Goal: Task Accomplishment & Management: Manage account settings

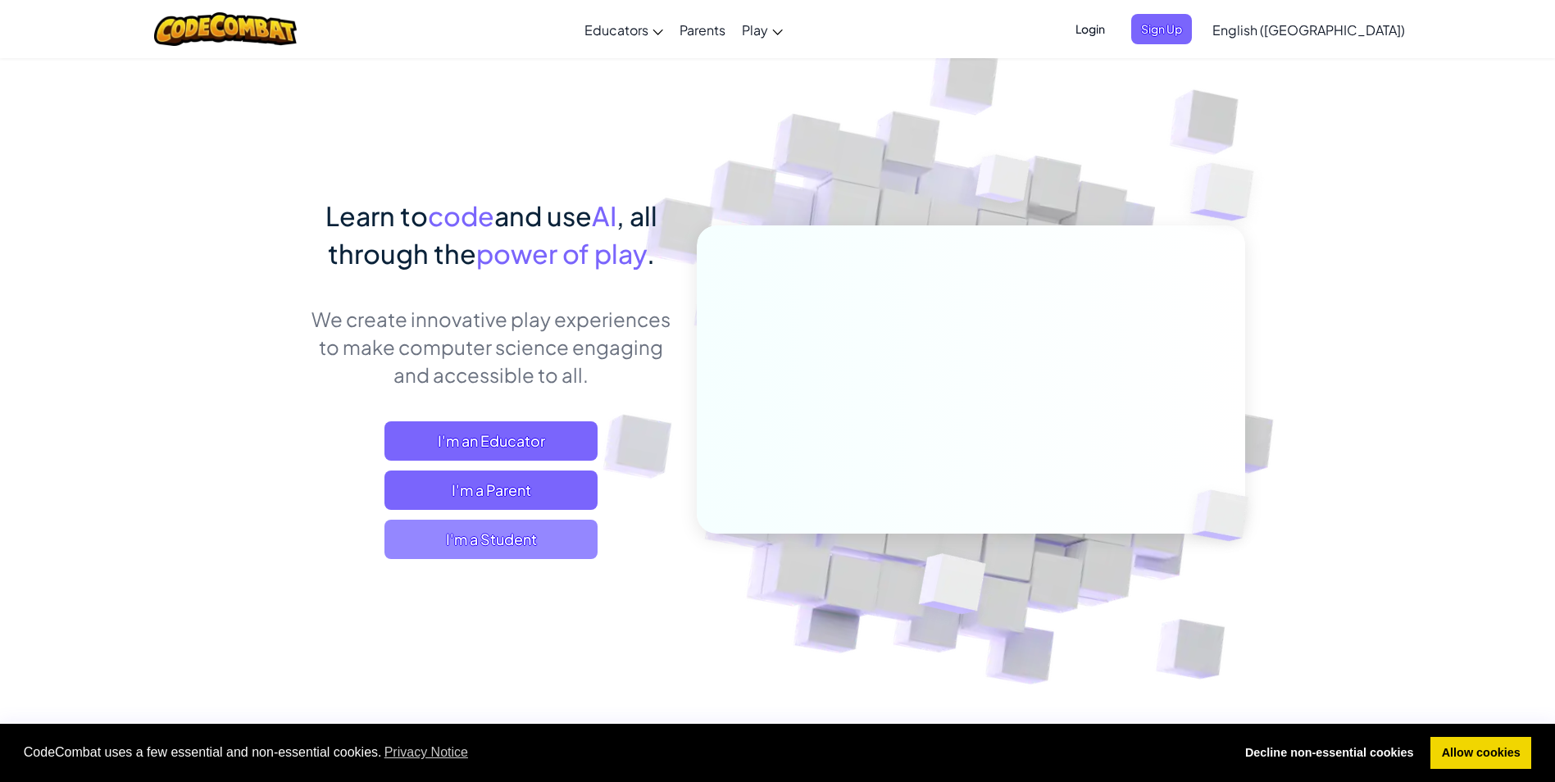
click at [530, 551] on span "I'm a Student" at bounding box center [491, 539] width 213 height 39
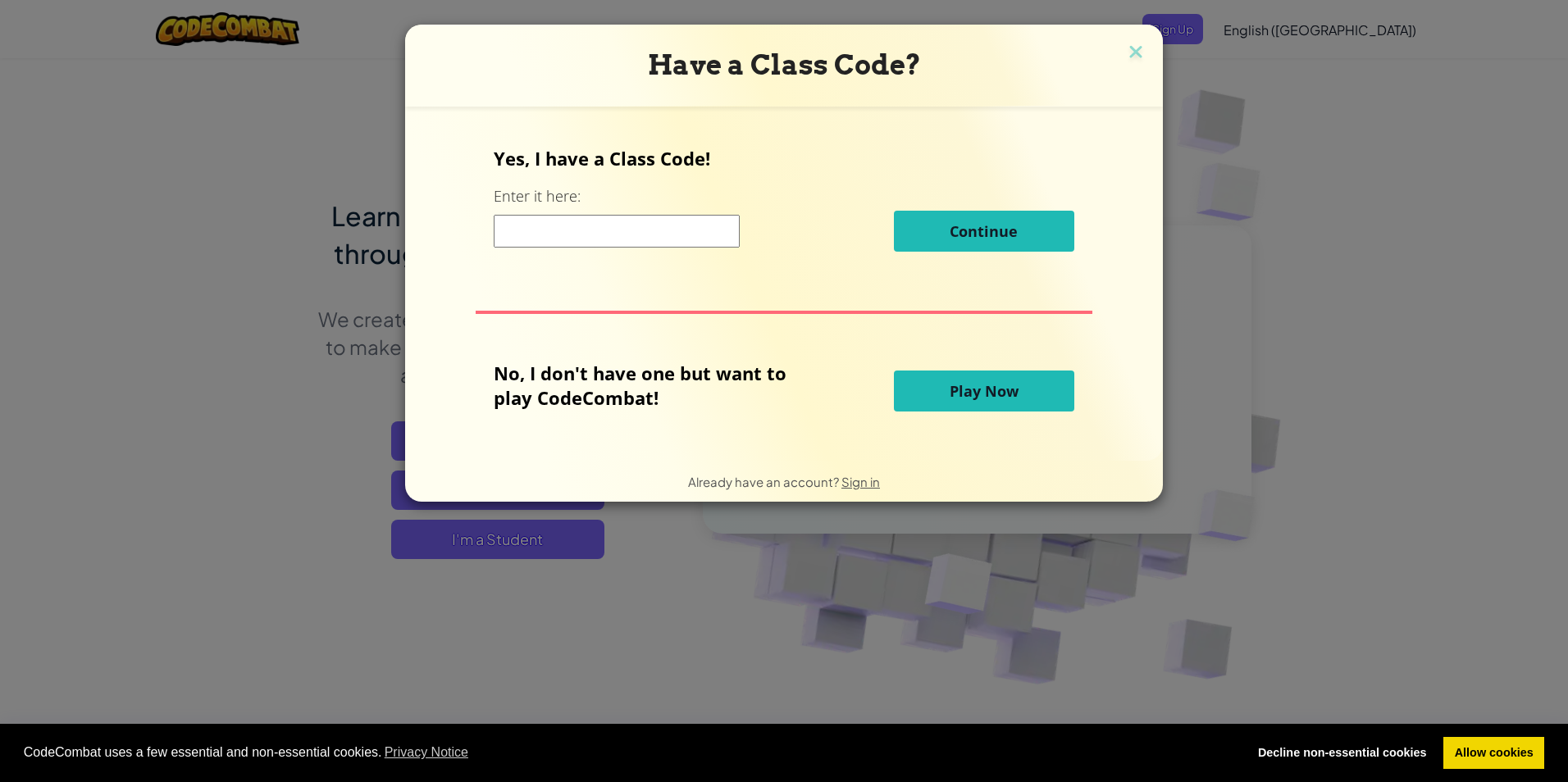
click at [630, 236] on input at bounding box center [617, 231] width 246 height 33
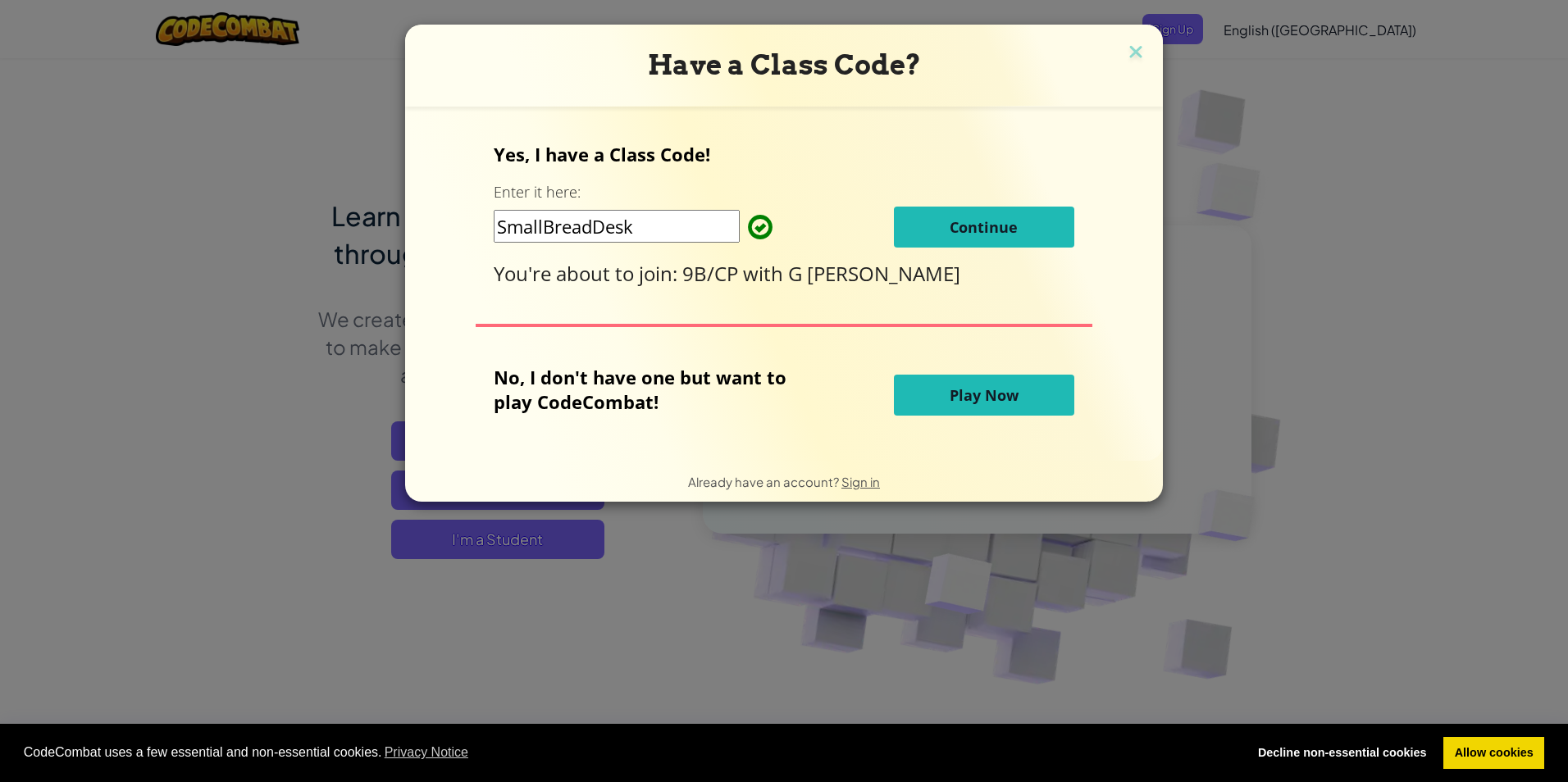
type input "SmallBreadDesk"
click at [976, 236] on span "Continue" at bounding box center [983, 227] width 68 height 20
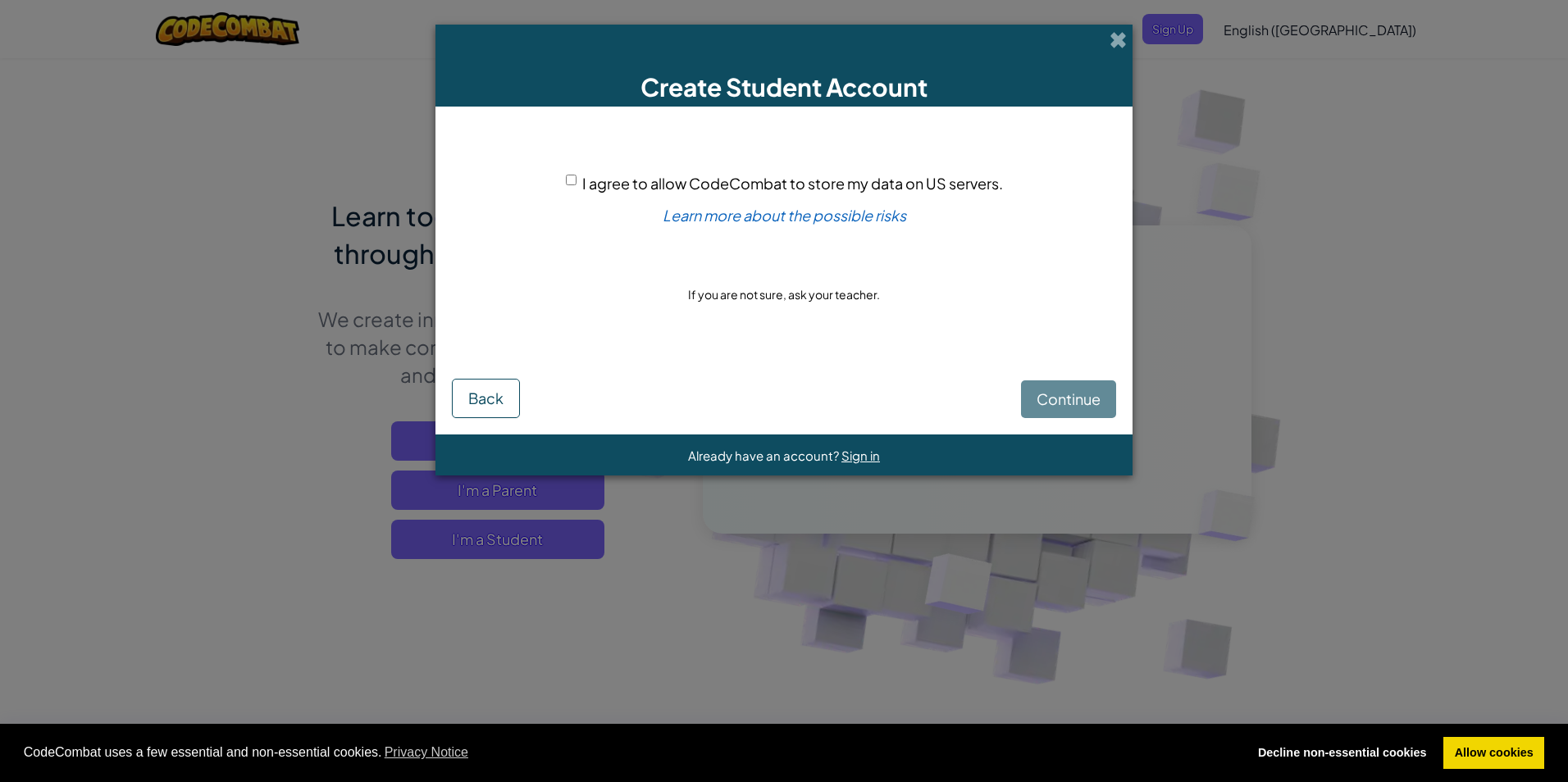
click at [1067, 400] on div "Continue Back" at bounding box center [784, 386] width 664 height 63
click at [568, 178] on input "I agree to allow CodeCombat to store my data on US servers." at bounding box center [571, 180] width 11 height 11
checkbox input "true"
click at [1093, 406] on span "Continue" at bounding box center [1068, 398] width 64 height 19
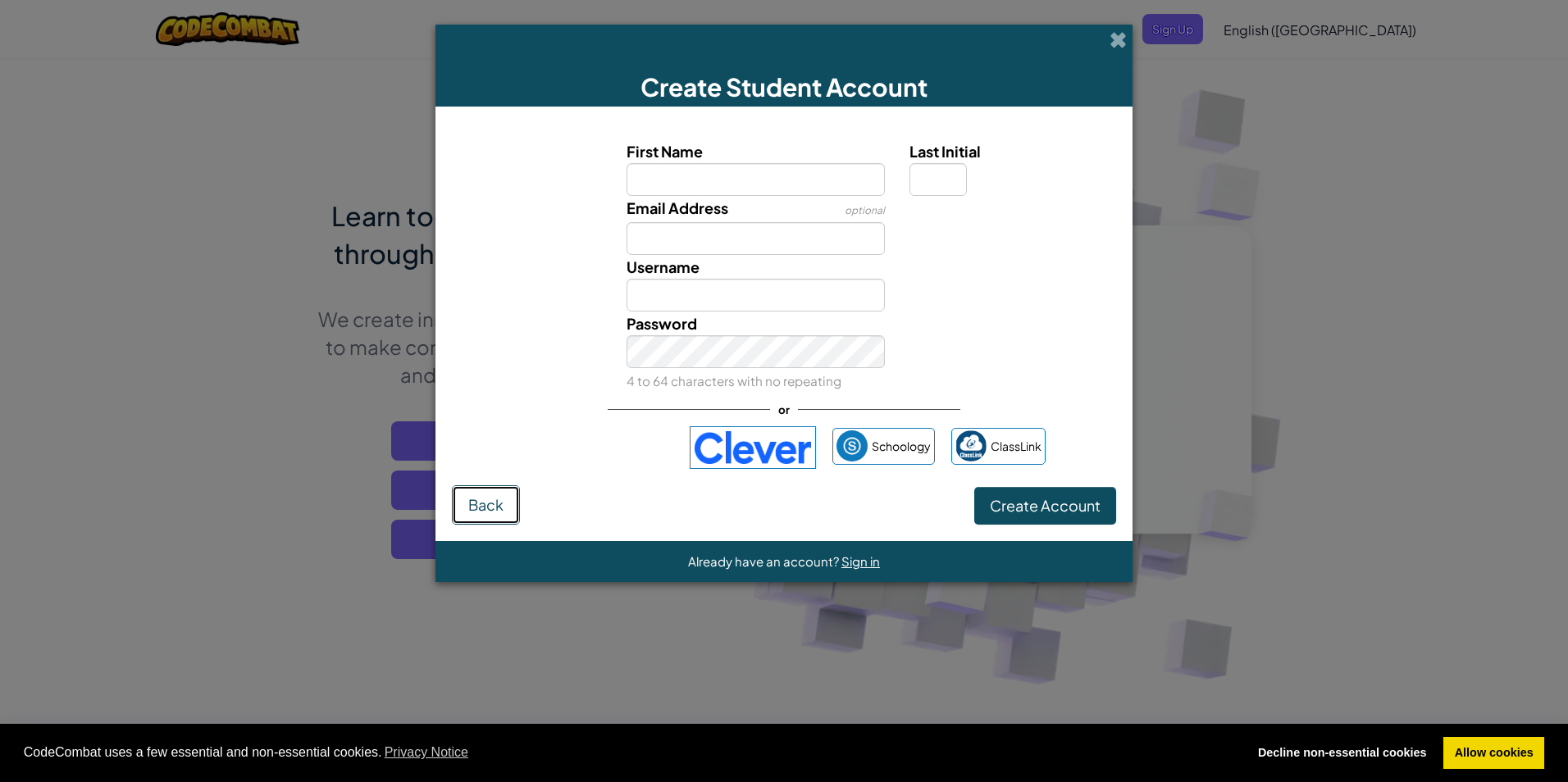
click at [480, 501] on span "Back" at bounding box center [485, 504] width 35 height 19
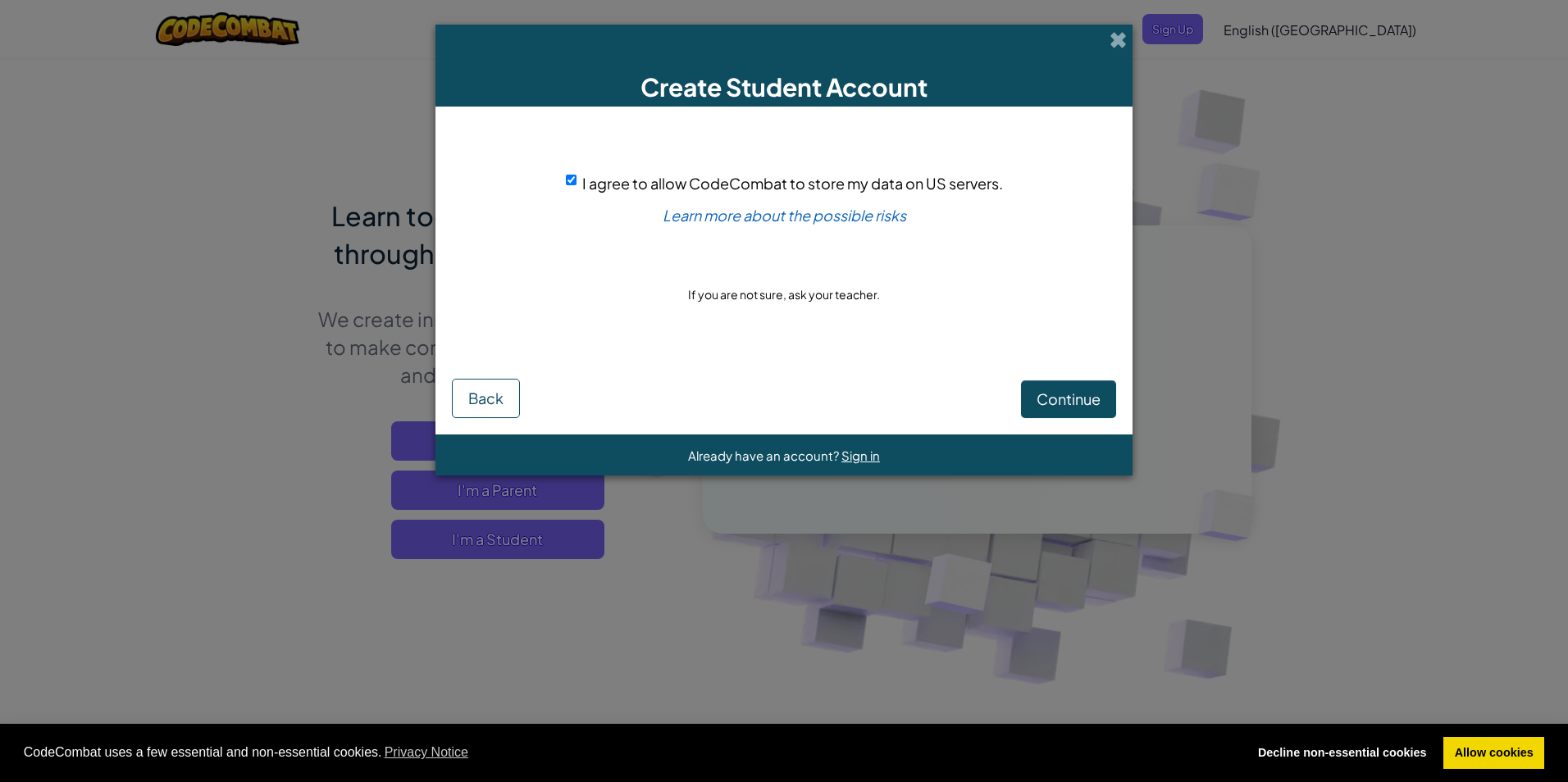
click at [567, 175] on input "I agree to allow CodeCombat to store my data on US servers." at bounding box center [571, 180] width 11 height 11
checkbox input "false"
click at [1110, 46] on span at bounding box center [1117, 39] width 17 height 17
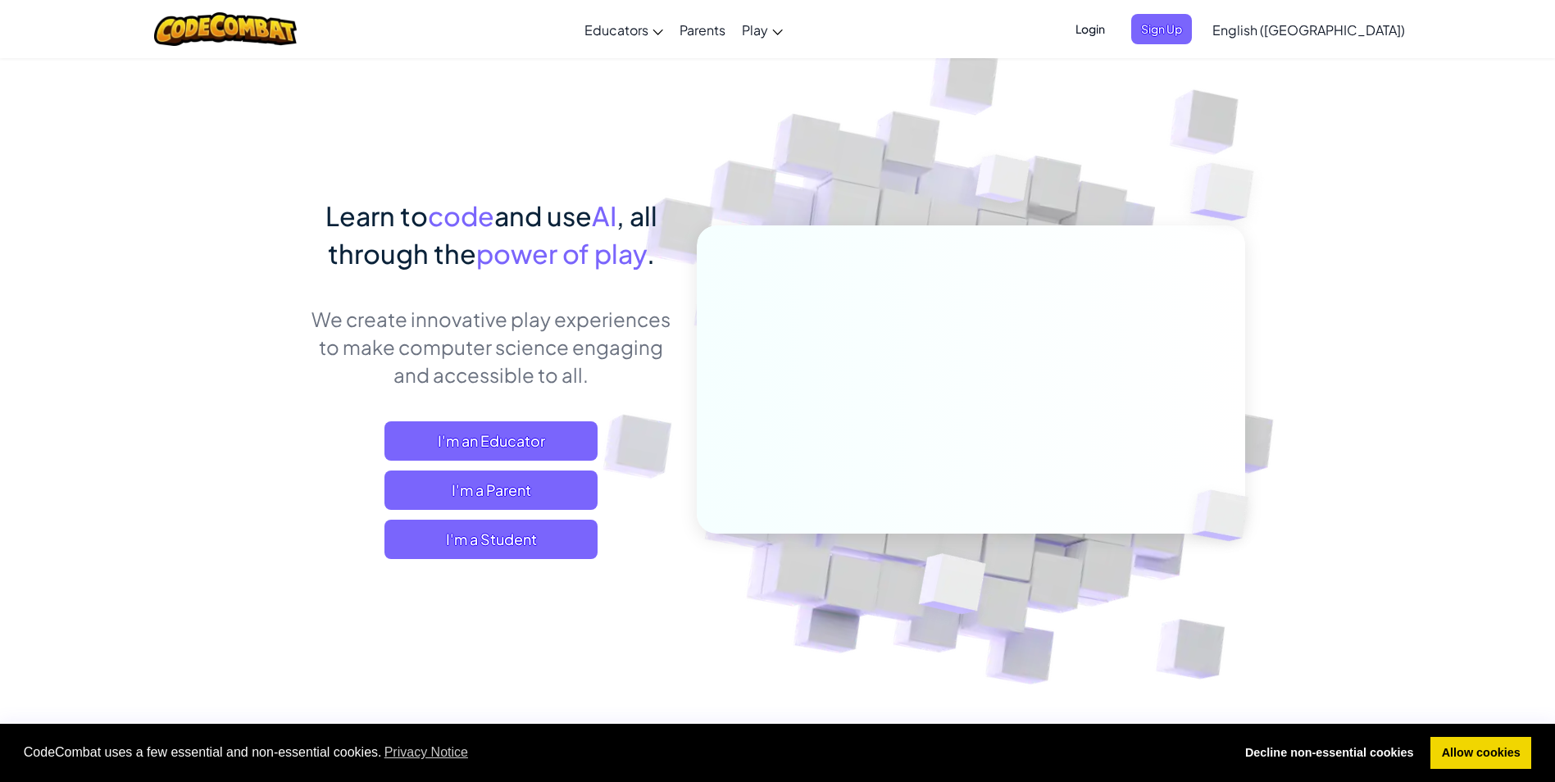
click at [1372, 40] on link "English ([GEOGRAPHIC_DATA])" at bounding box center [1308, 29] width 209 height 44
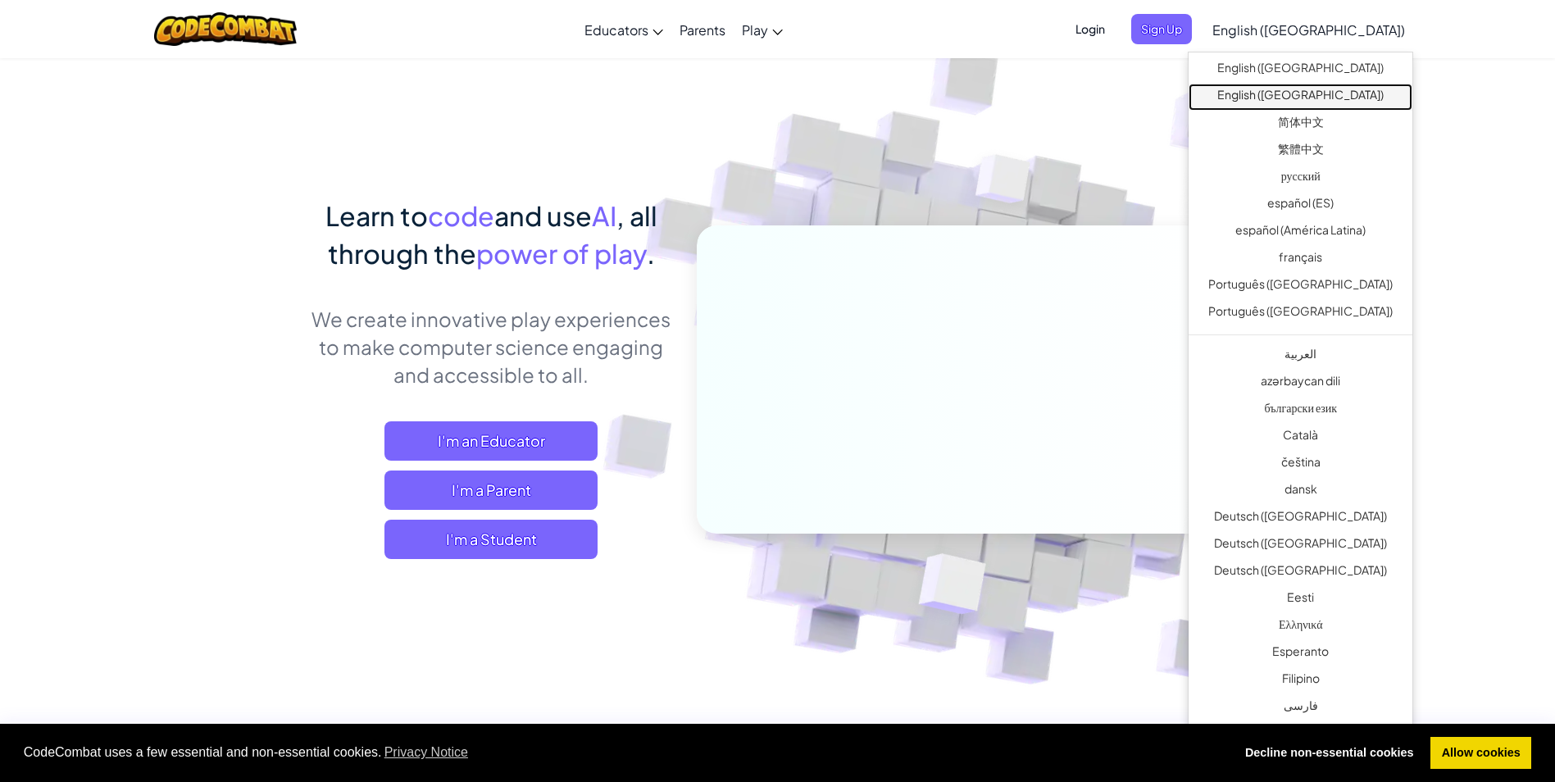
click at [1305, 107] on link "English ([GEOGRAPHIC_DATA])" at bounding box center [1301, 97] width 224 height 27
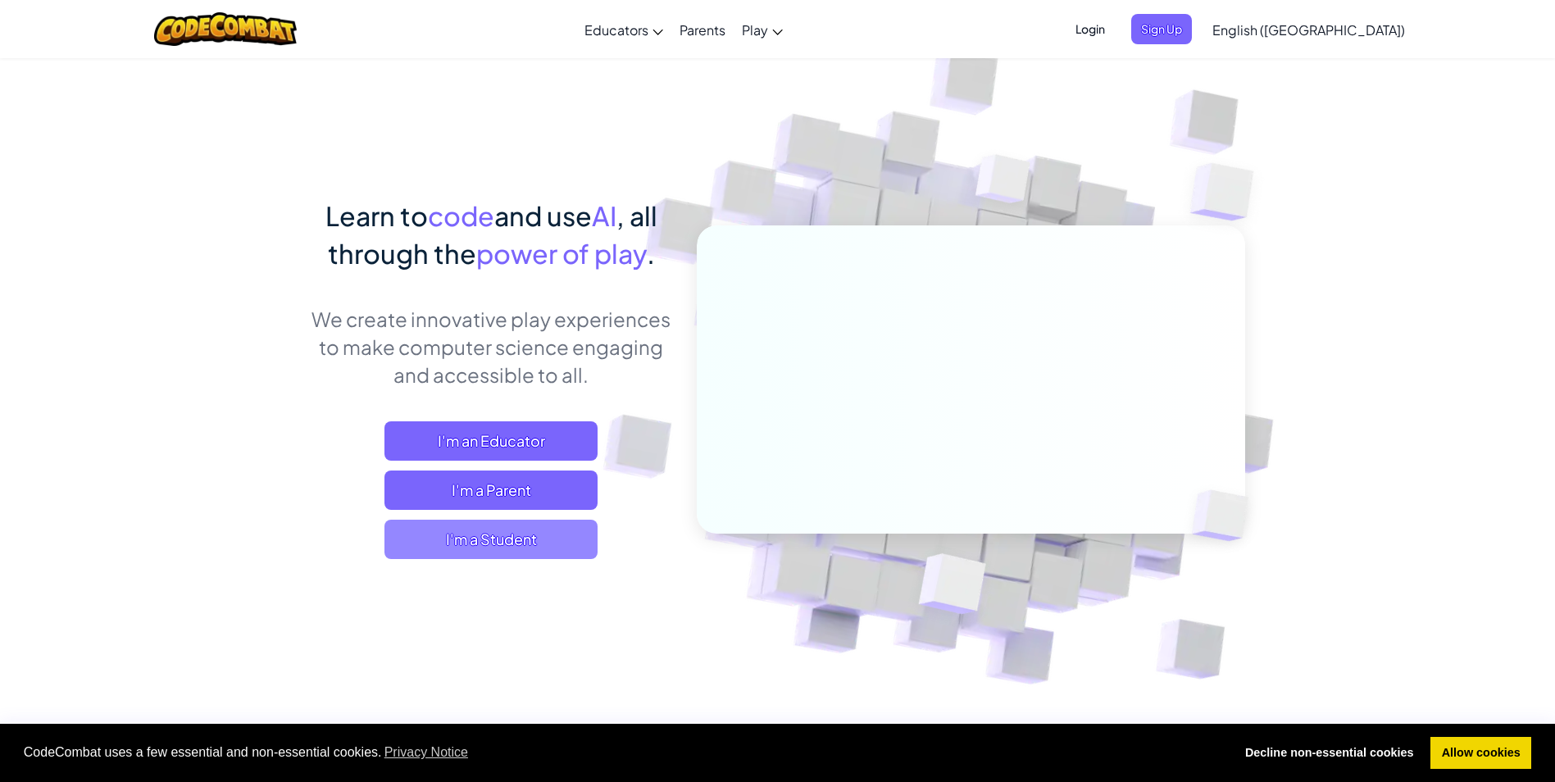
click at [562, 532] on span "I'm a Student" at bounding box center [491, 539] width 213 height 39
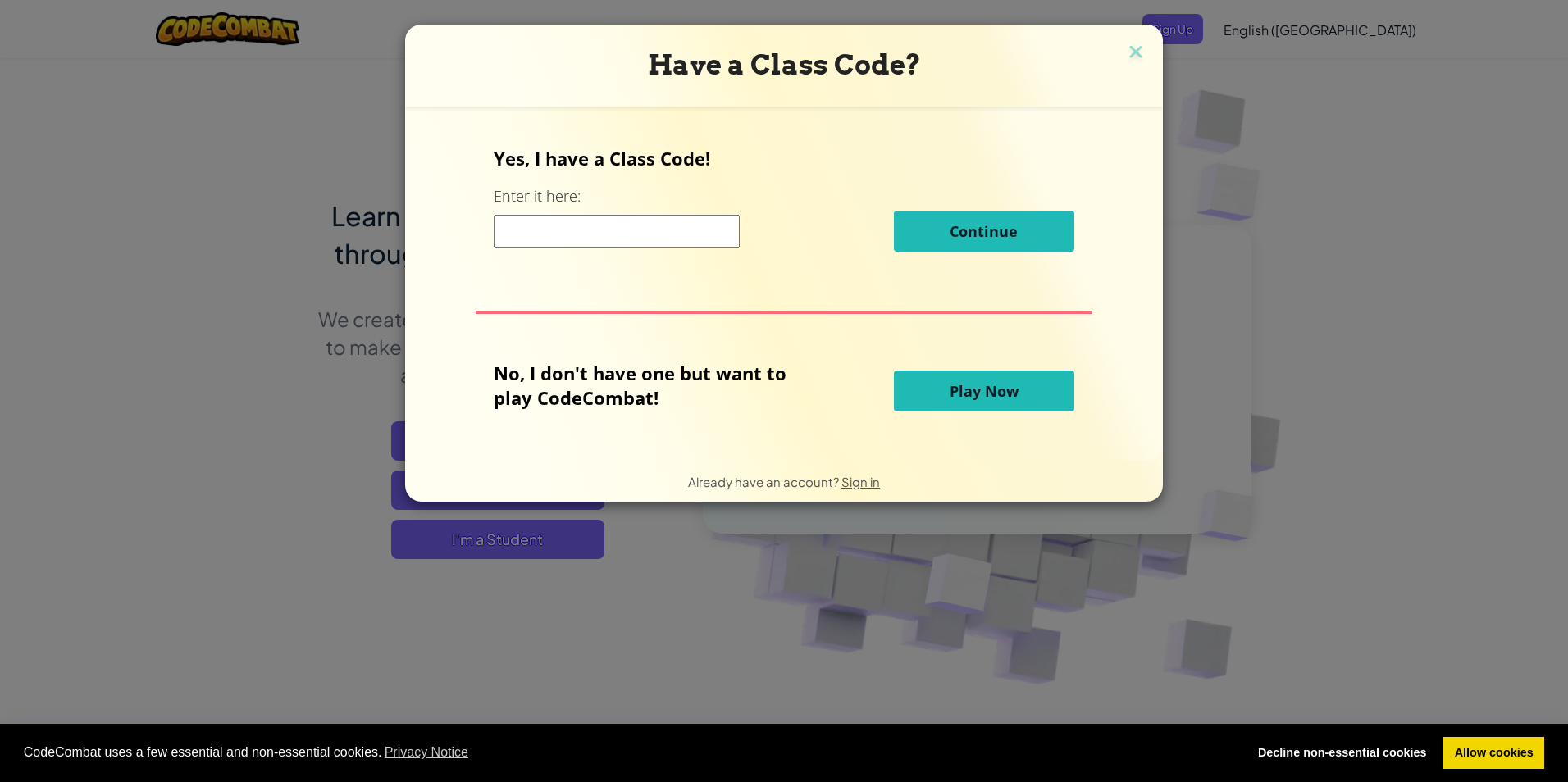
click at [639, 220] on input at bounding box center [617, 231] width 246 height 33
type input "SmallBreadDesk"
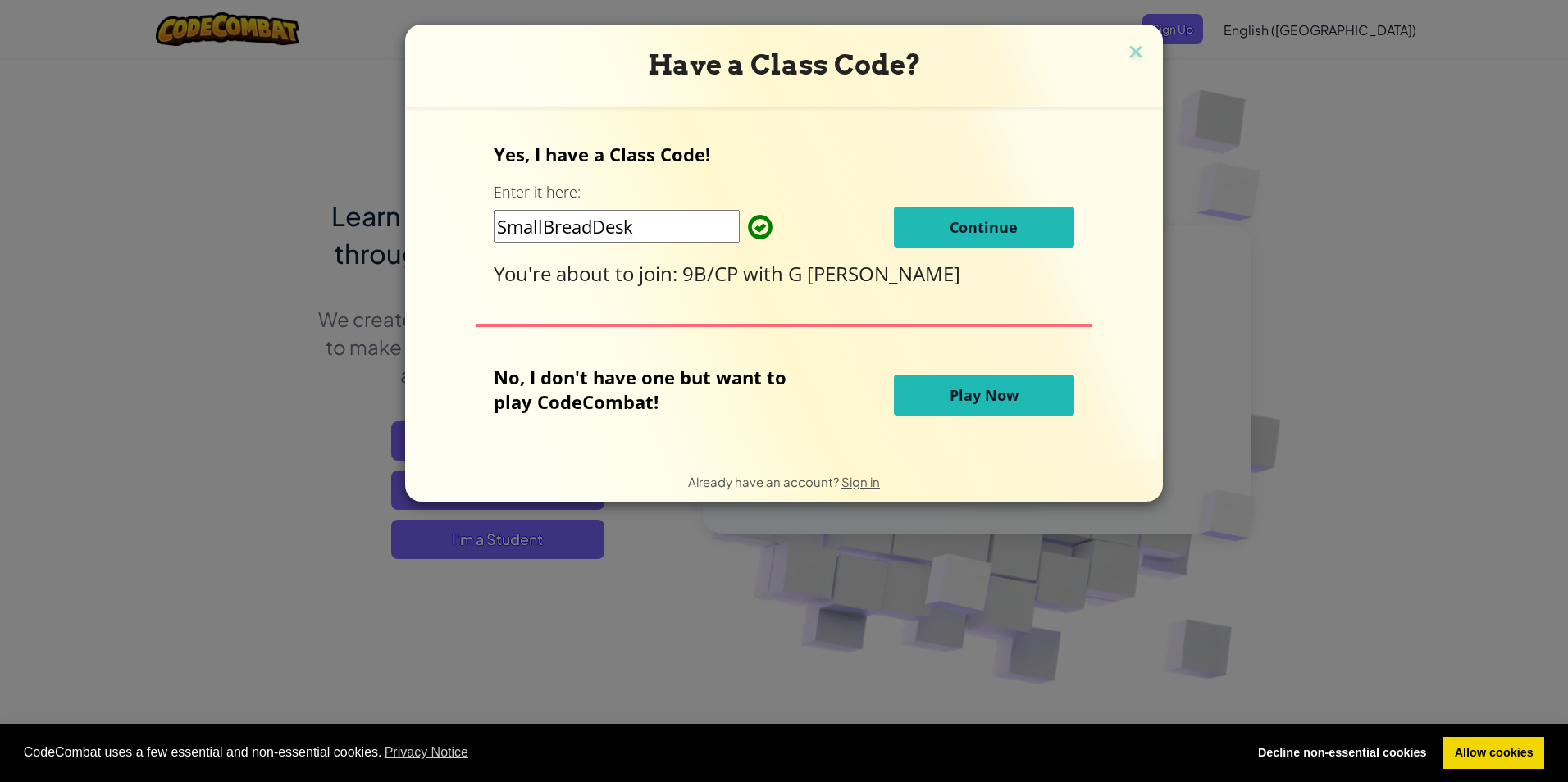
click at [986, 223] on span "Continue" at bounding box center [983, 227] width 68 height 20
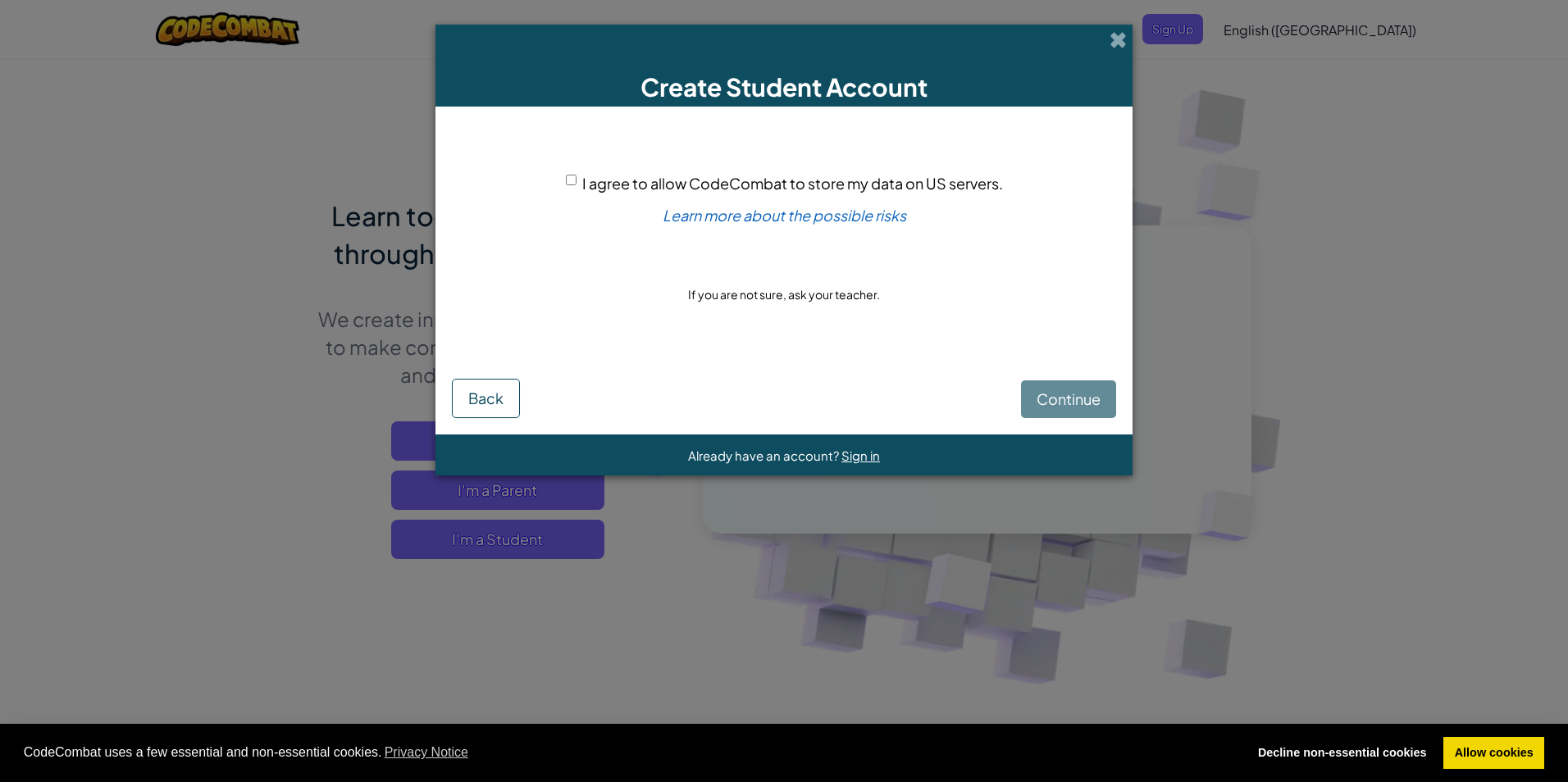
click at [1064, 403] on div "Continue Back" at bounding box center [784, 386] width 664 height 63
click at [571, 184] on input "I agree to allow CodeCombat to store my data on US servers." at bounding box center [571, 180] width 11 height 11
checkbox input "true"
click at [1087, 402] on span "Continue" at bounding box center [1068, 398] width 64 height 19
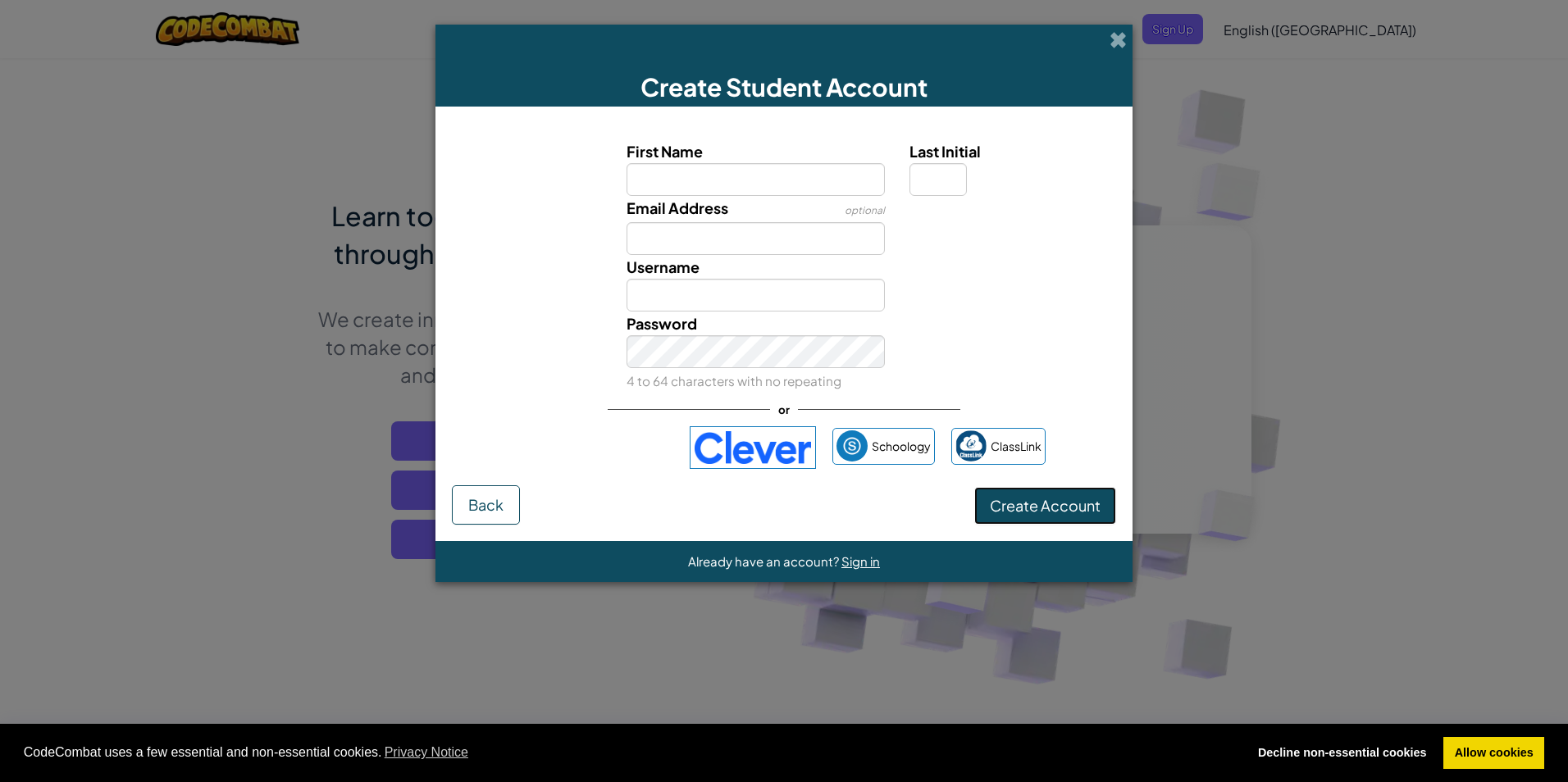
click at [1005, 506] on span "Create Account" at bounding box center [1045, 505] width 111 height 19
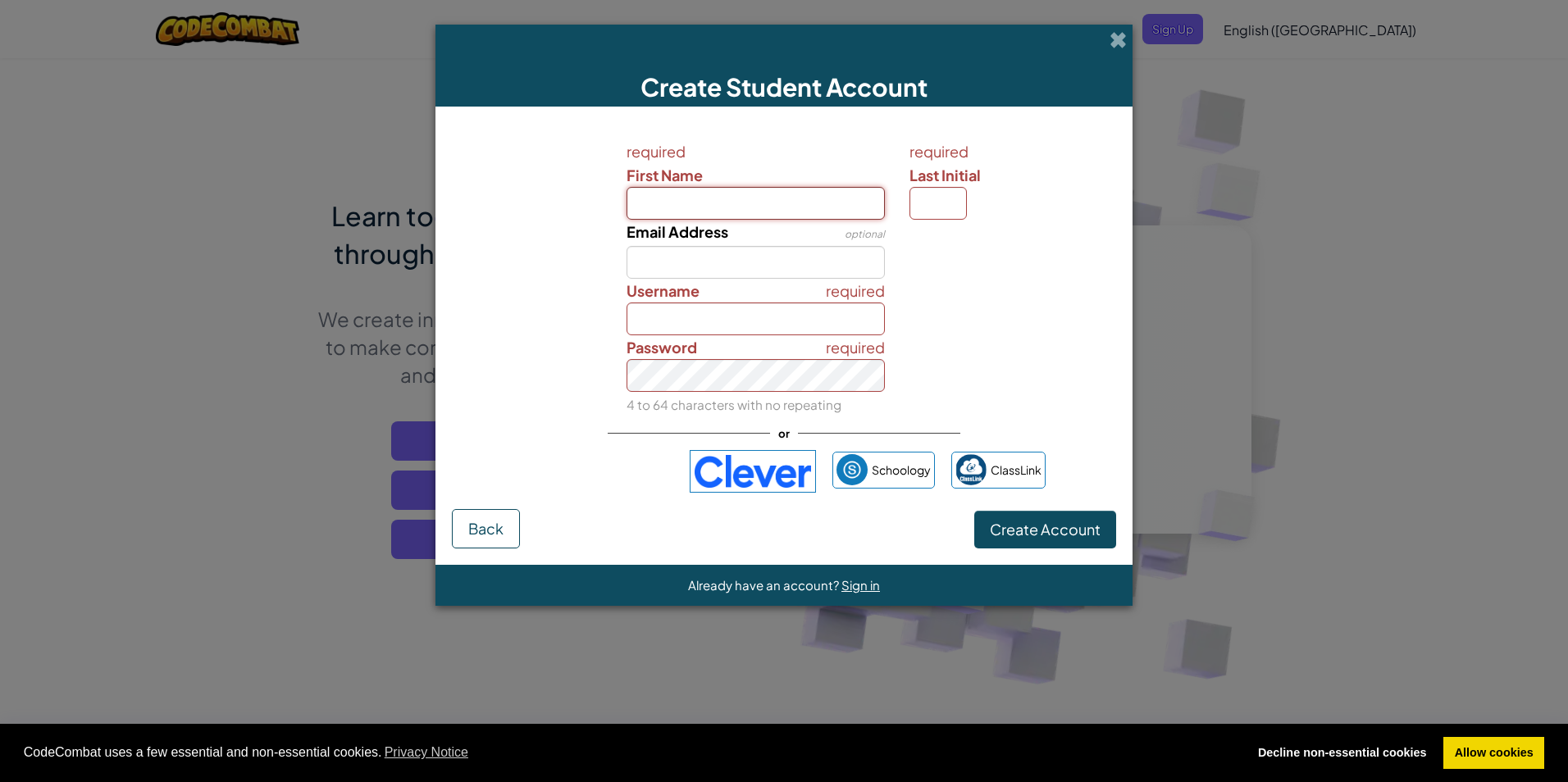
click at [762, 212] on input "First Name" at bounding box center [755, 203] width 259 height 33
click at [1059, 344] on div "required Password 4 to 64 characters with no repeating" at bounding box center [784, 375] width 680 height 81
click at [855, 322] on input "Username" at bounding box center [755, 319] width 259 height 33
click at [784, 260] on input "Email Address" at bounding box center [755, 262] width 259 height 33
drag, startPoint x: 758, startPoint y: 207, endPoint x: 740, endPoint y: 217, distance: 21.7
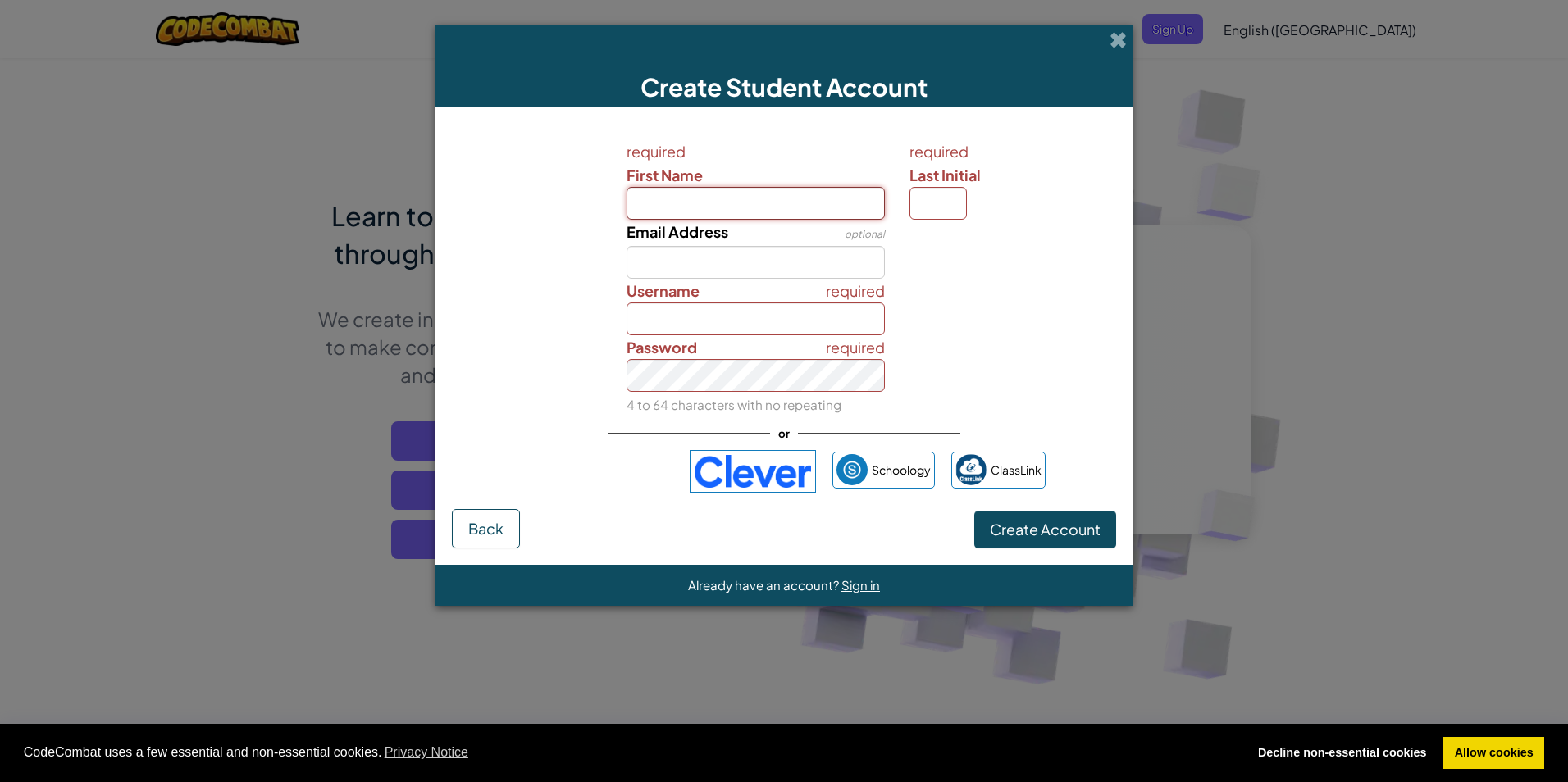
click at [740, 217] on input "First Name" at bounding box center [755, 203] width 259 height 33
click at [382, 273] on div "Create Student Account required First Name required Last Initial Email Address …" at bounding box center [784, 391] width 1568 height 782
click at [1120, 48] on span at bounding box center [1117, 39] width 17 height 17
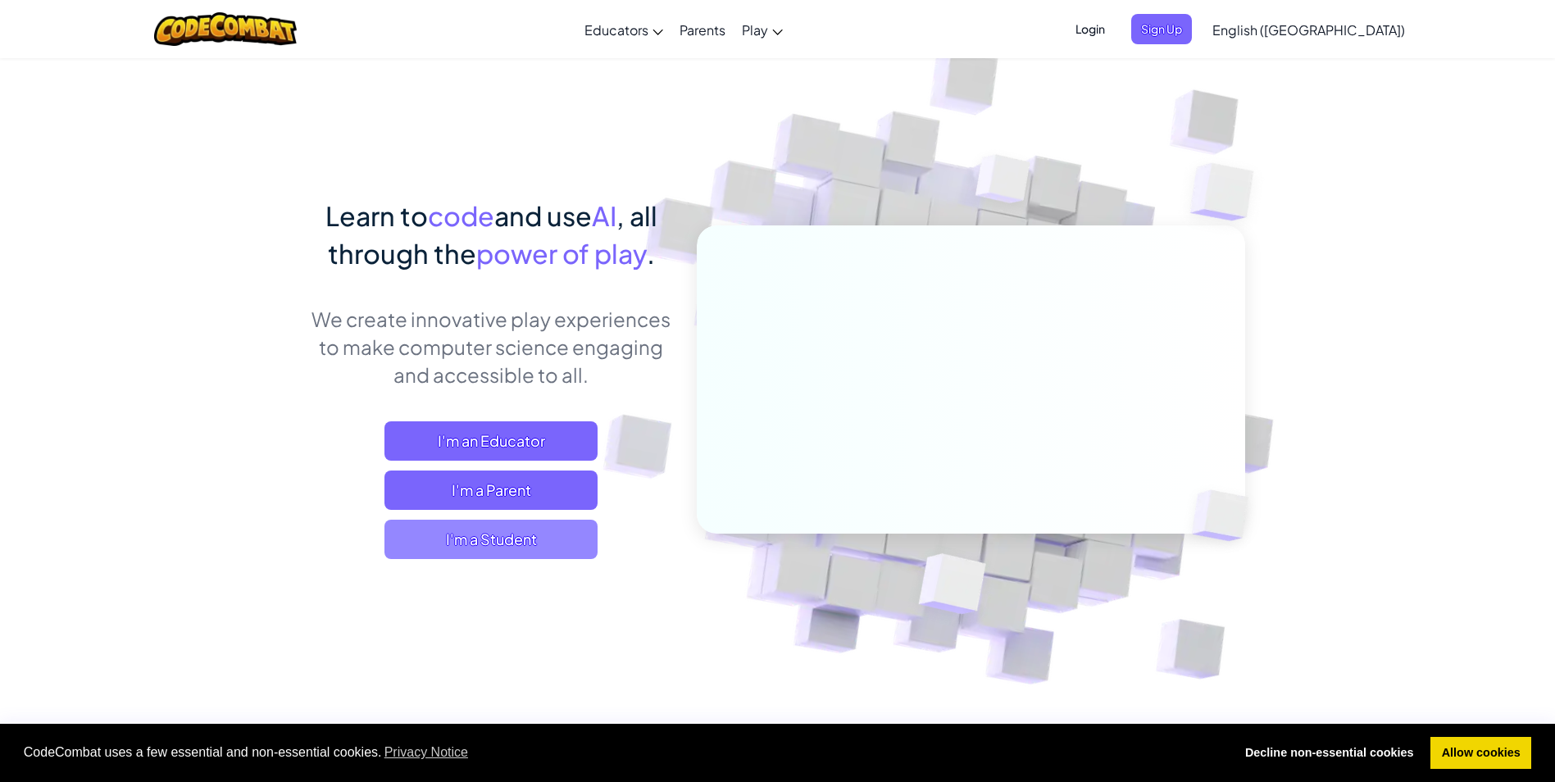
click at [534, 546] on span "I'm a Student" at bounding box center [491, 539] width 213 height 39
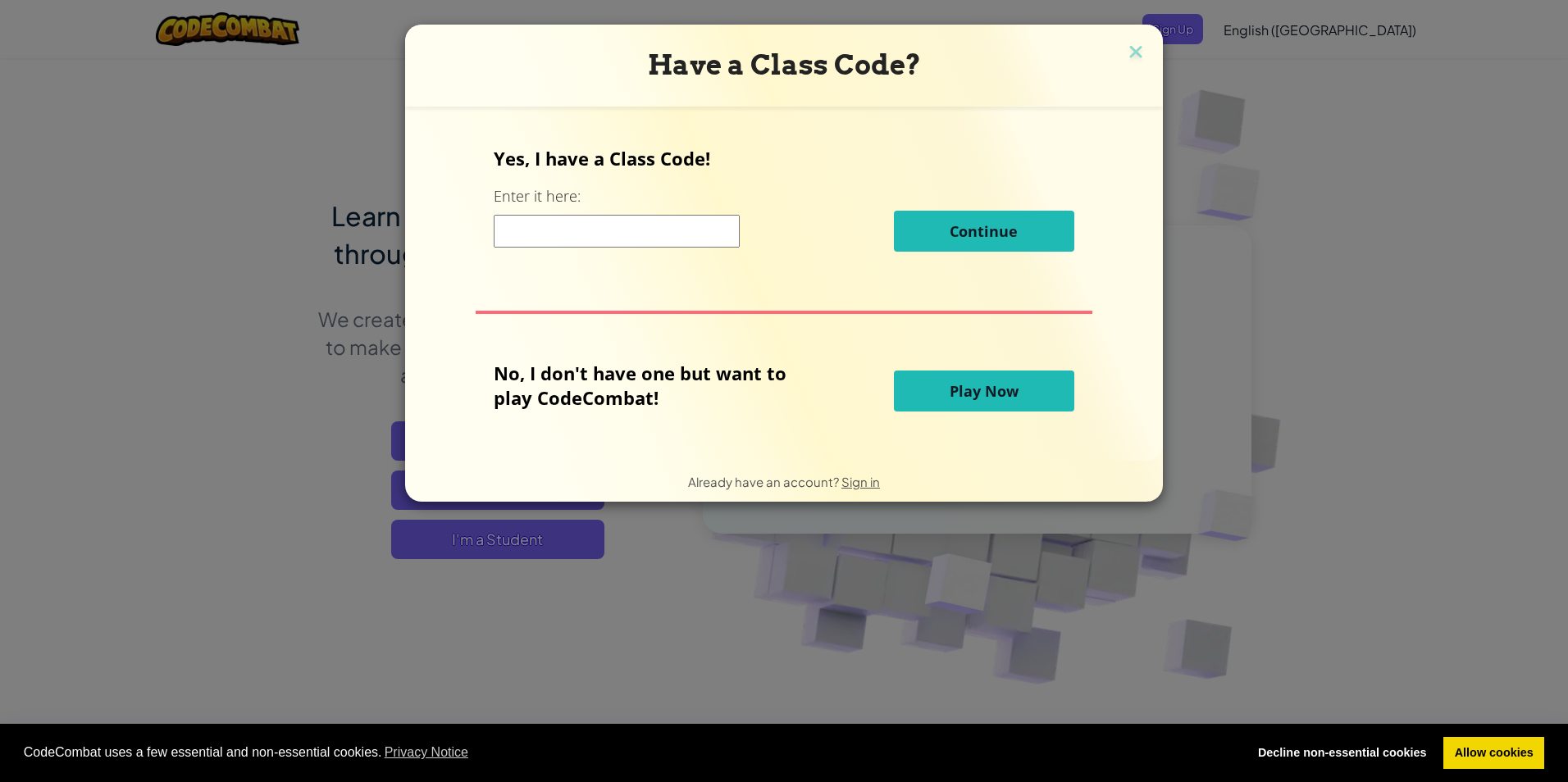
click at [618, 248] on input at bounding box center [617, 231] width 246 height 33
type input "SmallBreadDesk"
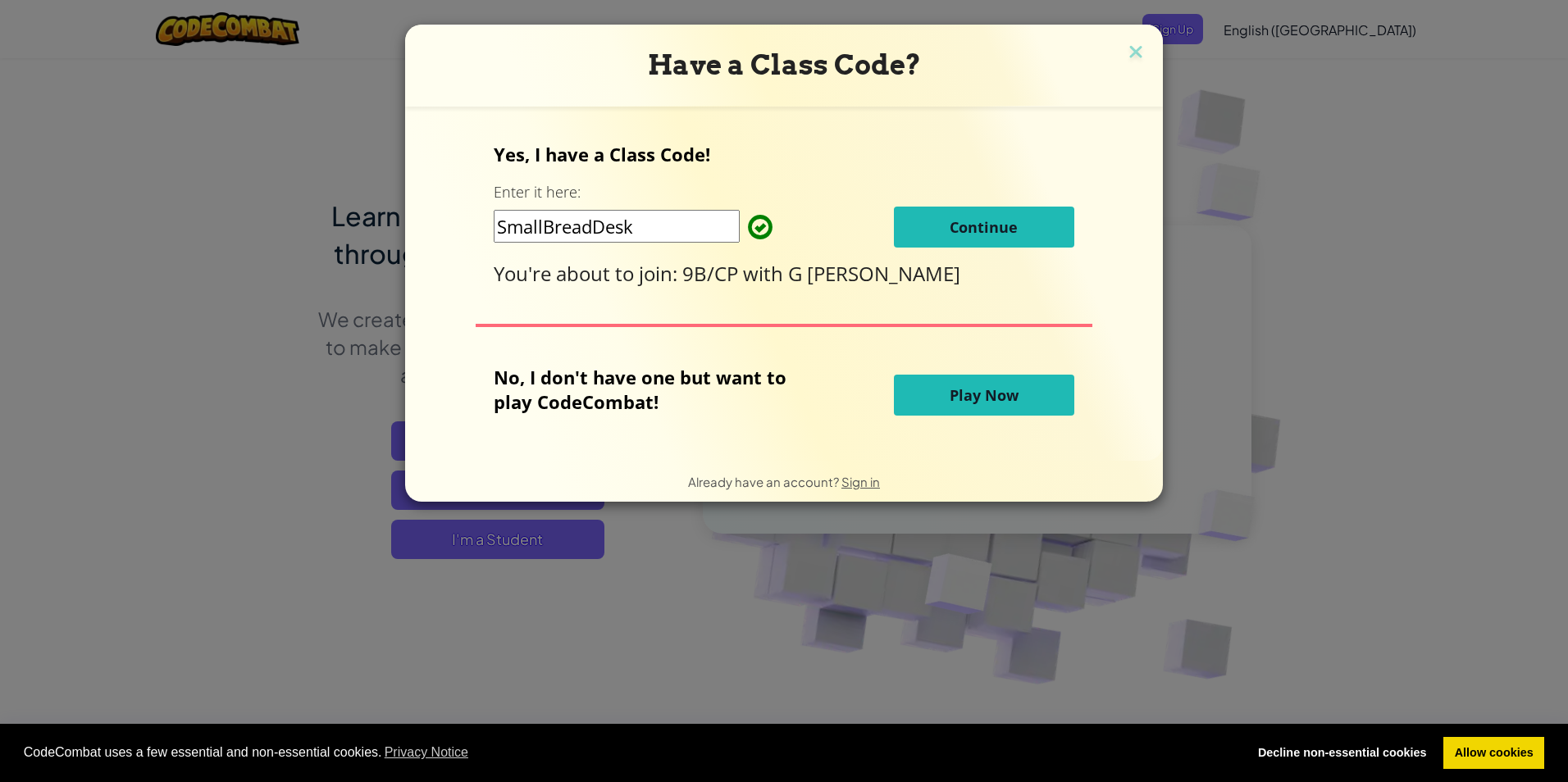
click at [990, 246] on button "Continue" at bounding box center [984, 227] width 180 height 41
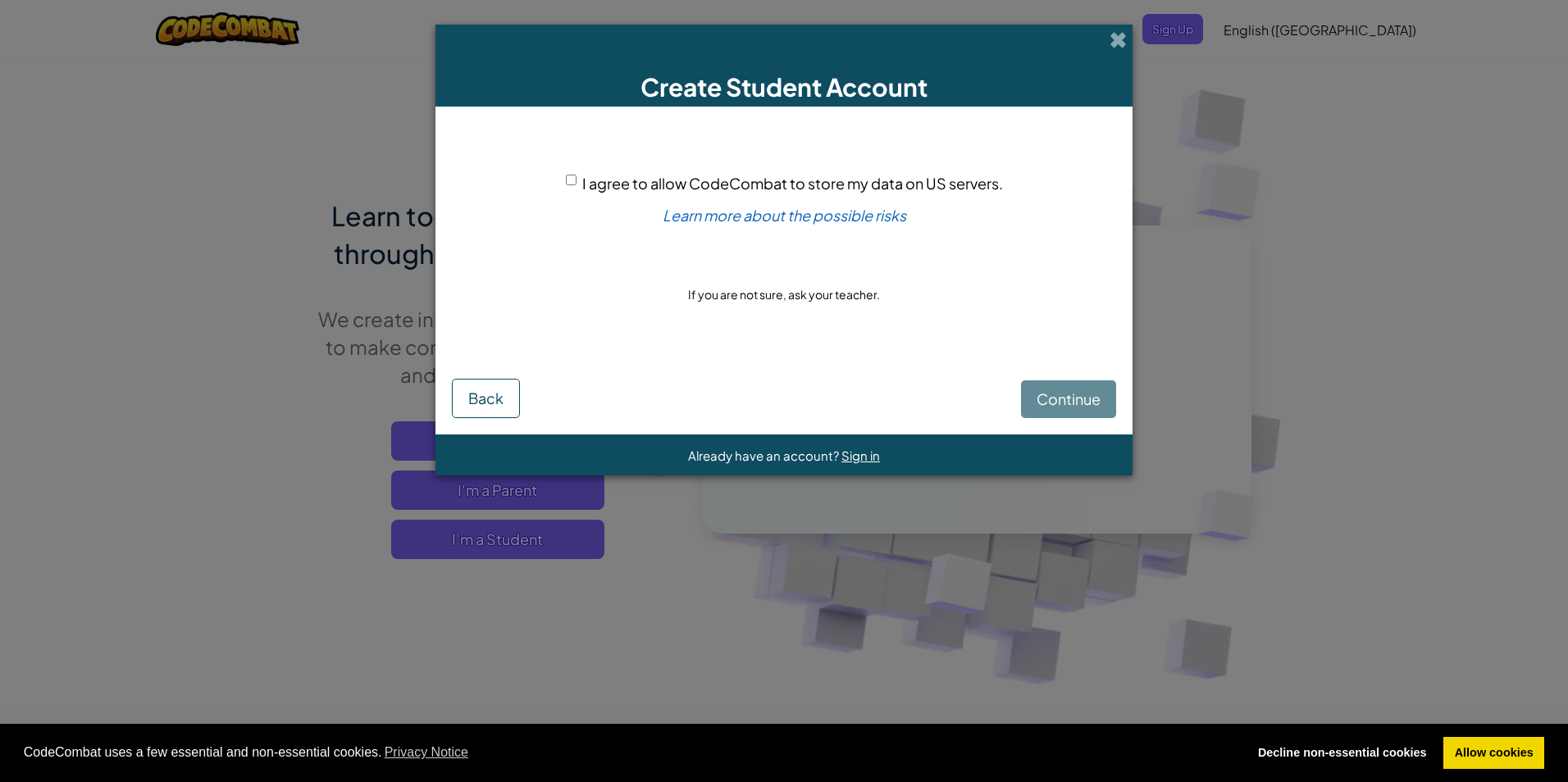
click at [857, 301] on p "If you are not sure, ask your teacher." at bounding box center [784, 294] width 192 height 16
click at [572, 180] on input "I agree to allow CodeCombat to store my data on US servers." at bounding box center [571, 180] width 11 height 11
checkbox input "true"
click at [1094, 410] on button "Continue" at bounding box center [1068, 399] width 95 height 38
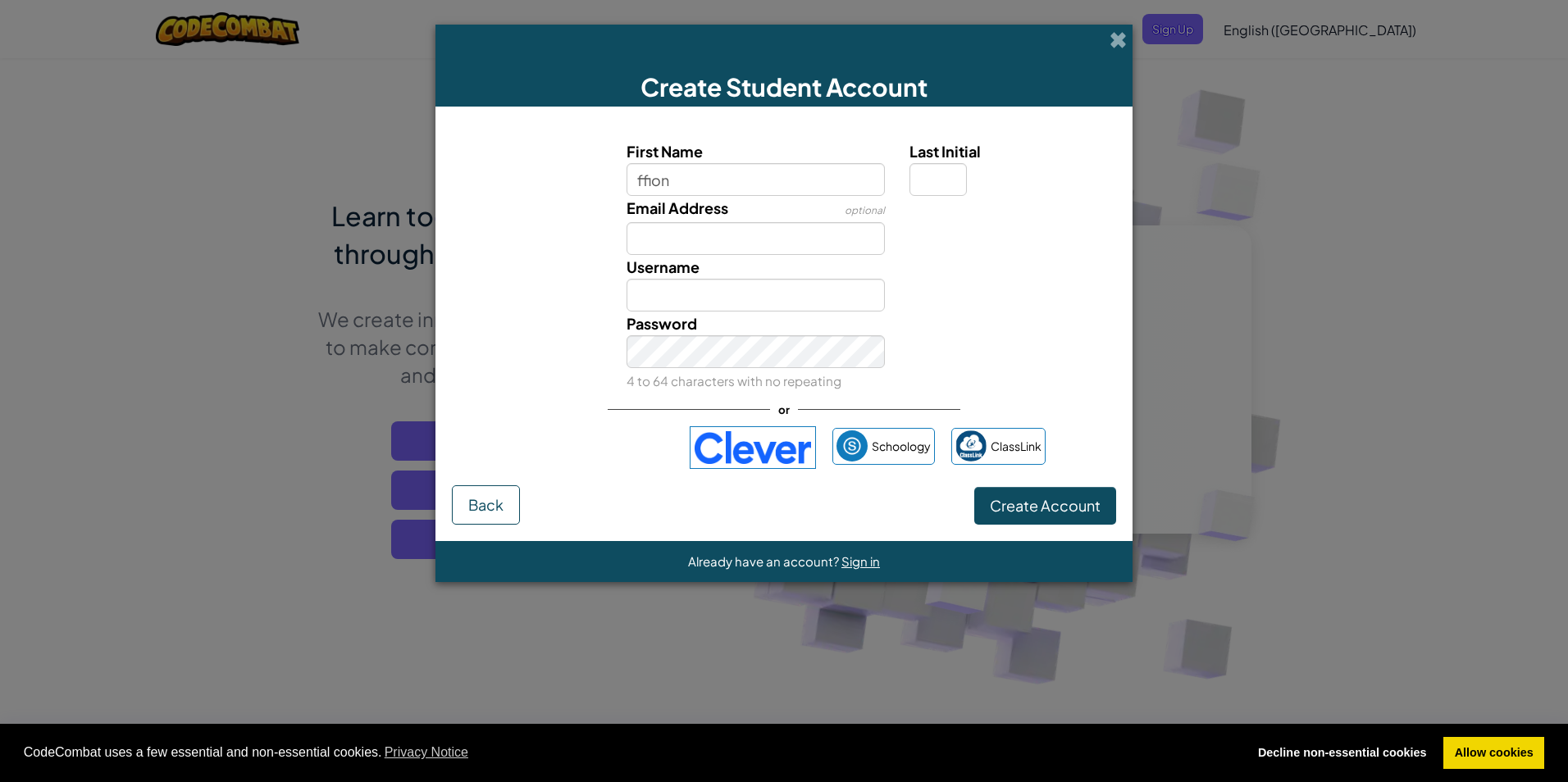
type input "ffion"
type input "Ffion"
click at [638, 232] on input "Email Address" at bounding box center [755, 238] width 259 height 33
type input "ffionjohnstone@bournside.com"
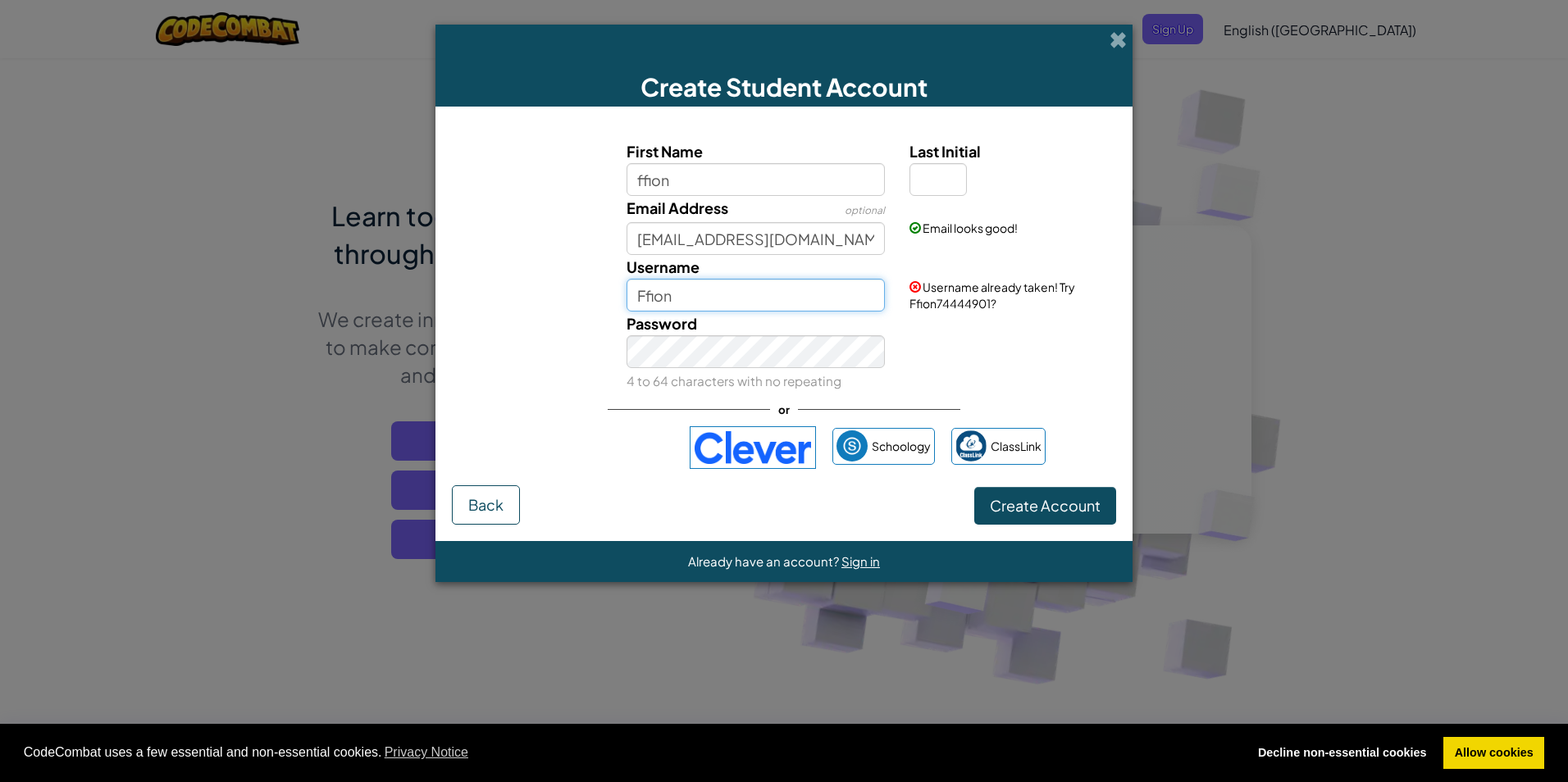
click at [707, 300] on input "Ffion" at bounding box center [755, 295] width 259 height 33
click at [974, 487] on button "Create Account" at bounding box center [1045, 506] width 142 height 38
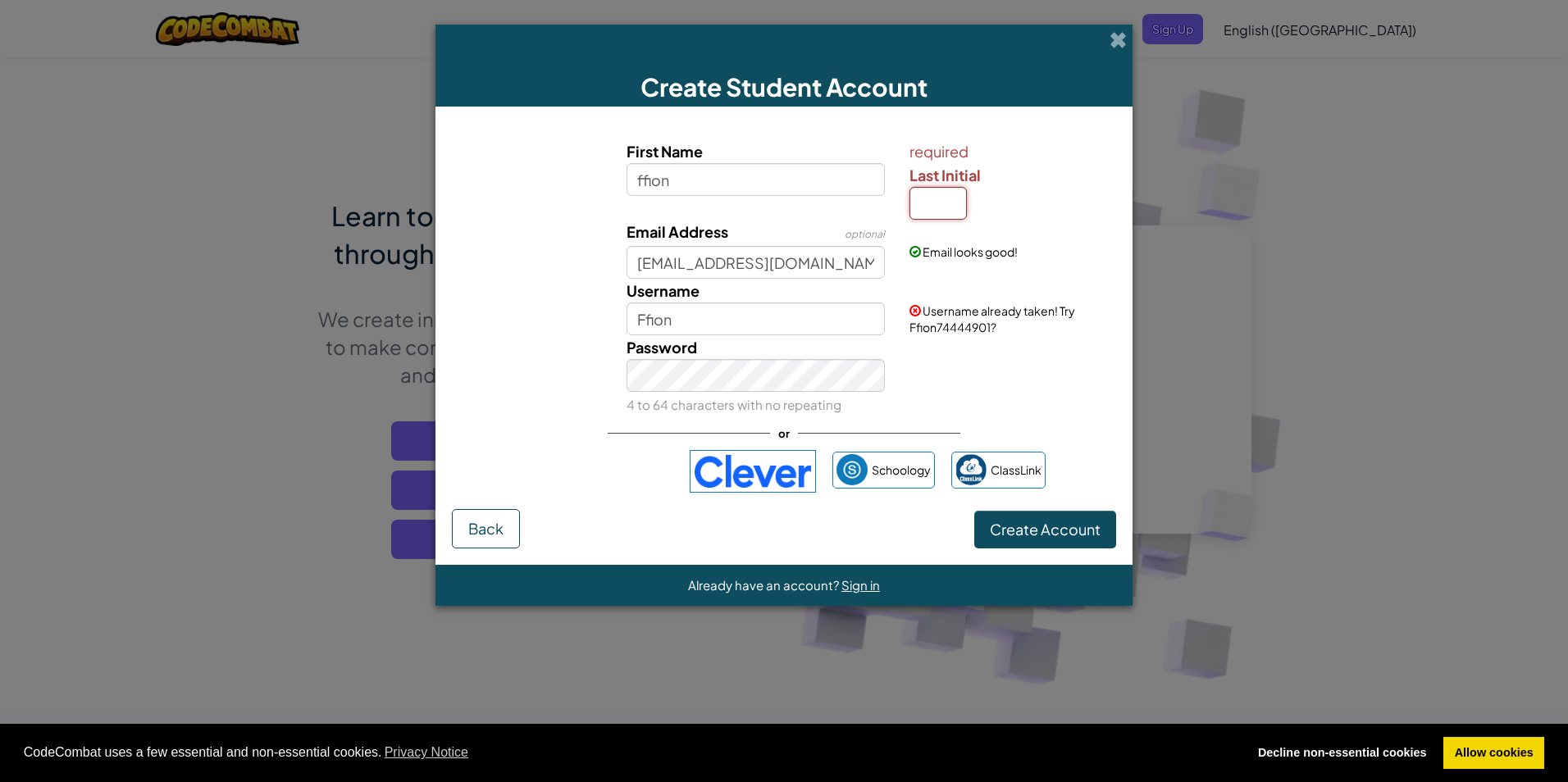
click at [953, 202] on input "Last Initial" at bounding box center [937, 203] width 57 height 33
type input "J"
click at [701, 316] on input "FfionJ" at bounding box center [755, 319] width 259 height 33
type input "F"
type input "FfionJohn123"
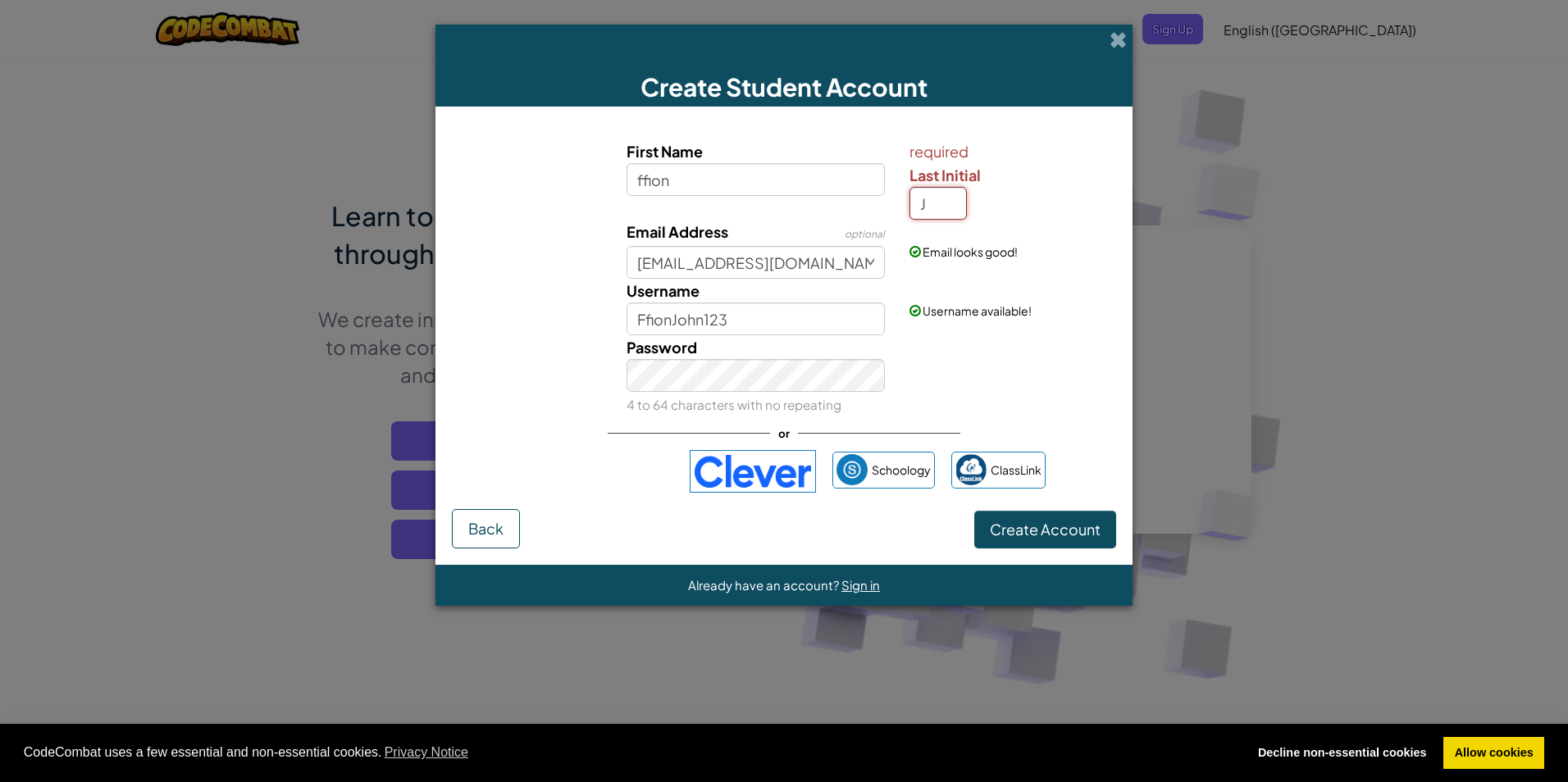
click at [939, 210] on input "J" at bounding box center [937, 203] width 57 height 33
type input "F"
type input "J"
click at [977, 452] on link "ClassLink" at bounding box center [998, 470] width 94 height 37
click at [1054, 388] on div "Password 4 to 64 characters with no repeating" at bounding box center [784, 375] width 680 height 81
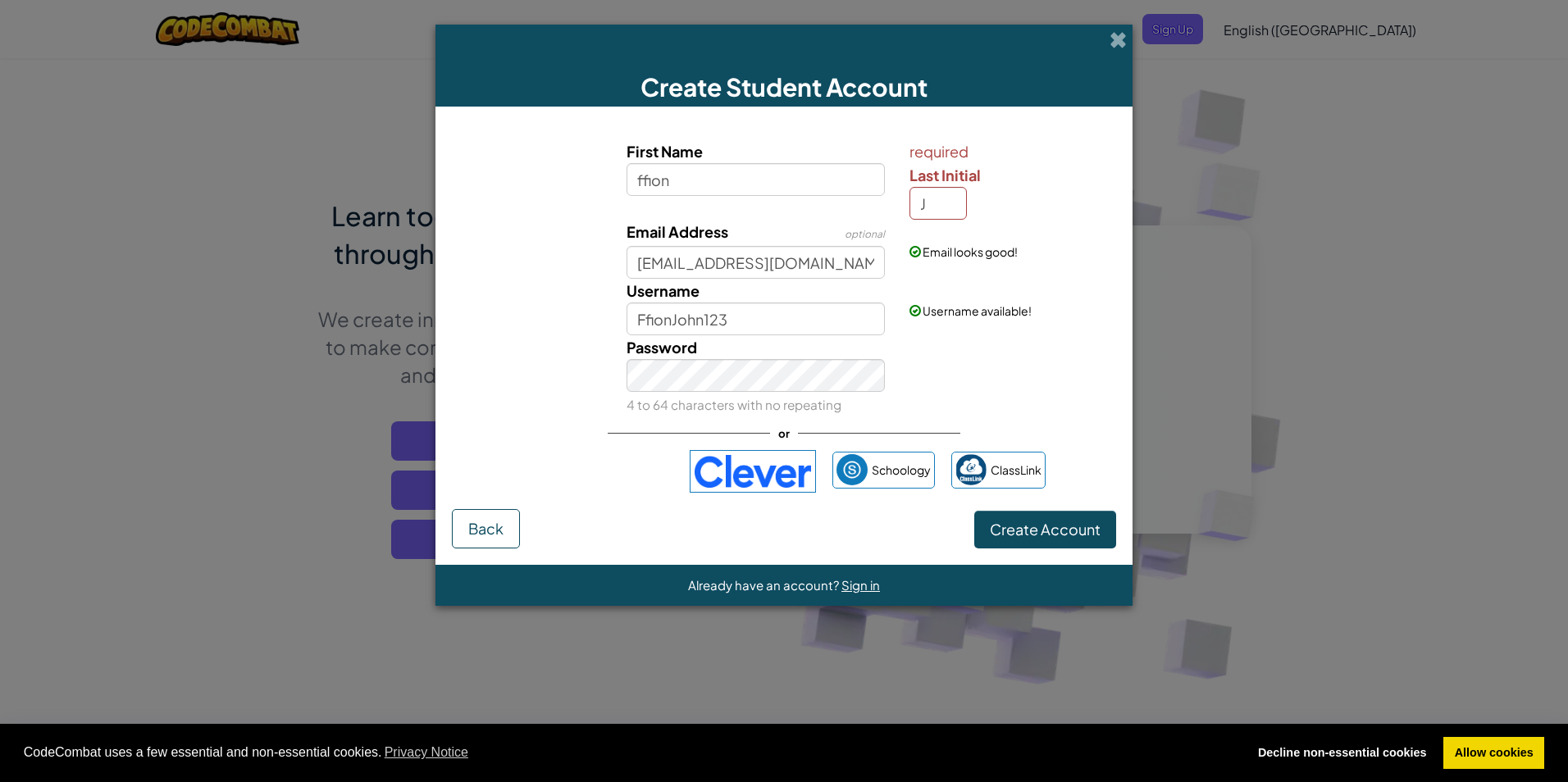
click at [1054, 388] on div "Password 4 to 64 characters with no repeating" at bounding box center [784, 375] width 680 height 81
click at [1045, 531] on span "Create Account" at bounding box center [1045, 529] width 111 height 19
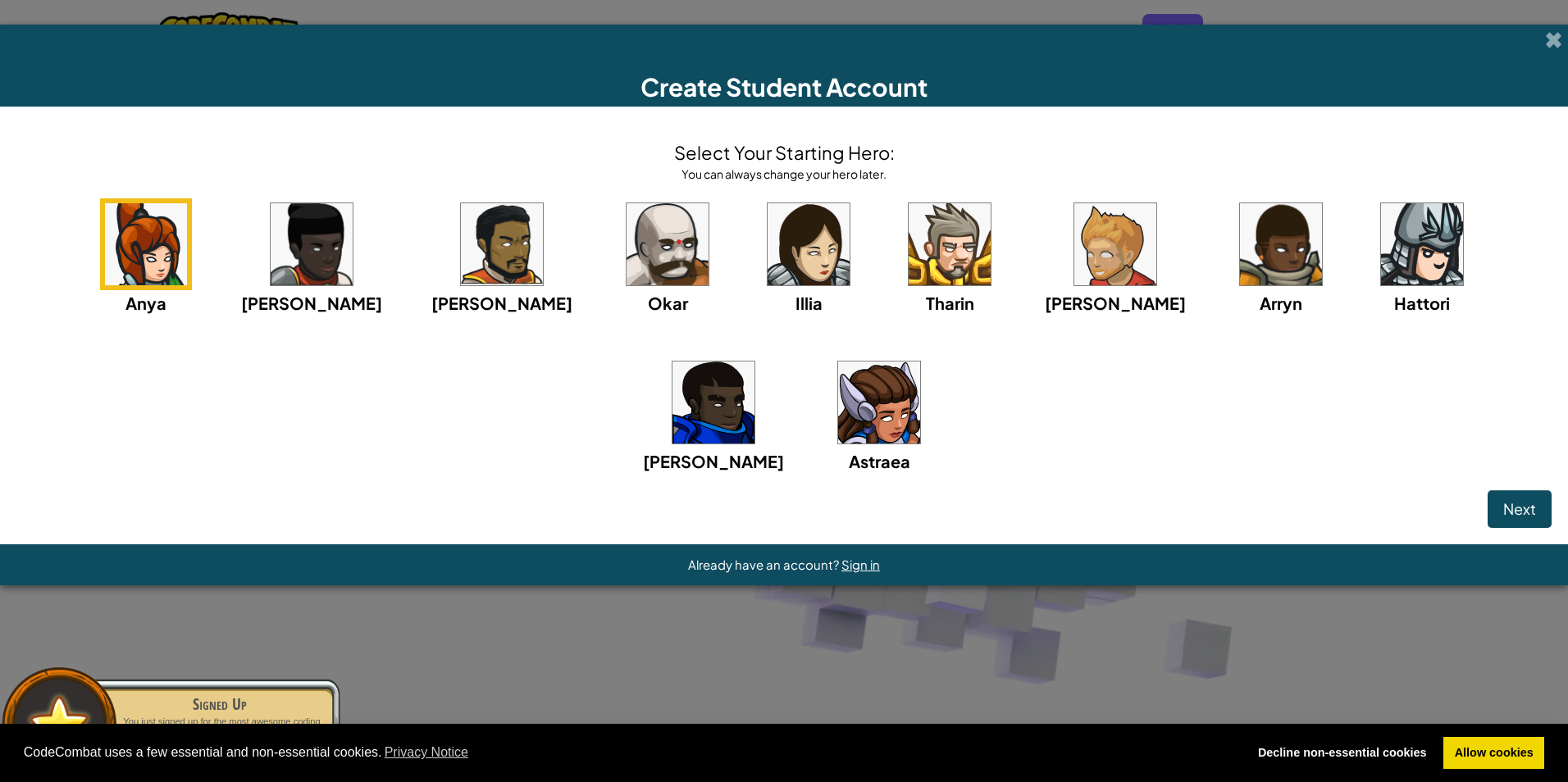
click at [838, 416] on img at bounding box center [879, 403] width 82 height 82
click at [767, 275] on img at bounding box center [808, 244] width 82 height 82
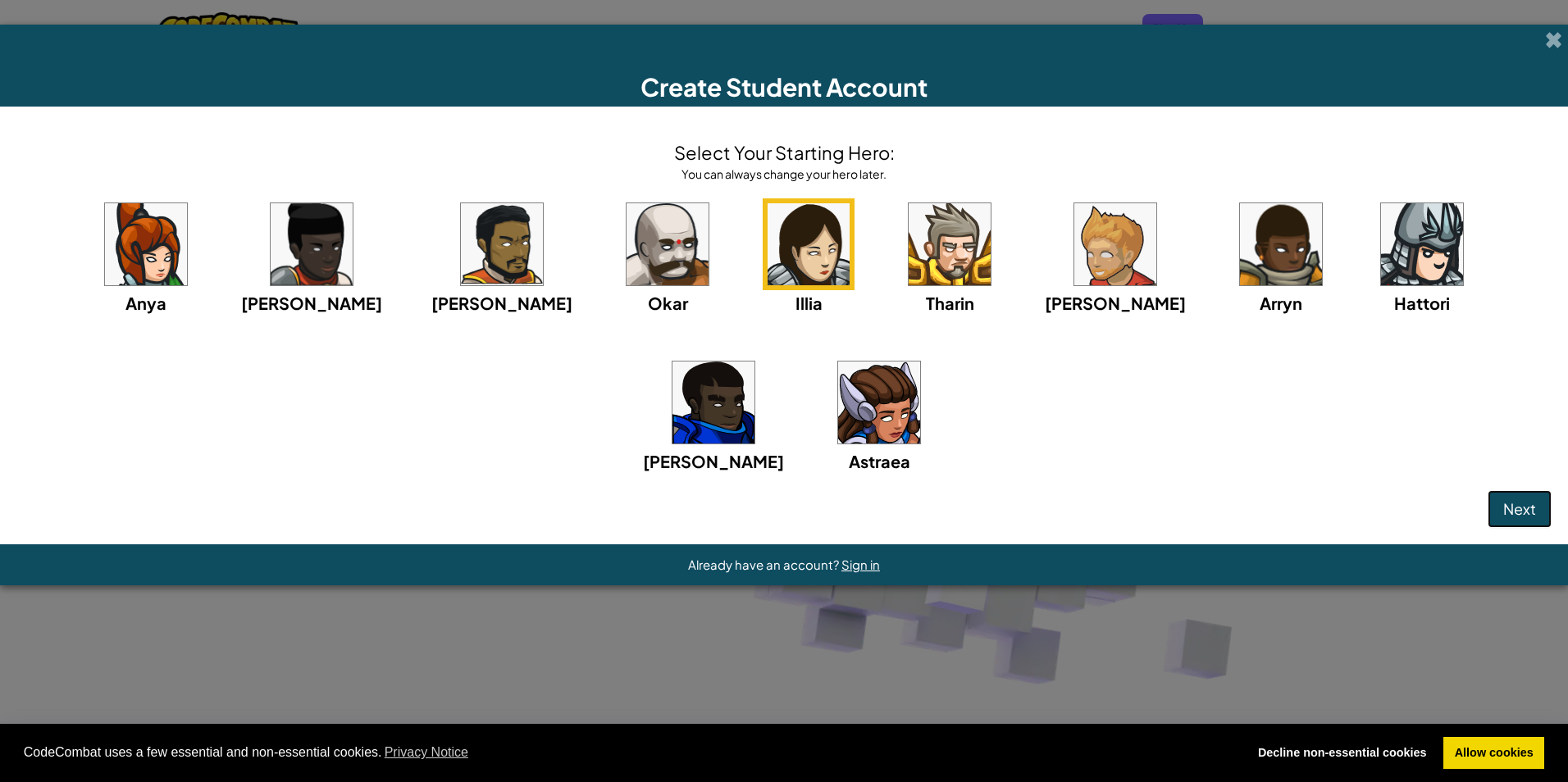
click at [1502, 506] on button "Next" at bounding box center [1519, 509] width 64 height 38
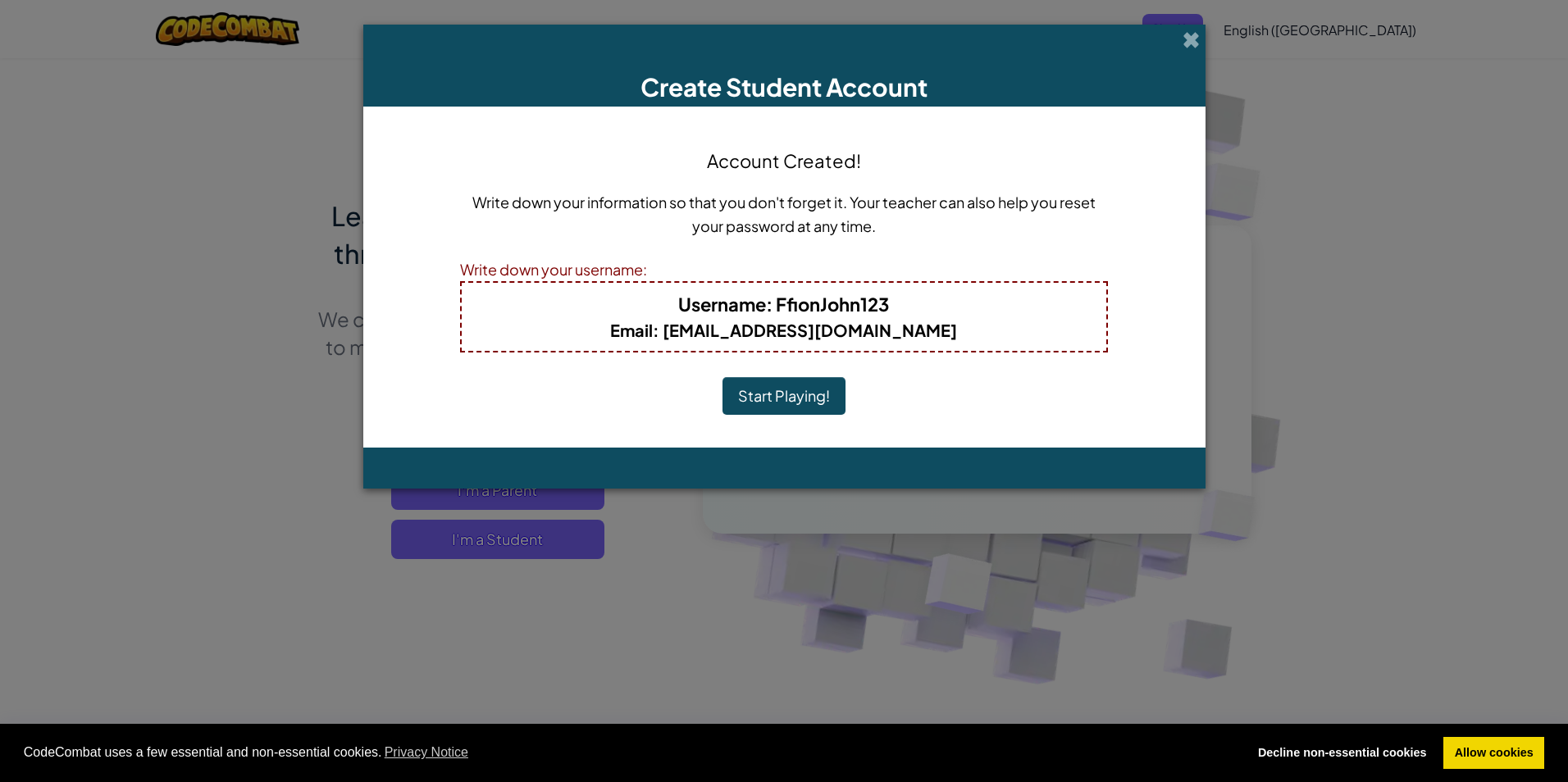
click at [814, 389] on button "Start Playing!" at bounding box center [783, 396] width 123 height 38
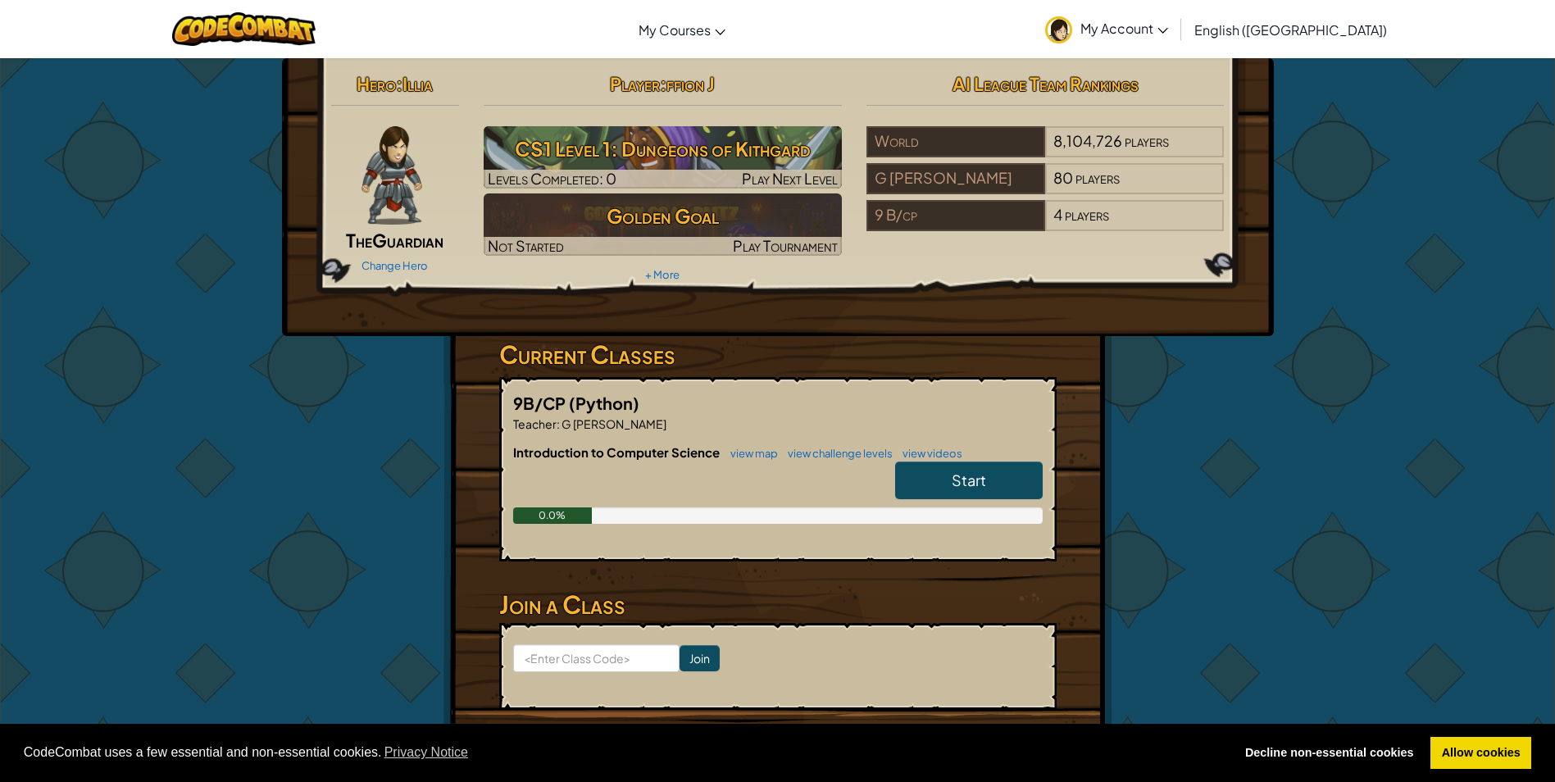
click at [949, 481] on link "Start" at bounding box center [969, 481] width 148 height 38
select select "en-[GEOGRAPHIC_DATA]"
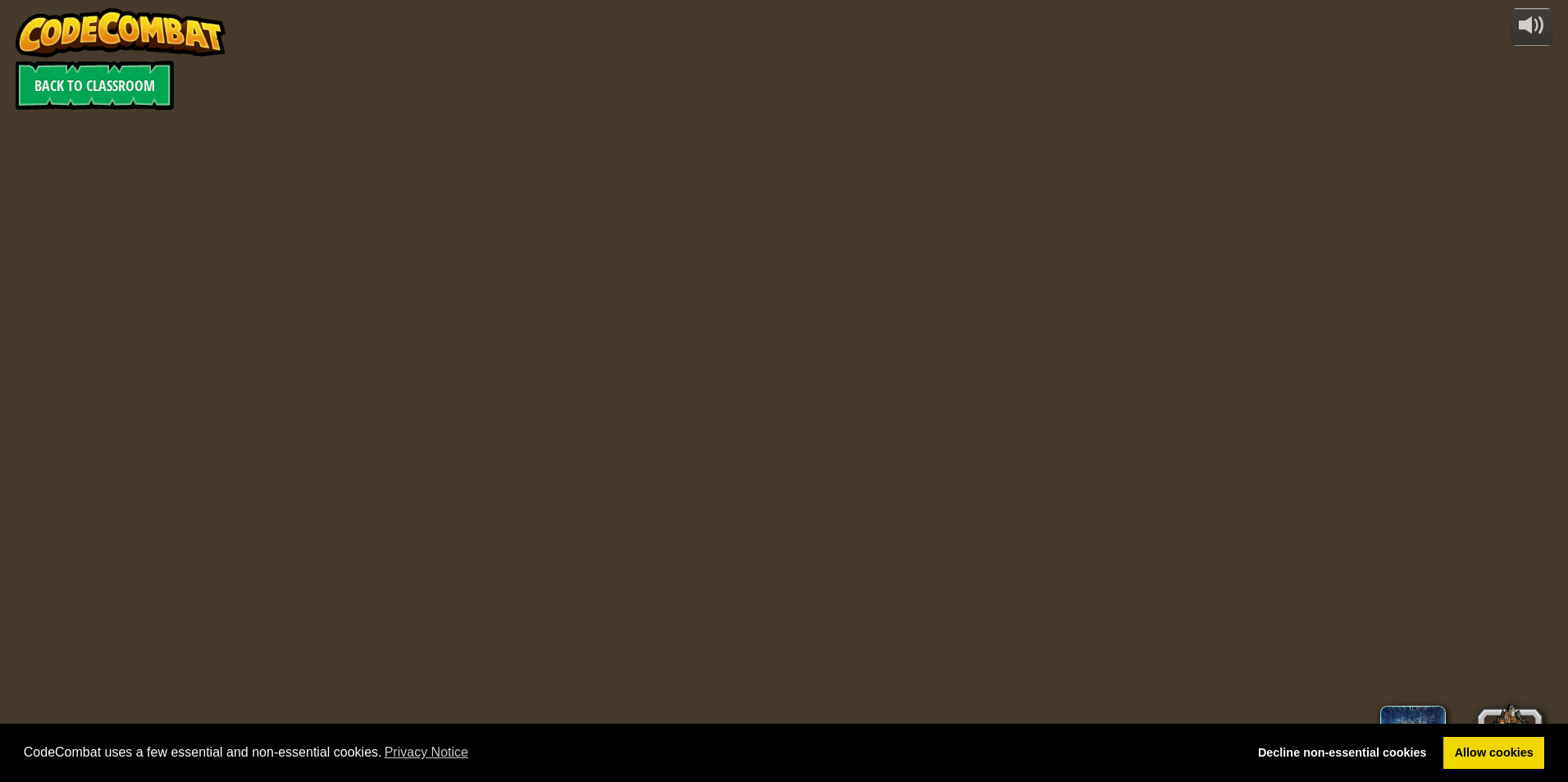
select select "en-[GEOGRAPHIC_DATA]"
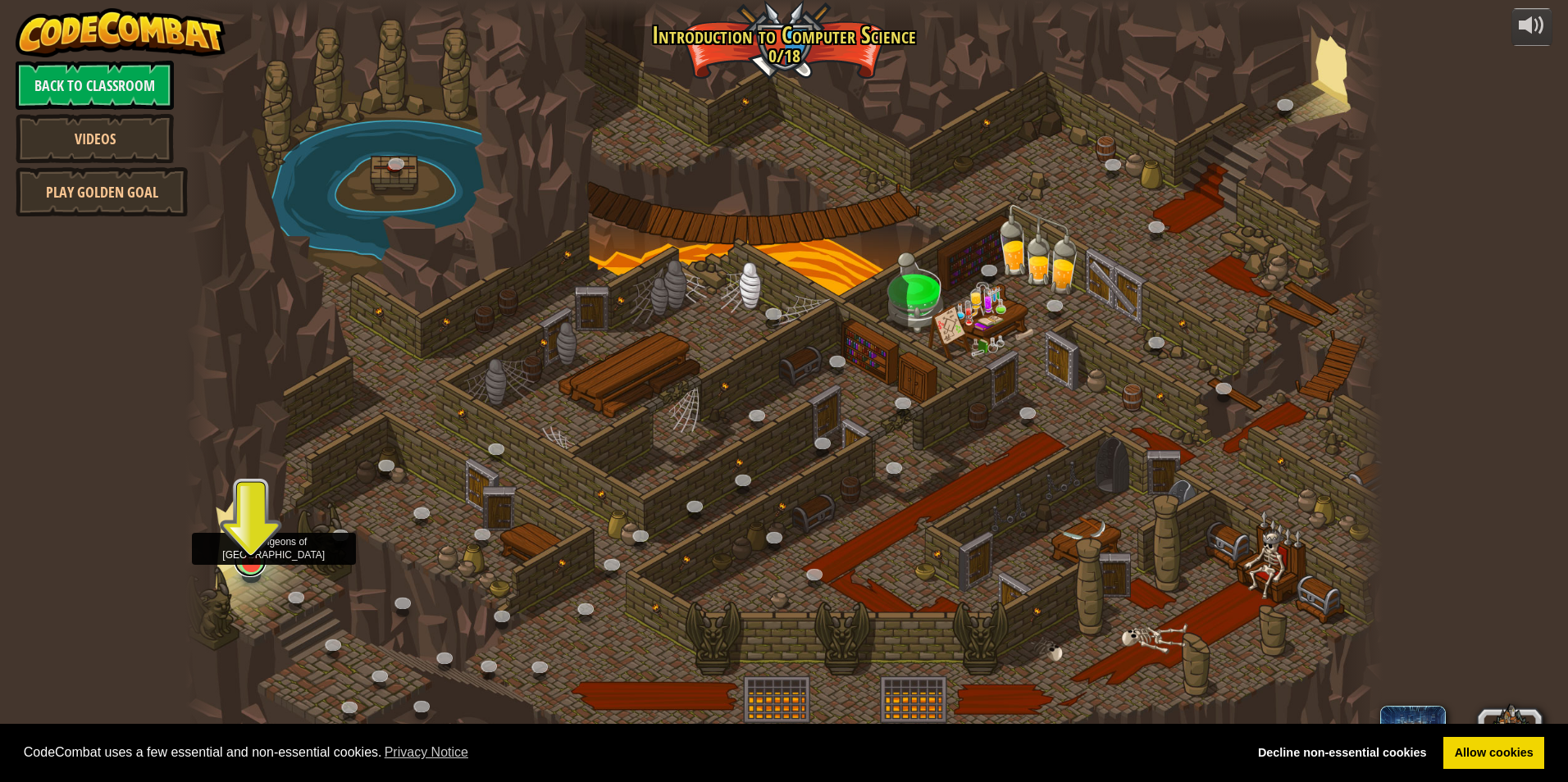
click at [253, 566] on div at bounding box center [251, 562] width 24 height 24
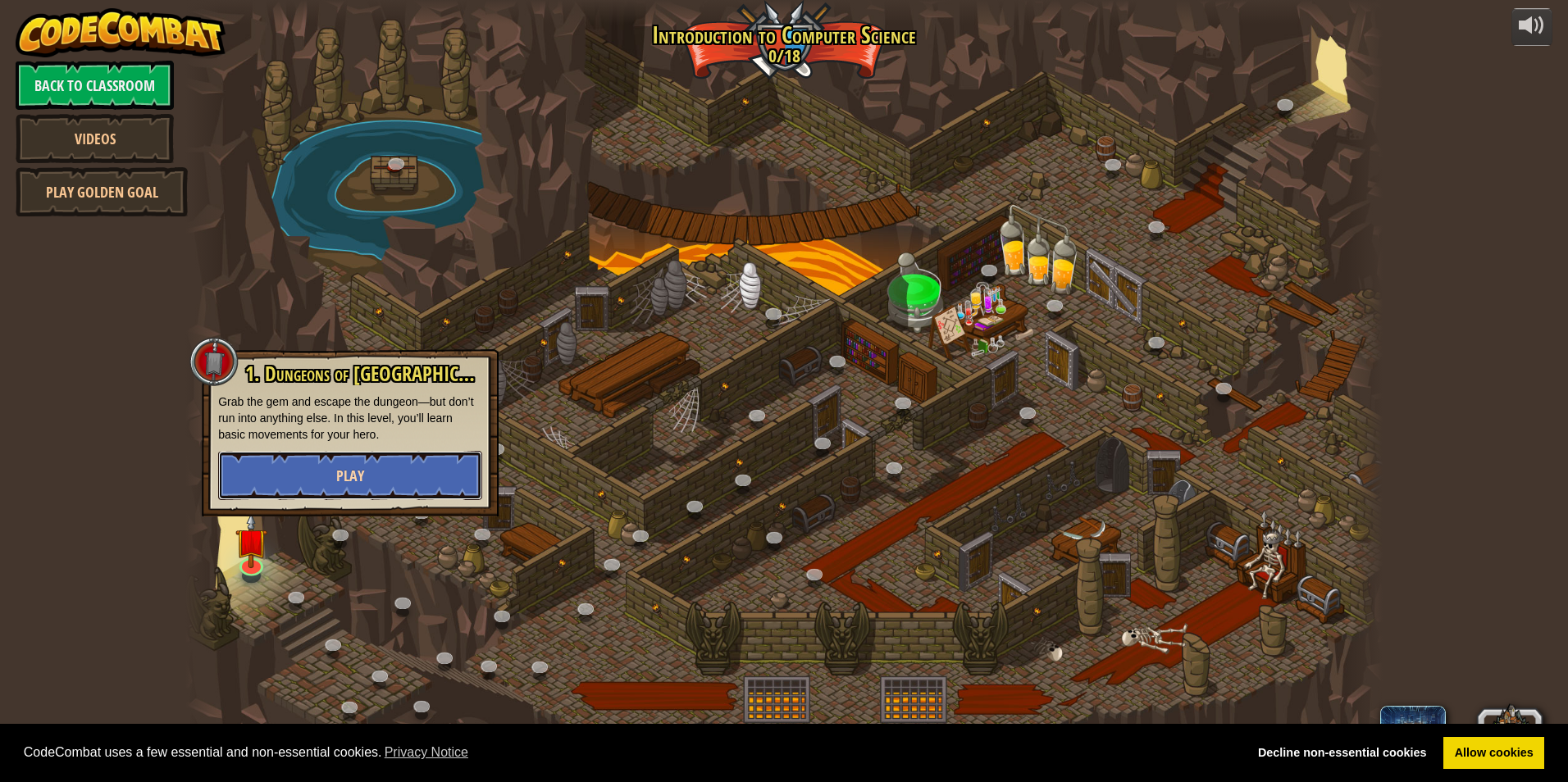
click at [294, 471] on button "Play" at bounding box center [350, 475] width 264 height 49
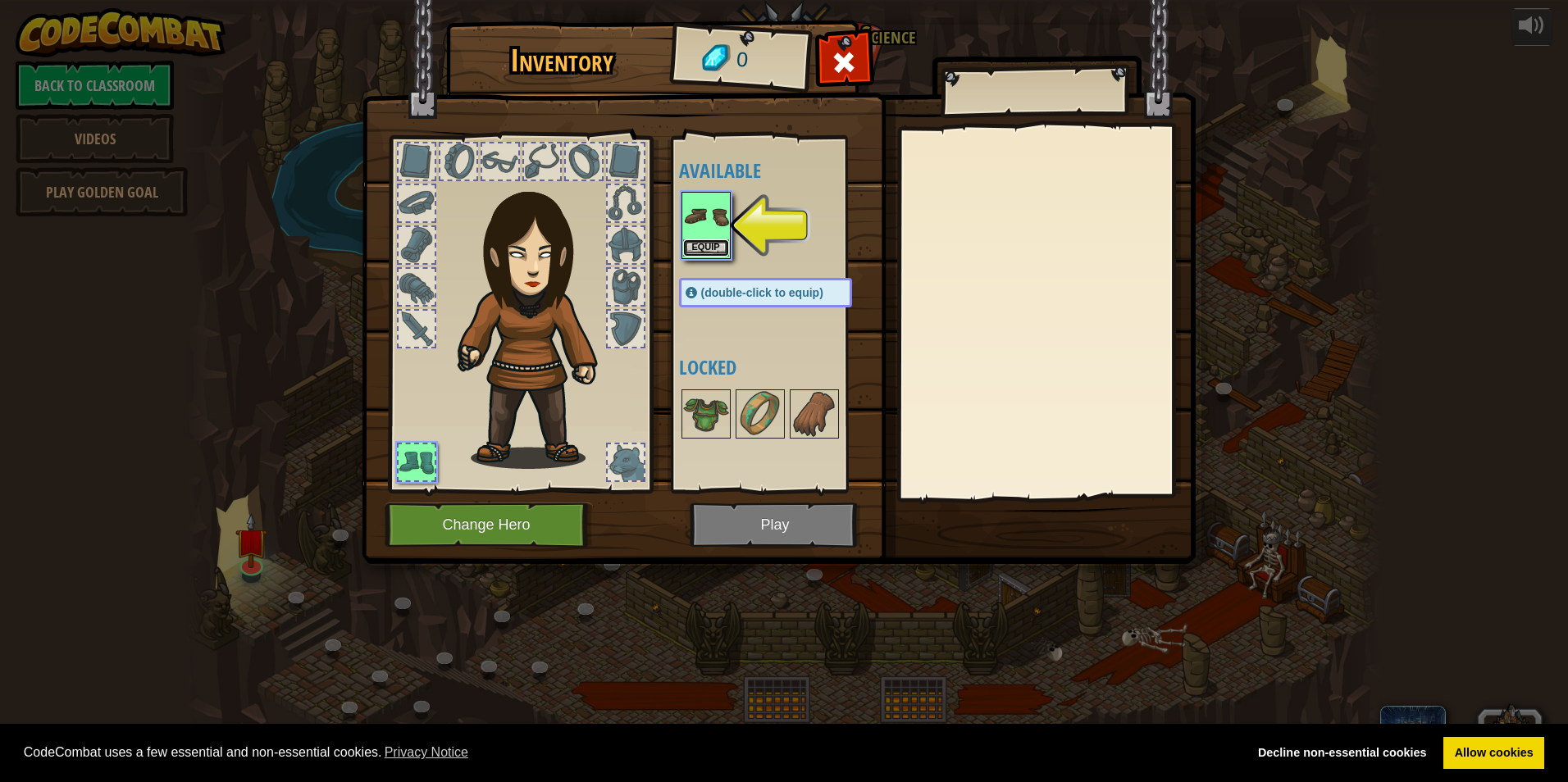
click at [713, 245] on button "Equip" at bounding box center [706, 247] width 46 height 17
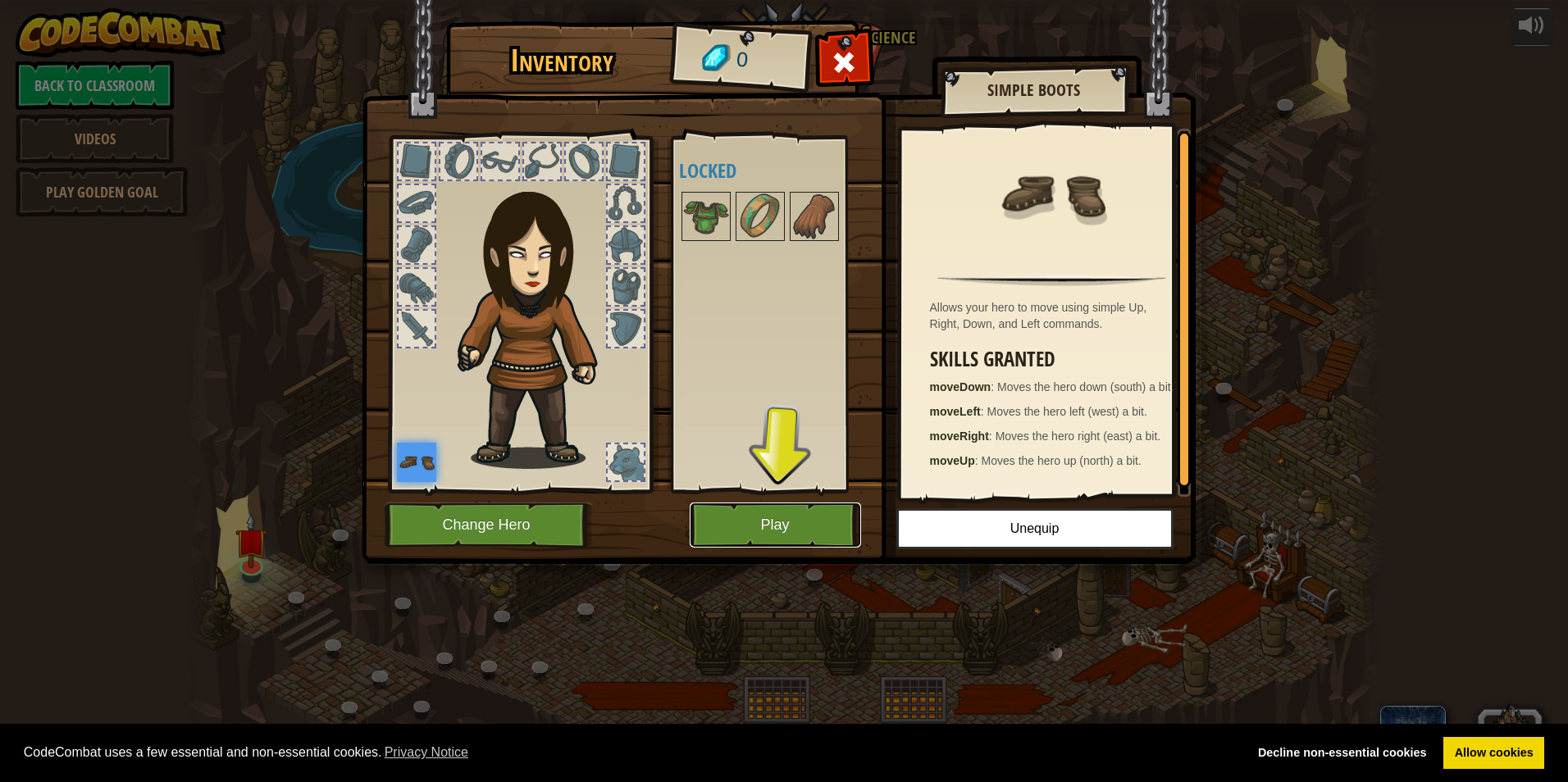
click at [766, 521] on button "Play" at bounding box center [774, 525] width 171 height 45
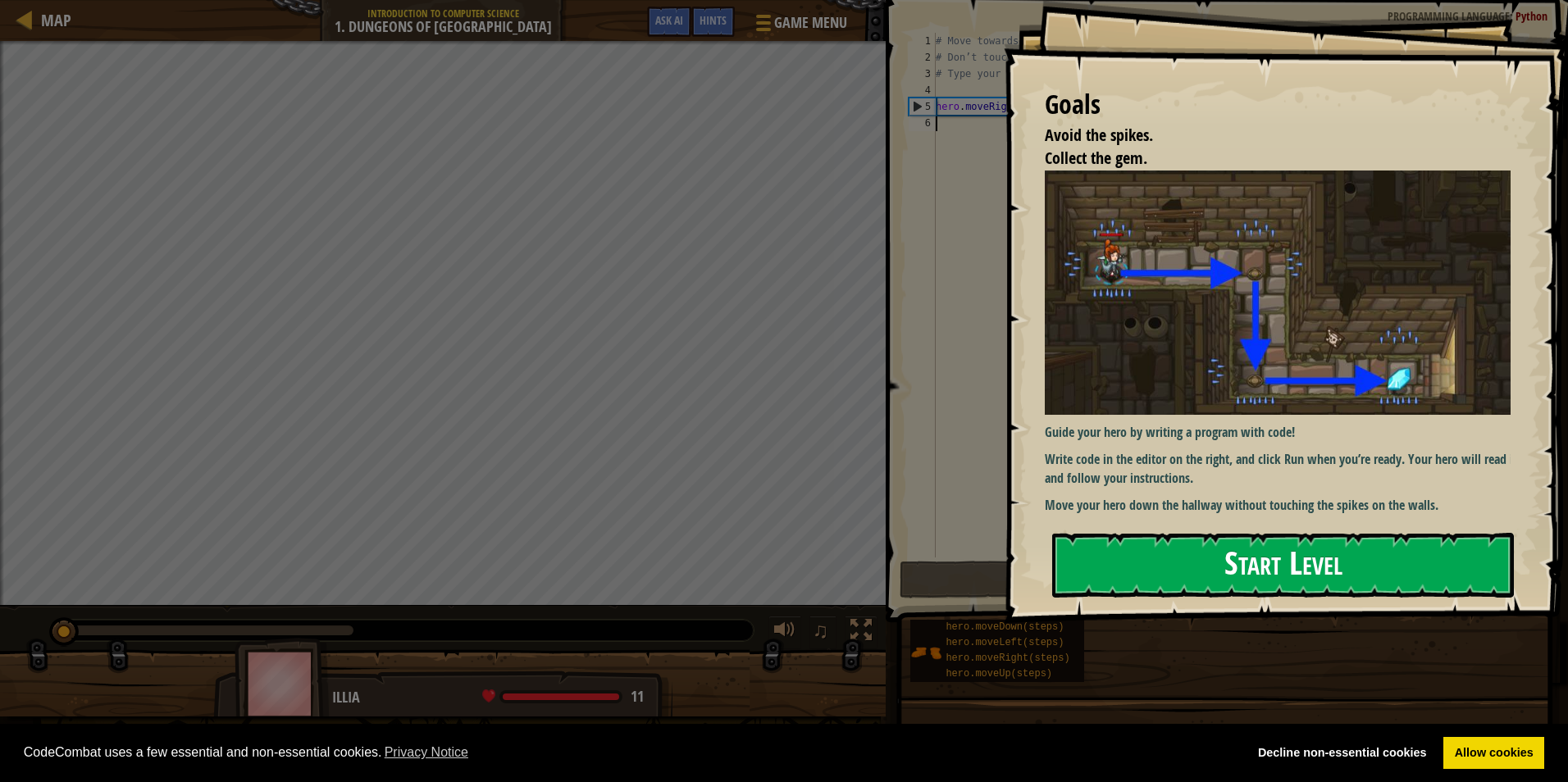
click at [1256, 556] on button "Start Level" at bounding box center [1283, 565] width 462 height 65
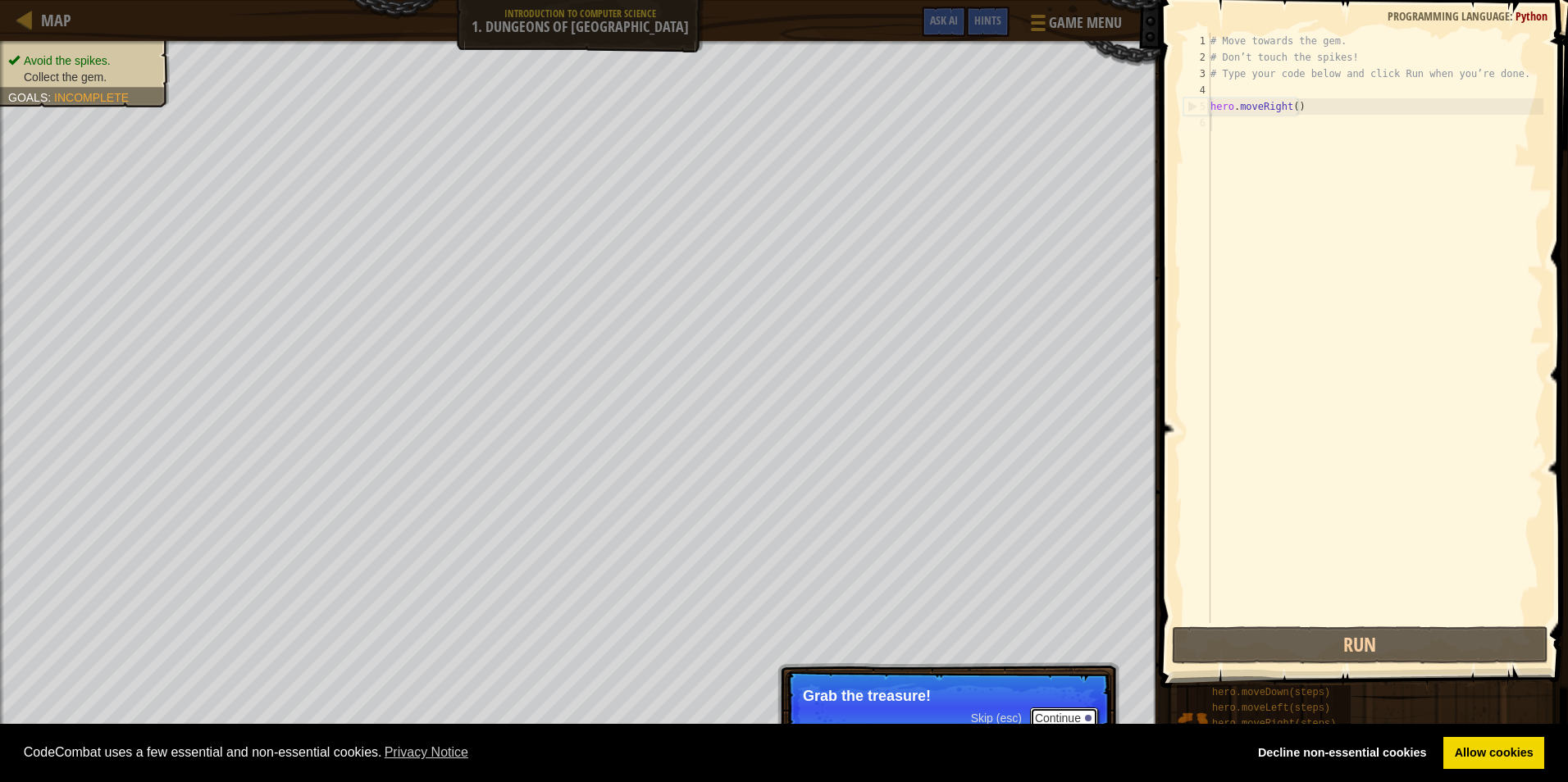
click at [1067, 710] on button "Continue" at bounding box center [1064, 718] width 68 height 21
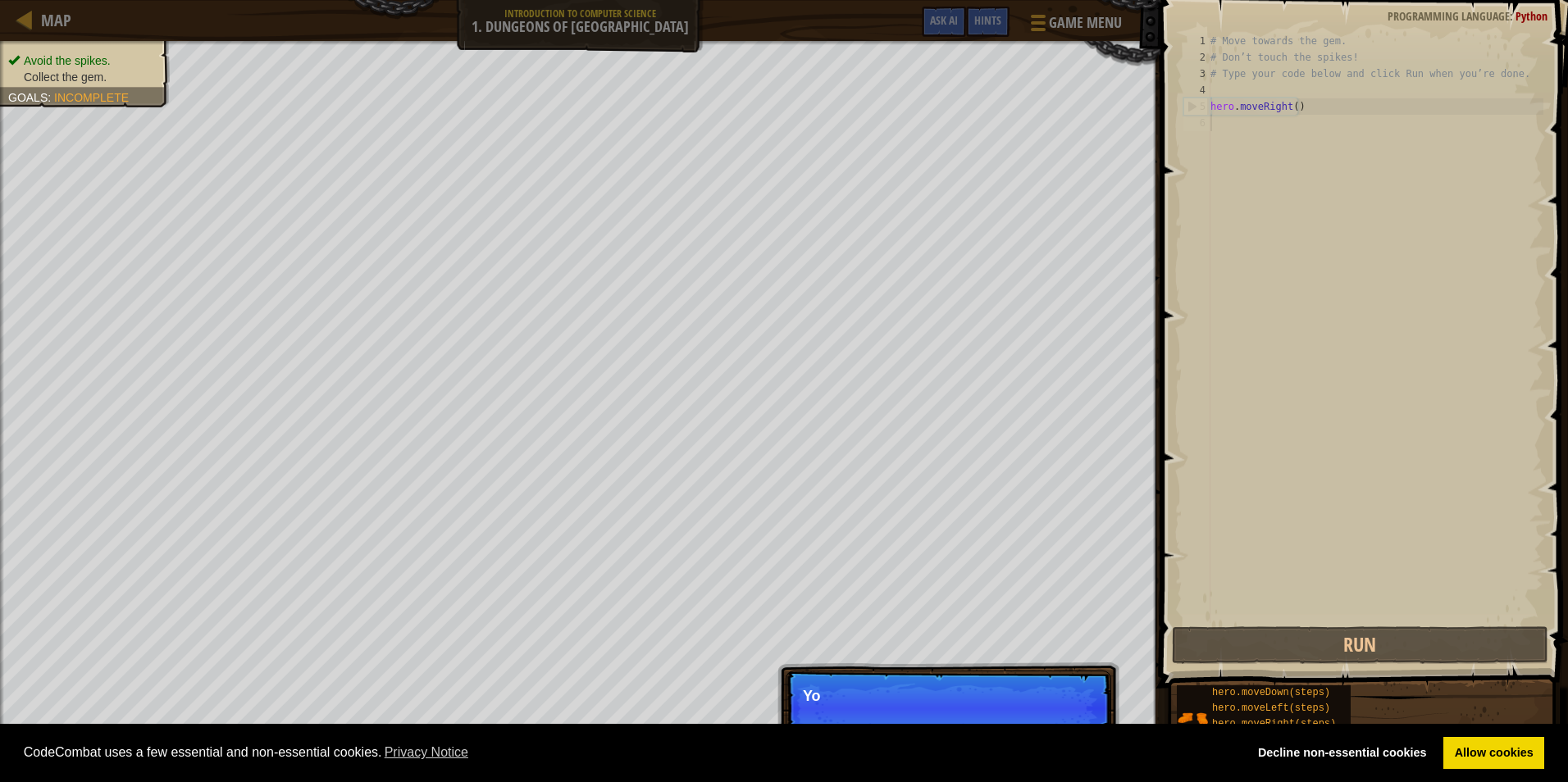
scroll to position [7, 0]
click at [1063, 713] on button "Continue" at bounding box center [1064, 718] width 68 height 21
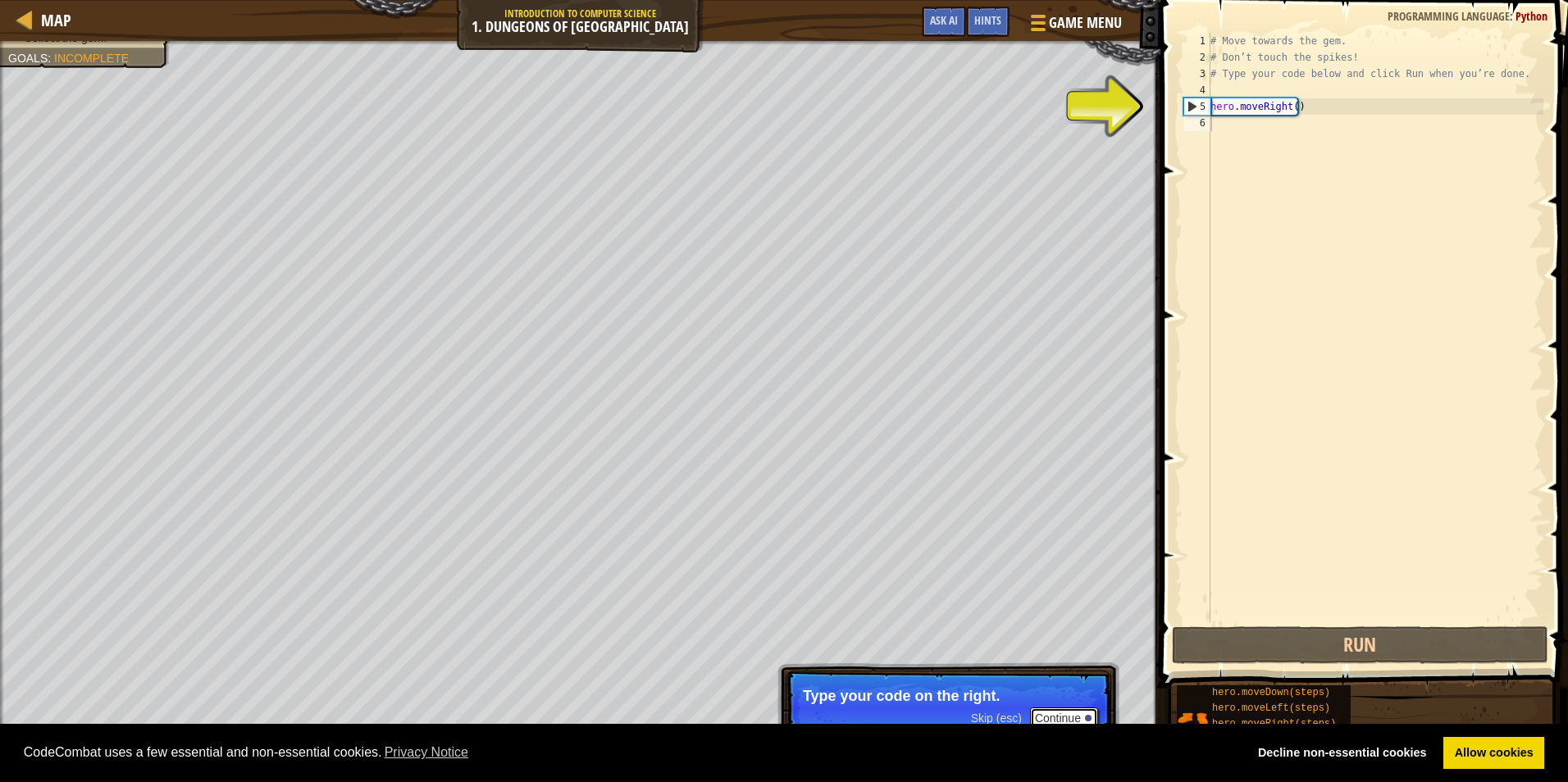
click at [1061, 715] on button "Continue" at bounding box center [1064, 718] width 68 height 21
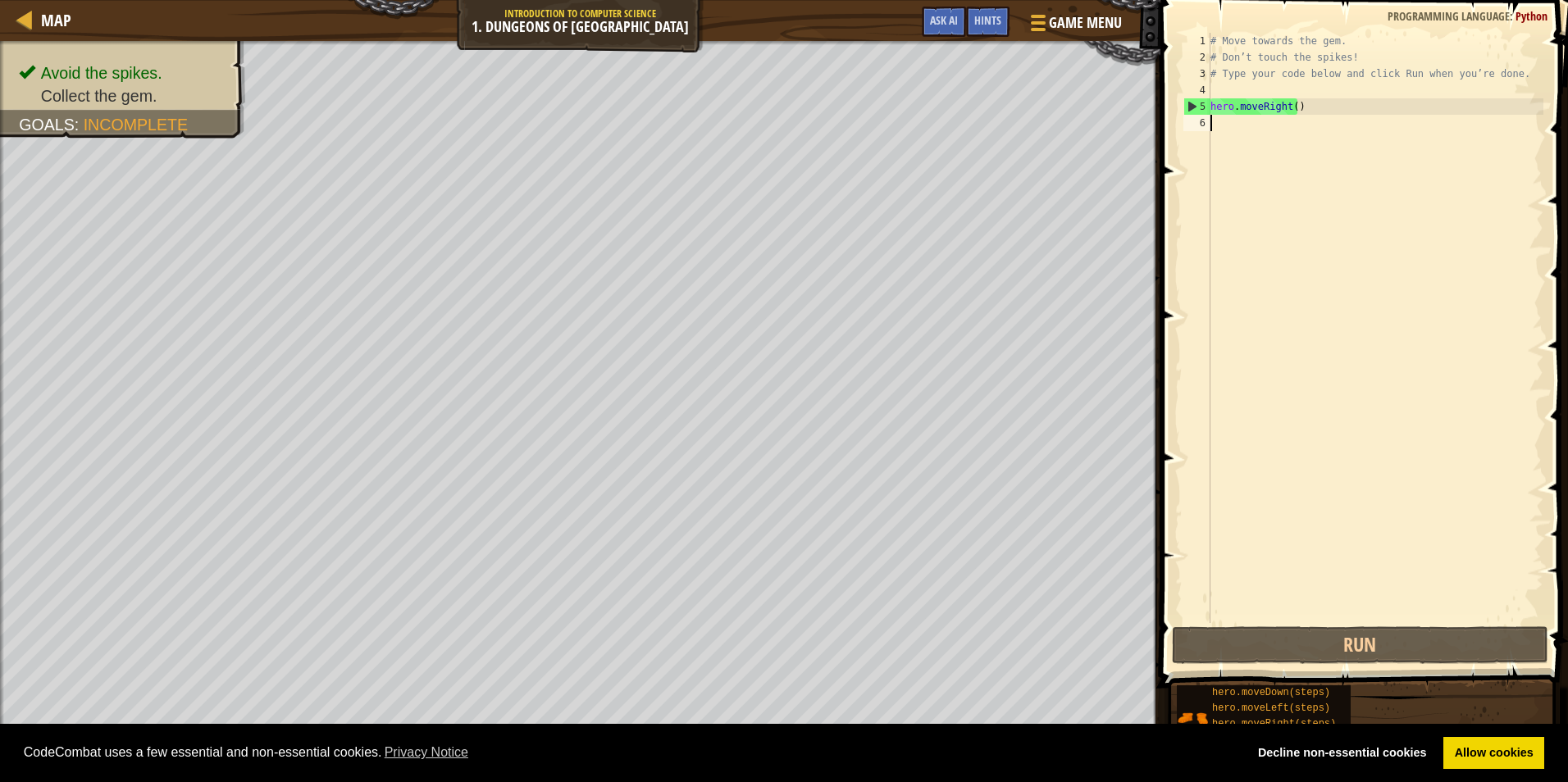
drag, startPoint x: 1226, startPoint y: 122, endPoint x: 1445, endPoint y: 140, distance: 218.8
click at [1445, 140] on div "# Move towards the gem. # Don’t touch the spikes! # Type your code below and cl…" at bounding box center [1375, 344] width 336 height 623
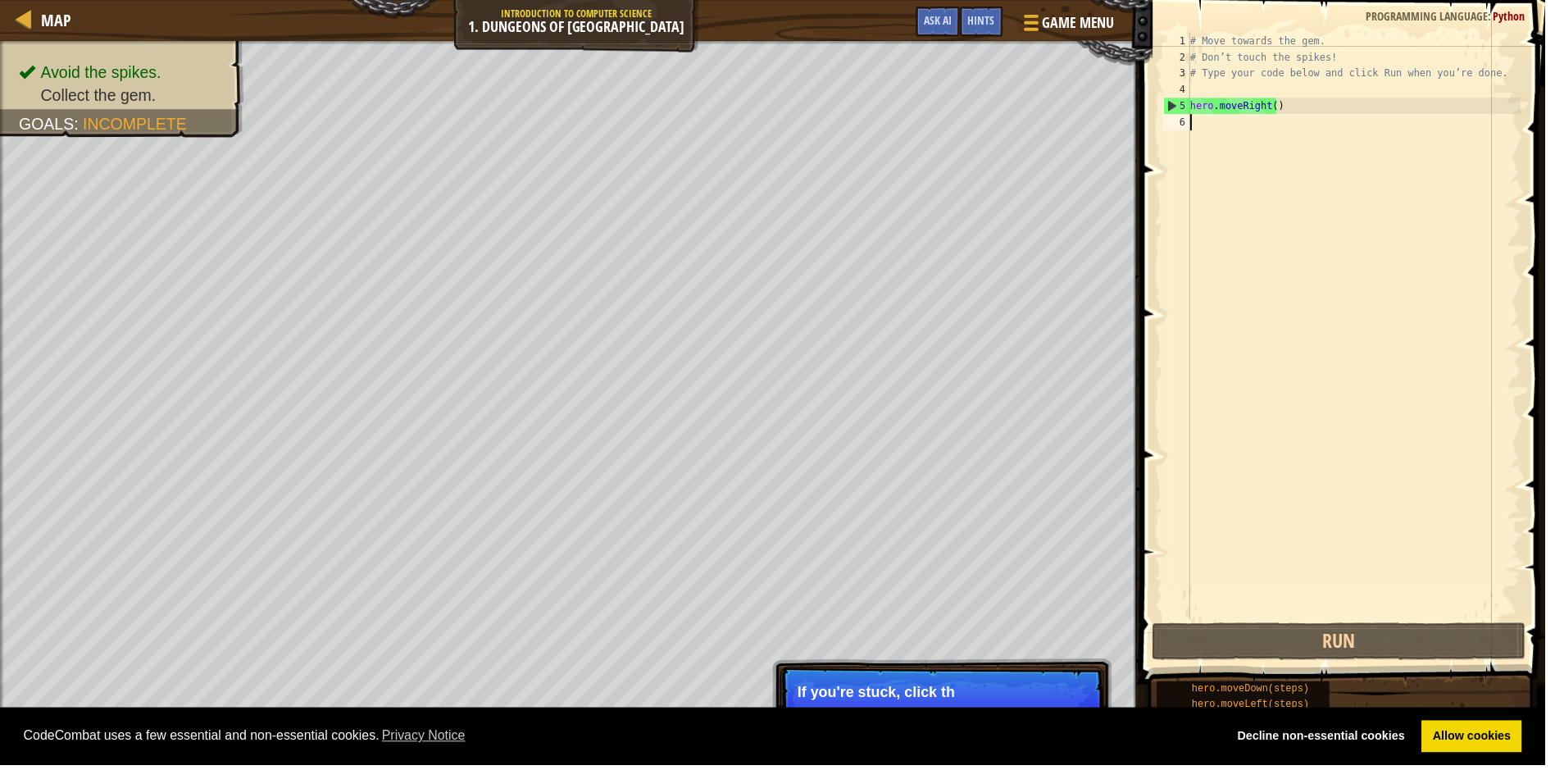
type textarea "h"
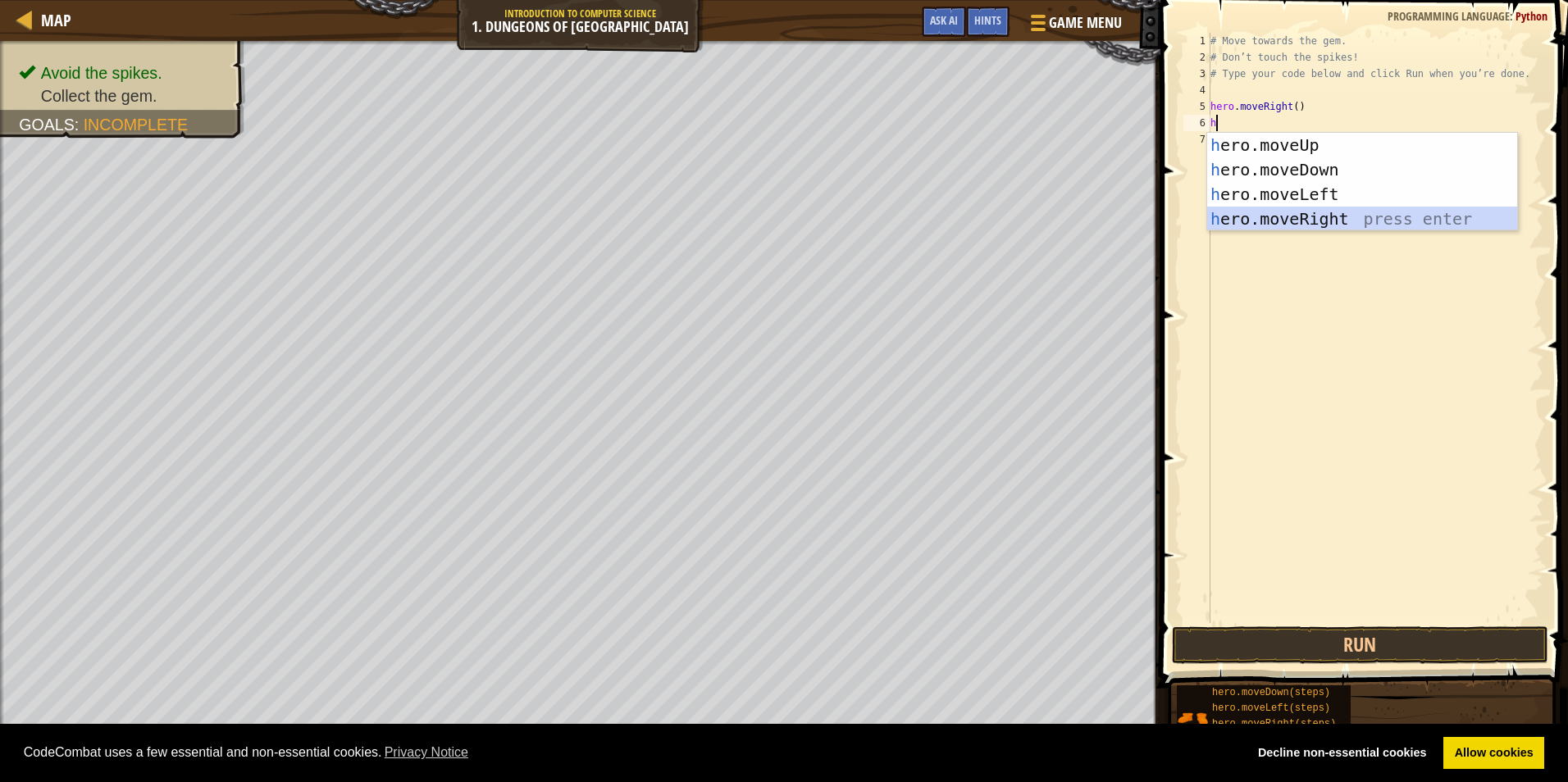
click at [1383, 209] on div "h ero.moveUp press enter h ero.moveDown press enter h ero.moveLeft press enter …" at bounding box center [1362, 207] width 310 height 148
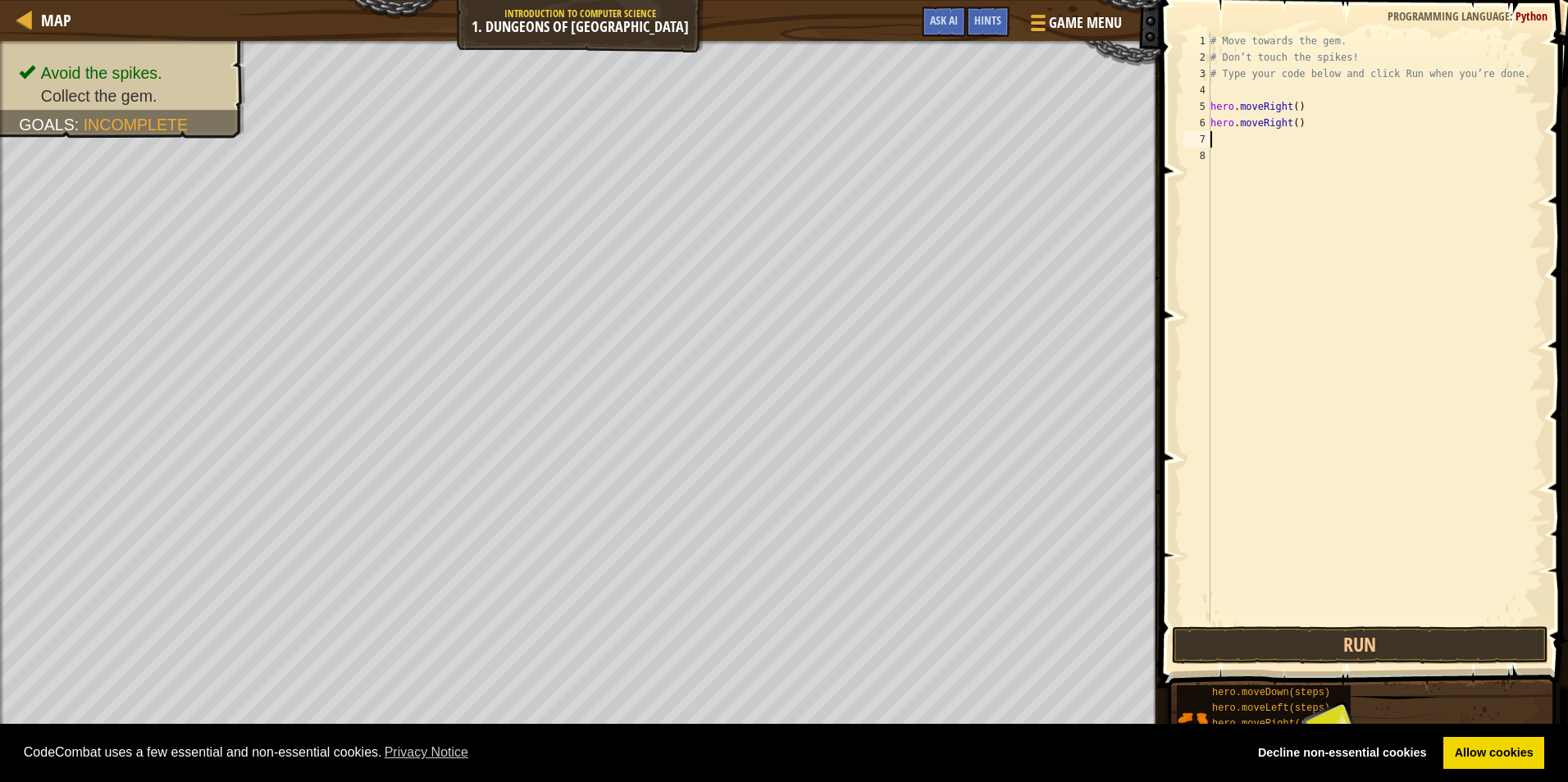
type textarea "m"
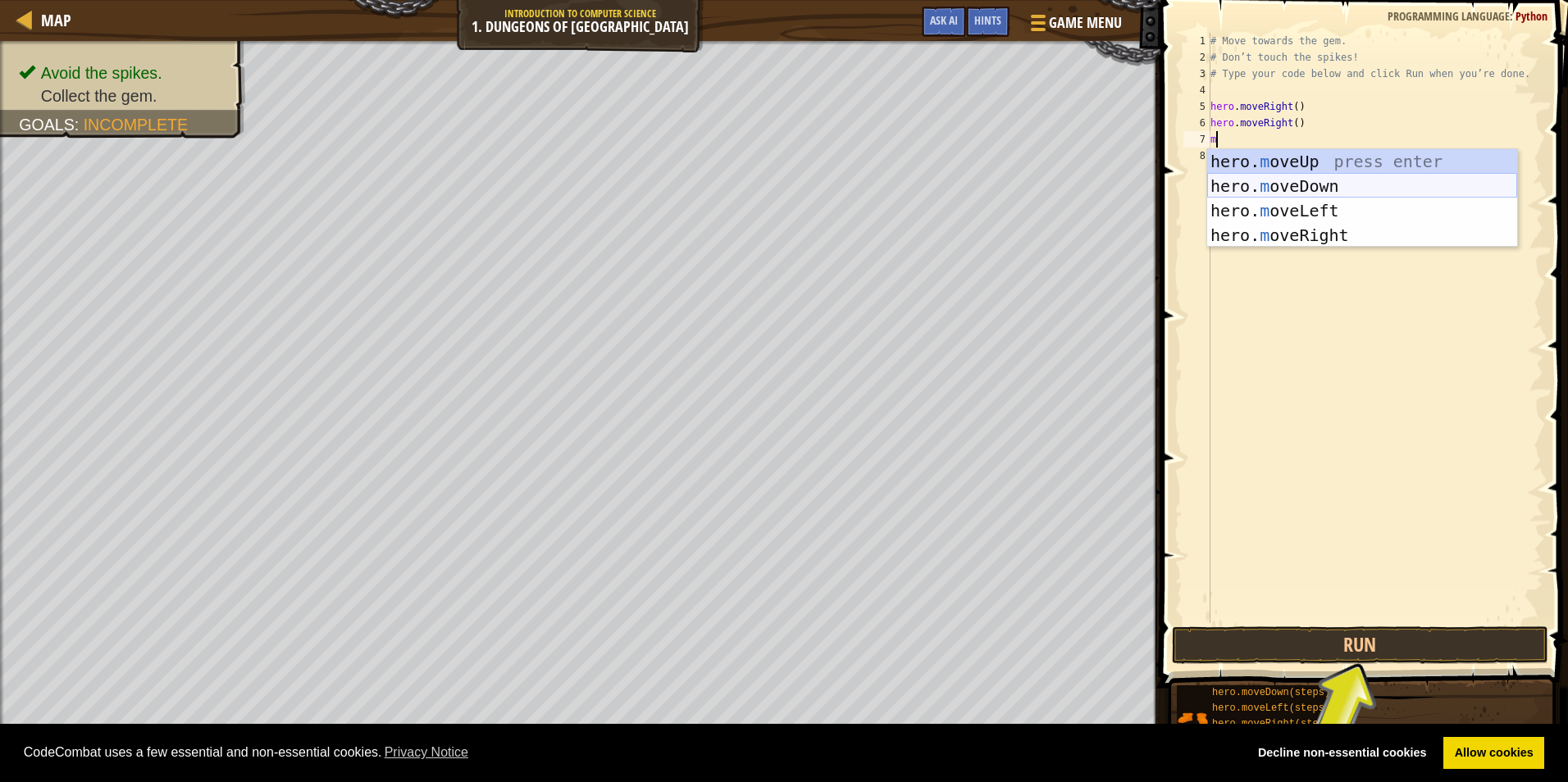
click at [1294, 186] on div "hero. m oveUp press enter hero. m oveDown press enter hero. m oveLeft press ent…" at bounding box center [1362, 223] width 310 height 148
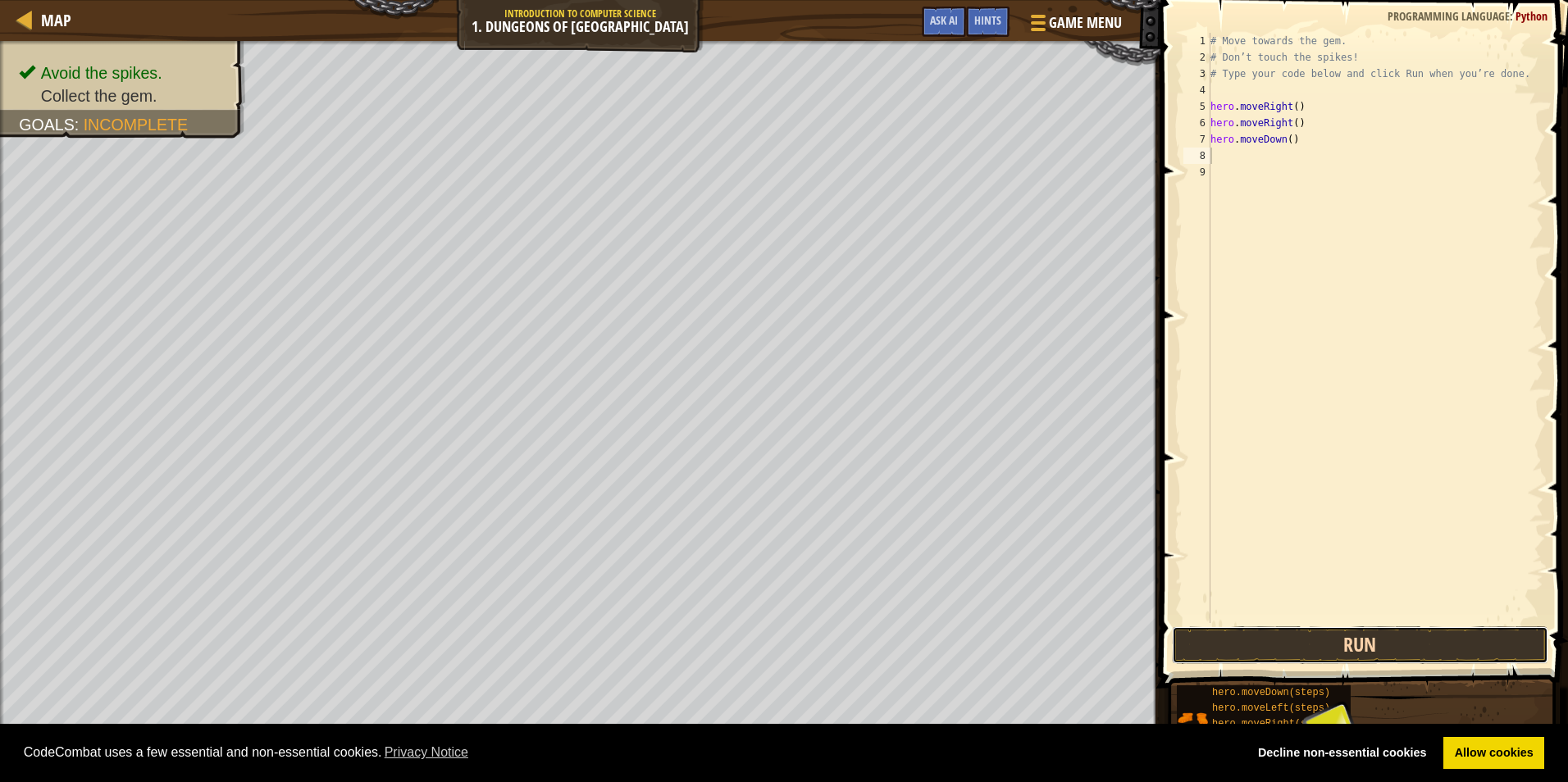
click at [1242, 650] on button "Run" at bounding box center [1360, 645] width 376 height 38
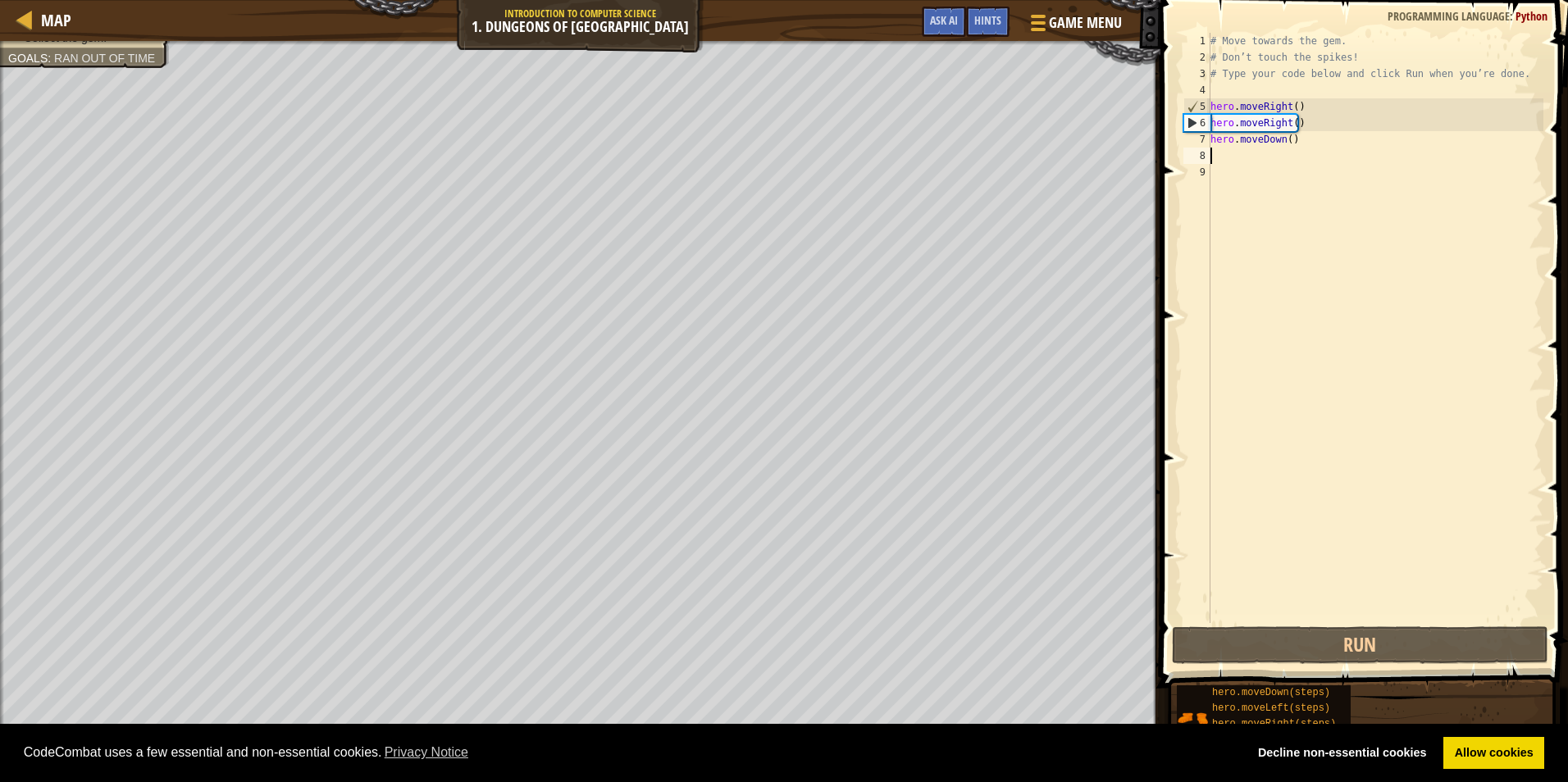
click at [1295, 125] on div "# Move towards the gem. # Don’t touch the spikes! # Type your code below and cl…" at bounding box center [1375, 344] width 336 height 623
click at [1285, 128] on div "# Move towards the gem. # Don’t touch the spikes! # Type your code below and cl…" at bounding box center [1375, 344] width 336 height 623
drag, startPoint x: 1233, startPoint y: 125, endPoint x: 1207, endPoint y: 124, distance: 26.3
click at [1207, 124] on div "6" at bounding box center [1197, 123] width 26 height 16
click at [1202, 134] on div "7" at bounding box center [1197, 139] width 26 height 16
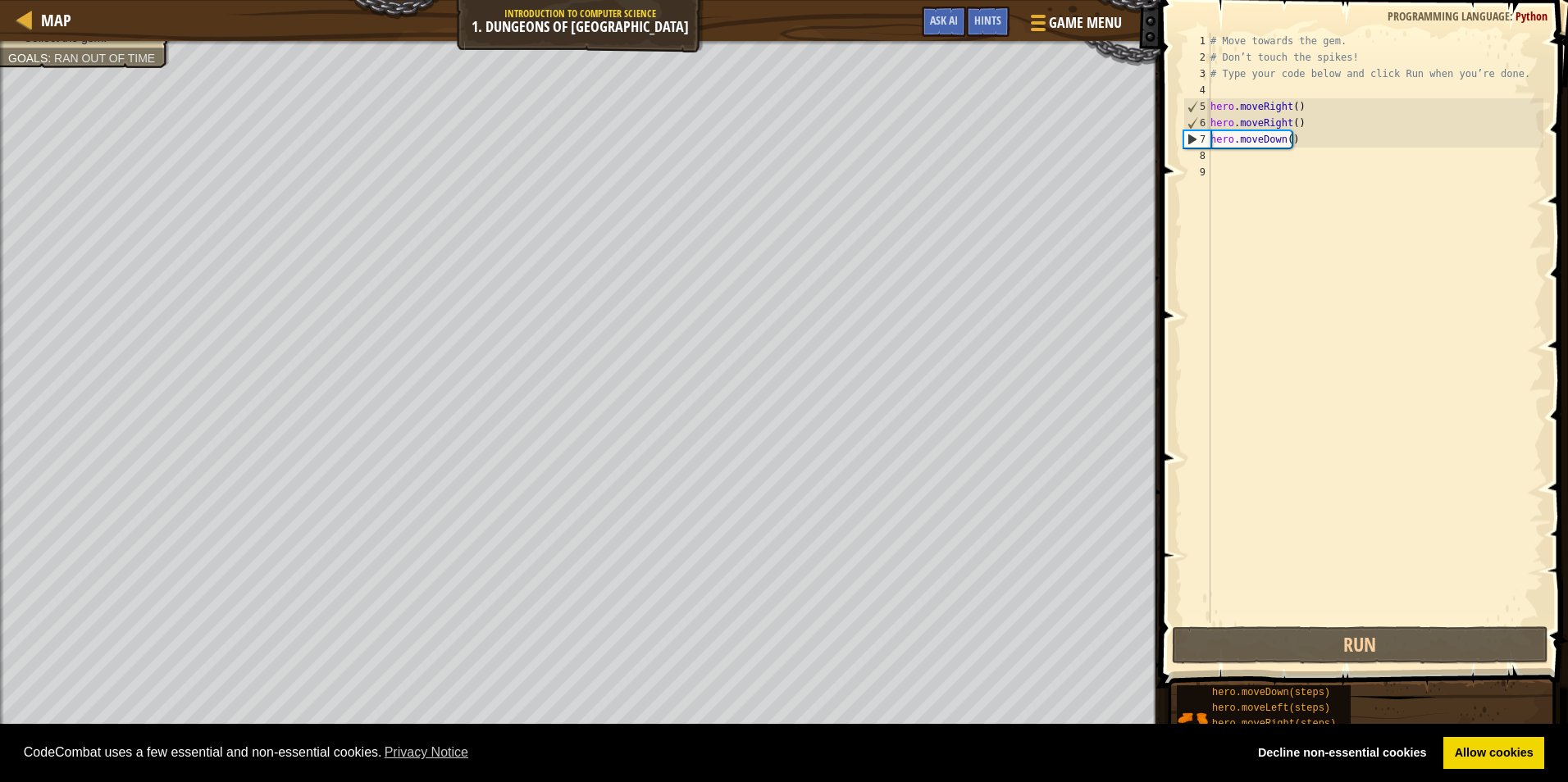
click at [1253, 123] on div "# Move towards the gem. # Don’t touch the spikes! # Type your code below and cl…" at bounding box center [1375, 344] width 336 height 623
click at [1236, 123] on div "# Move towards the gem. # Don’t touch the spikes! # Type your code below and cl…" at bounding box center [1375, 344] width 336 height 623
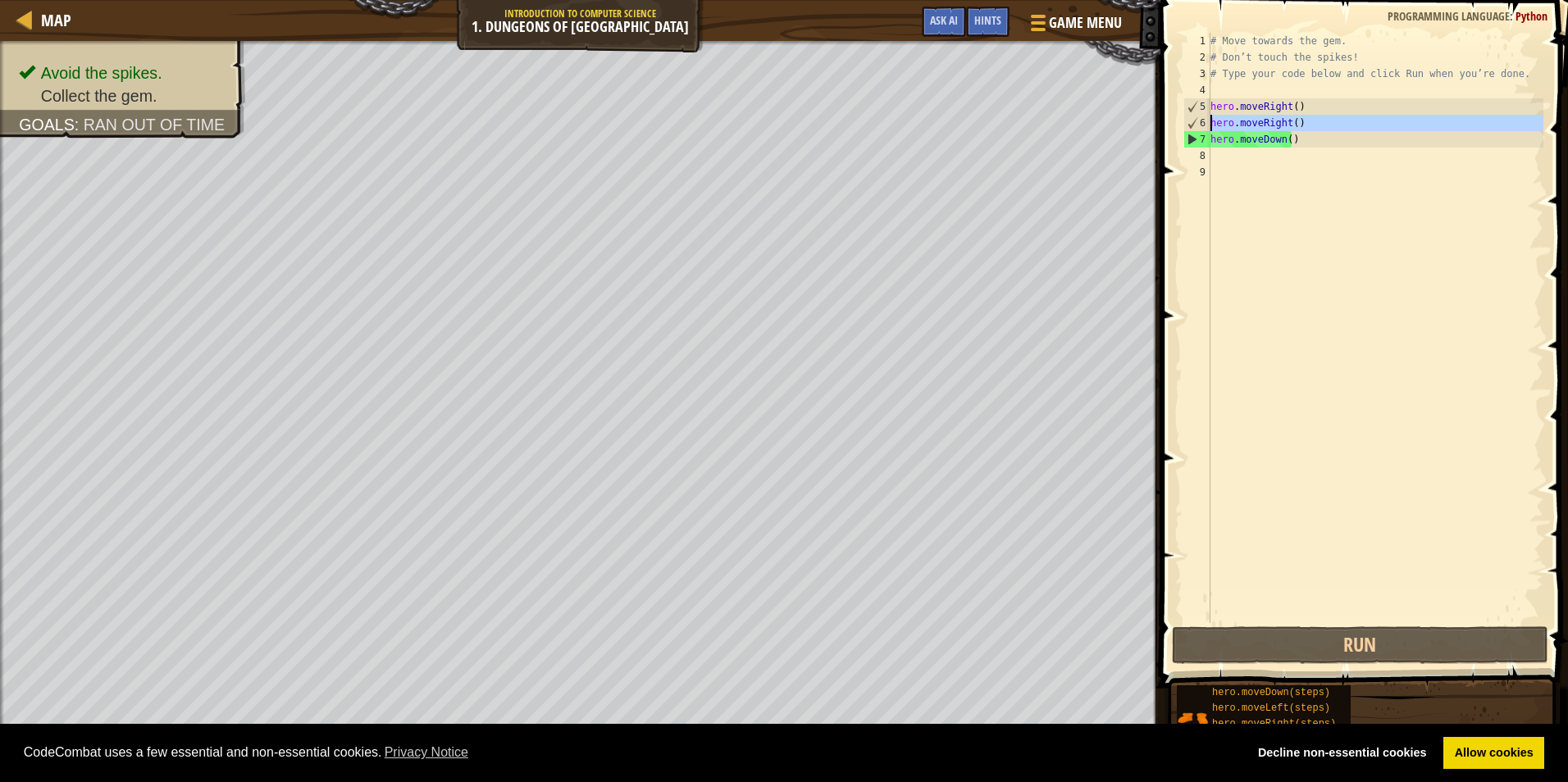
click at [1190, 119] on div "6" at bounding box center [1197, 123] width 26 height 16
click at [1274, 121] on div "# Move towards the gem. # Don’t touch the spikes! # Type your code below and cl…" at bounding box center [1375, 344] width 336 height 623
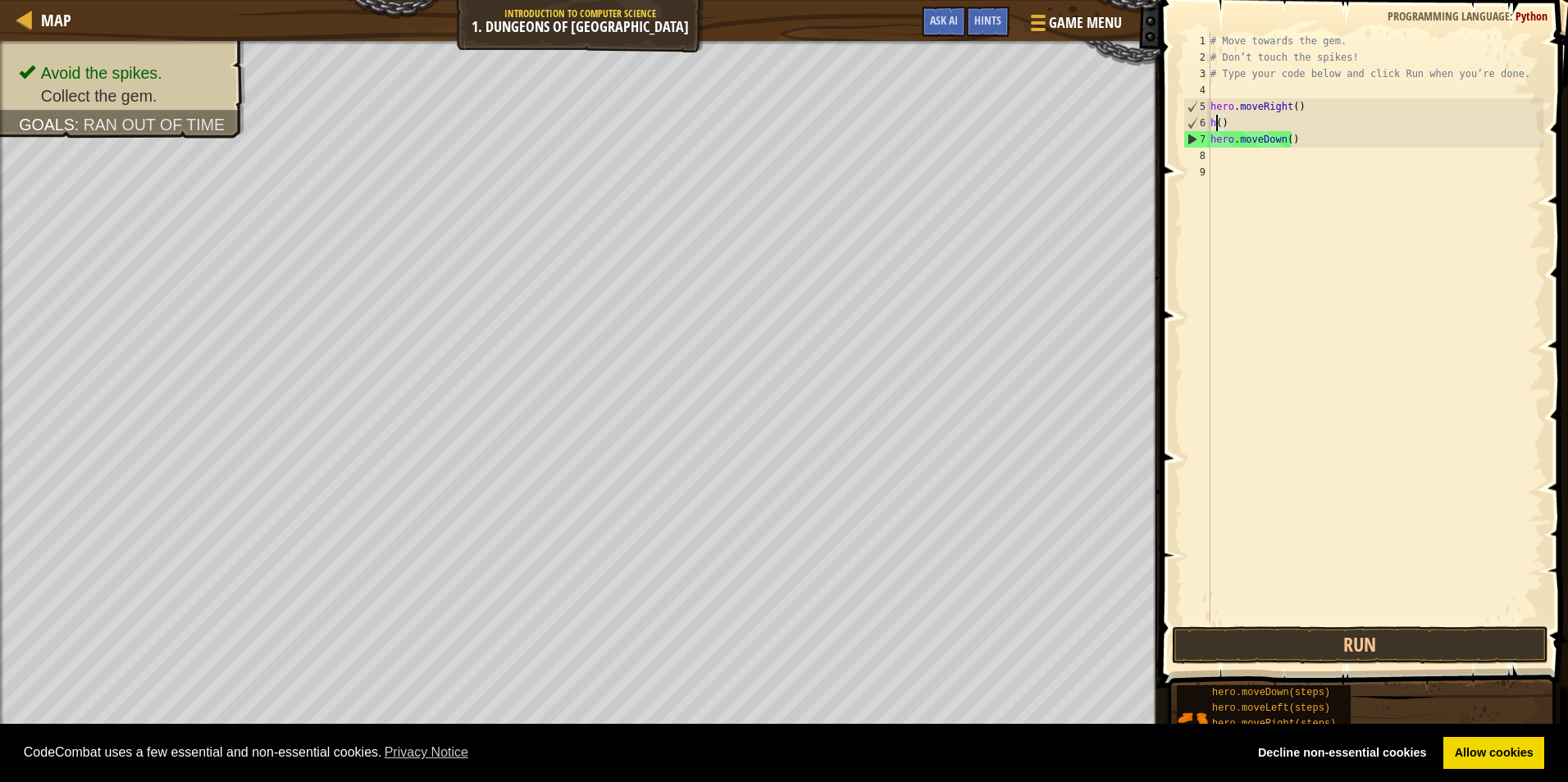
click at [1224, 121] on div "# Move towards the gem. # Don’t touch the spikes! # Type your code below and cl…" at bounding box center [1375, 344] width 336 height 623
type textarea "h"
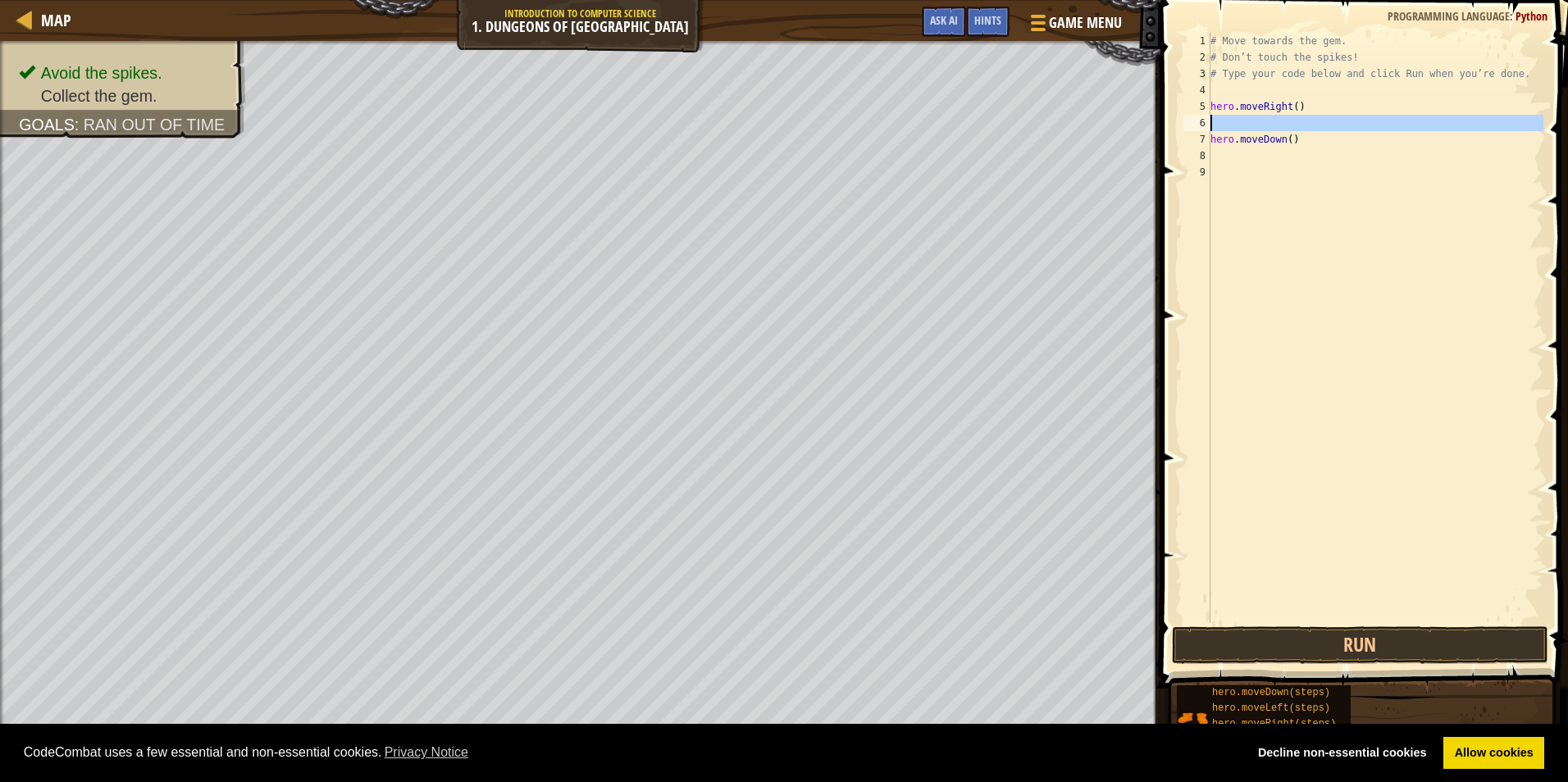
click at [1203, 122] on div "6" at bounding box center [1196, 123] width 27 height 16
type textarea "hero.moveDown()"
type textarea "hero.moveRight()"
click at [1220, 137] on div "# Move towards the gem. # Don’t touch the spikes! # Type your code below and cl…" at bounding box center [1375, 344] width 336 height 623
click at [1224, 141] on div "# Move towards the gem. # Don’t touch the spikes! # Type your code below and cl…" at bounding box center [1375, 344] width 336 height 623
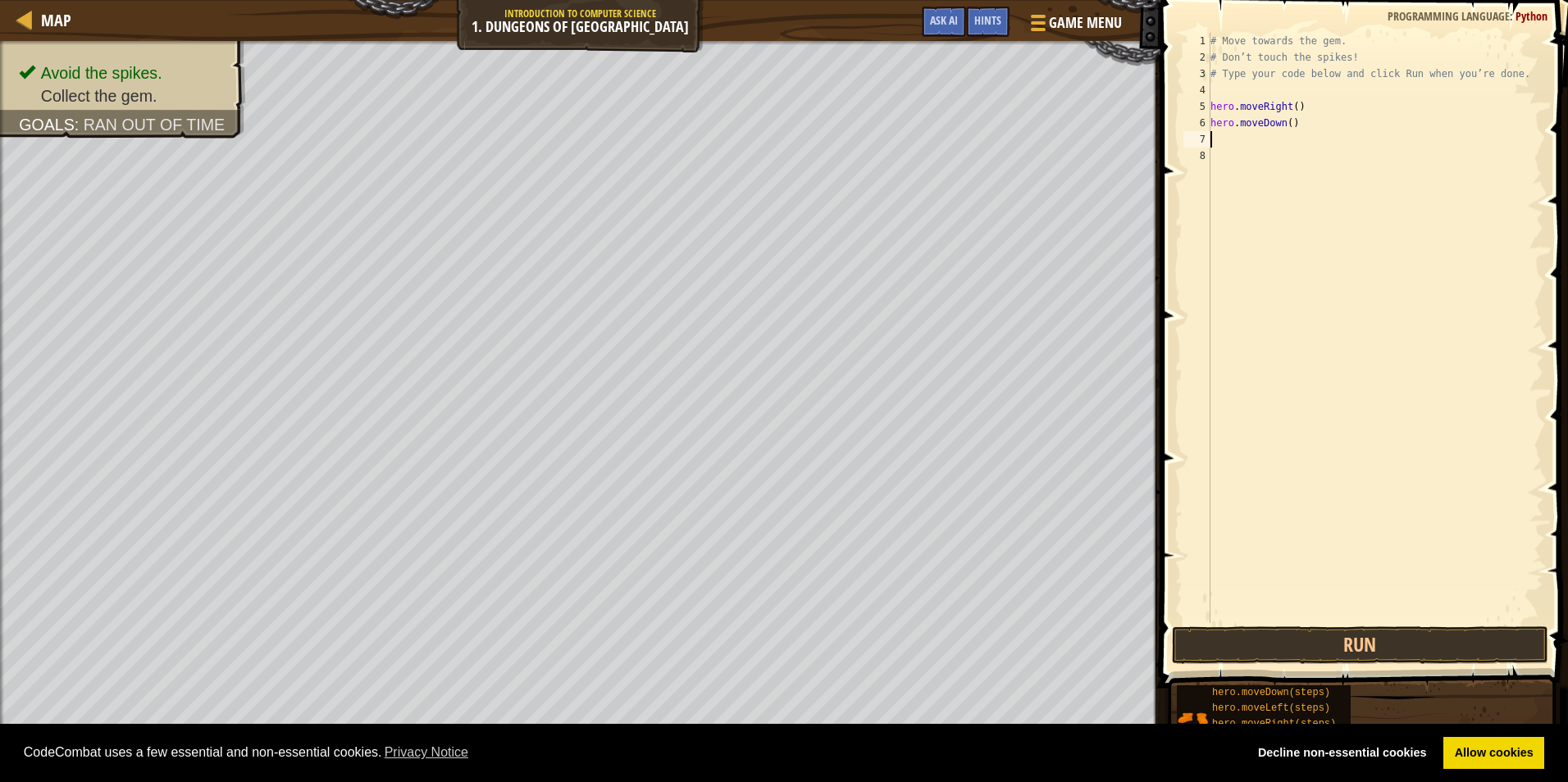
drag, startPoint x: 1226, startPoint y: 139, endPoint x: 1213, endPoint y: 139, distance: 13.1
click at [1213, 139] on div "# Move towards the gem. # Don’t touch the spikes! # Type your code below and cl…" at bounding box center [1375, 344] width 336 height 623
type textarea "h"
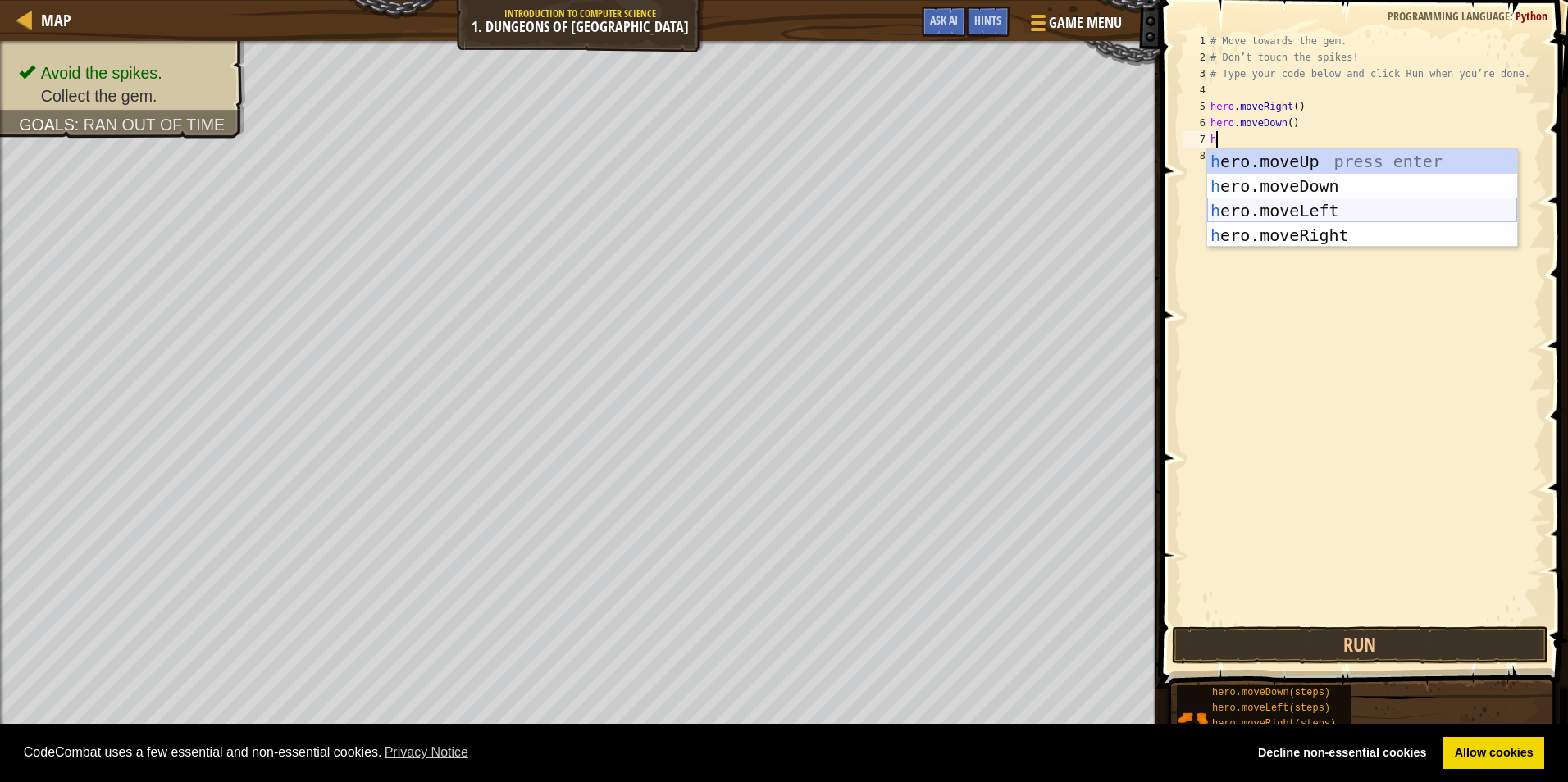
click at [1295, 214] on div "h ero.moveUp press enter h ero.moveDown press enter h ero.moveLeft press enter …" at bounding box center [1362, 223] width 310 height 148
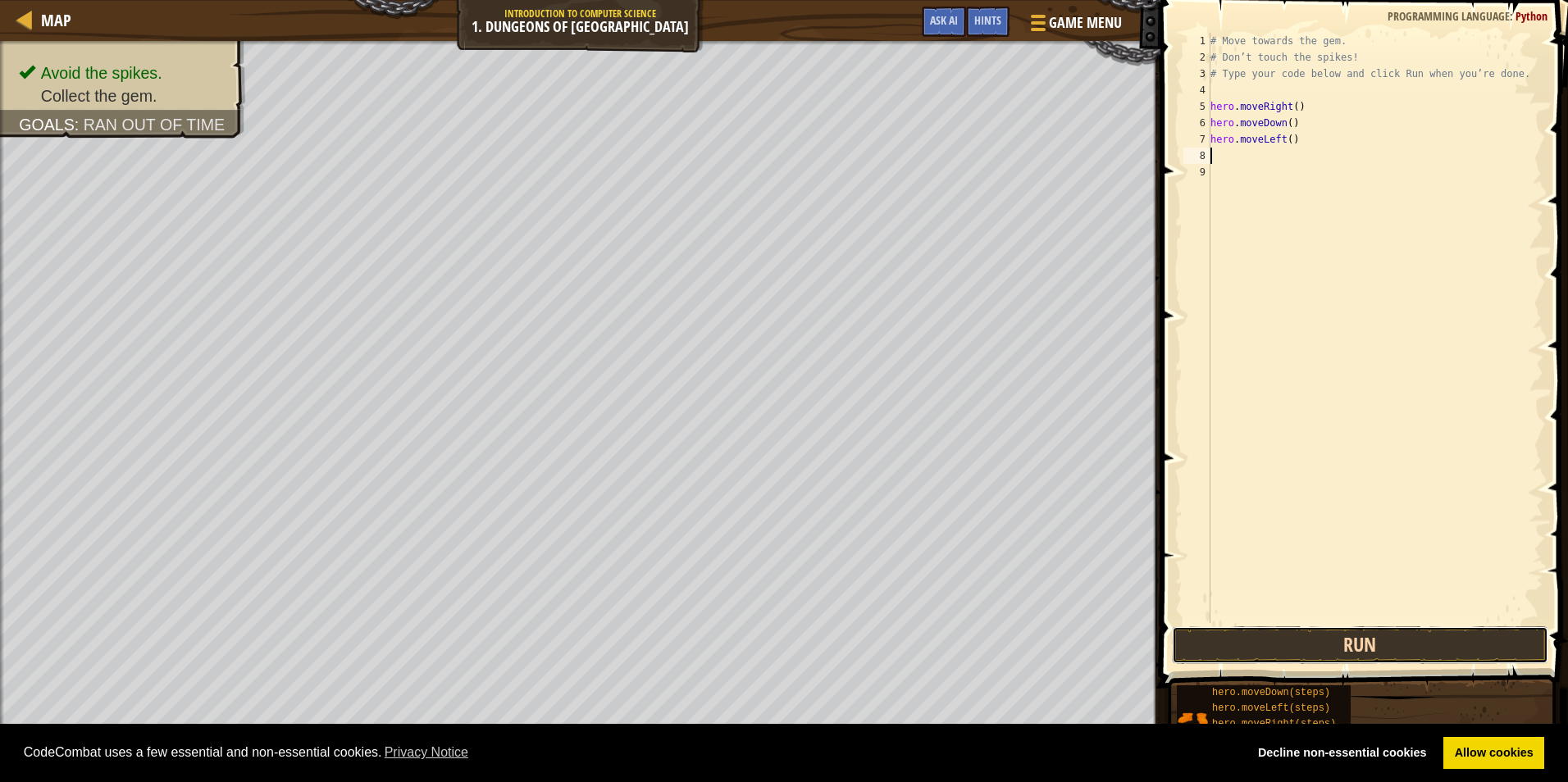
click at [1412, 644] on button "Run" at bounding box center [1360, 645] width 376 height 38
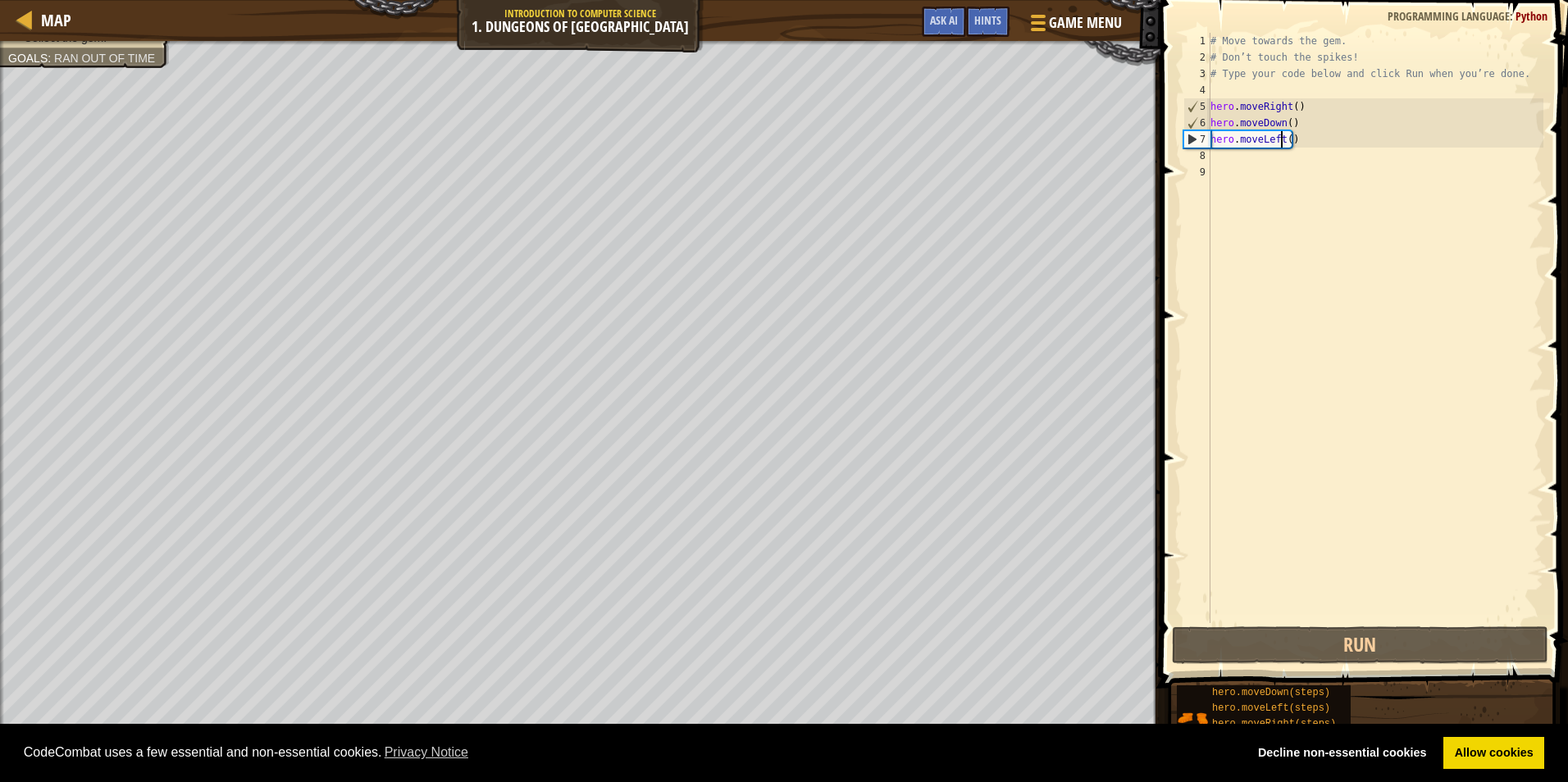
click at [1279, 139] on div "# Move towards the gem. # Don’t touch the spikes! # Type your code below and cl…" at bounding box center [1375, 344] width 336 height 623
drag, startPoint x: 1280, startPoint y: 139, endPoint x: 1272, endPoint y: 138, distance: 8.4
click at [1272, 138] on div "# Move towards the gem. # Don’t touch the spikes! # Type your code below and cl…" at bounding box center [1375, 344] width 336 height 623
click at [1283, 134] on div "# Move towards the gem. # Don’t touch the spikes! # Type your code below and cl…" at bounding box center [1375, 344] width 336 height 623
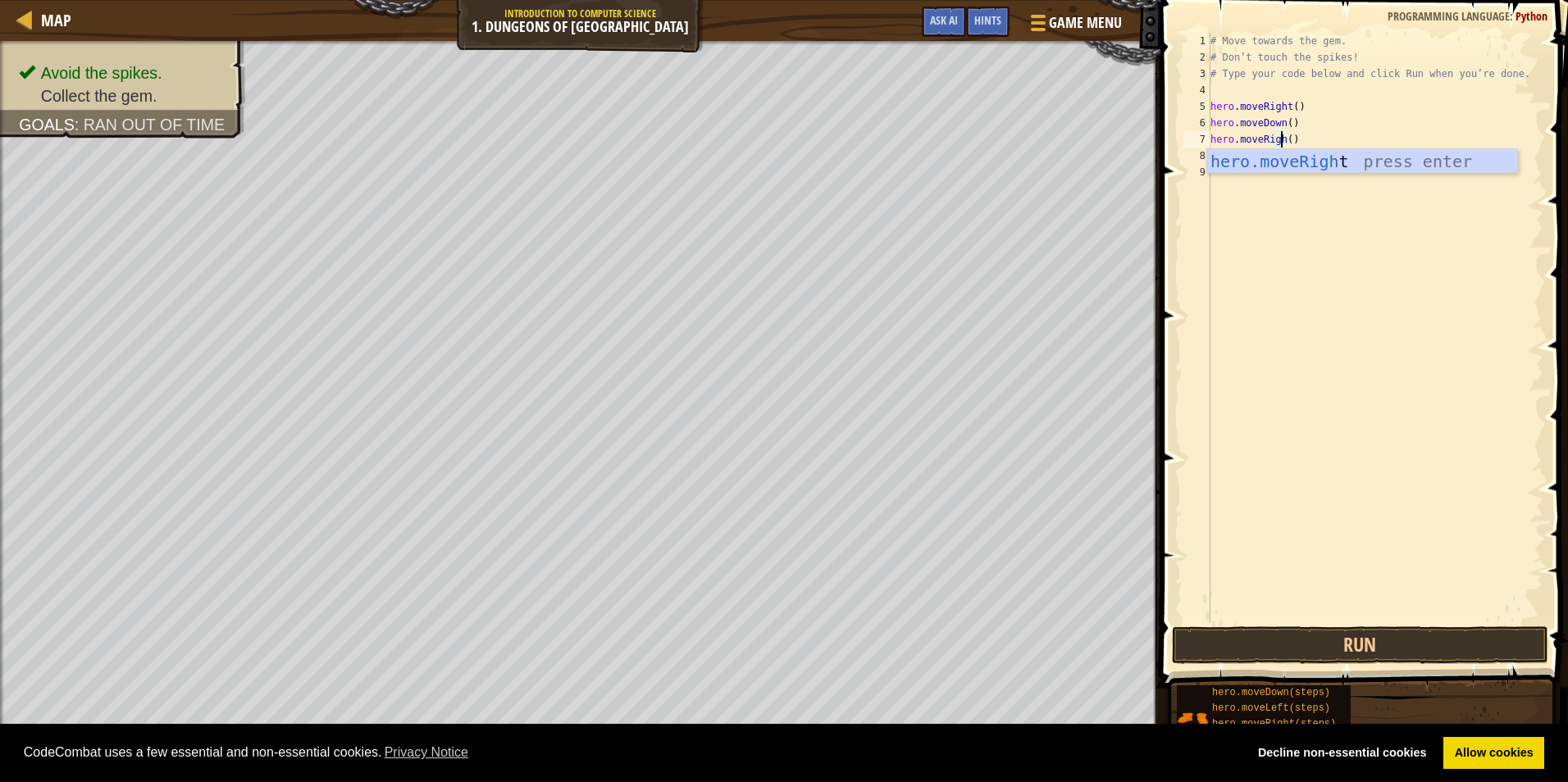
scroll to position [7, 6]
type textarea "hero.moveRight()"
click at [1355, 659] on button "Run" at bounding box center [1360, 645] width 376 height 38
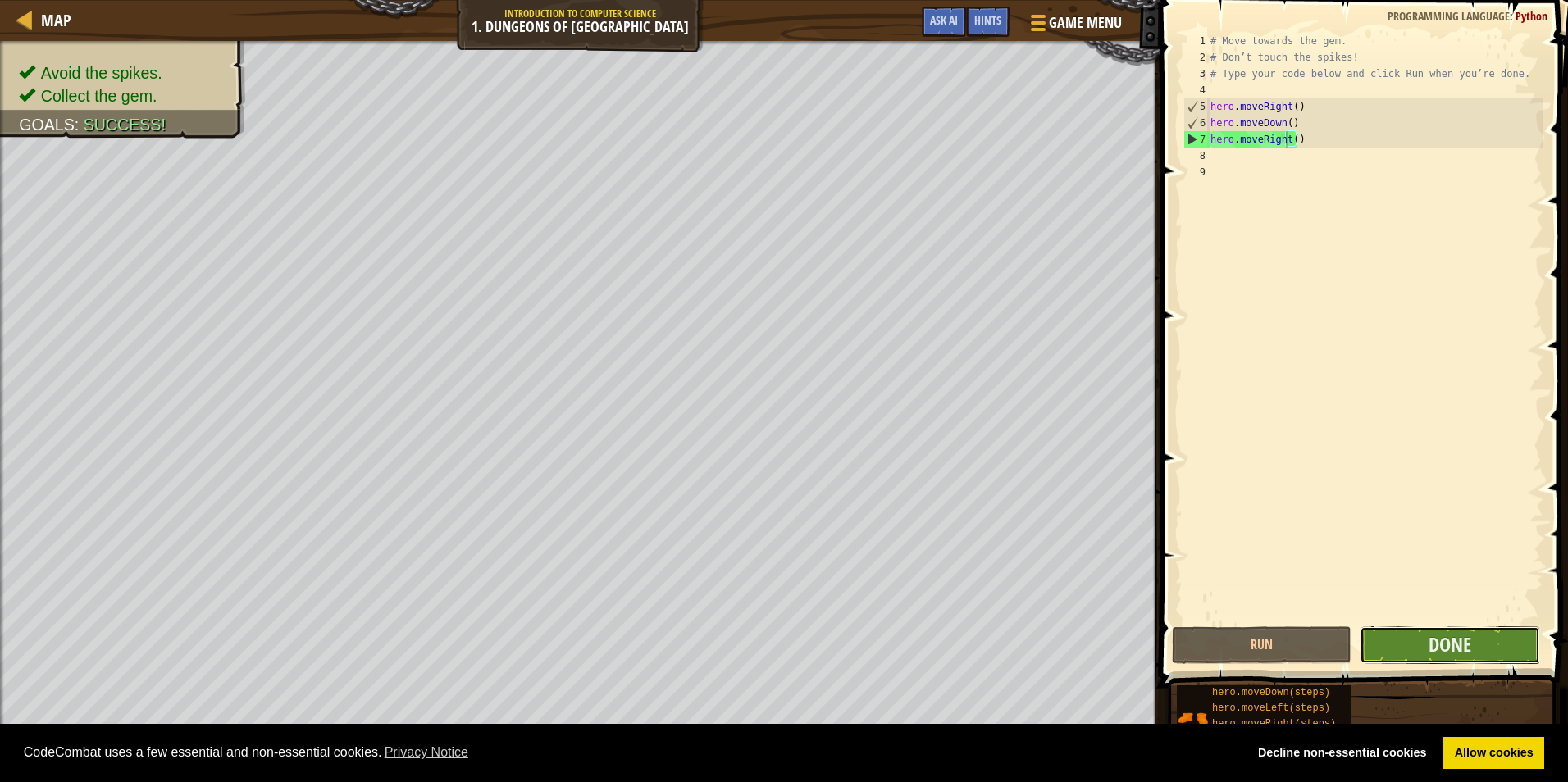
click at [1444, 658] on button "Done" at bounding box center [1449, 645] width 180 height 38
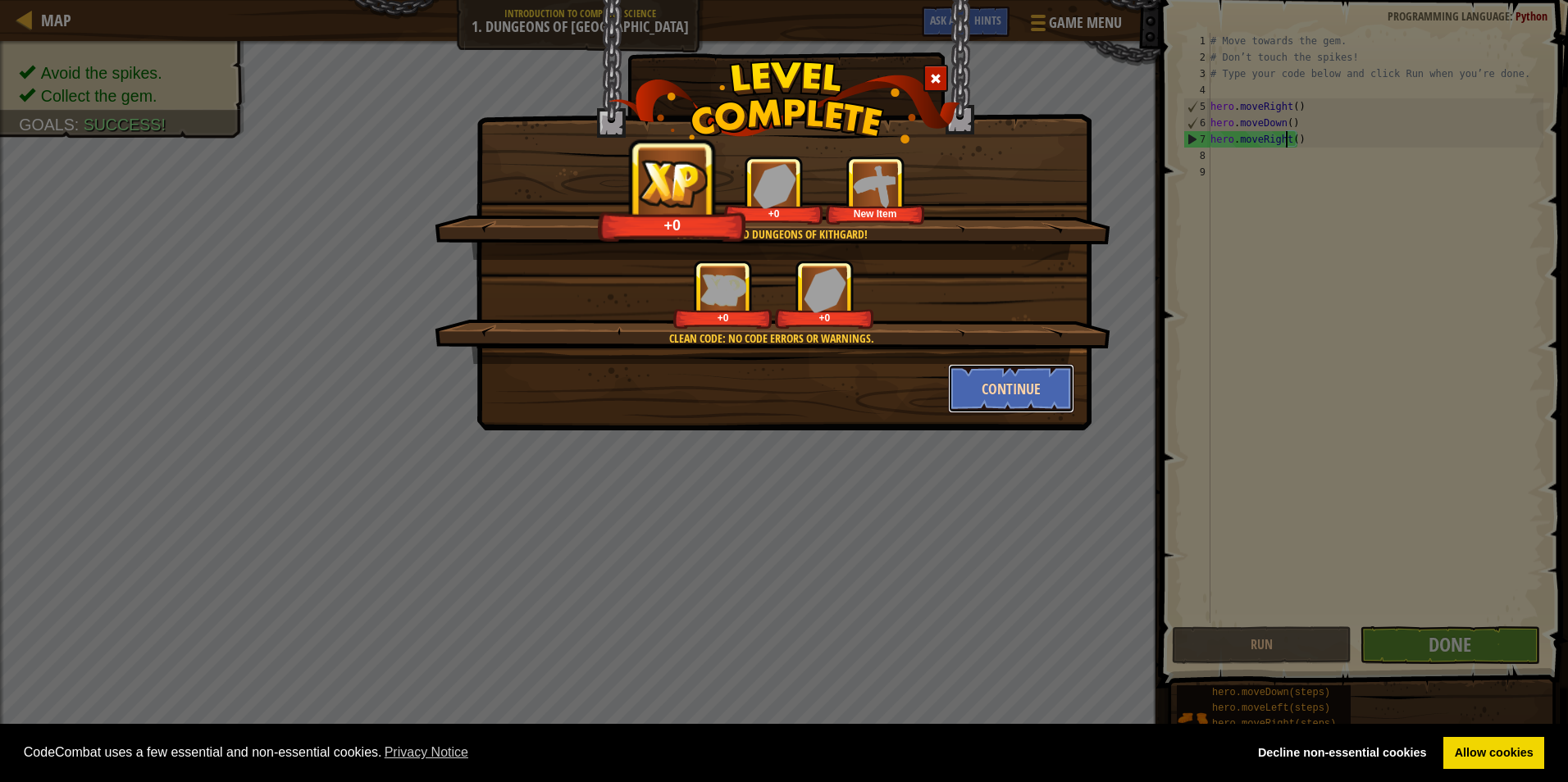
click at [1058, 389] on button "Continue" at bounding box center [1011, 388] width 127 height 49
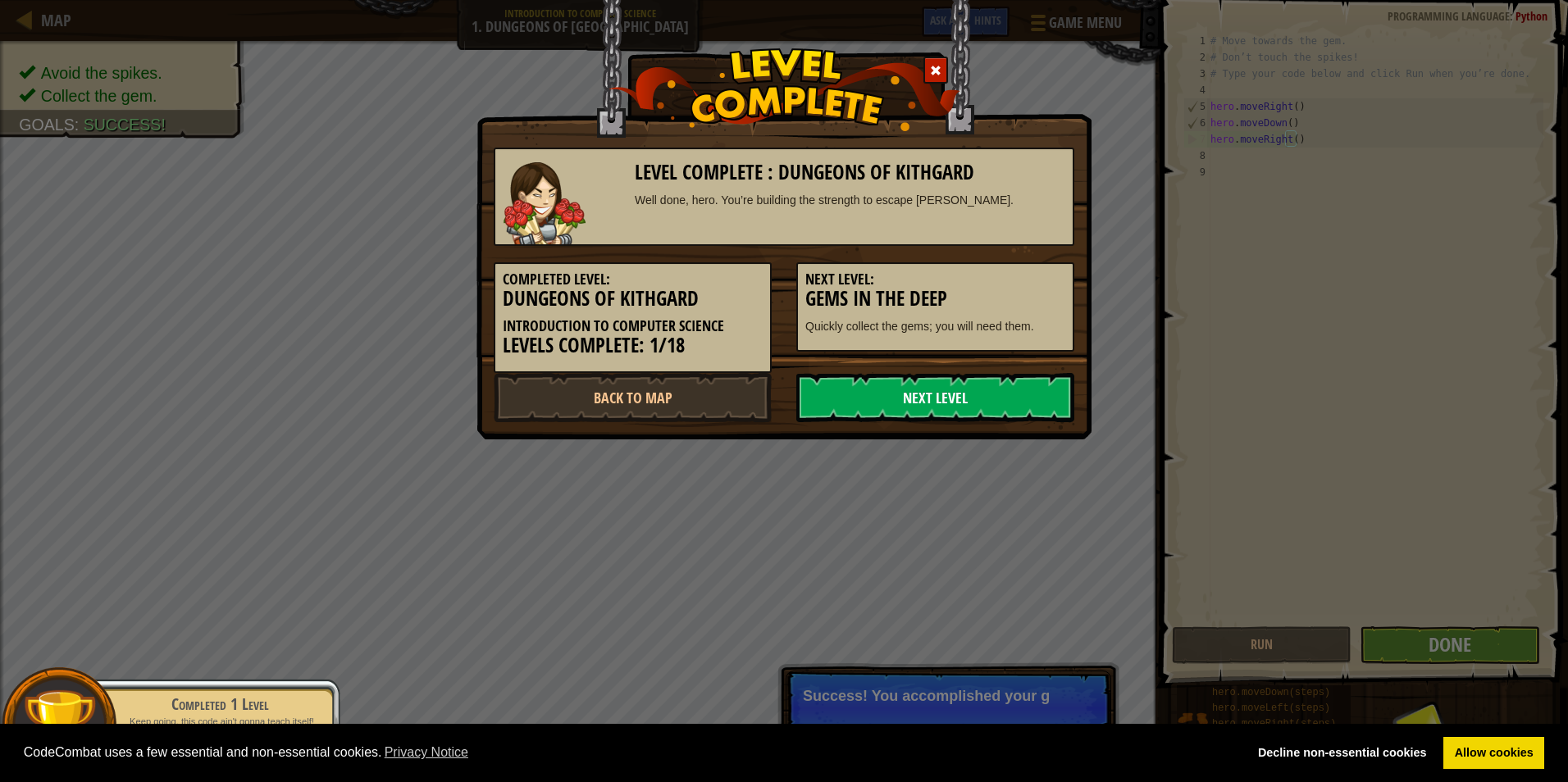
click at [1027, 394] on link "Next Level" at bounding box center [935, 397] width 278 height 49
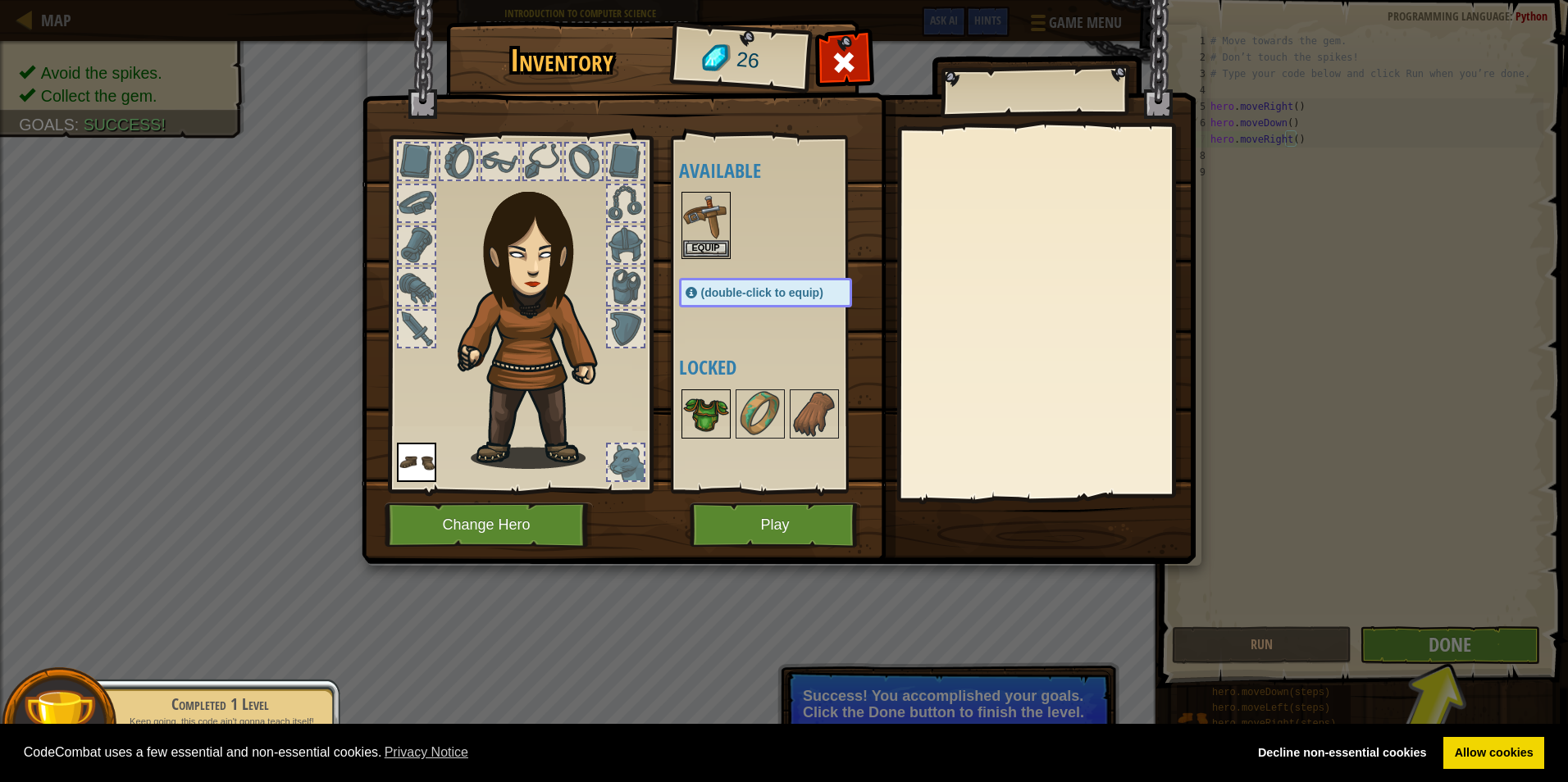
click at [708, 415] on img at bounding box center [706, 414] width 46 height 46
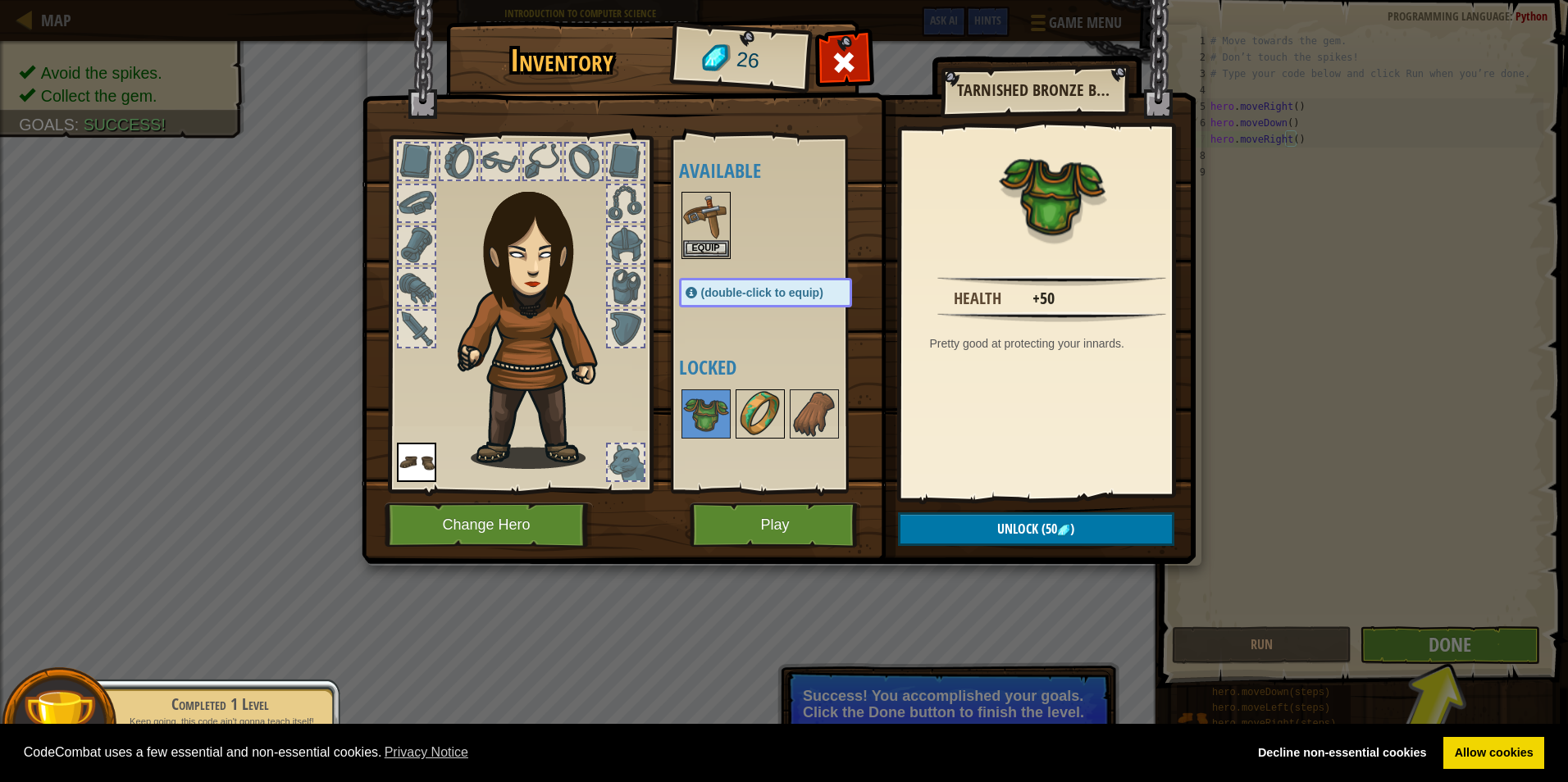
click at [765, 414] on img at bounding box center [760, 414] width 46 height 46
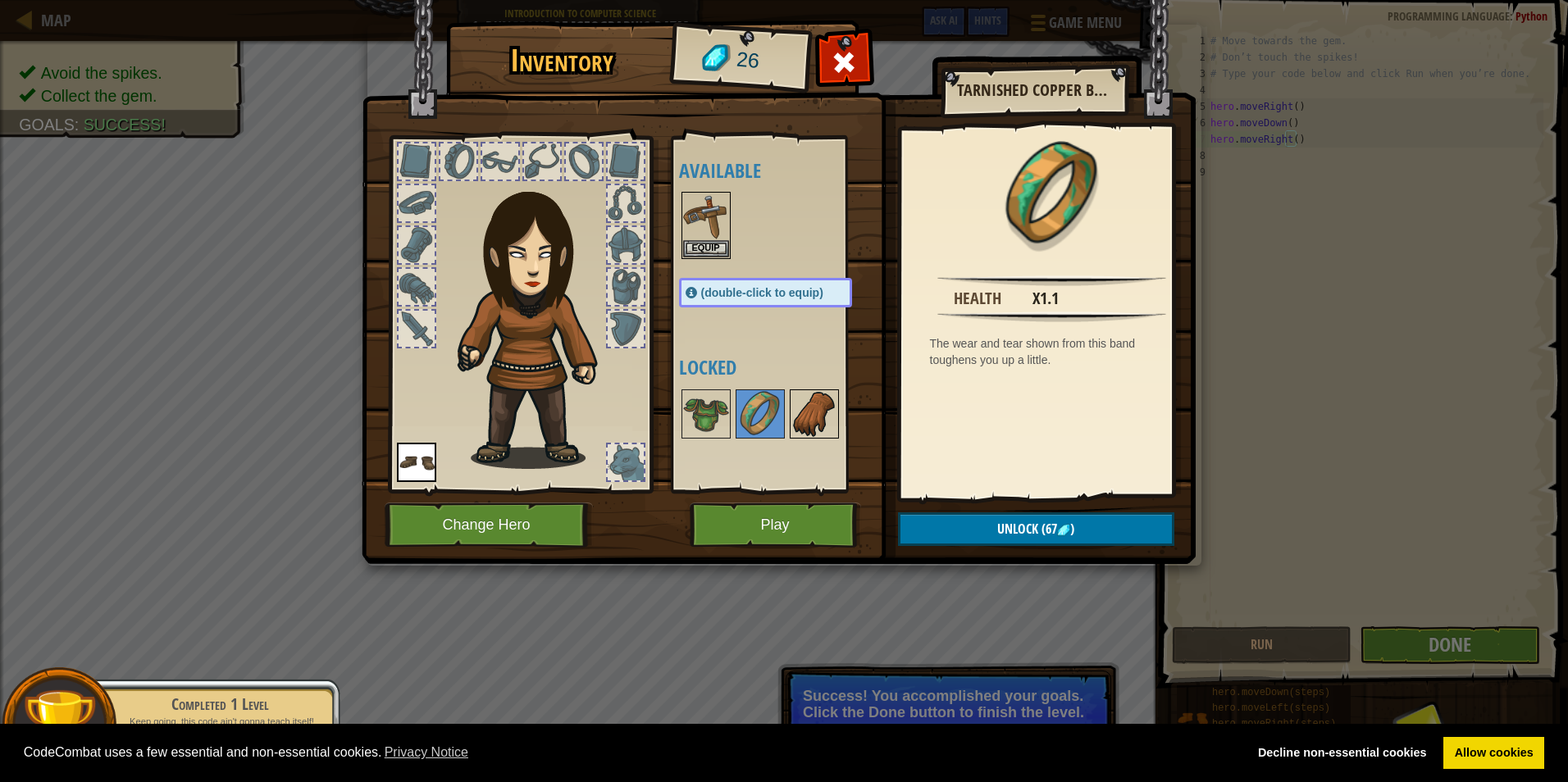
click at [838, 416] on div at bounding box center [814, 413] width 49 height 49
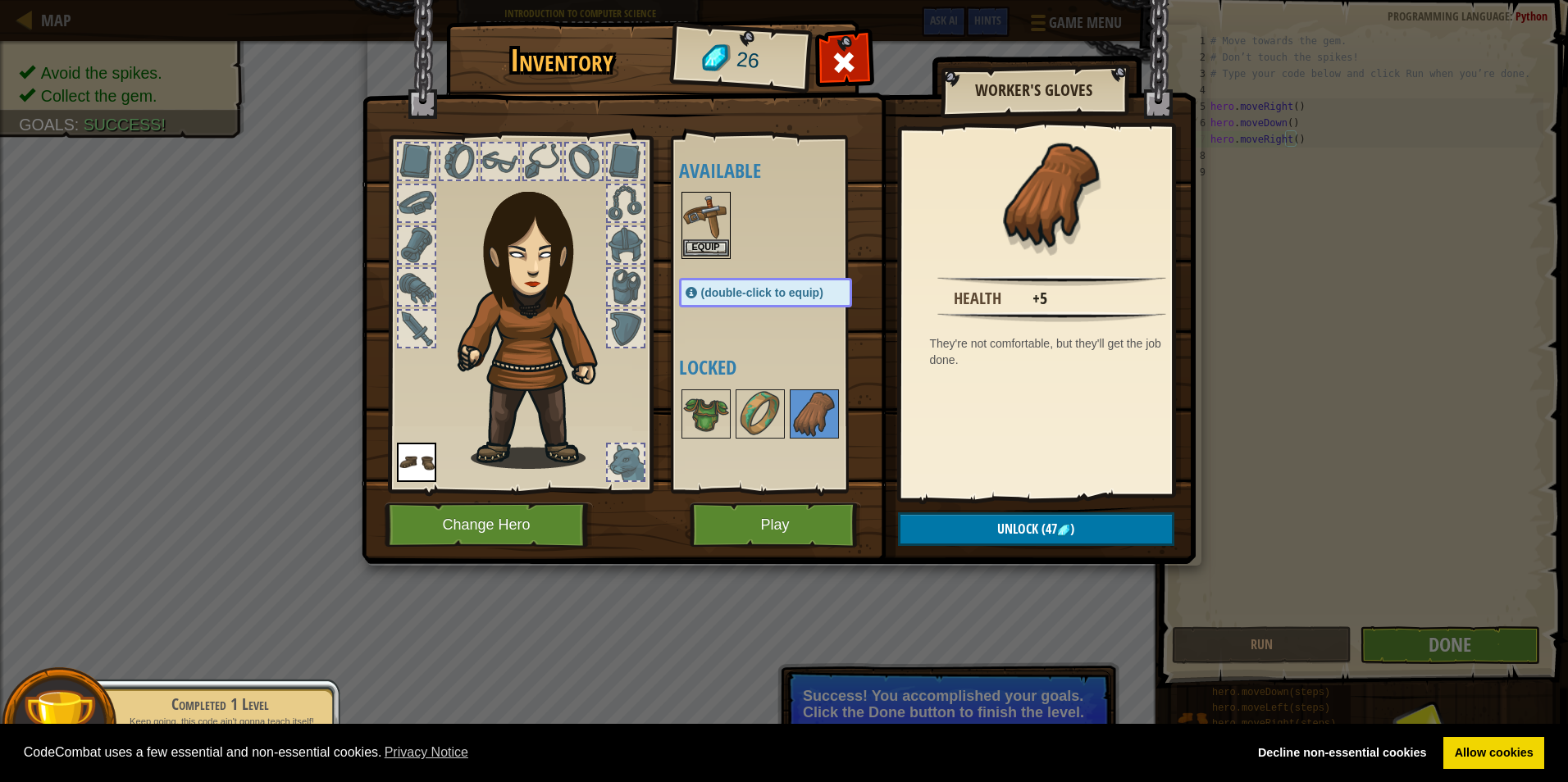
click at [689, 235] on img at bounding box center [706, 216] width 46 height 46
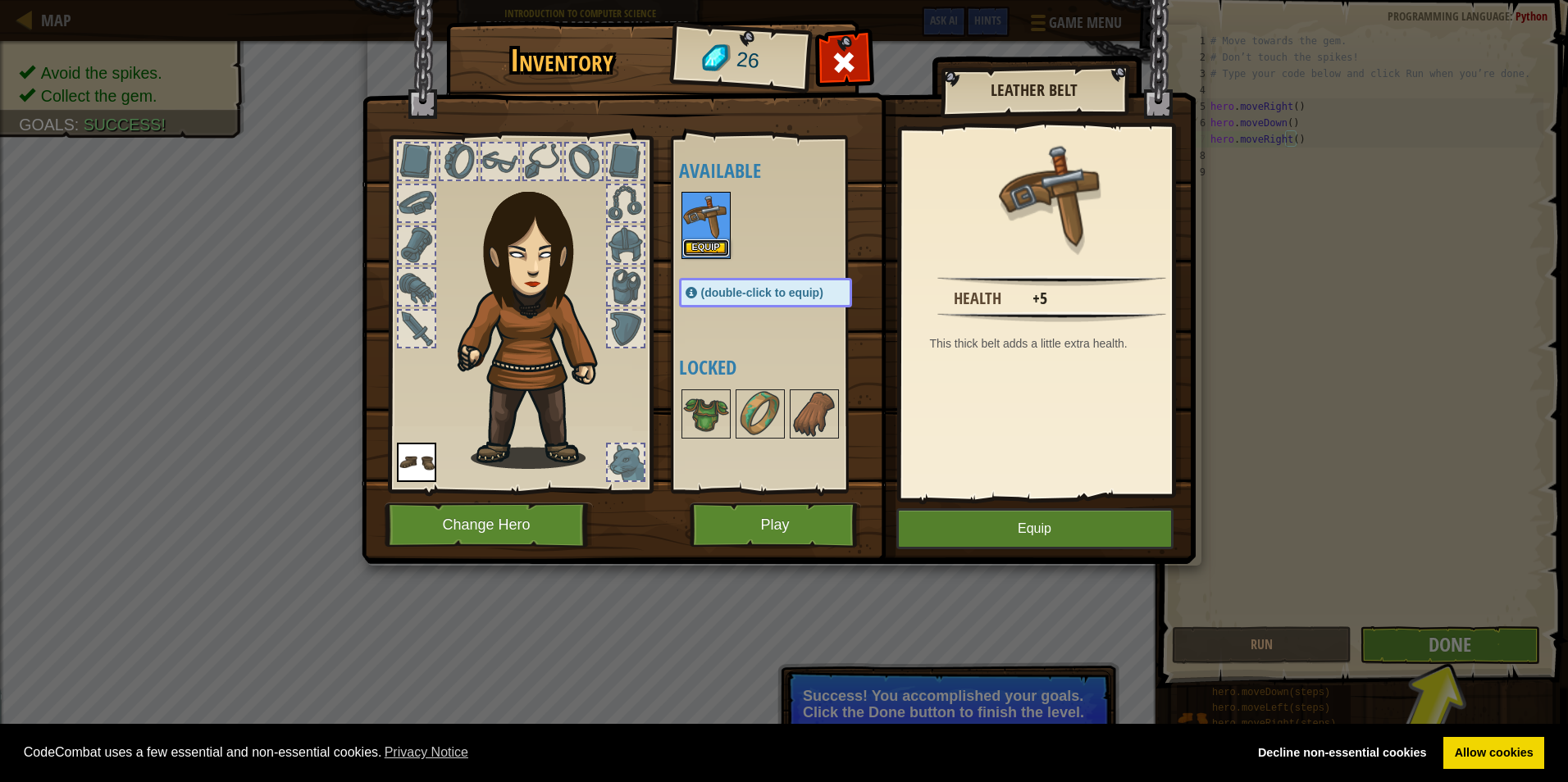
click at [697, 241] on button "Equip" at bounding box center [706, 247] width 46 height 17
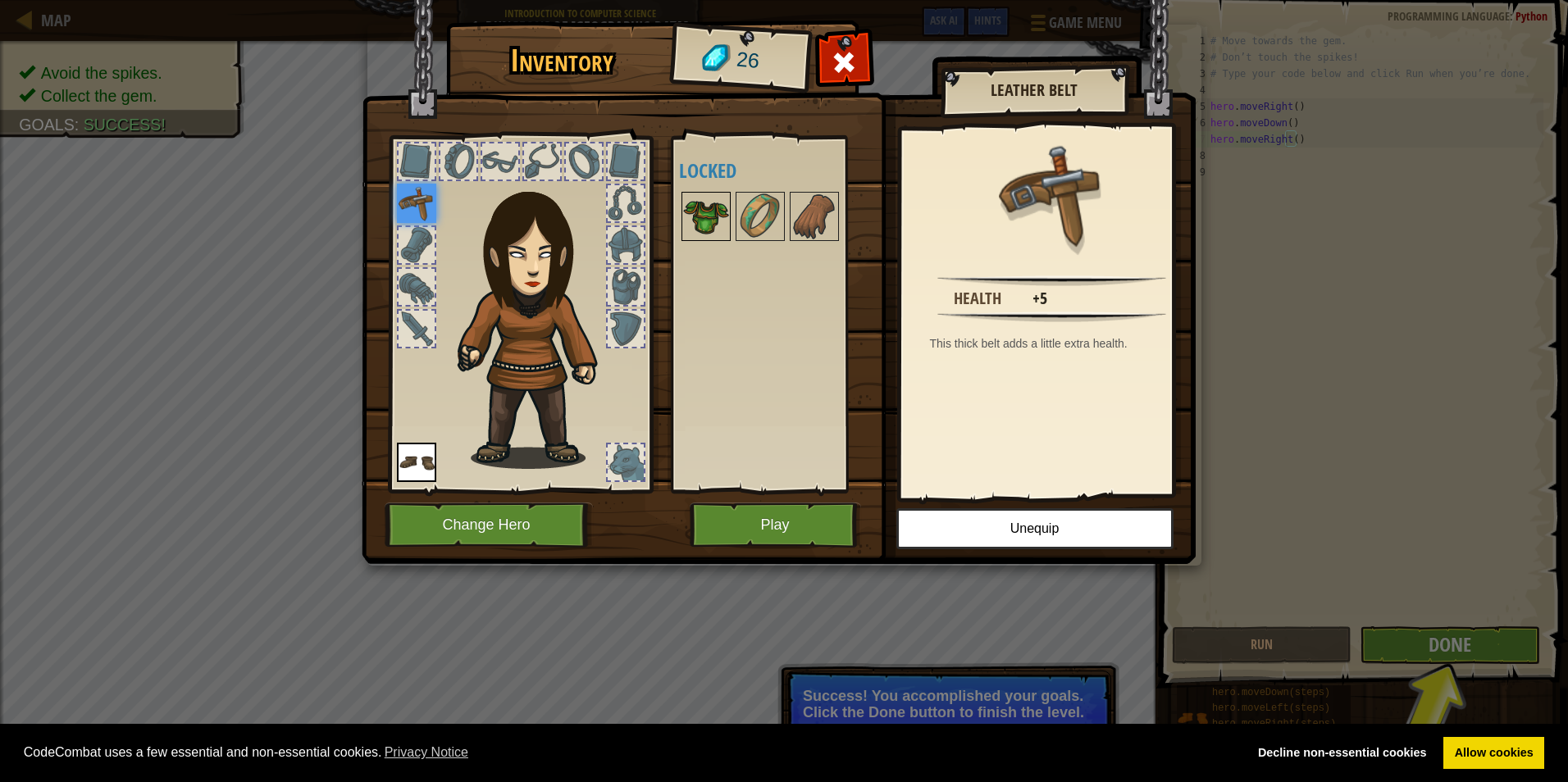
click at [709, 216] on img at bounding box center [706, 216] width 46 height 46
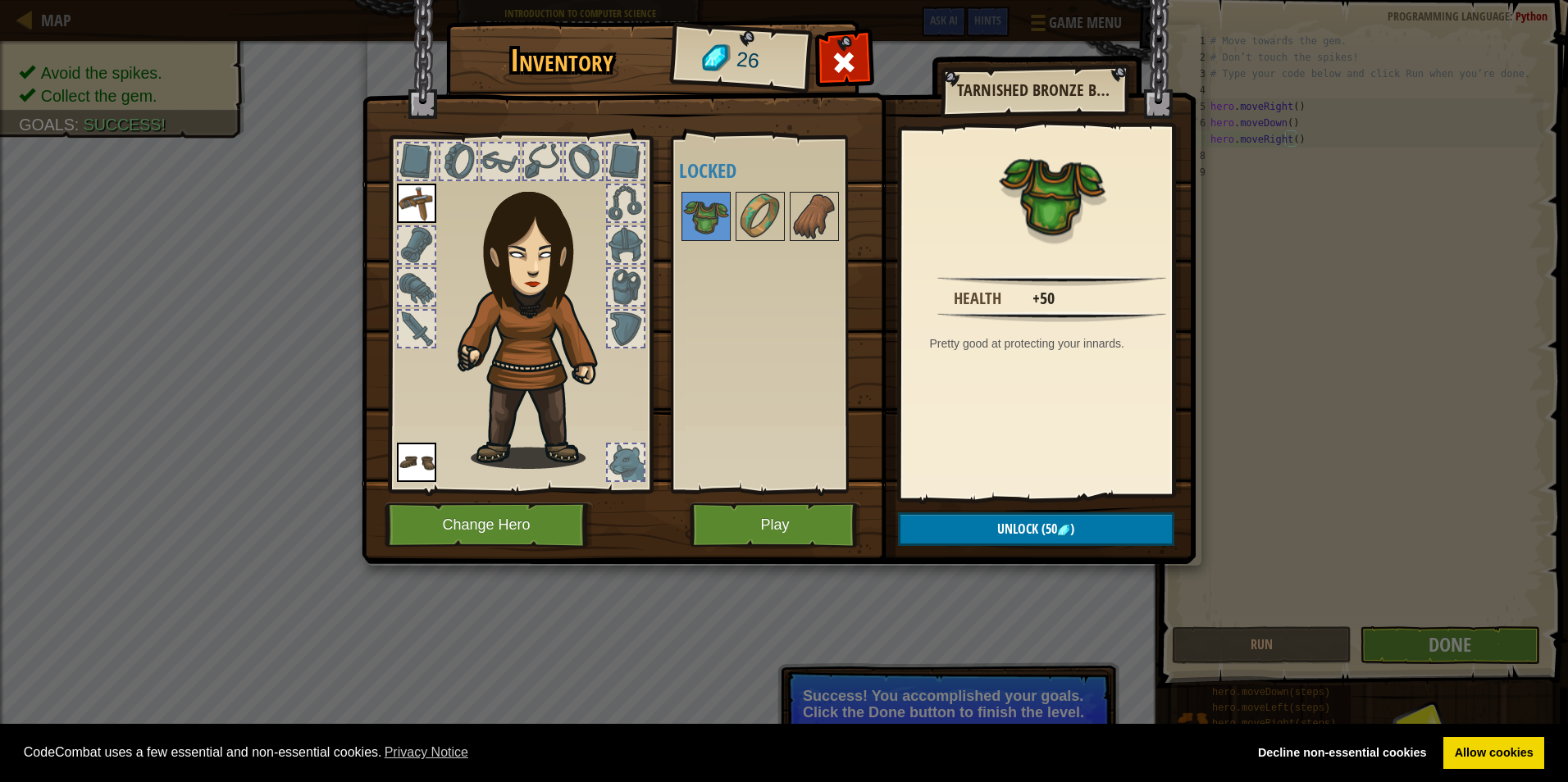
click at [404, 171] on div at bounding box center [416, 161] width 36 height 36
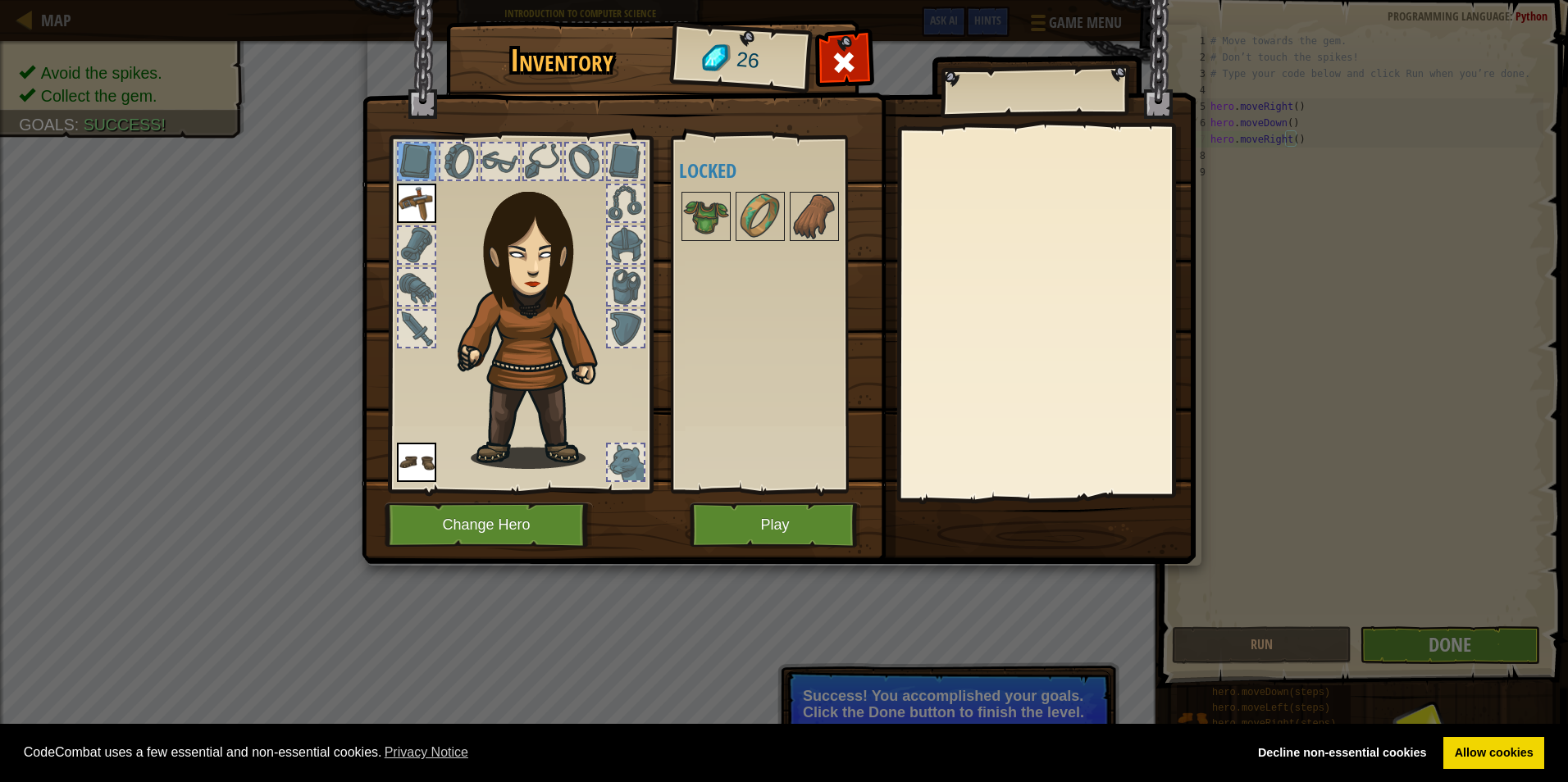
click at [409, 245] on div at bounding box center [416, 245] width 36 height 36
click at [407, 316] on div at bounding box center [416, 329] width 36 height 36
click at [407, 269] on div at bounding box center [416, 287] width 36 height 36
click at [819, 528] on button "Play" at bounding box center [774, 525] width 171 height 45
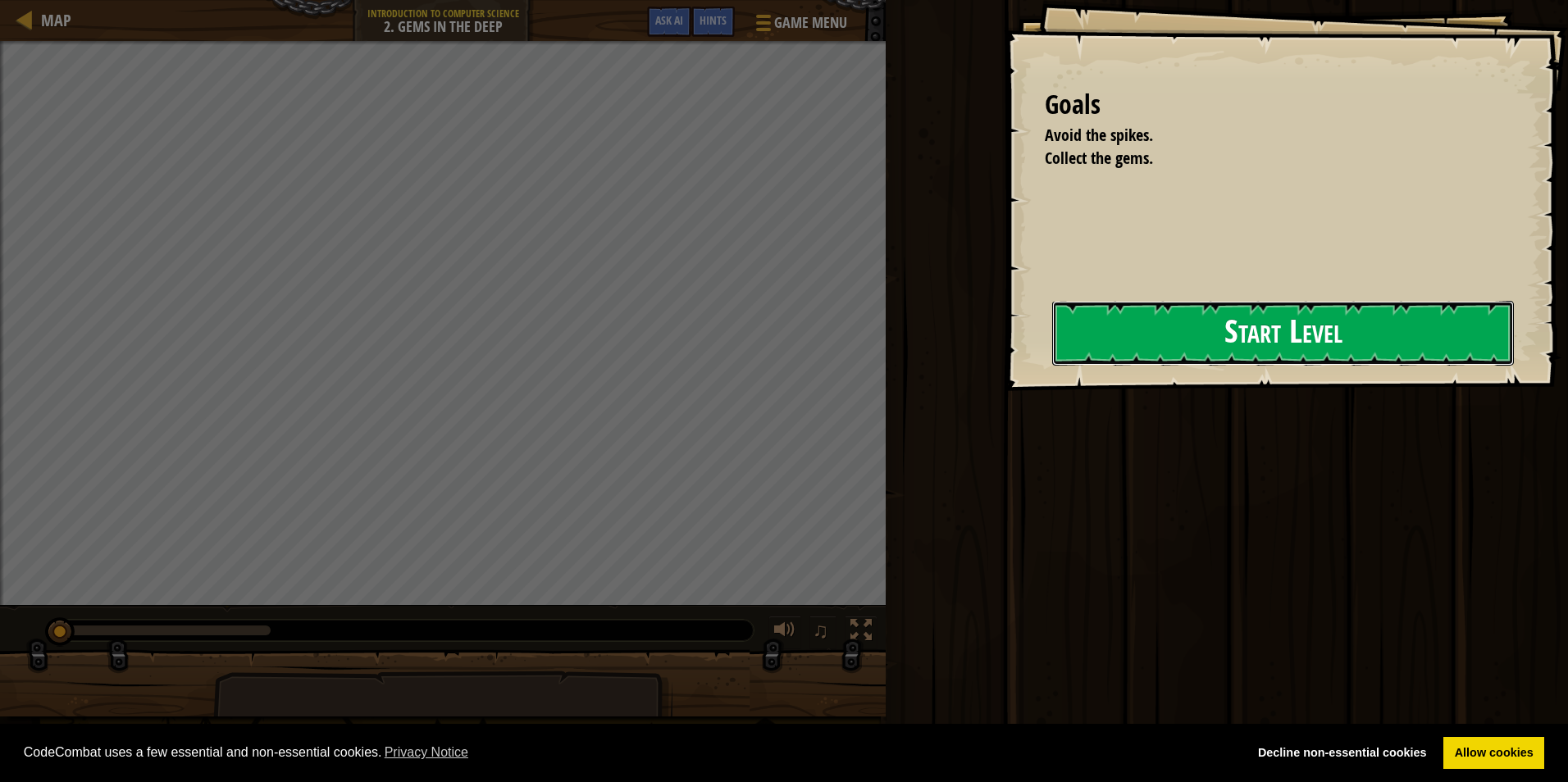
click at [1322, 339] on button "Start Level" at bounding box center [1283, 333] width 462 height 65
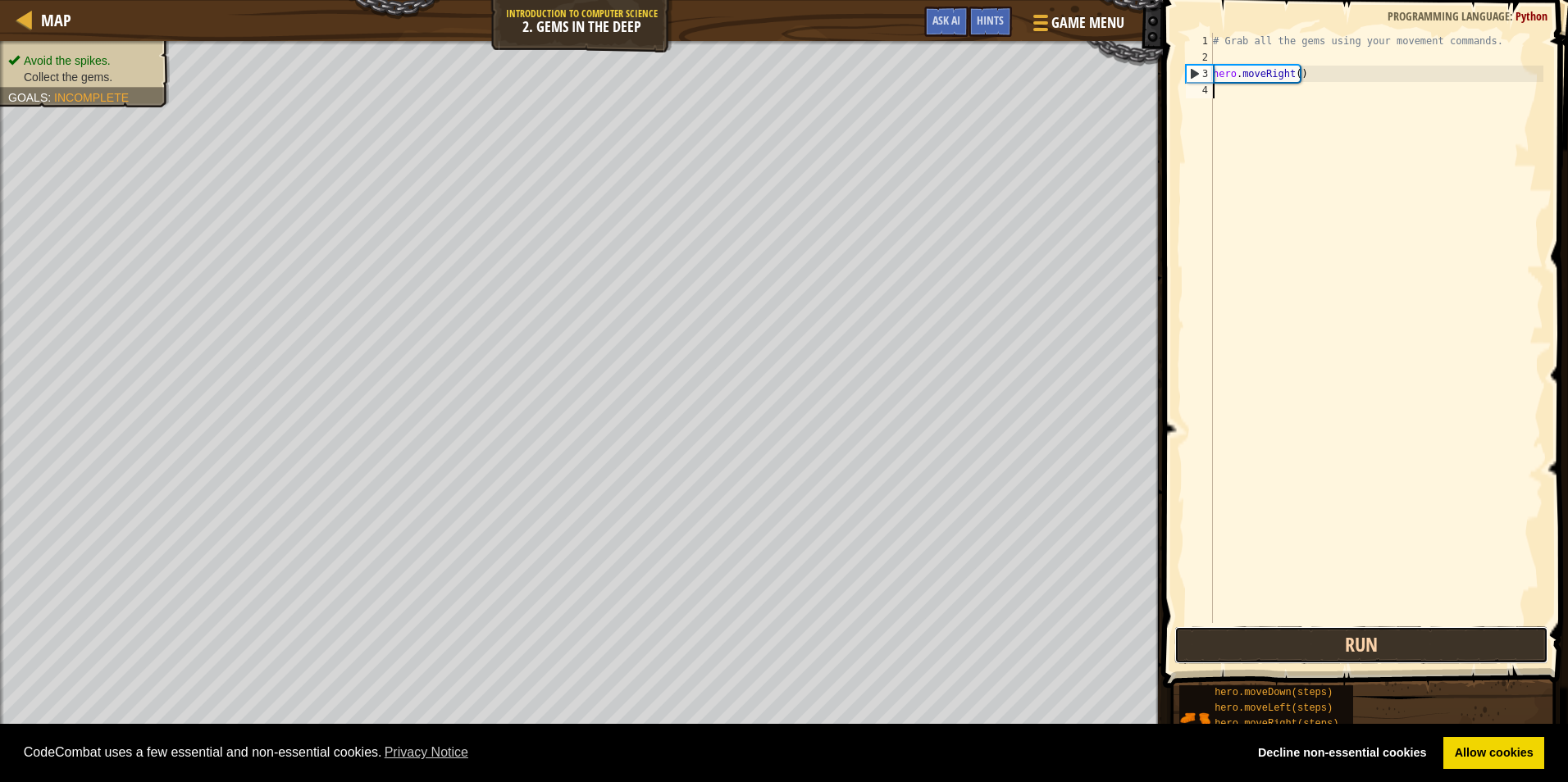
click at [1329, 630] on button "Run" at bounding box center [1361, 645] width 374 height 38
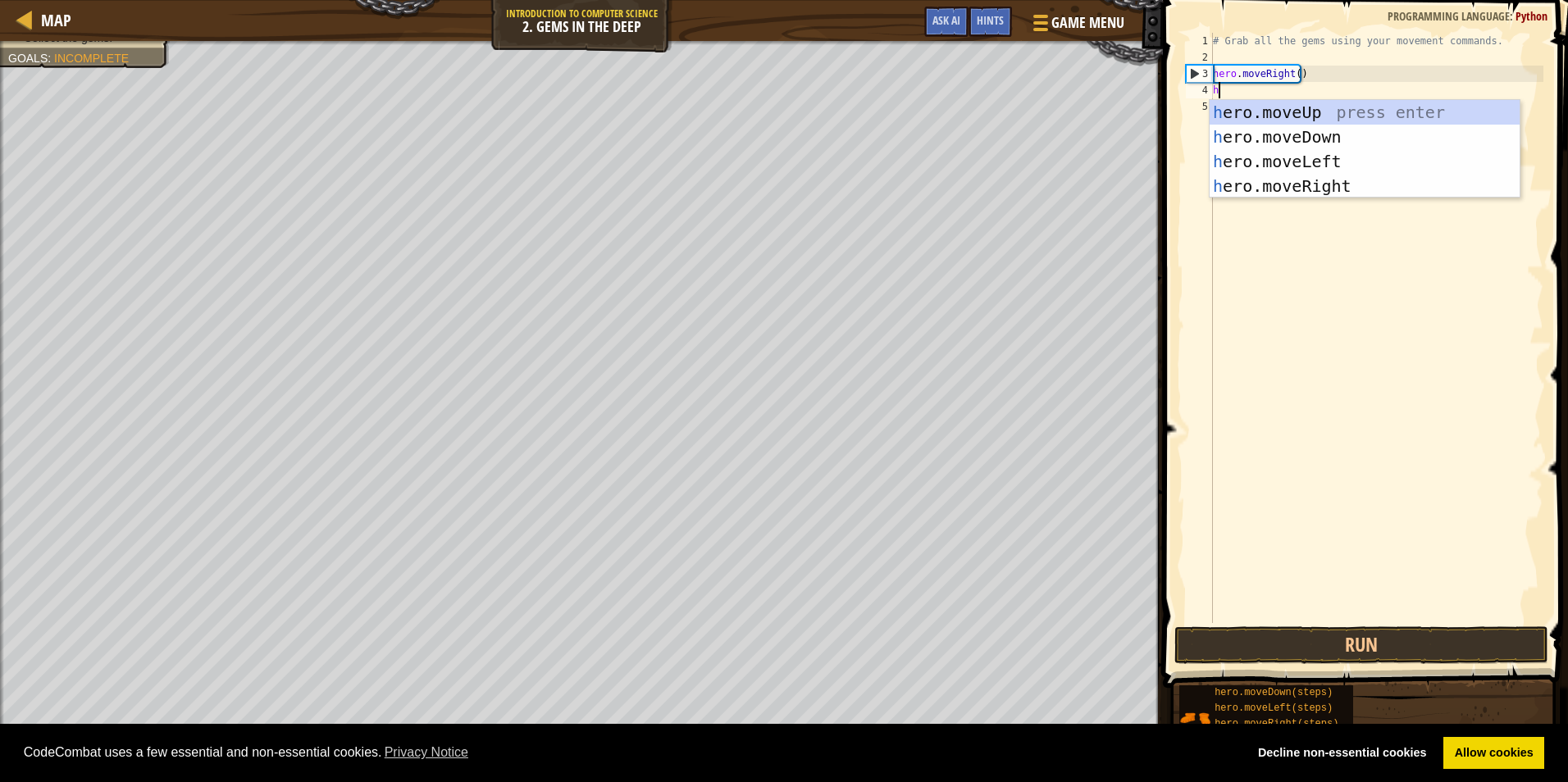
scroll to position [7, 0]
type textarea "her"
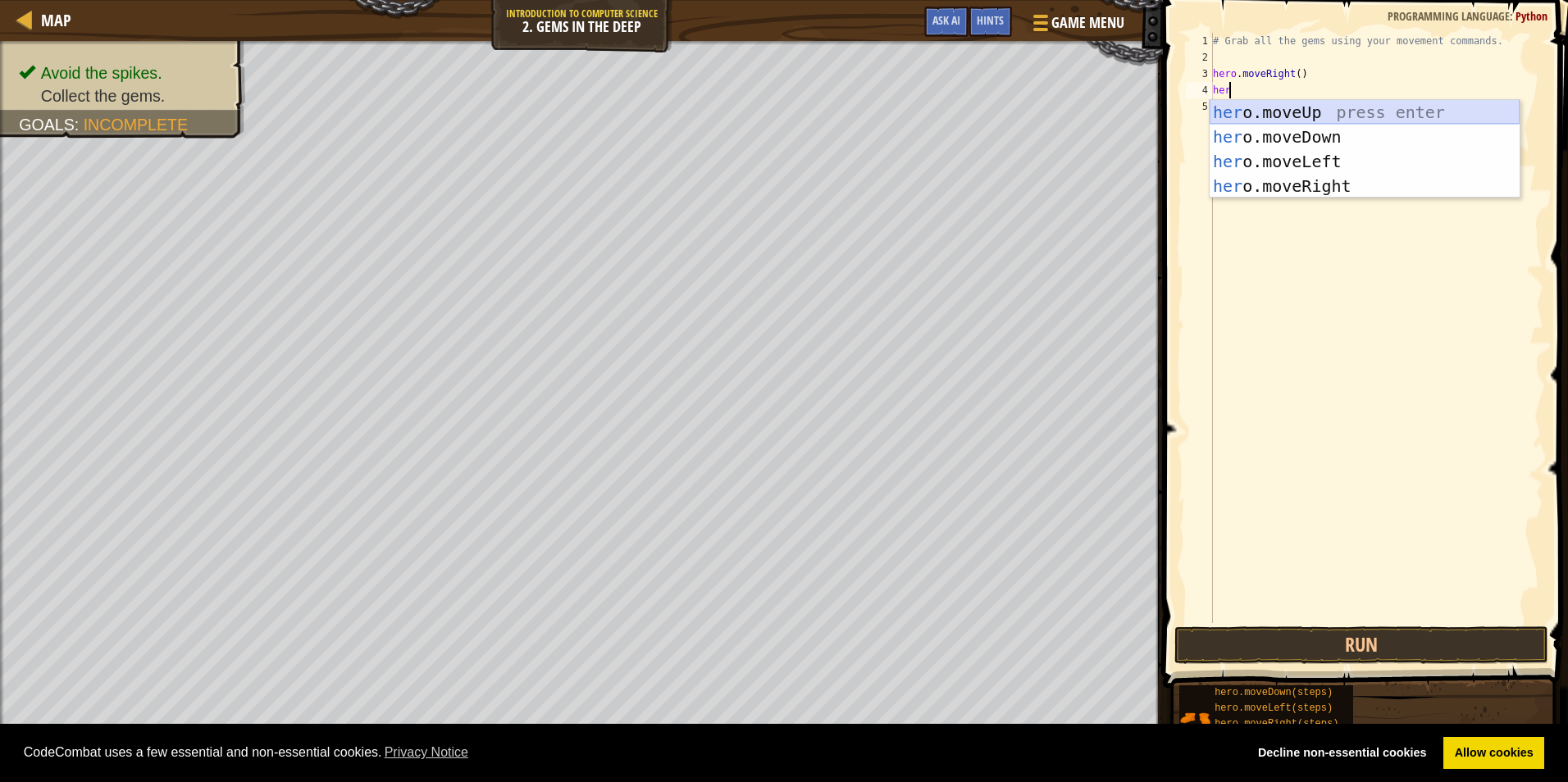
click at [1339, 110] on div "her o.moveUp press enter her o.moveDown press enter her o.moveLeft press enter …" at bounding box center [1364, 174] width 310 height 148
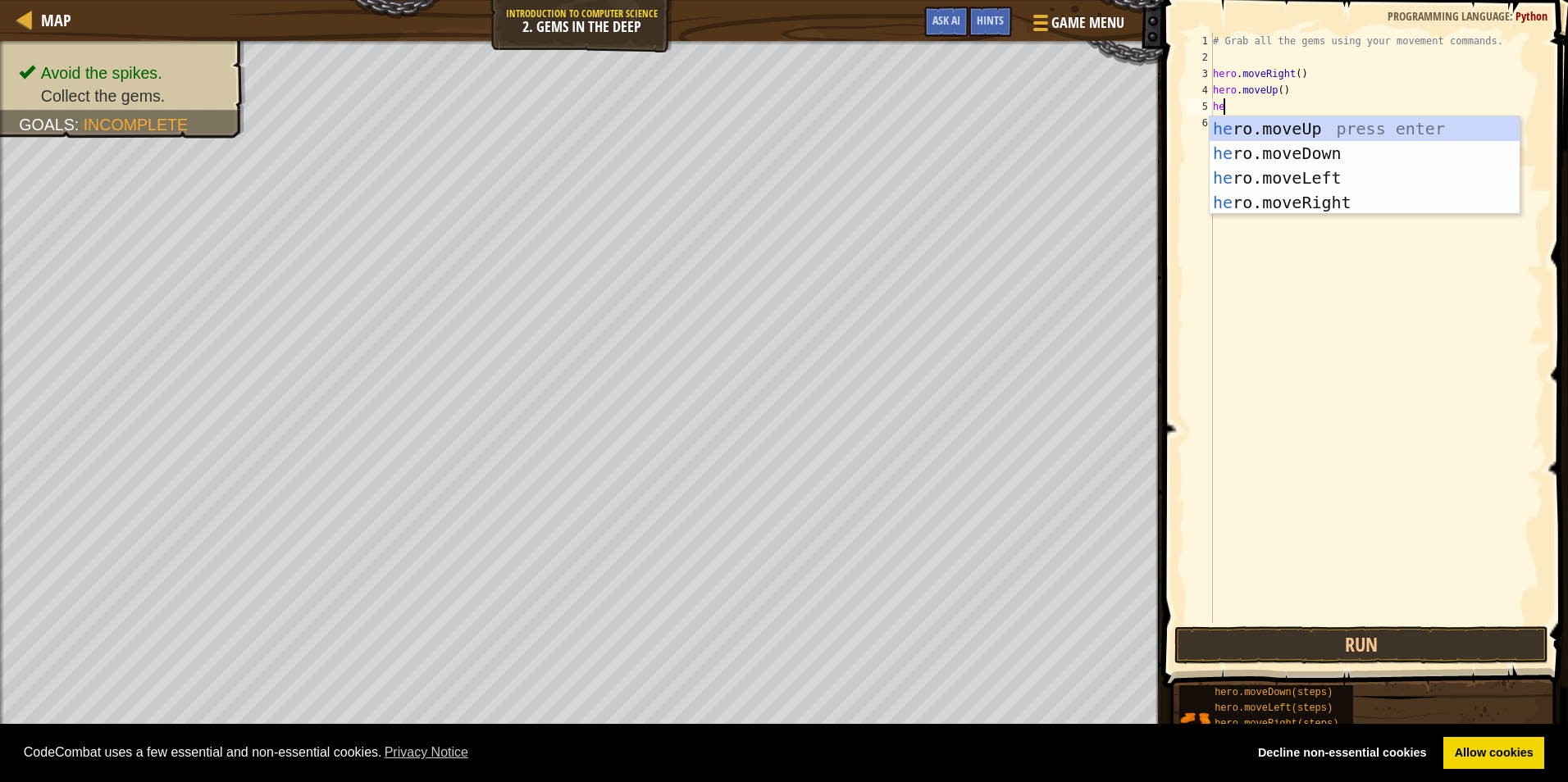
type textarea "hero"
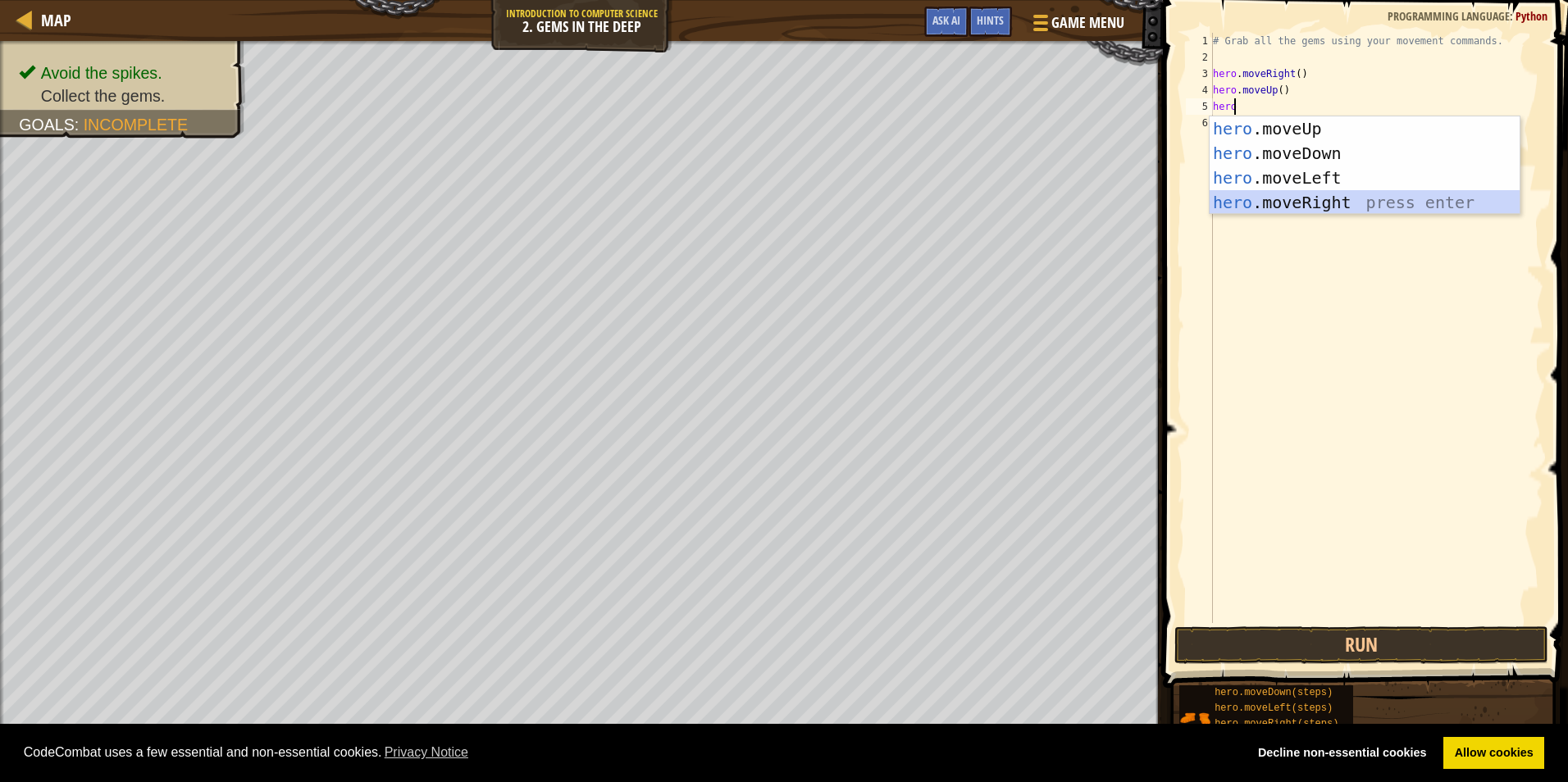
click at [1345, 196] on div "hero .moveUp press enter hero .moveDown press enter hero .moveLeft press enter …" at bounding box center [1364, 190] width 310 height 148
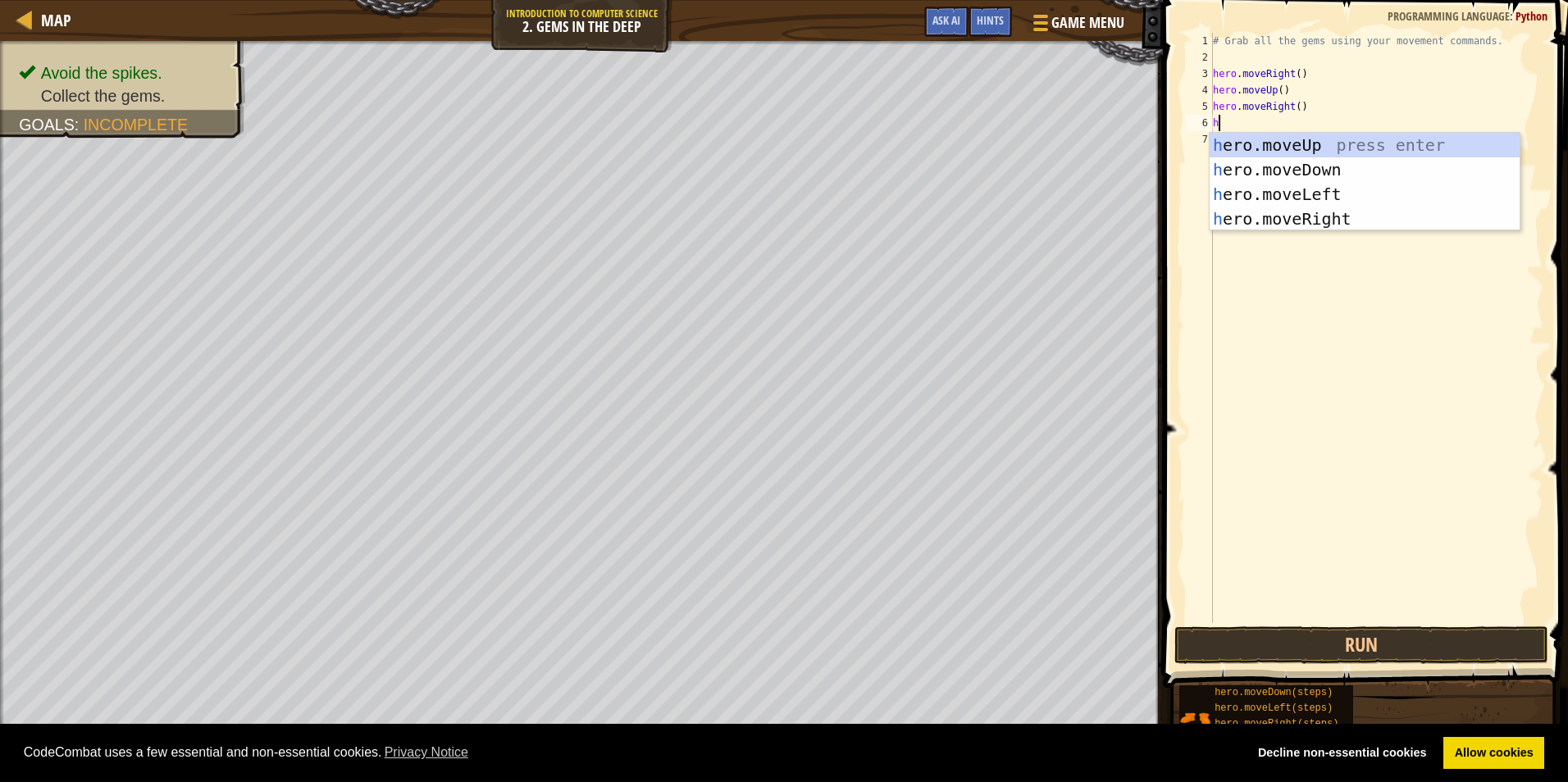
type textarea "her"
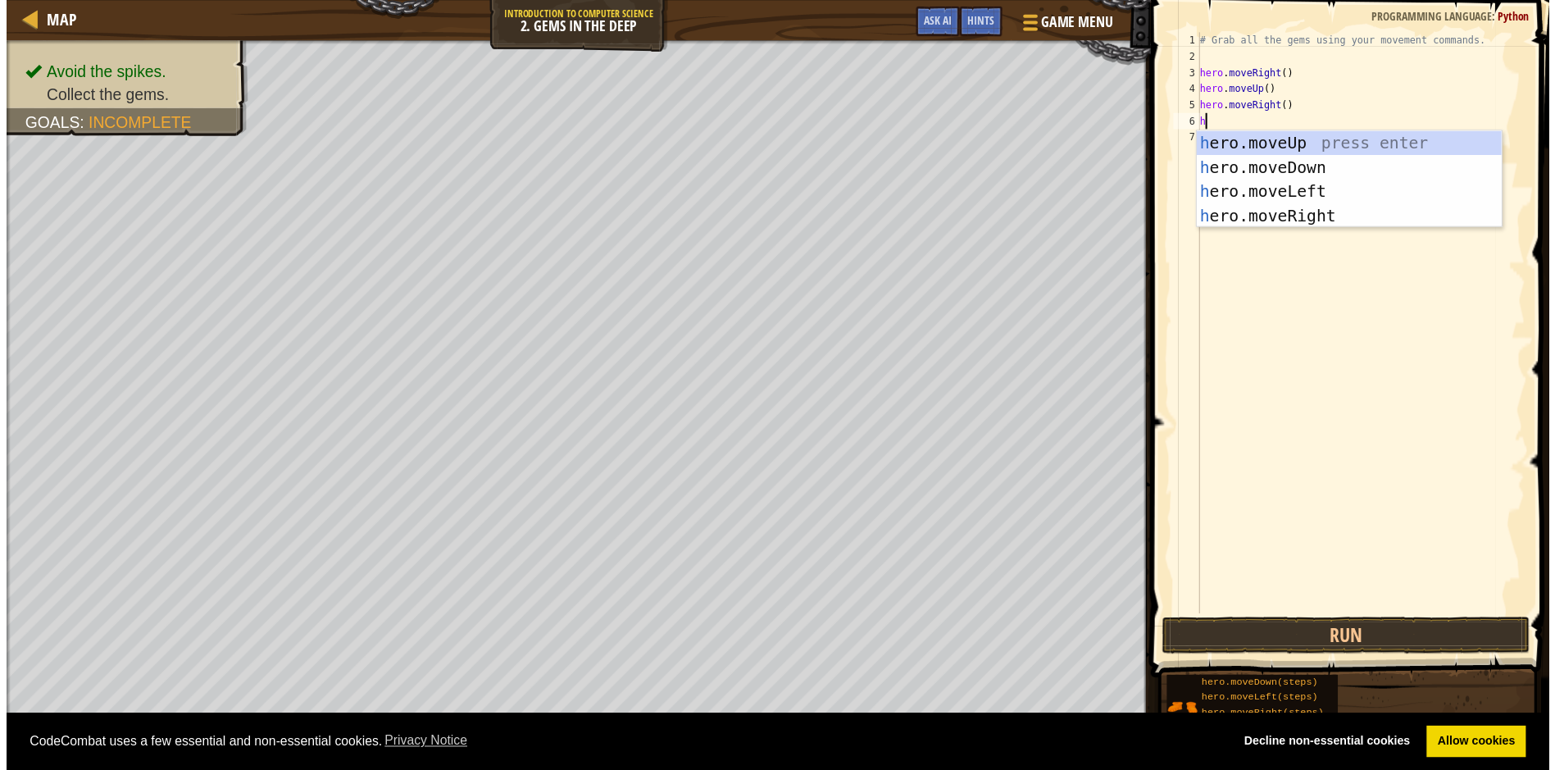
scroll to position [7, 1]
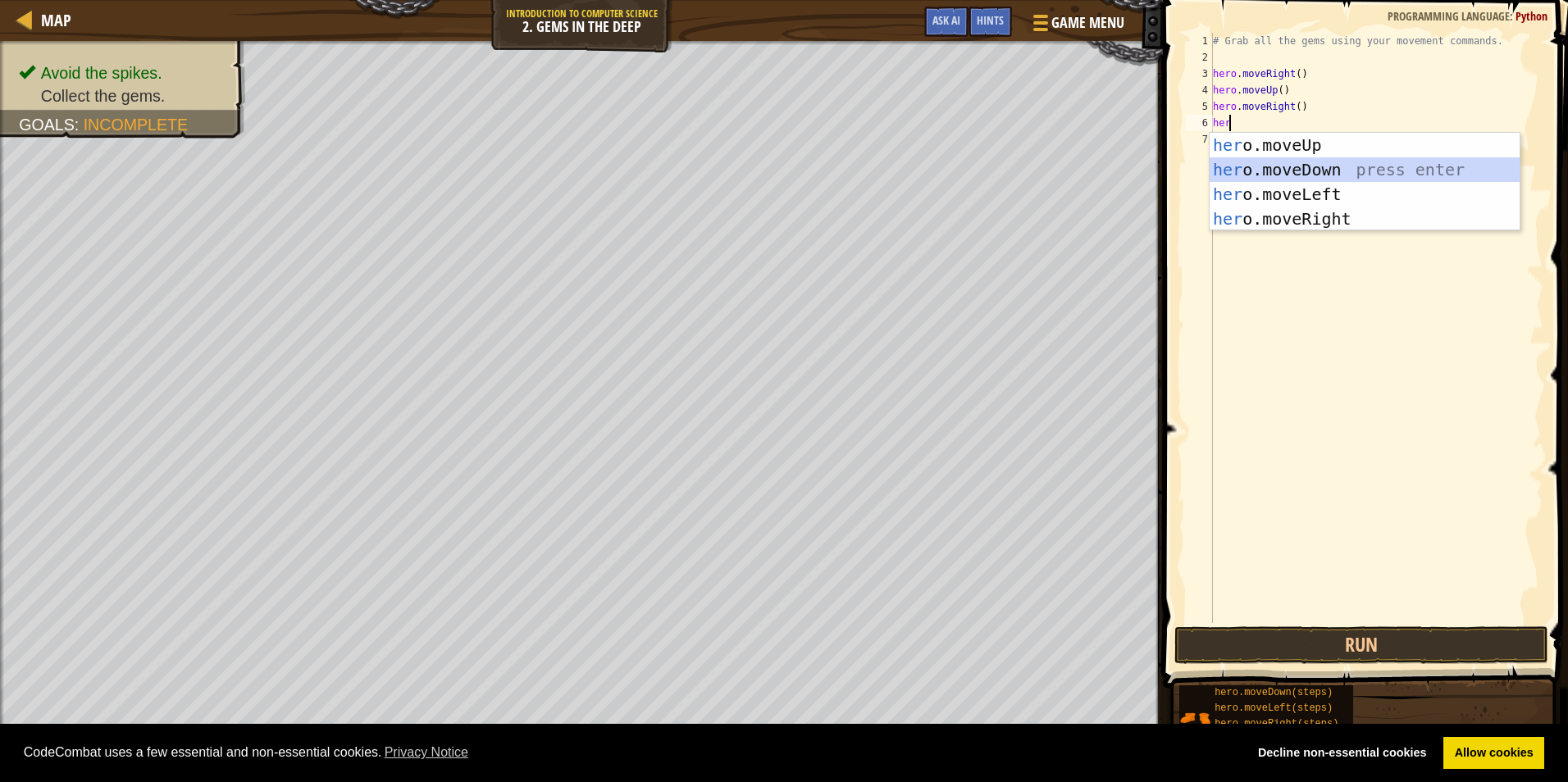
click at [1302, 173] on div "her o.moveUp press enter her o.moveDown press enter her o.moveLeft press enter …" at bounding box center [1364, 207] width 310 height 148
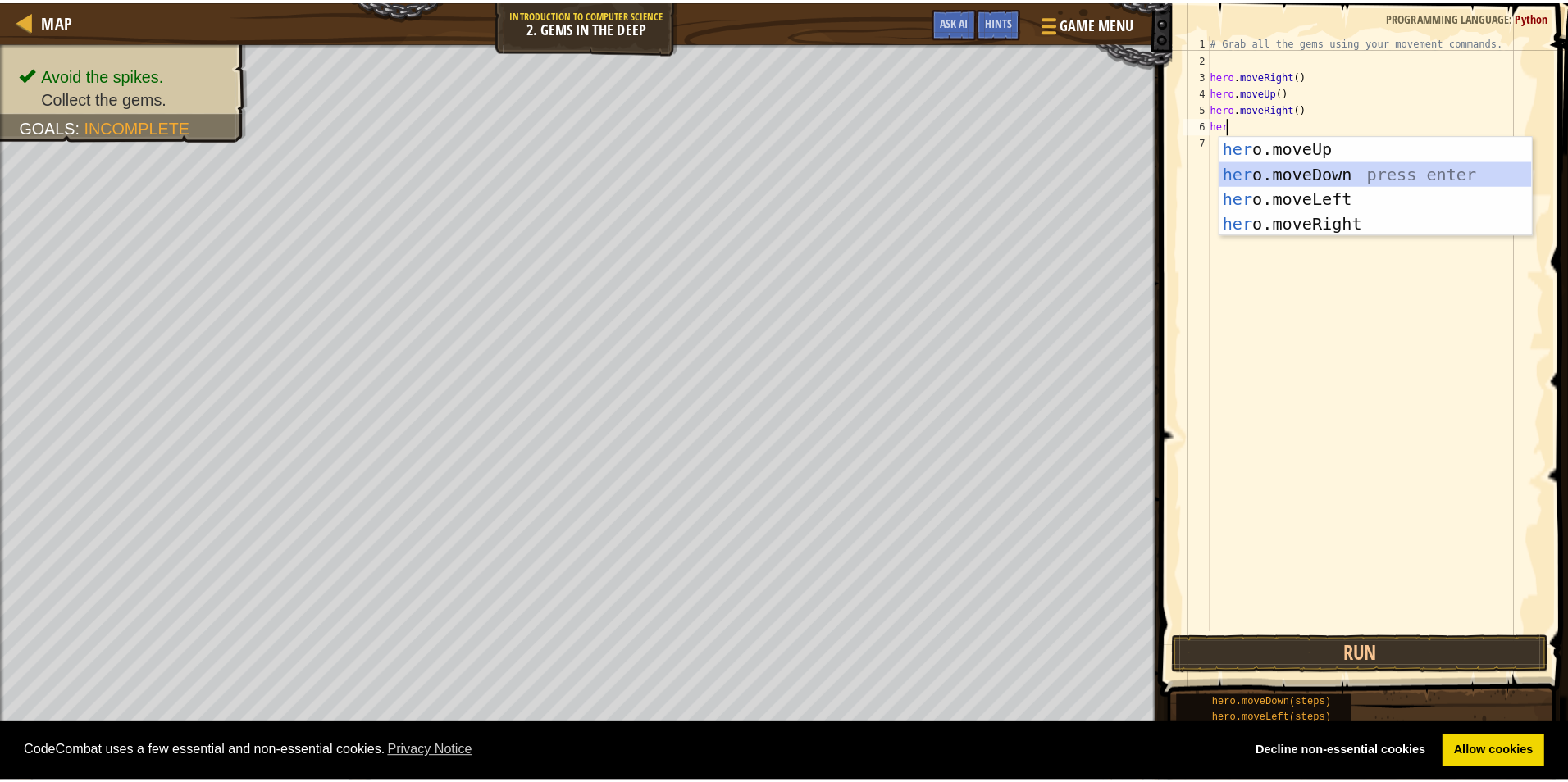
scroll to position [7, 0]
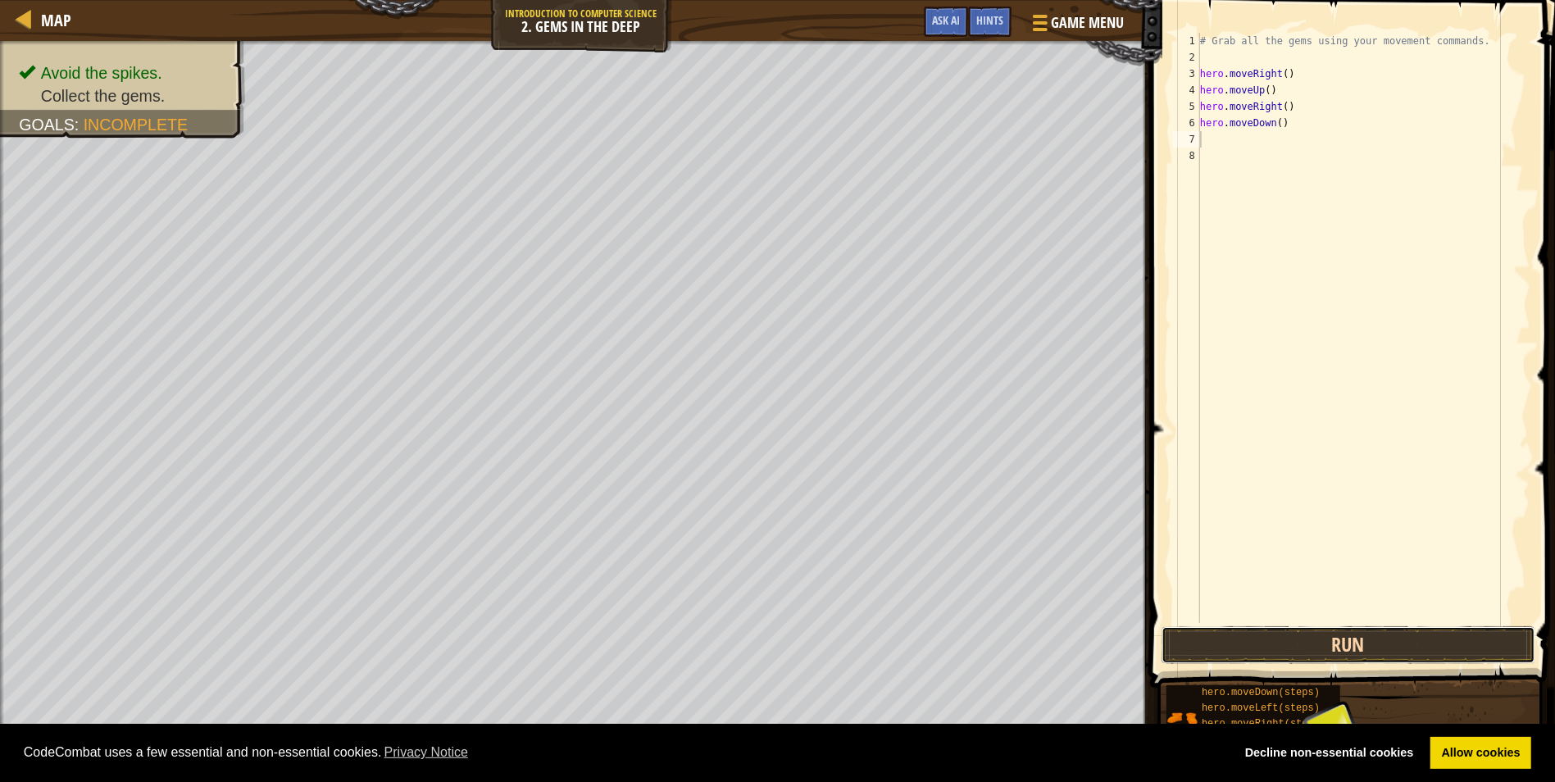
click at [1313, 644] on button "Run" at bounding box center [1349, 645] width 374 height 38
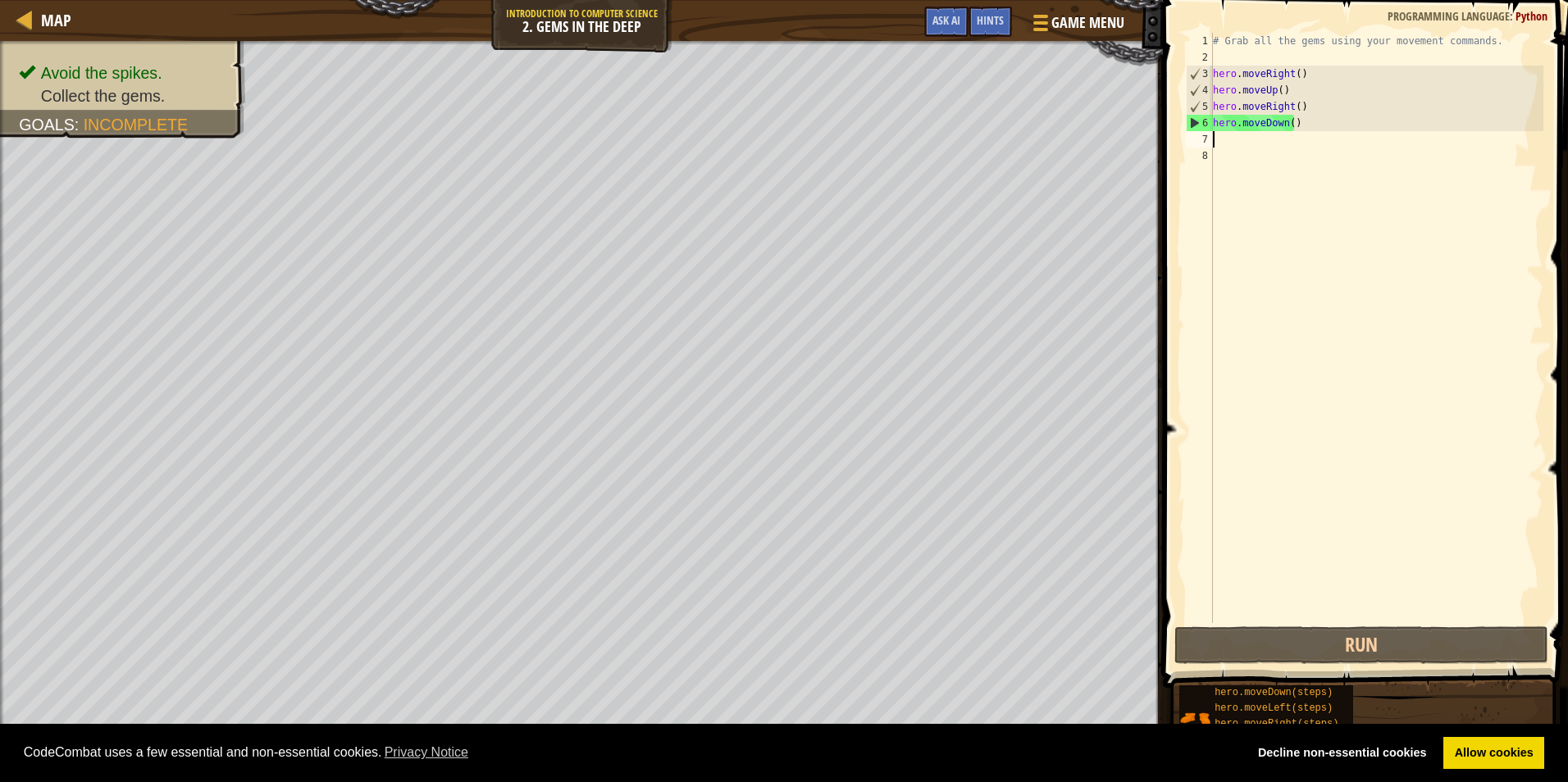
type textarea "her"
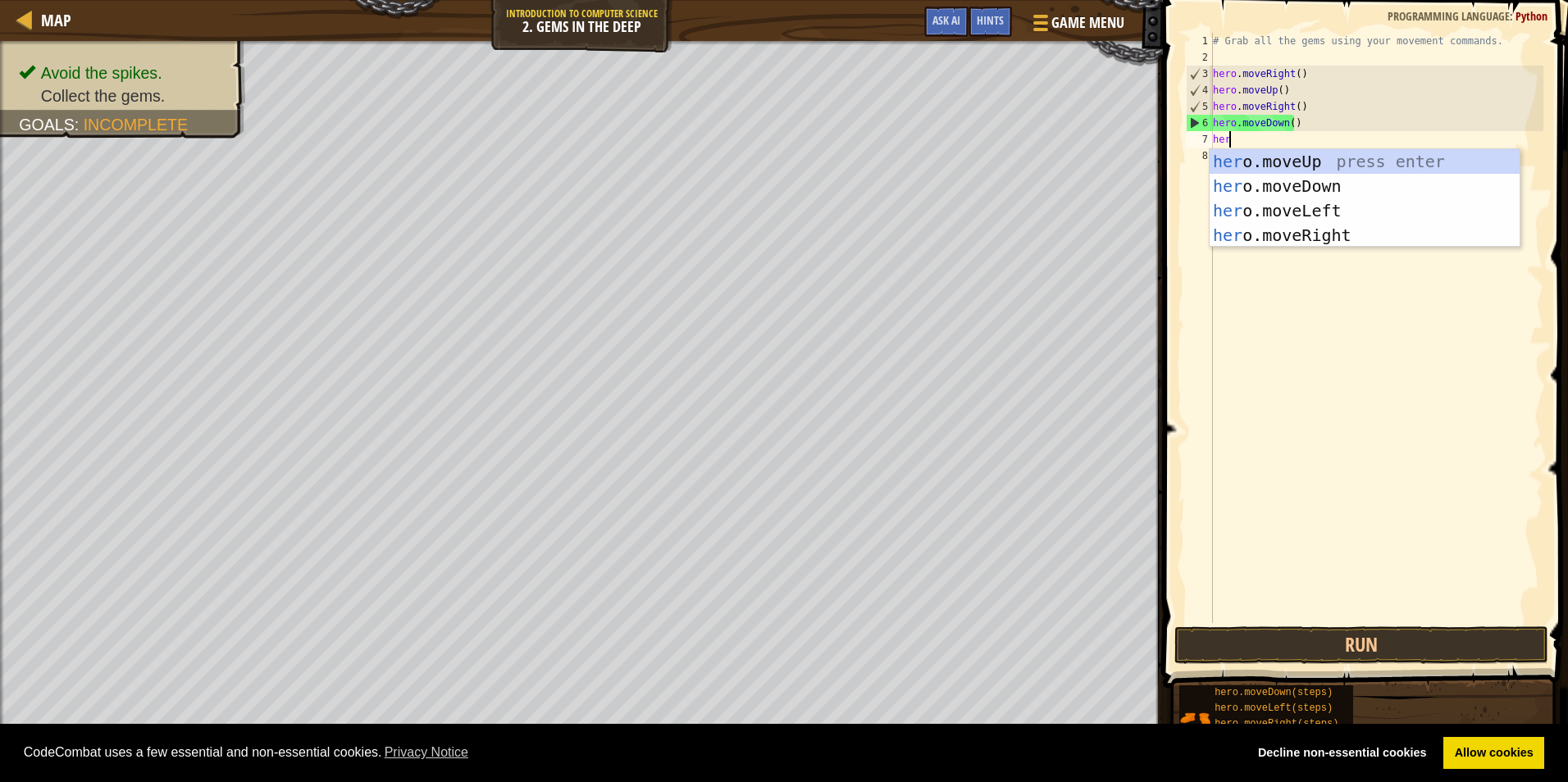
scroll to position [7, 1]
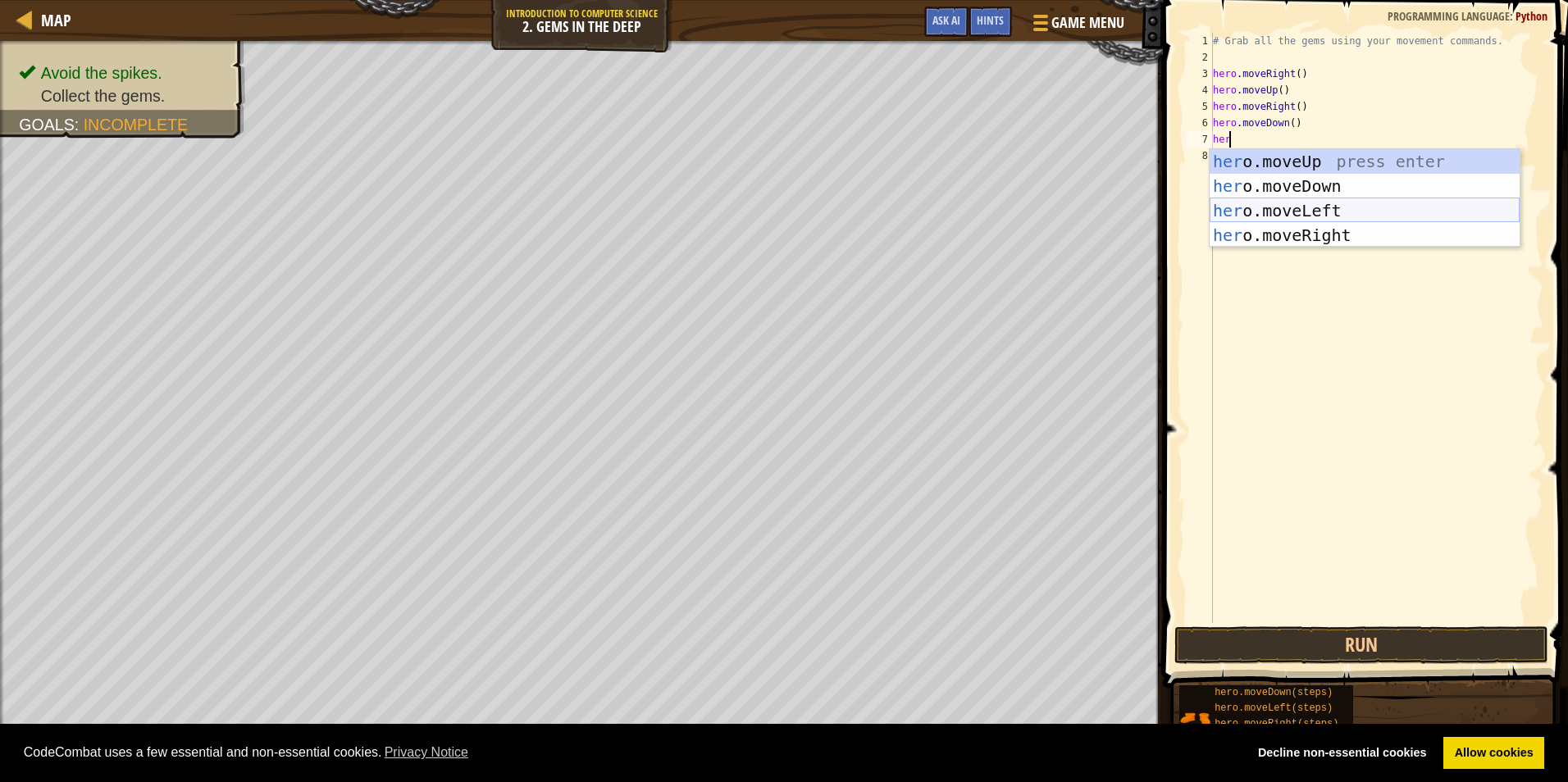
click at [1313, 210] on div "her o.moveUp press enter her o.moveDown press enter her o.moveLeft press enter …" at bounding box center [1364, 223] width 310 height 148
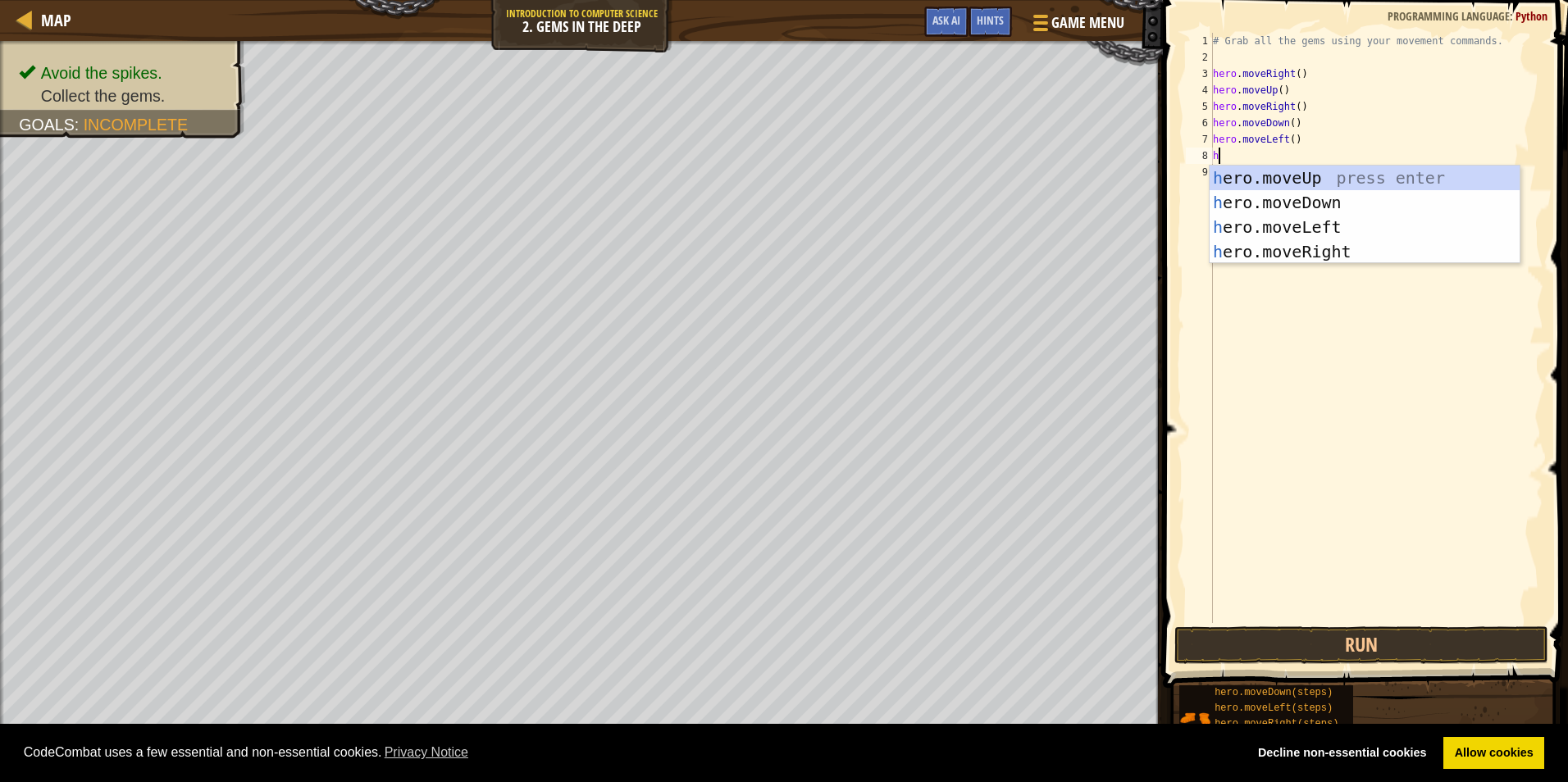
type textarea "her"
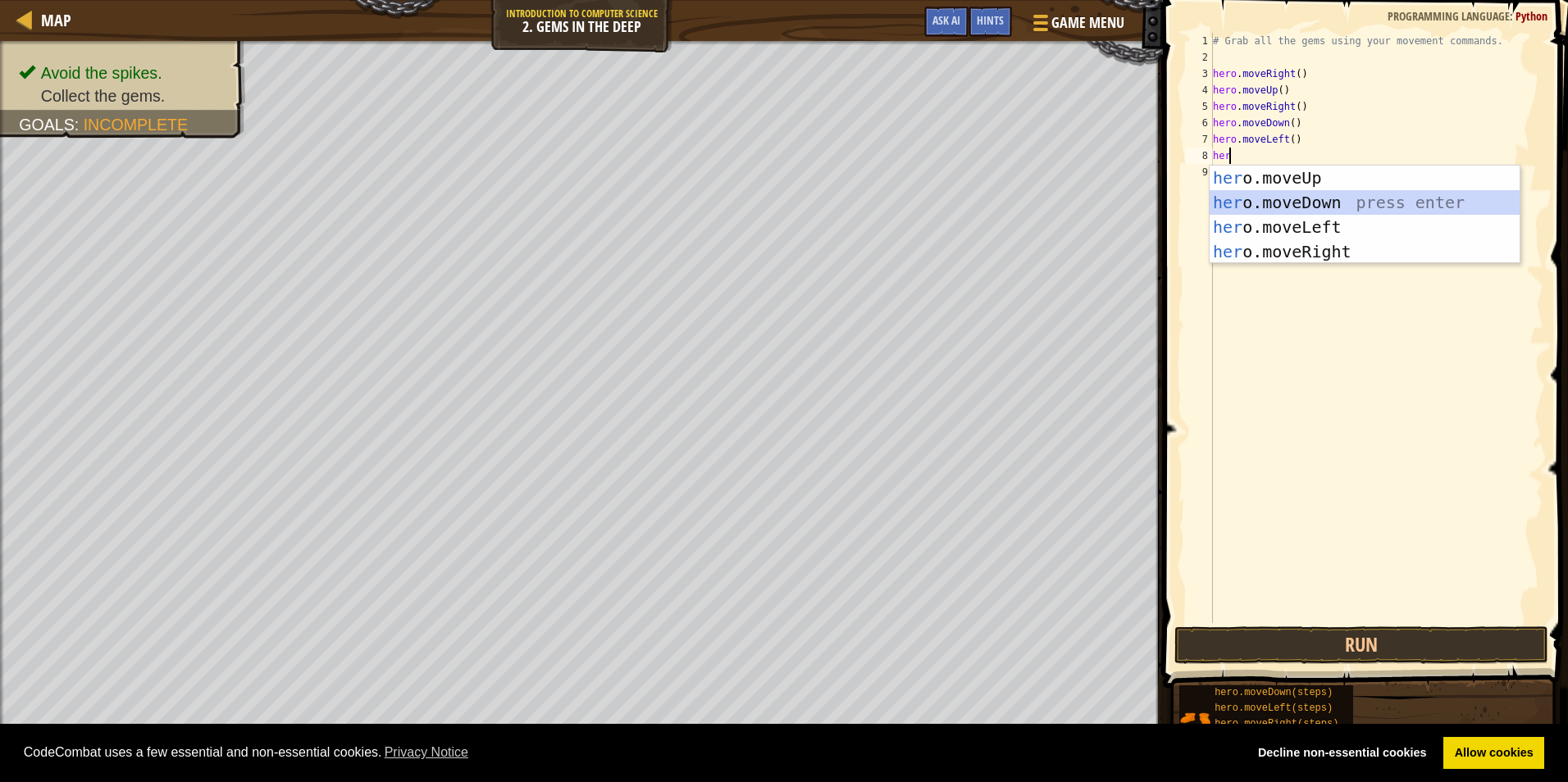
click at [1340, 206] on div "her o.moveUp press enter her o.moveDown press enter her o.moveLeft press enter …" at bounding box center [1364, 240] width 310 height 148
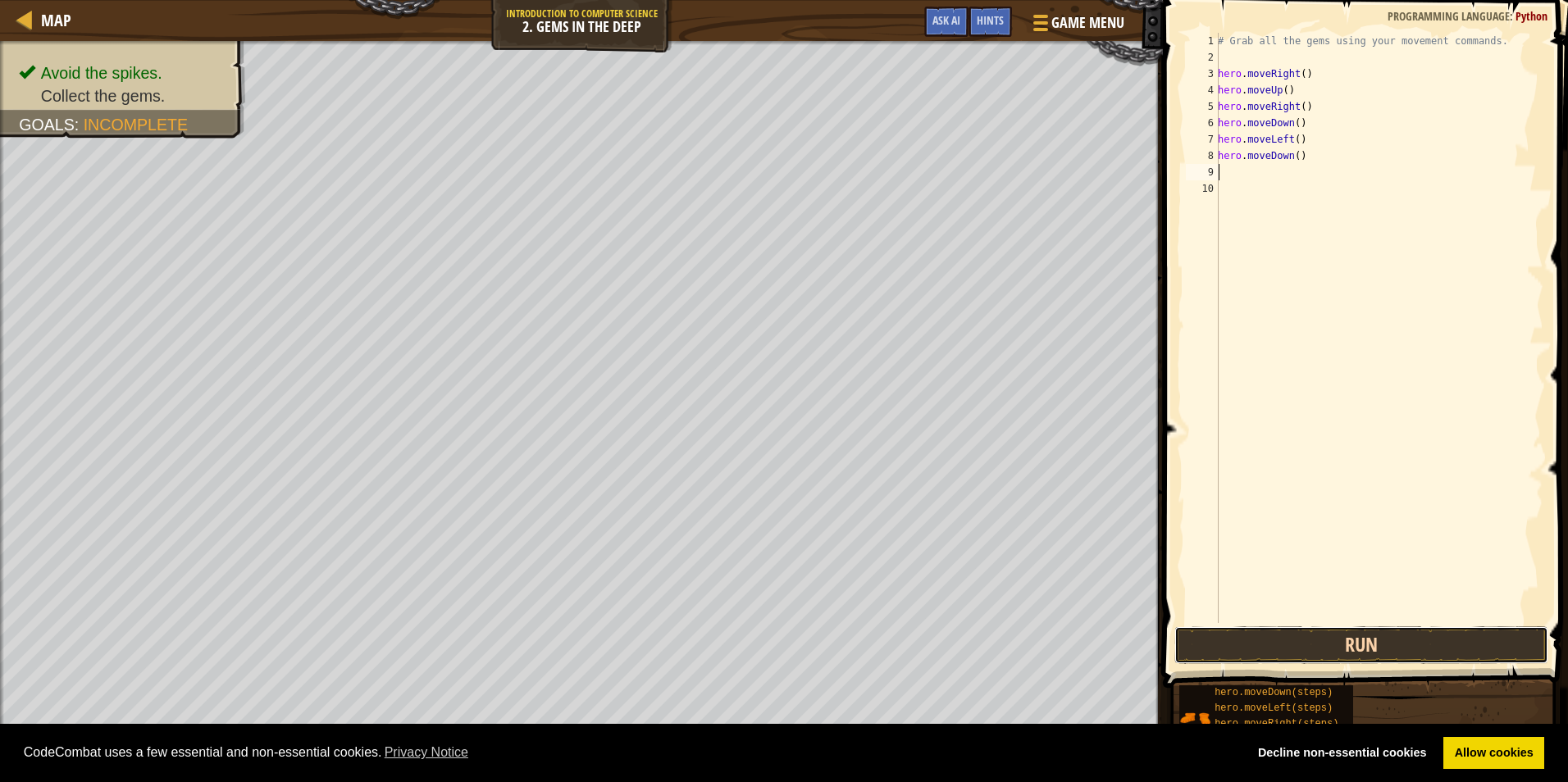
click at [1385, 649] on button "Run" at bounding box center [1361, 645] width 374 height 38
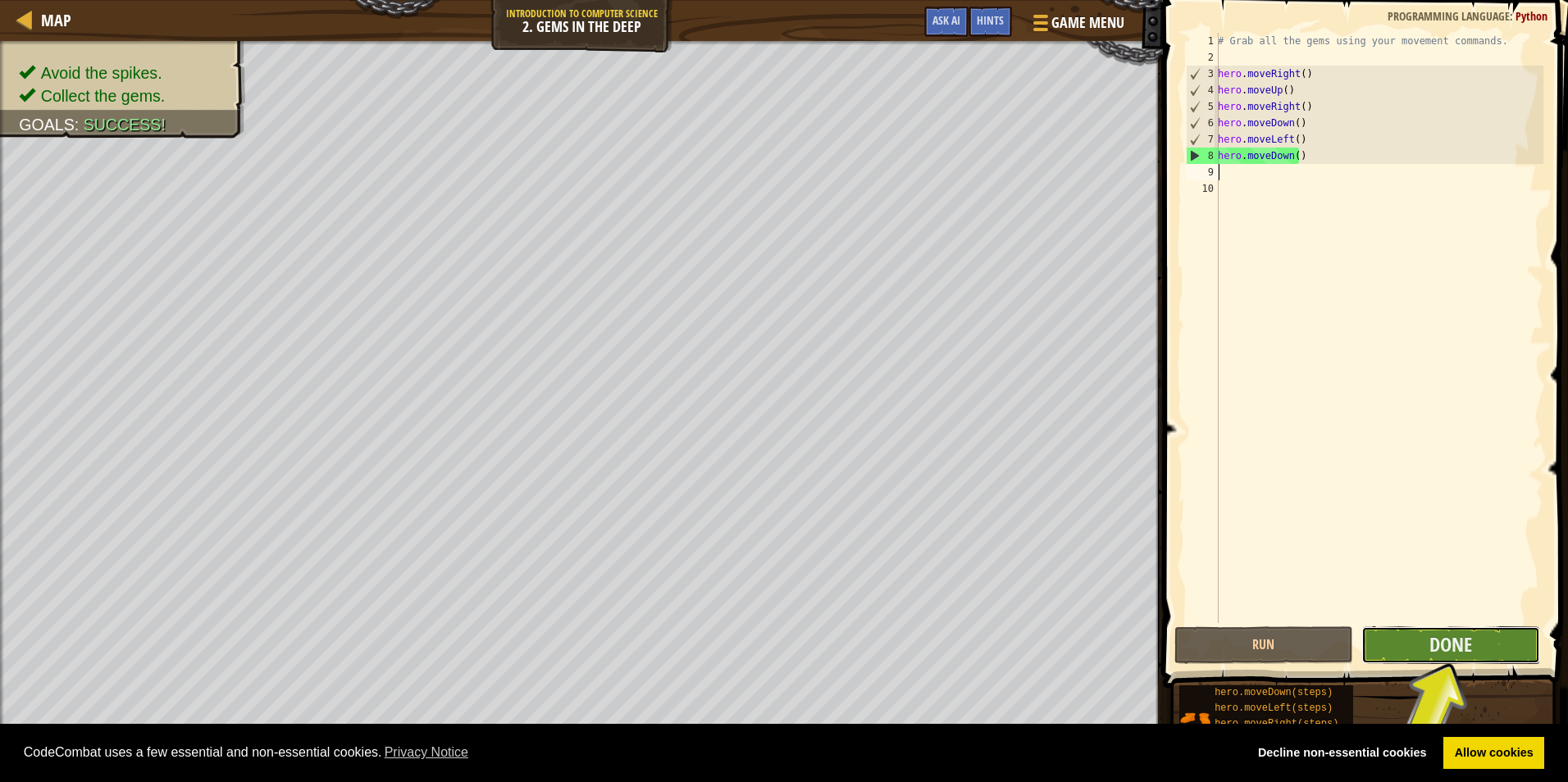
click at [1469, 659] on button "Done" at bounding box center [1450, 645] width 179 height 38
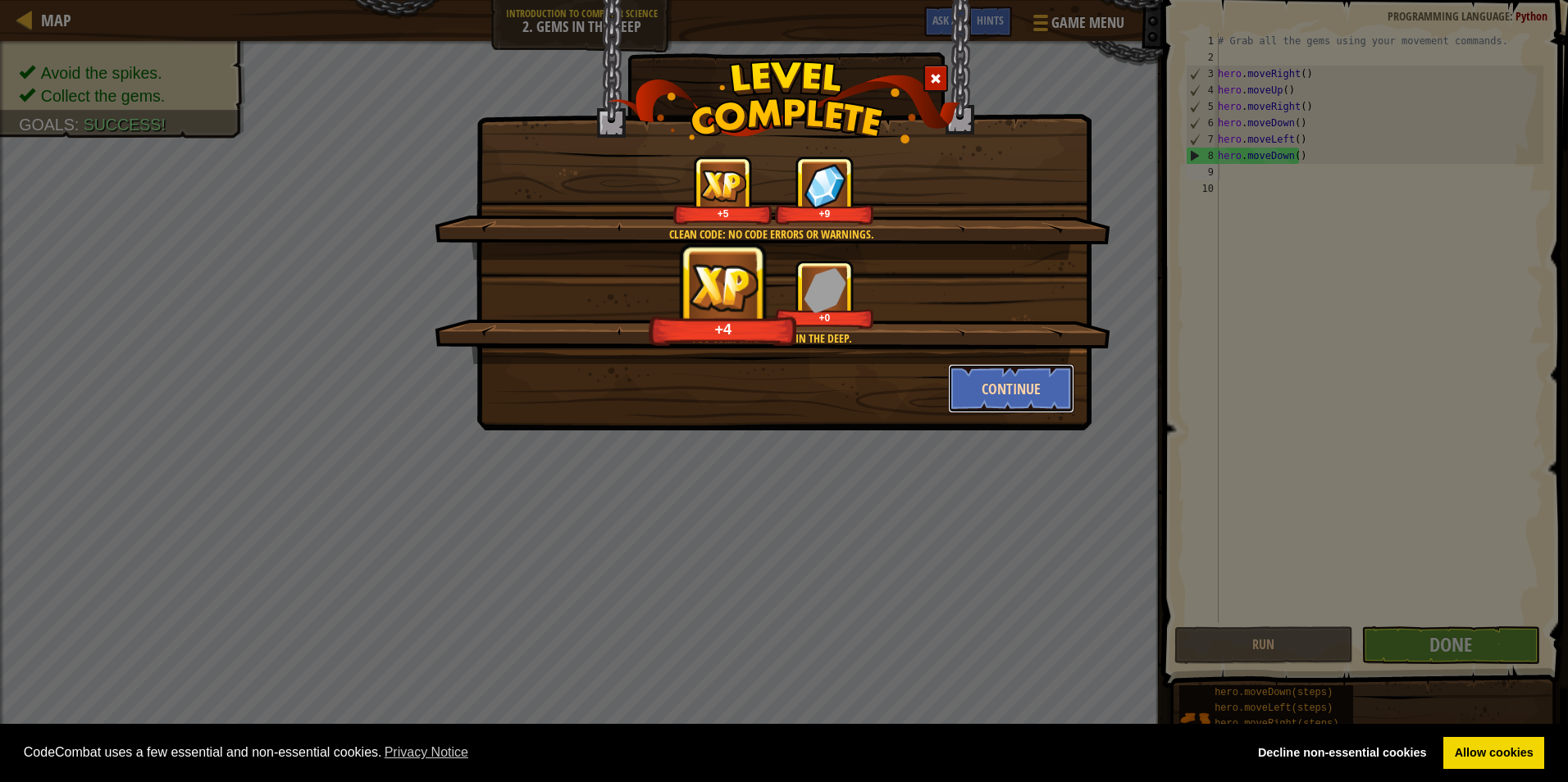
click at [987, 384] on button "Continue" at bounding box center [1011, 388] width 127 height 49
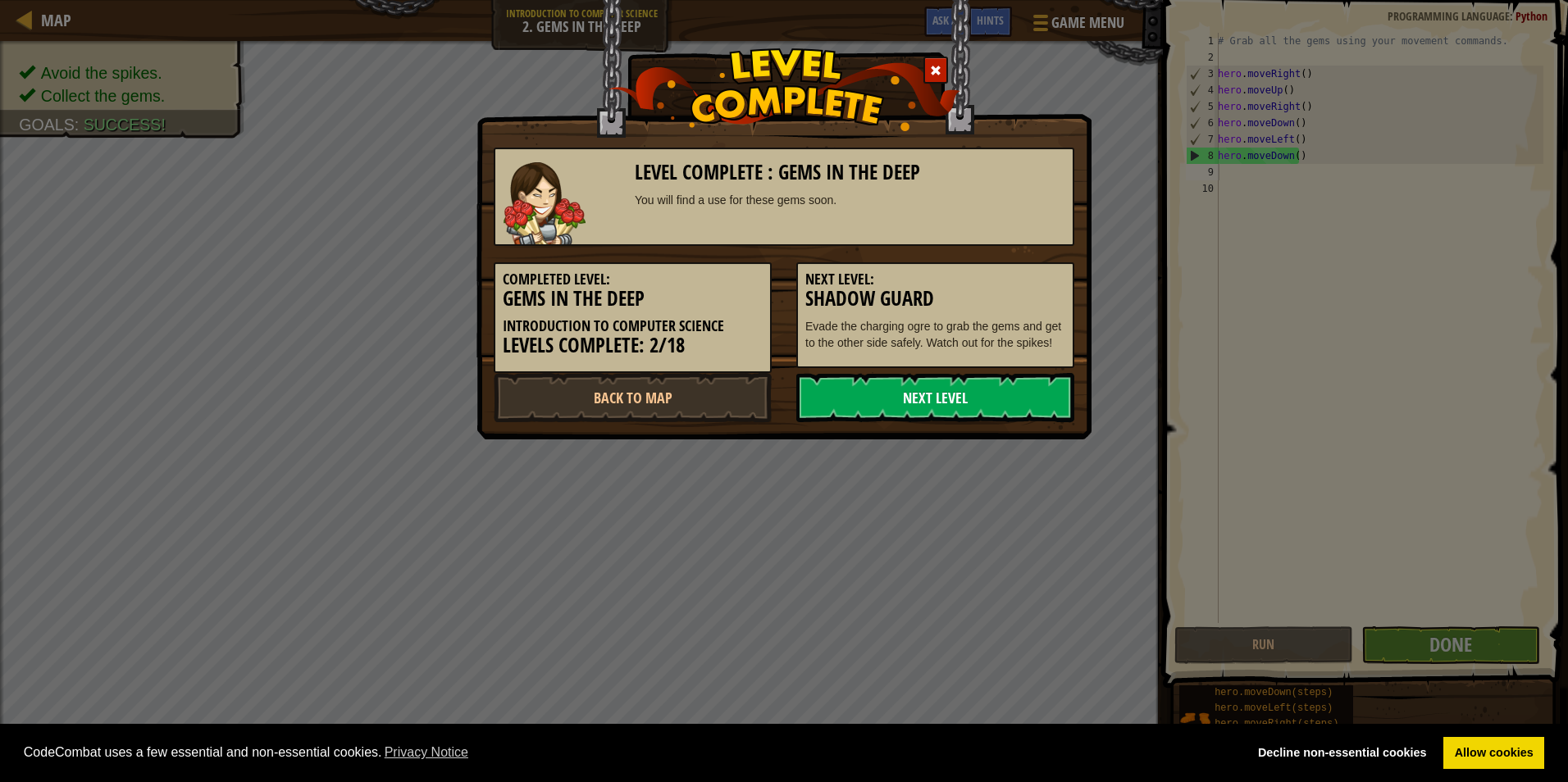
click at [976, 386] on link "Next Level" at bounding box center [935, 397] width 278 height 49
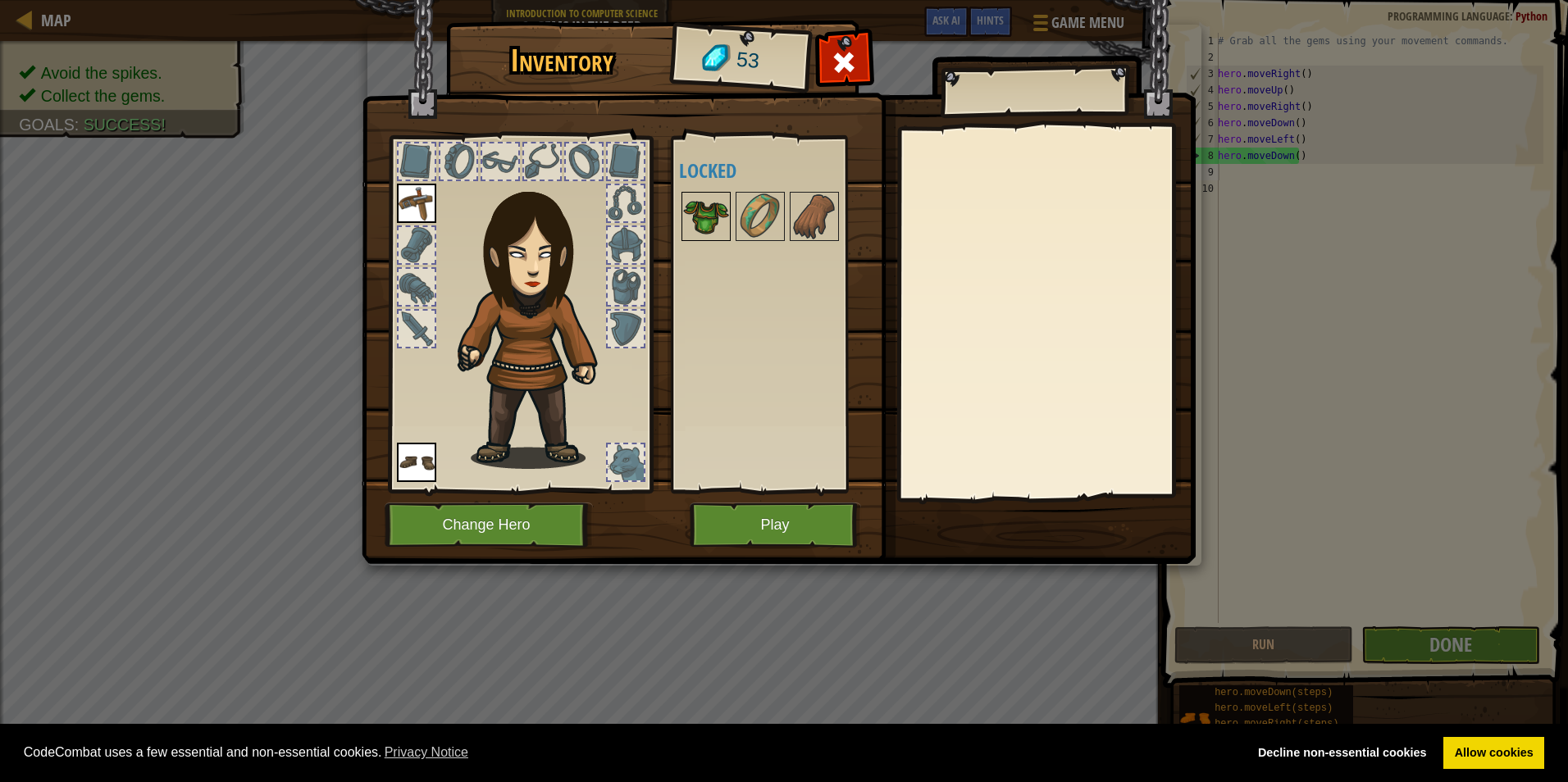
click at [714, 225] on img at bounding box center [706, 216] width 46 height 46
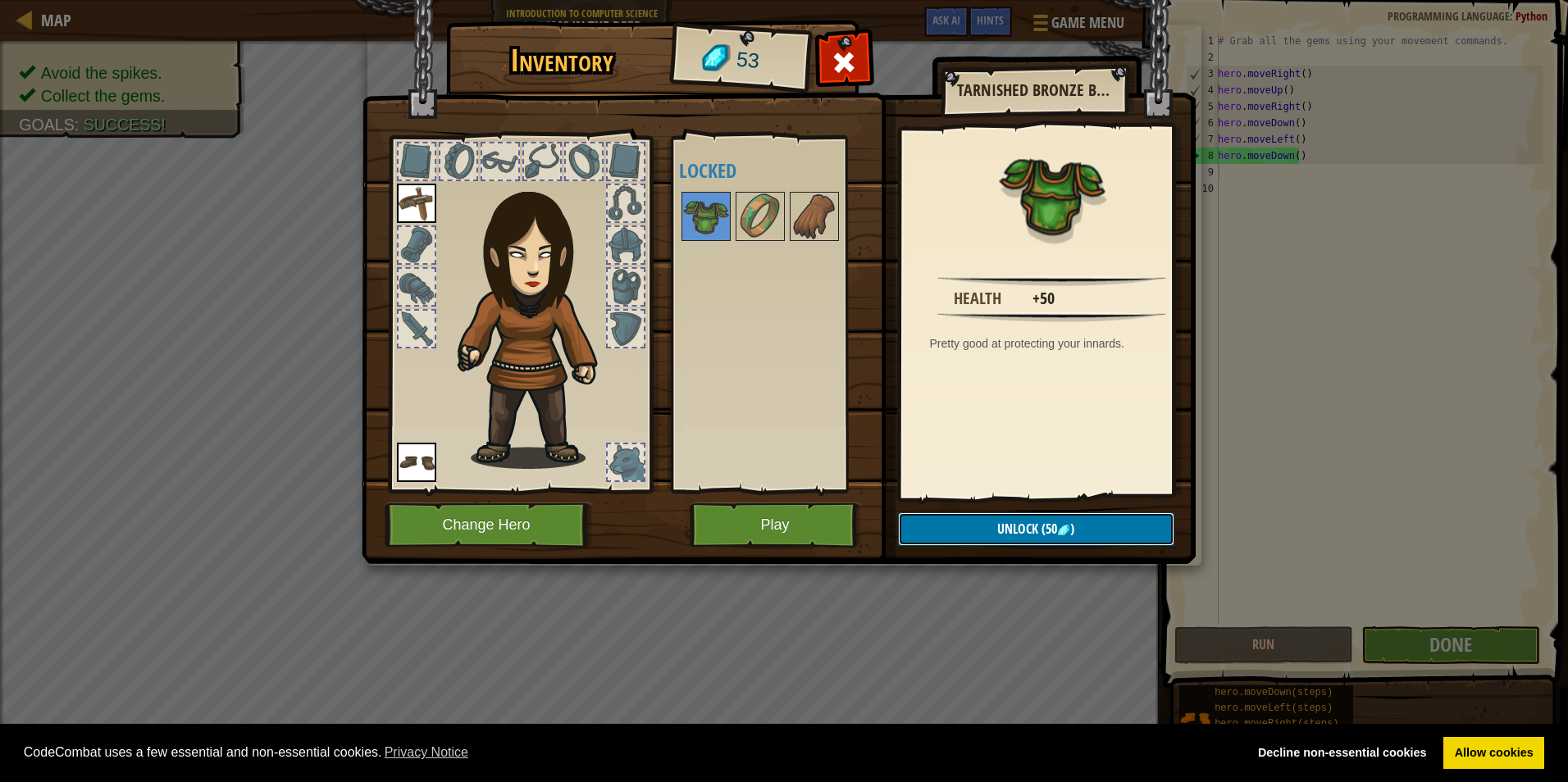
click at [1052, 531] on span "(50" at bounding box center [1047, 529] width 19 height 18
click at [694, 207] on img at bounding box center [706, 216] width 46 height 46
click at [680, 216] on div at bounding box center [782, 216] width 206 height 54
drag, startPoint x: 709, startPoint y: 216, endPoint x: 636, endPoint y: 220, distance: 73.1
click at [653, 248] on div at bounding box center [520, 309] width 271 height 369
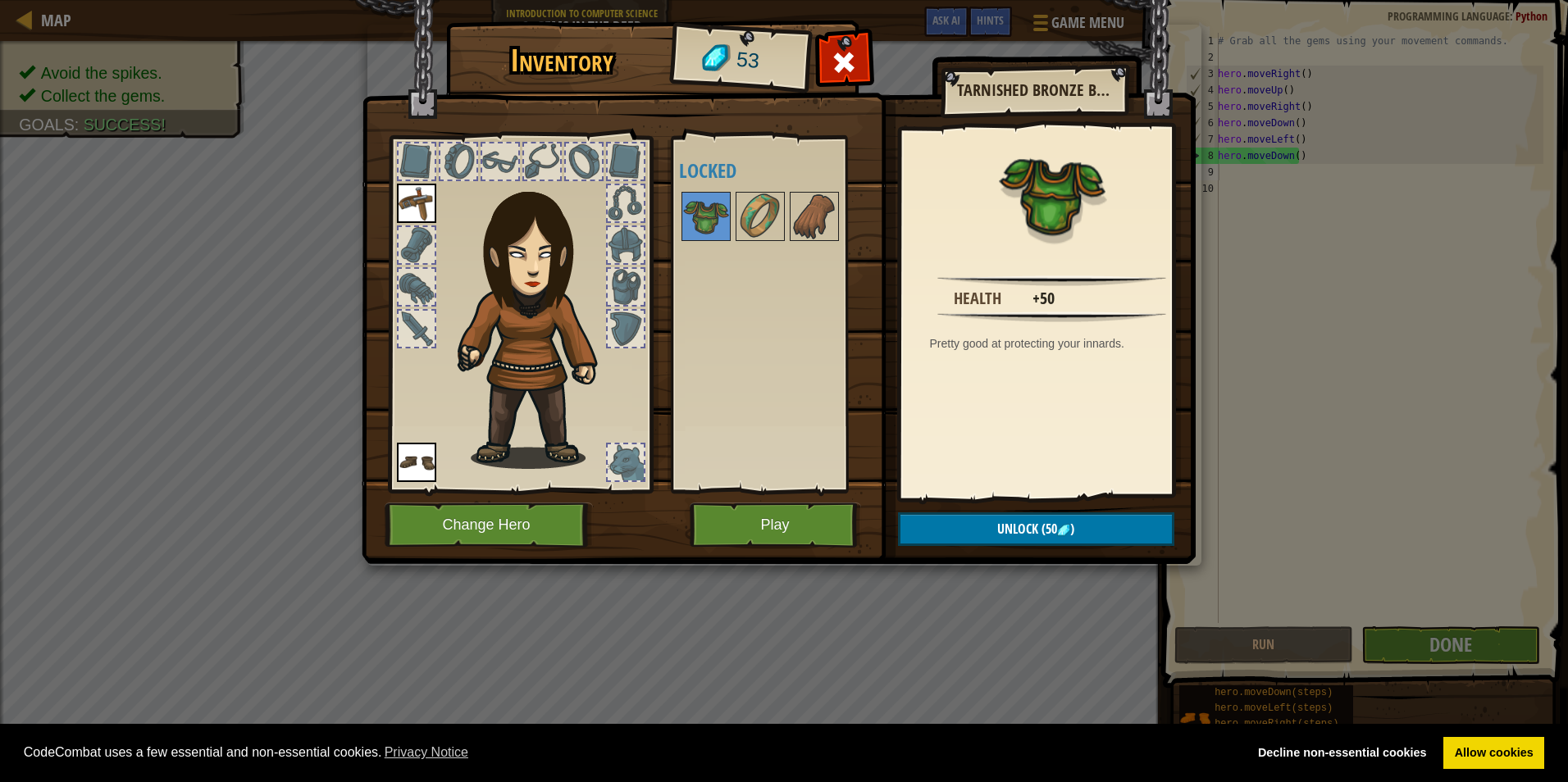
click at [618, 203] on div at bounding box center [626, 203] width 36 height 36
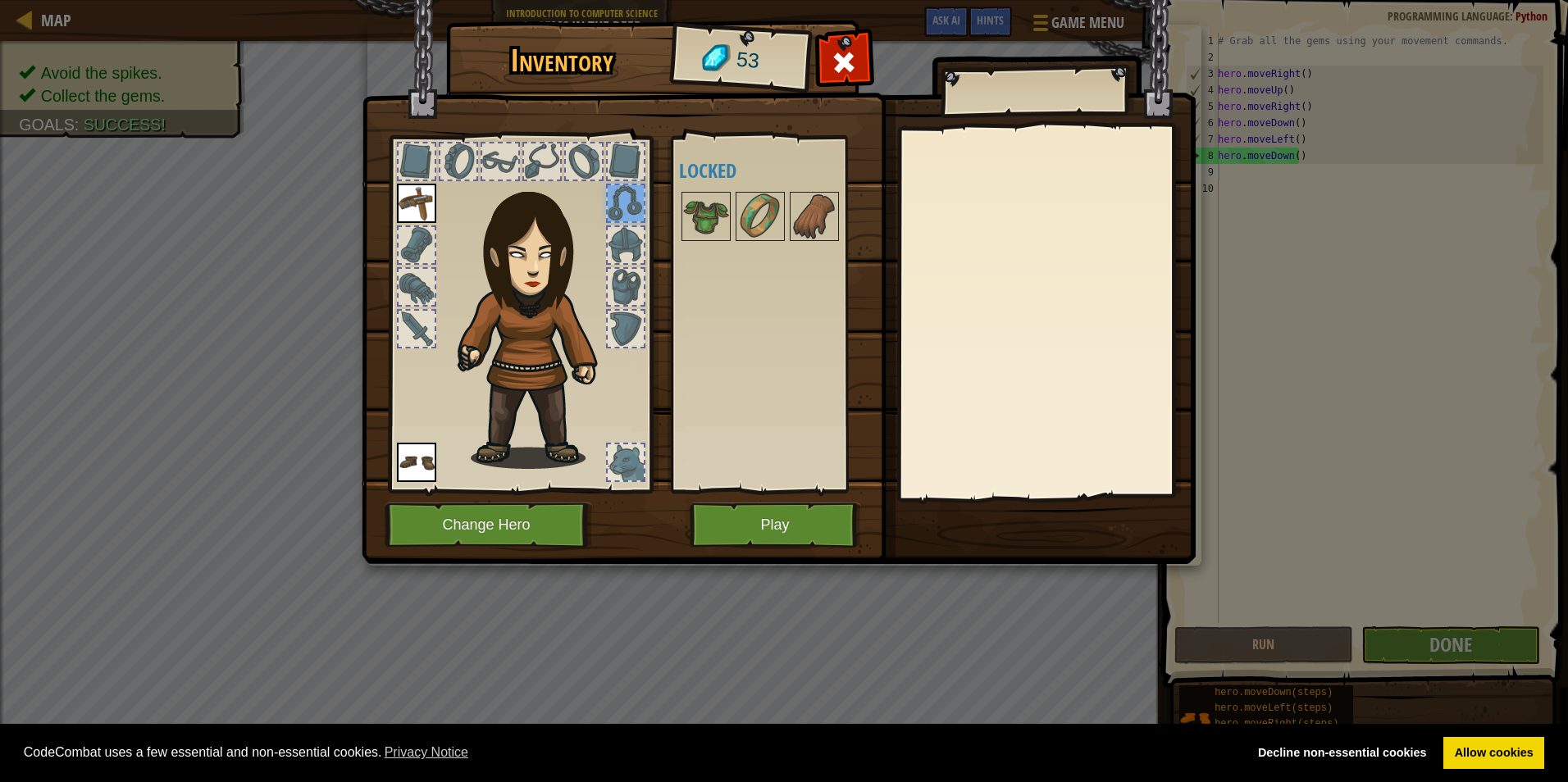
click at [626, 266] on div at bounding box center [520, 309] width 271 height 369
click at [627, 309] on div at bounding box center [520, 309] width 271 height 369
click at [834, 63] on span at bounding box center [844, 62] width 26 height 26
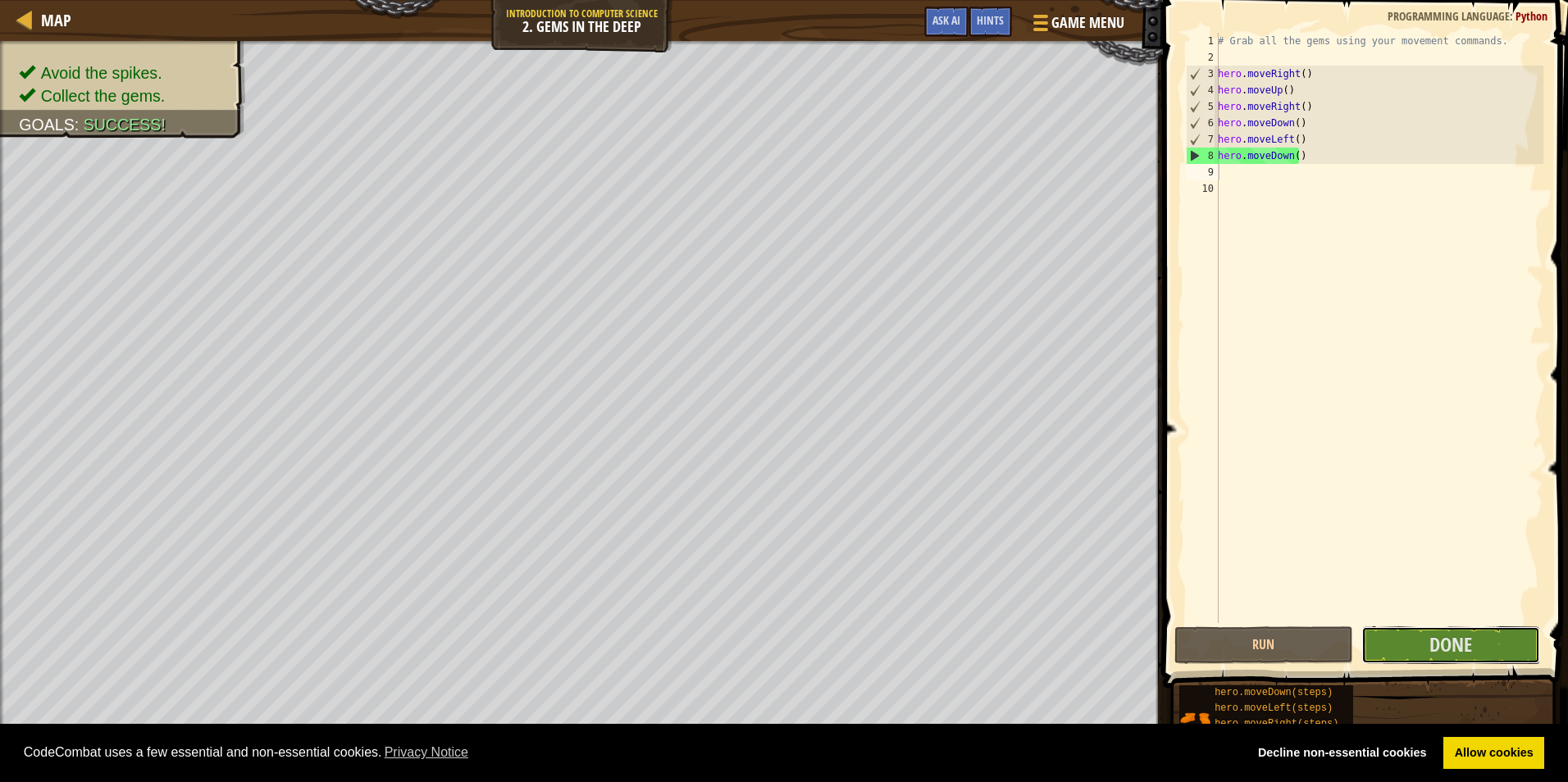
drag, startPoint x: 1410, startPoint y: 642, endPoint x: 1302, endPoint y: 393, distance: 271.7
click at [1302, 394] on div "1 2 3 4 5 6 7 8 9 10 # Grab all the gems using your movement commands. hero . m…" at bounding box center [1363, 376] width 410 height 736
click at [1445, 653] on span "Done" at bounding box center [1450, 644] width 43 height 26
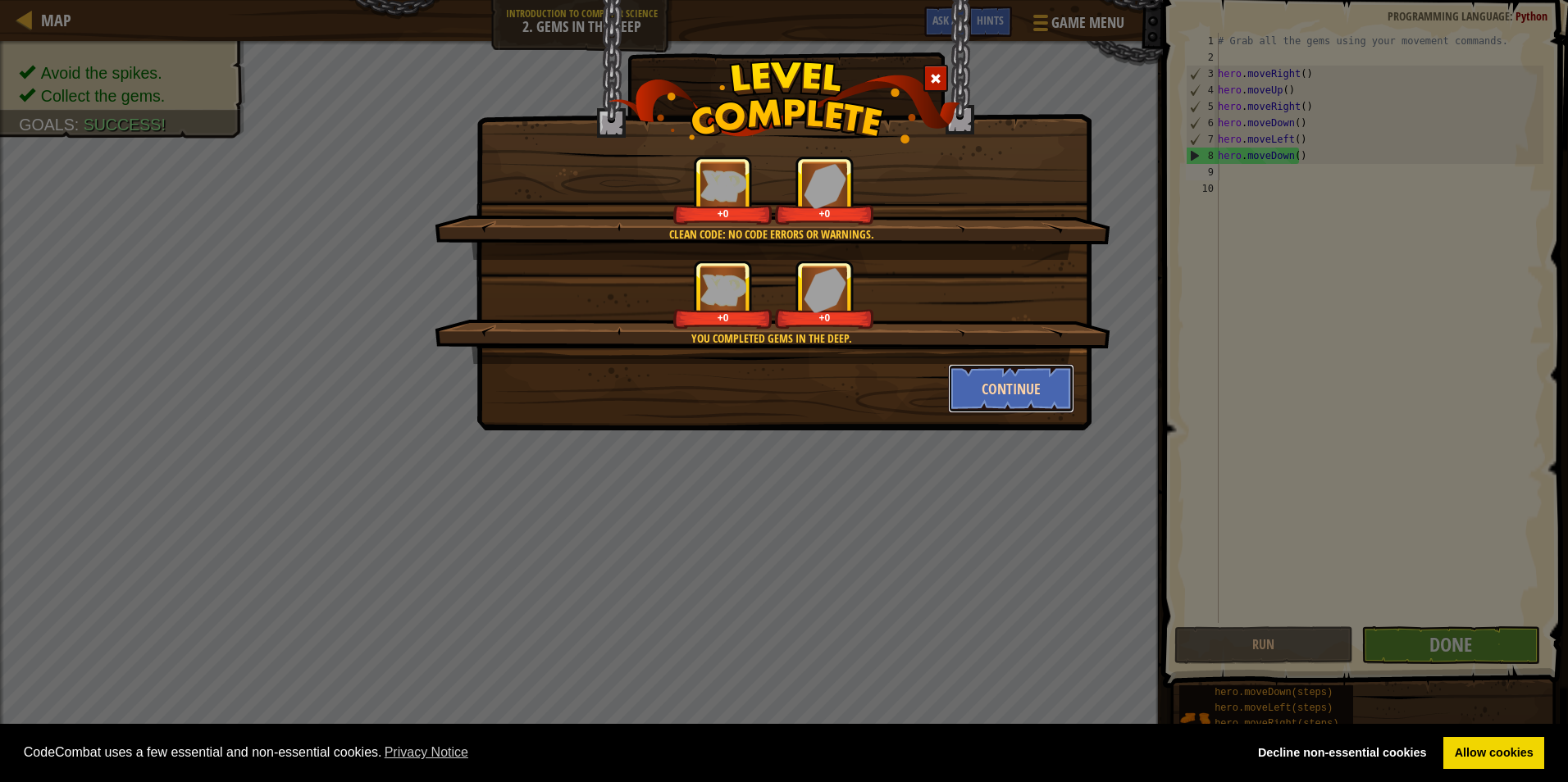
click at [997, 390] on button "Continue" at bounding box center [1011, 388] width 127 height 49
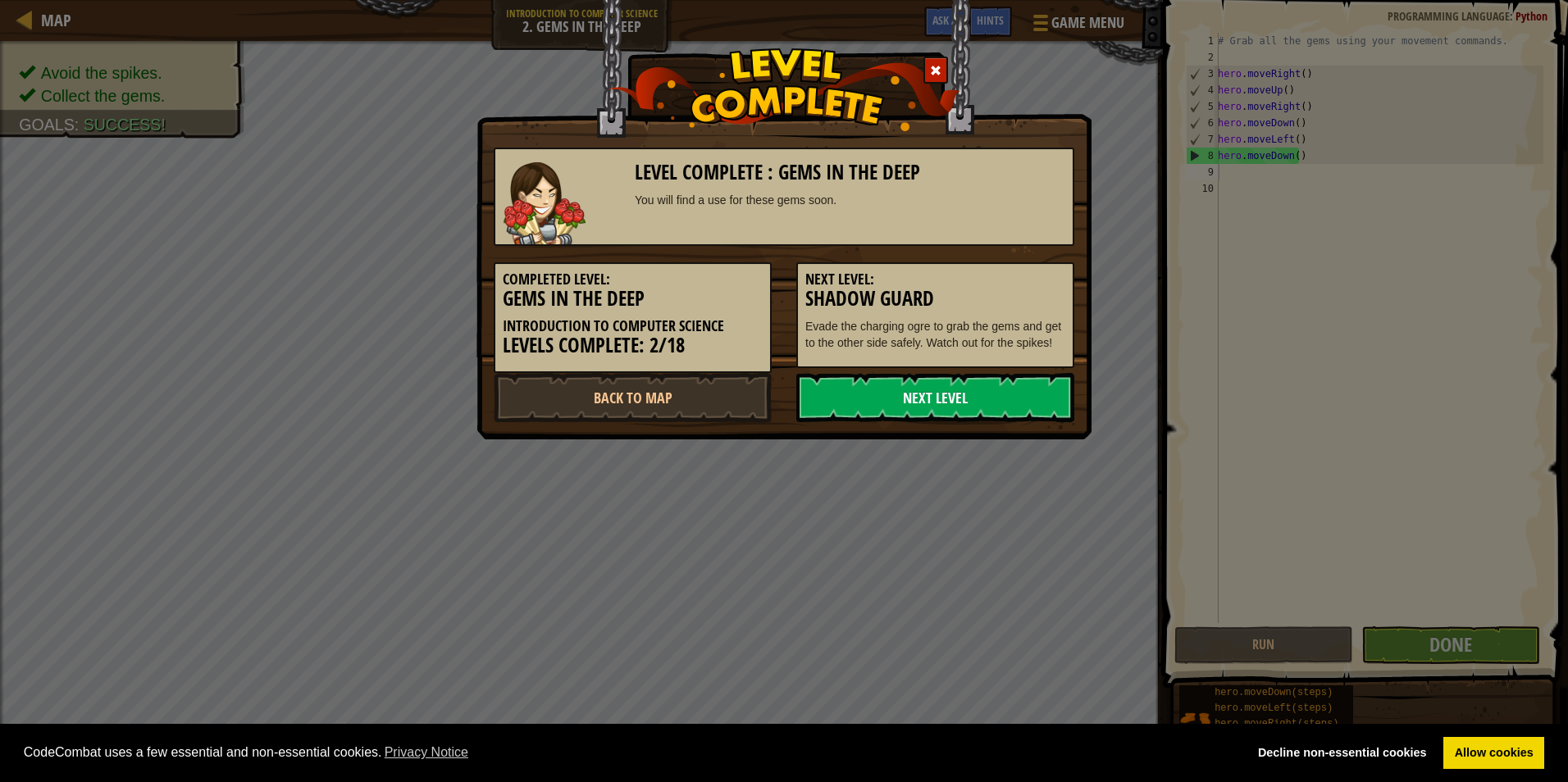
click at [913, 394] on link "Next Level" at bounding box center [935, 397] width 278 height 49
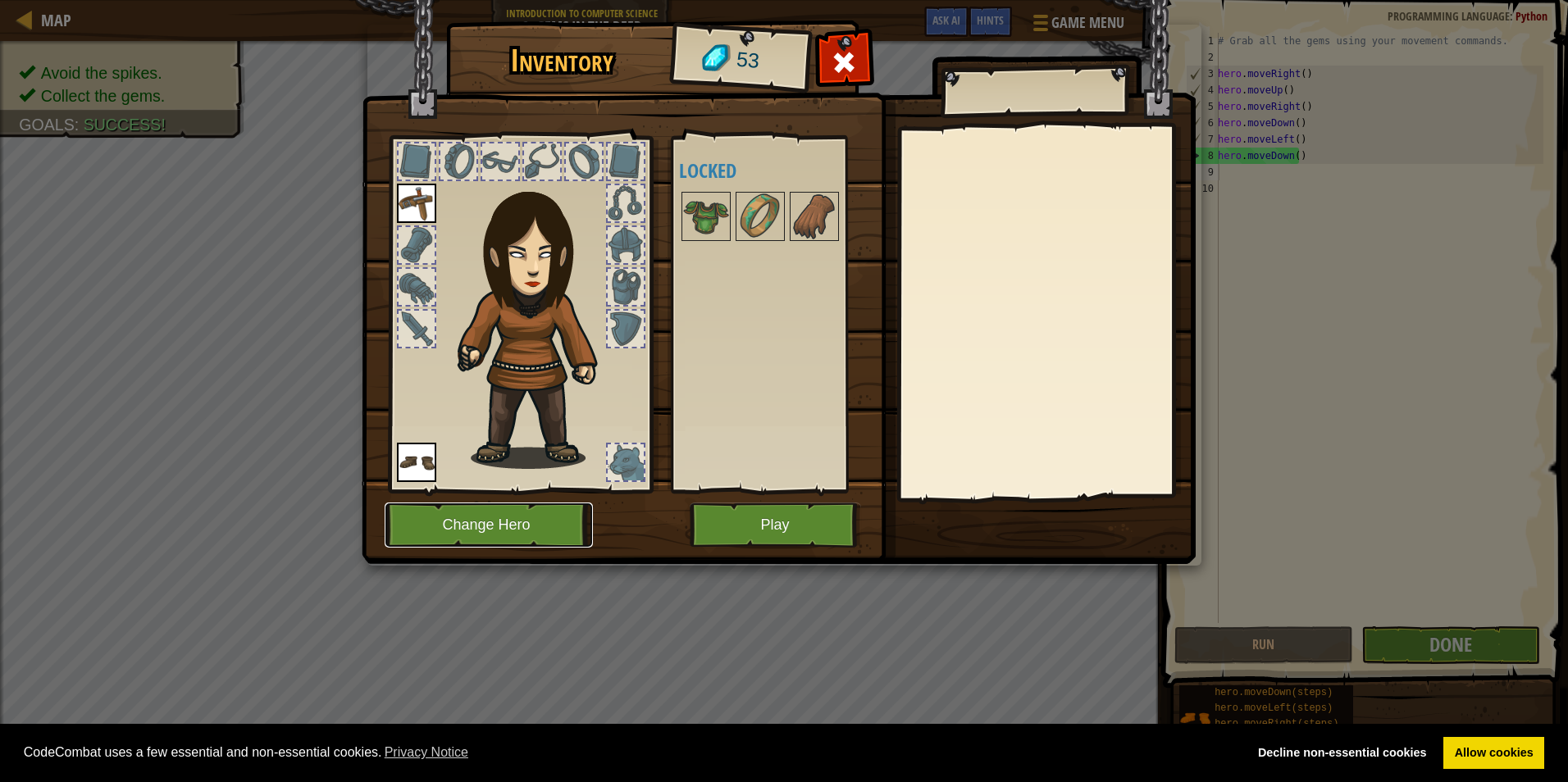
click at [504, 530] on button "Change Hero" at bounding box center [489, 525] width 208 height 45
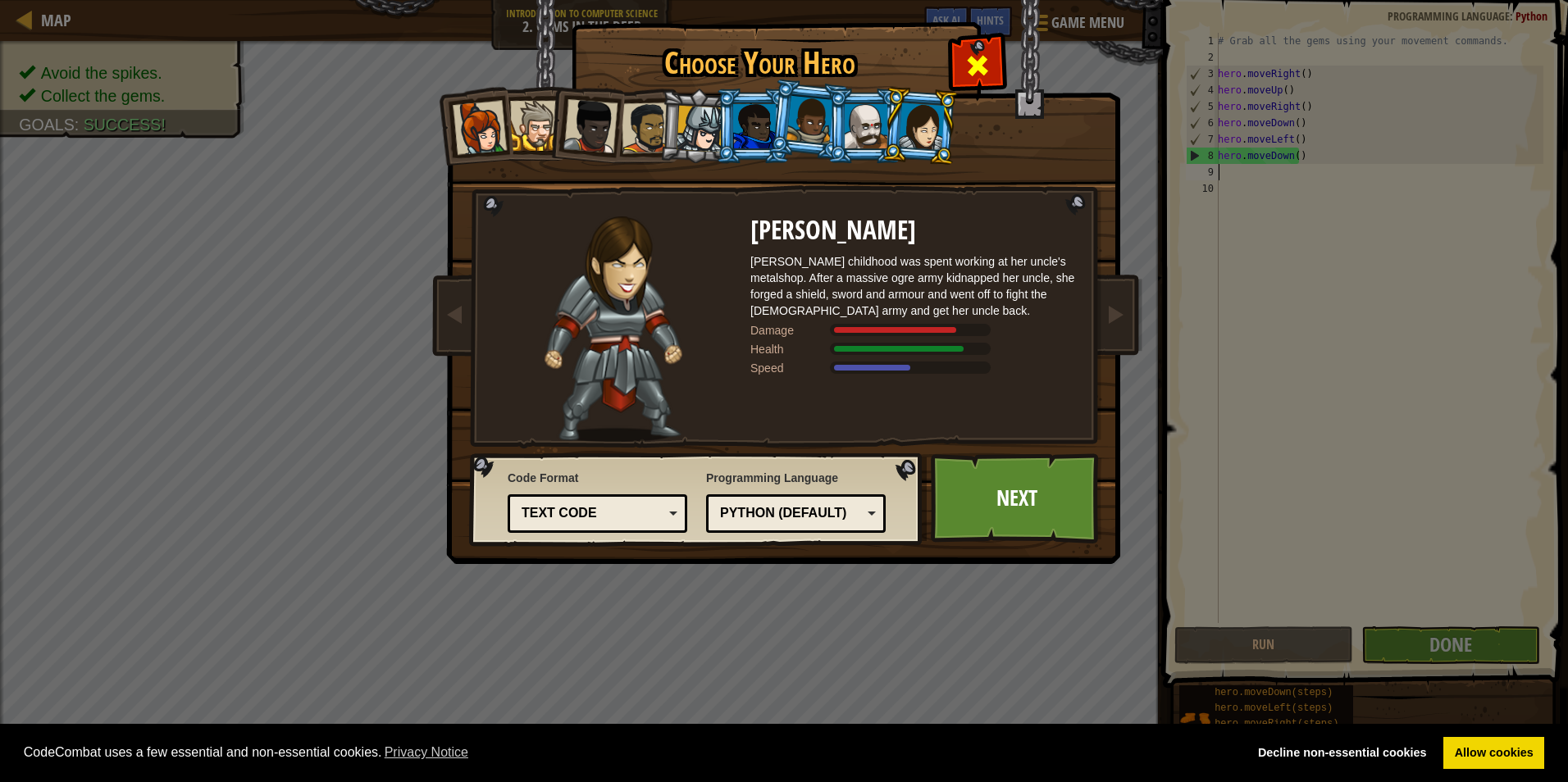
click at [989, 52] on span at bounding box center [977, 65] width 26 height 26
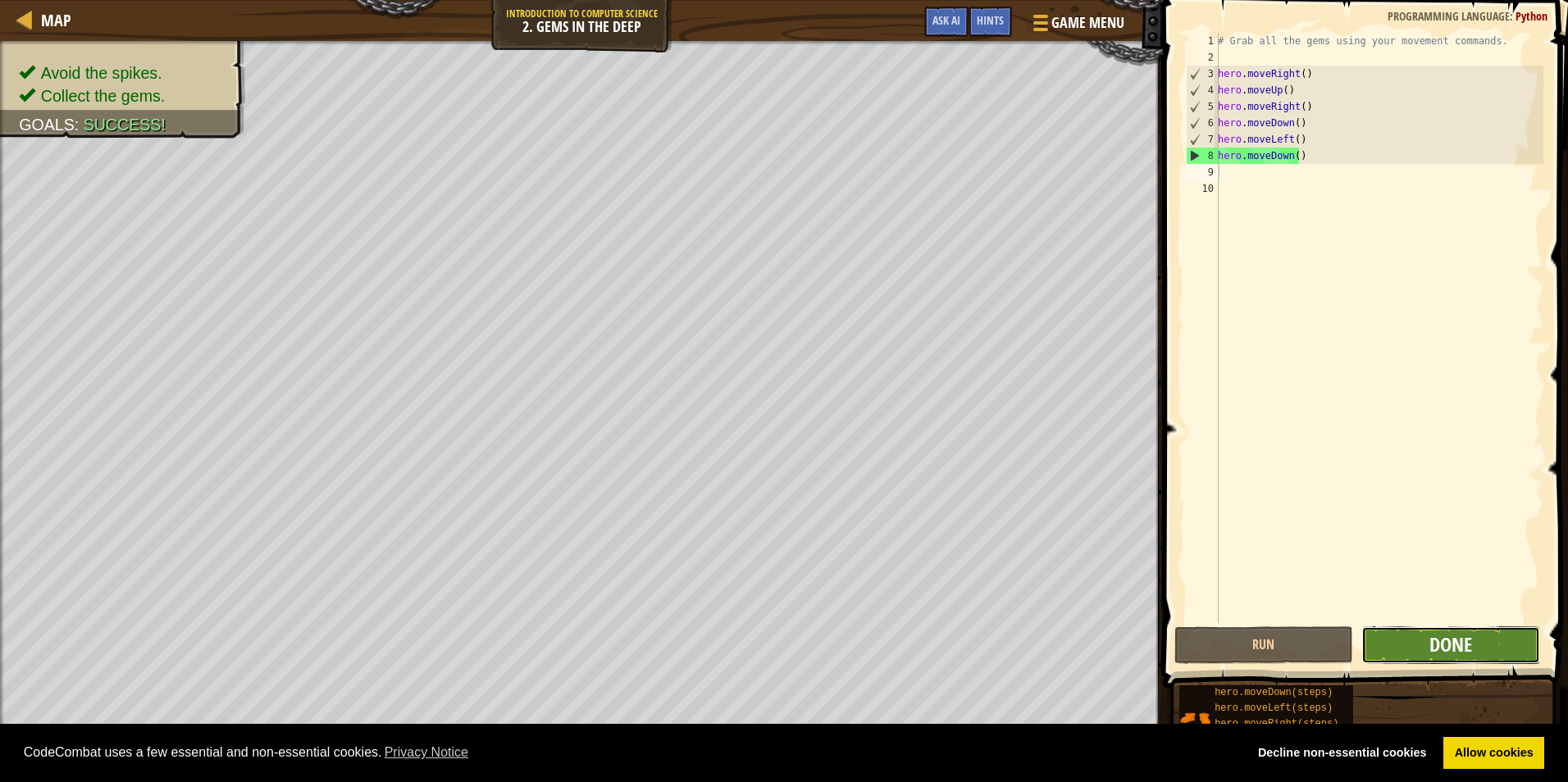
click at [1462, 644] on span "Done" at bounding box center [1450, 644] width 43 height 26
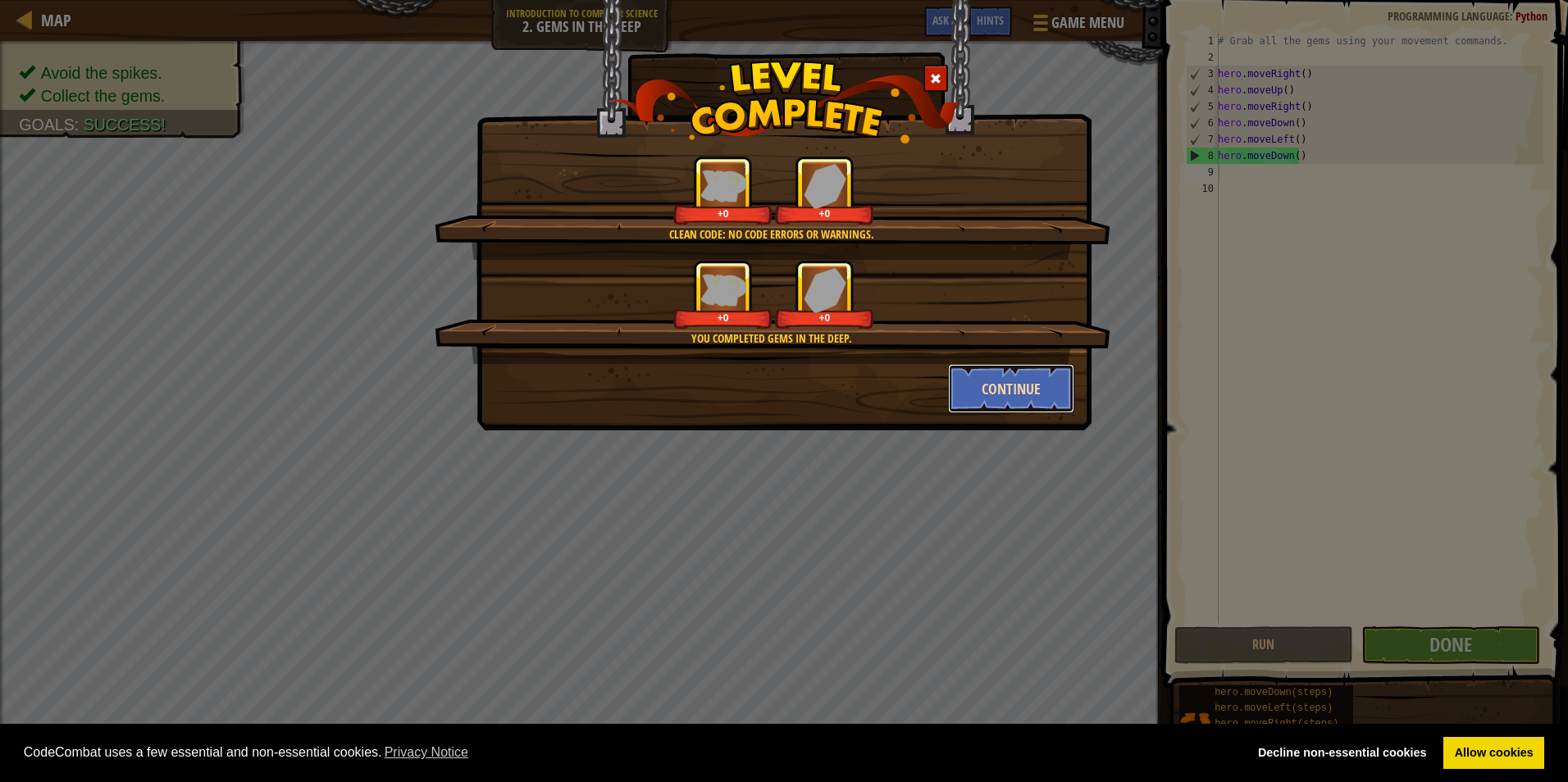
click at [1031, 376] on button "Continue" at bounding box center [1011, 388] width 127 height 49
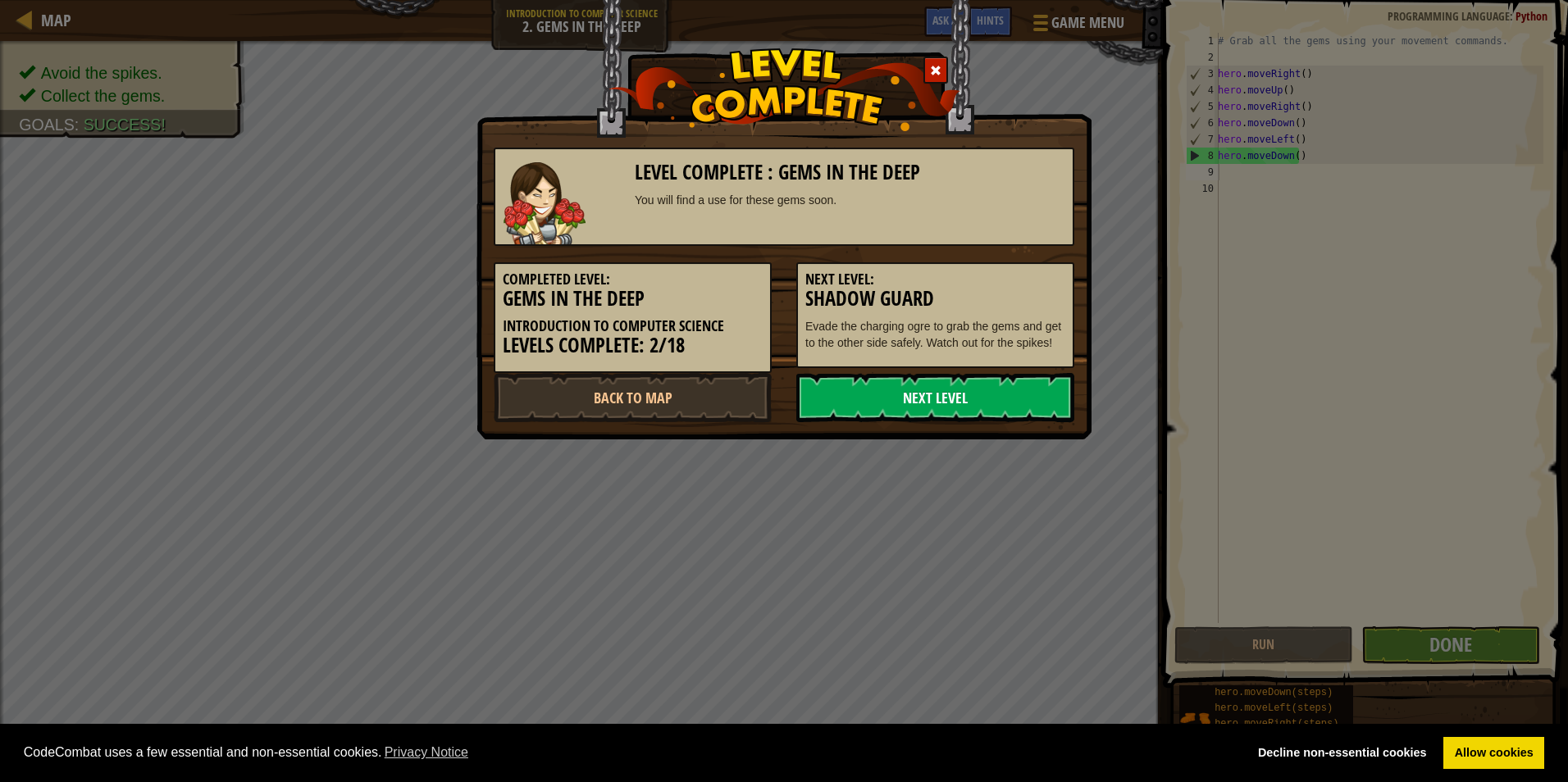
click at [985, 392] on link "Next Level" at bounding box center [935, 397] width 278 height 49
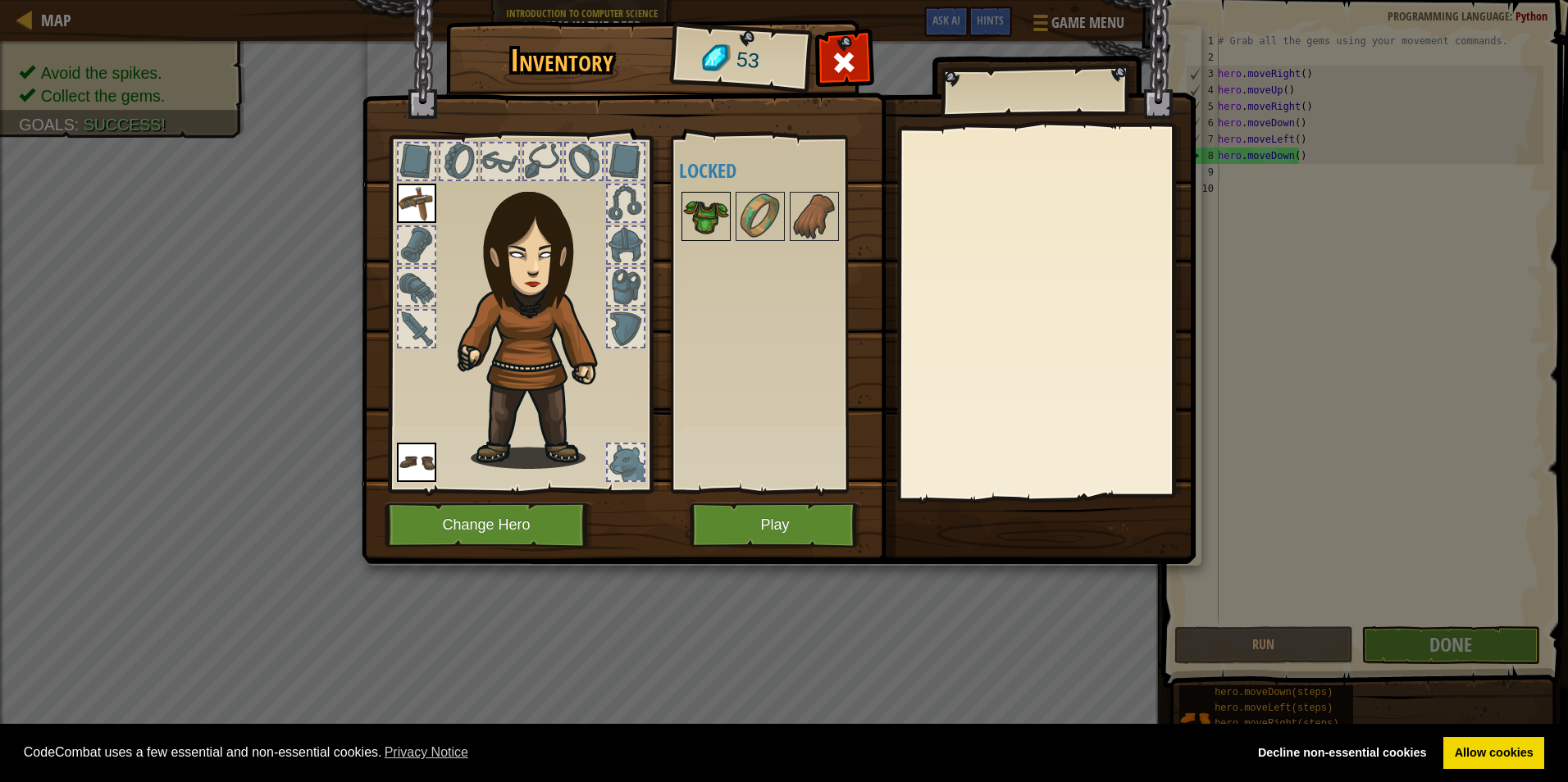
click at [697, 214] on img at bounding box center [706, 216] width 46 height 46
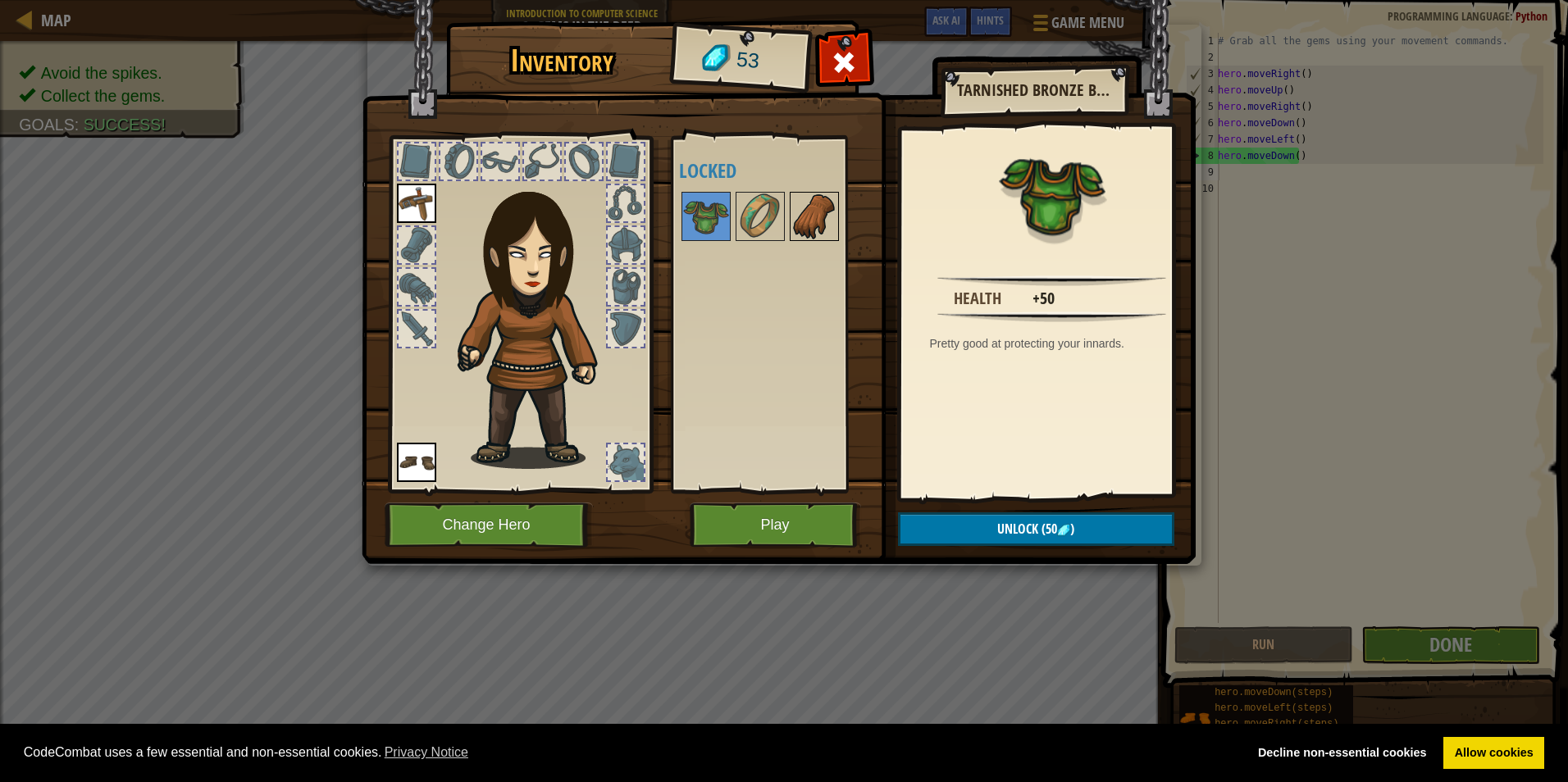
click at [794, 209] on img at bounding box center [814, 216] width 46 height 46
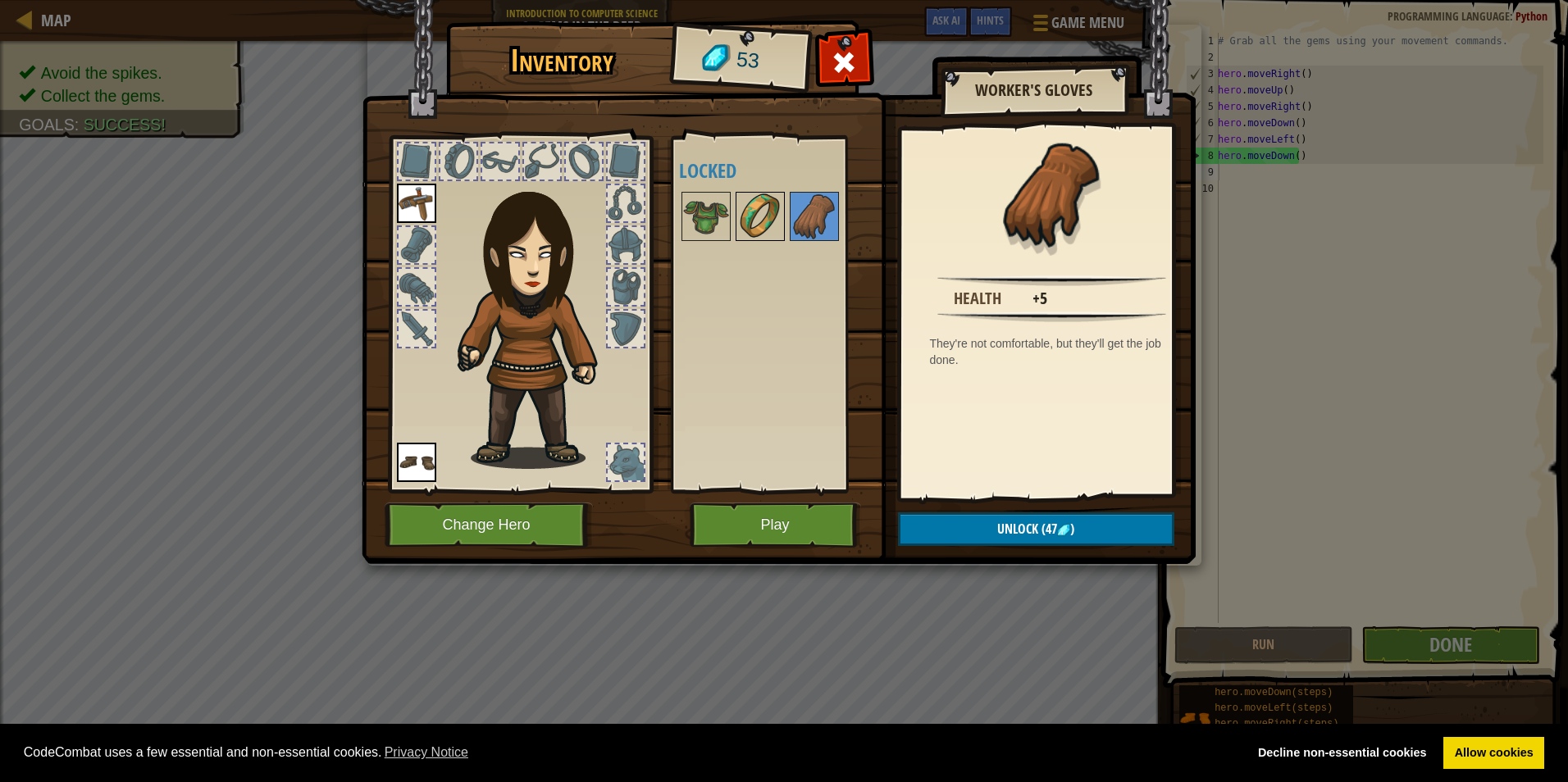
click at [773, 216] on img at bounding box center [760, 216] width 46 height 46
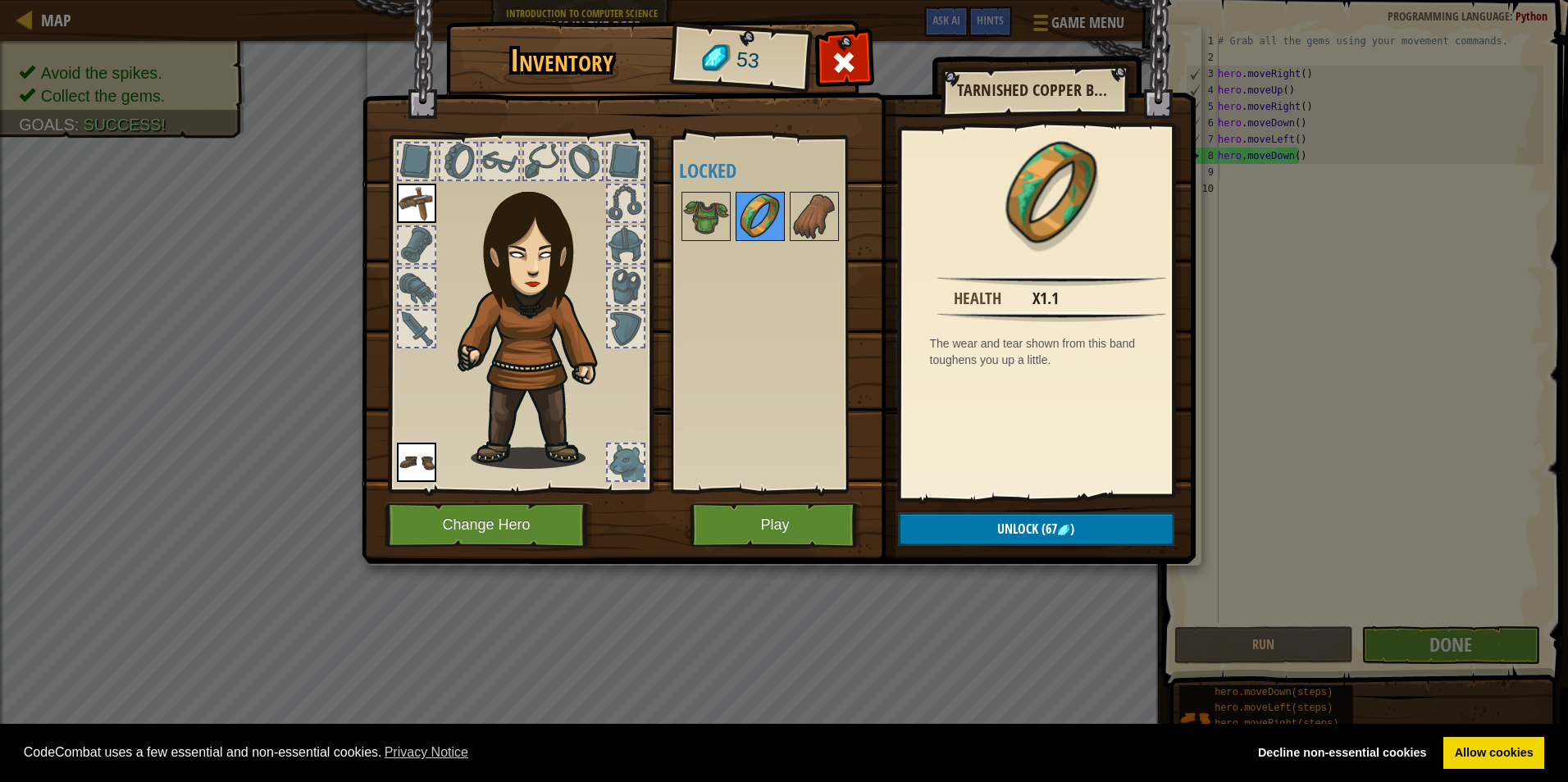
click at [745, 225] on img at bounding box center [760, 216] width 46 height 46
click at [704, 214] on img at bounding box center [706, 216] width 46 height 46
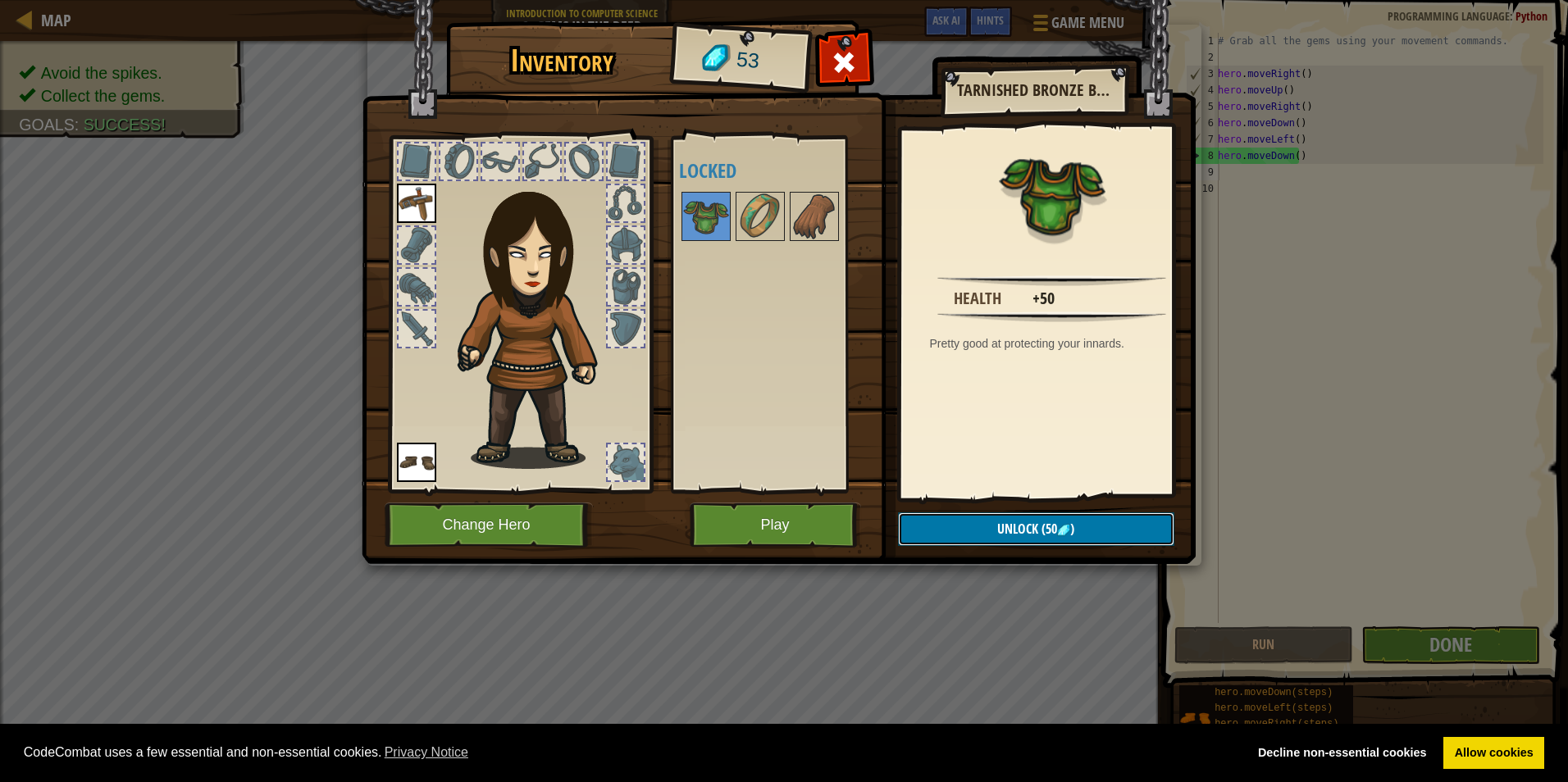
click at [1095, 535] on button "Unlock (50 )" at bounding box center [1036, 529] width 276 height 34
click at [1098, 535] on button "Confirm" at bounding box center [1036, 529] width 276 height 34
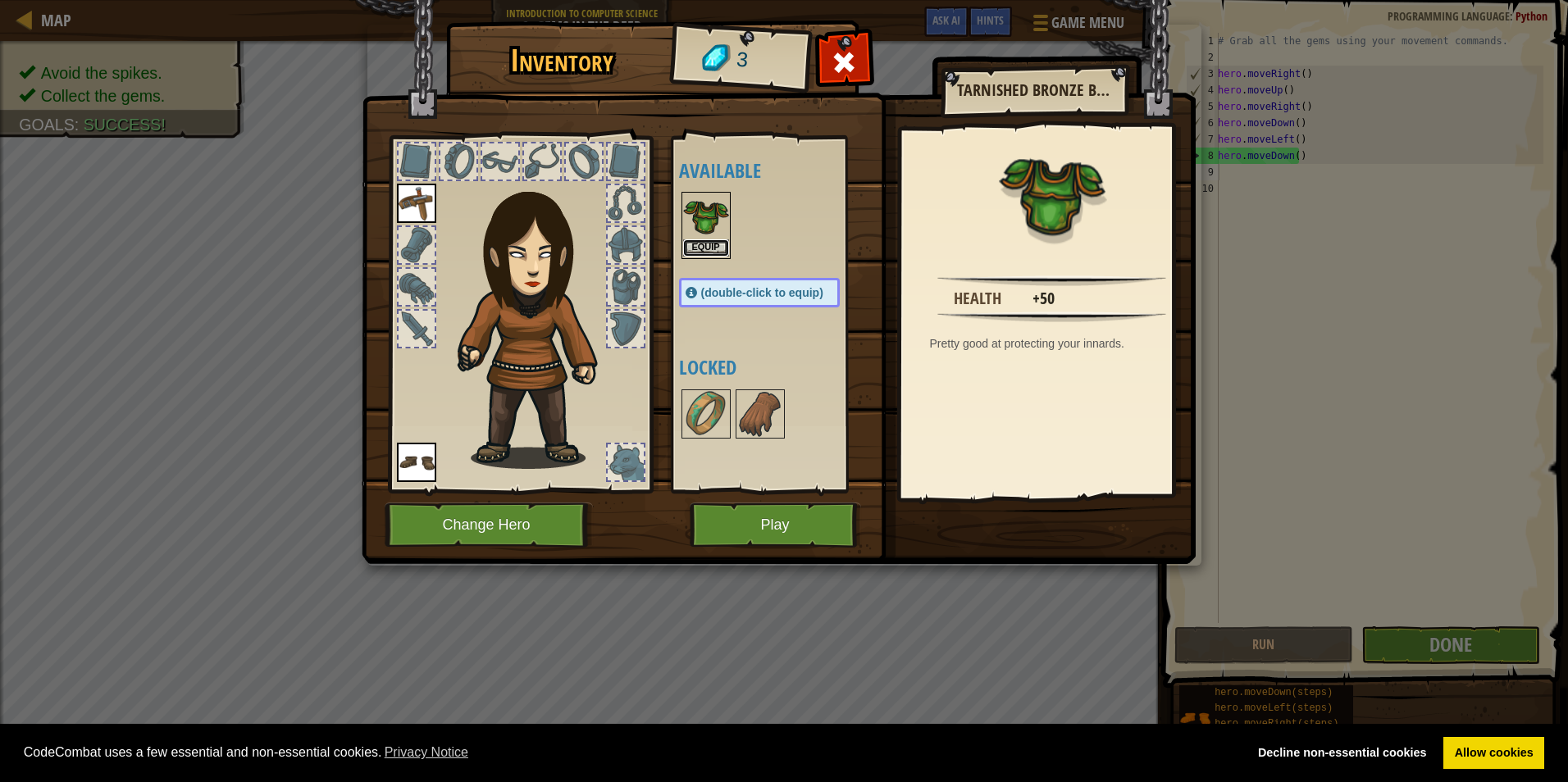
click at [717, 241] on button "Equip" at bounding box center [706, 247] width 46 height 17
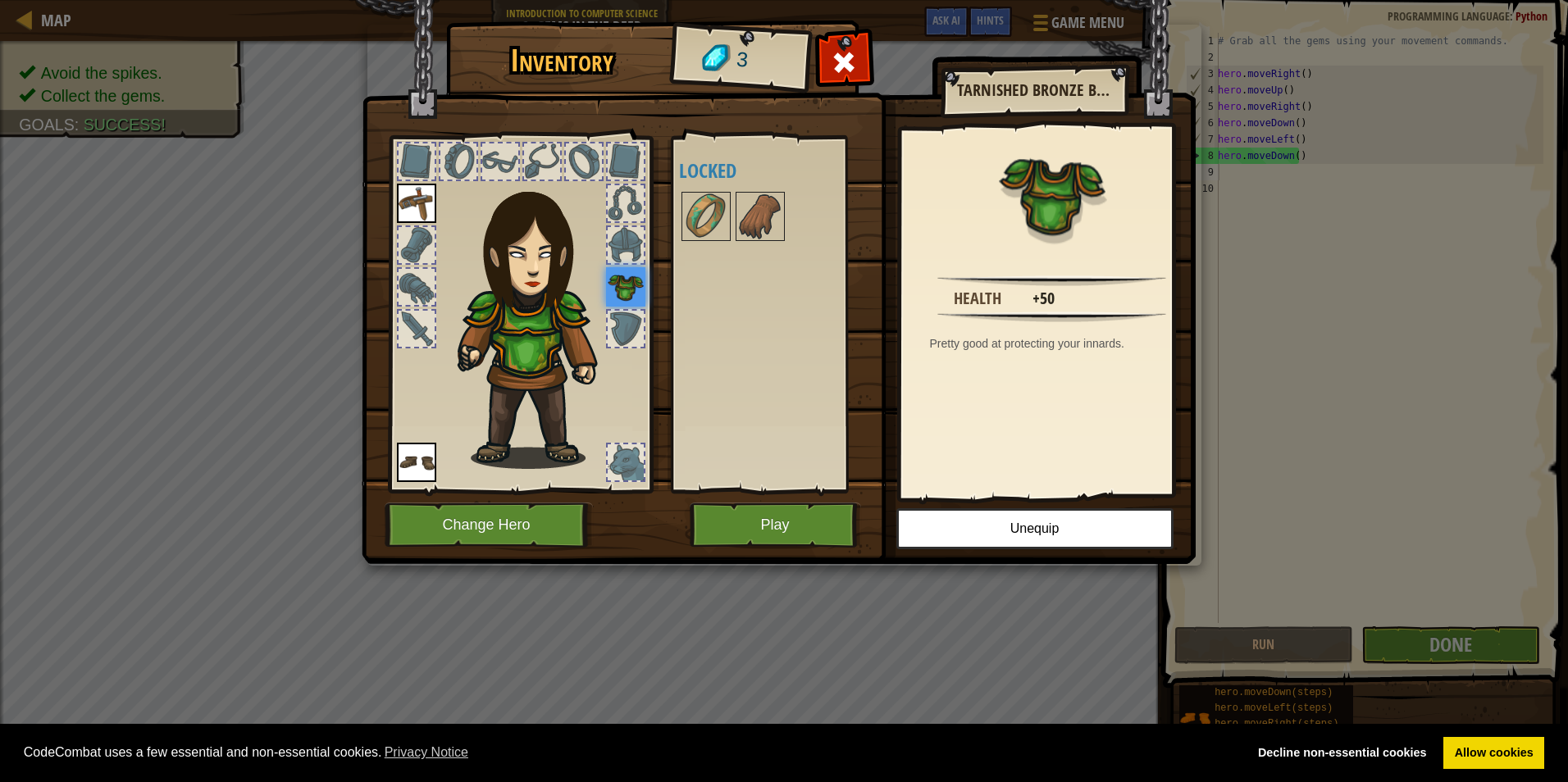
click at [633, 330] on div at bounding box center [626, 329] width 36 height 36
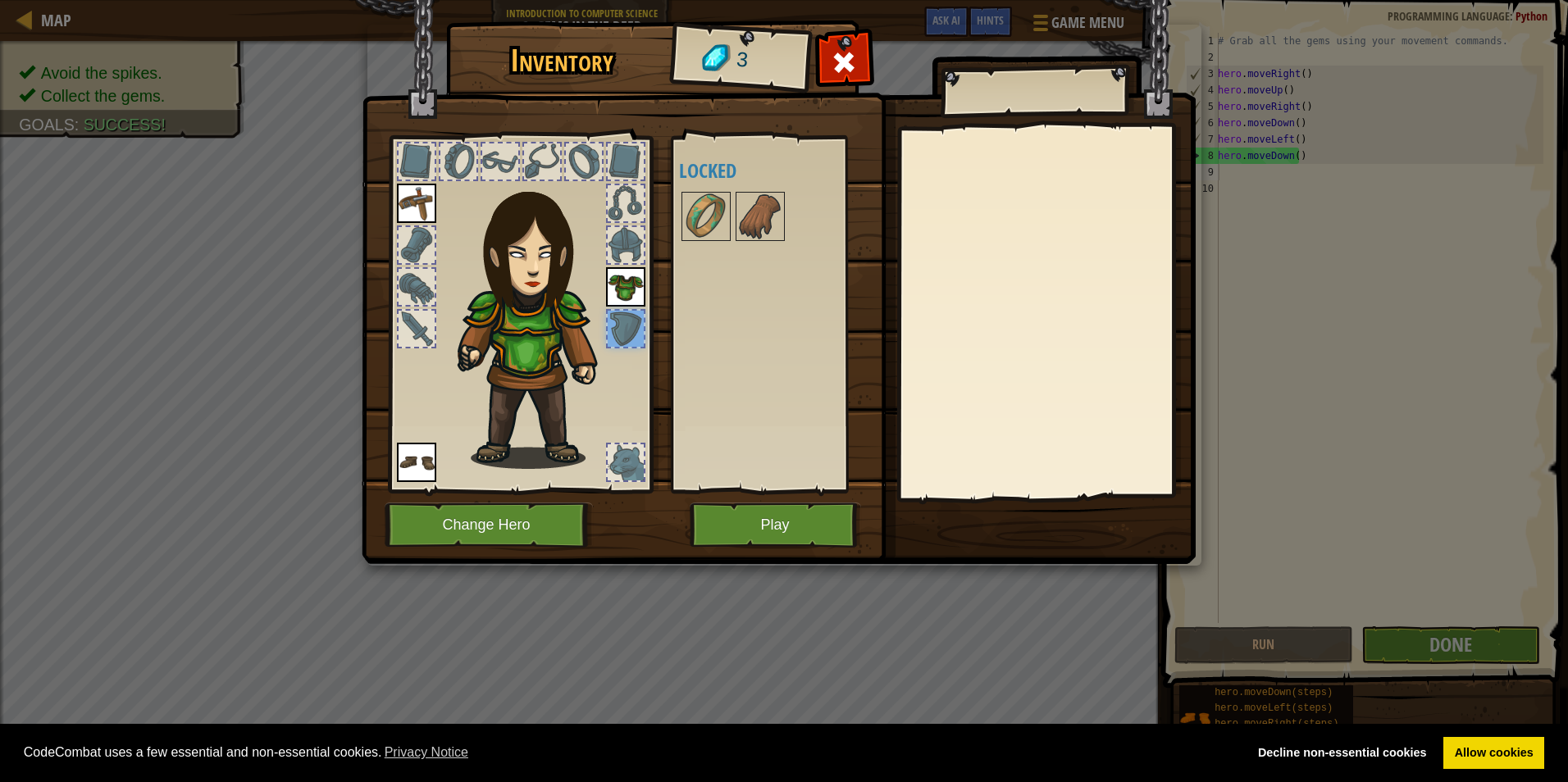
click at [624, 248] on div at bounding box center [626, 245] width 36 height 36
click at [835, 528] on button "Play" at bounding box center [774, 525] width 171 height 45
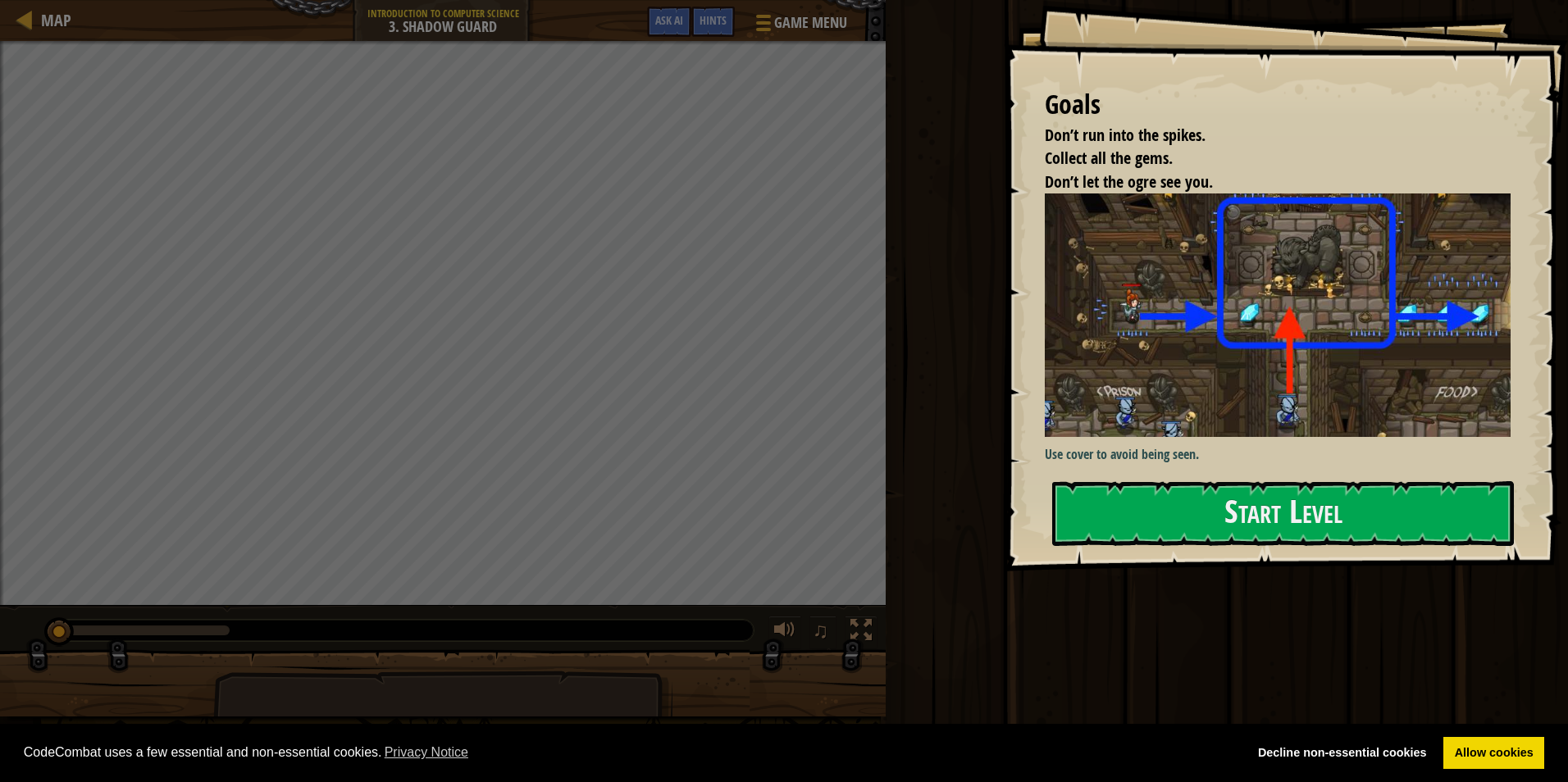
click at [1088, 549] on div "Goals Don’t run into the spikes. Collect all the gems. Don’t let the ogre see y…" at bounding box center [1285, 285] width 564 height 571
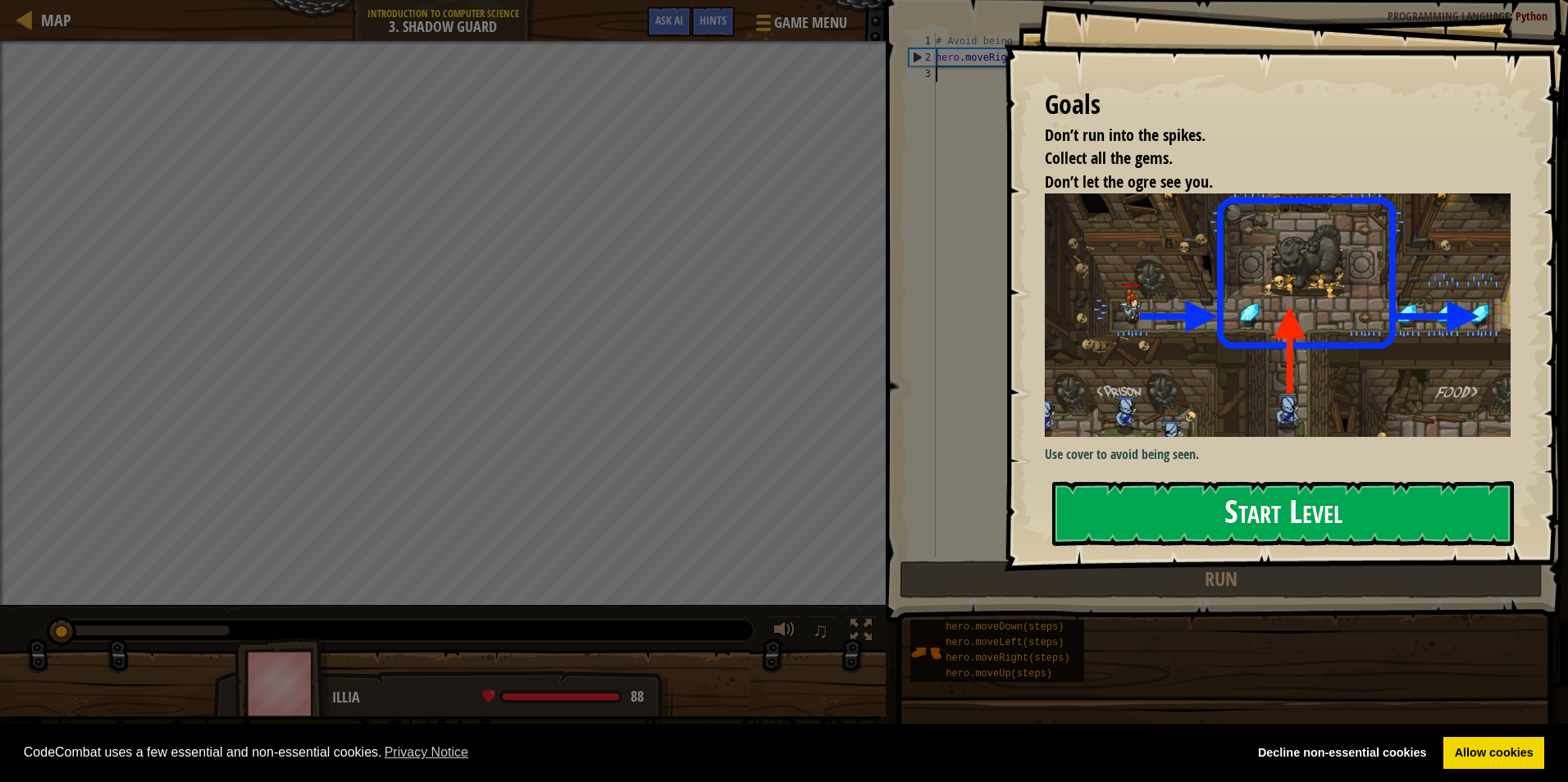
click at [1123, 542] on button "Start Level" at bounding box center [1283, 513] width 462 height 65
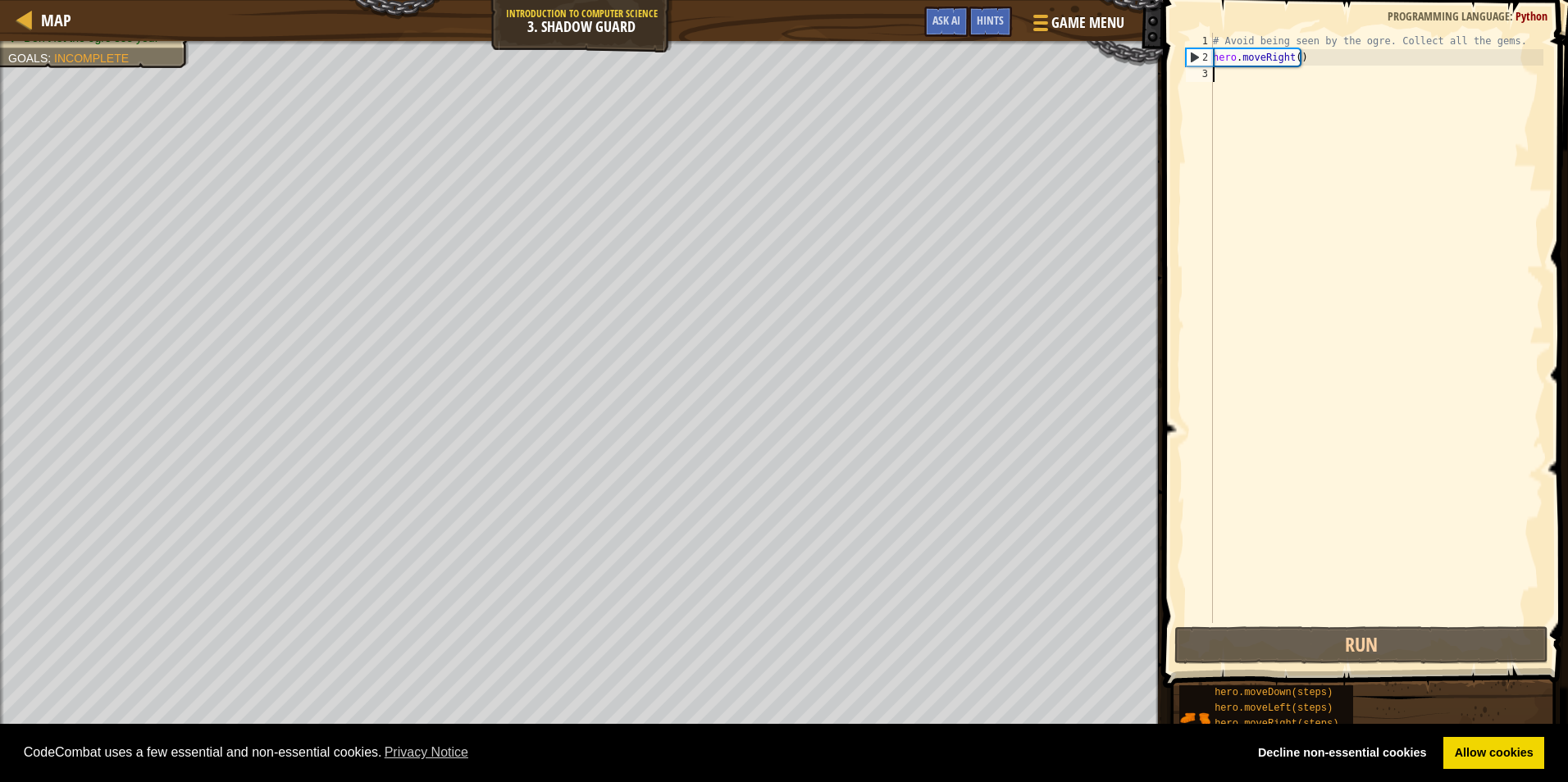
click at [1248, 74] on div "# Avoid being seen by the ogre. Collect all the gems. hero . moveRight ( )" at bounding box center [1376, 344] width 334 height 623
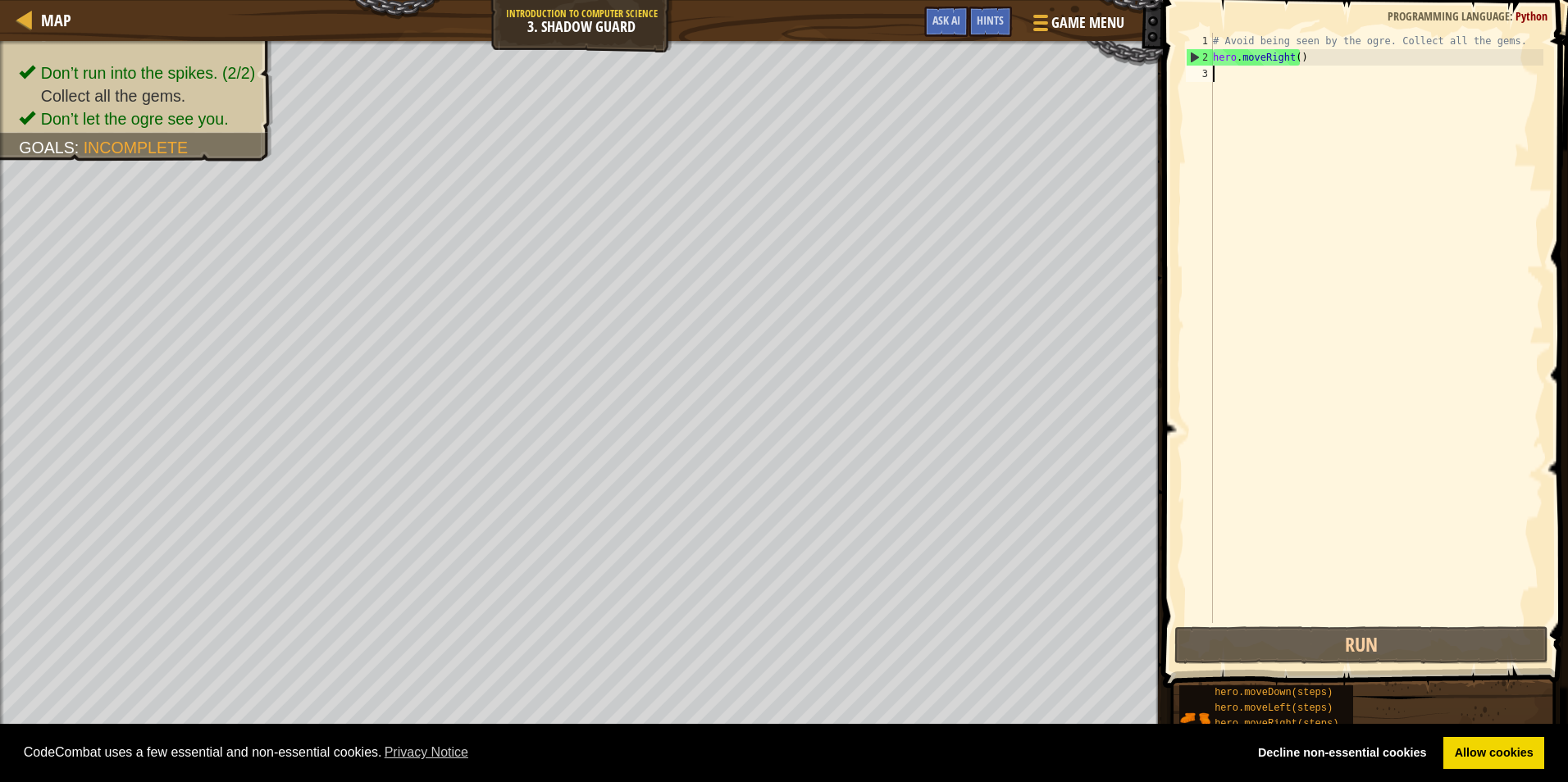
click at [1224, 79] on div "# Avoid being seen by the ogre. Collect all the gems. hero . moveRight ( )" at bounding box center [1376, 344] width 334 height 623
click at [1313, 60] on div "# Avoid being seen by the ogre. Collect all the gems. hero . moveRight ( )" at bounding box center [1376, 344] width 334 height 623
type textarea "hero.moveRight()"
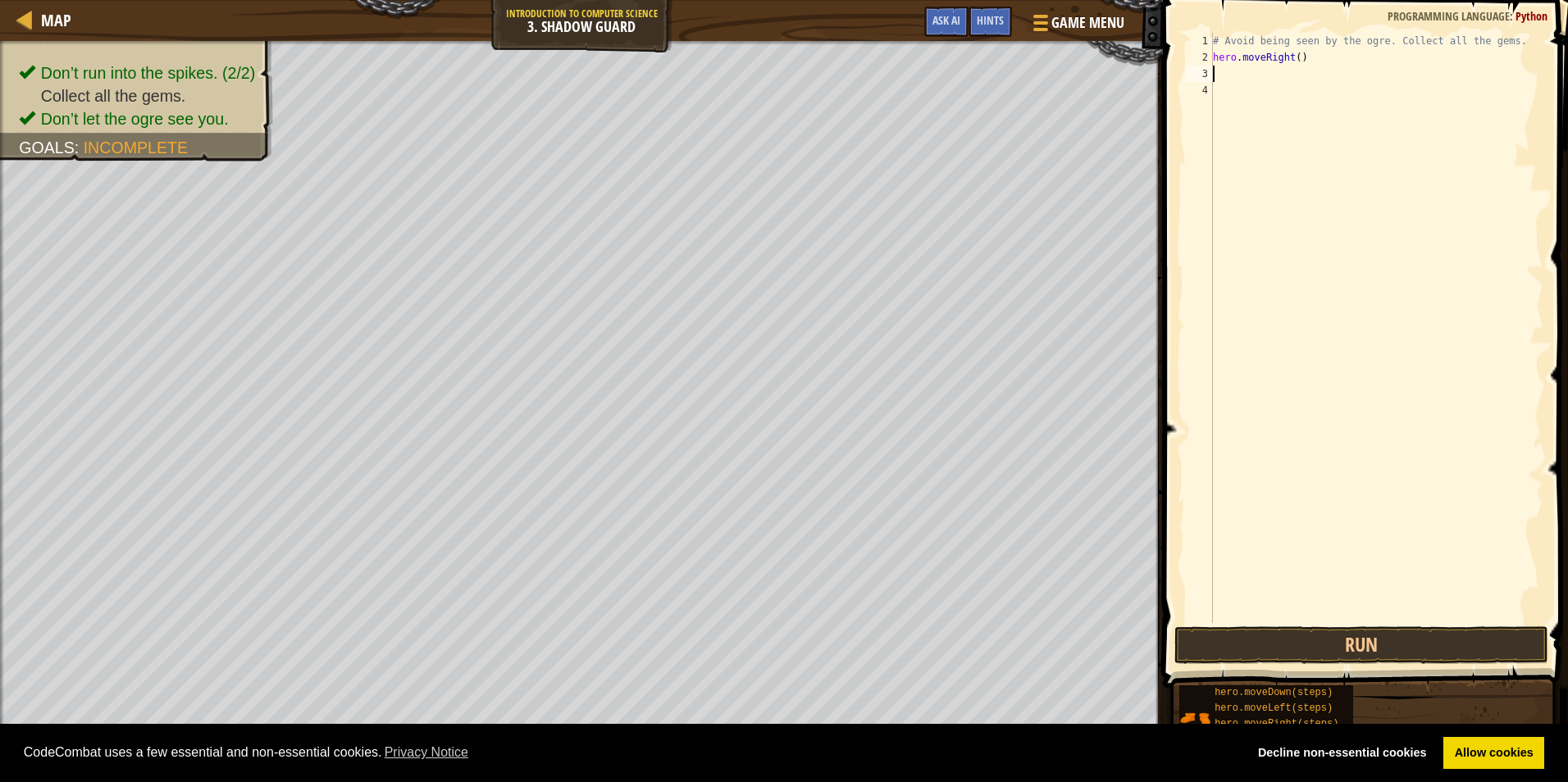
scroll to position [7, 0]
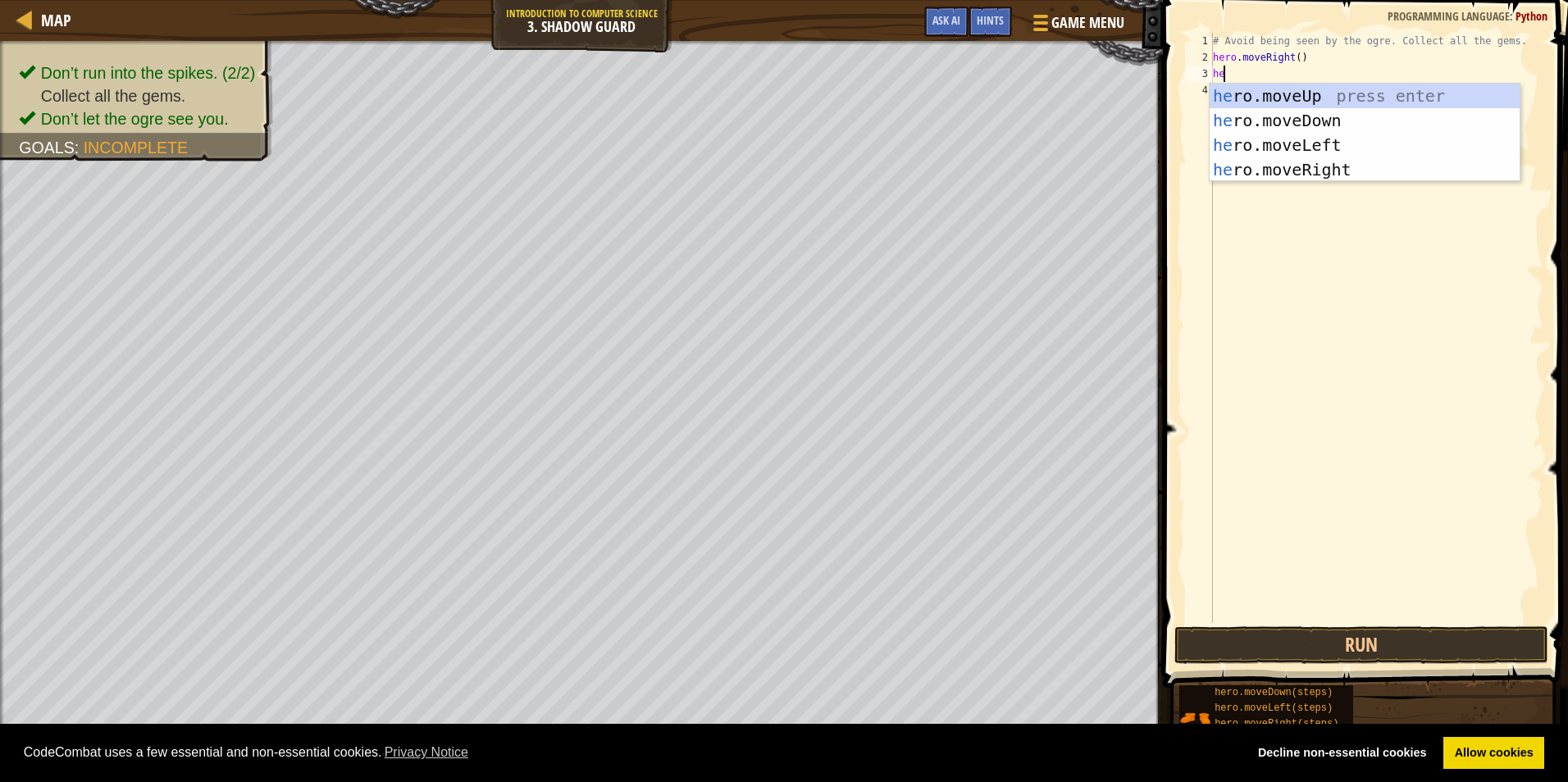
type textarea "her"
click at [1340, 100] on div "her o.moveUp press enter her o.moveDown press enter her o.moveLeft press enter …" at bounding box center [1364, 158] width 310 height 148
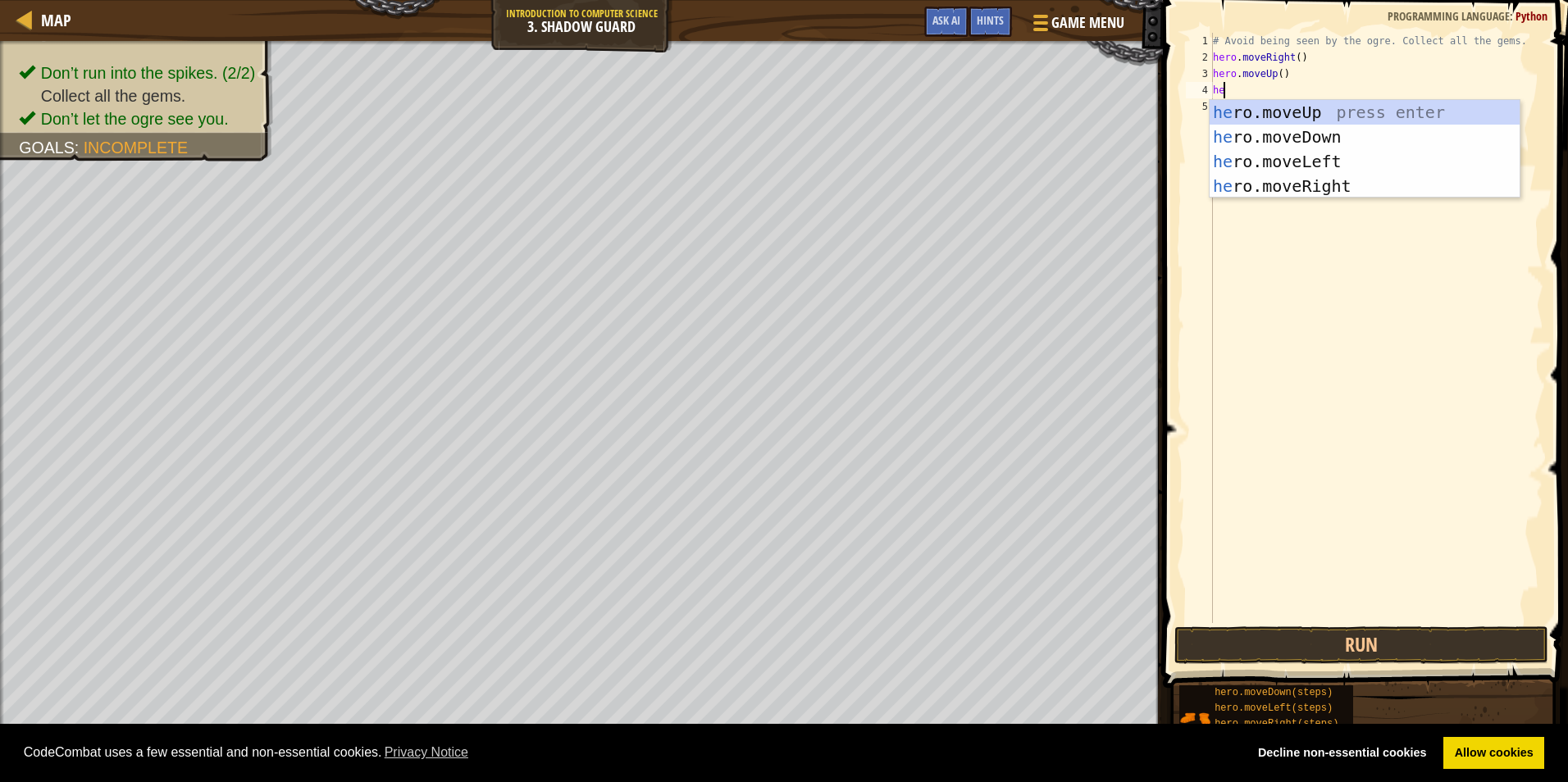
type textarea "her"
click at [1372, 178] on div "her o.moveUp press enter her o.moveDown press enter her o.moveLeft press enter …" at bounding box center [1364, 174] width 310 height 148
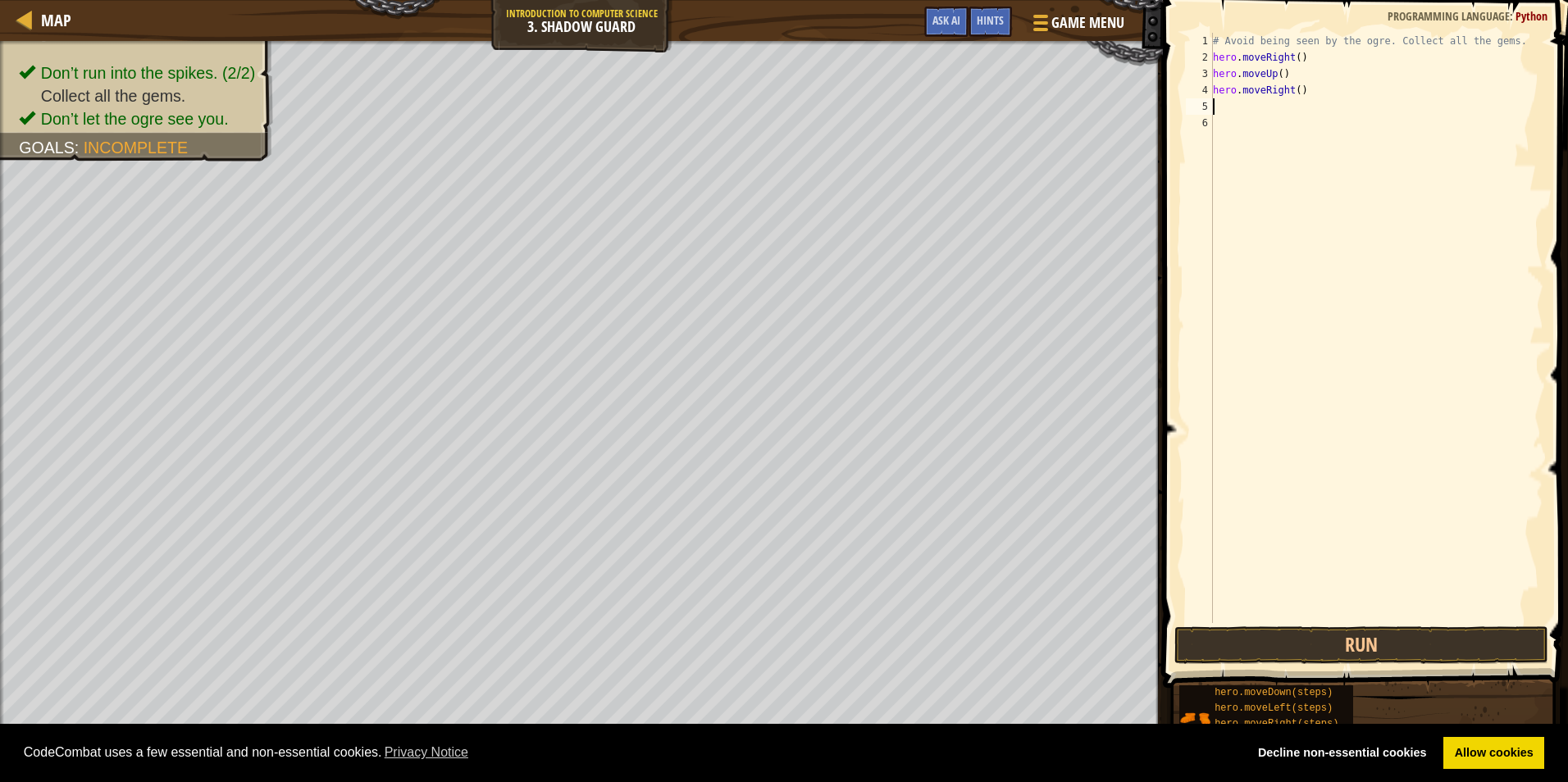
scroll to position [7, 0]
type textarea "do"
click at [1358, 130] on div "hero.move Do wn press enter" at bounding box center [1364, 153] width 310 height 74
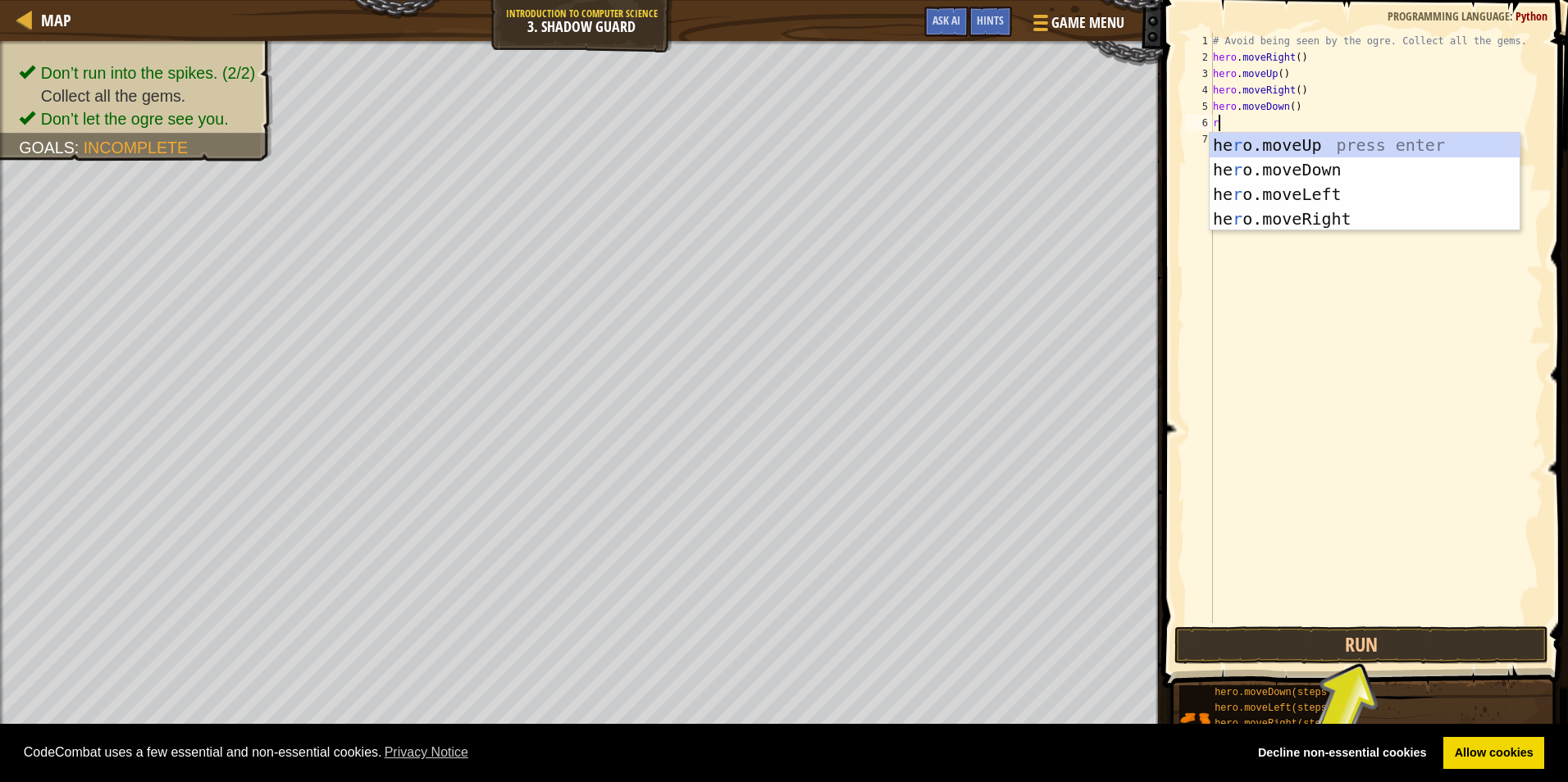
type textarea "ri"
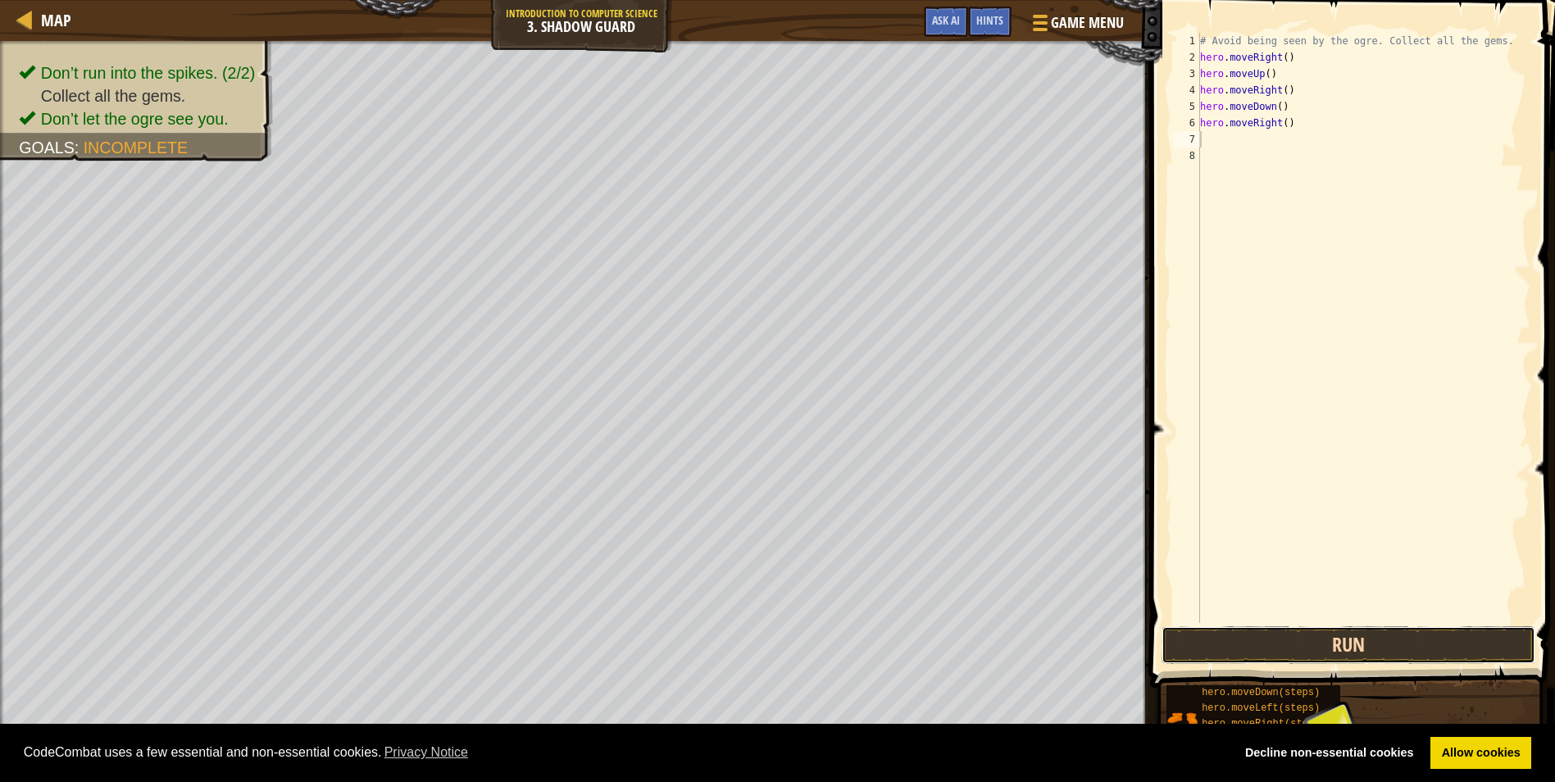
click at [1348, 642] on button "Run" at bounding box center [1349, 645] width 374 height 38
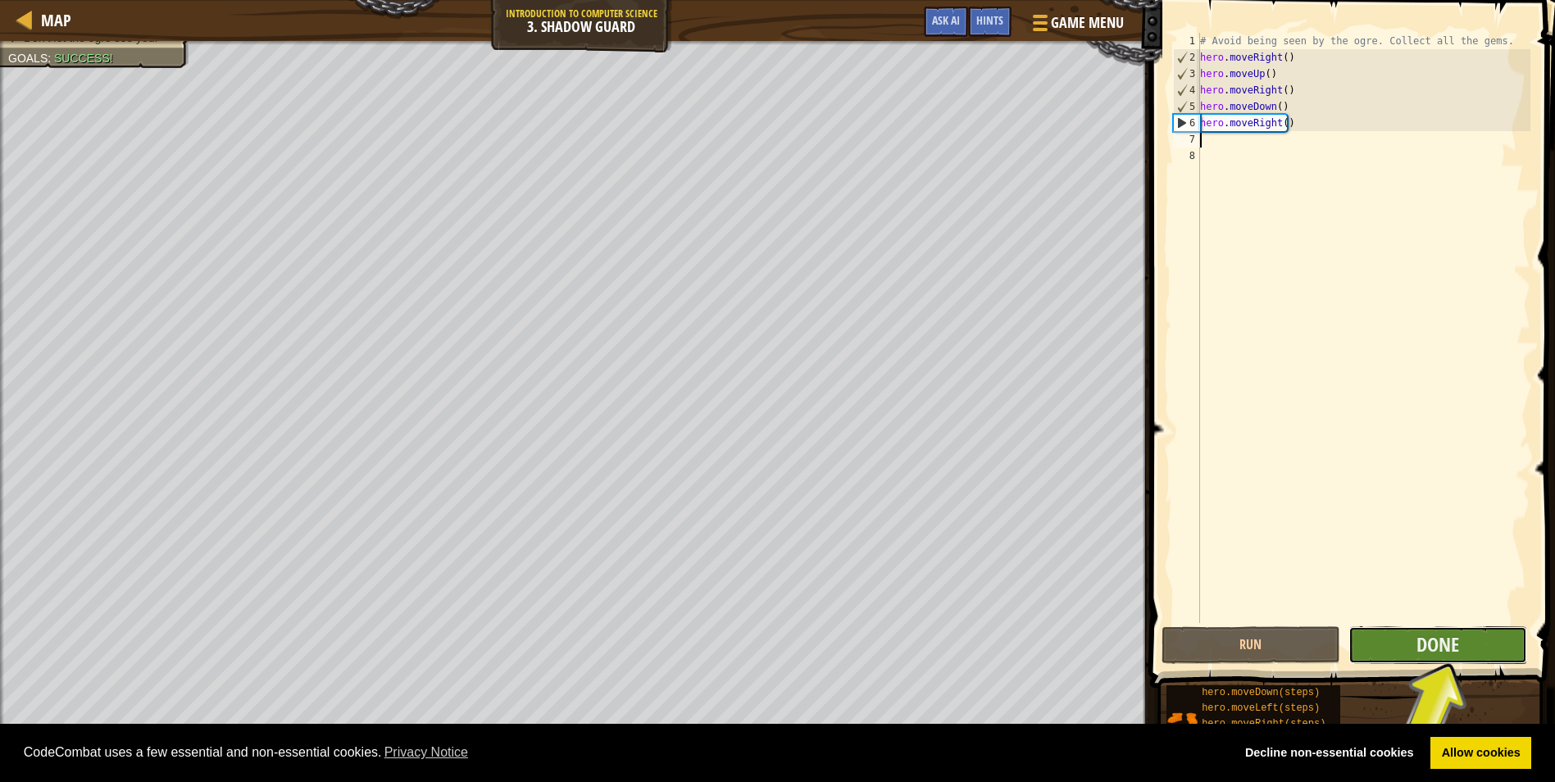
click at [1412, 645] on button "Done" at bounding box center [1438, 645] width 179 height 38
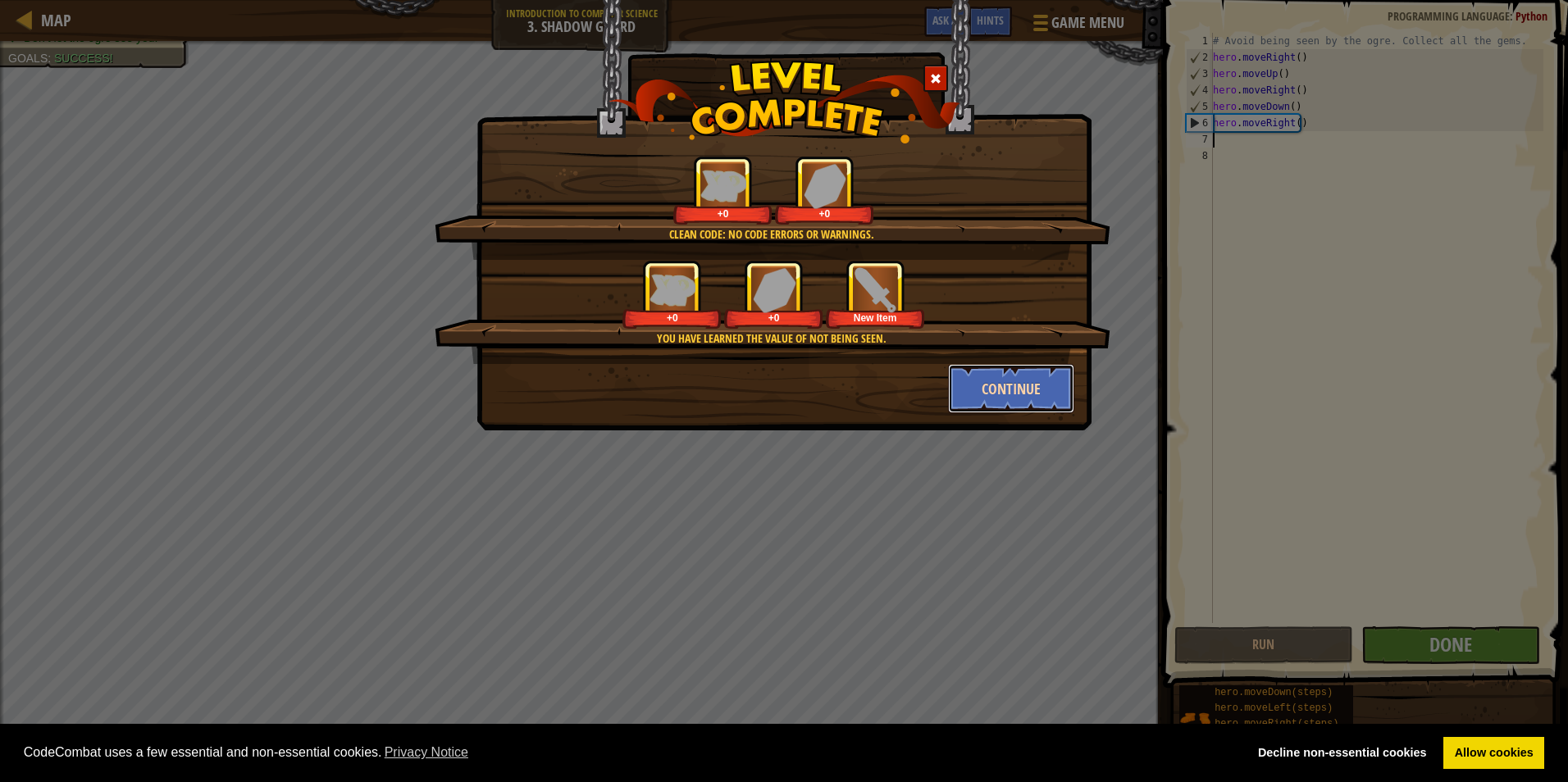
click at [1001, 380] on button "Continue" at bounding box center [1011, 388] width 127 height 49
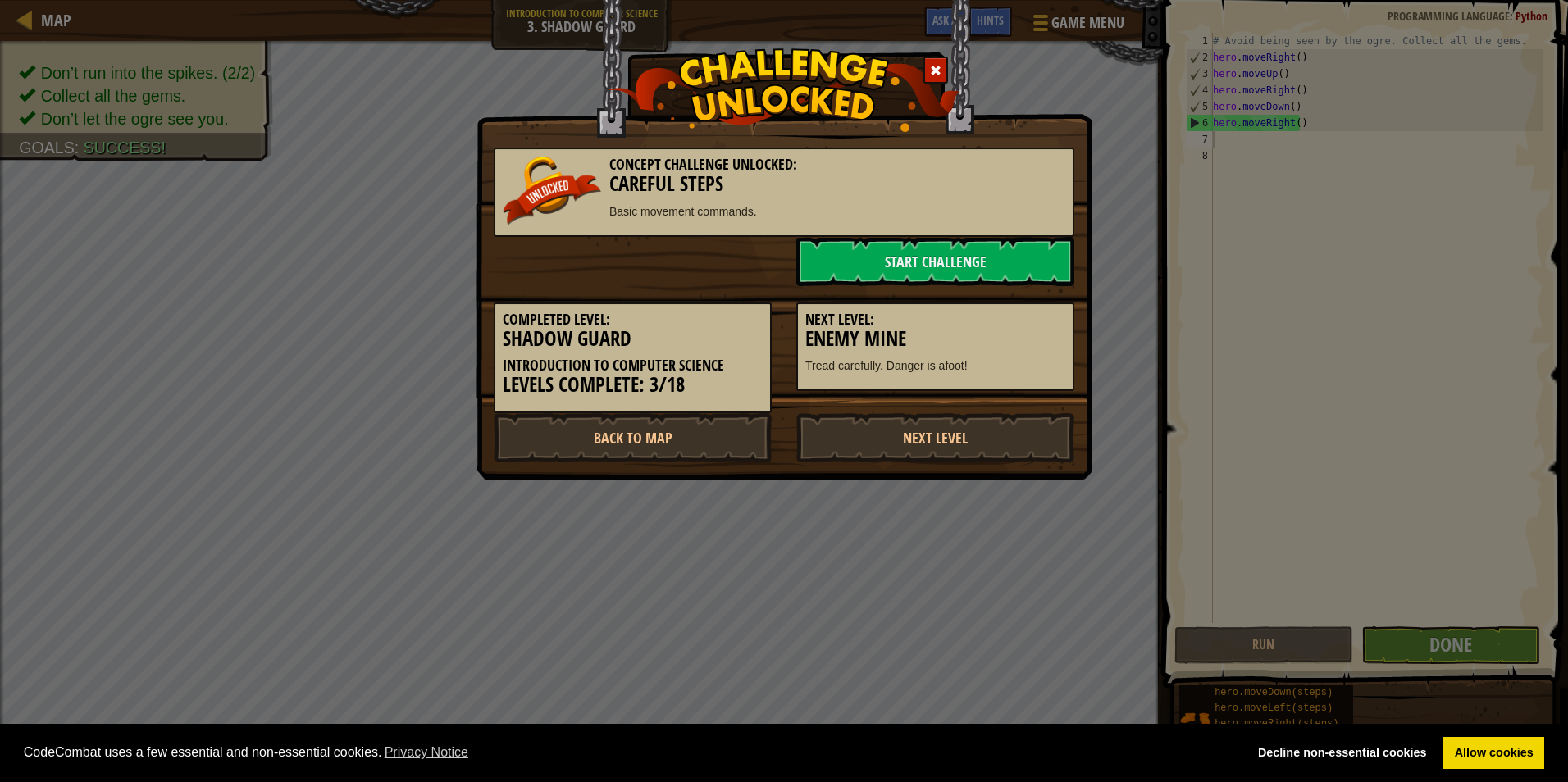
drag, startPoint x: 943, startPoint y: 428, endPoint x: 951, endPoint y: 361, distance: 67.7
click at [951, 367] on div "Concept Challenge Unlocked: Careful Steps Basic movement commands. Start Challe…" at bounding box center [784, 296] width 580 height 331
click at [930, 430] on link "Next Level" at bounding box center [935, 437] width 278 height 49
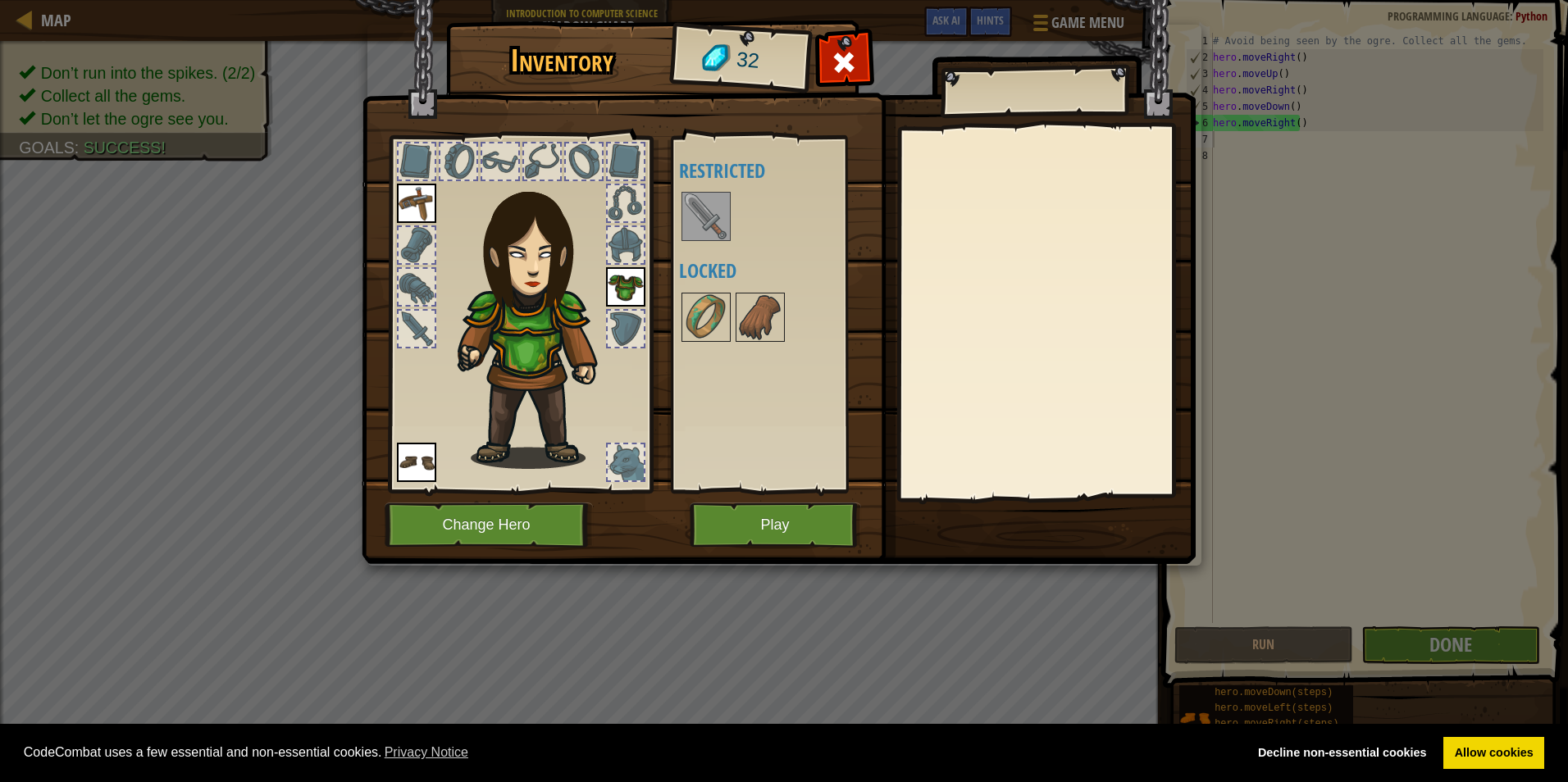
click at [712, 223] on img at bounding box center [706, 216] width 46 height 46
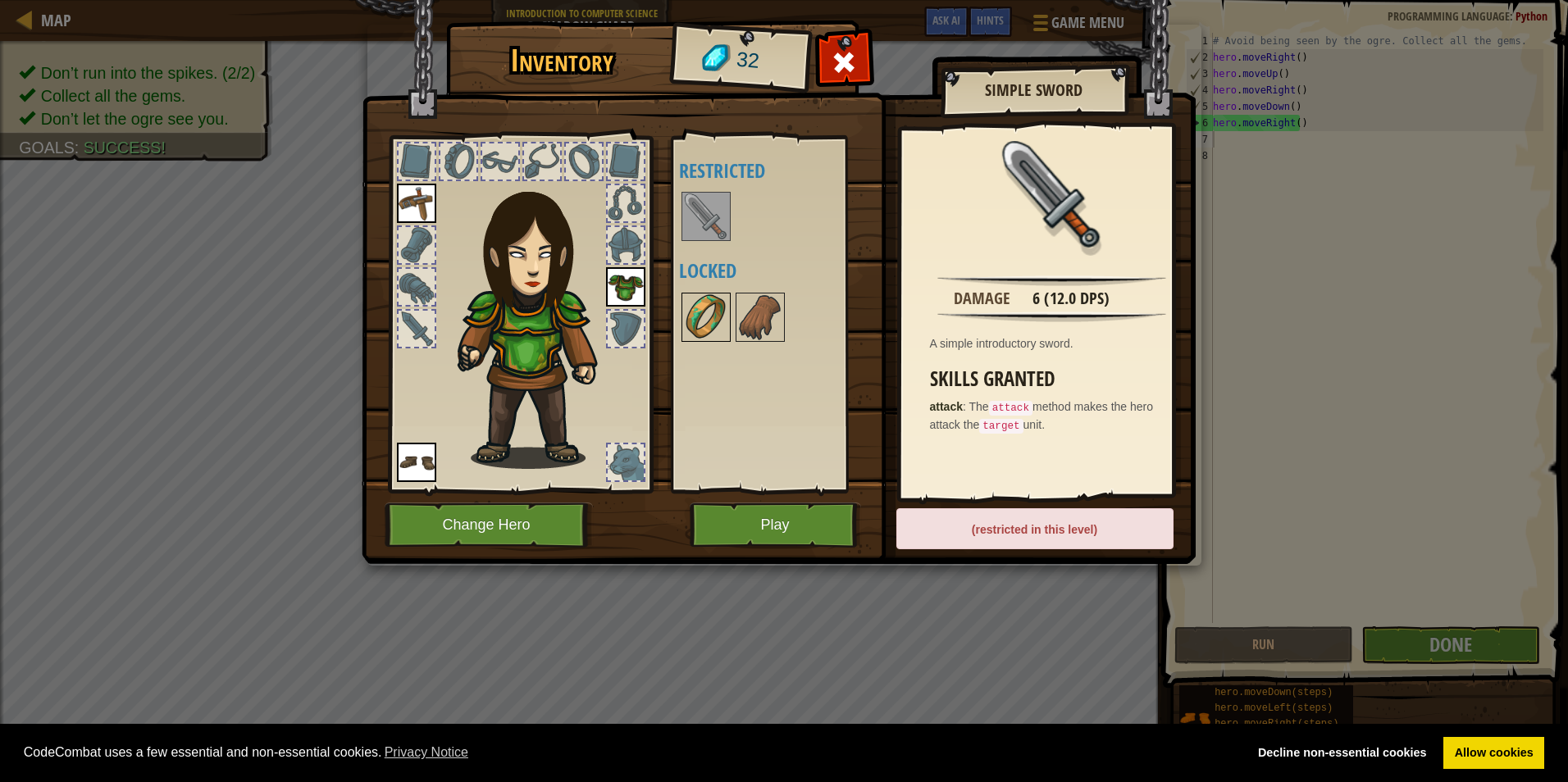
click at [691, 315] on img at bounding box center [706, 317] width 46 height 46
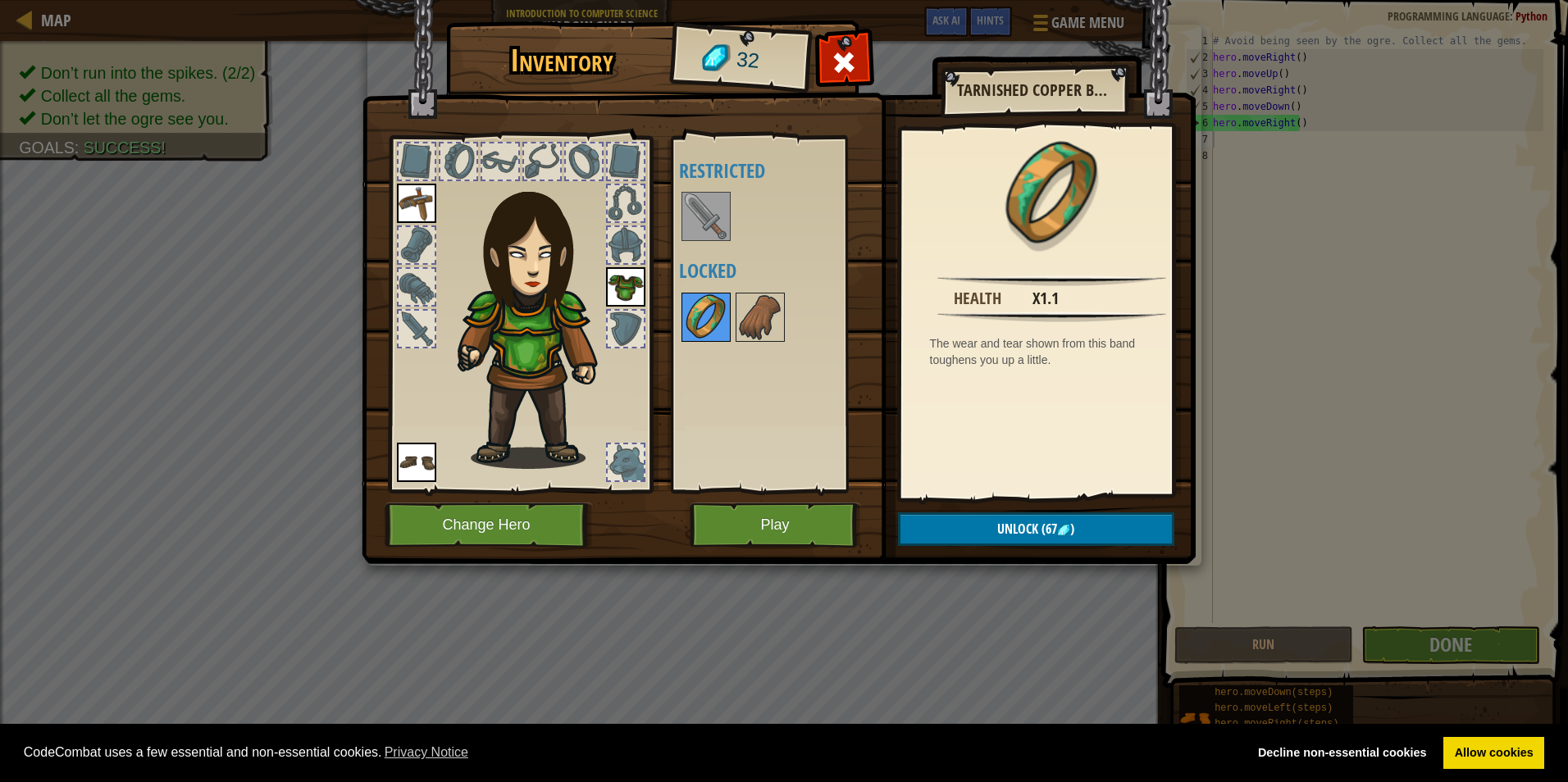
click at [691, 315] on img at bounding box center [706, 317] width 46 height 46
click at [732, 312] on div at bounding box center [782, 317] width 206 height 54
click at [740, 319] on img at bounding box center [760, 317] width 46 height 46
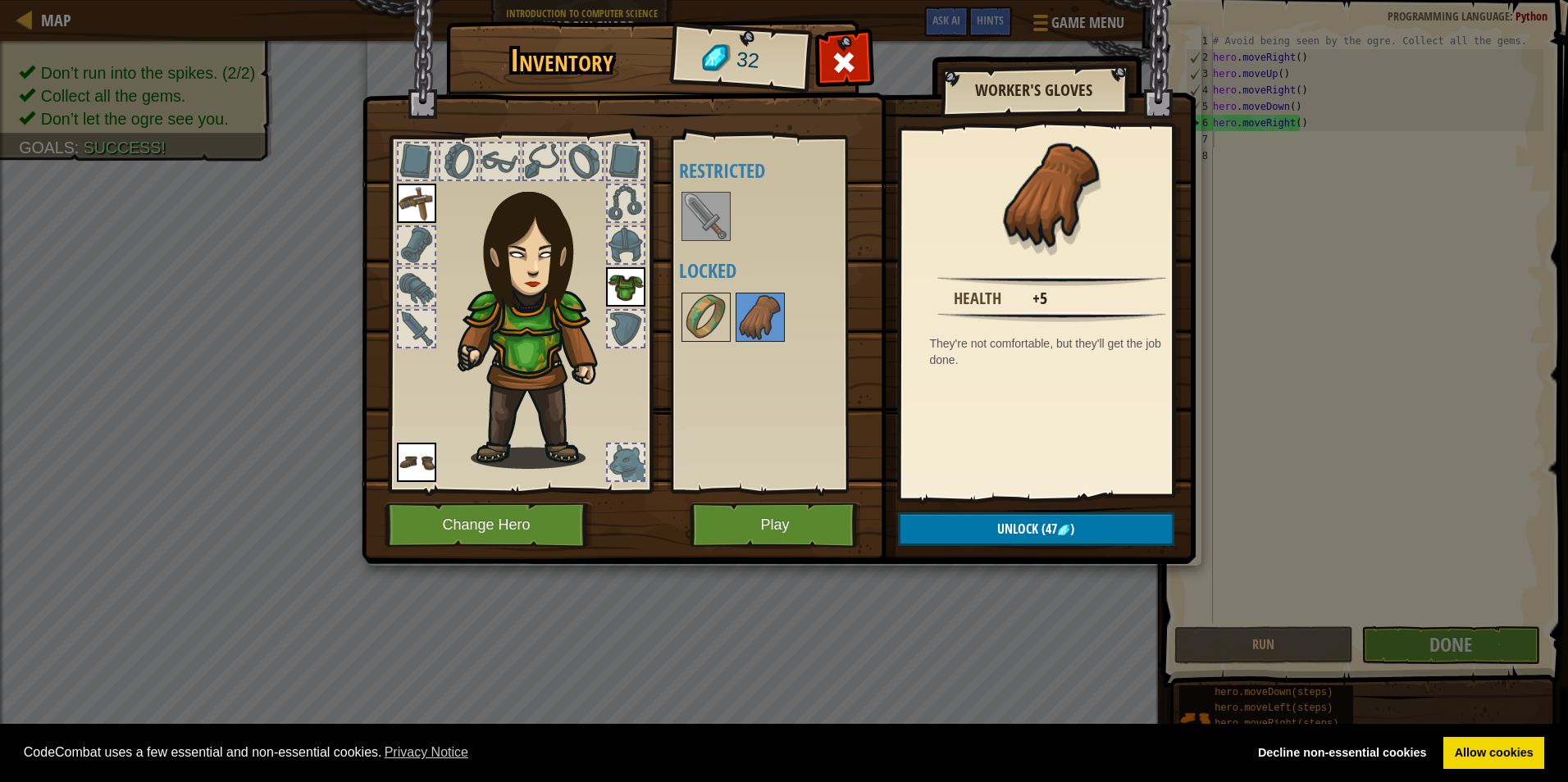
click at [660, 465] on img at bounding box center [779, 266] width 834 height 595
click at [621, 461] on div at bounding box center [626, 462] width 36 height 36
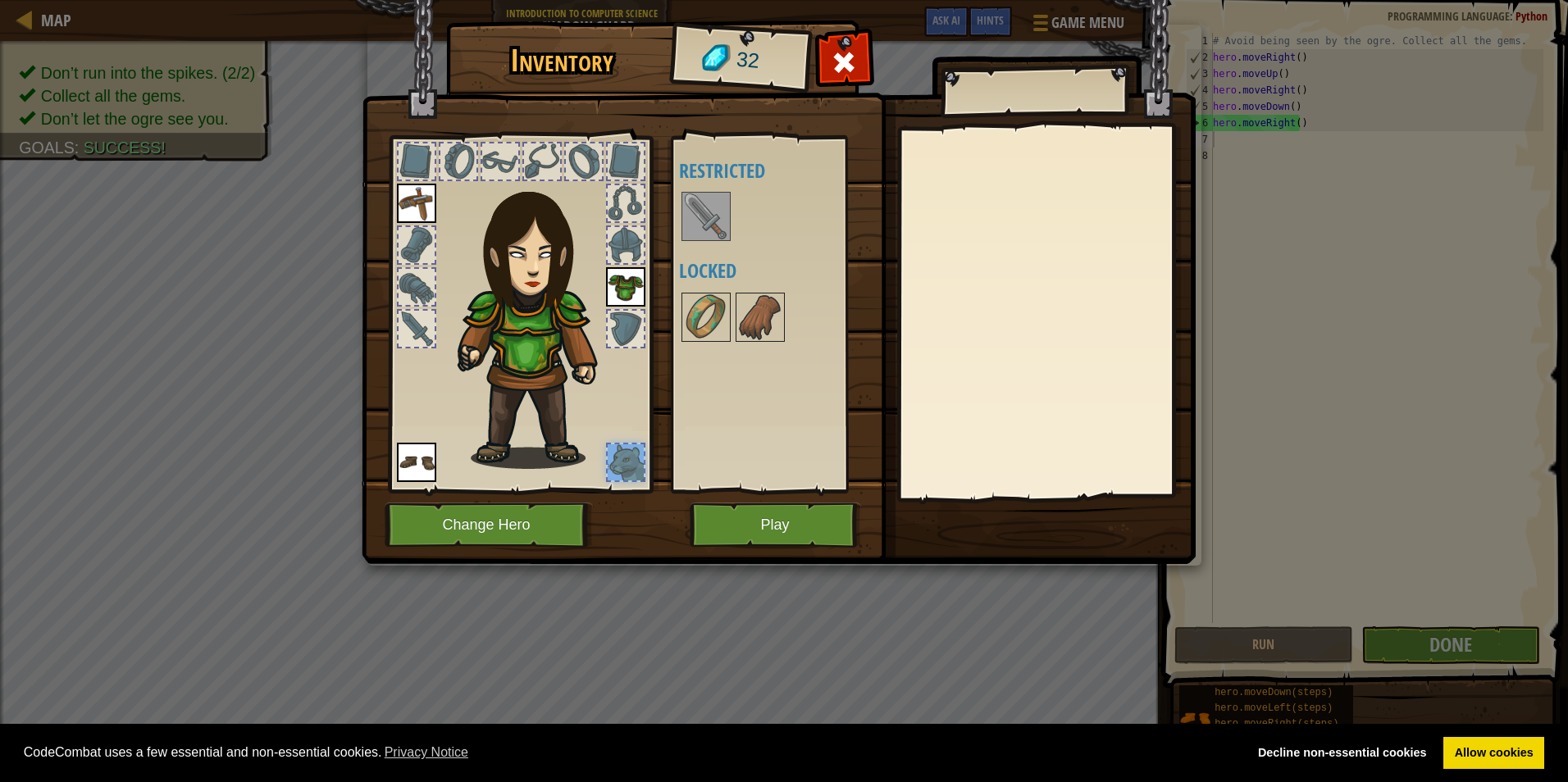
click at [621, 461] on div at bounding box center [626, 462] width 36 height 36
click at [768, 521] on button "Play" at bounding box center [774, 525] width 171 height 45
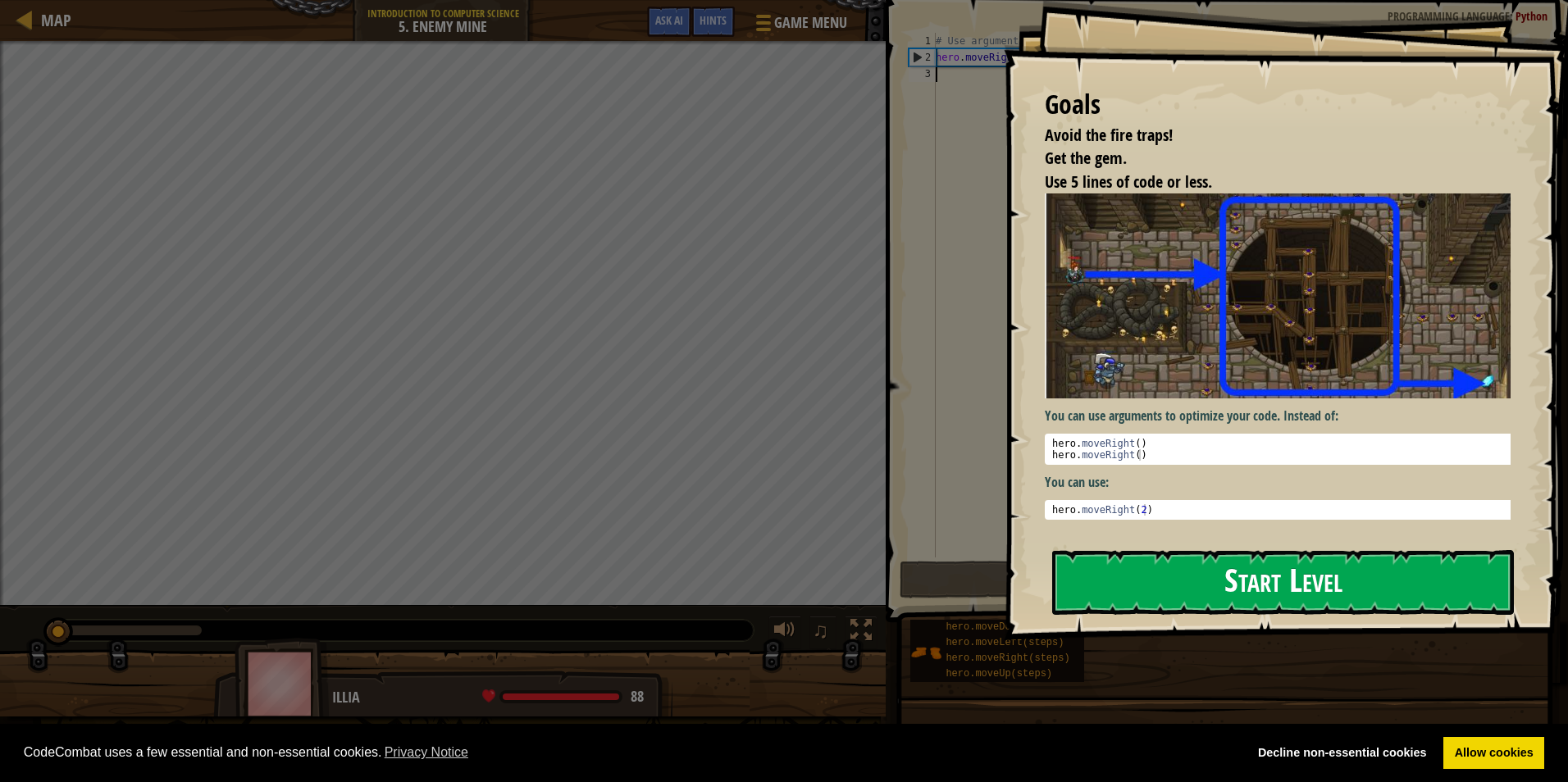
click at [1323, 592] on button "Start Level" at bounding box center [1283, 582] width 462 height 65
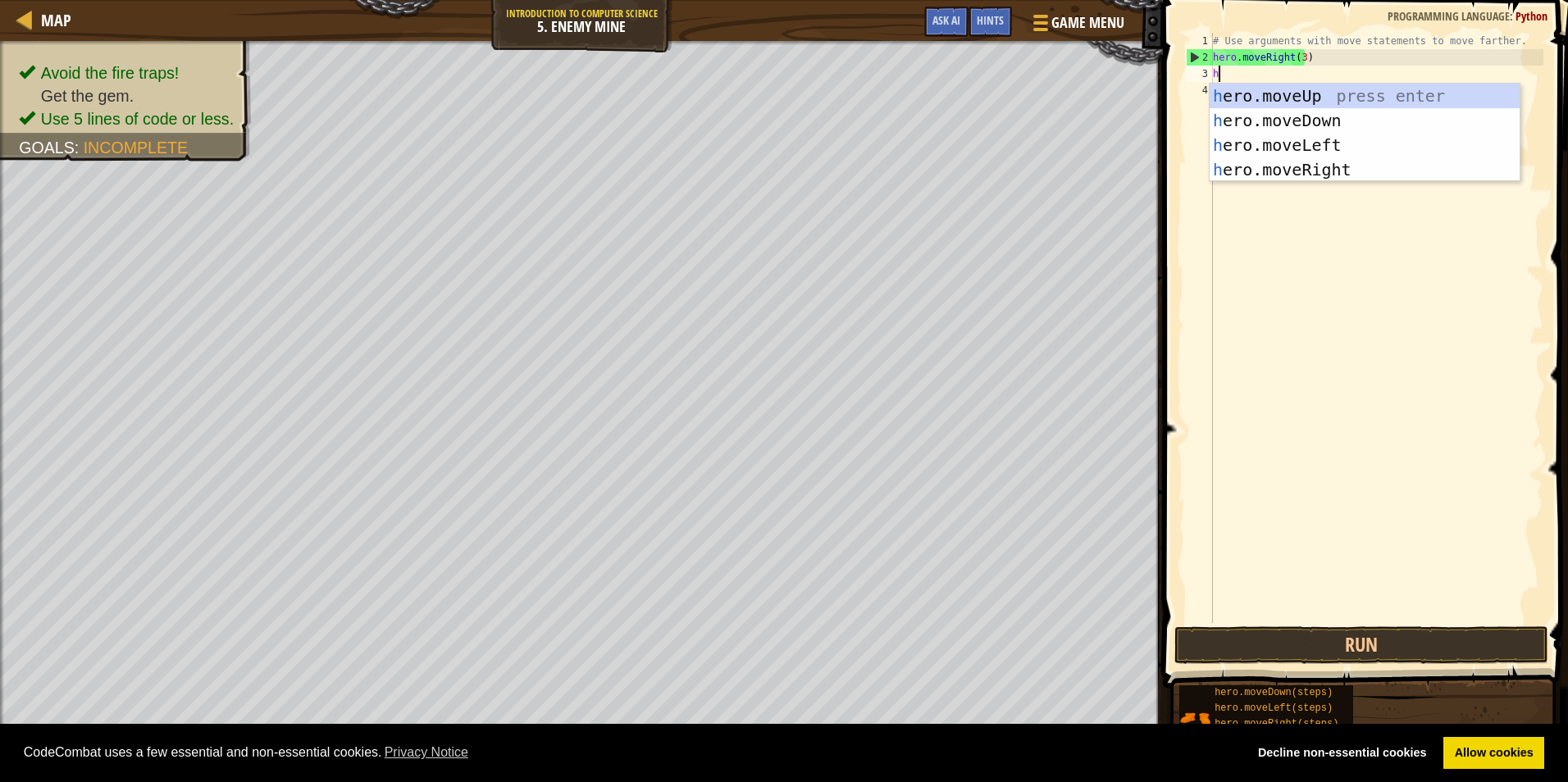
scroll to position [7, 0]
click at [1393, 53] on div "# Use arguments with move statements to move farther. hero . moveRight ( 3 ) h" at bounding box center [1376, 344] width 334 height 623
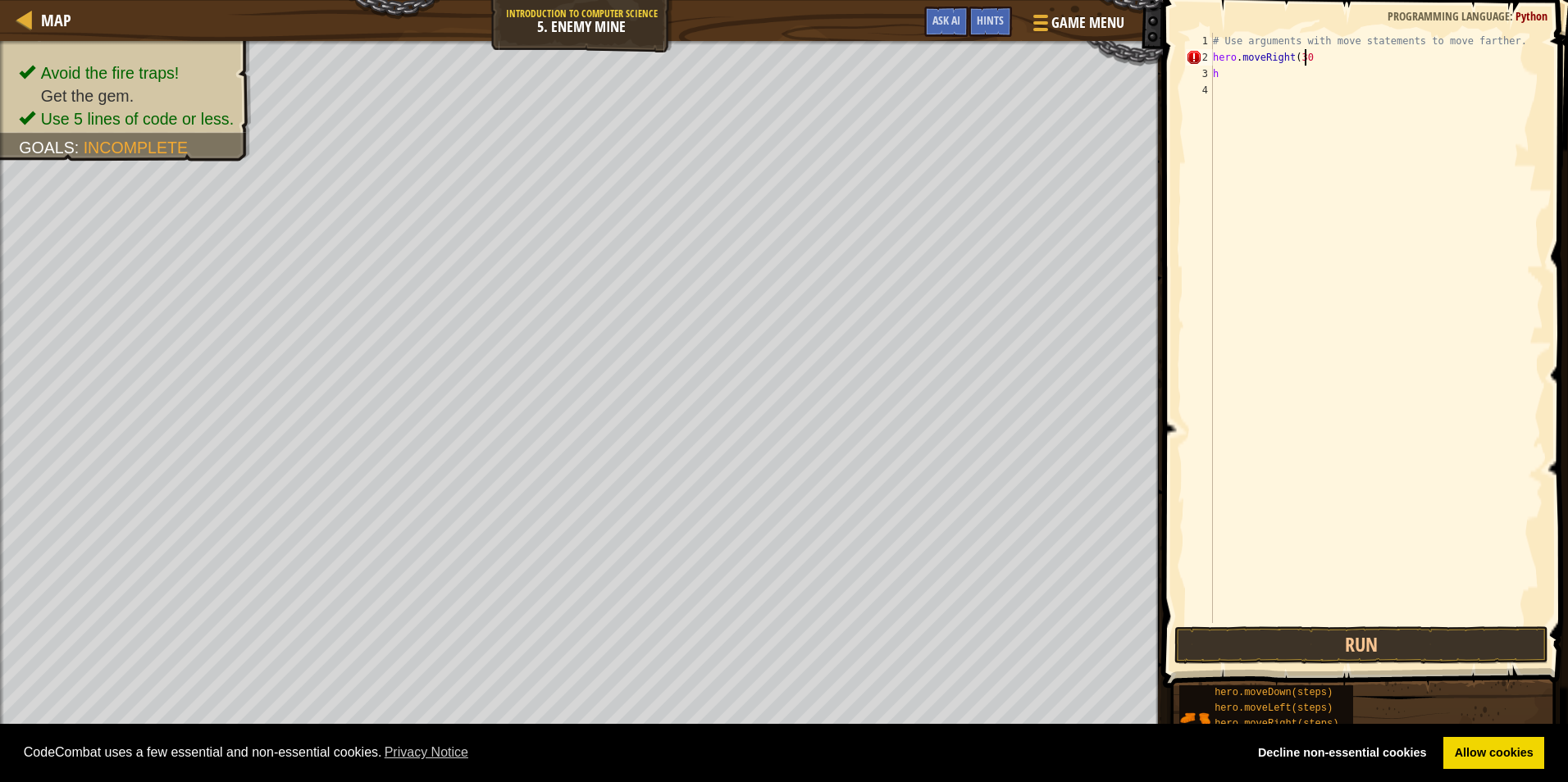
scroll to position [7, 7]
click at [1226, 70] on div "# Use arguments with move statements to move farther. hero . moveRight ( 3 ) h" at bounding box center [1376, 344] width 334 height 623
type textarea "h"
type textarea "up"
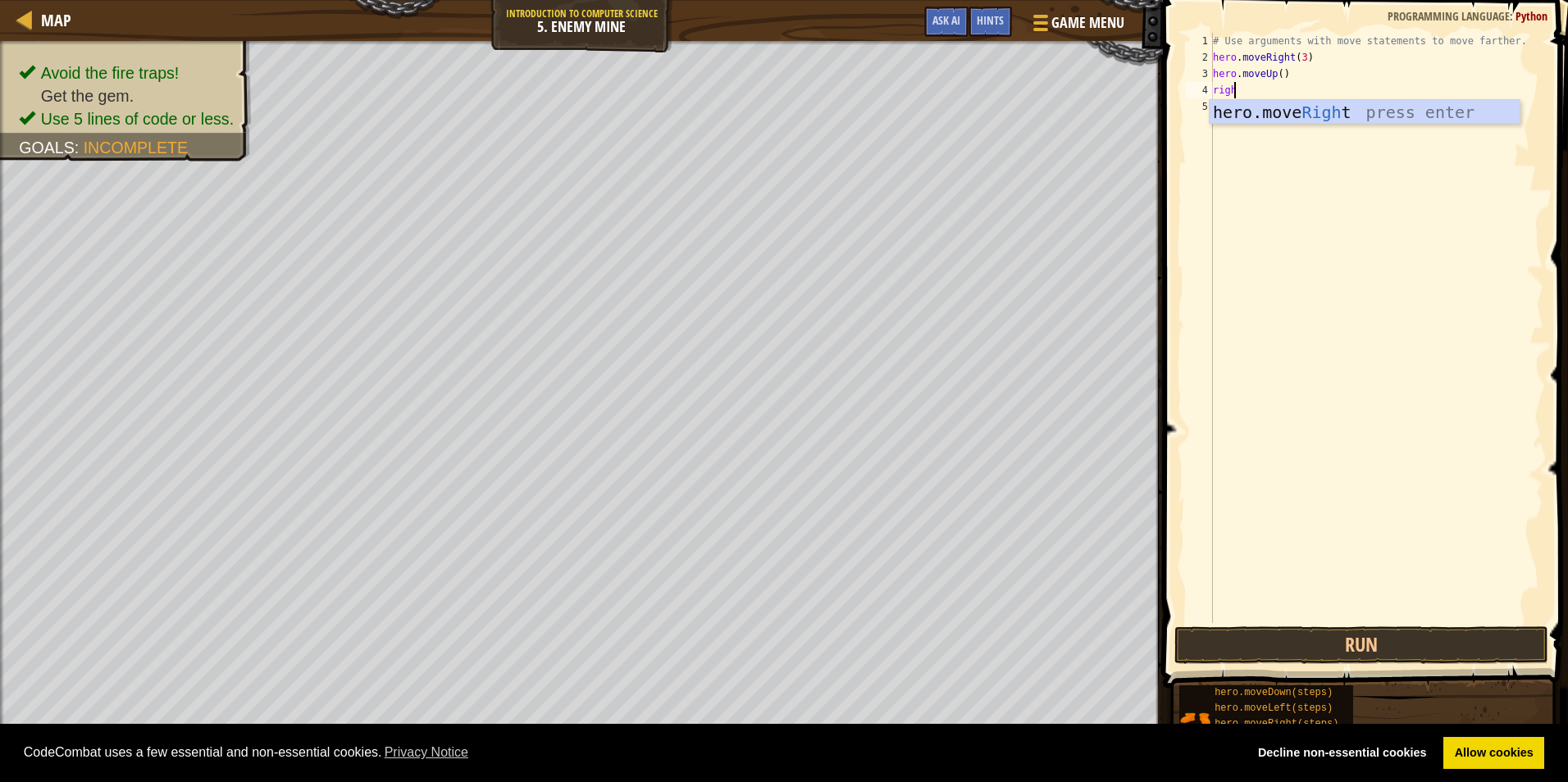
type textarea "right"
type textarea "down"
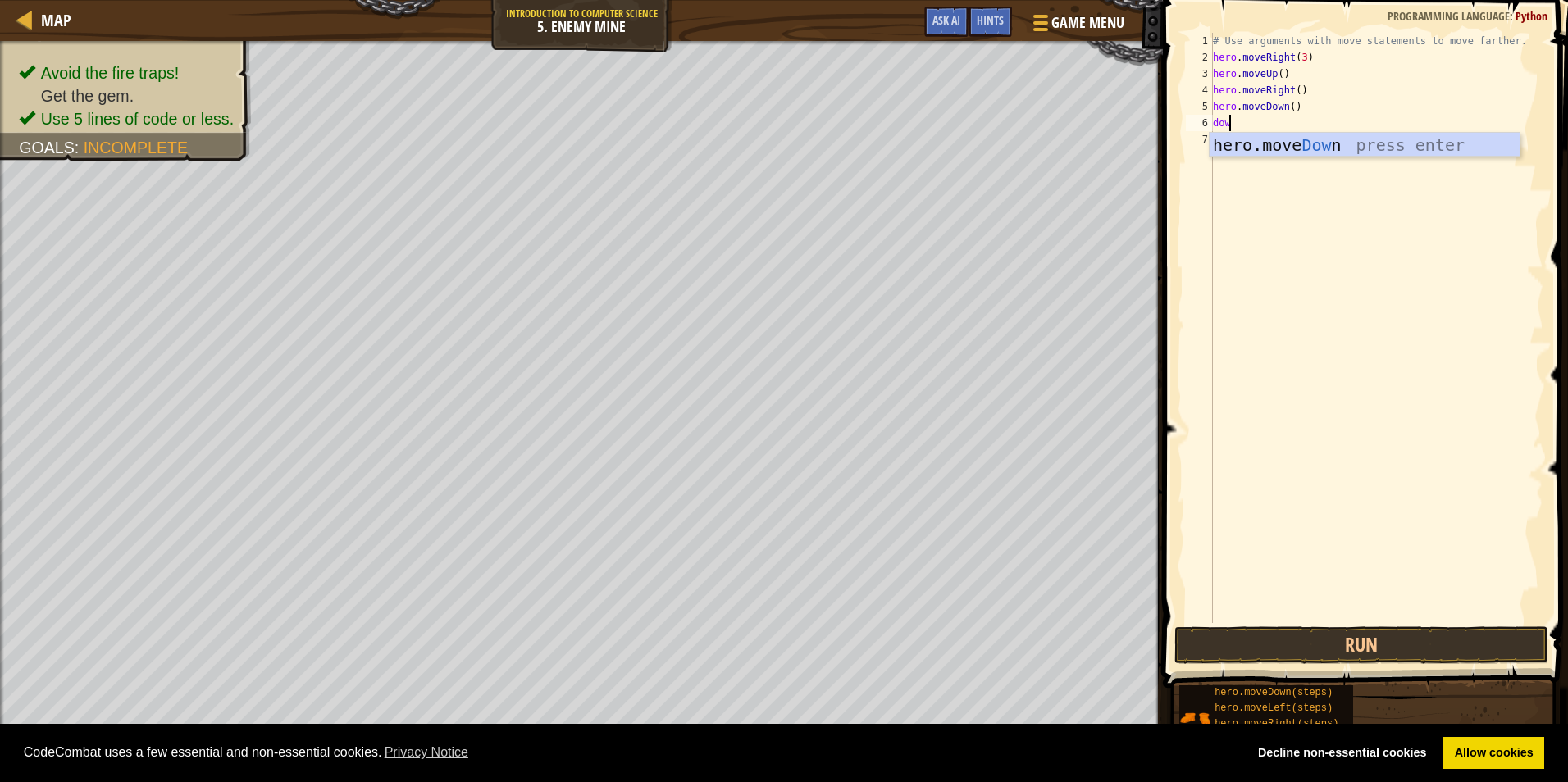
type textarea "down"
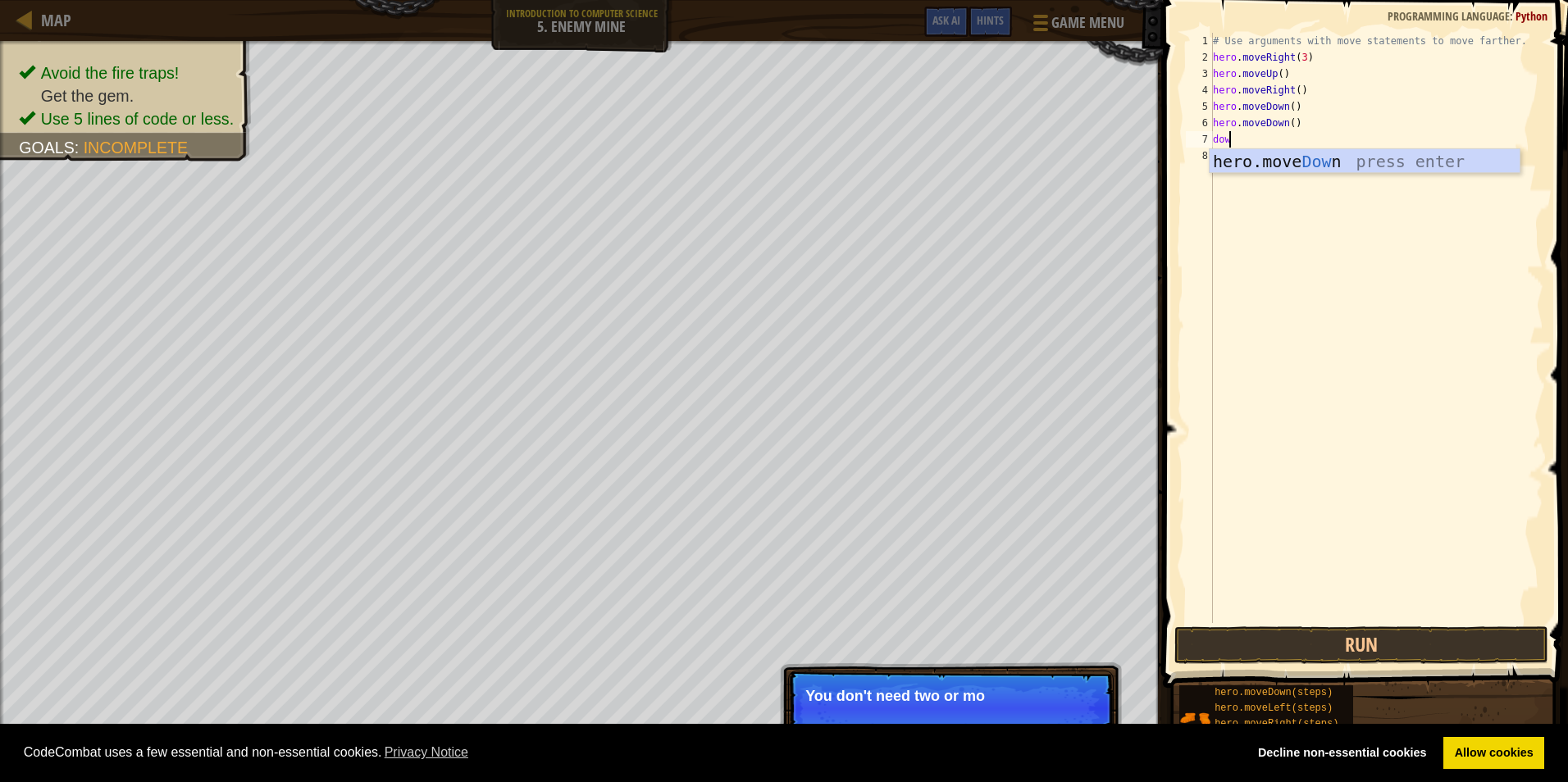
type textarea "down"
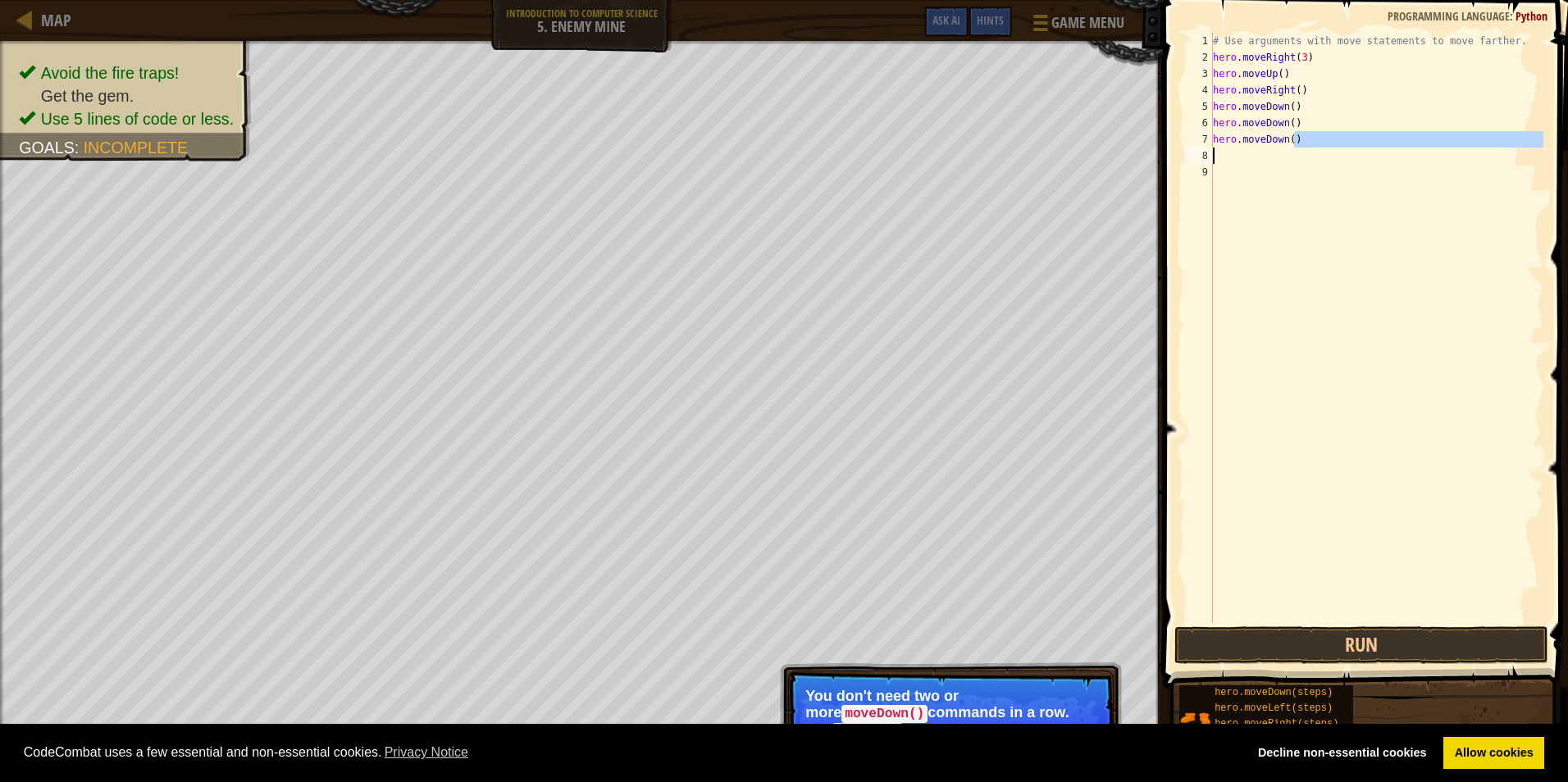
drag, startPoint x: 1291, startPoint y: 141, endPoint x: 1245, endPoint y: 149, distance: 47.4
click at [1245, 149] on div "# Use arguments with move statements to move farther. hero . moveRight ( 3 ) he…" at bounding box center [1376, 344] width 334 height 623
click at [1287, 104] on div "# Use arguments with move statements to move farther. hero . moveRight ( 3 ) he…" at bounding box center [1376, 344] width 334 height 623
click at [1295, 139] on div "# Use arguments with move statements to move farther. hero . moveRight ( 3 ) he…" at bounding box center [1376, 344] width 334 height 623
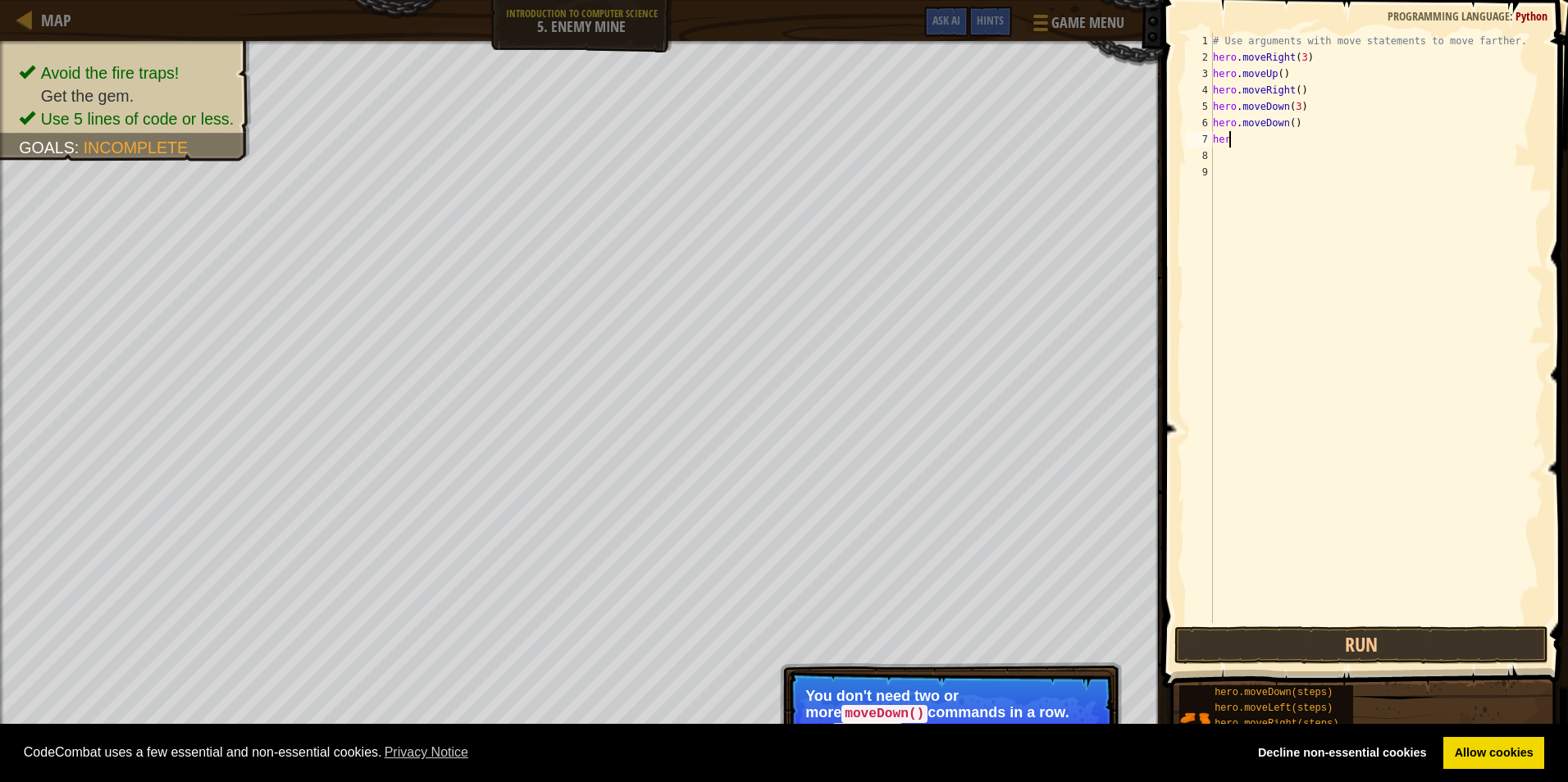
type textarea "h"
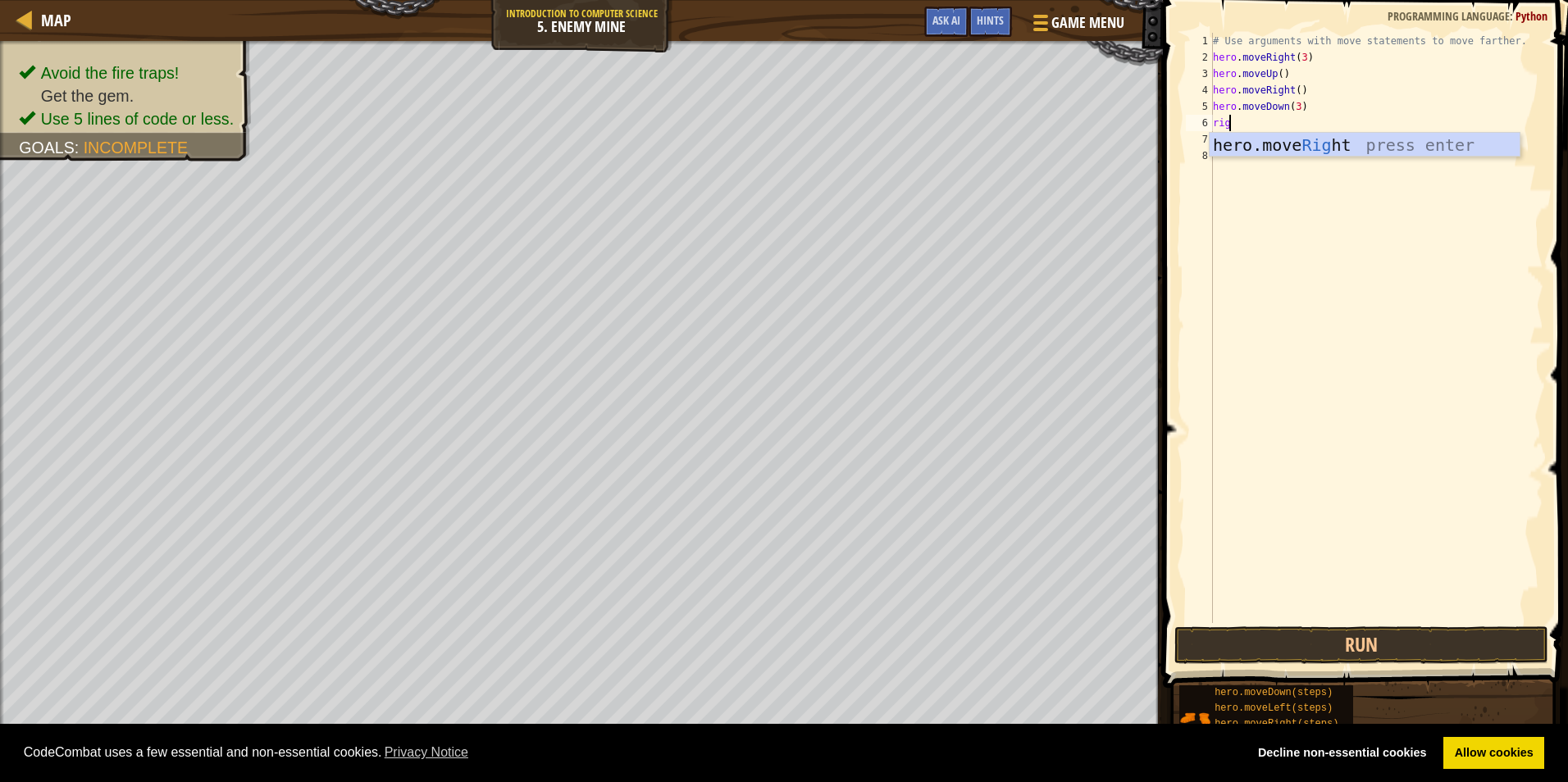
type textarea "right"
click at [1294, 650] on button "Run" at bounding box center [1361, 645] width 374 height 38
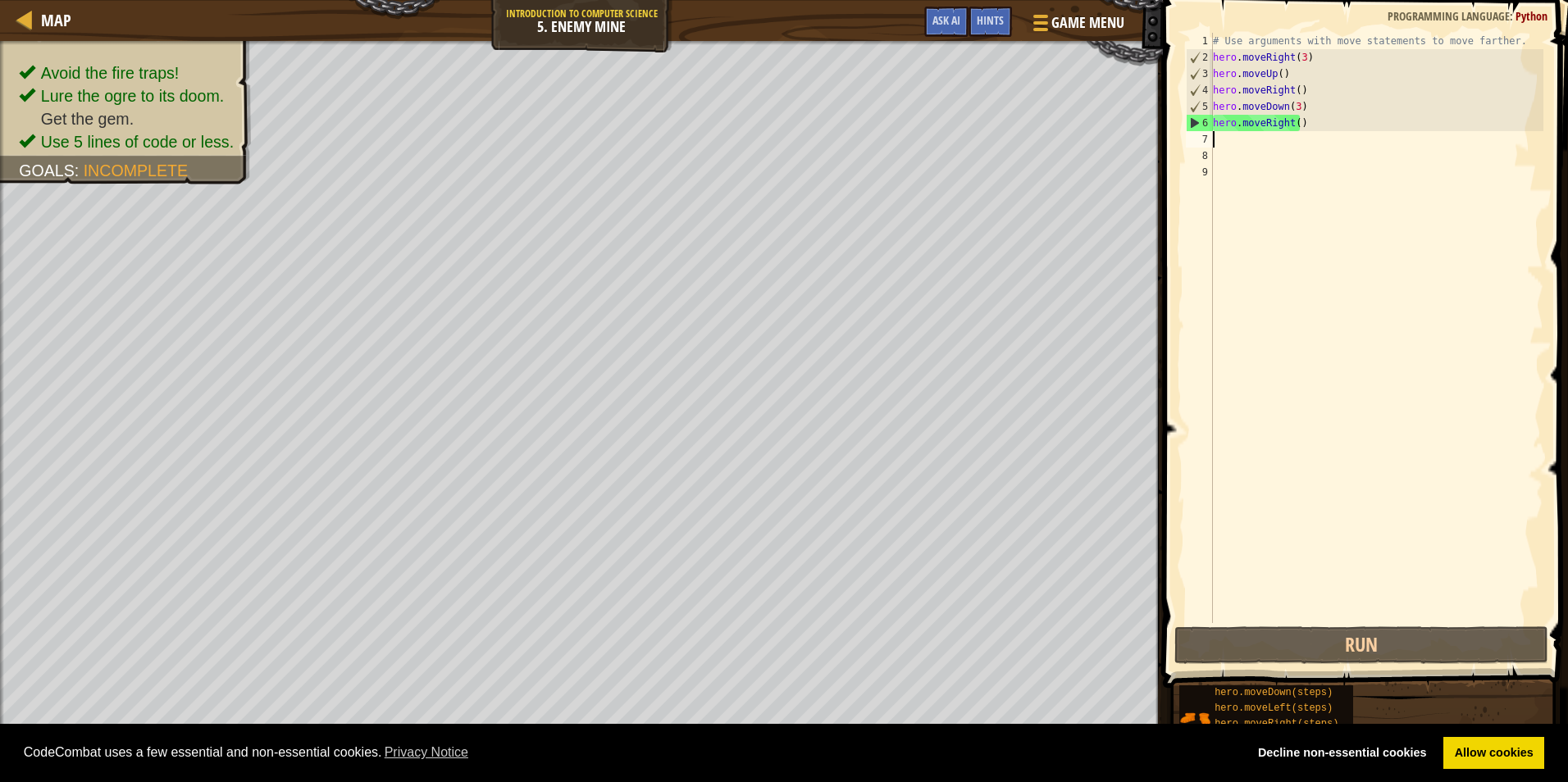
click at [1293, 121] on div "# Use arguments with move statements to move farther. hero . moveRight ( 3 ) he…" at bounding box center [1376, 344] width 334 height 623
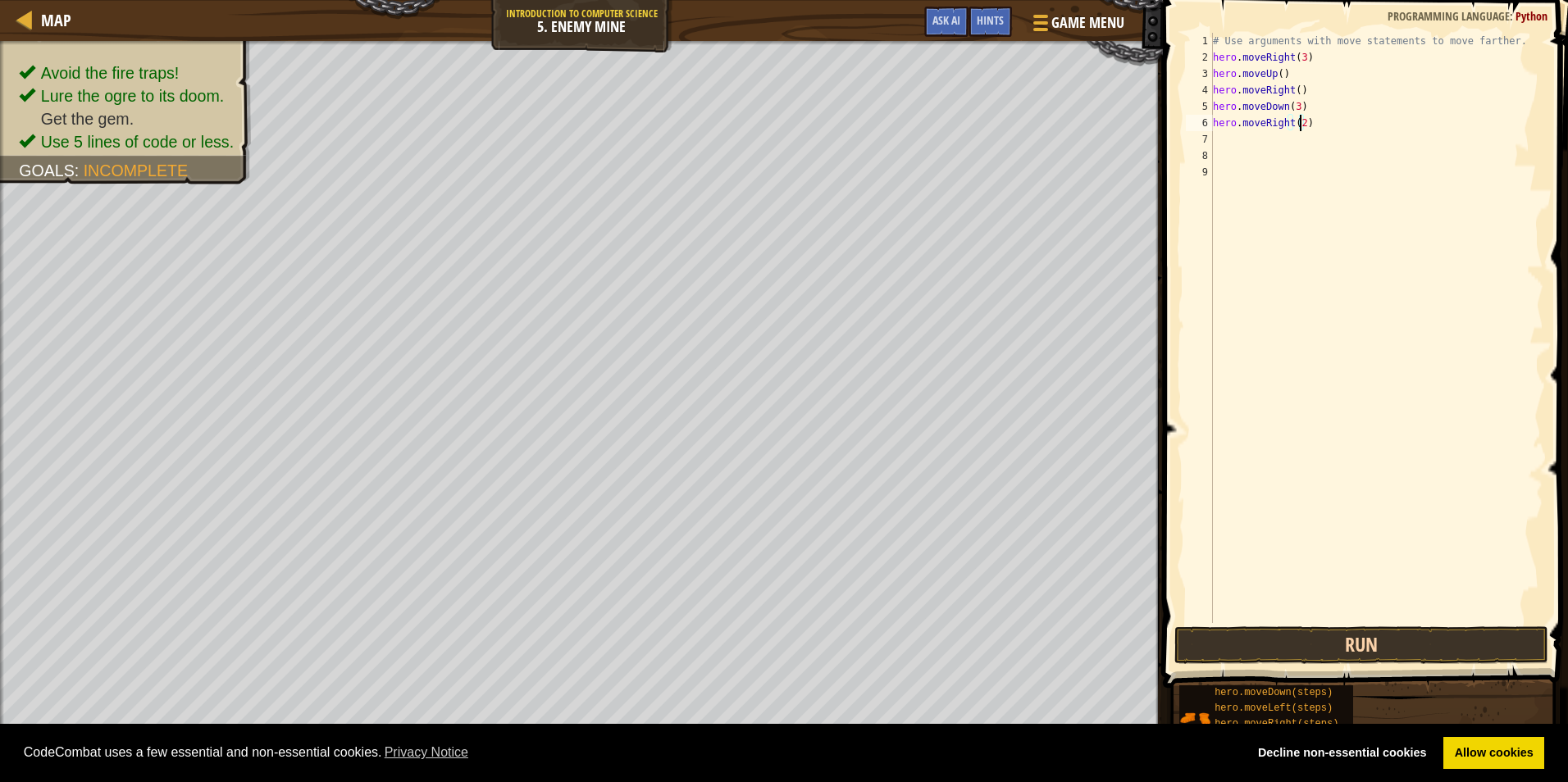
type textarea "hero.moveRight(2)"
click at [1290, 647] on button "Run" at bounding box center [1361, 645] width 374 height 38
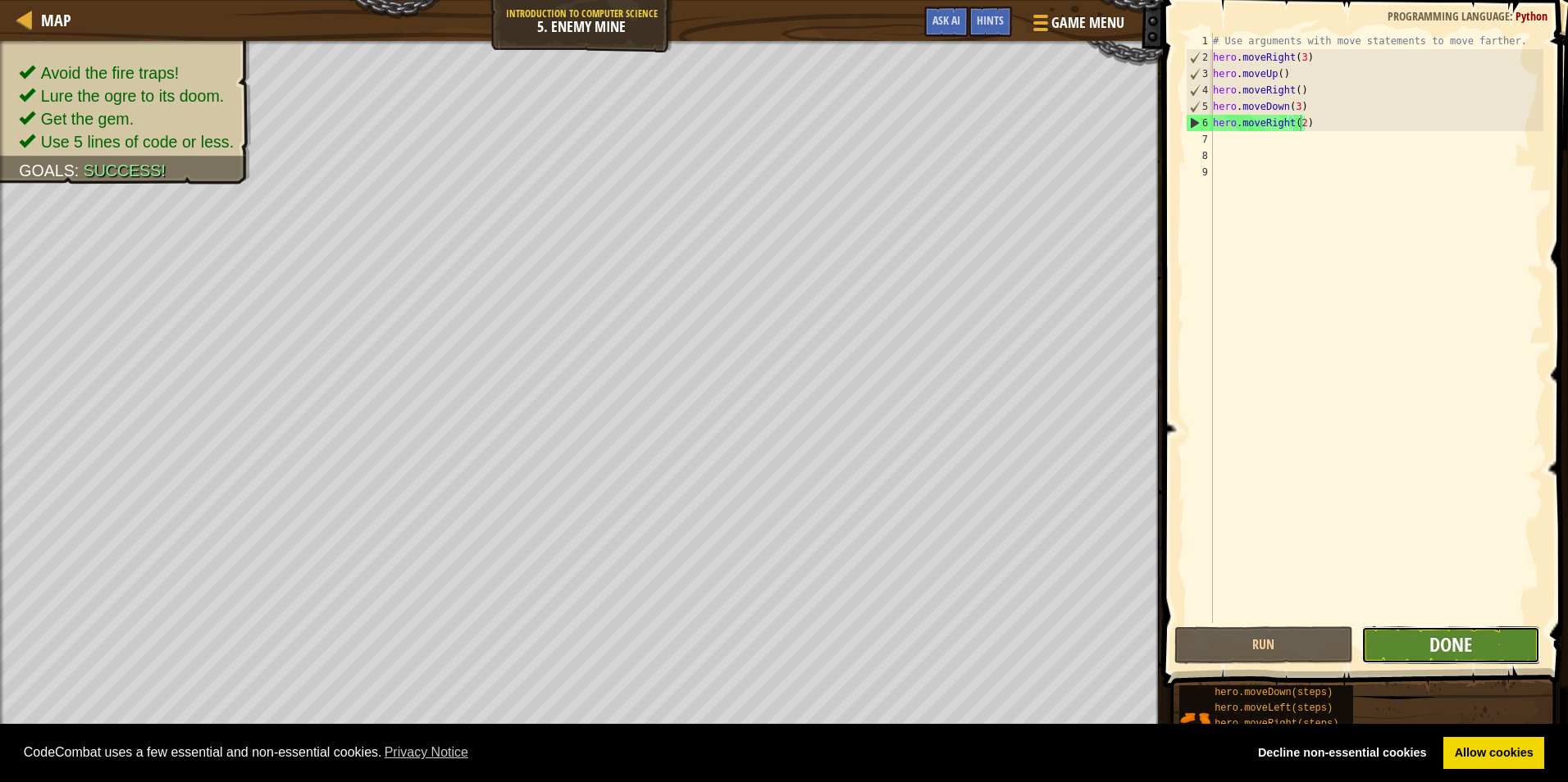
click at [1471, 649] on span "Done" at bounding box center [1450, 644] width 43 height 26
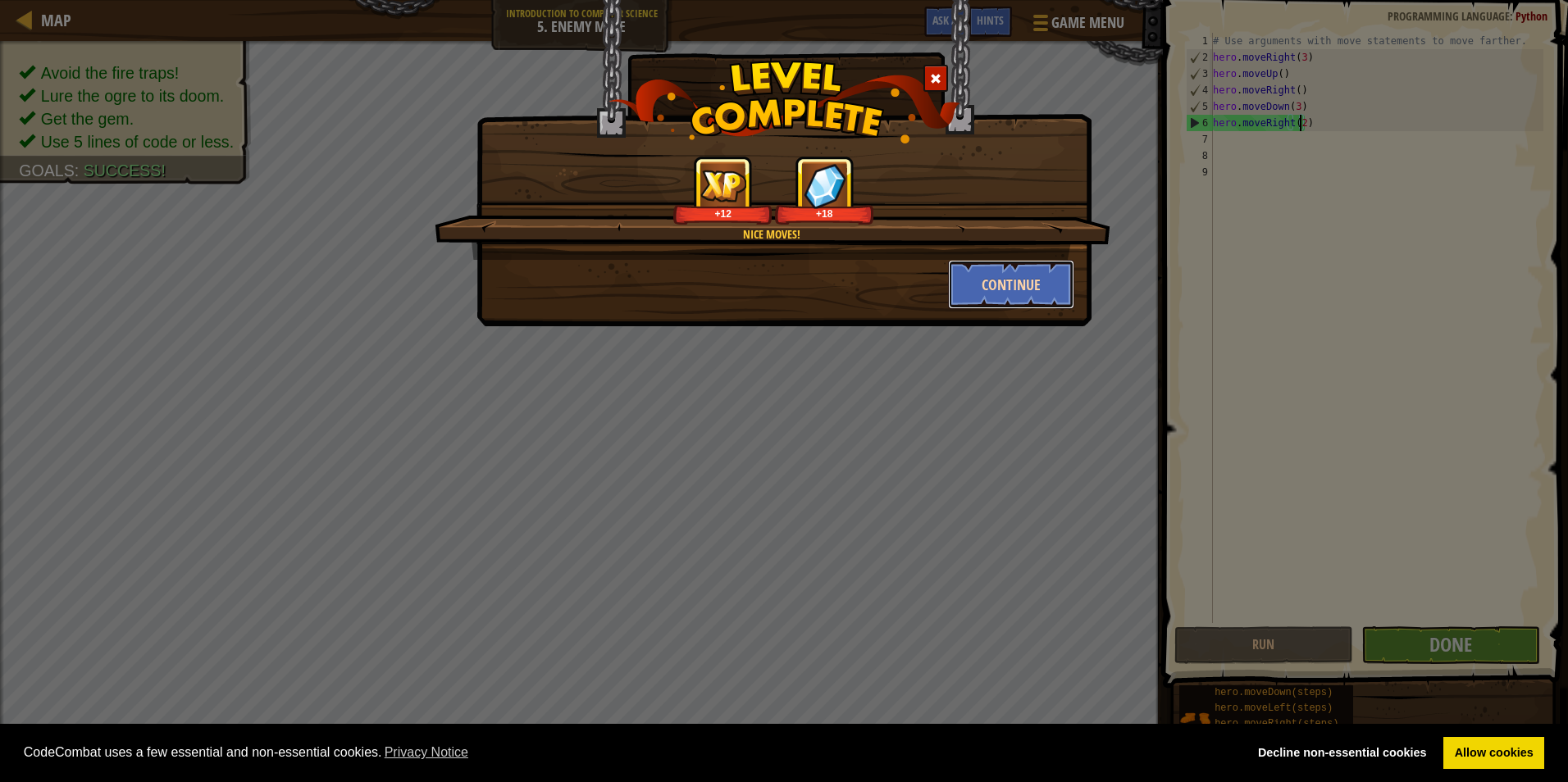
click at [970, 294] on button "Continue" at bounding box center [1011, 284] width 127 height 49
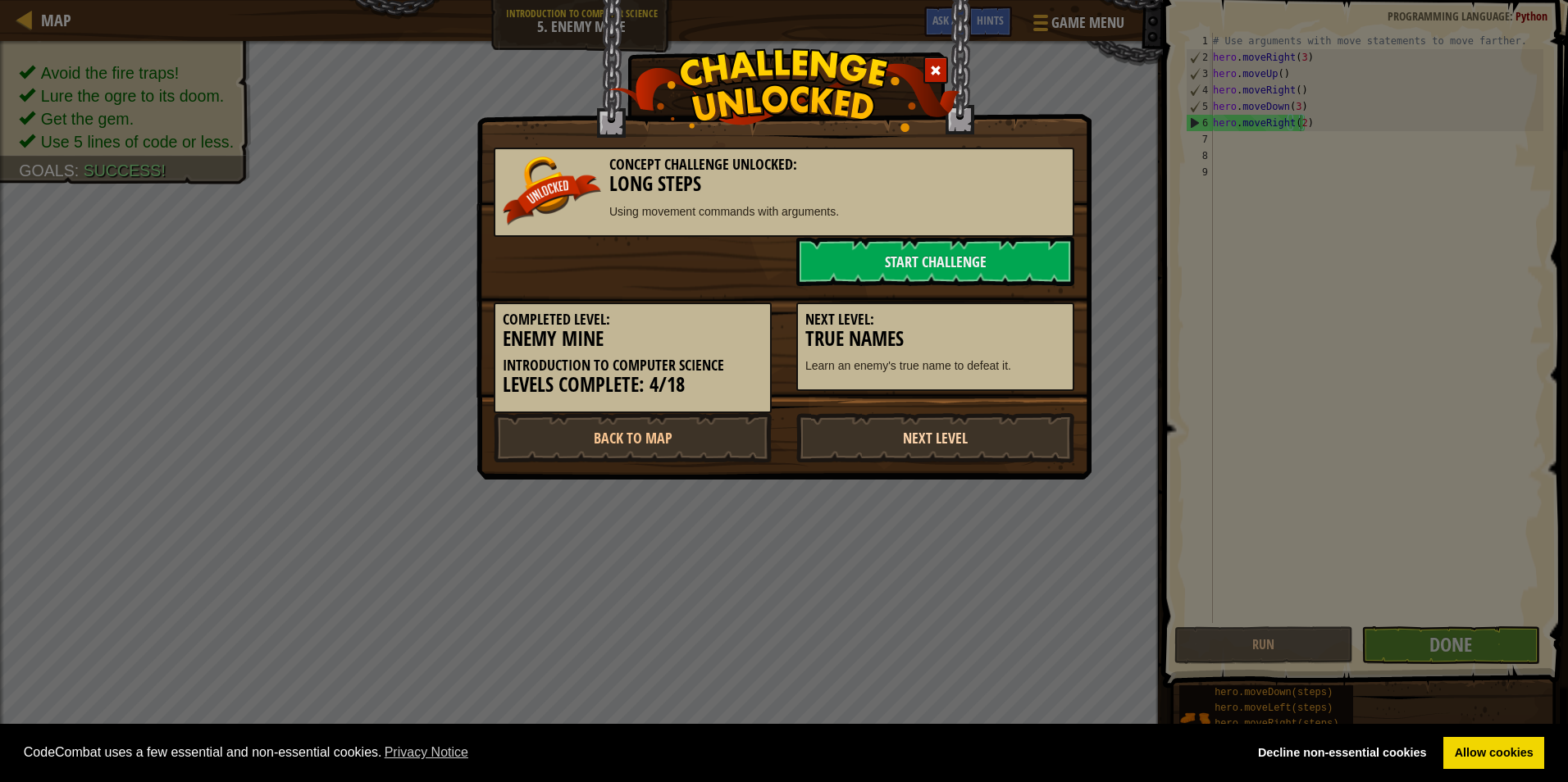
click at [934, 443] on link "Next Level" at bounding box center [935, 437] width 278 height 49
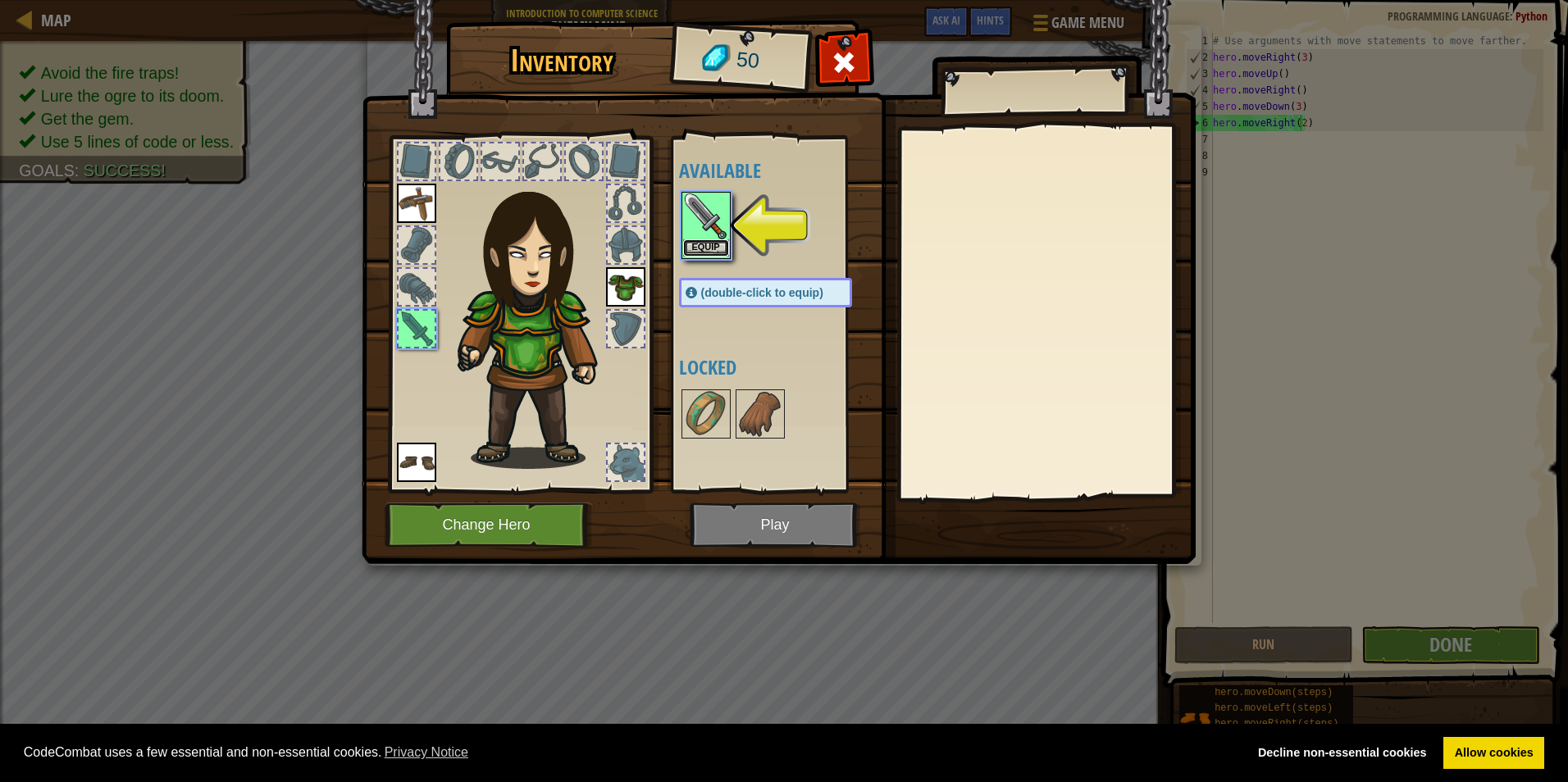
click at [702, 257] on button "Equip" at bounding box center [706, 247] width 46 height 17
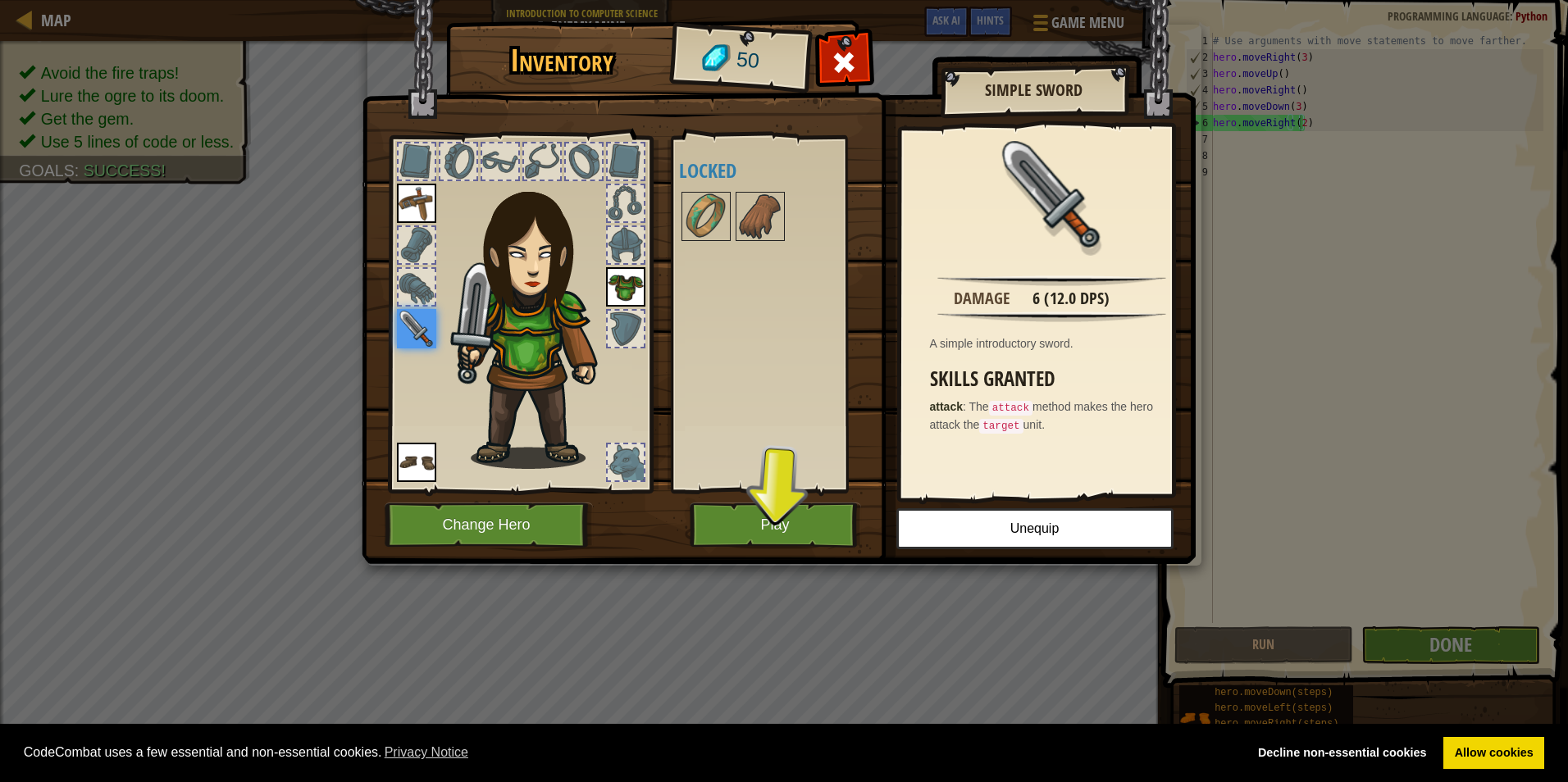
click at [616, 466] on div at bounding box center [626, 462] width 36 height 36
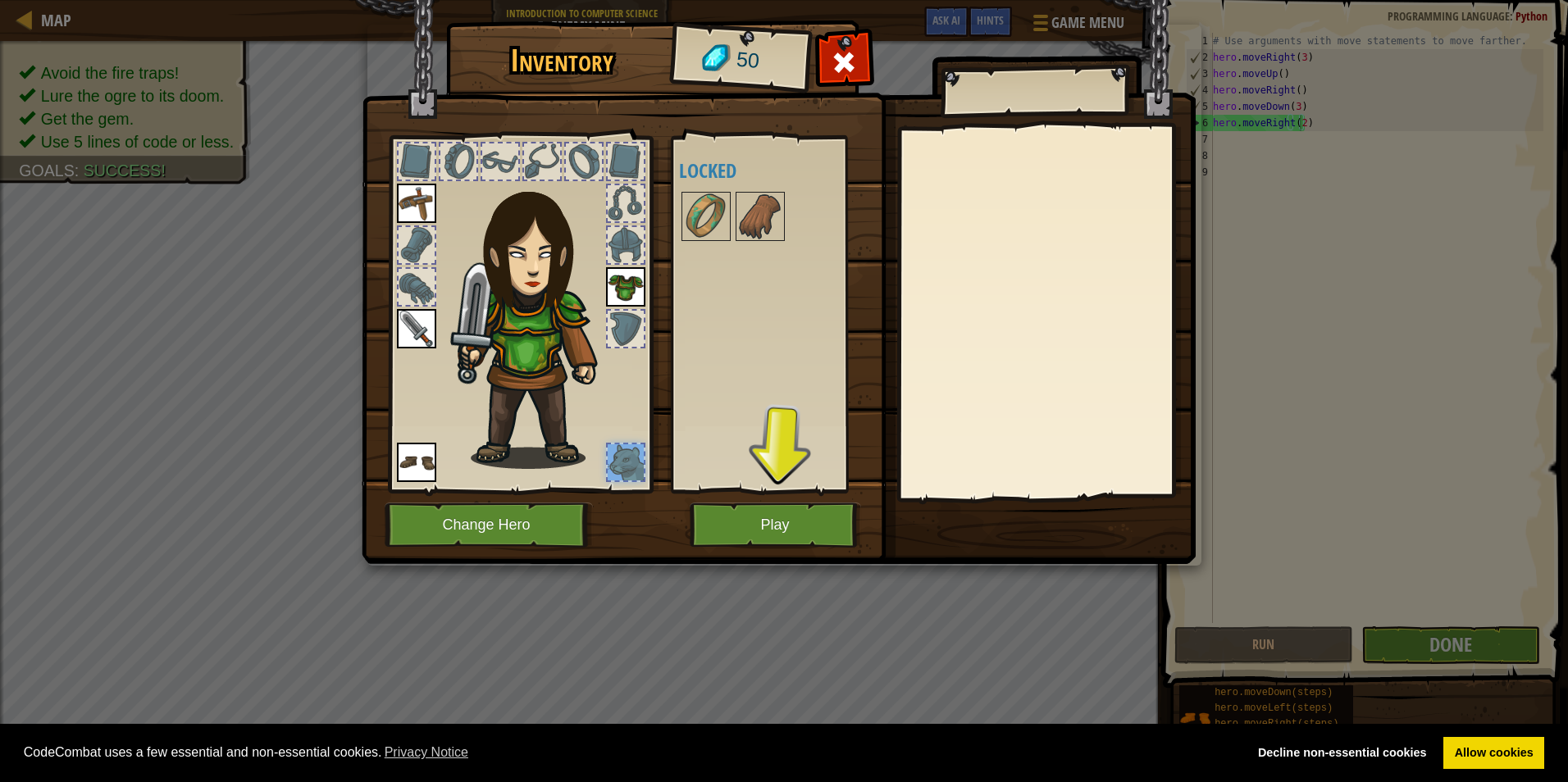
click at [616, 466] on div at bounding box center [626, 462] width 36 height 36
click at [624, 263] on div at bounding box center [625, 244] width 39 height 39
click at [703, 224] on img at bounding box center [706, 216] width 46 height 46
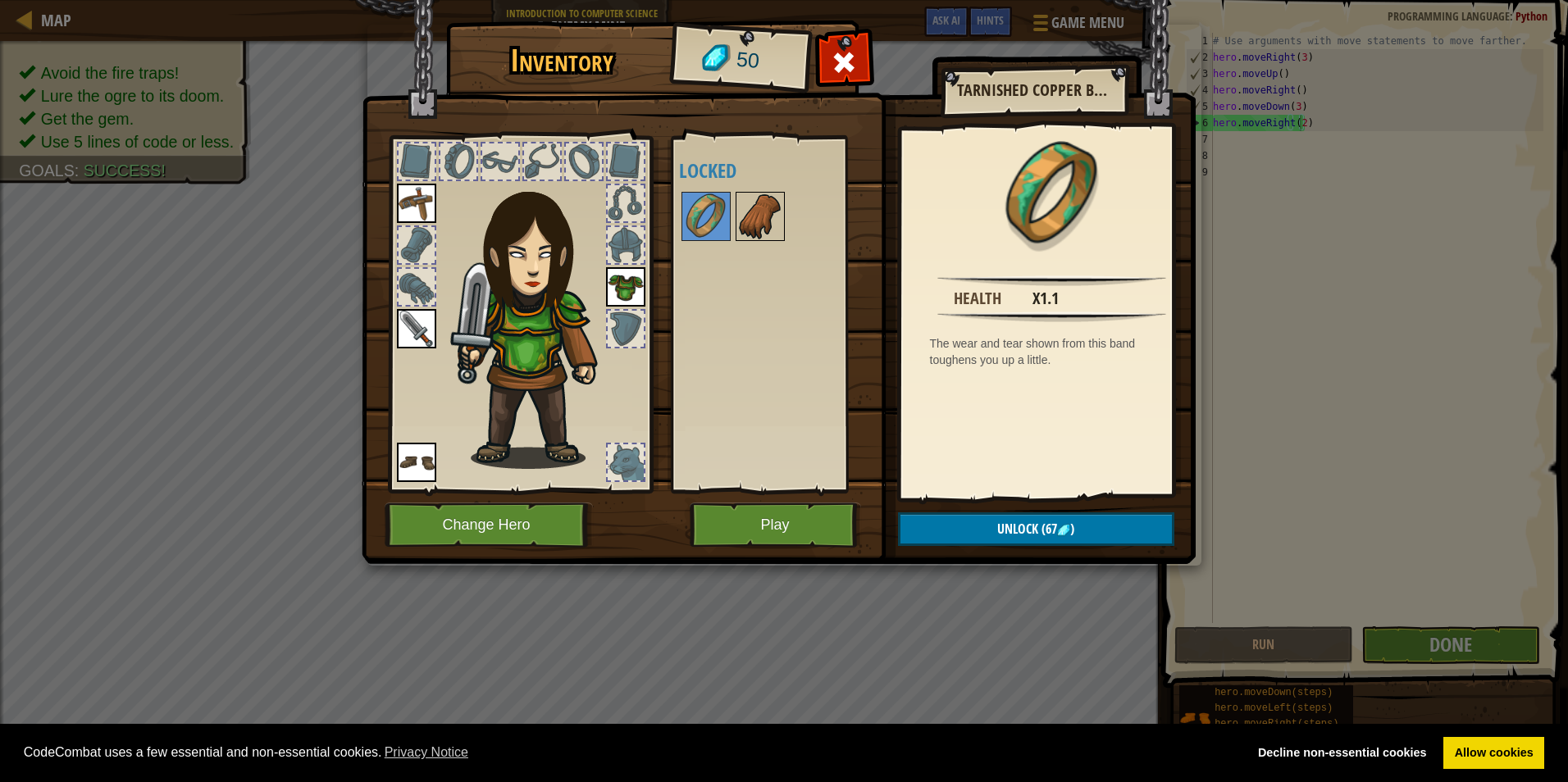
click at [748, 228] on img at bounding box center [760, 216] width 46 height 46
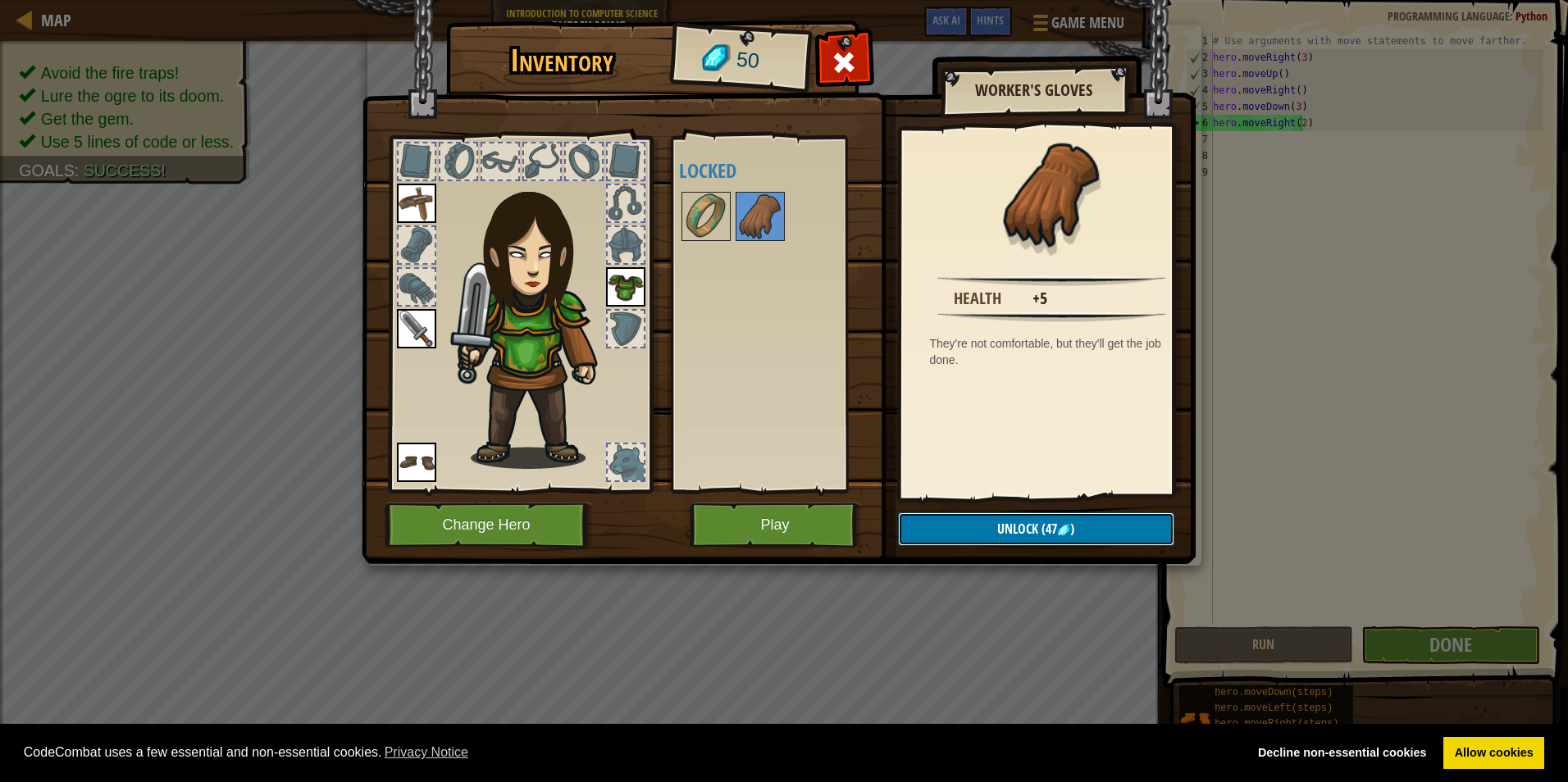
click at [990, 539] on button "Unlock (47 )" at bounding box center [1036, 529] width 276 height 34
click at [990, 539] on button "Confirm" at bounding box center [1036, 529] width 276 height 34
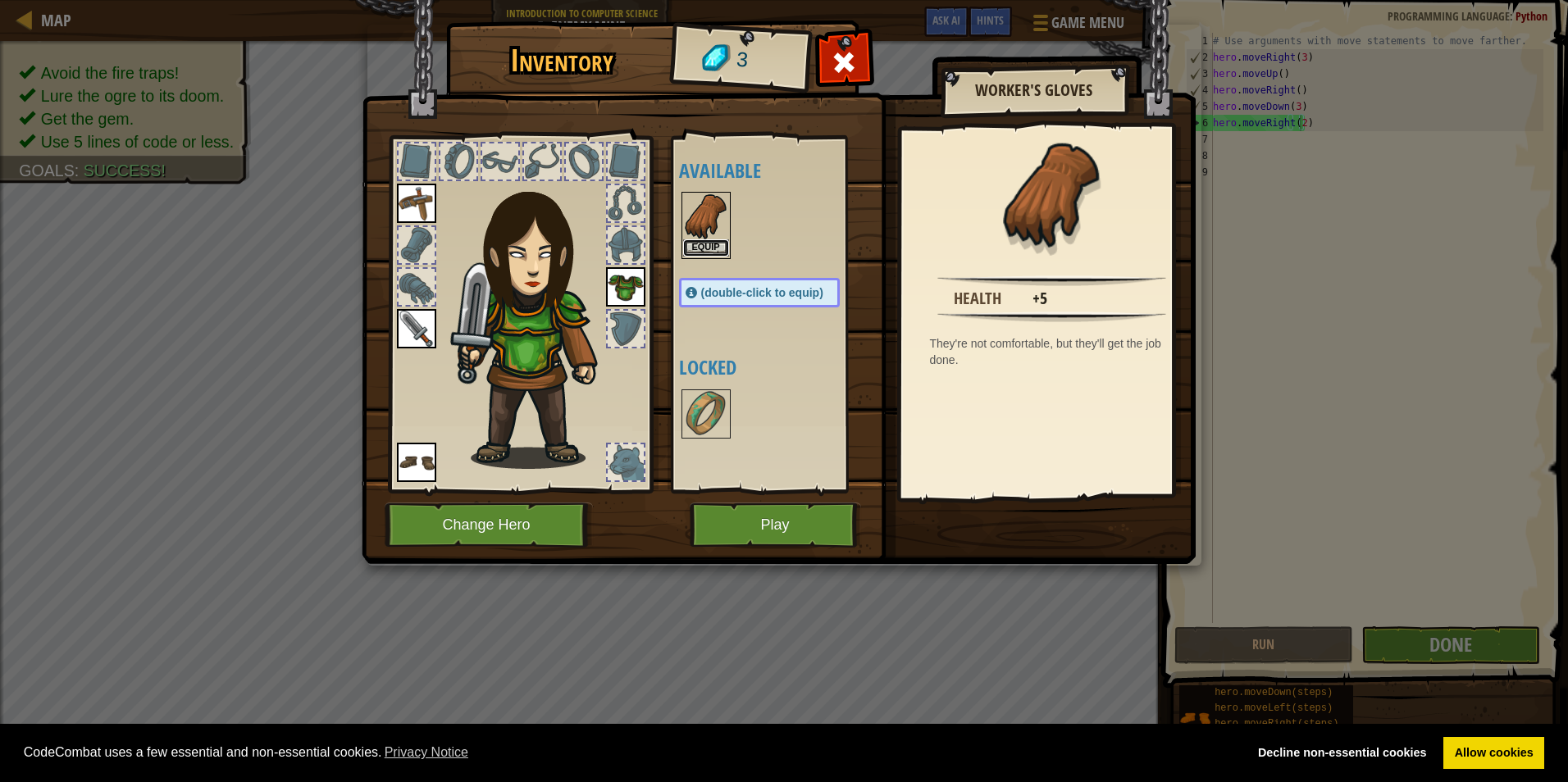
click at [706, 246] on button "Equip" at bounding box center [706, 247] width 46 height 17
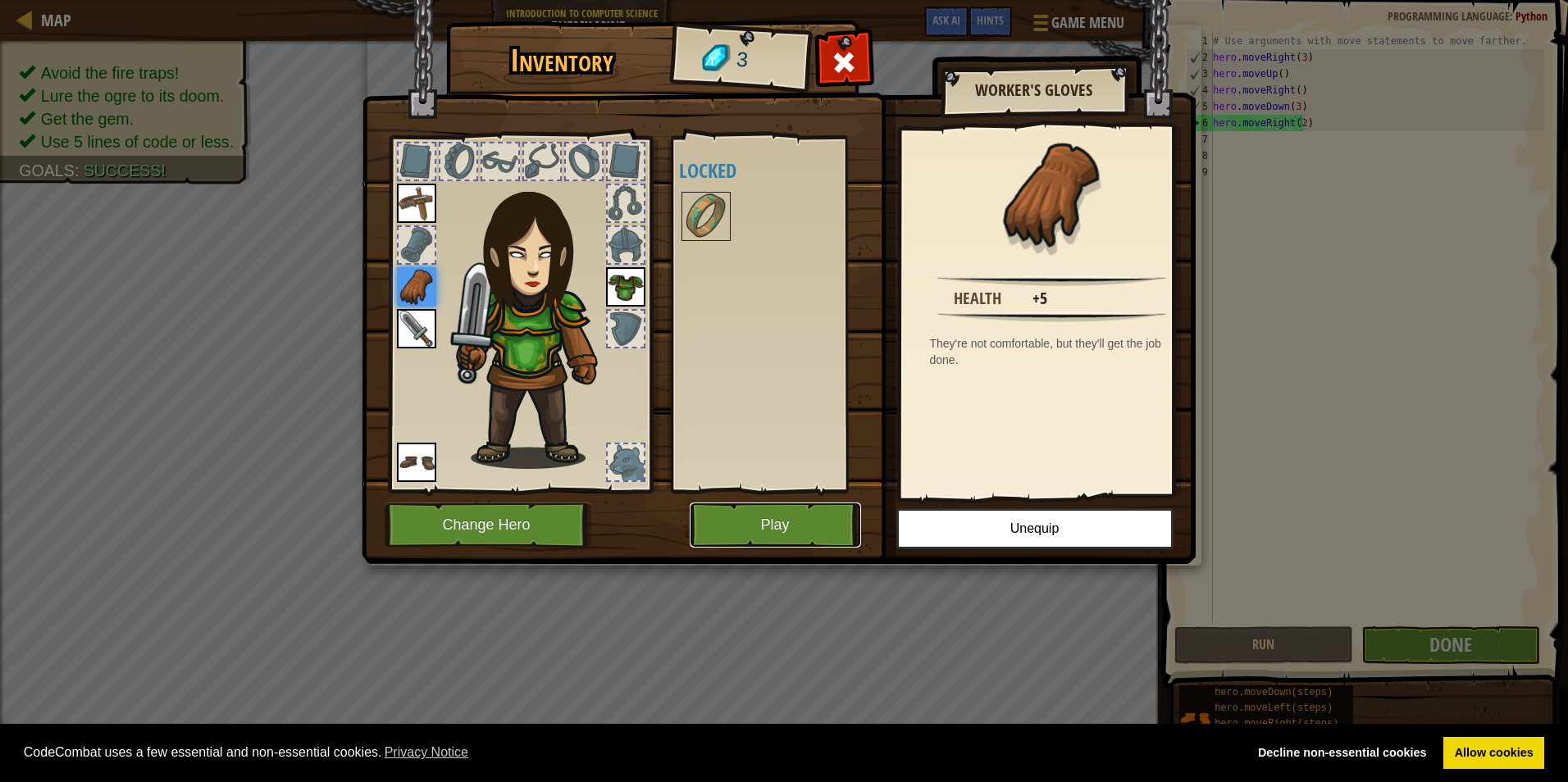
click at [775, 544] on button "Play" at bounding box center [774, 525] width 171 height 45
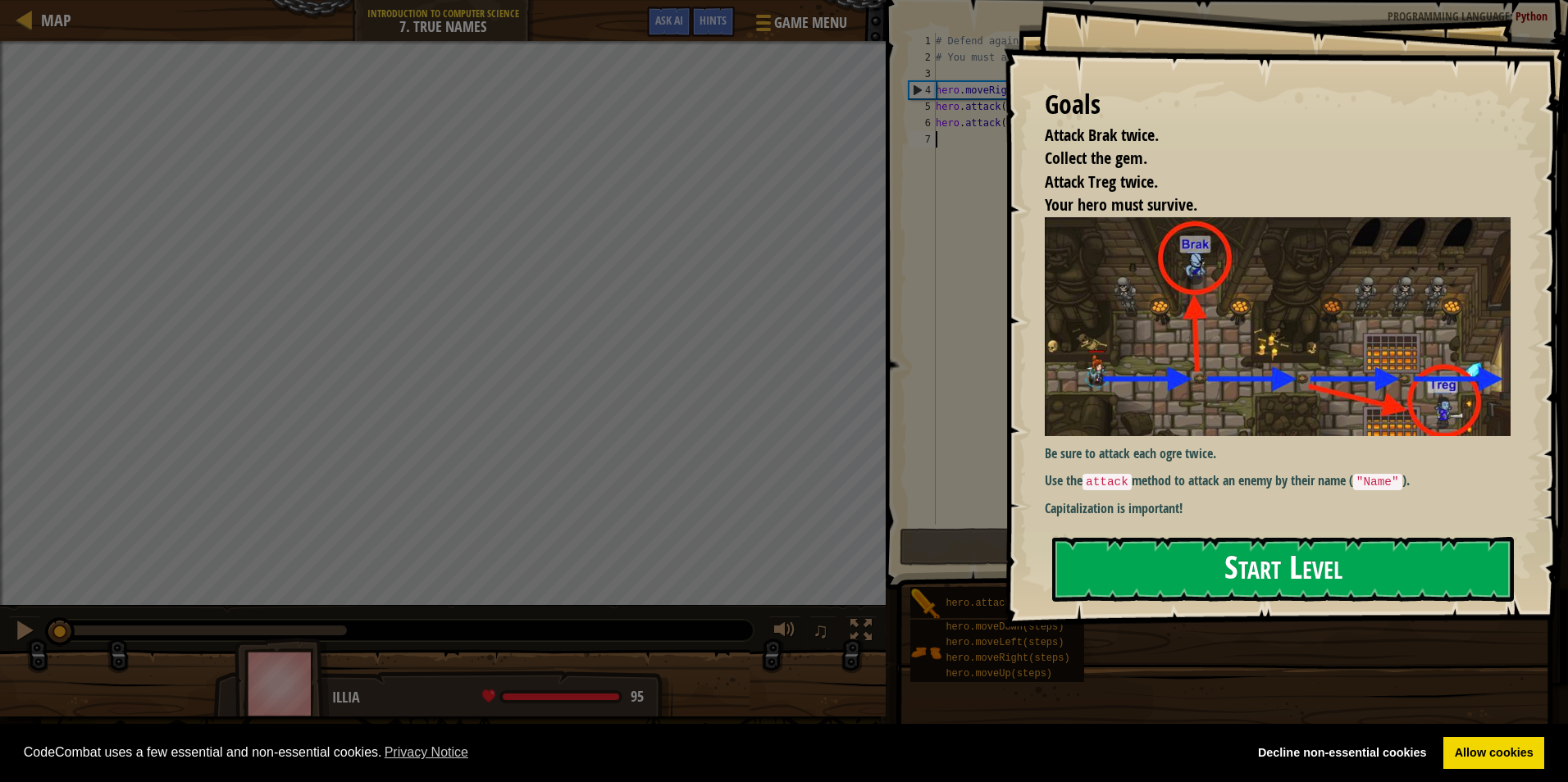
click at [1281, 567] on button "Start Level" at bounding box center [1283, 569] width 462 height 65
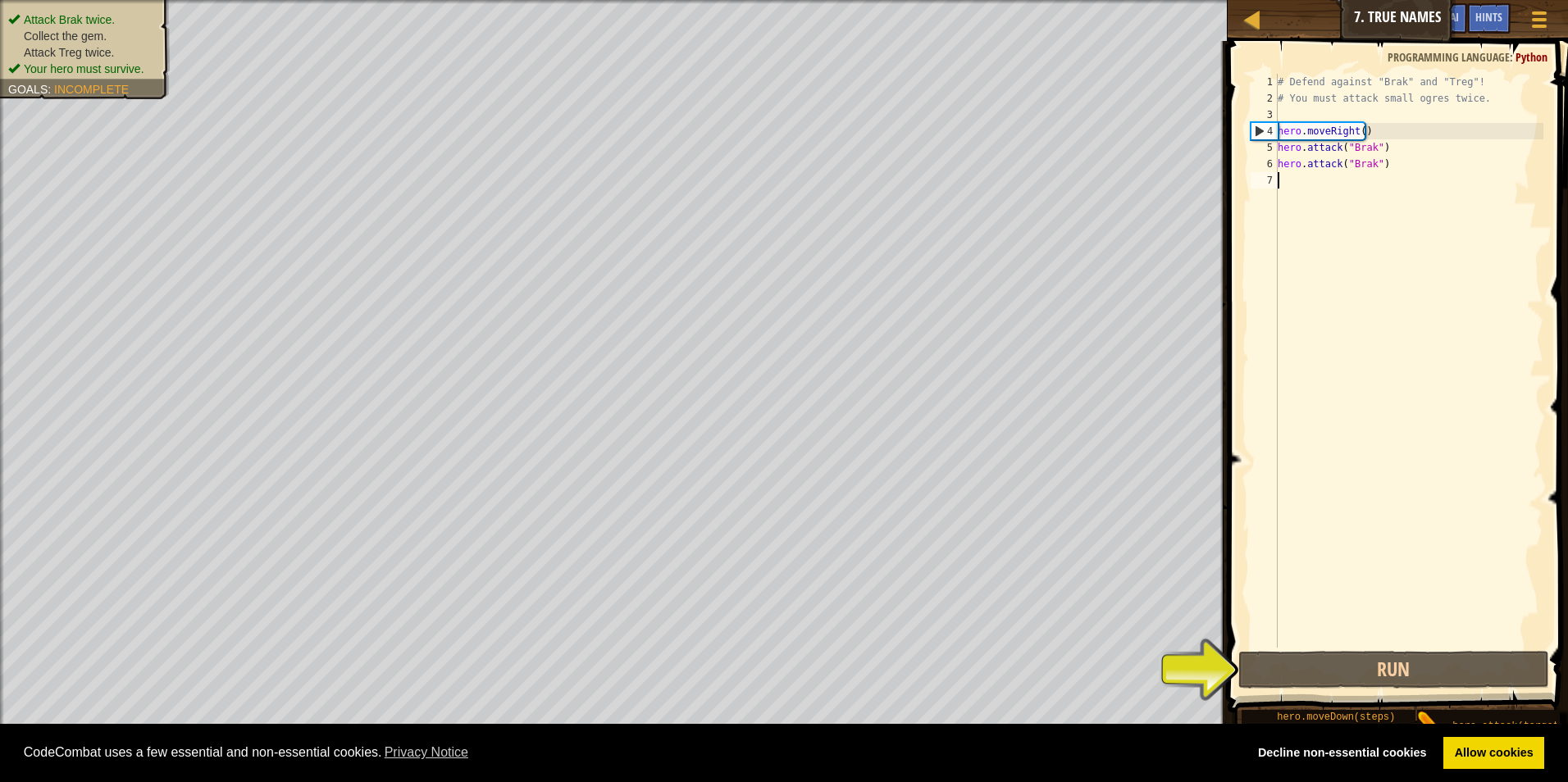
click at [1356, 691] on span at bounding box center [1398, 353] width 353 height 720
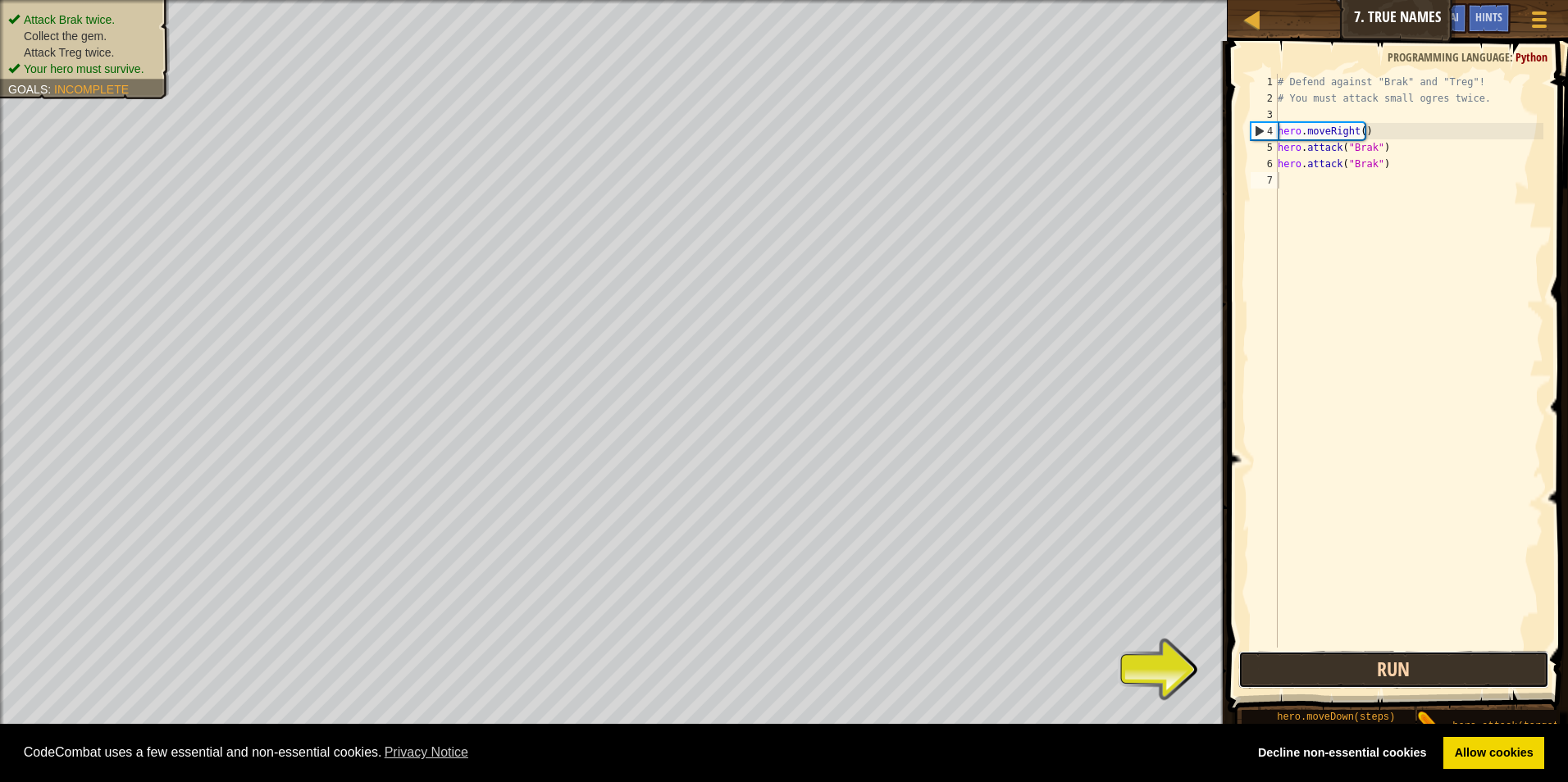
click at [1357, 680] on button "Run" at bounding box center [1394, 670] width 312 height 38
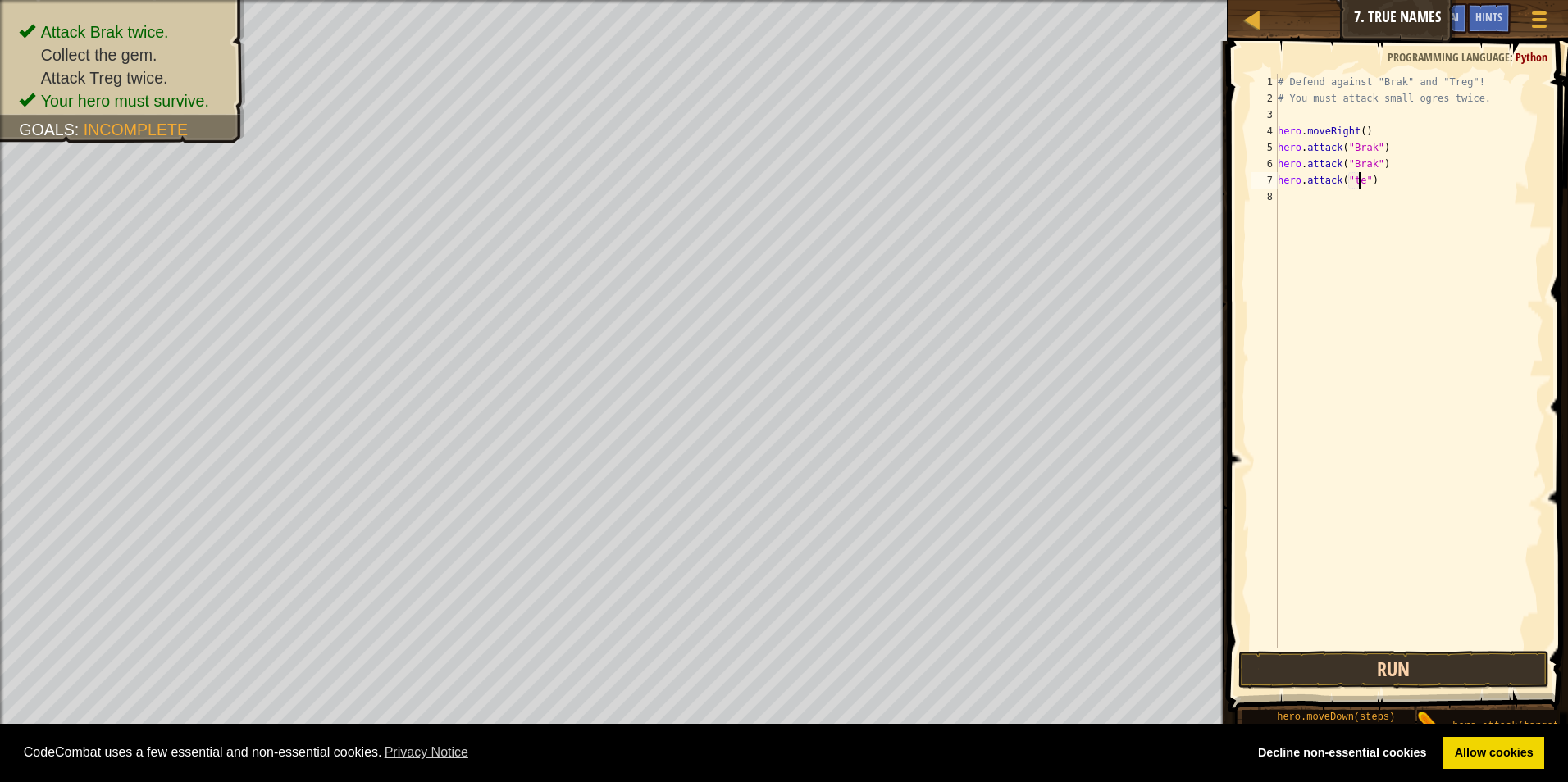
scroll to position [7, 7]
type textarea "hero.attack("treg")"
type textarea "m"
type textarea "righ"
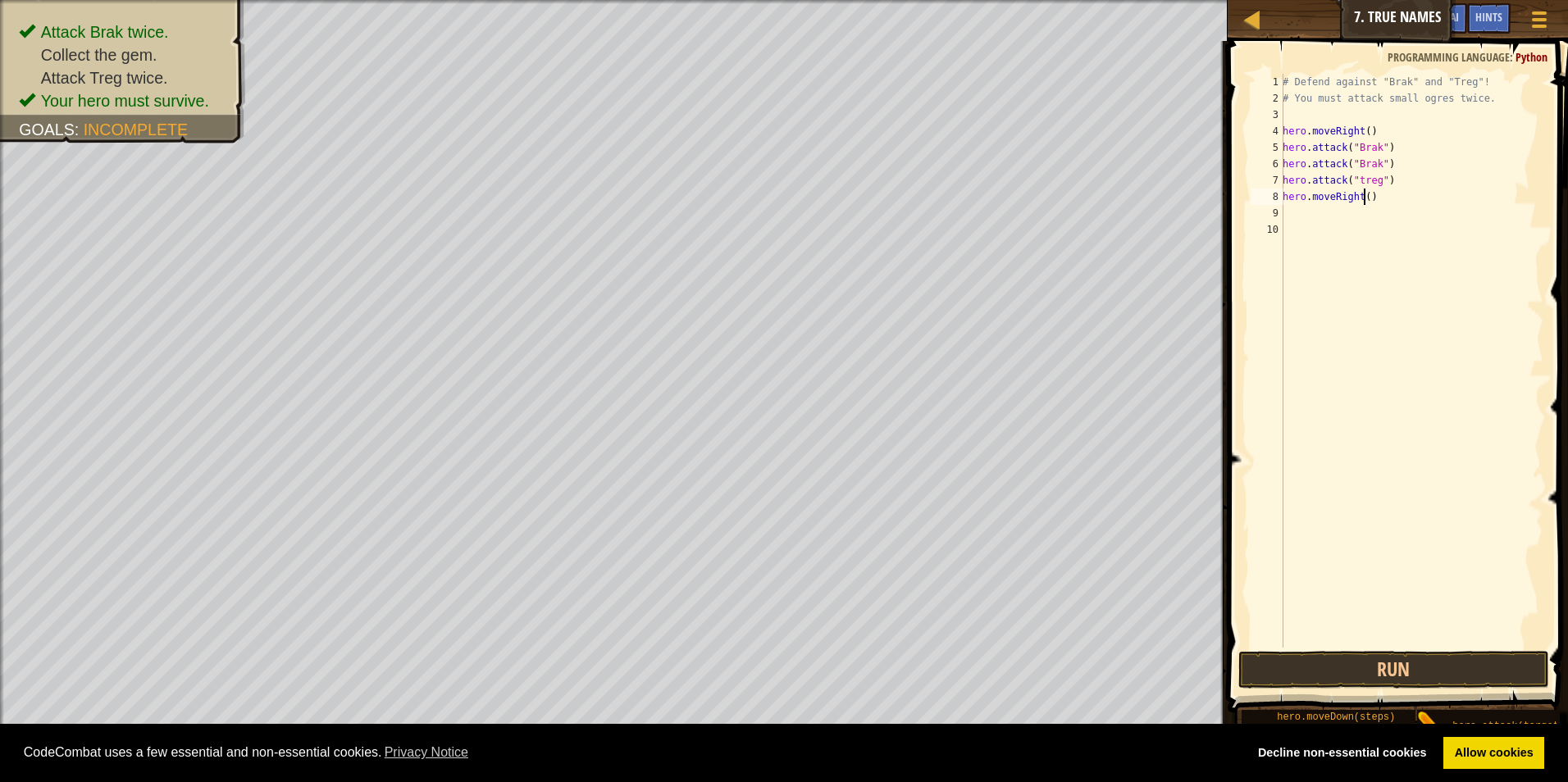
click at [1364, 195] on div "# Defend against "Brak" and "Treg"! # You must attack small ogres twice. hero .…" at bounding box center [1411, 377] width 264 height 607
type textarea "hero.moveRight(3)"
click at [1421, 678] on button "Run" at bounding box center [1394, 670] width 312 height 38
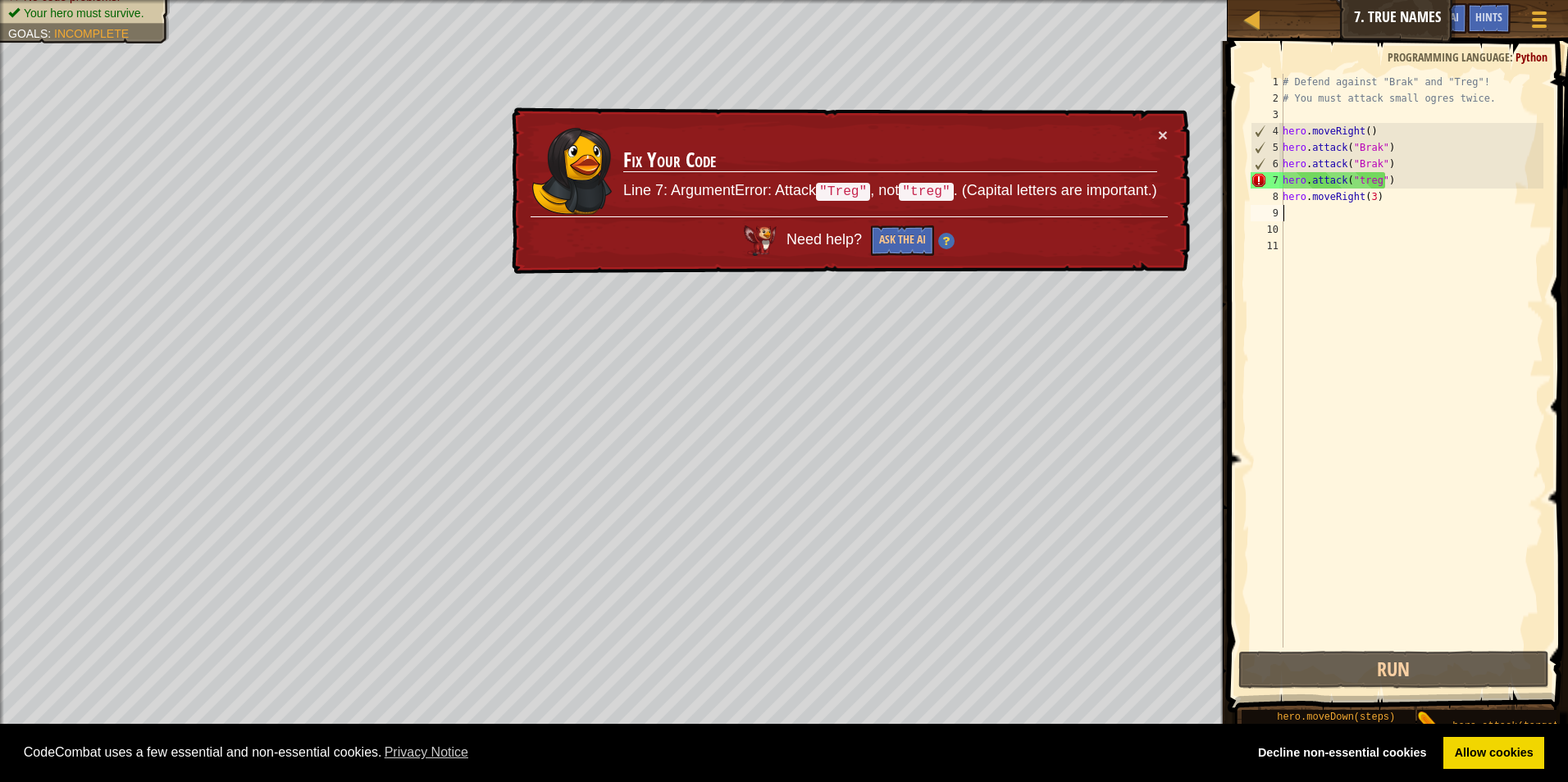
click at [1355, 176] on div "# Defend against "Brak" and "Treg"! # You must attack small ogres twice. hero .…" at bounding box center [1411, 377] width 264 height 607
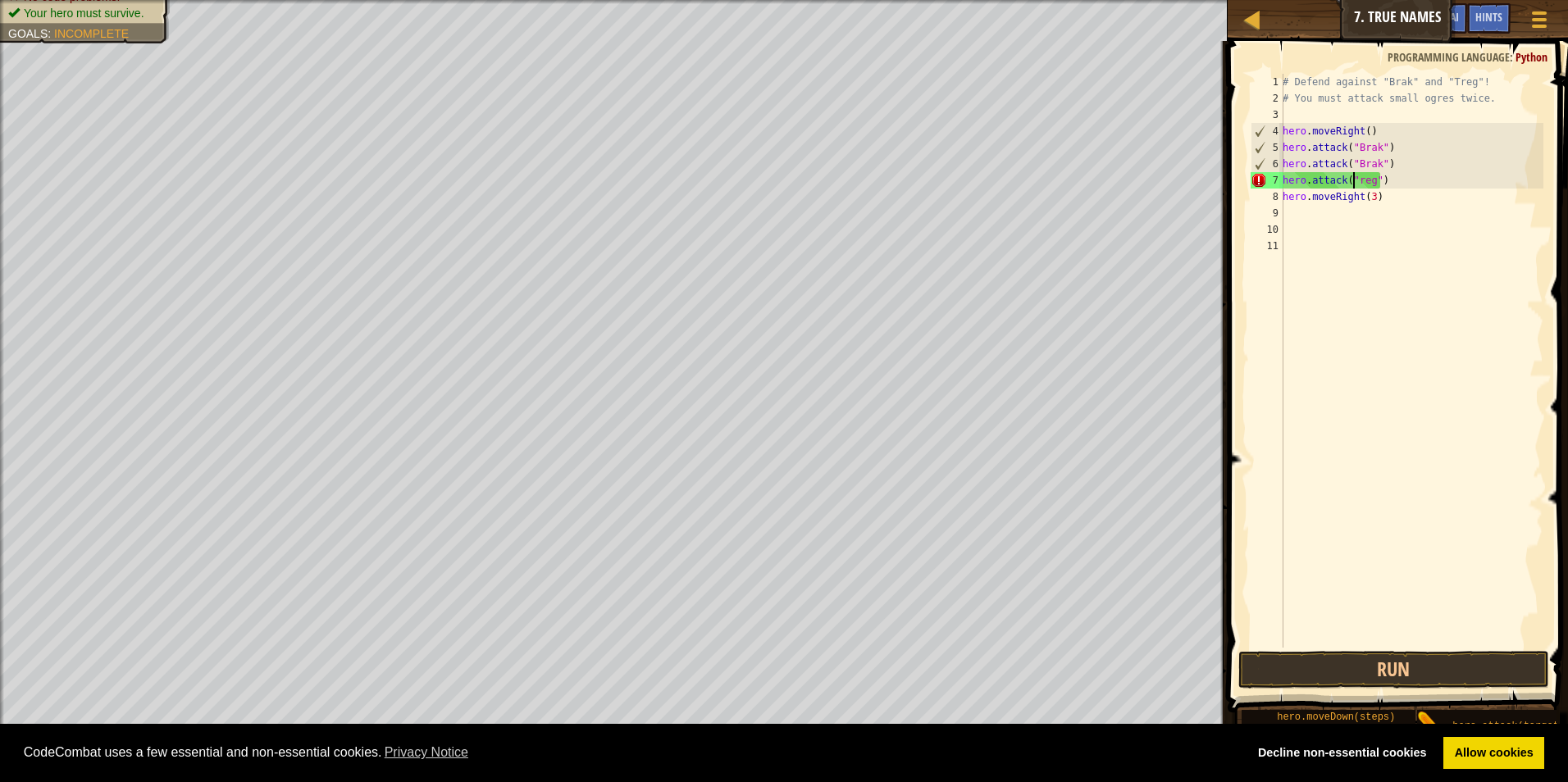
scroll to position [7, 6]
type textarea "hero.attack("Treg")"
click at [1436, 677] on button "Run" at bounding box center [1394, 670] width 312 height 38
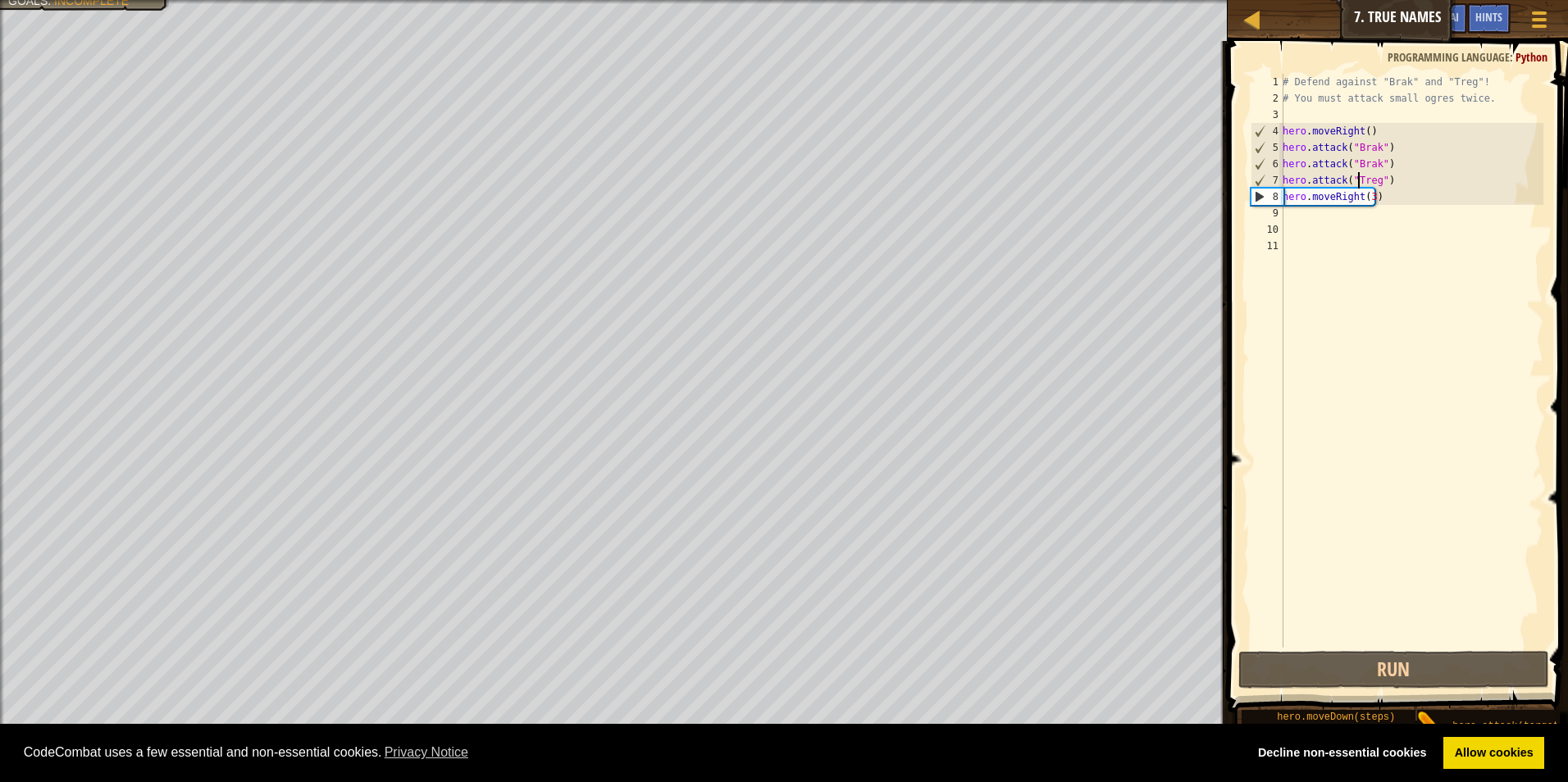
click at [1324, 228] on div "# Defend against "Brak" and "Treg"! # You must attack small ogres twice. hero .…" at bounding box center [1411, 377] width 264 height 607
click at [1329, 222] on div "# Defend against "Brak" and "Treg"! # You must attack small ogres twice. hero .…" at bounding box center [1411, 377] width 264 height 607
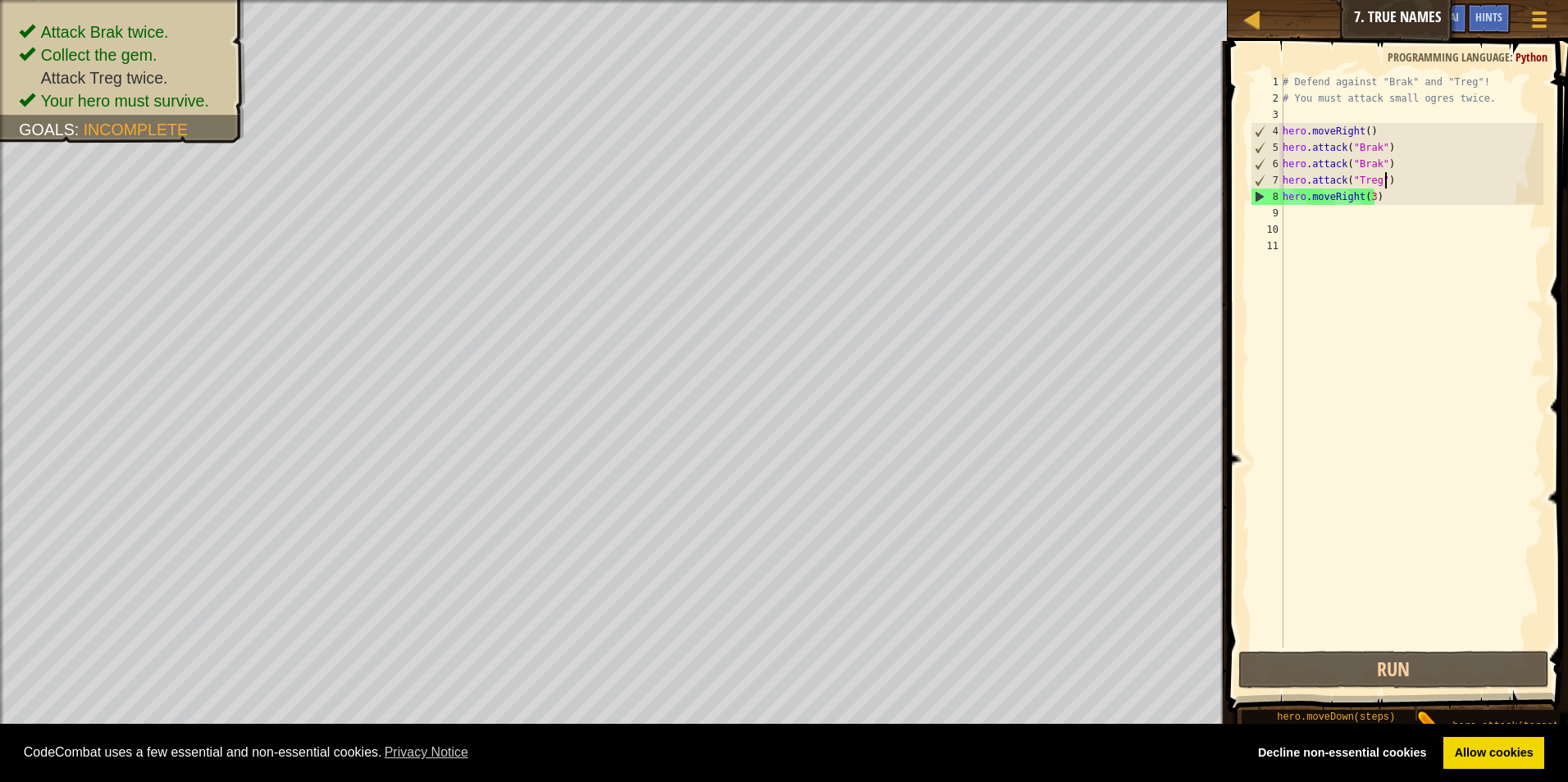
click at [1386, 175] on div "# Defend against "Brak" and "Treg"! # You must attack small ogres twice. hero .…" at bounding box center [1411, 377] width 264 height 607
type textarea "hero.attack("Treg")"
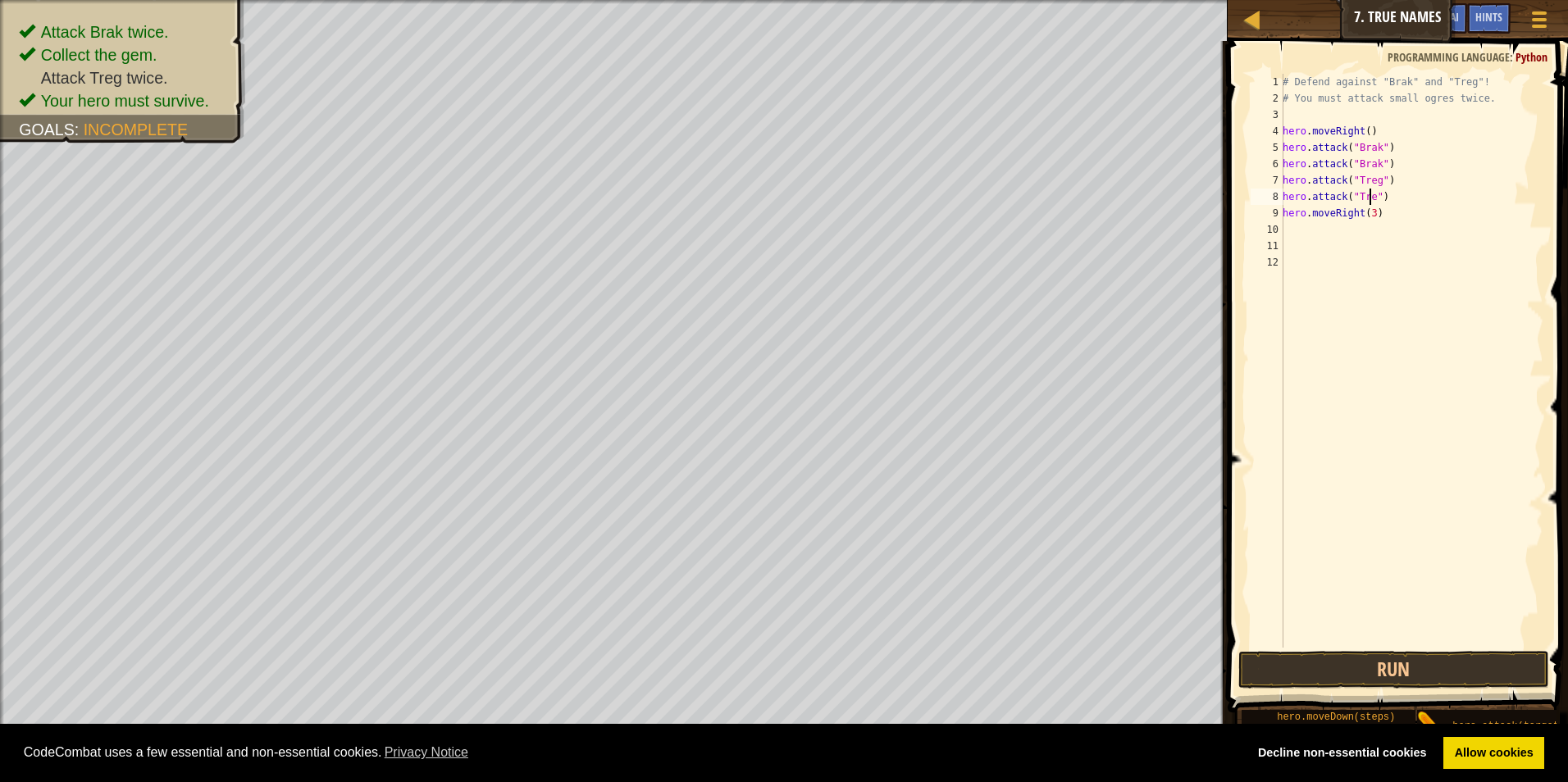
type textarea "hero.attack("Treg")"
click at [1353, 668] on button "Run" at bounding box center [1394, 670] width 312 height 38
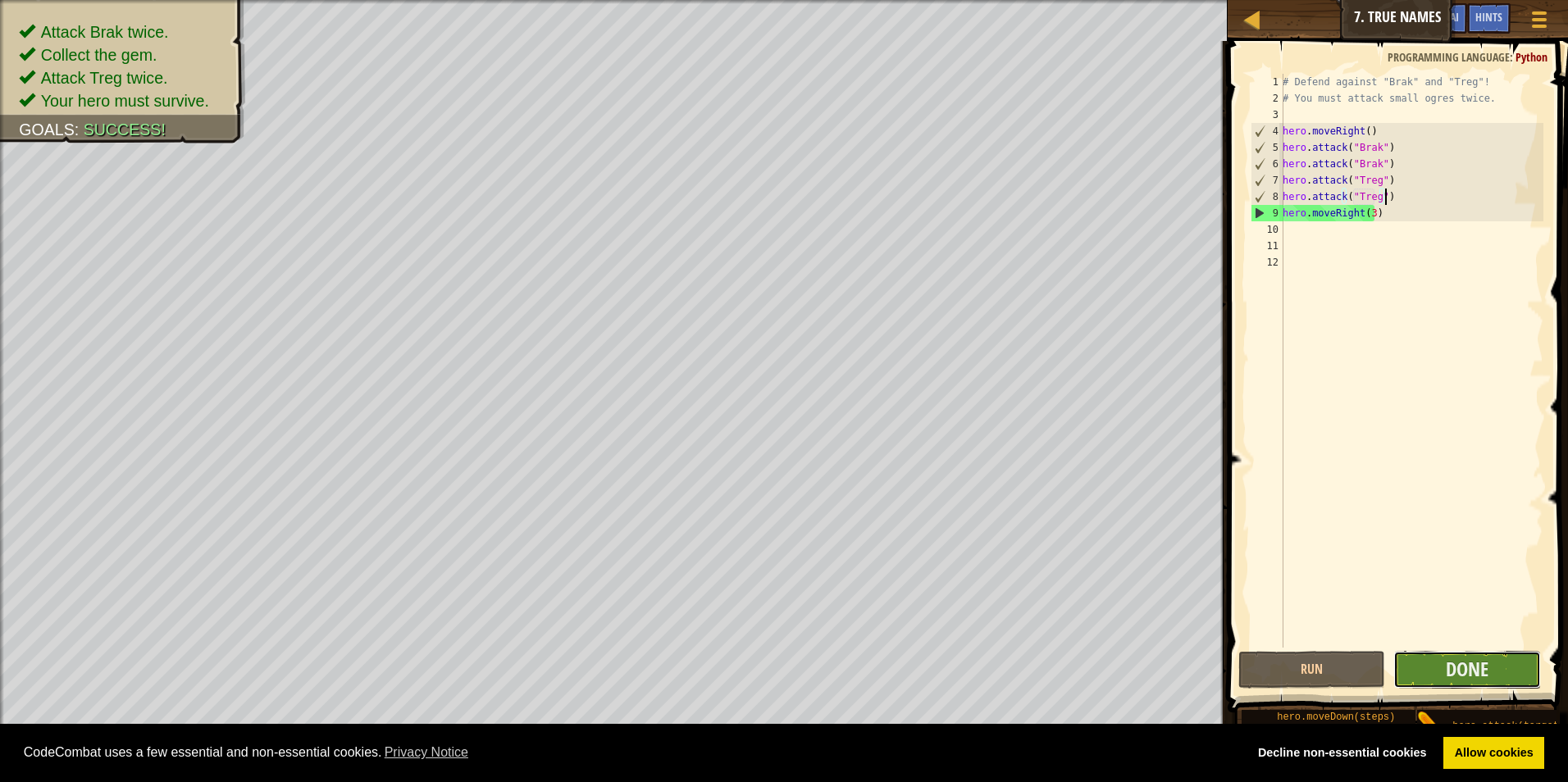
click at [1490, 670] on button "Done" at bounding box center [1467, 670] width 148 height 38
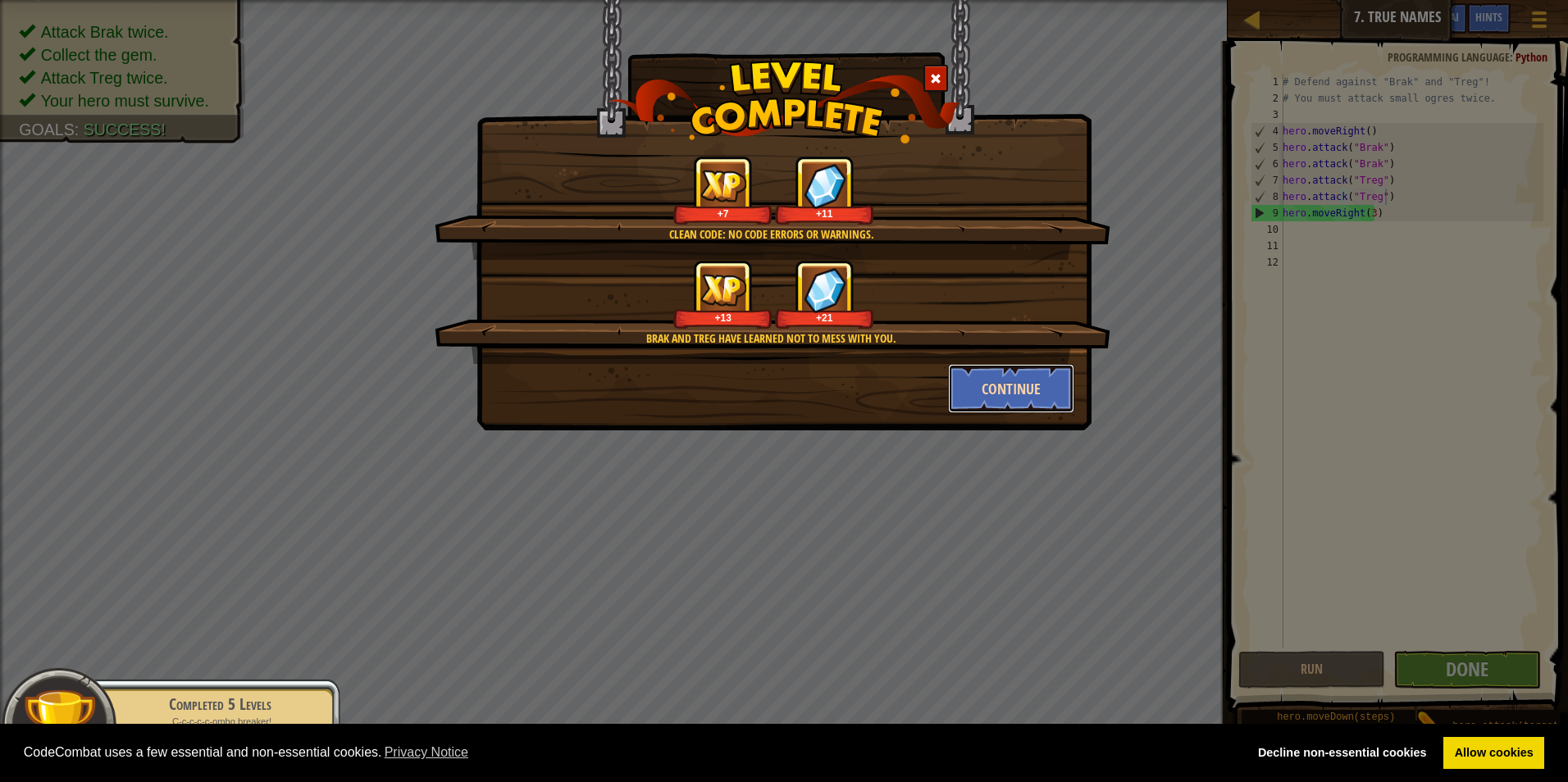
click at [955, 403] on button "Continue" at bounding box center [1011, 388] width 127 height 49
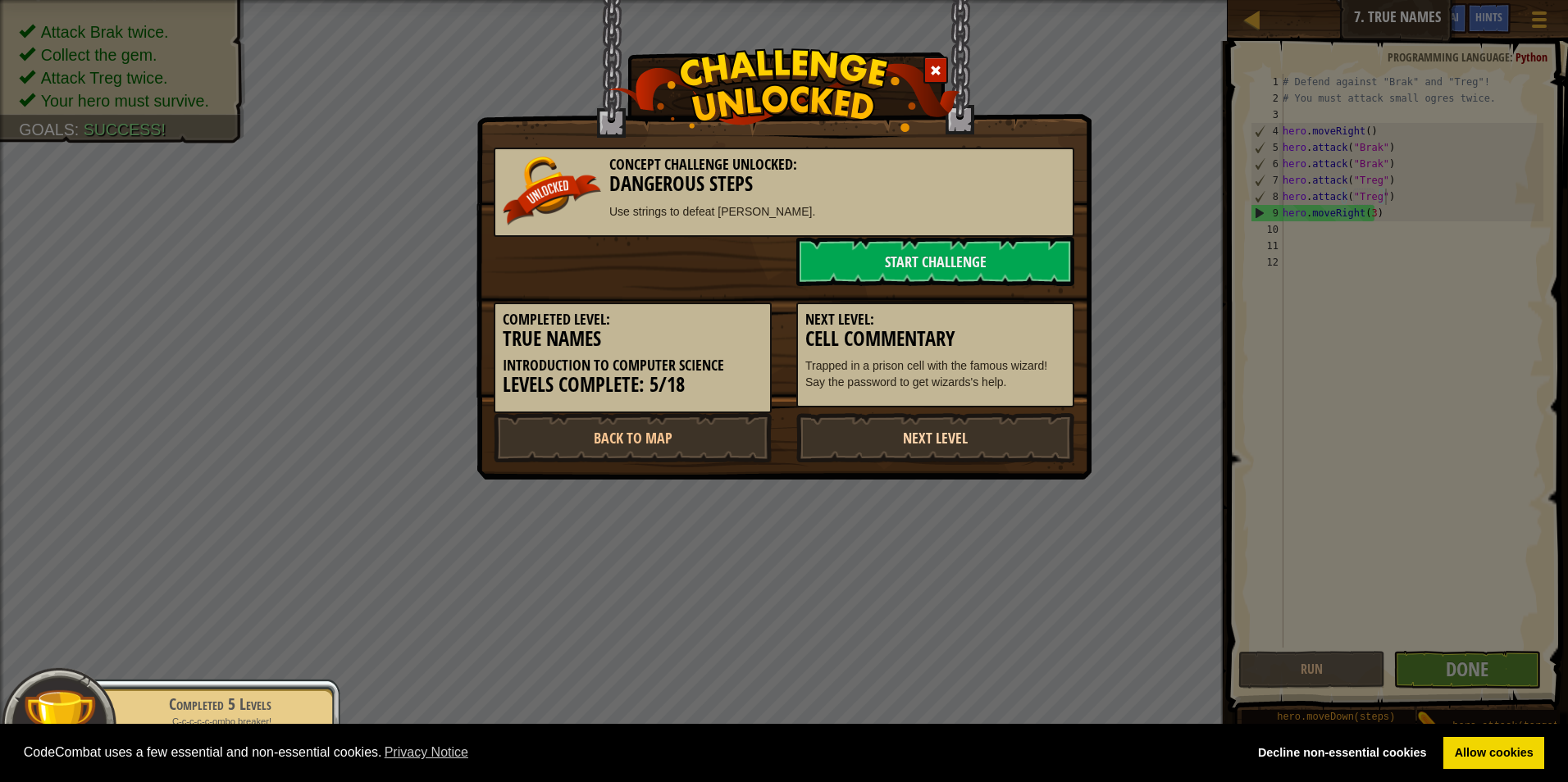
click at [999, 427] on link "Next Level" at bounding box center [935, 437] width 278 height 49
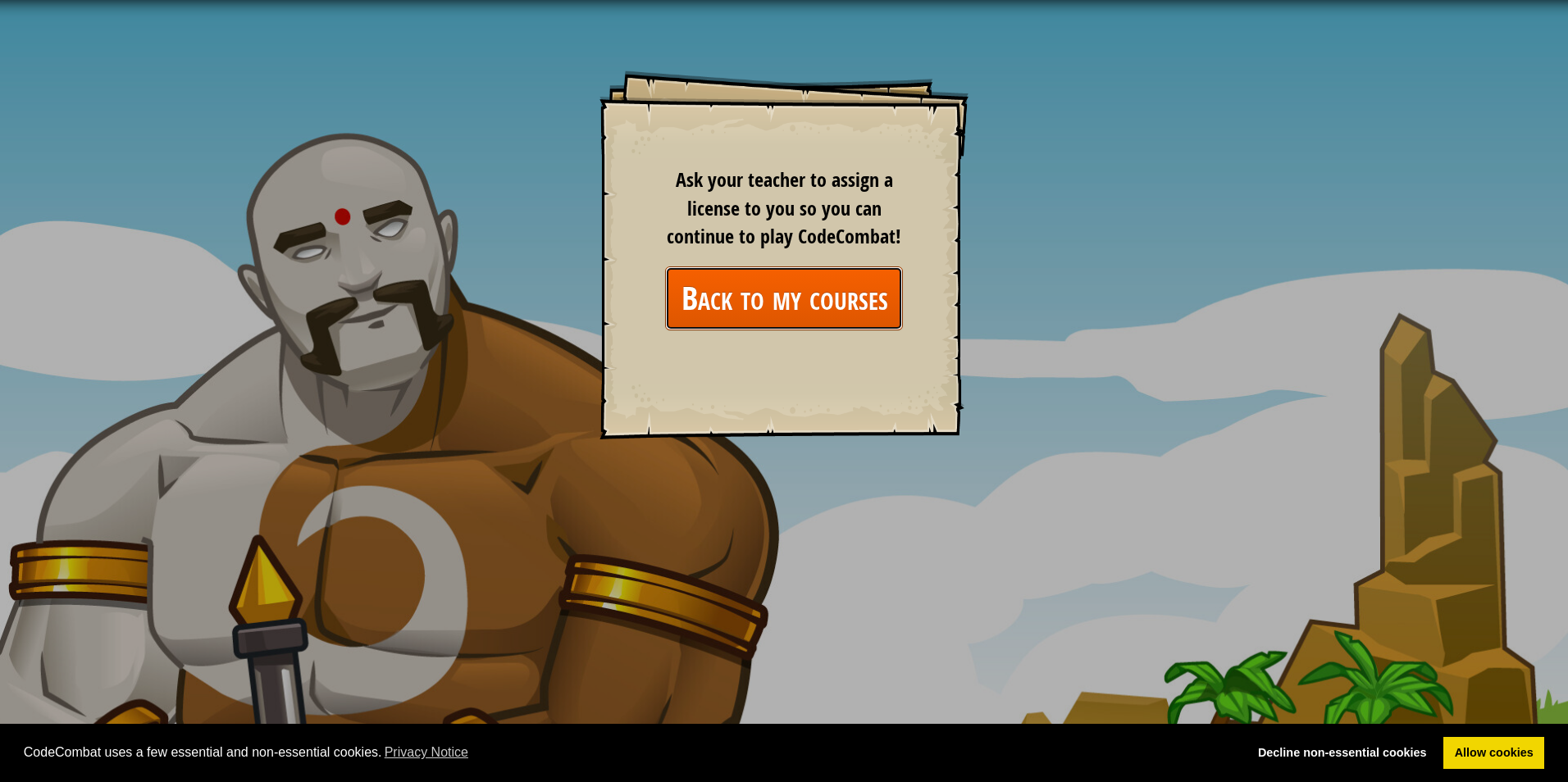
click at [797, 306] on link "Back to my courses" at bounding box center [784, 297] width 238 height 63
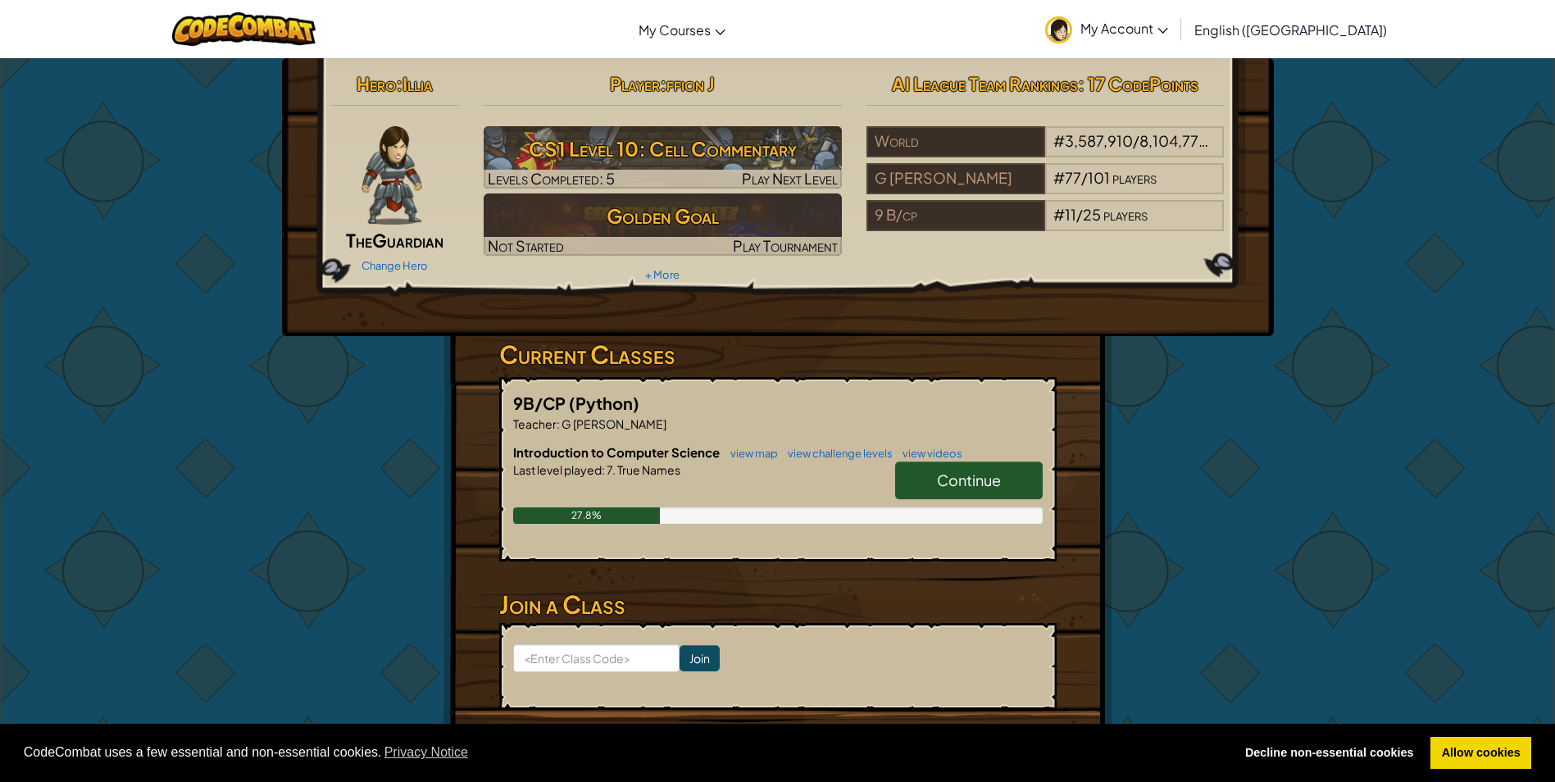
click at [931, 476] on link "Continue" at bounding box center [969, 481] width 148 height 38
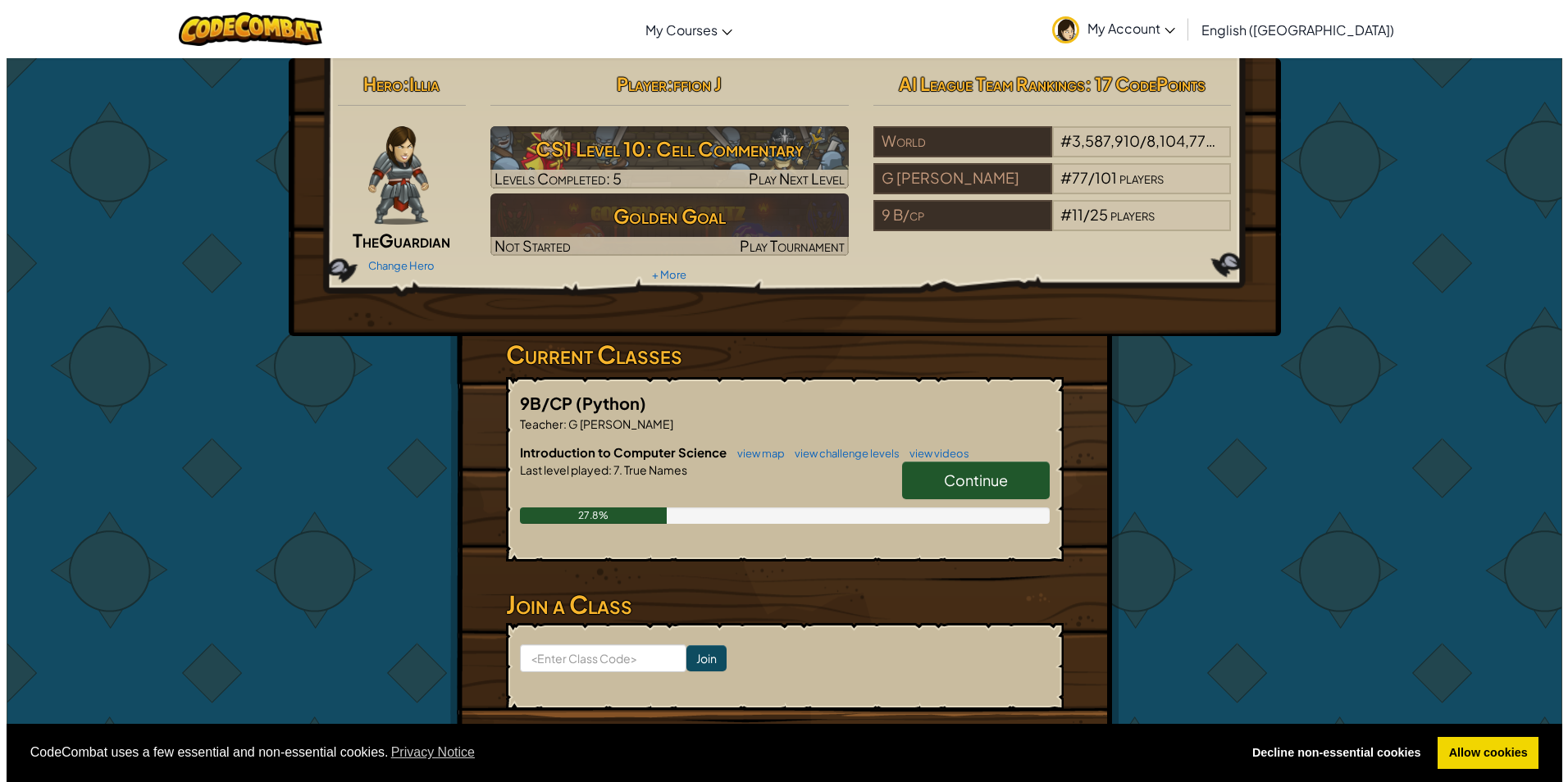
select select "en-[GEOGRAPHIC_DATA]"
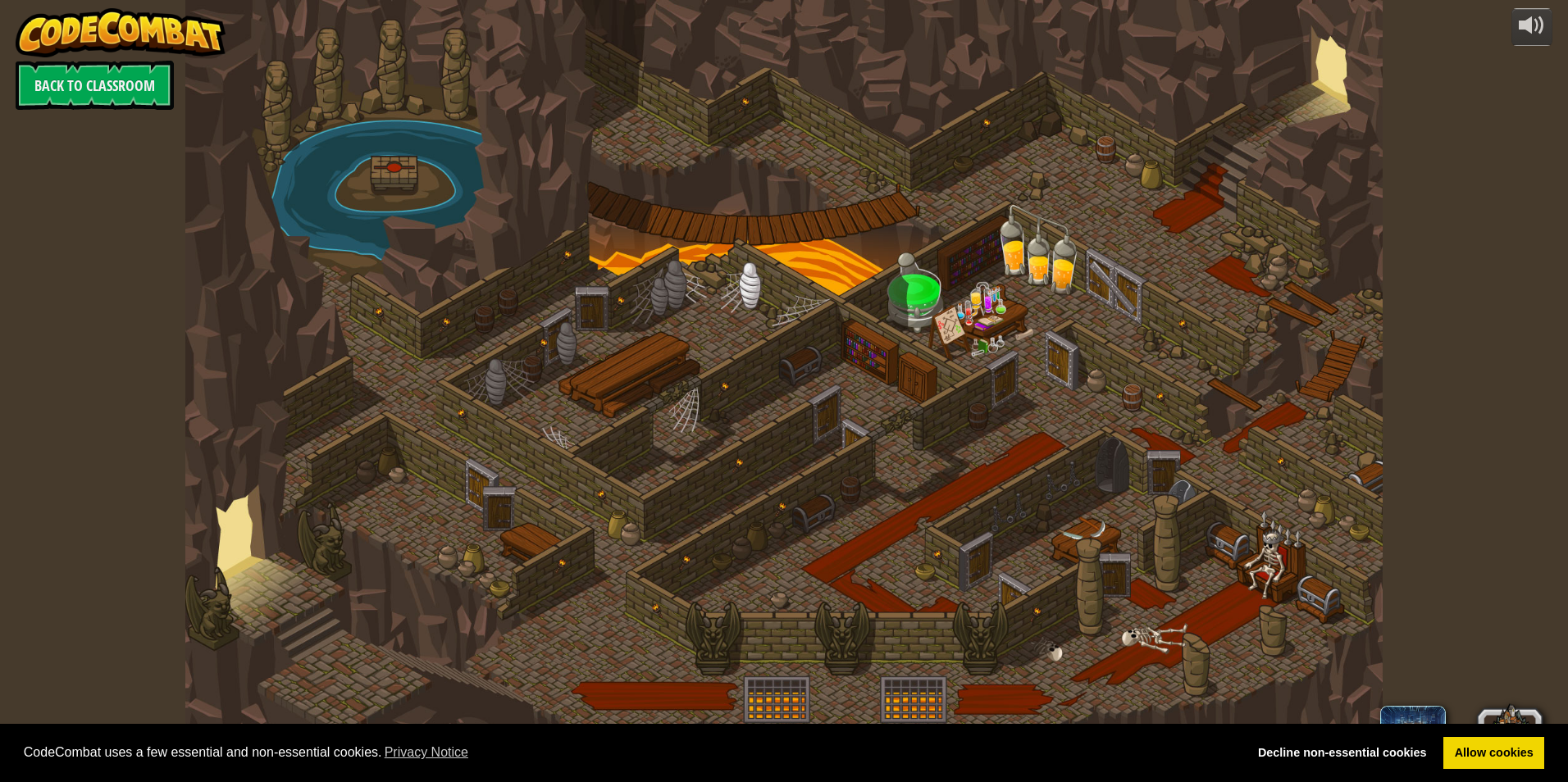
select select "en-[GEOGRAPHIC_DATA]"
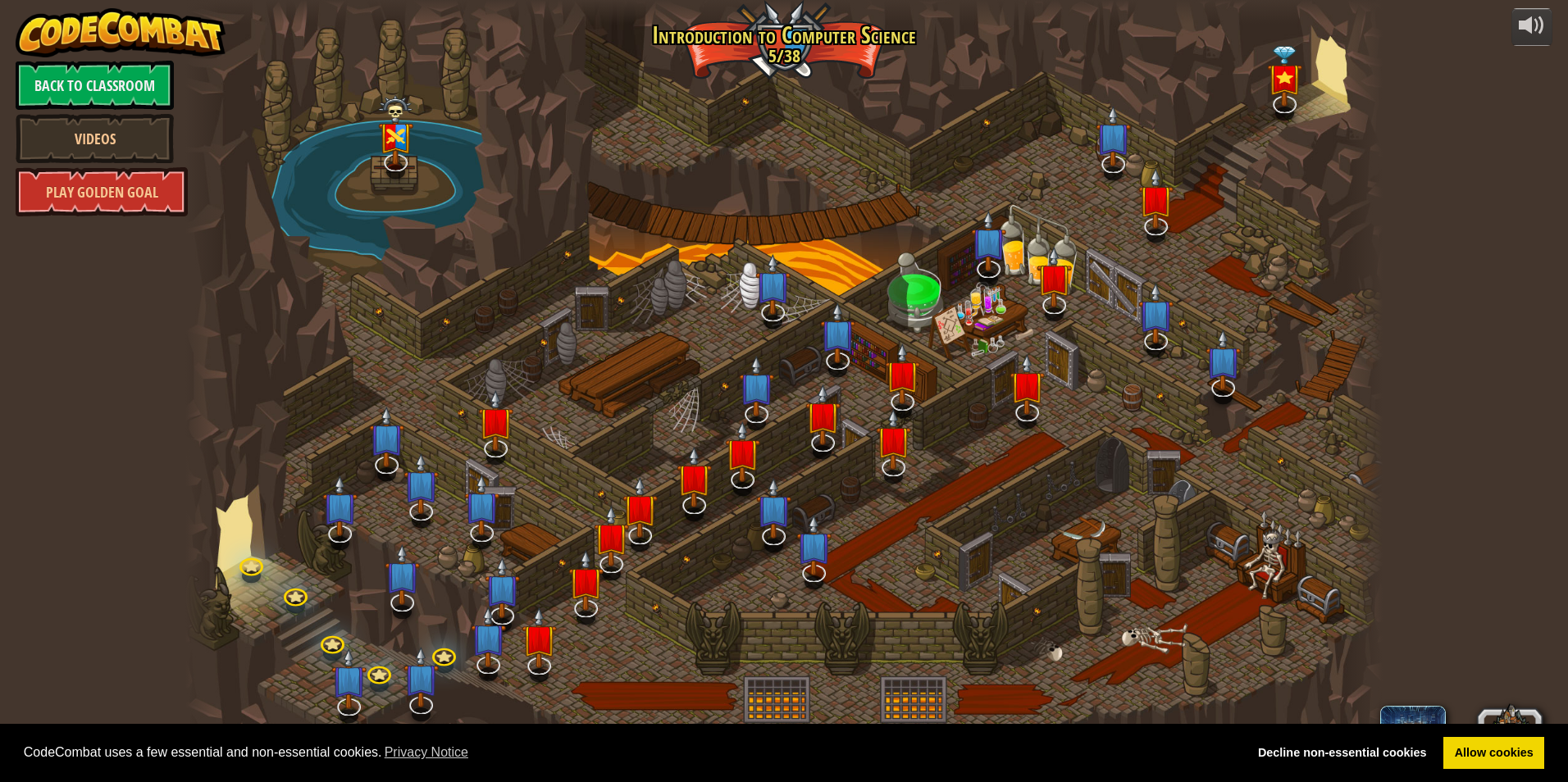
select select "en-[GEOGRAPHIC_DATA]"
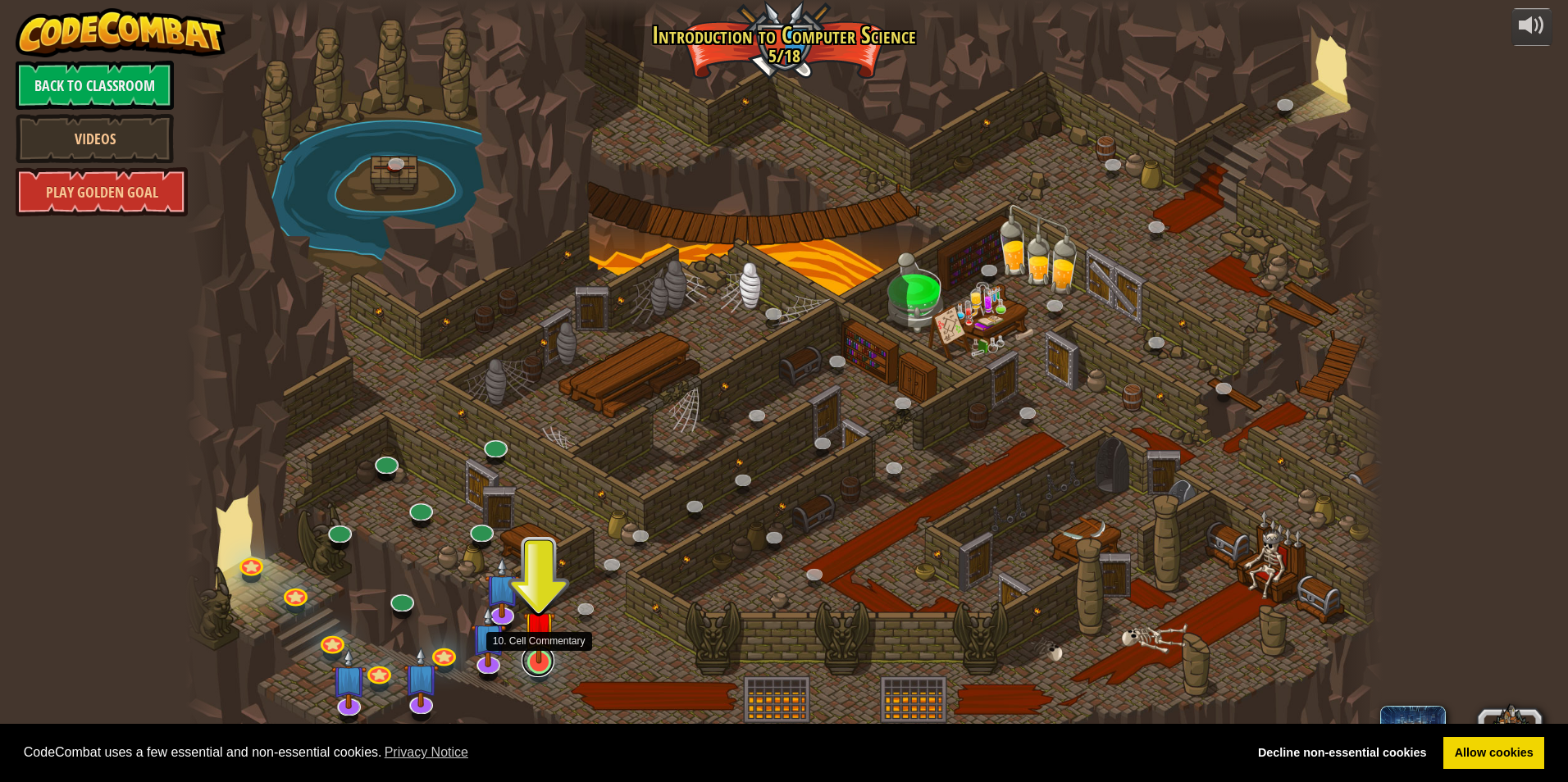
click at [540, 665] on link at bounding box center [537, 660] width 33 height 33
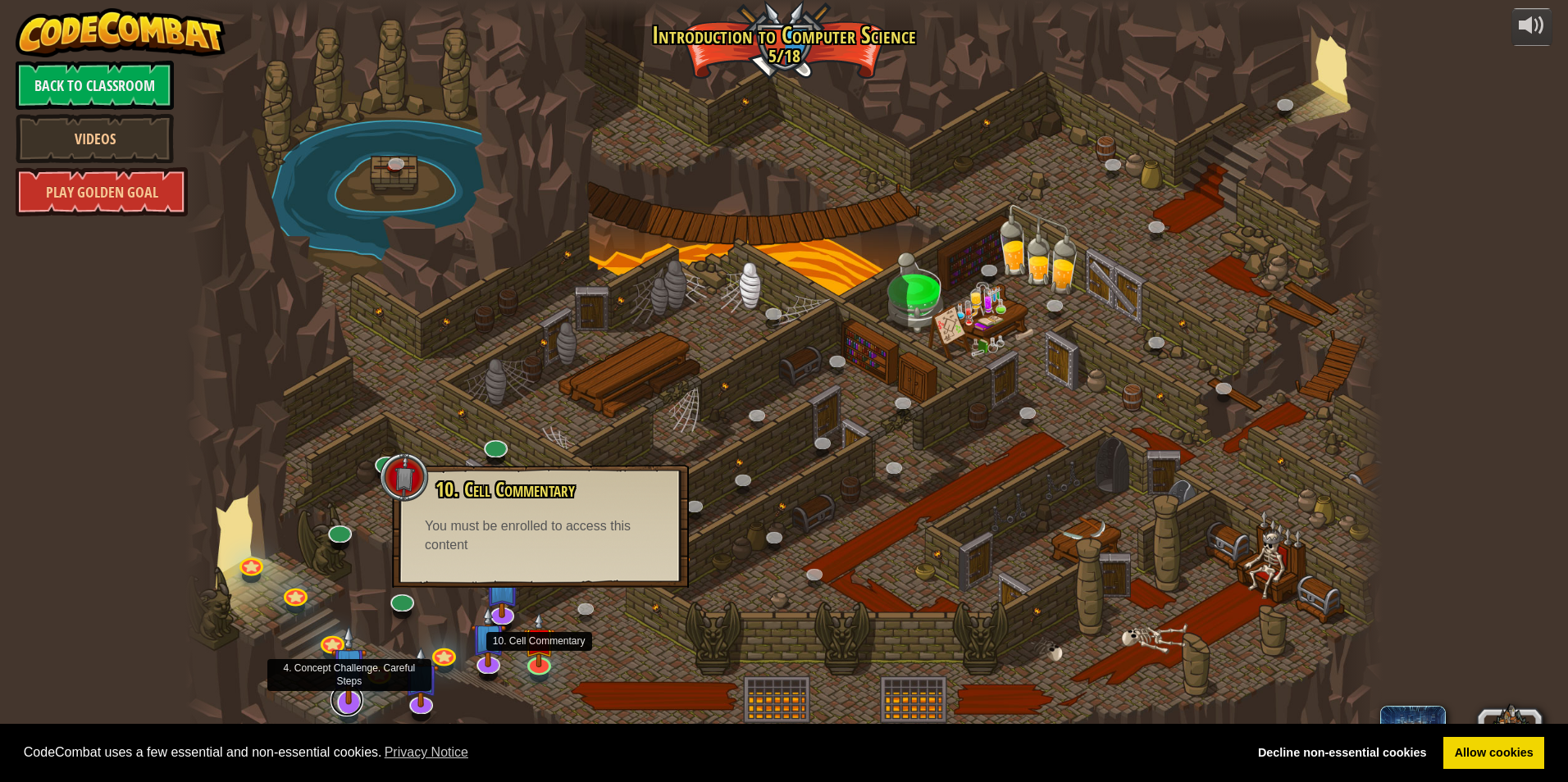
click at [351, 711] on link at bounding box center [346, 700] width 33 height 33
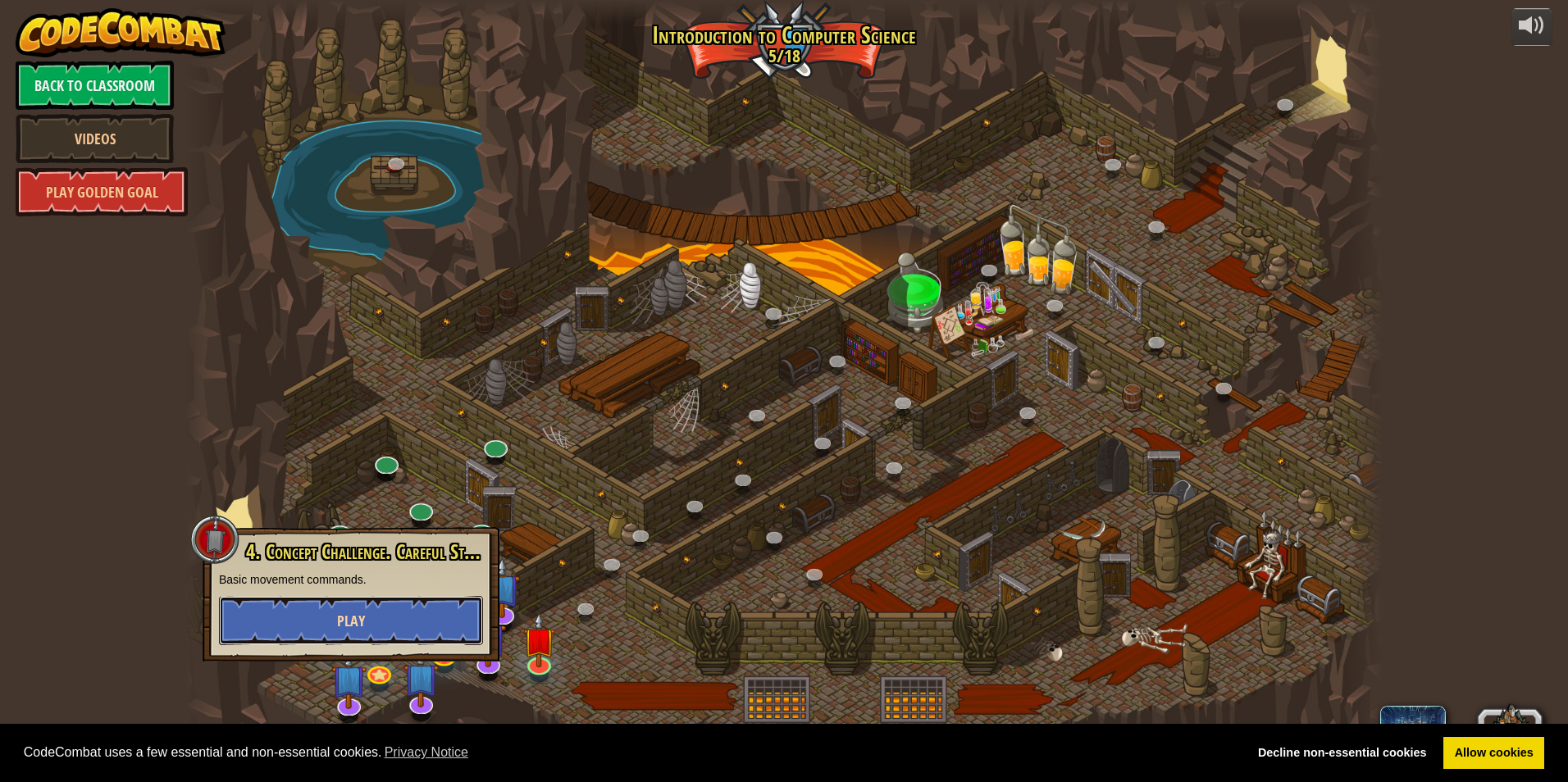
click at [340, 626] on span "Play" at bounding box center [351, 621] width 28 height 20
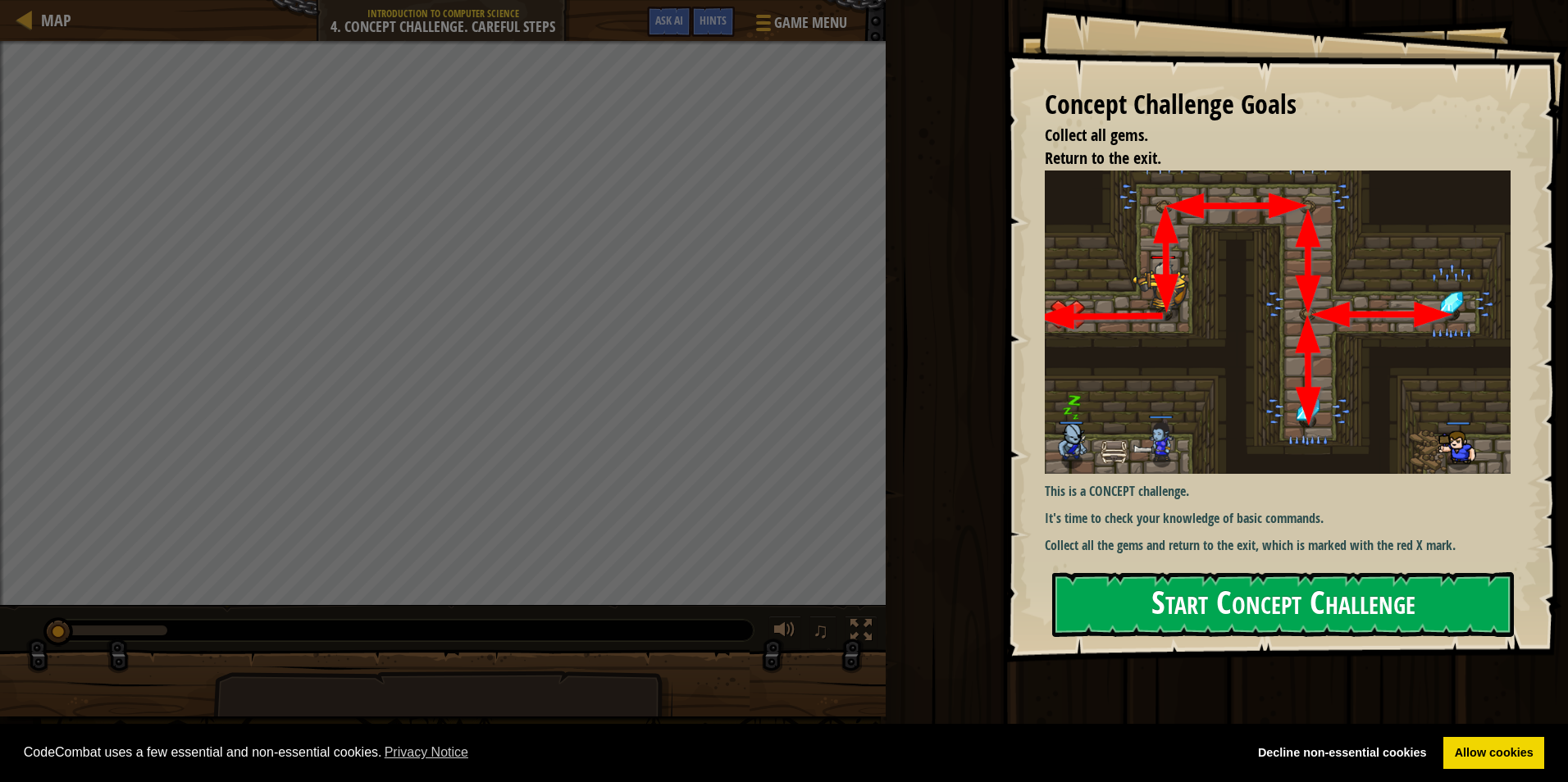
click at [1309, 572] on button "Start Concept Challenge" at bounding box center [1283, 604] width 462 height 65
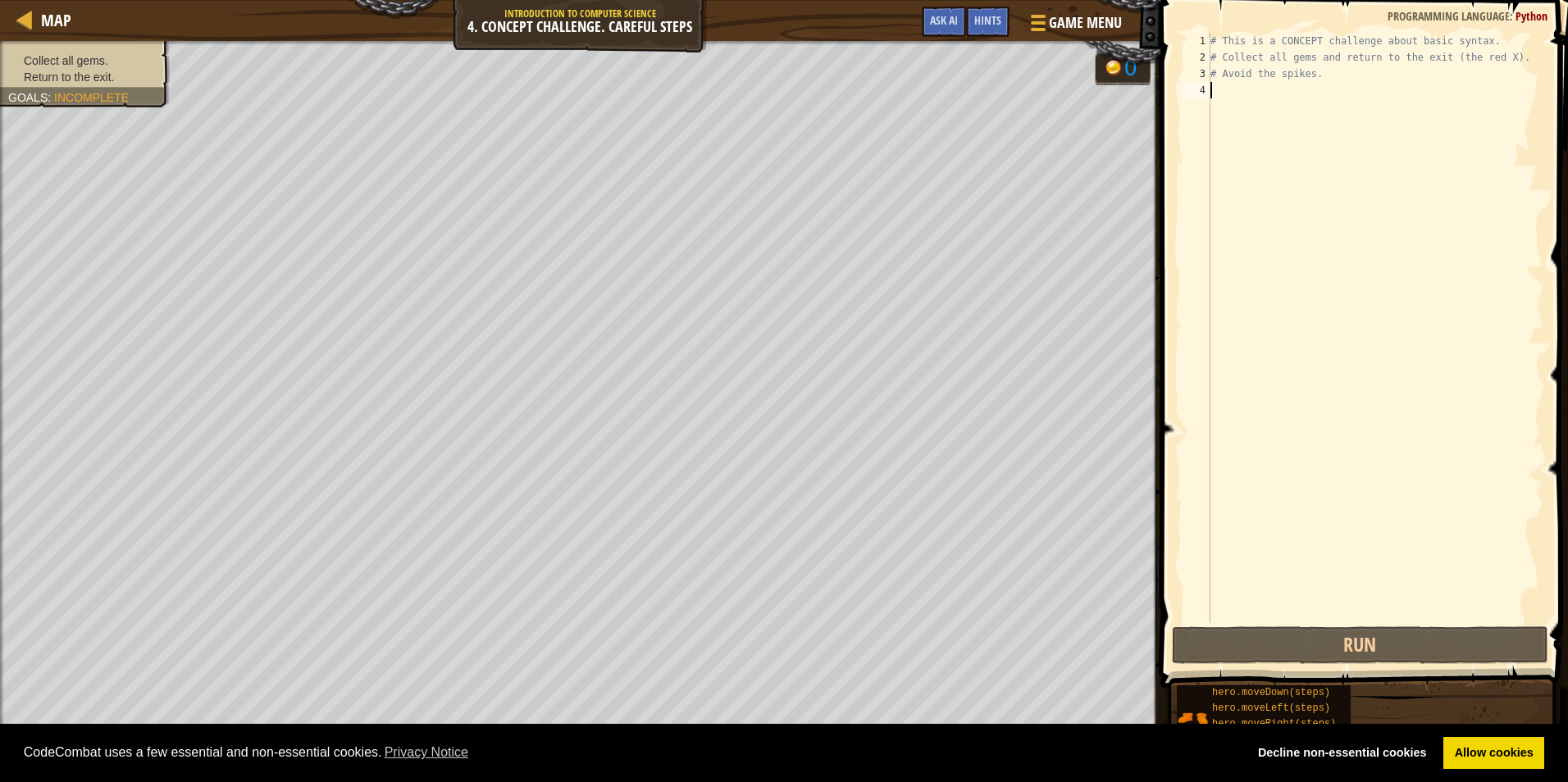
type textarea "up"
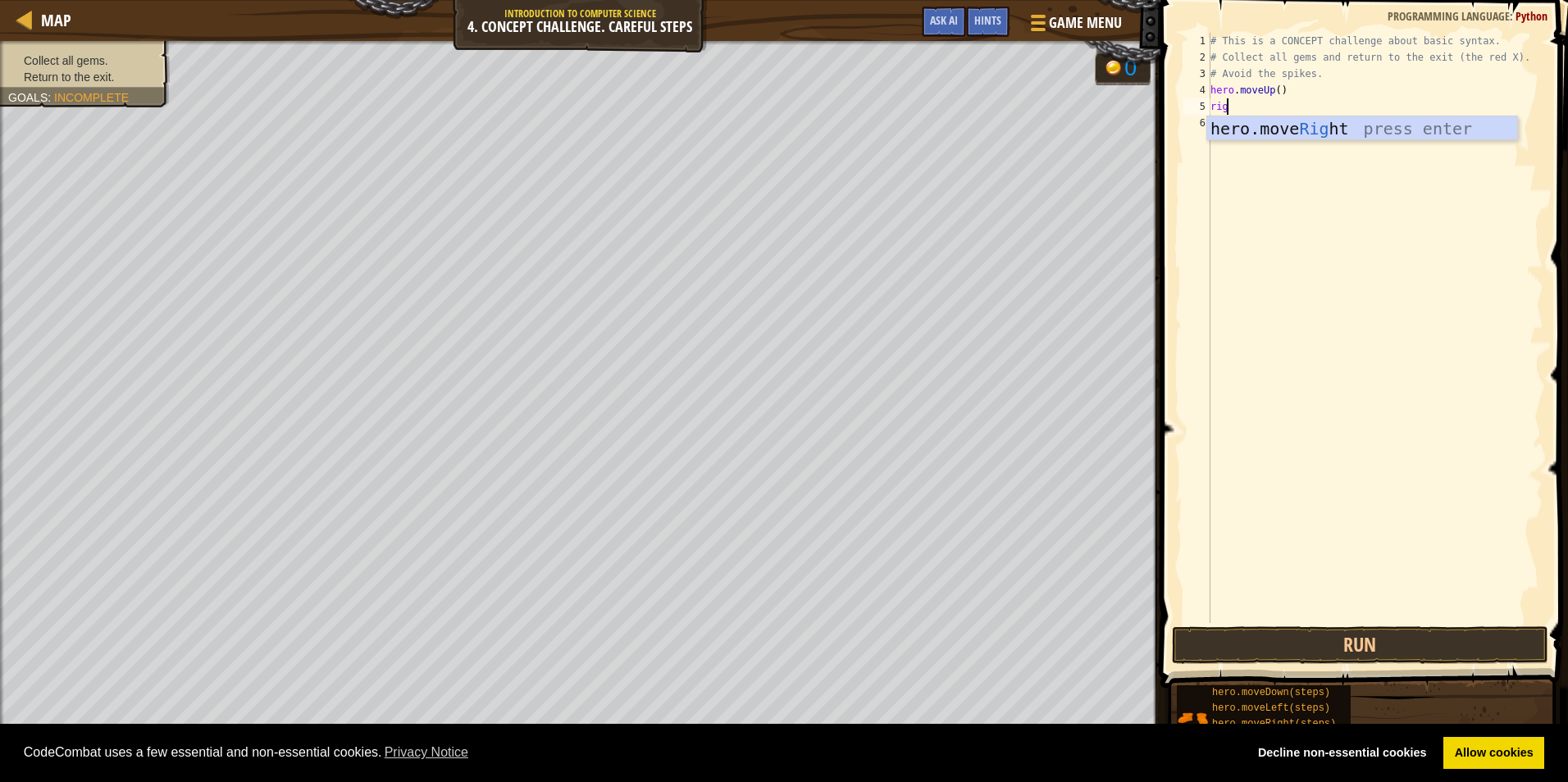
type textarea "right"
type textarea "down"
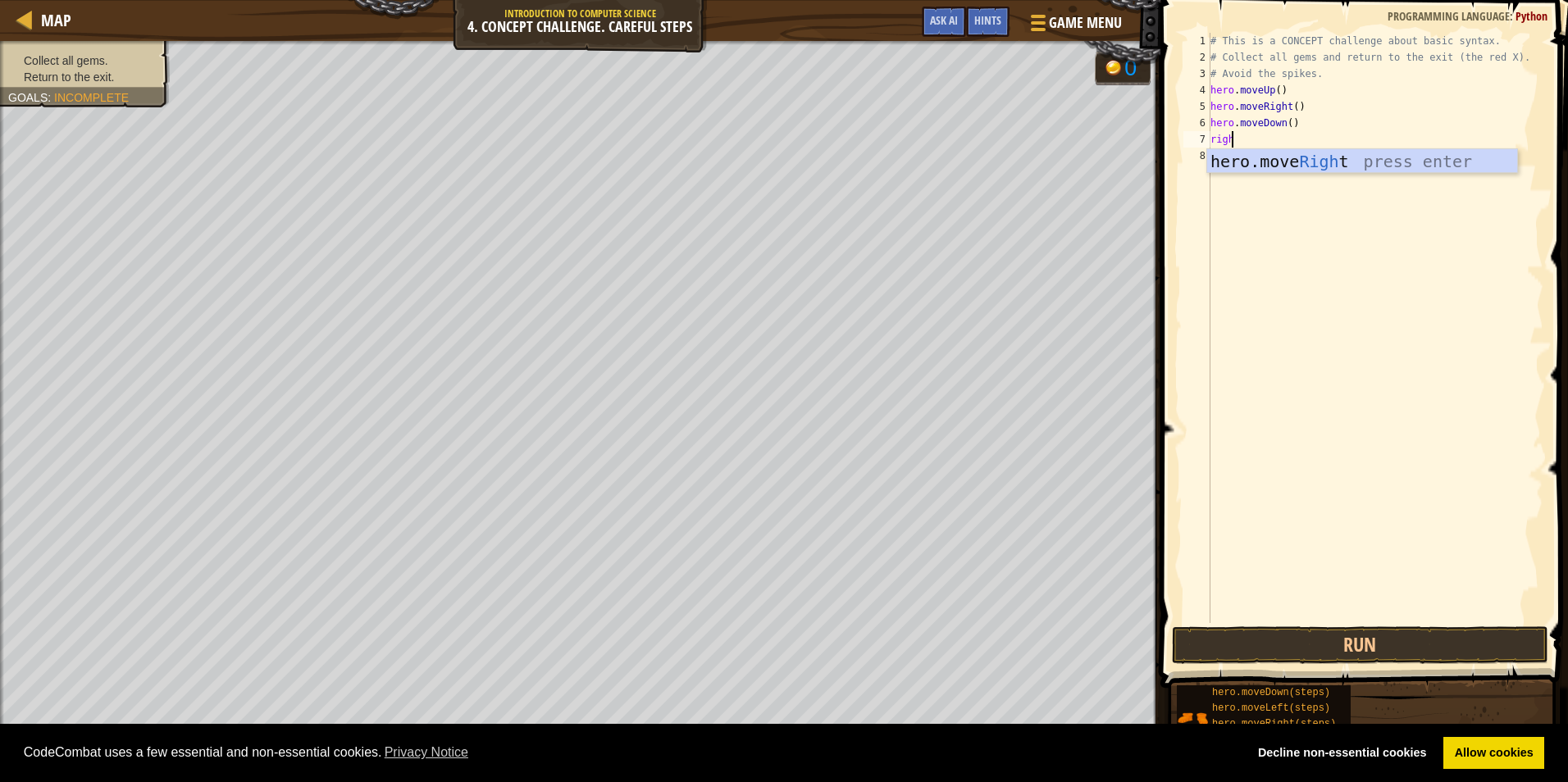
scroll to position [7, 1]
type textarea "right"
type textarea "left"
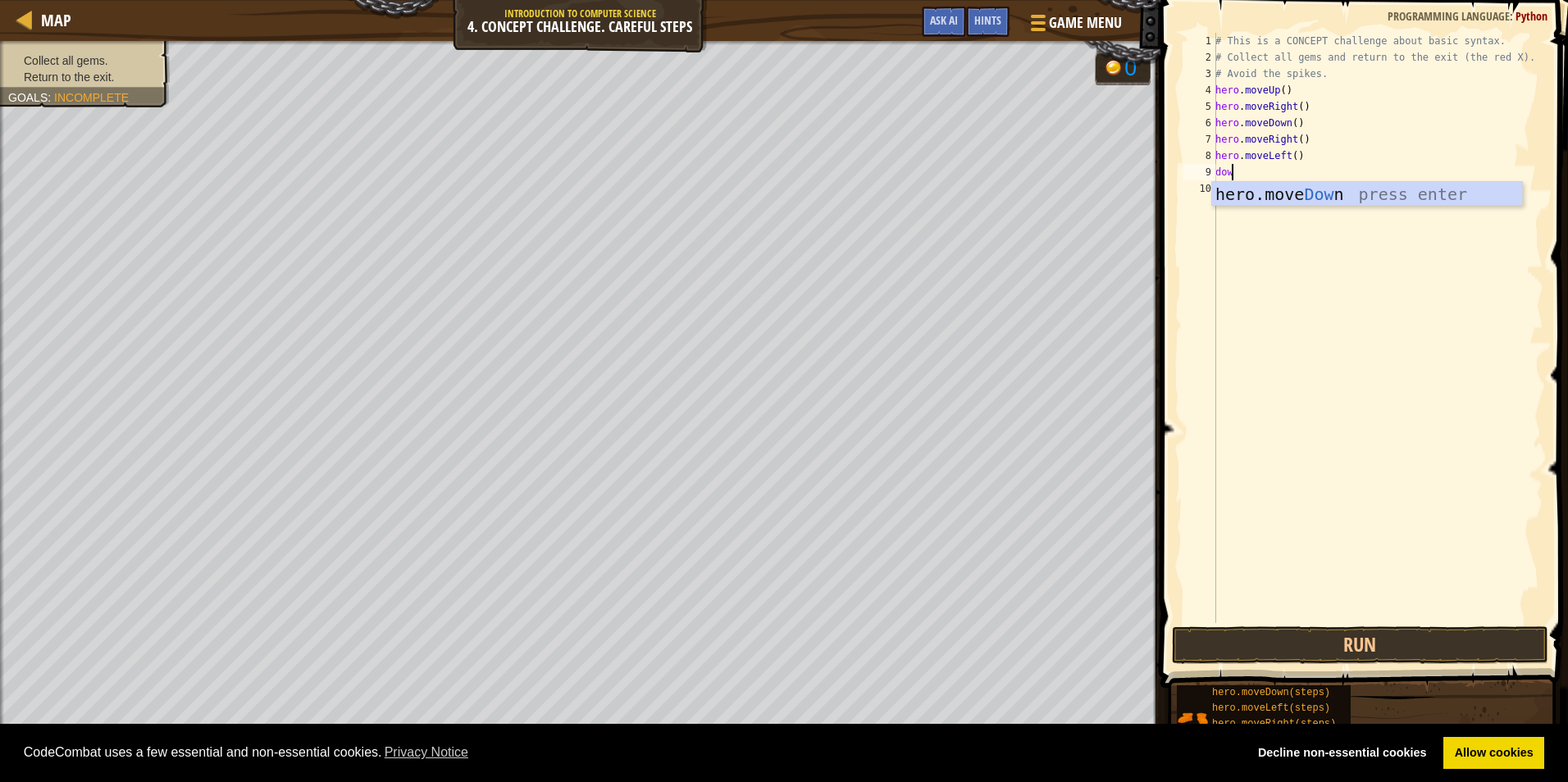
type textarea "down"
click at [1319, 649] on button "Run" at bounding box center [1360, 645] width 376 height 38
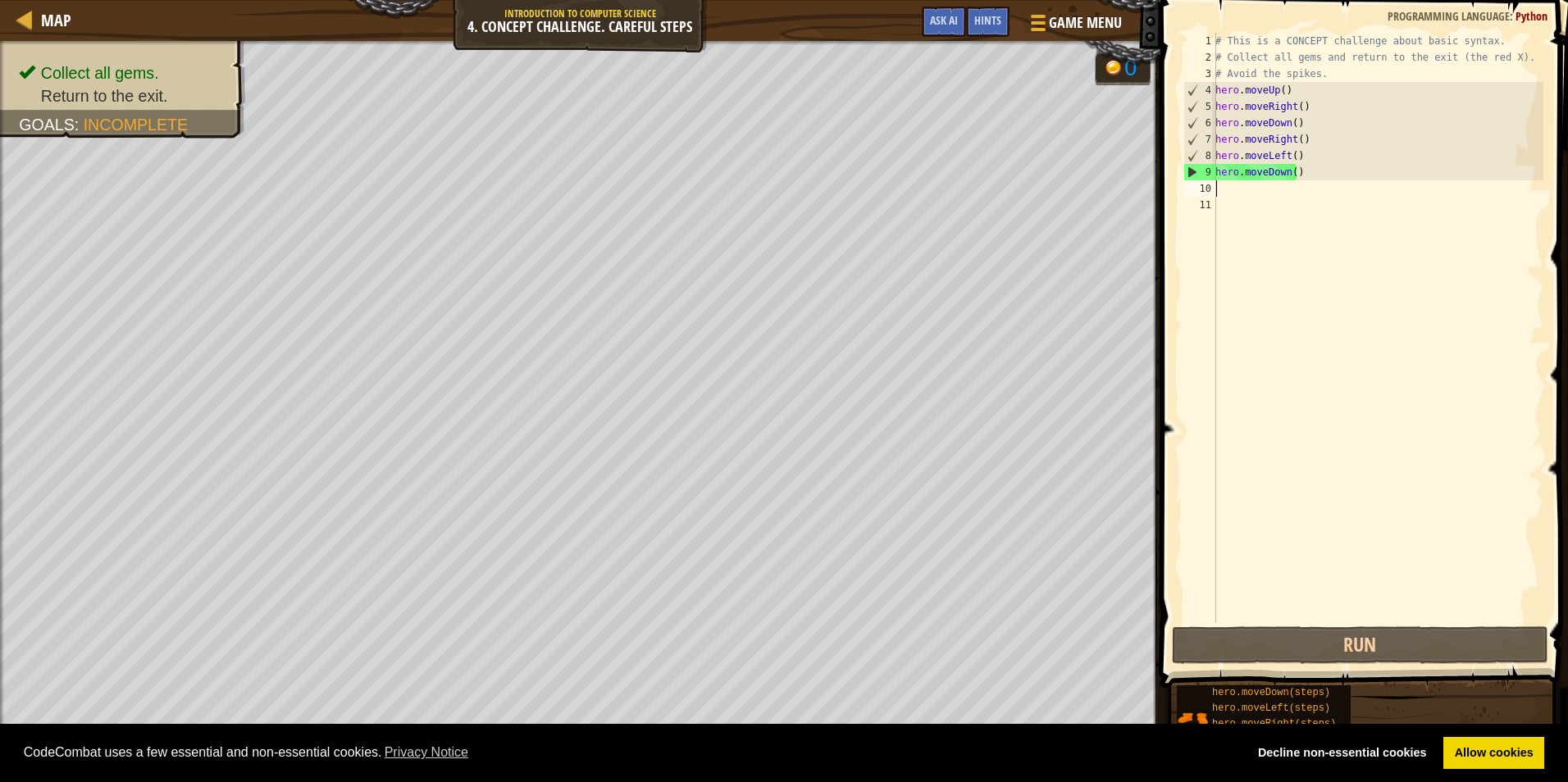
type textarea "up"
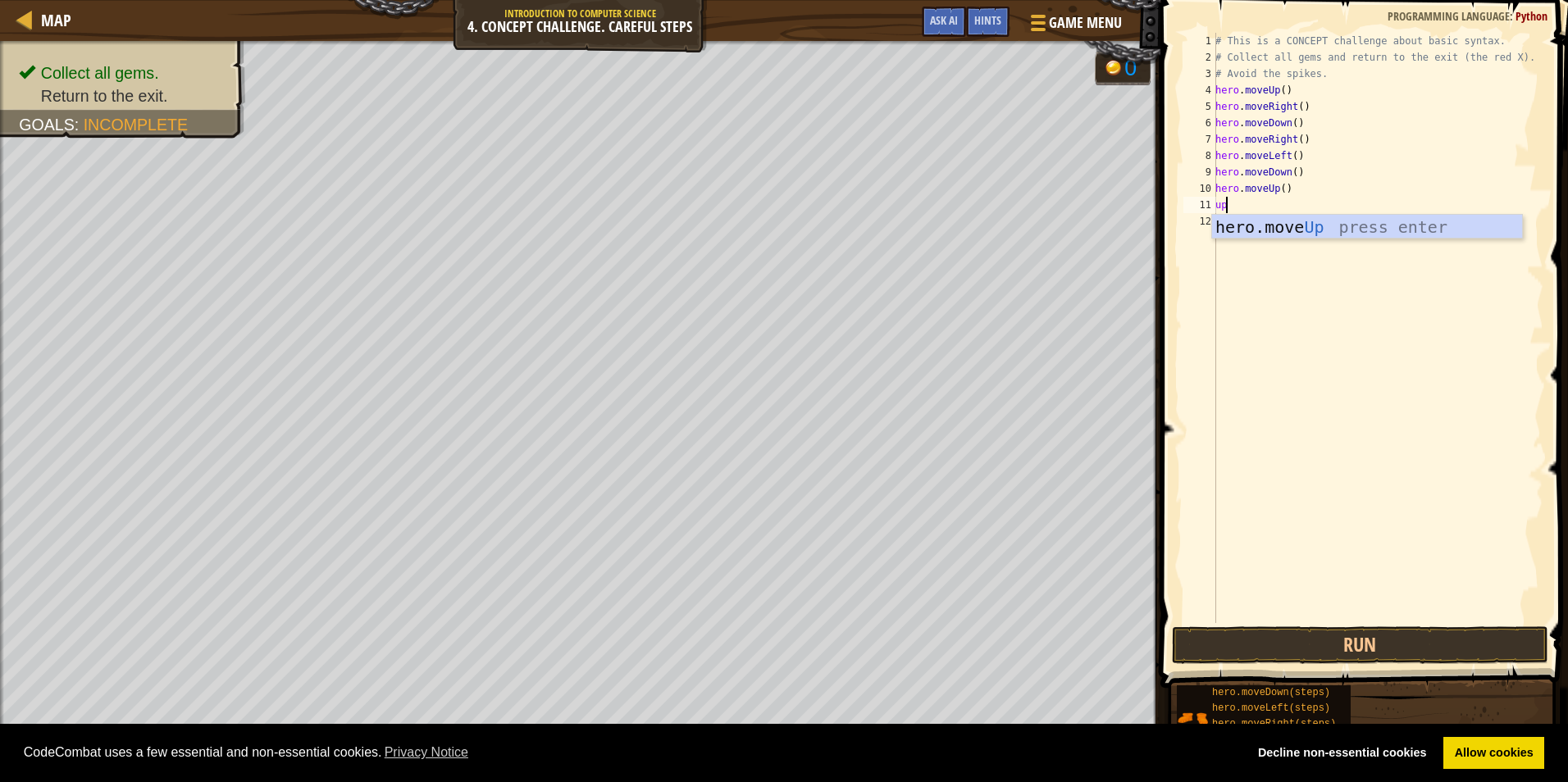
type textarea "u"
click at [1279, 184] on div "# This is a CONCEPT challenge about basic syntax. # Collect all gems and return…" at bounding box center [1377, 344] width 331 height 623
type textarea "hero.moveUp(2)"
type textarea "left"
type textarea "down"
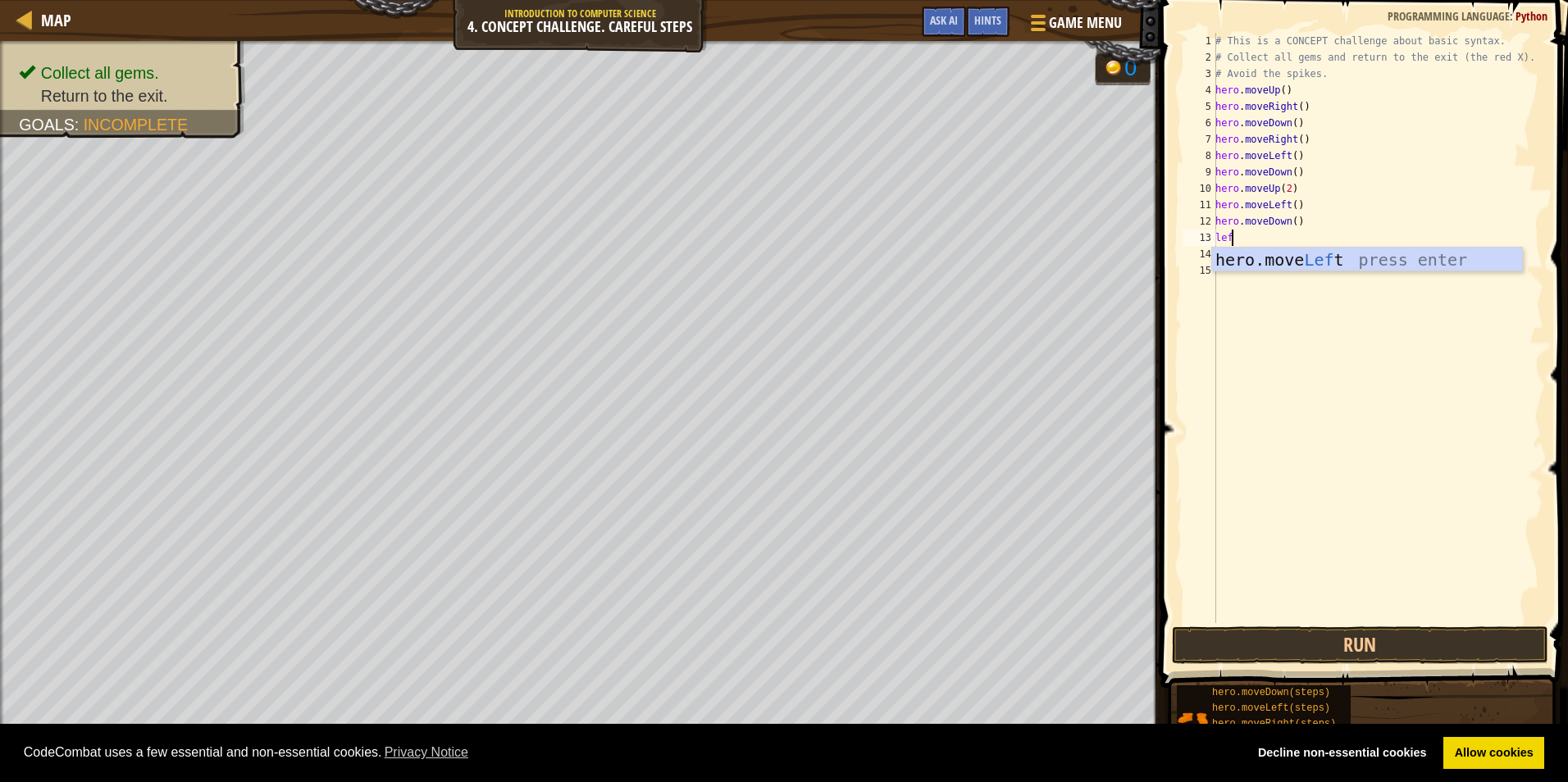
type textarea "left"
click at [1340, 653] on button "Run" at bounding box center [1360, 645] width 376 height 38
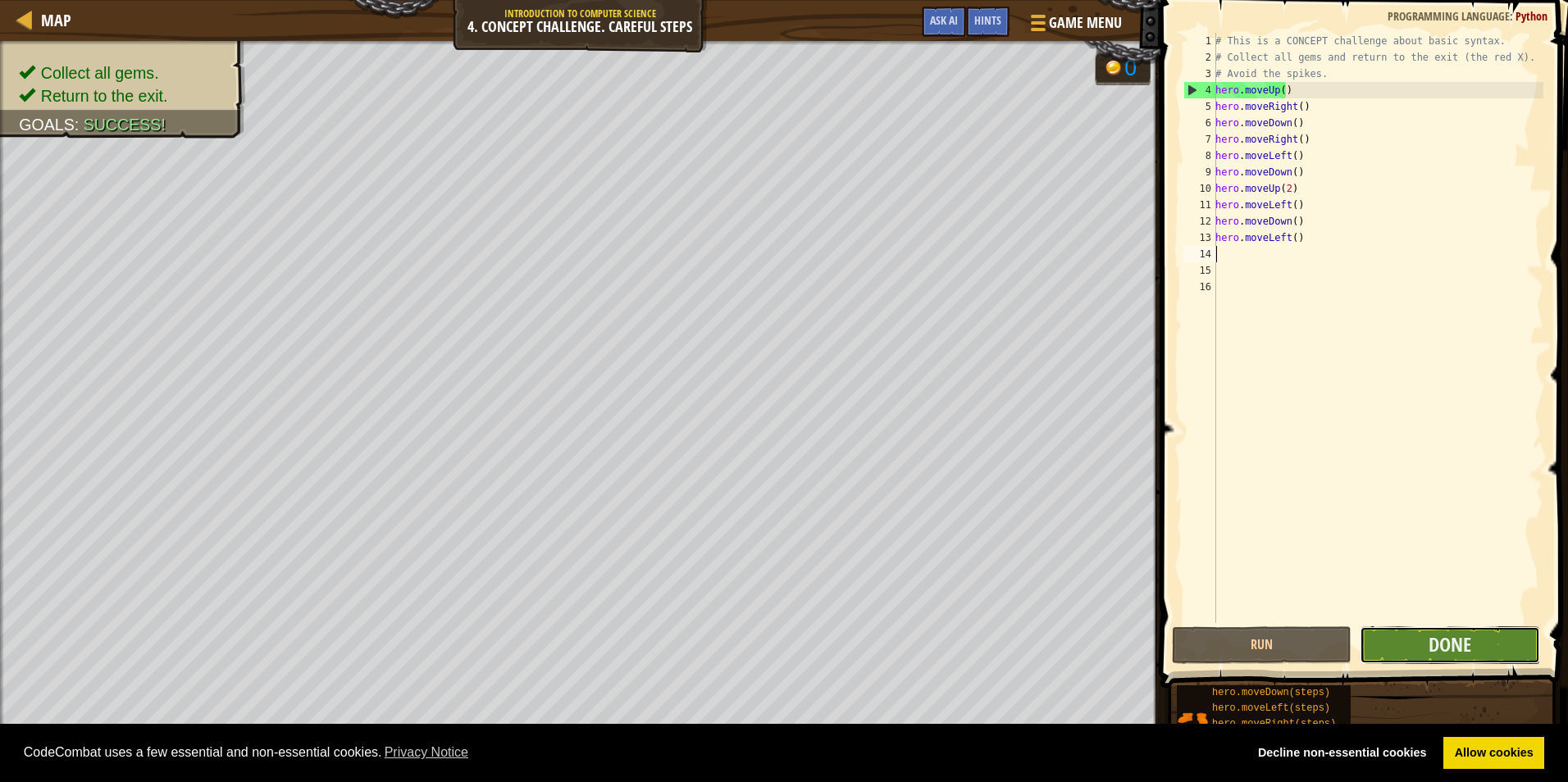
click at [1474, 645] on button "Done" at bounding box center [1449, 645] width 180 height 38
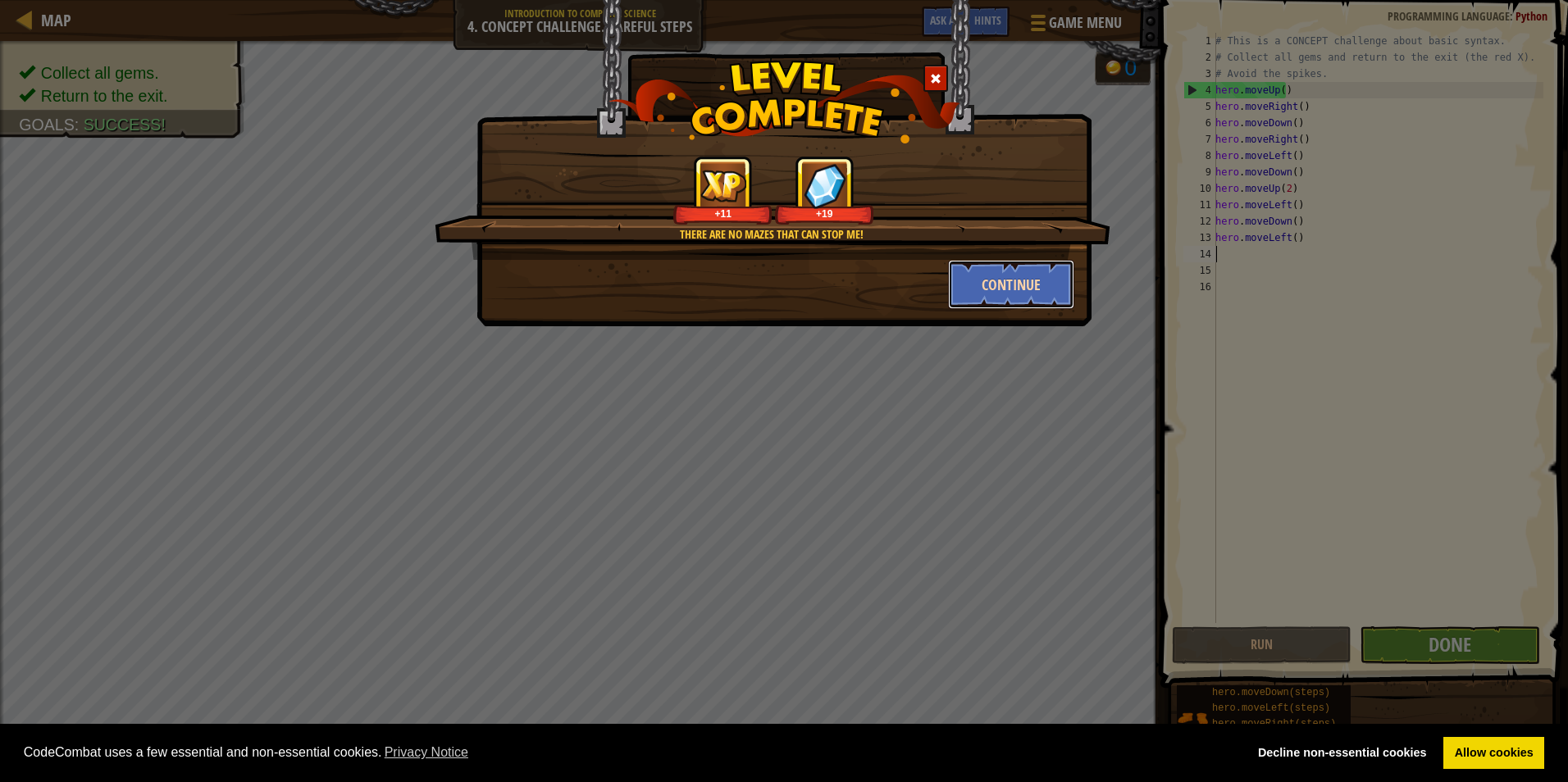
click at [987, 269] on button "Continue" at bounding box center [1011, 284] width 127 height 49
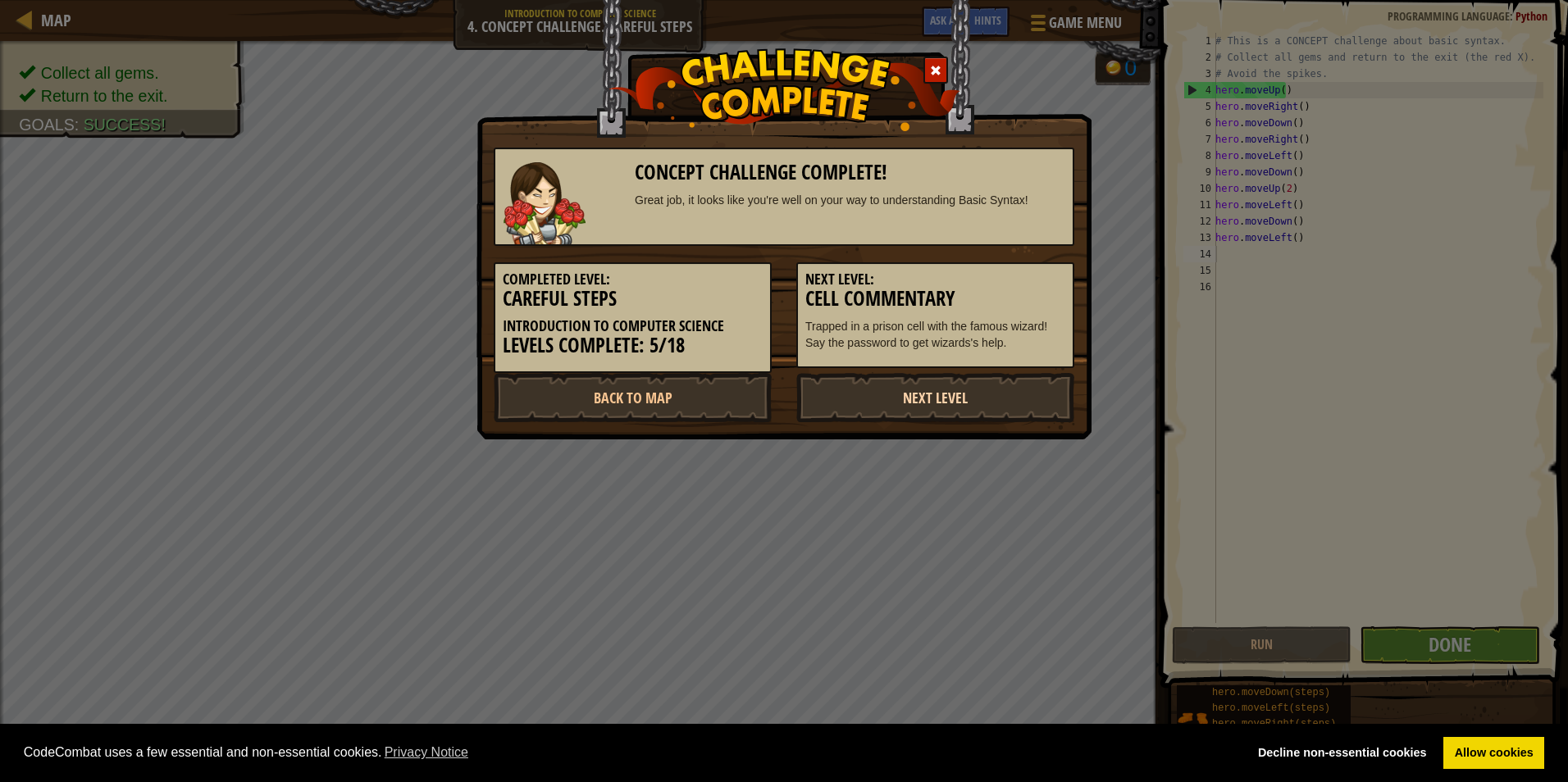
click at [945, 392] on link "Next Level" at bounding box center [935, 397] width 278 height 49
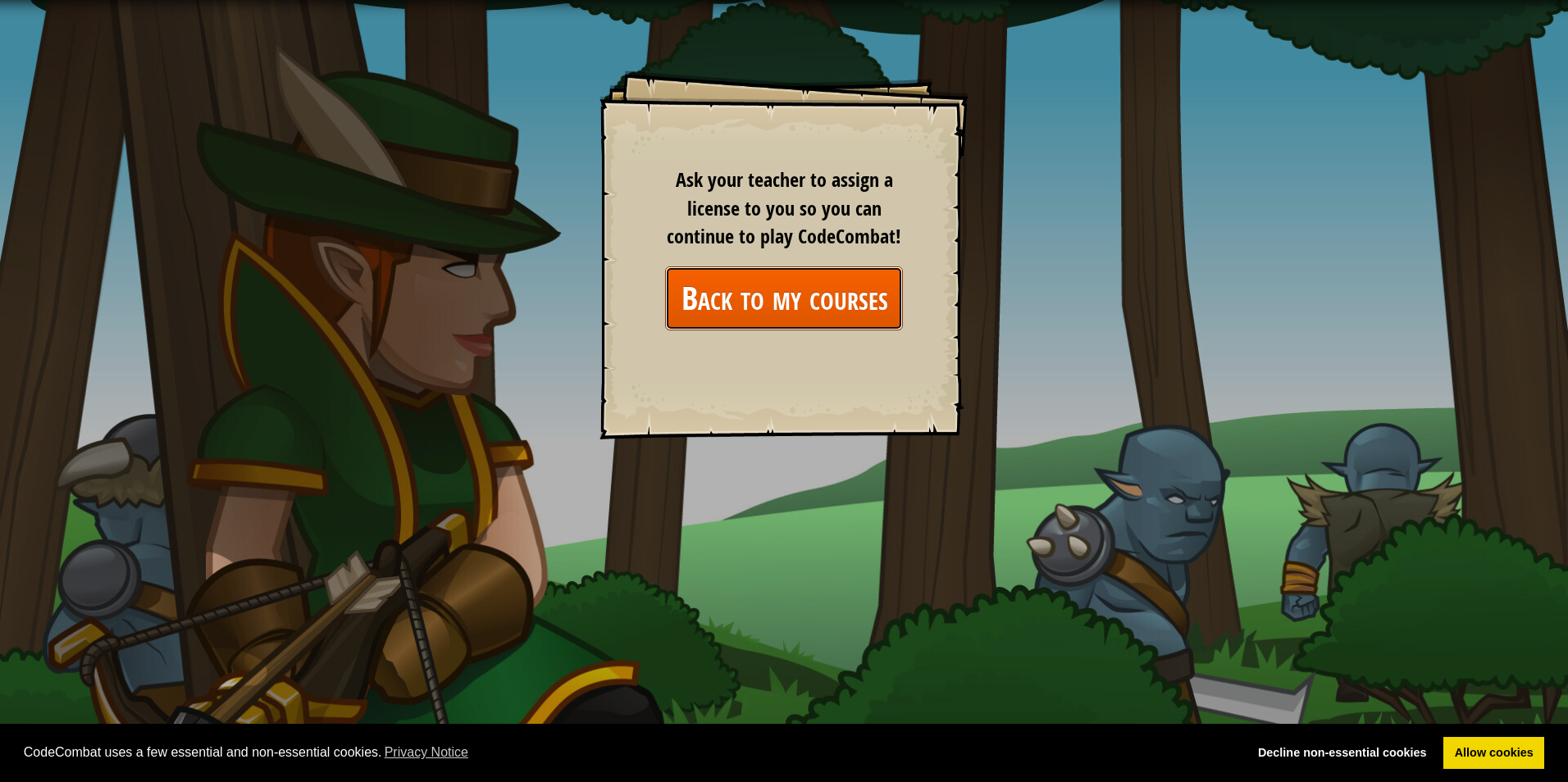
click at [748, 274] on link "Back to my courses" at bounding box center [784, 297] width 238 height 63
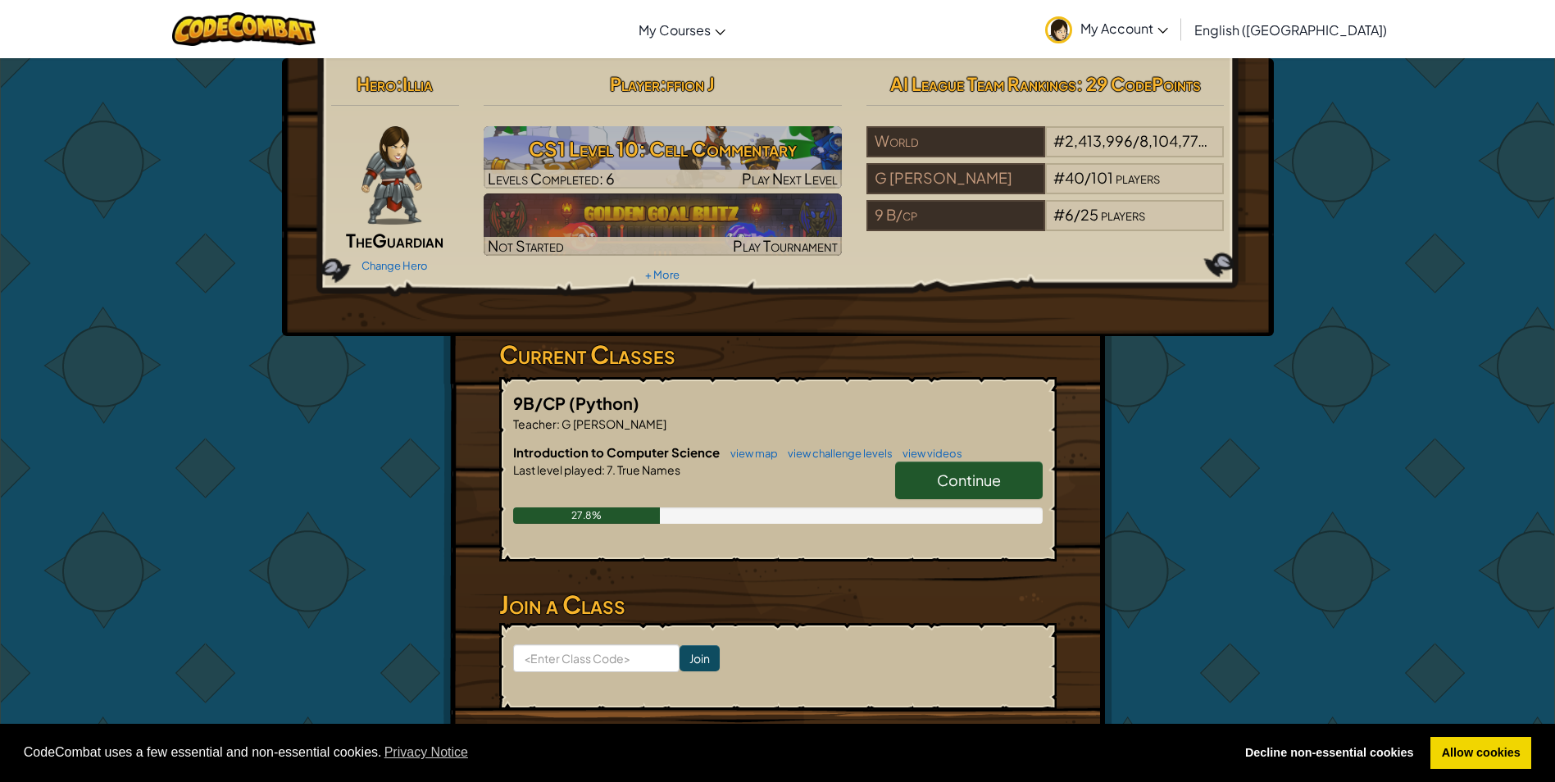
drag, startPoint x: 999, startPoint y: 489, endPoint x: 994, endPoint y: 506, distance: 17.1
click at [994, 506] on div "Continue" at bounding box center [961, 485] width 164 height 46
drag, startPoint x: 996, startPoint y: 492, endPoint x: 998, endPoint y: 502, distance: 10.0
click at [998, 502] on div "Continue" at bounding box center [961, 485] width 164 height 46
click at [1002, 490] on link "Continue" at bounding box center [969, 481] width 148 height 38
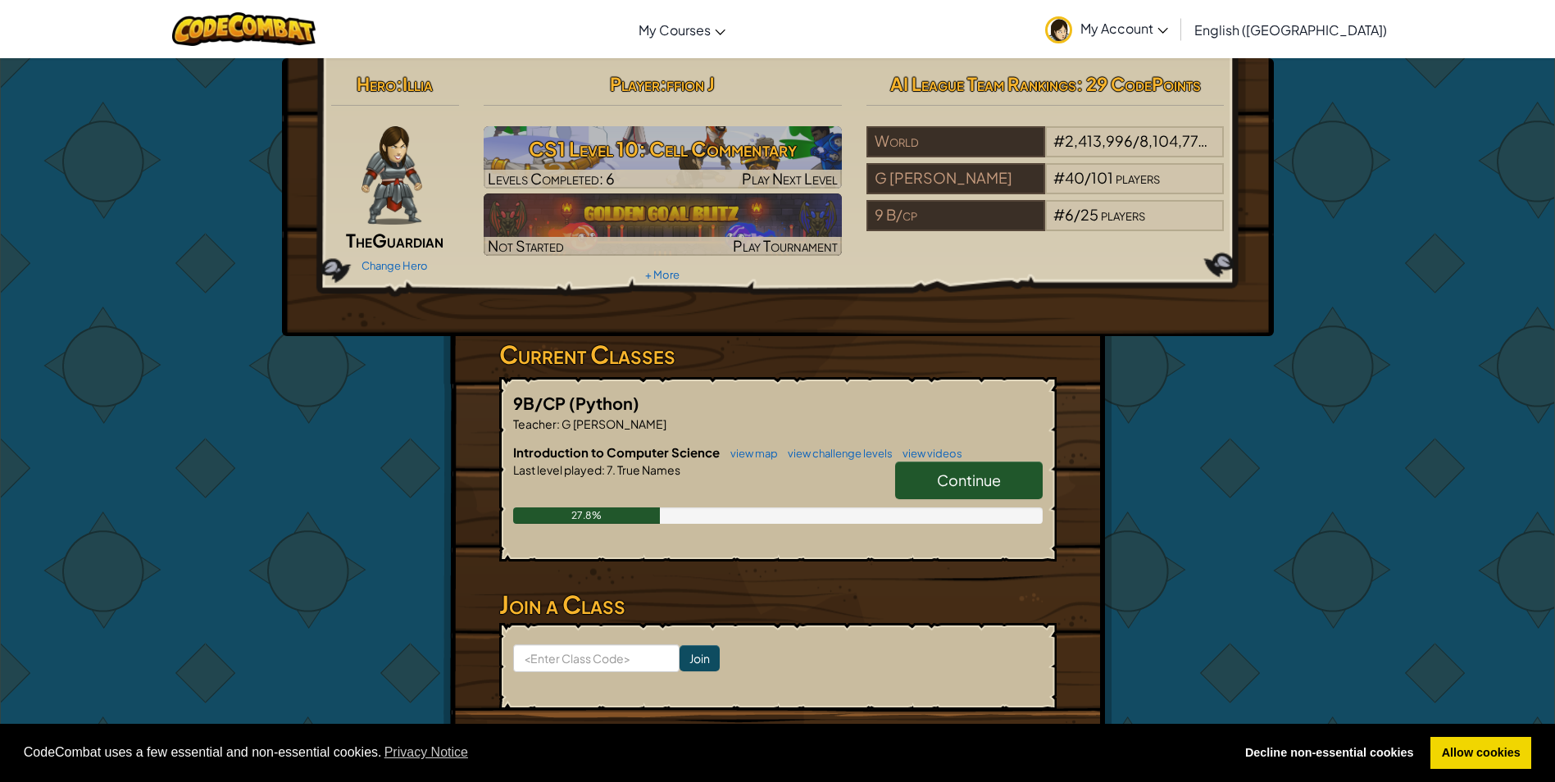
select select "en-[GEOGRAPHIC_DATA]"
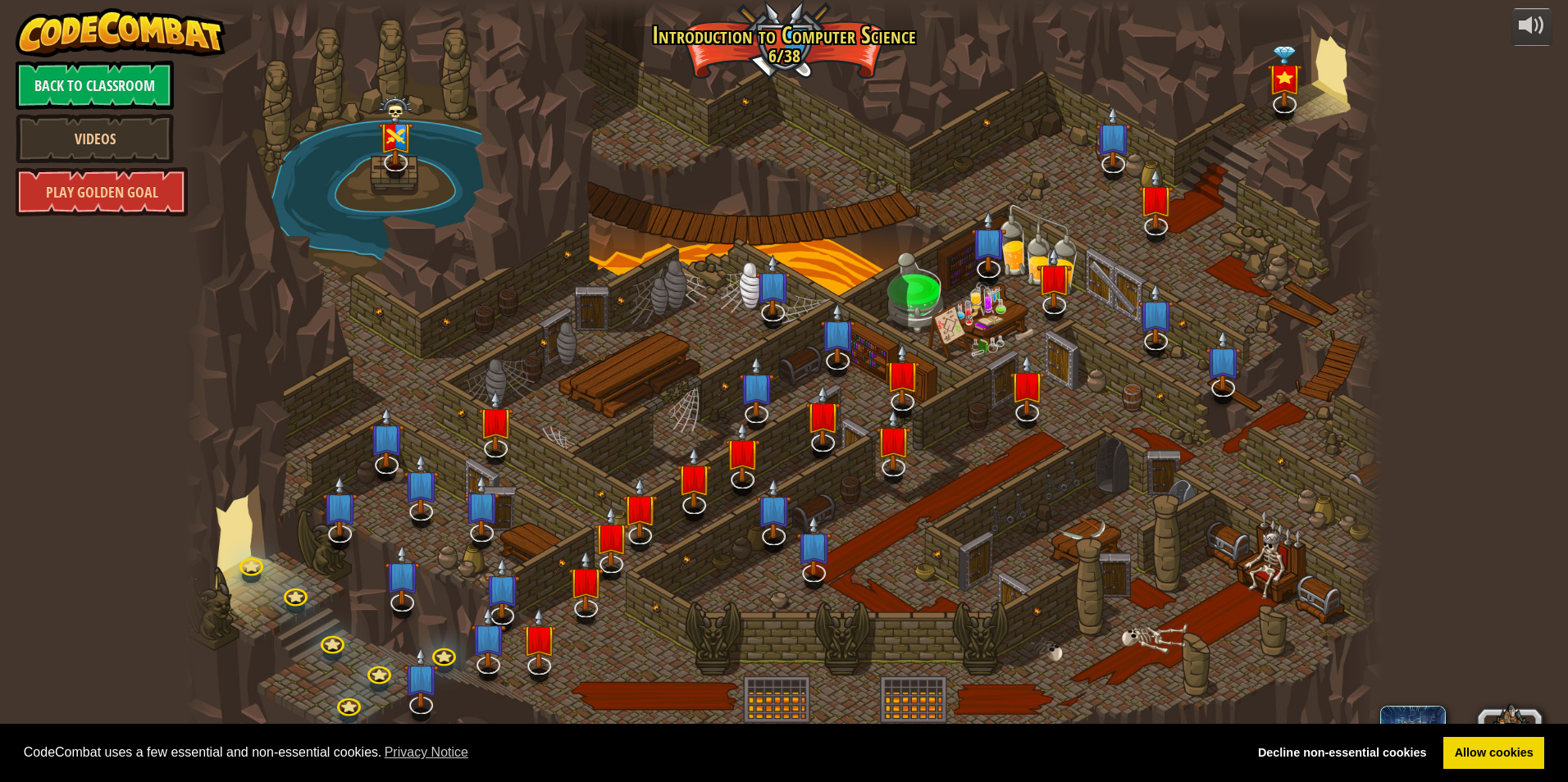
select select "en-[GEOGRAPHIC_DATA]"
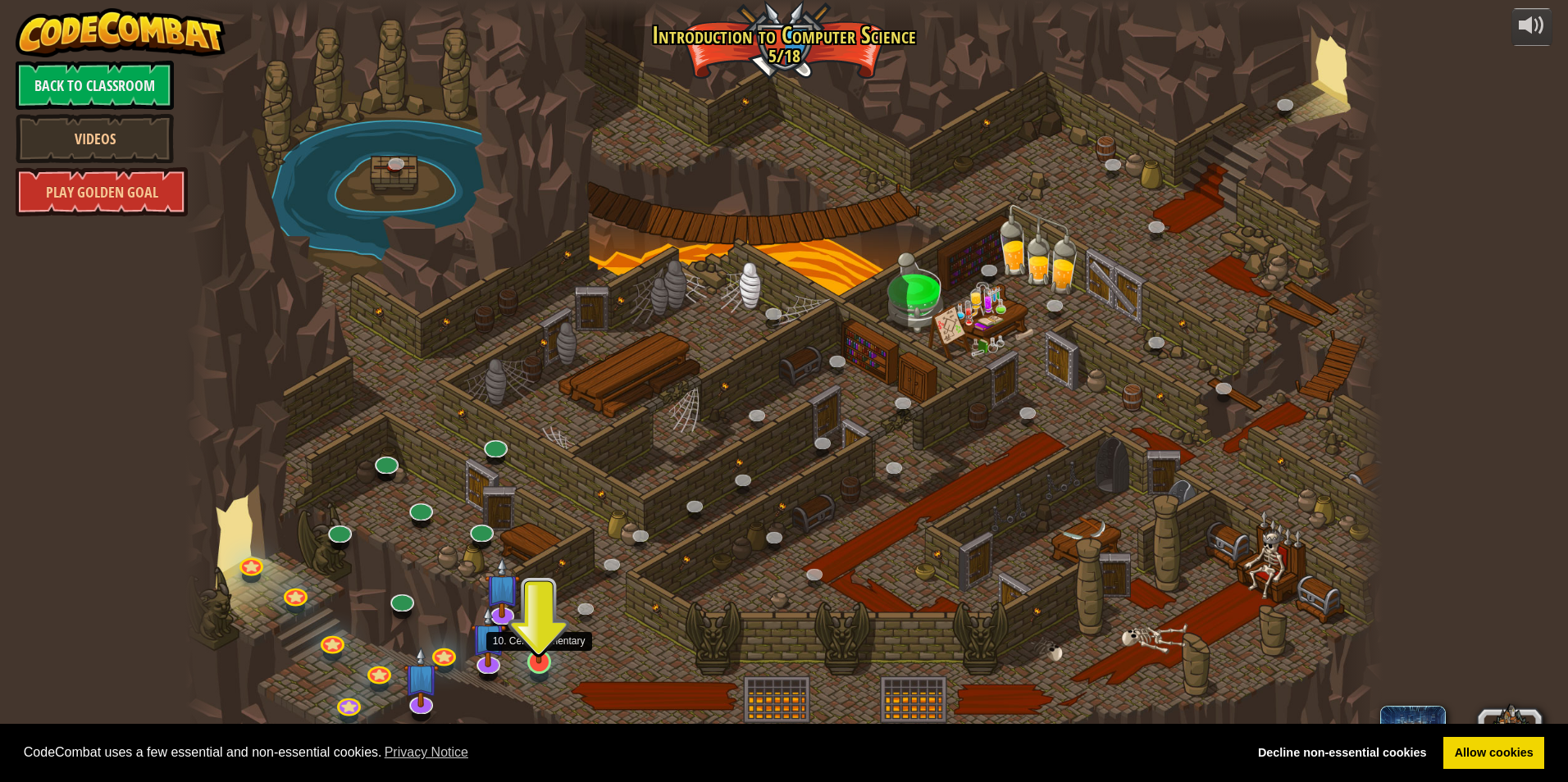
click at [544, 665] on div at bounding box center [539, 662] width 24 height 24
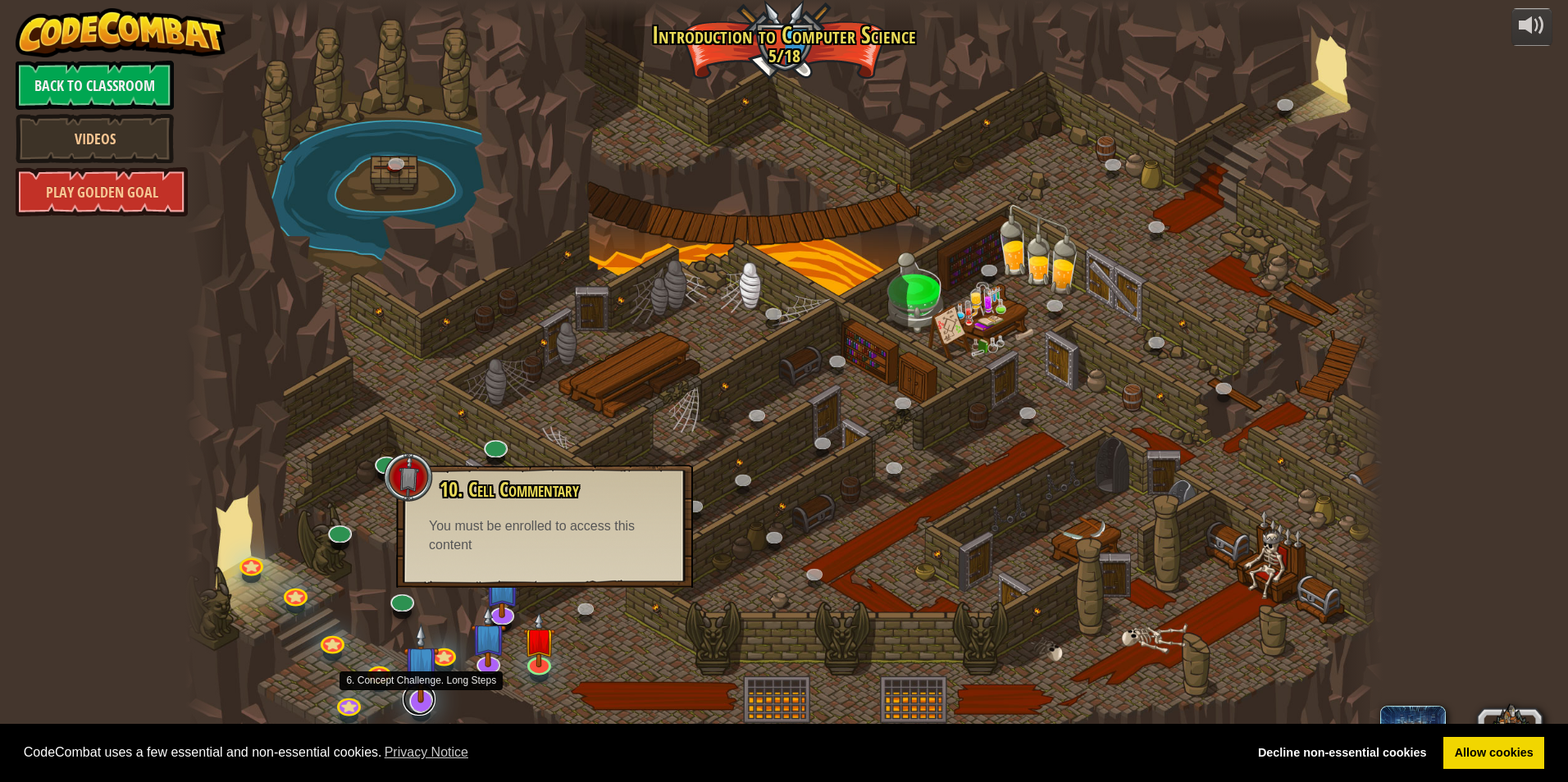
click at [428, 709] on link at bounding box center [419, 699] width 33 height 33
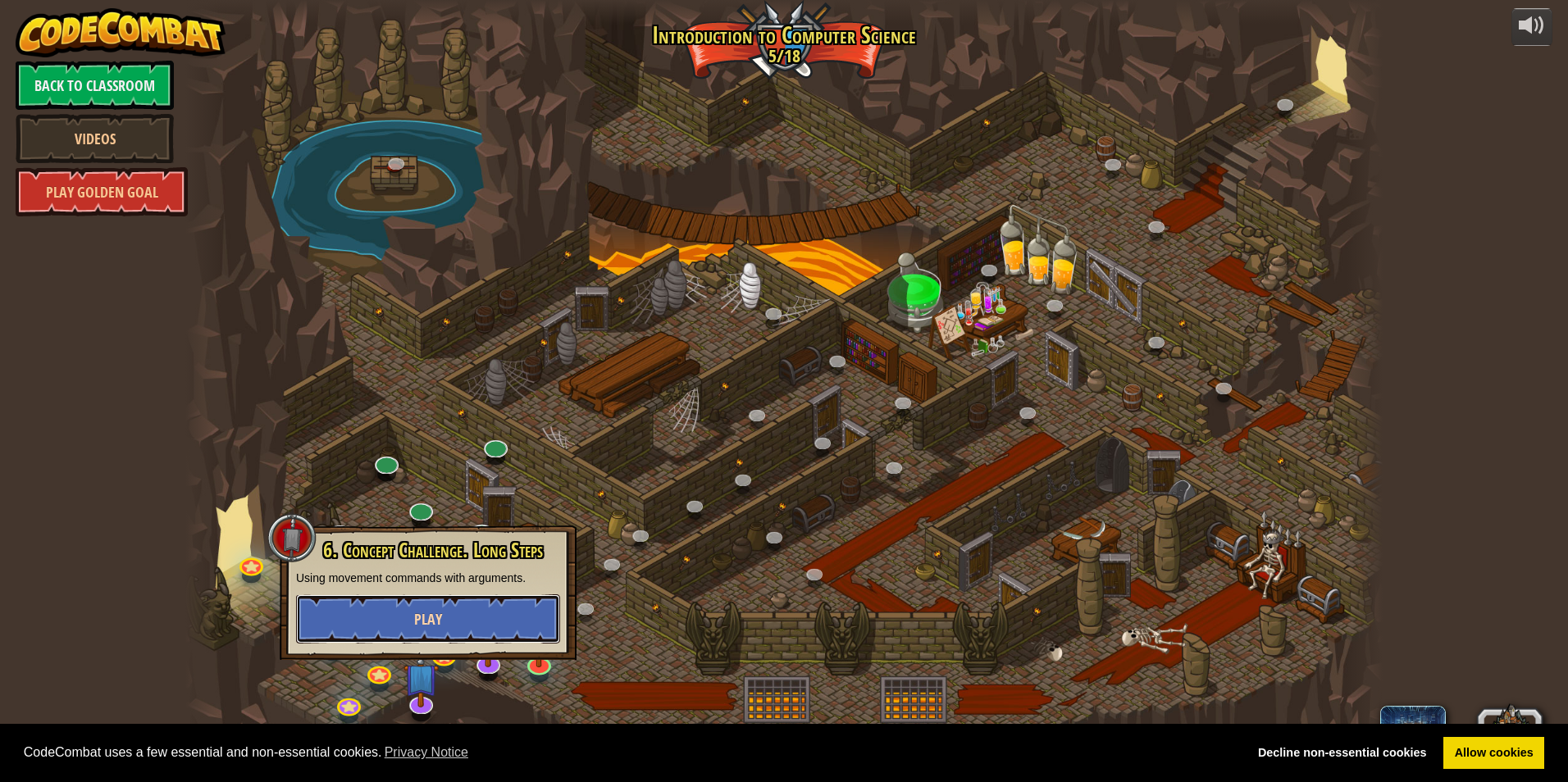
click at [417, 623] on span "Play" at bounding box center [428, 619] width 28 height 20
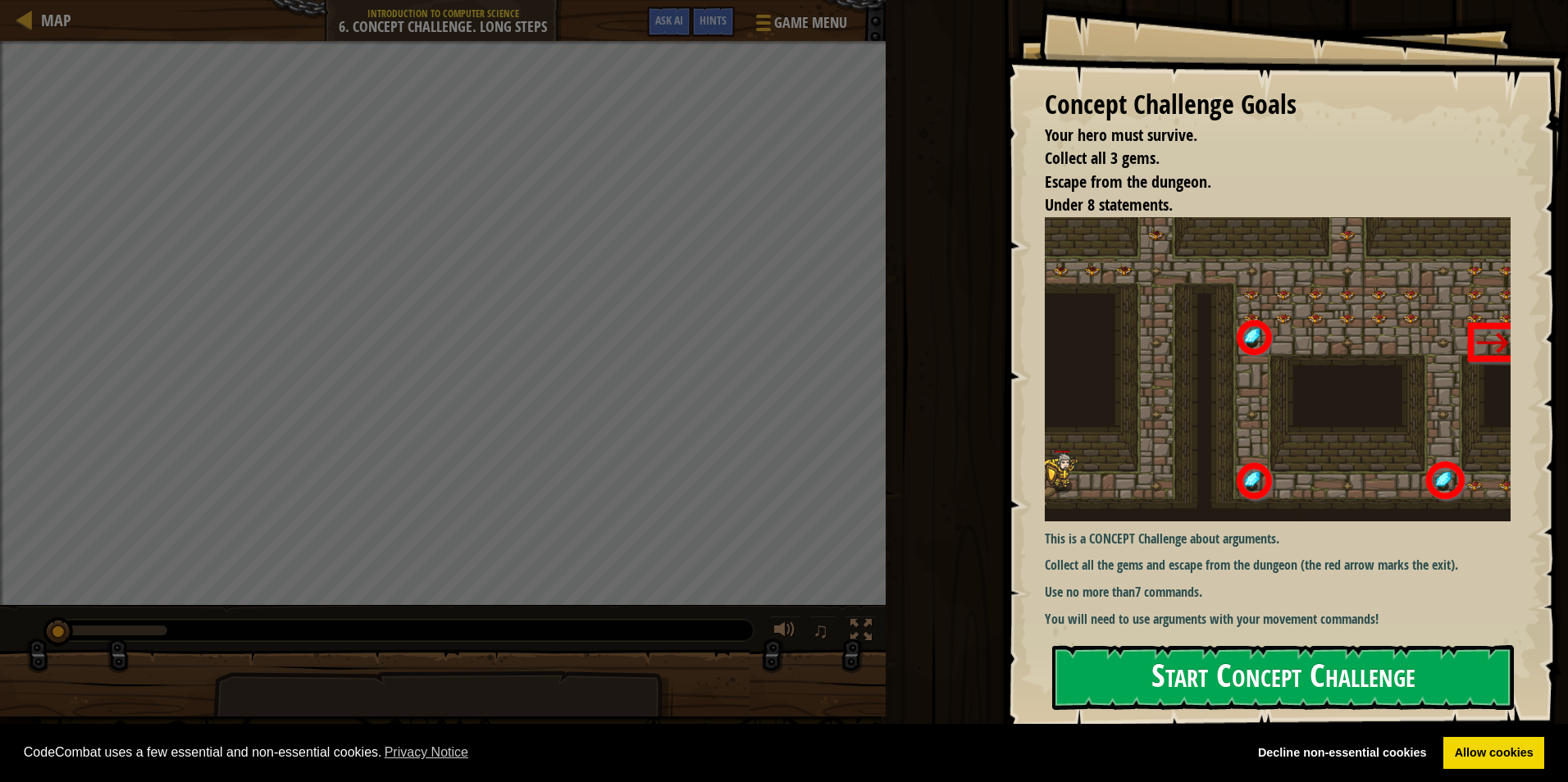
click at [1353, 691] on button "Start Concept Challenge" at bounding box center [1283, 677] width 462 height 65
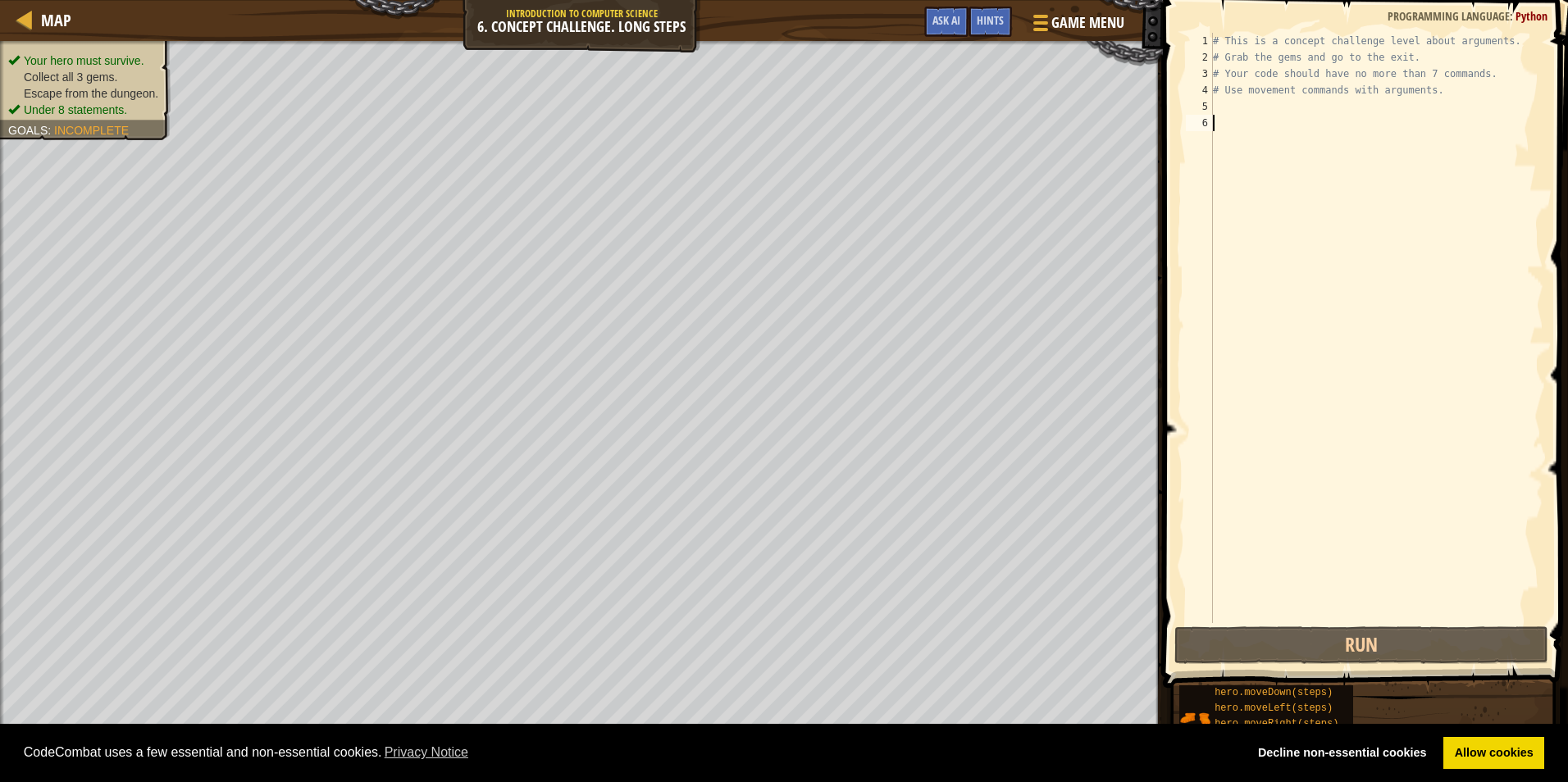
scroll to position [7, 0]
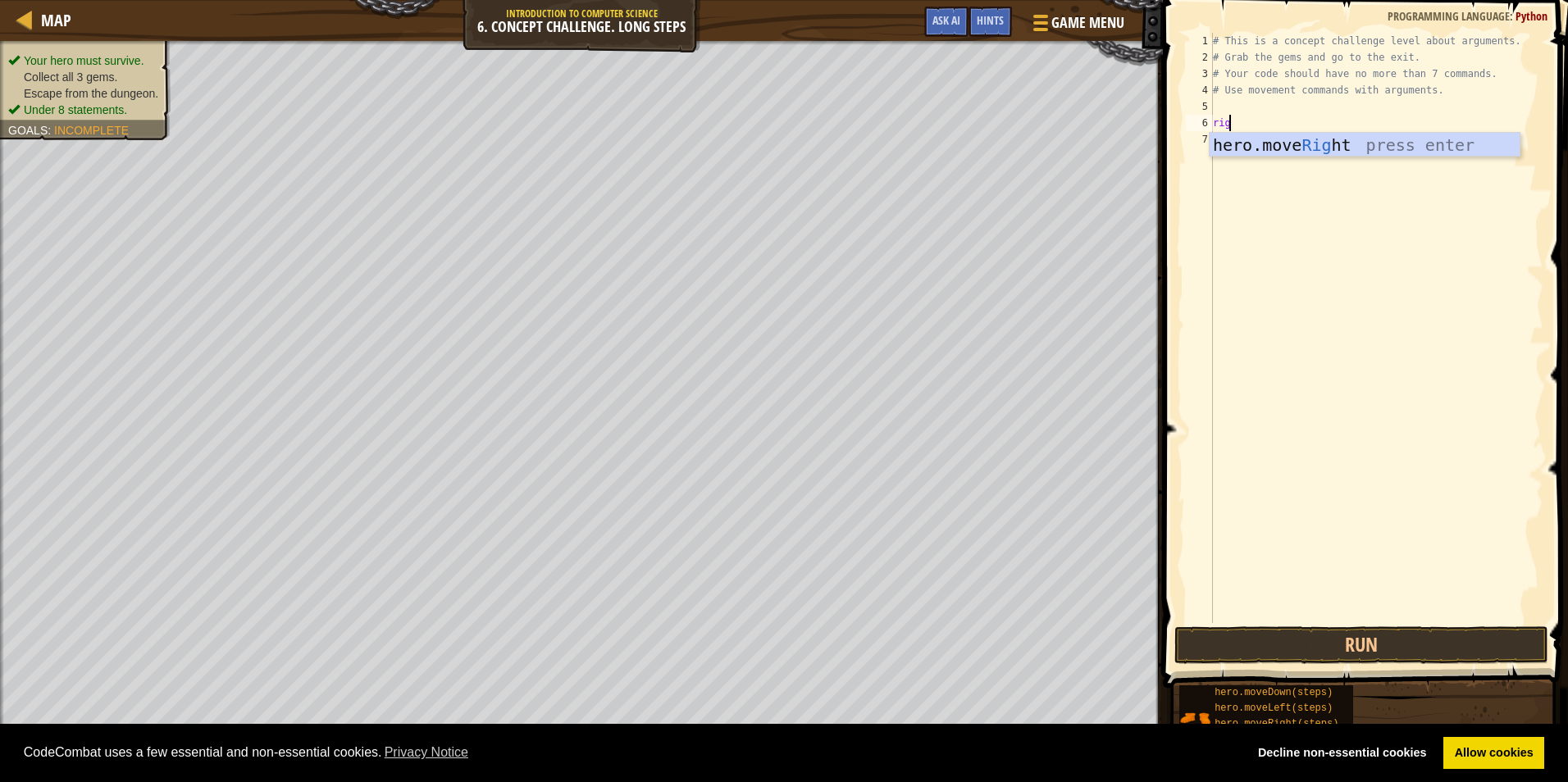
type textarea "right"
type textarea "up"
click at [1276, 139] on div "# This is a concept challenge level about arguments. # Grab the gems and go to …" at bounding box center [1376, 344] width 334 height 623
type textarea "hero.moveUp(3)"
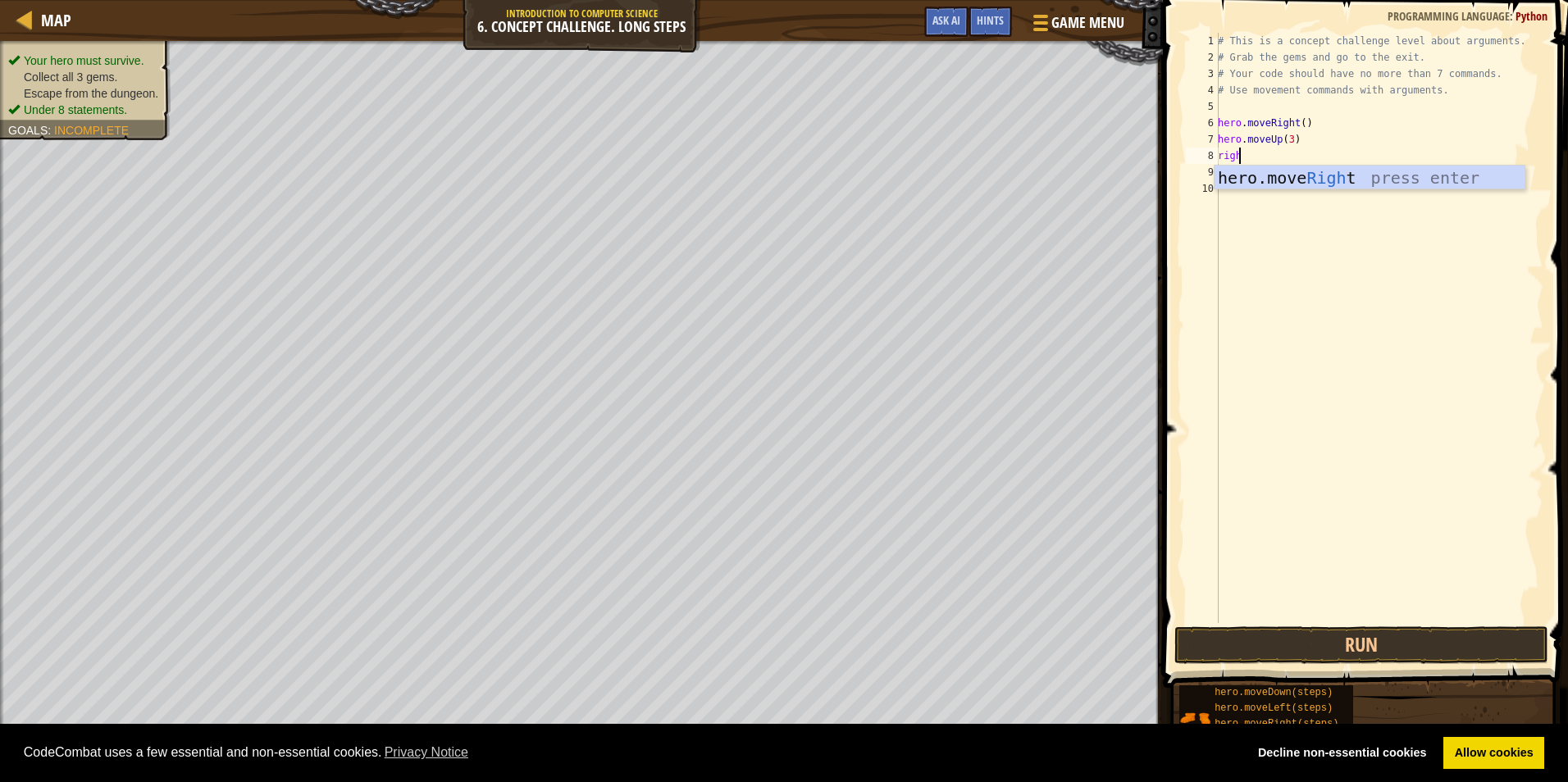
type textarea "right"
click at [1295, 158] on div "# This is a concept challenge level about arguments. # Grab the gems and go to …" at bounding box center [1378, 344] width 329 height 623
click at [1299, 156] on div "# This is a concept challenge level about arguments. # Grab the gems and go to …" at bounding box center [1378, 344] width 329 height 623
type textarea "hero.moveRight(2)"
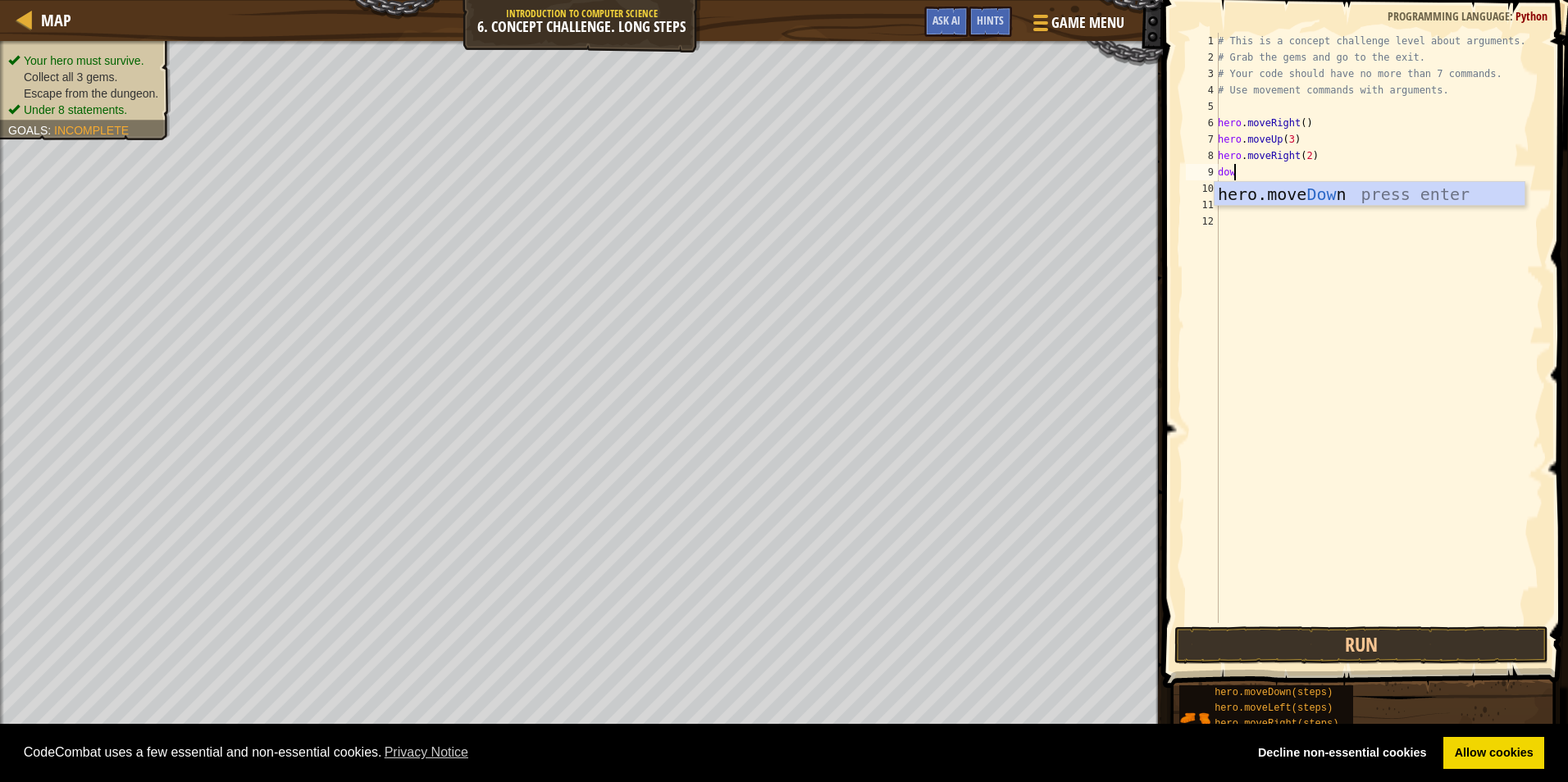
type textarea "down"
type textarea "left"
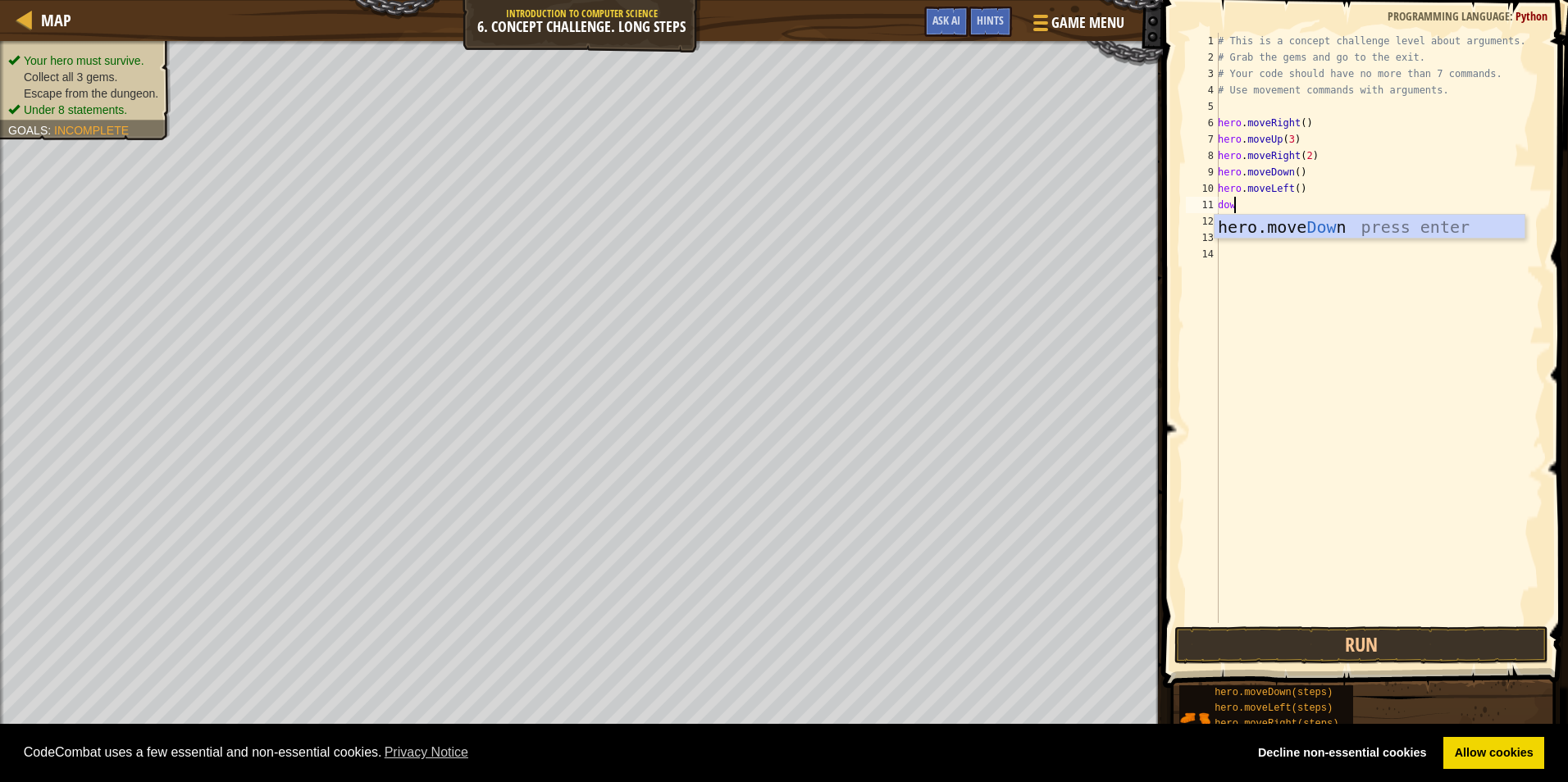
type textarea "down"
click at [1291, 206] on div "# This is a concept challenge level about arguments. # Grab the gems and go to …" at bounding box center [1378, 344] width 329 height 623
type textarea "hero.moveDown(2)"
type textarea "right"
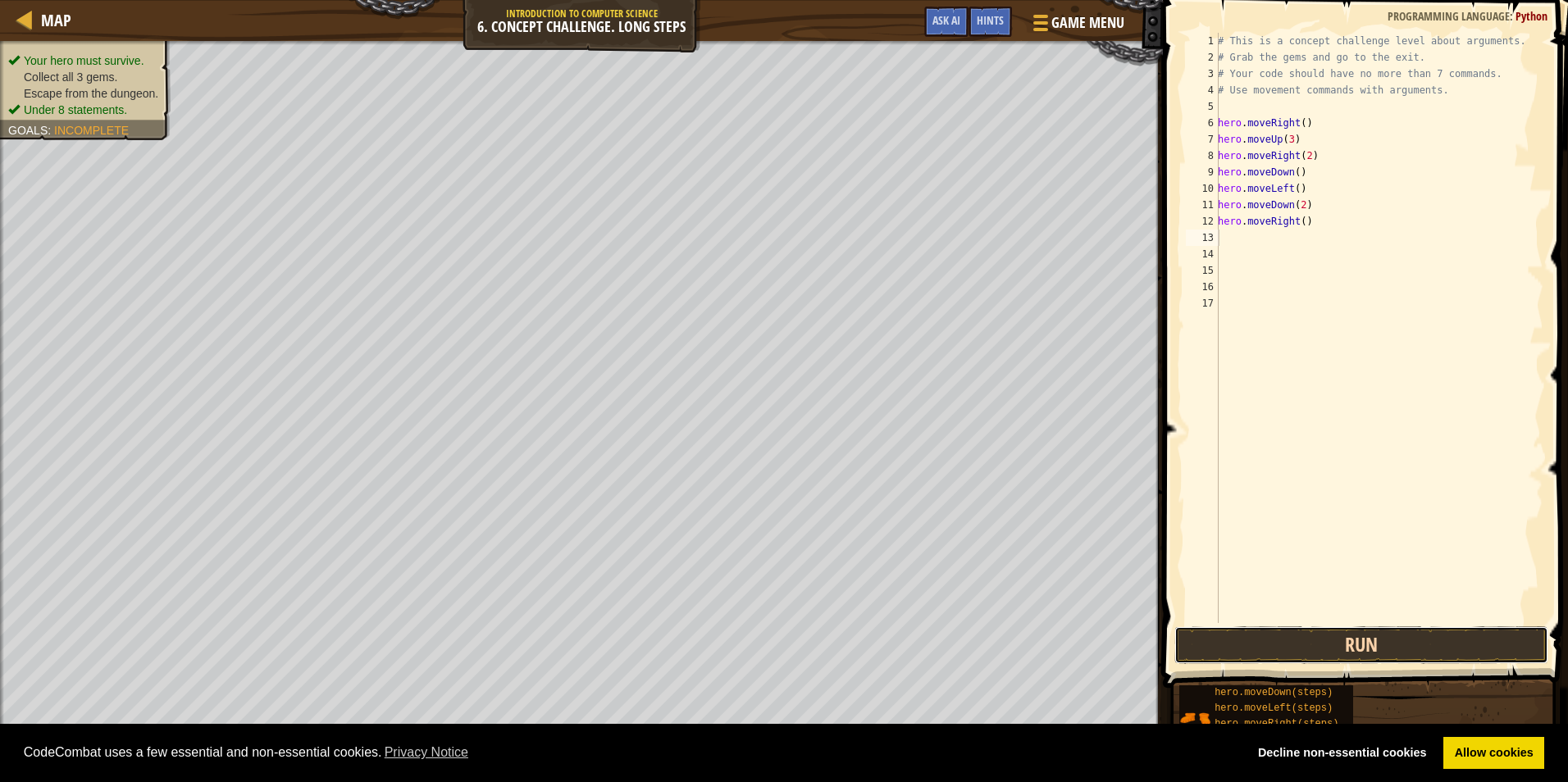
click at [1313, 639] on button "Run" at bounding box center [1361, 645] width 374 height 38
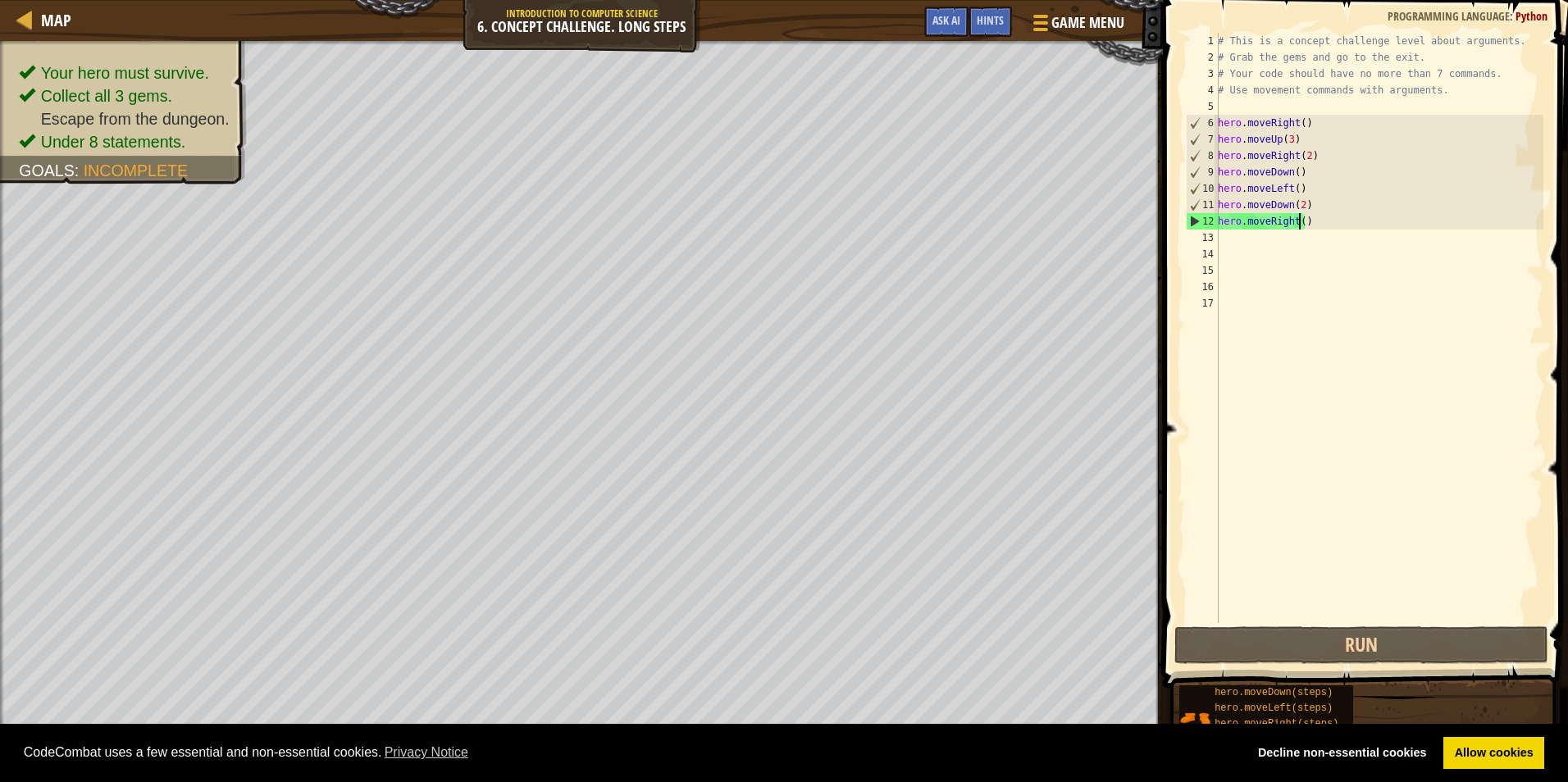
click at [1300, 221] on div "# This is a concept challenge level about arguments. # Grab the gems and go to …" at bounding box center [1378, 344] width 329 height 623
type textarea "hero.moveRight(2)"
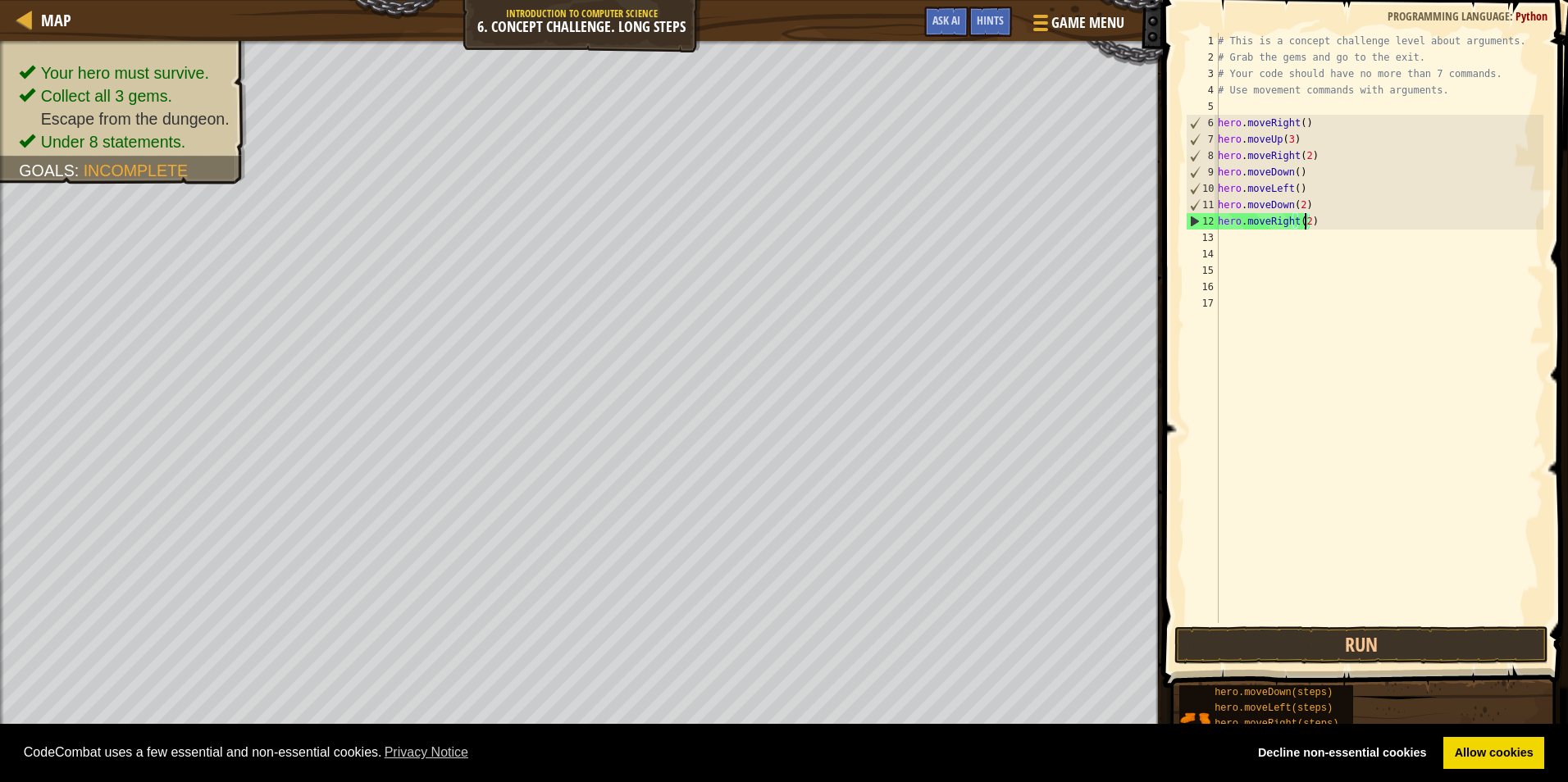
scroll to position [7, 7]
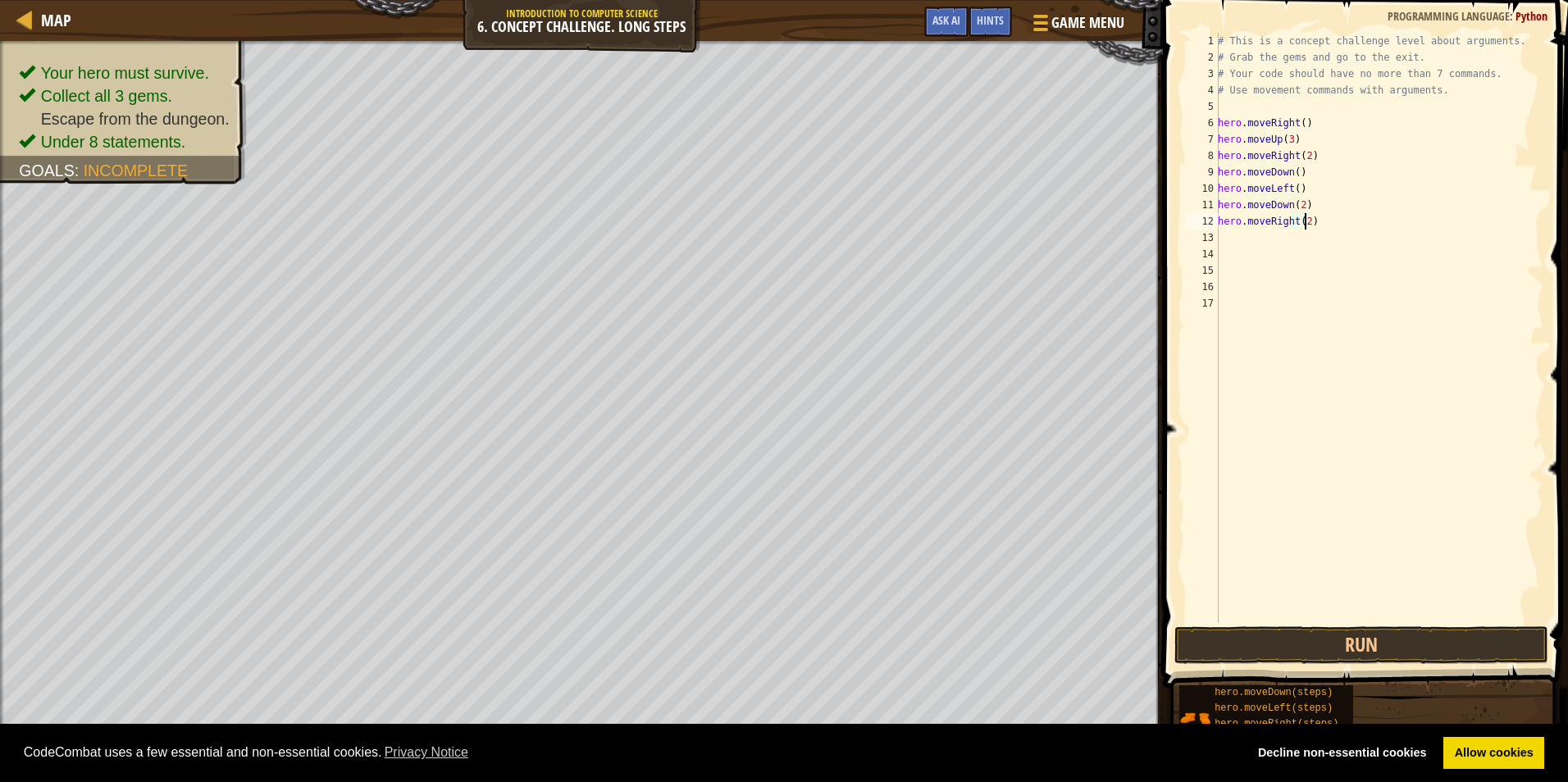
click at [1229, 232] on div "# This is a concept challenge level about arguments. # Grab the gems and go to …" at bounding box center [1378, 344] width 329 height 623
type textarea "up"
click at [1279, 234] on div "# This is a concept challenge level about arguments. # Grab the gems and go to …" at bounding box center [1378, 344] width 329 height 623
click at [1282, 233] on div "# This is a concept challenge level about arguments. # Grab the gems and go to …" at bounding box center [1378, 344] width 329 height 623
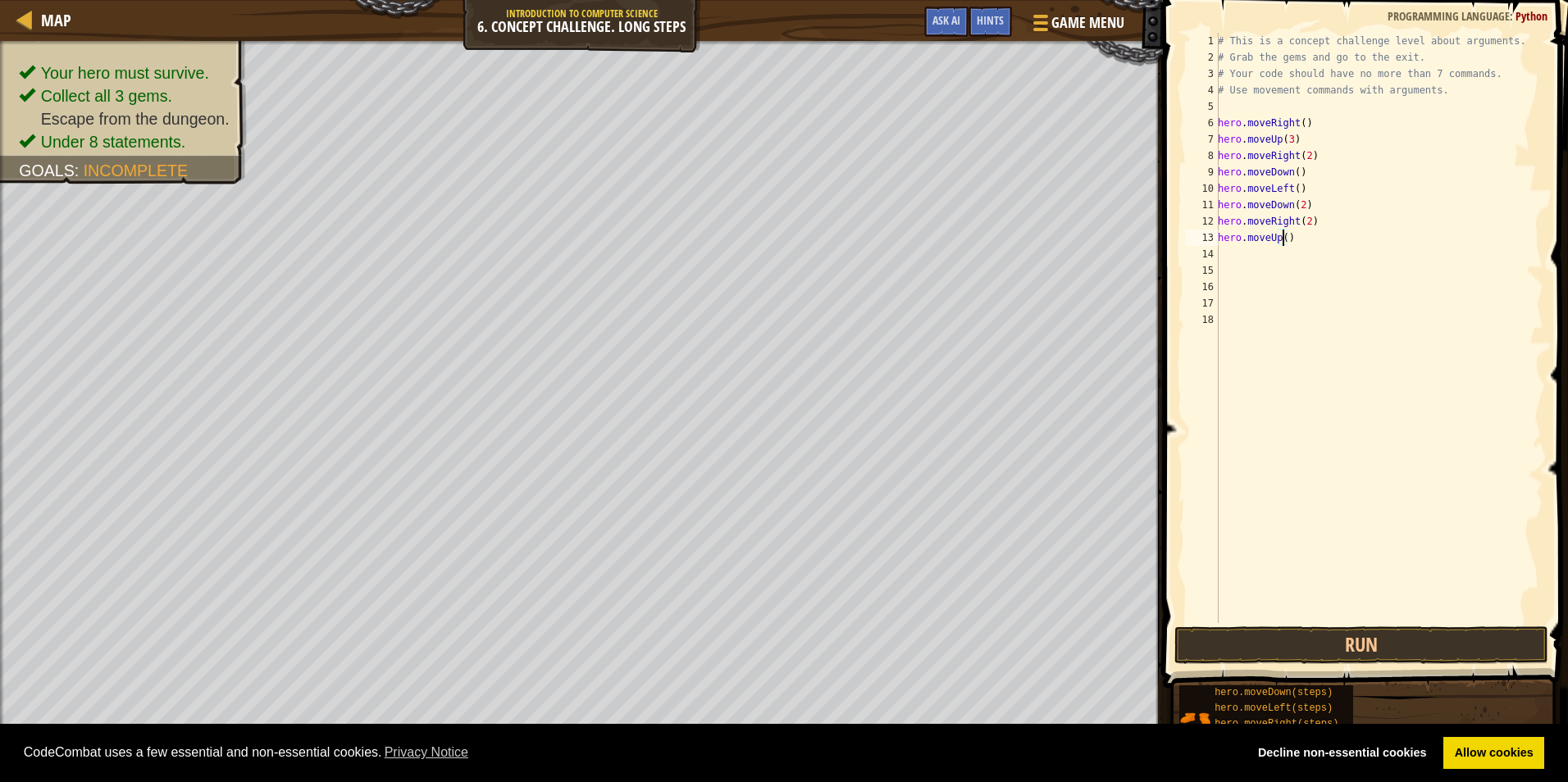
type textarea "hero.moveUp(2)"
type textarea "right"
click at [1327, 648] on button "Run" at bounding box center [1361, 645] width 374 height 38
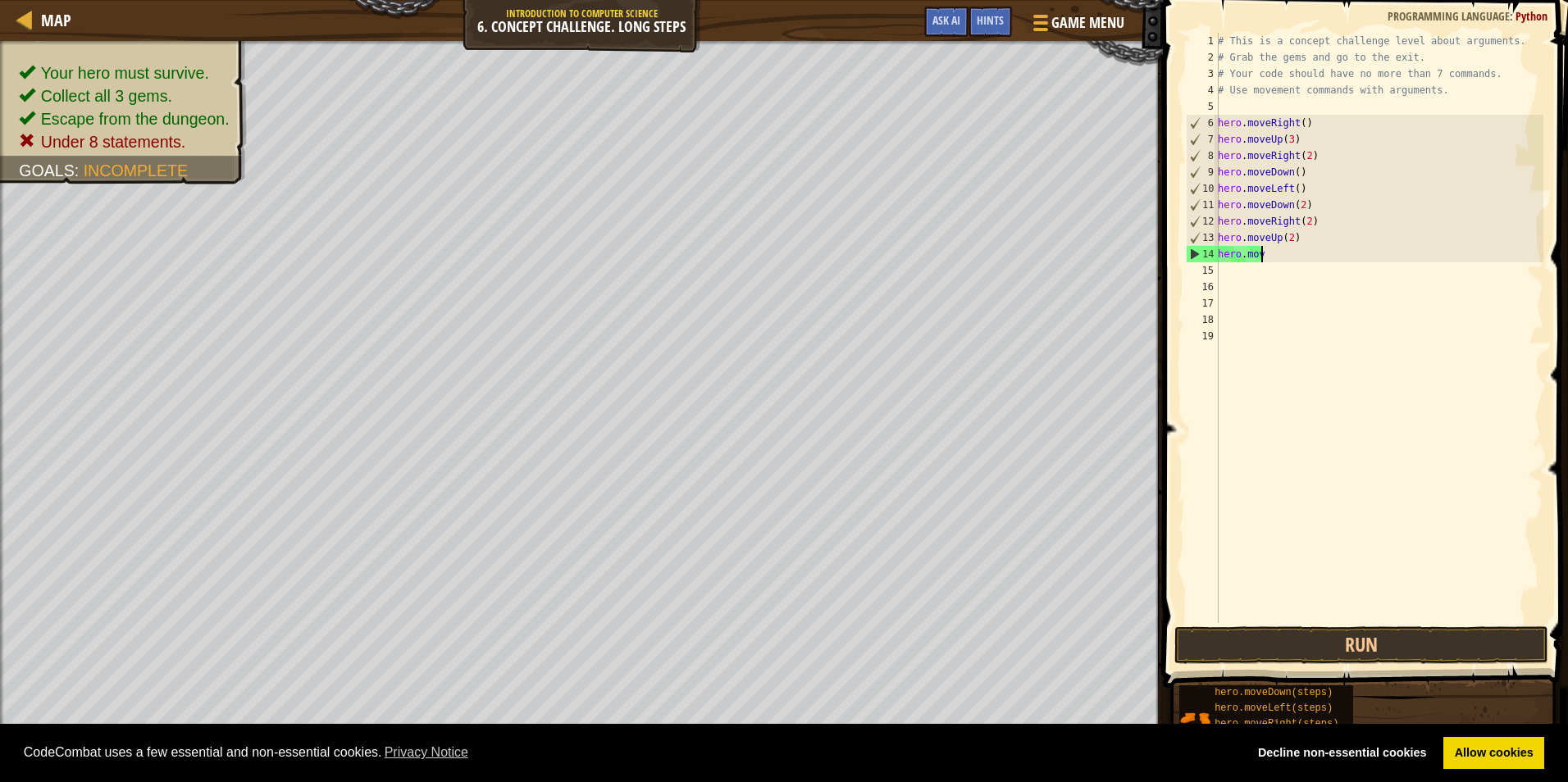
type textarea "h"
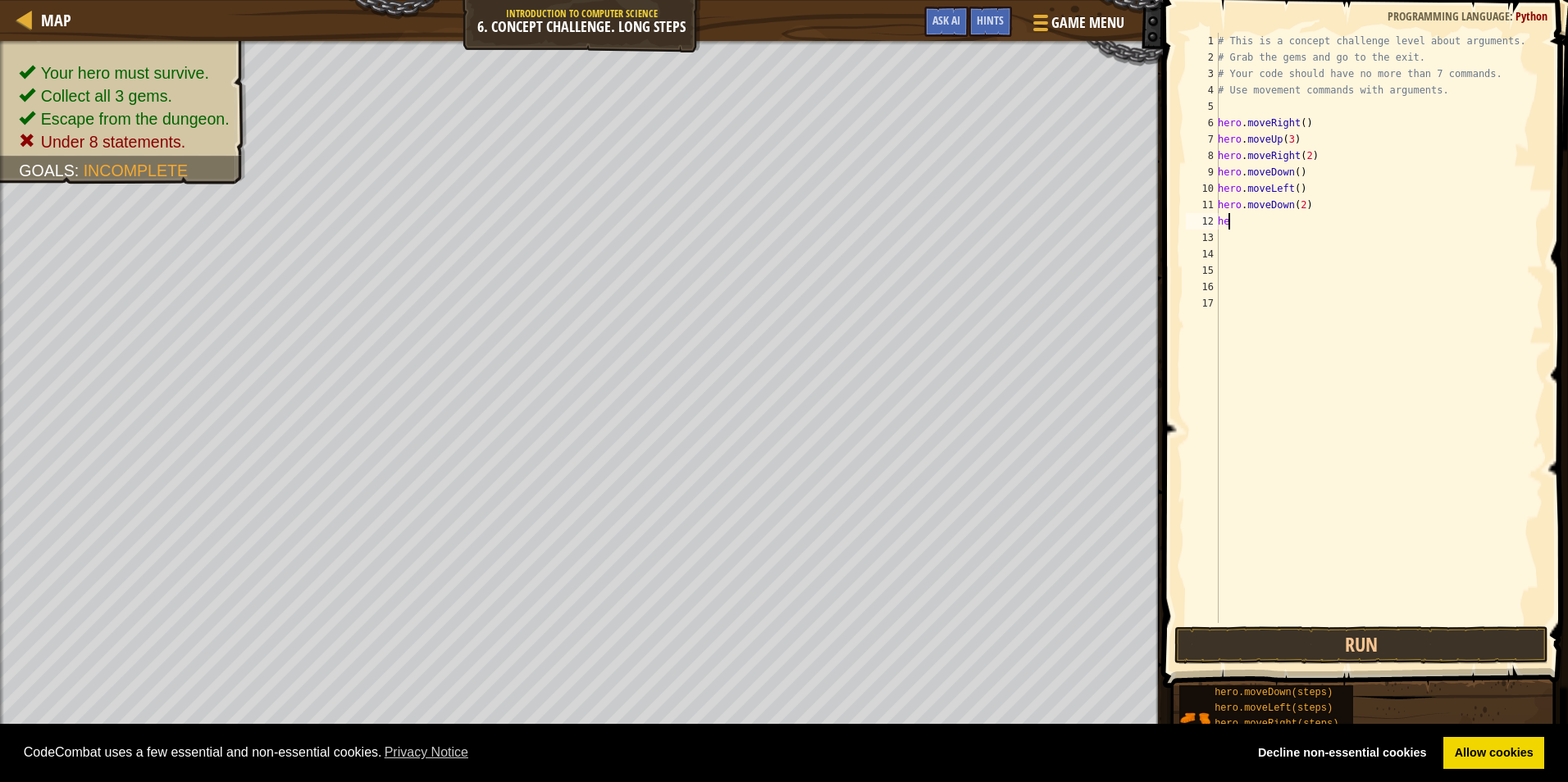
type textarea "h"
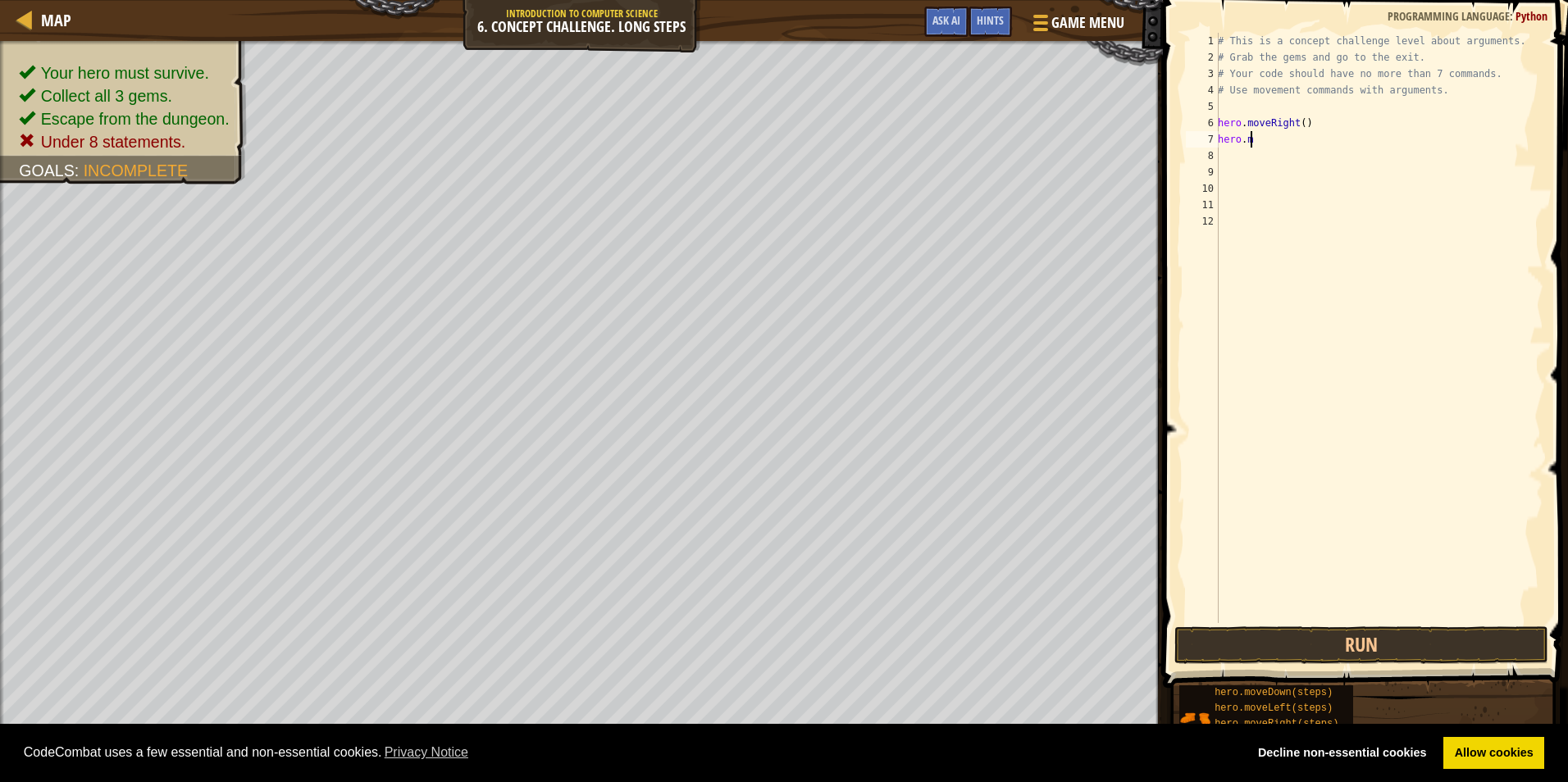
type textarea "h"
type textarea "#"
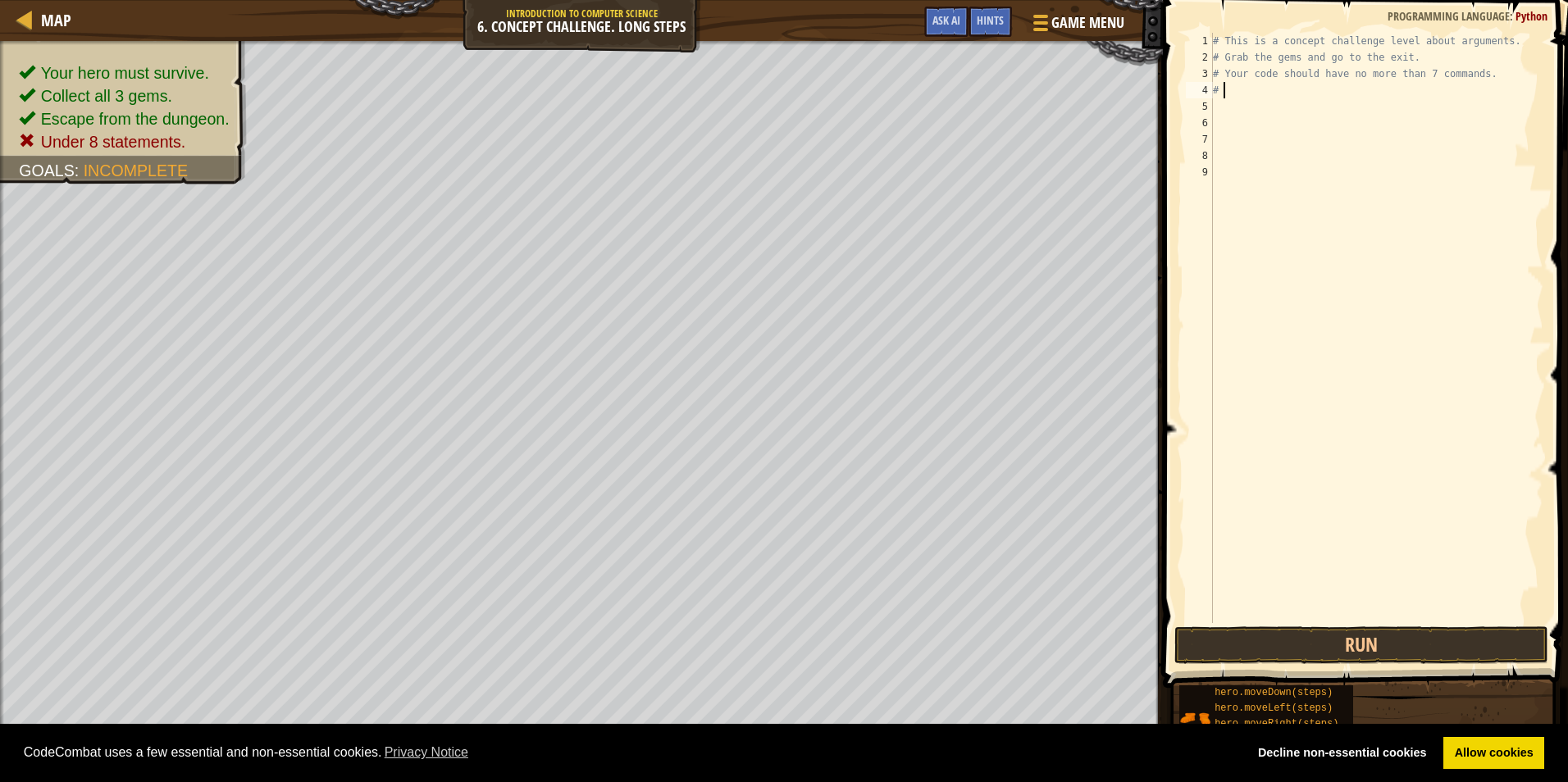
scroll to position [7, 0]
click at [1231, 116] on div "# This is a concept challenge level about arguments. # Grab the gems and go to …" at bounding box center [1376, 344] width 334 height 623
type textarea "h"
type textarea "right"
type textarea "up"
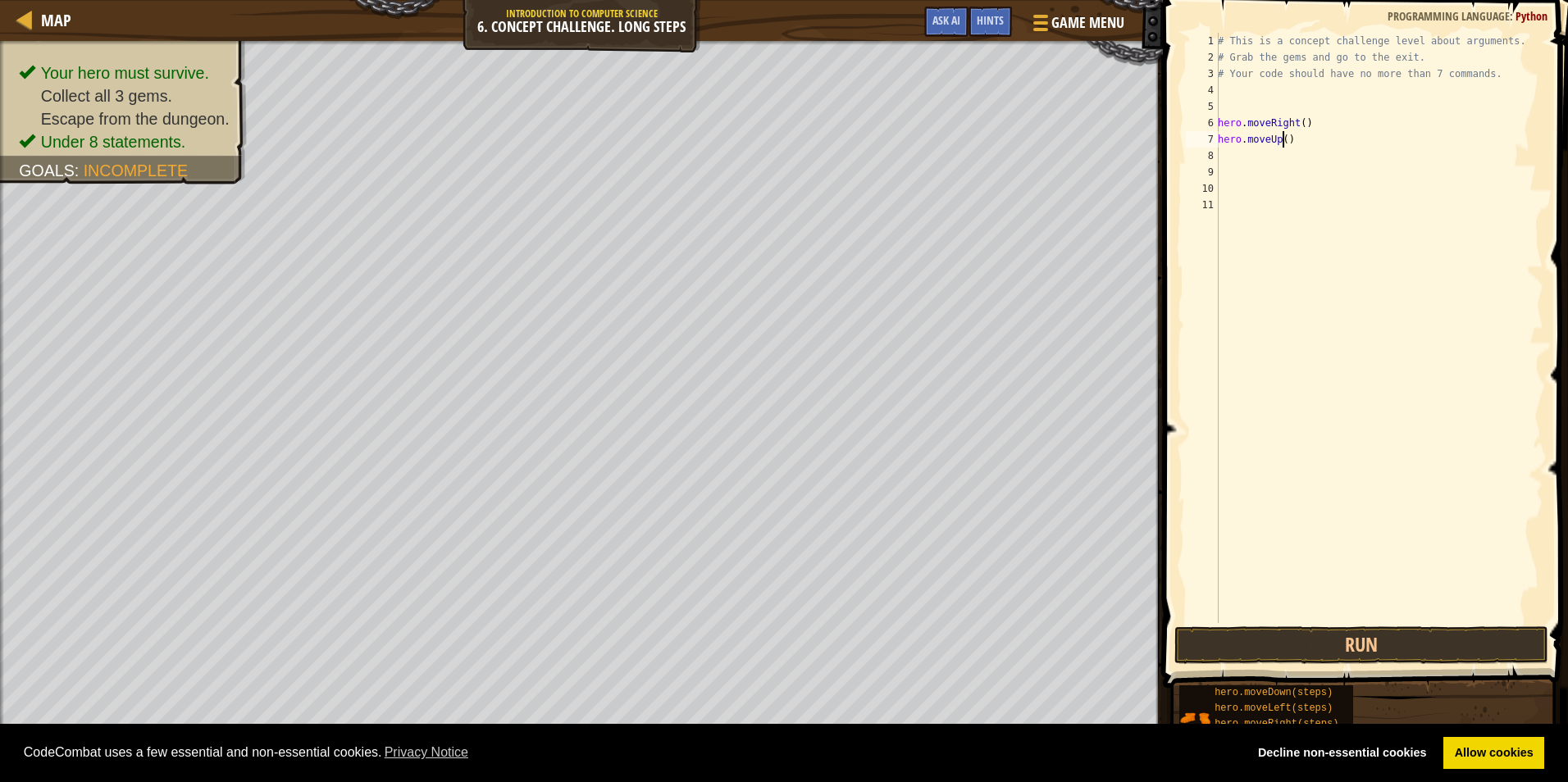
click at [1284, 137] on div "# This is a concept challenge level about arguments. # Grab the gems and go to …" at bounding box center [1378, 344] width 329 height 623
type textarea "hero.moveUp(3)"
click at [1241, 161] on div "# This is a concept challenge level about arguments. # Grab the gems and go to …" at bounding box center [1378, 344] width 329 height 623
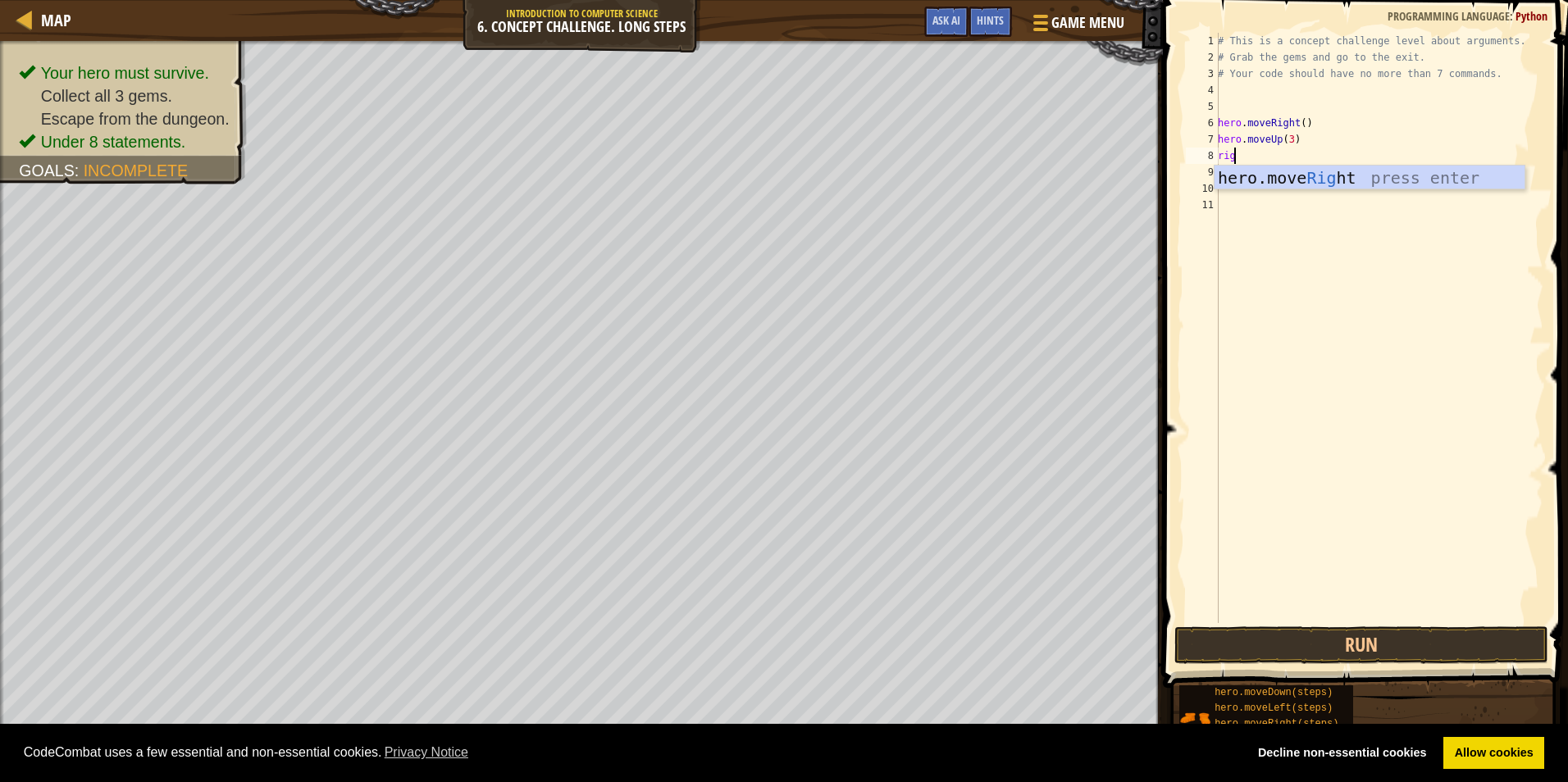
type textarea "right"
click at [1297, 159] on div "# This is a concept challenge level about arguments. # Grab the gems and go to …" at bounding box center [1378, 344] width 329 height 623
type textarea "hero.moveRight(2)"
click at [1237, 165] on div "# This is a concept challenge level about arguments. # Grab the gems and go to …" at bounding box center [1378, 344] width 329 height 623
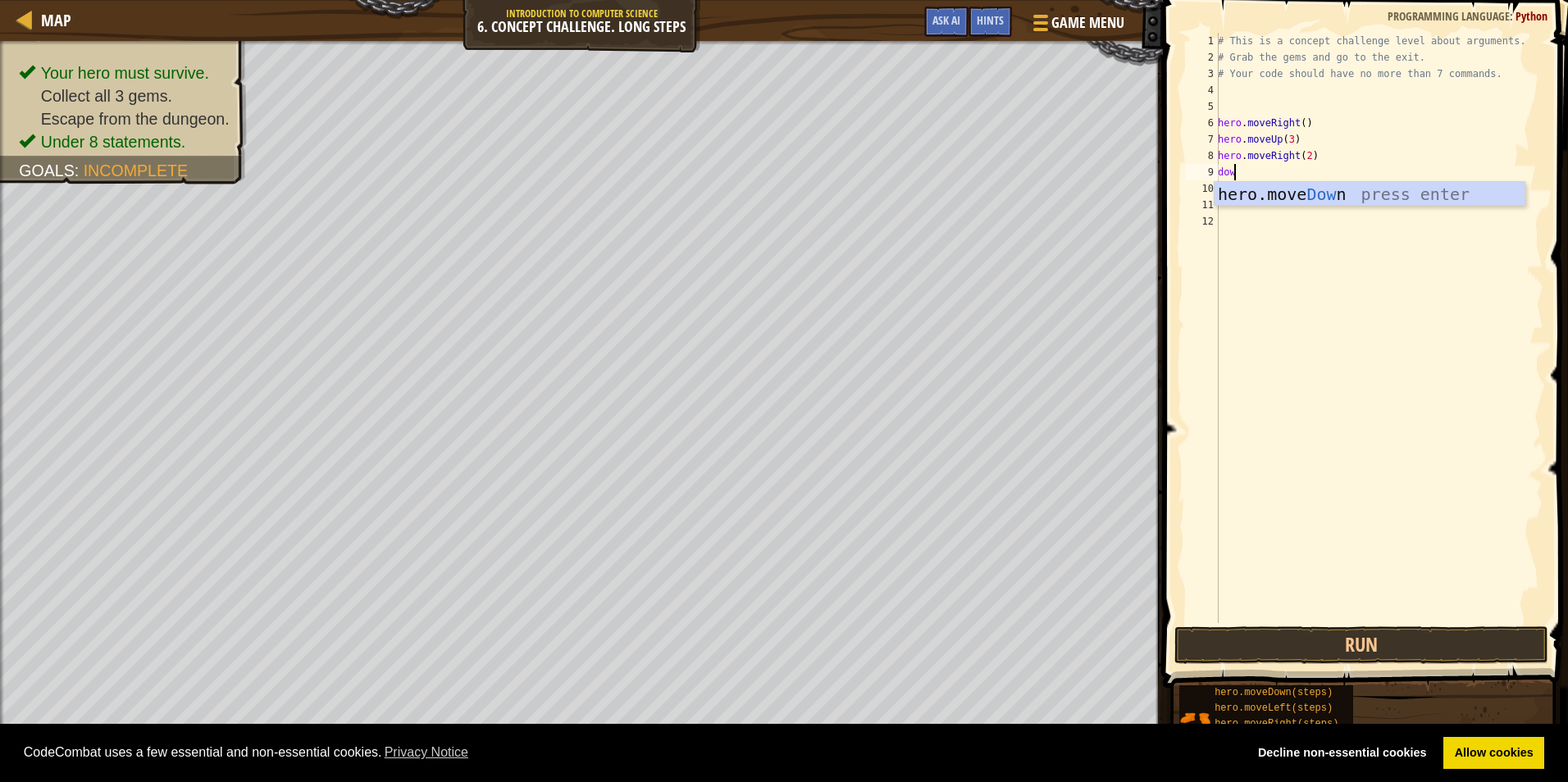
scroll to position [7, 1]
type textarea "down"
click at [1297, 172] on div "# This is a concept challenge level about arguments. # Grab the gems and go to …" at bounding box center [1378, 344] width 329 height 623
click at [1292, 174] on div "# This is a concept challenge level about arguments. # Grab the gems and go to …" at bounding box center [1378, 344] width 329 height 623
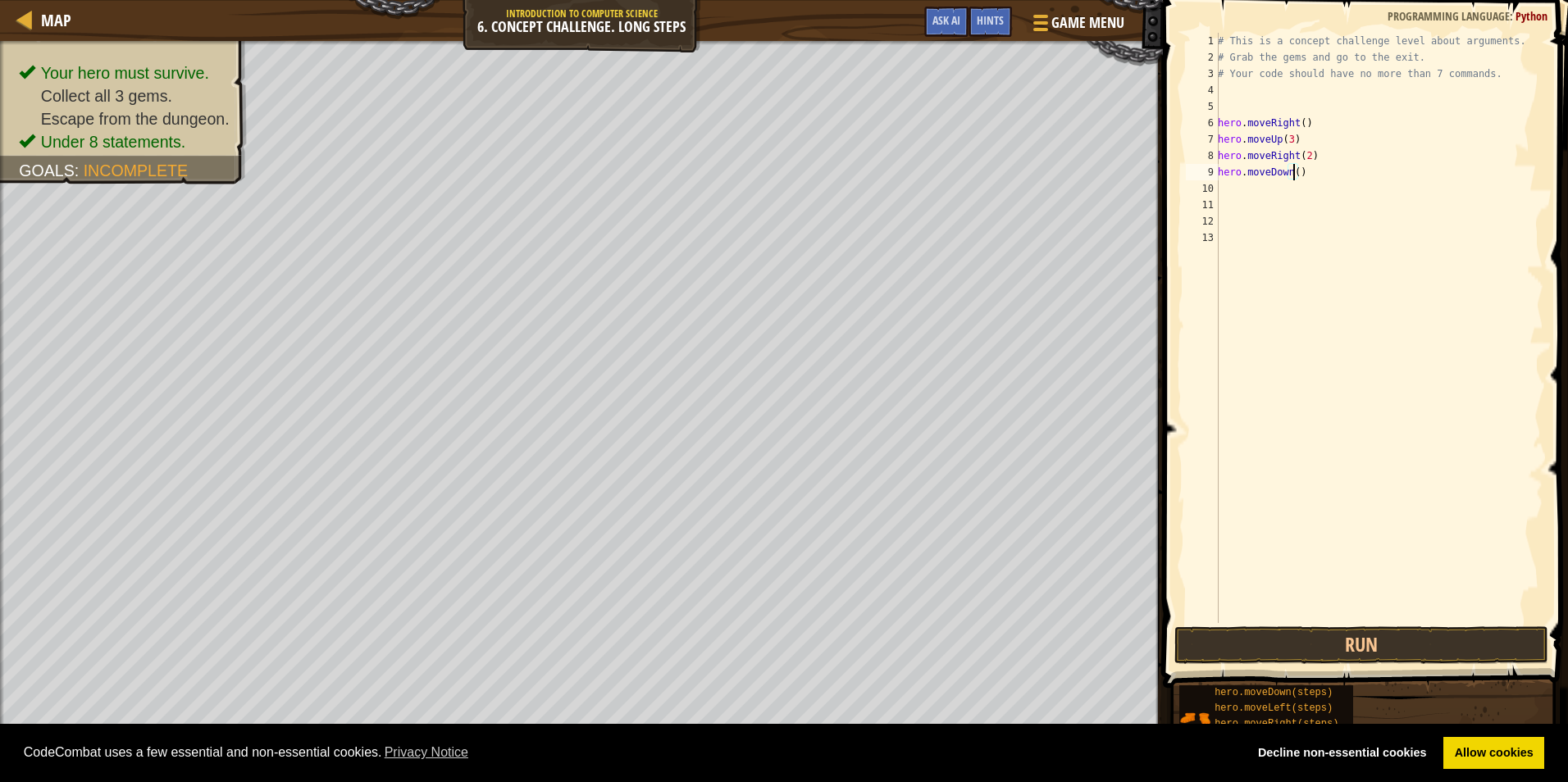
type textarea "hero.moveDown(3)"
click at [1226, 184] on div "# This is a concept challenge level about arguments. # Grab the gems and go to …" at bounding box center [1378, 344] width 329 height 623
type textarea "r"
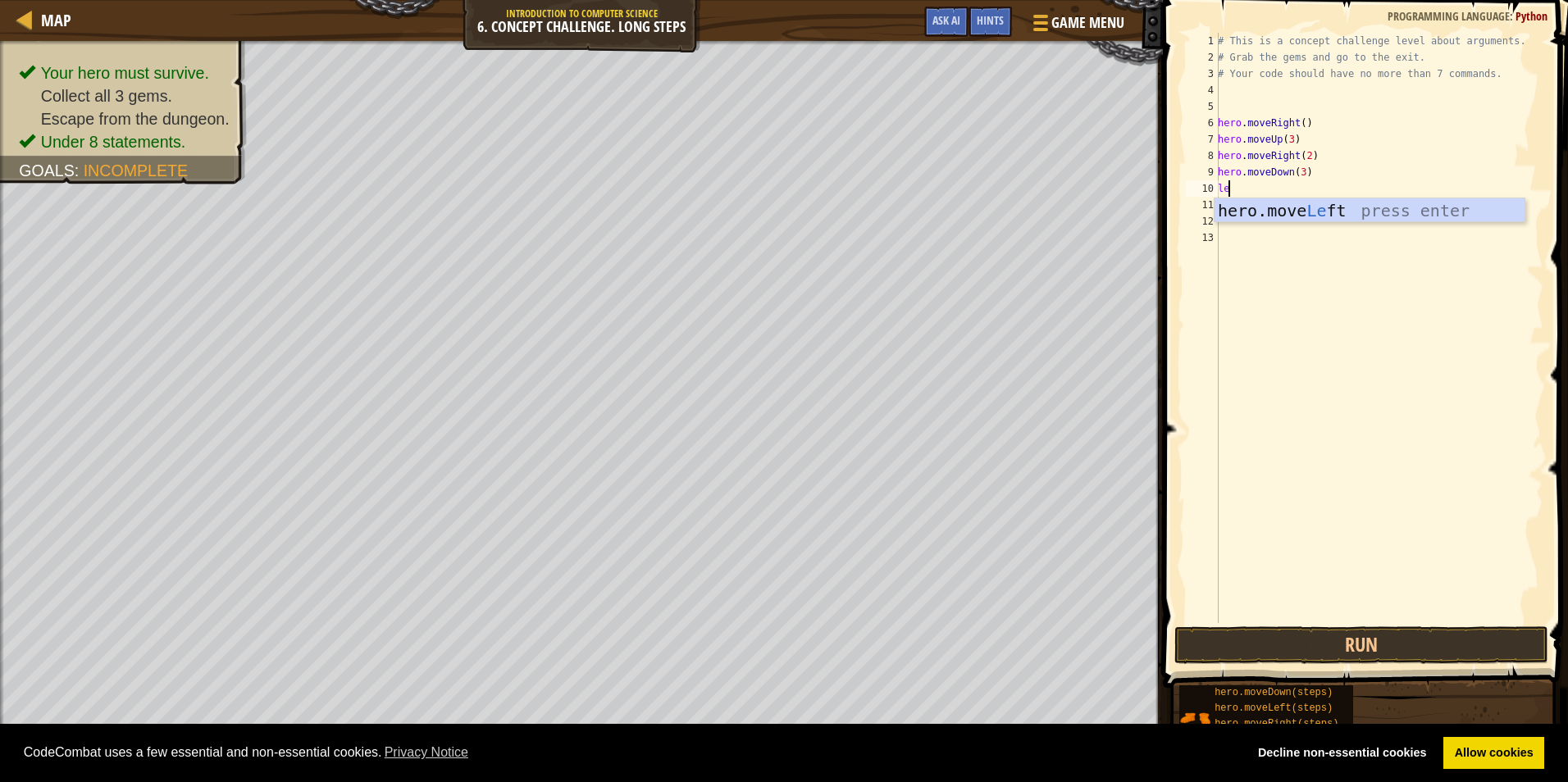
scroll to position [7, 1]
type textarea "left"
click at [1262, 644] on button "Run" at bounding box center [1361, 645] width 374 height 38
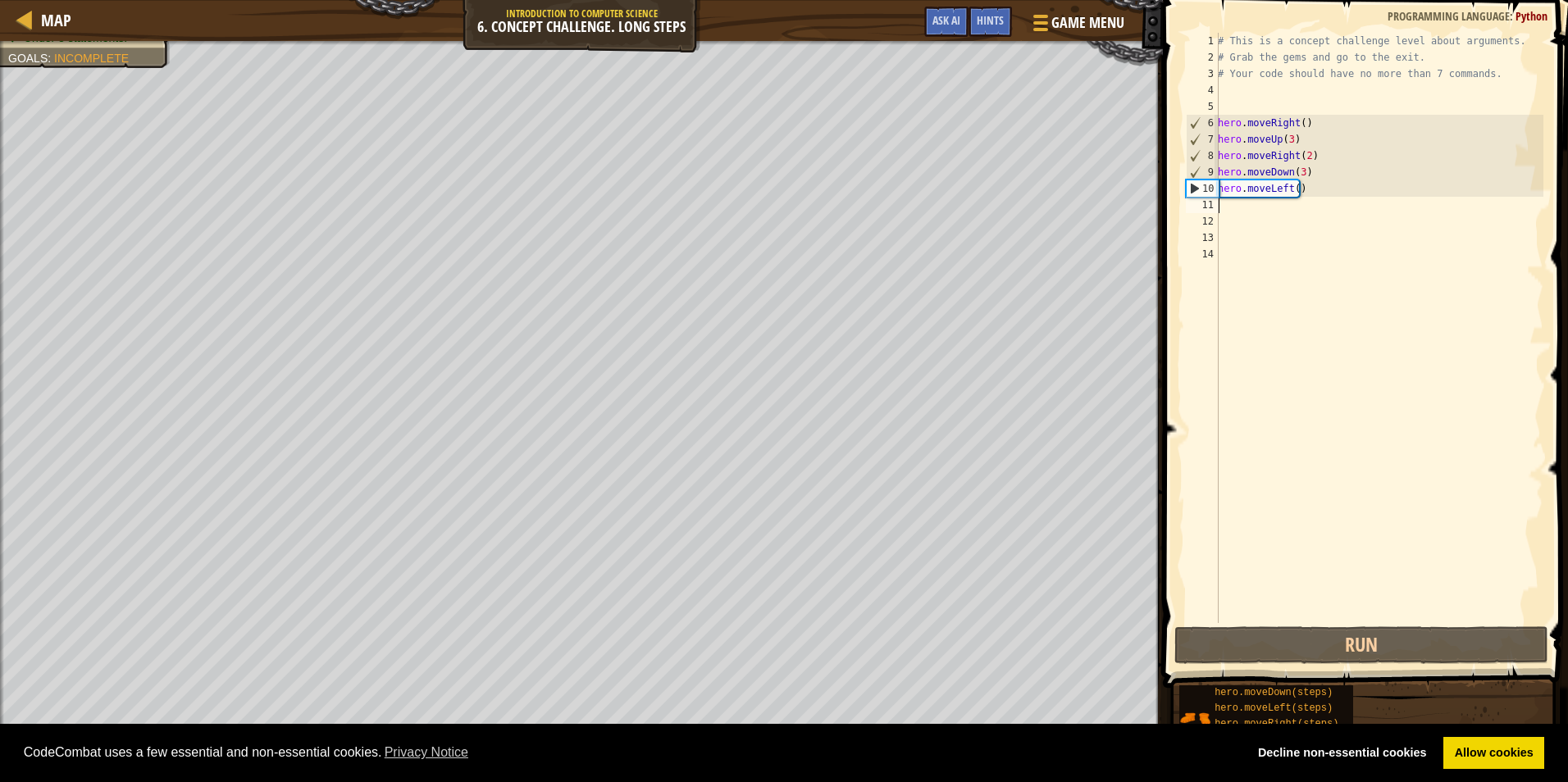
click at [1273, 212] on div "# This is a concept challenge level about arguments. # Grab the gems and go to …" at bounding box center [1378, 344] width 329 height 623
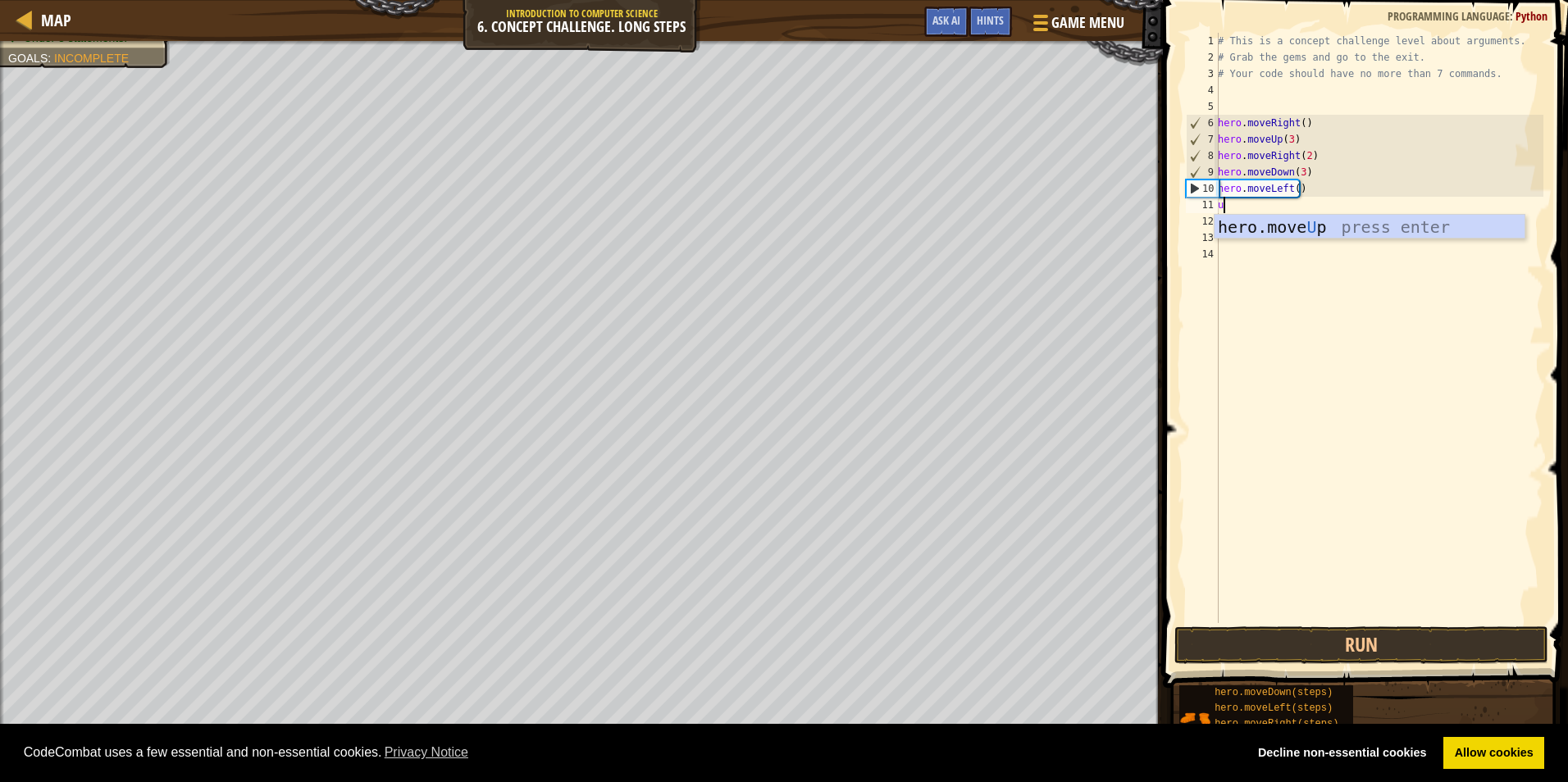
type textarea "up"
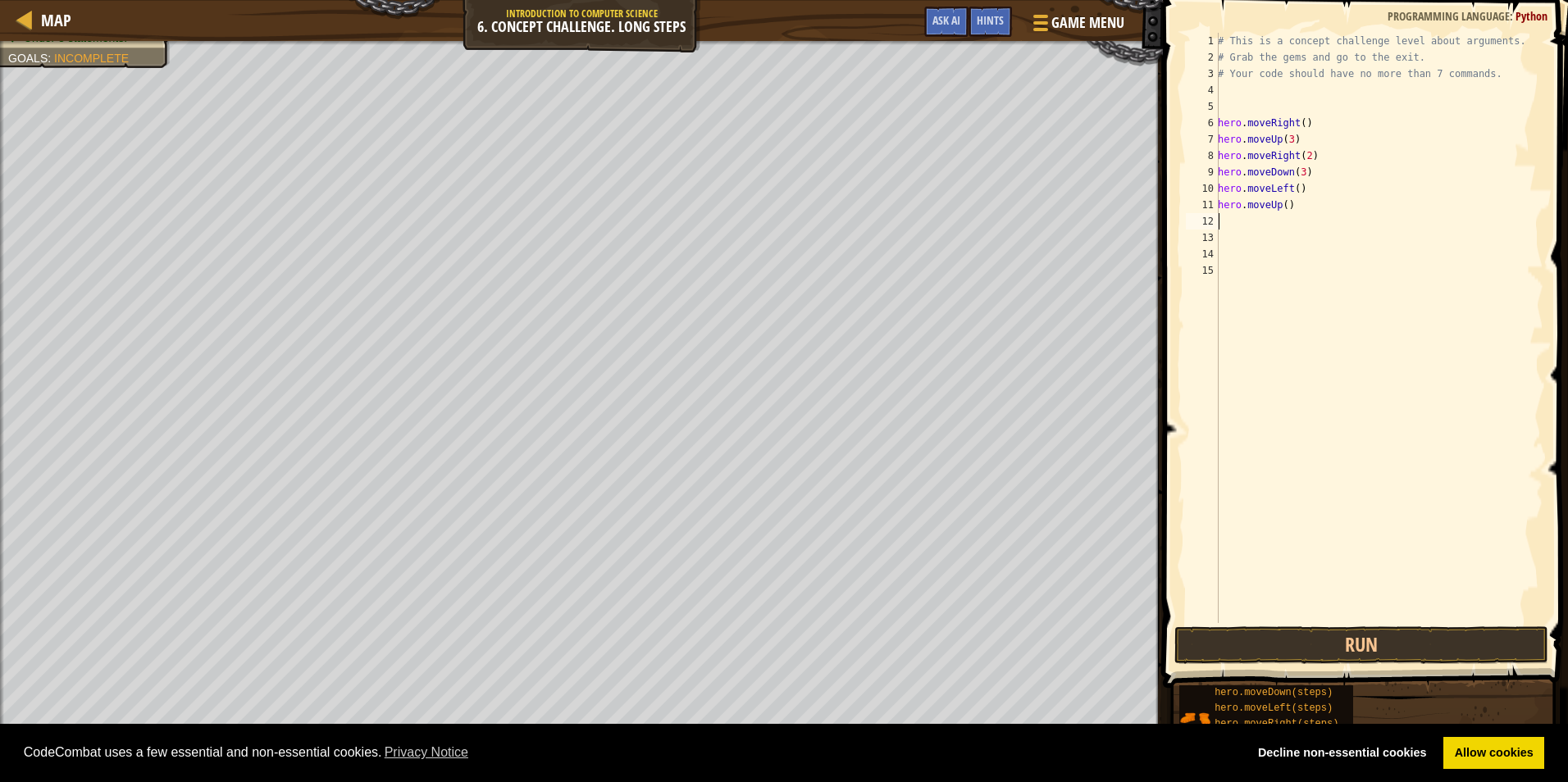
click at [1283, 206] on div "# This is a concept challenge level about arguments. # Grab the gems and go to …" at bounding box center [1378, 344] width 329 height 623
type textarea "hero.moveUp(2)"
click at [1299, 209] on div "# This is a concept challenge level about arguments. # Grab the gems and go to …" at bounding box center [1378, 344] width 329 height 623
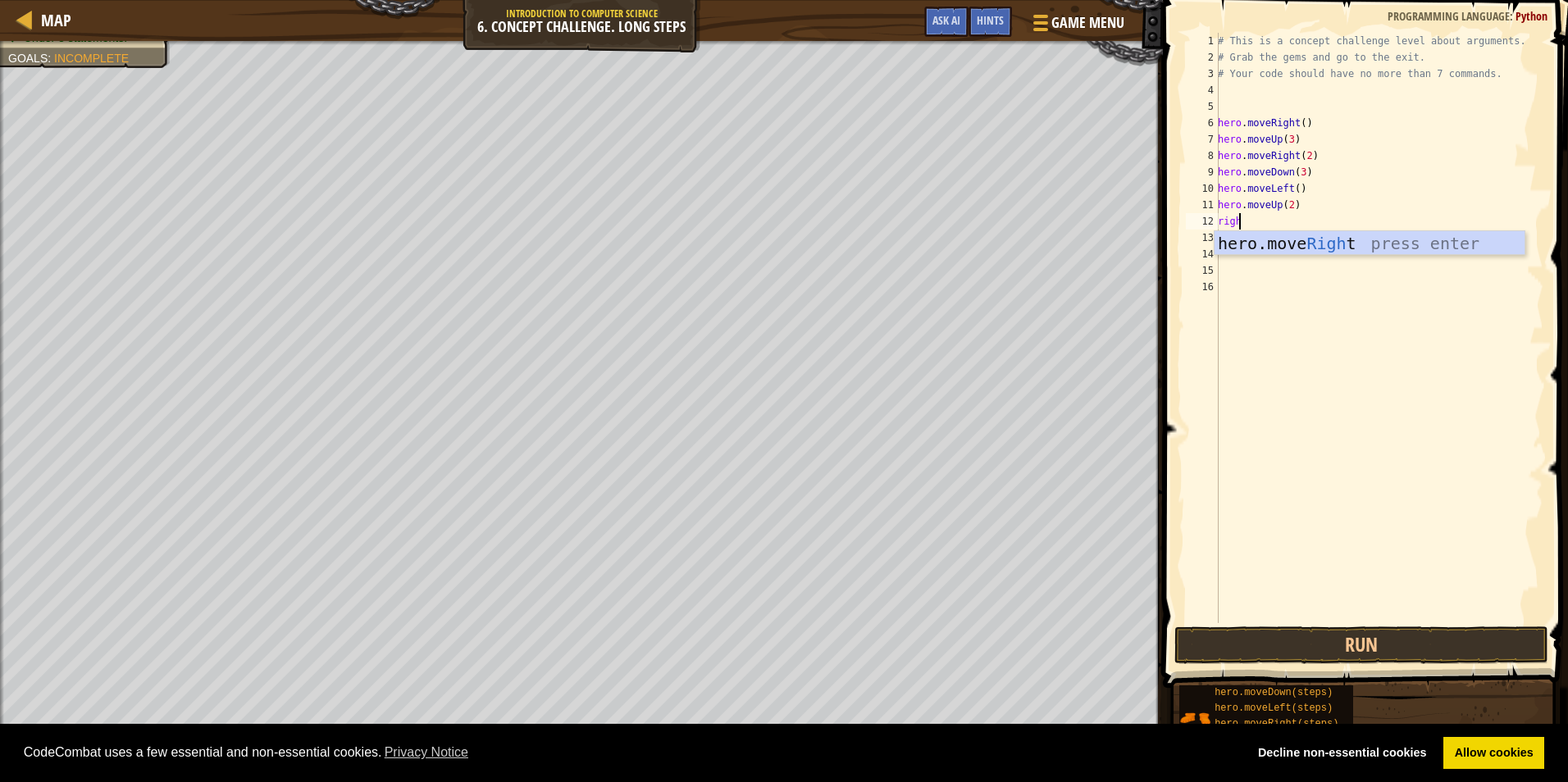
type textarea "right"
click at [1298, 221] on div "# This is a concept challenge level about arguments. # Grab the gems and go to …" at bounding box center [1378, 344] width 329 height 623
click at [1391, 642] on button "Run" at bounding box center [1361, 645] width 374 height 38
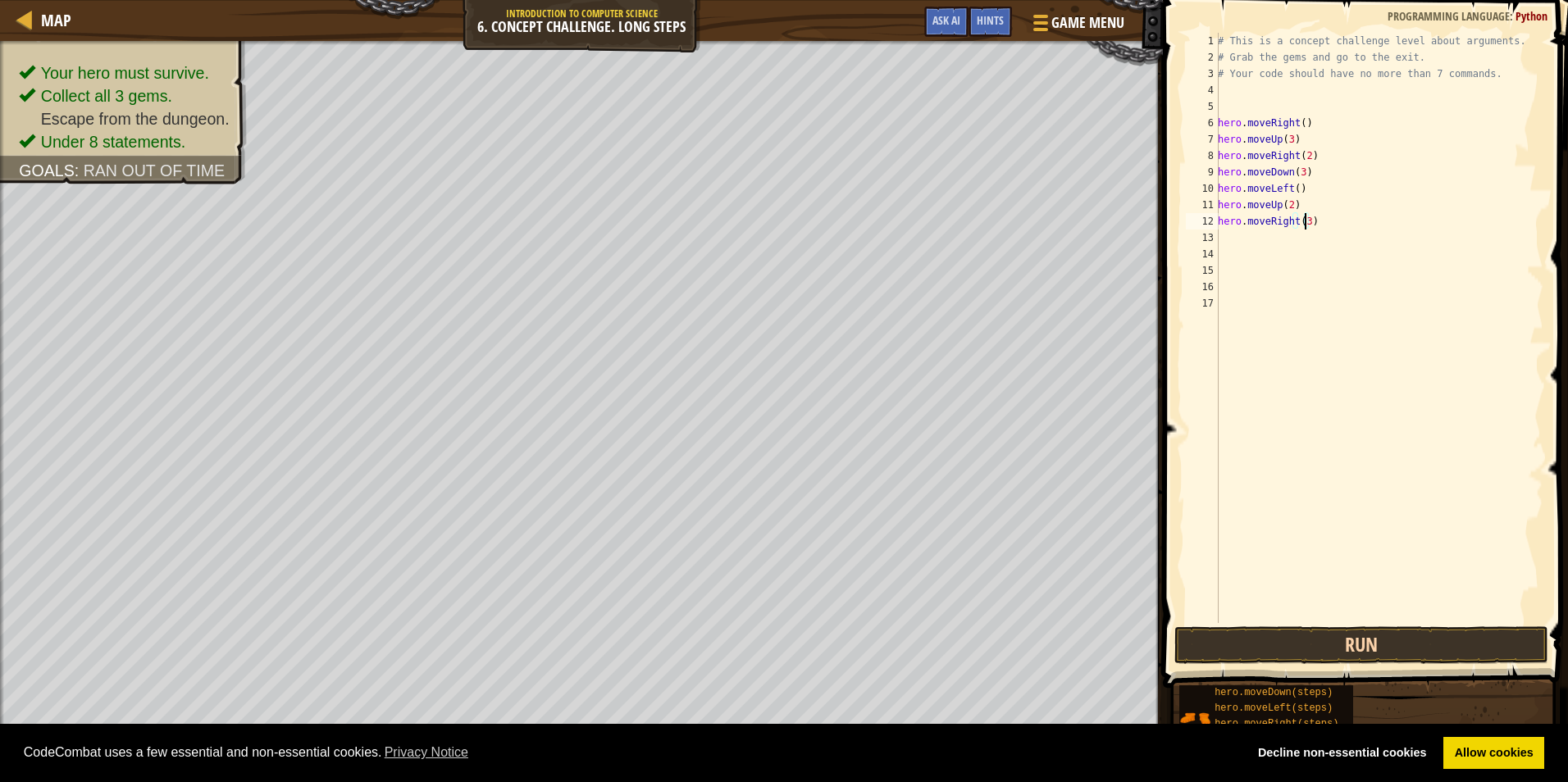
type textarea "hero.moveRight(3)"
click at [1390, 663] on button "Run" at bounding box center [1361, 645] width 374 height 38
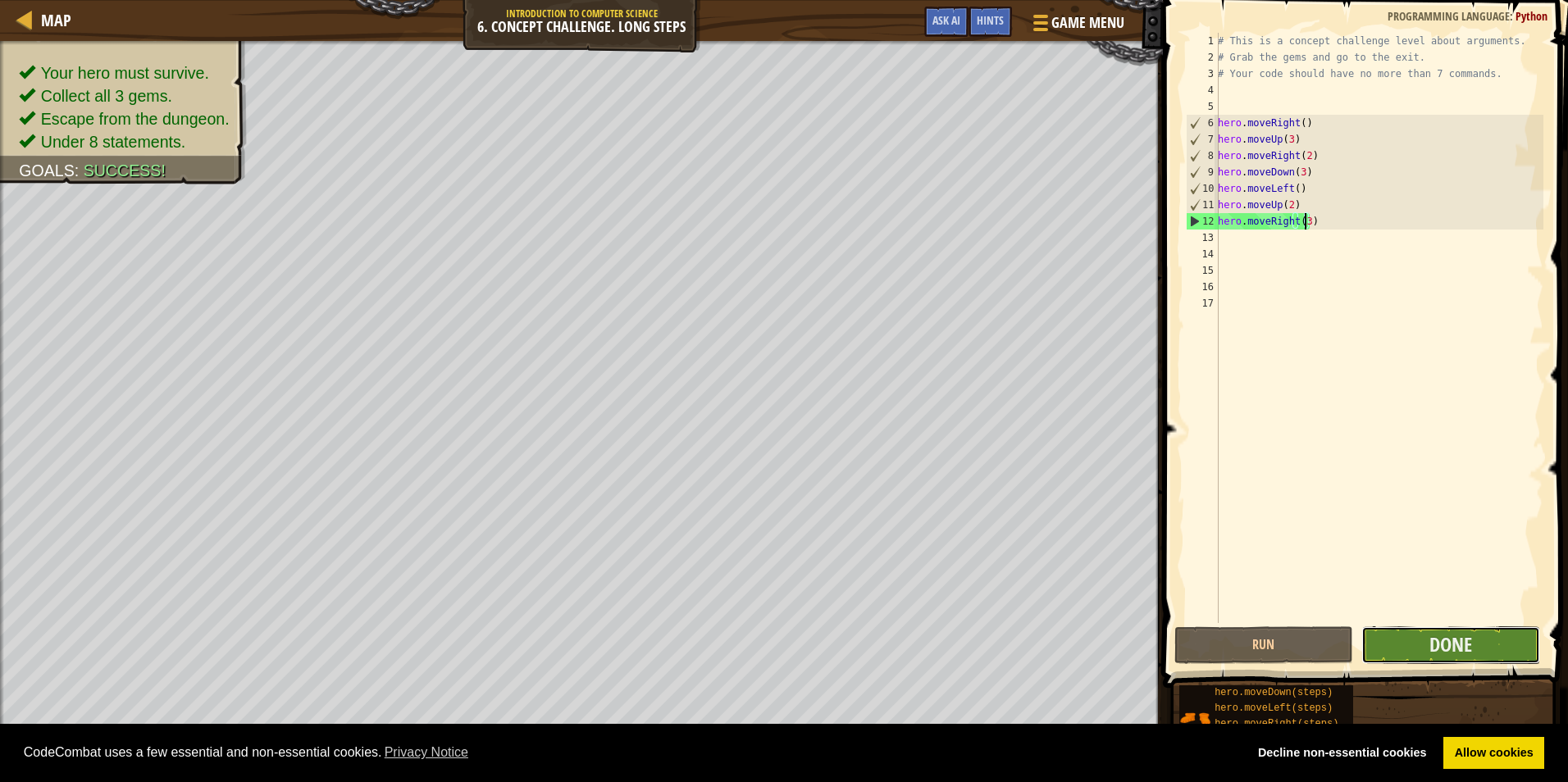
click at [1484, 636] on button "Done" at bounding box center [1450, 645] width 179 height 38
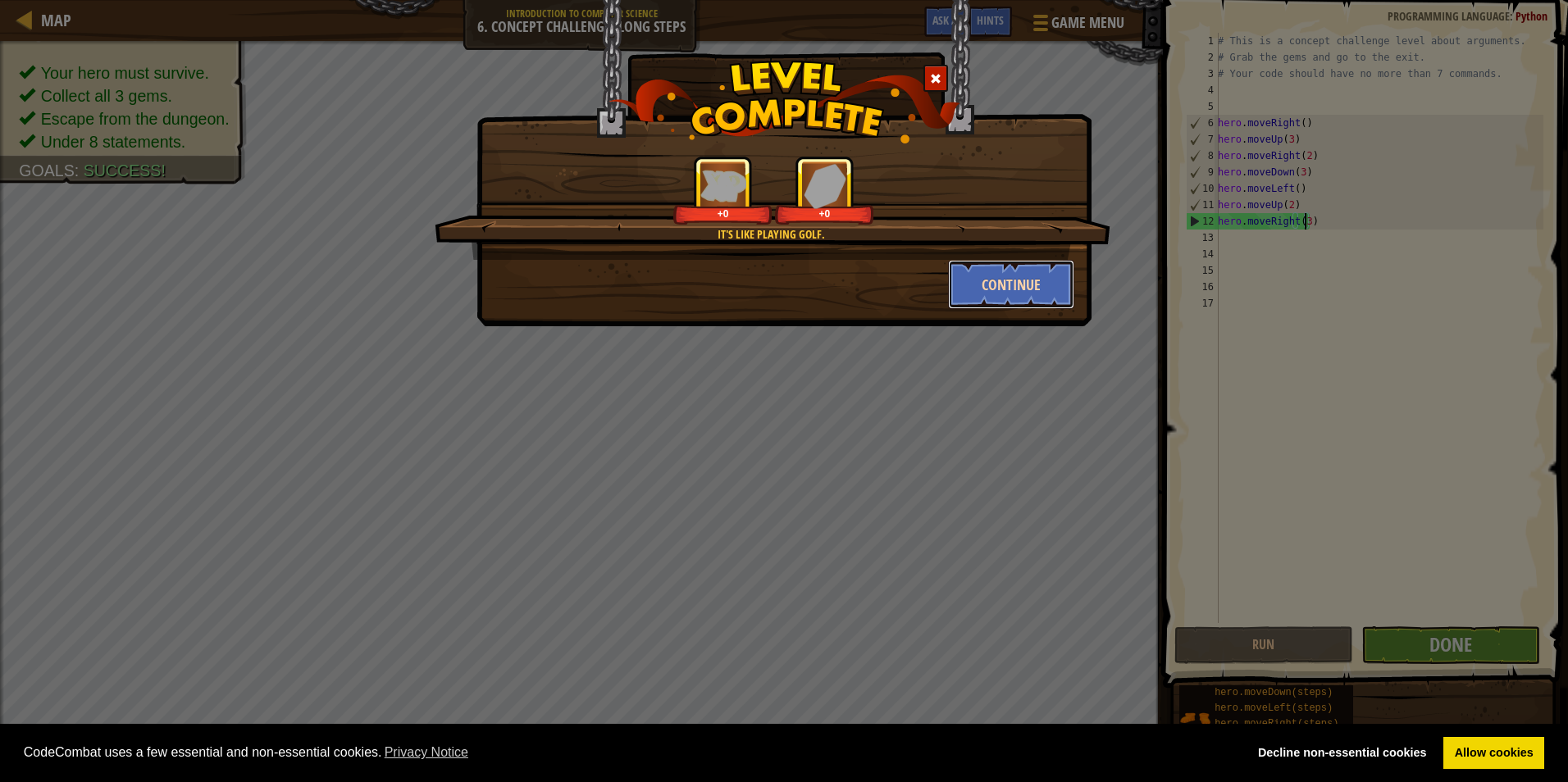
click at [1036, 289] on button "Continue" at bounding box center [1011, 284] width 127 height 49
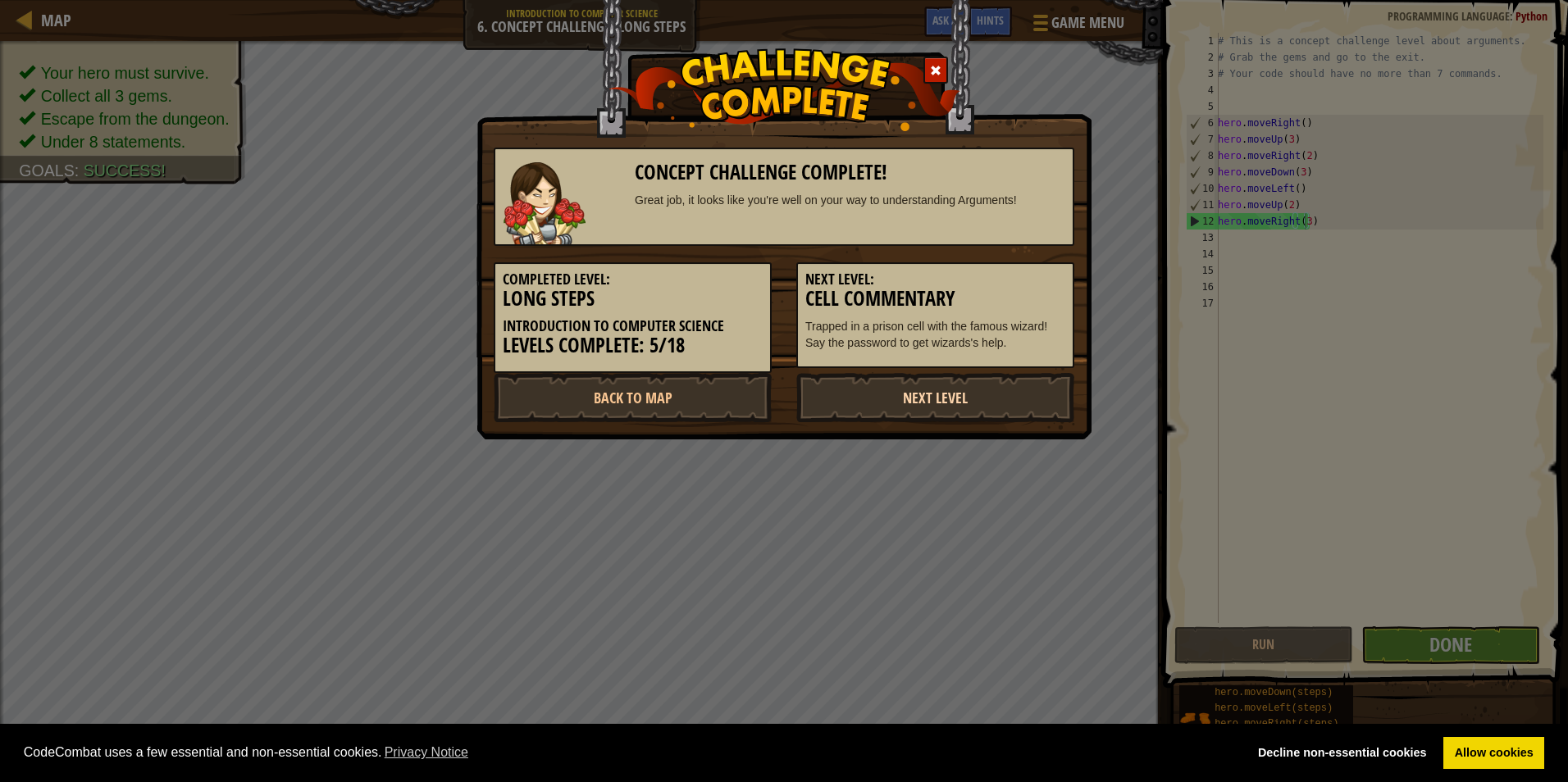
click at [994, 380] on link "Next Level" at bounding box center [935, 397] width 278 height 49
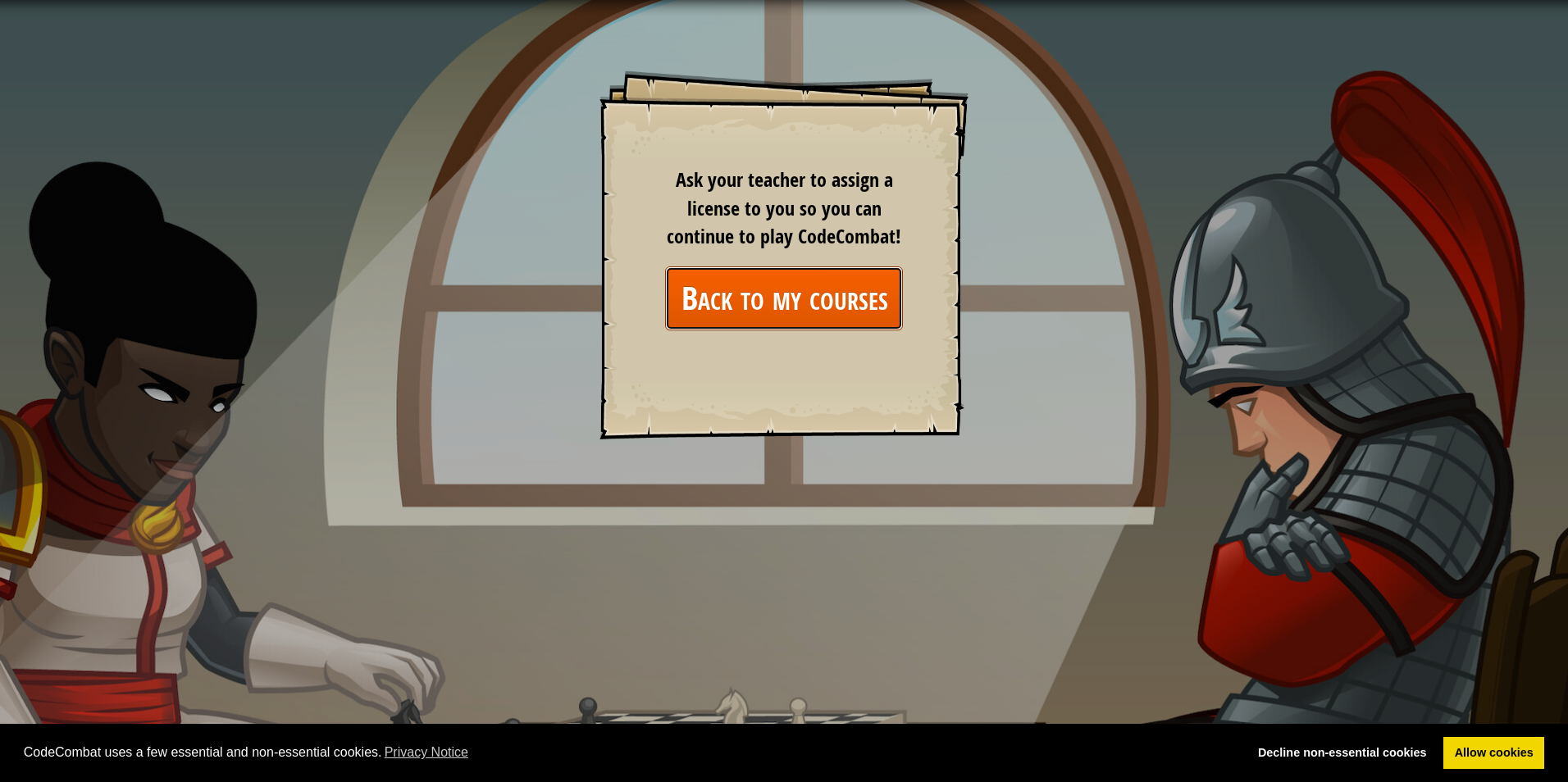
click at [858, 302] on link "Back to my courses" at bounding box center [784, 297] width 238 height 63
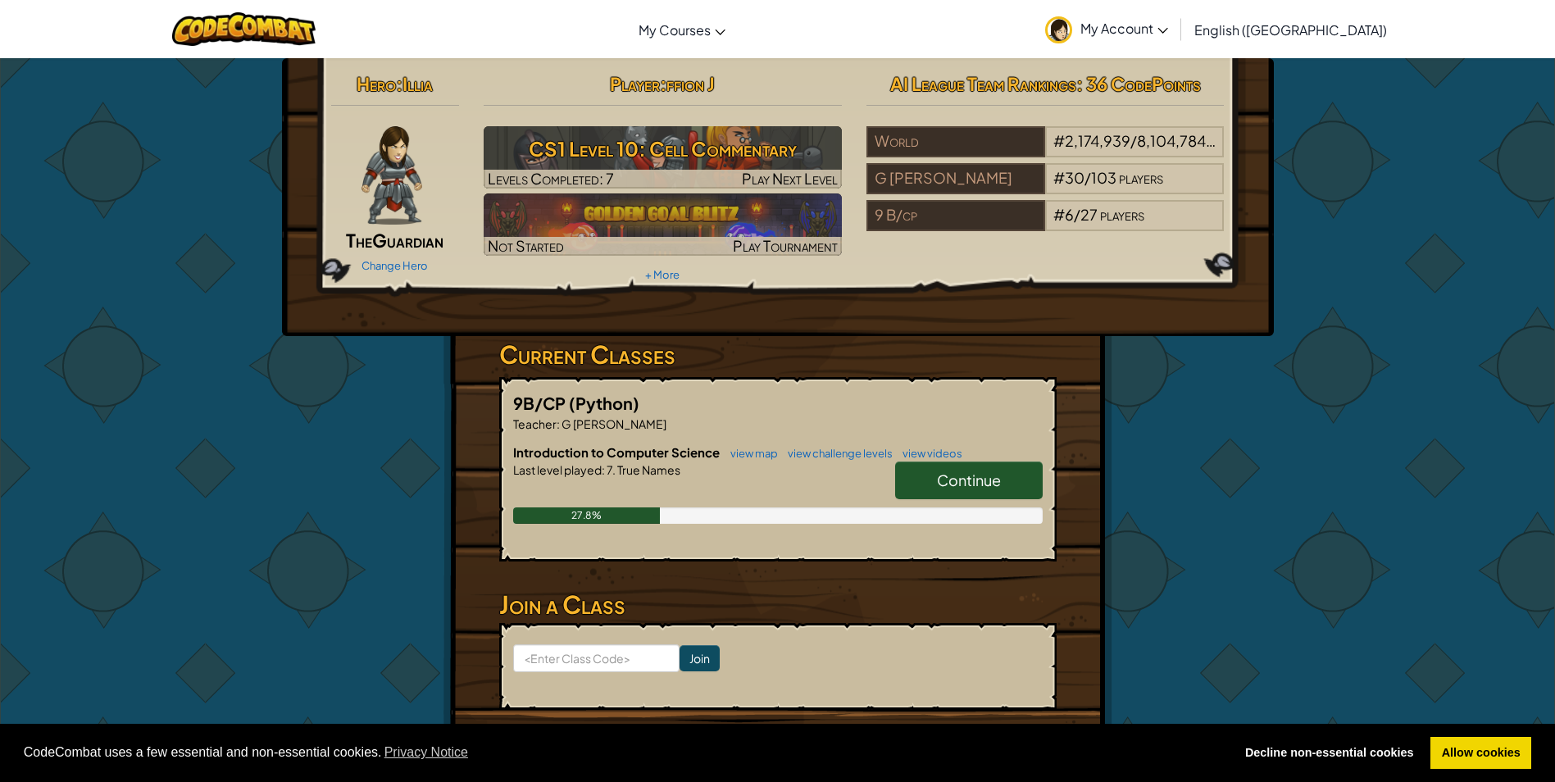
click at [942, 480] on span "Continue" at bounding box center [969, 480] width 64 height 19
select select "en-[GEOGRAPHIC_DATA]"
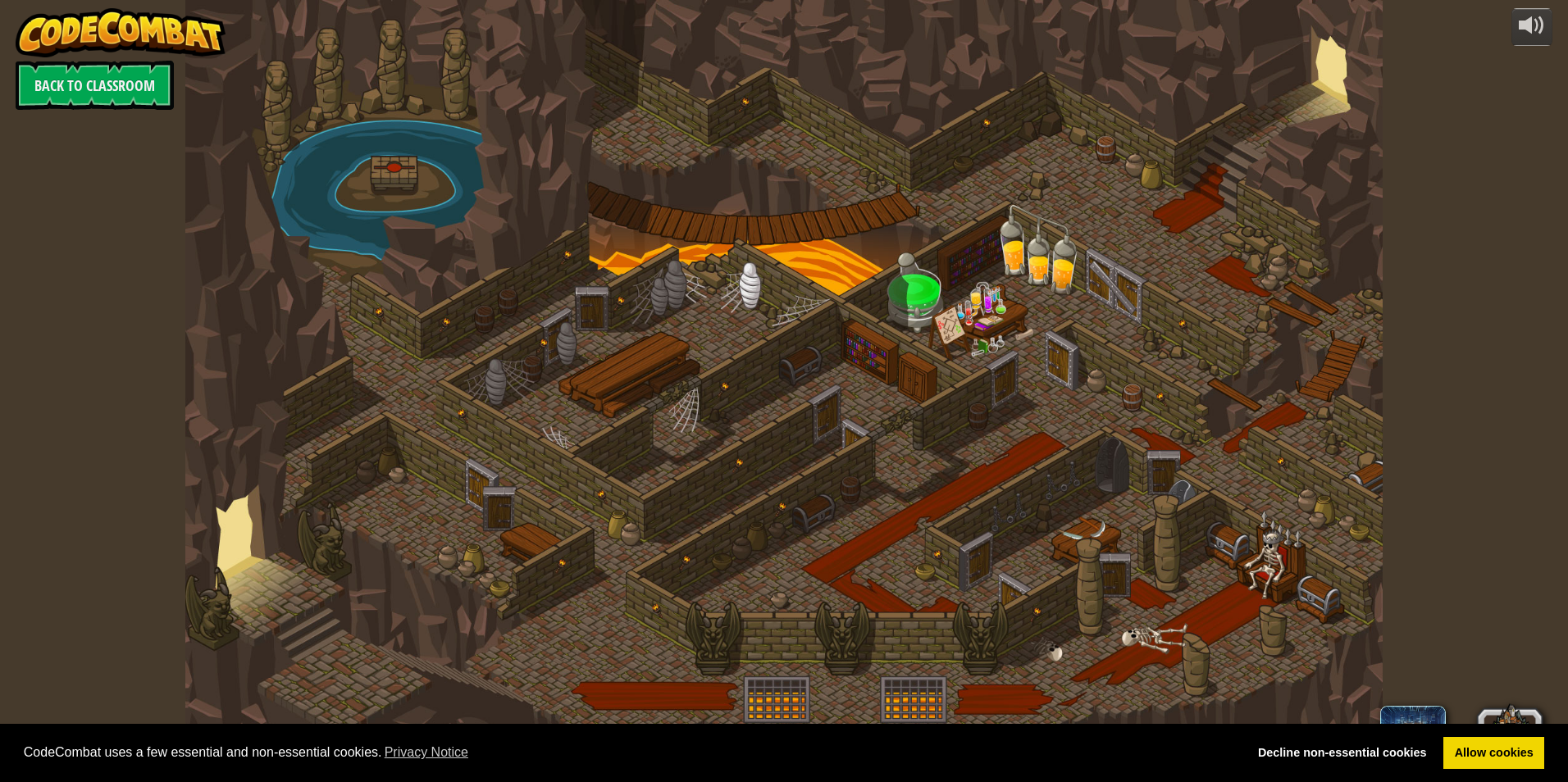
select select "en-[GEOGRAPHIC_DATA]"
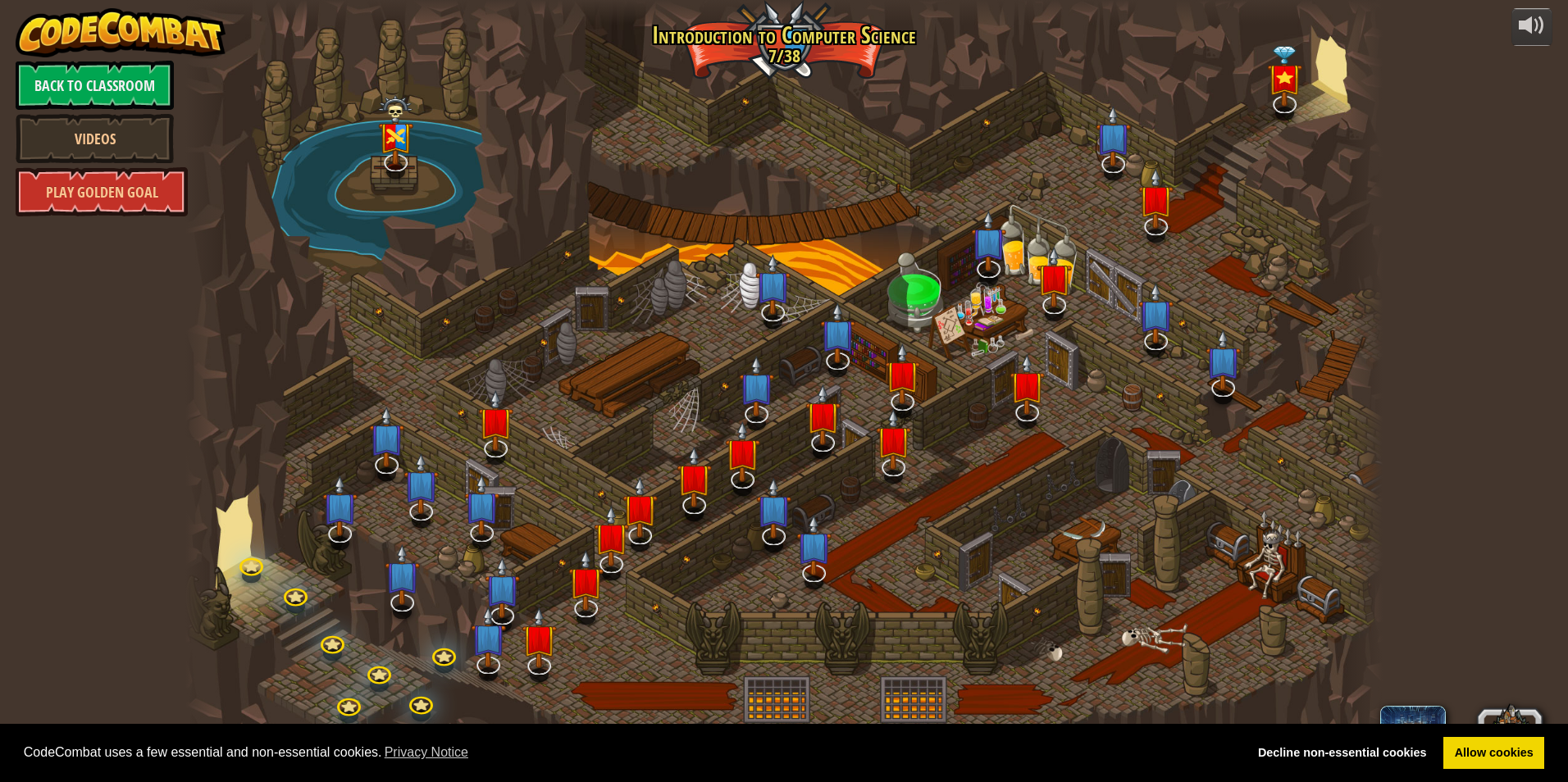
select select "en-[GEOGRAPHIC_DATA]"
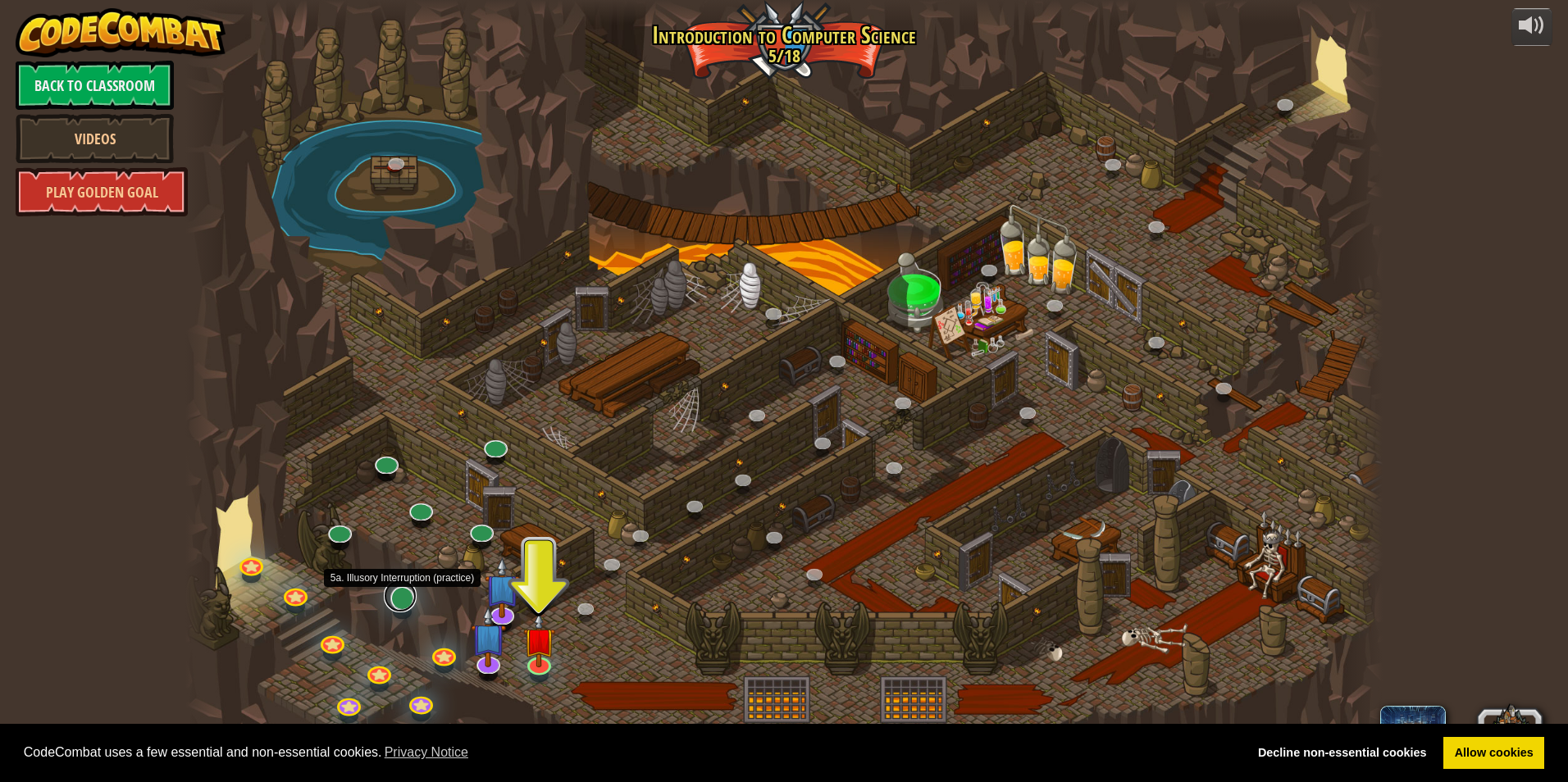
click at [407, 598] on link at bounding box center [400, 596] width 33 height 33
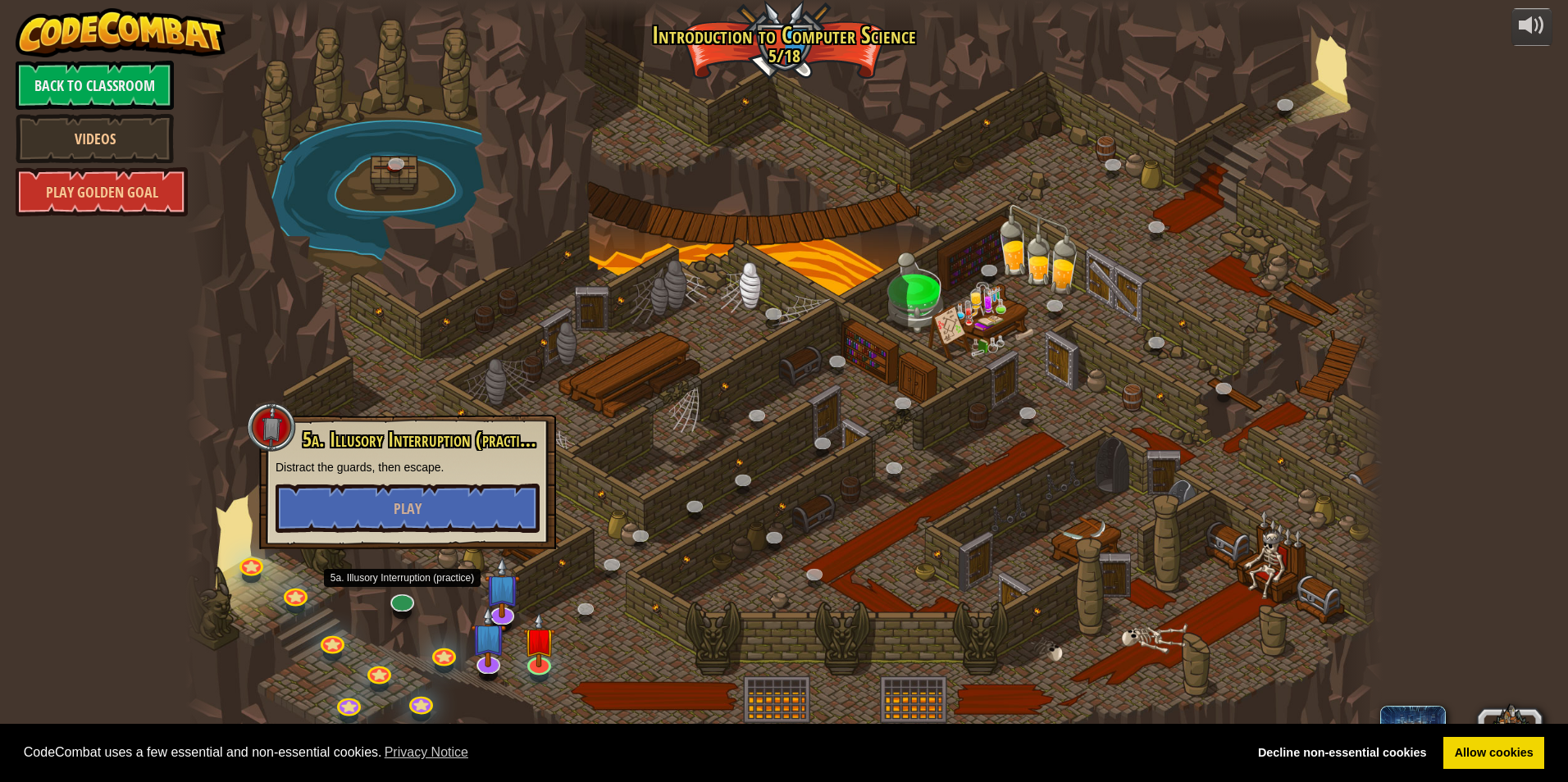
click at [623, 635] on div at bounding box center [783, 391] width 1197 height 782
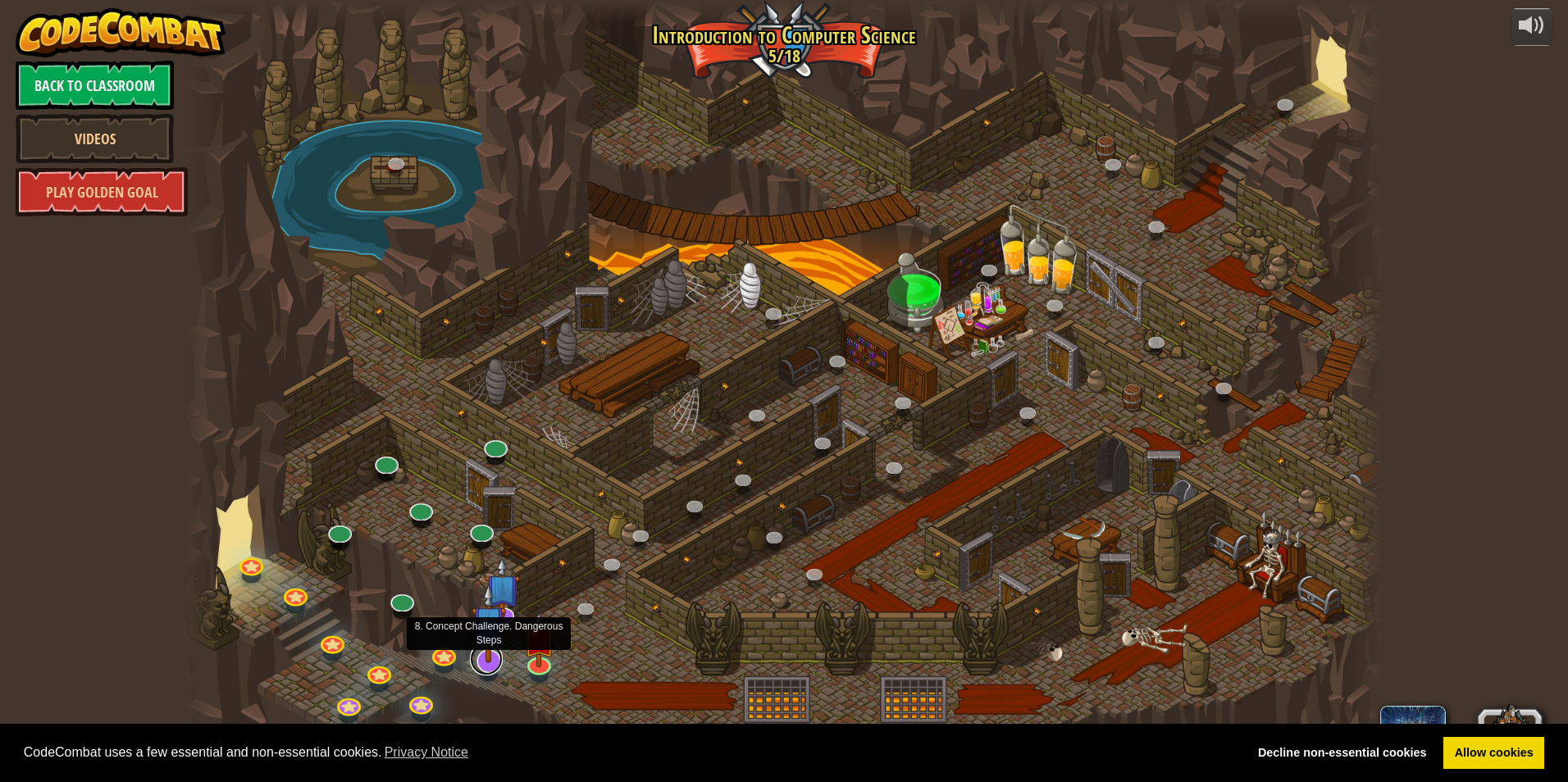
click at [487, 664] on link at bounding box center [486, 659] width 33 height 33
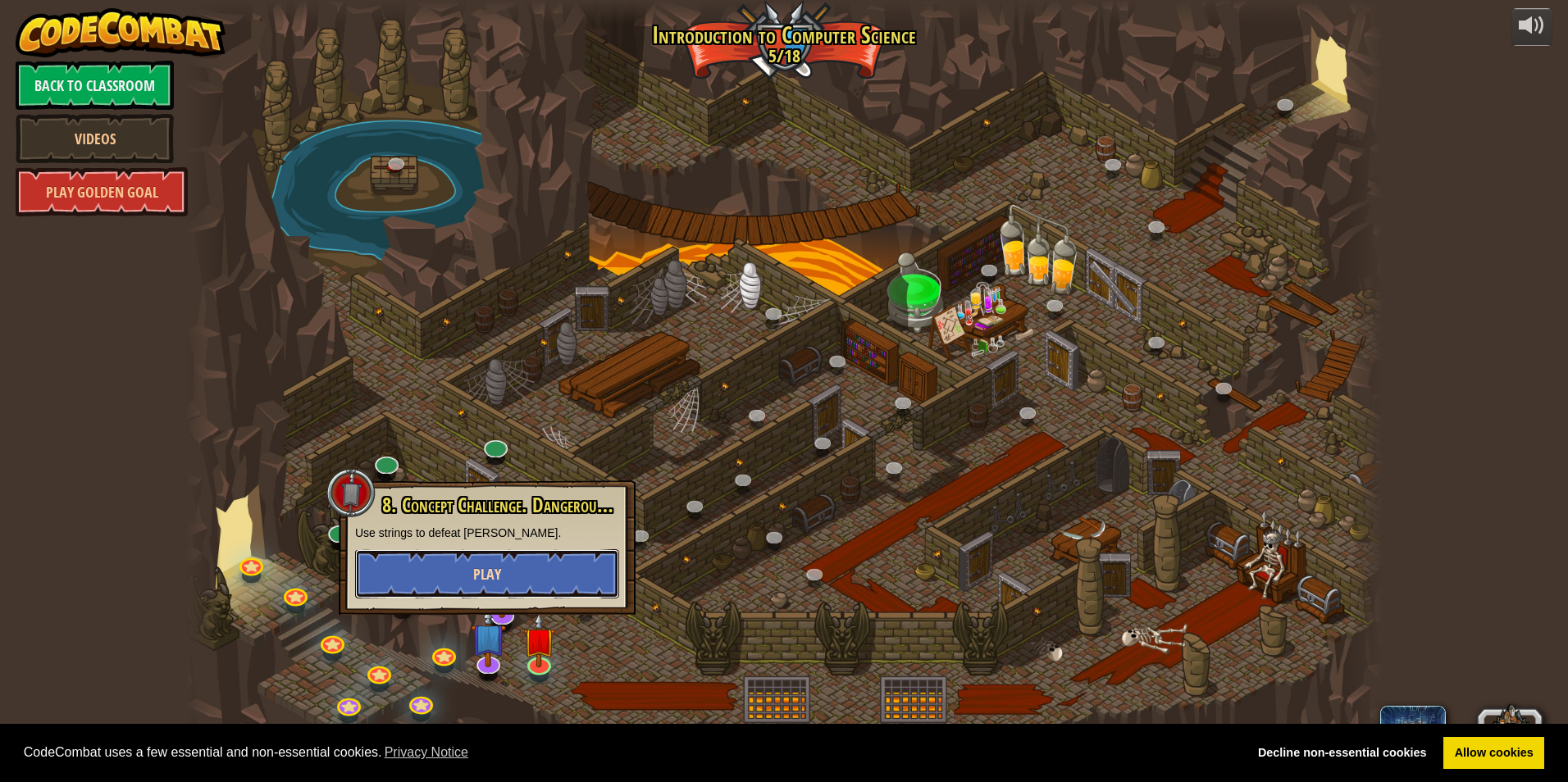
click at [548, 565] on button "Play" at bounding box center [487, 573] width 264 height 49
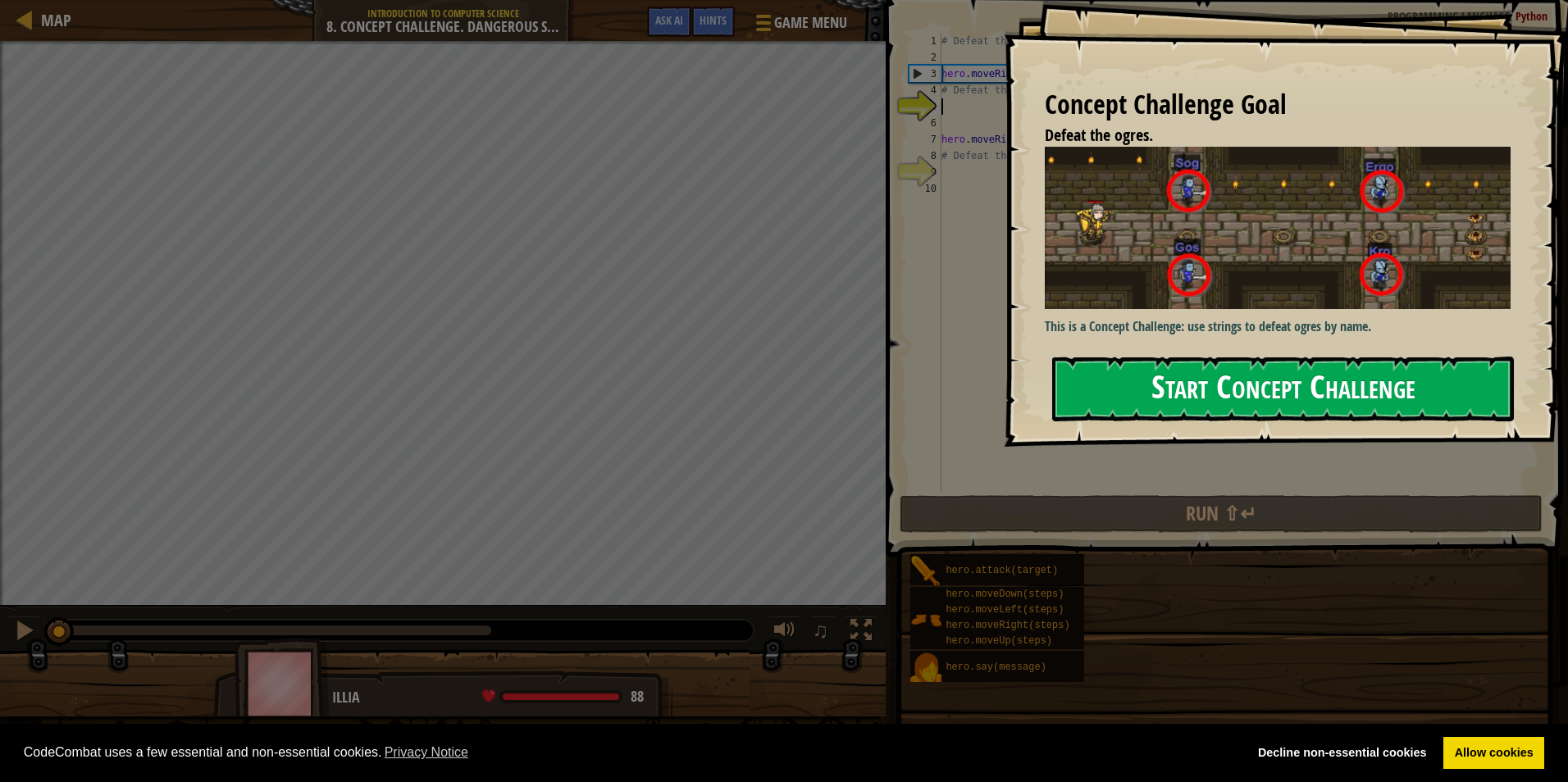
click at [1246, 388] on button "Start Concept Challenge" at bounding box center [1283, 389] width 462 height 65
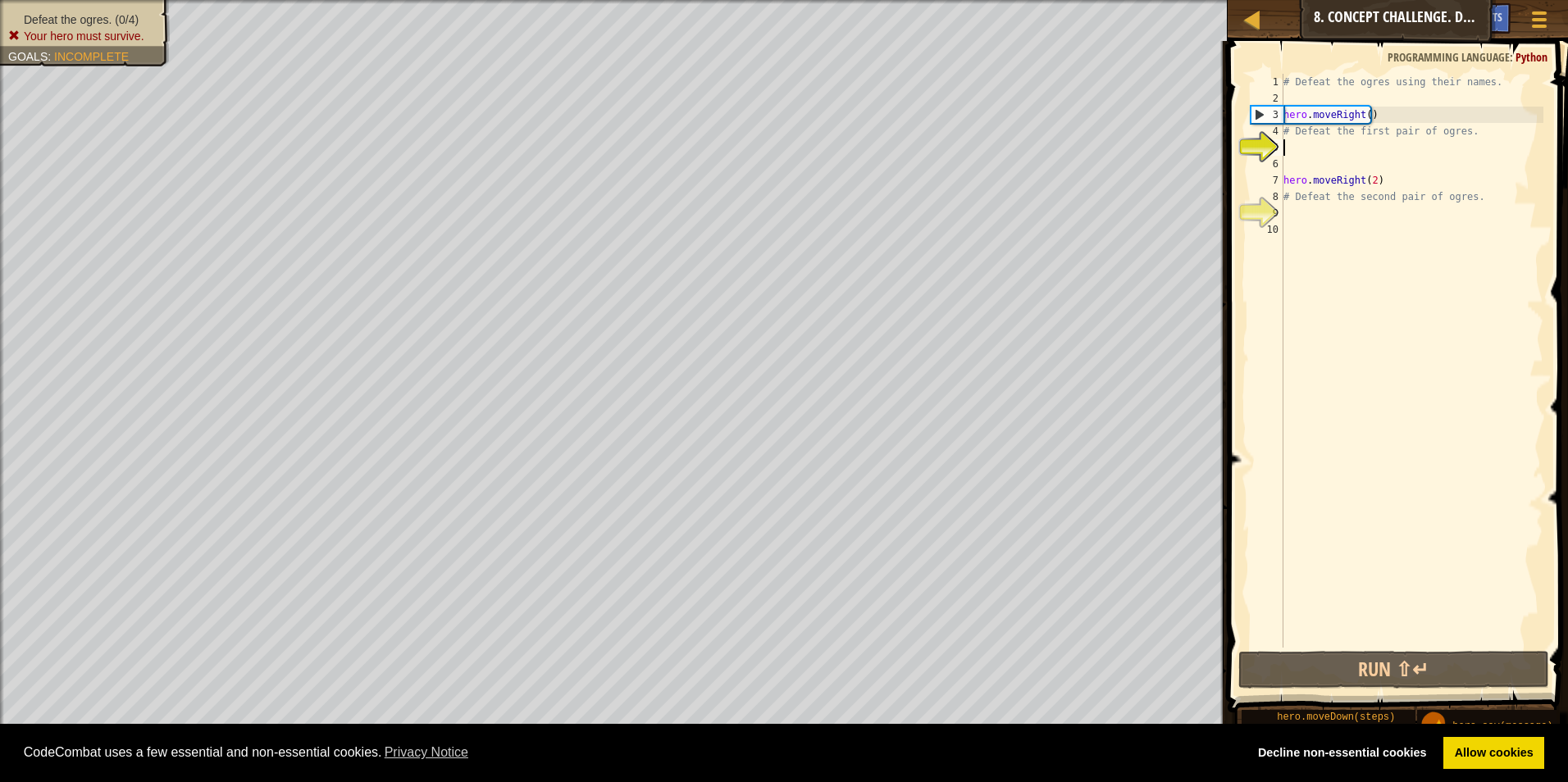
scroll to position [7, 0]
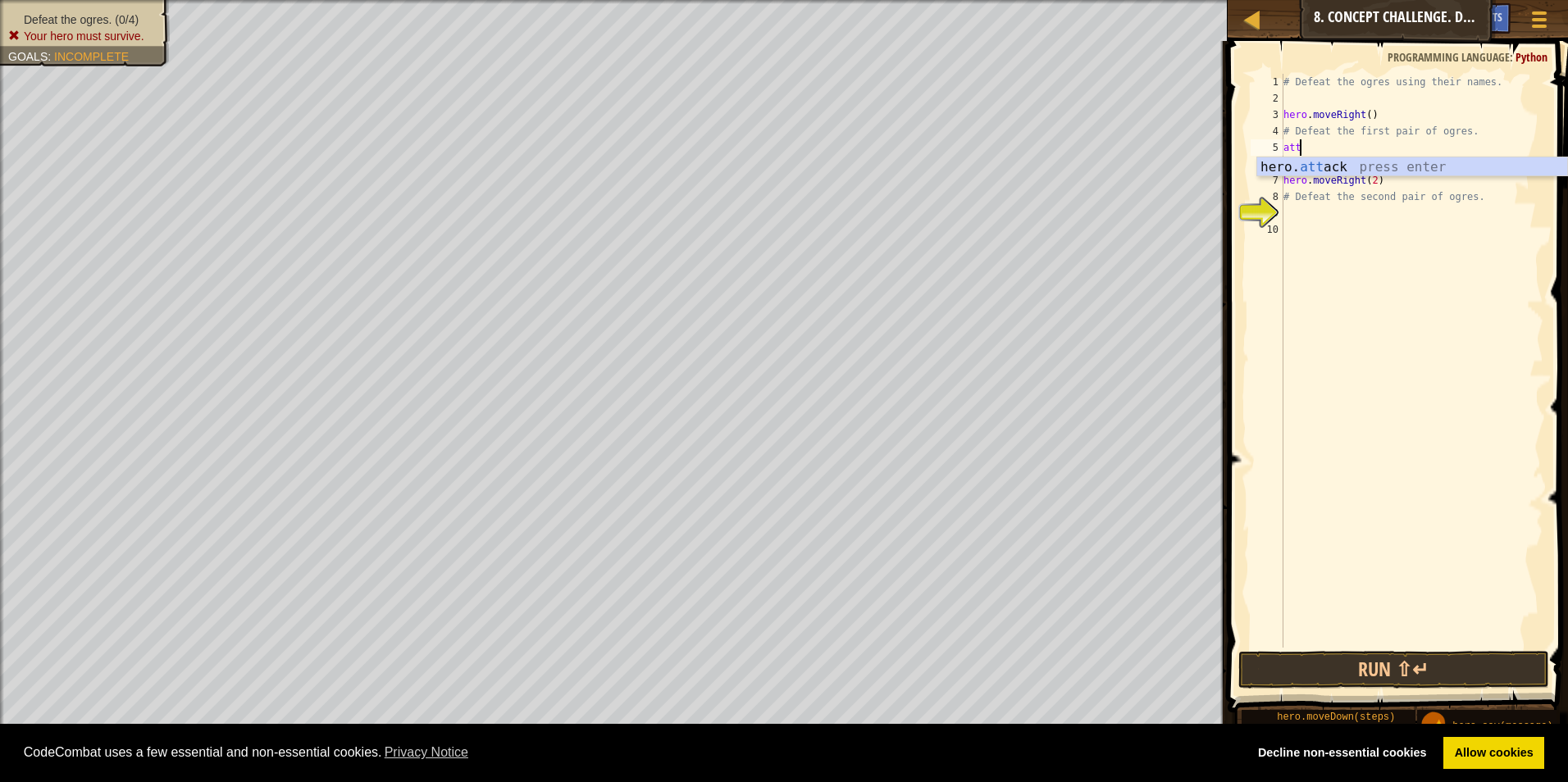
click at [1333, 159] on div "hero. att ack press enter" at bounding box center [1412, 186] width 310 height 59
type textarea "hero.attack("sog")"
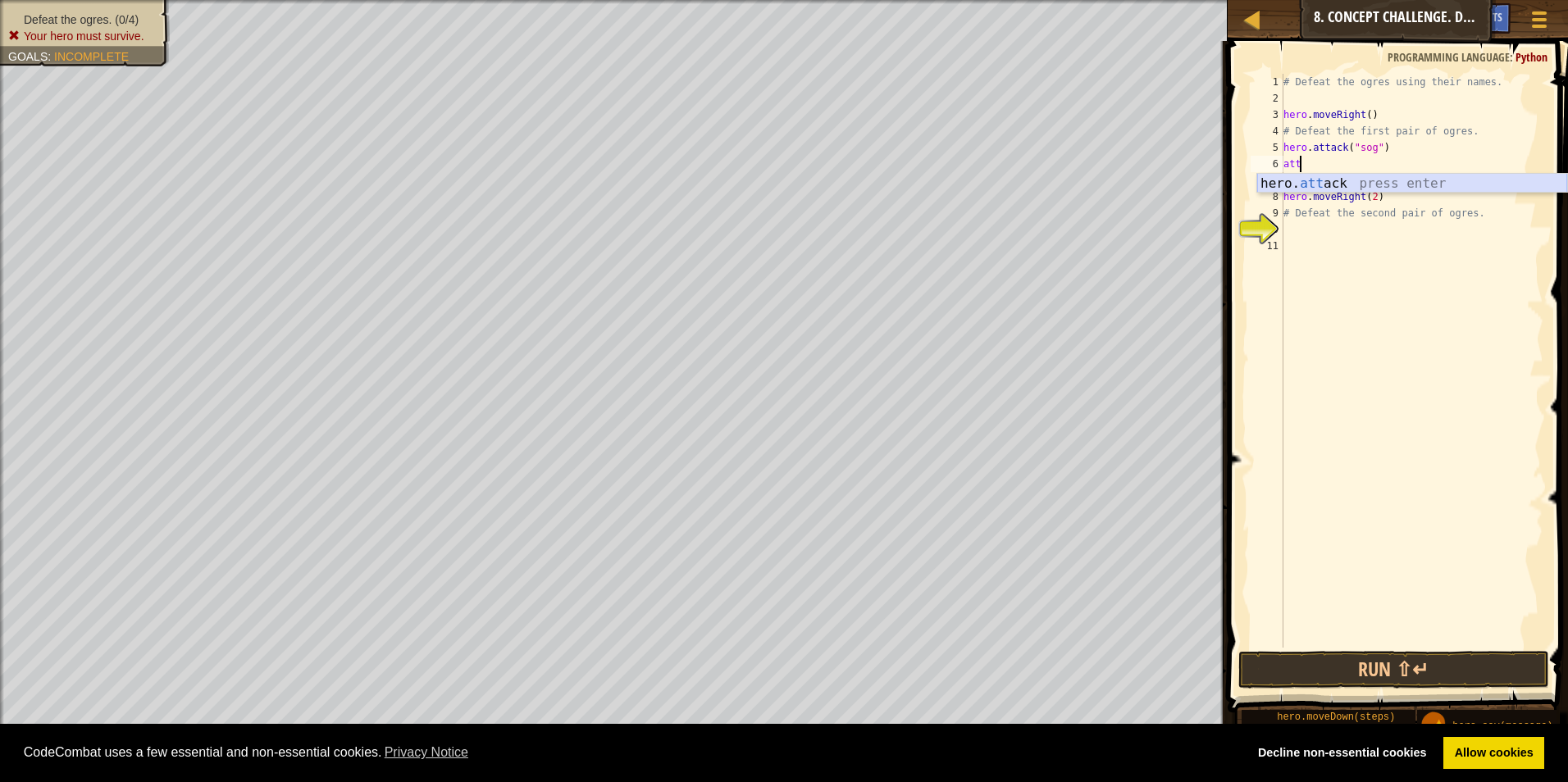
click at [1431, 181] on div "hero. att ack press enter" at bounding box center [1412, 203] width 310 height 59
type textarea "hero.attack("sog")"
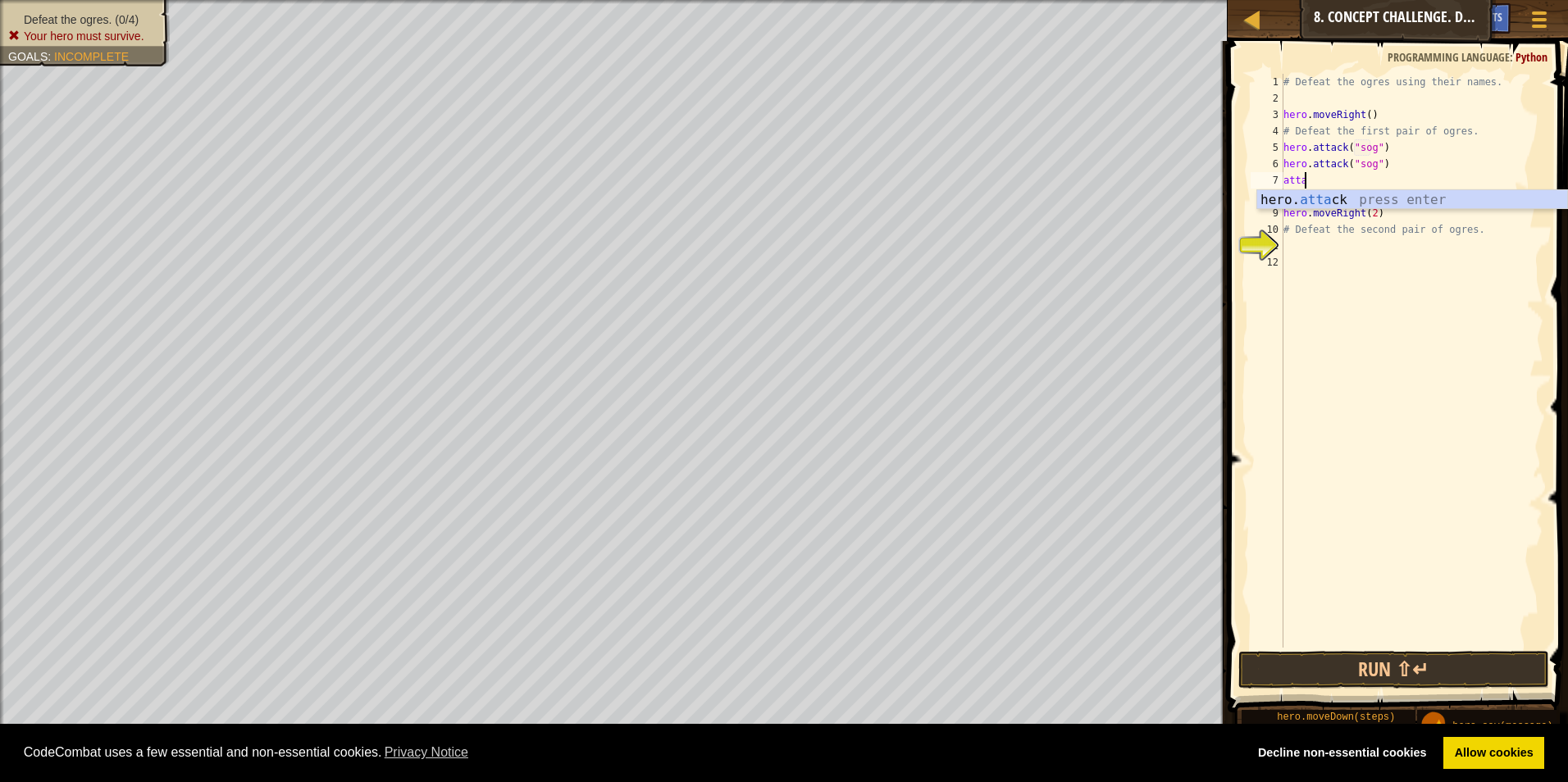
scroll to position [7, 1]
click at [1368, 195] on div "hero. [PERSON_NAME] press enter" at bounding box center [1412, 219] width 310 height 59
type textarea "hero.attack("gos")"
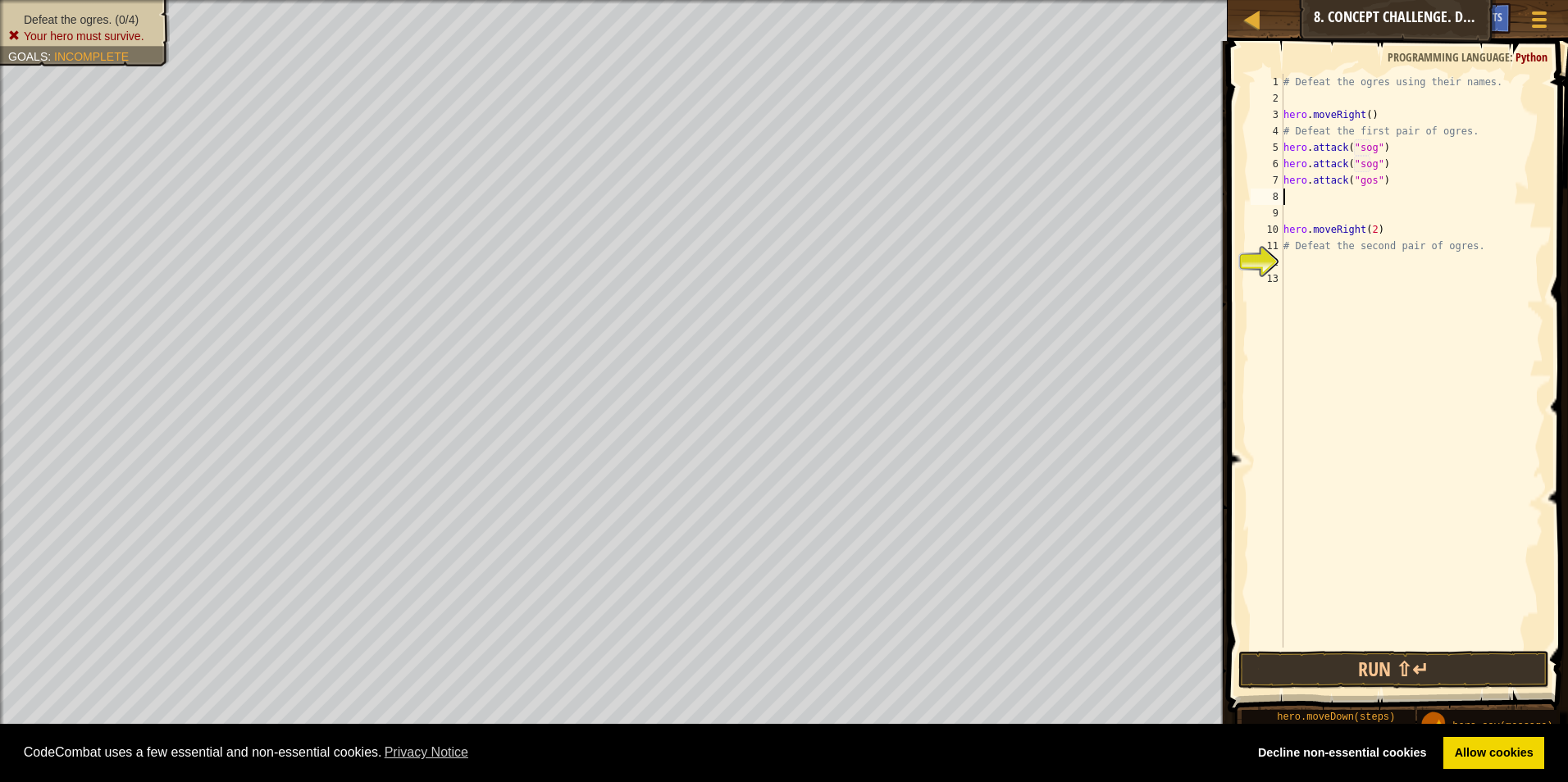
click at [1377, 180] on div "# Defeat the ogres using their names. hero . moveRight ( ) # Defeat the first p…" at bounding box center [1411, 377] width 263 height 607
click at [1376, 183] on div "# Defeat the ogres using their names. hero . moveRight ( ) # Defeat the first p…" at bounding box center [1411, 377] width 263 height 607
click at [1381, 182] on div "# Defeat the ogres using their names. hero . moveRight ( ) # Defeat the first p…" at bounding box center [1411, 377] width 263 height 607
click at [1465, 166] on div "# Defeat the ogres using their names. hero . moveRight ( ) # Defeat the first p…" at bounding box center [1411, 377] width 263 height 607
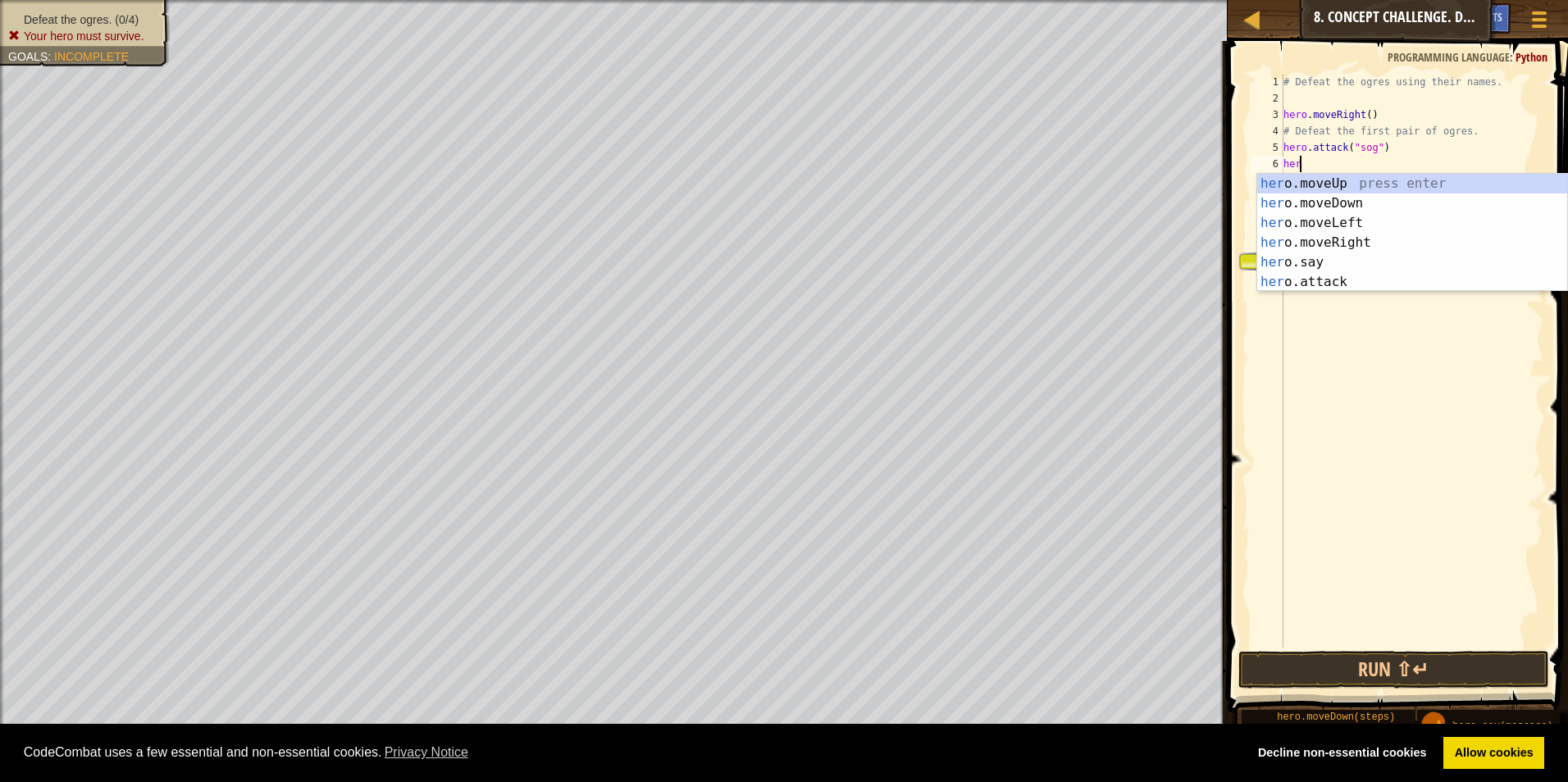
scroll to position [7, 0]
type textarea "h"
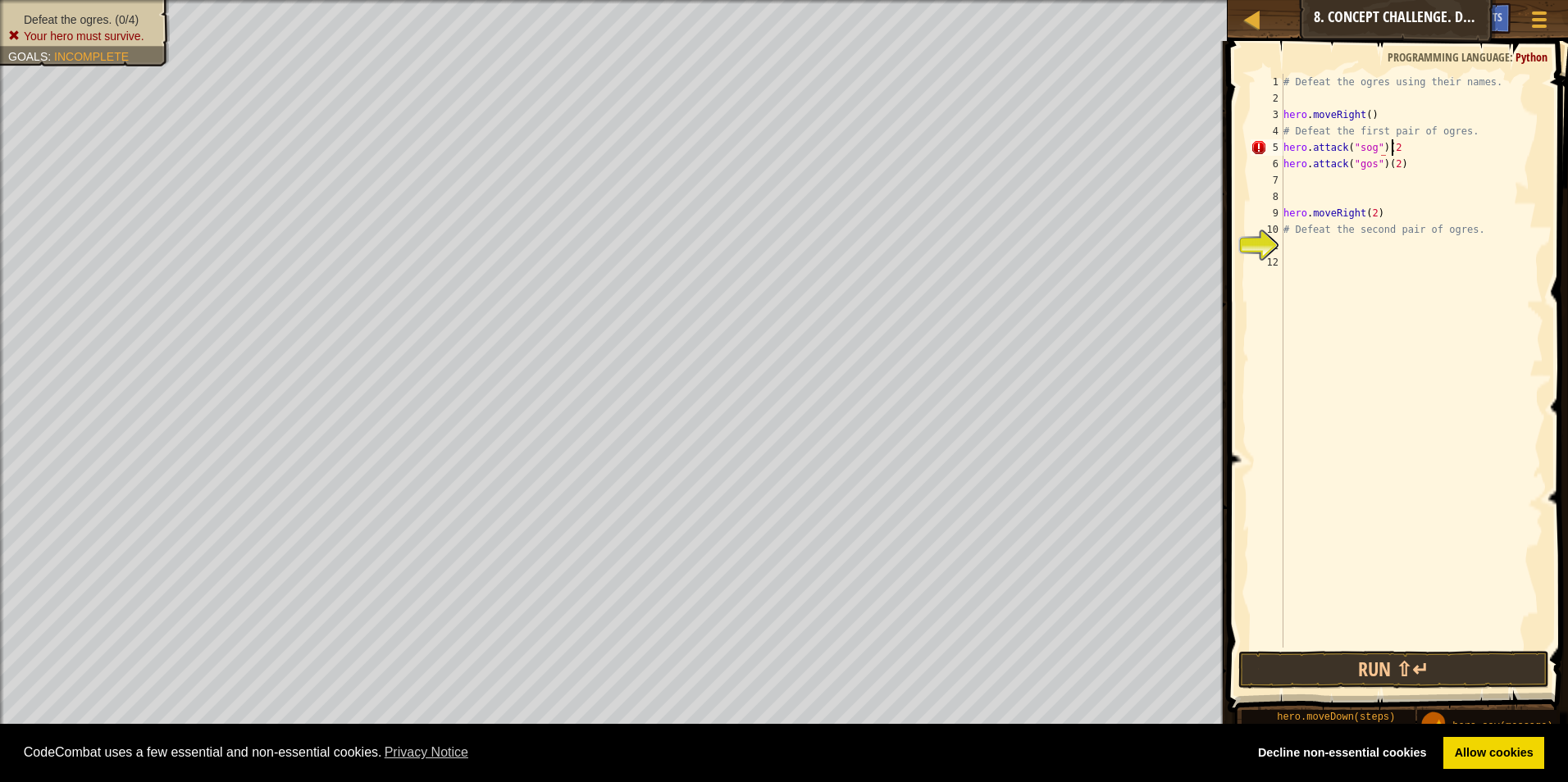
scroll to position [7, 8]
click at [1396, 669] on button "Run ⇧↵" at bounding box center [1394, 670] width 312 height 38
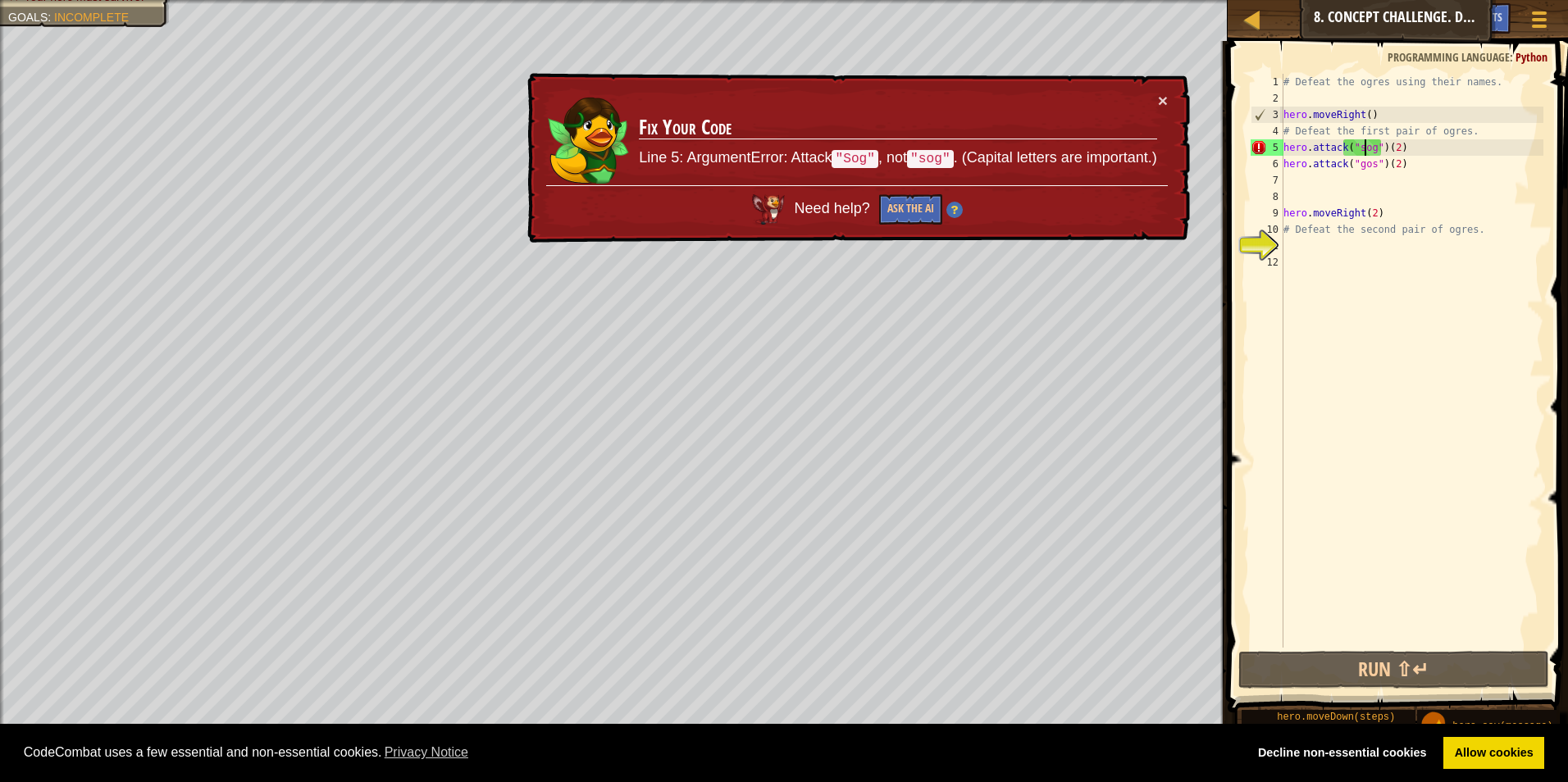
click at [1362, 148] on div "# Defeat the ogres using their names. hero . moveRight ( ) # Defeat the first p…" at bounding box center [1411, 377] width 263 height 607
click at [1359, 148] on div "# Defeat the ogres using their names. hero . moveRight ( ) # Defeat the first p…" at bounding box center [1411, 377] width 263 height 607
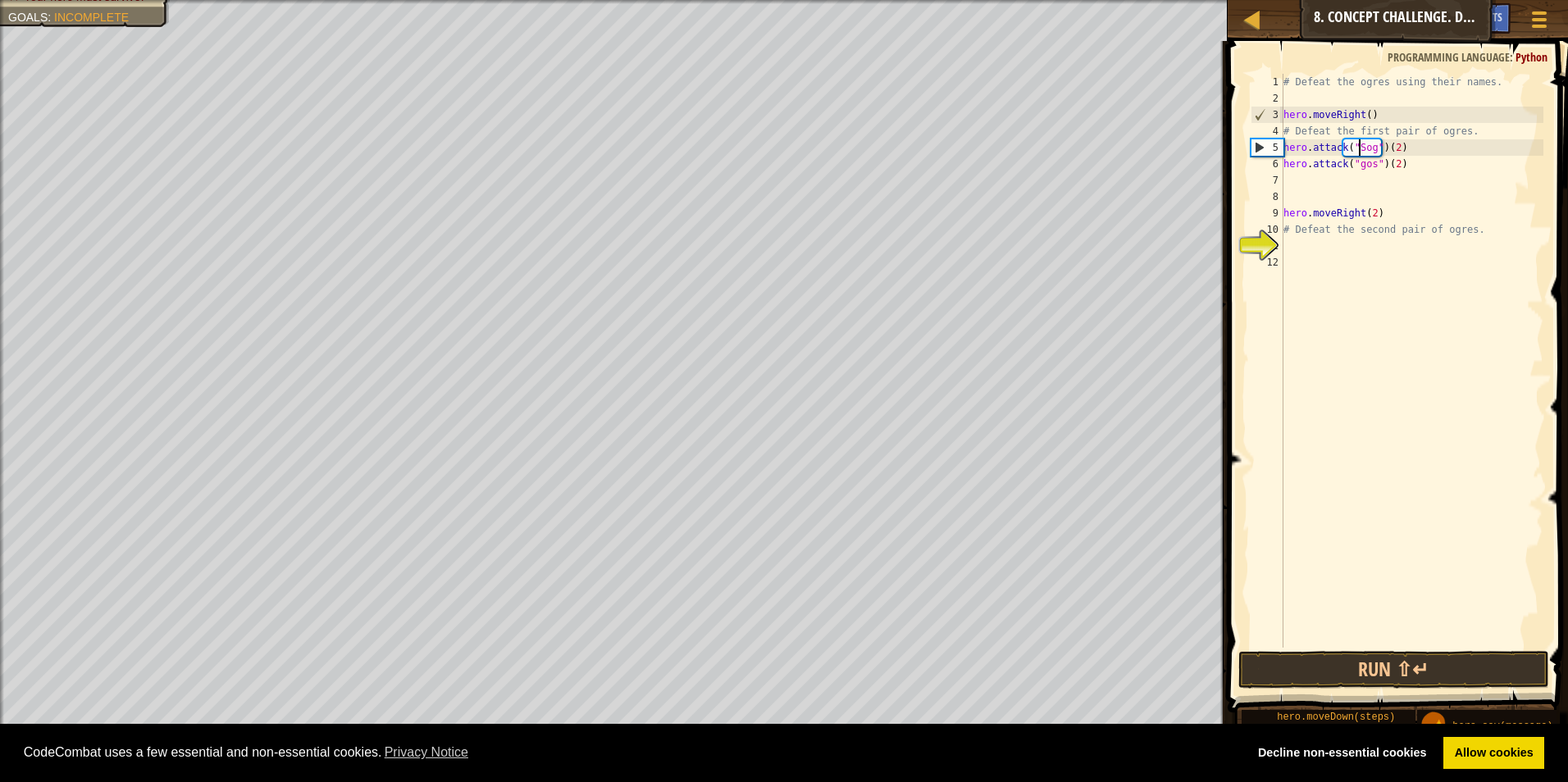
scroll to position [7, 6]
click at [1359, 170] on div "# Defeat the ogres using their names. hero . moveRight ( ) # Defeat the first p…" at bounding box center [1411, 377] width 263 height 607
click at [1426, 656] on button "Run ⇧↵" at bounding box center [1394, 670] width 312 height 38
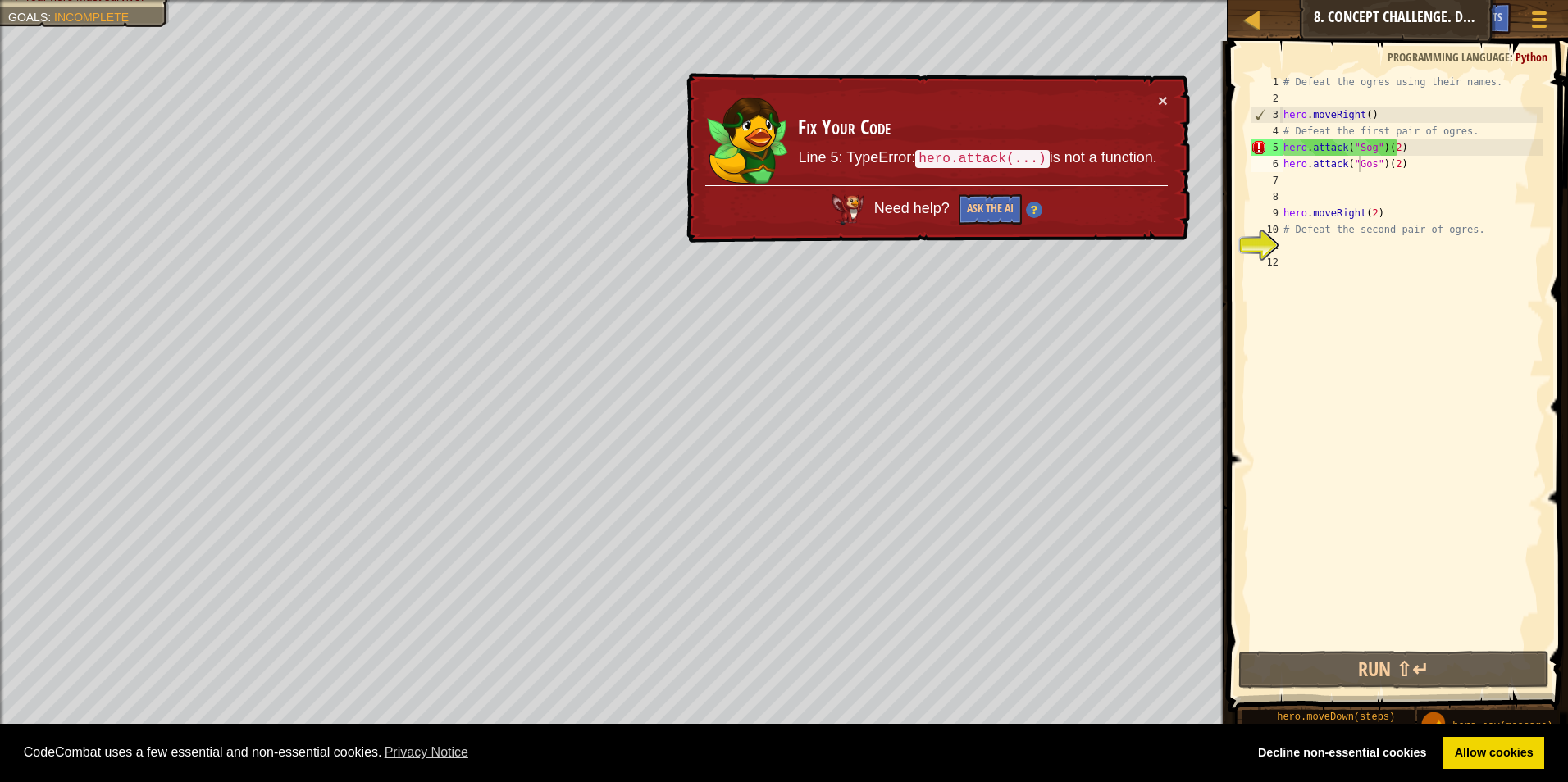
click at [981, 147] on td "Fix Your Code Line 5: TypeError: hero.attack(...) is not a function." at bounding box center [977, 138] width 360 height 93
click at [1058, 179] on td "Fix Your Code Line 5: TypeError: hero.attack(...) is not a function." at bounding box center [977, 138] width 360 height 93
drag, startPoint x: 1058, startPoint y: 179, endPoint x: 1087, endPoint y: 176, distance: 28.8
click at [1087, 176] on td "Fix Your Code Line 5: TypeError: hero.attack(...) is not a function." at bounding box center [977, 138] width 360 height 93
click at [1402, 146] on div "# Defeat the ogres using their names. hero . moveRight ( ) # Defeat the first p…" at bounding box center [1411, 377] width 263 height 607
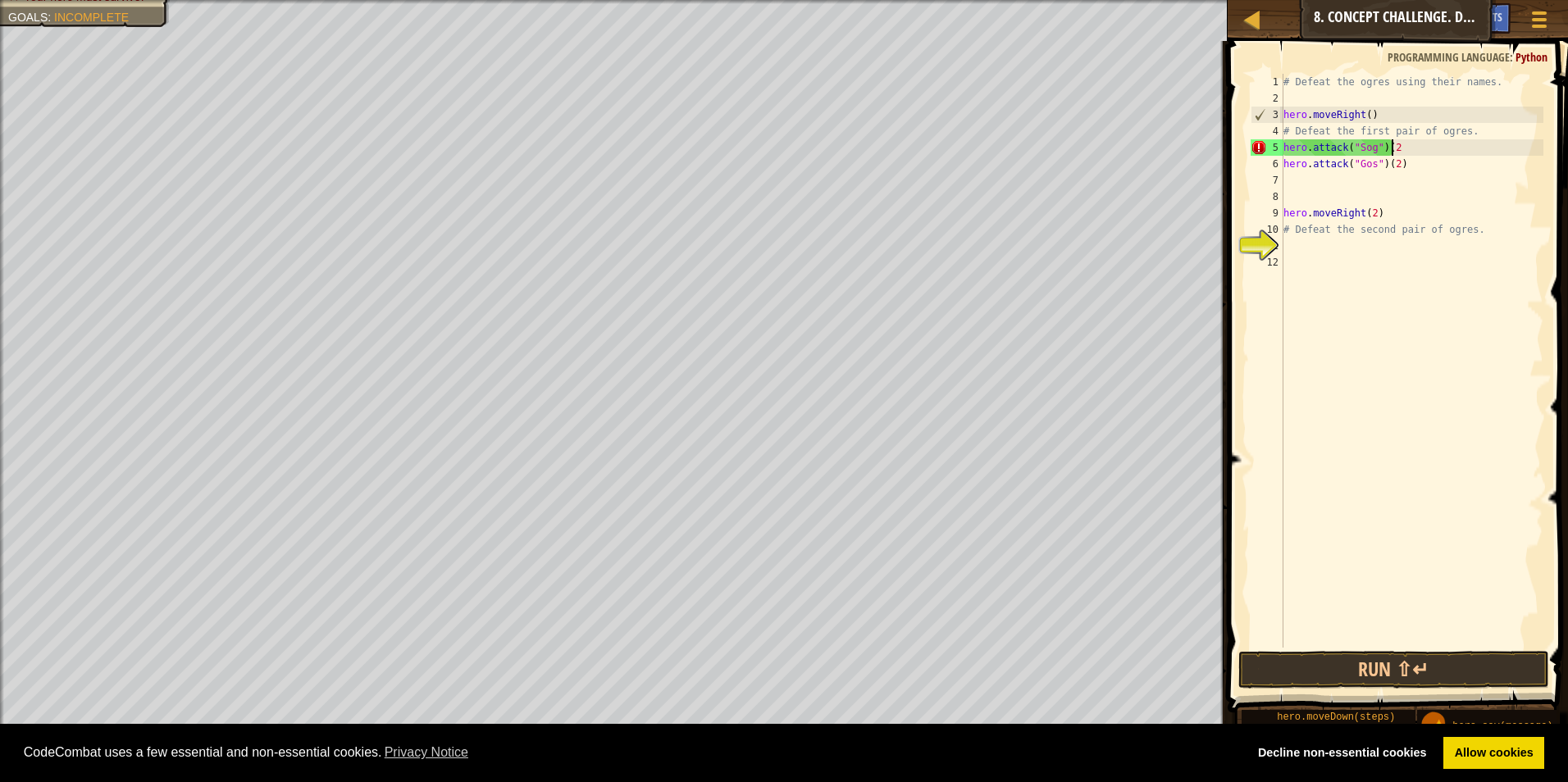
type textarea "hero.attack("Sog")"
drag, startPoint x: 1407, startPoint y: 181, endPoint x: 1406, endPoint y: 163, distance: 18.1
click at [1407, 180] on div "# Defeat the ogres using their names. hero . moveRight ( ) # Defeat the first p…" at bounding box center [1411, 377] width 263 height 607
click at [1405, 163] on div "# Defeat the ogres using their names. hero . moveRight ( ) # Defeat the first p…" at bounding box center [1411, 377] width 263 height 607
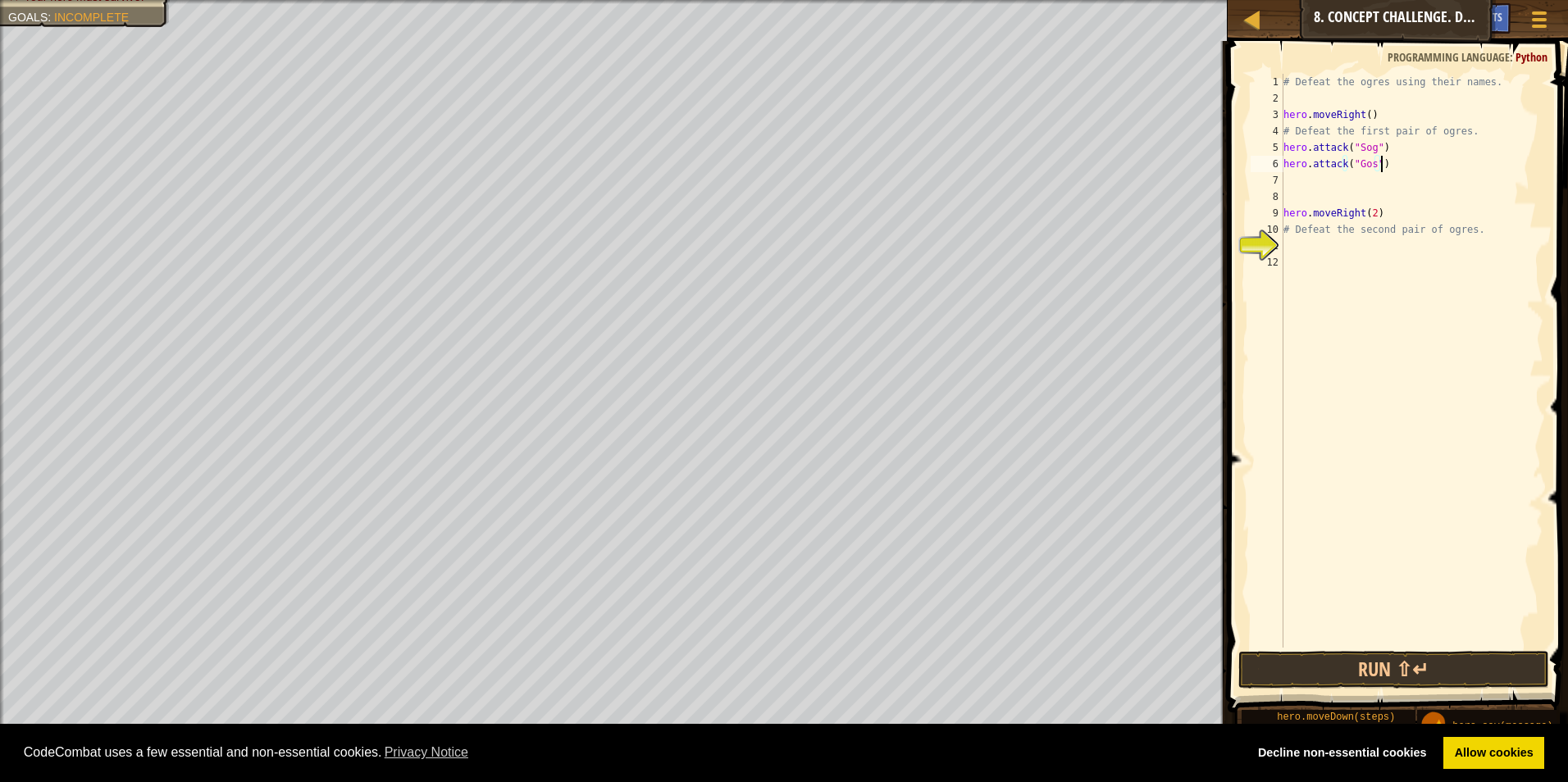
click at [1381, 147] on div "# Defeat the ogres using their names. hero . moveRight ( ) # Defeat the first p…" at bounding box center [1411, 377] width 263 height 607
click at [1379, 164] on div "# Defeat the ogres using their names. hero . moveRight ( ) # Defeat the first p…" at bounding box center [1411, 377] width 263 height 607
type textarea "hero.attack("Gos")"
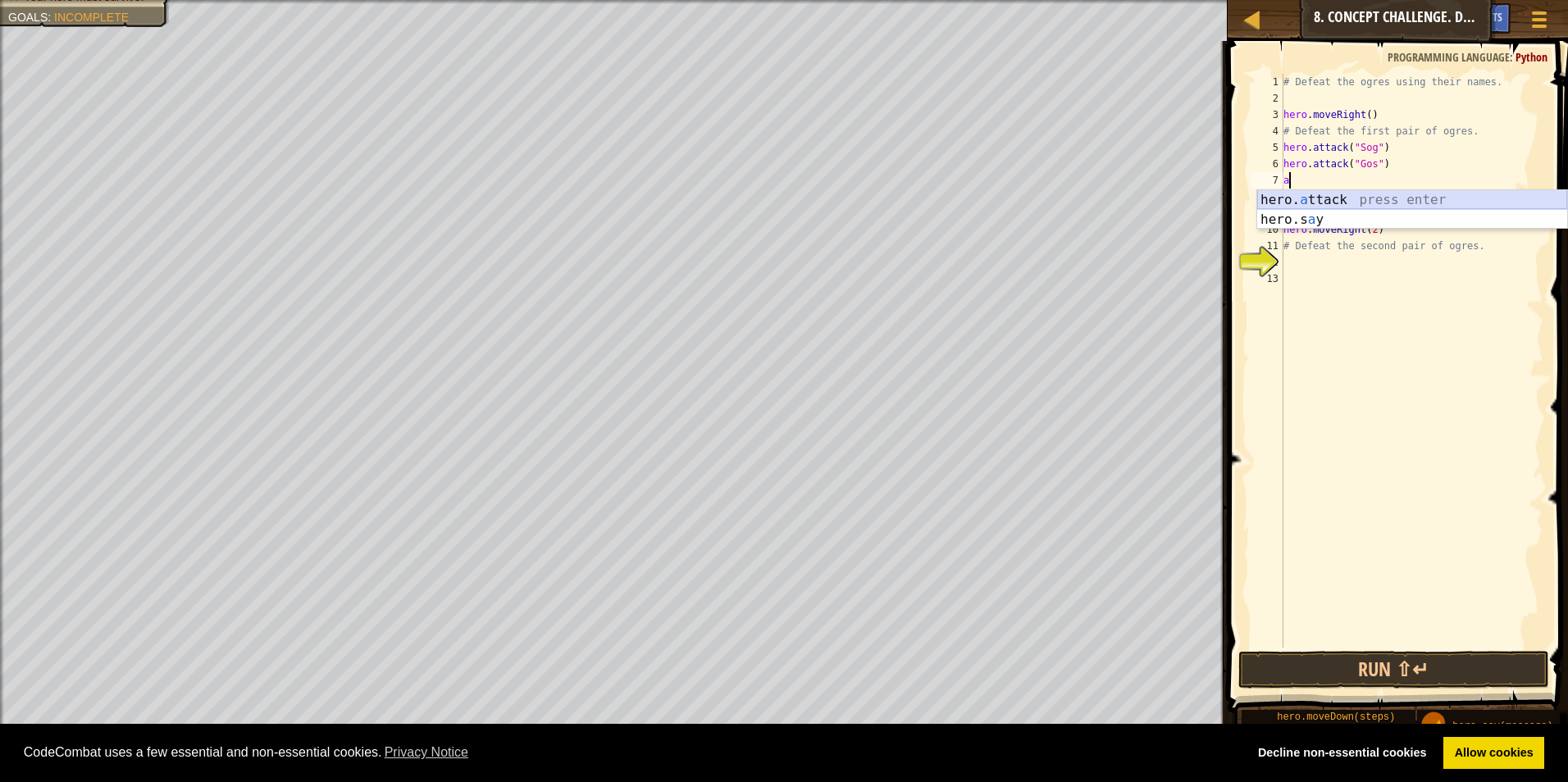
click at [1364, 193] on div "hero. a ttack press enter hero.s a y press enter" at bounding box center [1412, 229] width 310 height 79
type textarea "hero.attack("Sog")"
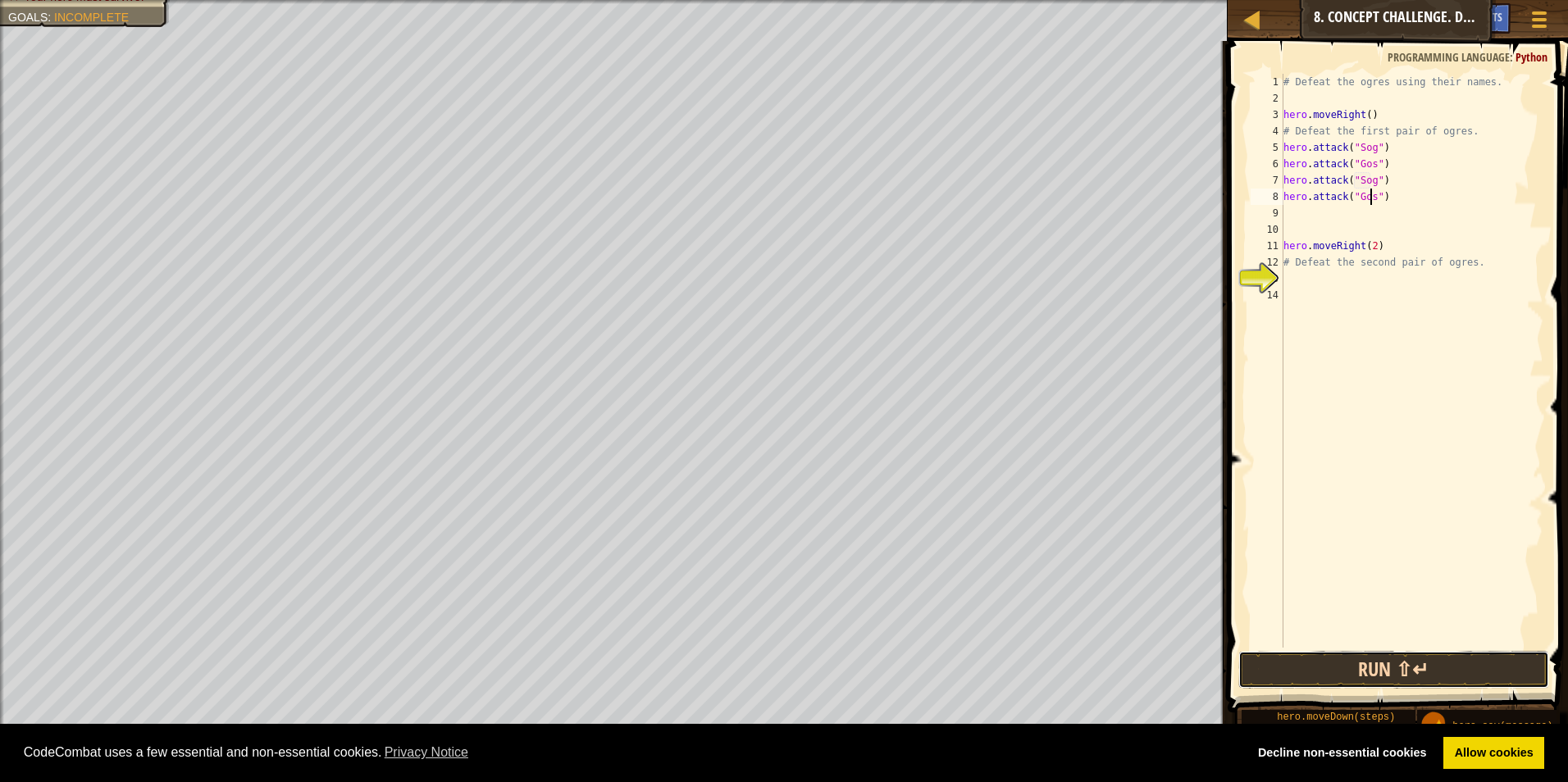
click at [1336, 672] on button "Run ⇧↵" at bounding box center [1394, 670] width 312 height 38
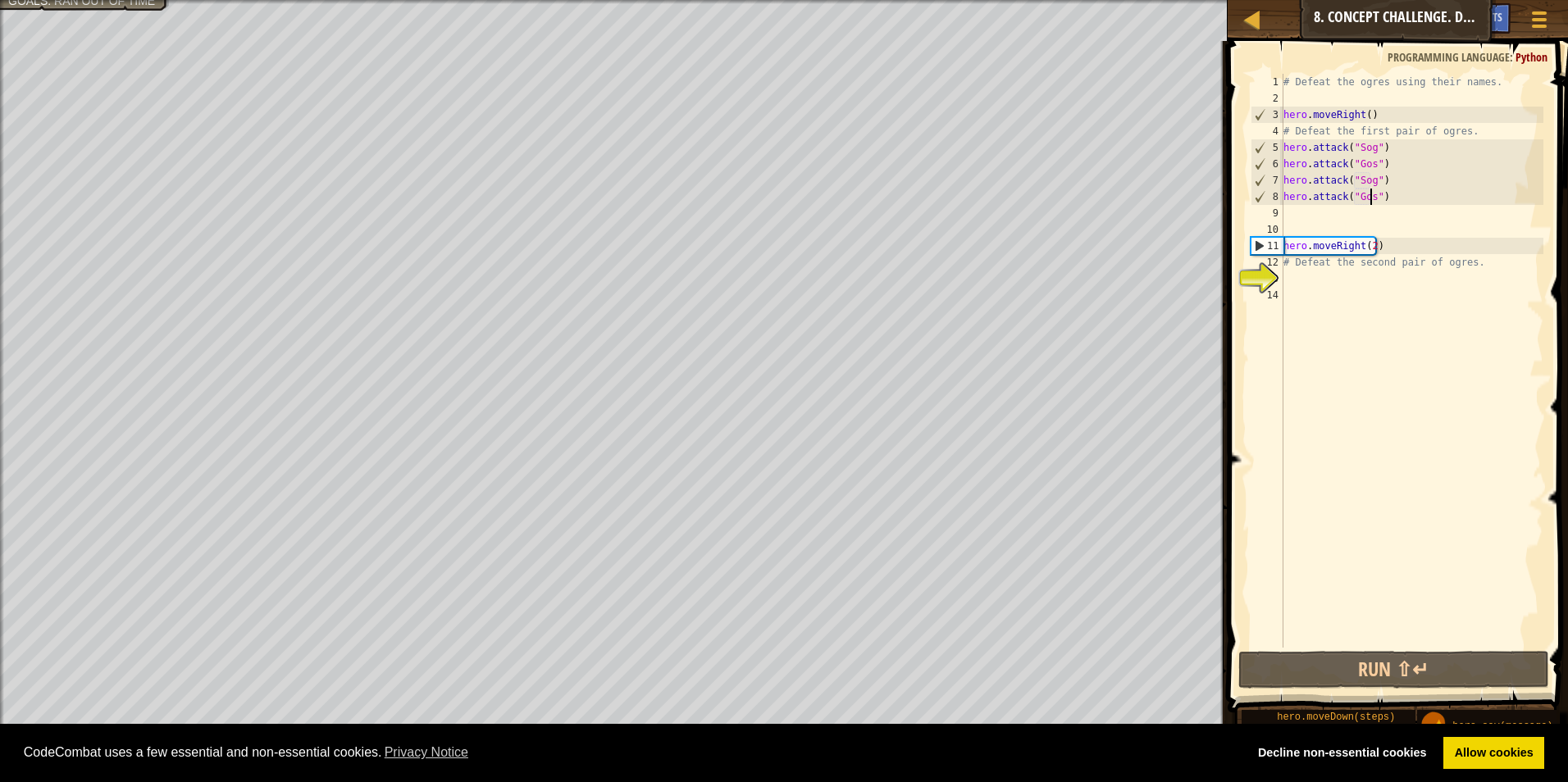
click at [1454, 262] on div "# Defeat the ogres using their names. hero . moveRight ( ) # Defeat the first p…" at bounding box center [1411, 377] width 263 height 607
type textarea "# Defeat the second pair of ogres."
click at [1388, 258] on div "# Defeat the ogres using their names. hero . moveRight ( ) # Defeat the first p…" at bounding box center [1411, 377] width 263 height 607
click at [1304, 264] on div "# Defeat the ogres using their names. hero . moveRight ( ) # Defeat the first p…" at bounding box center [1411, 377] width 263 height 607
click at [1298, 286] on div "# Defeat the ogres using their names. hero . moveRight ( ) # Defeat the first p…" at bounding box center [1411, 377] width 263 height 607
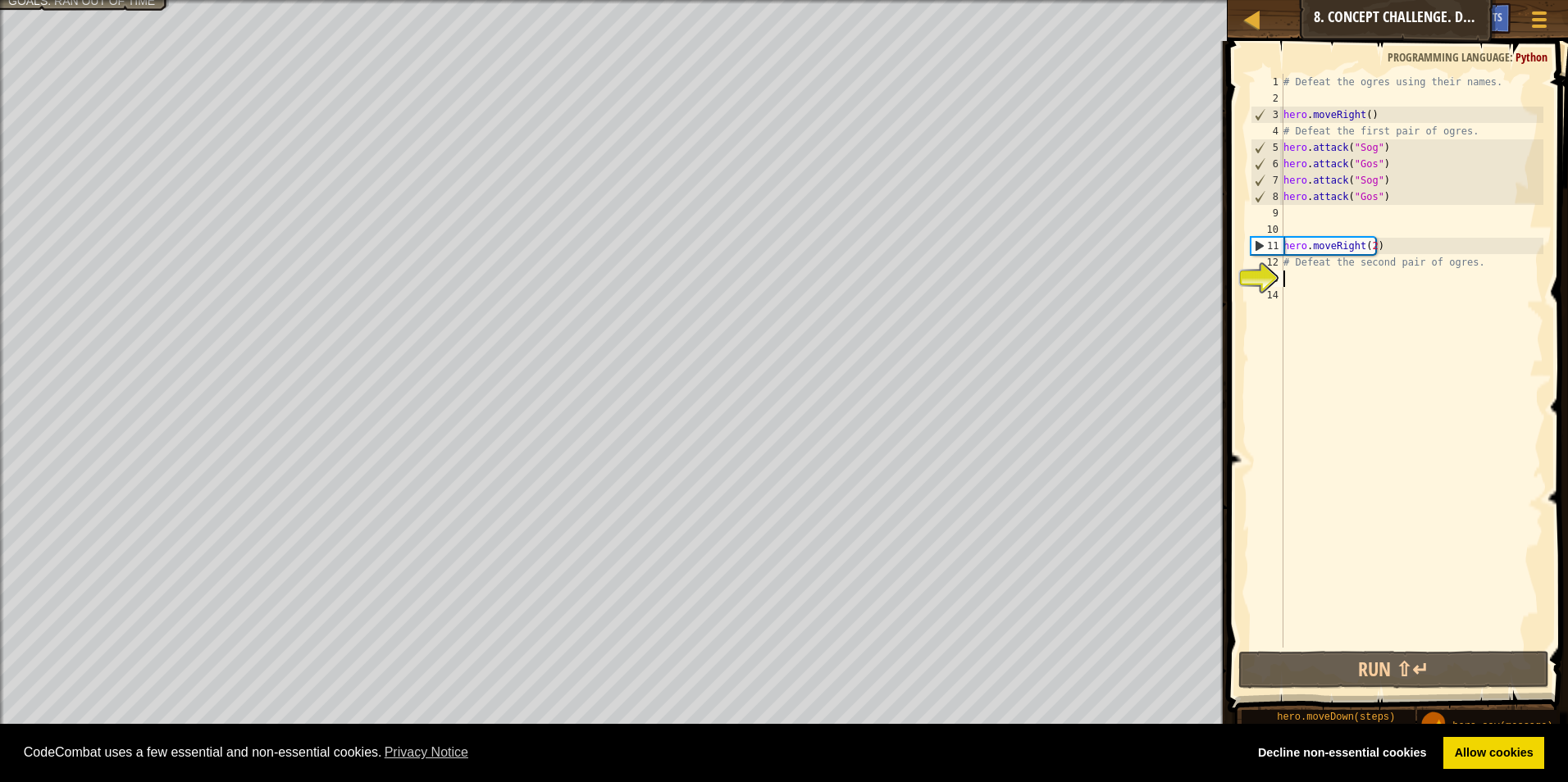
scroll to position [7, 0]
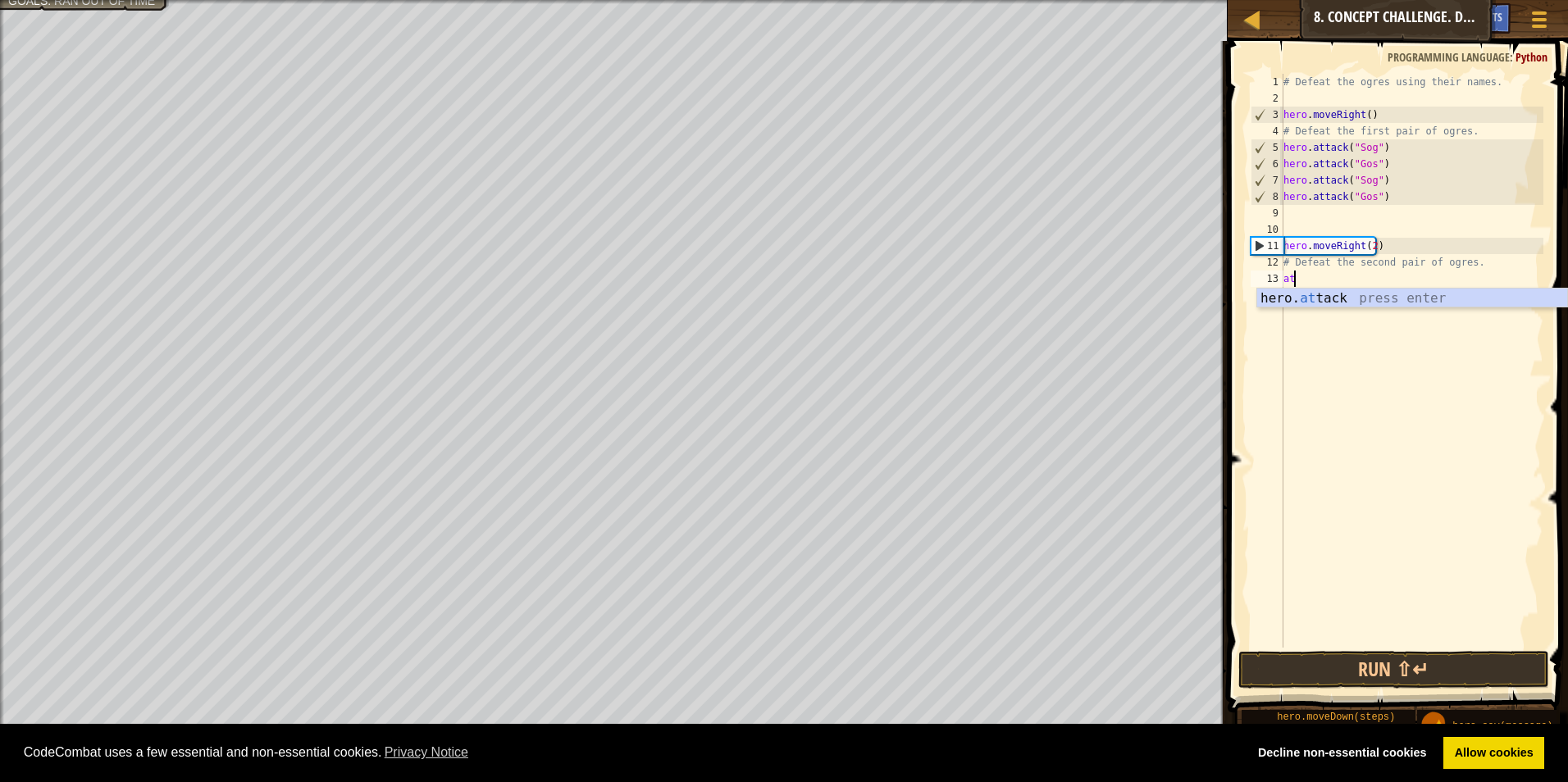
type textarea "att"
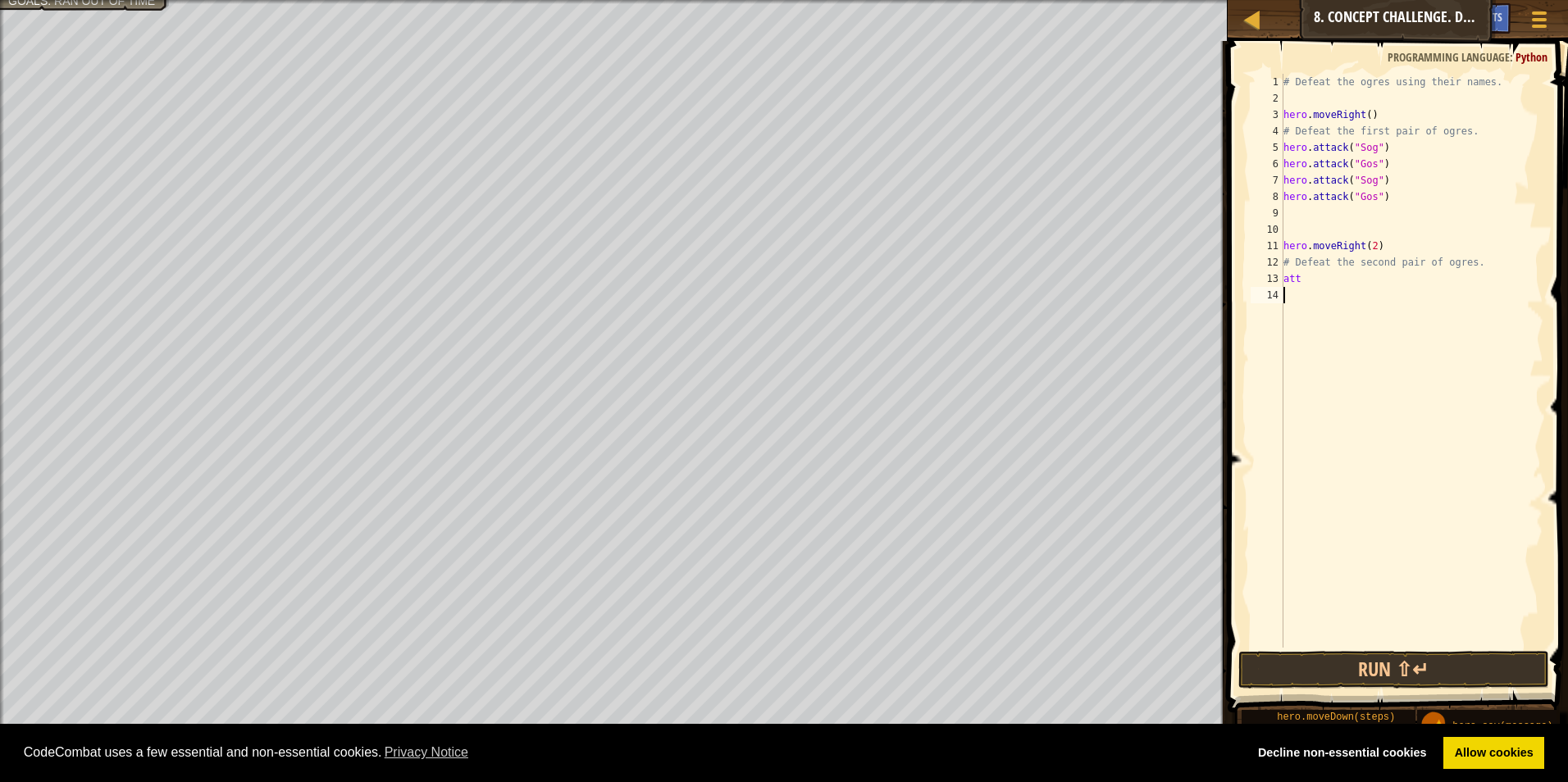
click at [1350, 307] on div "# Defeat the ogres using their names. hero . moveRight ( ) # Defeat the first p…" at bounding box center [1411, 377] width 263 height 607
click at [1308, 279] on div "# Defeat the ogres using their names. hero . moveRight ( ) # Defeat the first p…" at bounding box center [1411, 377] width 263 height 607
type textarea "a"
click at [1365, 298] on div "hero. at tack press enter" at bounding box center [1412, 318] width 310 height 59
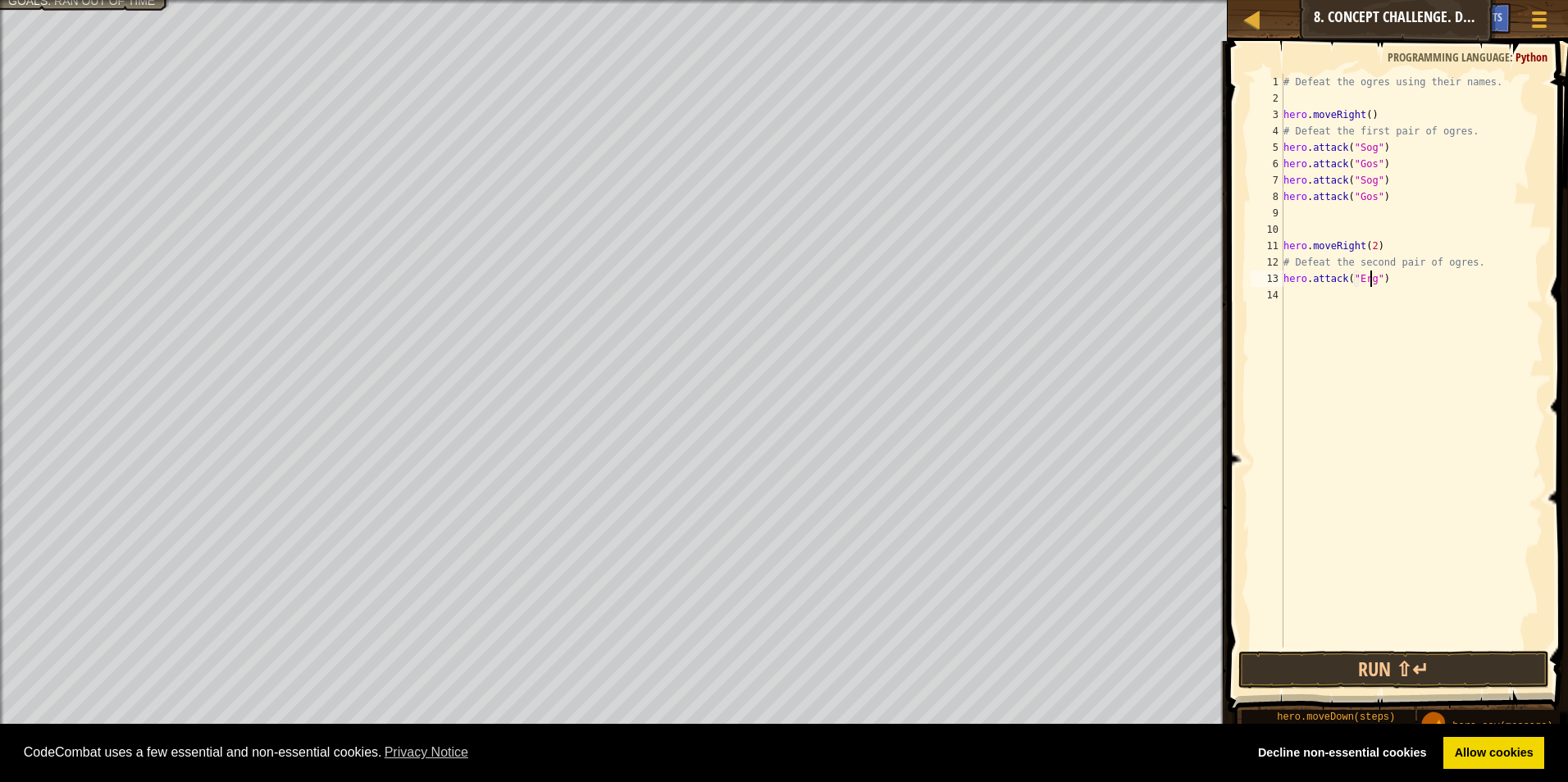
type textarea "hero.attack("Ergo")"
type textarea "hero.attack("kro")"
type textarea "hero.attack("Ergo")"
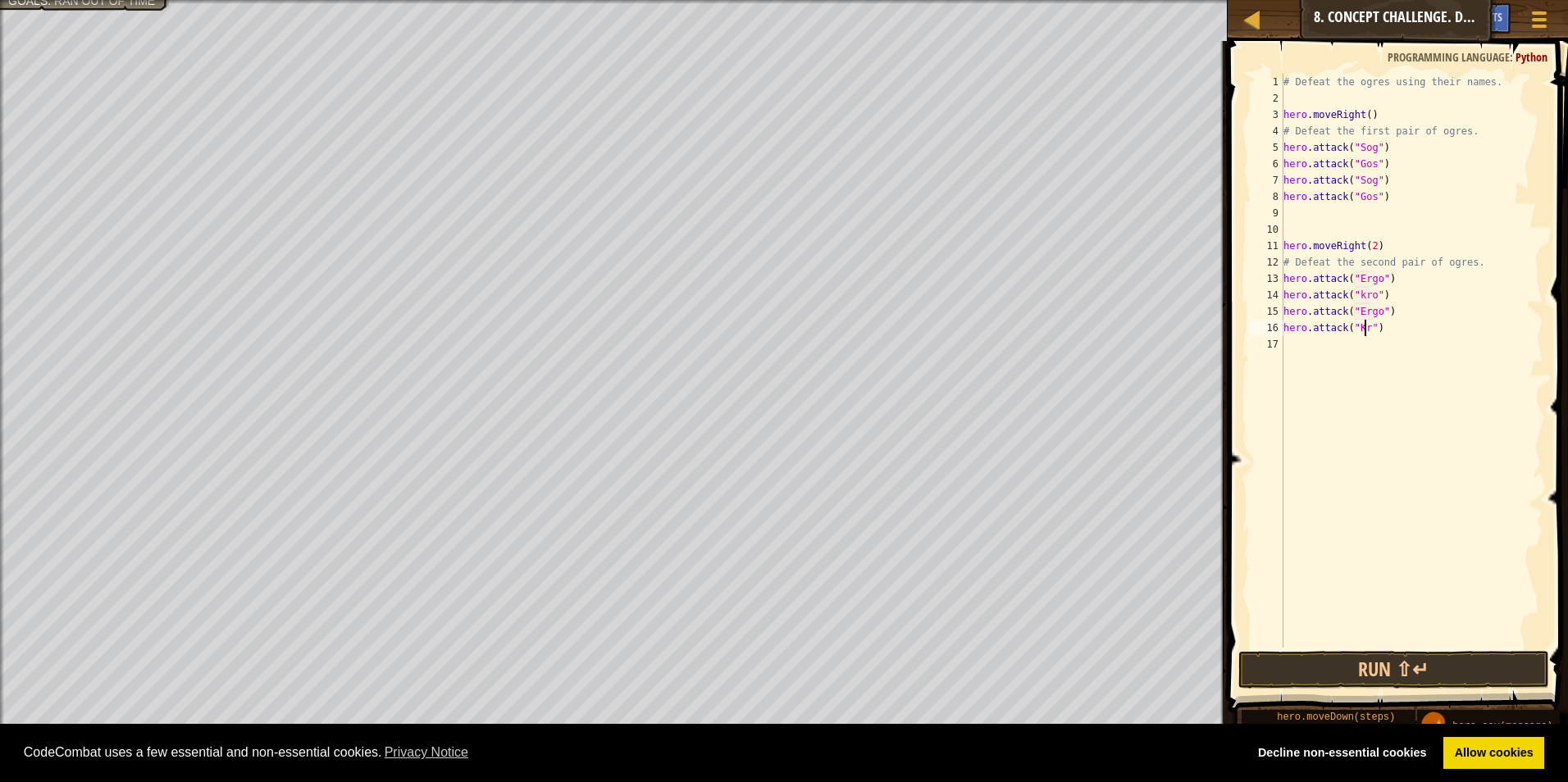
scroll to position [7, 7]
click at [1358, 298] on div "# Defeat the ogres using their names. hero . moveRight ( ) # Defeat the first p…" at bounding box center [1411, 377] width 263 height 607
type textarea "hero.attack("Kro")"
click at [1499, 676] on button "Run ⇧↵" at bounding box center [1394, 670] width 312 height 38
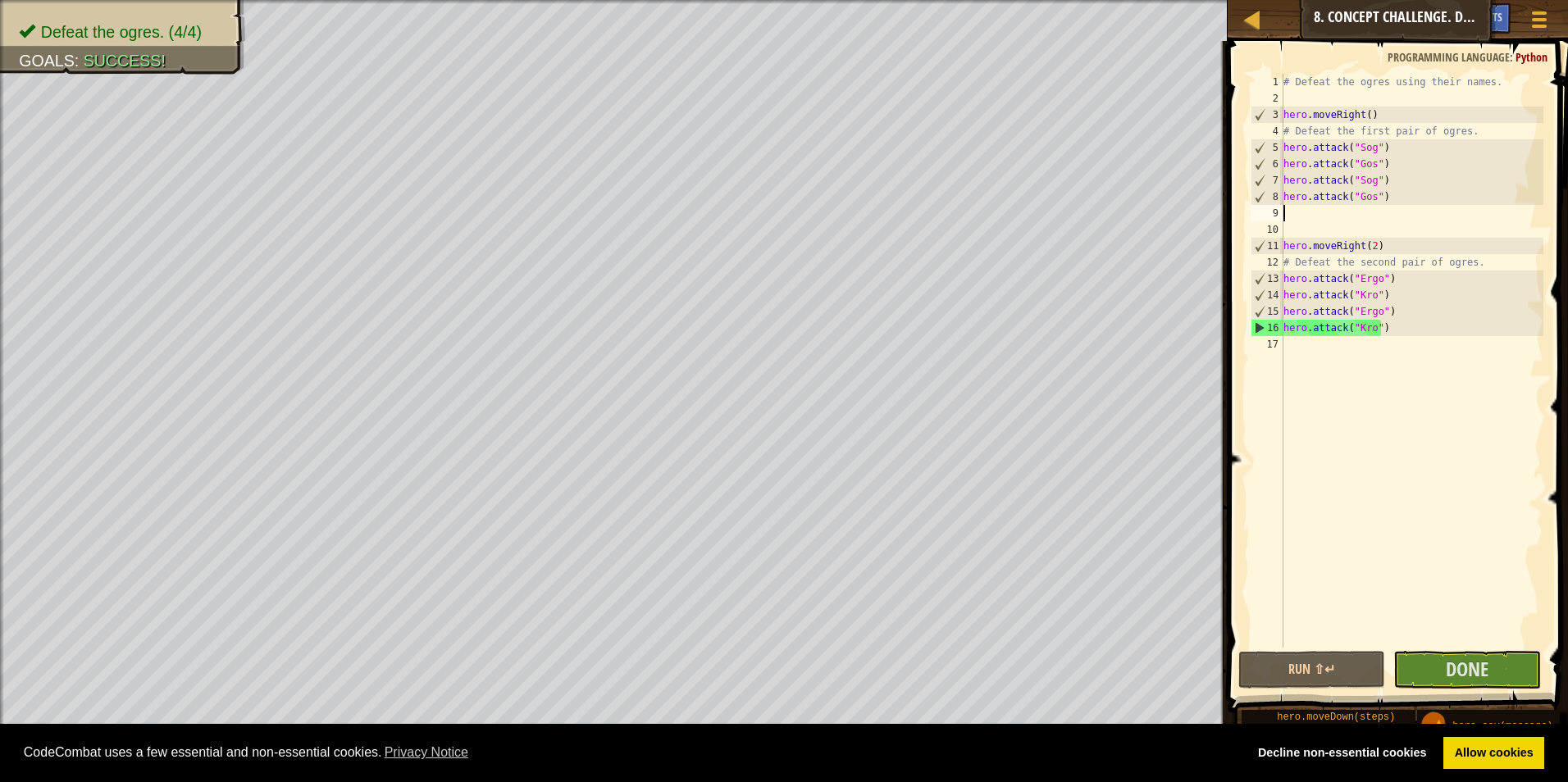
click at [1290, 216] on div "# Defeat the ogres using their names. hero . moveRight ( ) # Defeat the first p…" at bounding box center [1411, 377] width 263 height 607
type textarea "up"
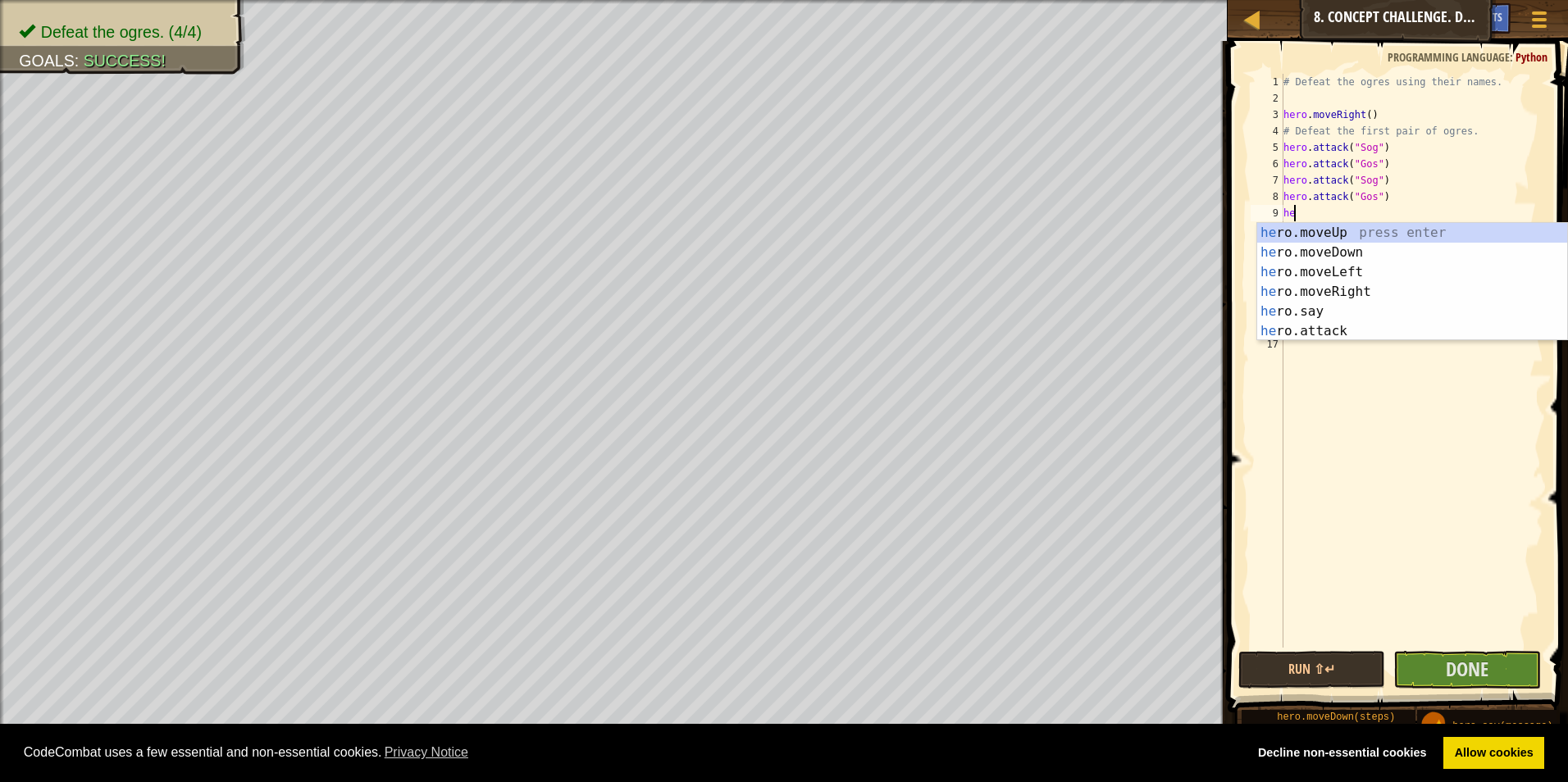
type textarea "h"
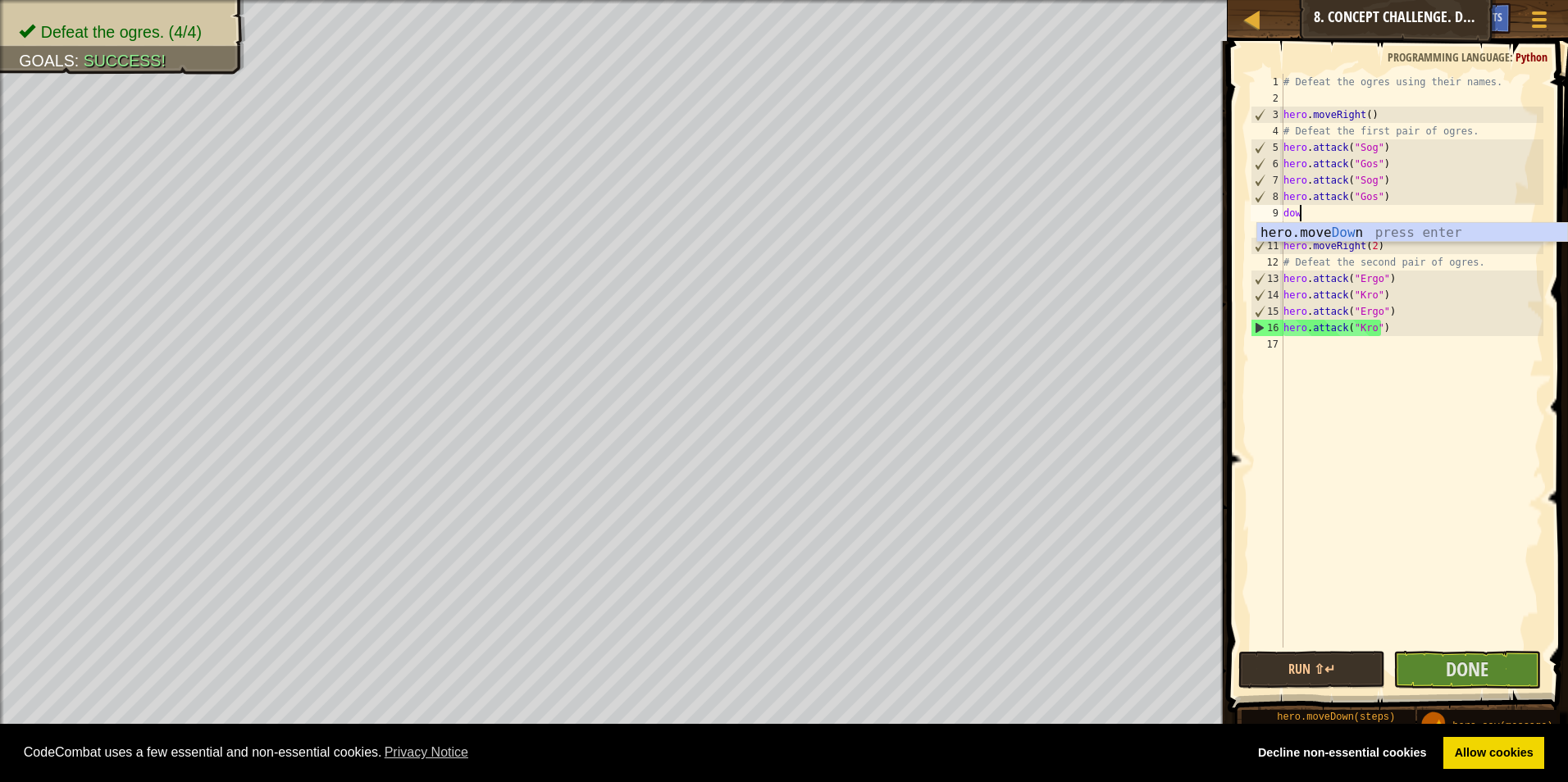
type textarea "down"
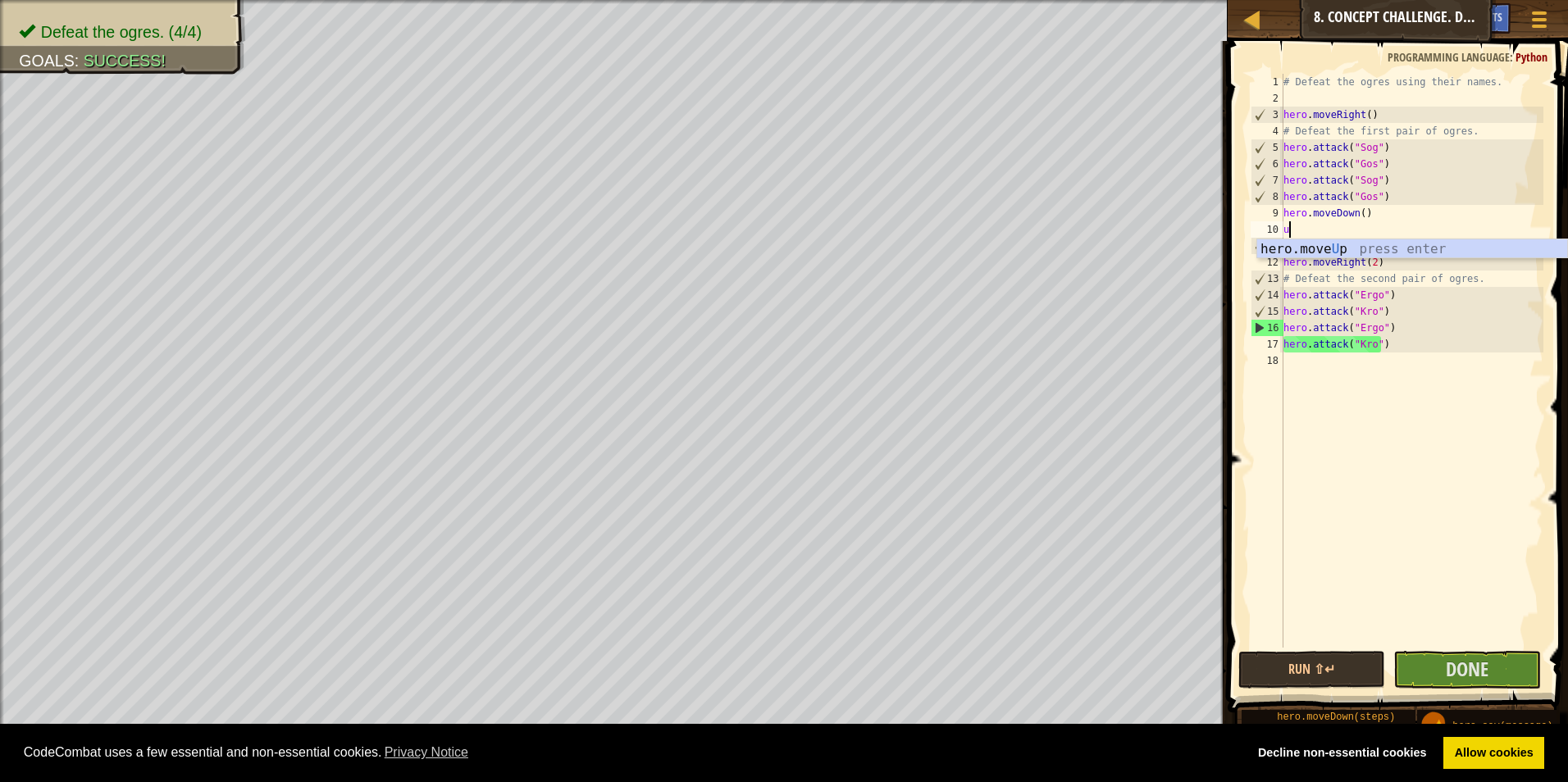
type textarea "up"
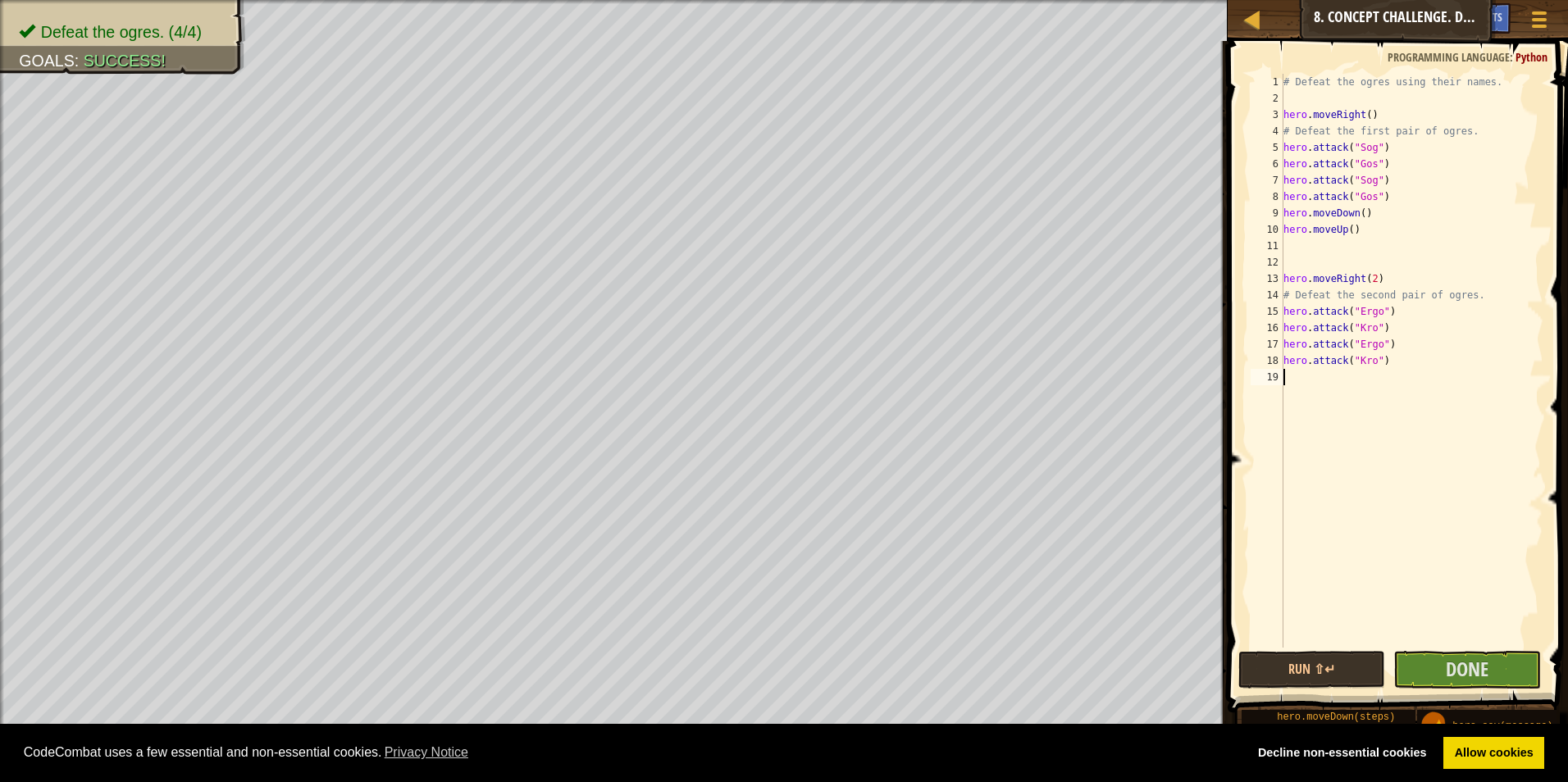
click at [1284, 371] on div "# Defeat the ogres using their names. hero . moveRight ( ) # Defeat the first p…" at bounding box center [1411, 377] width 263 height 607
type textarea "down"
type textarea "up"
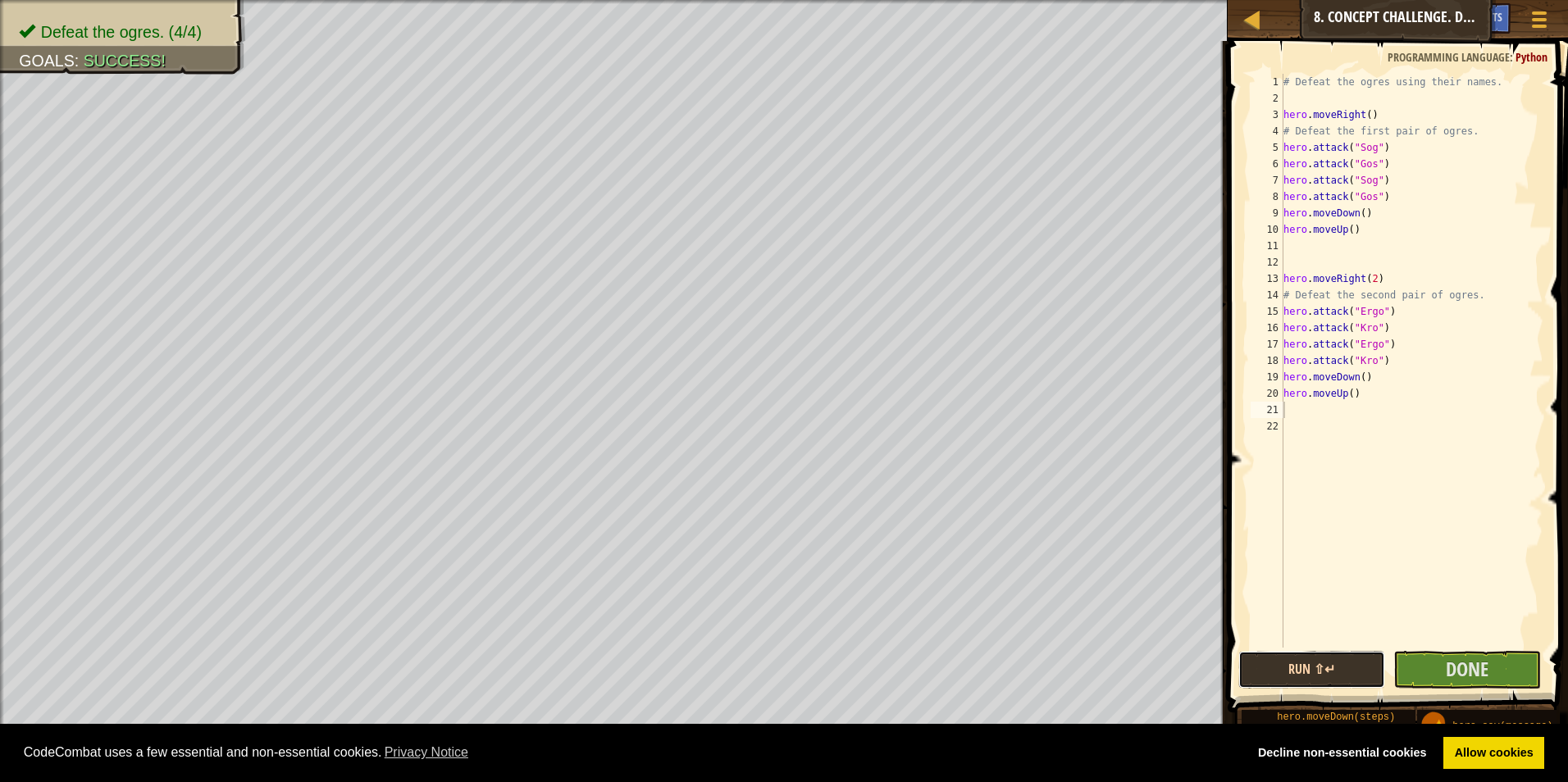
click at [1353, 667] on button "Run ⇧↵" at bounding box center [1312, 670] width 148 height 38
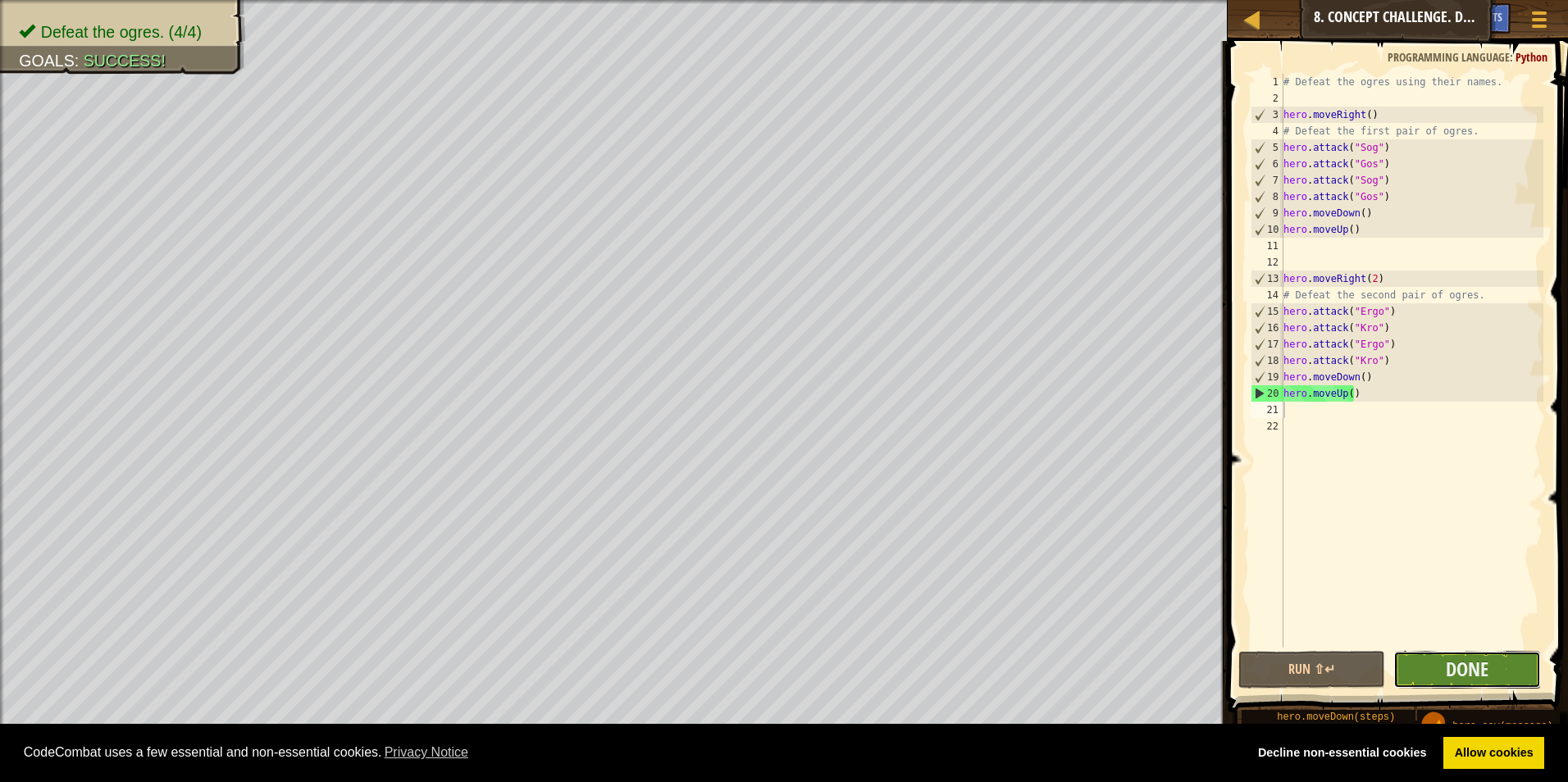
click at [1425, 662] on button "Done" at bounding box center [1467, 670] width 148 height 38
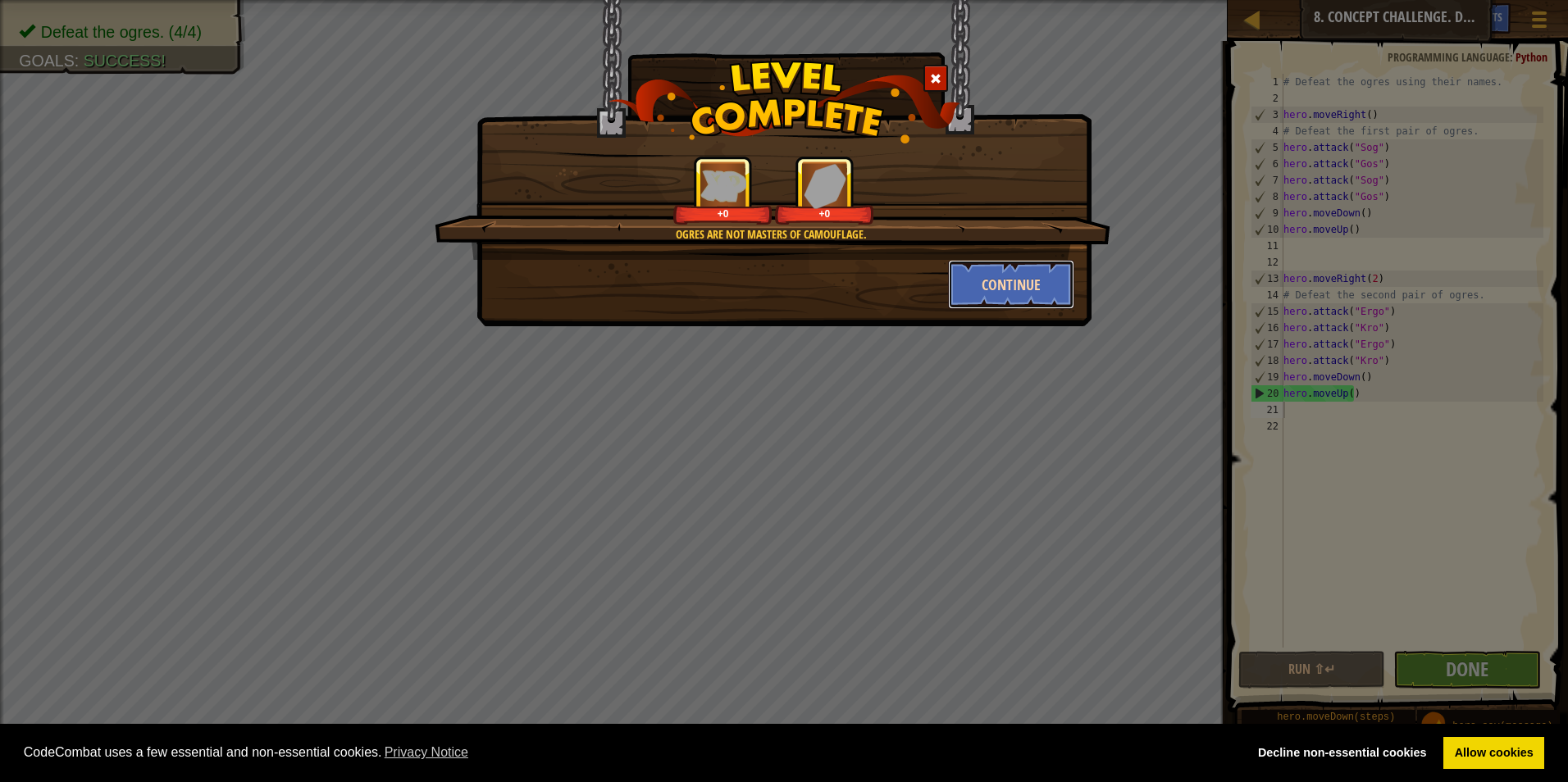
click at [1020, 281] on button "Continue" at bounding box center [1011, 284] width 127 height 49
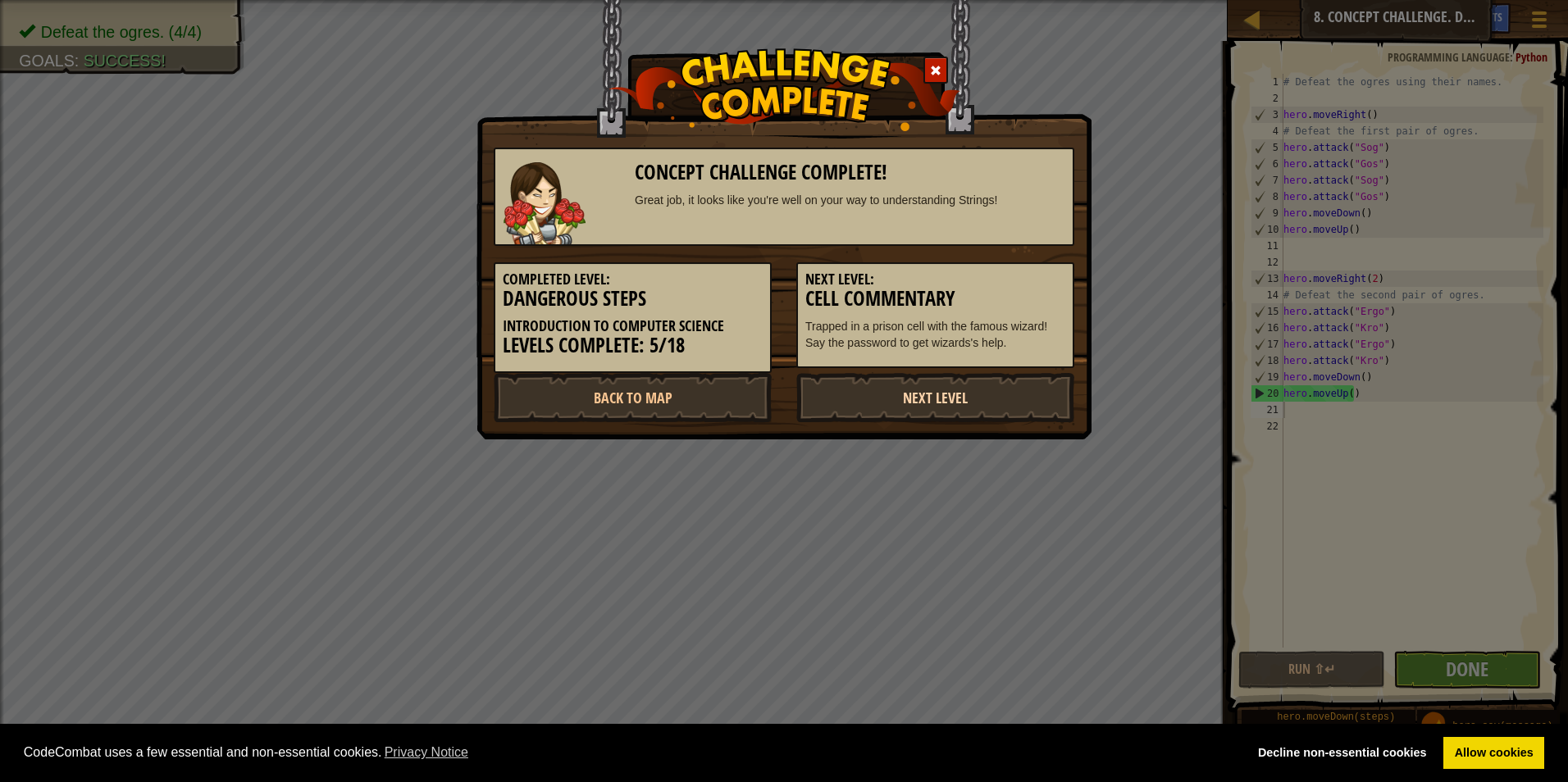
click at [964, 407] on link "Next Level" at bounding box center [935, 397] width 278 height 49
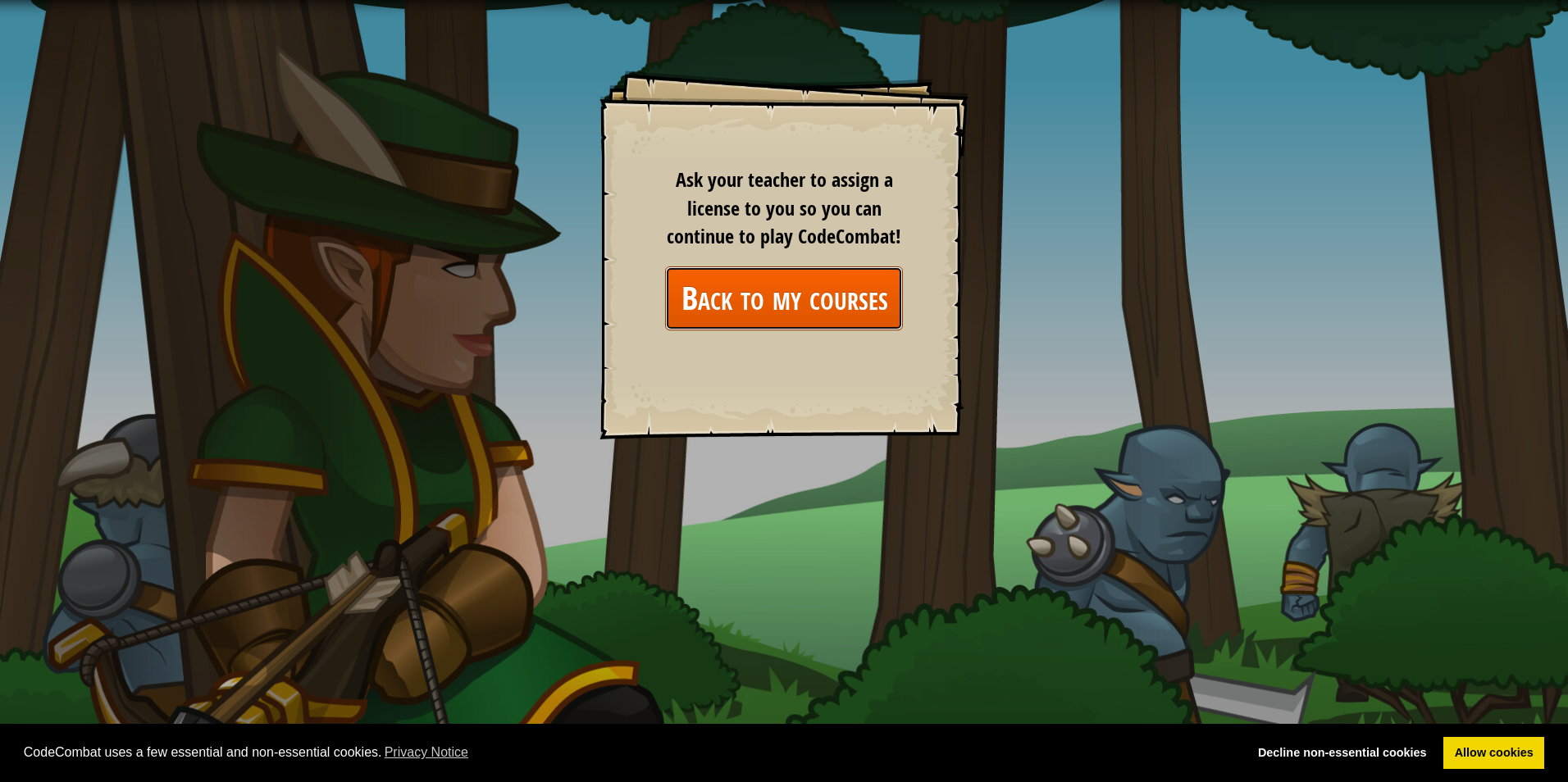
click at [790, 310] on link "Back to my courses" at bounding box center [784, 297] width 238 height 63
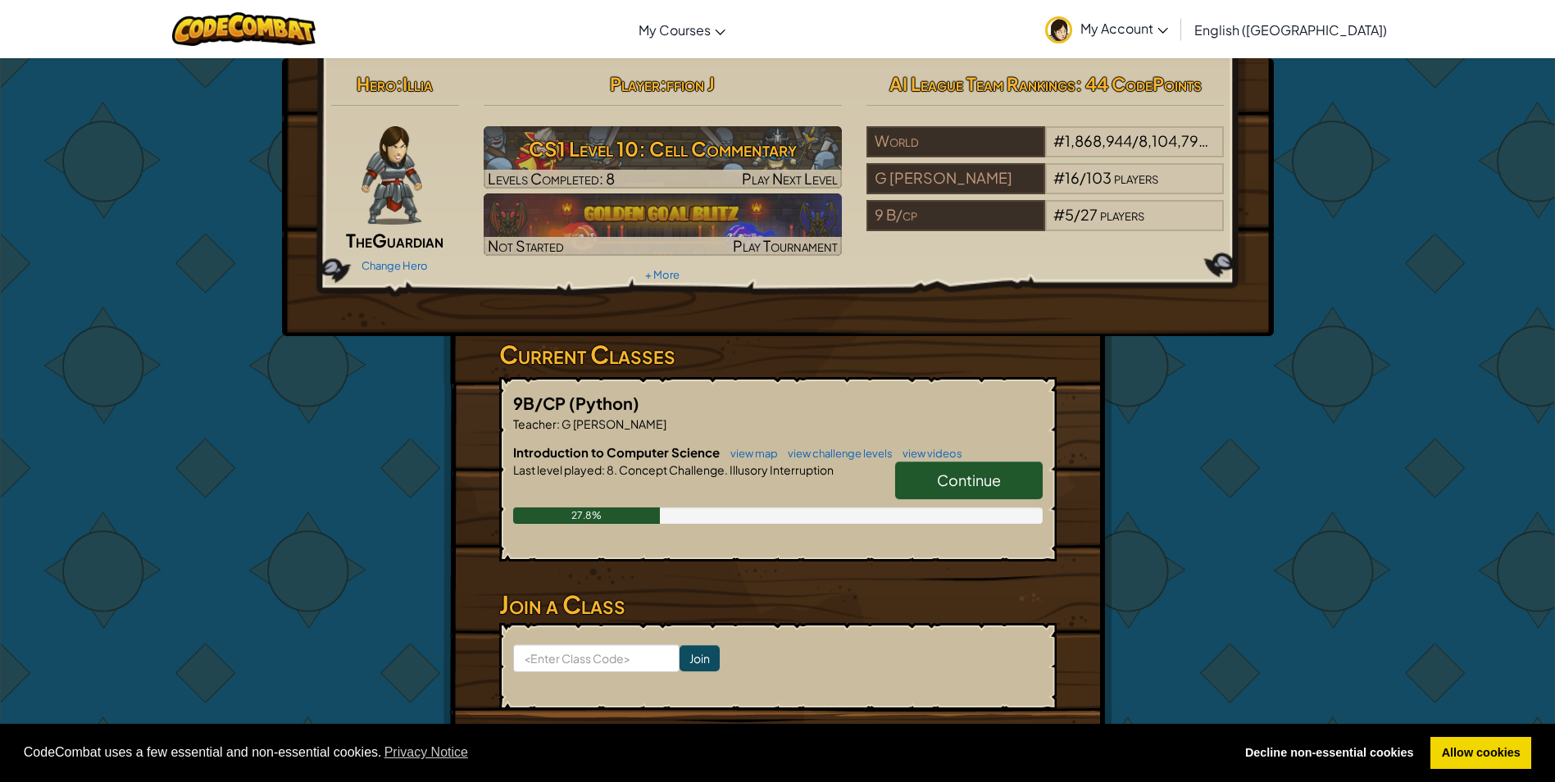
click at [966, 497] on link "Continue" at bounding box center [969, 481] width 148 height 38
select select "en-[GEOGRAPHIC_DATA]"
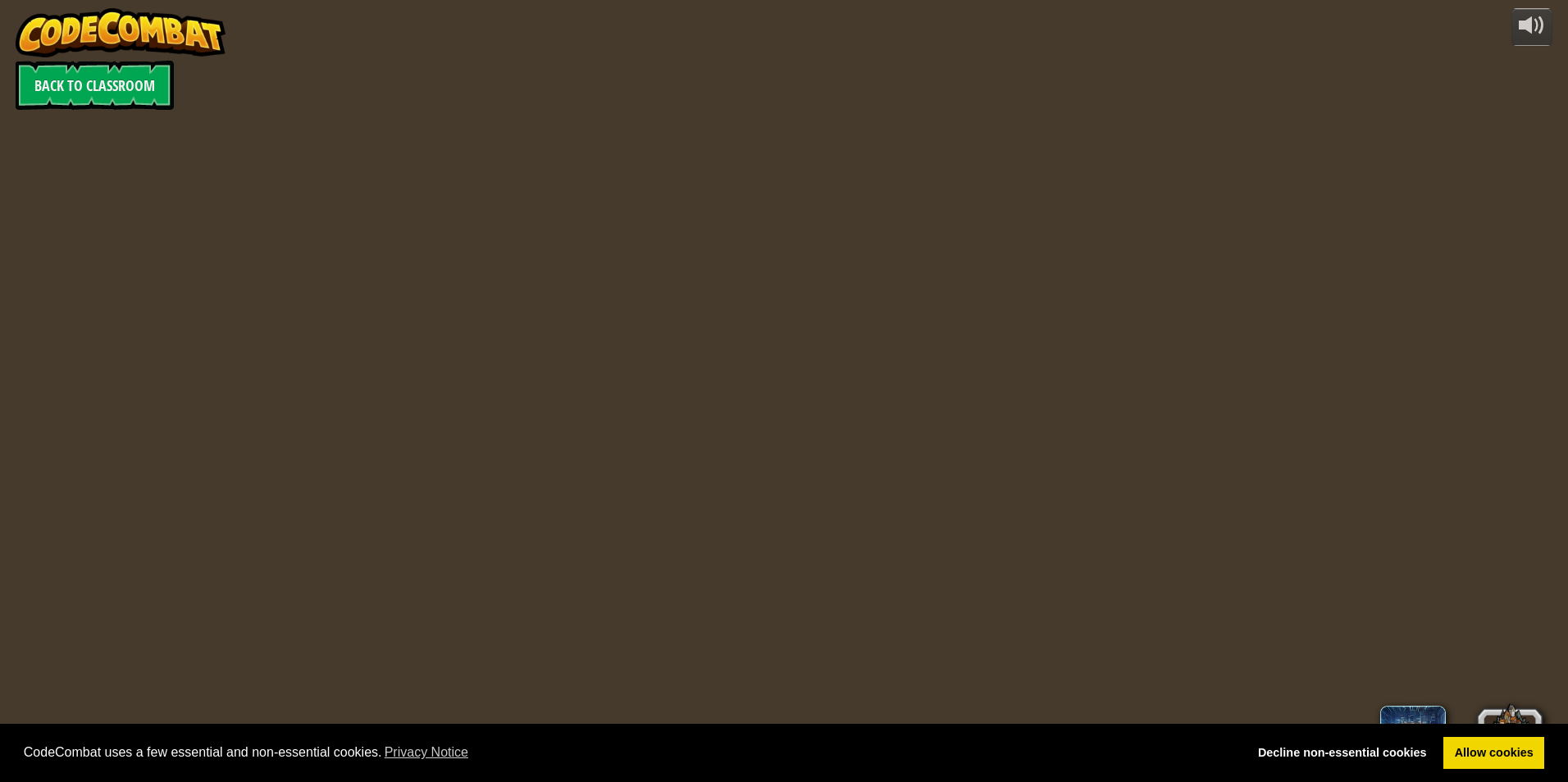
select select "en-[GEOGRAPHIC_DATA]"
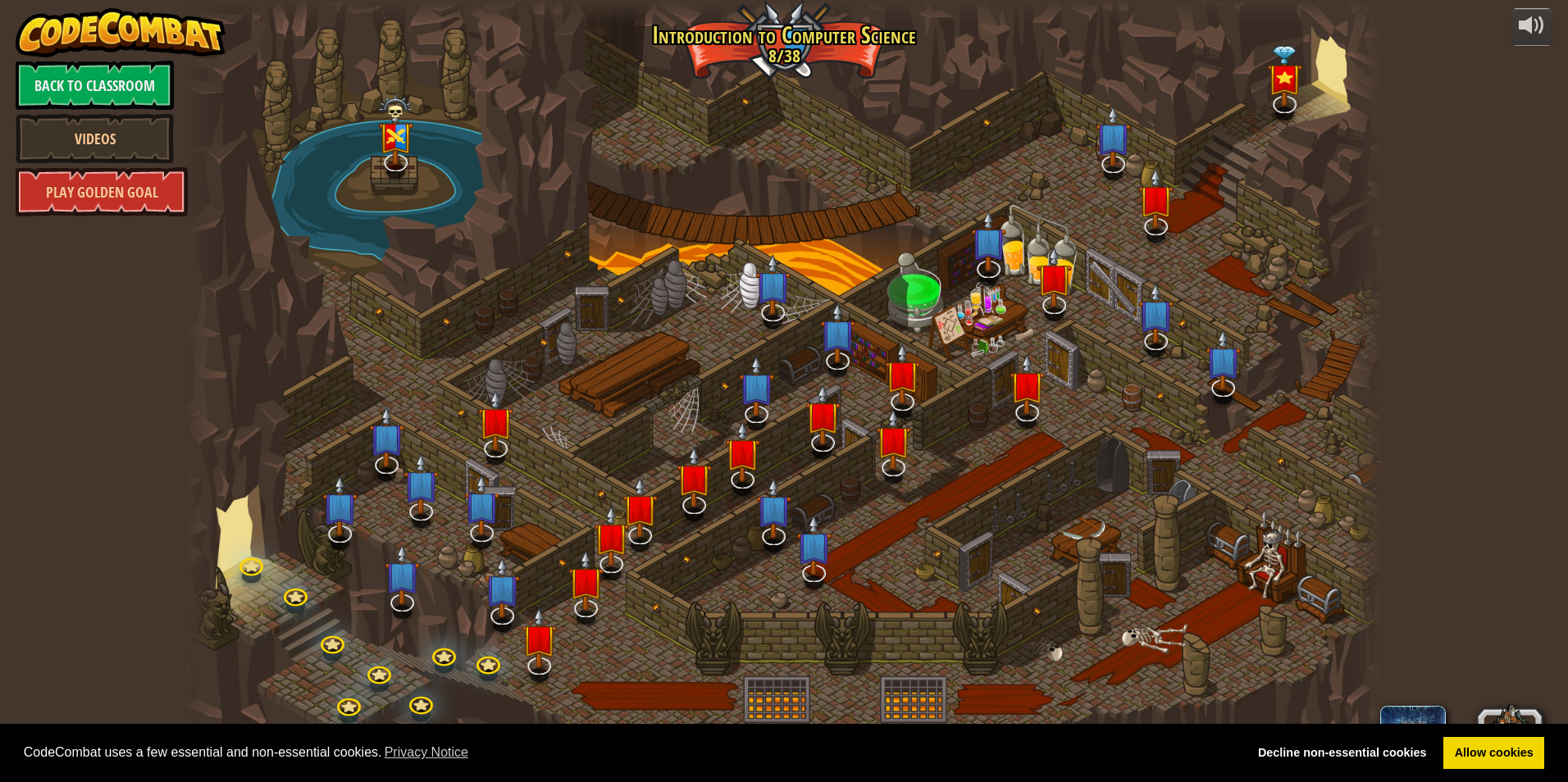
select select "en-[GEOGRAPHIC_DATA]"
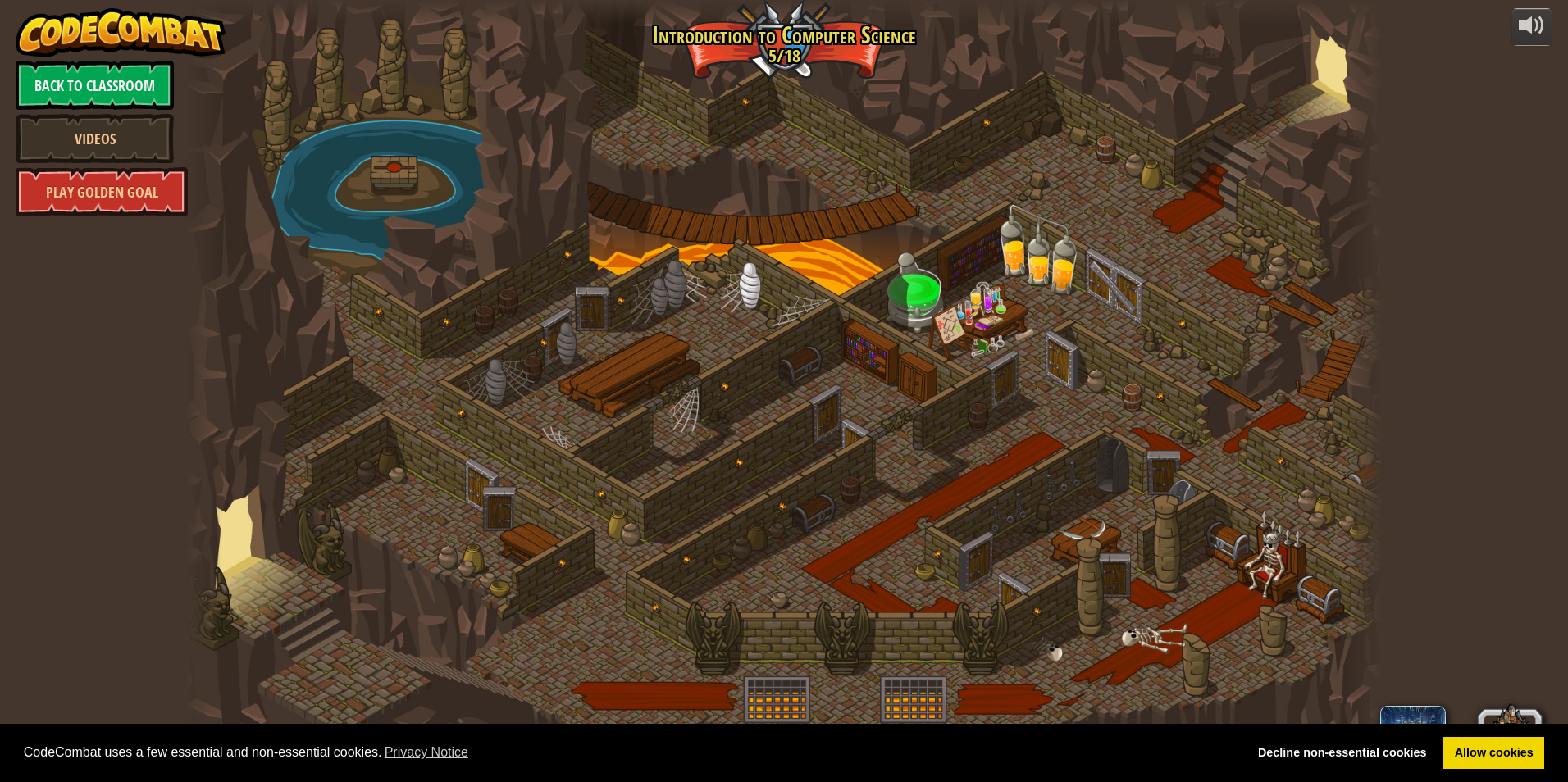
select select "en-[GEOGRAPHIC_DATA]"
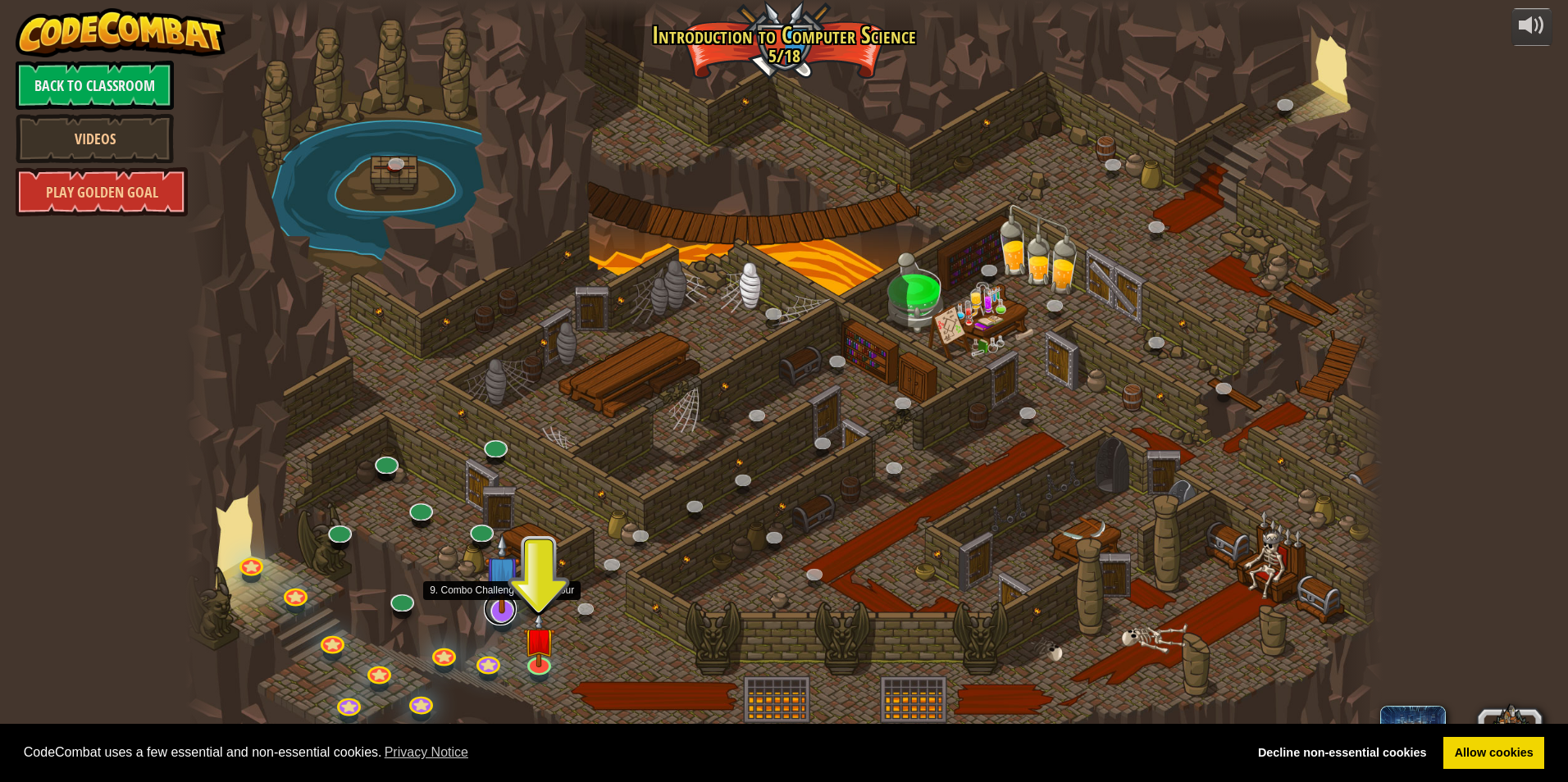
click at [498, 619] on link at bounding box center [500, 609] width 33 height 33
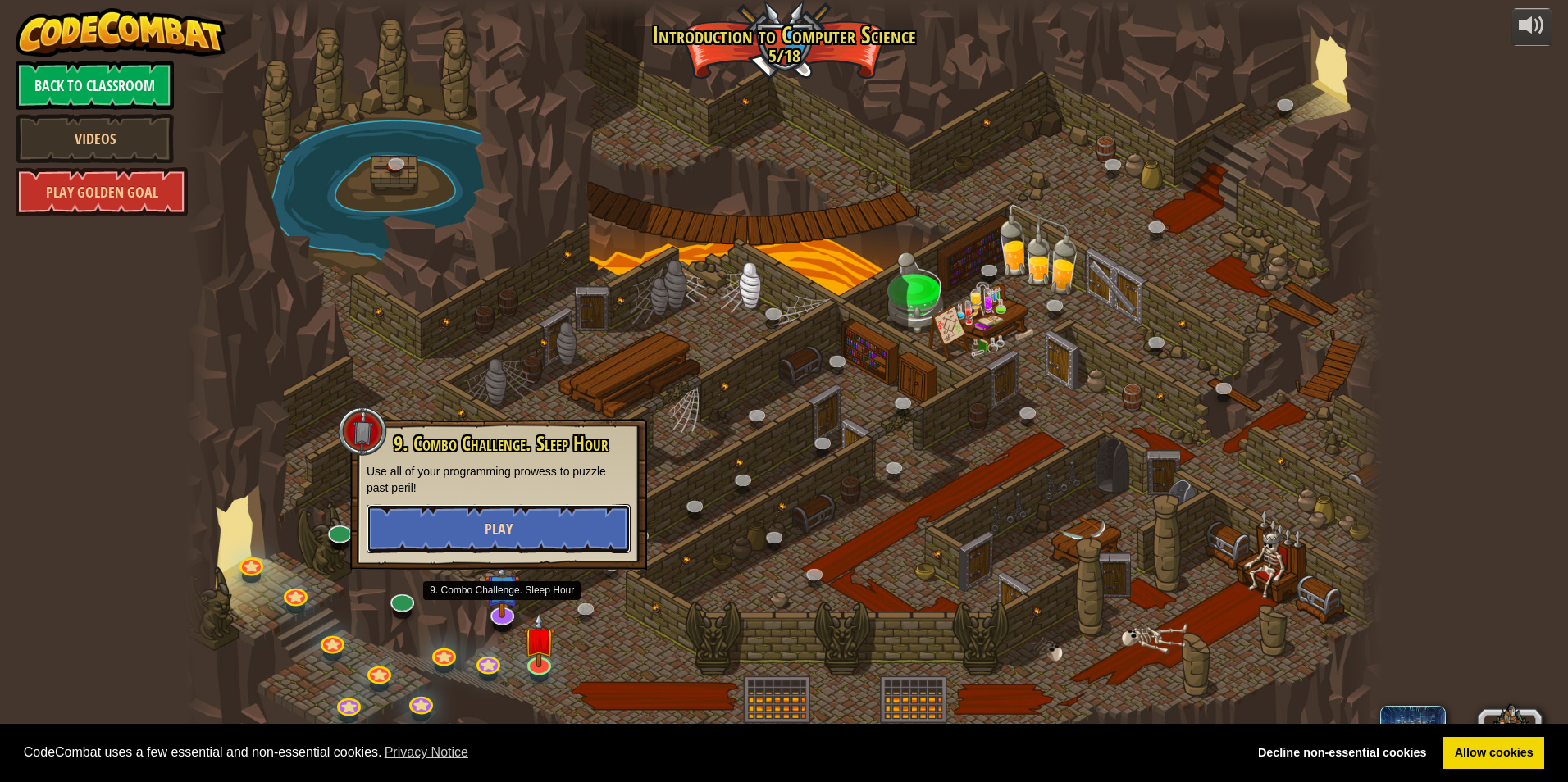
click at [576, 529] on button "Play" at bounding box center [498, 528] width 264 height 49
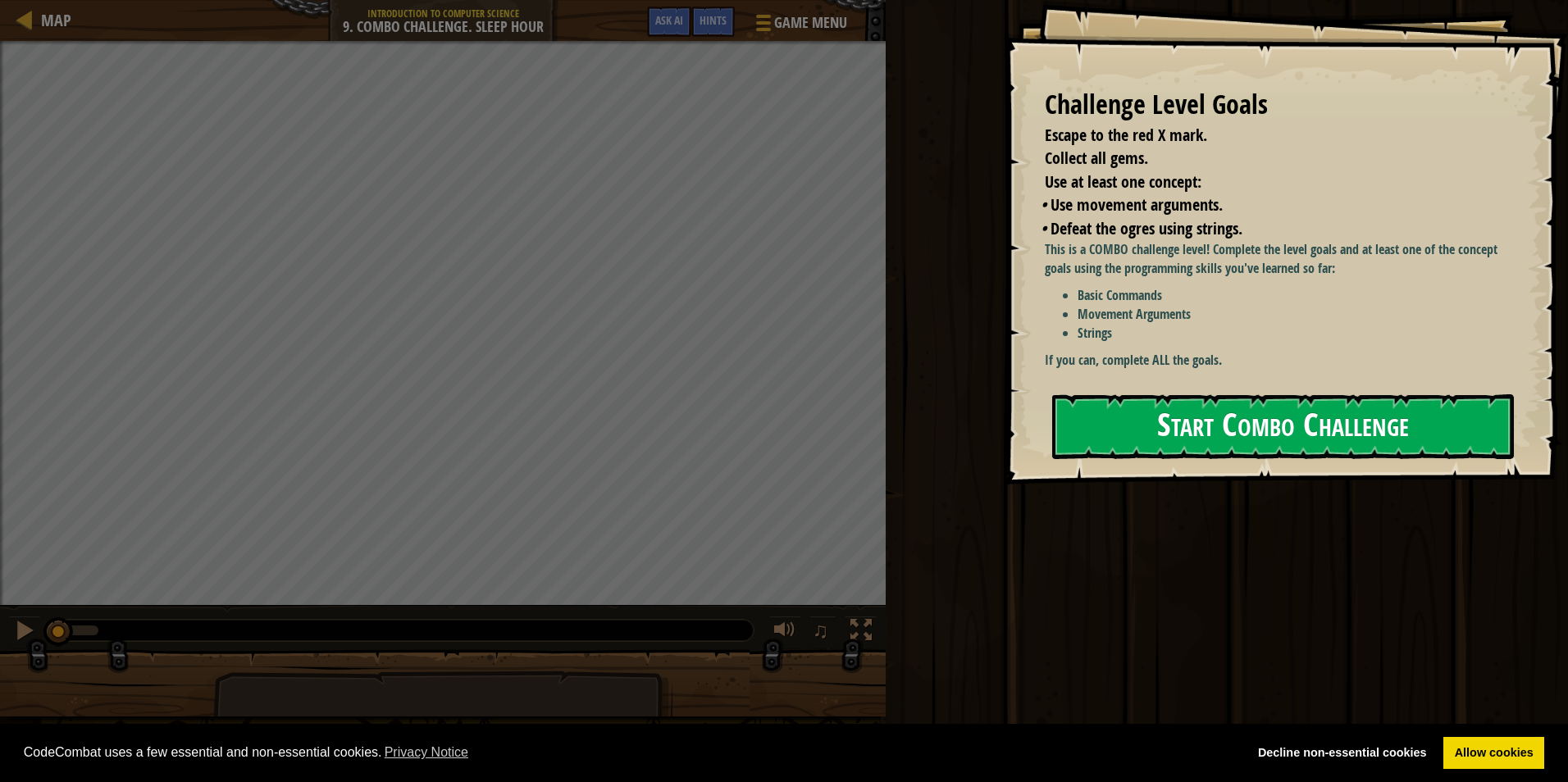
click at [1400, 396] on button "Start Combo Challenge" at bounding box center [1283, 426] width 462 height 65
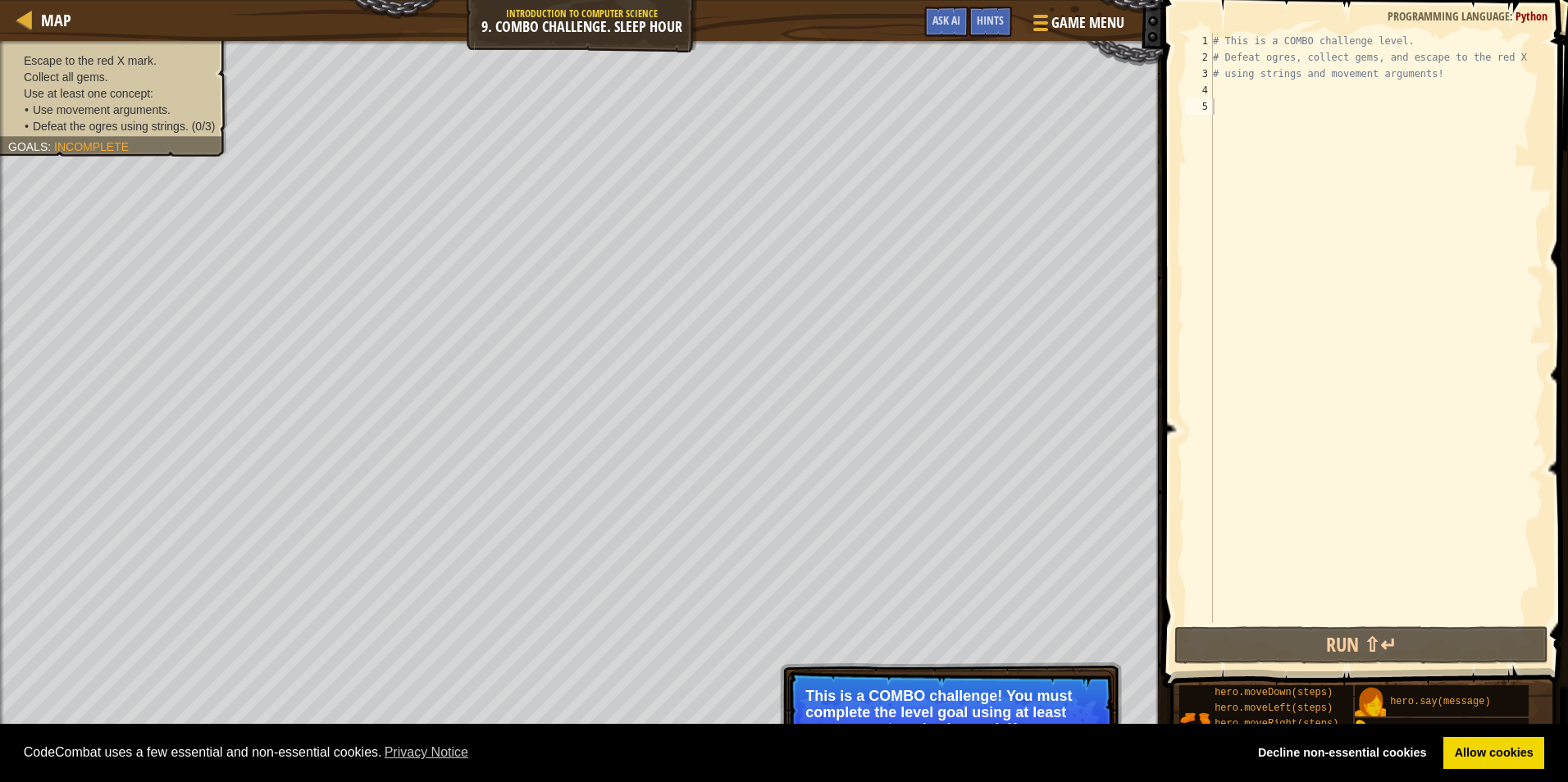
click at [113, 53] on div "Escape to the red X mark. Collect all gems. Use at least one concept: • Use mov…" at bounding box center [104, 93] width 246 height 126
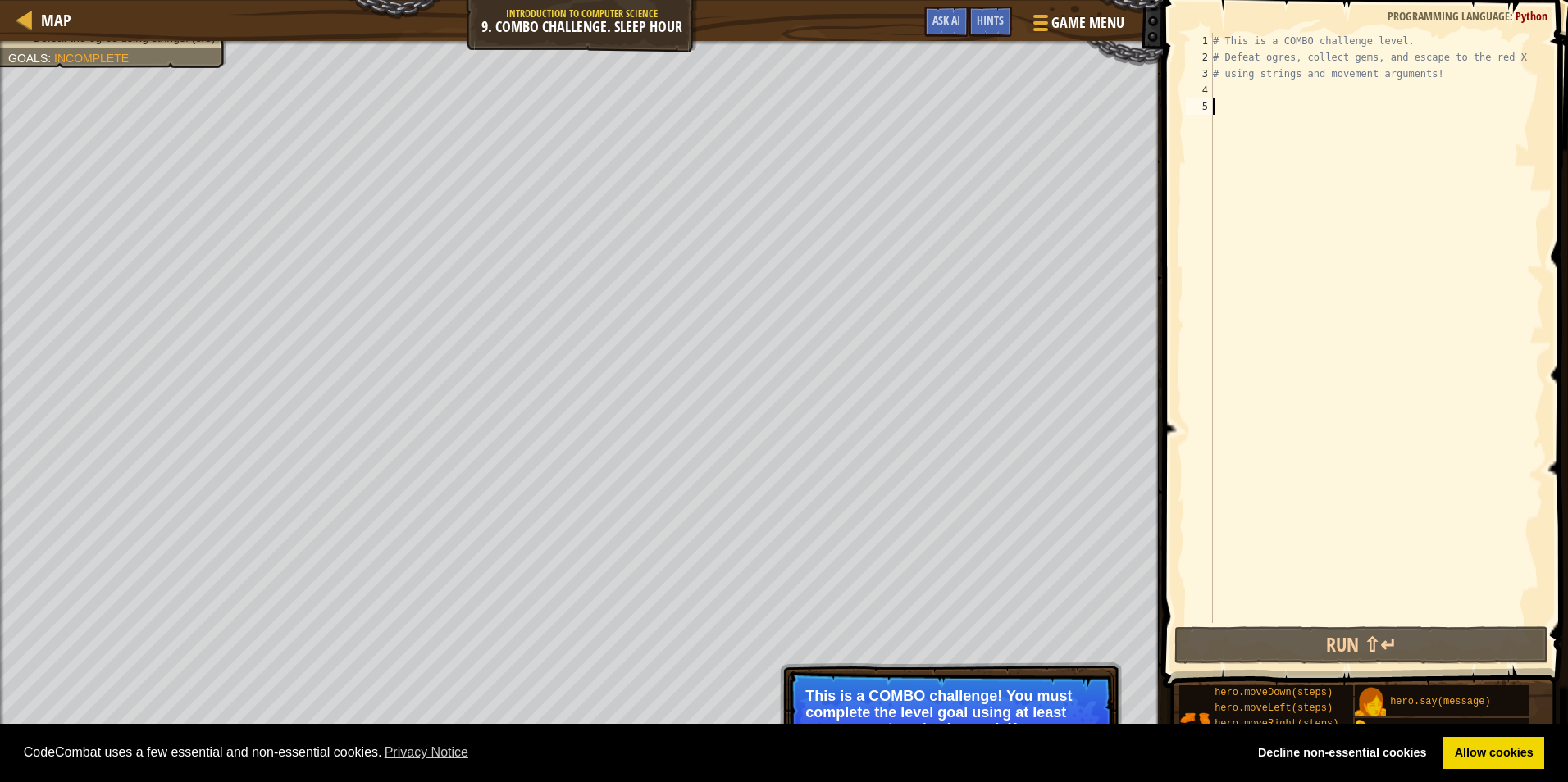
click at [1296, 103] on div "# This is a COMBO challenge level. # Defeat [PERSON_NAME], collect gems, and es…" at bounding box center [1376, 344] width 334 height 623
type textarea "up"
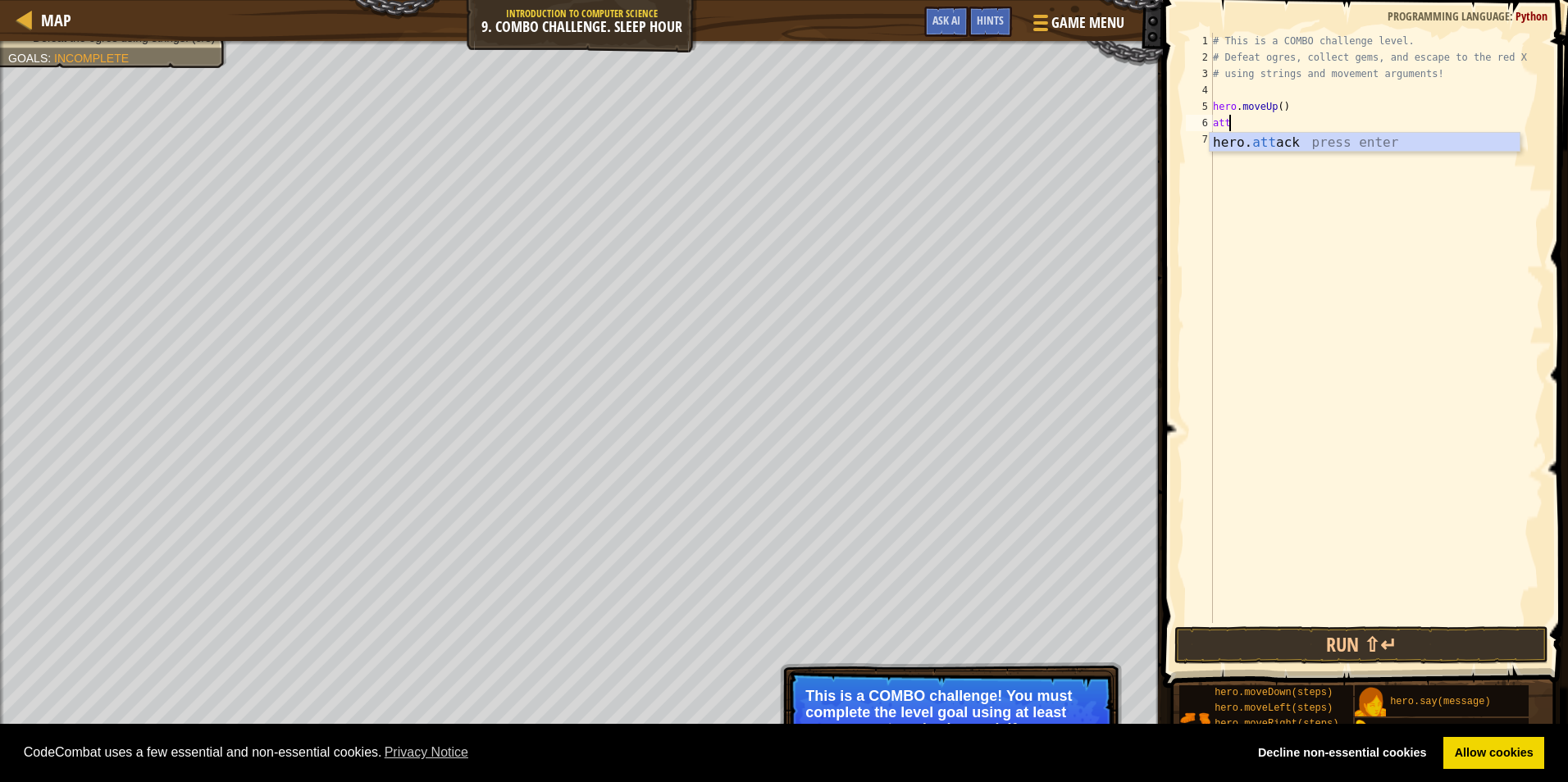
scroll to position [7, 1]
click at [1277, 140] on div "hero. att ack press enter" at bounding box center [1364, 162] width 310 height 59
type textarea "hero.attack("Rexxar")"
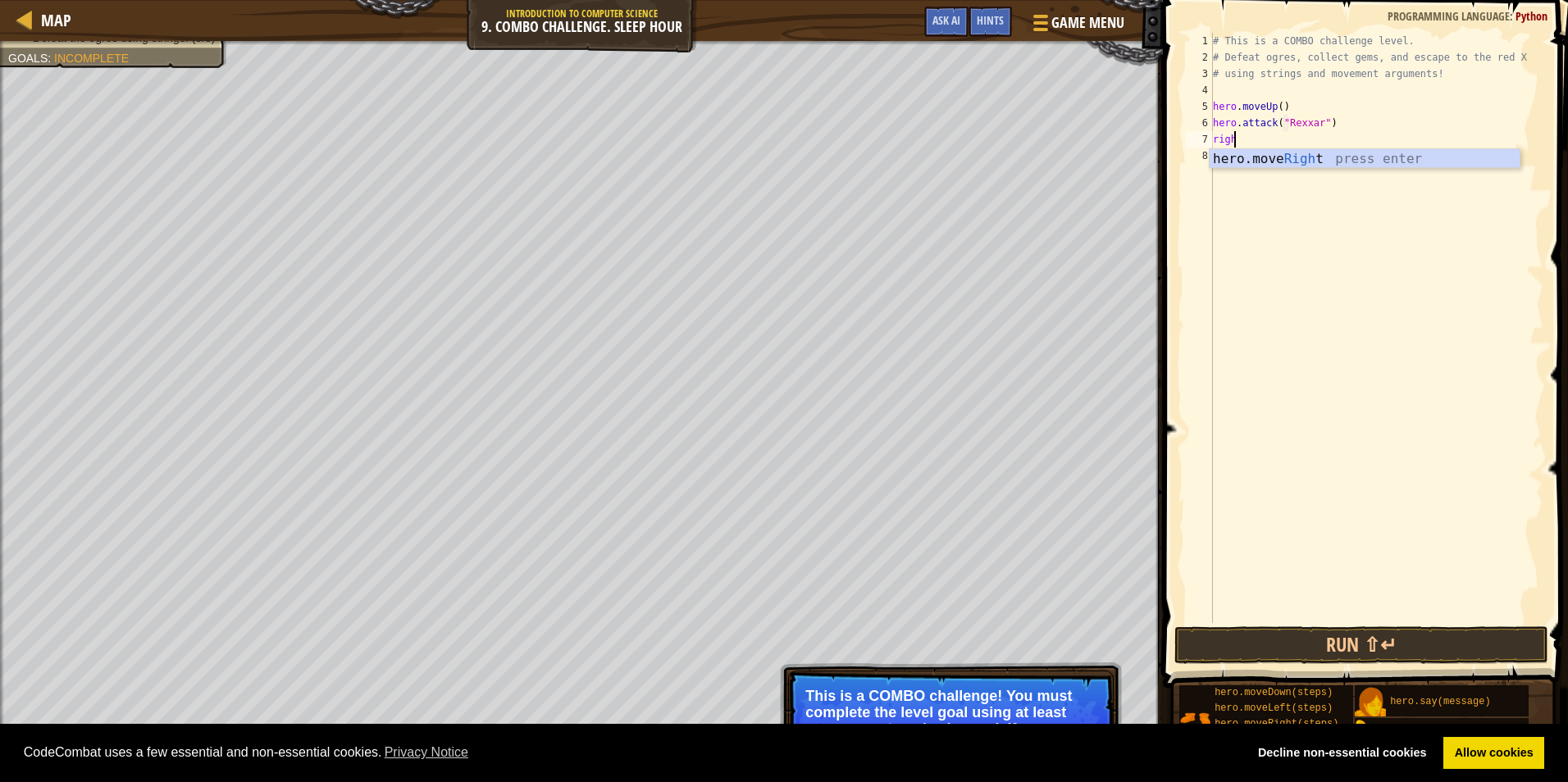
type textarea "right"
type textarea "hero.attack("Brack")"
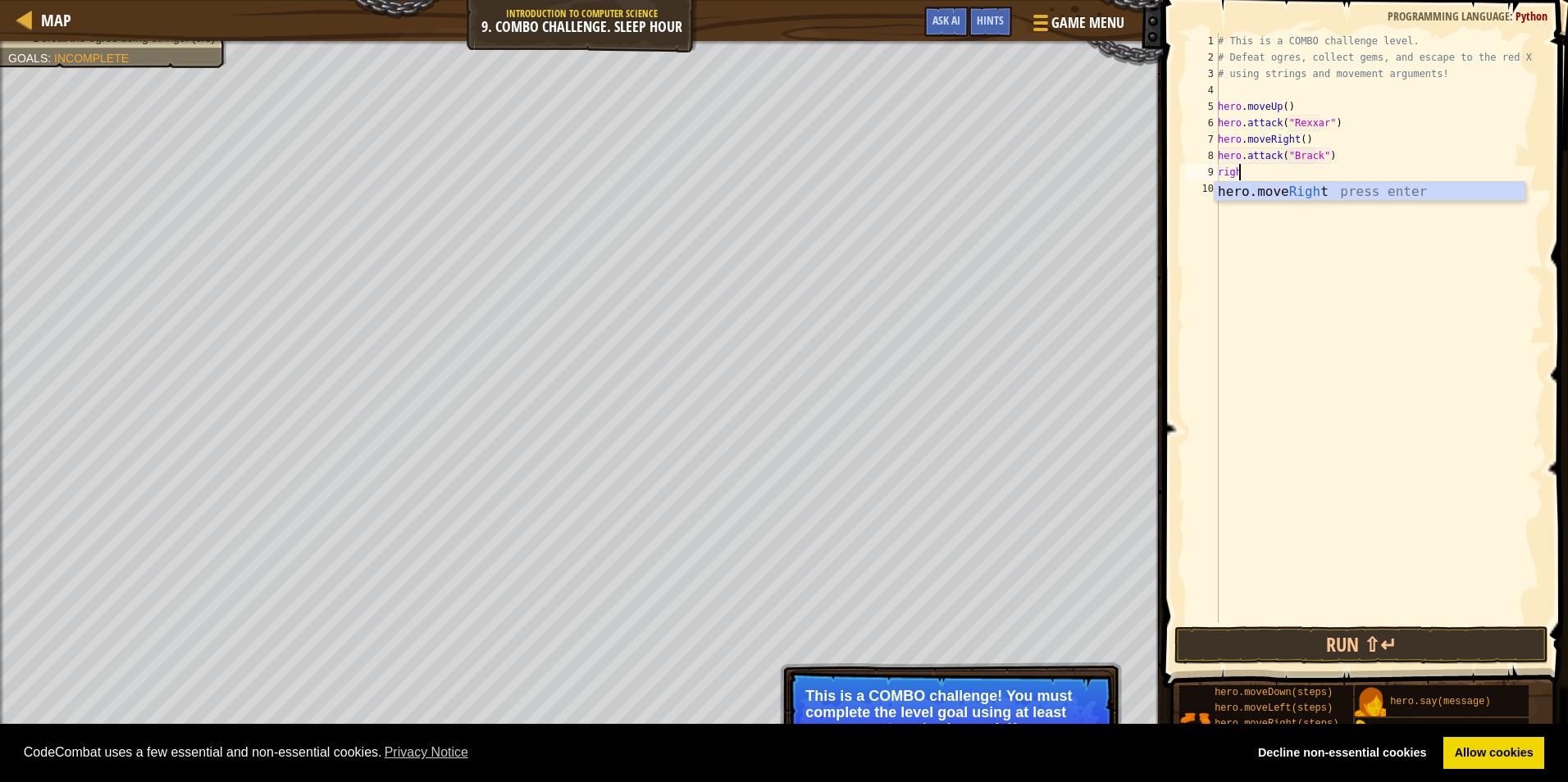
type textarea "right"
click at [1224, 93] on div "# This is a COMBO challenge level. # Defeat [PERSON_NAME], collect gems, and es…" at bounding box center [1378, 344] width 329 height 623
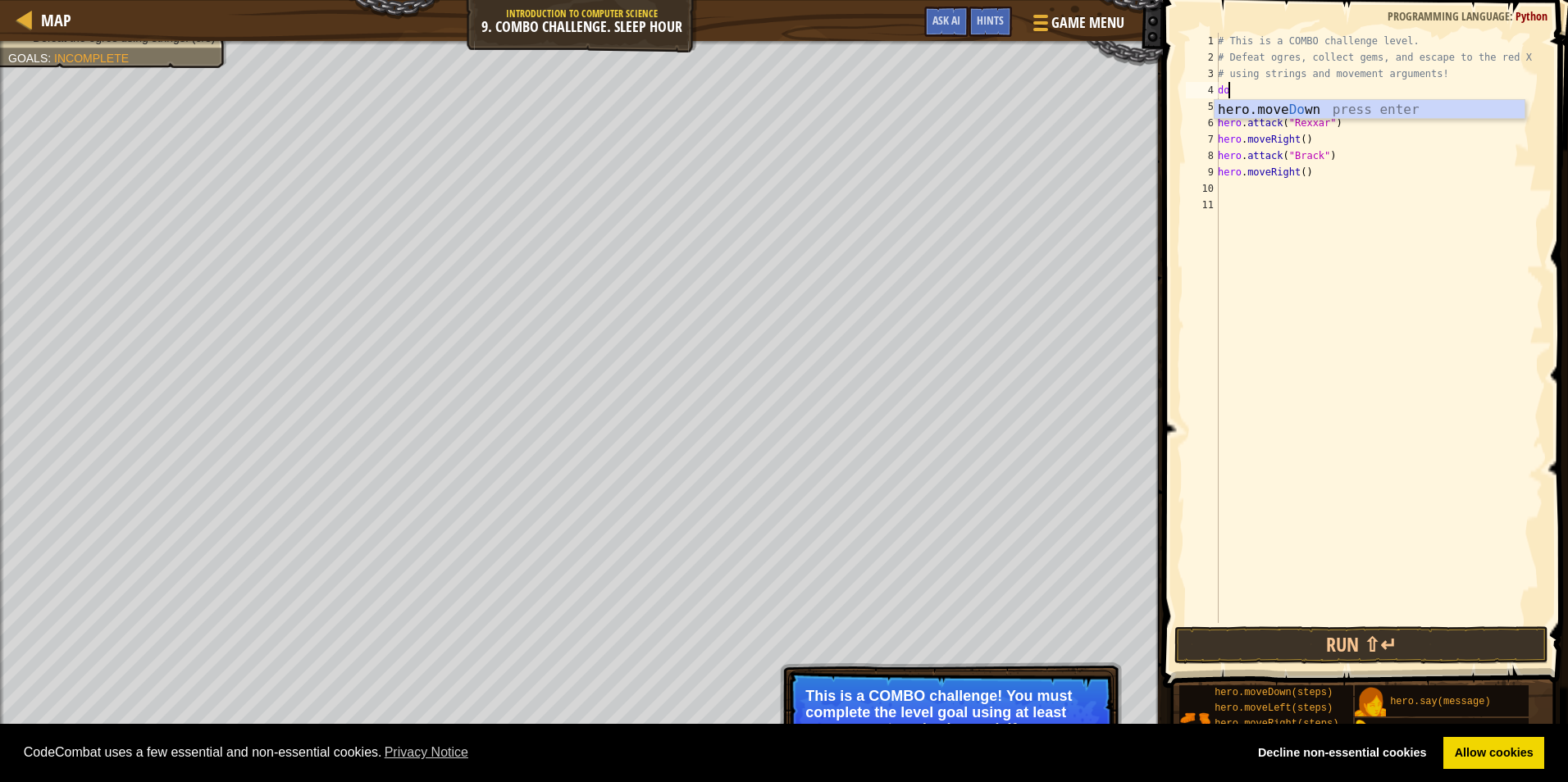
scroll to position [7, 1]
type textarea "down"
click at [1219, 125] on div "# This is a COMBO challenge level. # Defeat [PERSON_NAME], collect gems, and es…" at bounding box center [1378, 344] width 329 height 623
click at [1280, 104] on div "# This is a COMBO challenge level. # Defeat [PERSON_NAME], collect gems, and es…" at bounding box center [1378, 344] width 329 height 623
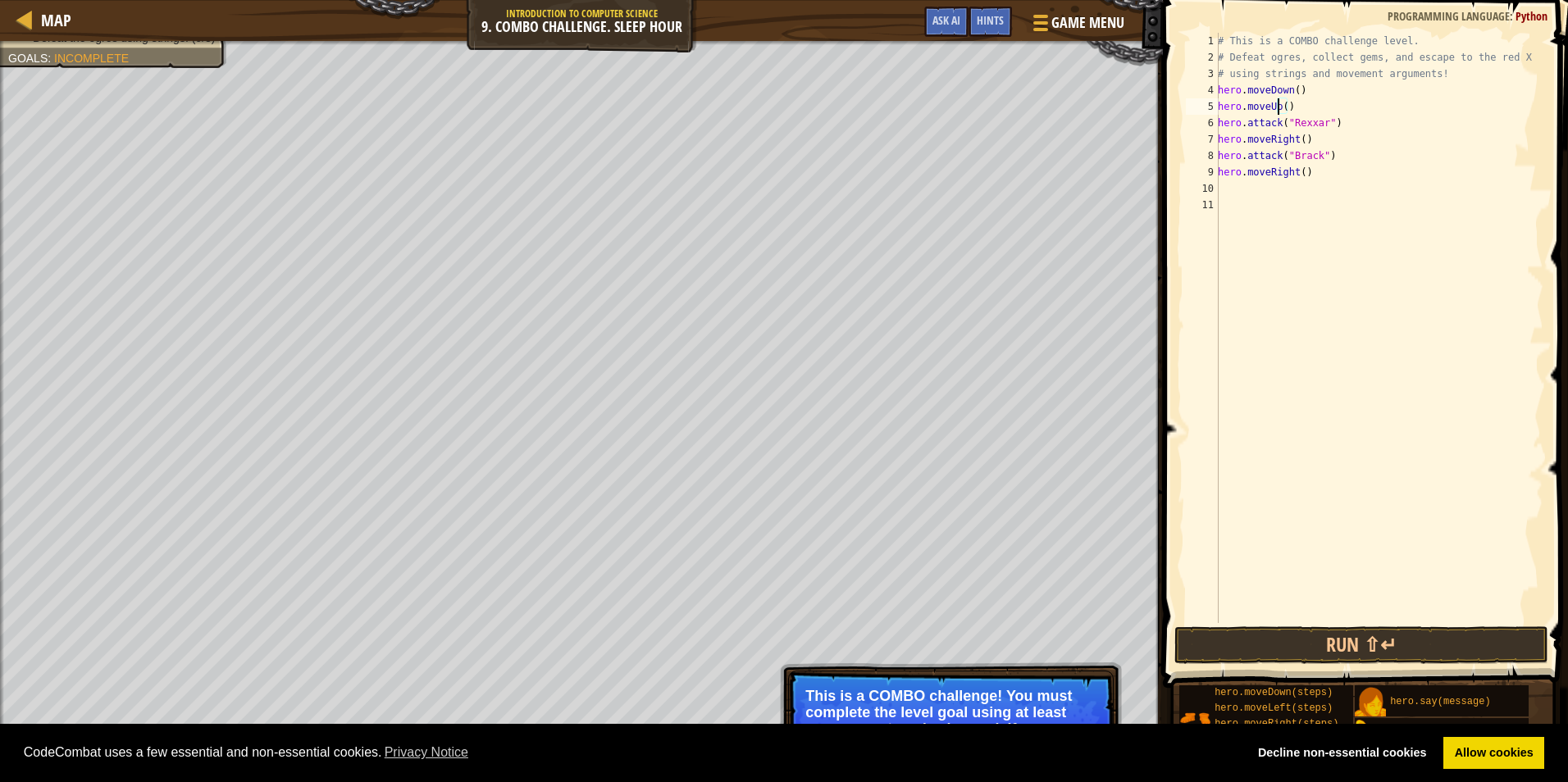
click at [1285, 109] on div "# This is a COMBO challenge level. # Defeat [PERSON_NAME], collect gems, and es…" at bounding box center [1378, 344] width 329 height 623
click at [1290, 636] on button "Run ⇧↵" at bounding box center [1361, 645] width 374 height 38
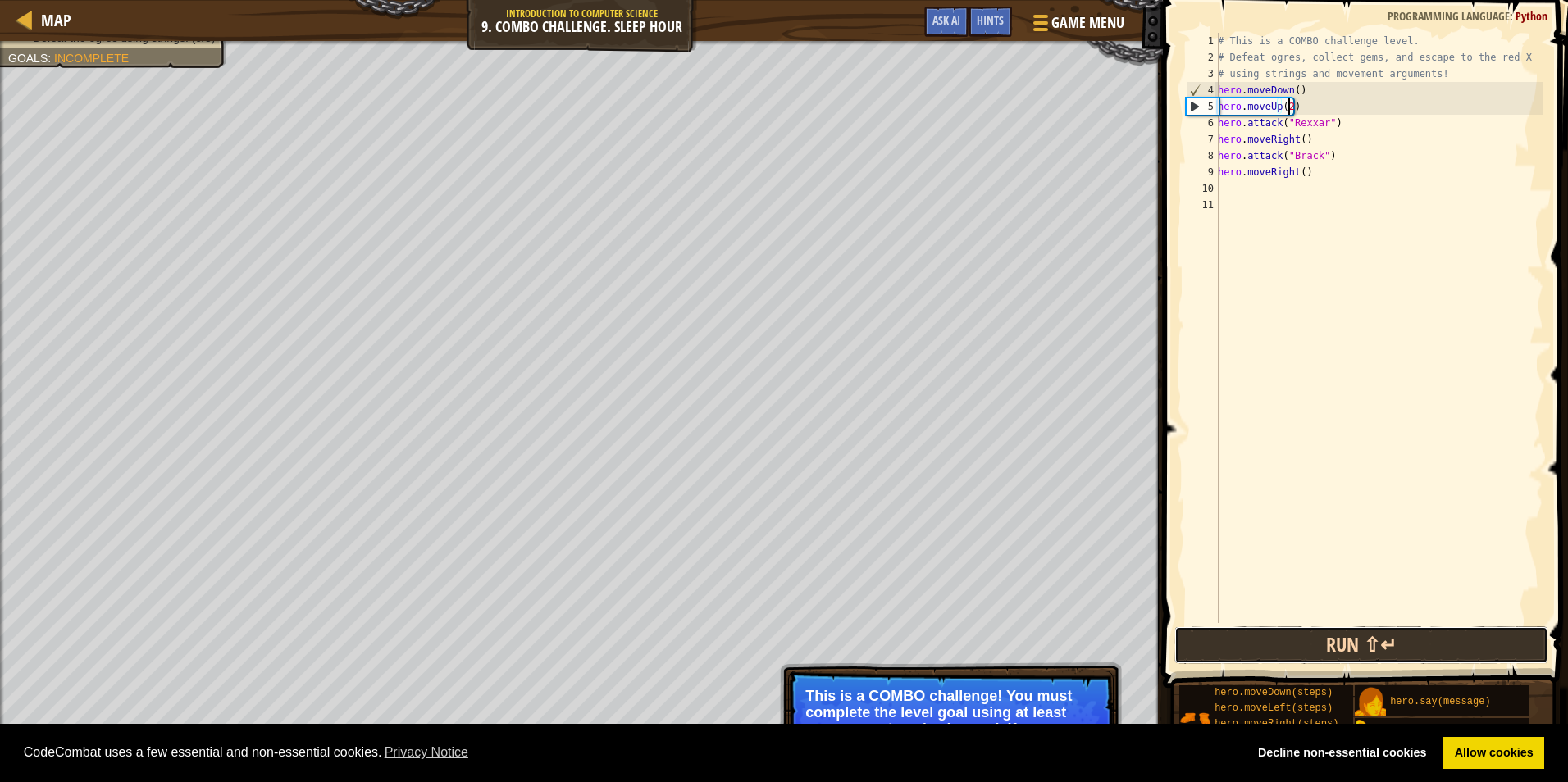
click at [1345, 639] on button "Run ⇧↵" at bounding box center [1361, 645] width 374 height 38
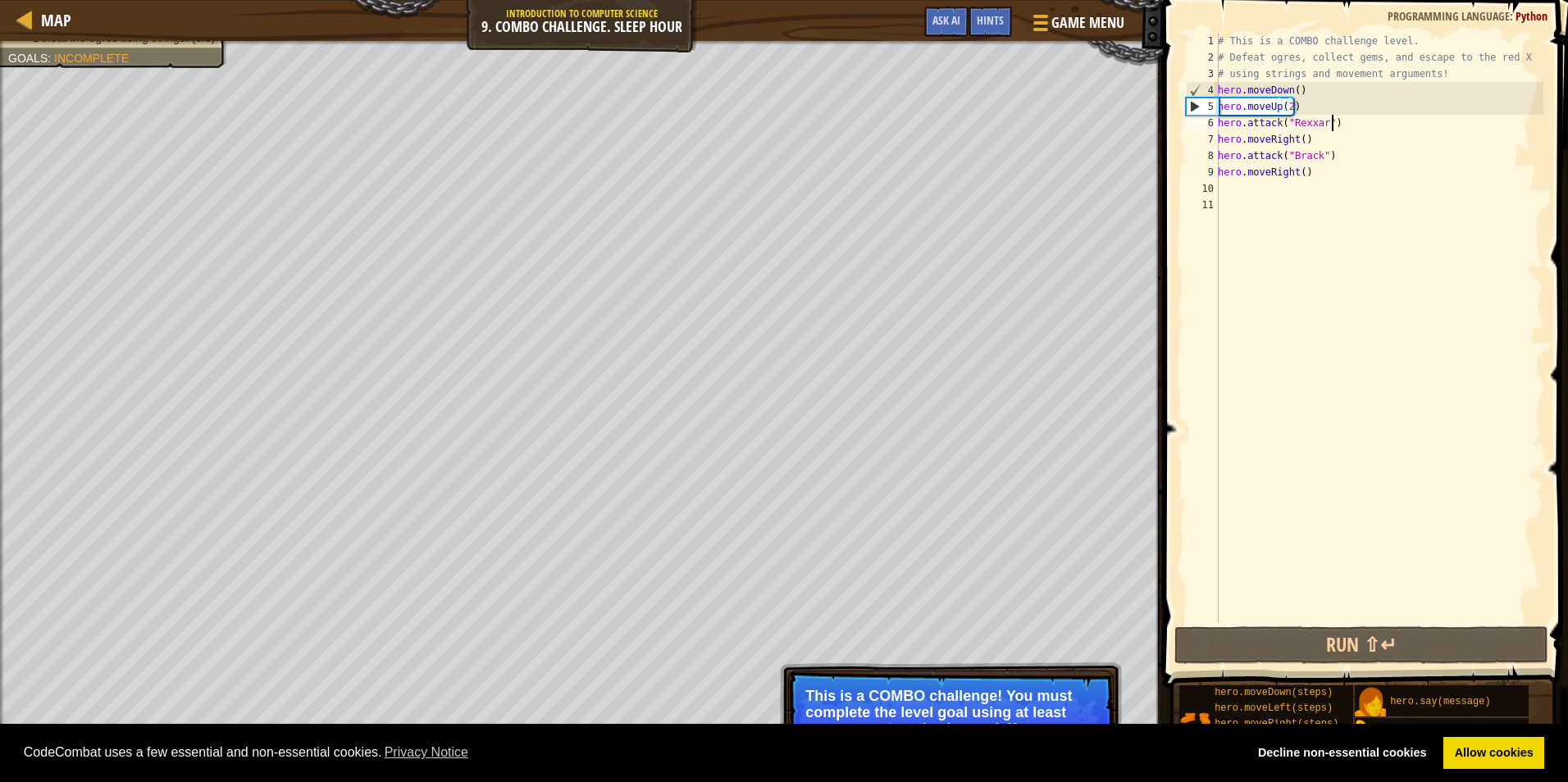
click at [1336, 123] on div "# This is a COMBO challenge level. # Defeat [PERSON_NAME], collect gems, and es…" at bounding box center [1378, 344] width 329 height 623
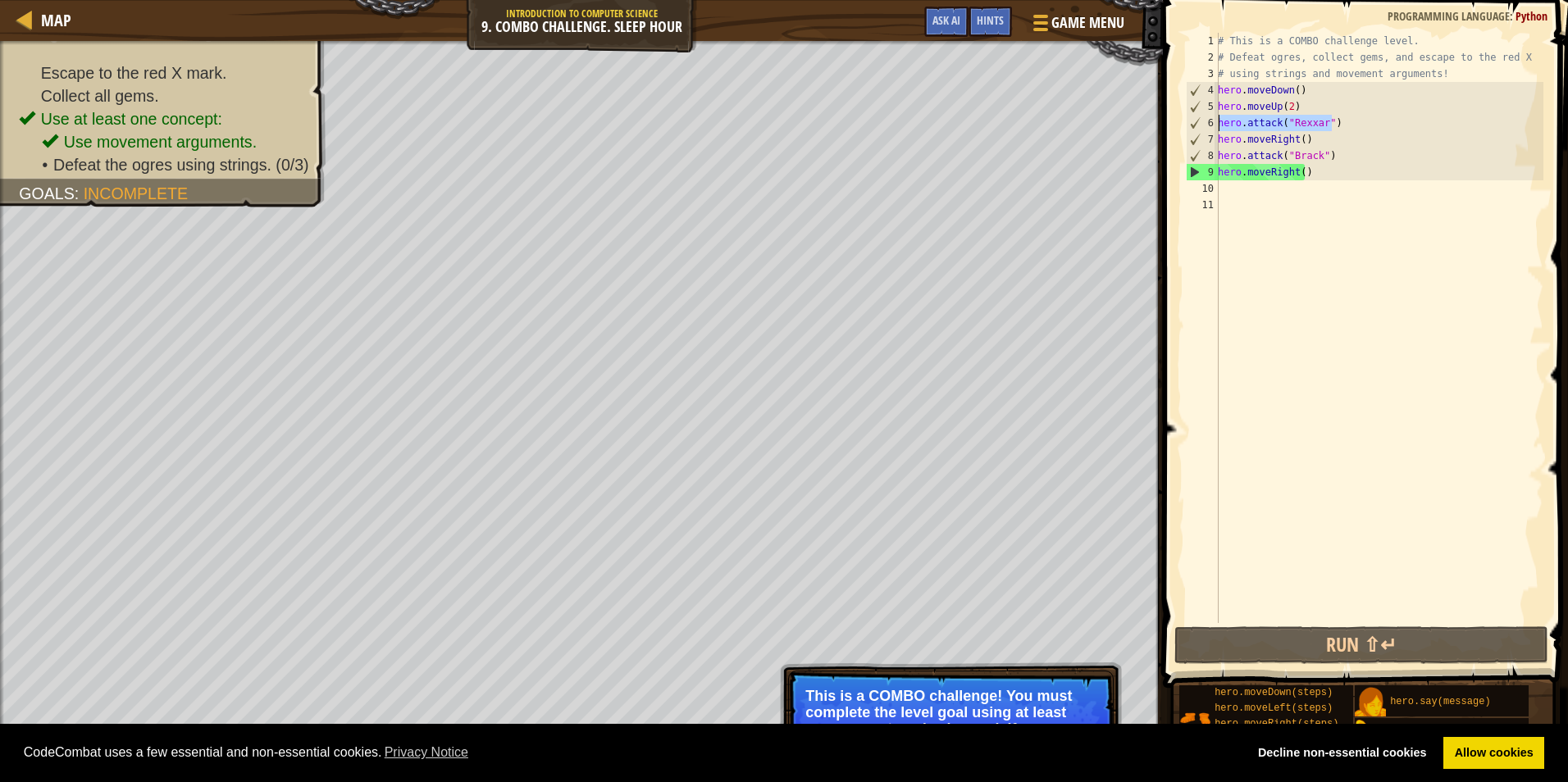
drag, startPoint x: 1338, startPoint y: 128, endPoint x: 1200, endPoint y: 125, distance: 137.8
click at [1200, 125] on div "hero.attack("Rexxar") 1 2 3 4 5 6 7 8 9 10 11 # This is a COMBO challenge level…" at bounding box center [1362, 328] width 361 height 590
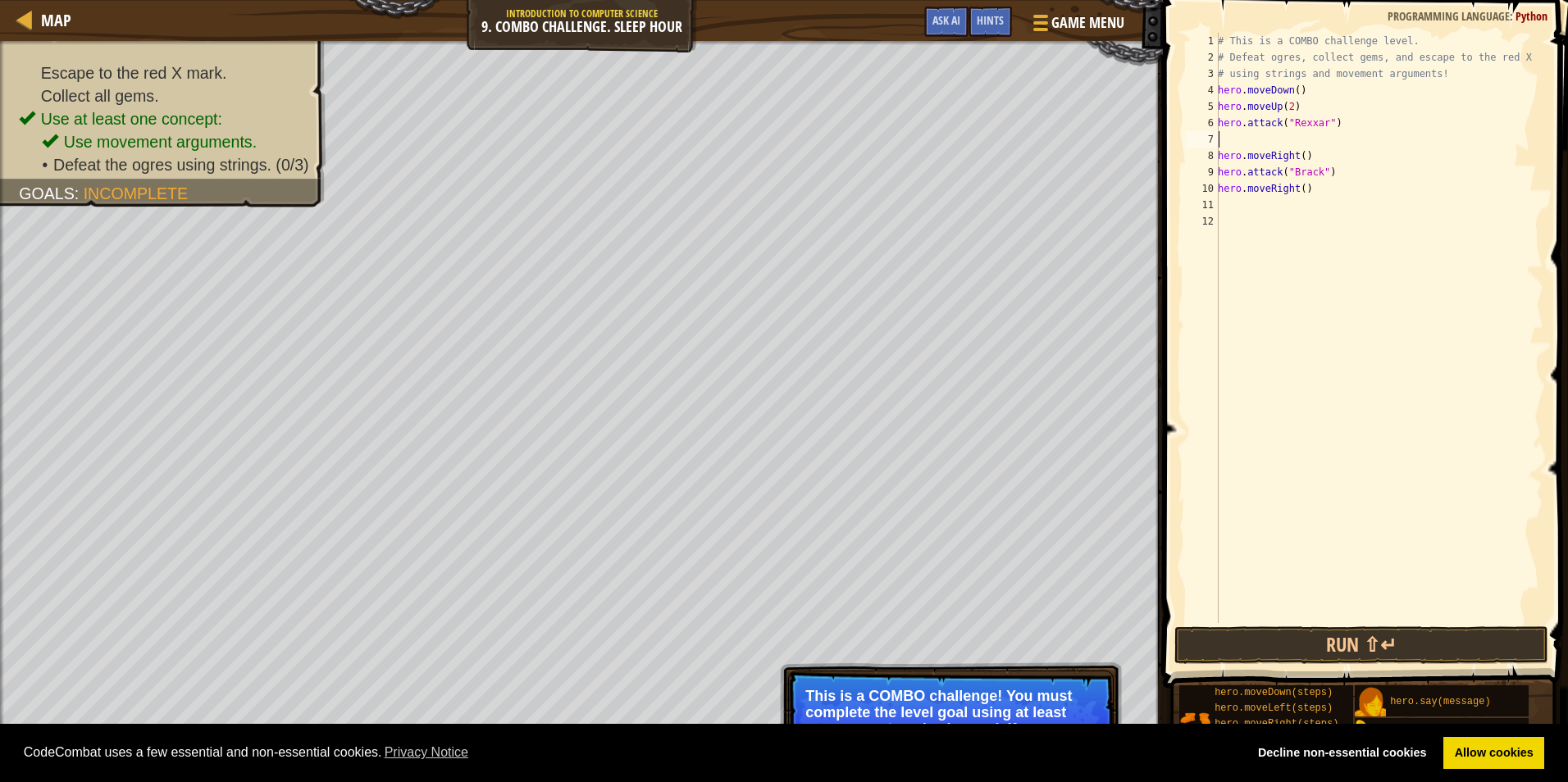
paste textarea "Brack"
drag, startPoint x: 1327, startPoint y: 174, endPoint x: 1186, endPoint y: 165, distance: 141.3
click at [1186, 165] on div "hero.attack("Rexxar") 1 2 3 4 5 6 7 8 9 10 11 12 # This is a COMBO challenge le…" at bounding box center [1362, 328] width 361 height 590
click at [1273, 642] on button "Run ⇧↵" at bounding box center [1361, 645] width 374 height 38
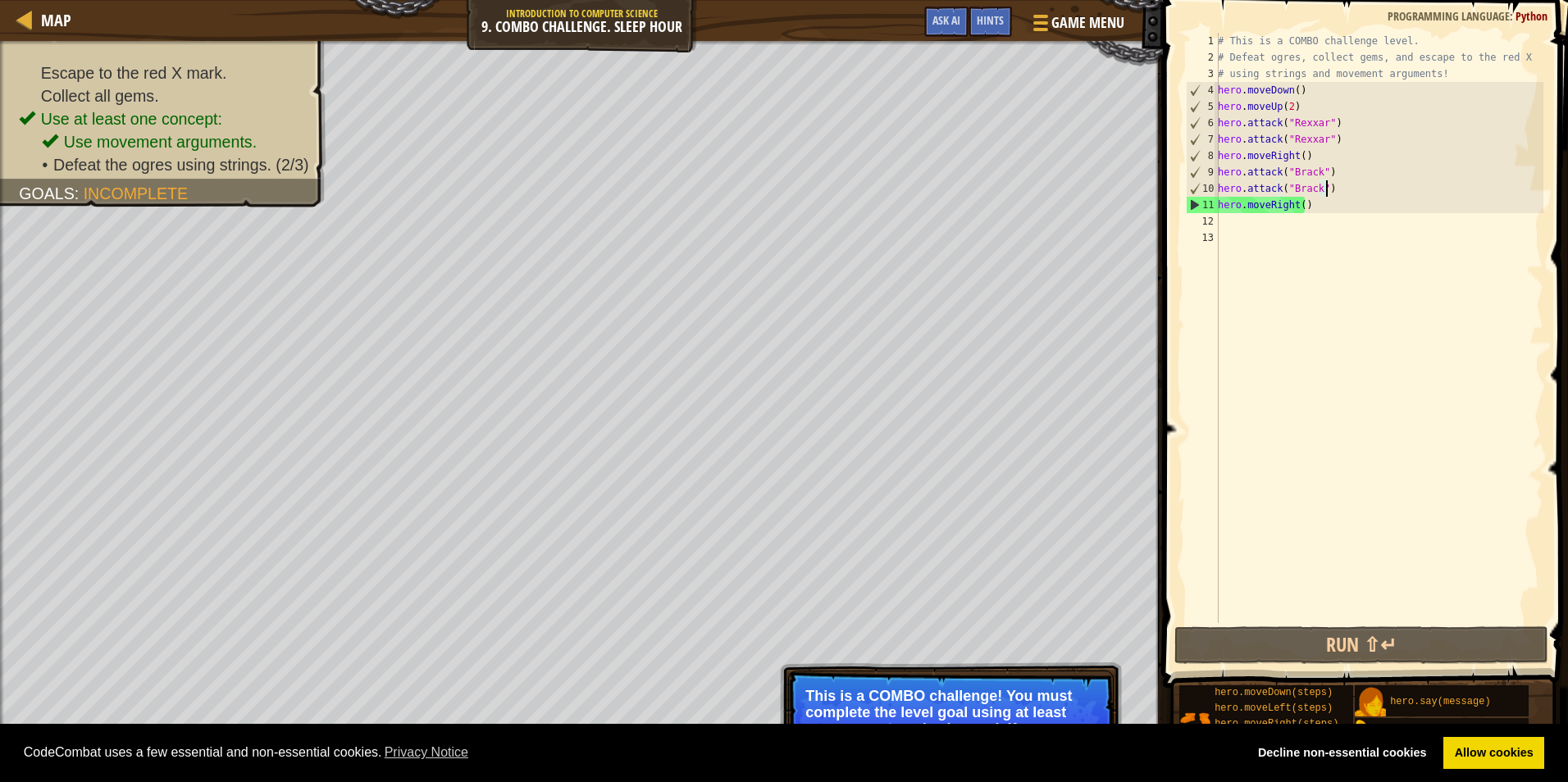
click at [1312, 206] on div "# This is a COMBO challenge level. # Defeat [PERSON_NAME], collect gems, and es…" at bounding box center [1378, 344] width 329 height 623
type textarea "hero.moveRight()"
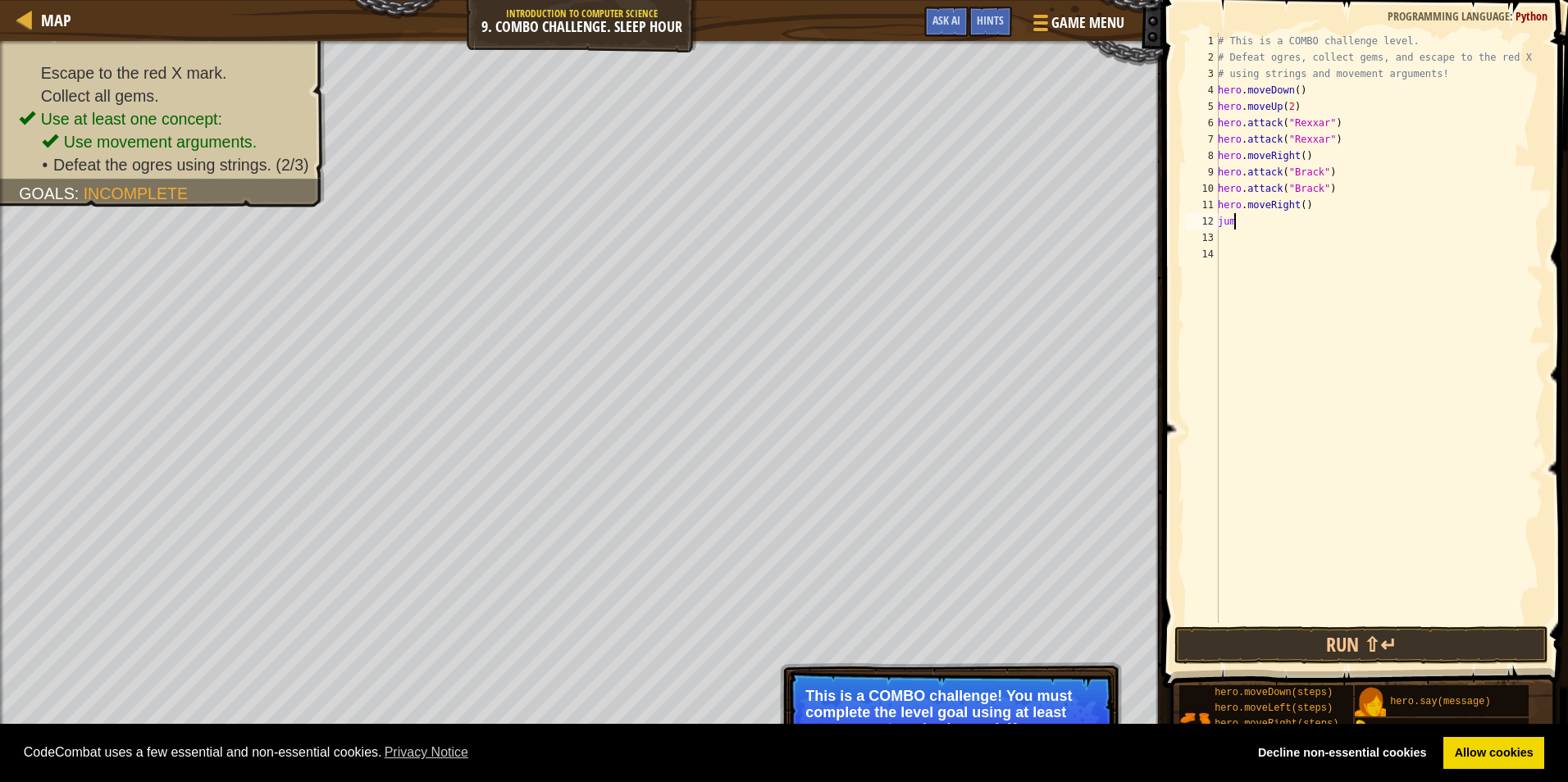
scroll to position [7, 0]
type textarea "j"
type textarea "left"
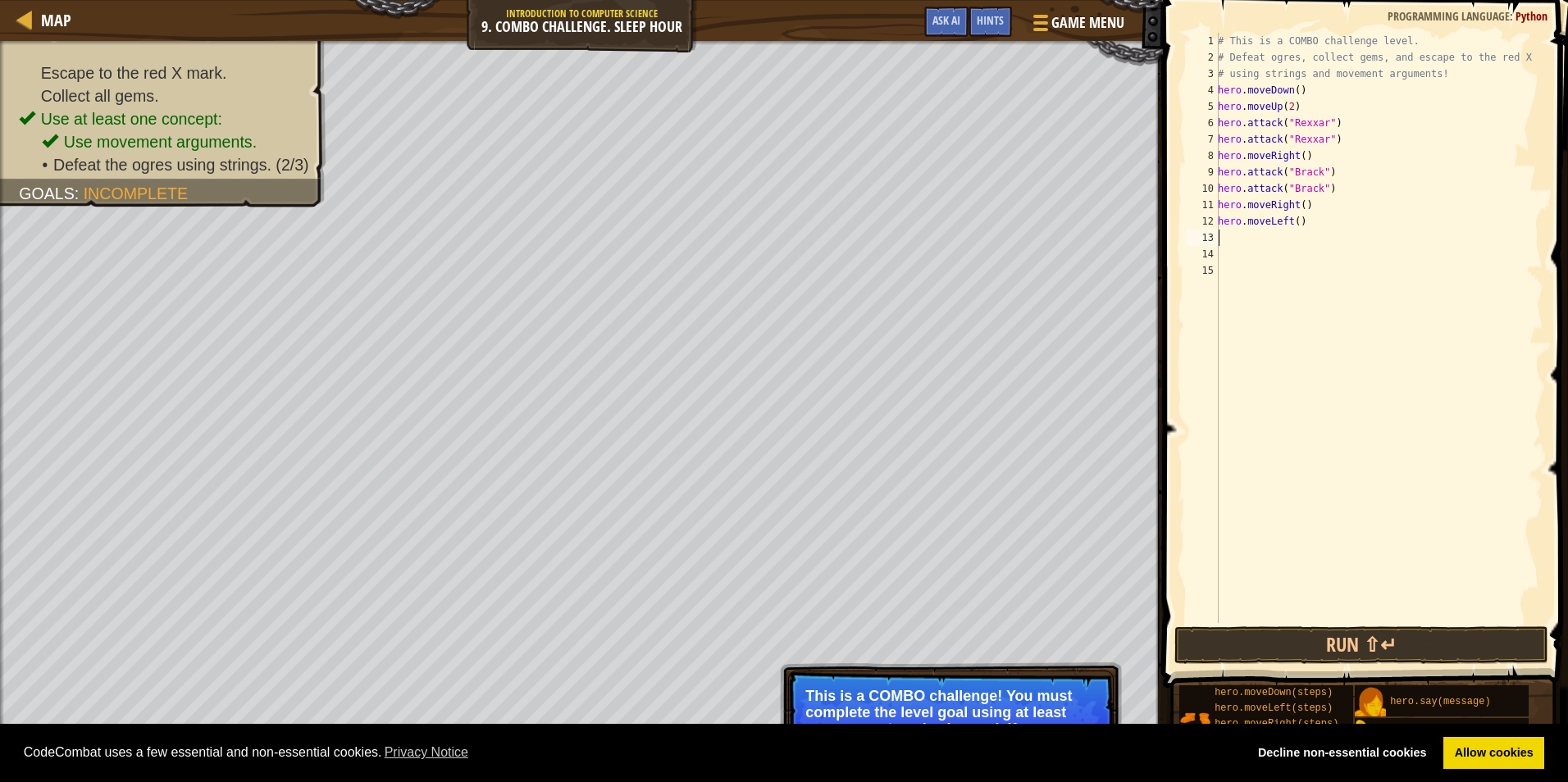
drag, startPoint x: 1294, startPoint y: 222, endPoint x: 1322, endPoint y: 222, distance: 28.7
click at [1293, 222] on div "# This is a COMBO challenge level. # Defeat [PERSON_NAME], collect gems, and es…" at bounding box center [1378, 344] width 329 height 623
type textarea "hero.moveLeft(2)"
type textarea "down"
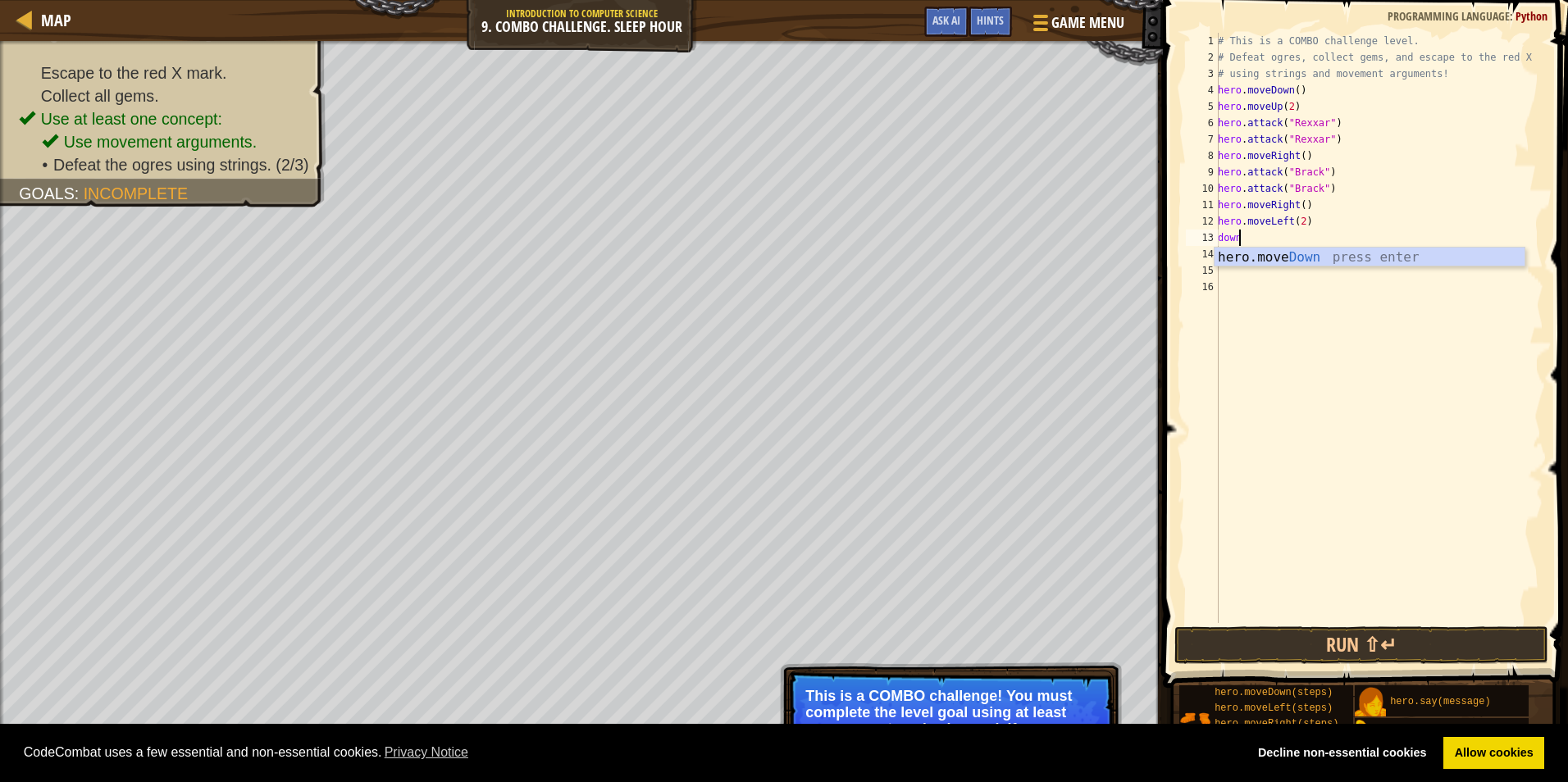
scroll to position [7, 0]
type textarea "right"
click at [1295, 261] on div "# This is a COMBO challenge level. # Defeat [PERSON_NAME], collect gems, and es…" at bounding box center [1378, 344] width 329 height 623
drag, startPoint x: 1299, startPoint y: 252, endPoint x: 1343, endPoint y: 259, distance: 44.1
click at [1298, 252] on div "# This is a COMBO challenge level. # Defeat [PERSON_NAME], collect gems, and es…" at bounding box center [1378, 344] width 329 height 623
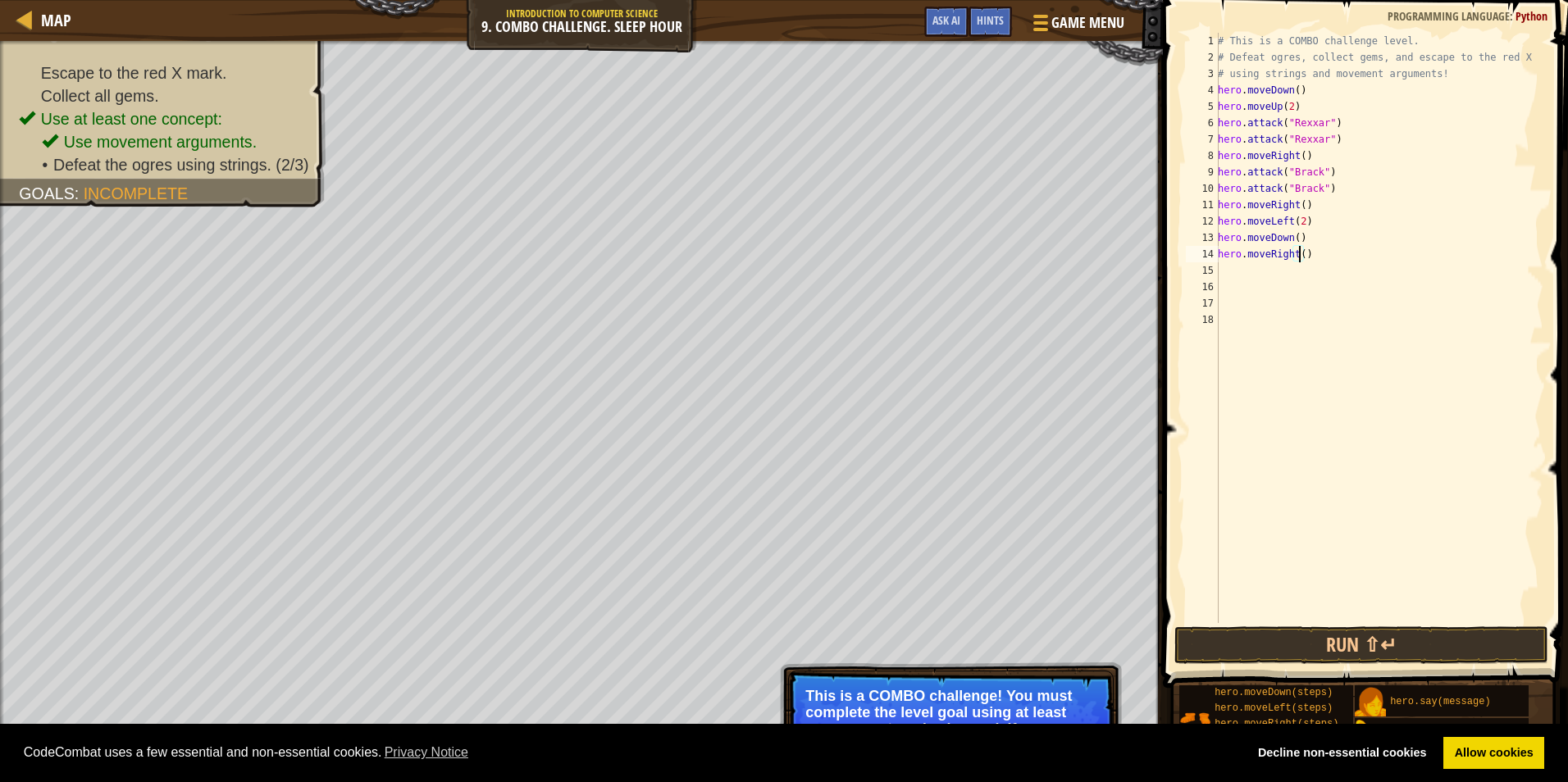
type textarea "hero.moveRight(2)"
click at [1316, 257] on div "# This is a COMBO challenge level. # Defeat [PERSON_NAME], collect gems, and es…" at bounding box center [1378, 344] width 329 height 623
click at [1334, 293] on div "hero. at tack press enter" at bounding box center [1369, 309] width 310 height 59
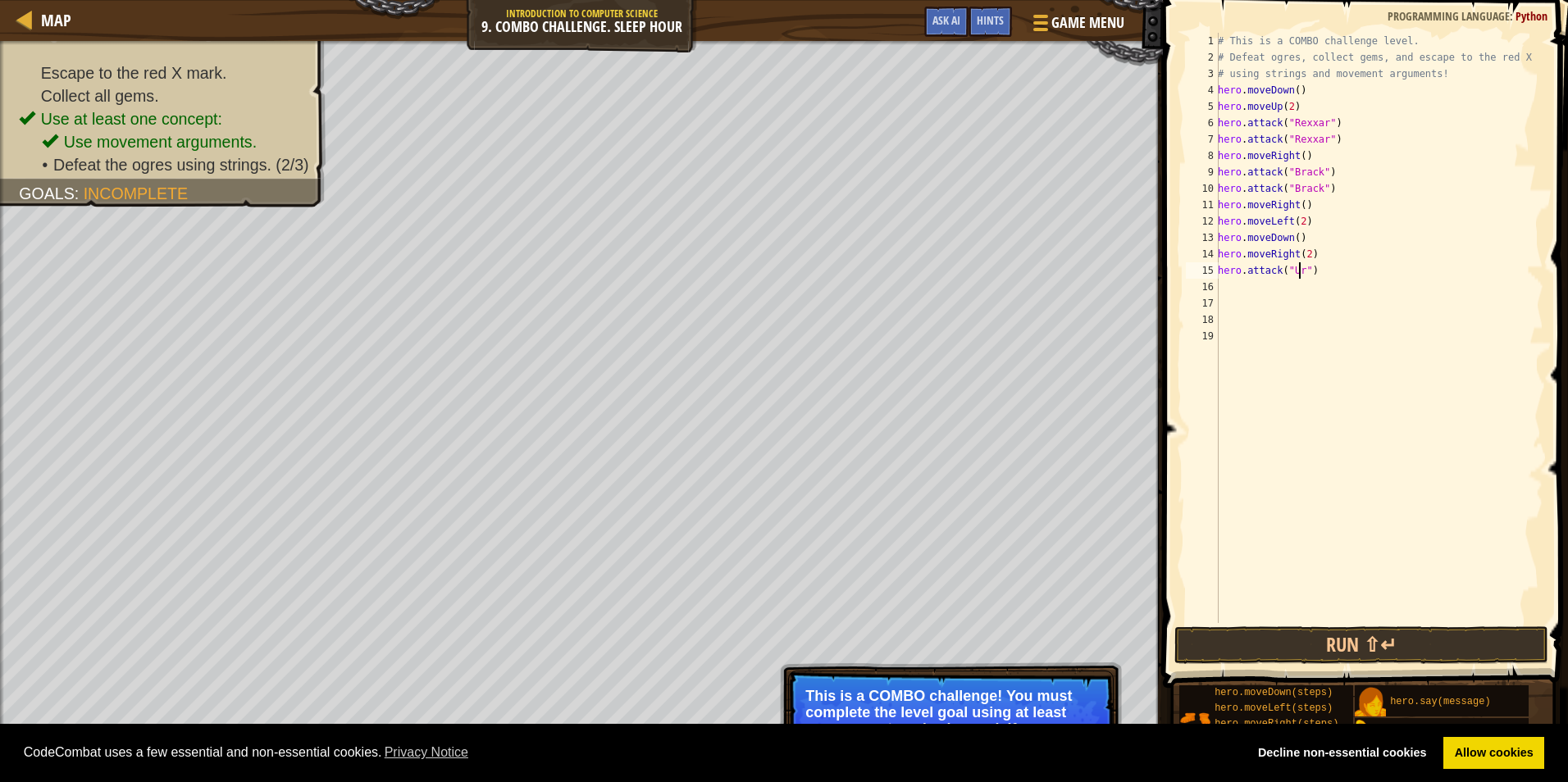
scroll to position [7, 7]
type textarea "hero.attack("Ursa")"
drag, startPoint x: 1331, startPoint y: 270, endPoint x: 1246, endPoint y: 277, distance: 85.6
click at [1246, 277] on div "# This is a COMBO challenge level. # Defeat [PERSON_NAME], collect gems, and es…" at bounding box center [1378, 344] width 329 height 623
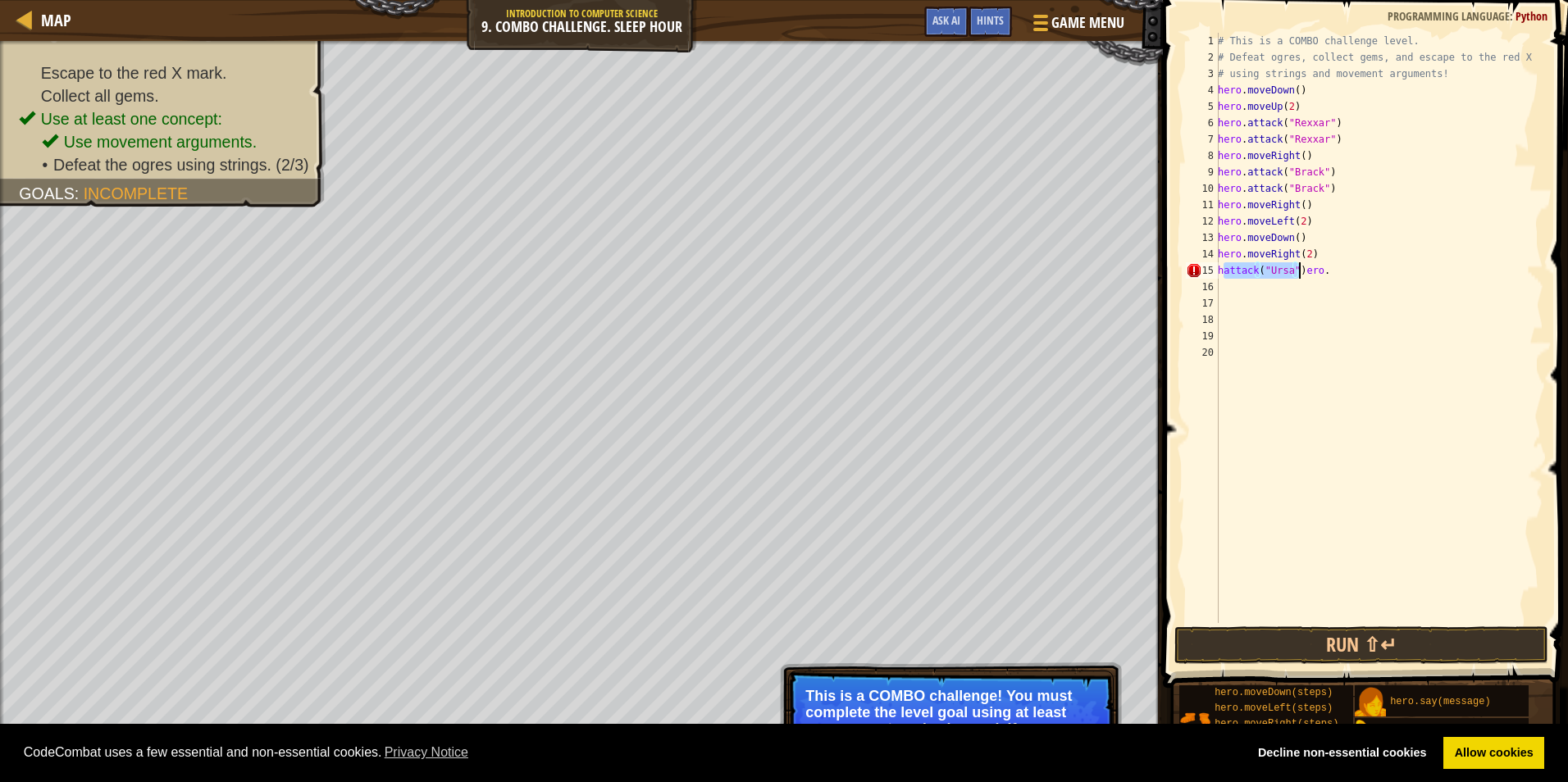
type textarea "hero.attack("Ursa")"
drag, startPoint x: 1322, startPoint y: 266, endPoint x: 1202, endPoint y: 277, distance: 121.1
click at [1202, 277] on div "hero.attack("Ursa") 1 2 3 4 5 6 7 8 9 10 11 12 13 14 15 16 17 18 19 20 # This i…" at bounding box center [1362, 328] width 361 height 590
click at [1258, 284] on div "# This is a COMBO challenge level. # Defeat [PERSON_NAME], collect gems, and es…" at bounding box center [1378, 344] width 329 height 623
paste textarea "hero.attack("Ursa")"
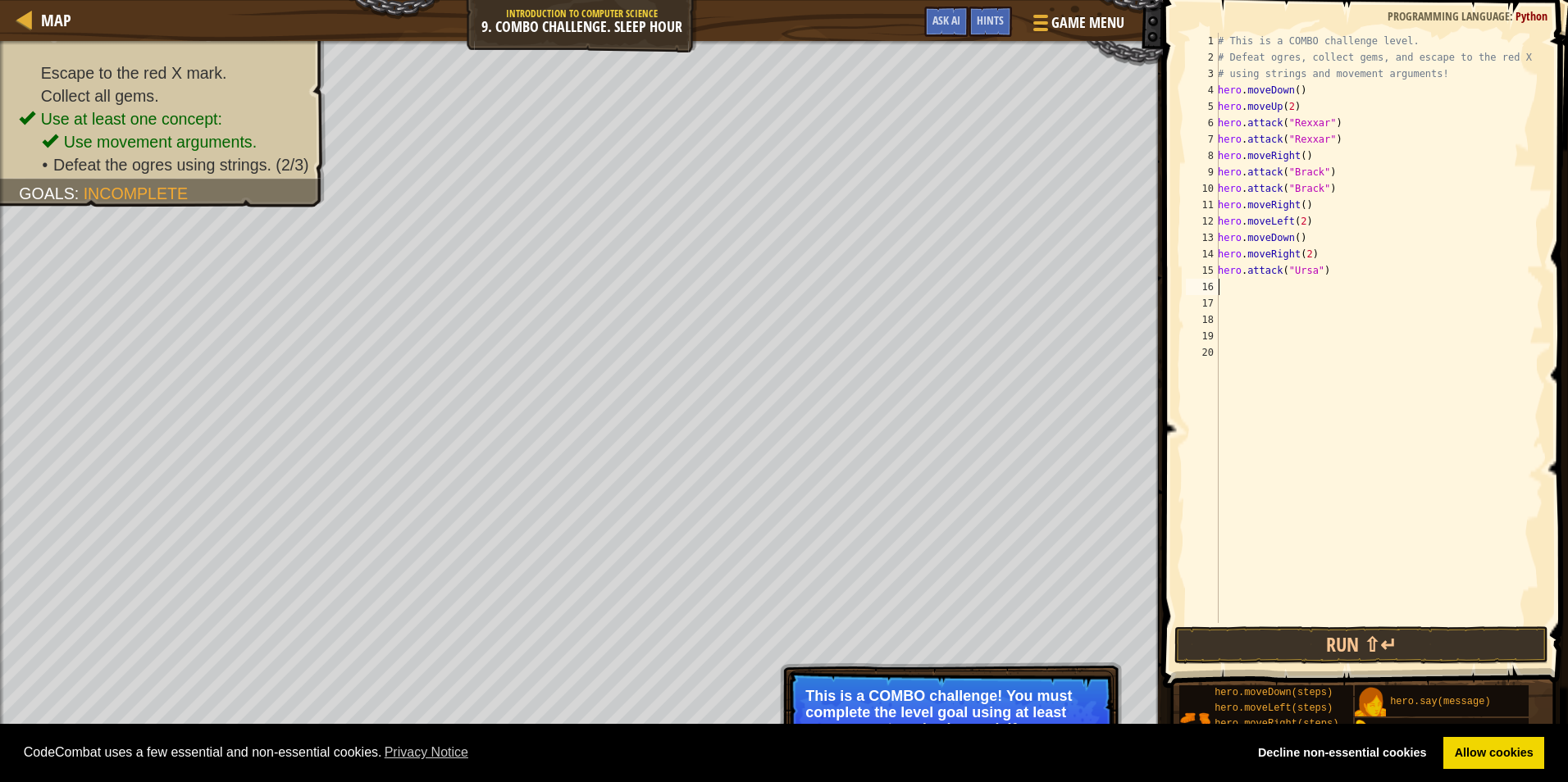
type textarea "hero.attack("Ursa")"
type textarea "down"
type textarea "left"
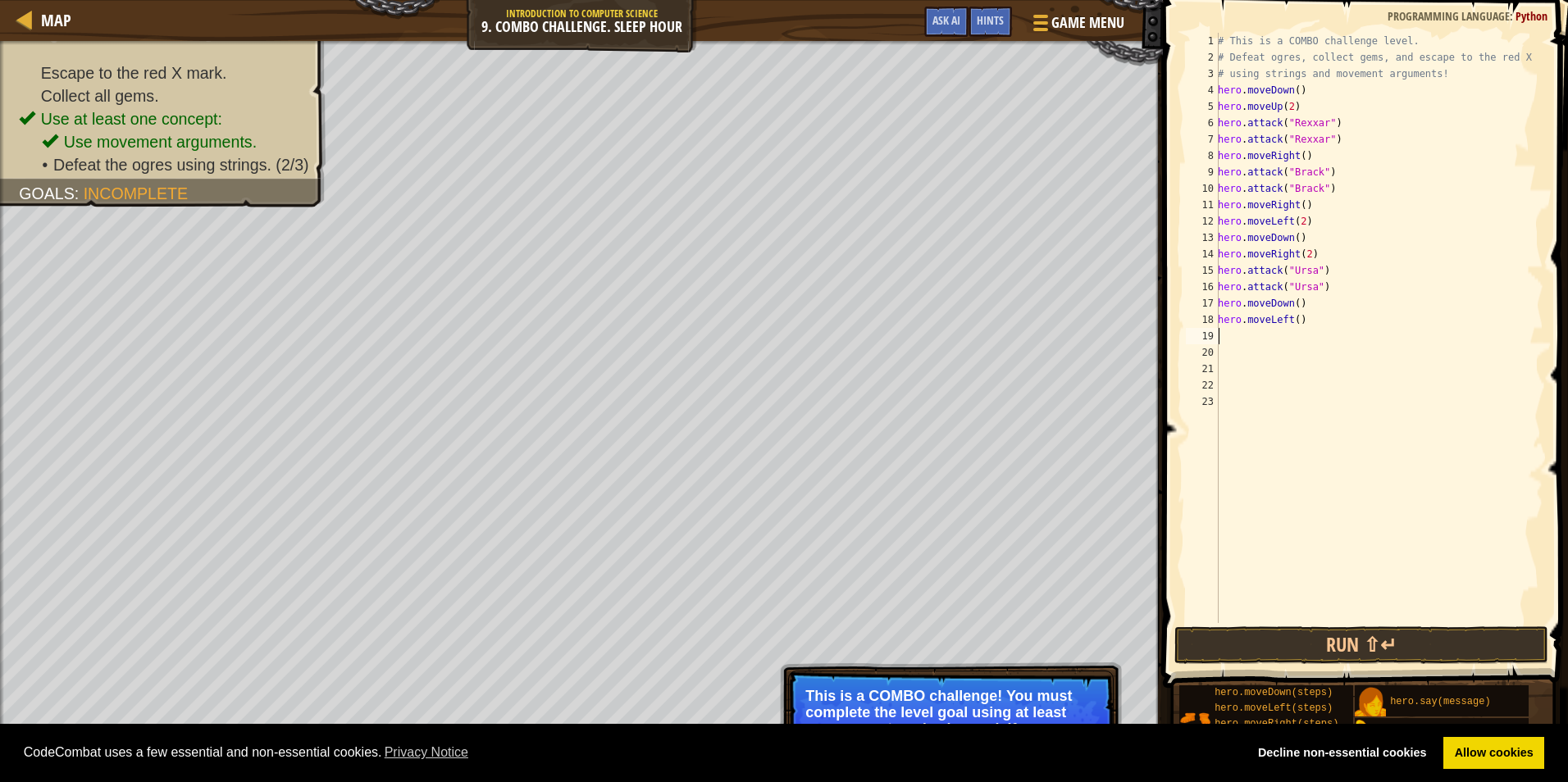
click at [1296, 324] on div "# This is a COMBO challenge level. # Defeat [PERSON_NAME], collect gems, and es…" at bounding box center [1378, 344] width 329 height 623
type textarea "hero.moveLeft(2)"
type textarea "up"
click at [1280, 334] on div "# This is a COMBO challenge level. # Defeat [PERSON_NAME], collect gems, and es…" at bounding box center [1378, 344] width 329 height 623
click at [1283, 336] on div "# This is a COMBO challenge level. # Defeat [PERSON_NAME], collect gems, and es…" at bounding box center [1378, 344] width 329 height 623
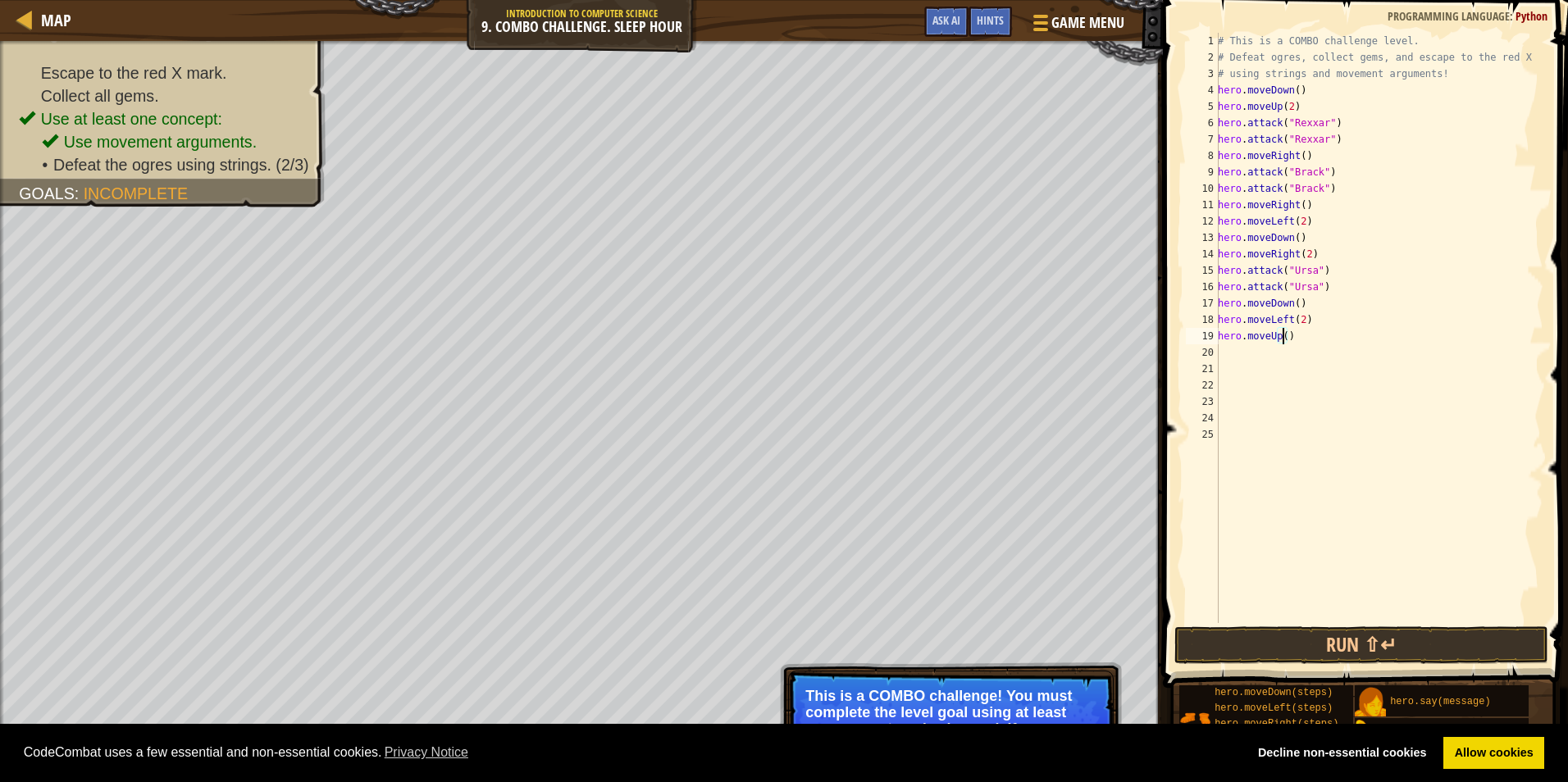
type textarea "hero.moveUp(2)"
type textarea "right"
click at [1299, 354] on div "# This is a COMBO challenge level. # Defeat [PERSON_NAME], collect gems, and es…" at bounding box center [1378, 344] width 329 height 623
click at [1370, 635] on button "Run ⇧↵" at bounding box center [1361, 645] width 374 height 38
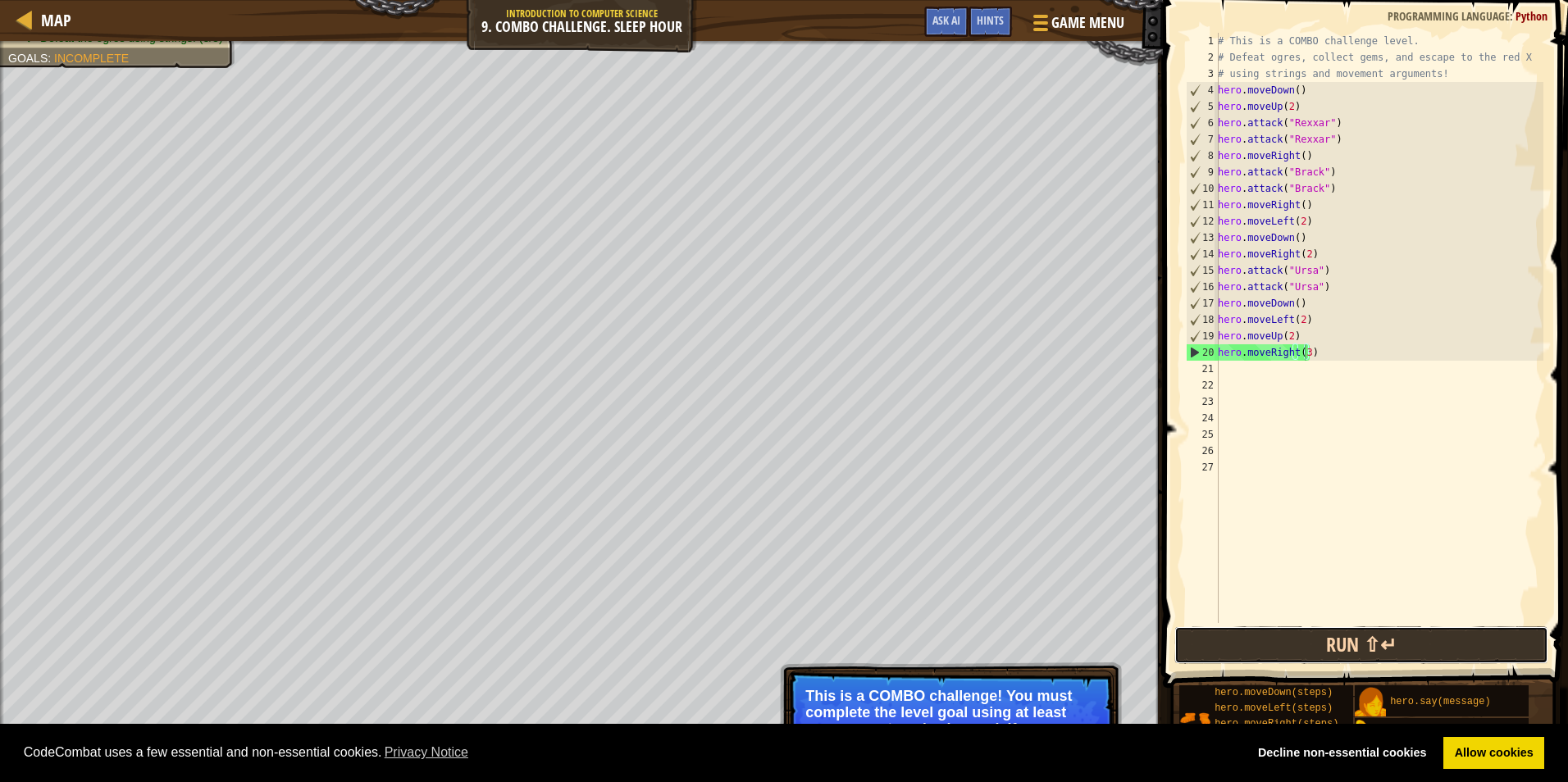
click at [1410, 636] on button "Run ⇧↵" at bounding box center [1361, 645] width 374 height 38
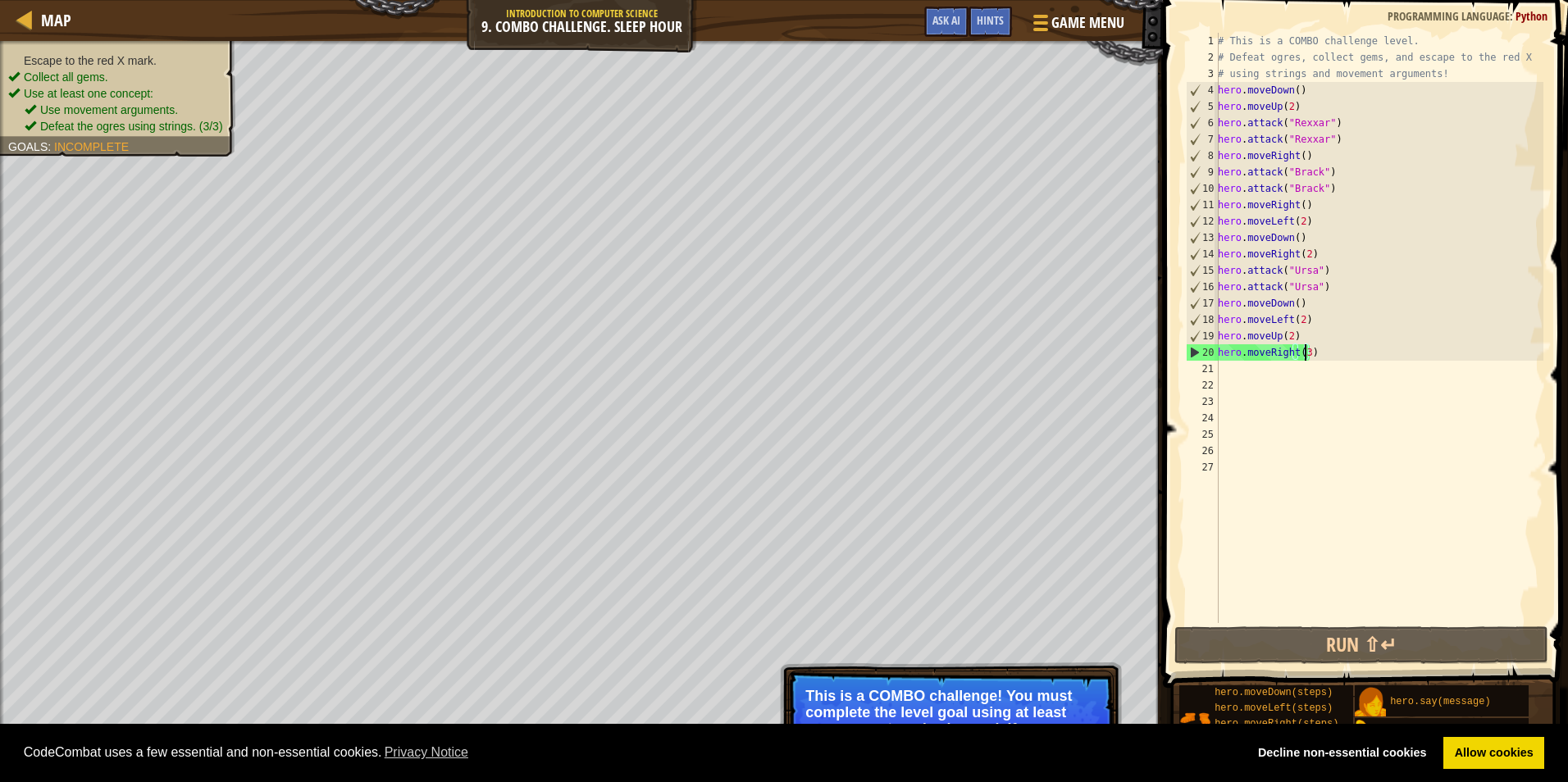
click at [84, 57] on div "Escape to the red X mark. Collect all gems. Use at least one concept: Use movem…" at bounding box center [117, 93] width 219 height 82
drag, startPoint x: 144, startPoint y: 103, endPoint x: 150, endPoint y: 113, distance: 11.4
click at [149, 111] on span "Use movement arguments." at bounding box center [109, 109] width 138 height 13
drag, startPoint x: 169, startPoint y: 142, endPoint x: 163, endPoint y: 125, distance: 17.4
click at [169, 140] on div "Escape to the red X mark. Collect all gems. Use at least one concept: Use movem…" at bounding box center [108, 93] width 254 height 126
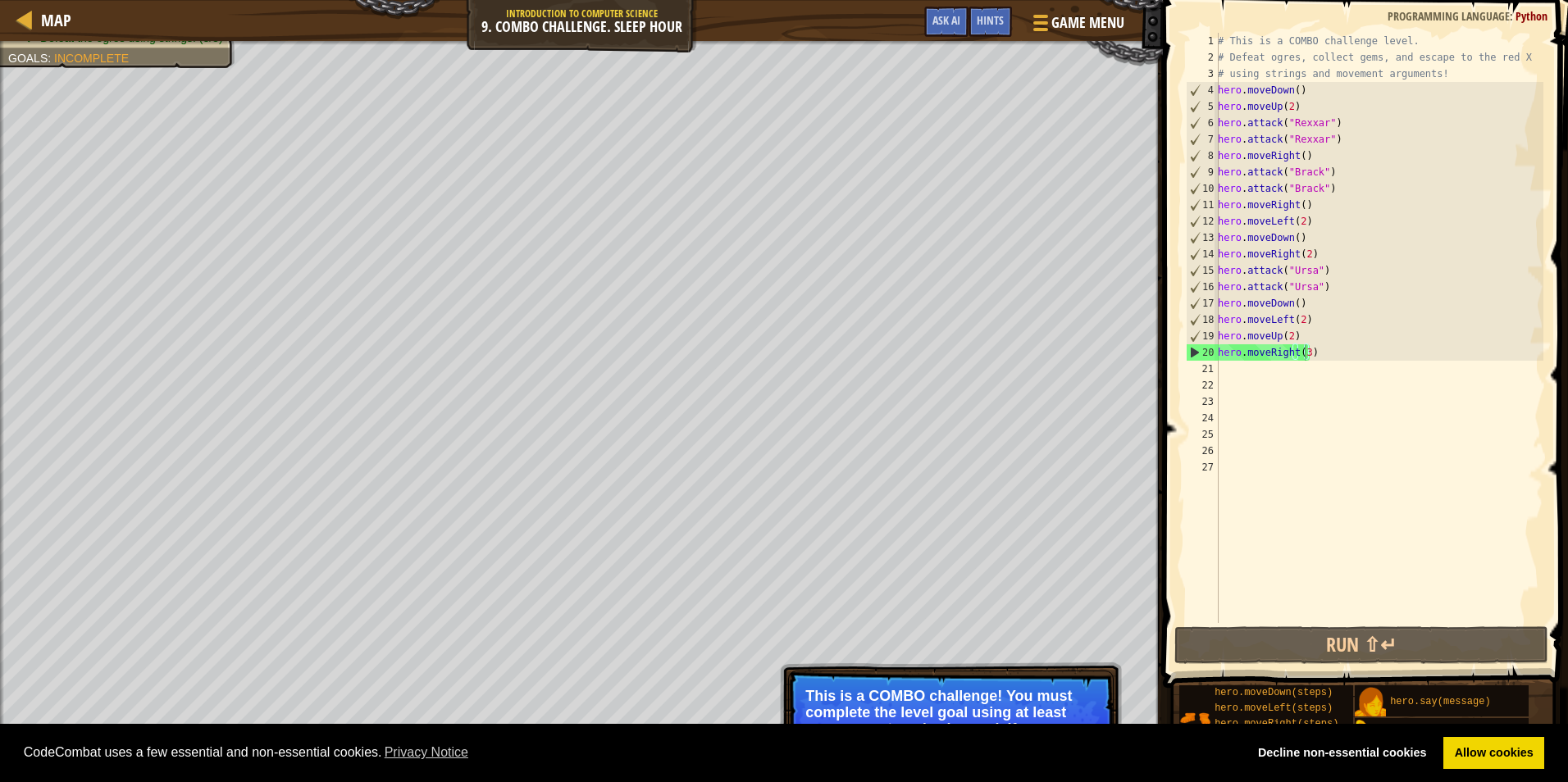
click at [999, 729] on div "CodeCombat uses a few essential and non-essential cookies. Privacy Notice Decli…" at bounding box center [784, 753] width 1568 height 59
click at [1003, 708] on p "This is a COMBO challenge! You must complete the level goal using at least one …" at bounding box center [950, 721] width 291 height 66
click at [1498, 755] on link "Allow cookies" at bounding box center [1493, 753] width 101 height 33
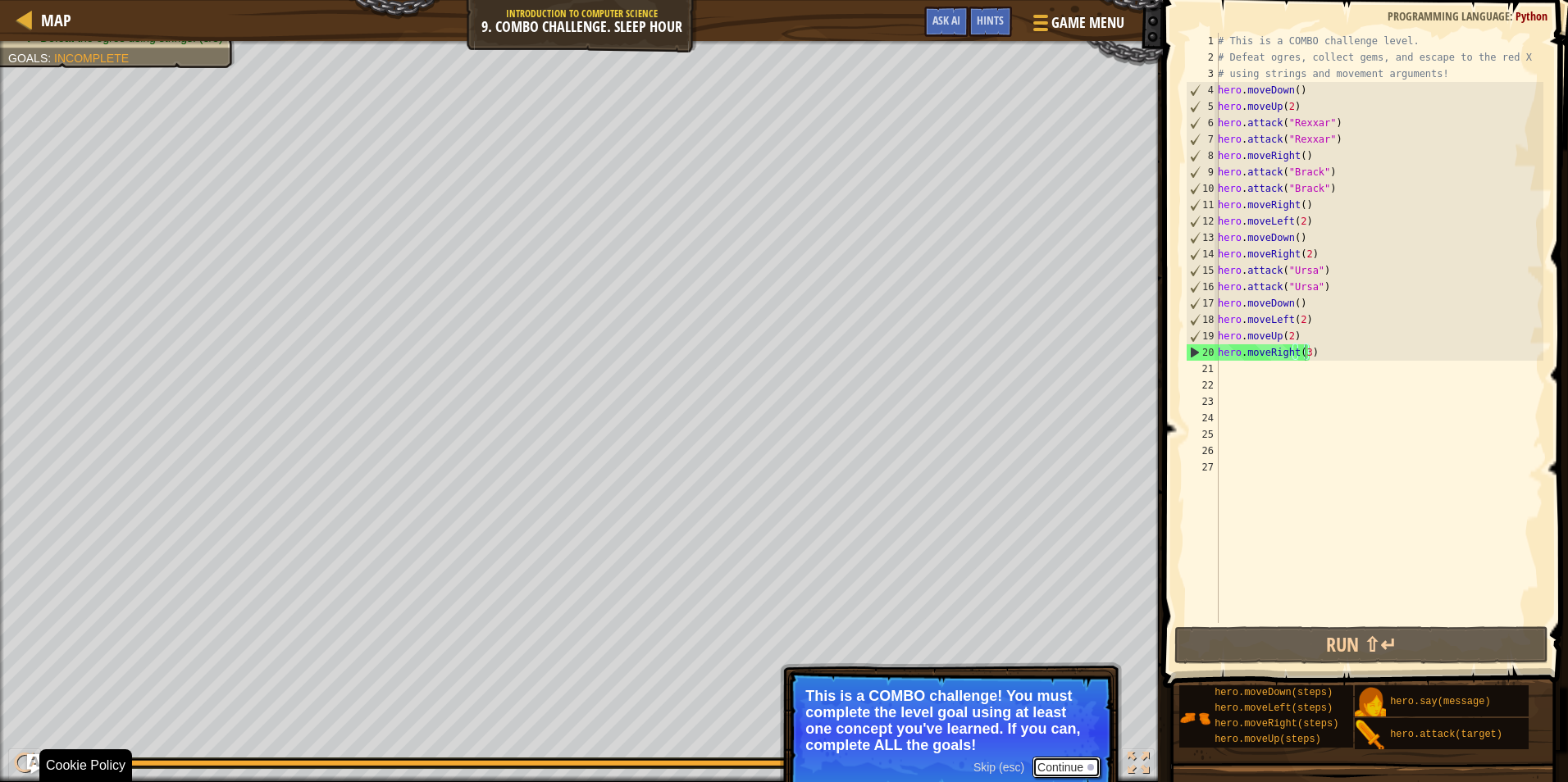
click at [1072, 770] on button "Continue" at bounding box center [1066, 767] width 68 height 21
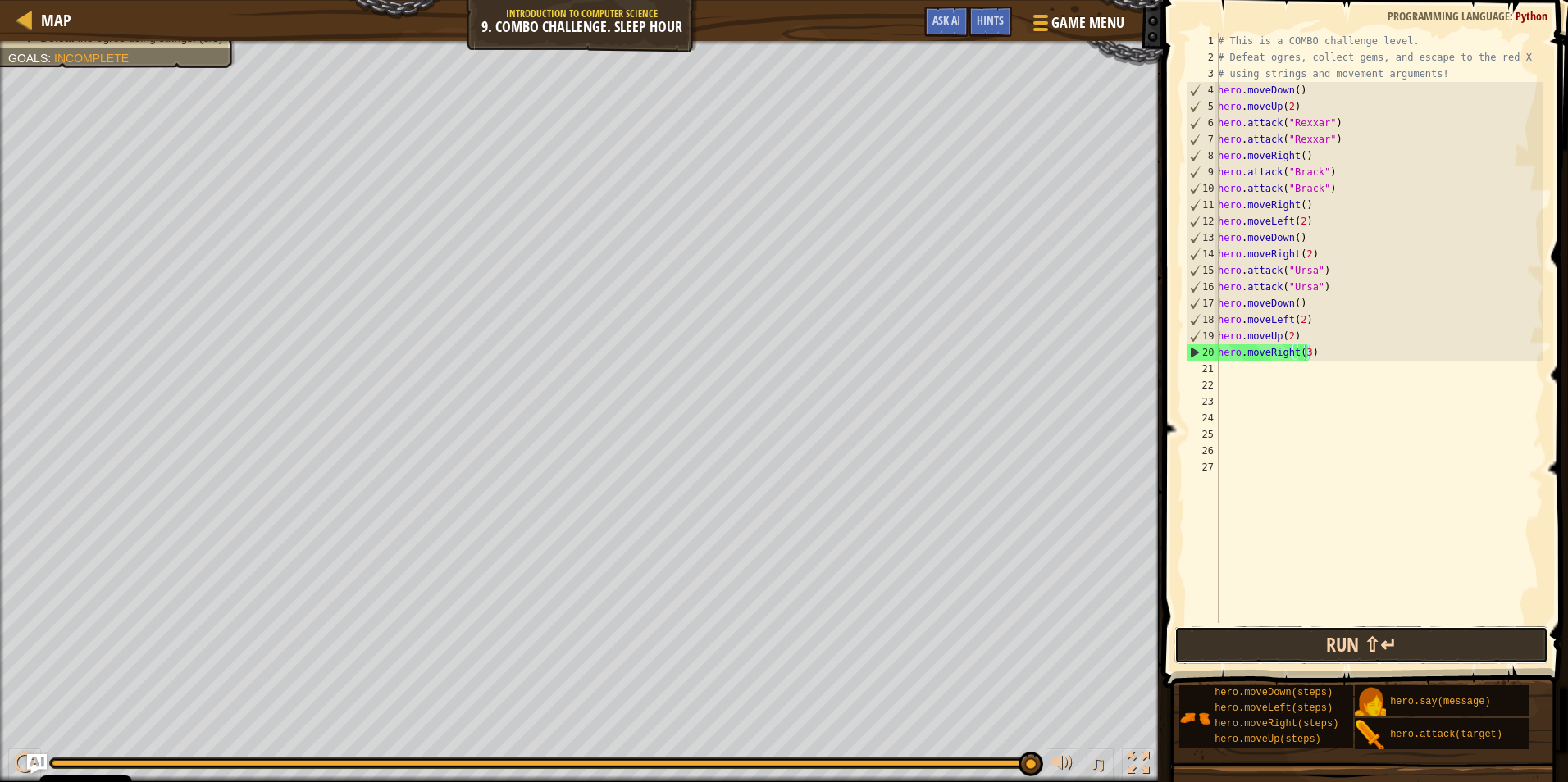
click at [1264, 651] on button "Run ⇧↵" at bounding box center [1361, 645] width 374 height 38
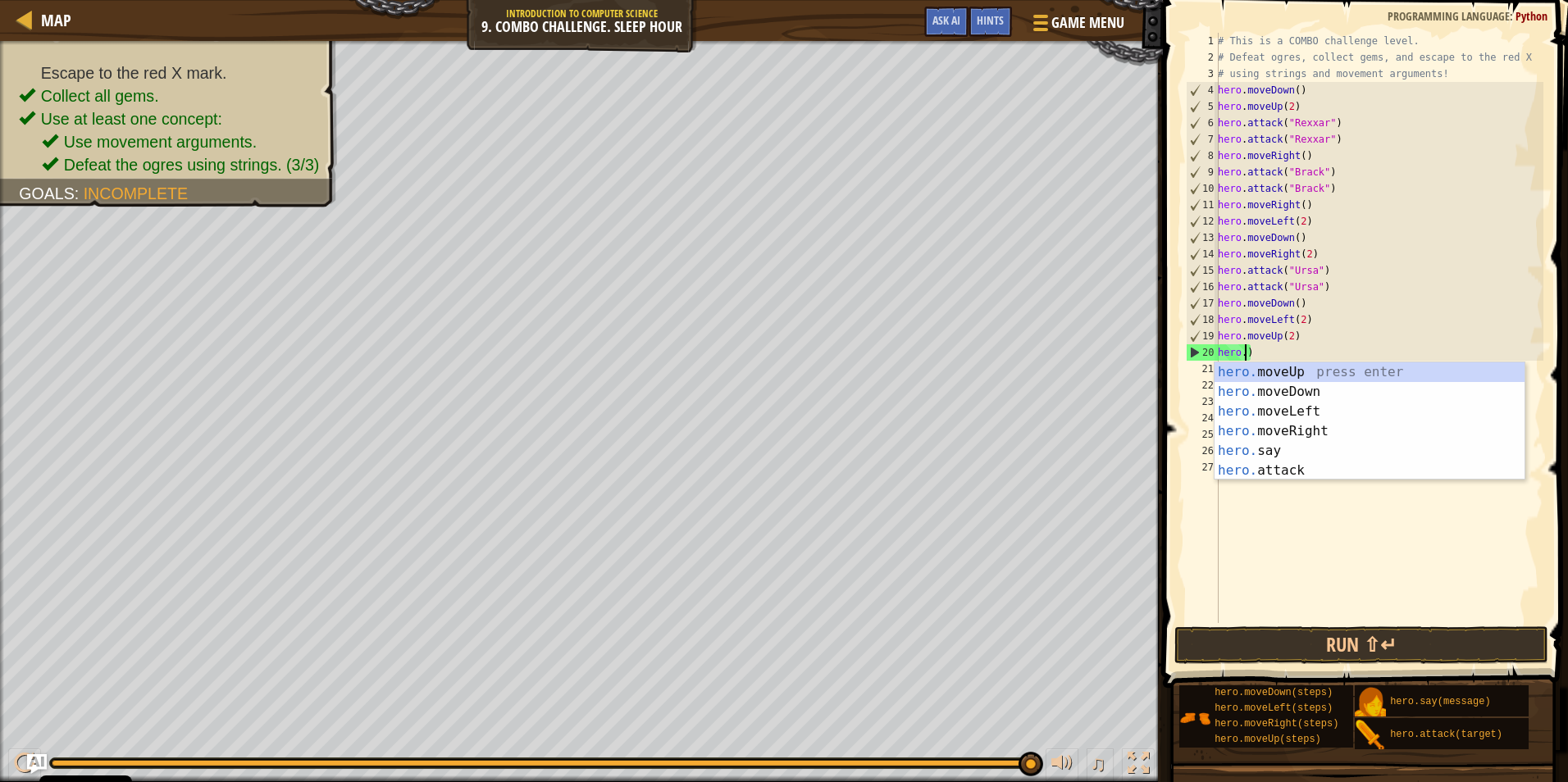
scroll to position [7, 0]
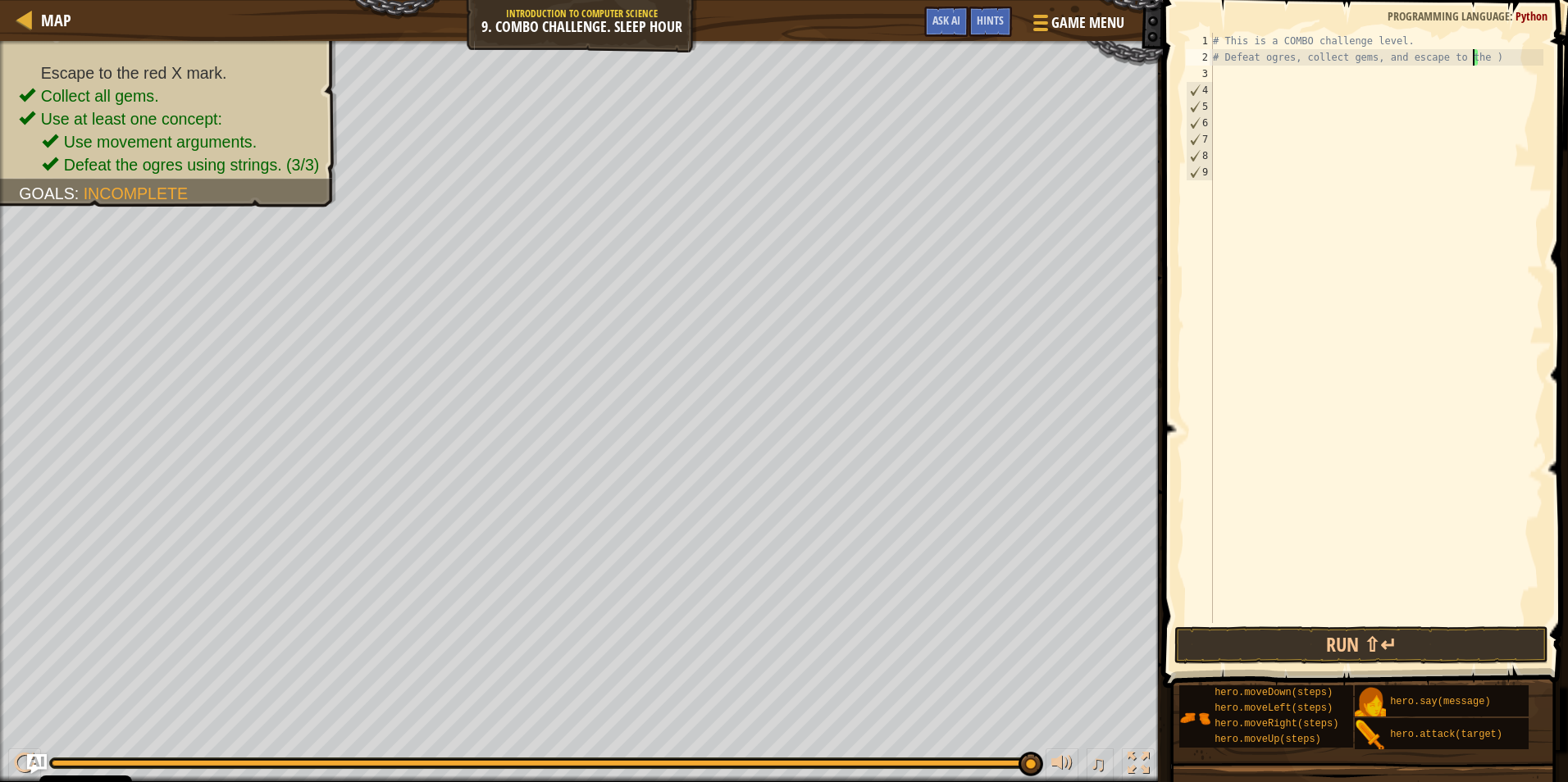
type textarea "# Defeat ogres, collect gems, and escape to )"
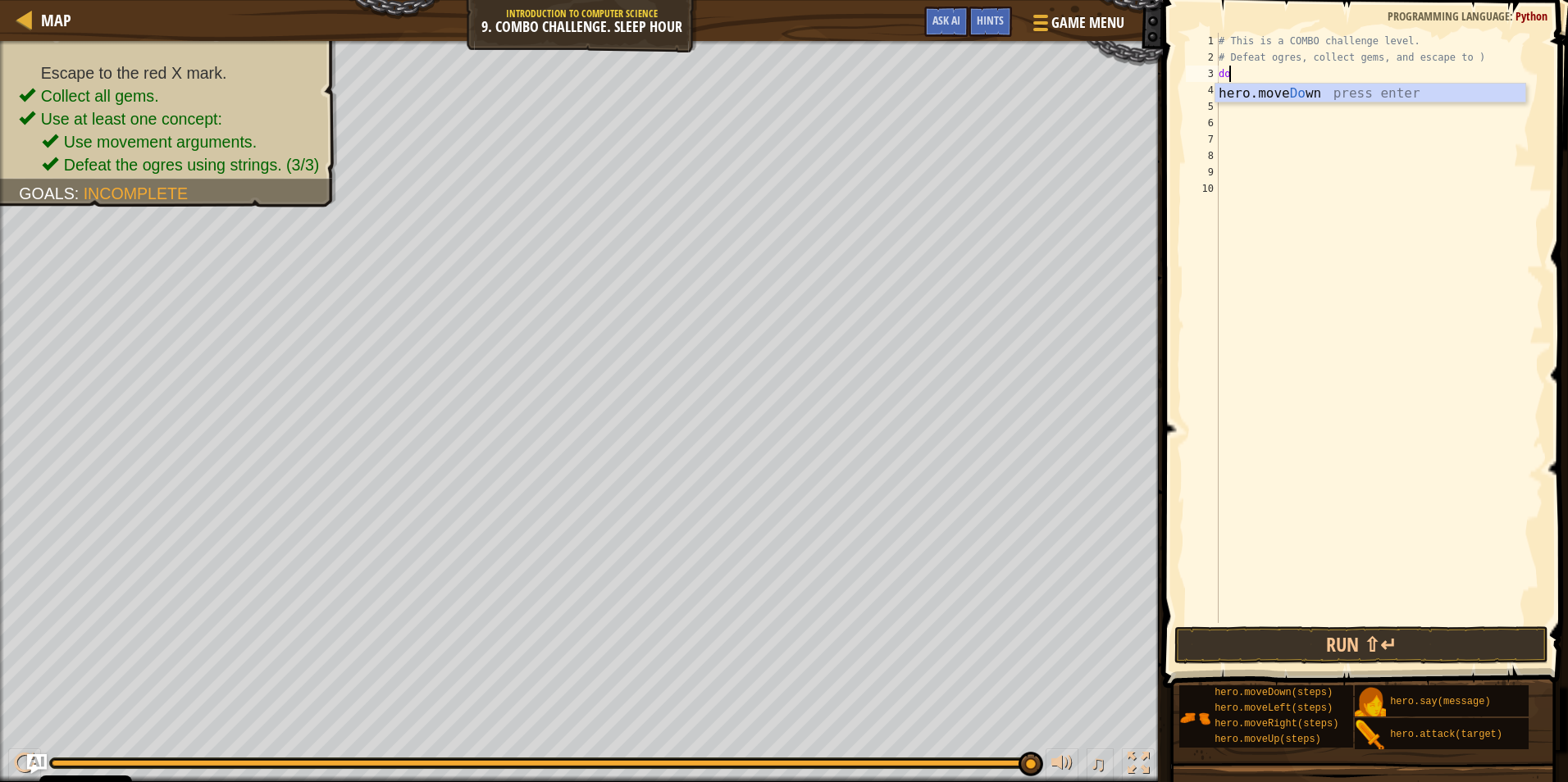
scroll to position [7, 1]
type textarea "down"
type textarea "right"
click at [1298, 89] on div "# This is a COMBO challenge level. # Defeat [PERSON_NAME], collect gems, and es…" at bounding box center [1379, 344] width 328 height 623
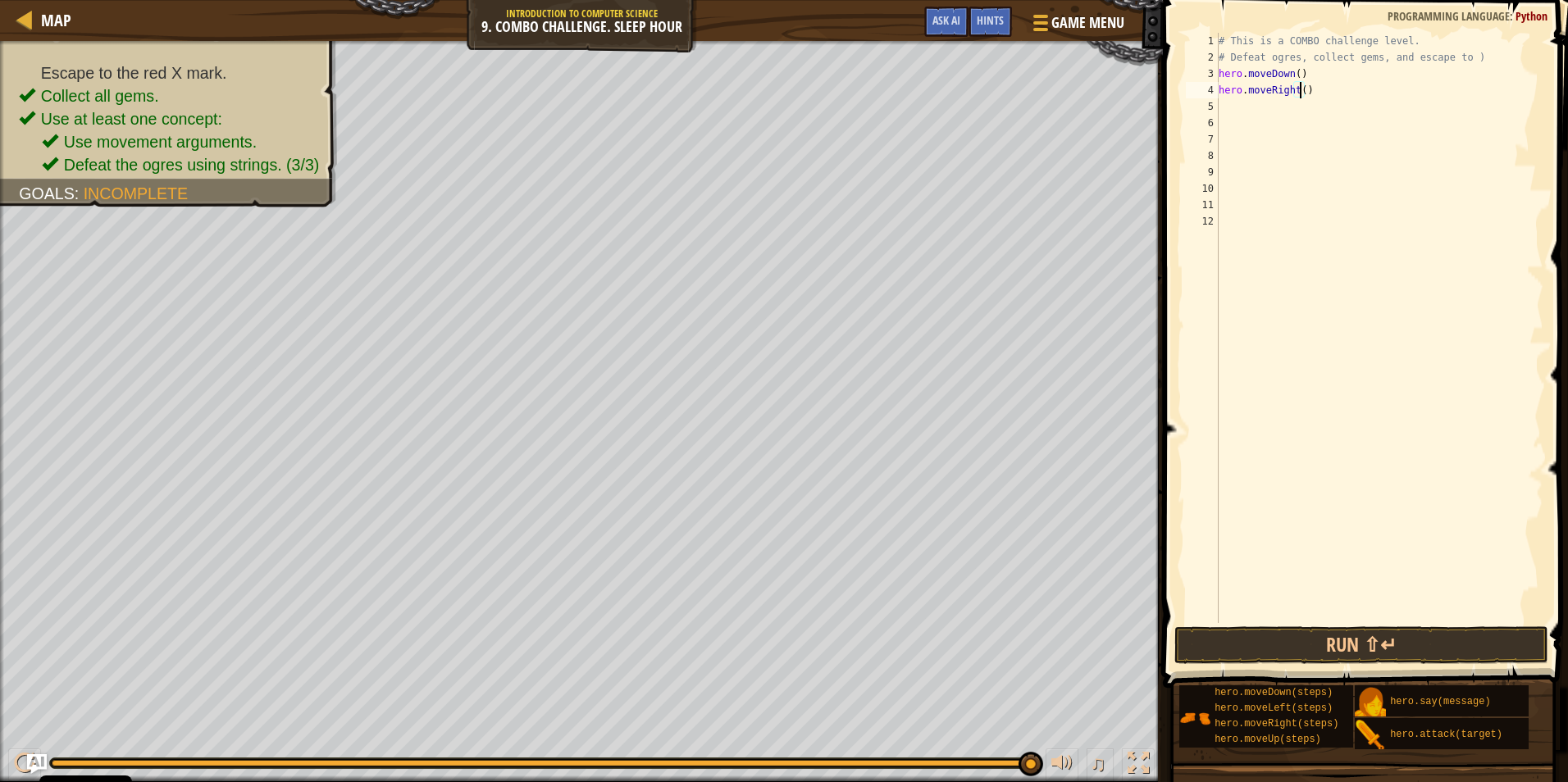
type textarea "hero.moveRight(2)"
type textarea "u"
click at [1318, 148] on div "hero. at tack press enter" at bounding box center [1370, 162] width 310 height 59
type textarea "hero.attack("Ursa")"
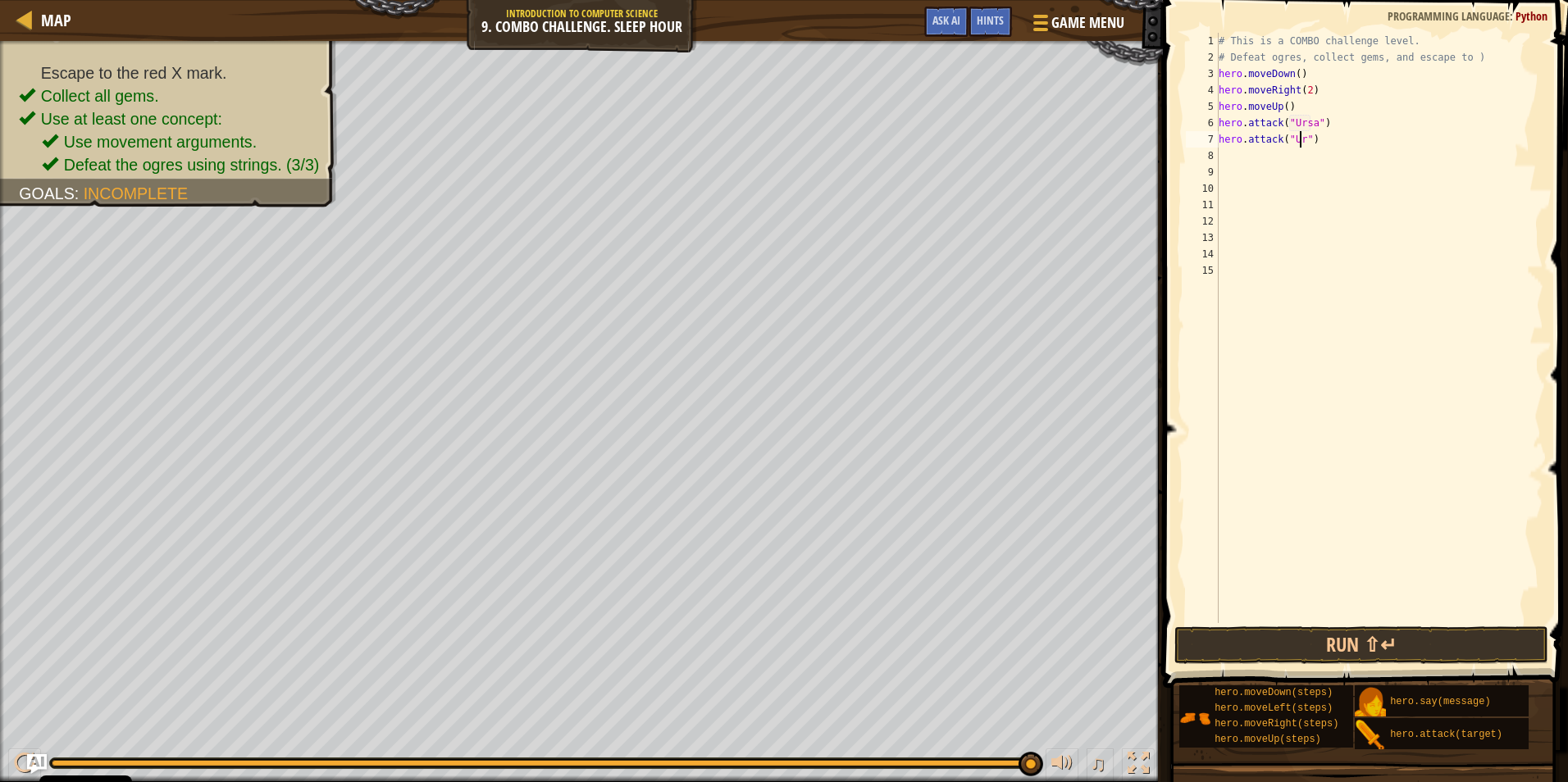
type textarea "hero.attack("Ursa")"
type textarea "left"
click at [1291, 153] on div "# This is a COMBO challenge level. # Defeat [PERSON_NAME], collect gems, and es…" at bounding box center [1379, 344] width 328 height 623
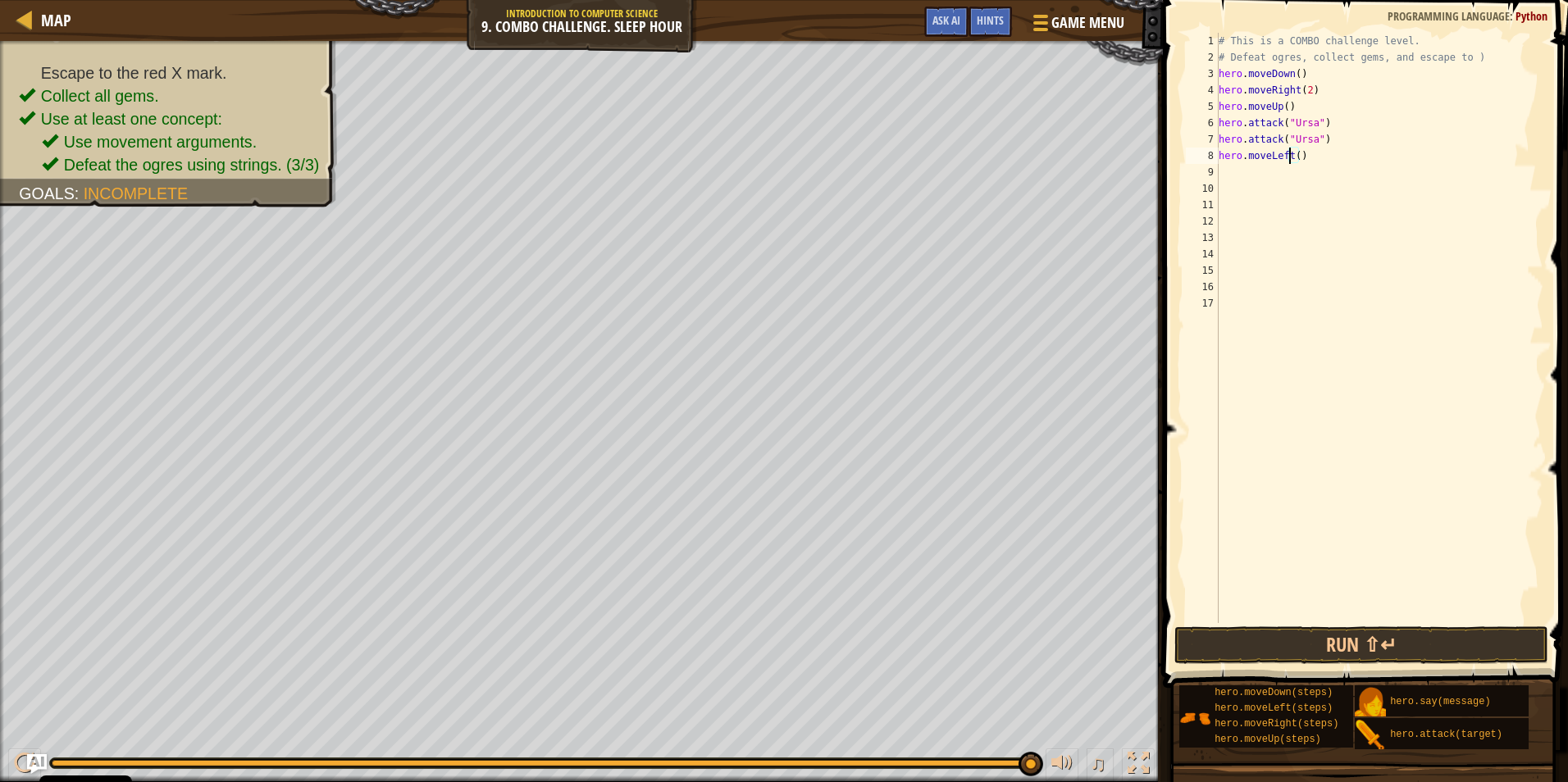
click at [1295, 152] on div "# This is a COMBO challenge level. # Defeat [PERSON_NAME], collect gems, and es…" at bounding box center [1379, 344] width 328 height 623
type textarea "hero.moveLeft(2)"
type textarea "up"
click at [1331, 203] on div "hero. att ack press enter" at bounding box center [1370, 227] width 310 height 59
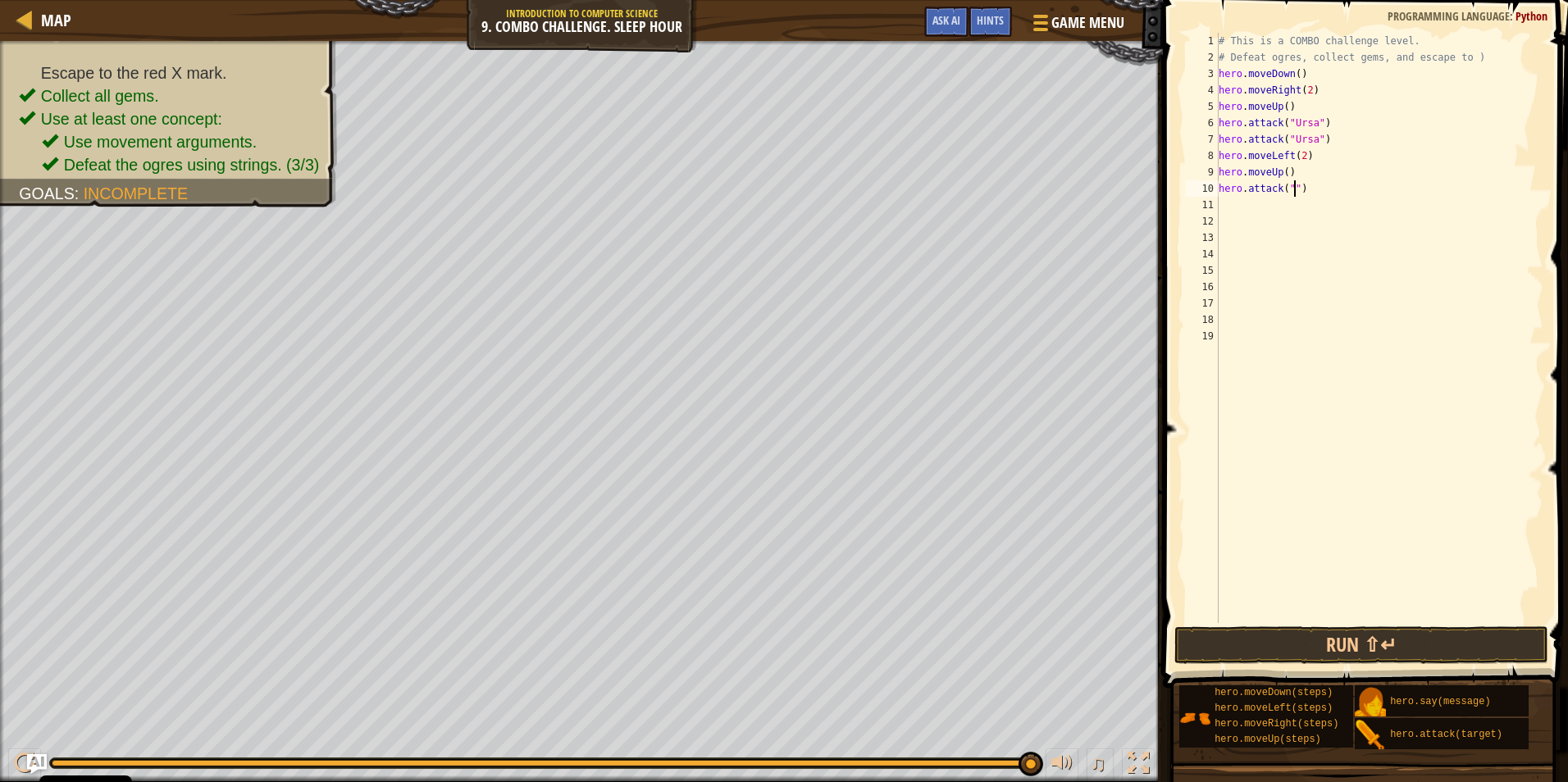
click at [1292, 186] on div "# This is a COMBO challenge level. # Defeat [PERSON_NAME], collect gems, and es…" at bounding box center [1379, 344] width 328 height 623
type textarea "hero.attack()"
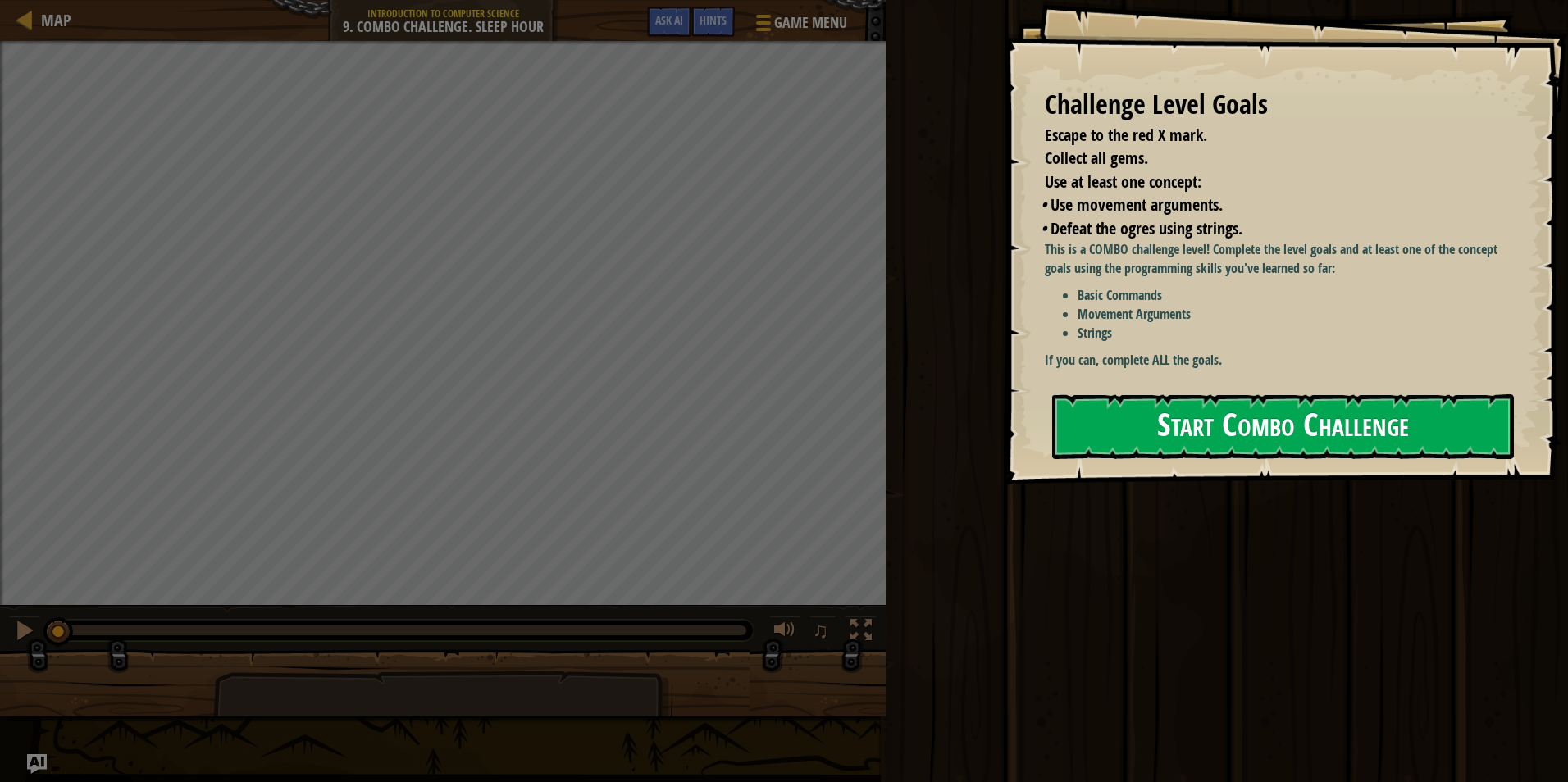
click at [1304, 405] on button "Start Combo Challenge" at bounding box center [1283, 426] width 462 height 65
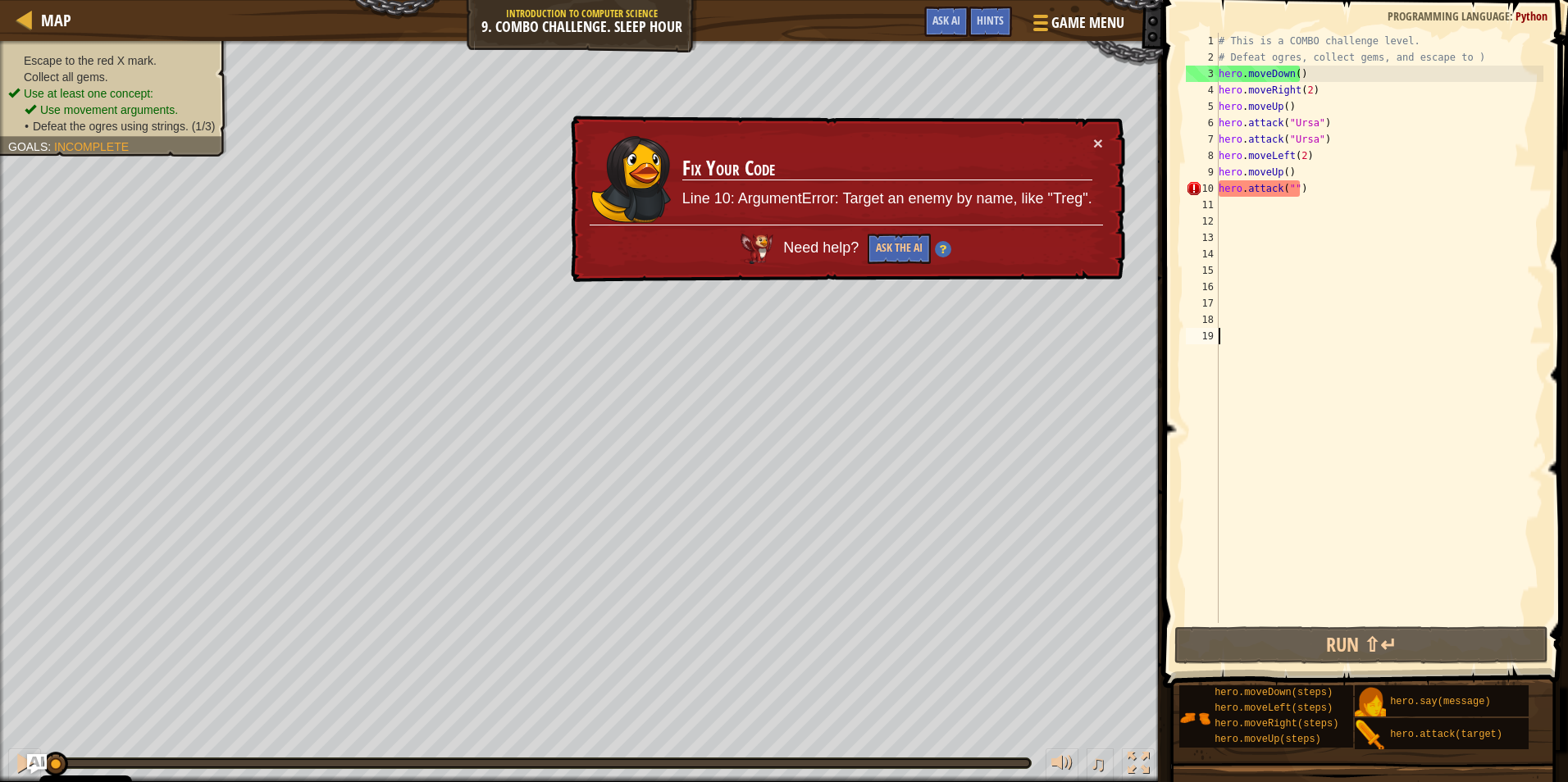
click at [1293, 188] on div "# This is a COMBO challenge level. # Defeat [PERSON_NAME], collect gems, and es…" at bounding box center [1379, 344] width 328 height 623
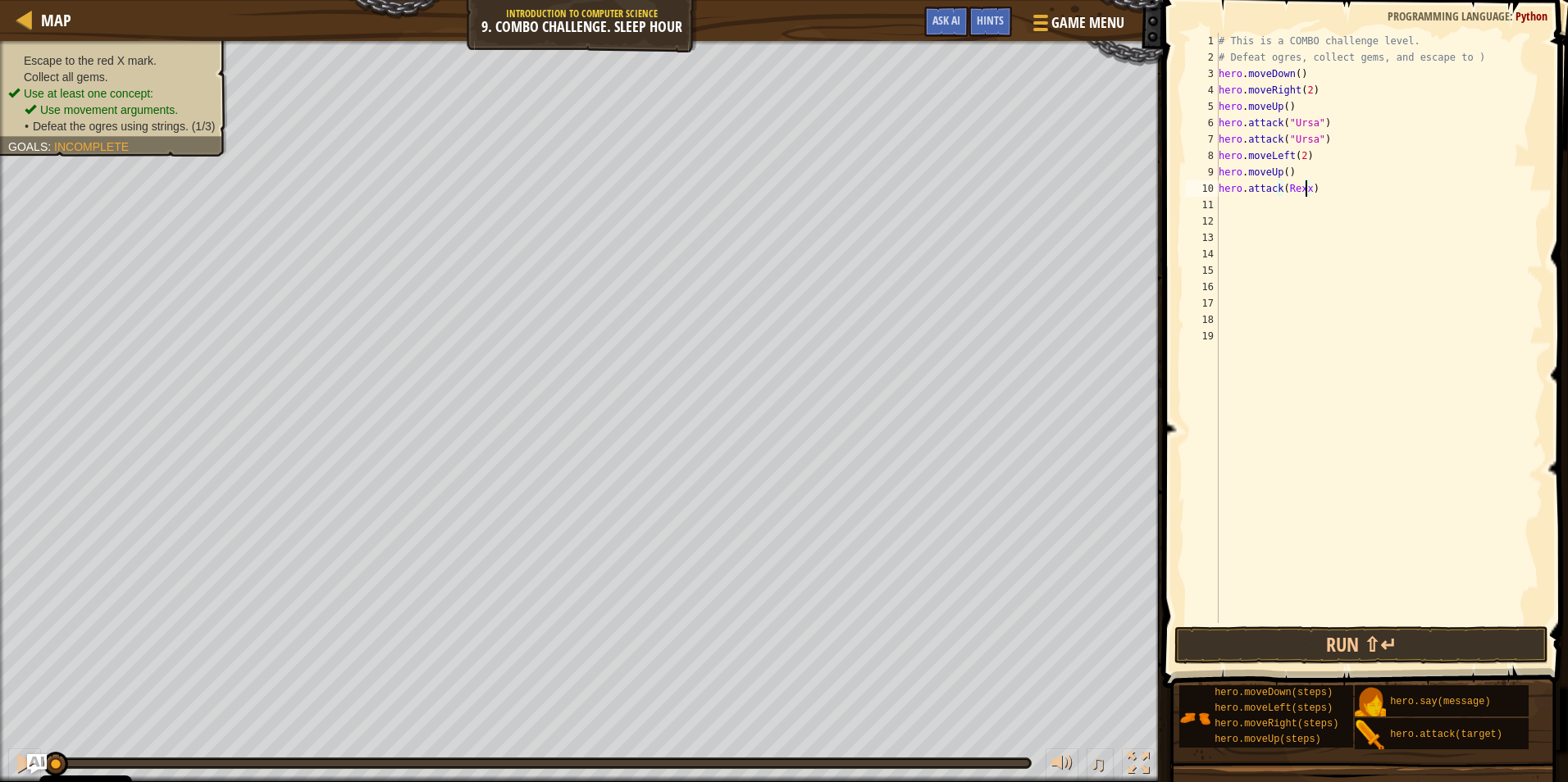
type textarea "hero.attack(Rexxar)"
type textarea "aty"
type textarea "hero.attack("Rexxar")"
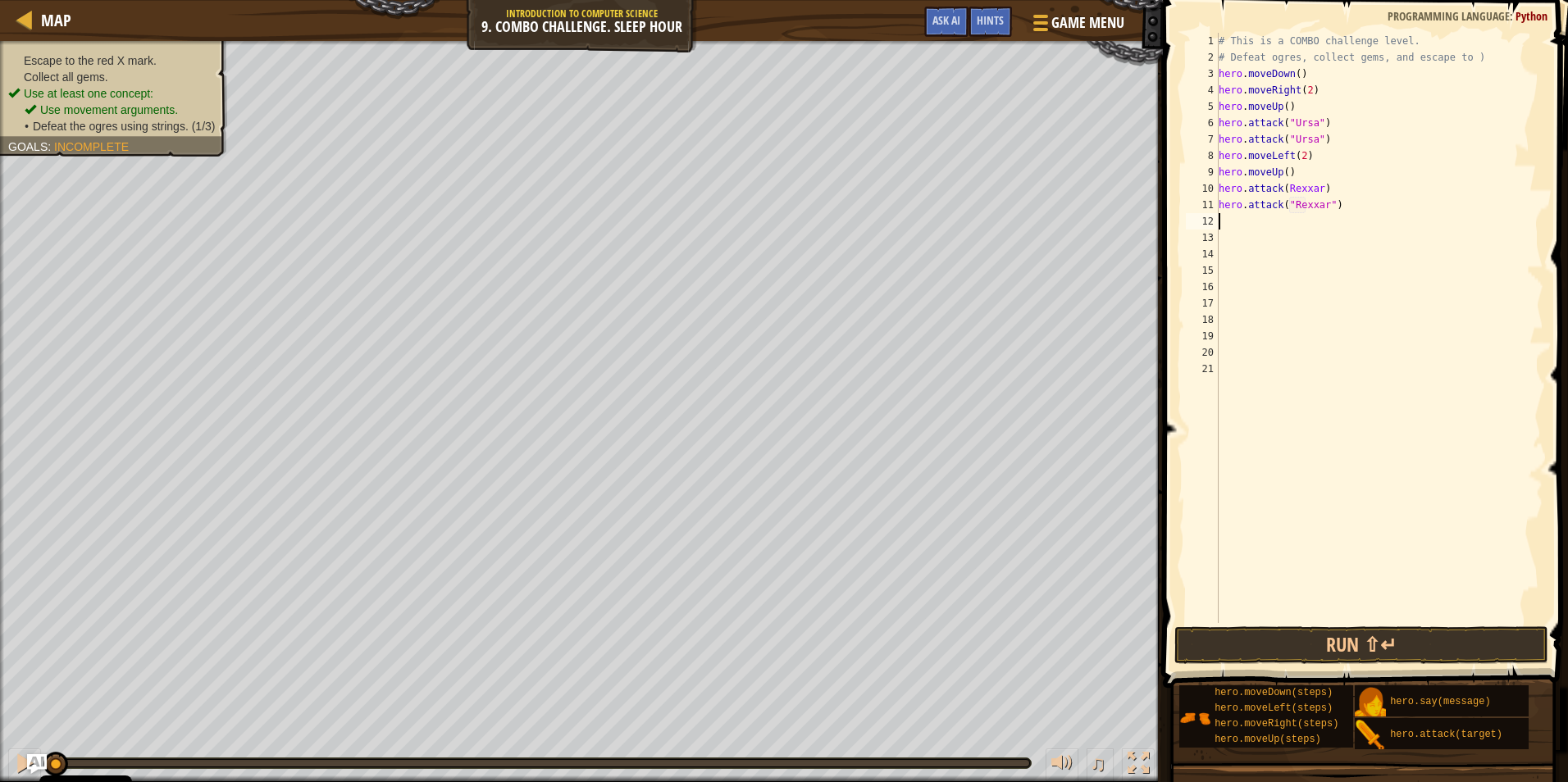
scroll to position [7, 0]
type textarea "right"
type textarea "hero.attack("Brack")"
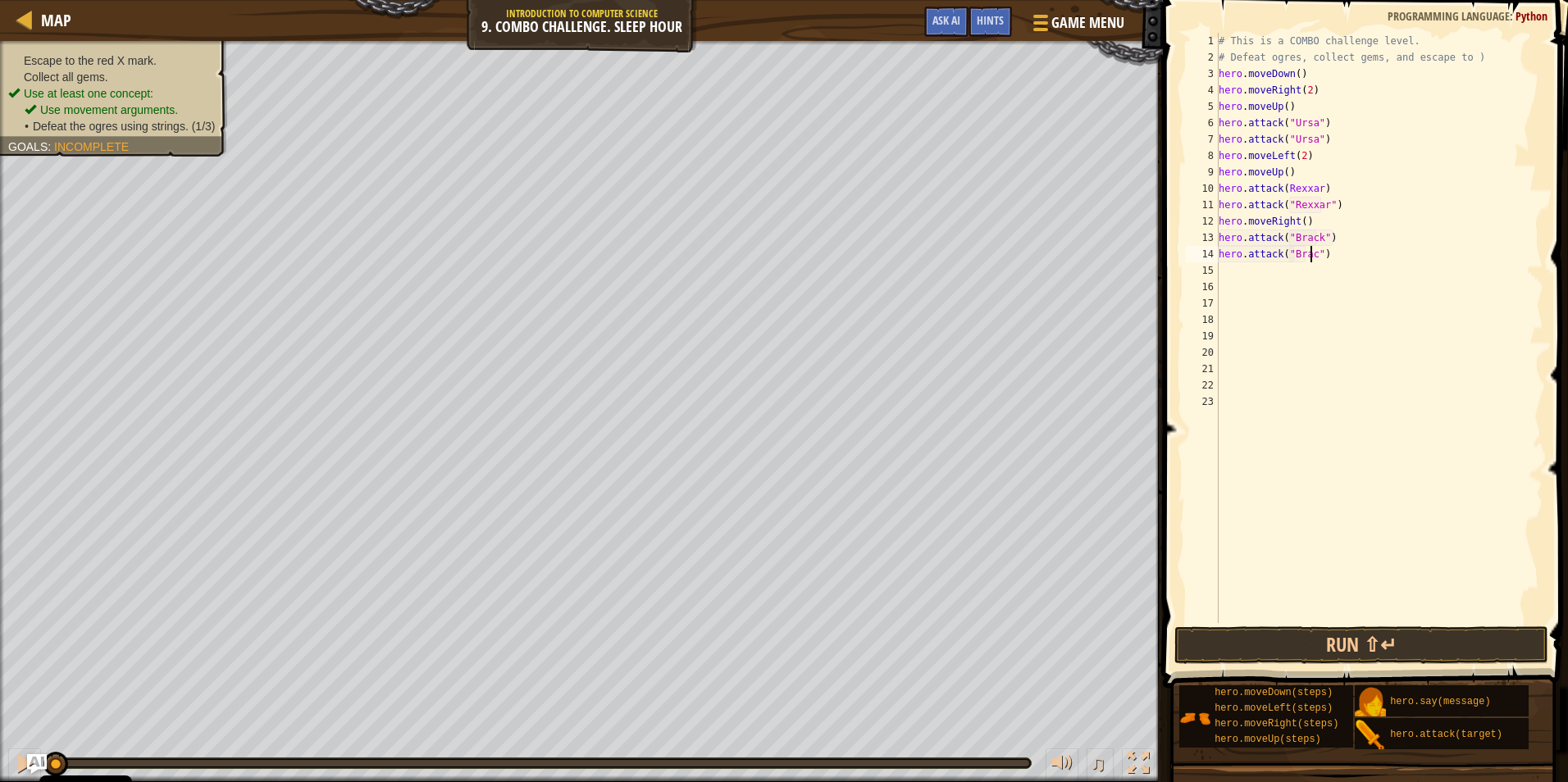
type textarea "hero.attack("Brack")"
type textarea "right"
click at [1297, 270] on div "# This is a COMBO challenge level. # Defeat ogres, collect gems, and escape to …" at bounding box center [1379, 344] width 328 height 623
click at [1389, 654] on button "Run ⇧↵" at bounding box center [1361, 645] width 374 height 38
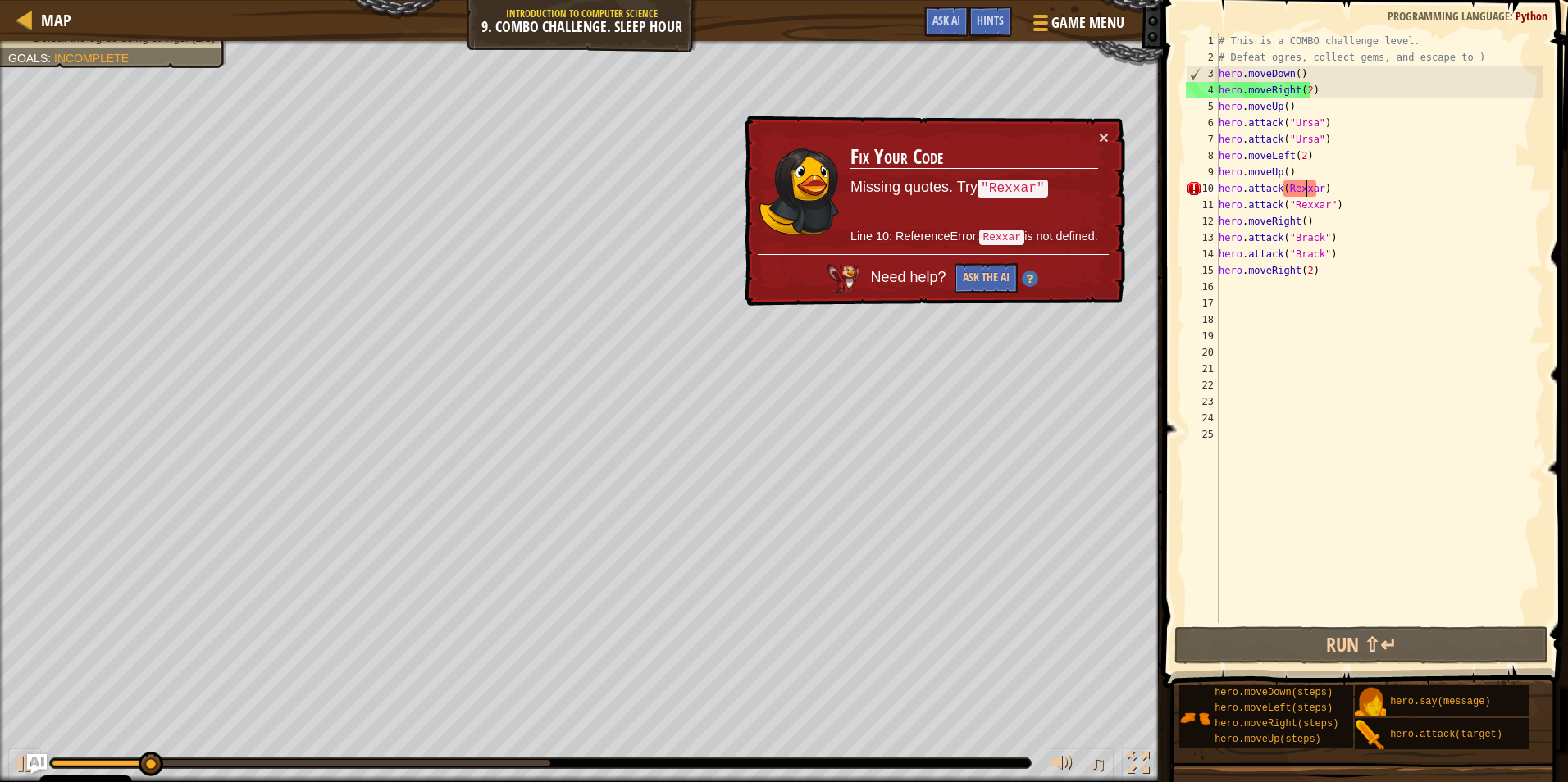
click at [1303, 187] on div "# This is a COMBO challenge level. # Defeat ogres, collect gems, and escape to …" at bounding box center [1379, 344] width 328 height 623
click at [1323, 196] on div "# This is a COMBO challenge level. # Defeat ogres, collect gems, and escape to …" at bounding box center [1379, 344] width 328 height 623
click at [1280, 193] on div "# This is a COMBO challenge level. # Defeat ogres, collect gems, and escape to …" at bounding box center [1379, 344] width 328 height 623
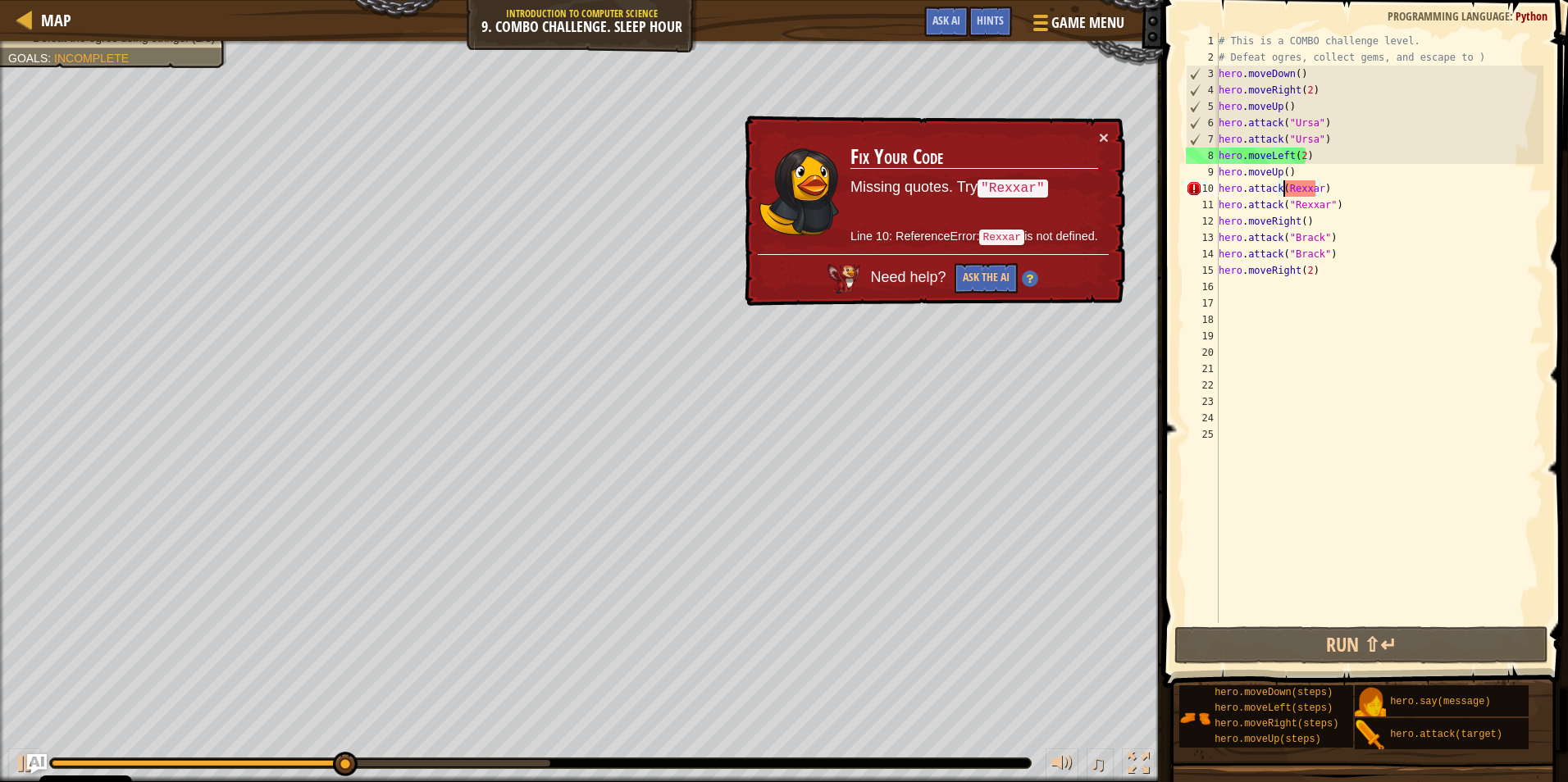
click at [1282, 184] on div "# This is a COMBO challenge level. # Defeat ogres, collect gems, and escape to …" at bounding box center [1379, 344] width 328 height 623
click at [1315, 189] on div "# This is a COMBO challenge level. # Defeat ogres, collect gems, and escape to …" at bounding box center [1379, 344] width 328 height 623
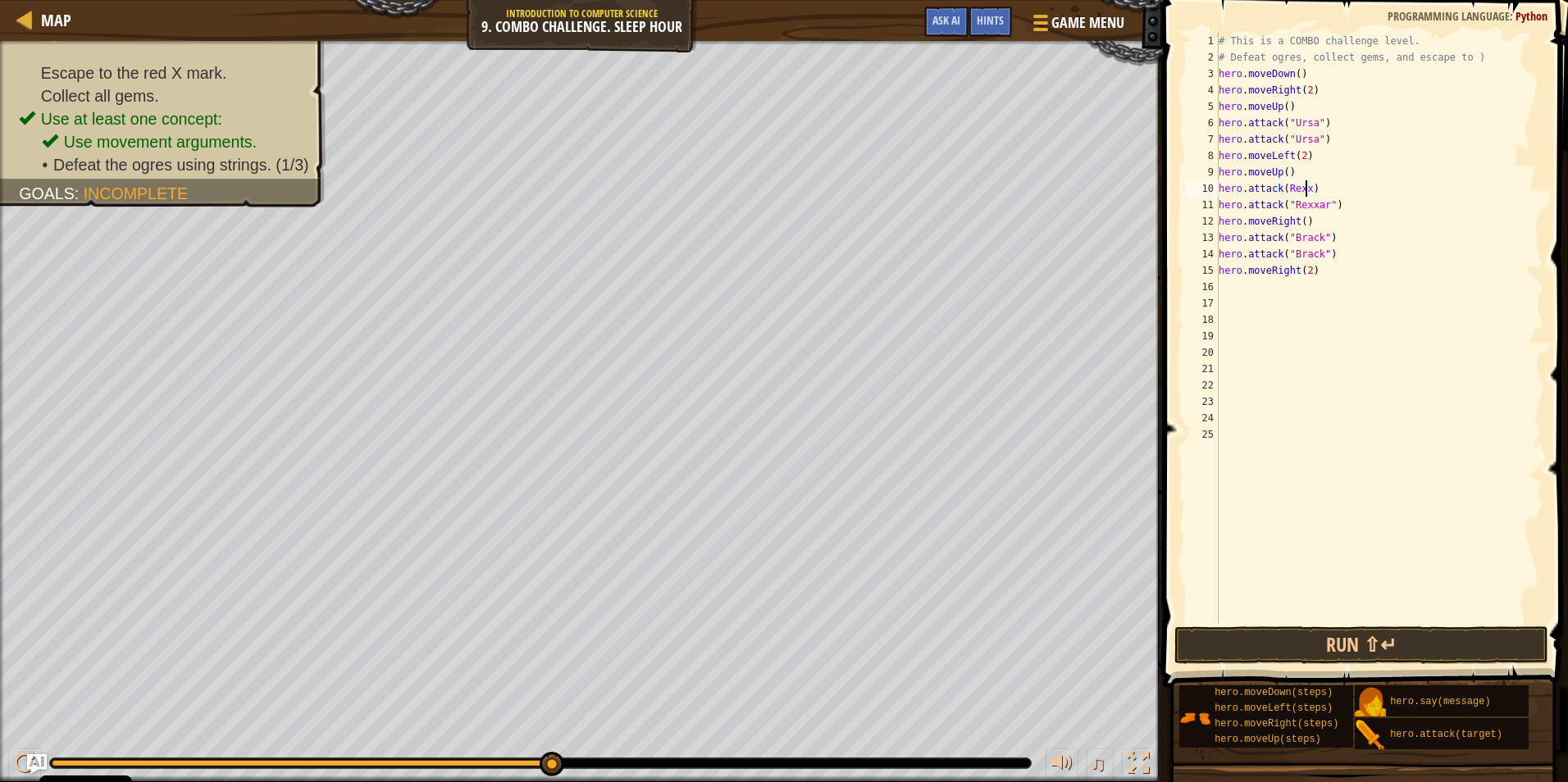
scroll to position [7, 7]
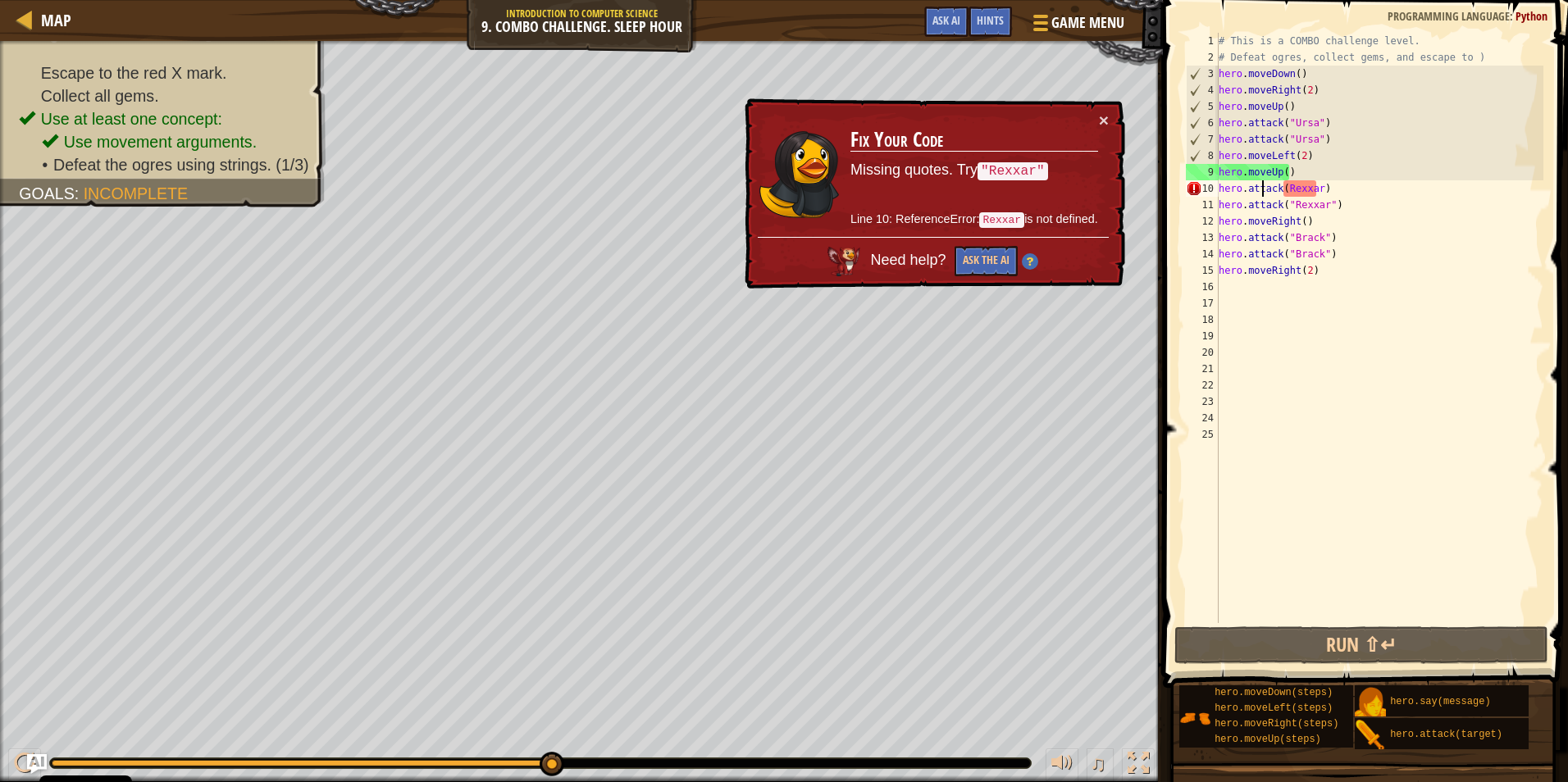
click at [1264, 194] on div "# This is a COMBO challenge level. # Defeat ogres, collect gems, and escape to …" at bounding box center [1379, 344] width 328 height 623
drag, startPoint x: 1116, startPoint y: 128, endPoint x: 1099, endPoint y: 119, distance: 19.4
click at [1113, 128] on div "× Fix Your Code Missing quotes. Try "Rexxar" Line 10: ReferenceError: Rexxar is…" at bounding box center [933, 193] width 384 height 191
click at [1099, 117] on button "×" at bounding box center [1104, 119] width 10 height 17
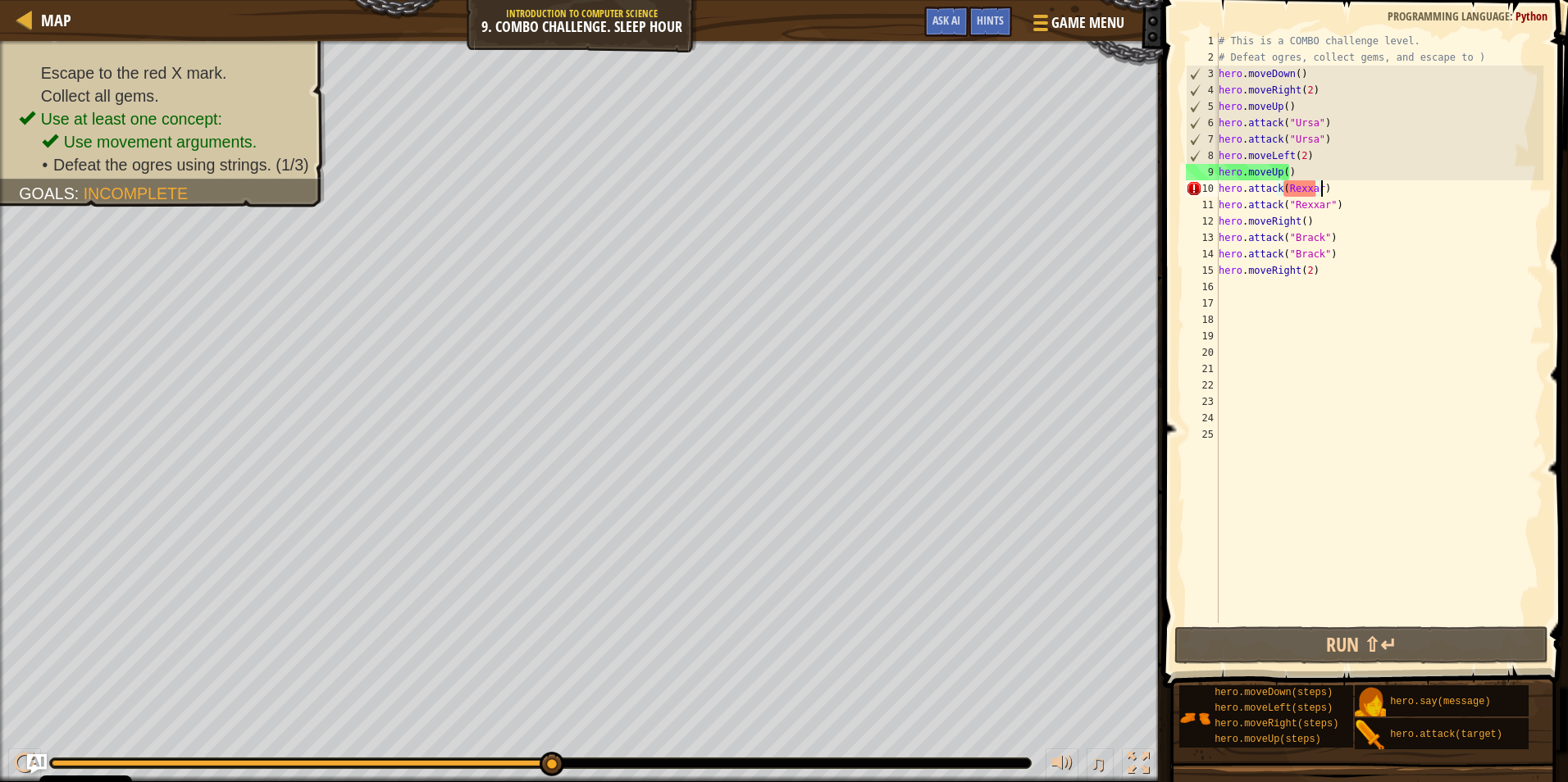
click at [1333, 193] on div "# This is a COMBO challenge level. # Defeat ogres, collect gems, and escape to …" at bounding box center [1379, 344] width 328 height 623
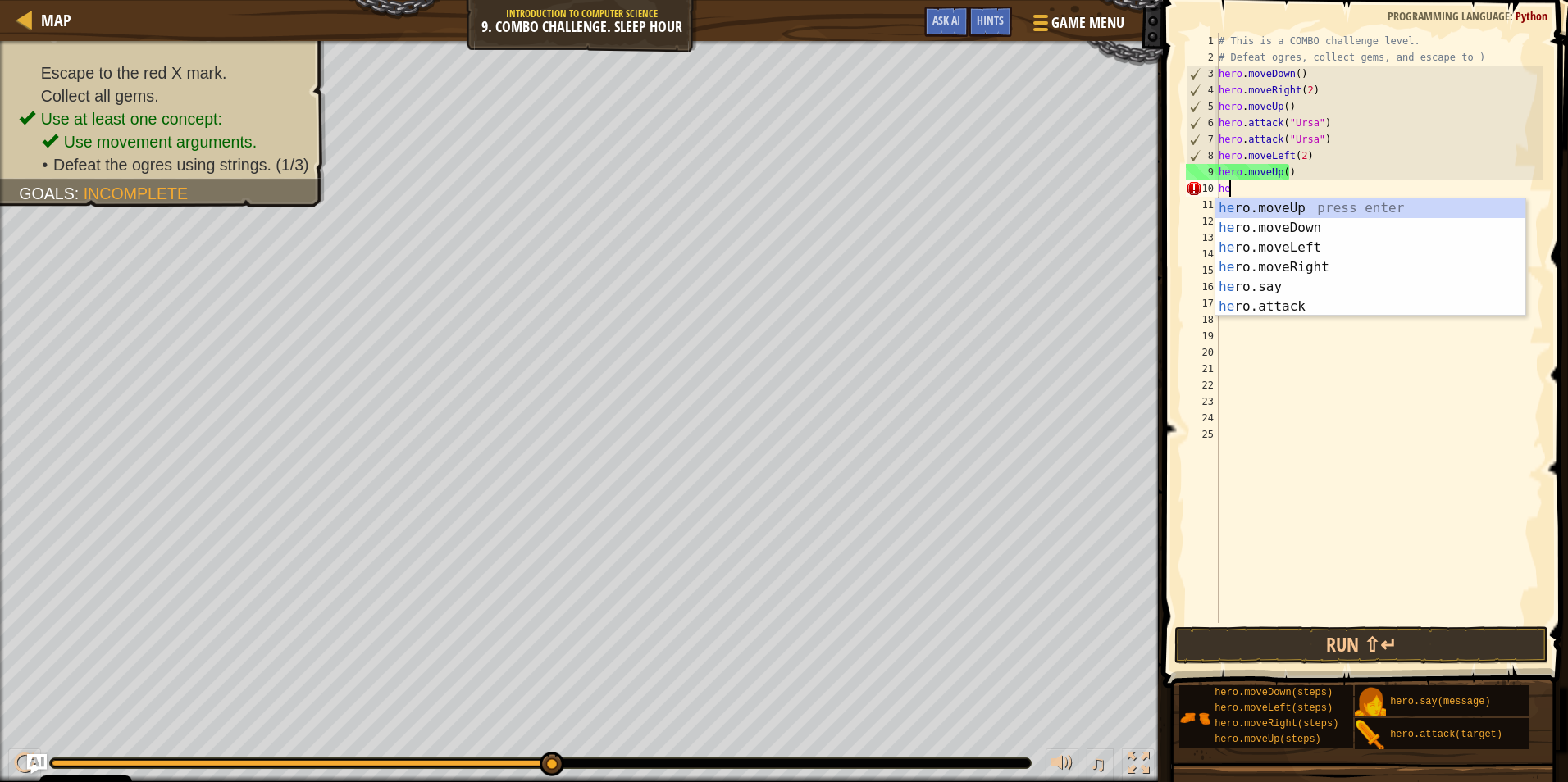
scroll to position [7, 0]
type textarea "h"
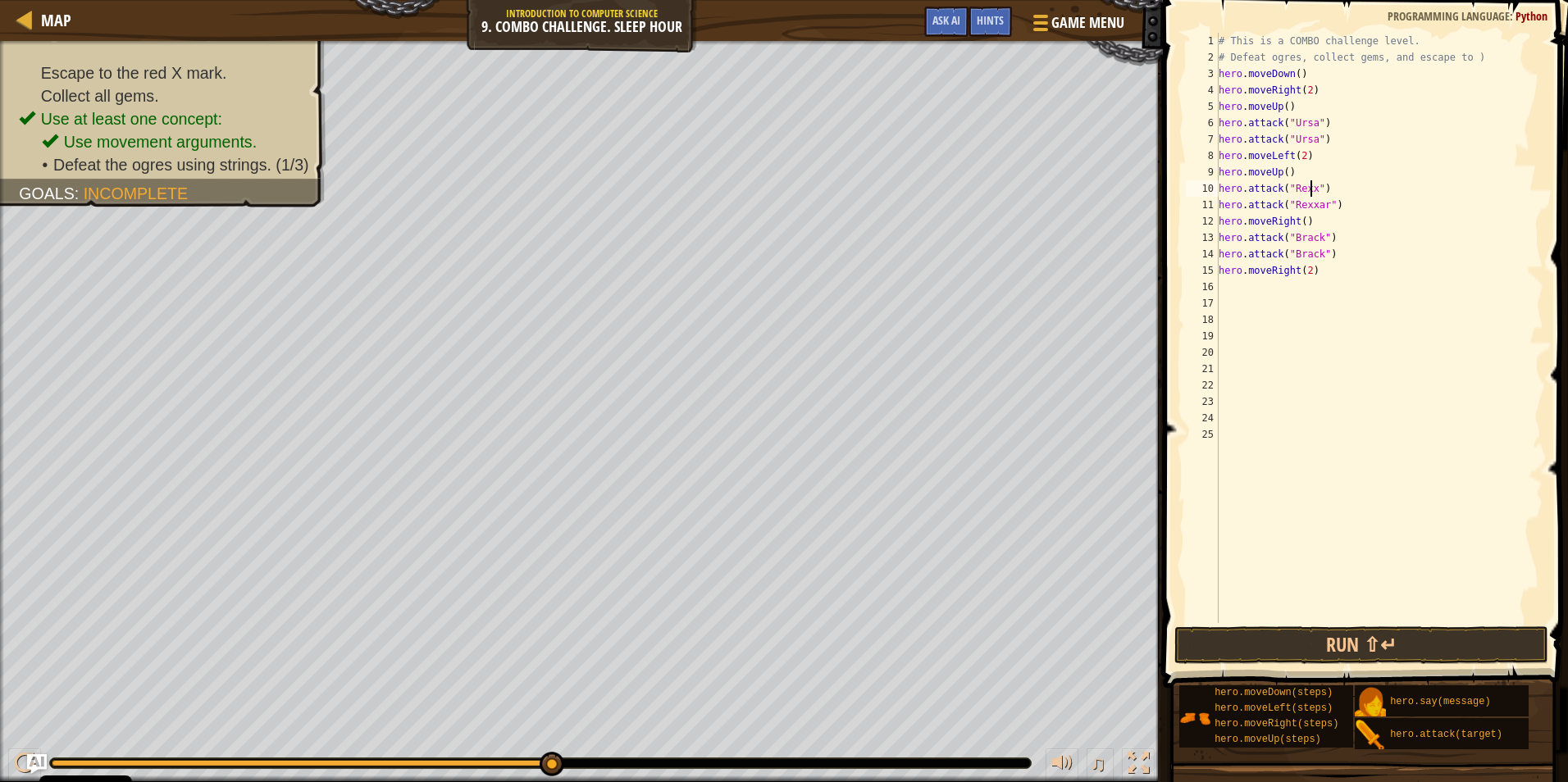
type textarea "hero.attack("Rexxar")"
click at [1354, 644] on button "Run ⇧↵" at bounding box center [1361, 645] width 374 height 38
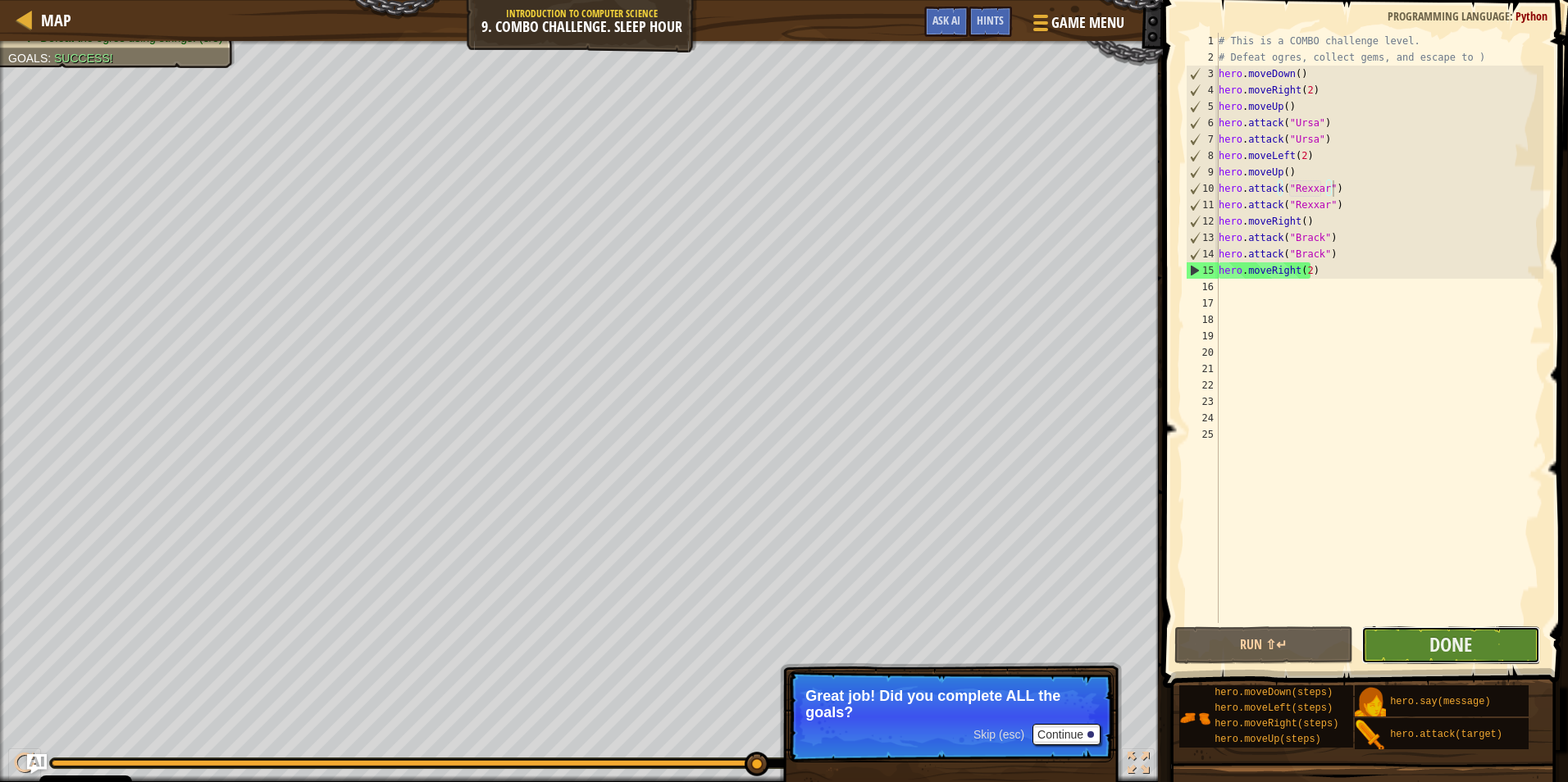
click at [1469, 658] on button "Done" at bounding box center [1450, 645] width 179 height 38
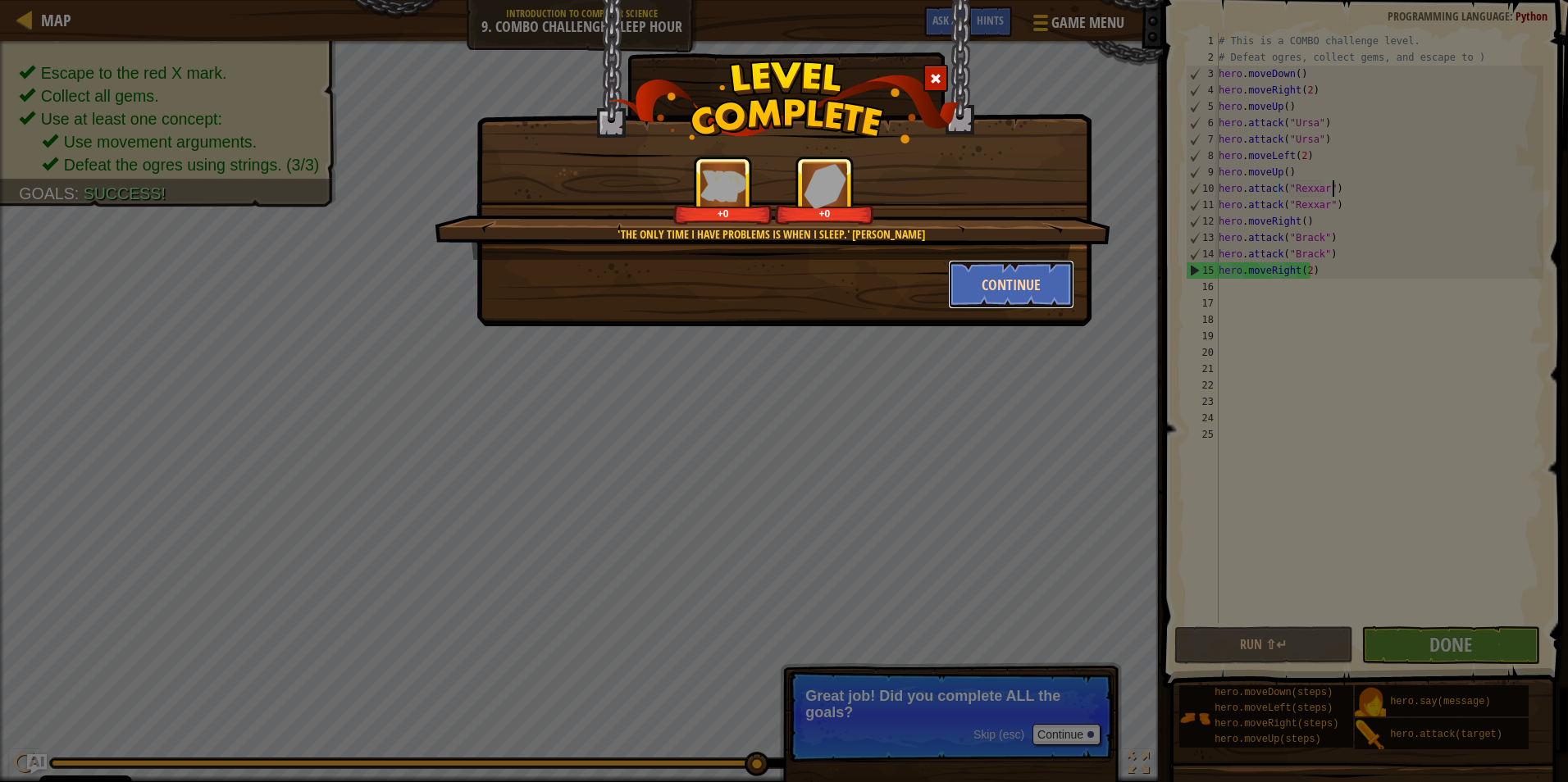
click at [1037, 277] on button "Continue" at bounding box center [1011, 284] width 127 height 49
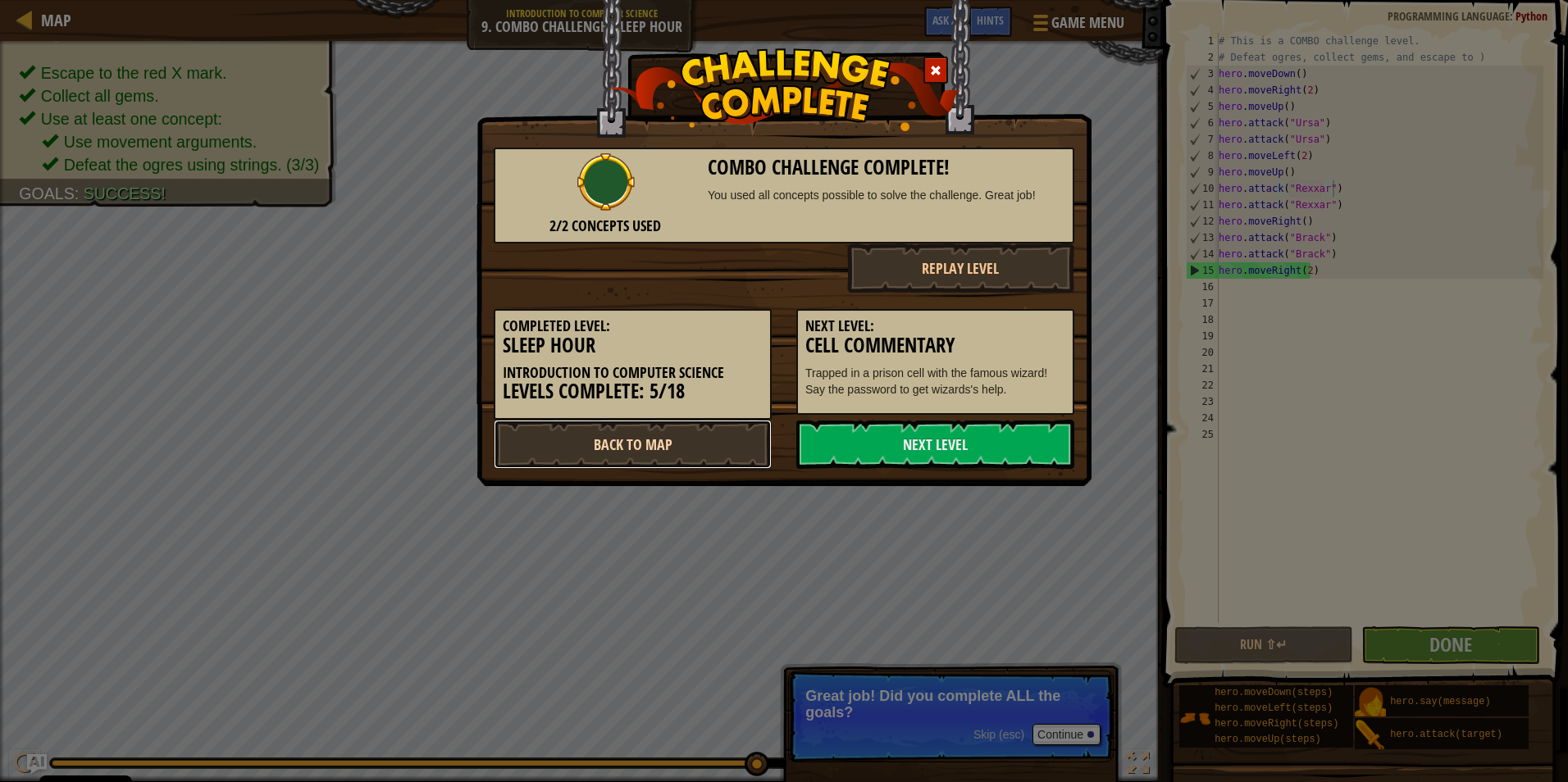
click at [649, 448] on link "Back to Map" at bounding box center [633, 444] width 278 height 49
select select "en-[GEOGRAPHIC_DATA]"
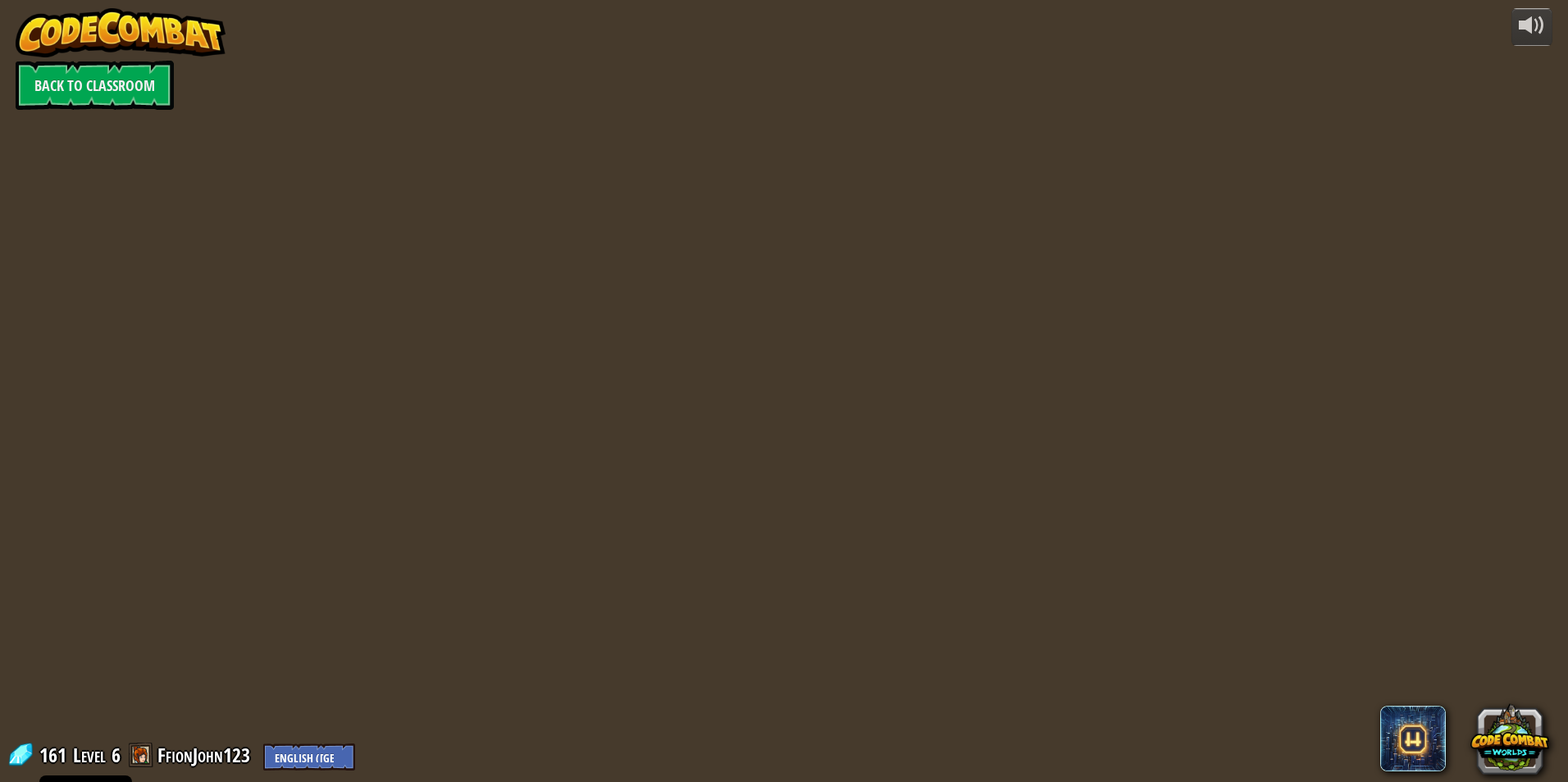
select select "en-[GEOGRAPHIC_DATA]"
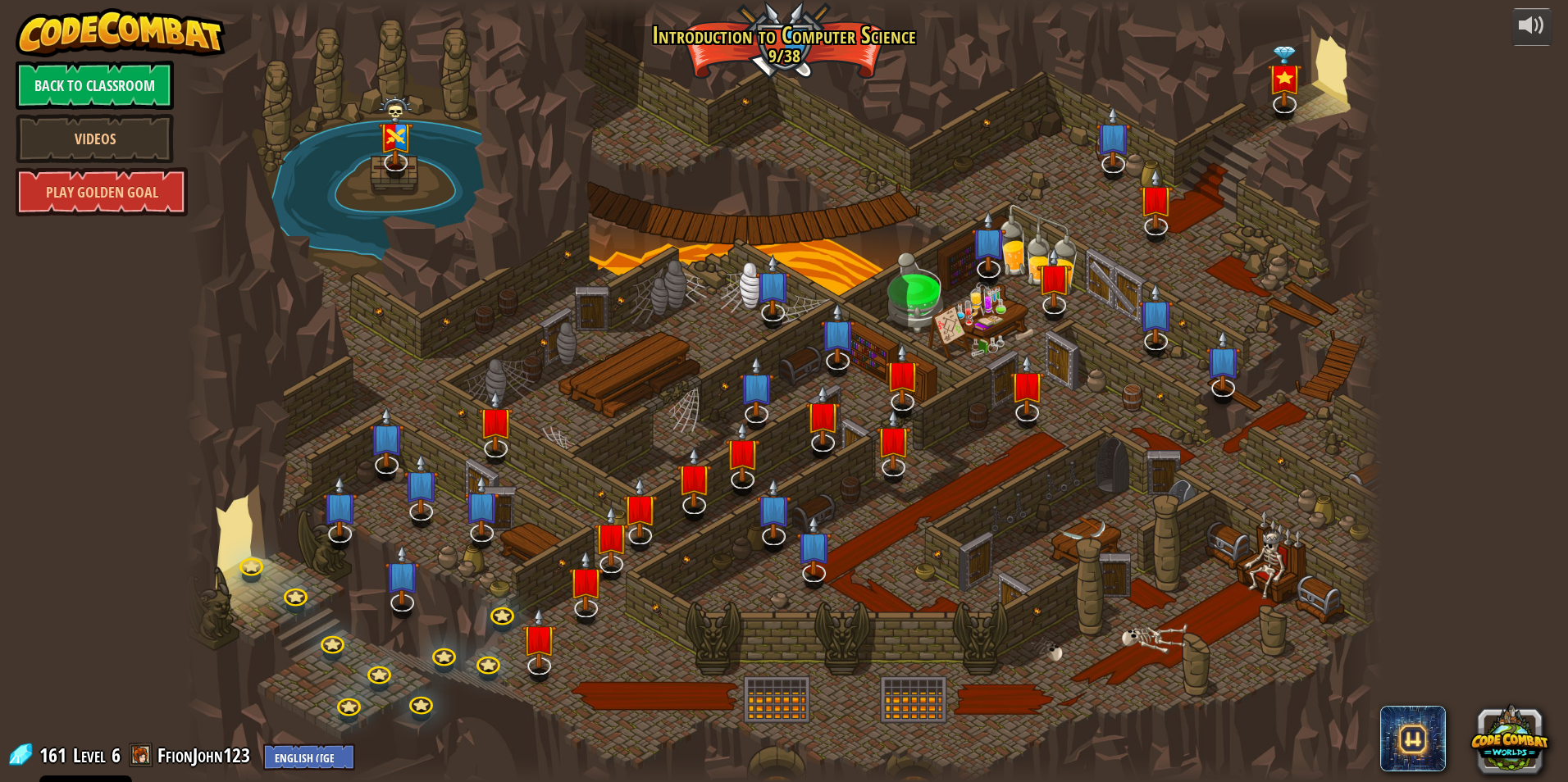
select select "en-[GEOGRAPHIC_DATA]"
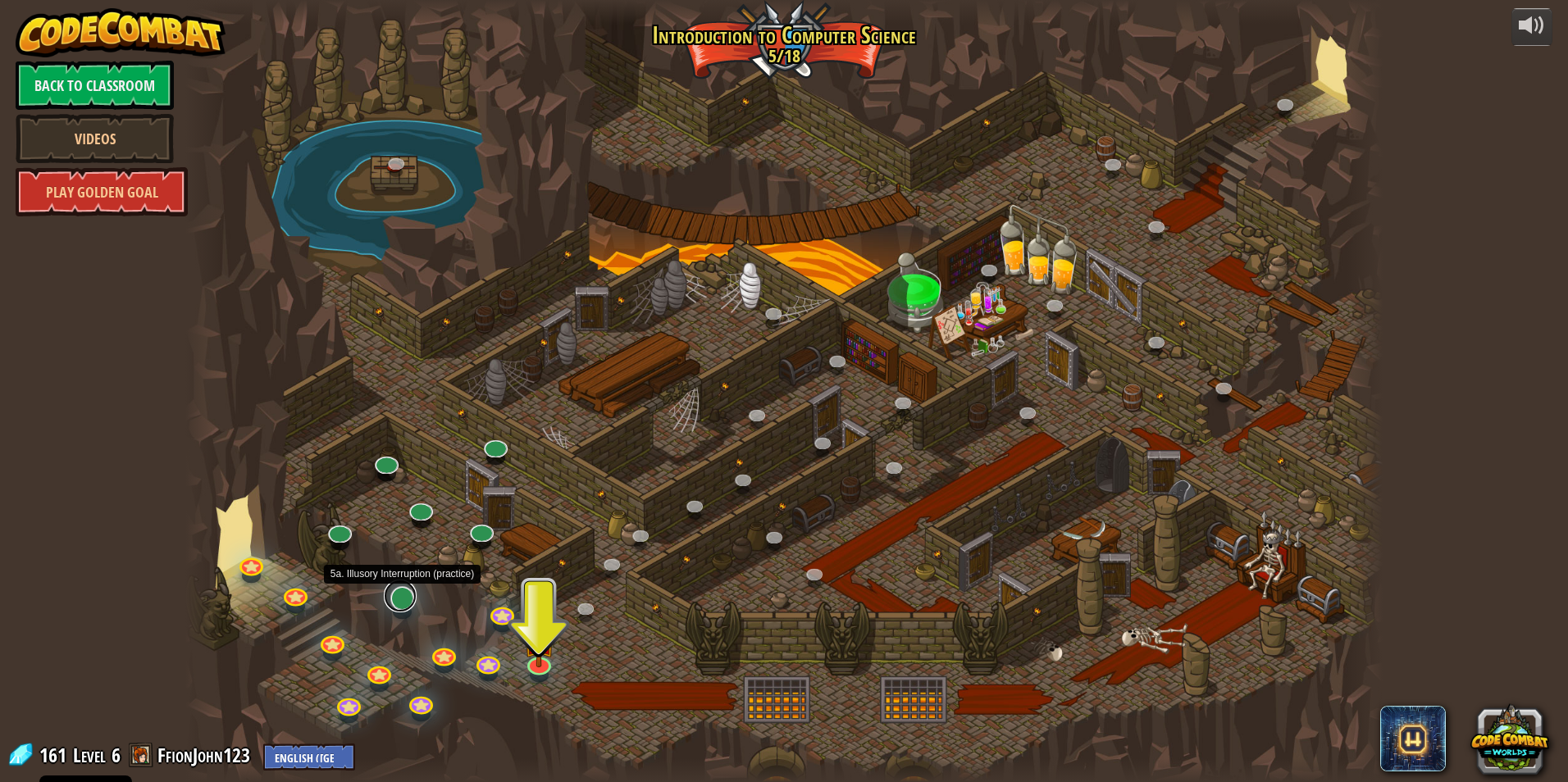
click at [403, 610] on div "25. Kithgard Gates (Locked) Escape the Kithgard dungeons, and don't let the gua…" at bounding box center [783, 391] width 1197 height 782
click at [402, 601] on link at bounding box center [400, 596] width 33 height 33
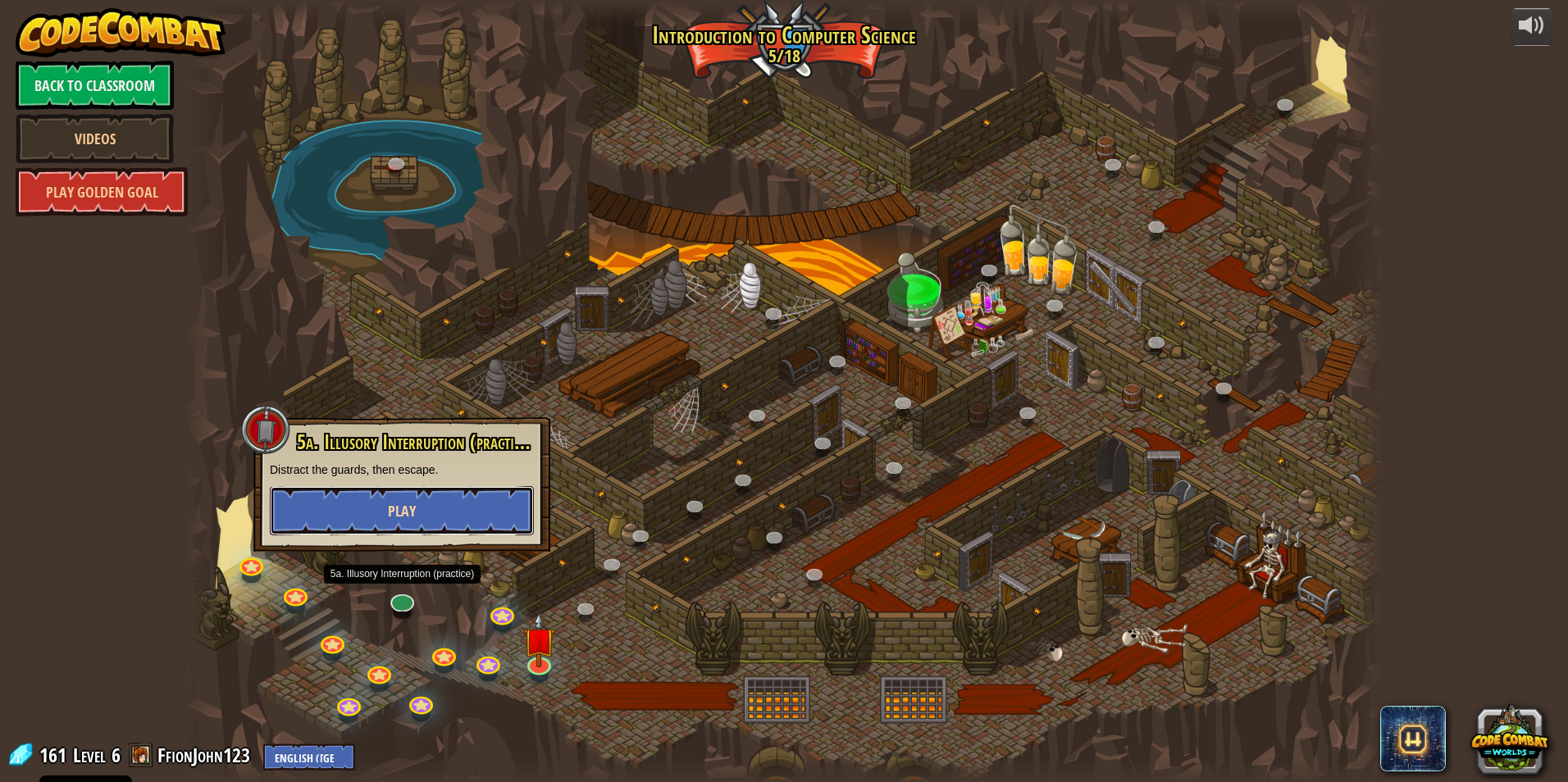
click at [416, 515] on button "Play" at bounding box center [402, 510] width 264 height 49
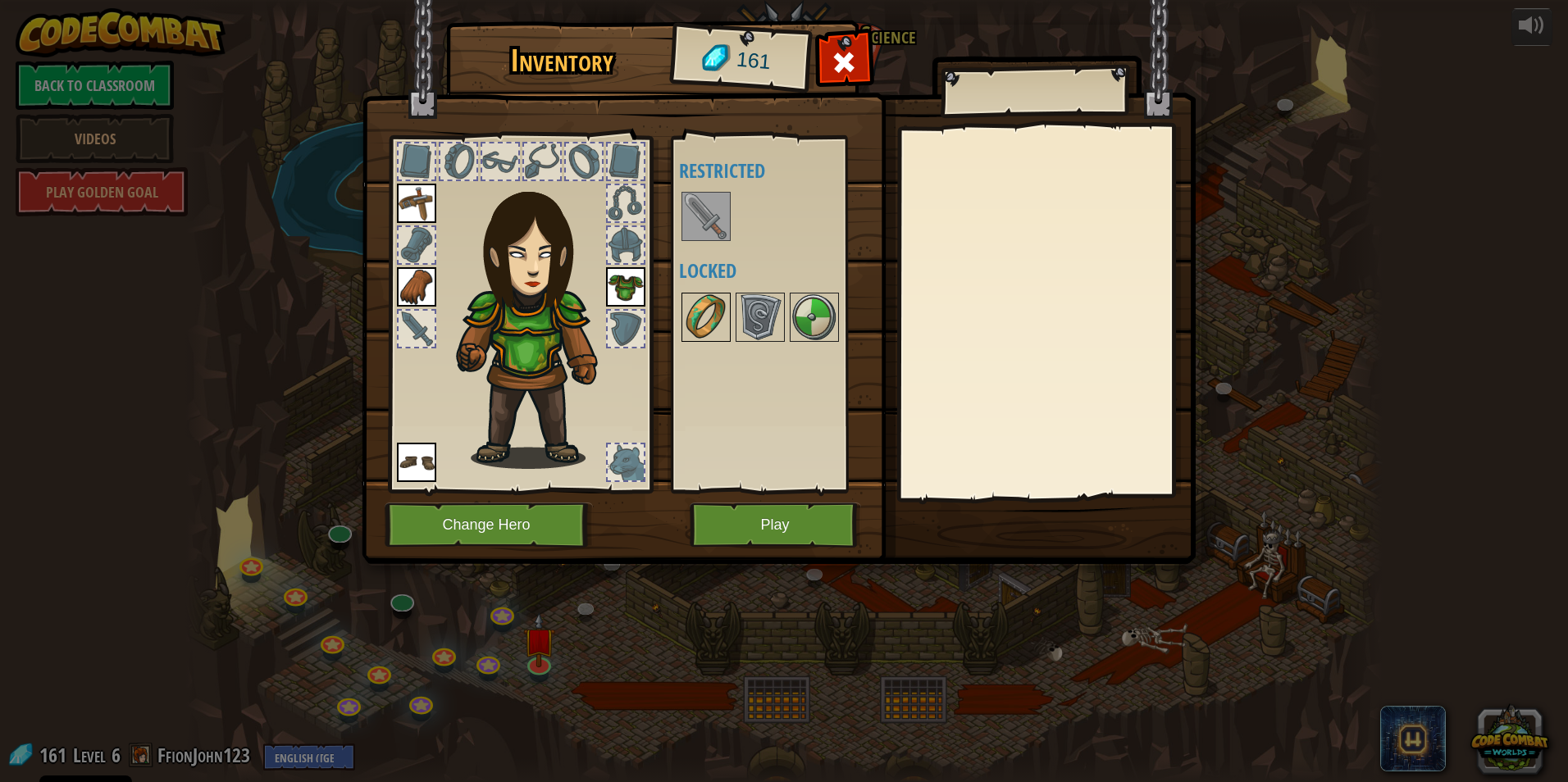
click at [701, 293] on div at bounding box center [705, 317] width 49 height 49
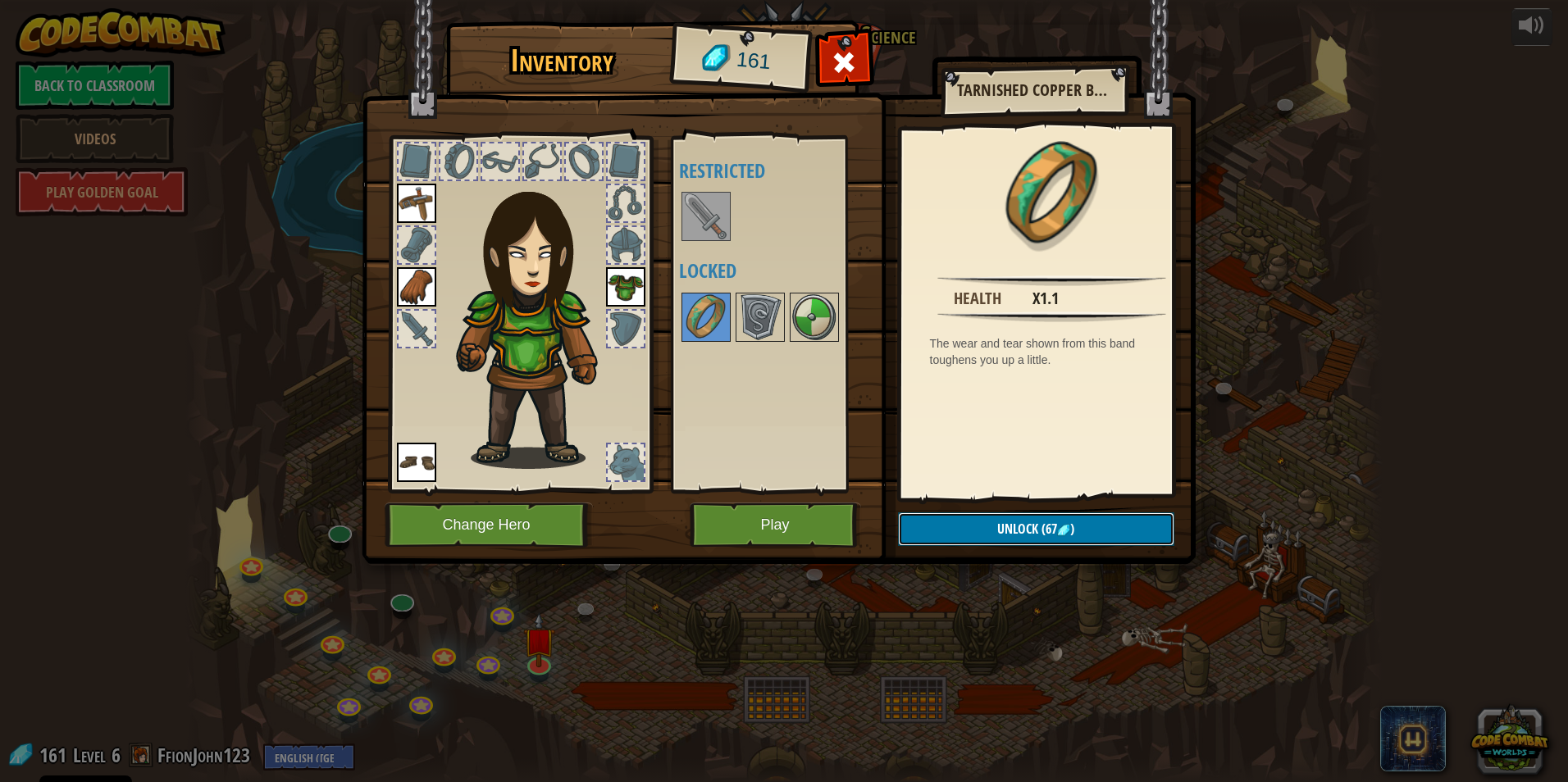
click at [974, 529] on button "Unlock (67 )" at bounding box center [1036, 529] width 276 height 34
click at [1042, 531] on button "Confirm" at bounding box center [1036, 529] width 276 height 34
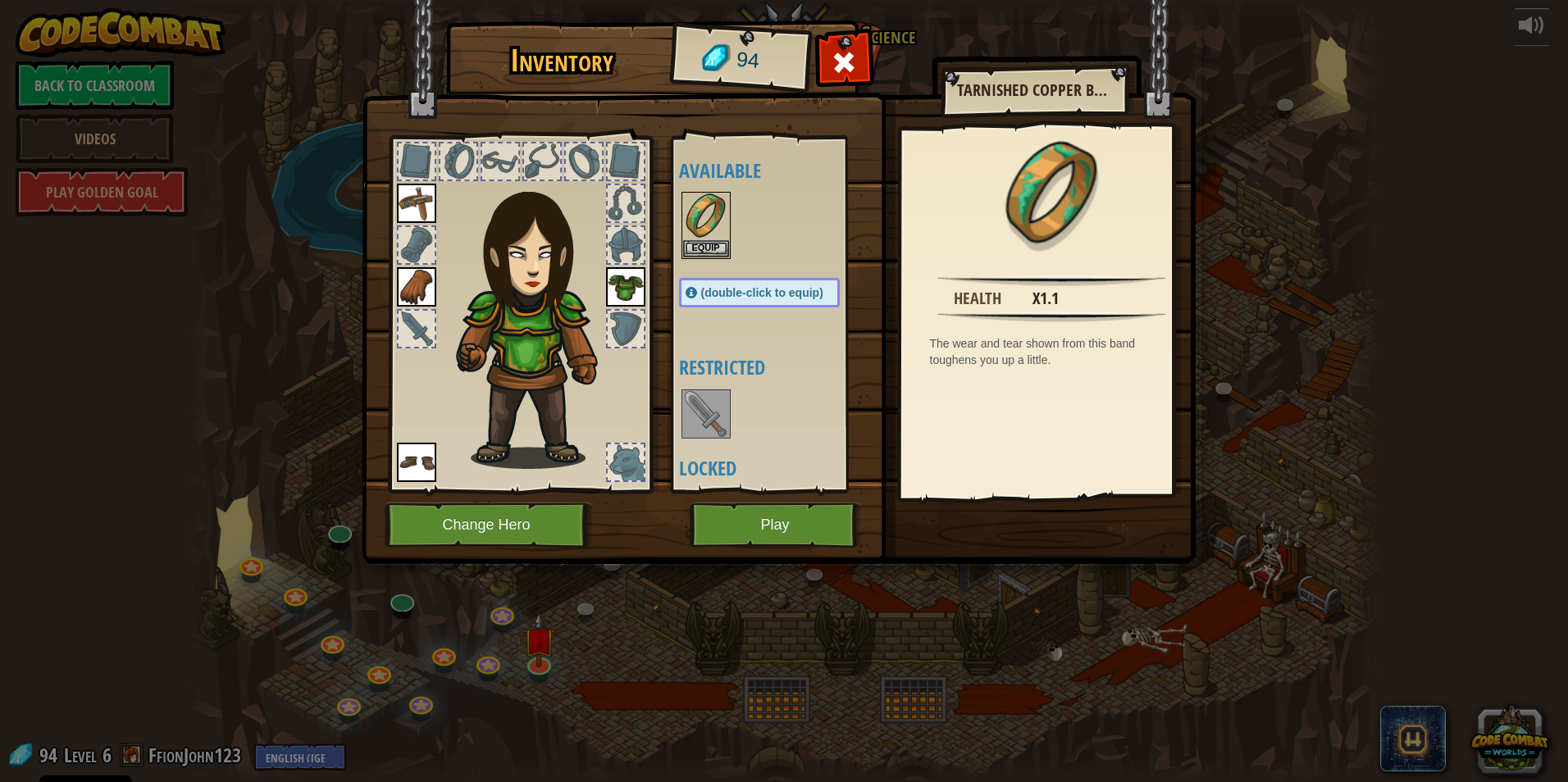
scroll to position [56, 0]
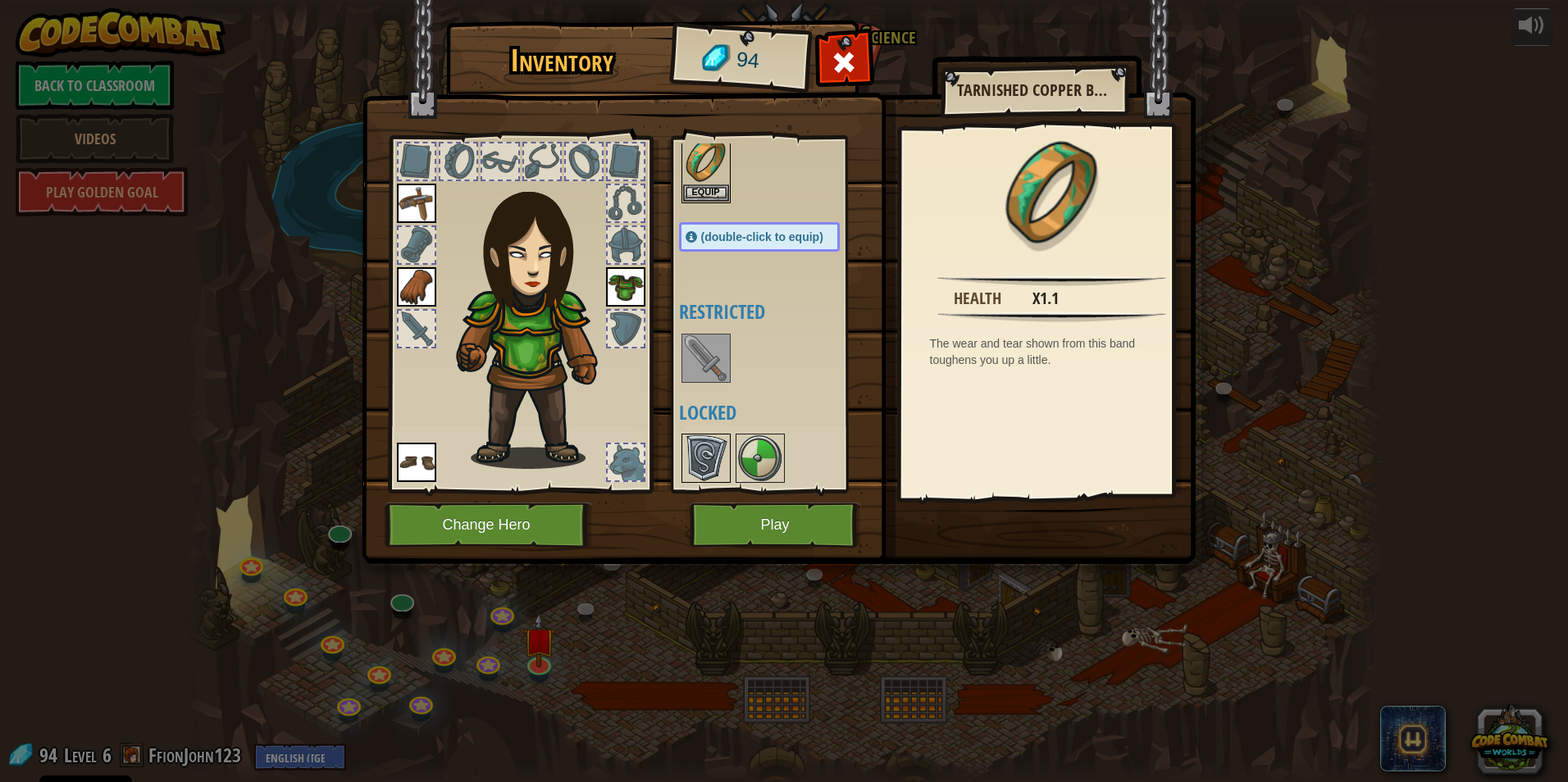
click at [718, 446] on img at bounding box center [706, 458] width 46 height 46
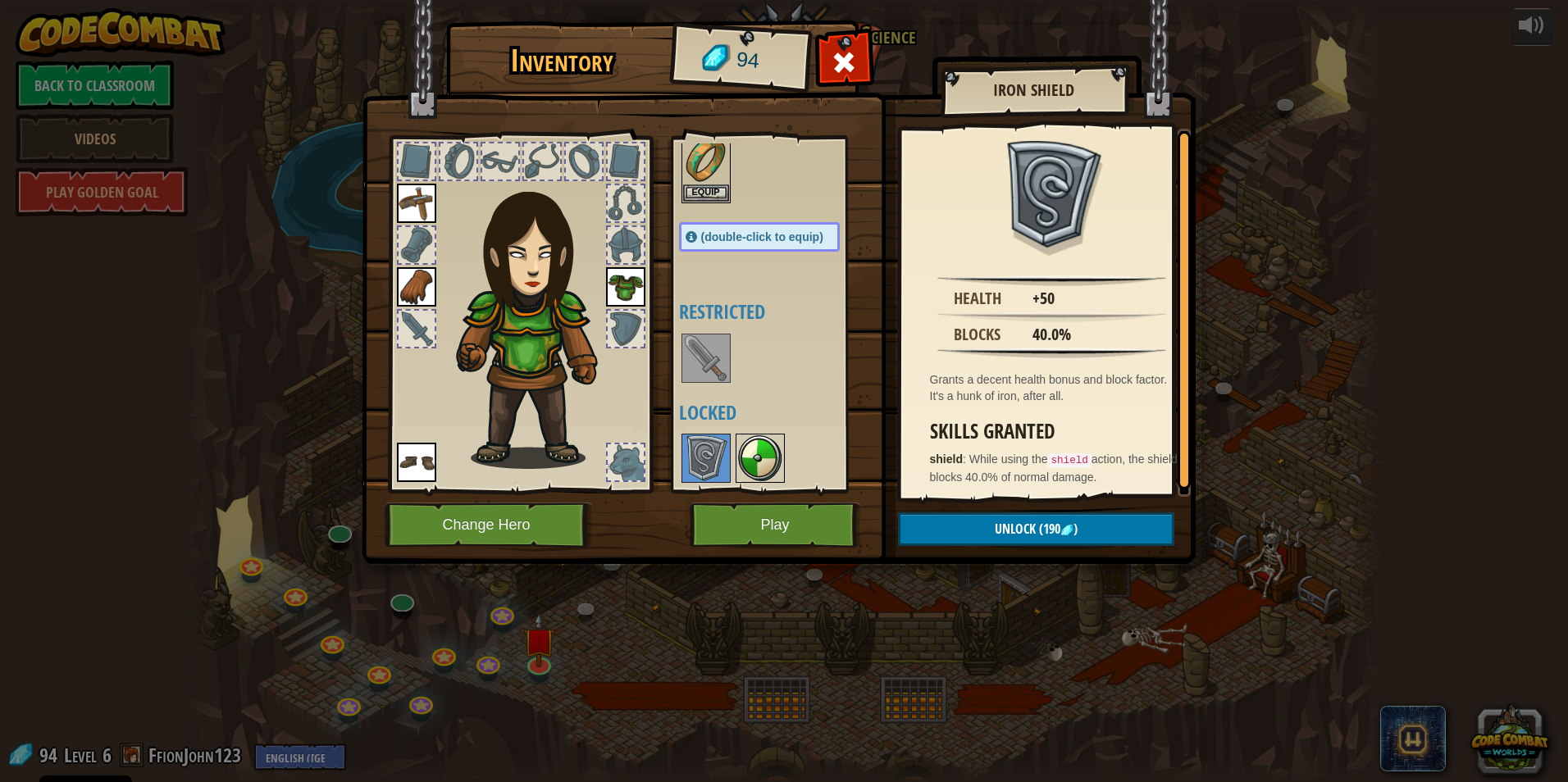
click at [749, 461] on img at bounding box center [760, 458] width 46 height 46
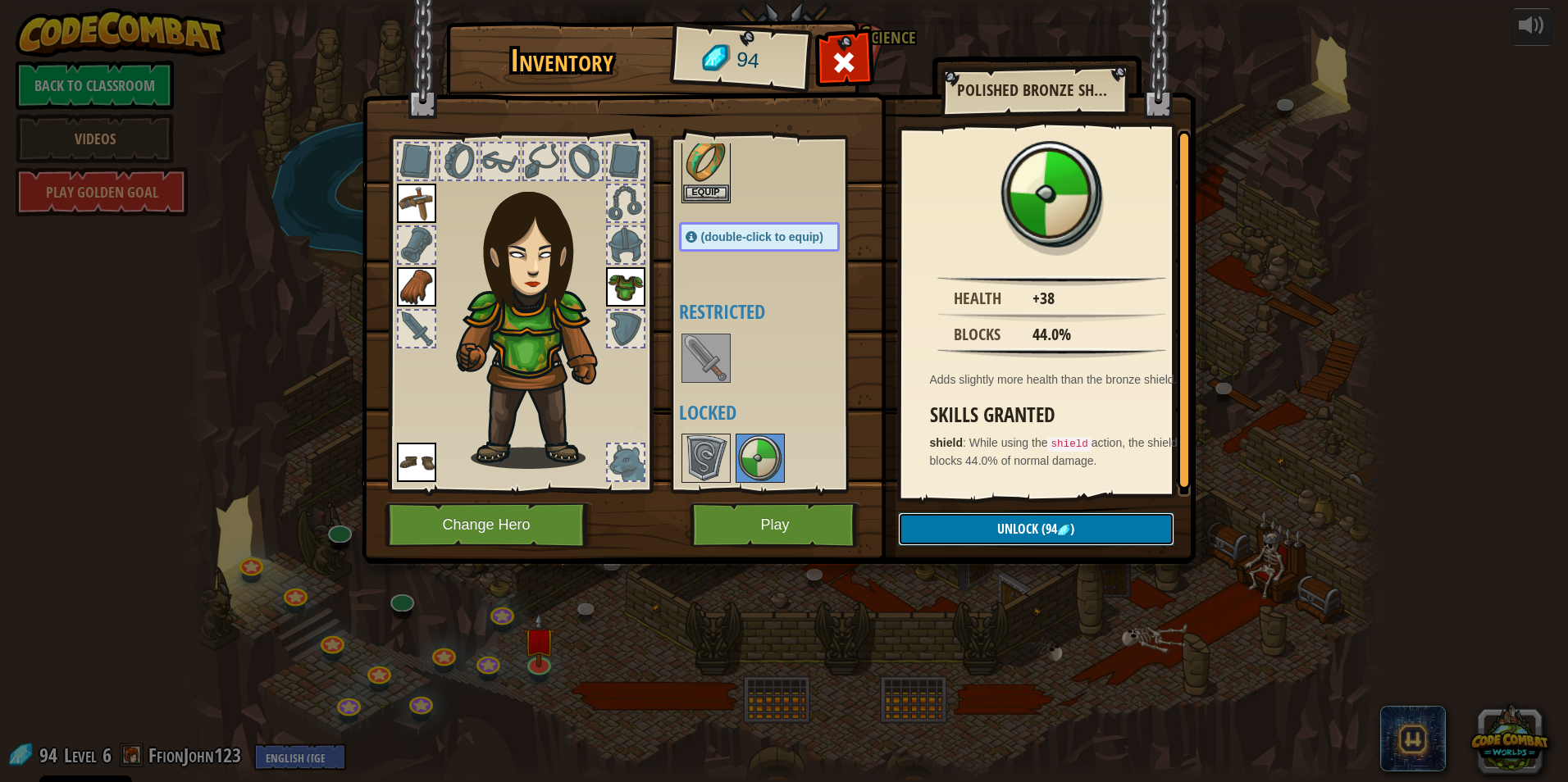
click at [999, 530] on span "Unlock" at bounding box center [1017, 529] width 41 height 18
drag, startPoint x: 1021, startPoint y: 546, endPoint x: 1013, endPoint y: 537, distance: 11.7
click at [1022, 542] on div "Inventory 94 Available Equip Equip Equip Equip Equip (double-click to equip) Re…" at bounding box center [784, 295] width 834 height 541
click at [999, 529] on button "Unlock" at bounding box center [1036, 529] width 276 height 34
click at [958, 527] on button "Confirm" at bounding box center [1036, 529] width 276 height 34
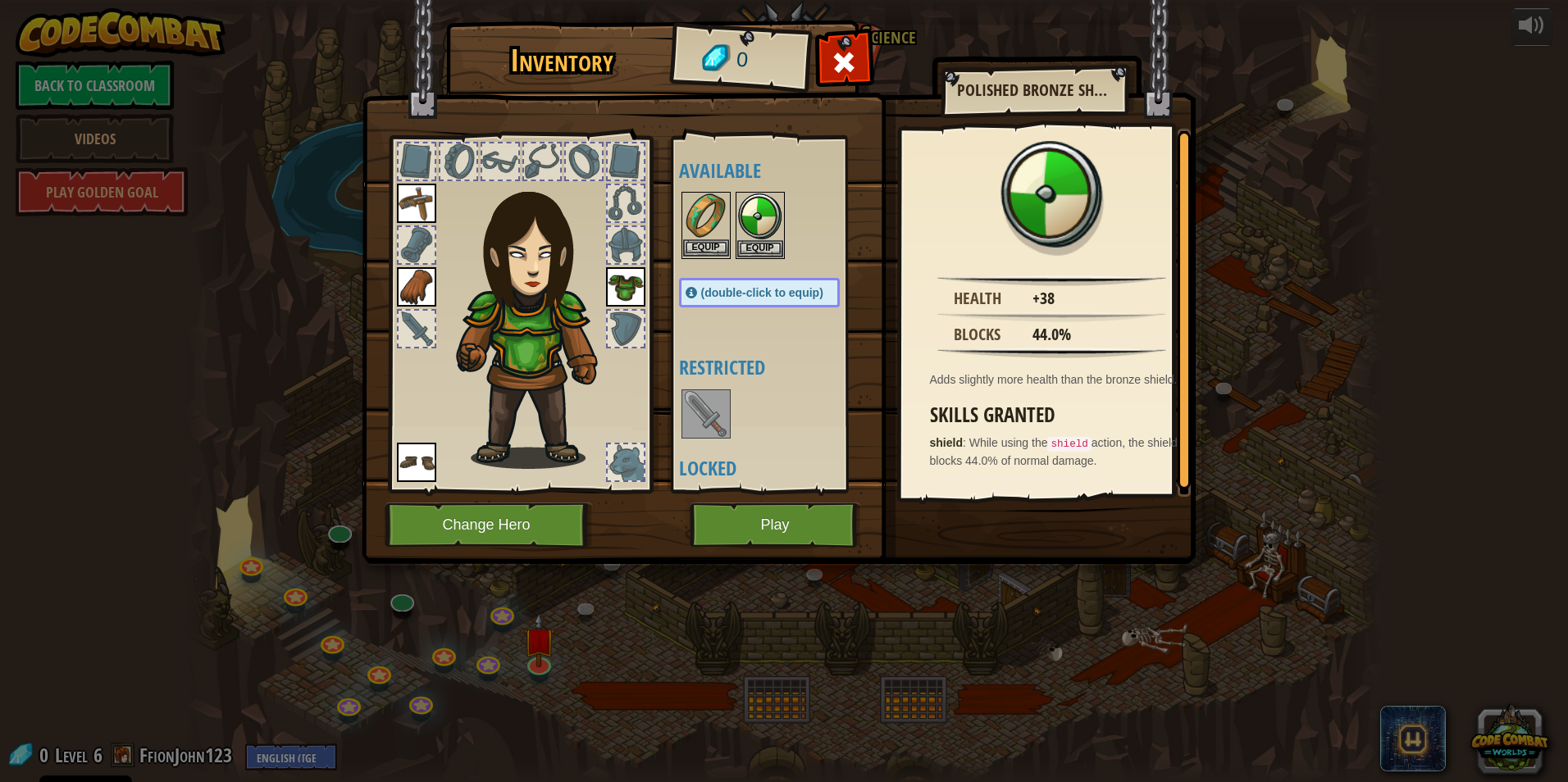
click at [713, 239] on img at bounding box center [706, 216] width 46 height 46
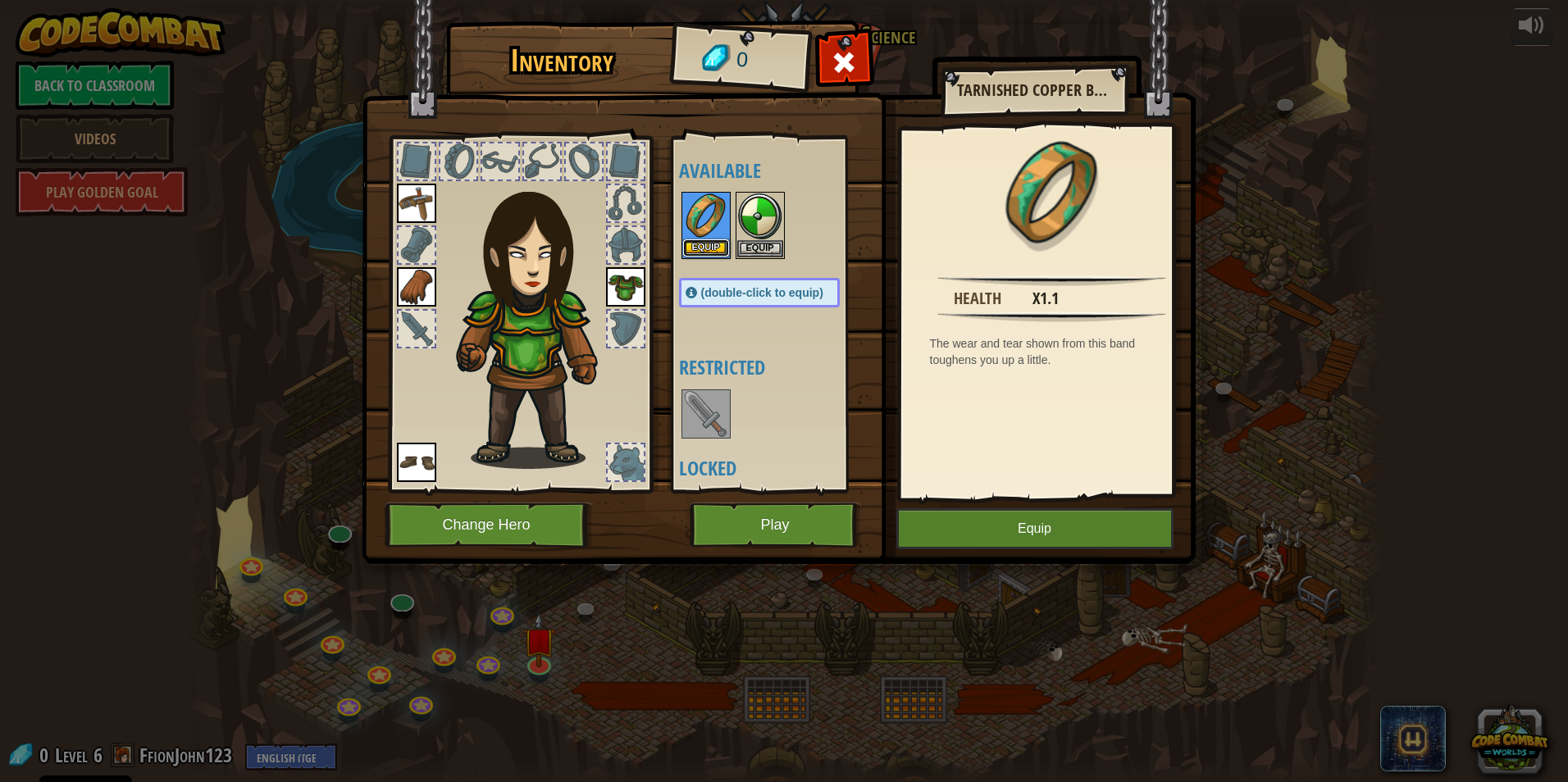
click at [716, 243] on button "Equip" at bounding box center [706, 247] width 46 height 17
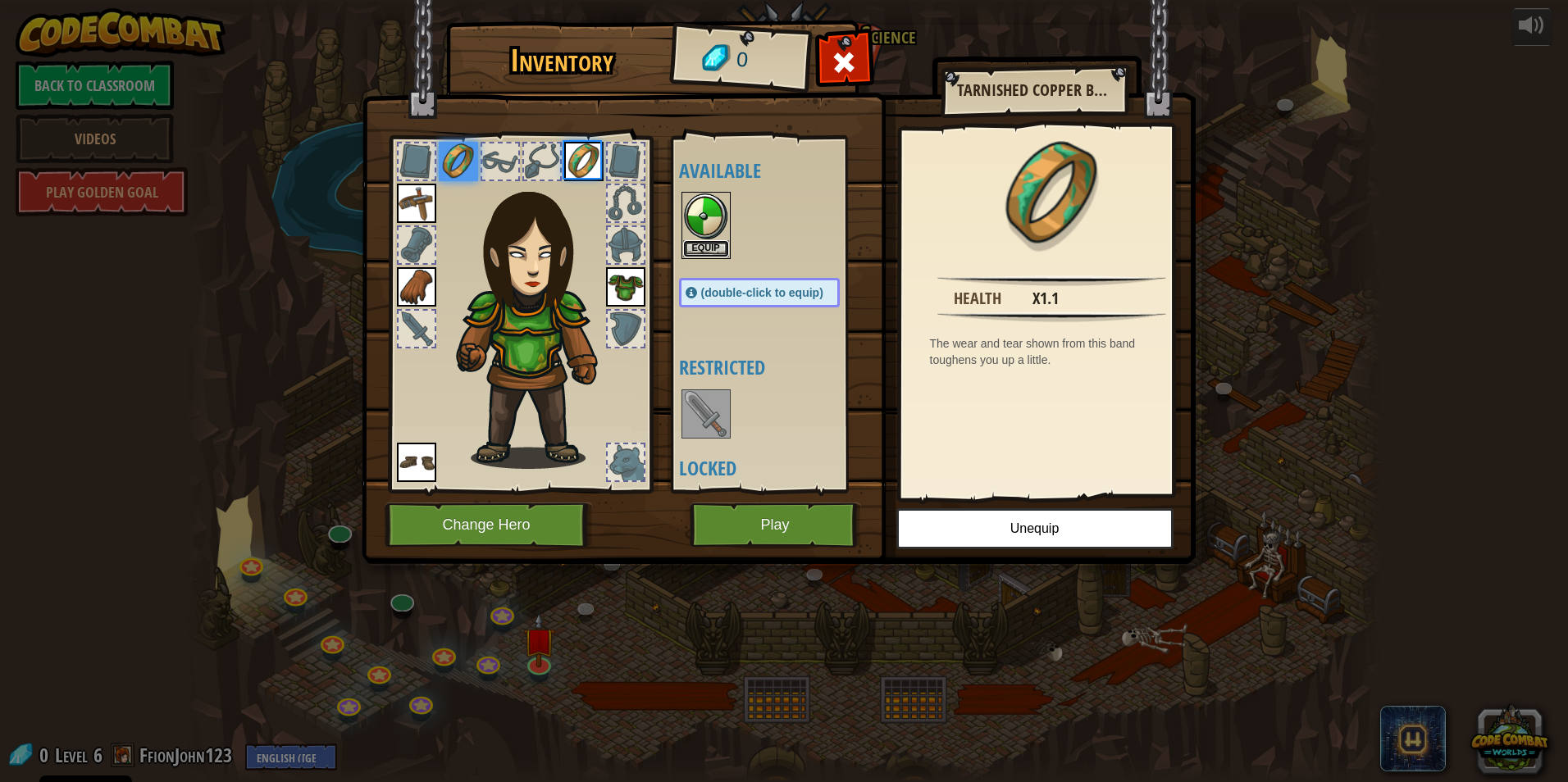
click at [716, 243] on button "Equip" at bounding box center [706, 248] width 46 height 17
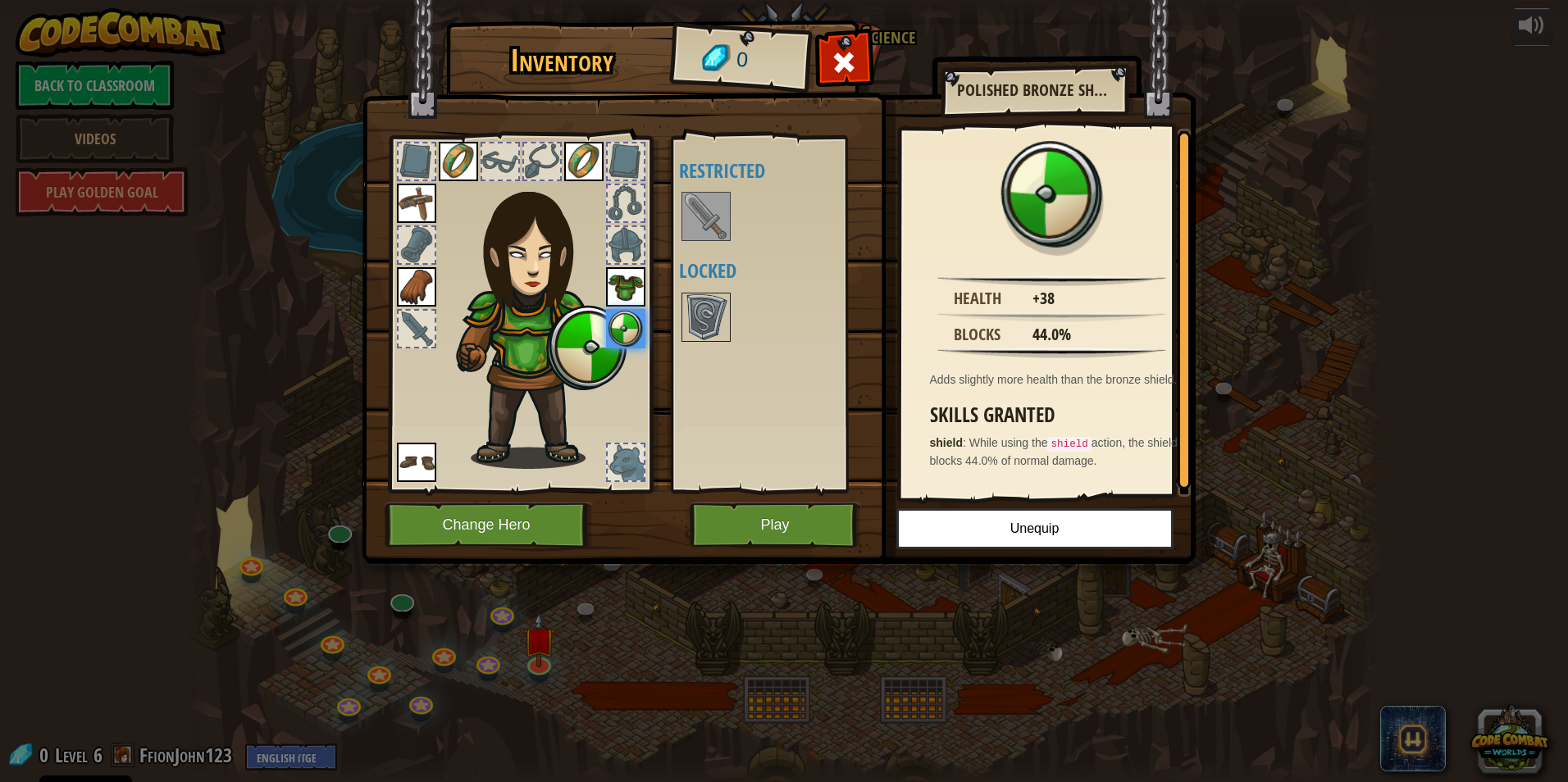
click at [476, 154] on img at bounding box center [458, 161] width 39 height 39
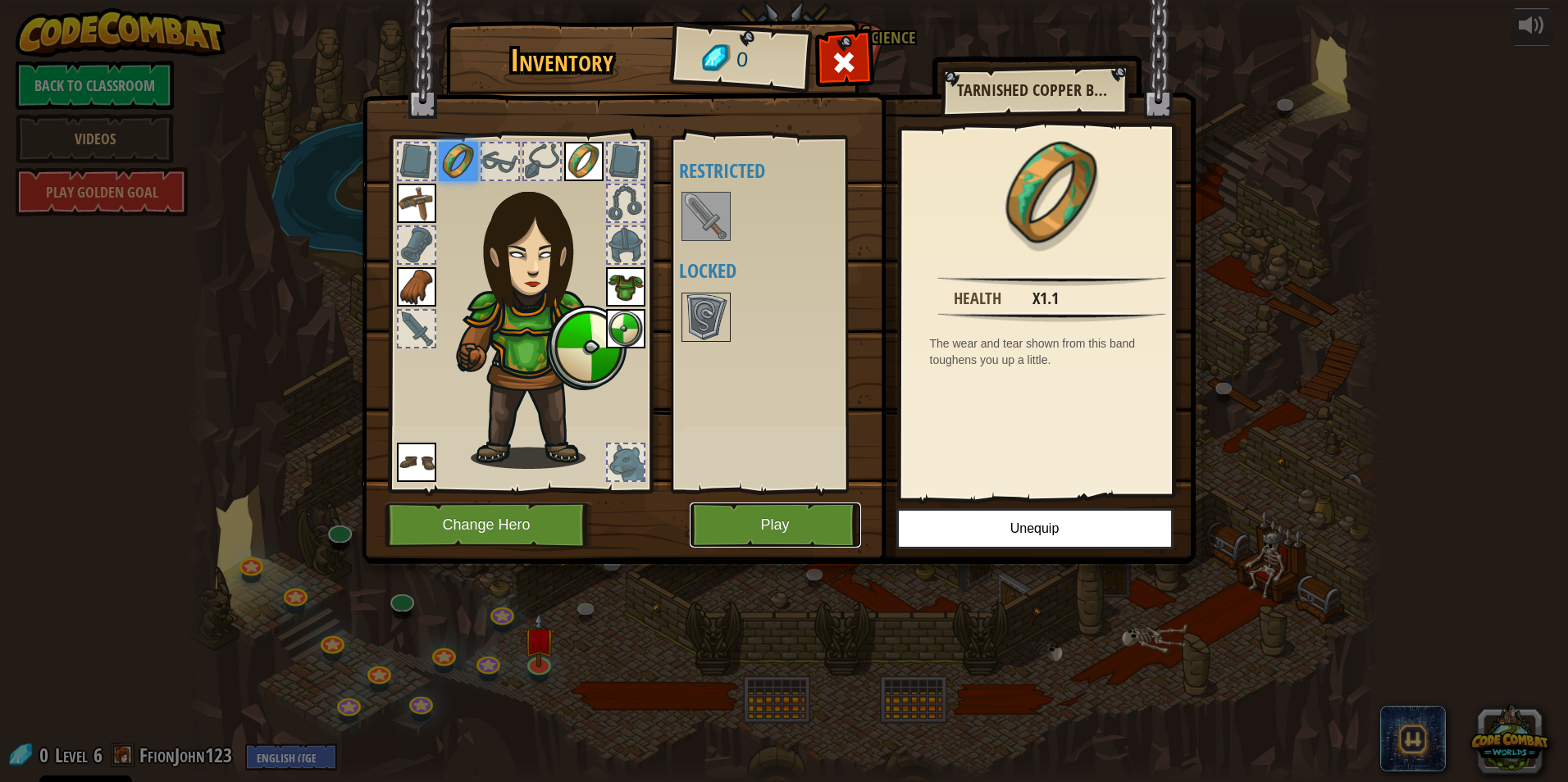
click at [792, 523] on button "Play" at bounding box center [774, 525] width 171 height 45
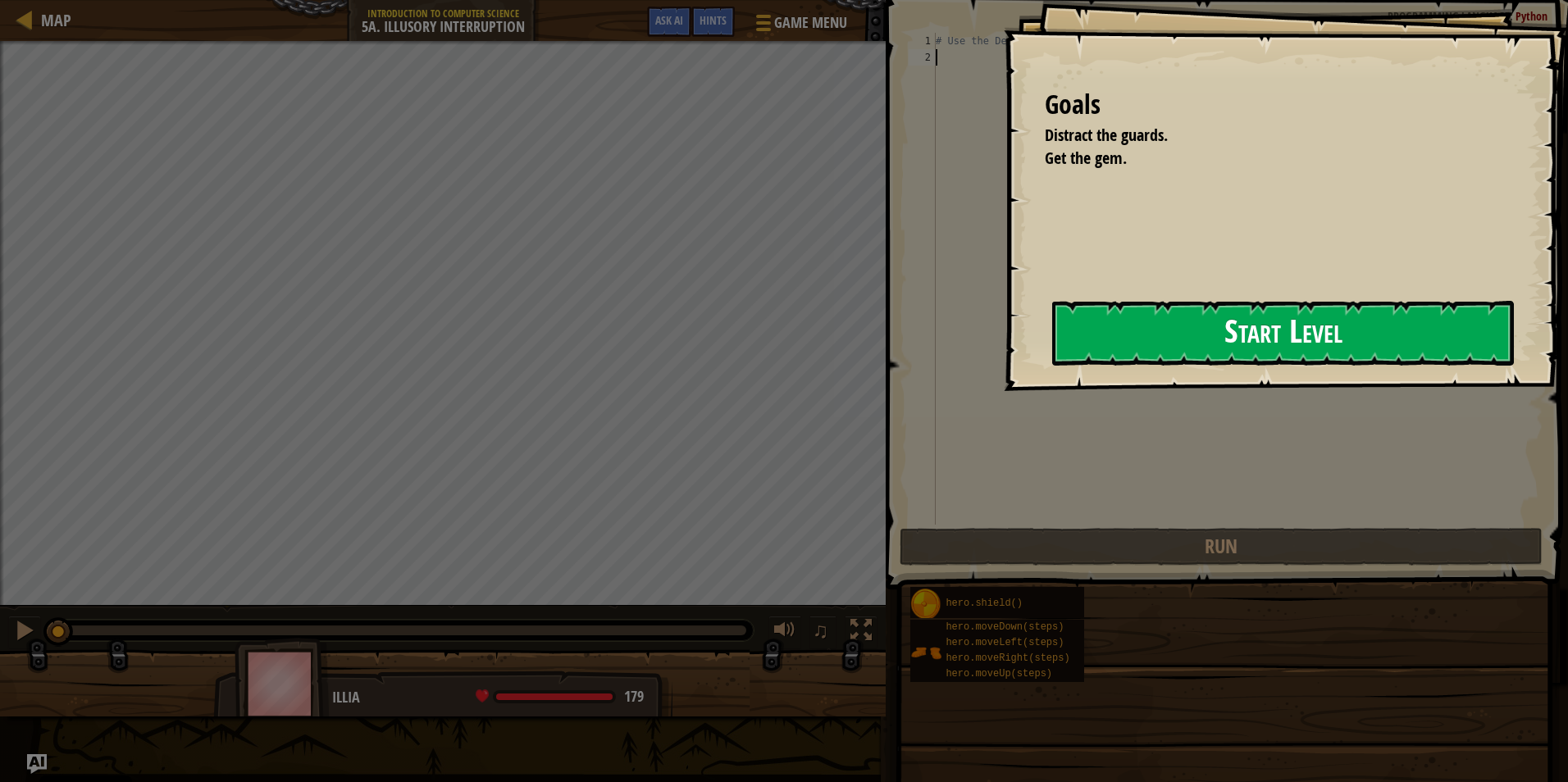
click at [1228, 303] on button "Start Level" at bounding box center [1283, 333] width 462 height 65
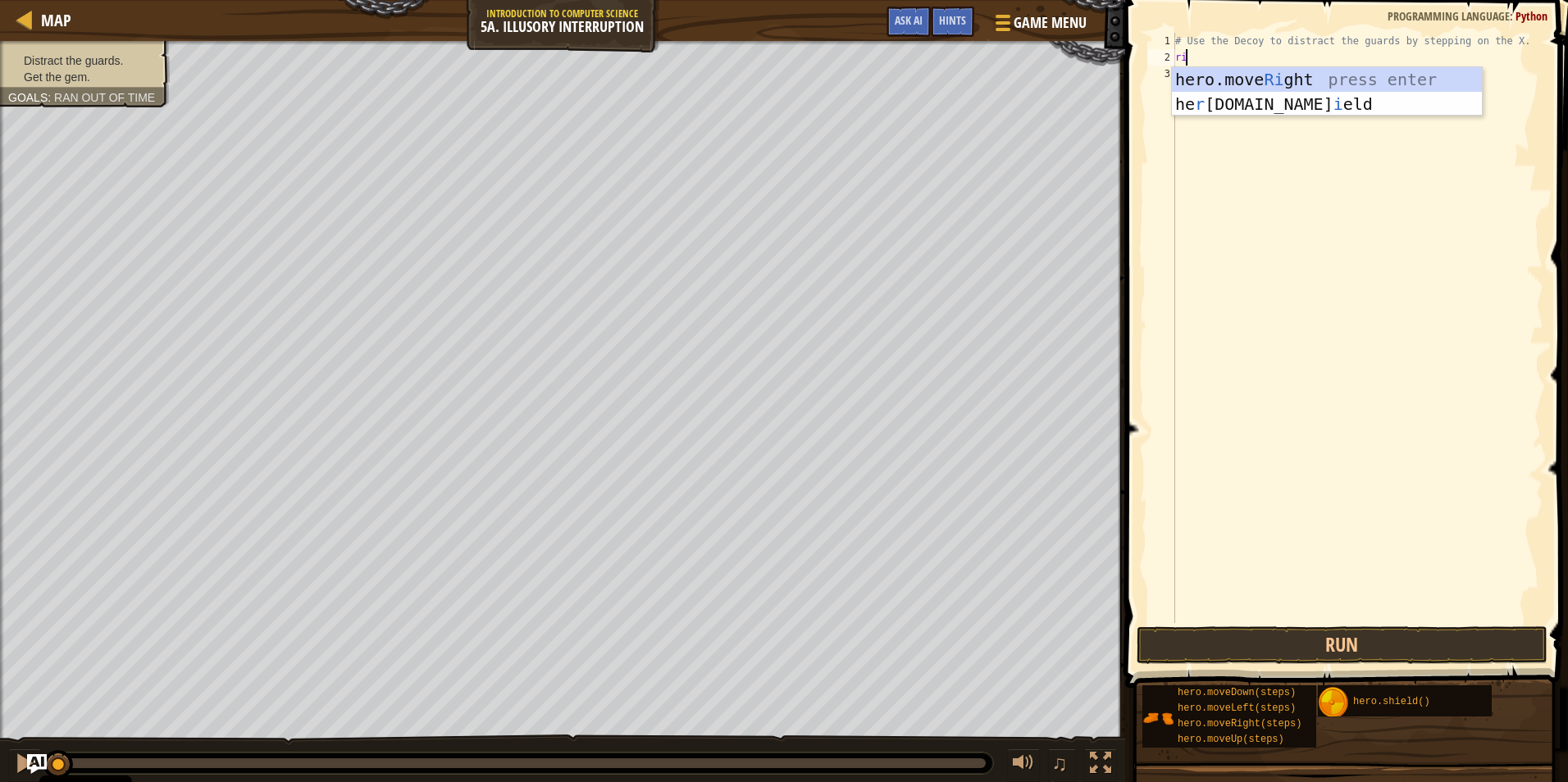
scroll to position [7, 1]
type textarea "rihgt"
type textarea "down"
click at [1250, 76] on div "# Use the Decoy to distract the guards by stepping on the X. rihgt hero . moveD…" at bounding box center [1357, 344] width 371 height 623
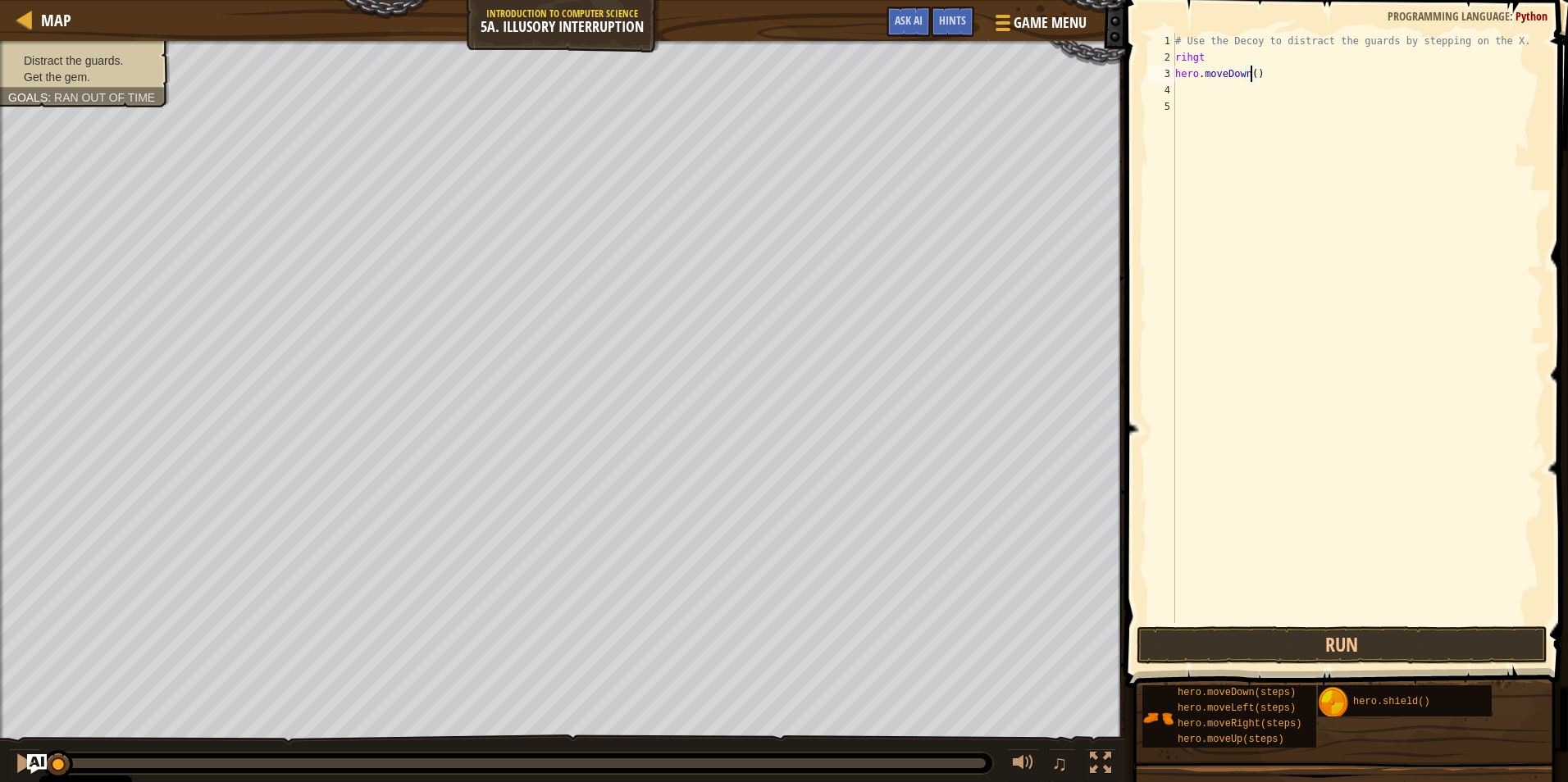
type textarea "hero.moveDown(2)"
type textarea "upp"
type textarea "up"
type textarea "u"
type textarea "up"
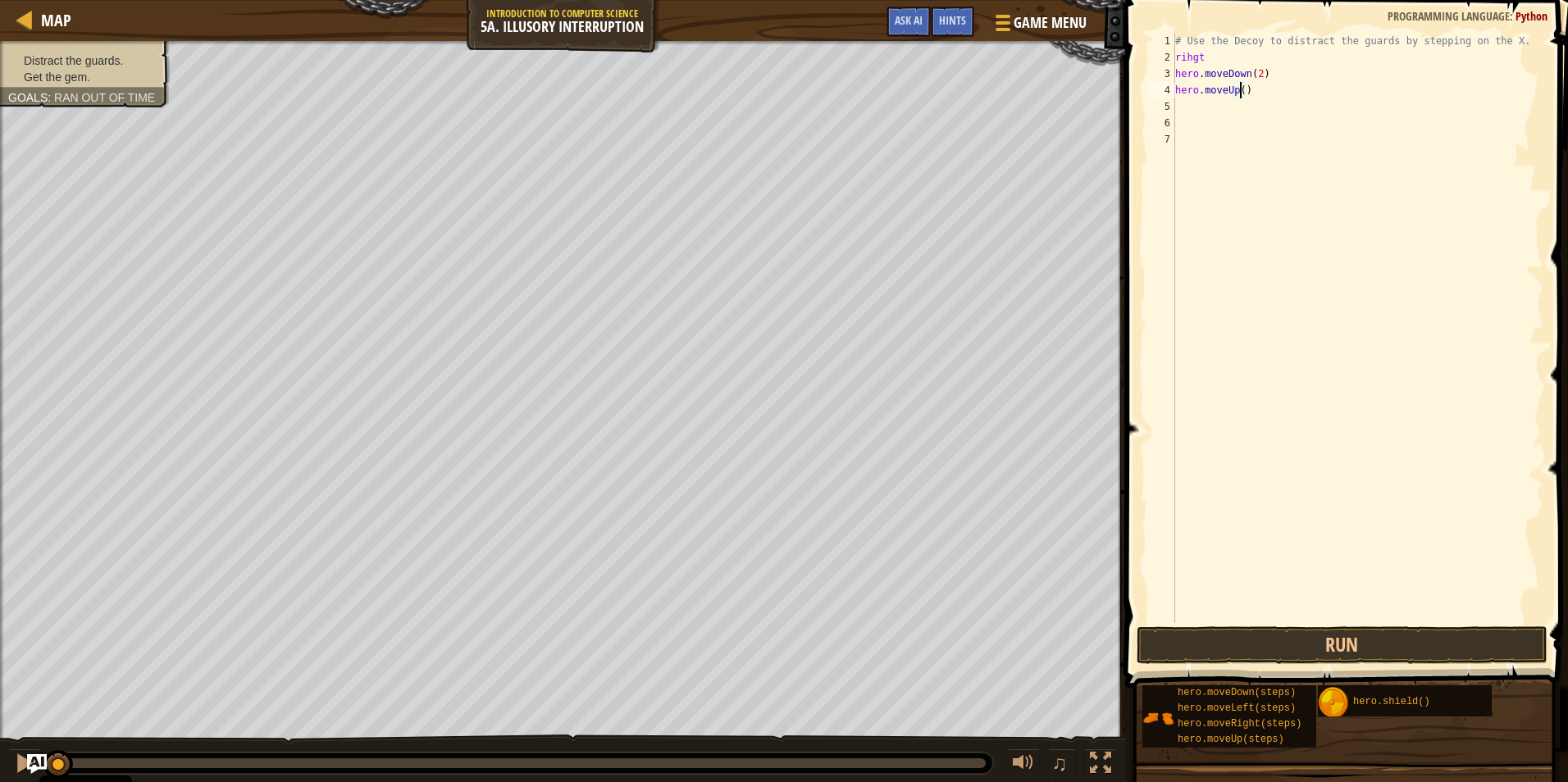
click at [1240, 94] on div "# Use the Decoy to distract the guards by stepping on the X. rihgt hero . moveD…" at bounding box center [1357, 344] width 371 height 623
type textarea "hero.moveUp(2)"
type textarea "right"
click at [1256, 107] on div "# Use the Decoy to distract the guards by stepping on the X. rihgt hero . moveD…" at bounding box center [1357, 344] width 371 height 623
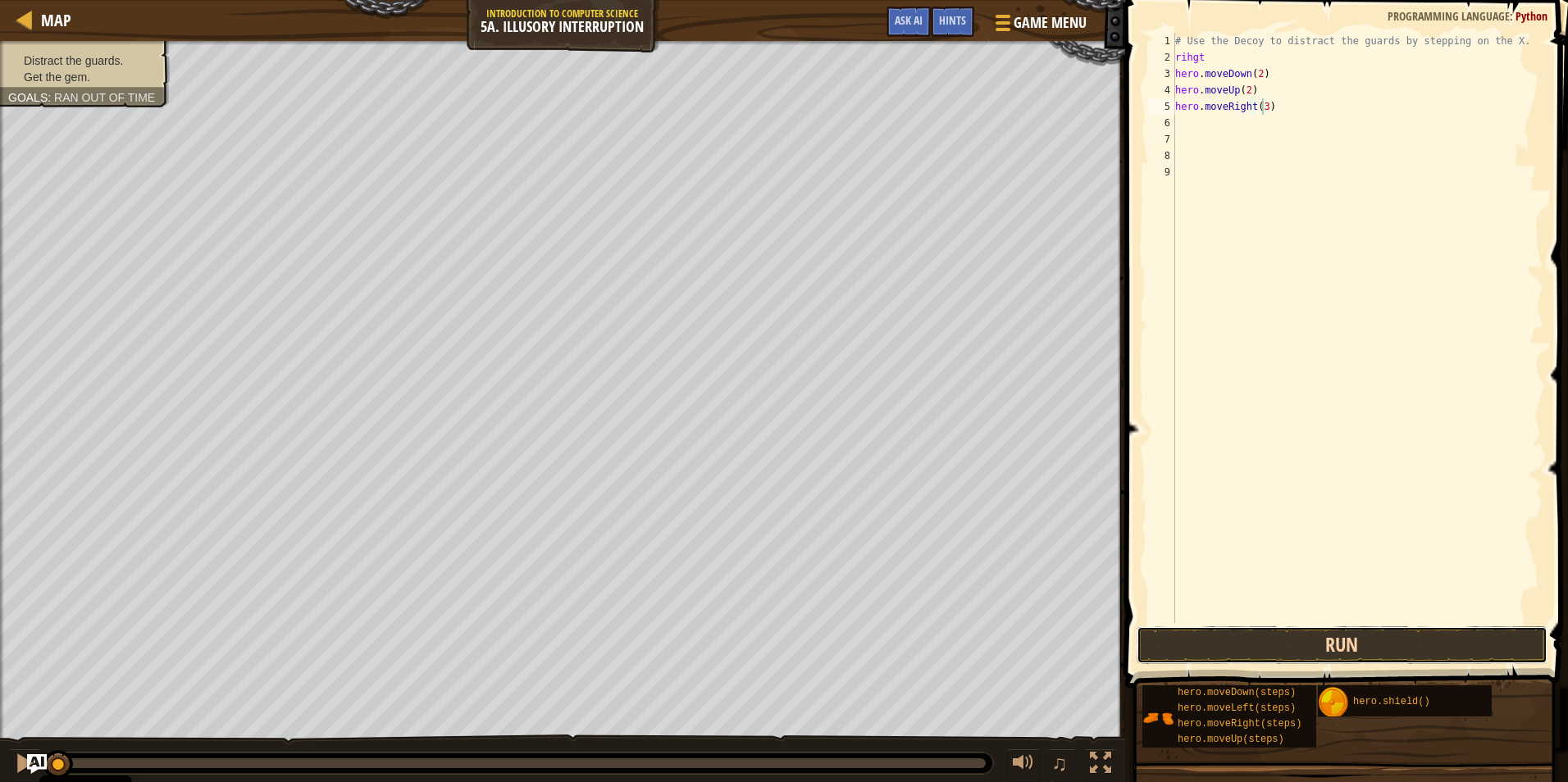
click at [1292, 641] on button "Run" at bounding box center [1341, 645] width 411 height 38
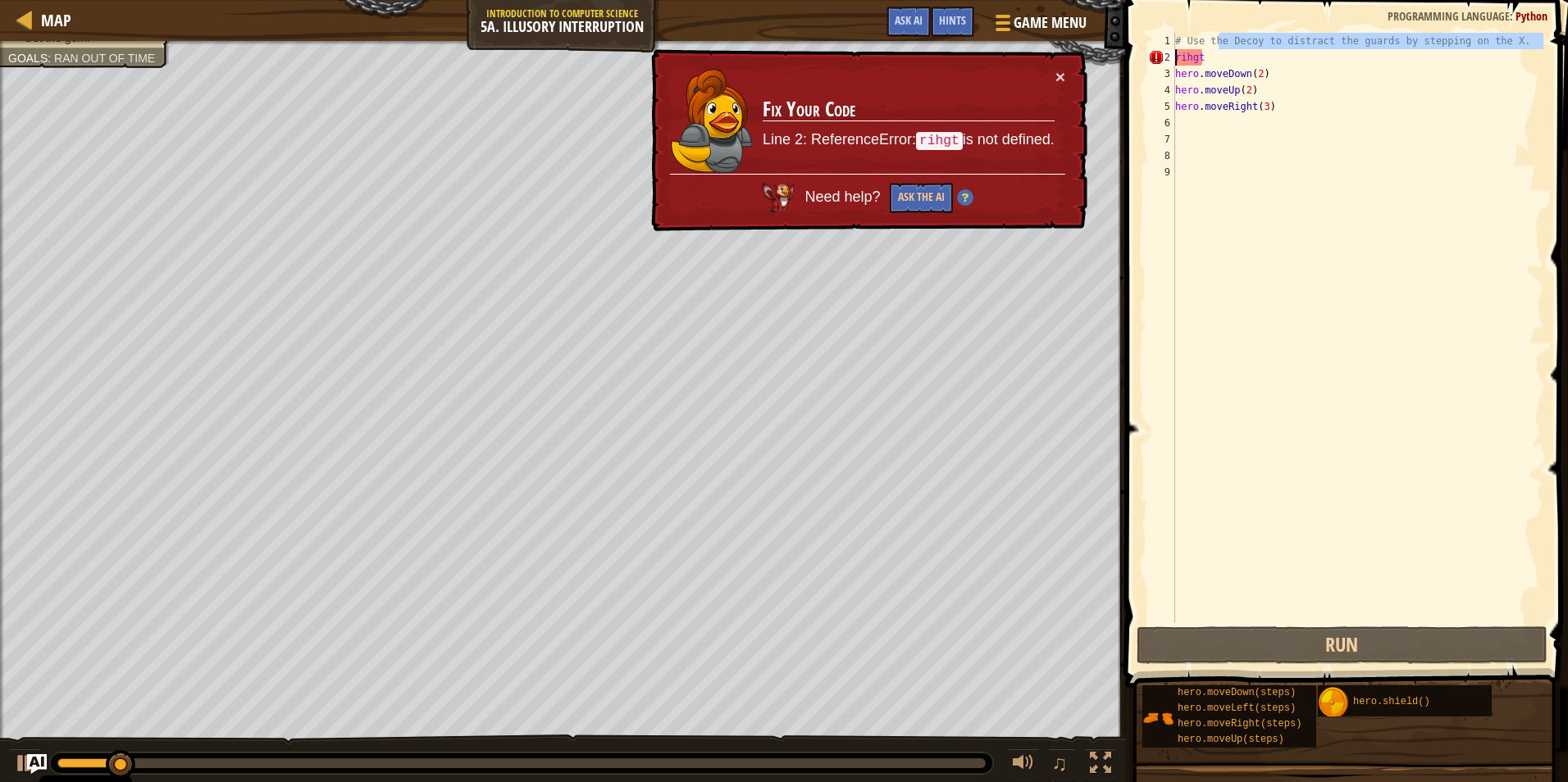
drag, startPoint x: 1217, startPoint y: 46, endPoint x: 1160, endPoint y: 58, distance: 57.9
click at [1171, 55] on div "hero.moveRight(3) 1 2 3 4 5 6 7 8 9 # Use the Decoy to distract the guards by s…" at bounding box center [1344, 328] width 398 height 590
type textarea "# Use thrihgt"
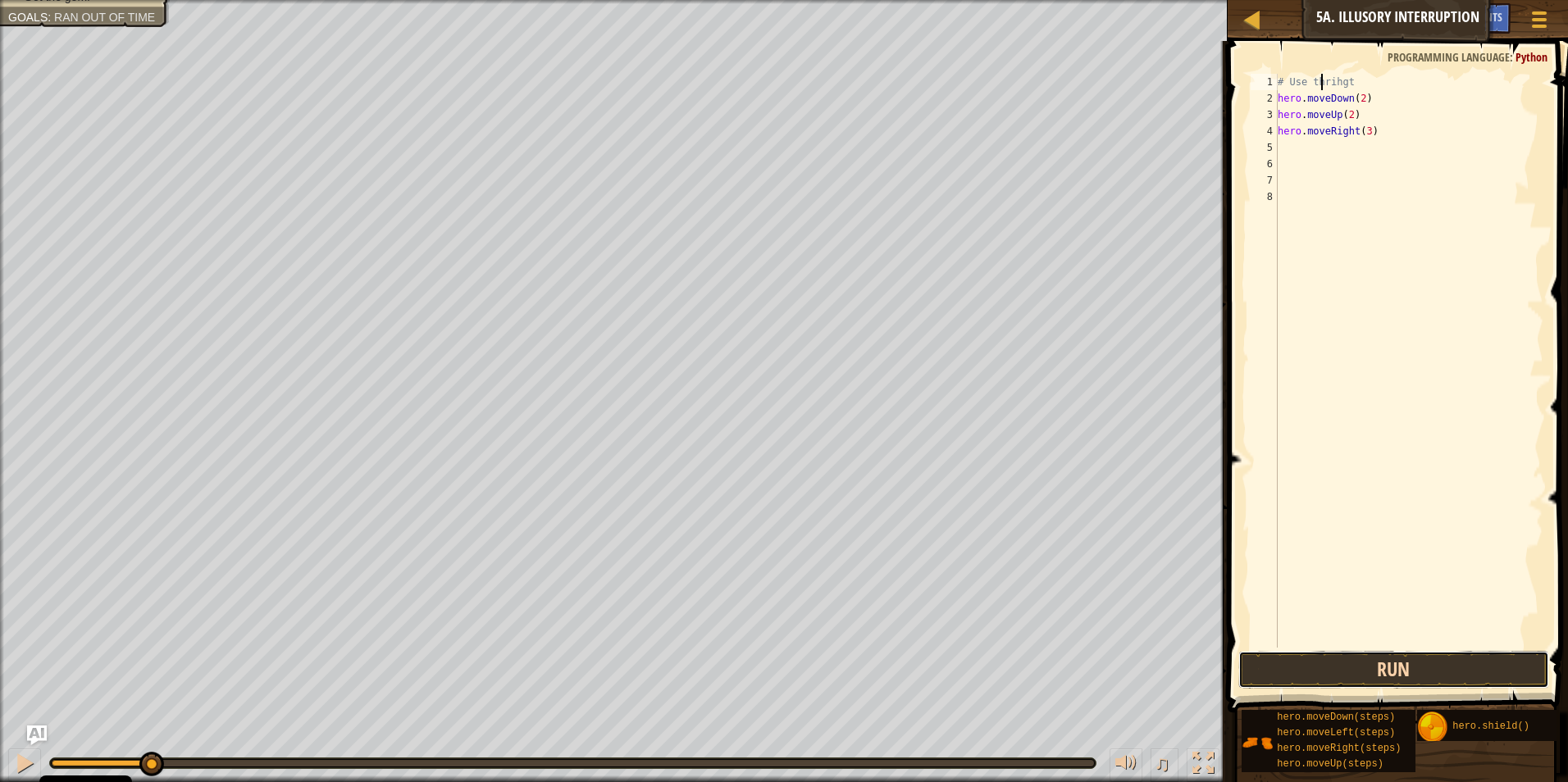
click at [1393, 671] on button "Run" at bounding box center [1394, 670] width 312 height 38
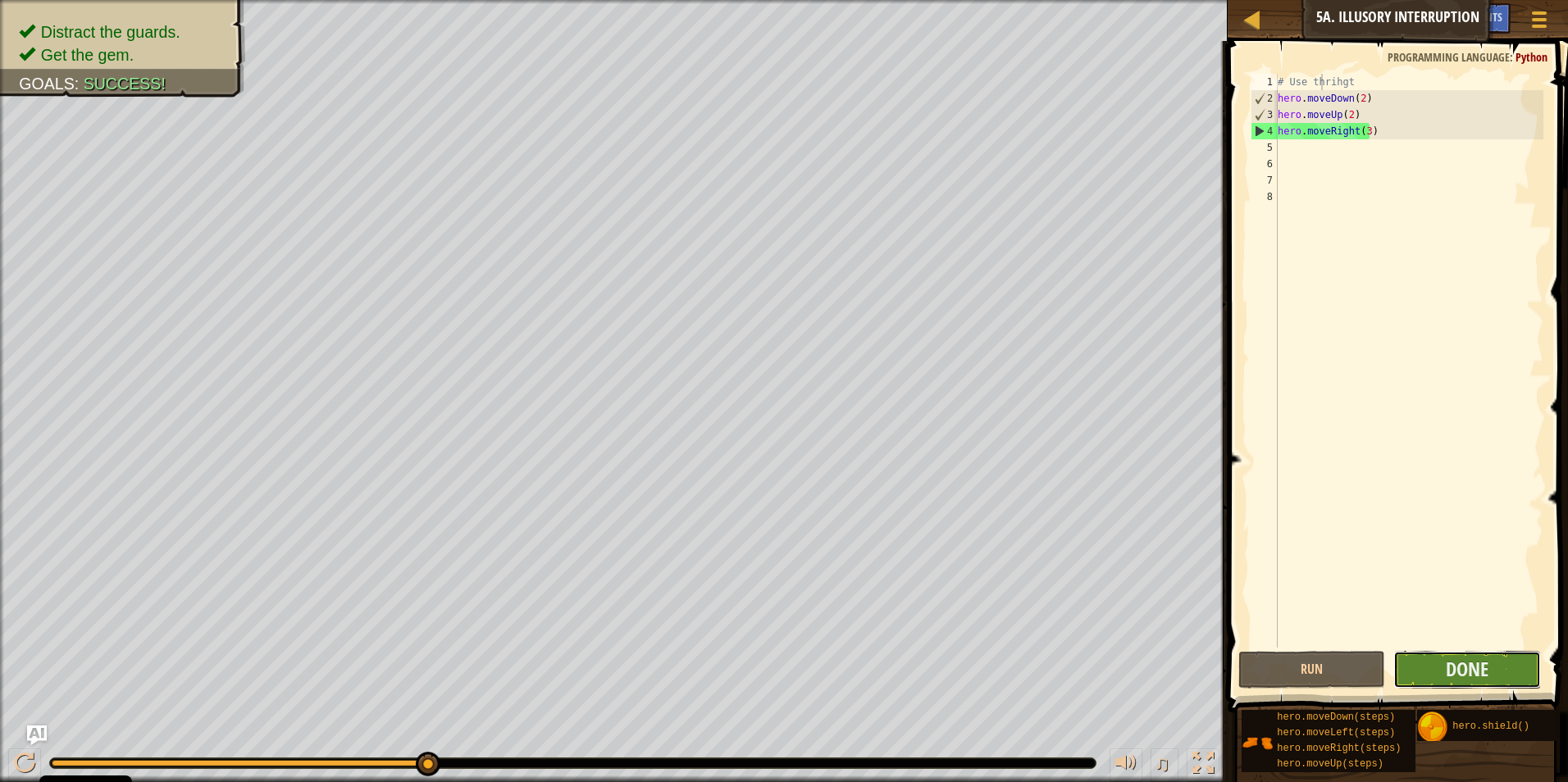
click at [1488, 653] on button "Done" at bounding box center [1467, 670] width 148 height 38
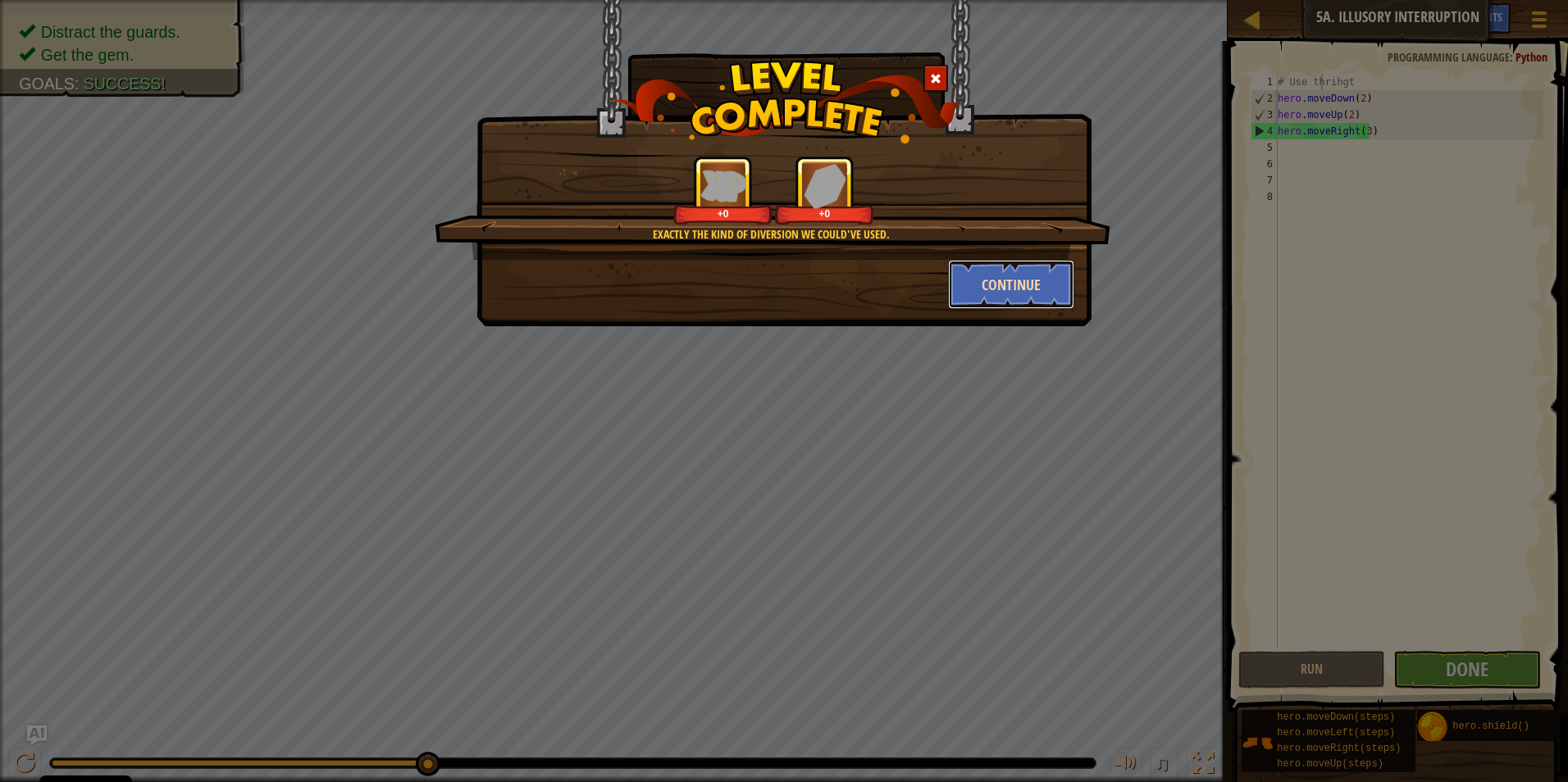
click at [1038, 289] on button "Continue" at bounding box center [1011, 284] width 127 height 49
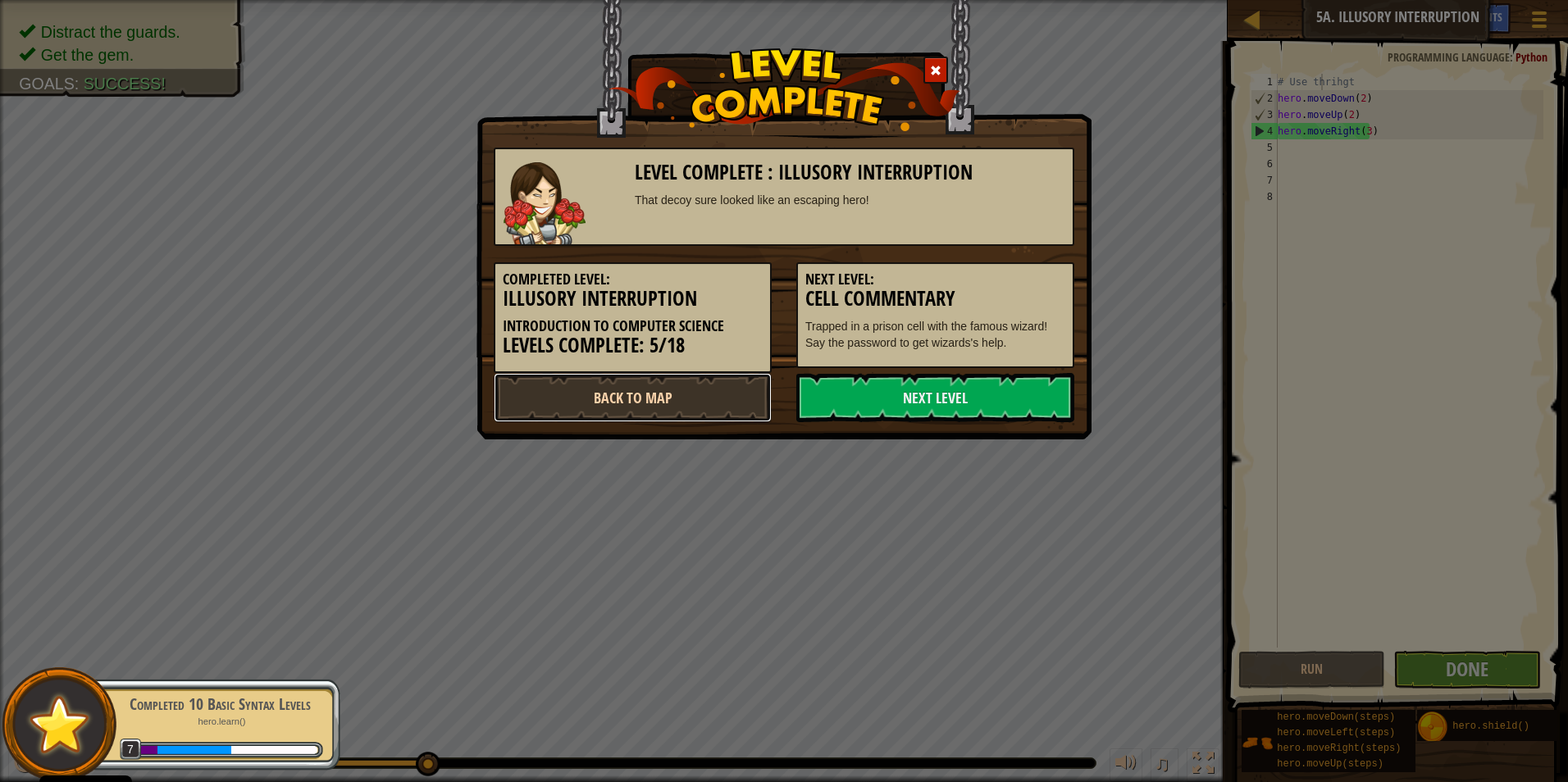
click at [667, 403] on link "Back to Map" at bounding box center [633, 397] width 278 height 49
select select "en-[GEOGRAPHIC_DATA]"
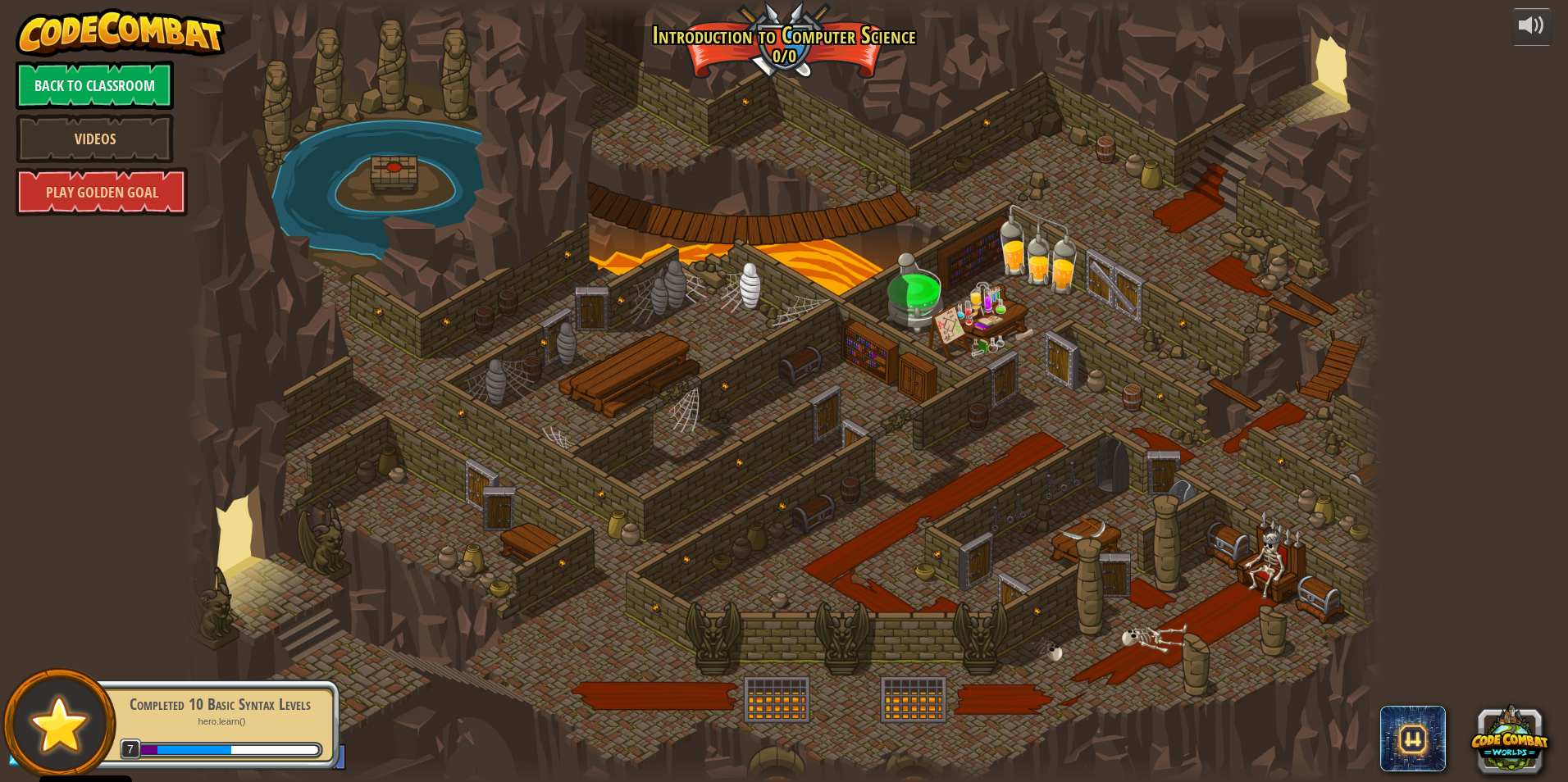
select select "en-[GEOGRAPHIC_DATA]"
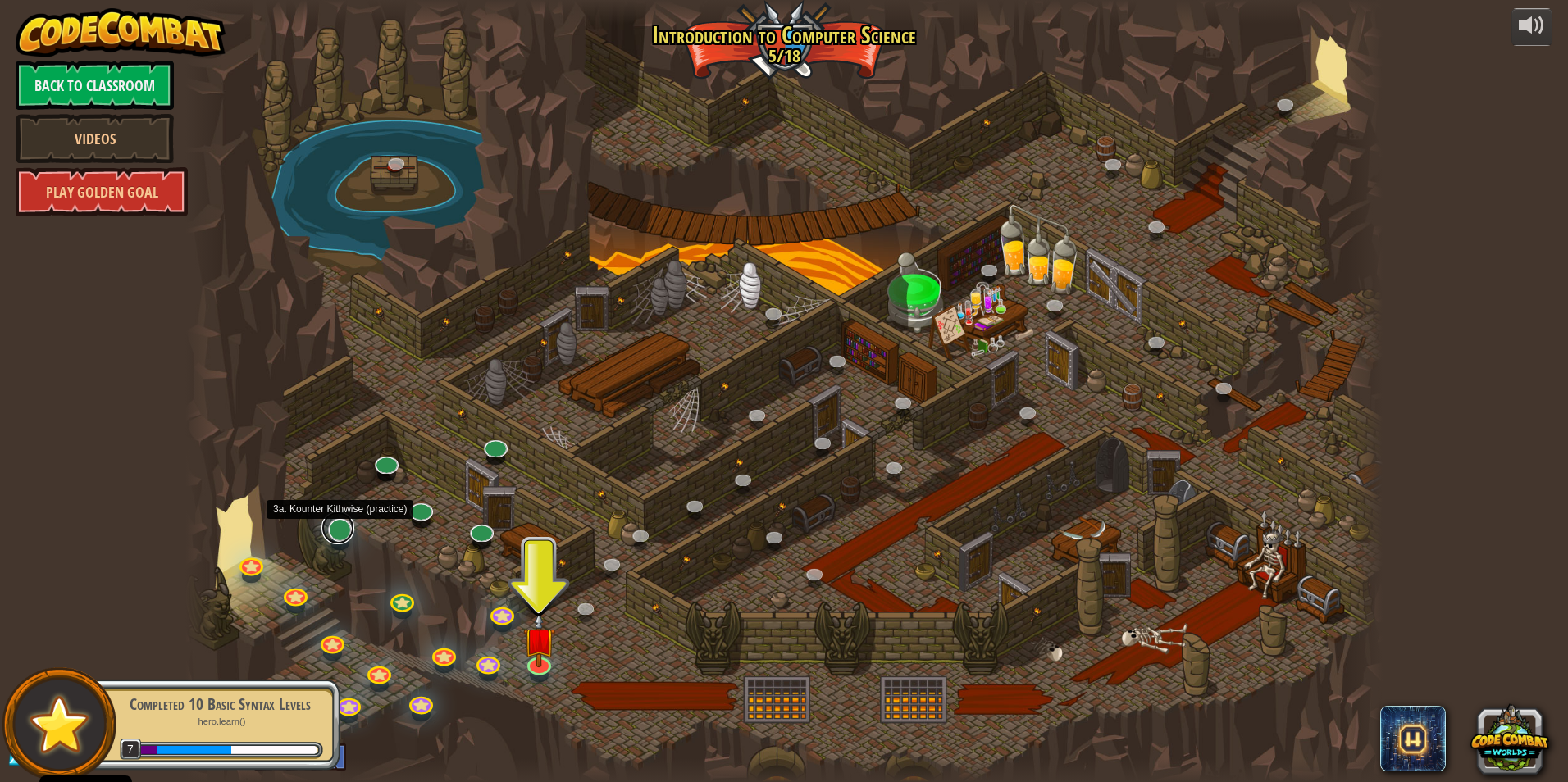
click at [340, 535] on link at bounding box center [337, 528] width 33 height 33
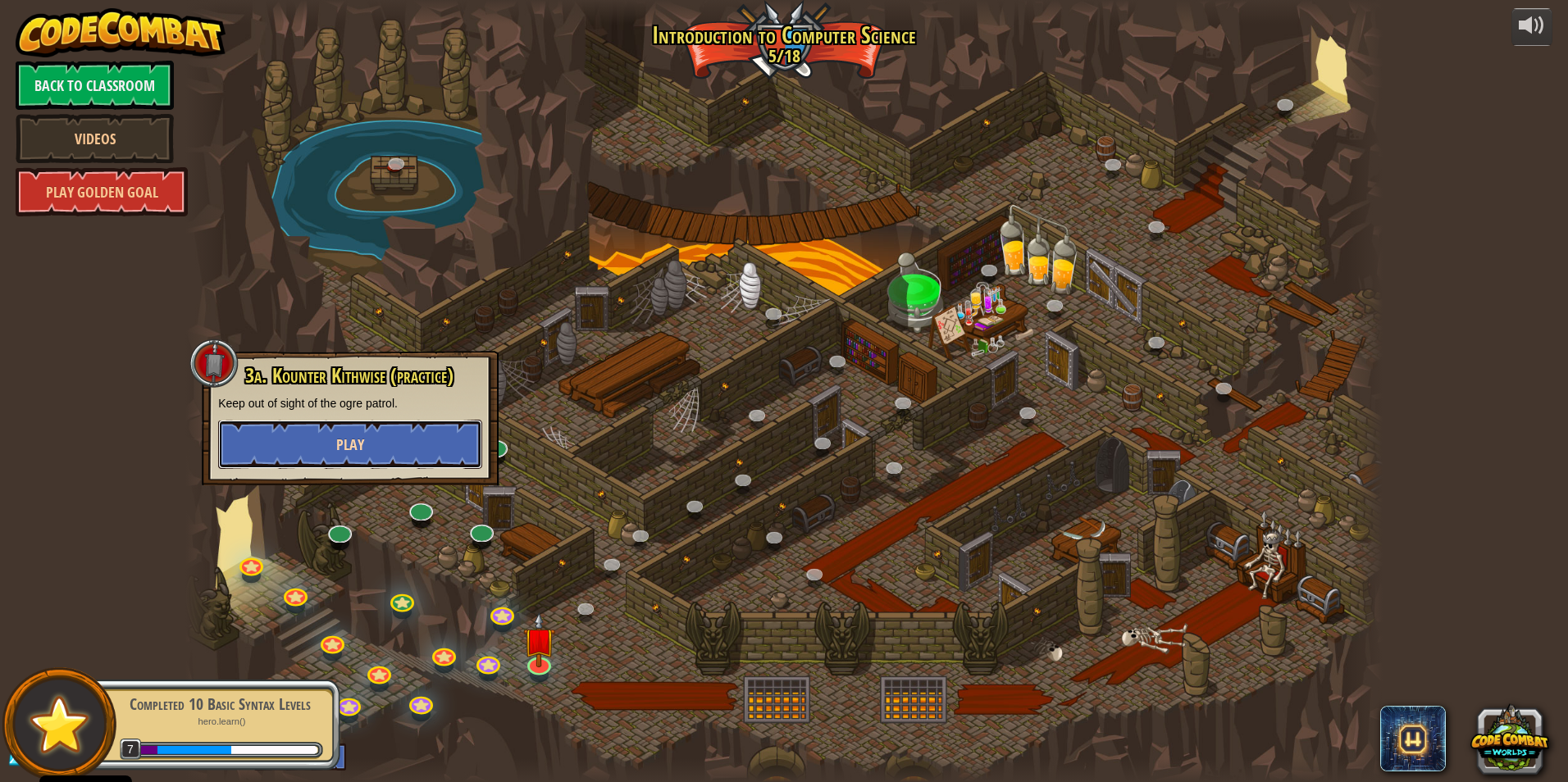
click at [361, 449] on span "Play" at bounding box center [350, 445] width 28 height 20
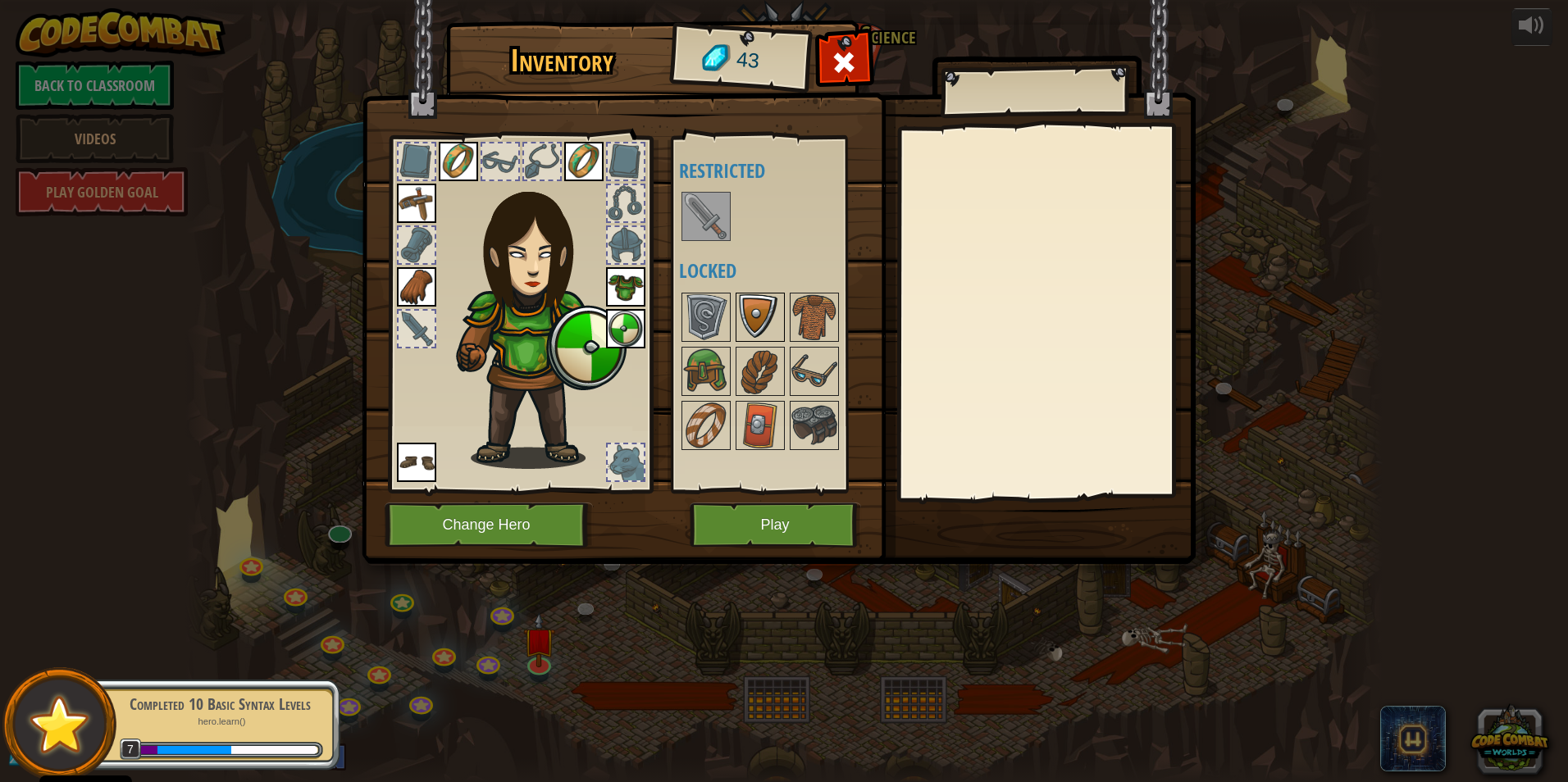
click at [749, 314] on img at bounding box center [760, 317] width 46 height 46
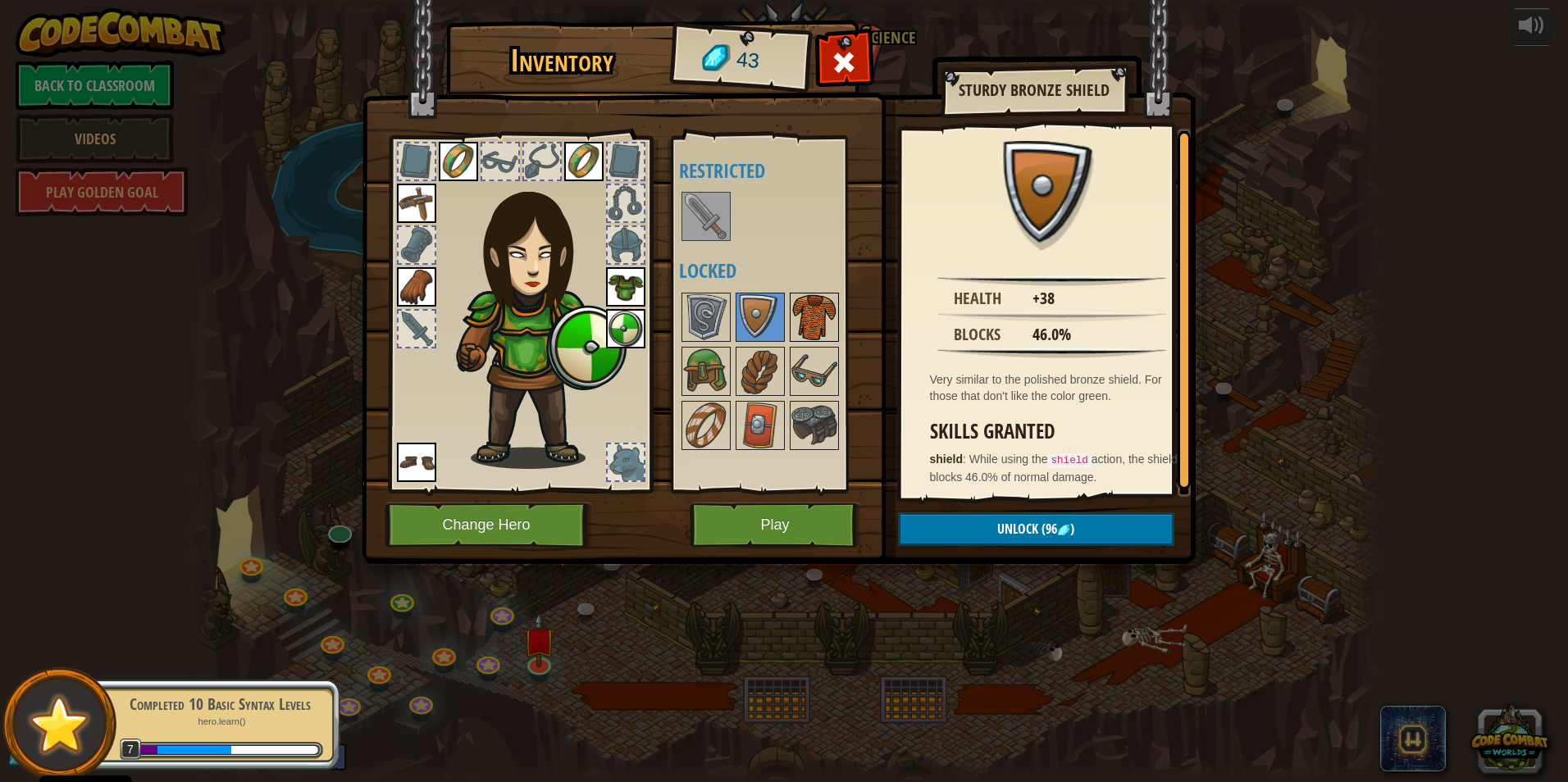
click at [809, 316] on img at bounding box center [814, 317] width 46 height 46
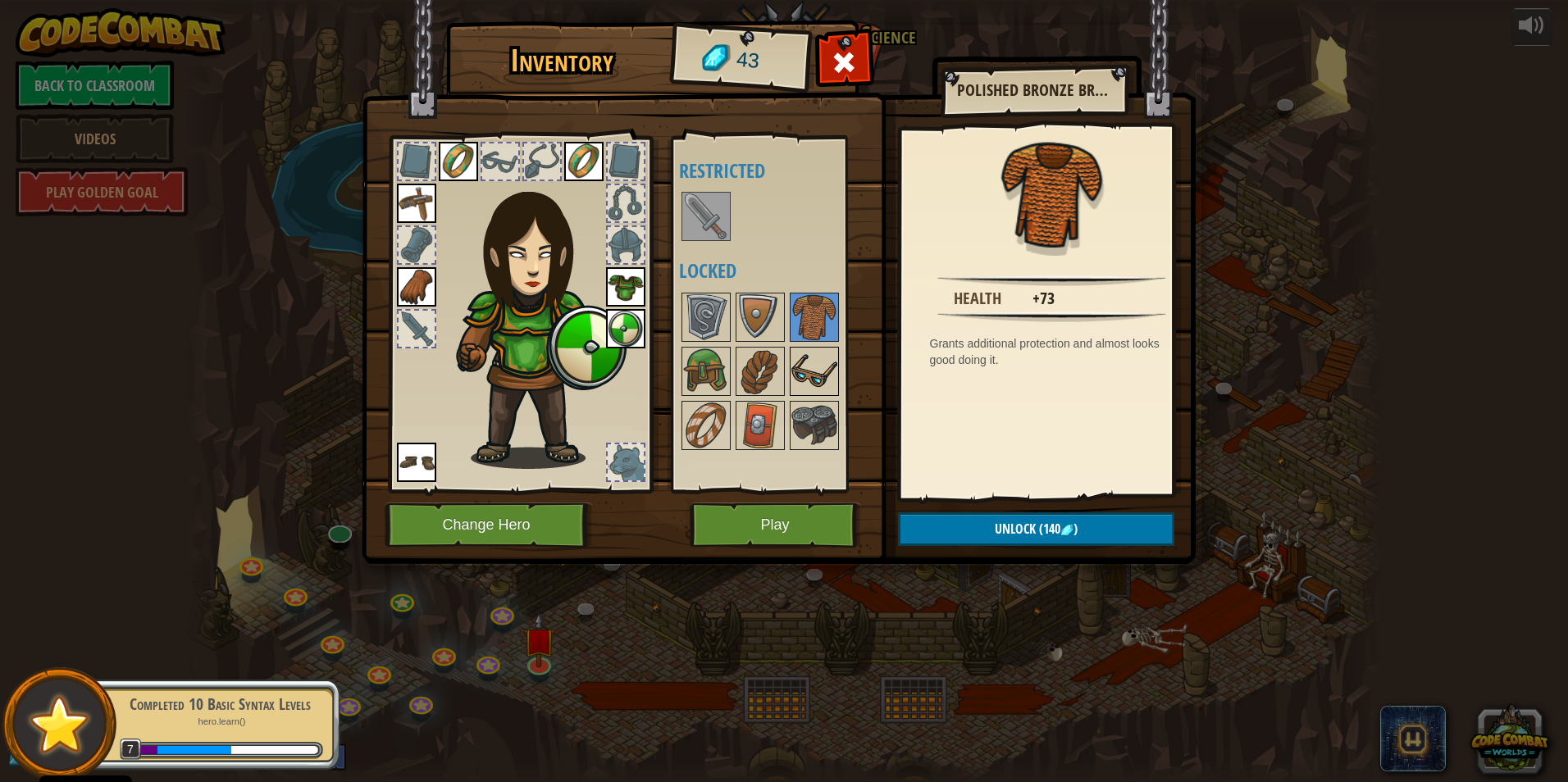
click at [817, 371] on img at bounding box center [814, 371] width 46 height 46
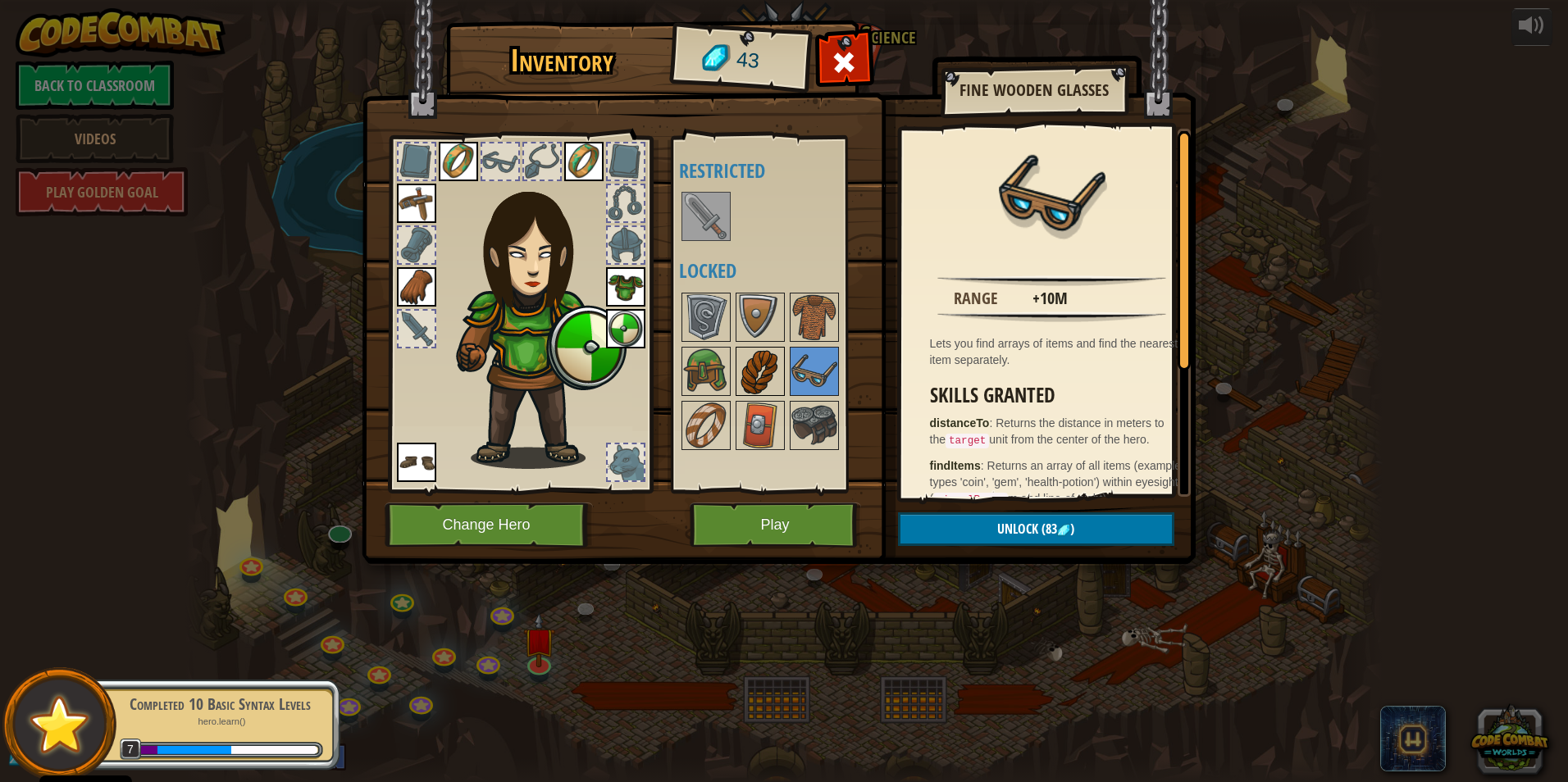
click at [746, 358] on img at bounding box center [760, 371] width 46 height 46
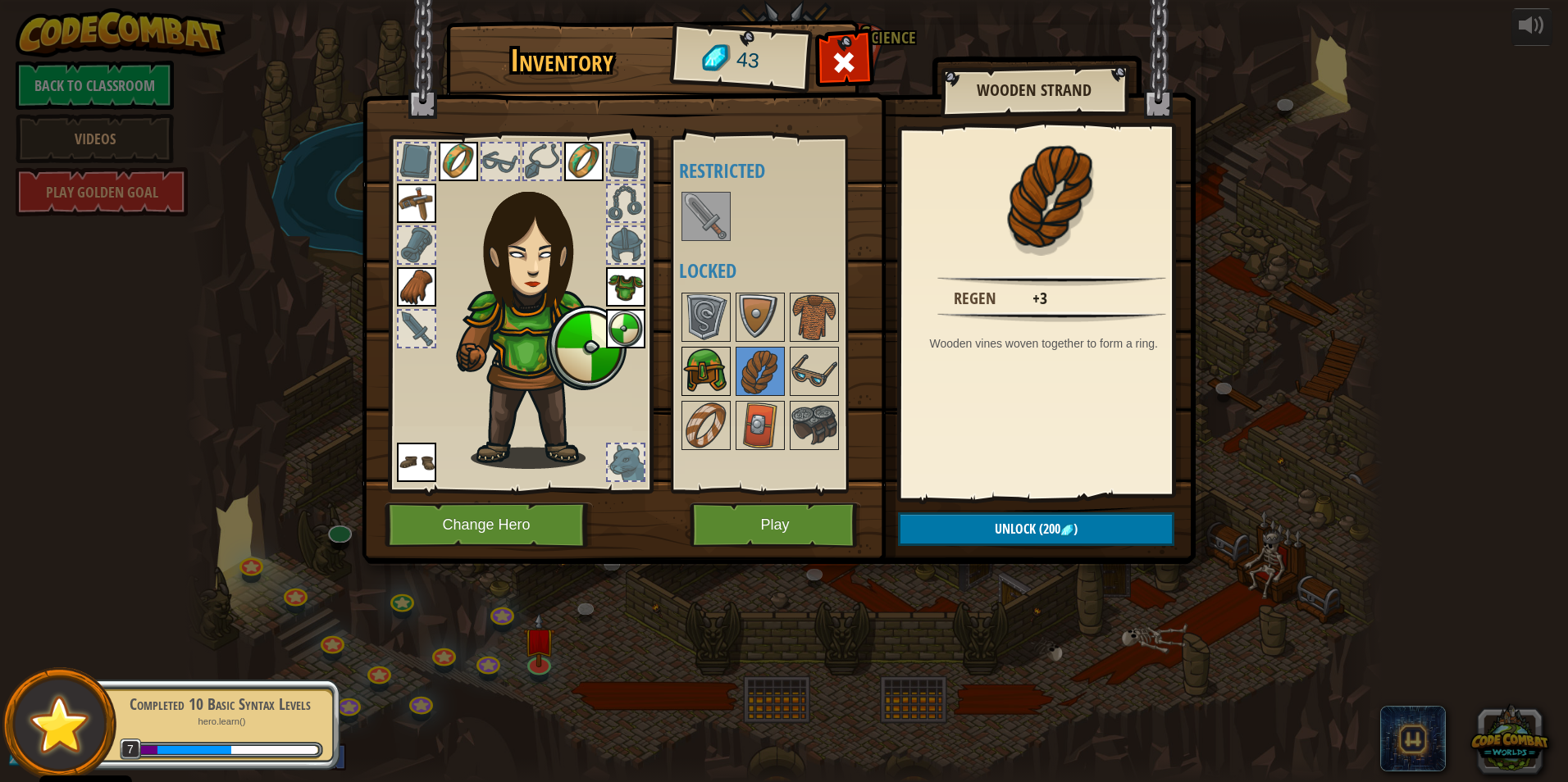
click at [694, 366] on img at bounding box center [706, 371] width 46 height 46
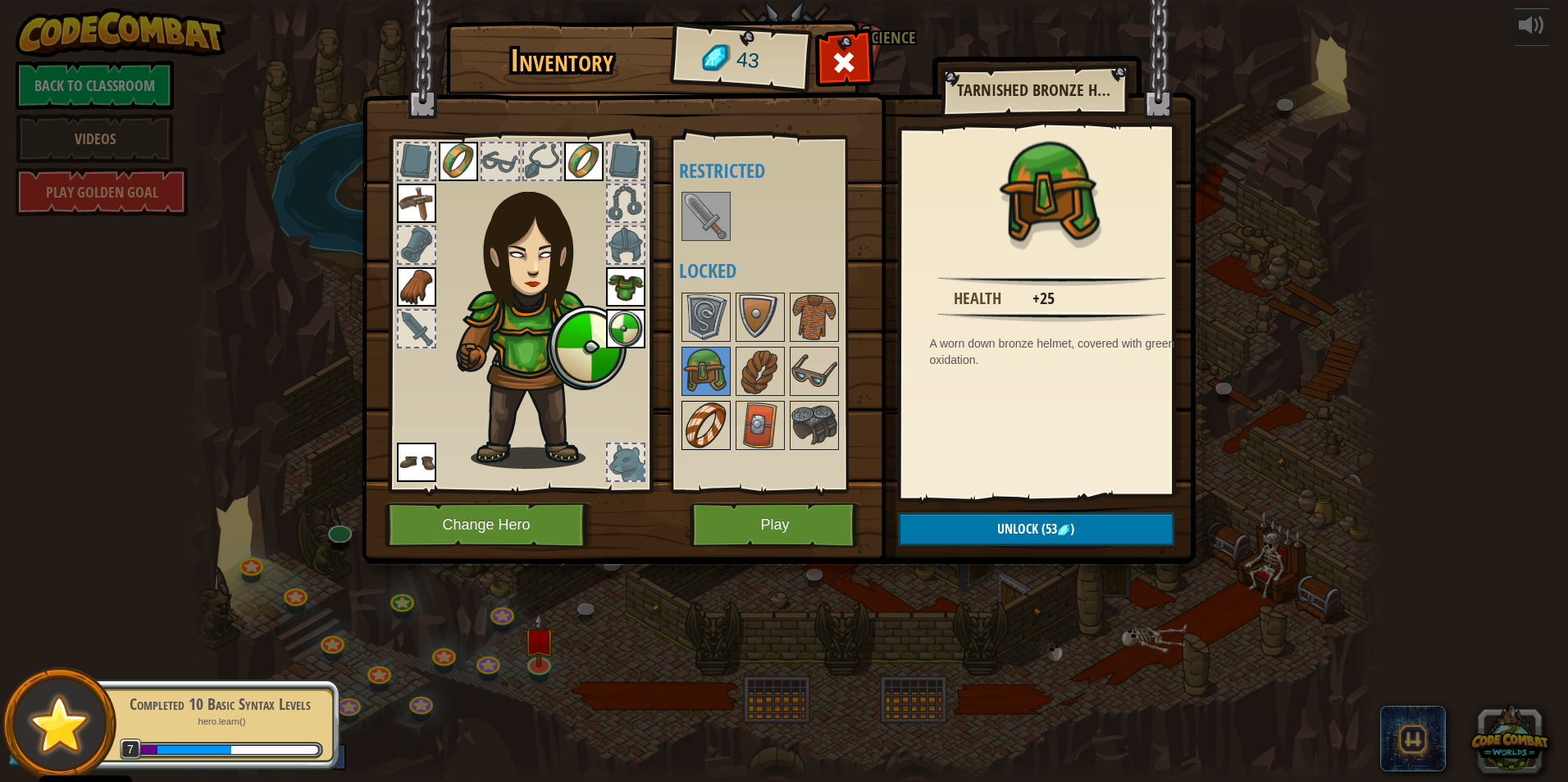
click at [713, 431] on img at bounding box center [706, 426] width 46 height 46
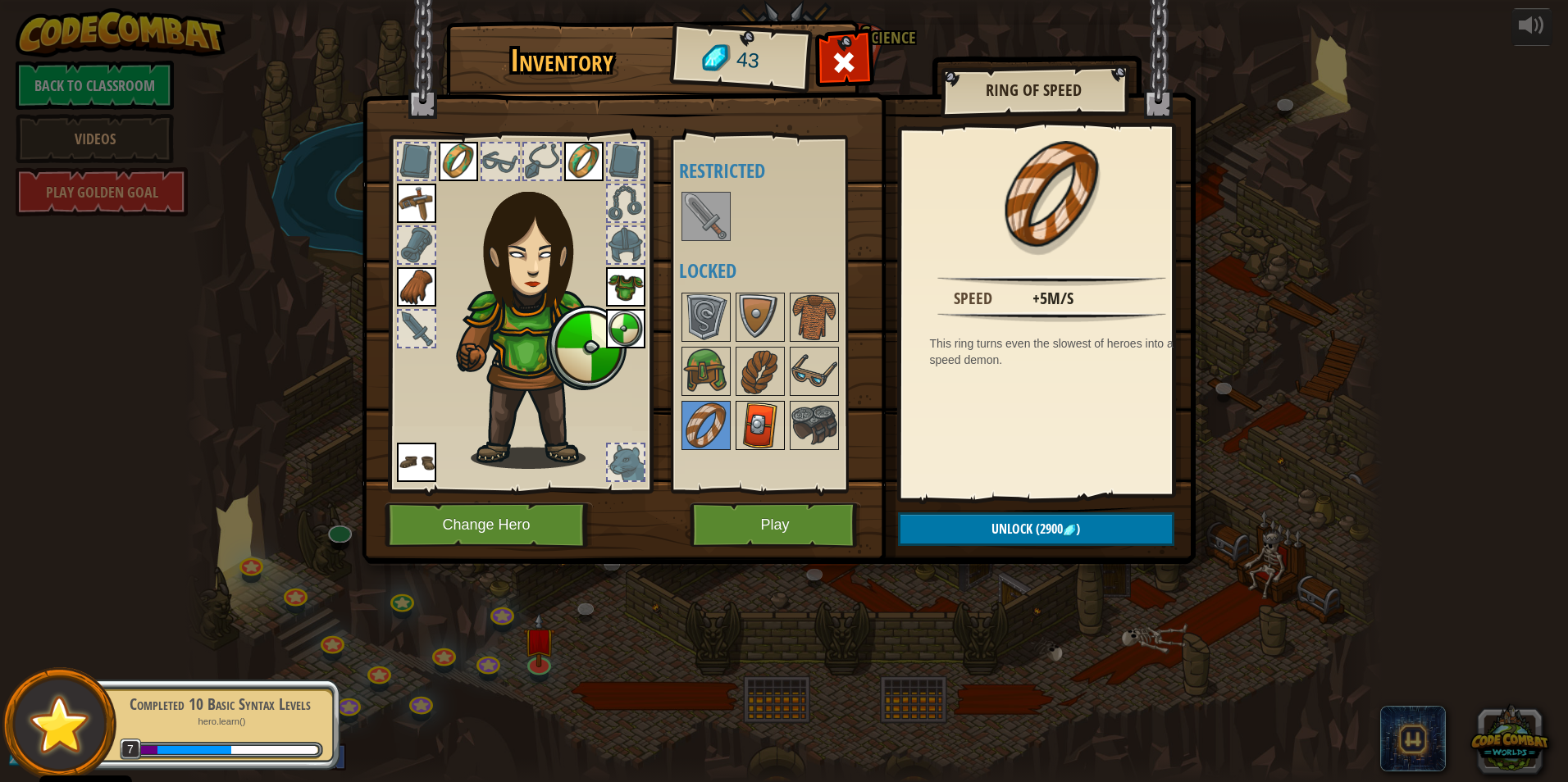
click at [780, 424] on img at bounding box center [760, 426] width 46 height 46
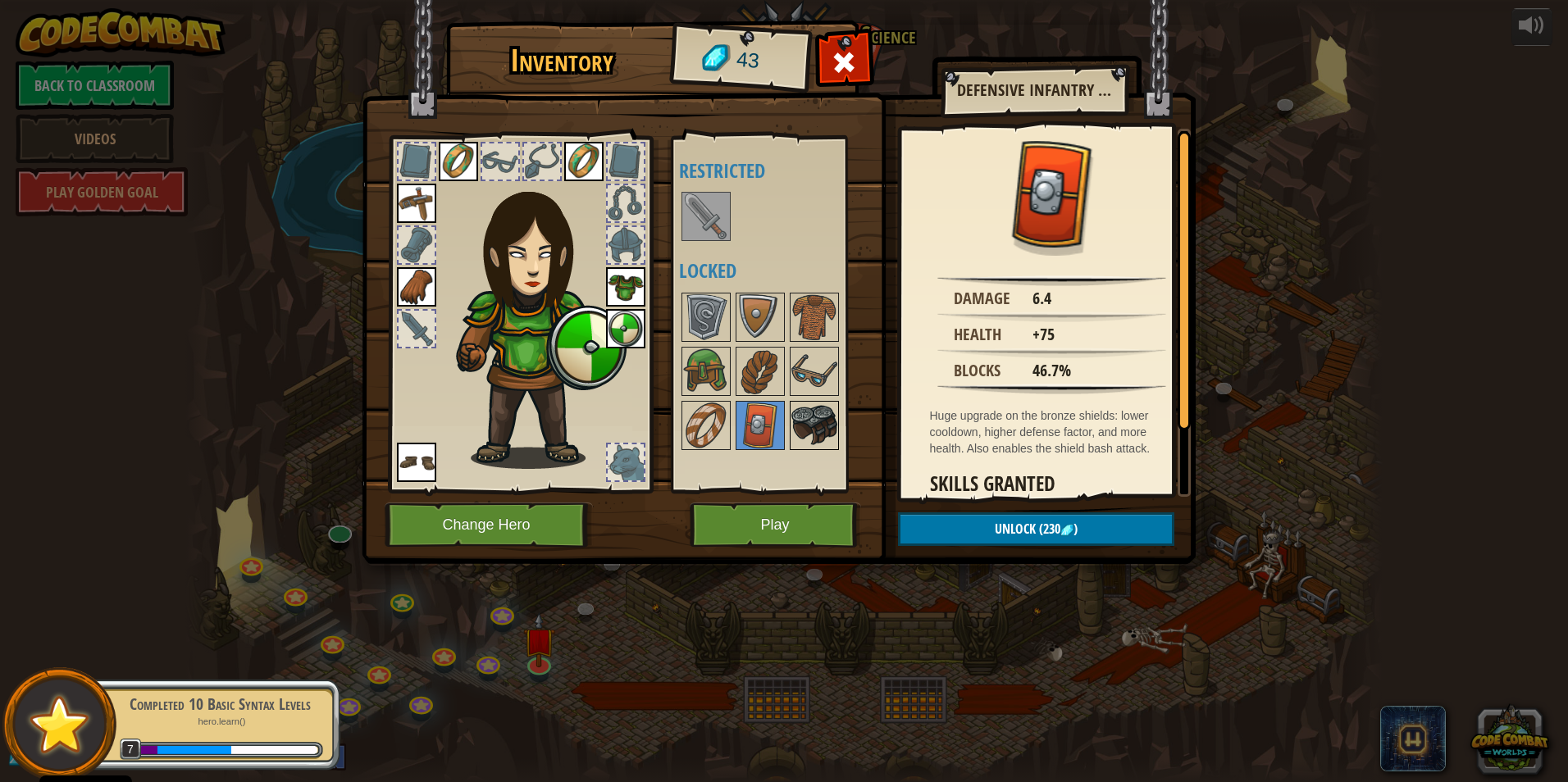
click at [812, 414] on img at bounding box center [814, 426] width 46 height 46
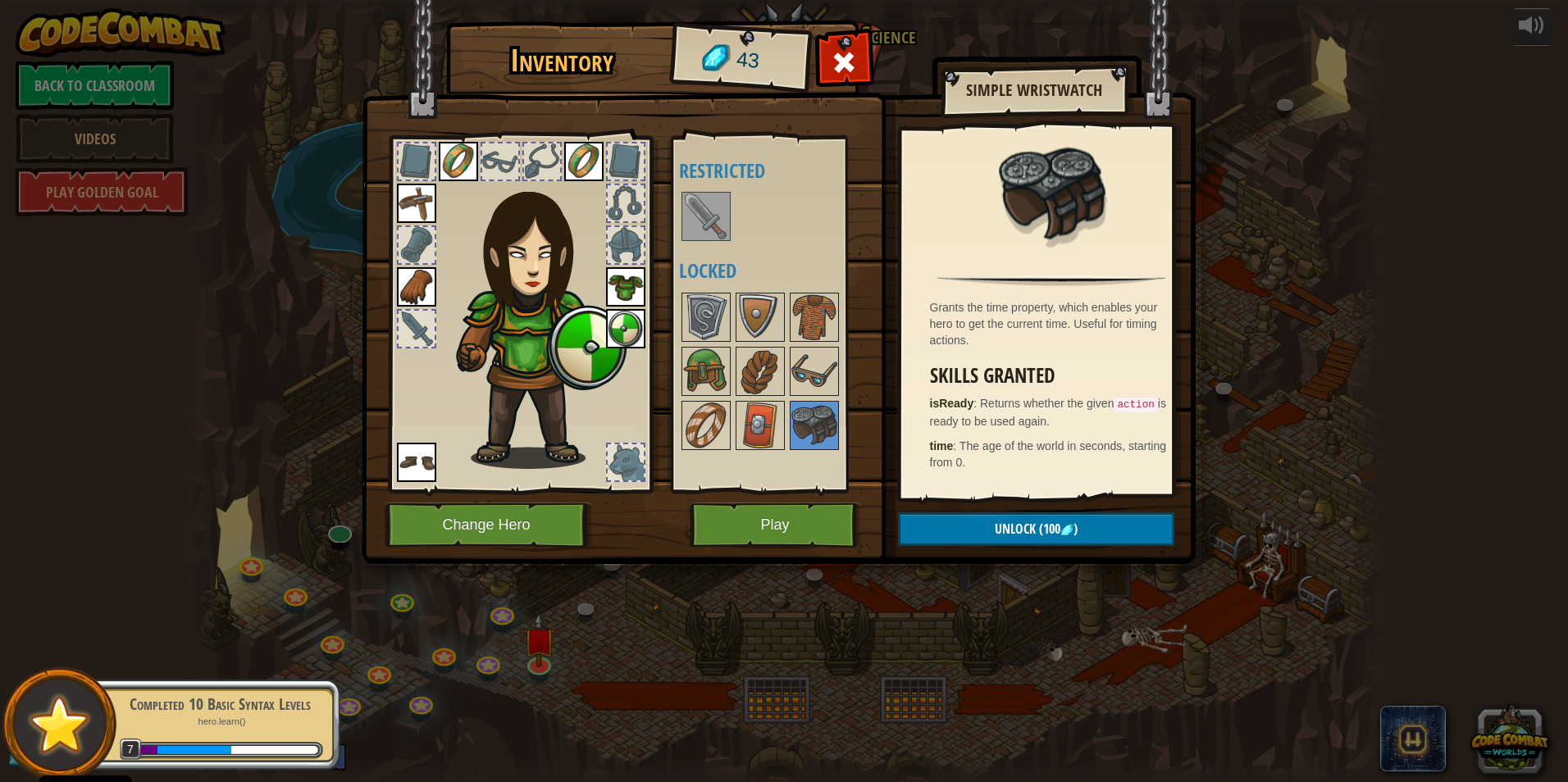
click at [807, 574] on div "Inventory 43 Available Equip Equip Equip Equip Equip Equip (double-click to equ…" at bounding box center [784, 391] width 1568 height 782
click at [807, 562] on img at bounding box center [779, 266] width 834 height 595
click at [820, 527] on button "Play" at bounding box center [774, 525] width 171 height 45
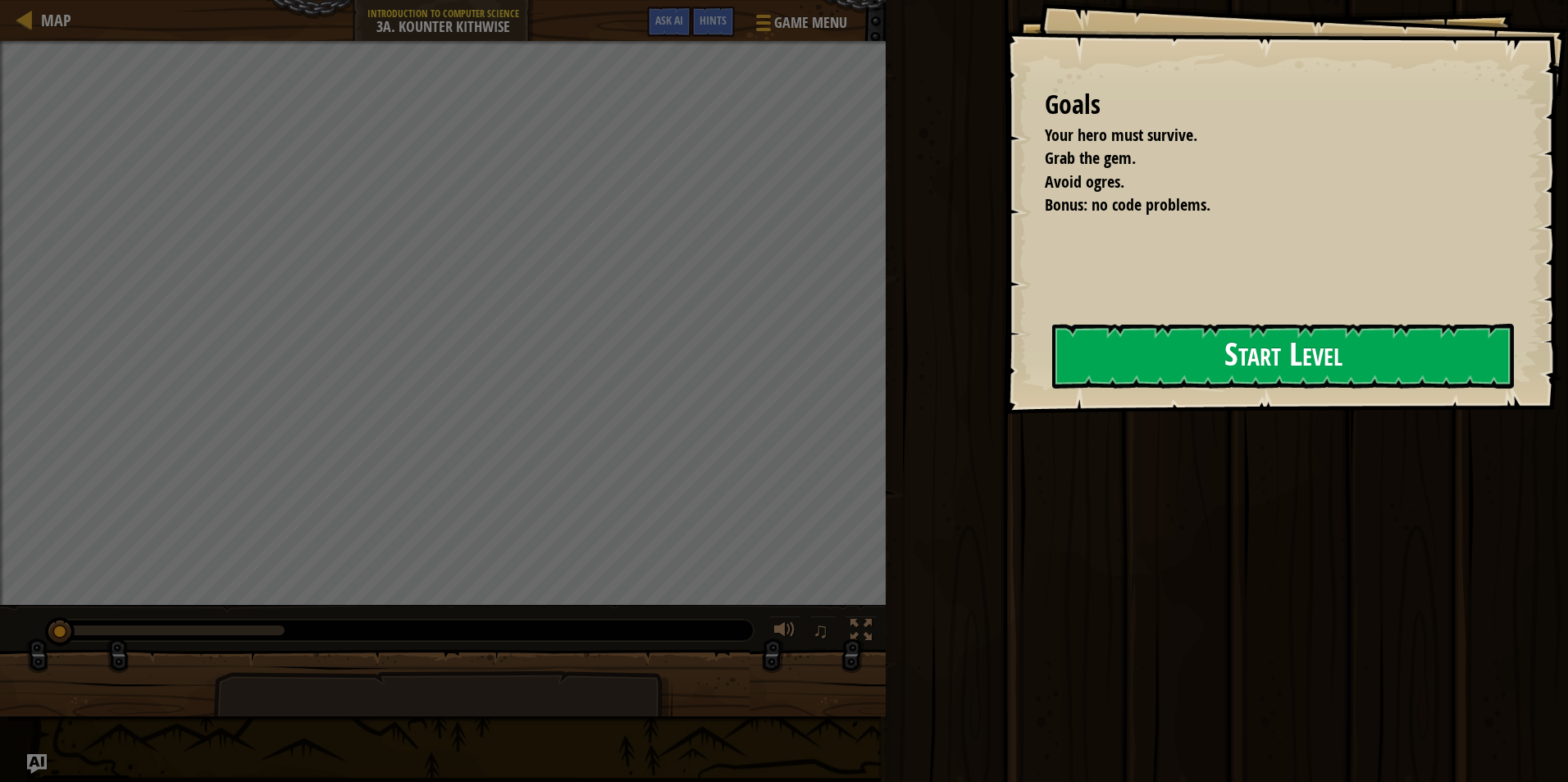
drag, startPoint x: 1339, startPoint y: 335, endPoint x: 1330, endPoint y: 336, distance: 9.1
click at [1334, 334] on button "Start Level" at bounding box center [1283, 356] width 462 height 65
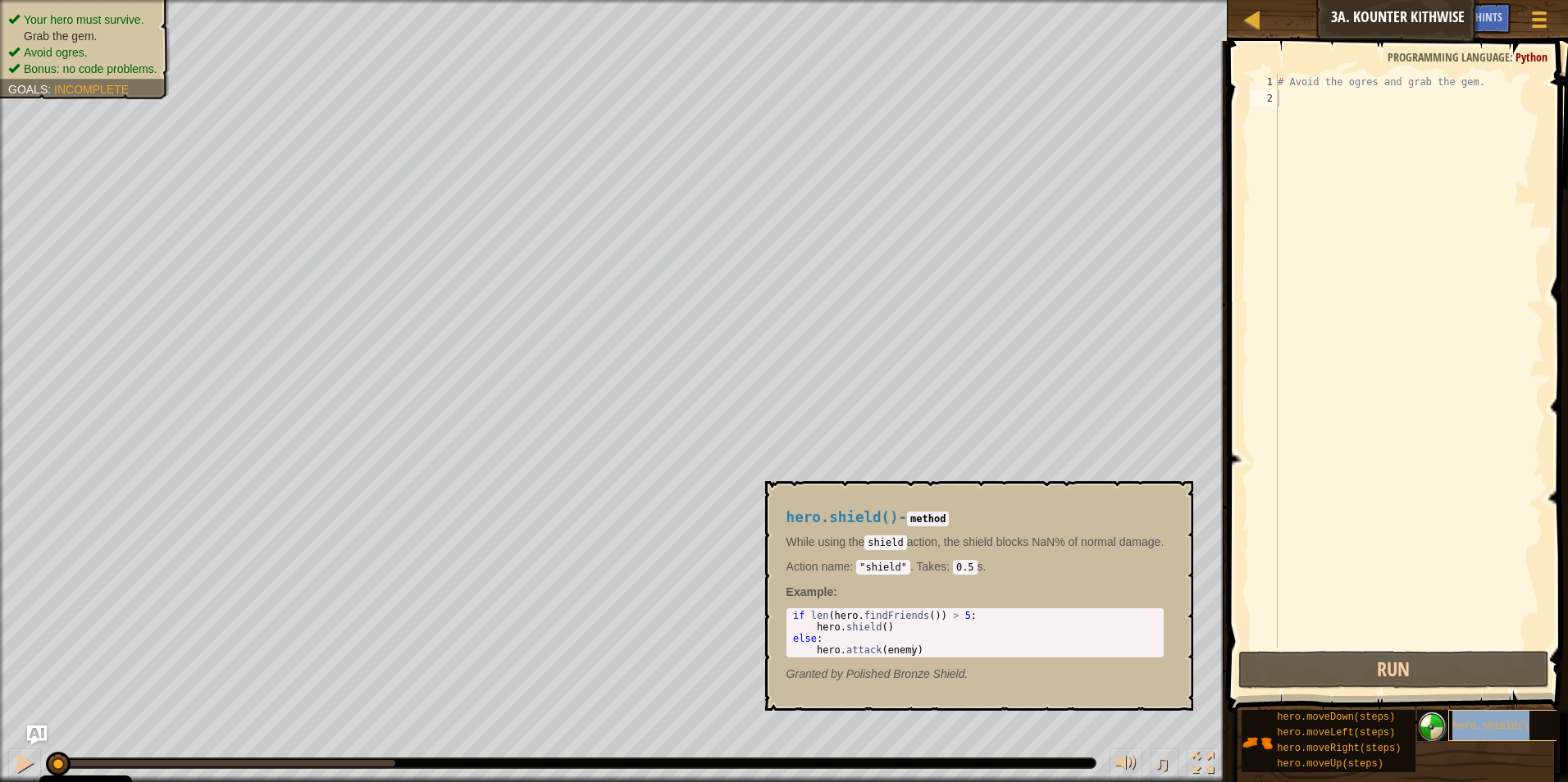
click at [1479, 721] on span "hero.shield()" at bounding box center [1490, 726] width 77 height 11
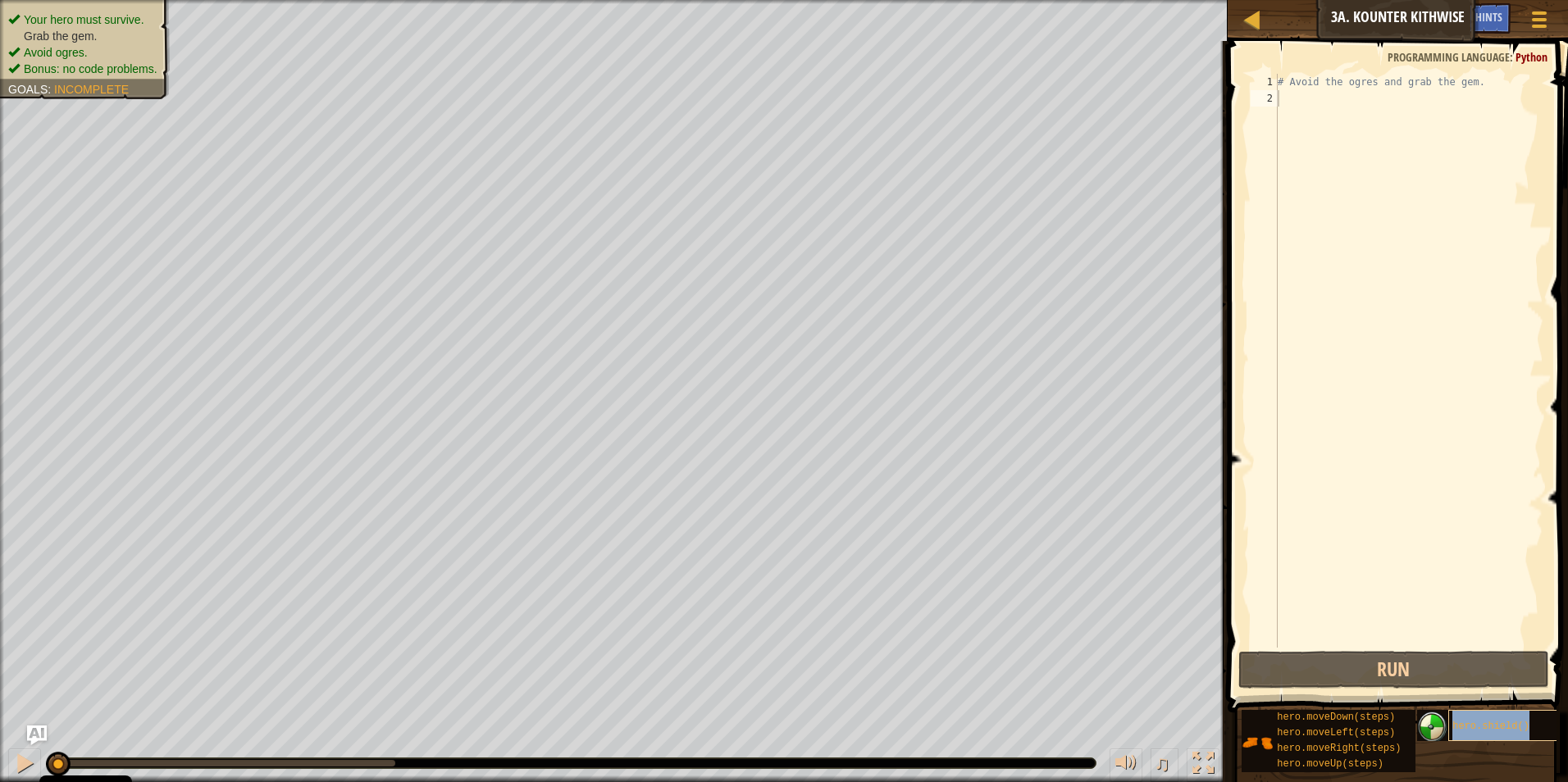
click at [1481, 727] on span "hero.shield()" at bounding box center [1490, 726] width 77 height 11
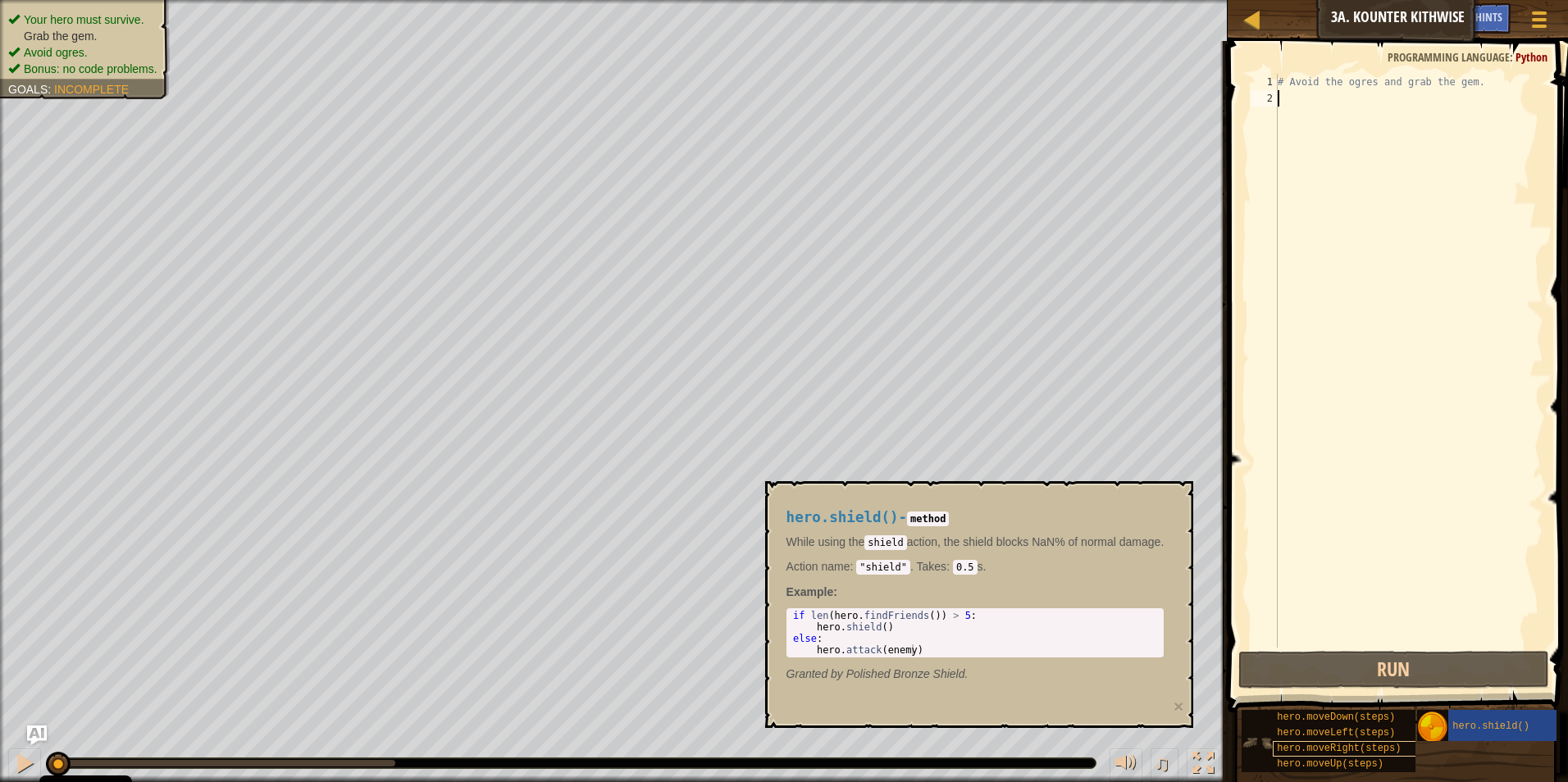
scroll to position [12, 0]
drag, startPoint x: 1284, startPoint y: 249, endPoint x: 1272, endPoint y: 253, distance: 11.9
click at [1276, 251] on div "1 2 # Avoid the ogres and grab the gem. ההההההההההההההההההההההההההההההההההההההה…" at bounding box center [1395, 361] width 296 height 574
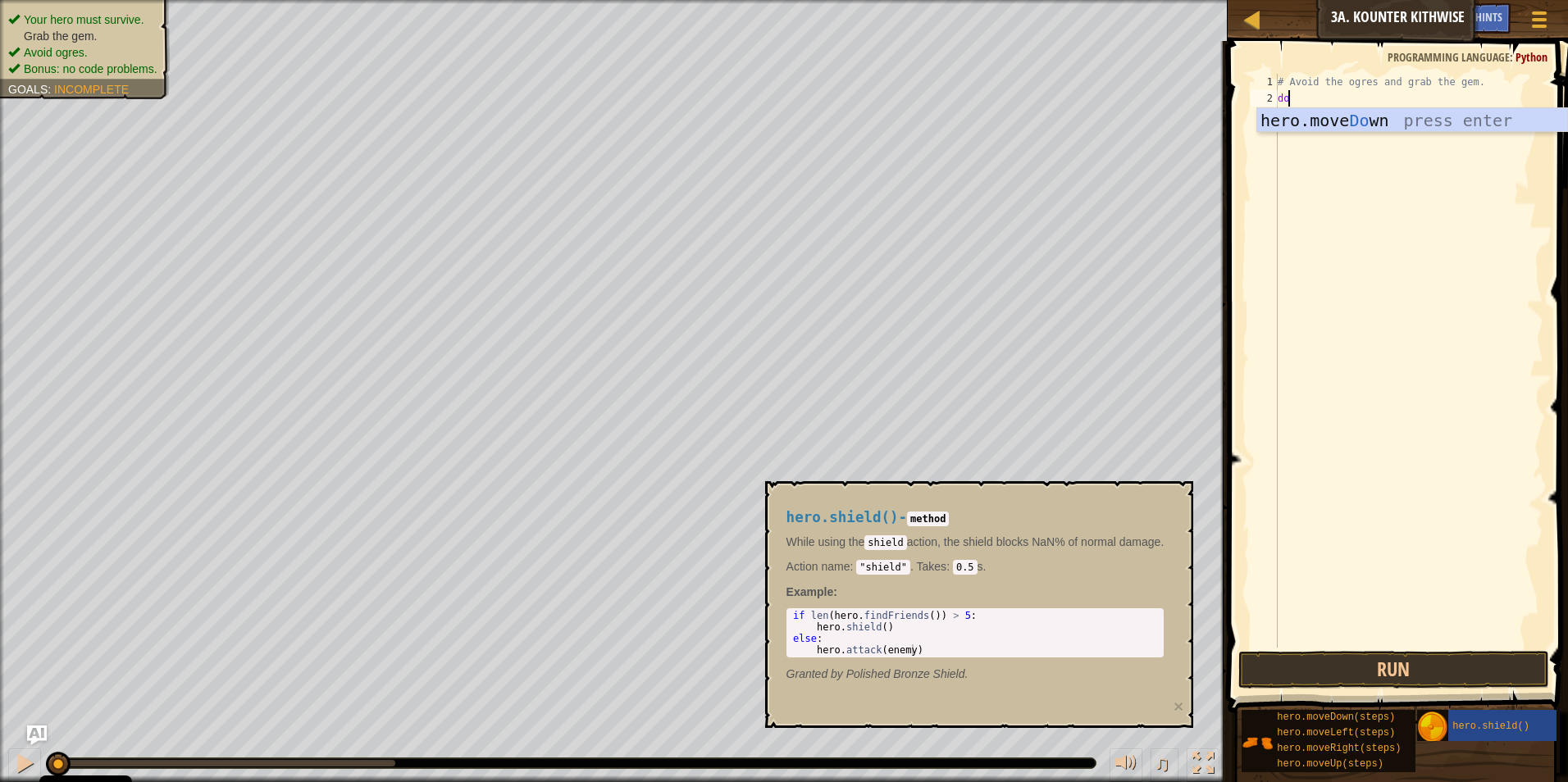
type textarea "down"
click at [1352, 71] on span at bounding box center [1398, 353] width 353 height 720
click at [1350, 91] on div "# Avoid the ogres and grab the gem. hero . moveDown ( )" at bounding box center [1408, 377] width 269 height 607
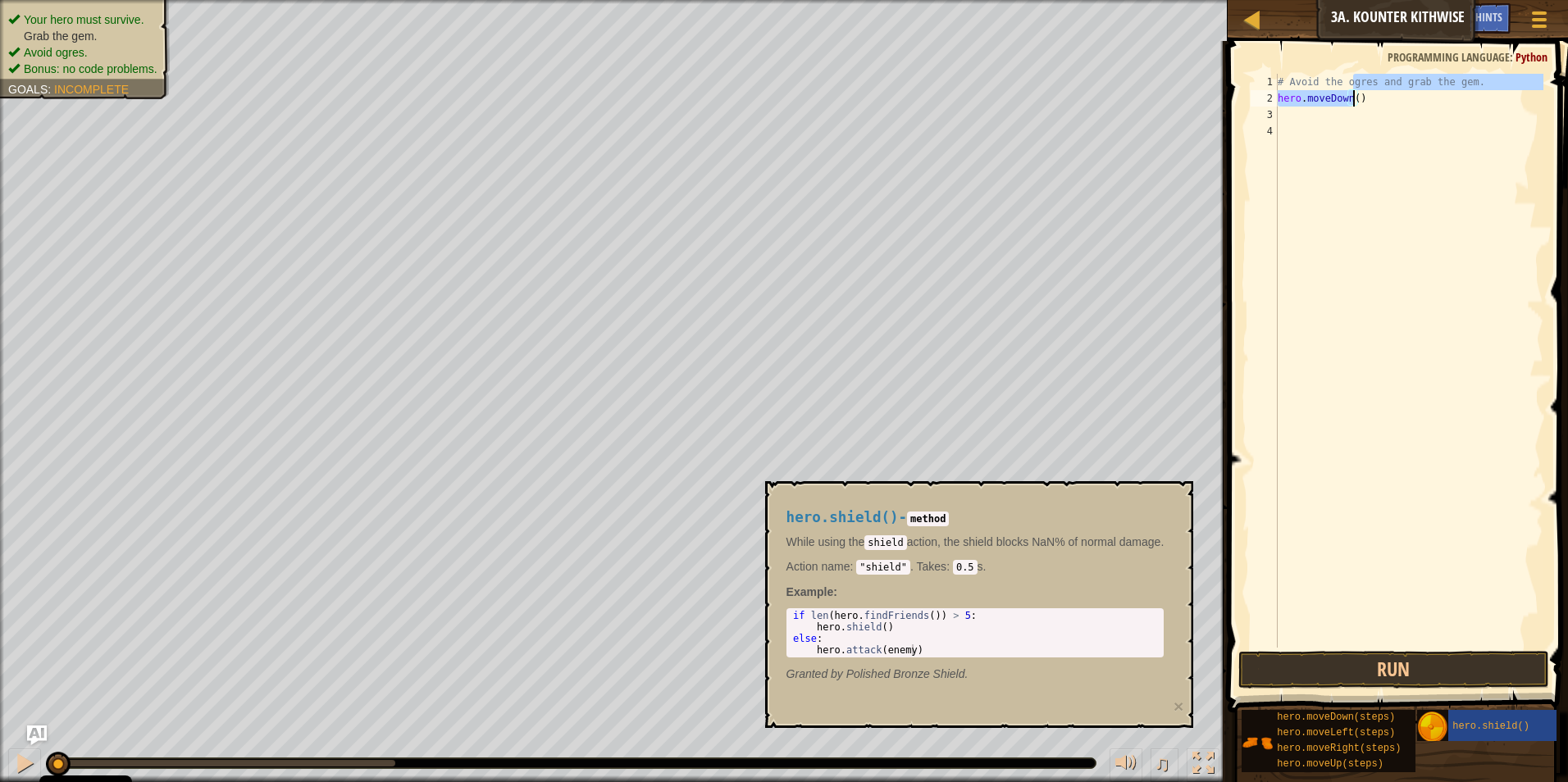
click at [1351, 104] on div "# Avoid the ogres and grab the gem. hero . moveDown ( )" at bounding box center [1408, 361] width 269 height 574
type textarea "hero.moveDown(2)"
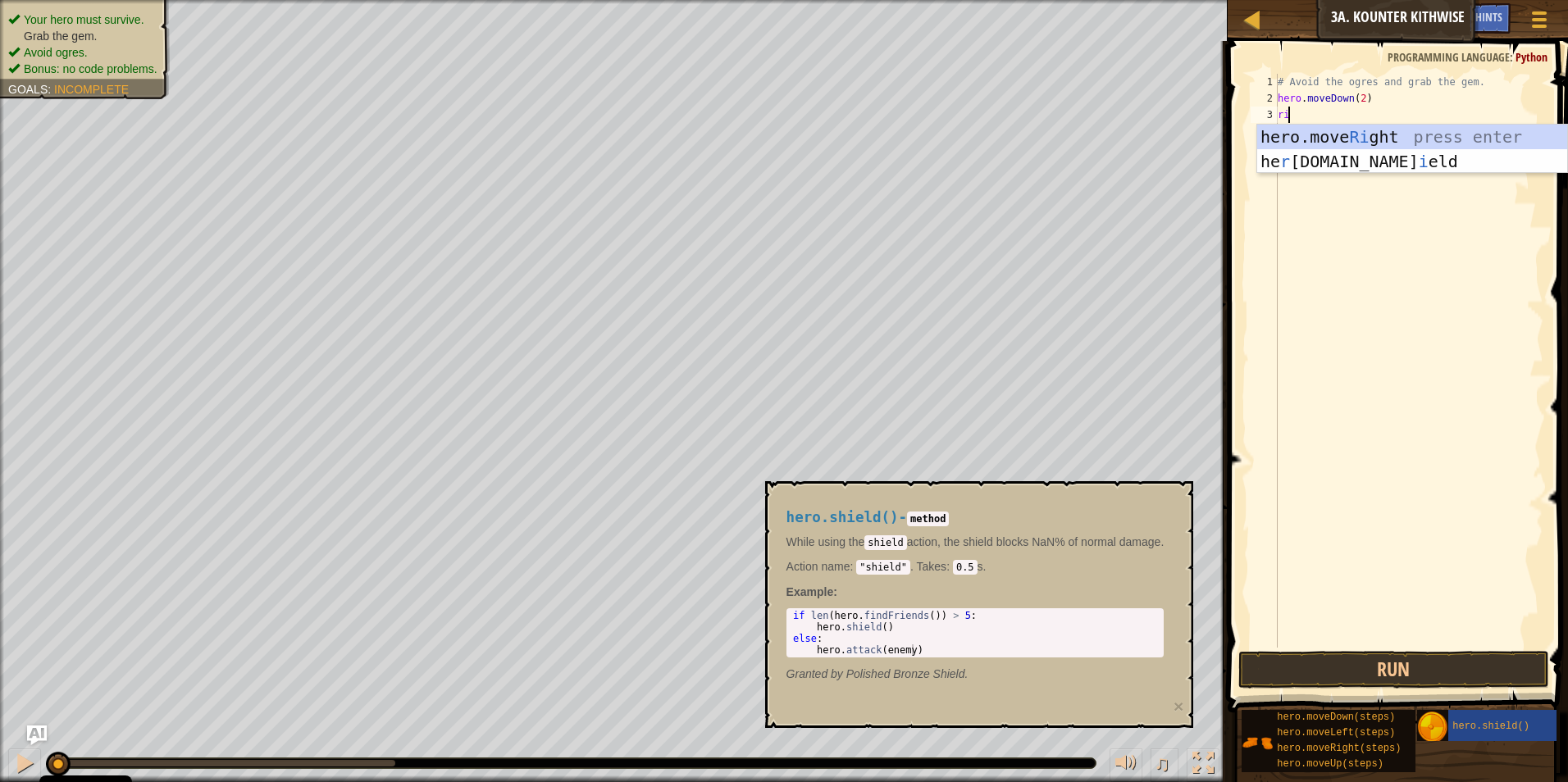
scroll to position [7, 1]
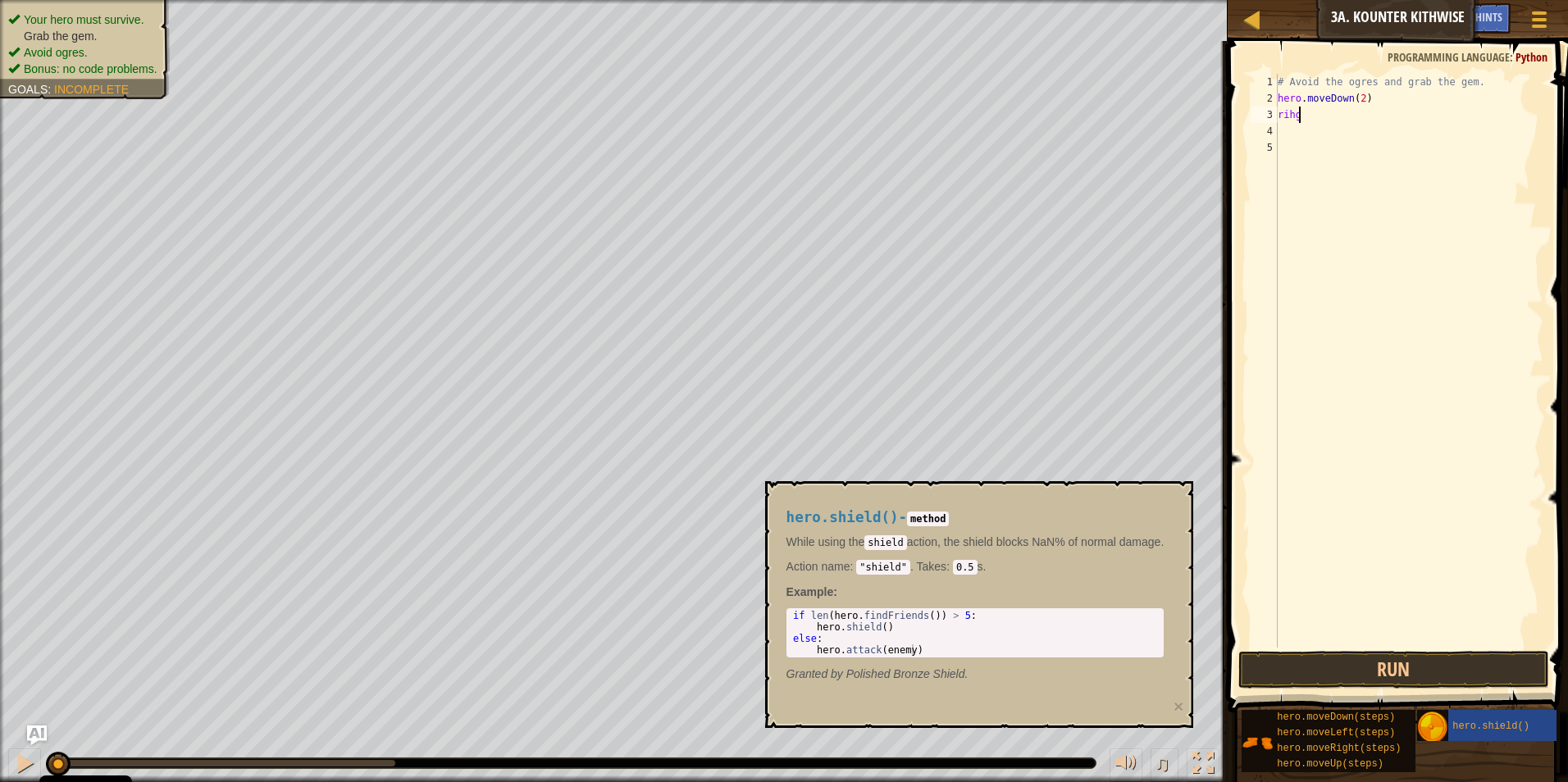
type textarea "rihgt"
type textarea "right"
click at [1358, 114] on div "# Avoid the ogres and grab the gem. hero . moveDown ( 2 ) hero . moveRight ( )" at bounding box center [1408, 377] width 269 height 607
type textarea "hero.moveRight(1)"
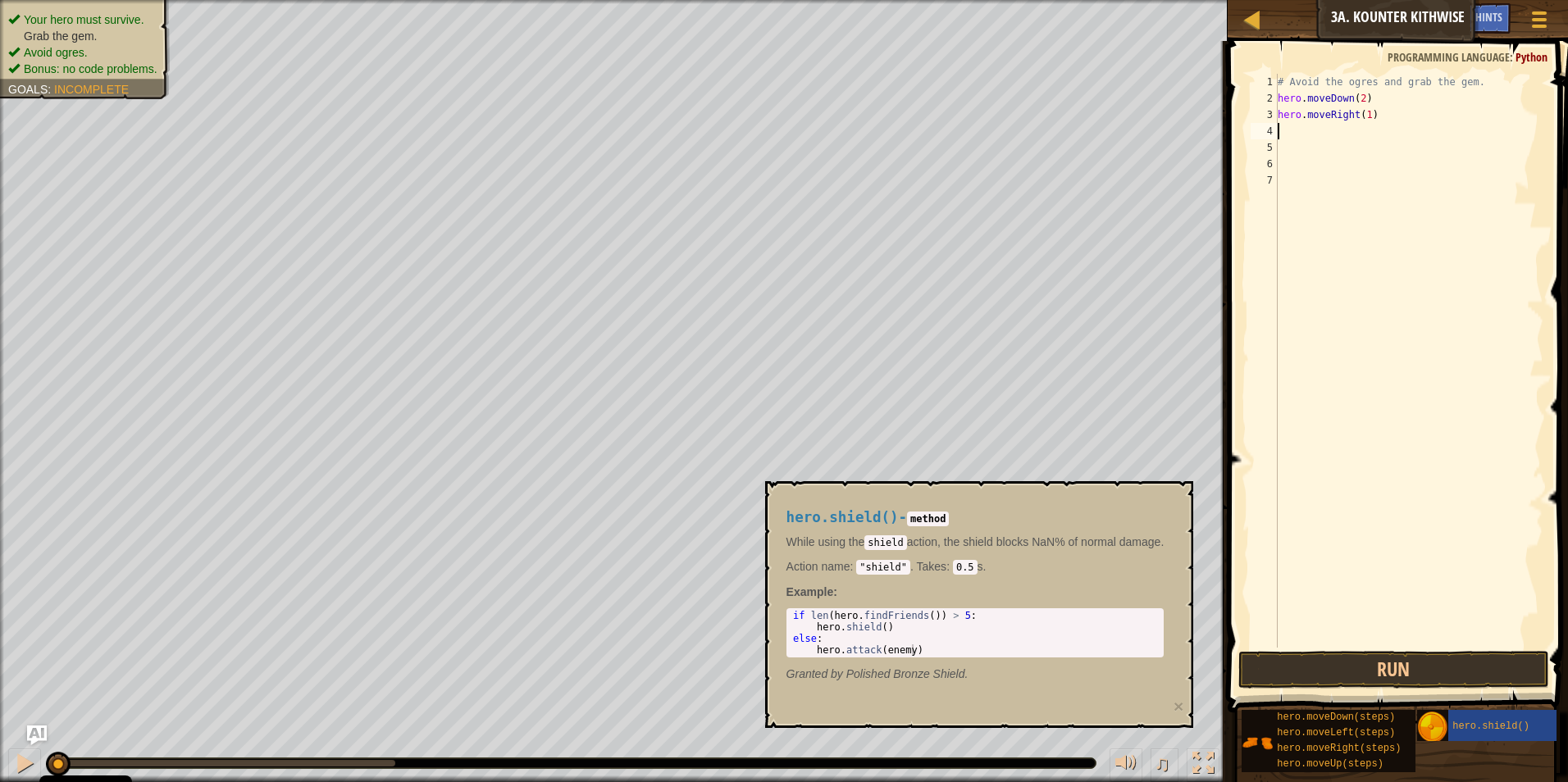
type textarea "up"
type textarea "right"
click at [1357, 682] on button "Run" at bounding box center [1394, 670] width 312 height 38
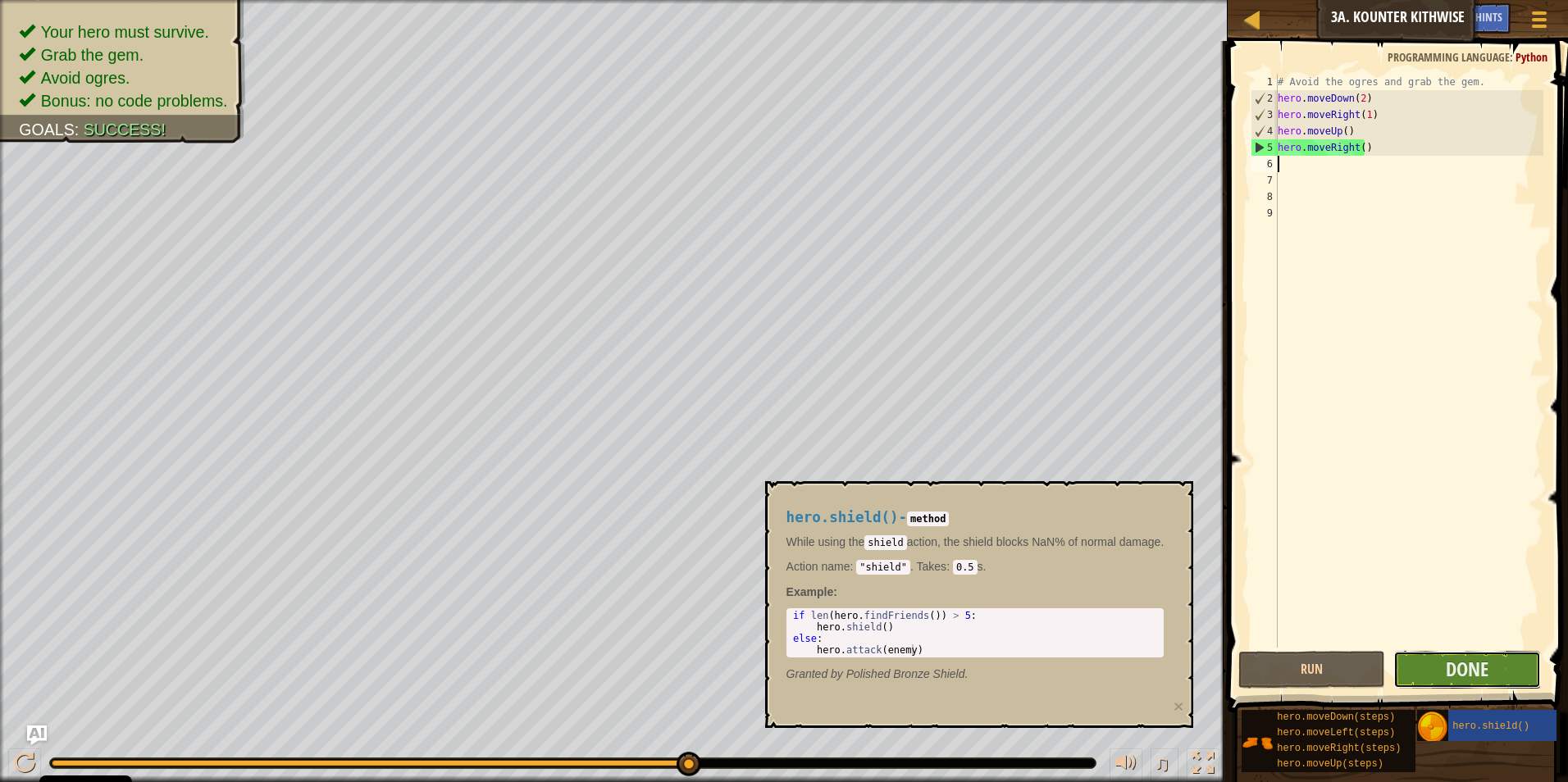
click at [1499, 673] on button "Done" at bounding box center [1467, 670] width 148 height 38
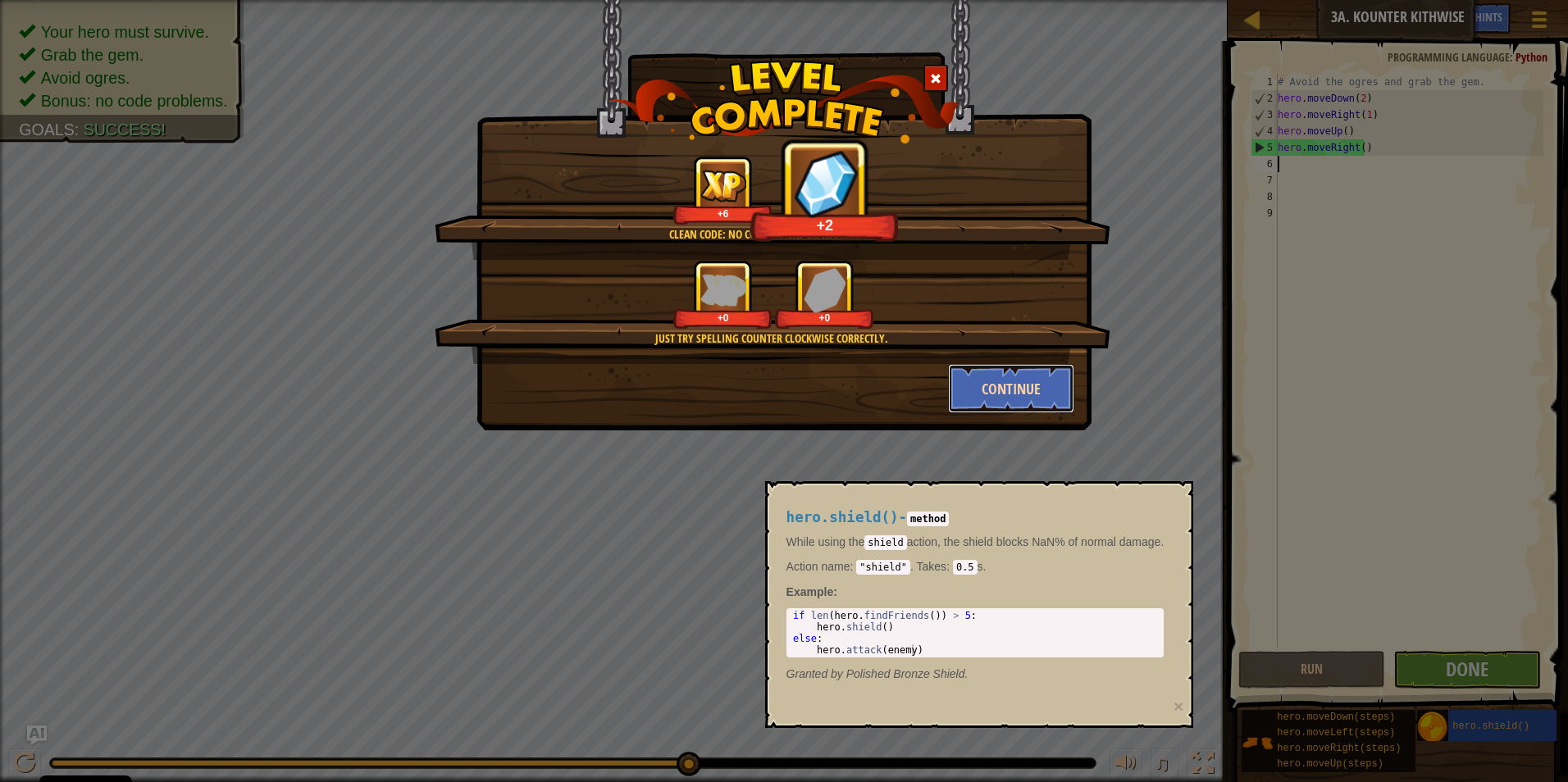
drag, startPoint x: 967, startPoint y: 389, endPoint x: 966, endPoint y: 401, distance: 12.4
click at [966, 401] on button "Continue" at bounding box center [1011, 388] width 127 height 49
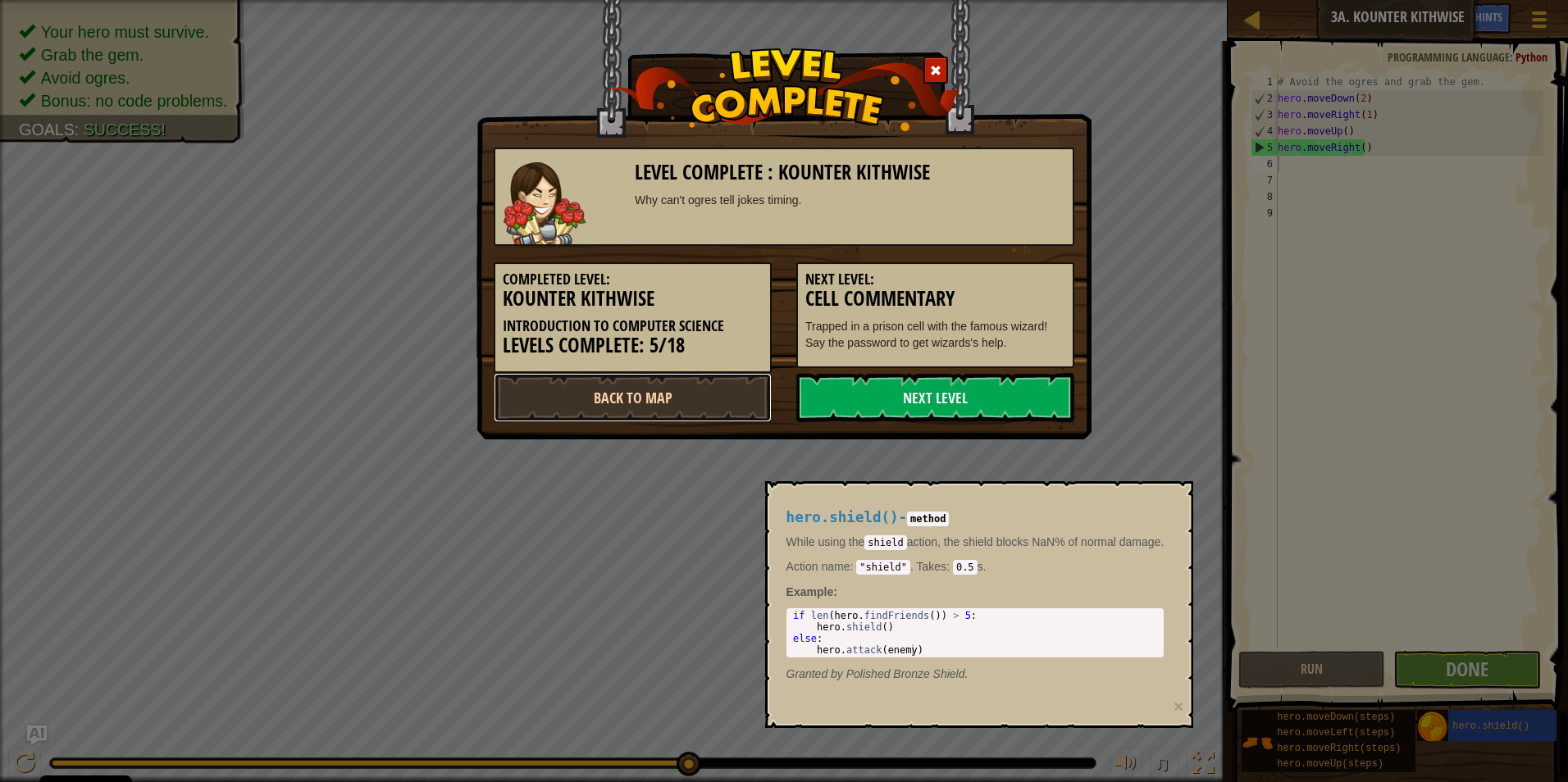
click at [685, 397] on link "Back to Map" at bounding box center [633, 397] width 278 height 49
select select "en-[GEOGRAPHIC_DATA]"
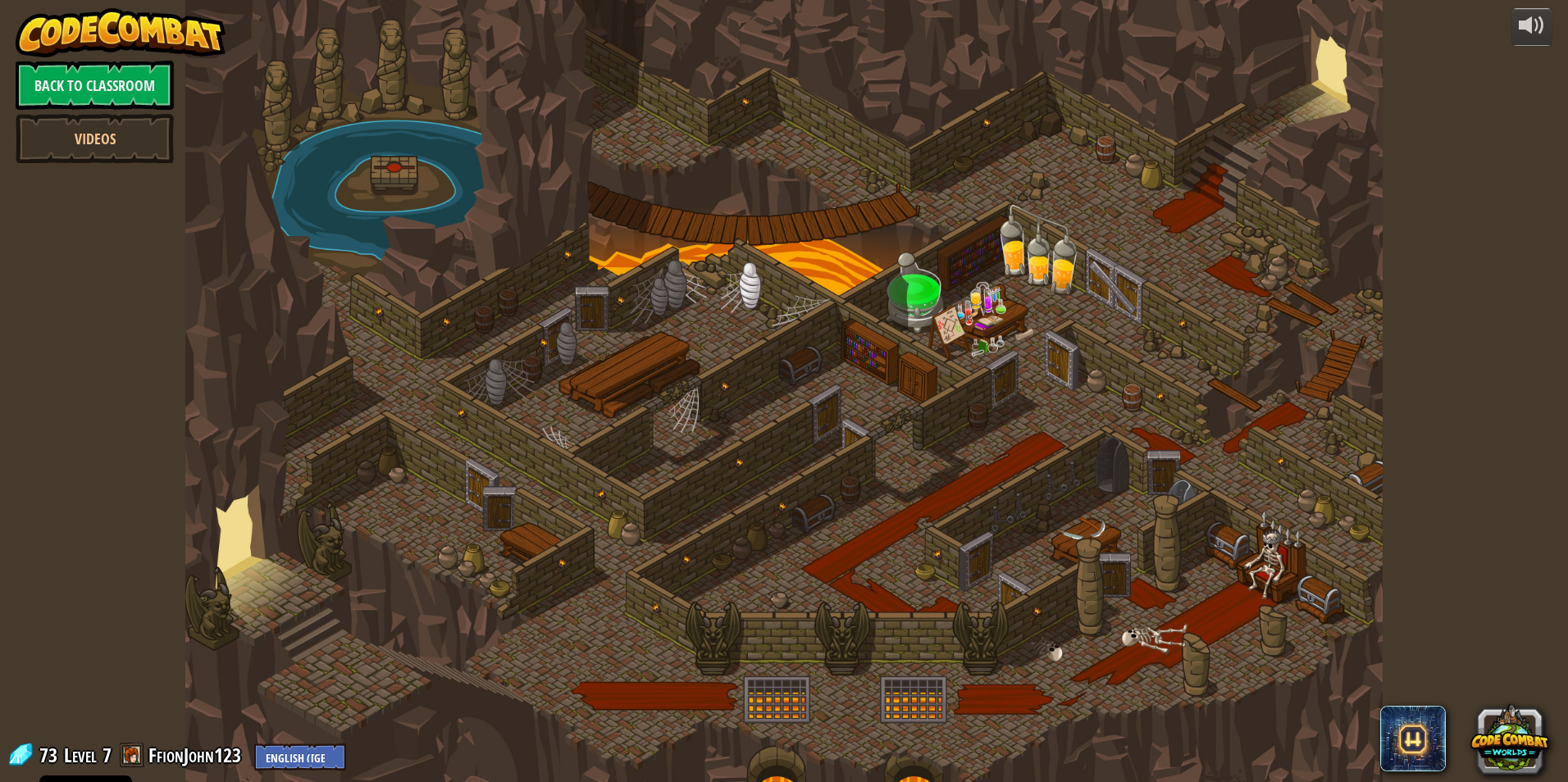
select select "en-[GEOGRAPHIC_DATA]"
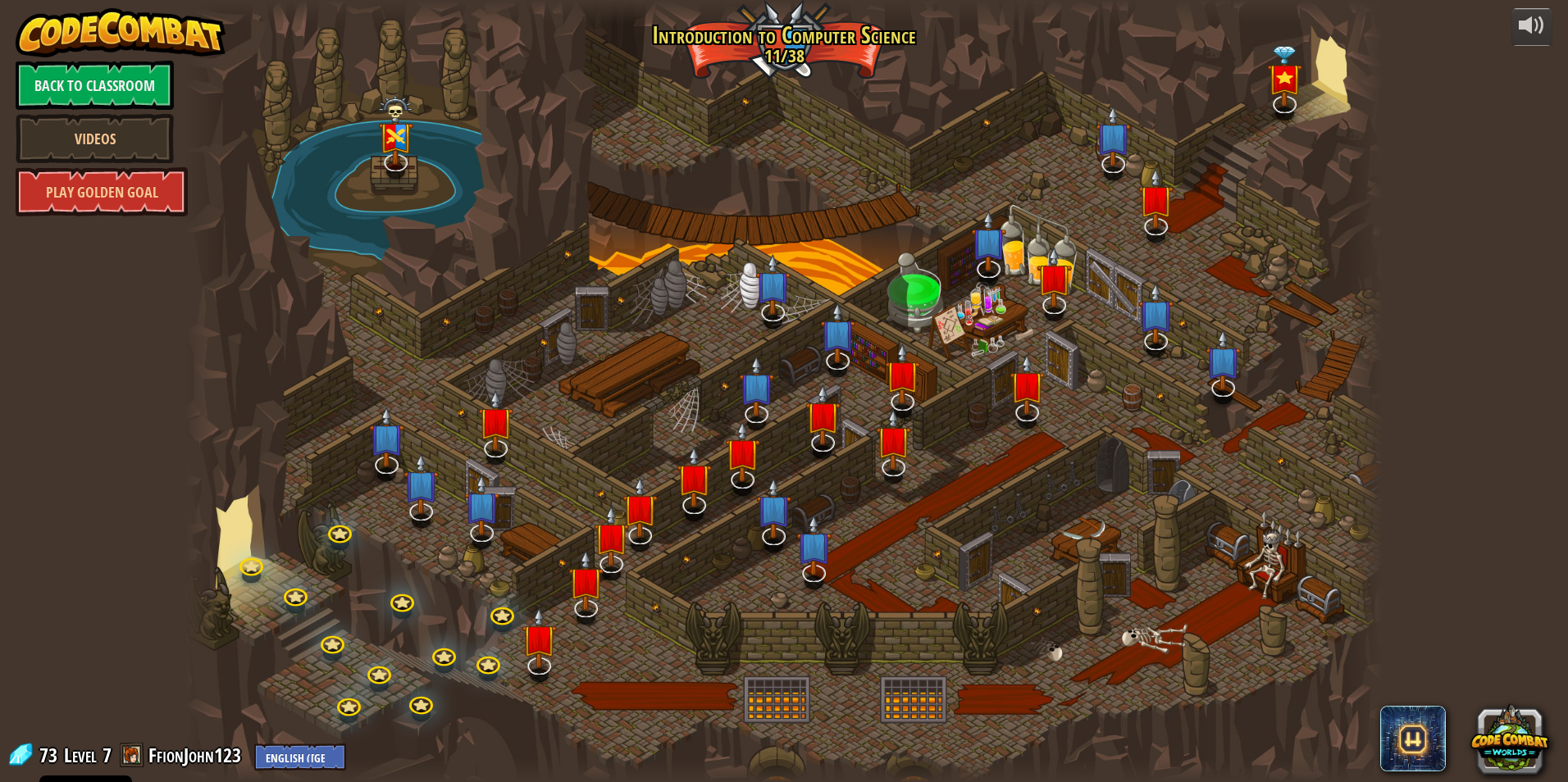
select select "en-[GEOGRAPHIC_DATA]"
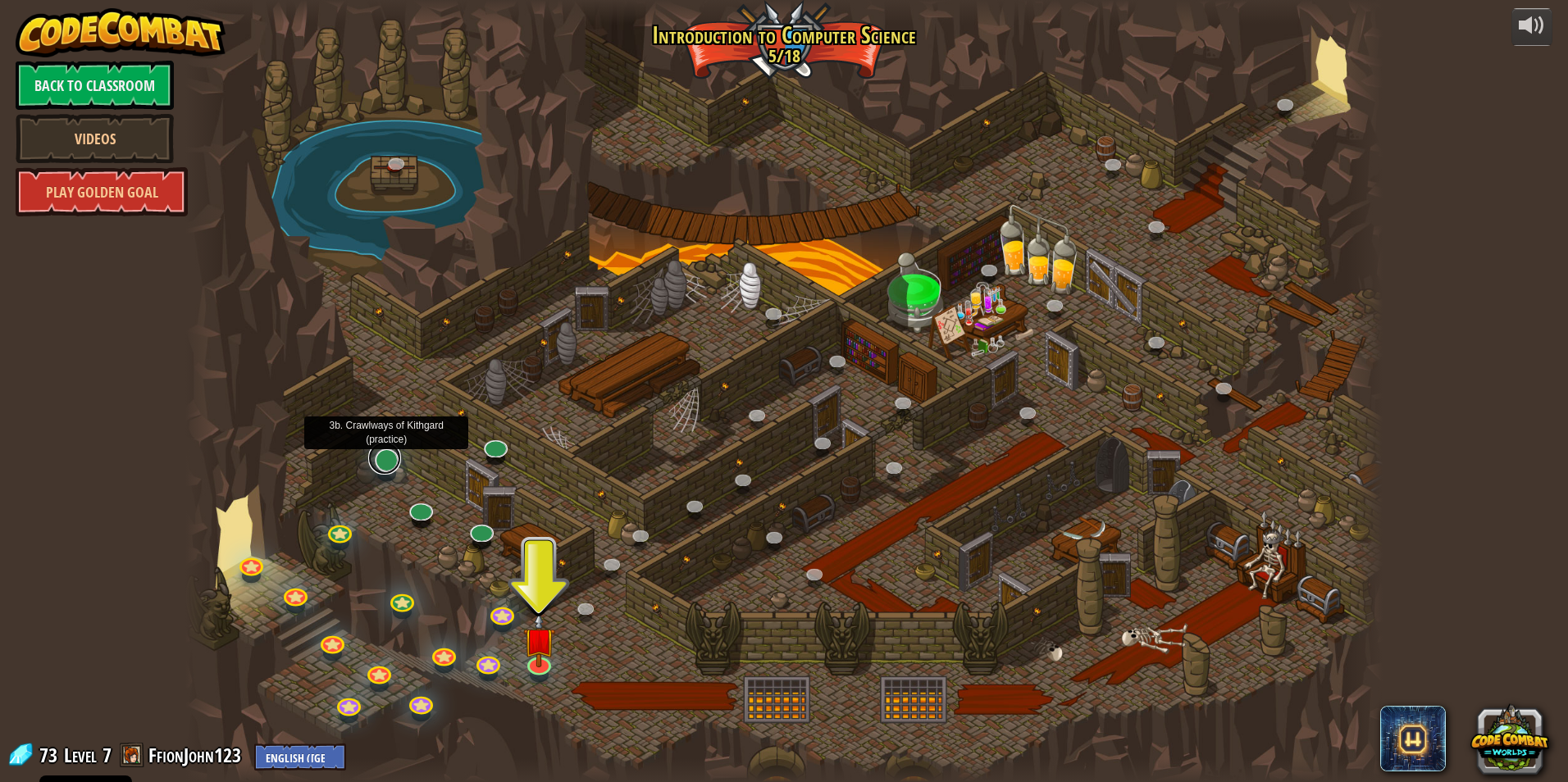
click at [386, 465] on link at bounding box center [384, 458] width 33 height 33
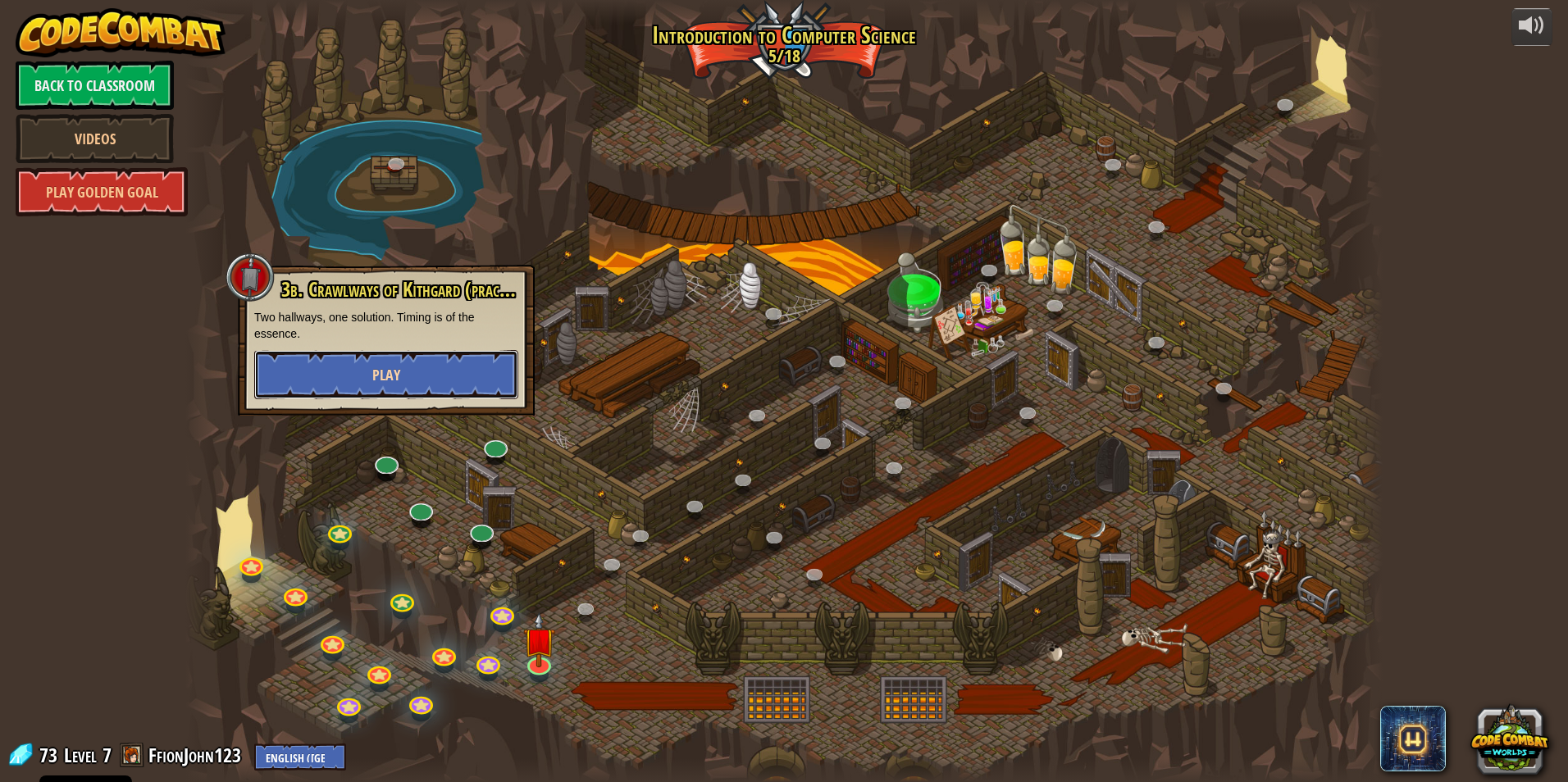
click at [434, 369] on button "Play" at bounding box center [386, 374] width 264 height 49
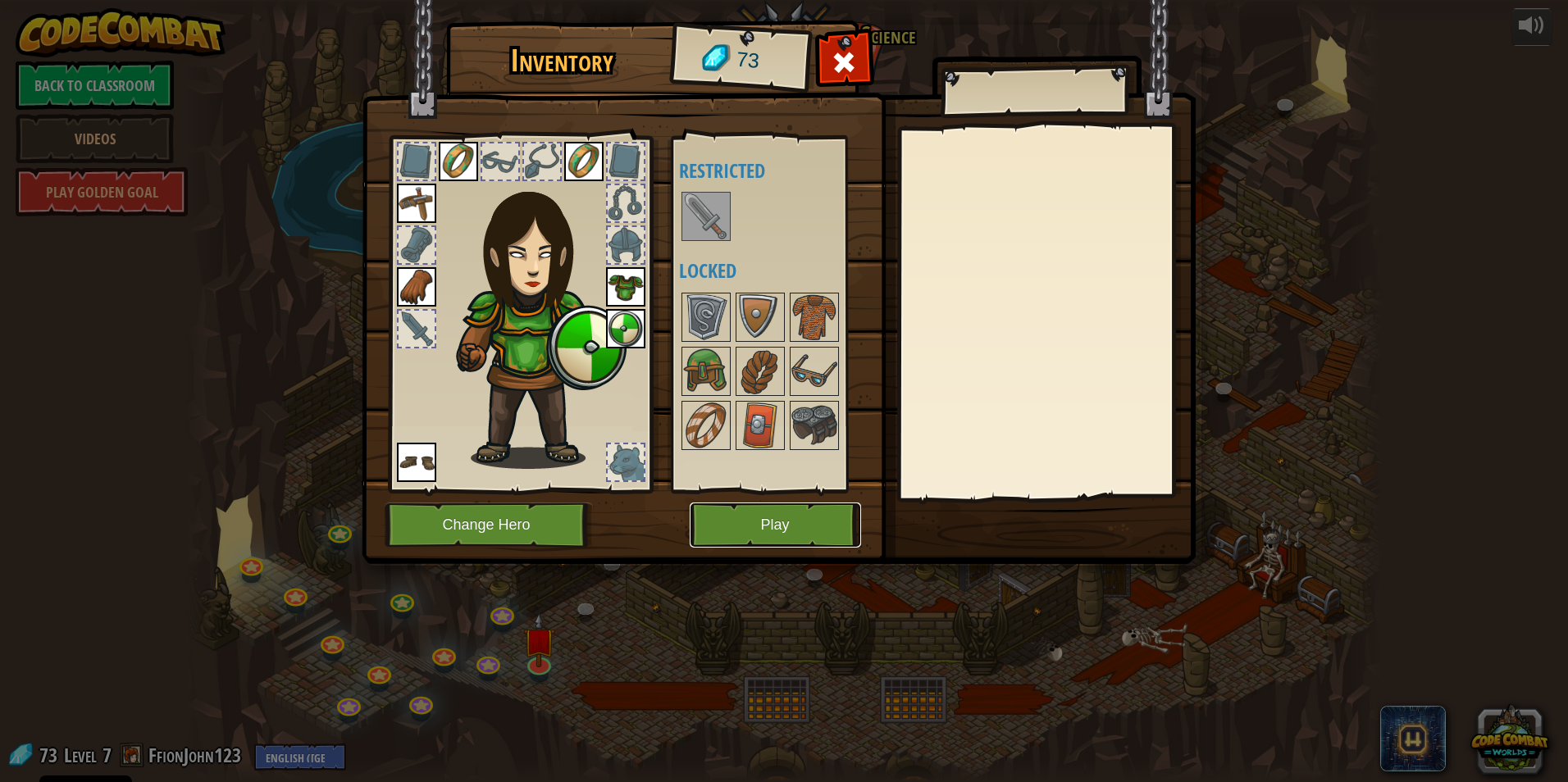
click at [740, 519] on button "Play" at bounding box center [774, 525] width 171 height 45
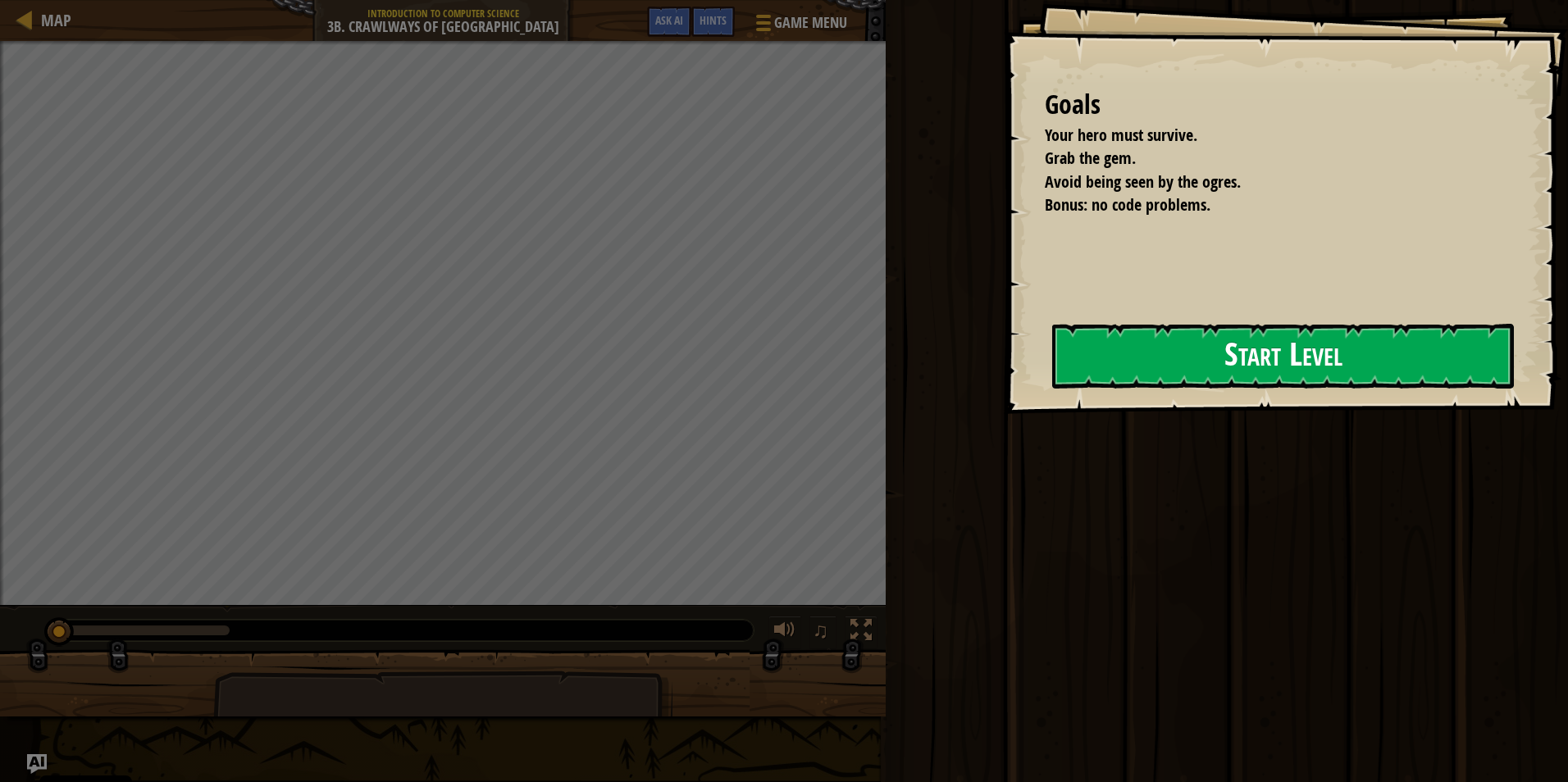
click at [1242, 361] on button "Start Level" at bounding box center [1283, 356] width 462 height 65
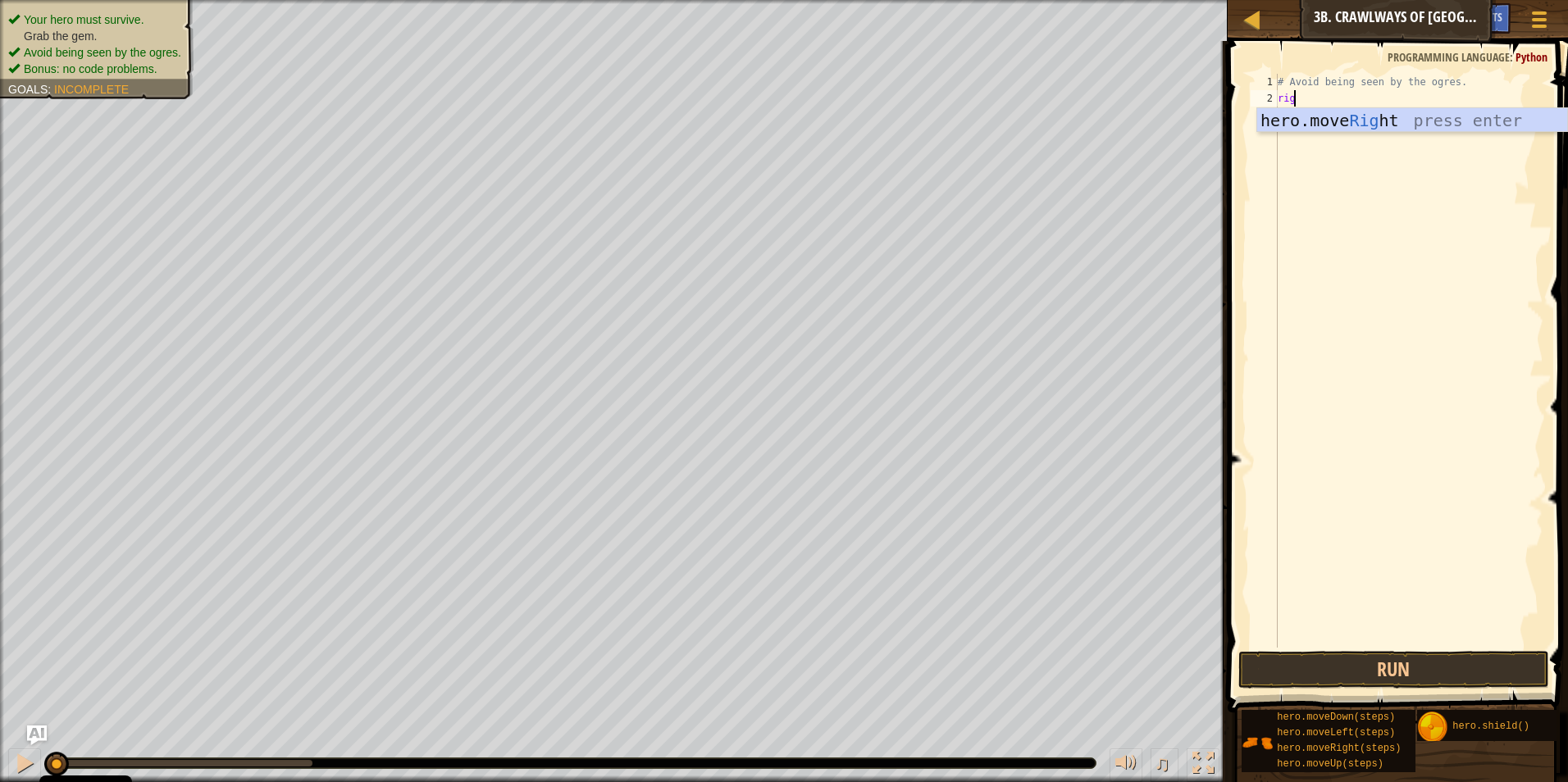
scroll to position [7, 1]
type textarea "right"
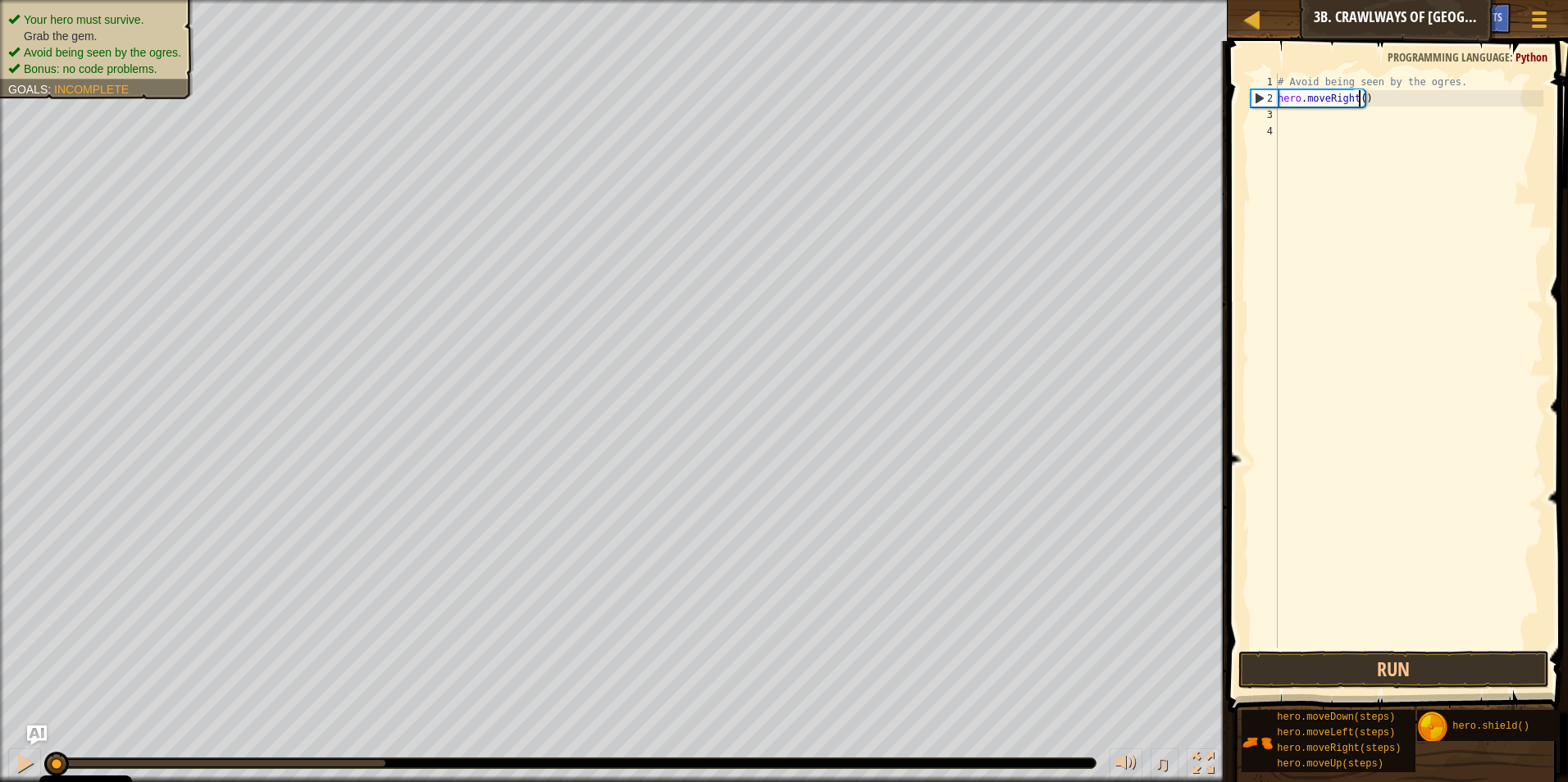
click at [1358, 98] on div "# Avoid being seen by the ogres. hero . moveRight ( )" at bounding box center [1408, 377] width 269 height 607
click at [1349, 677] on button "Run" at bounding box center [1394, 670] width 312 height 38
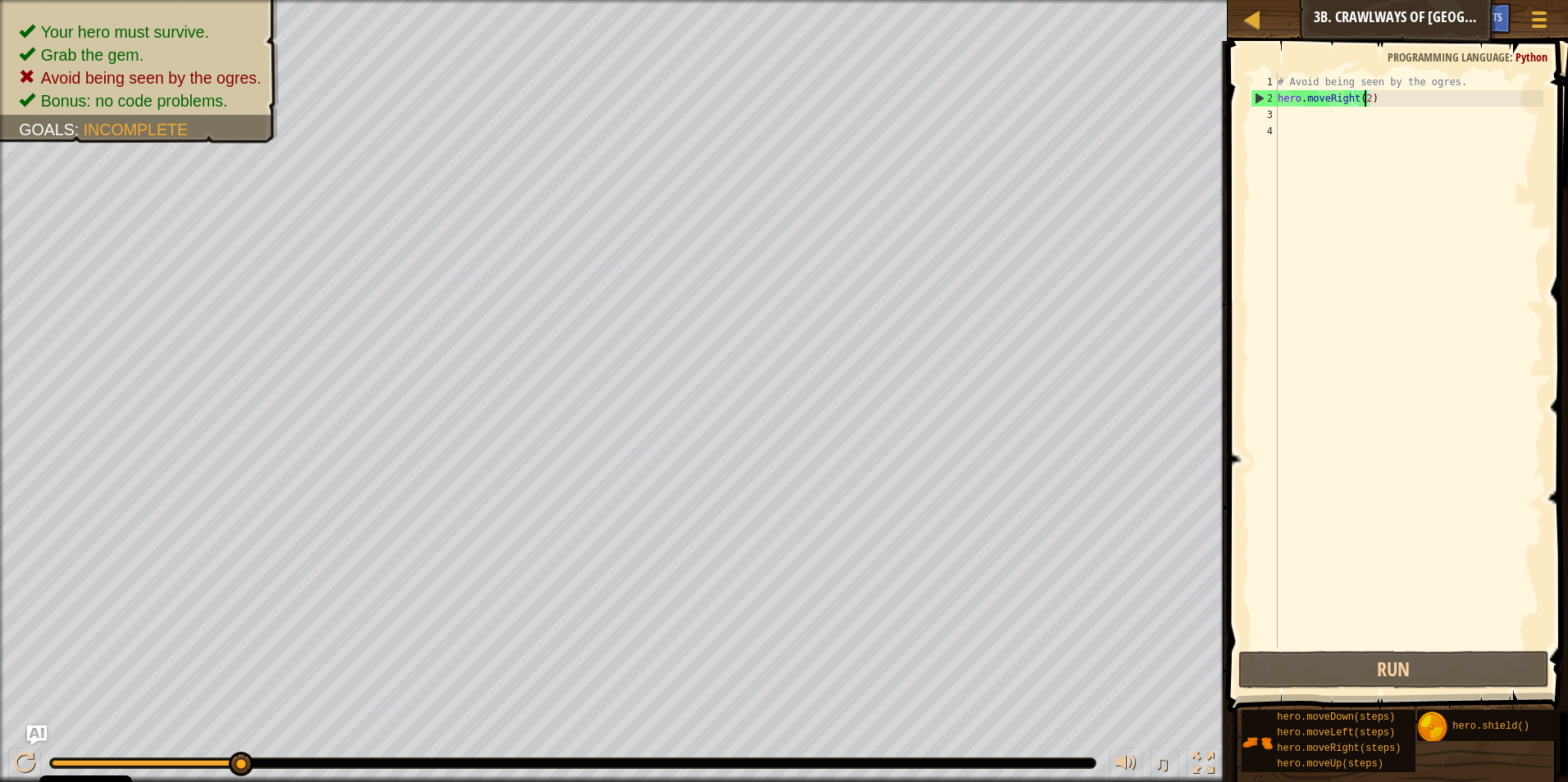
type textarea "hero.moveRight()"
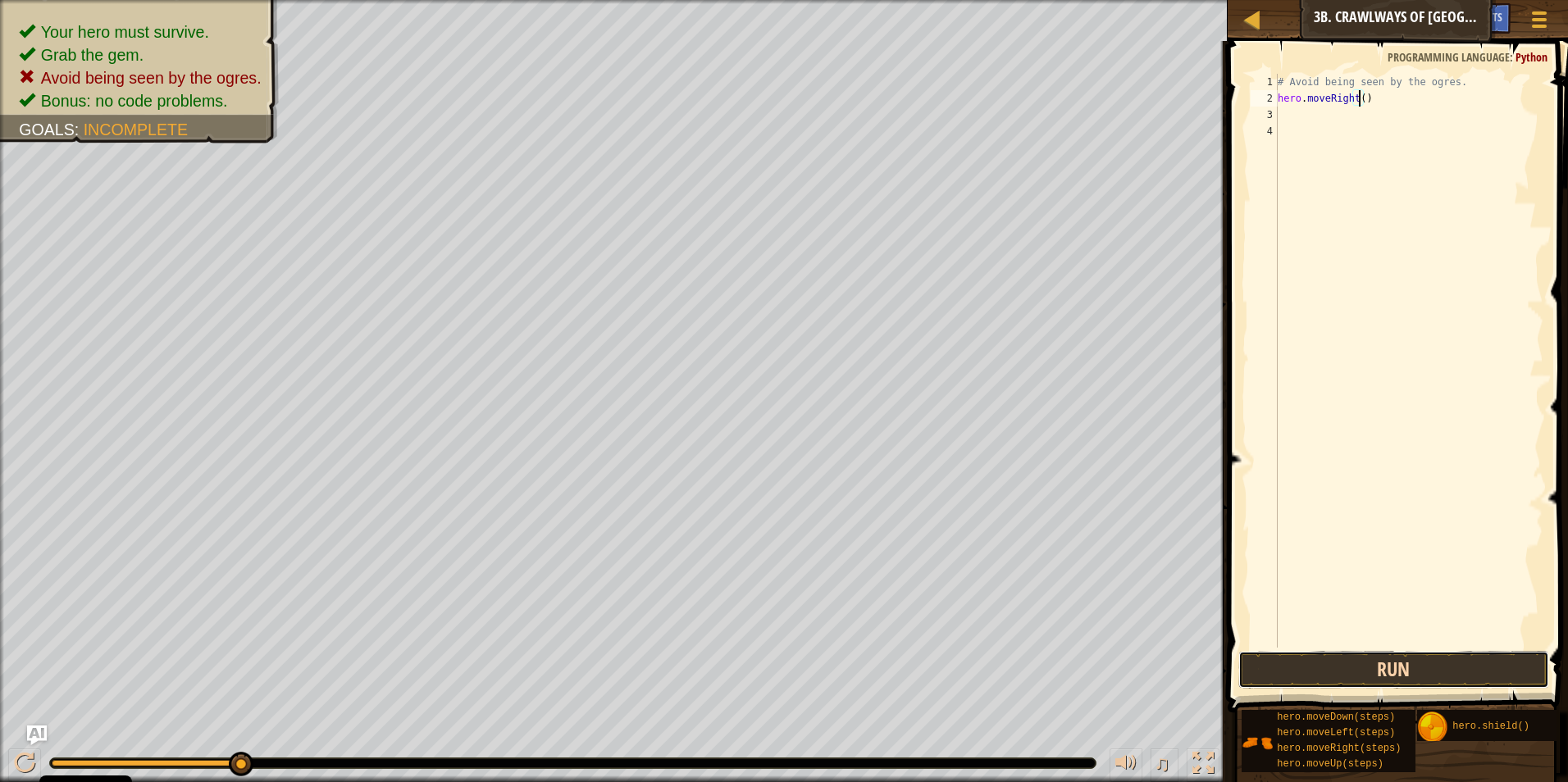
click at [1372, 672] on button "Run" at bounding box center [1394, 670] width 312 height 38
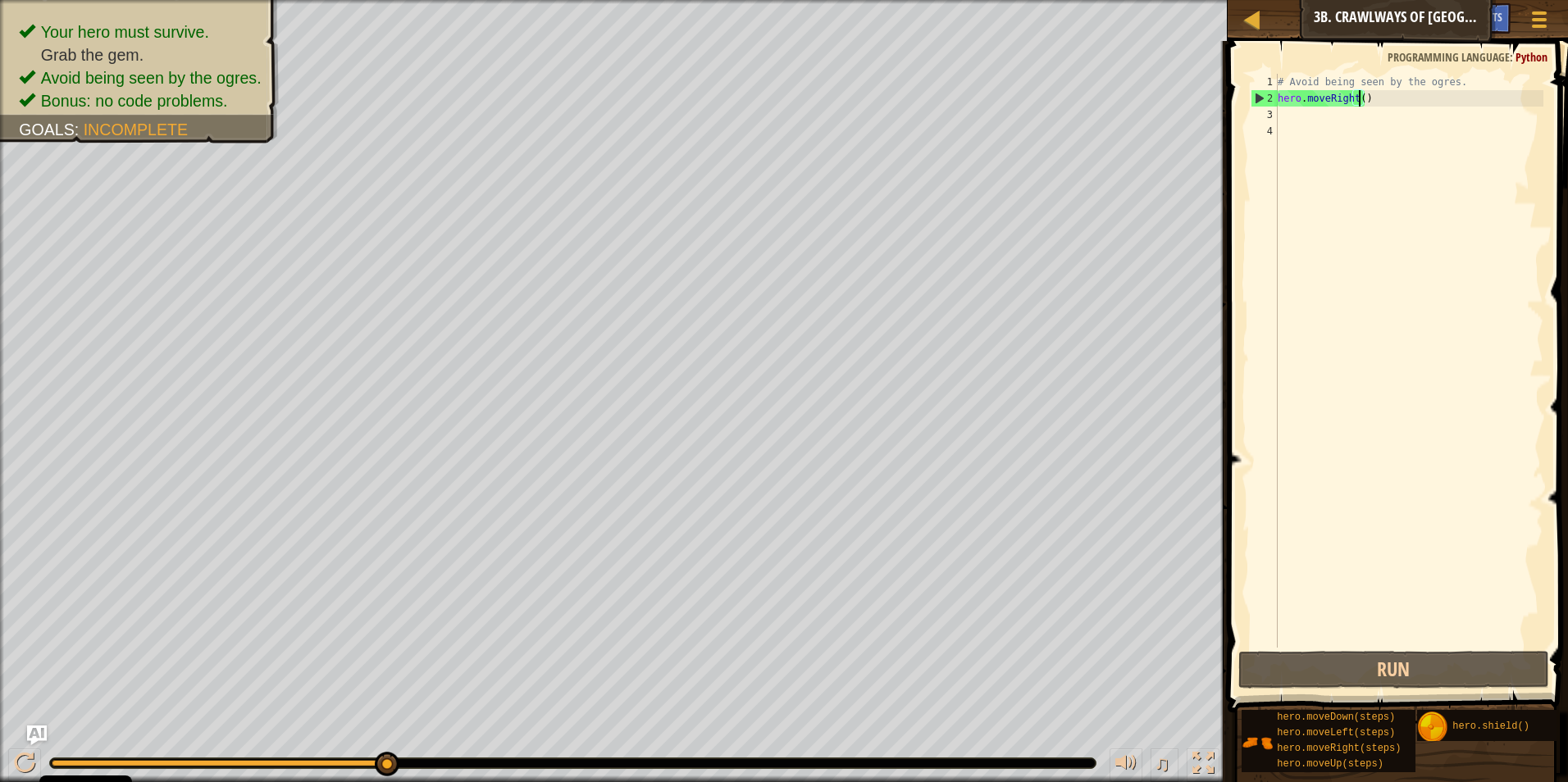
click at [1292, 120] on div "# Avoid being seen by the ogres. hero . moveRight ( )" at bounding box center [1408, 377] width 269 height 607
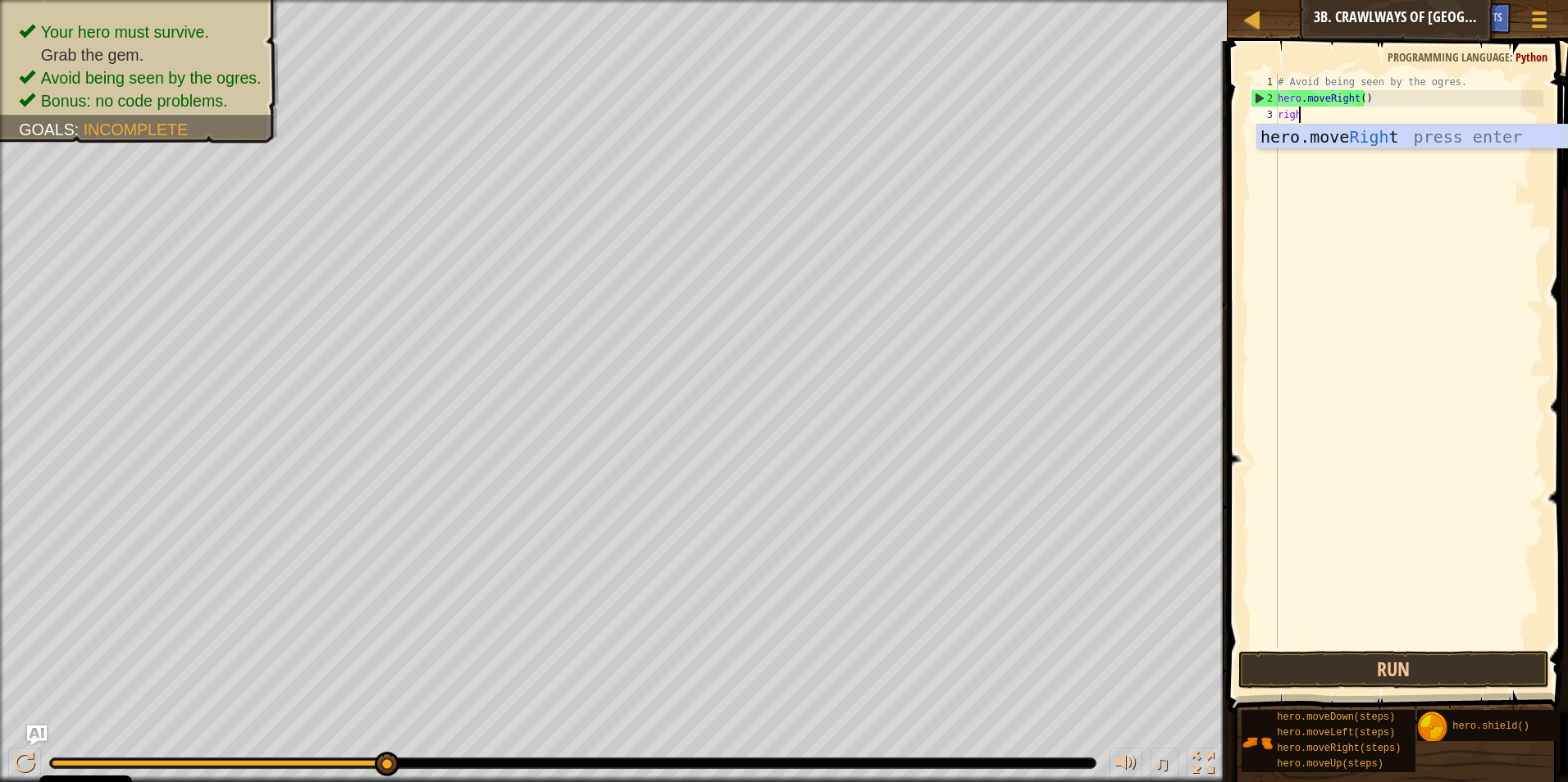
scroll to position [7, 1]
type textarea "right"
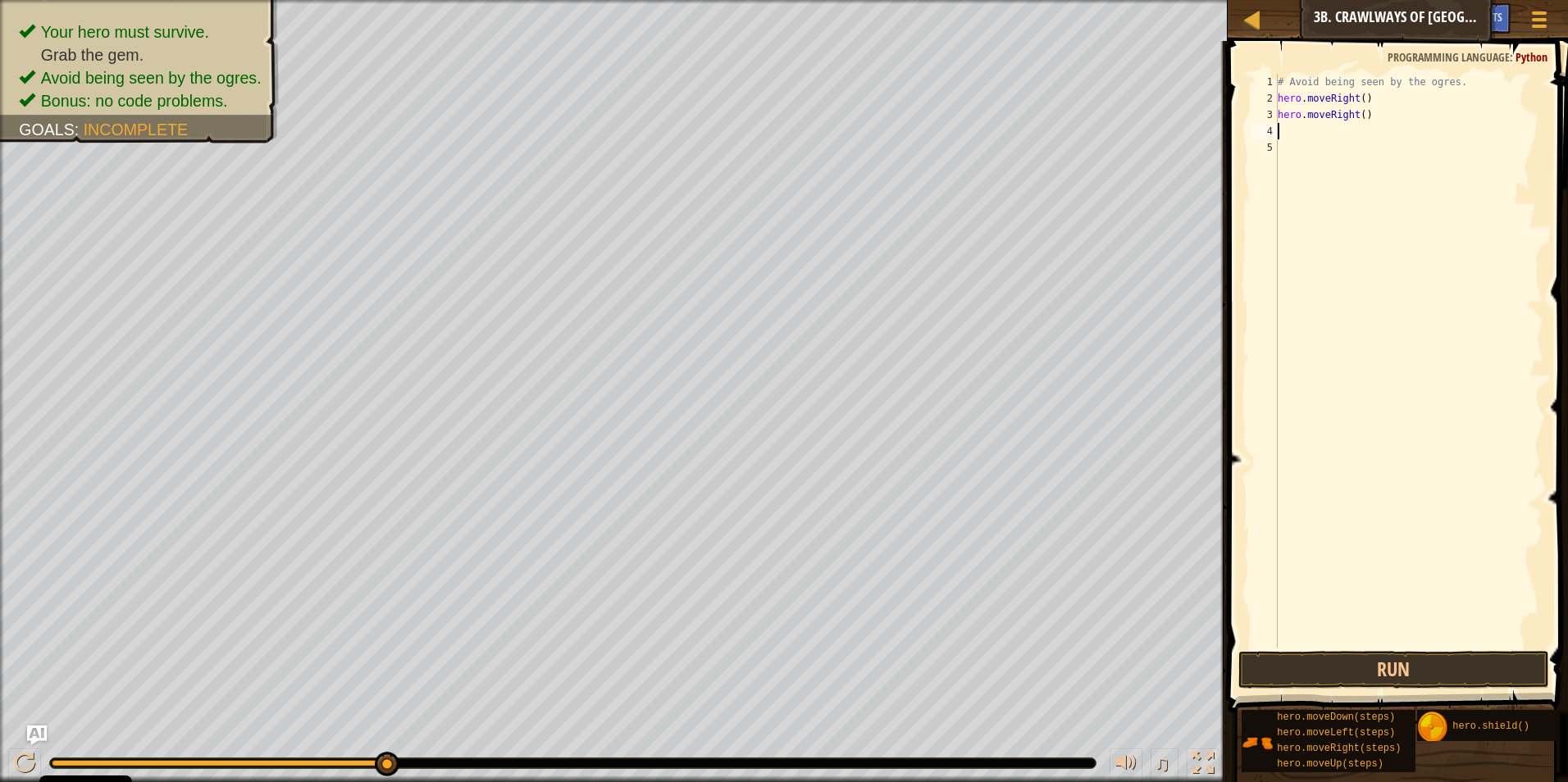
click at [1358, 114] on div "# Avoid being seen by the ogres. hero . moveRight ( ) hero . moveRight ( )" at bounding box center [1408, 377] width 269 height 607
click at [1398, 664] on button "Run" at bounding box center [1394, 670] width 312 height 38
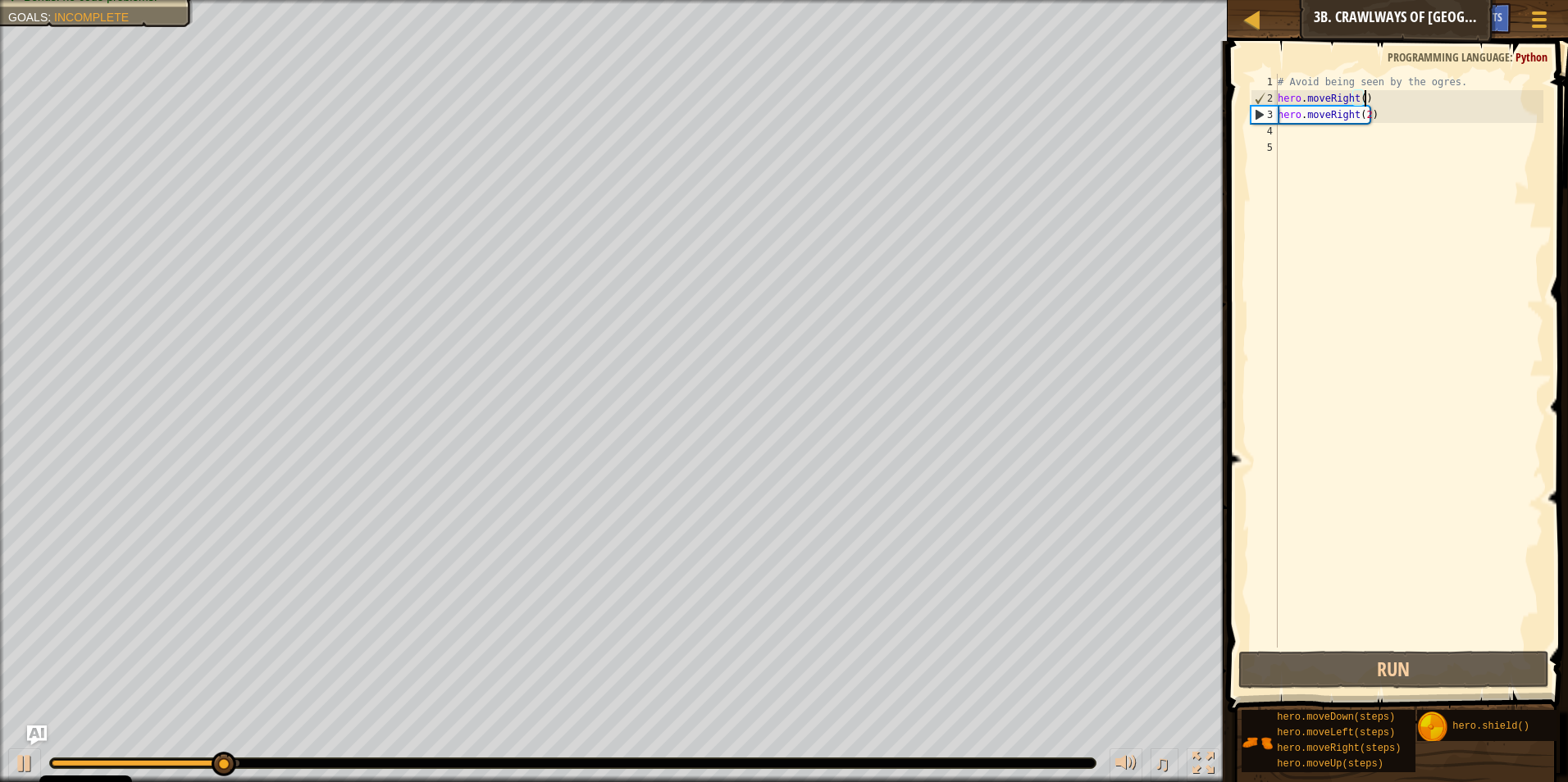
click at [1372, 100] on div "# Avoid being seen by the ogres. hero . moveRight ( ) hero . moveRight ( 2 )" at bounding box center [1408, 377] width 269 height 607
type textarea "hero.moveRight()"
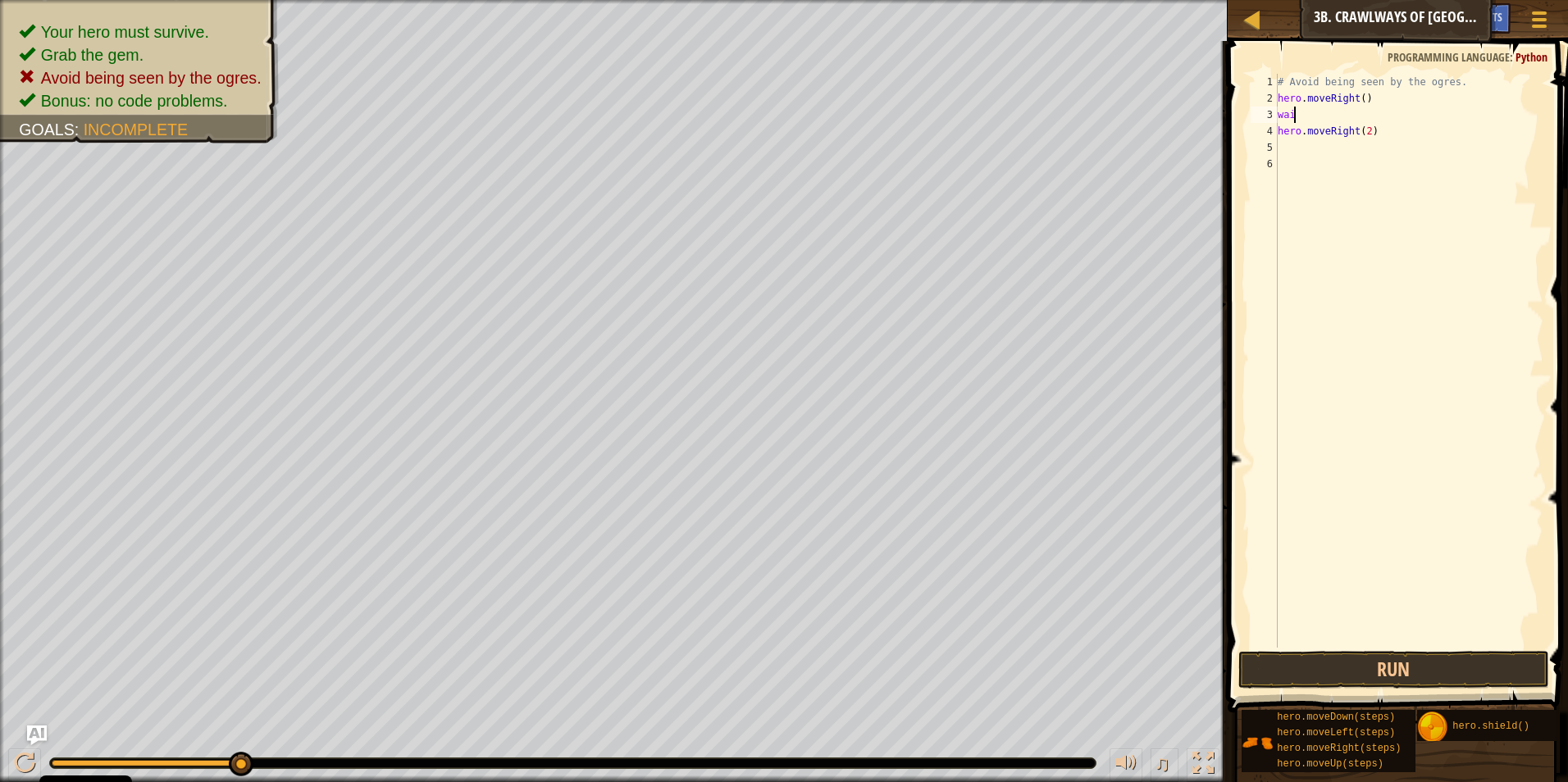
scroll to position [7, 1]
type textarea "wait"
type textarea "w"
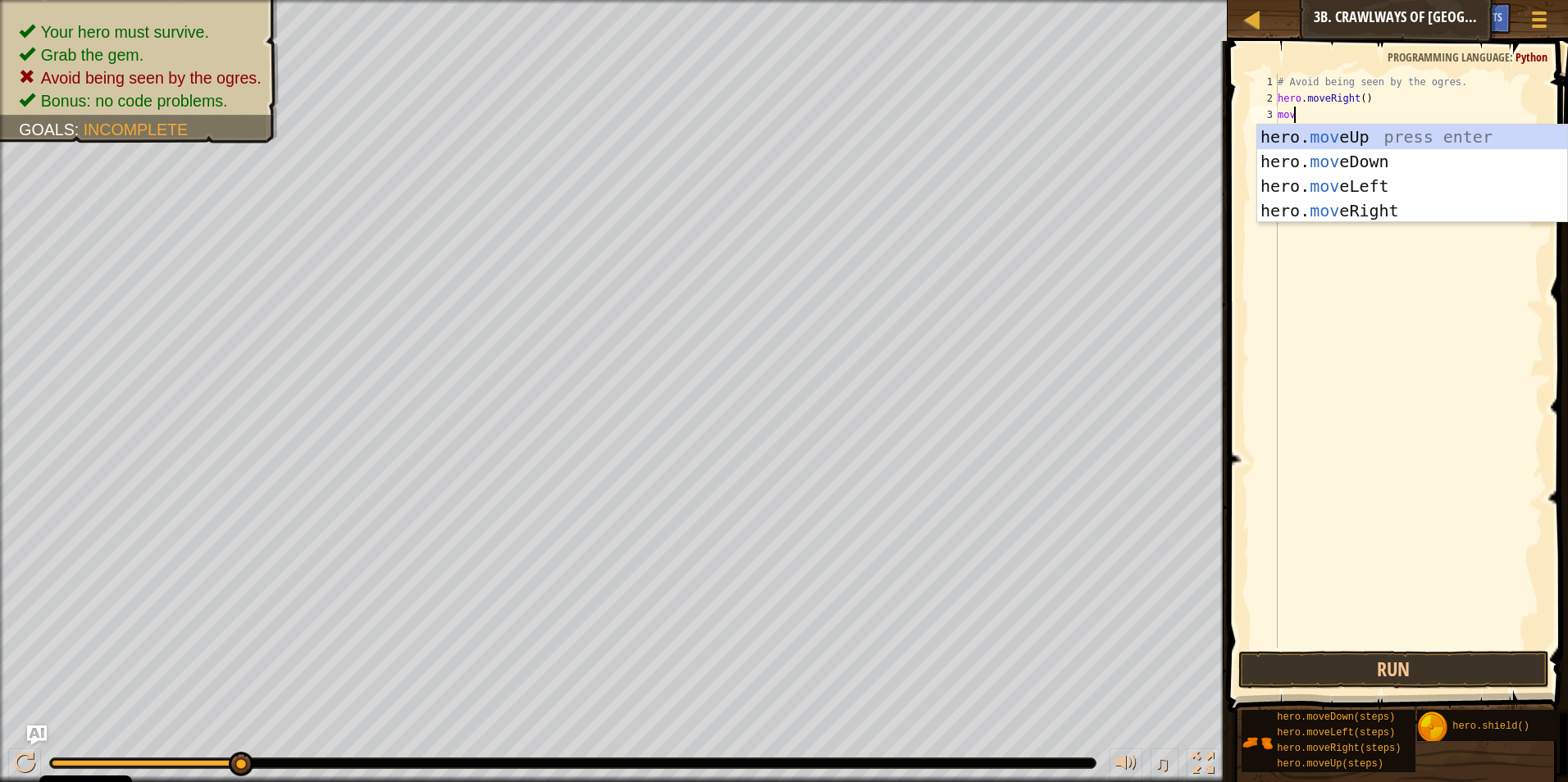
type textarea "move"
click at [1386, 191] on div "hero. move Up press enter hero. move Down press enter hero. move Left press ent…" at bounding box center [1412, 199] width 310 height 148
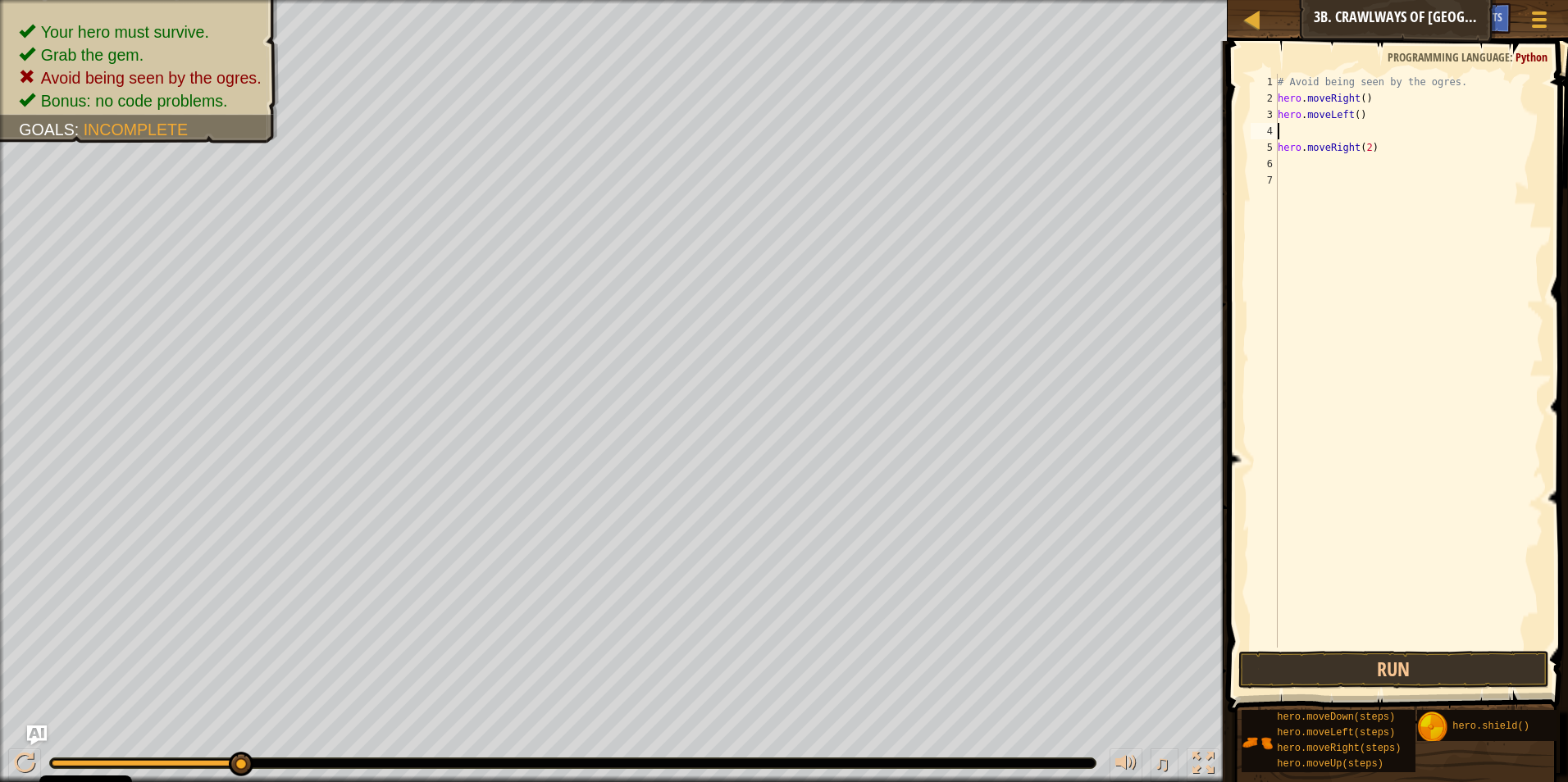
scroll to position [7, 0]
click at [1440, 669] on button "Run" at bounding box center [1394, 670] width 312 height 38
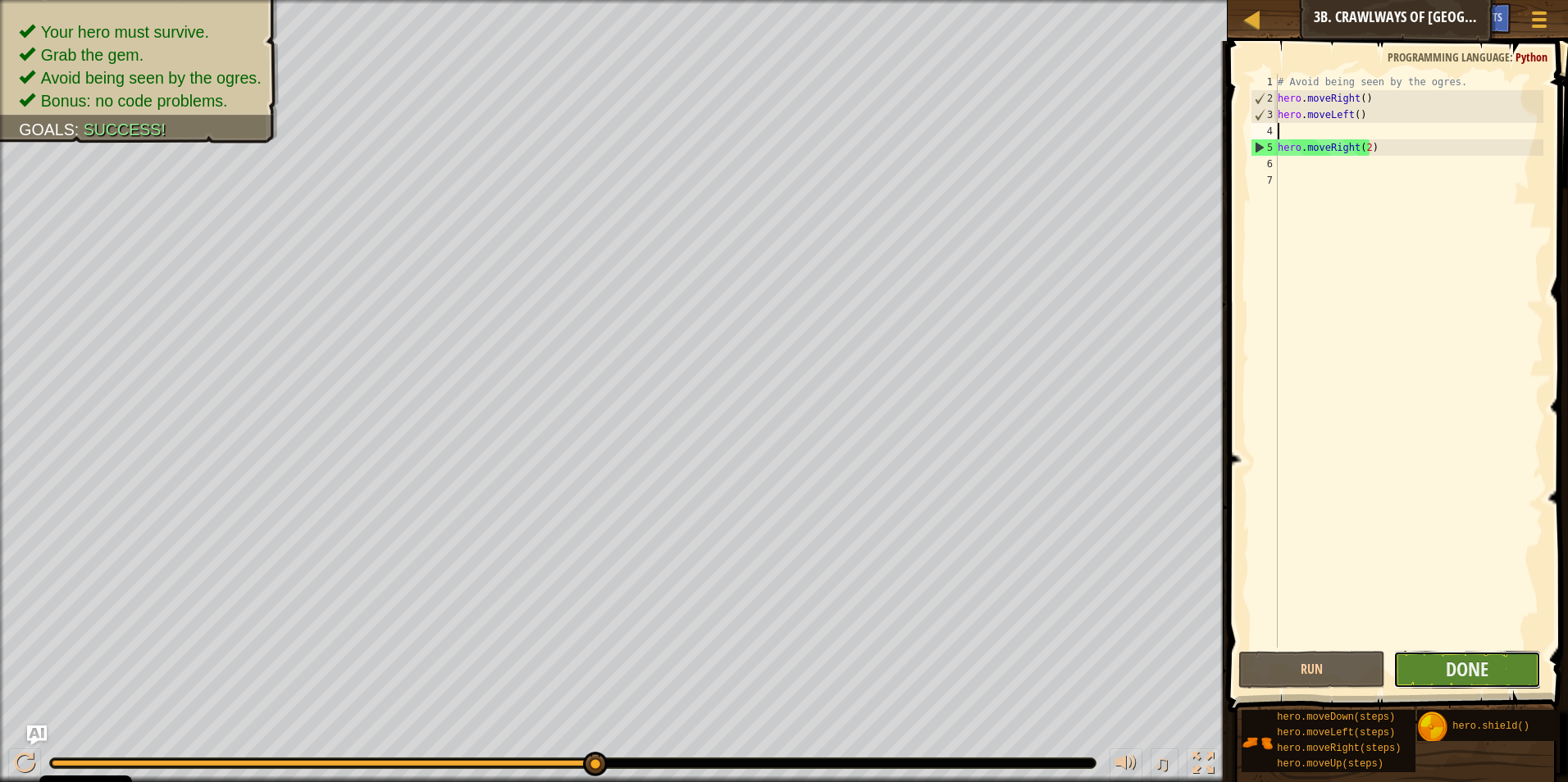
click at [1491, 664] on button "Done" at bounding box center [1467, 670] width 148 height 38
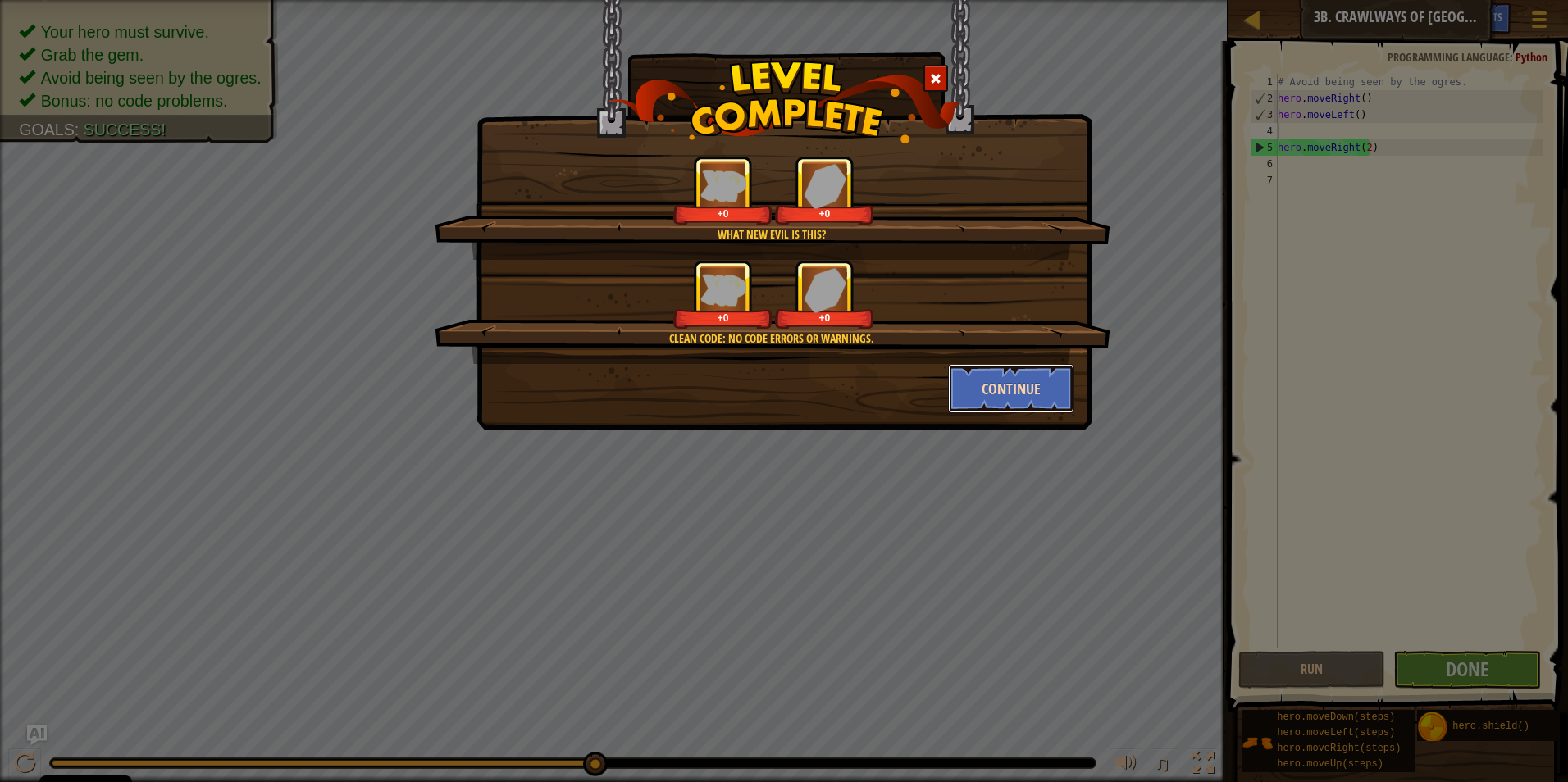
click at [1015, 382] on button "Continue" at bounding box center [1011, 388] width 127 height 49
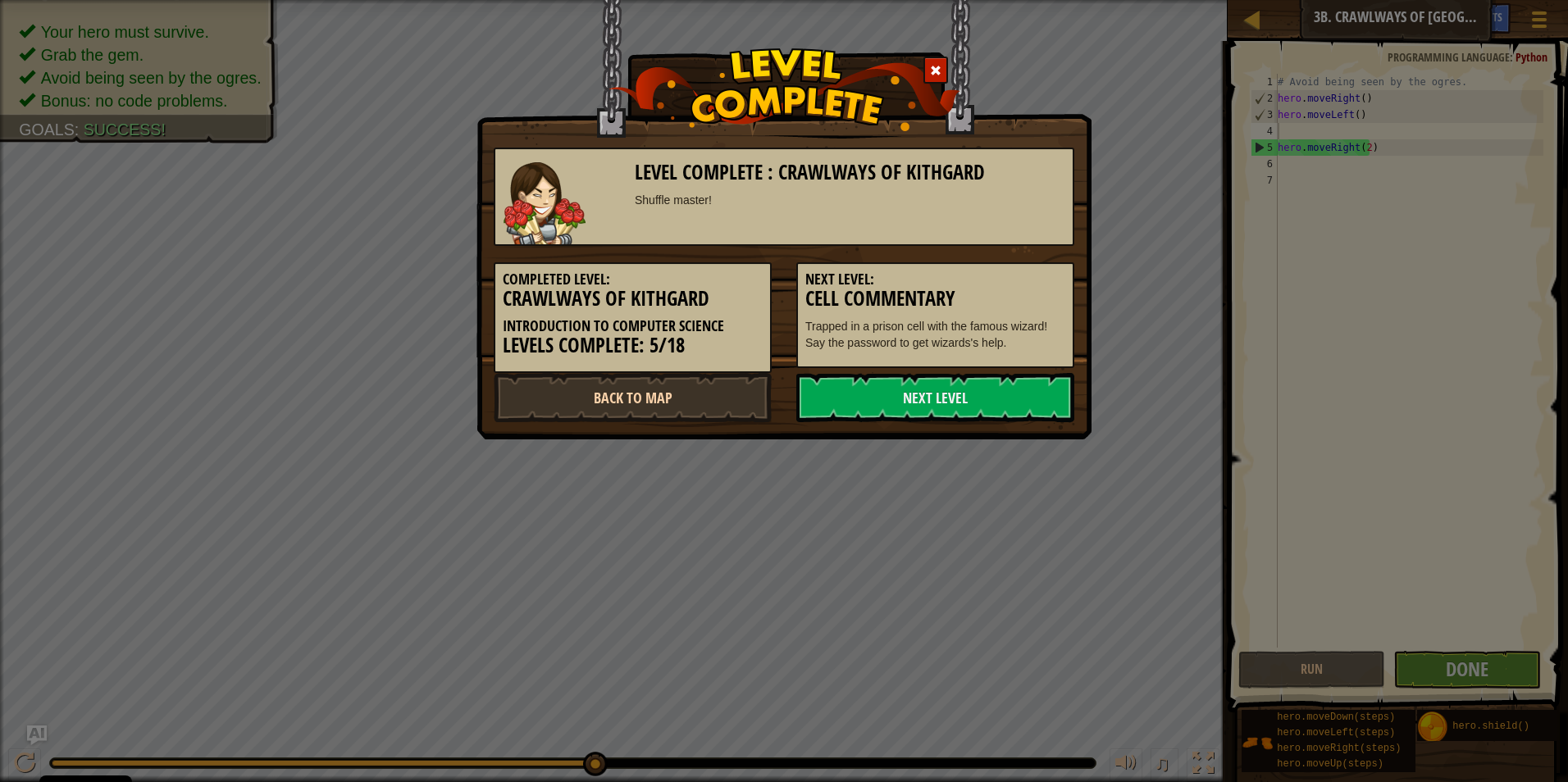
drag, startPoint x: 960, startPoint y: 396, endPoint x: 625, endPoint y: 398, distance: 335.3
click at [625, 398] on div "Back to Map Next Level" at bounding box center [783, 397] width 605 height 49
click at [625, 398] on link "Back to Map" at bounding box center [633, 397] width 278 height 49
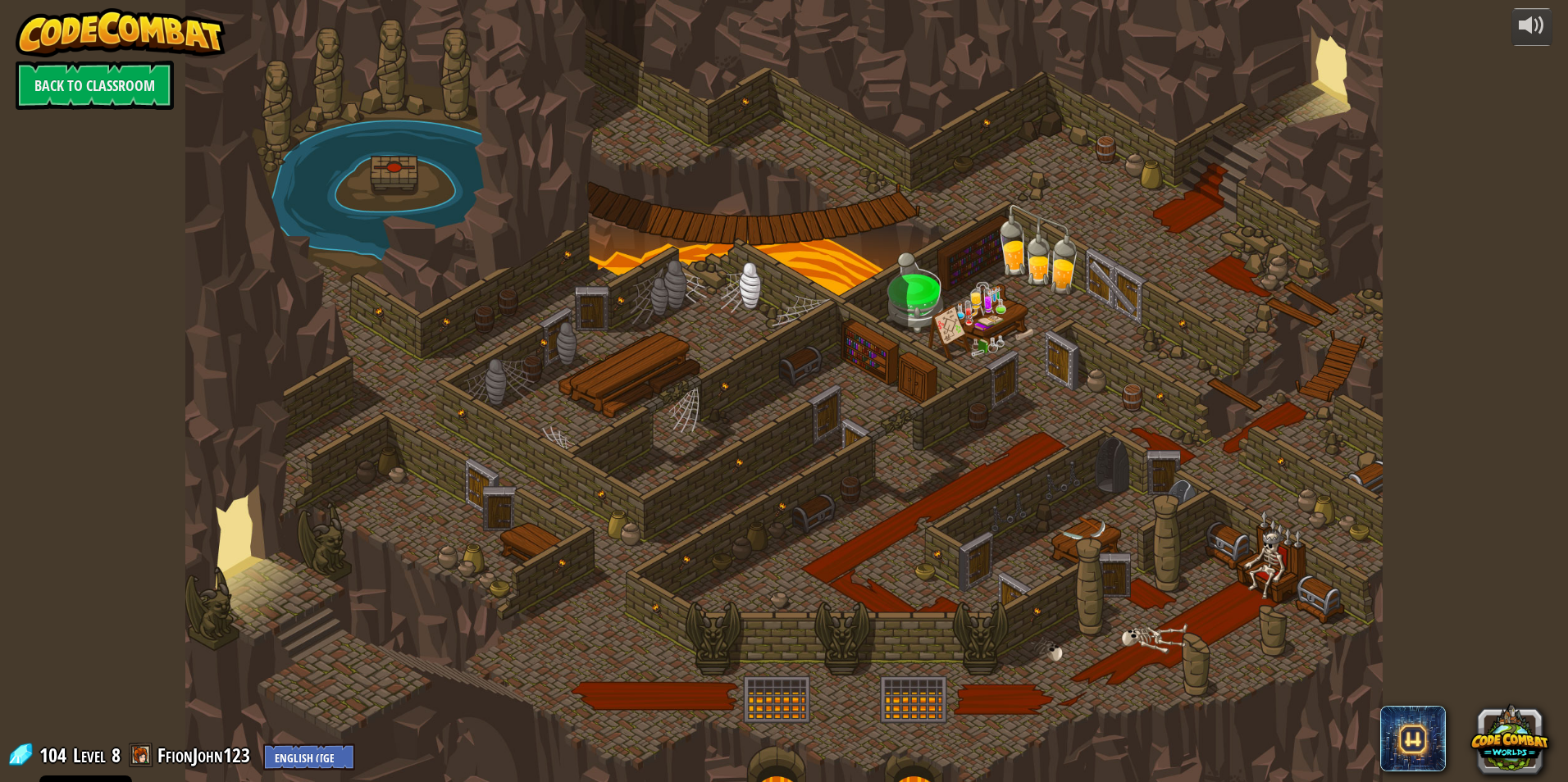
select select "en-[GEOGRAPHIC_DATA]"
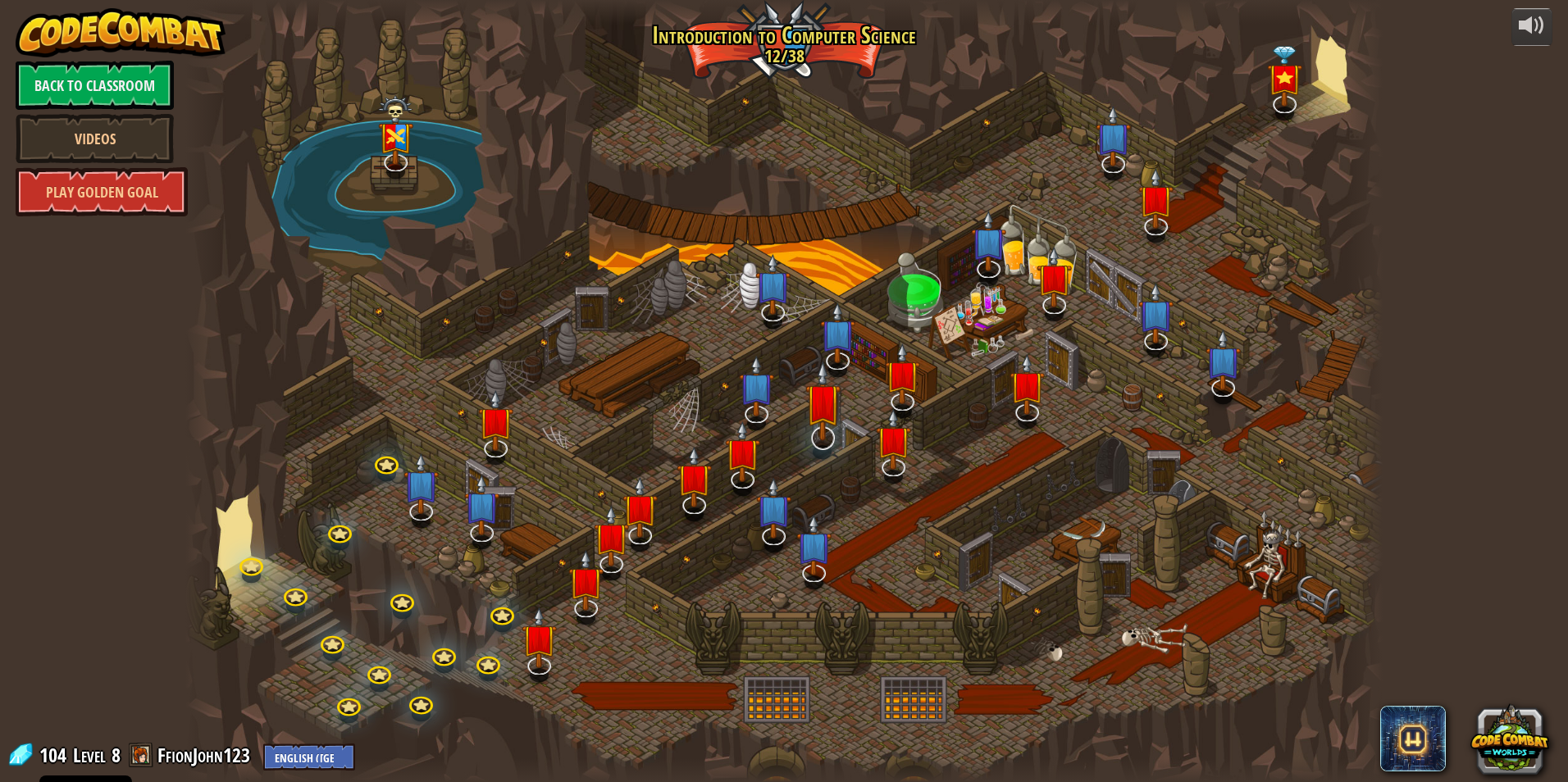
select select "en-[GEOGRAPHIC_DATA]"
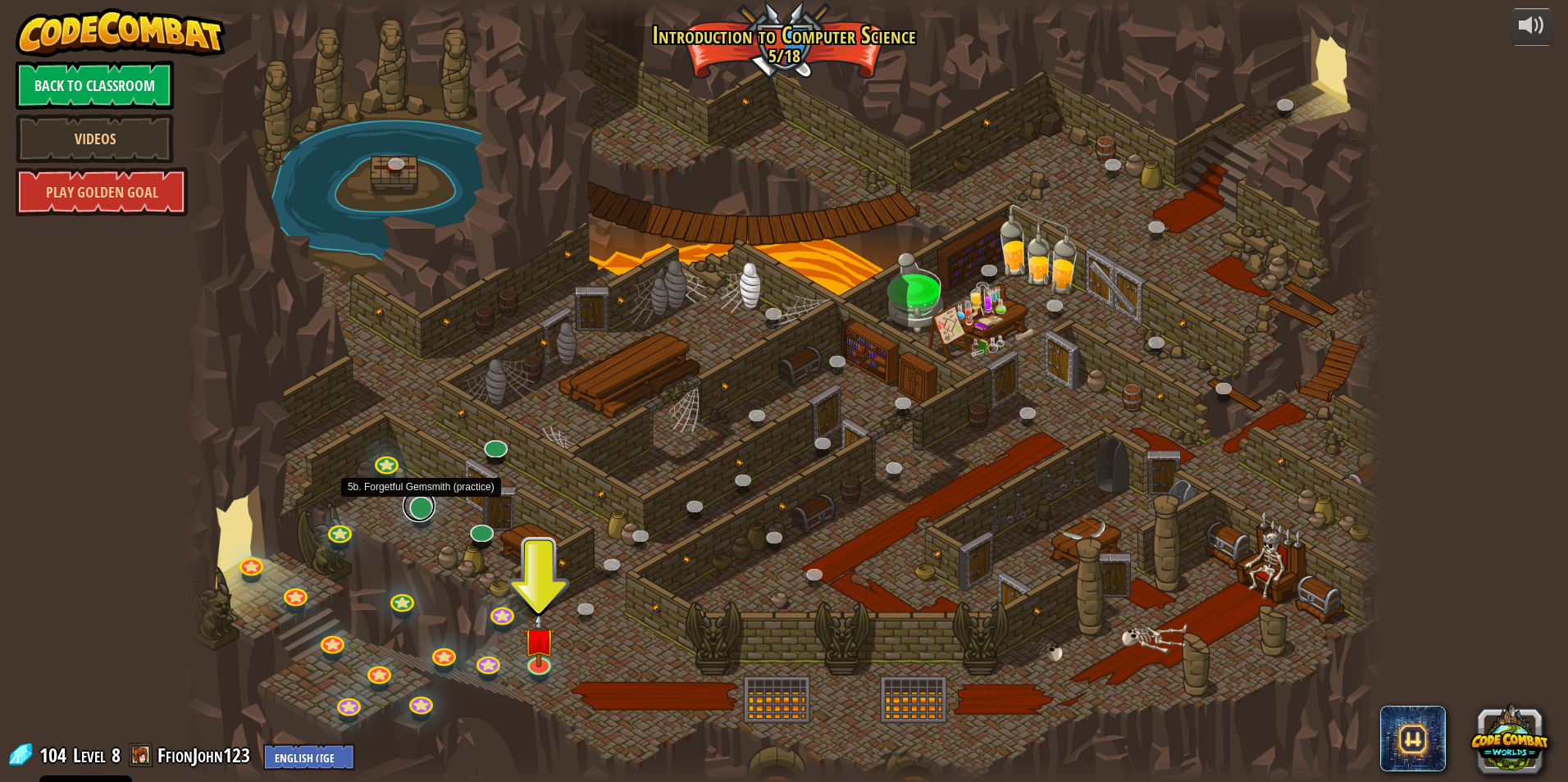
click at [429, 512] on link at bounding box center [419, 505] width 33 height 33
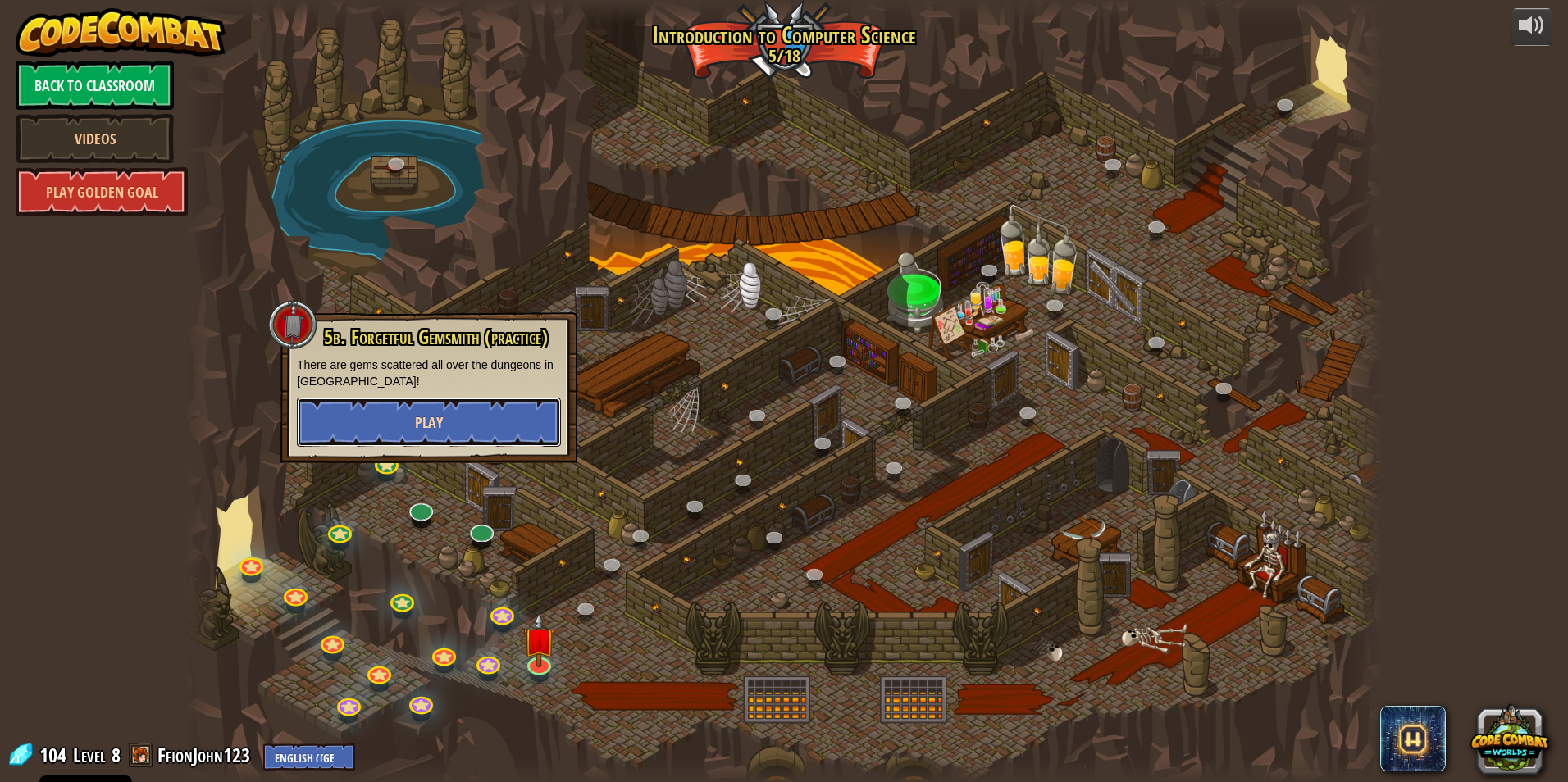
click at [477, 412] on button "Play" at bounding box center [429, 422] width 264 height 49
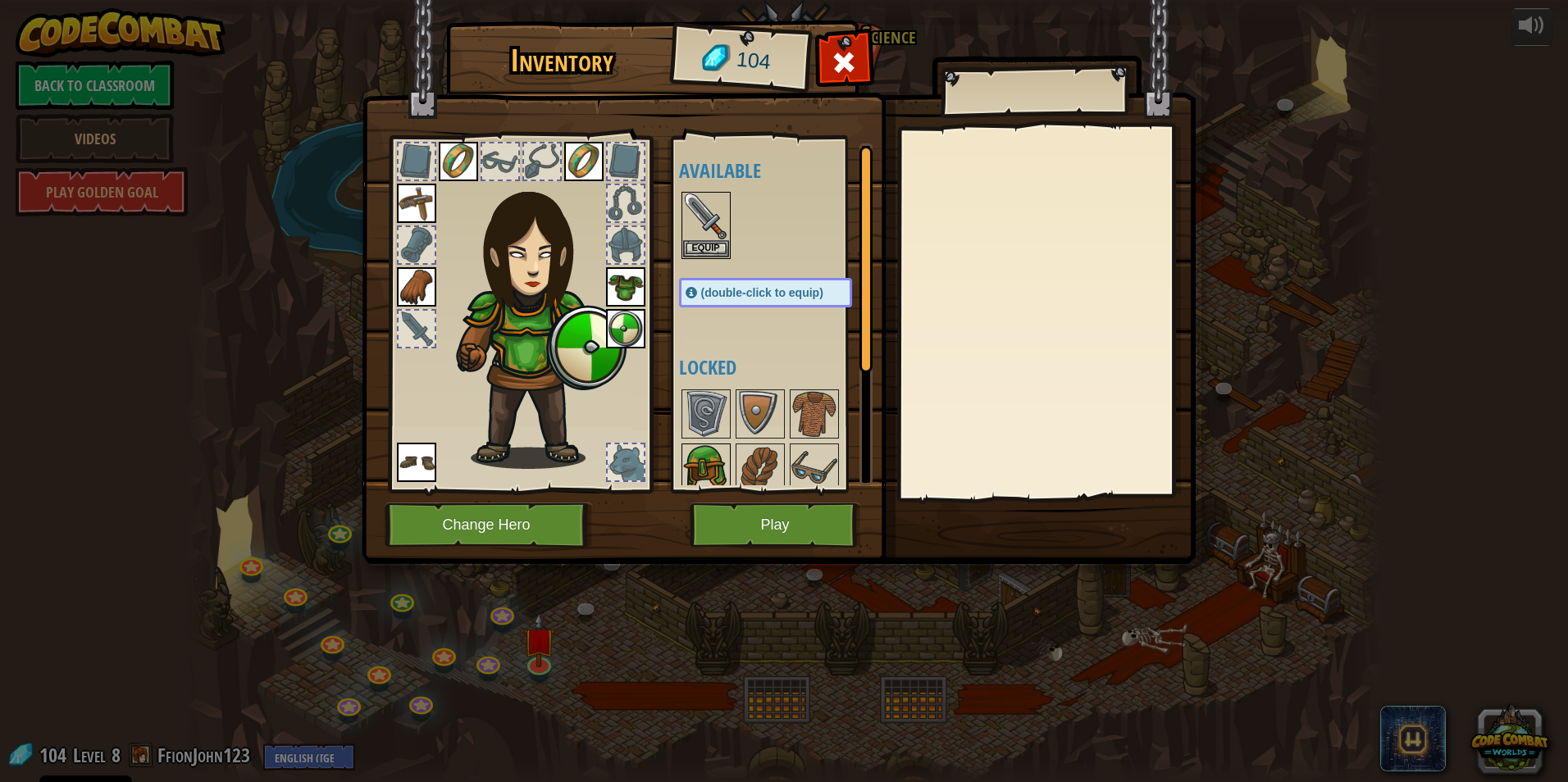
scroll to position [164, 0]
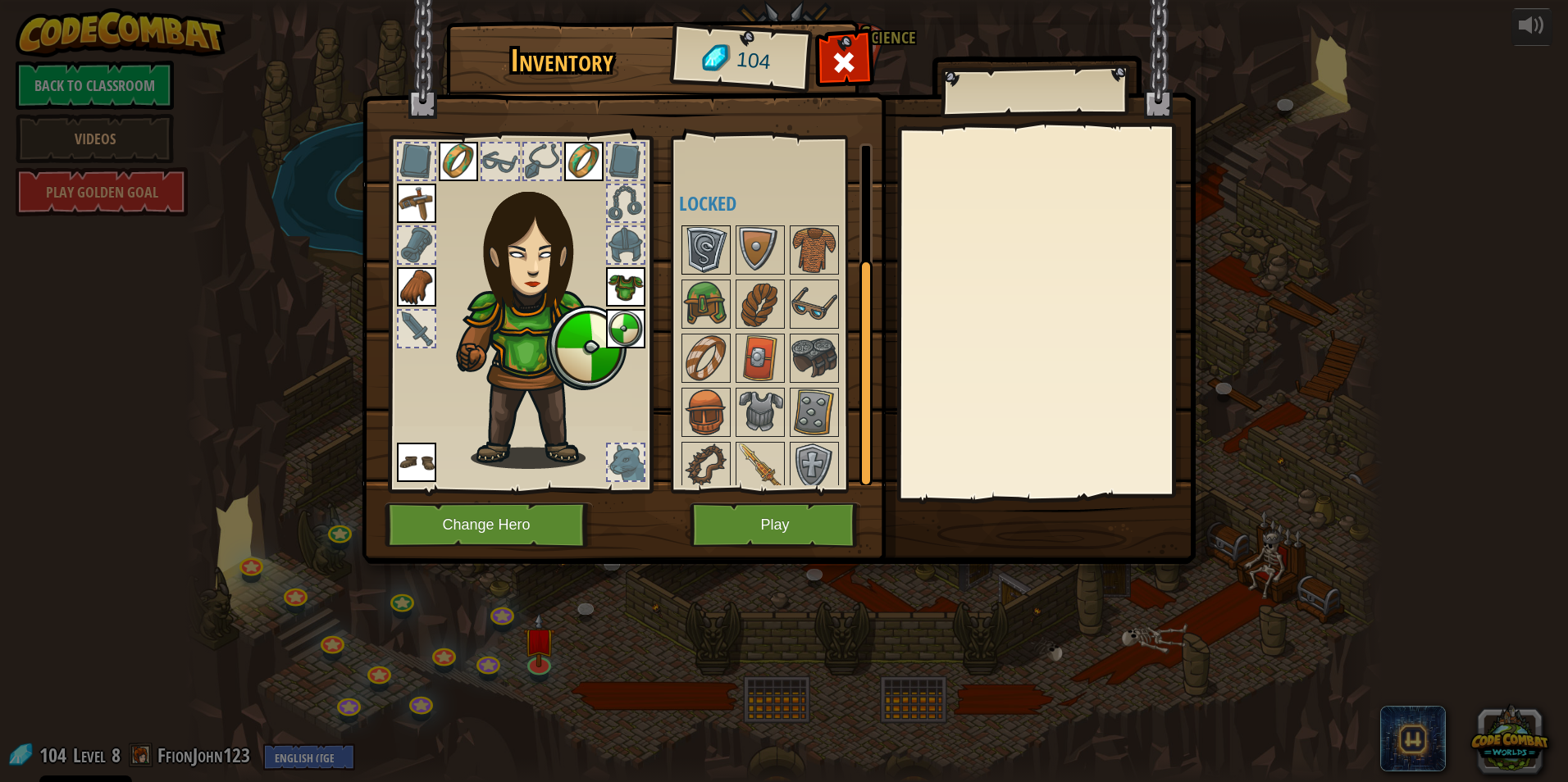
click at [720, 233] on img at bounding box center [706, 250] width 46 height 46
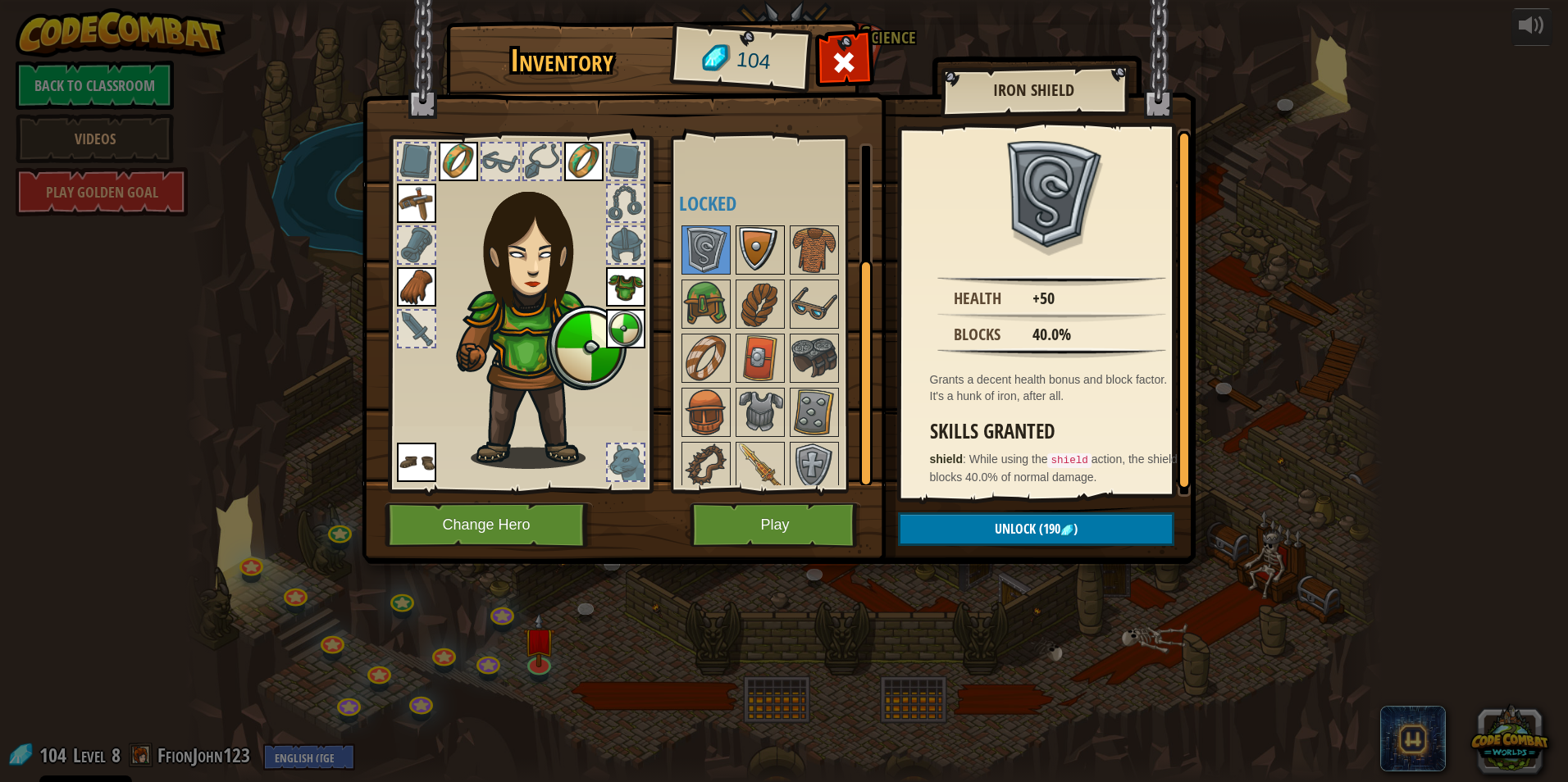
click at [763, 251] on img at bounding box center [760, 250] width 46 height 46
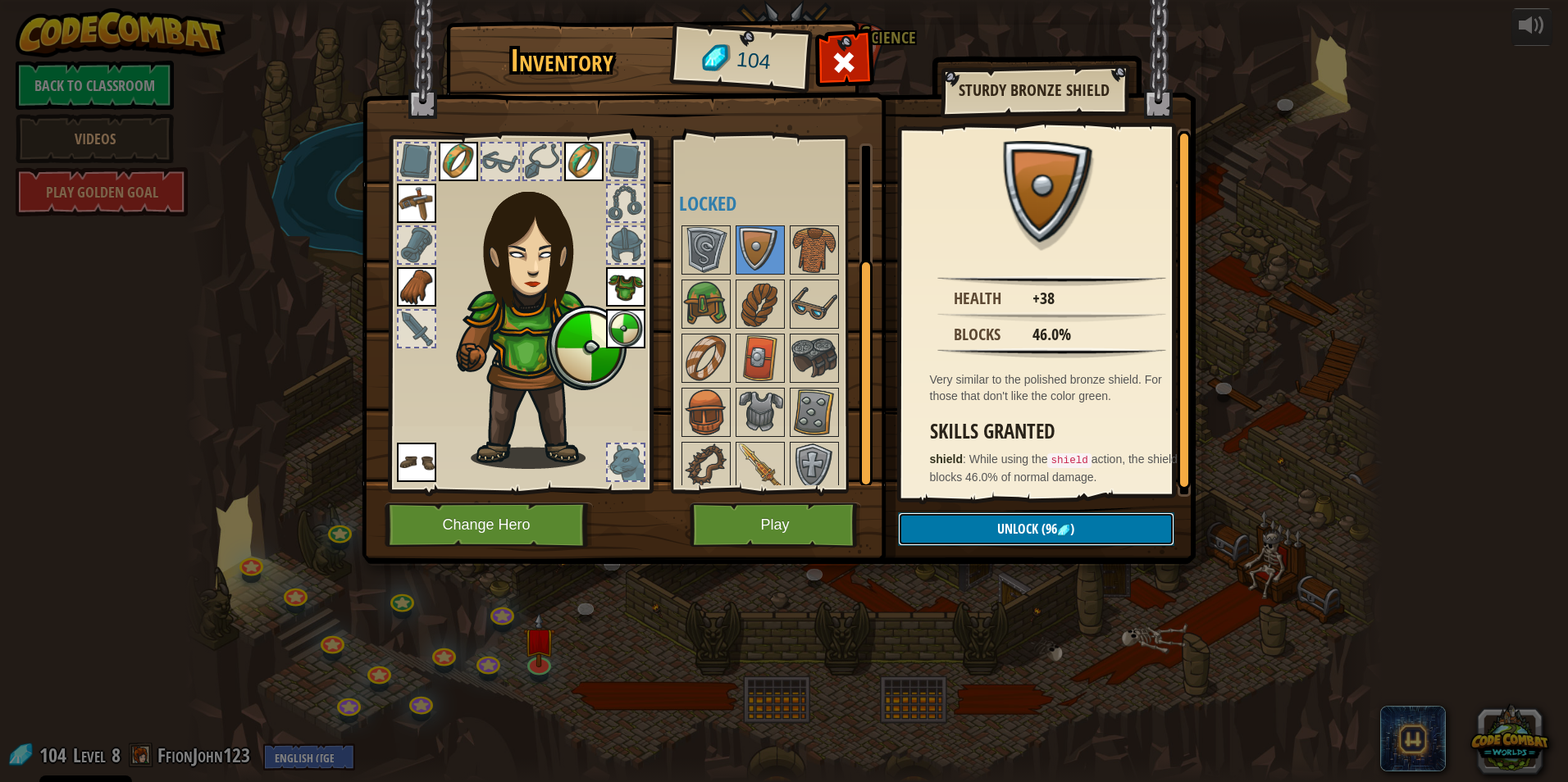
click at [1006, 530] on span "Unlock" at bounding box center [1017, 529] width 41 height 18
click at [1006, 530] on button "Confirm" at bounding box center [1036, 529] width 276 height 34
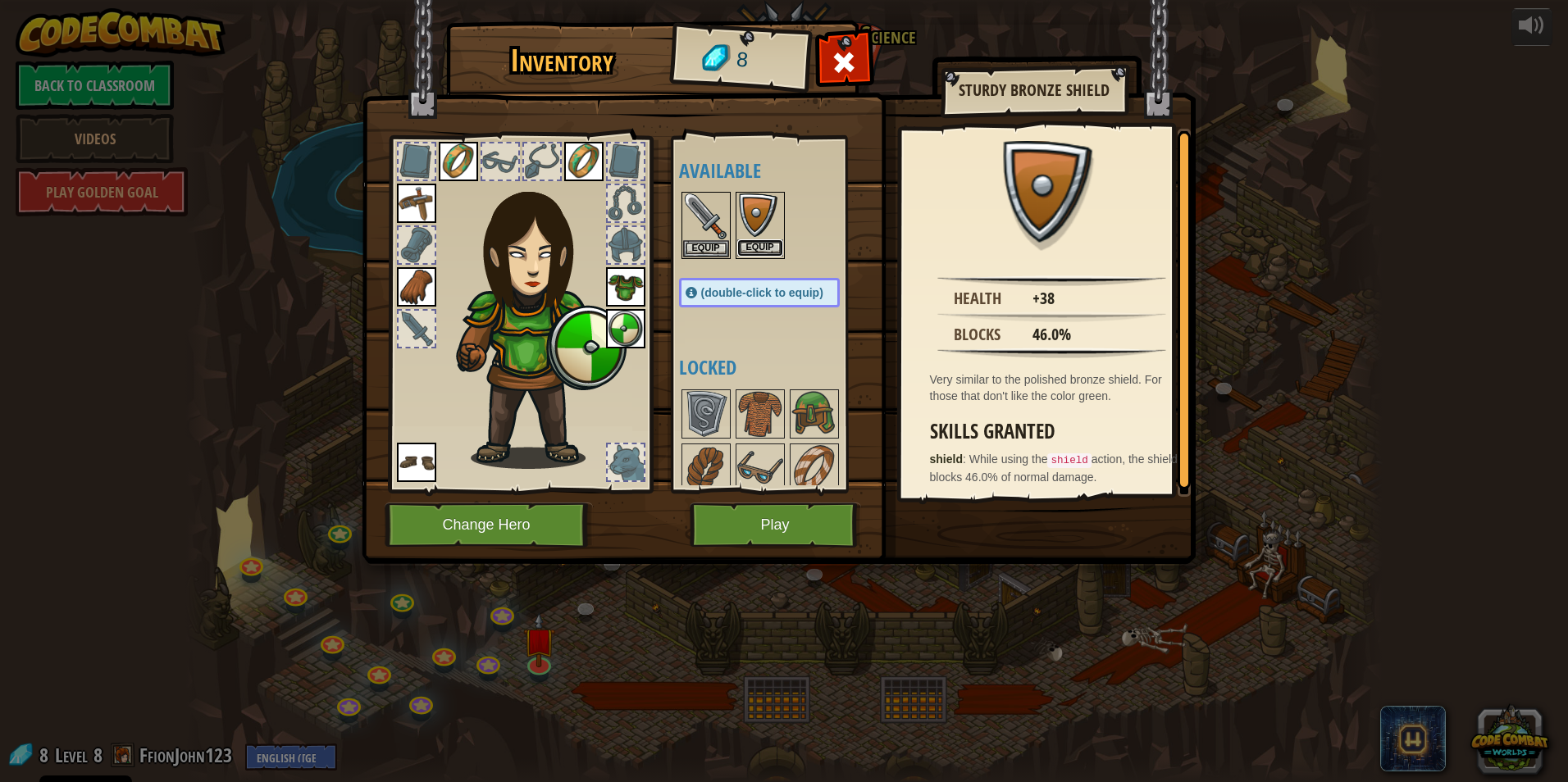
click at [777, 244] on button "Equip" at bounding box center [760, 247] width 46 height 17
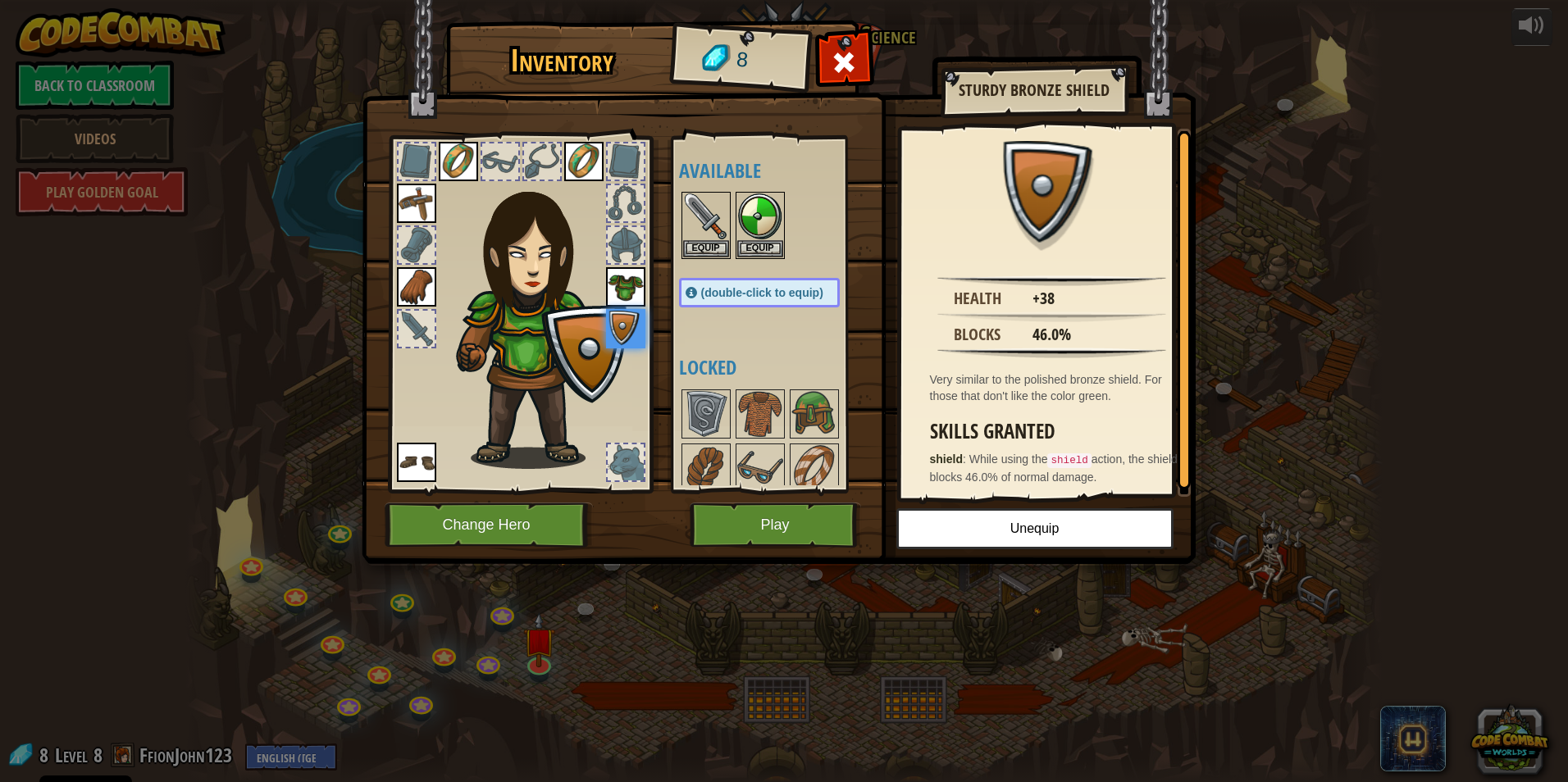
click at [624, 204] on div at bounding box center [626, 203] width 36 height 36
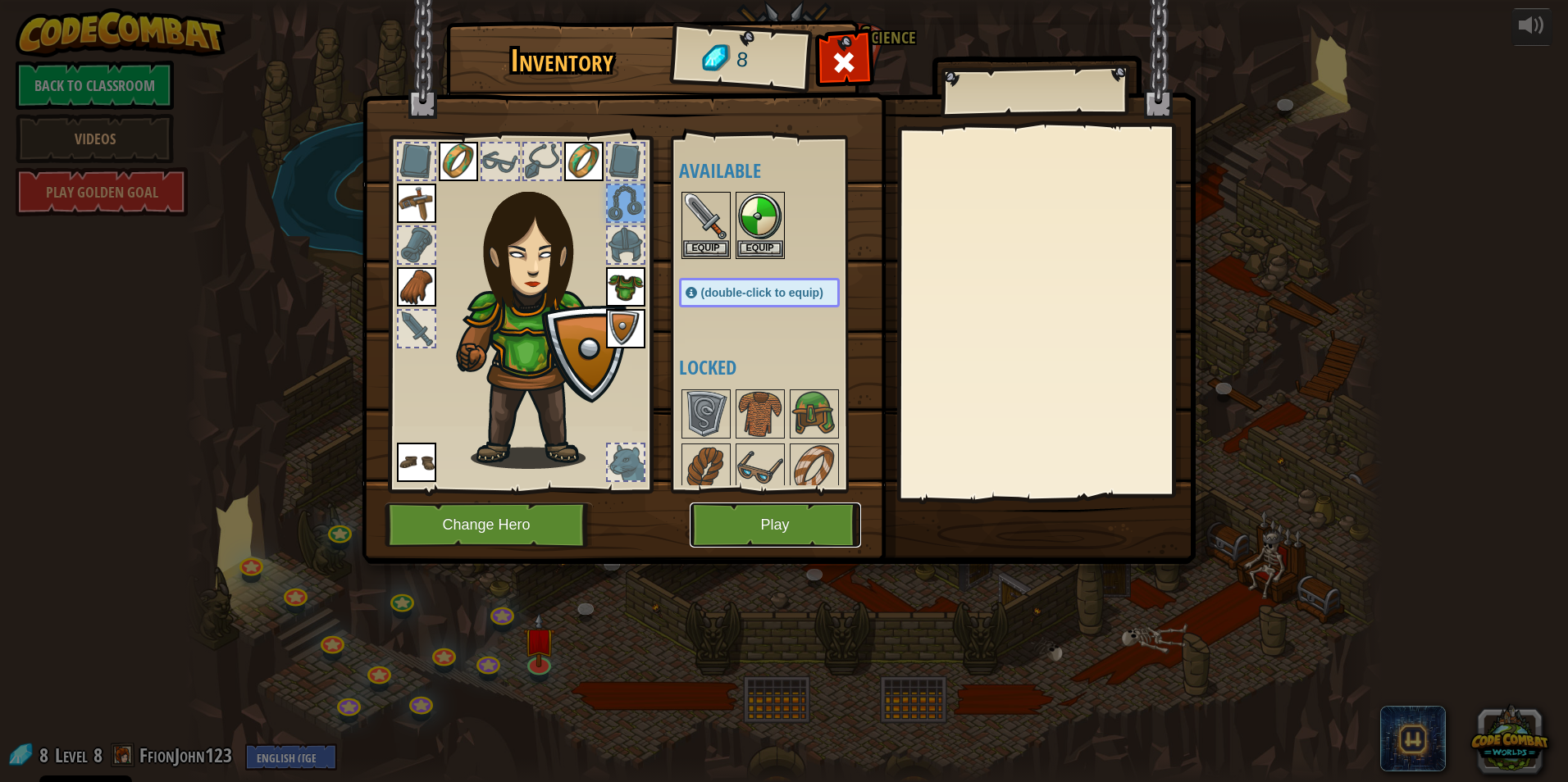
click at [797, 537] on button "Play" at bounding box center [774, 525] width 171 height 45
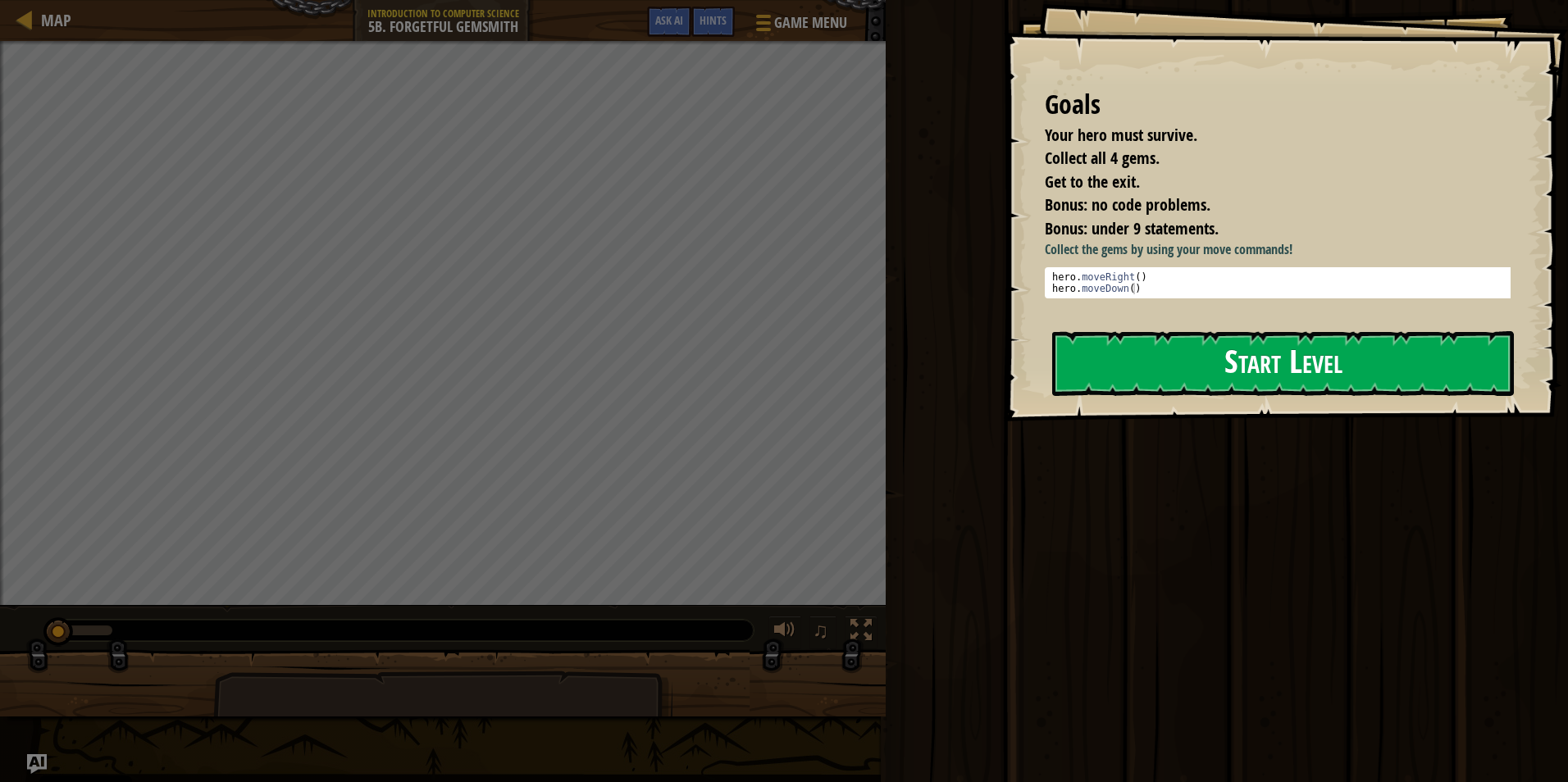
click at [1098, 375] on button "Start Level" at bounding box center [1283, 363] width 462 height 65
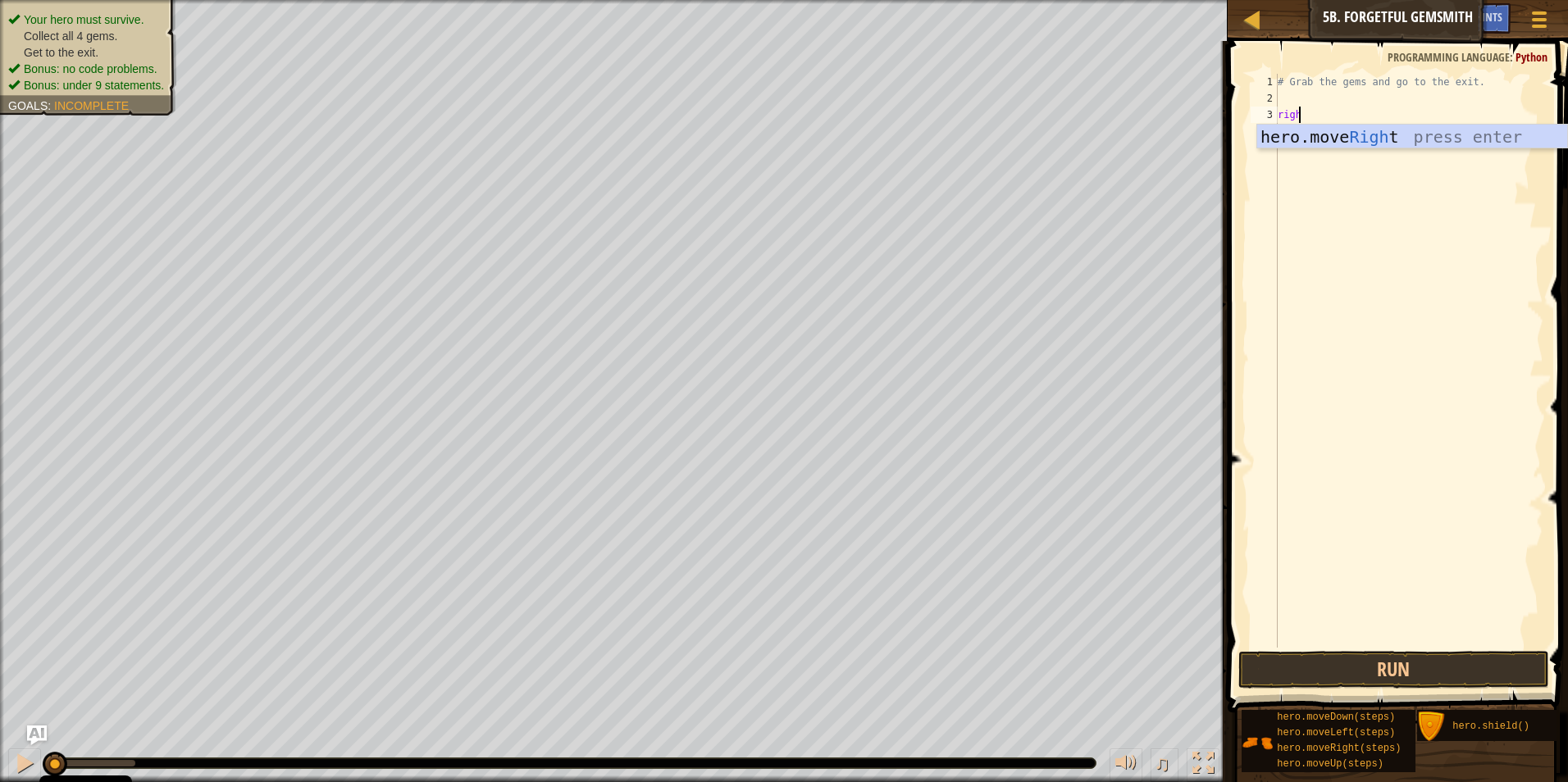
scroll to position [7, 1]
type textarea "right"
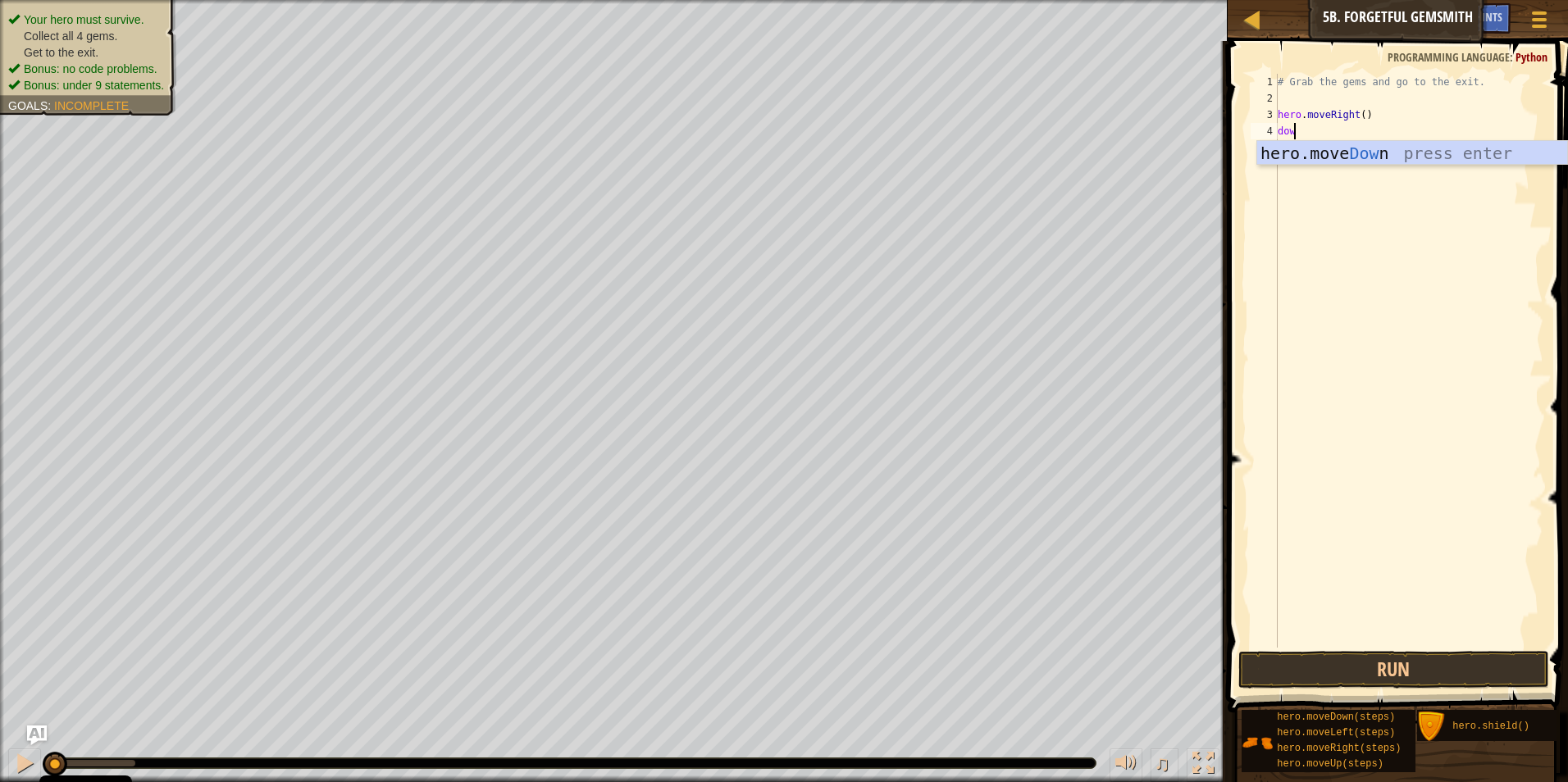
type textarea "down"
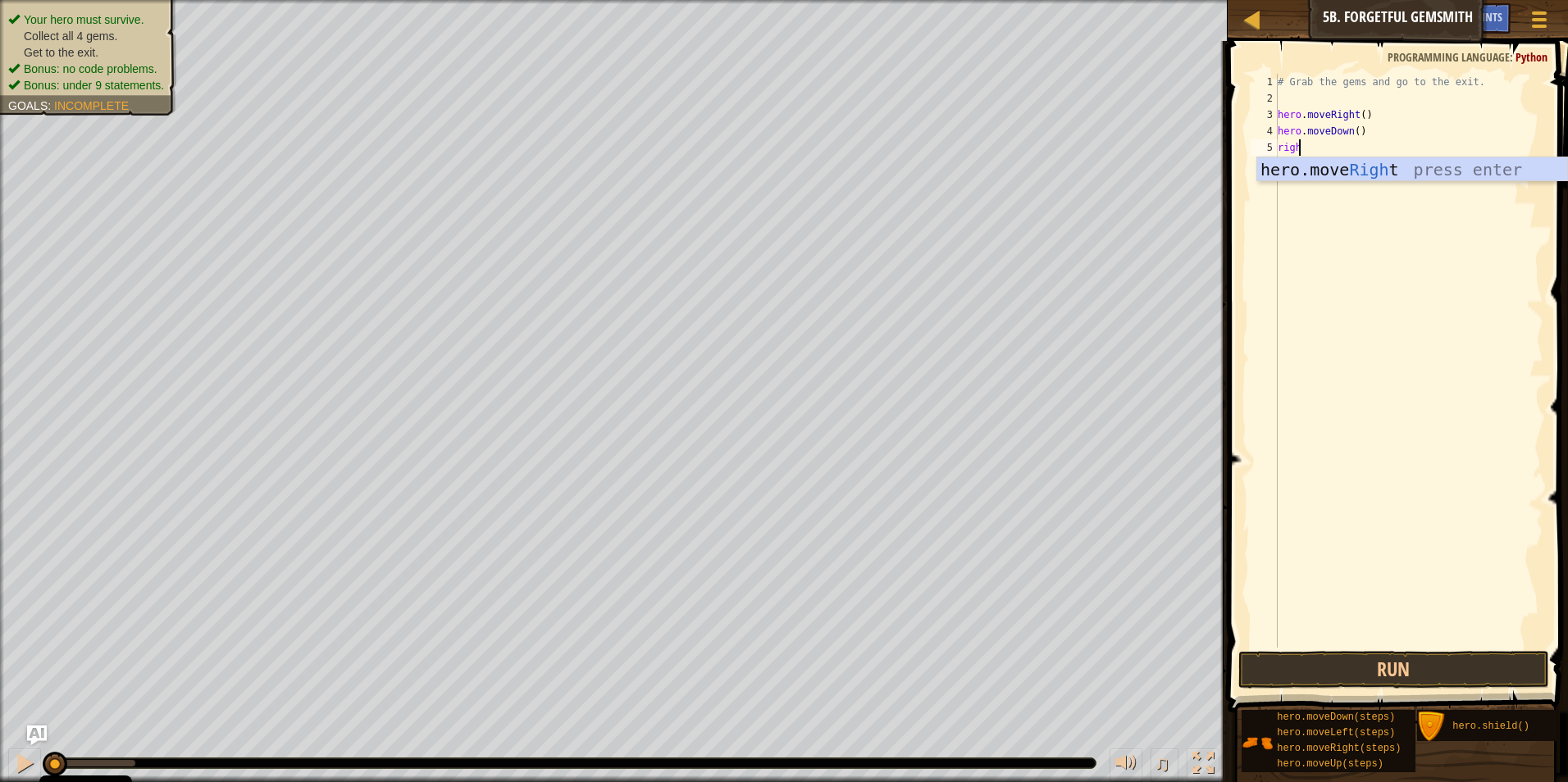
type textarea "right"
click at [1363, 149] on div "# Grab the gems and go to the exit. hero . moveRight ( ) hero . moveDown ( ) he…" at bounding box center [1408, 377] width 269 height 607
click at [1357, 150] on div "# Grab the gems and go to the exit. hero . moveRight ( ) hero . moveDown ( ) he…" at bounding box center [1408, 377] width 269 height 607
type textarea "hero.moveRight(2)"
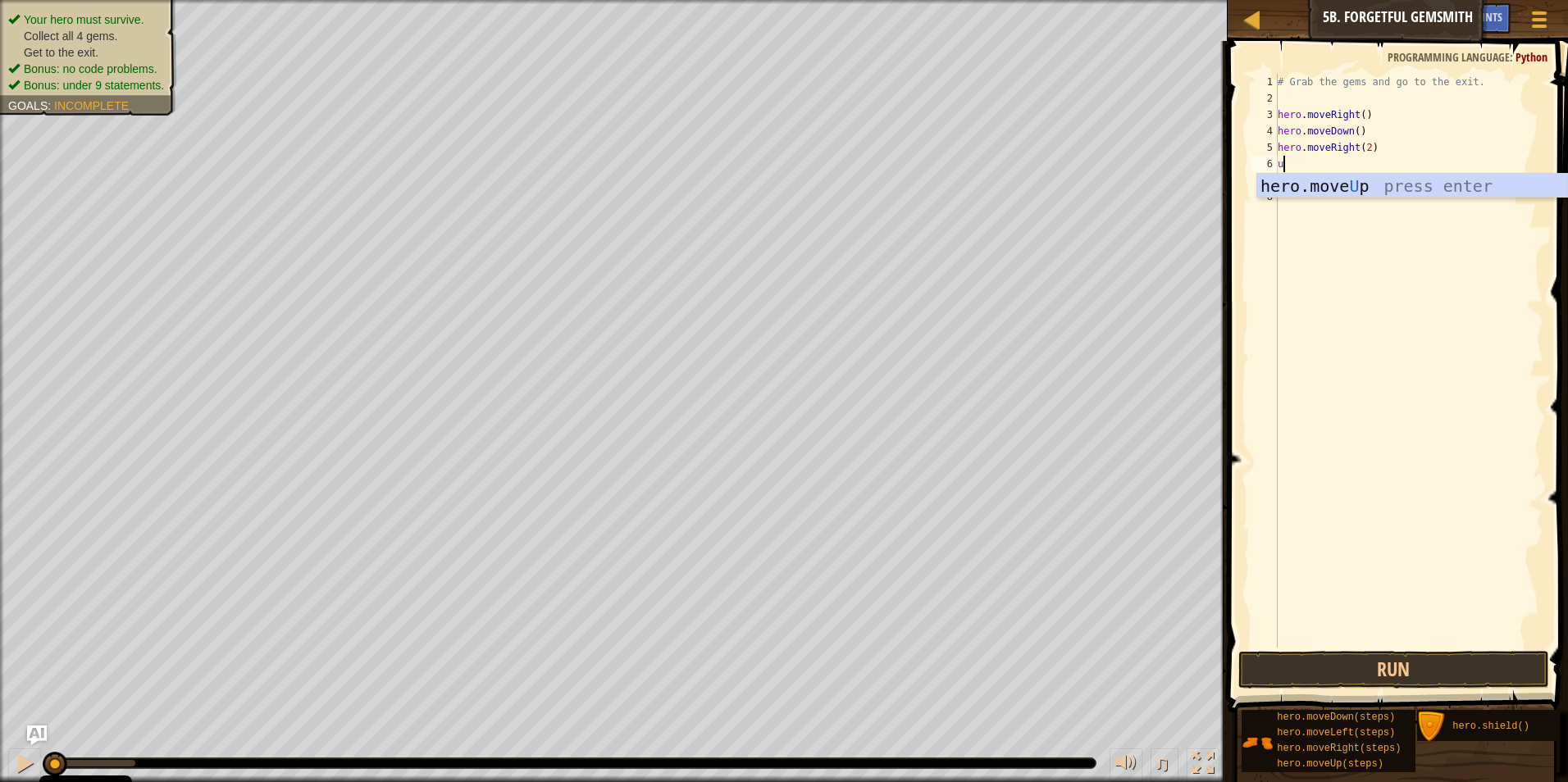
type textarea "up"
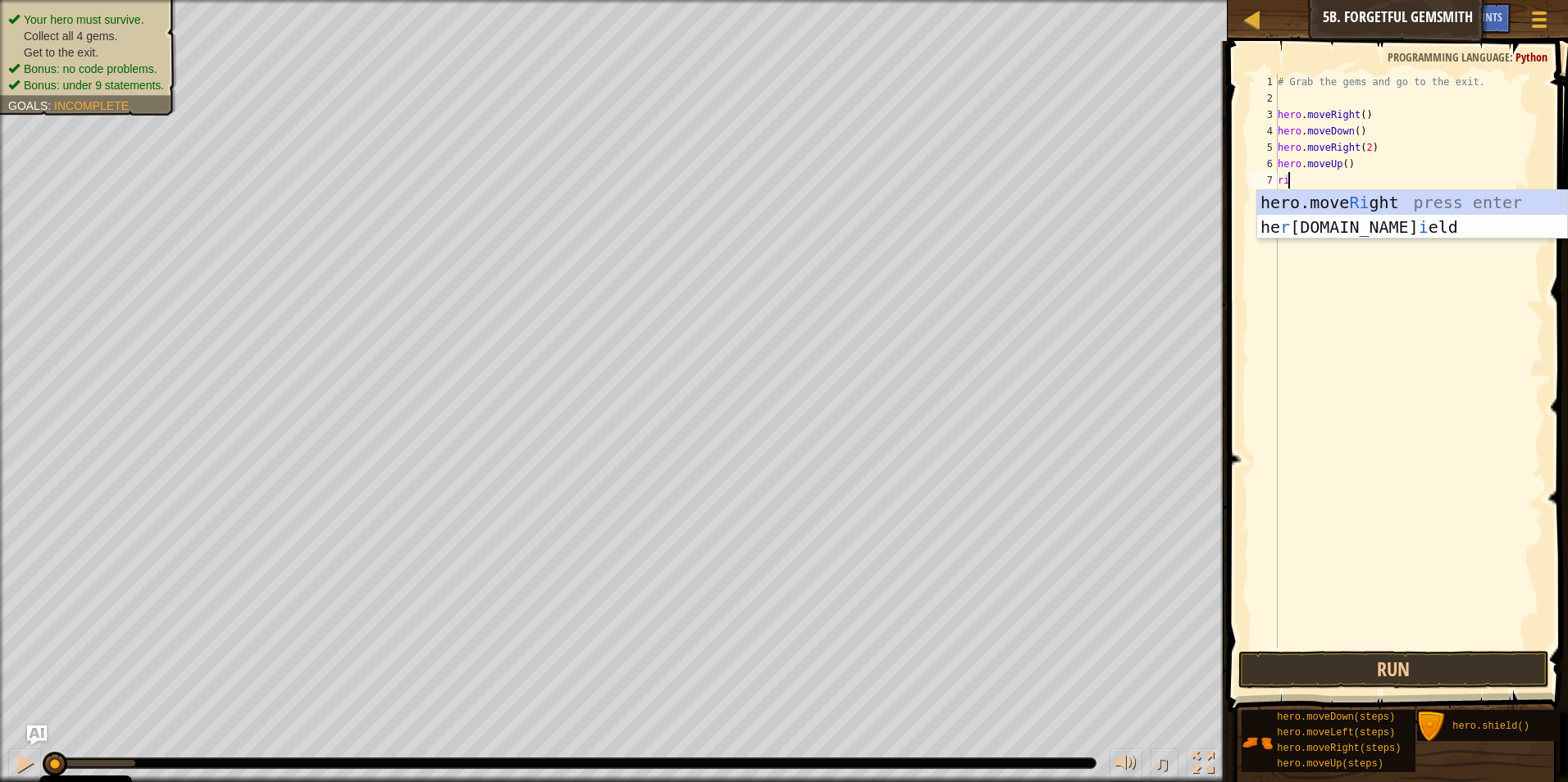
type textarea "right"
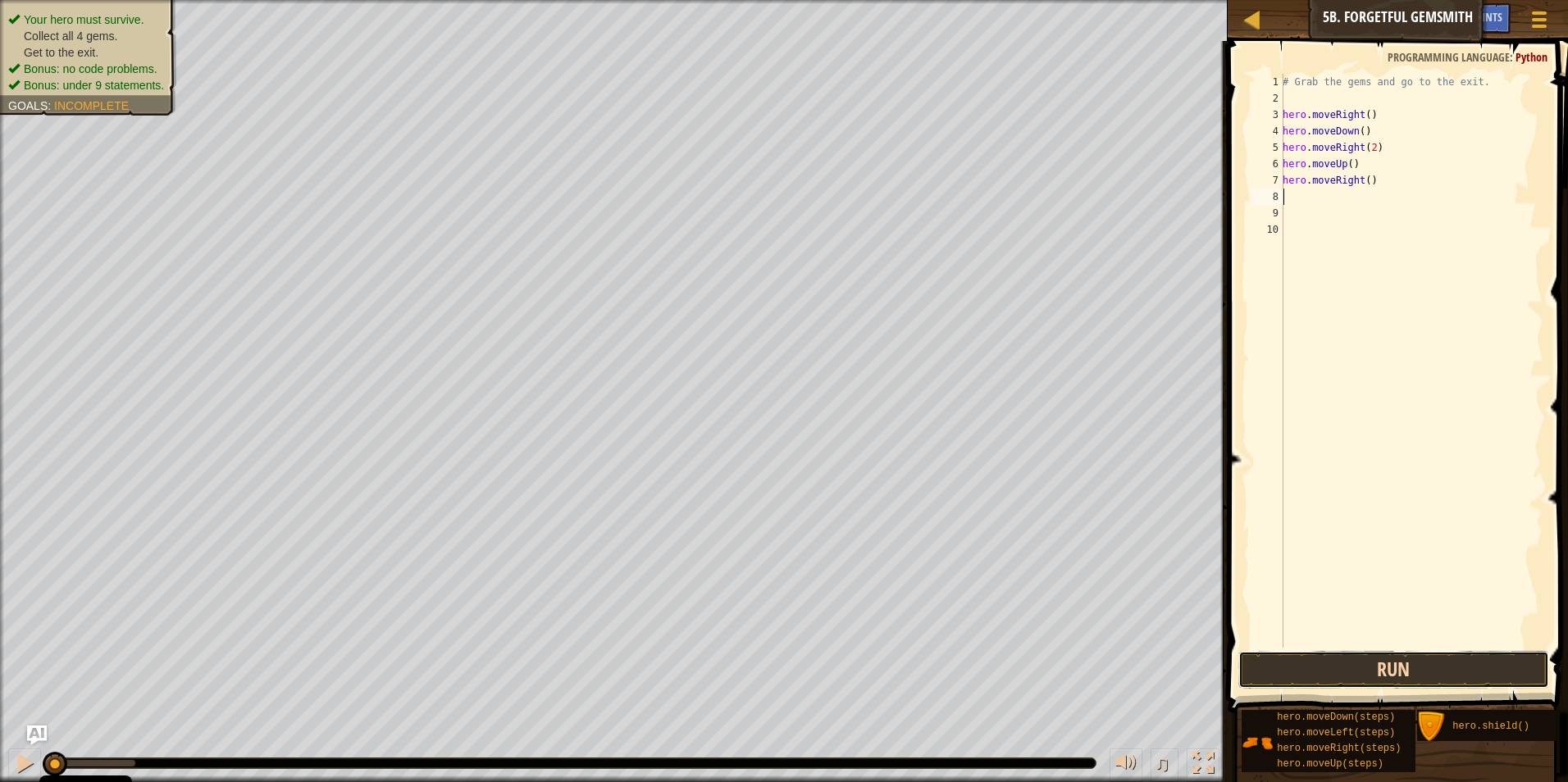
click at [1522, 673] on button "Run" at bounding box center [1394, 670] width 312 height 38
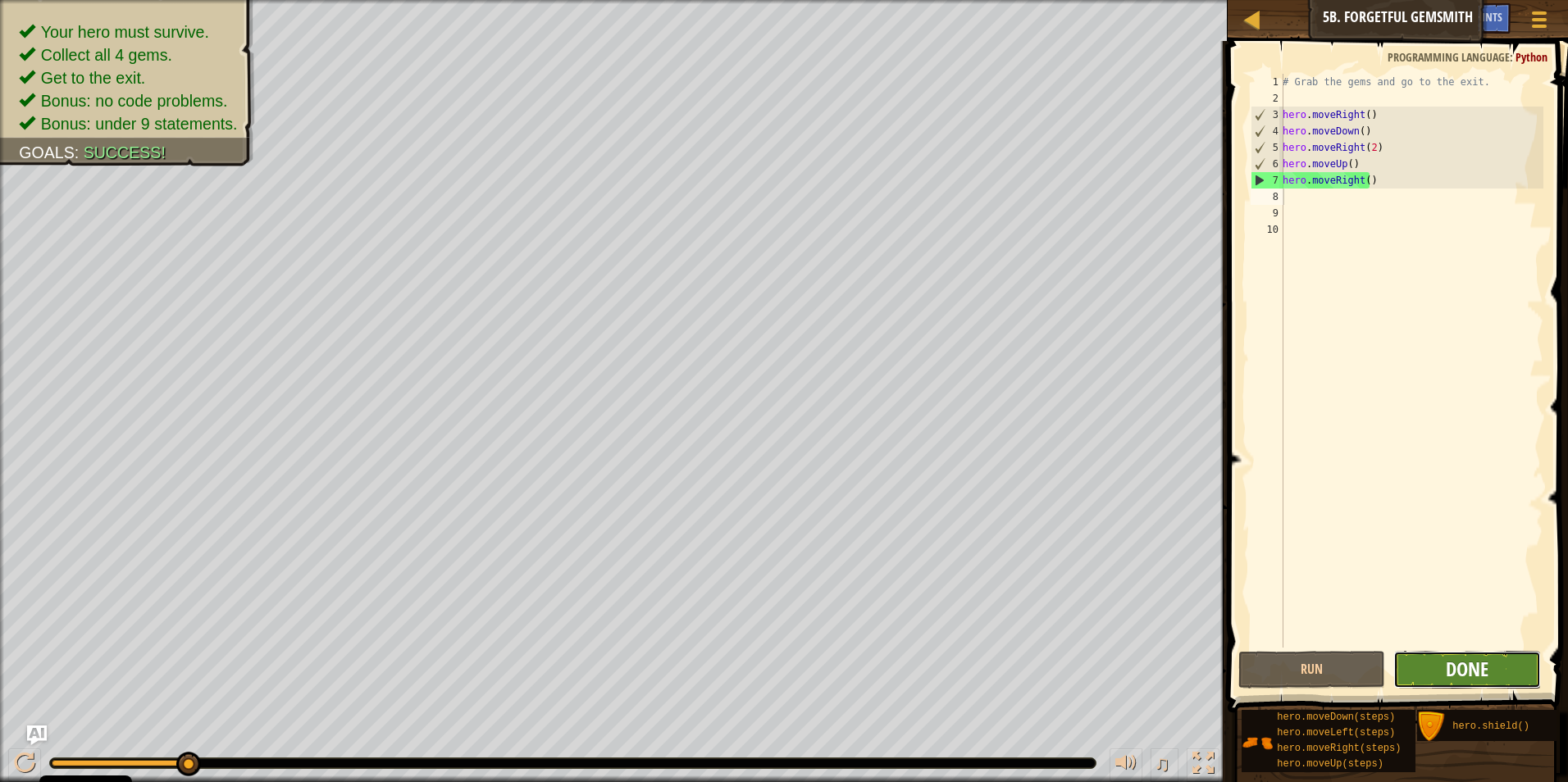
click at [1459, 676] on span "Done" at bounding box center [1466, 669] width 43 height 26
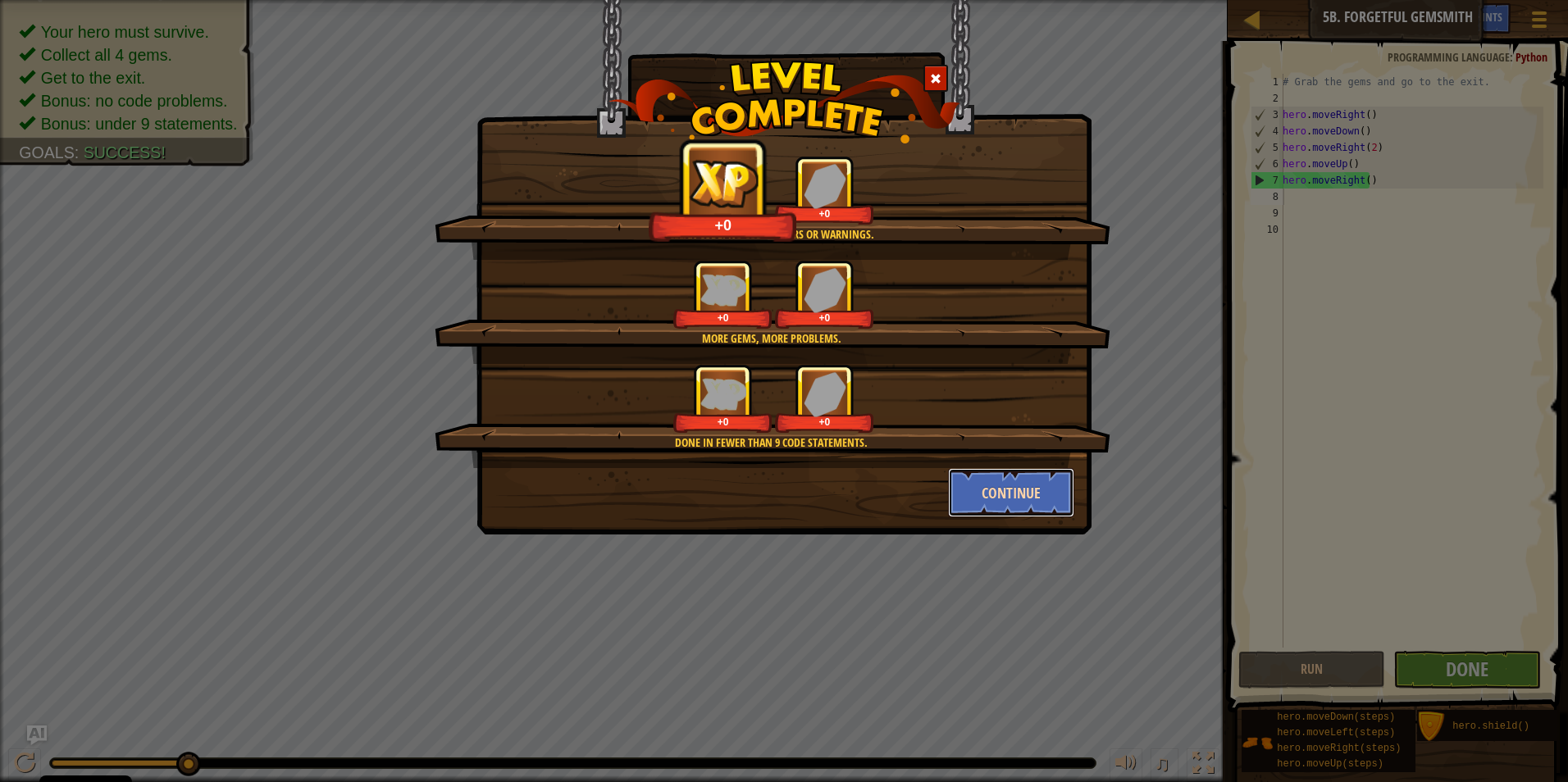
click at [1021, 485] on button "Continue" at bounding box center [1011, 492] width 127 height 49
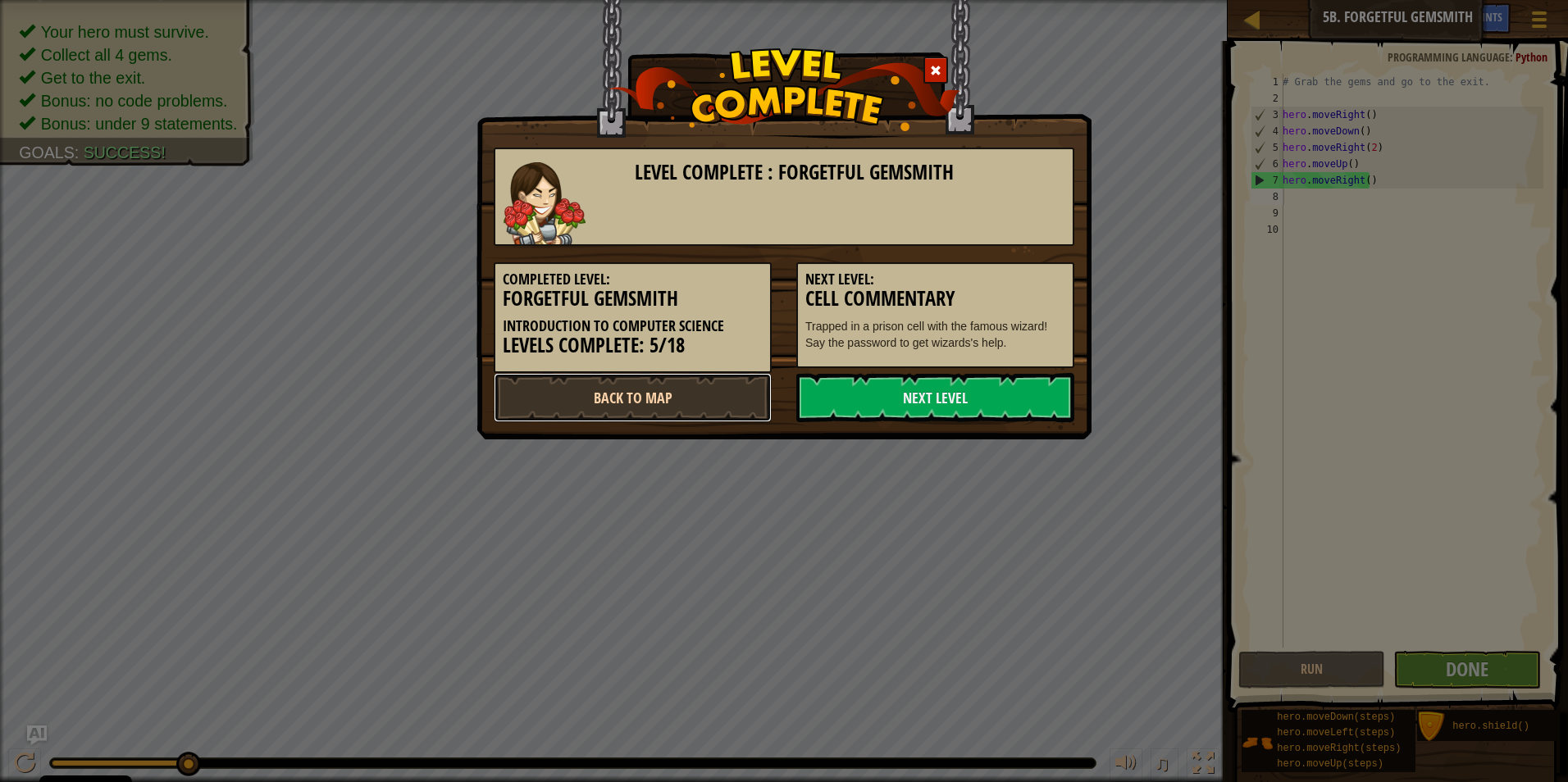
click at [682, 378] on link "Back to Map" at bounding box center [633, 397] width 278 height 49
select select "en-[GEOGRAPHIC_DATA]"
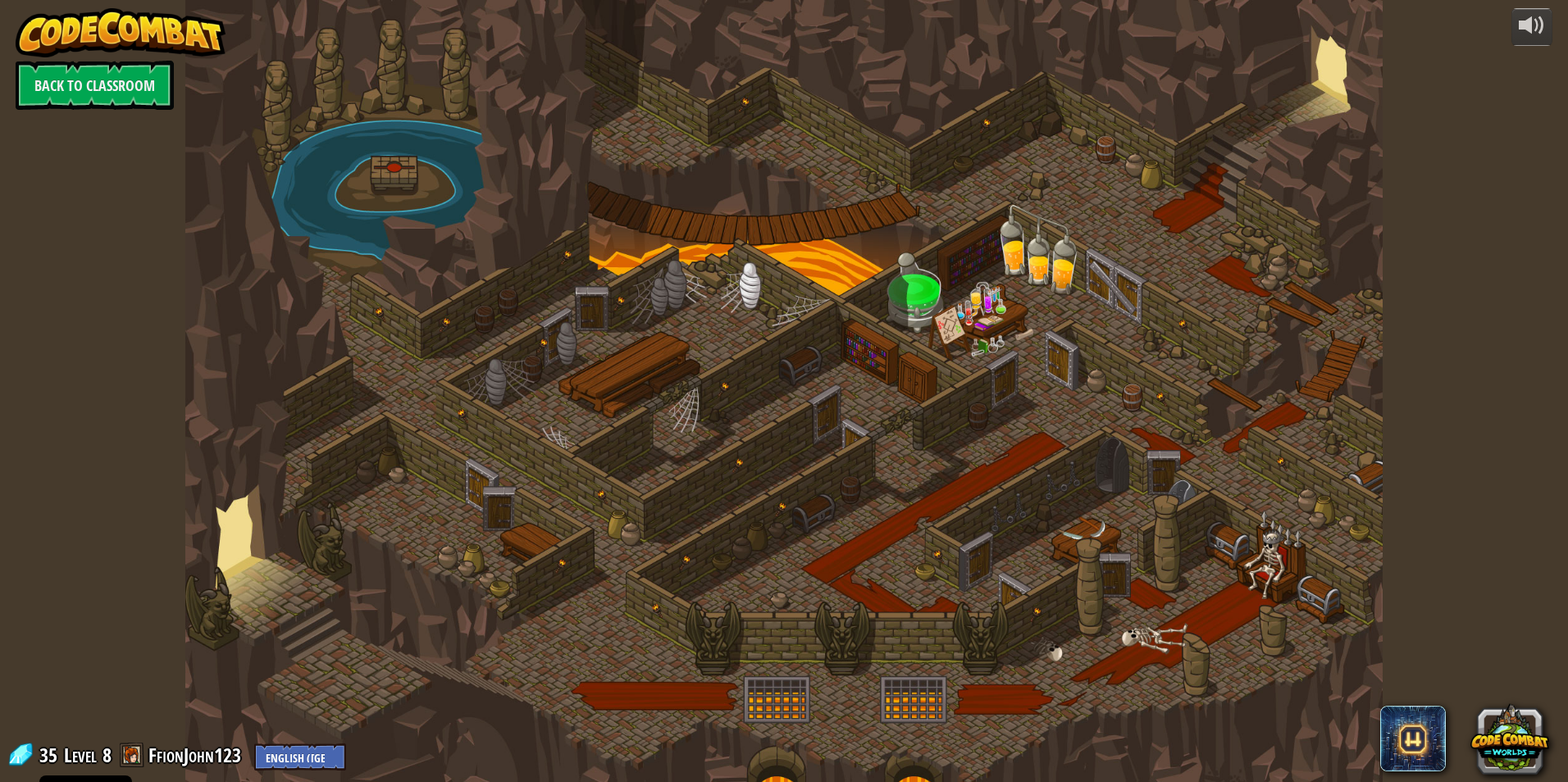
select select "en-[GEOGRAPHIC_DATA]"
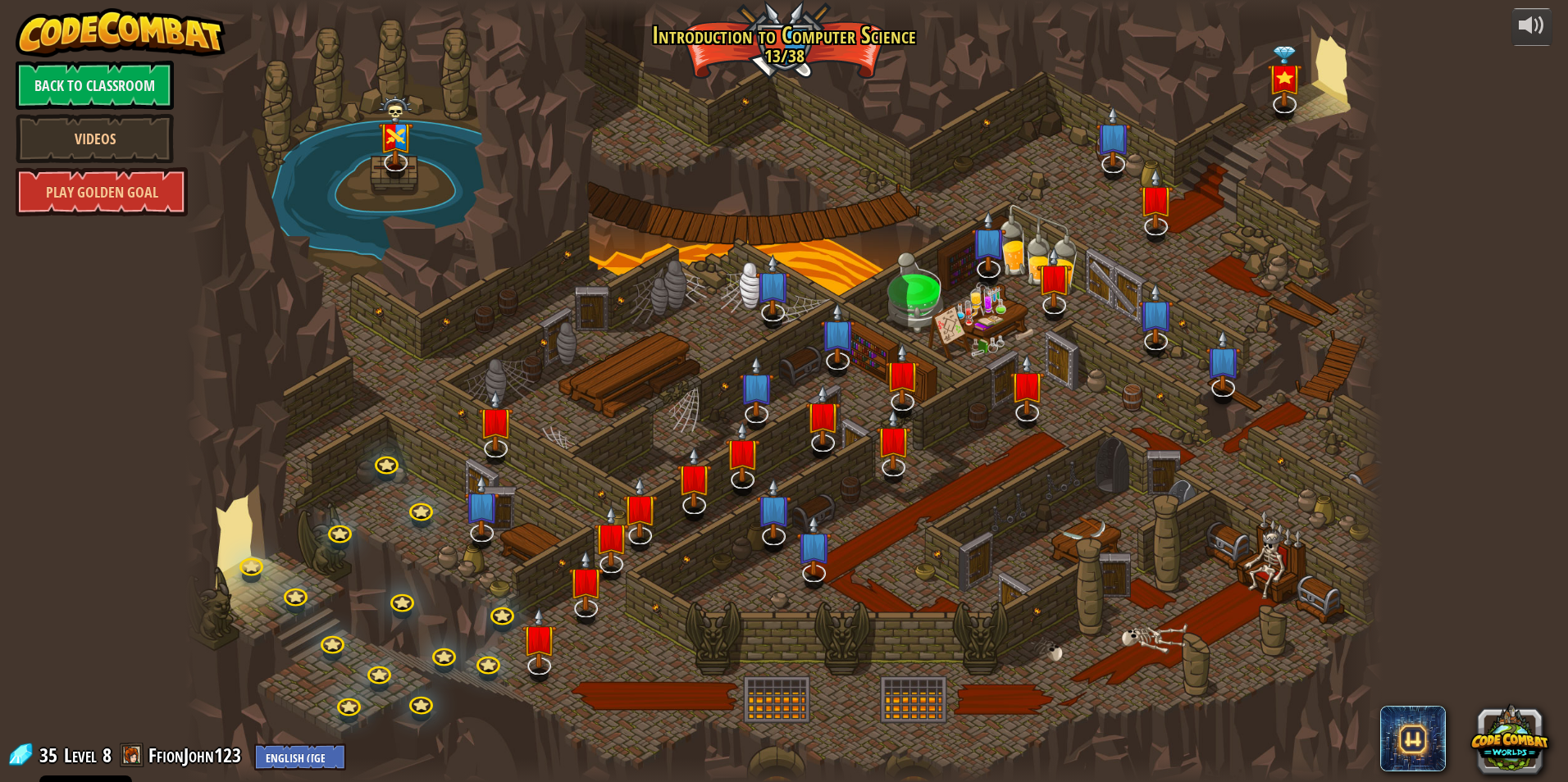
select select "en-[GEOGRAPHIC_DATA]"
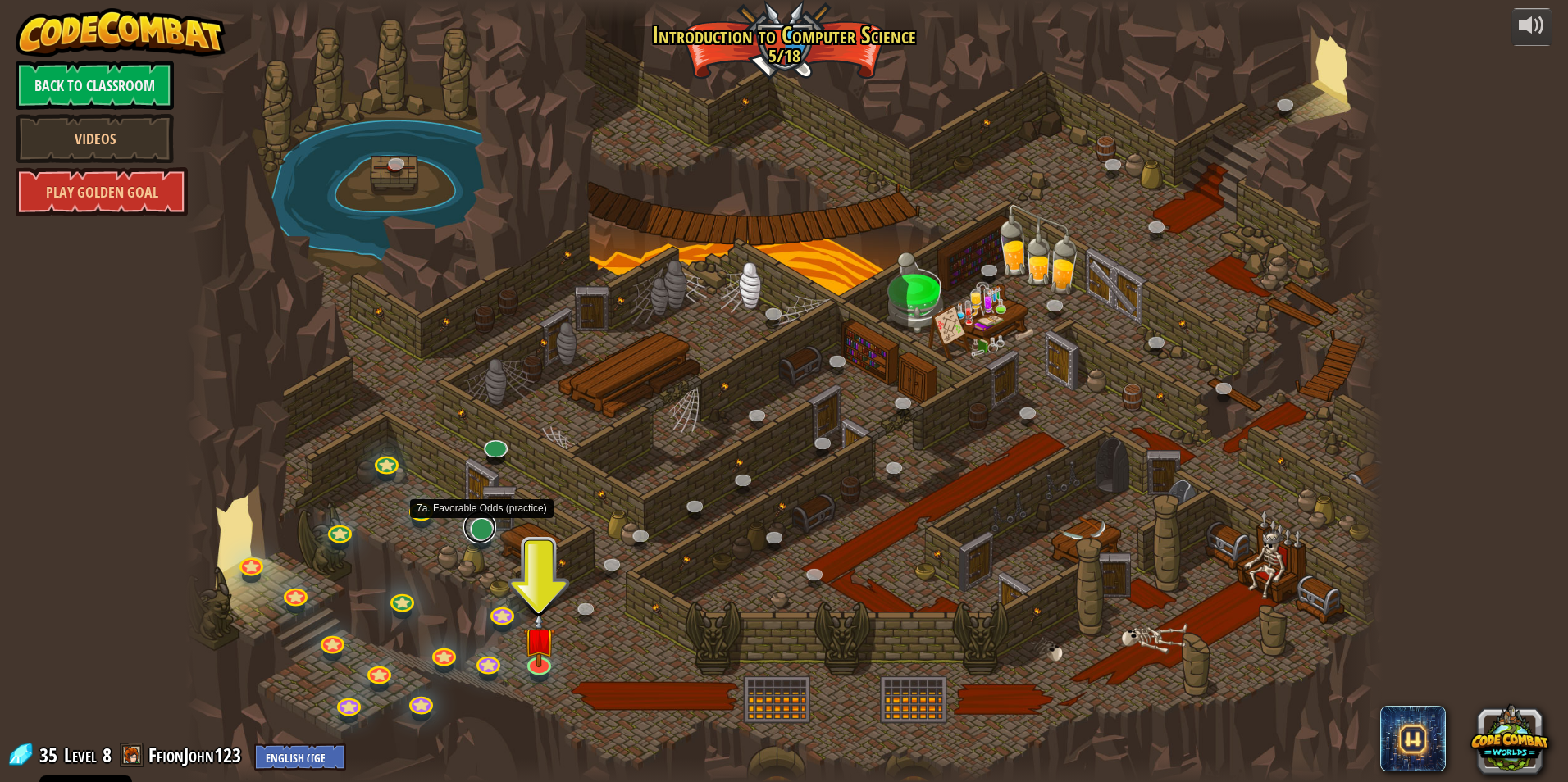
click at [481, 523] on link at bounding box center [479, 527] width 33 height 33
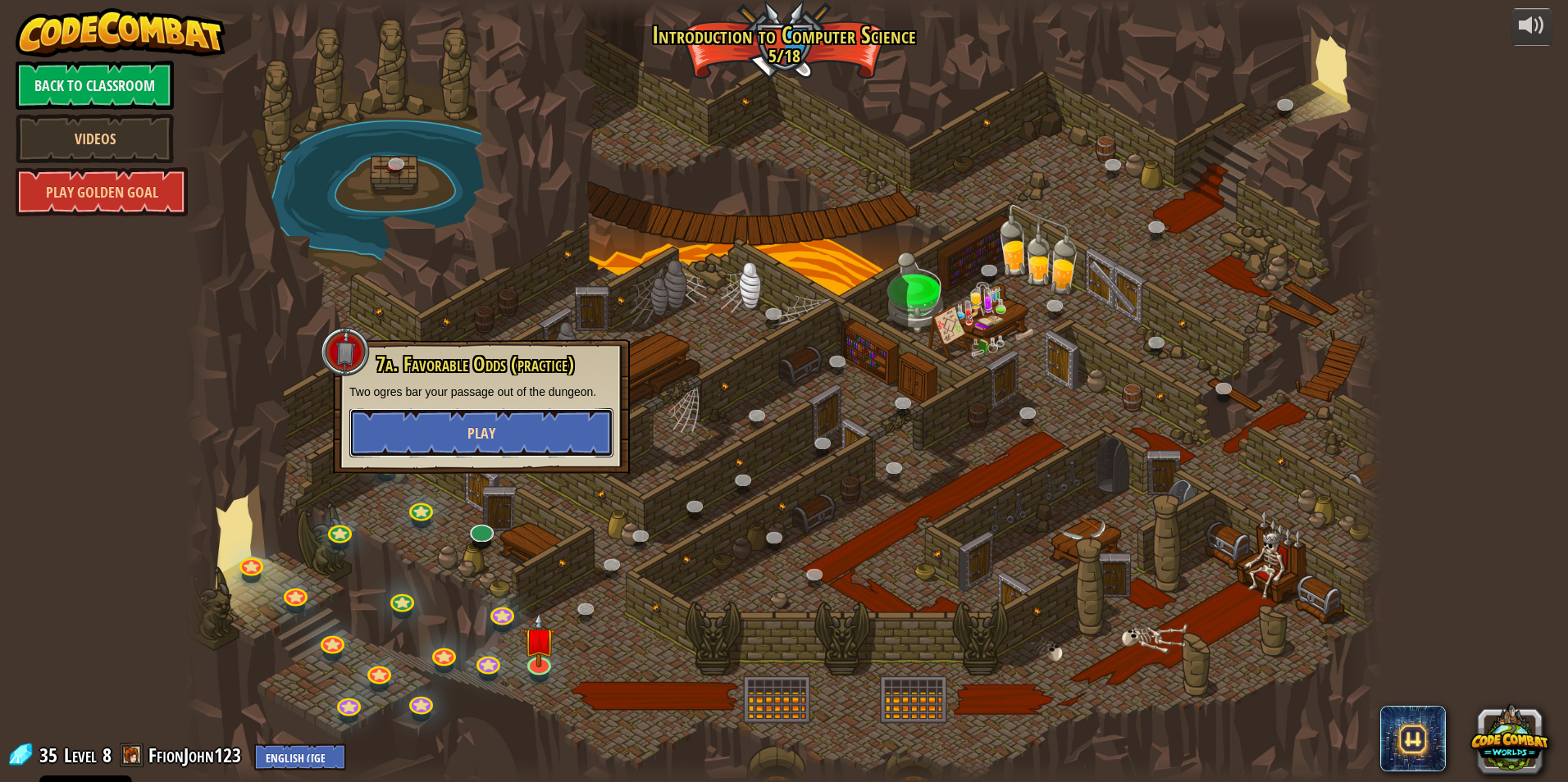
click at [516, 425] on button "Play" at bounding box center [481, 432] width 264 height 49
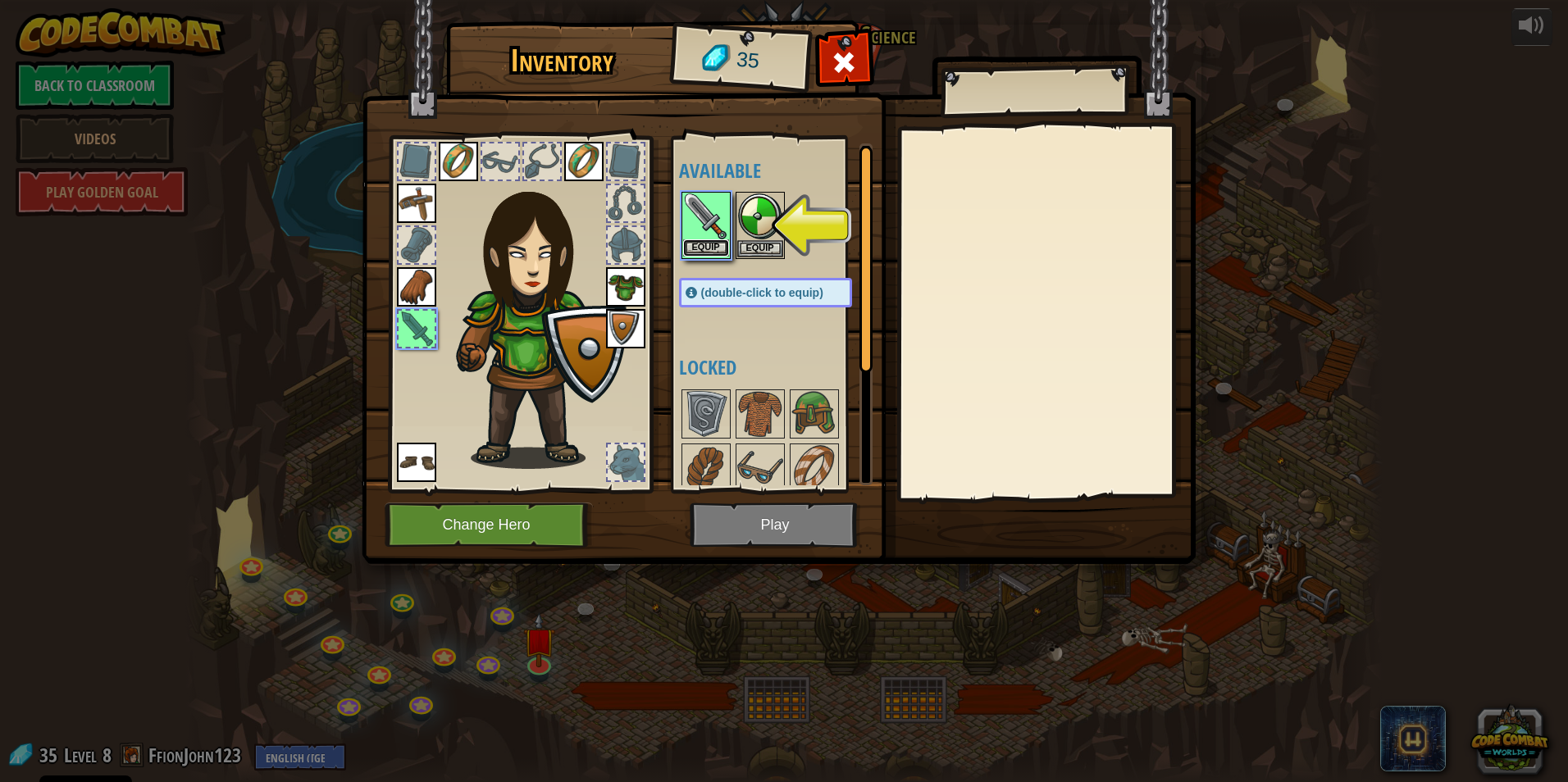
click at [708, 247] on button "Equip" at bounding box center [706, 247] width 46 height 17
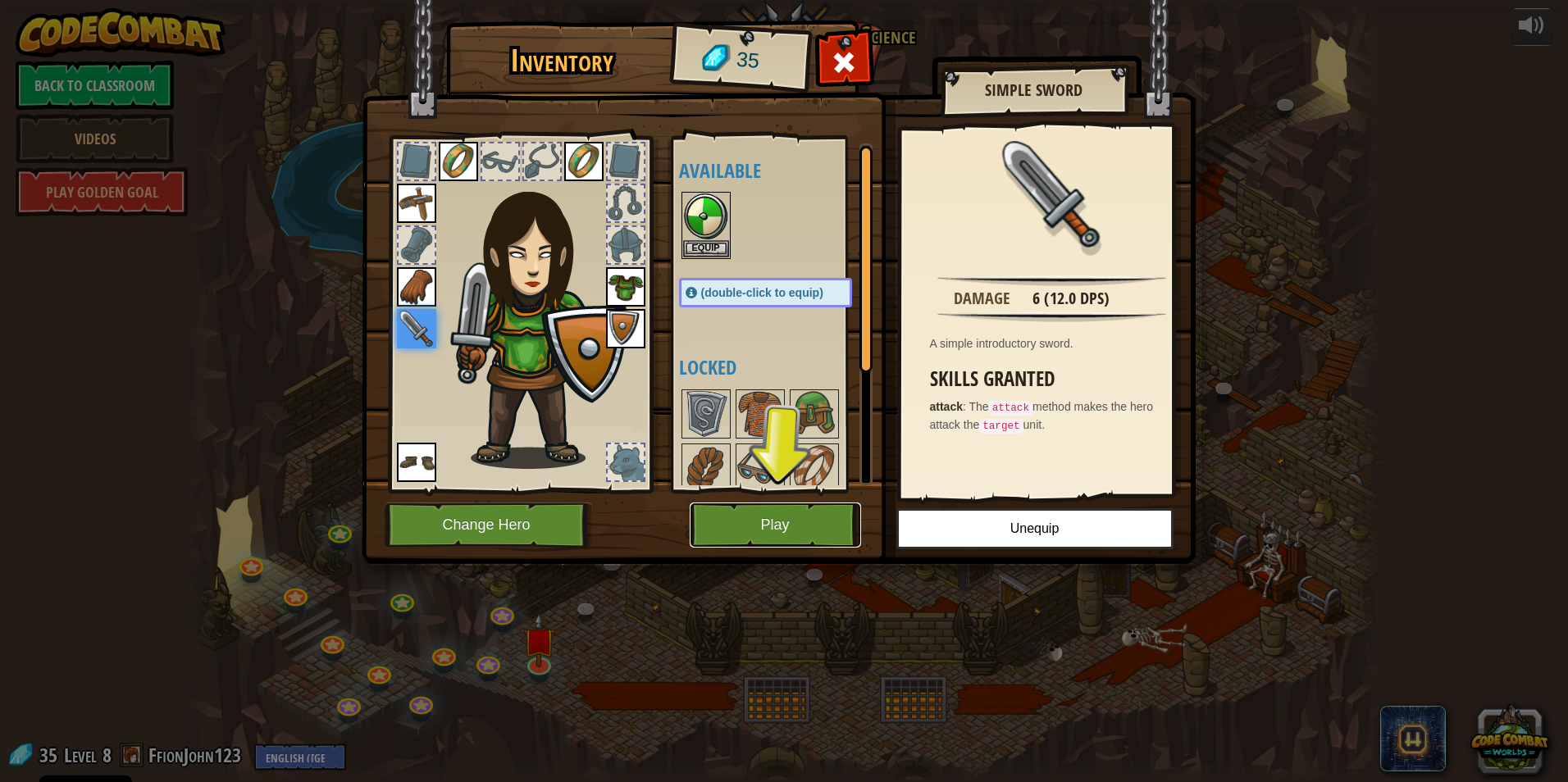
click at [763, 528] on button "Play" at bounding box center [774, 525] width 171 height 45
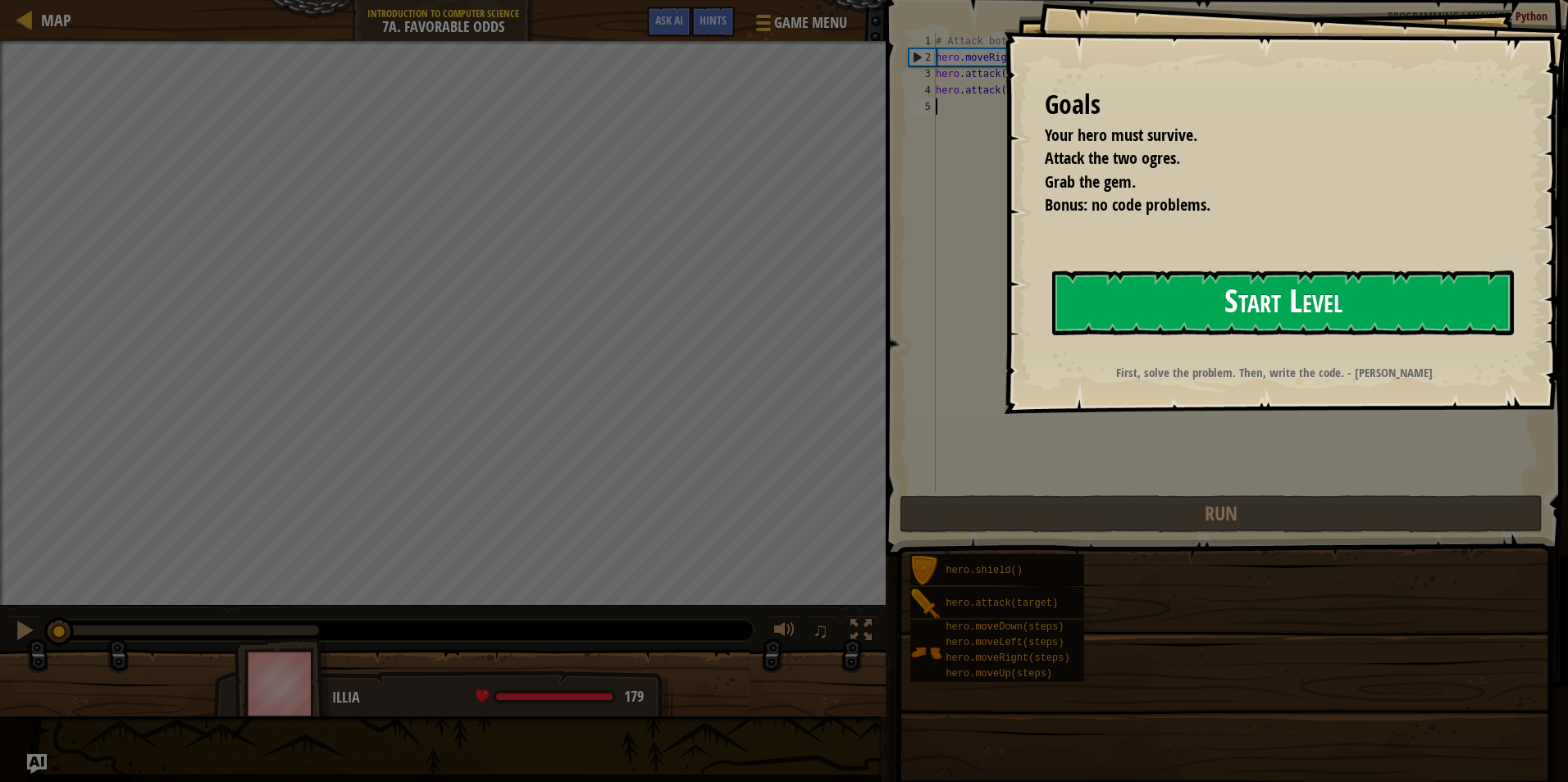
click at [1259, 299] on button "Start Level" at bounding box center [1283, 303] width 462 height 65
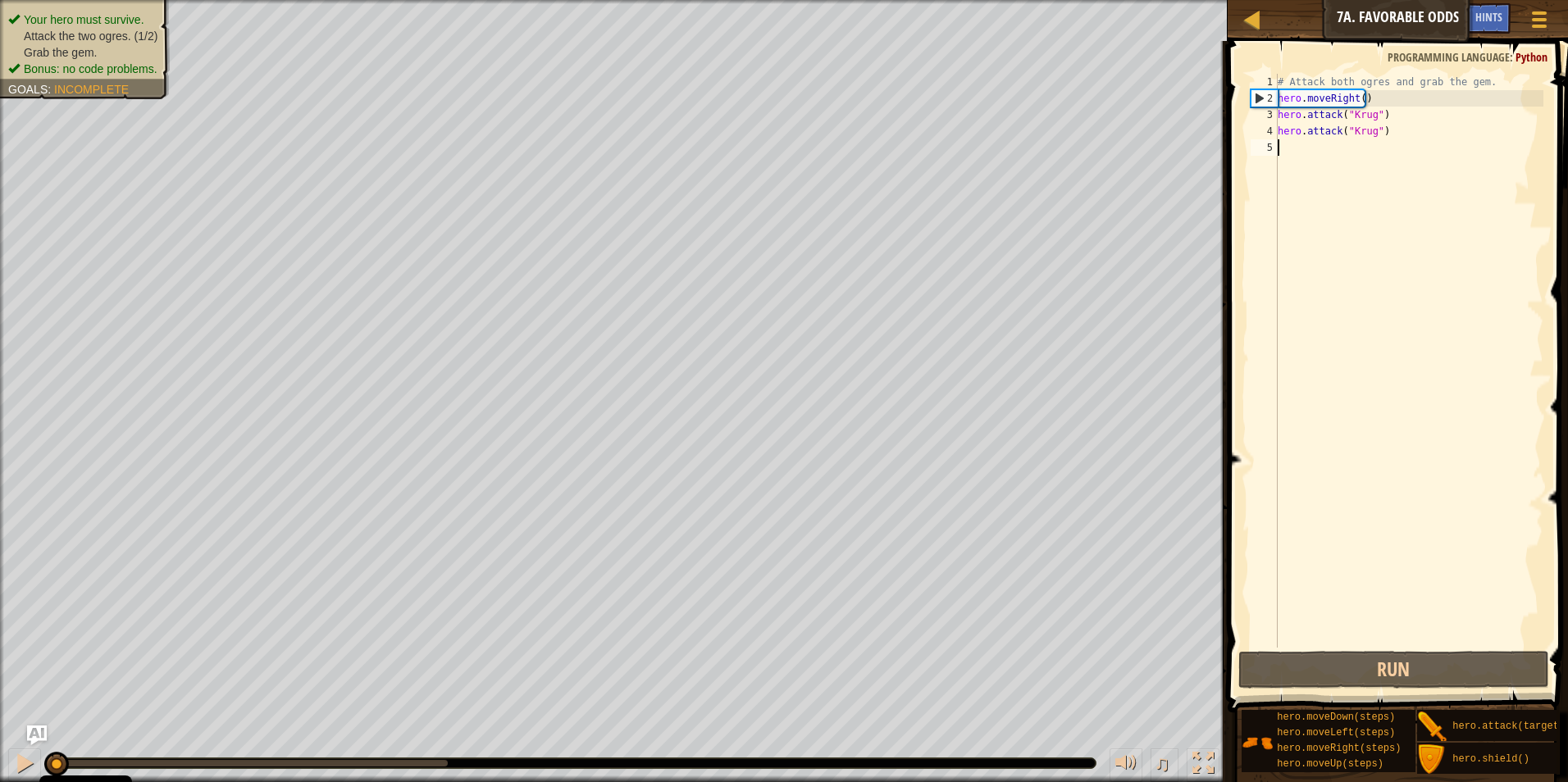
click at [1385, 136] on div "# Attack both ogres and grab the gem. hero . moveRight ( ) hero . attack ( "Kru…" at bounding box center [1408, 377] width 269 height 607
type textarea "hero.attack("Krug")"
click at [1272, 154] on div "5" at bounding box center [1263, 147] width 27 height 16
click at [1277, 151] on div "5" at bounding box center [1263, 147] width 27 height 16
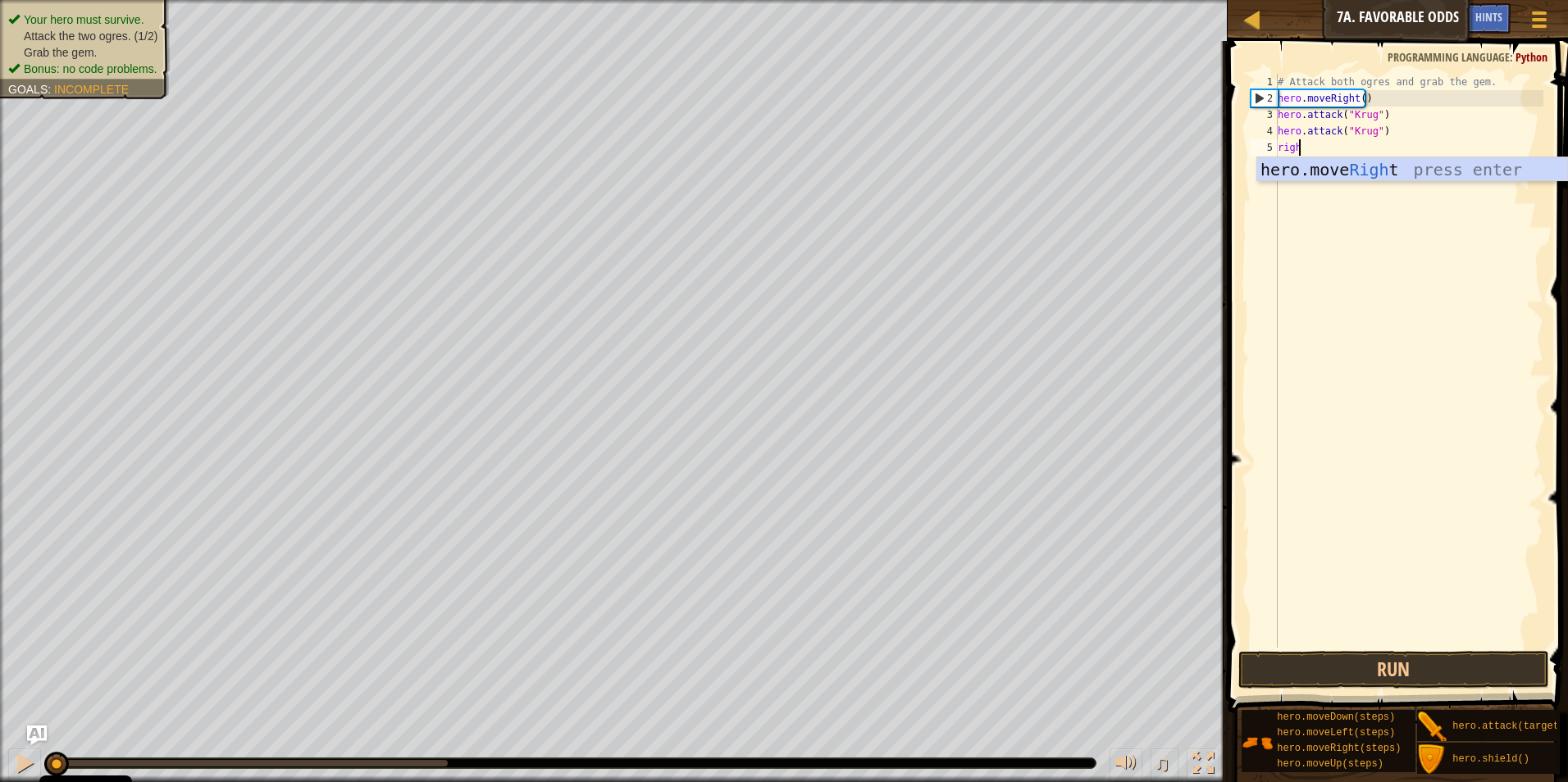
scroll to position [7, 1]
type textarea "right"
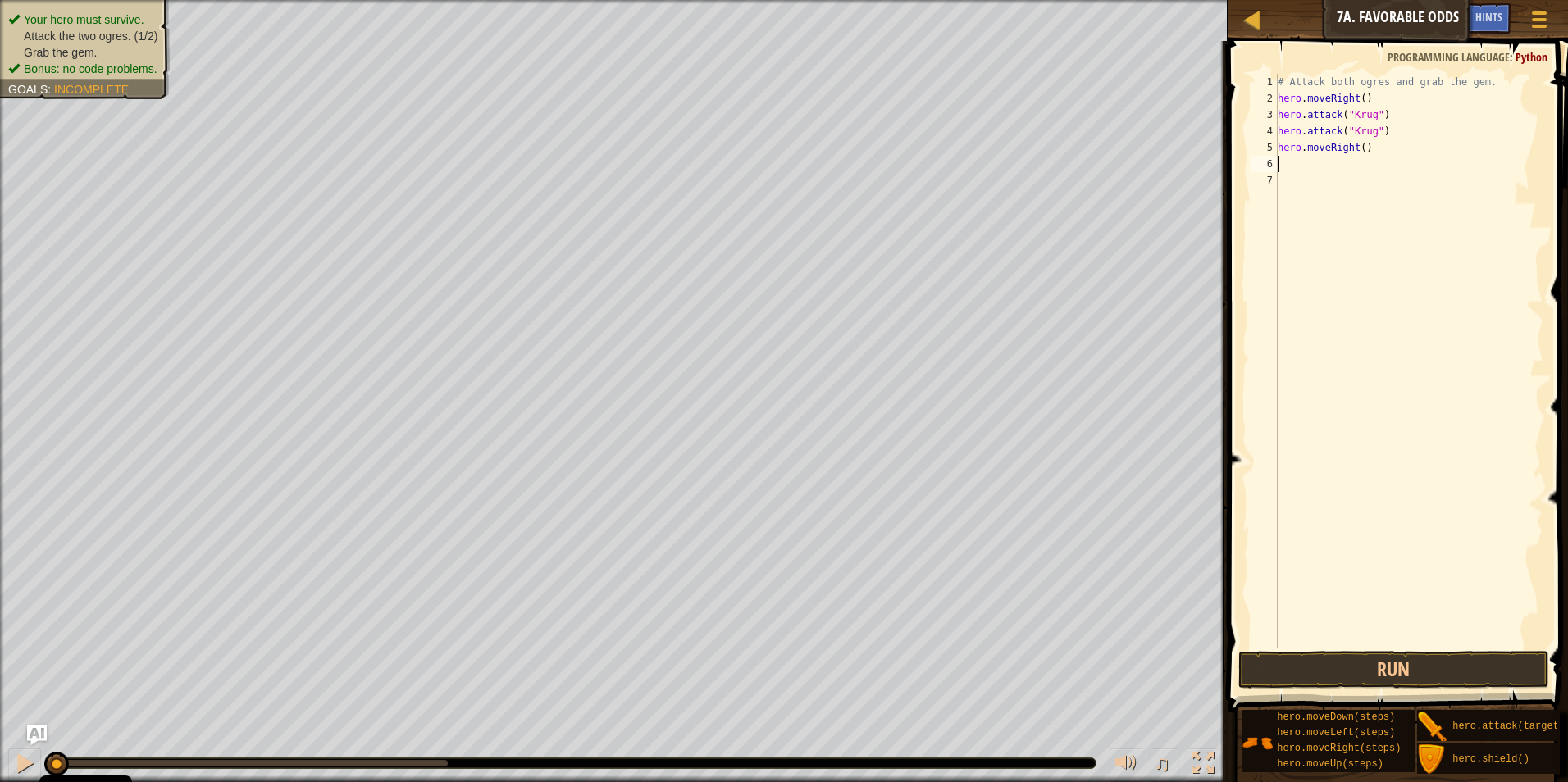
type textarea "up"
type textarea "left"
type textarea "hero.attack("Grump")"
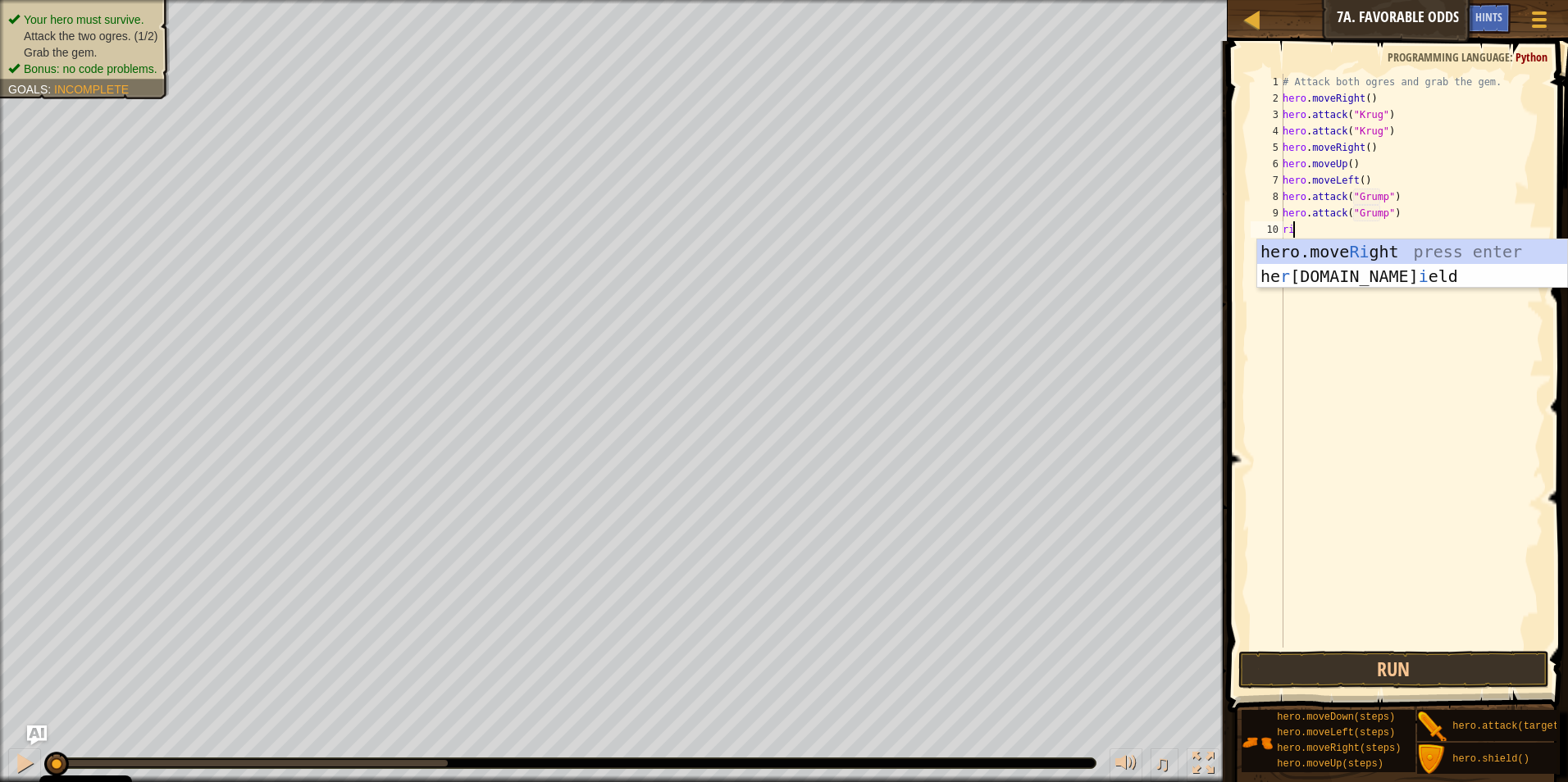
scroll to position [7, 0]
type textarea "r"
type textarea "left"
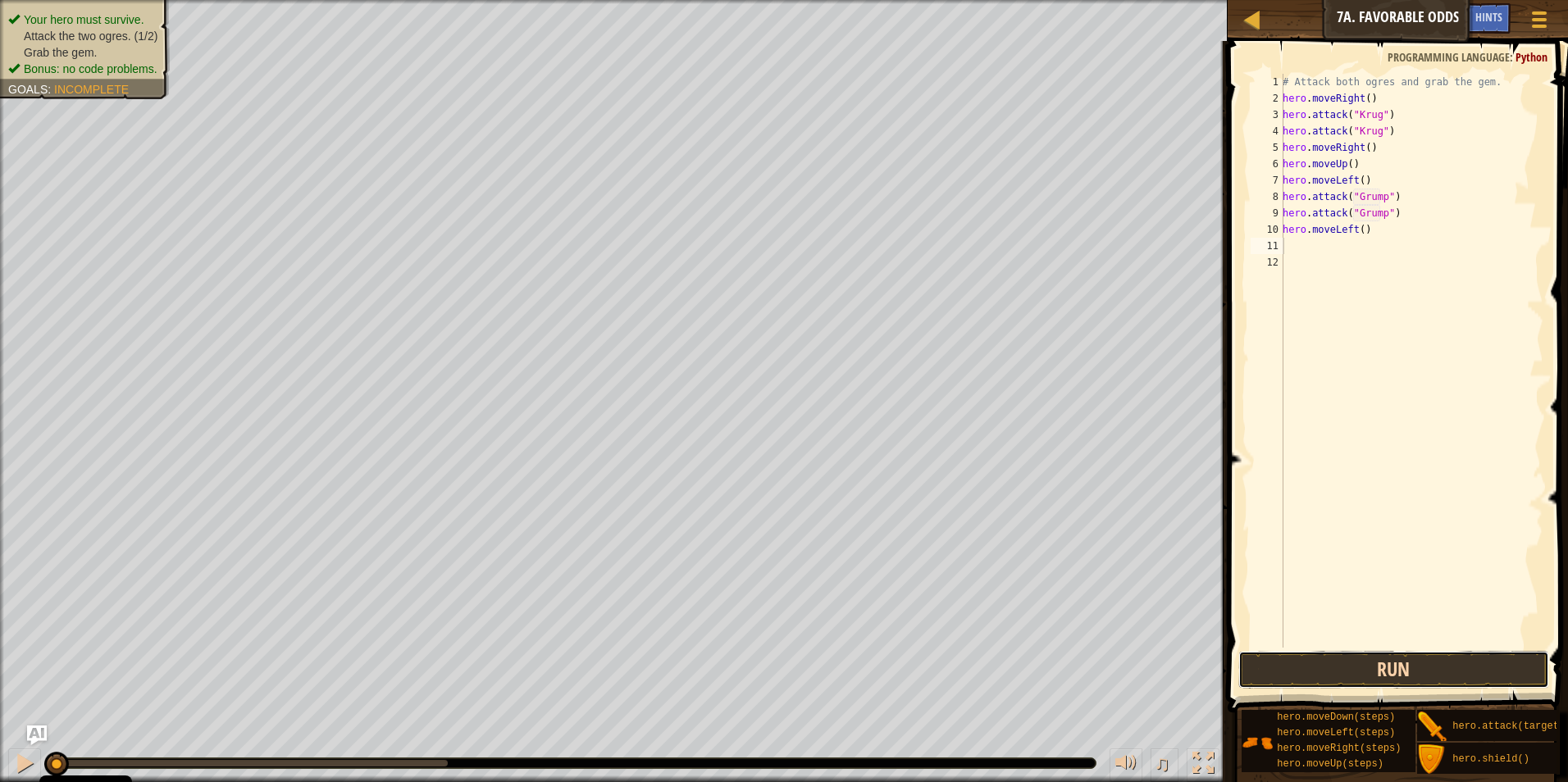
click at [1442, 663] on button "Run" at bounding box center [1394, 670] width 312 height 38
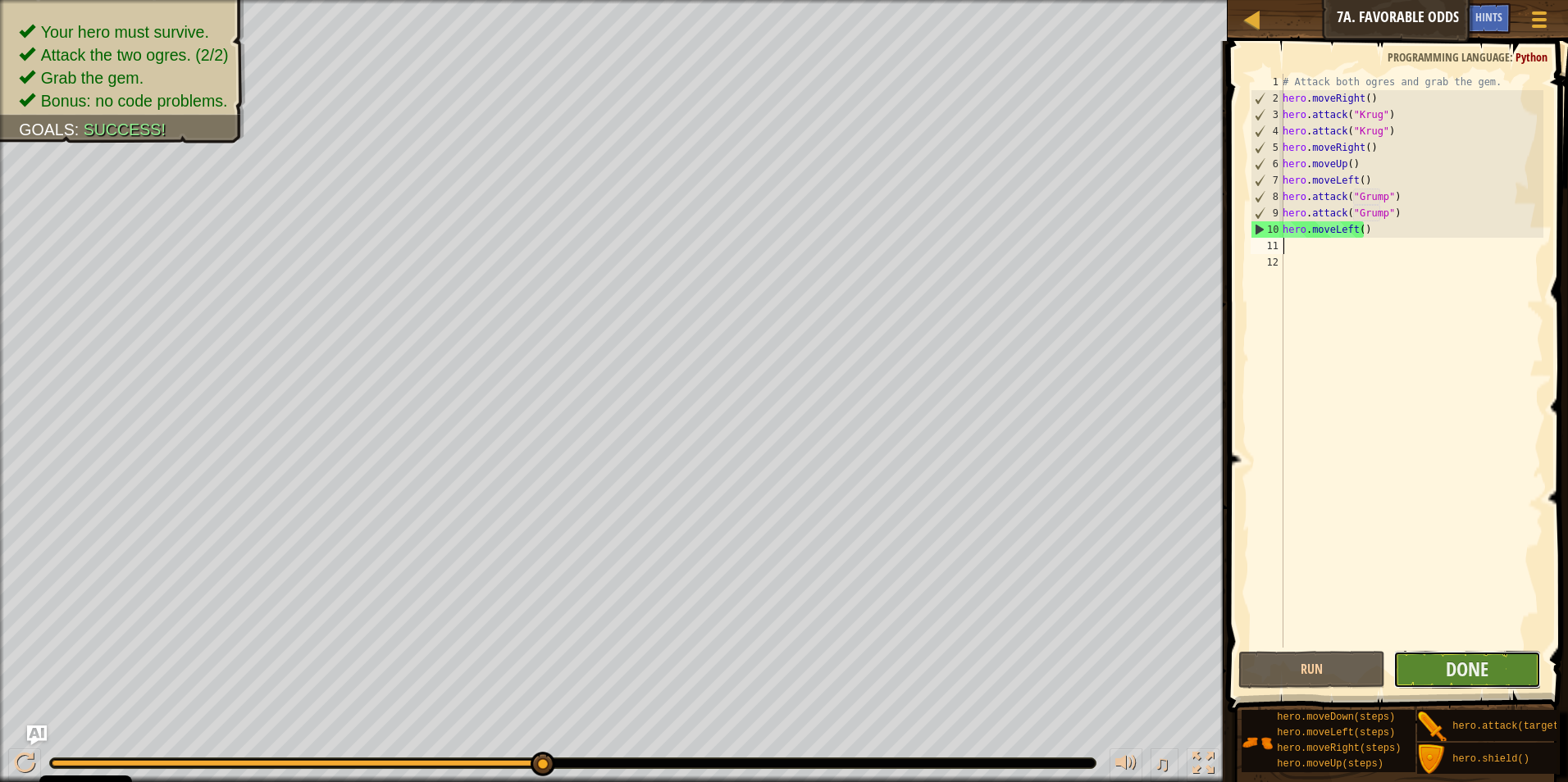
click at [1502, 671] on button "Done" at bounding box center [1467, 670] width 148 height 38
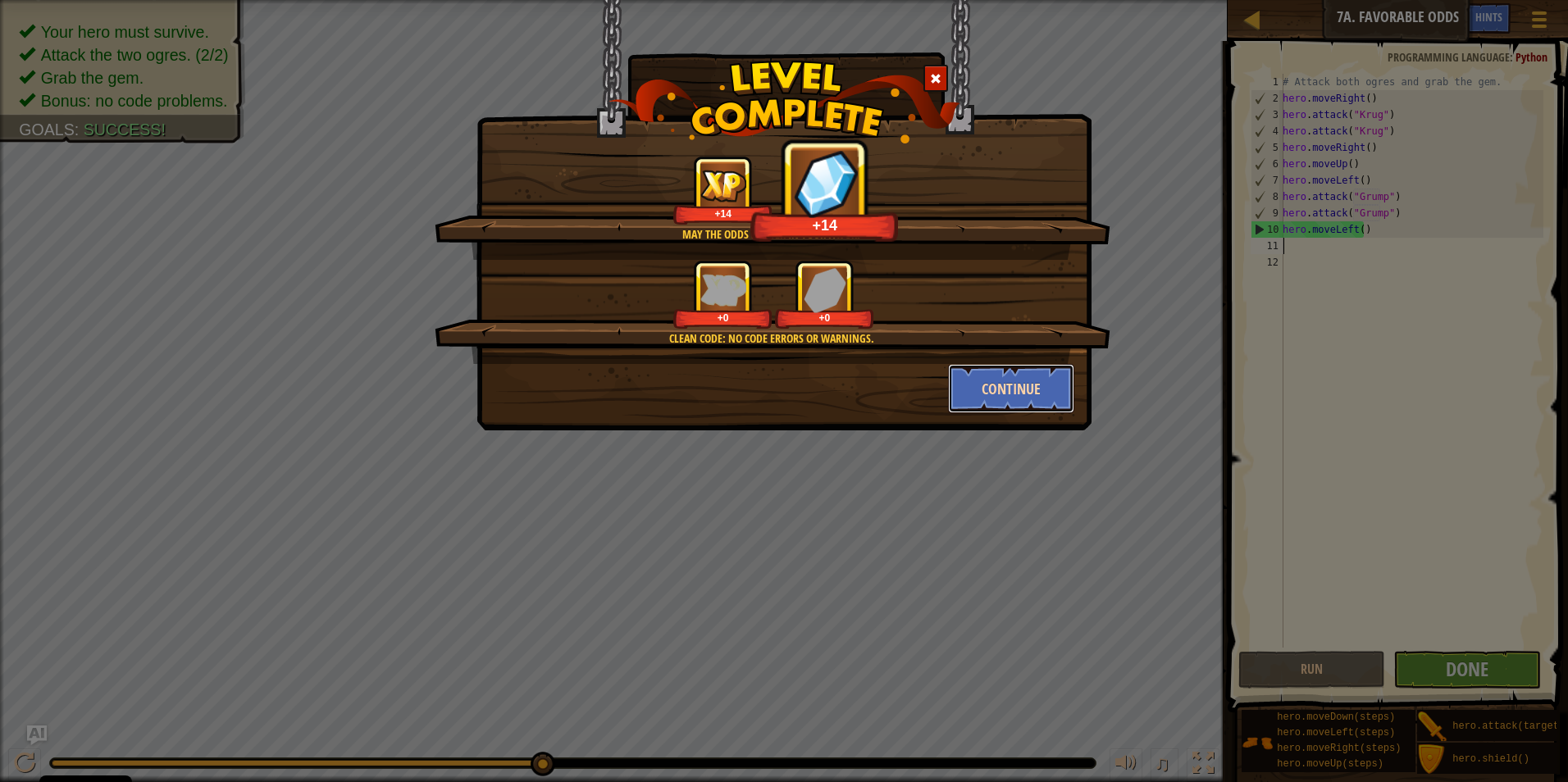
click at [1026, 388] on button "Continue" at bounding box center [1011, 388] width 127 height 49
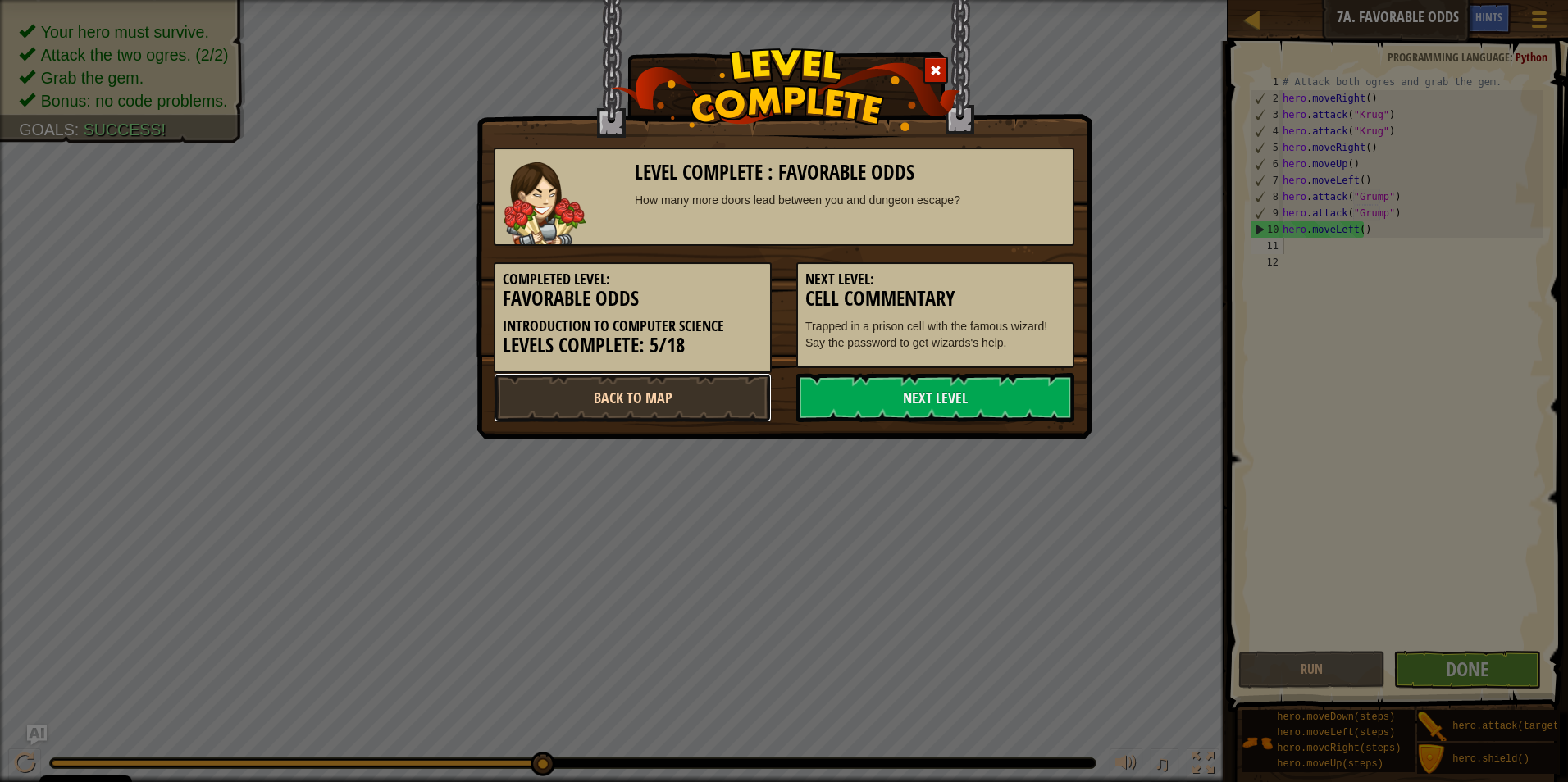
click at [755, 398] on link "Back to Map" at bounding box center [633, 397] width 278 height 49
select select "en-[GEOGRAPHIC_DATA]"
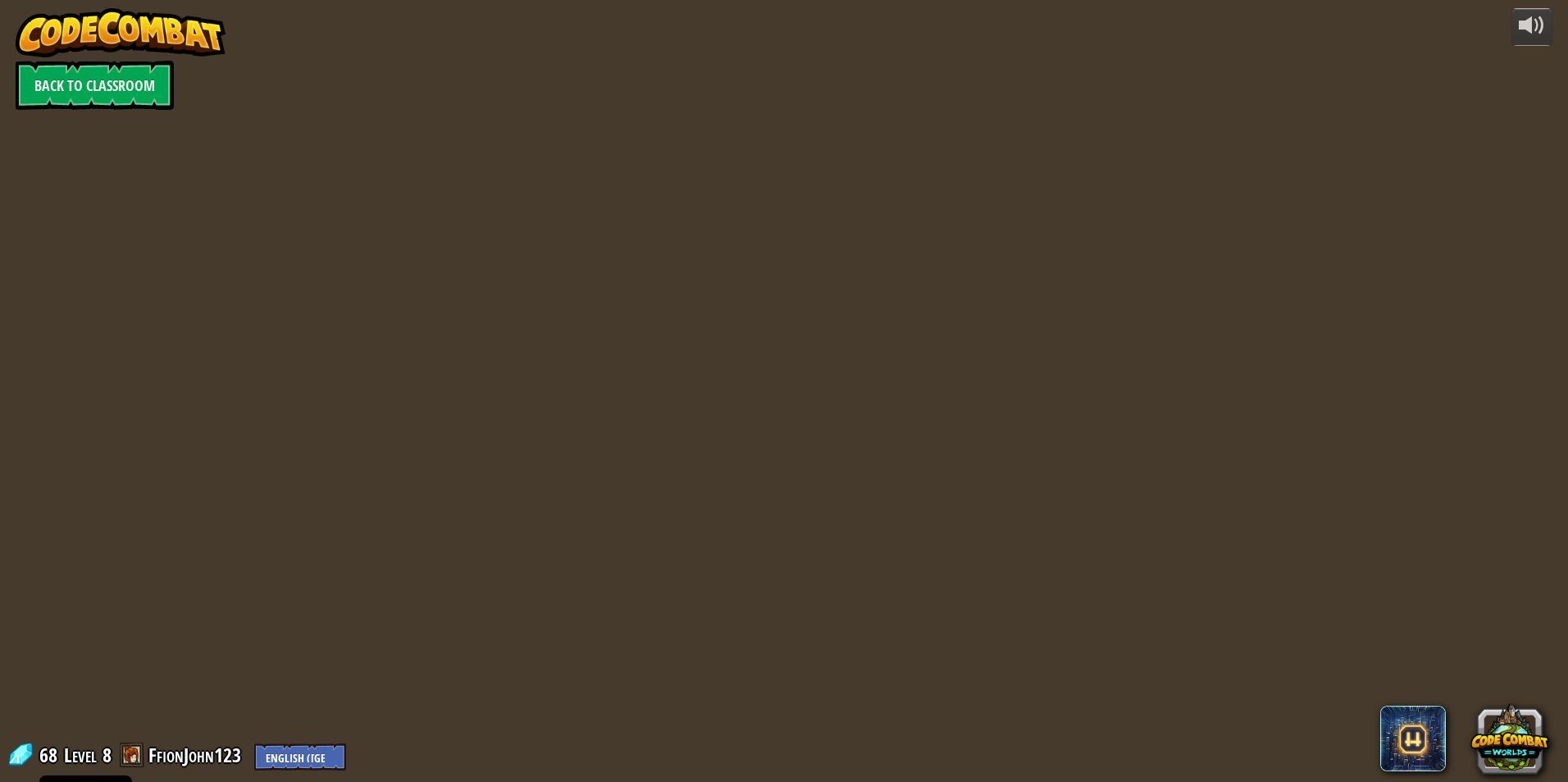
select select "en-[GEOGRAPHIC_DATA]"
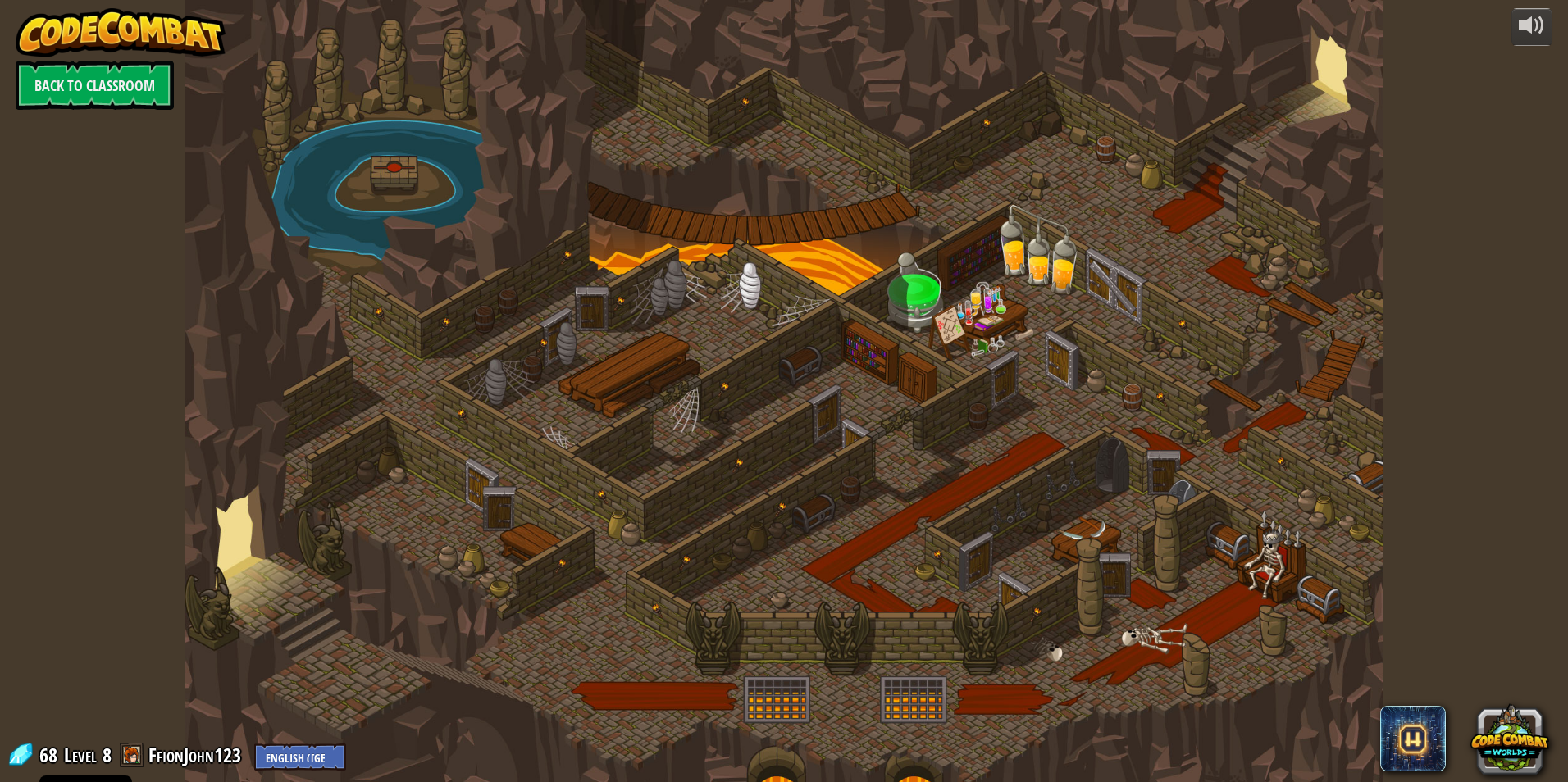
select select "en-[GEOGRAPHIC_DATA]"
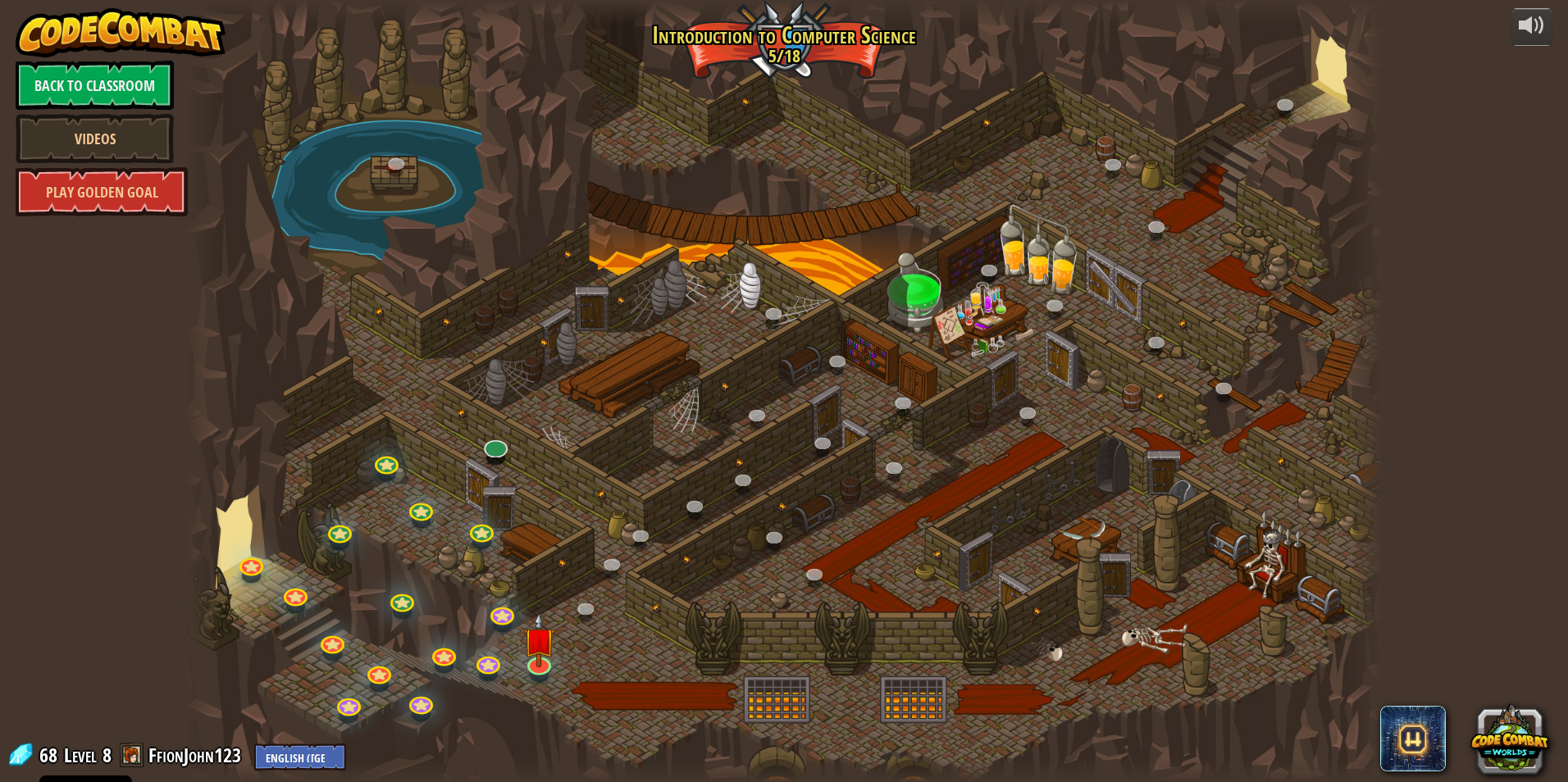
select select "en-[GEOGRAPHIC_DATA]"
click at [506, 448] on link at bounding box center [493, 442] width 33 height 33
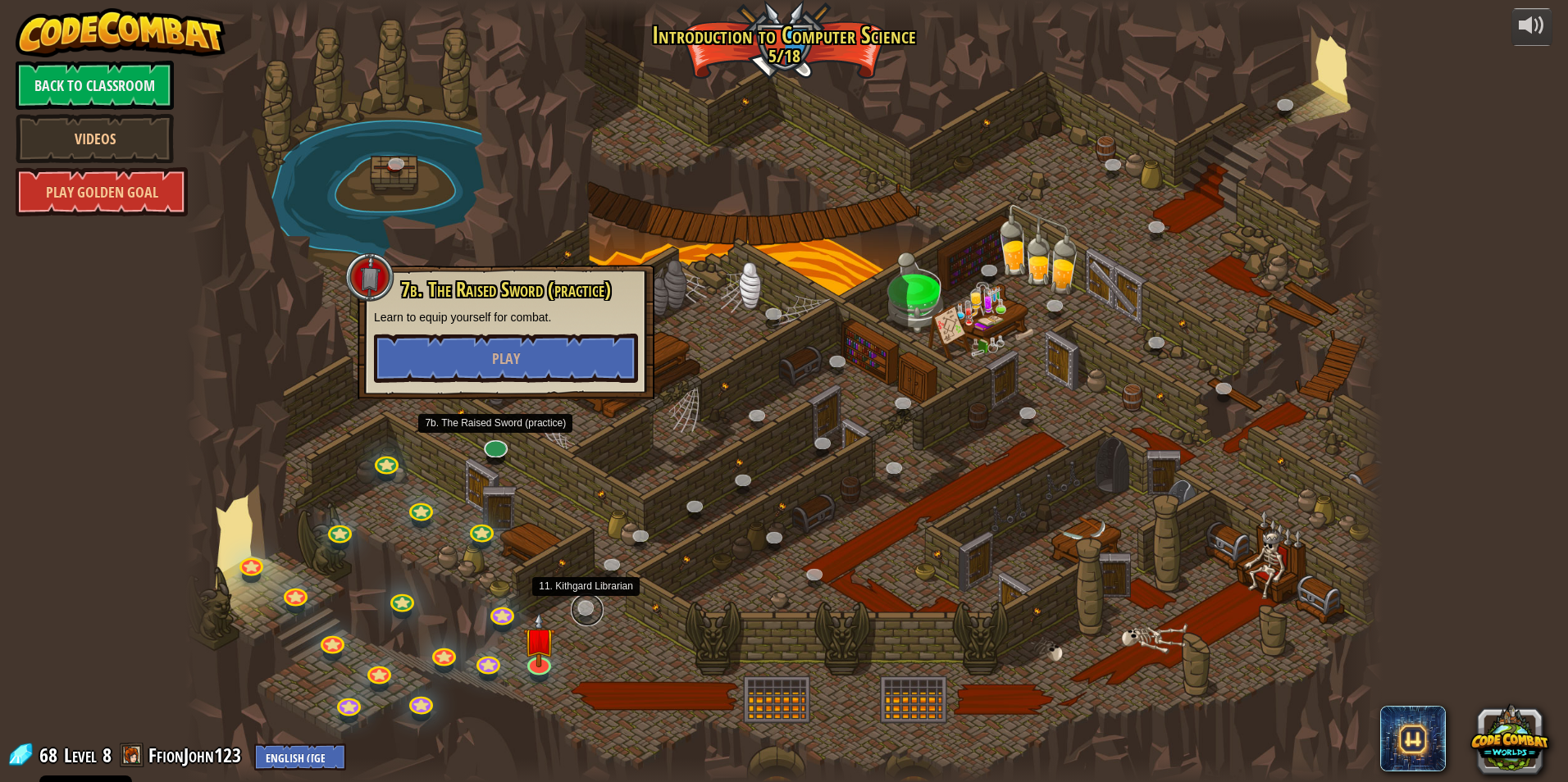
click at [594, 608] on link at bounding box center [587, 610] width 33 height 33
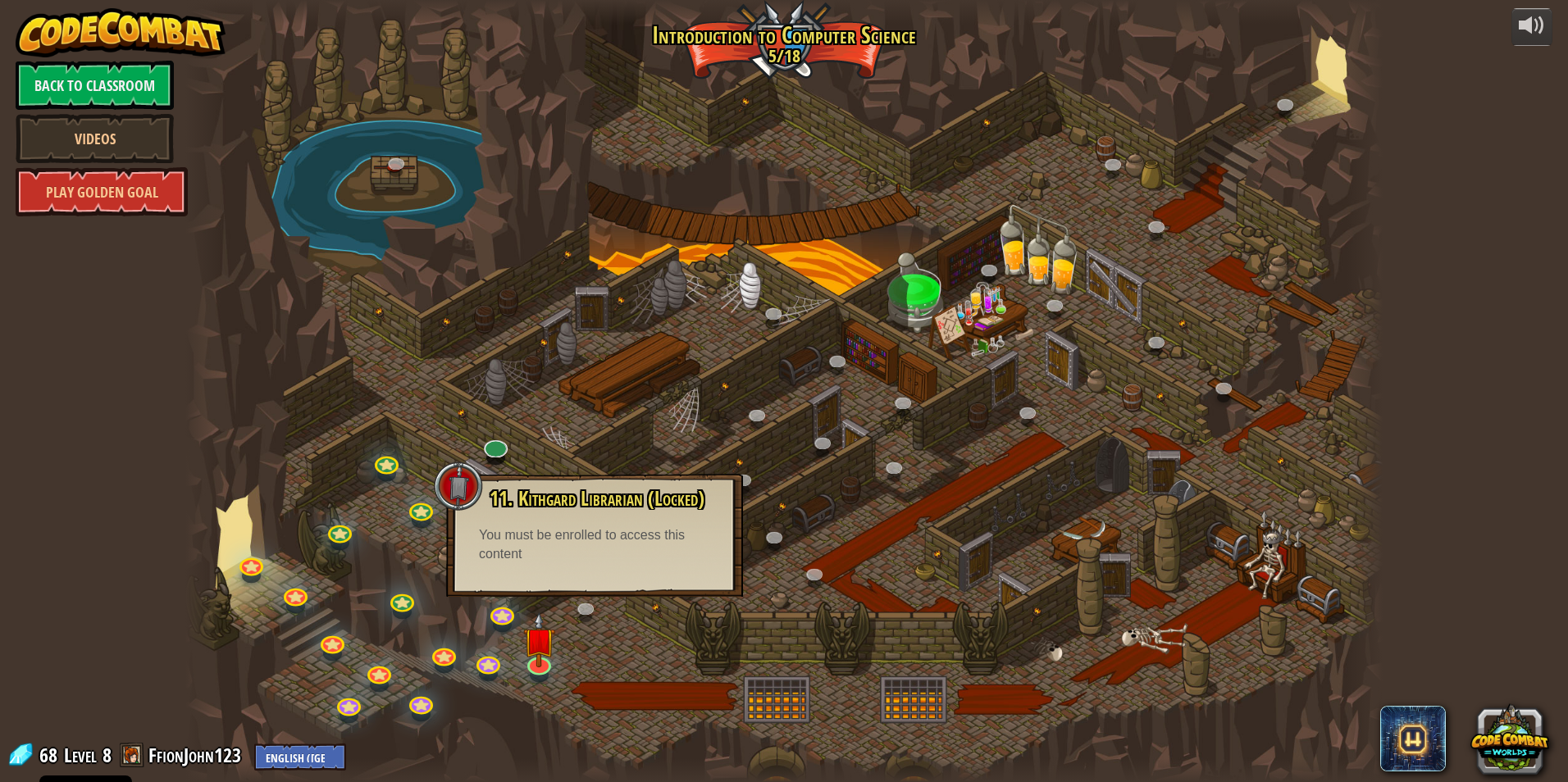
click at [656, 612] on div at bounding box center [783, 391] width 1197 height 782
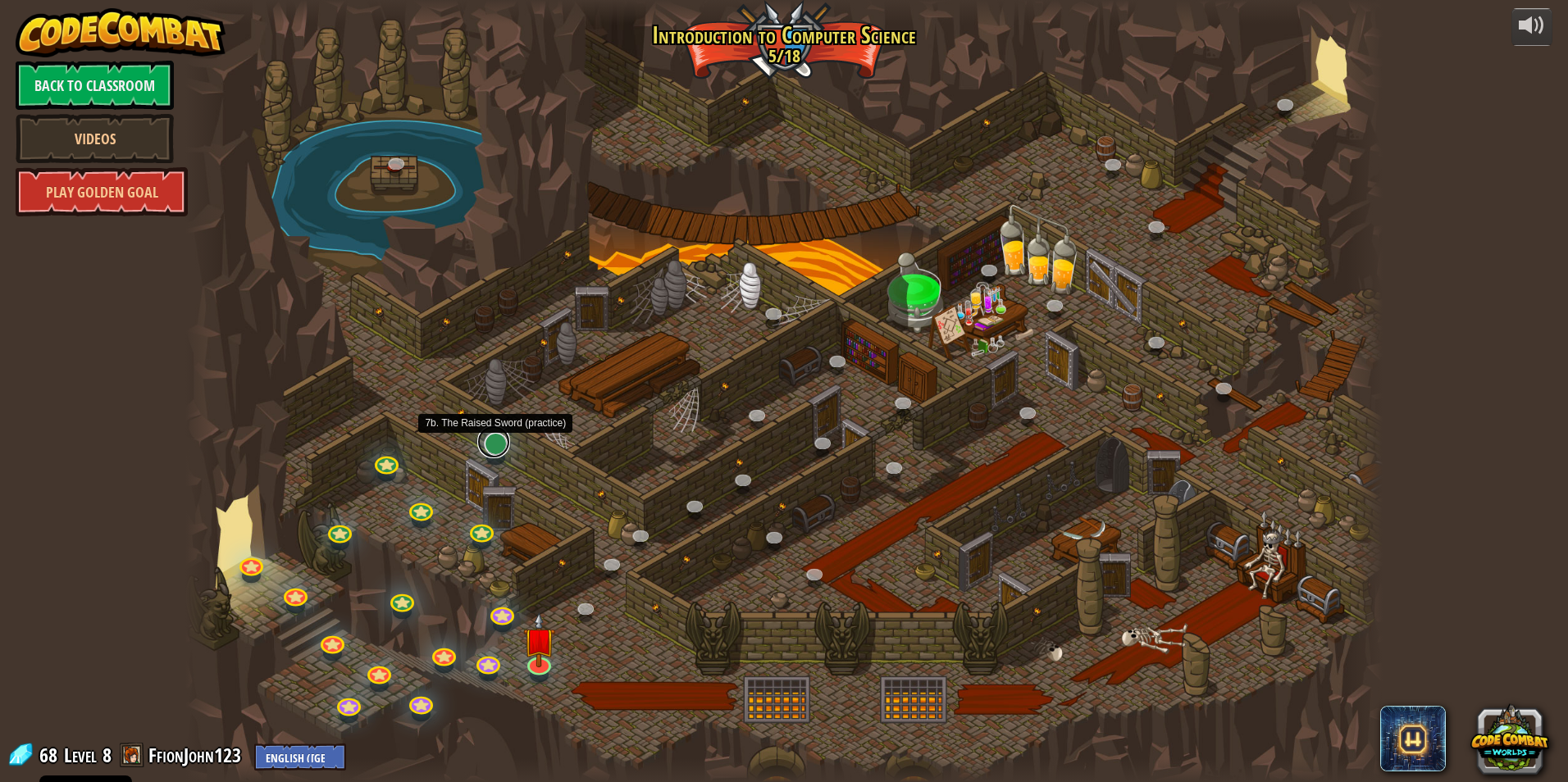
click at [495, 439] on link at bounding box center [493, 442] width 33 height 33
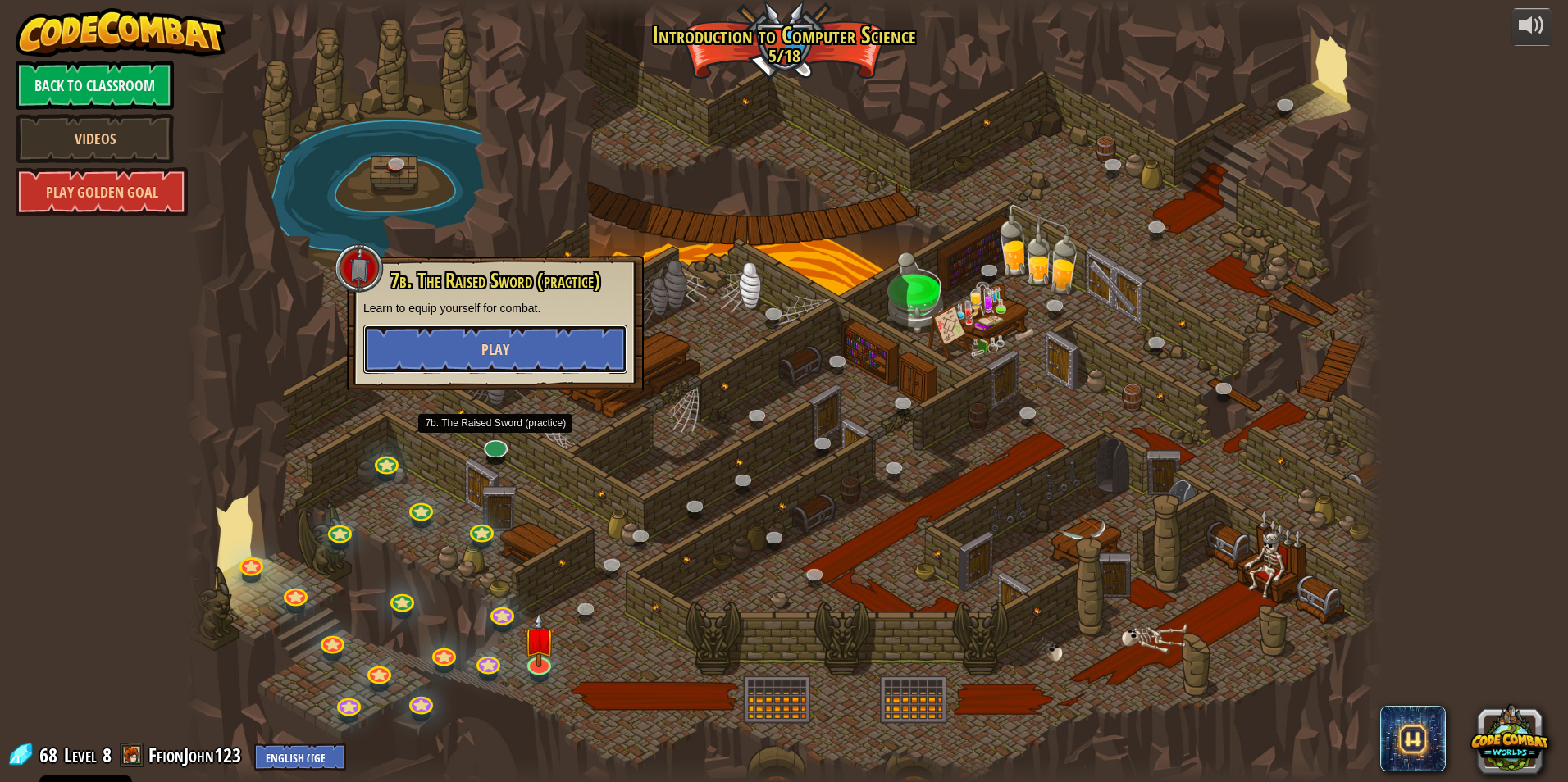
click at [511, 337] on button "Play" at bounding box center [495, 349] width 264 height 49
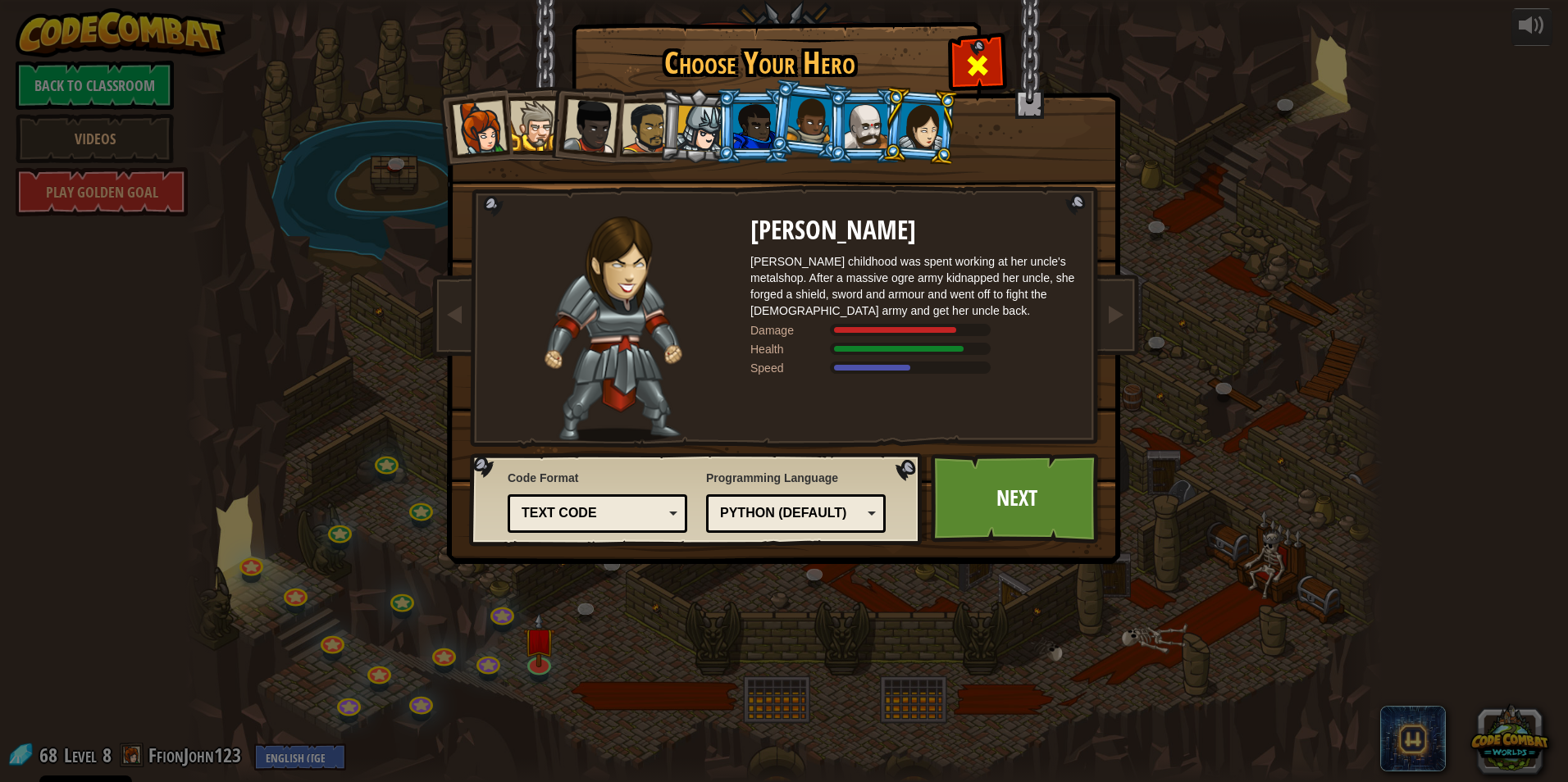
click at [962, 62] on div at bounding box center [977, 64] width 52 height 52
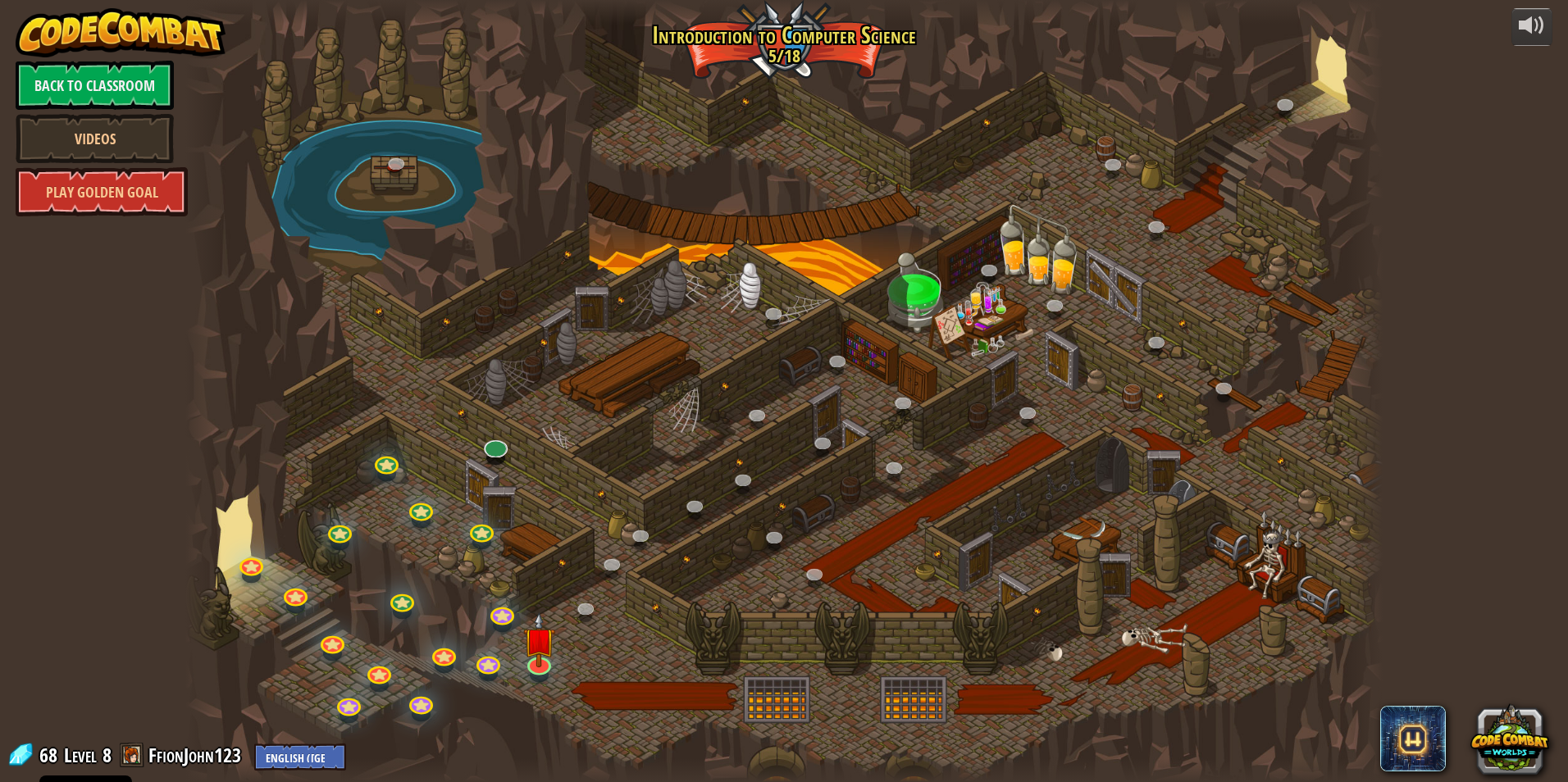
click at [507, 439] on div at bounding box center [783, 391] width 1197 height 782
click at [502, 455] on link at bounding box center [493, 442] width 33 height 33
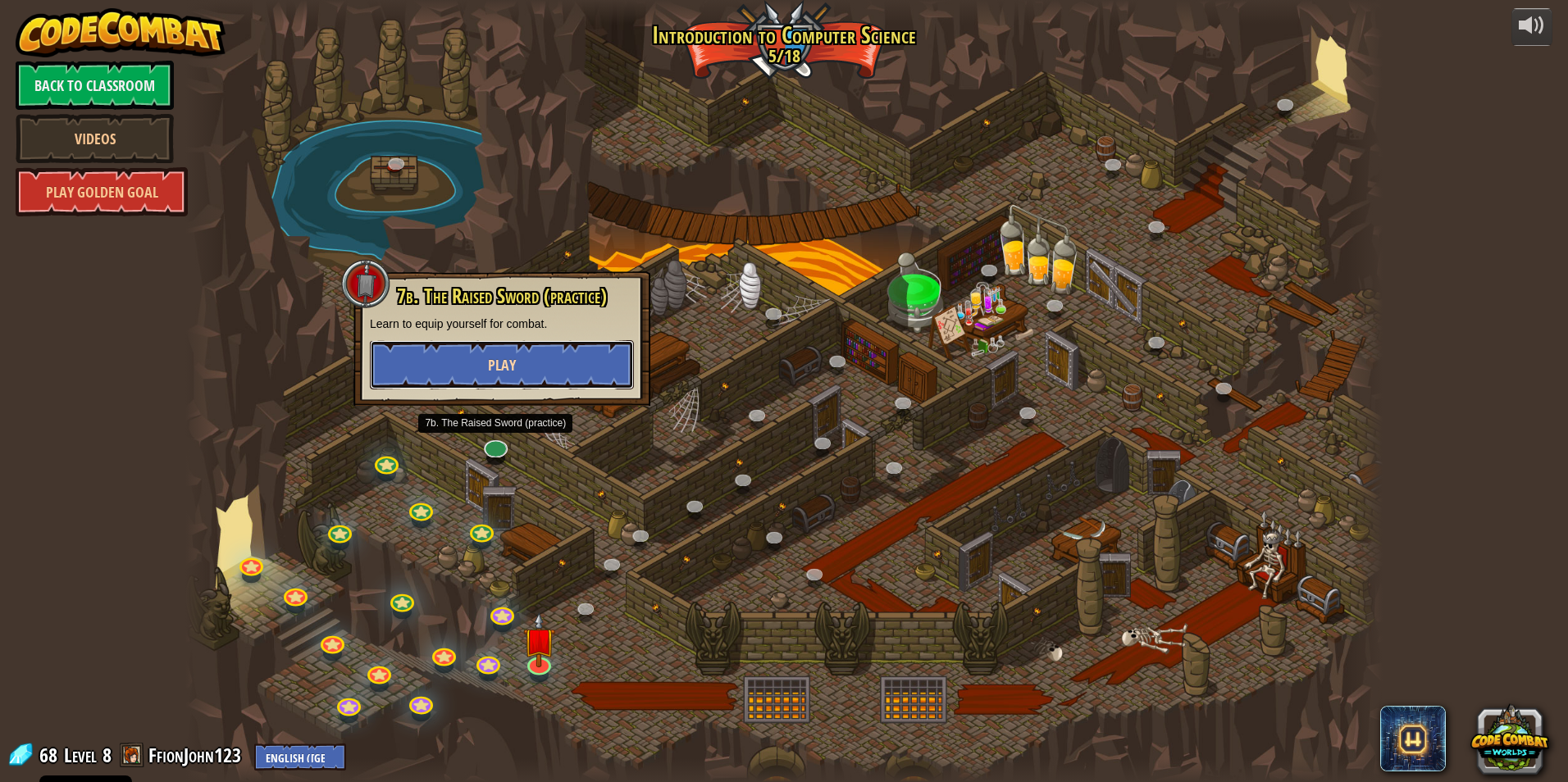
click at [534, 356] on button "Play" at bounding box center [502, 364] width 264 height 49
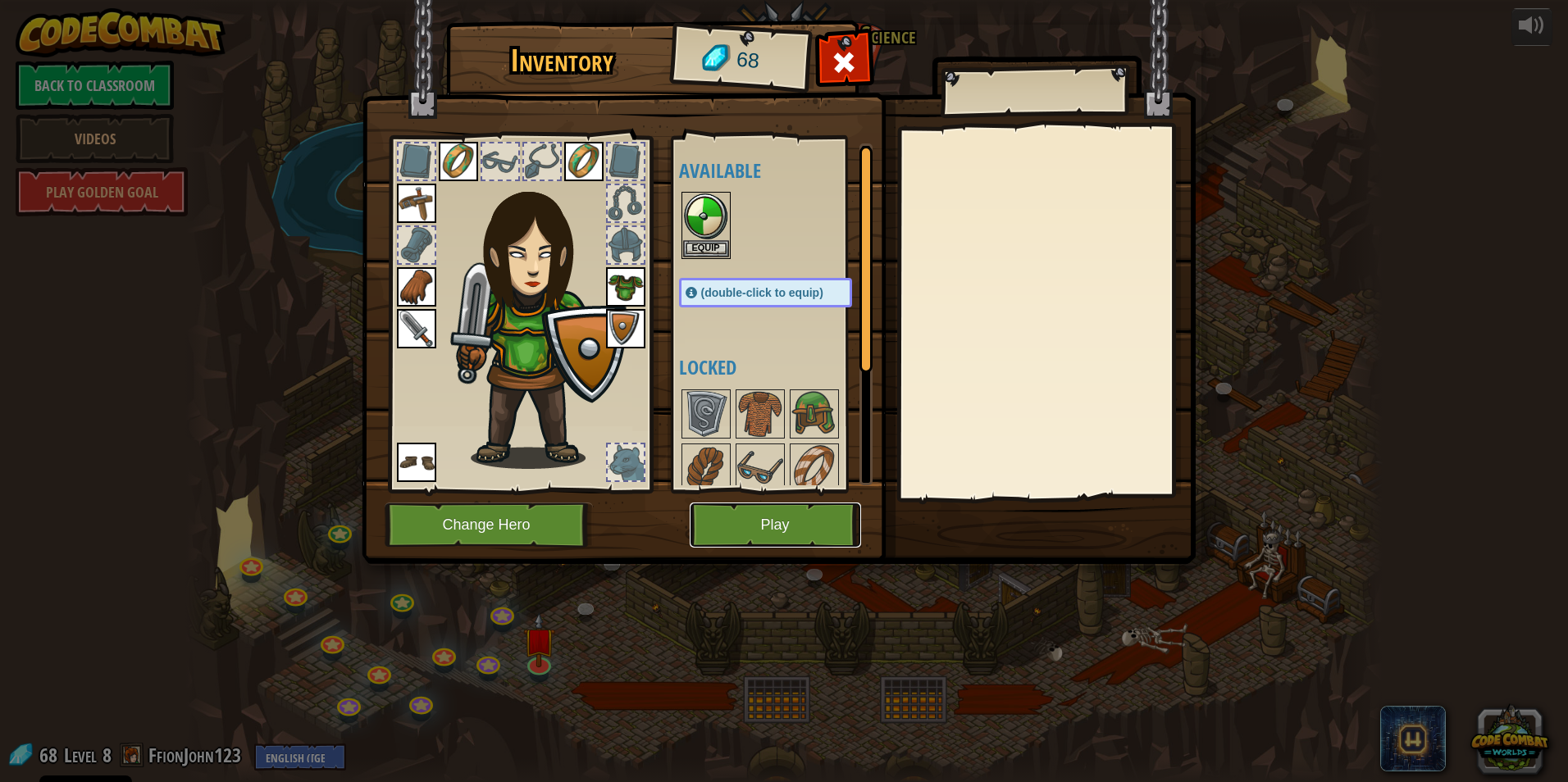
click at [834, 515] on button "Play" at bounding box center [774, 525] width 171 height 45
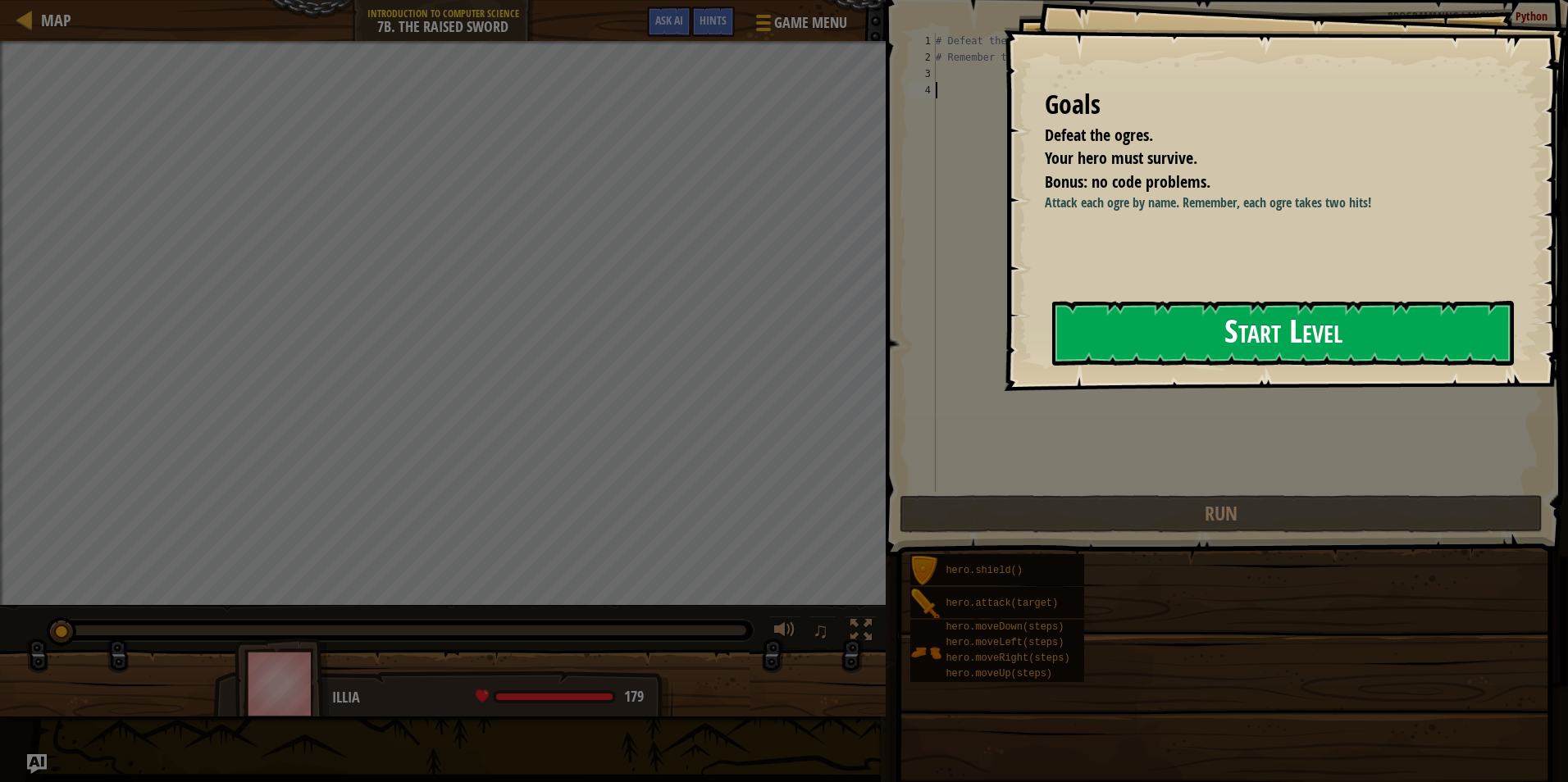
click at [1229, 348] on button "Start Level" at bounding box center [1283, 333] width 462 height 65
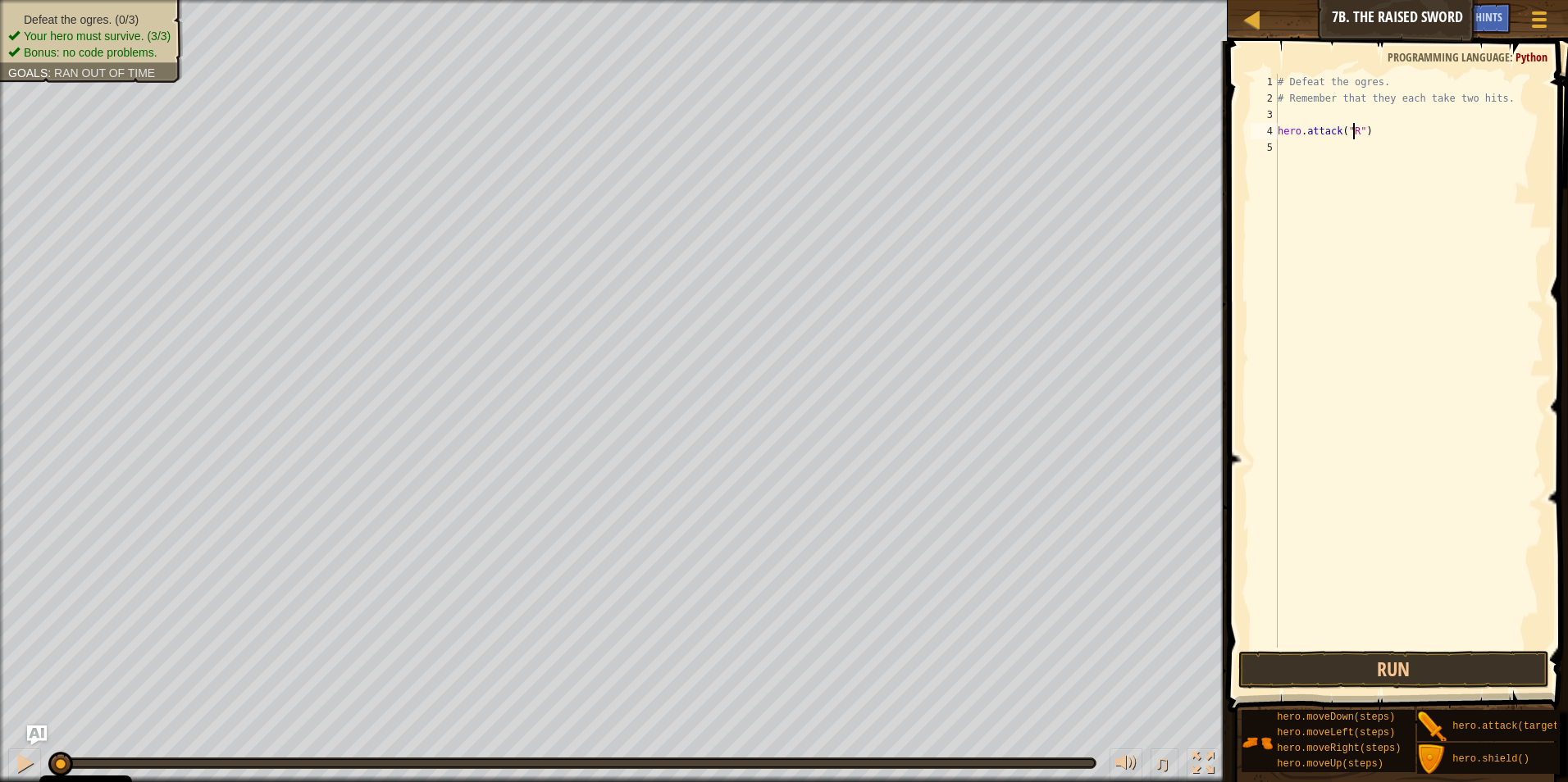
scroll to position [7, 7]
type textarea "hero.attack("Rig")"
type textarea "Attack"
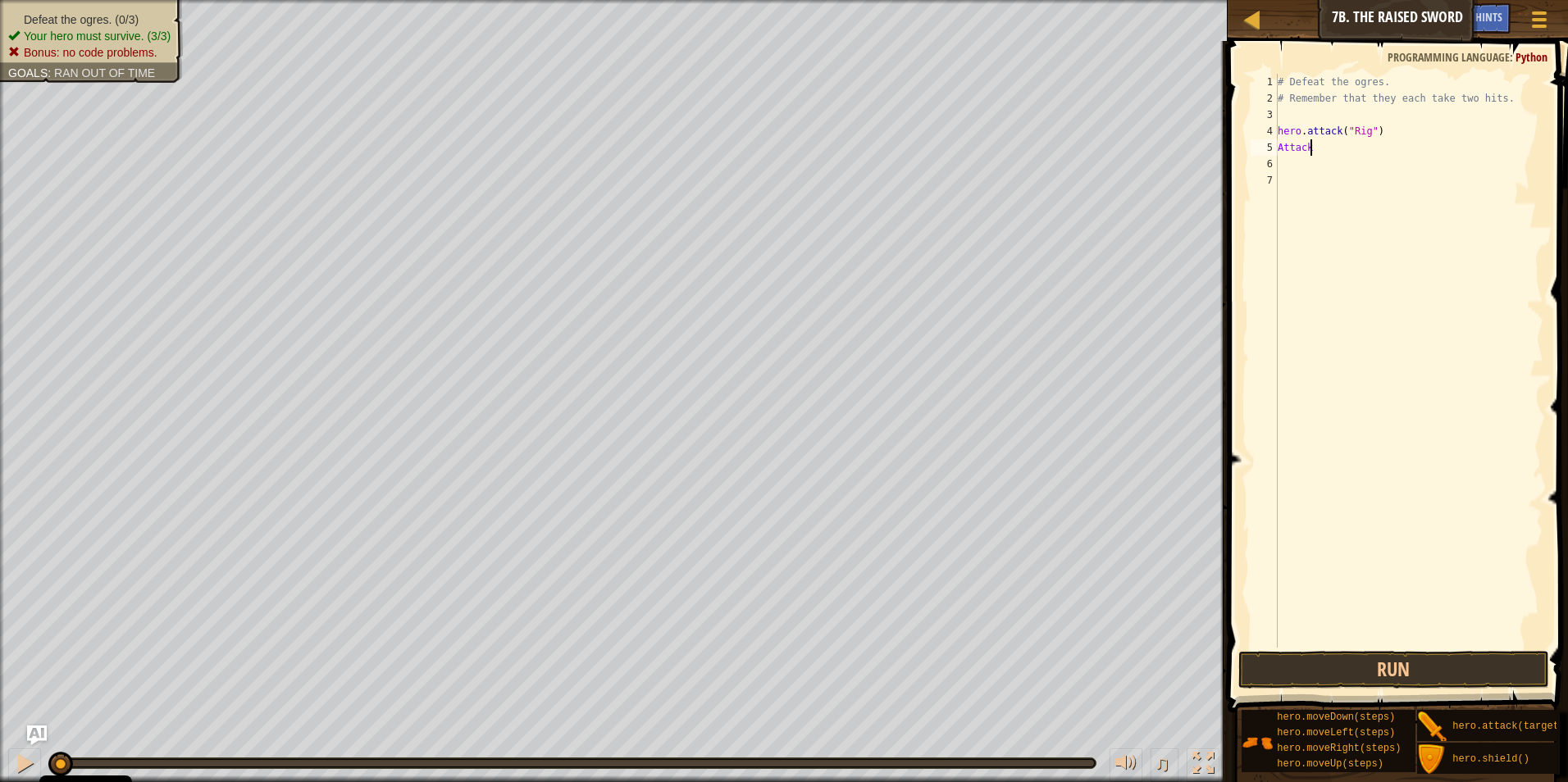
click at [1312, 152] on div "# Defeat the ogres. # Remember that they each take two hits. hero . attack ( "R…" at bounding box center [1408, 377] width 269 height 607
type textarea "Attack"
drag, startPoint x: 1234, startPoint y: 203, endPoint x: 1245, endPoint y: 207, distance: 12.2
click at [1235, 203] on span at bounding box center [1398, 353] width 353 height 720
drag, startPoint x: 1310, startPoint y: 148, endPoint x: 1285, endPoint y: 156, distance: 26.5
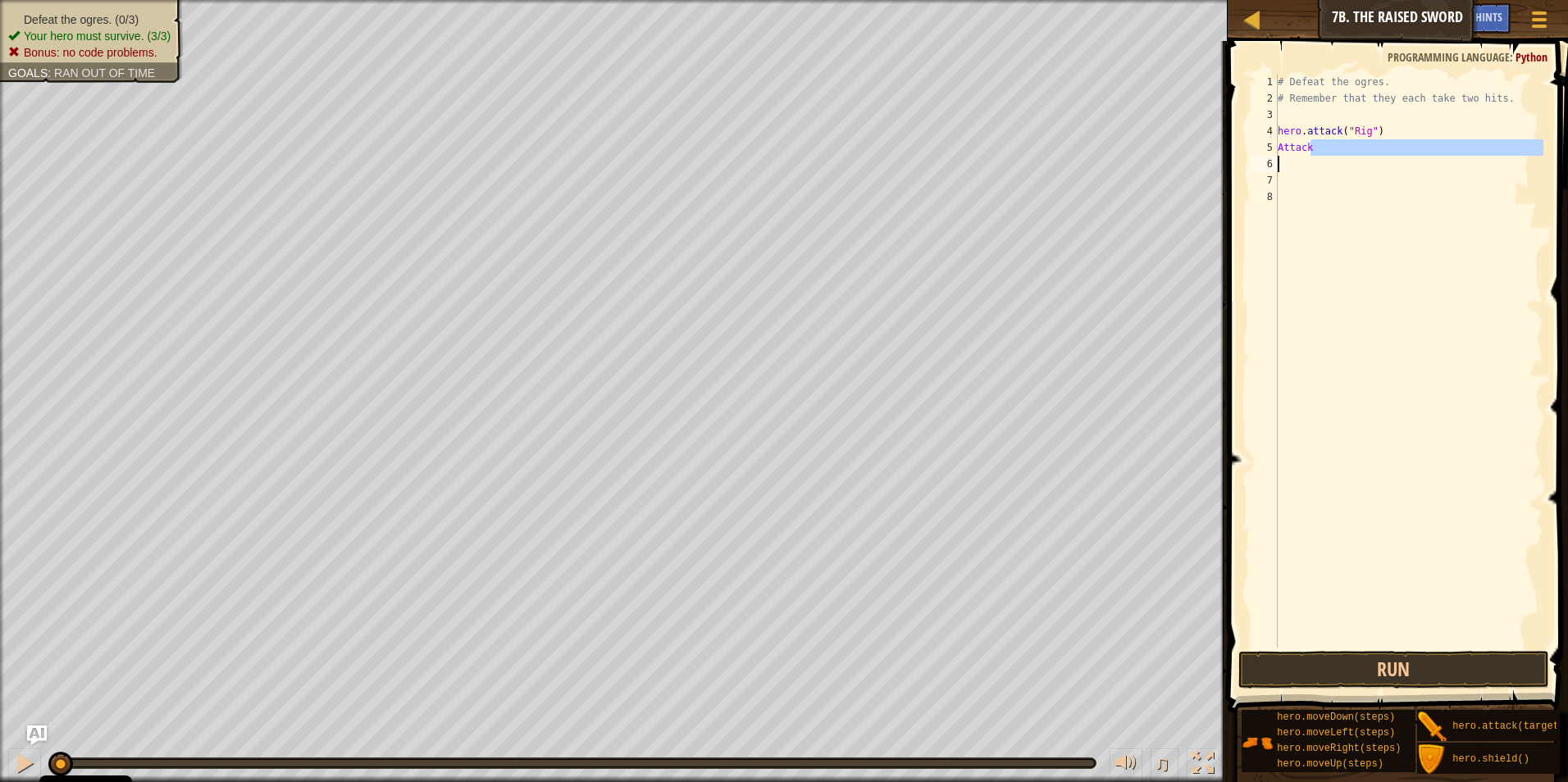
click at [1285, 156] on div "# Defeat the ogres. # Remember that they each take two hits. hero . attack ( "R…" at bounding box center [1408, 377] width 269 height 607
click at [1307, 146] on div "# Defeat the ogres. # Remember that they each take two hits. hero . attack ( "R…" at bounding box center [1408, 361] width 269 height 574
type textarea "A"
type textarea "hero.attack("Rig")"
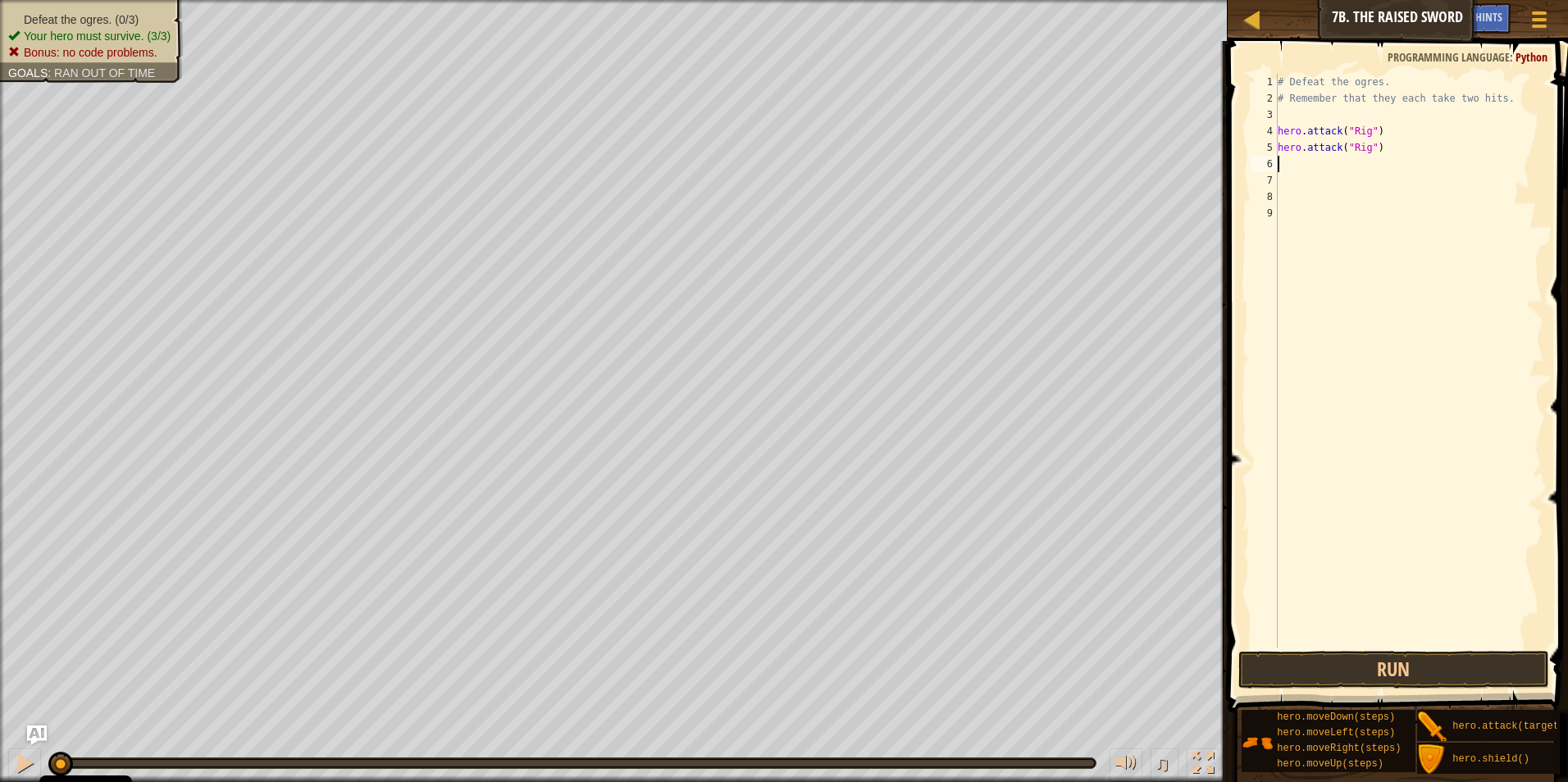
scroll to position [7, 0]
type textarea "hero.attack("Gurt")"
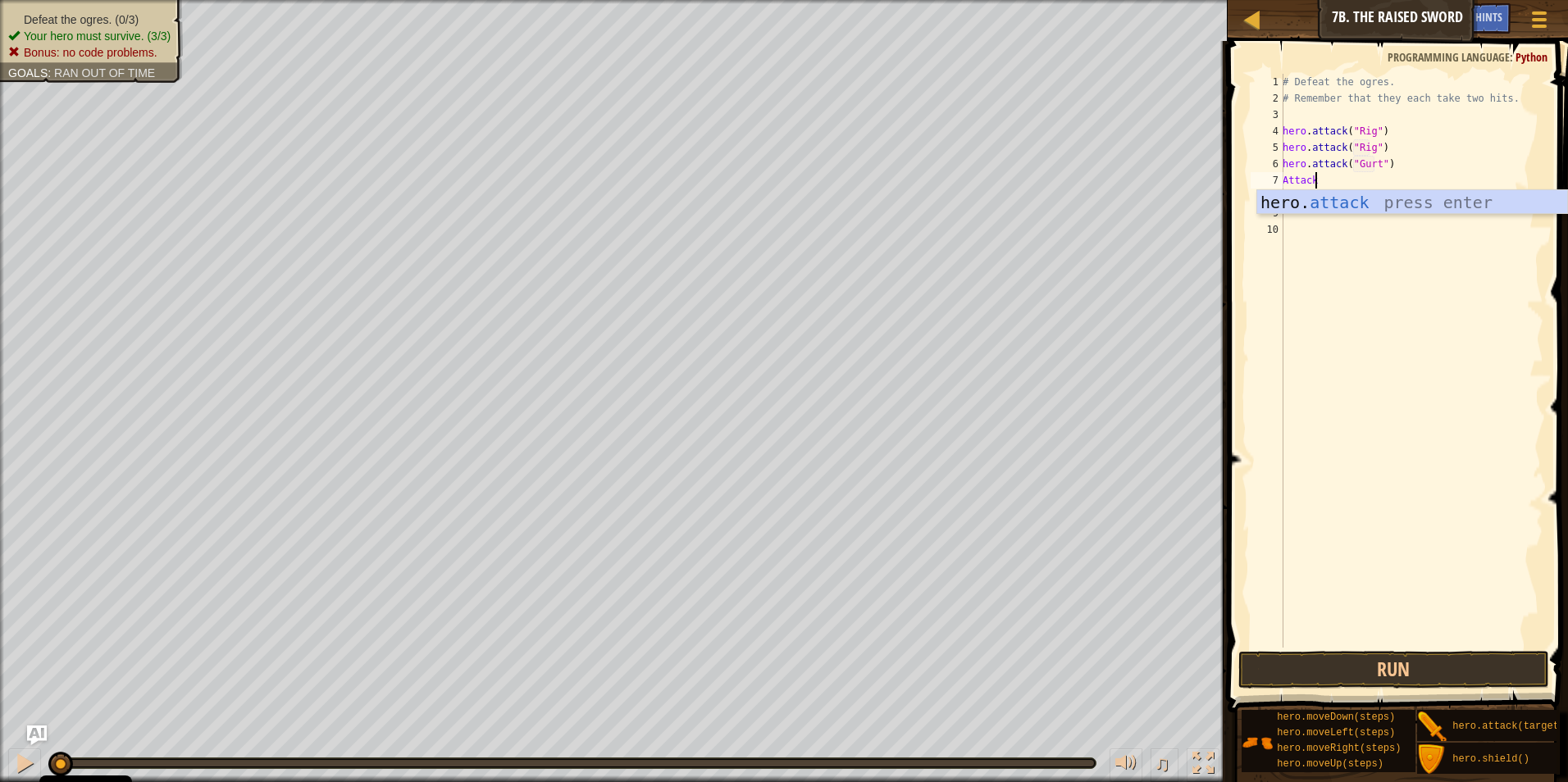
scroll to position [7, 2]
type textarea "hero.attack("Gurt")"
type textarea "hero.attack("Ack")"
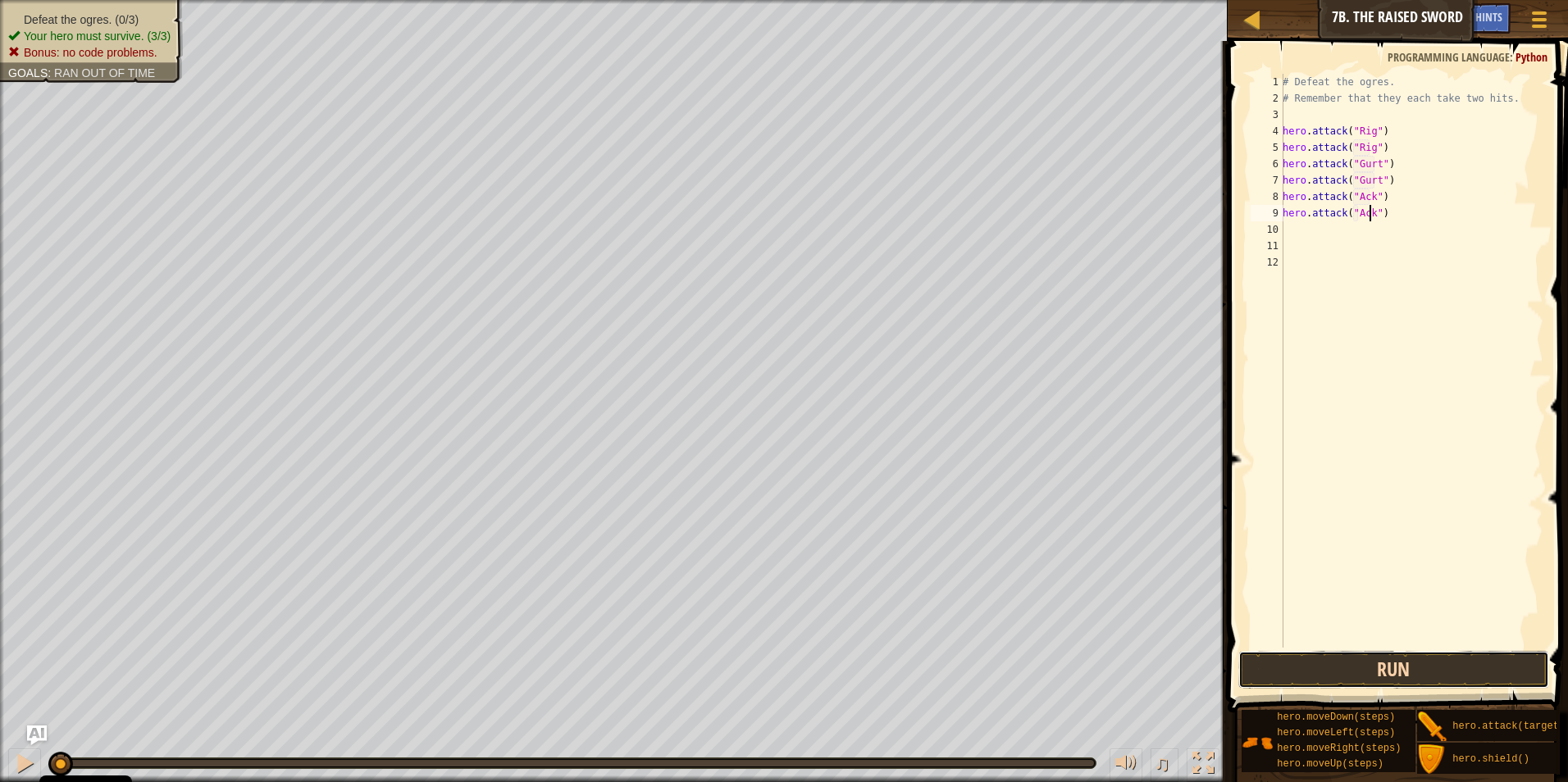
click at [1452, 669] on button "Run" at bounding box center [1394, 670] width 312 height 38
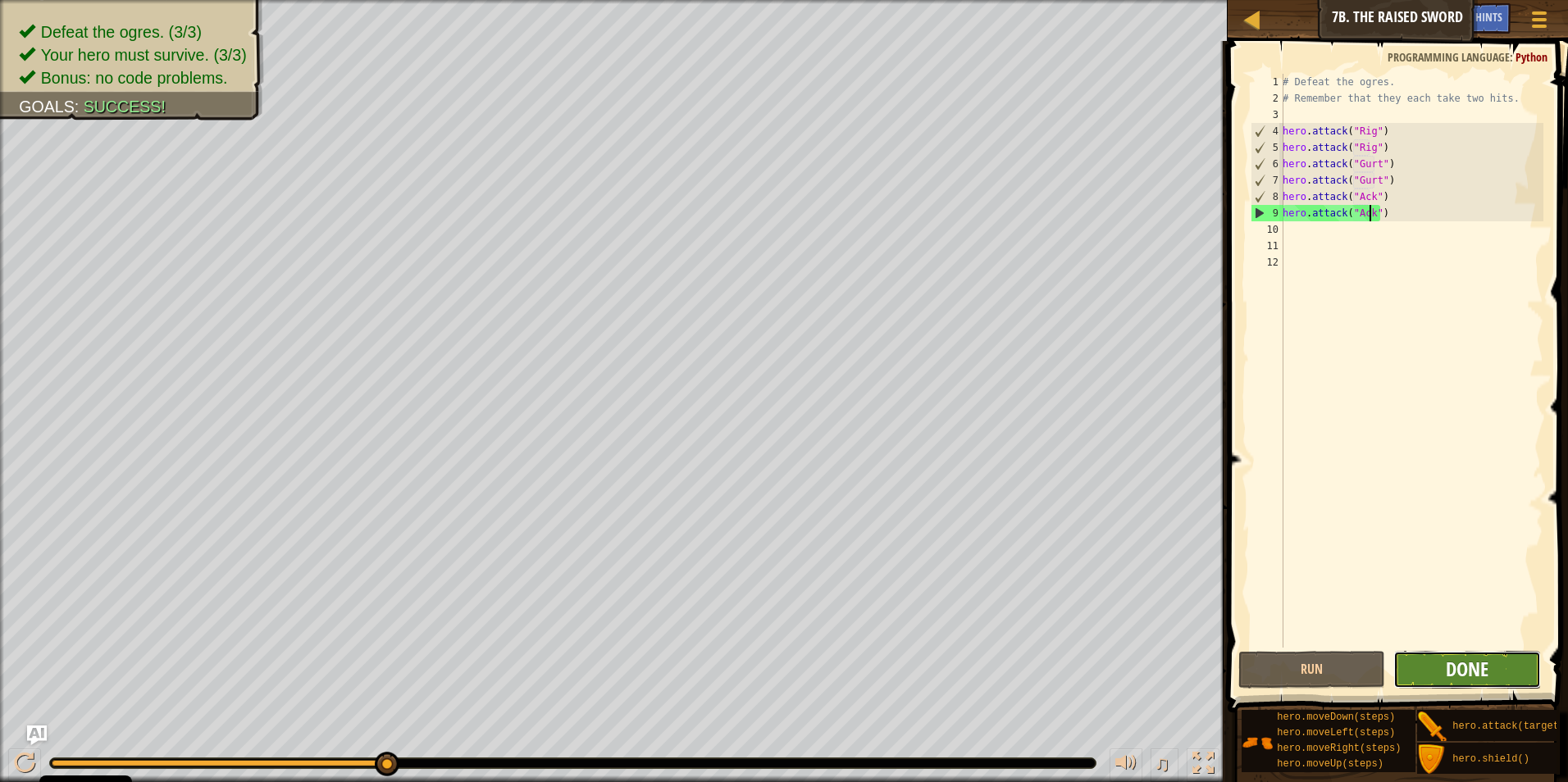
click at [1458, 659] on span "Done" at bounding box center [1466, 669] width 43 height 26
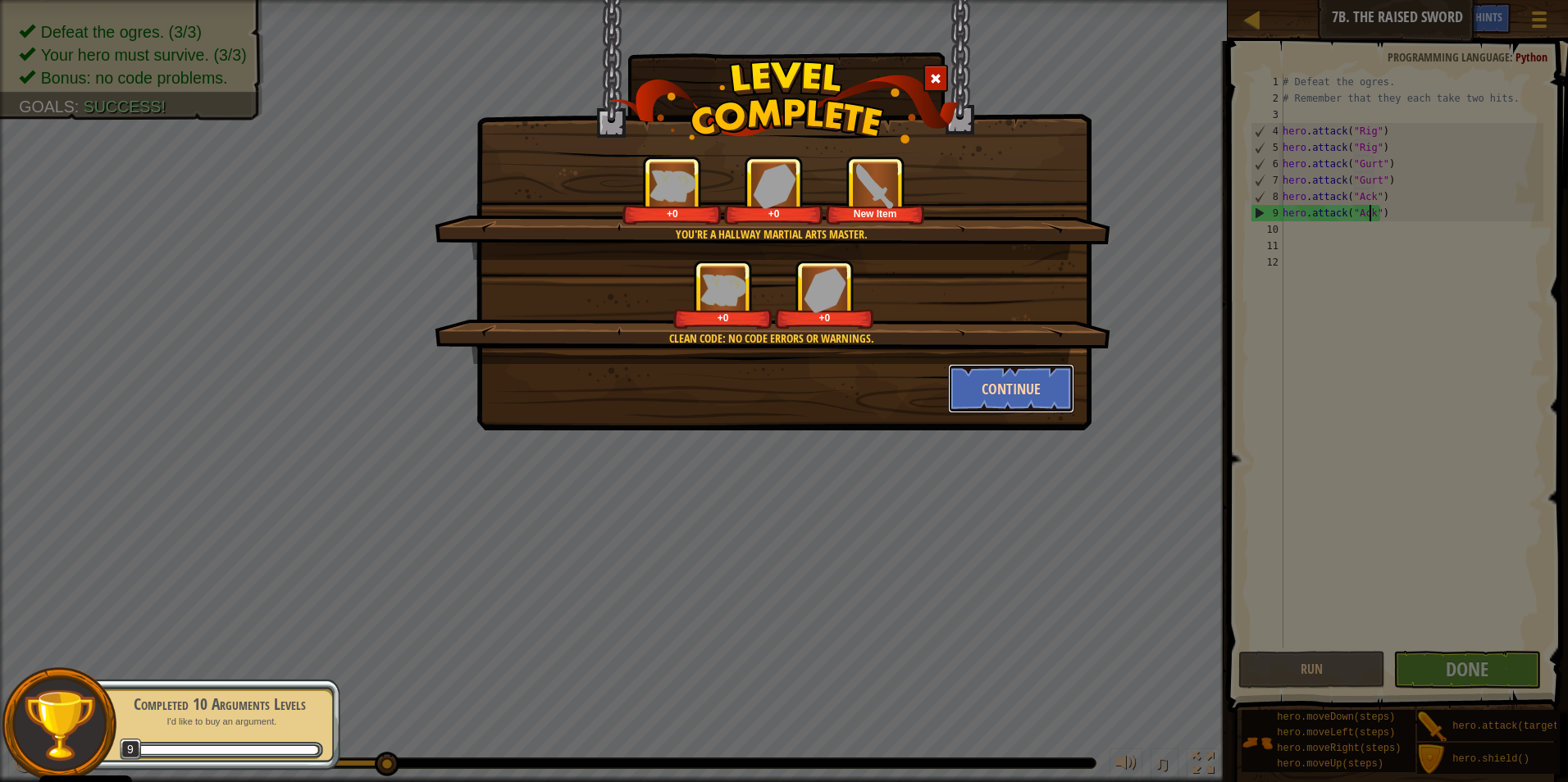
click at [1010, 375] on button "Continue" at bounding box center [1011, 388] width 127 height 49
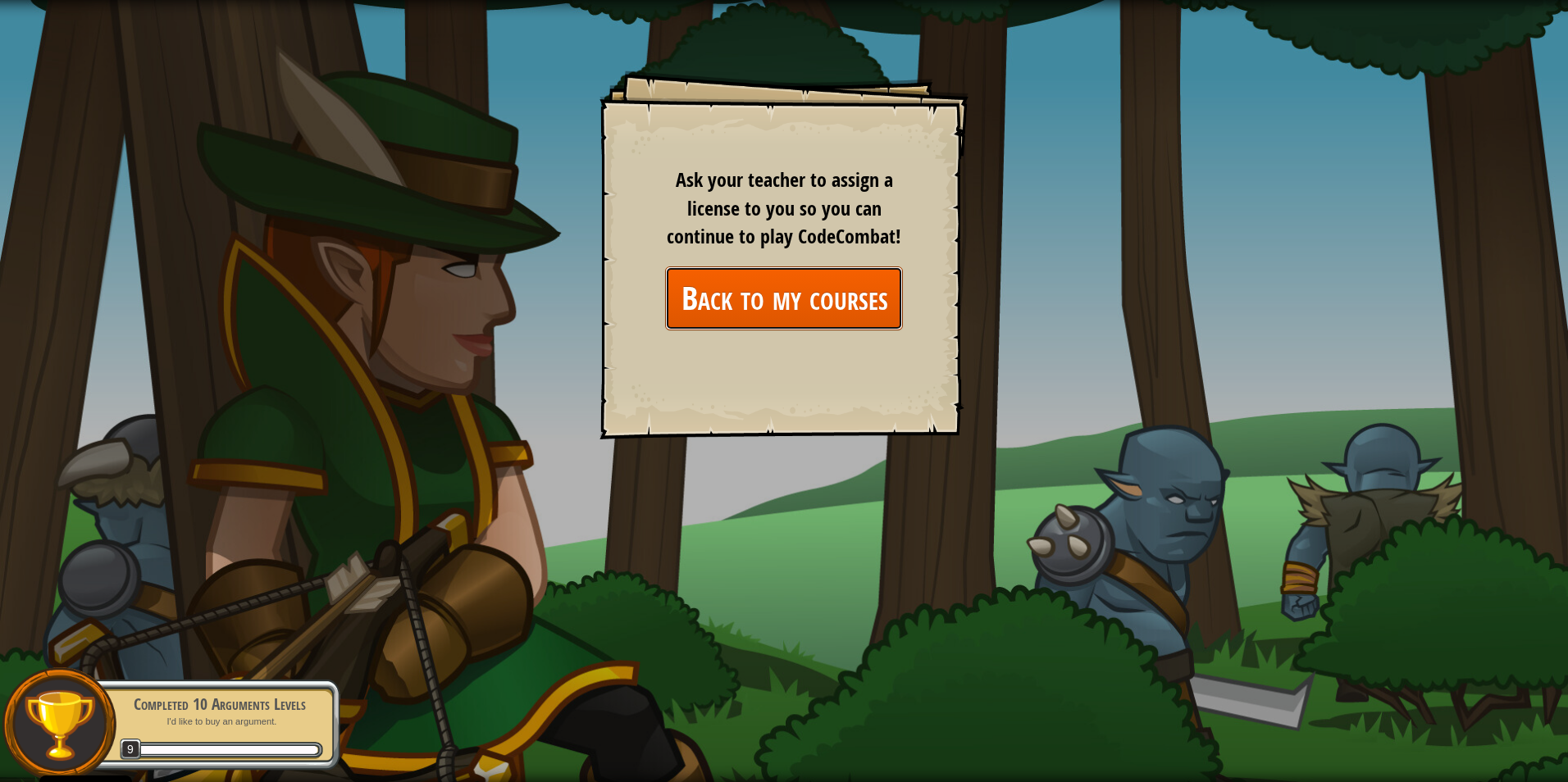
click at [762, 284] on link "Back to my courses" at bounding box center [784, 297] width 238 height 63
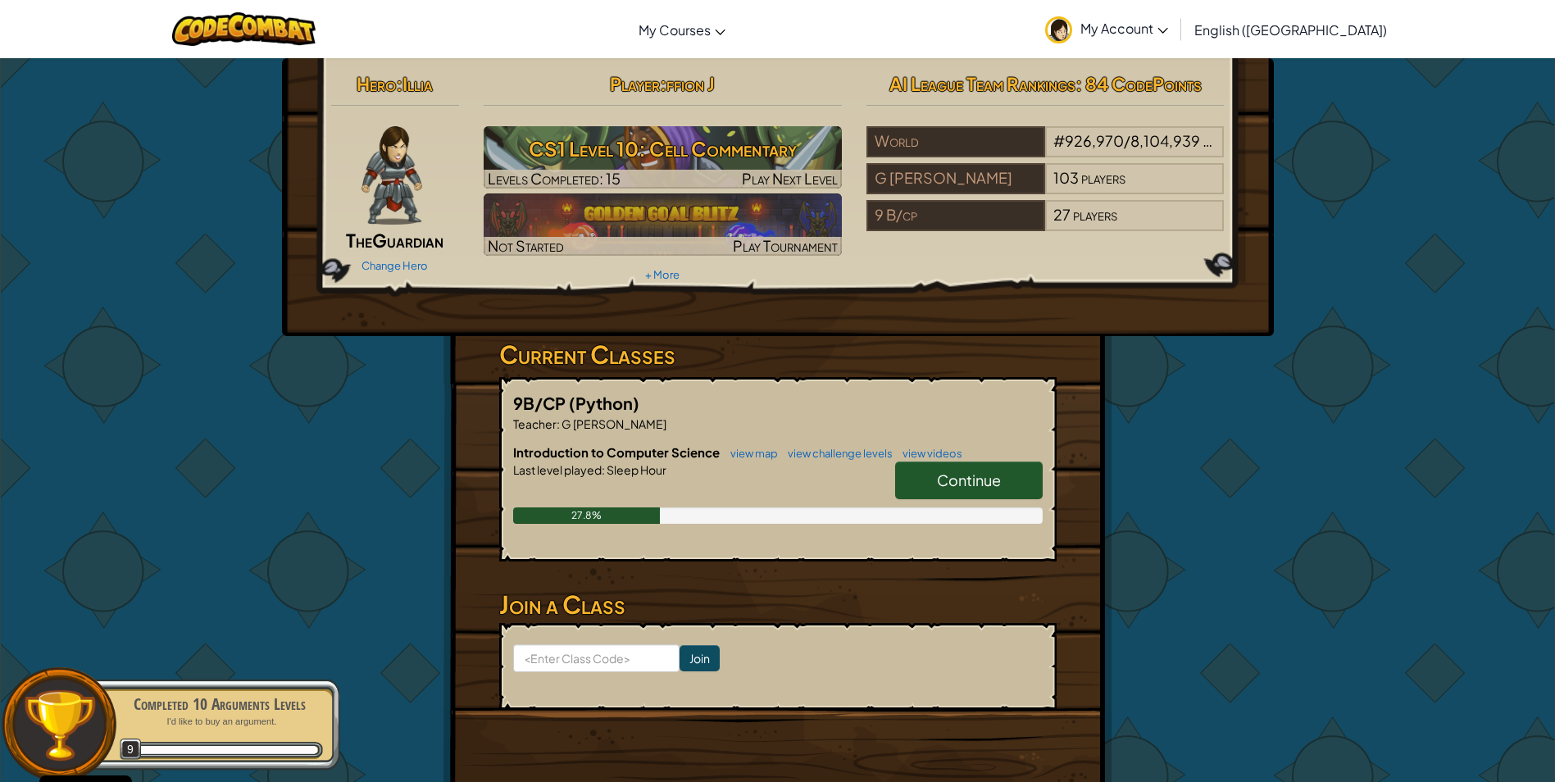
click at [977, 466] on link "Continue" at bounding box center [969, 481] width 148 height 38
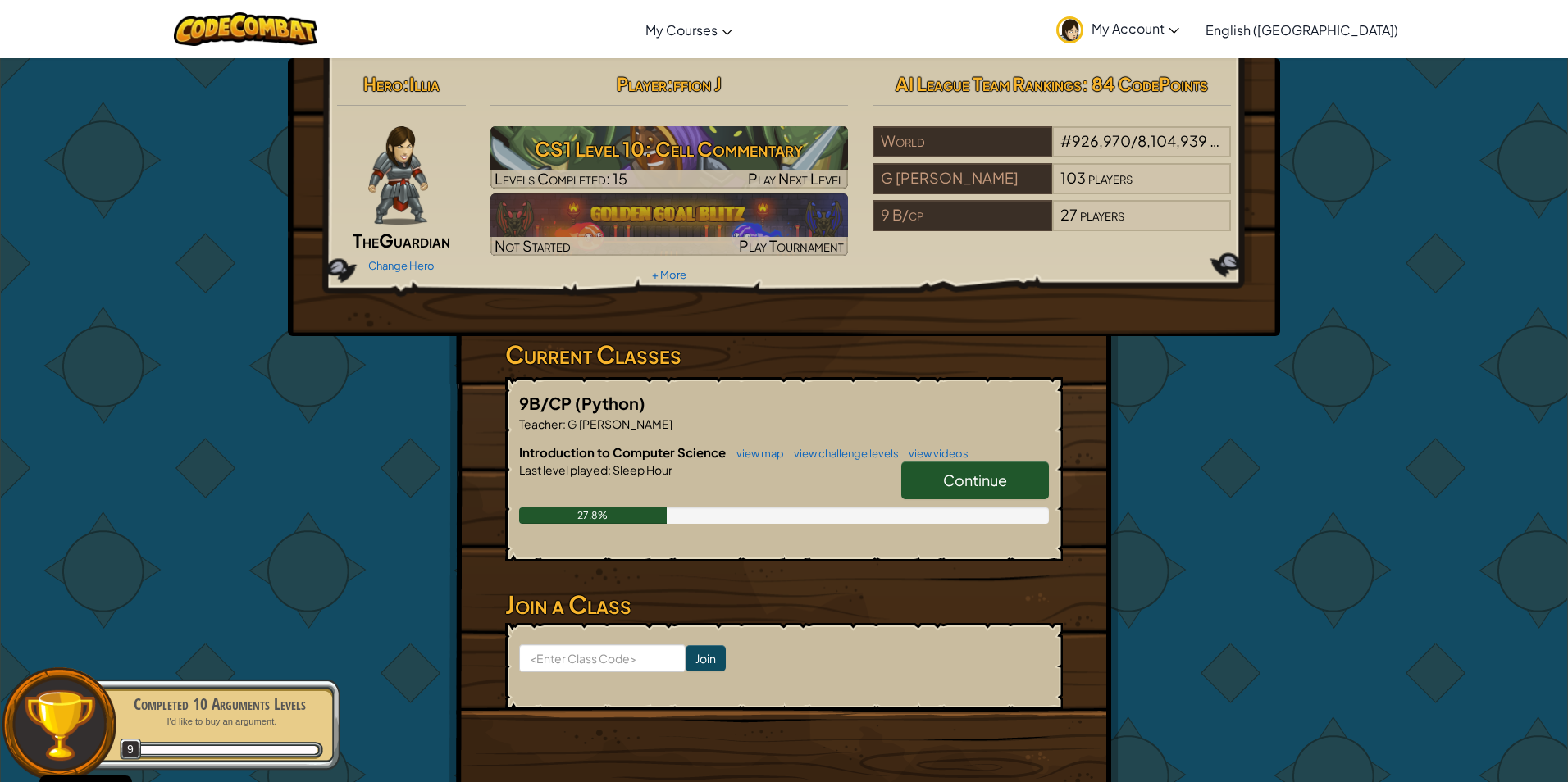
select select "en-[GEOGRAPHIC_DATA]"
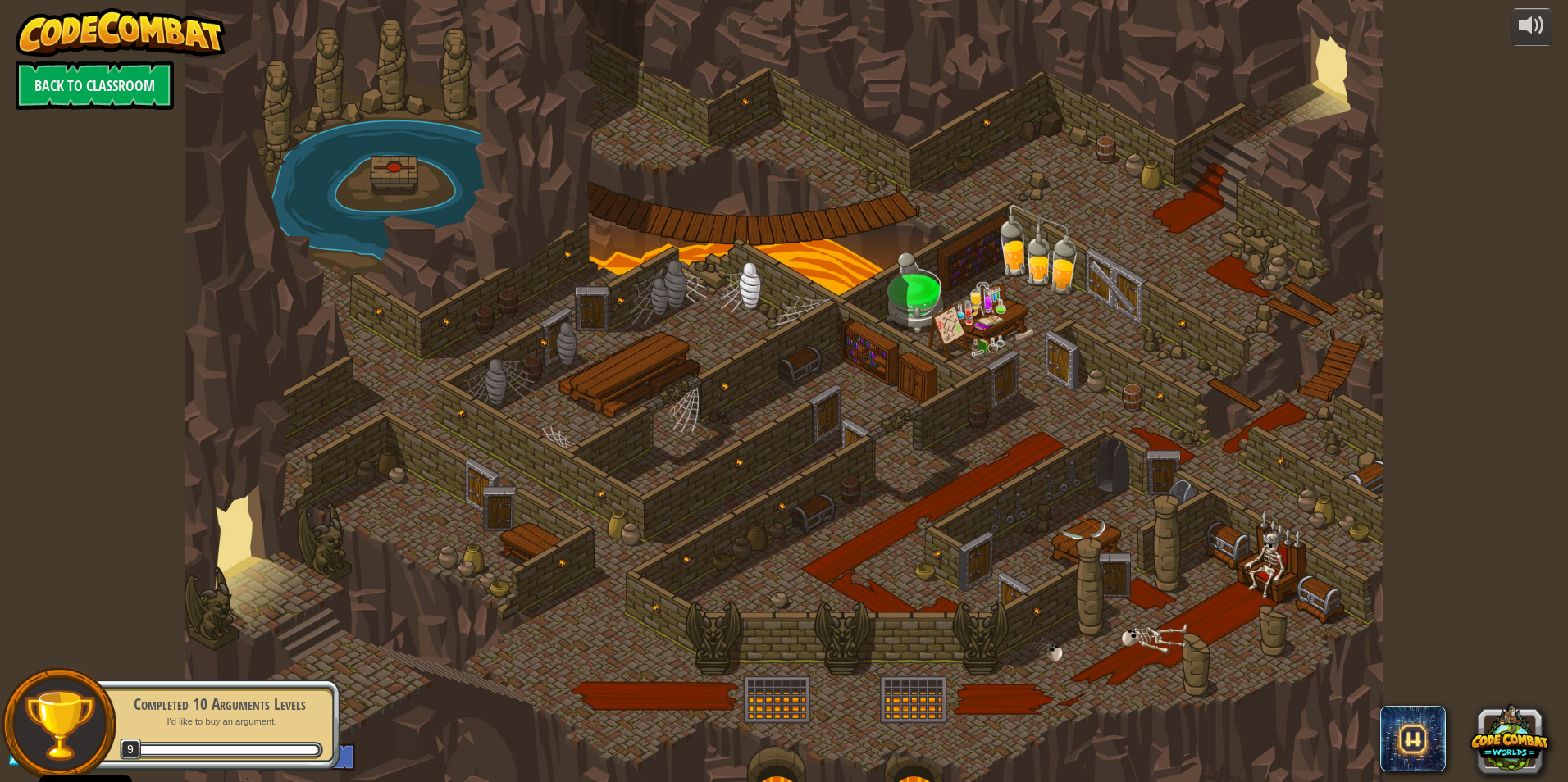
select select "en-[GEOGRAPHIC_DATA]"
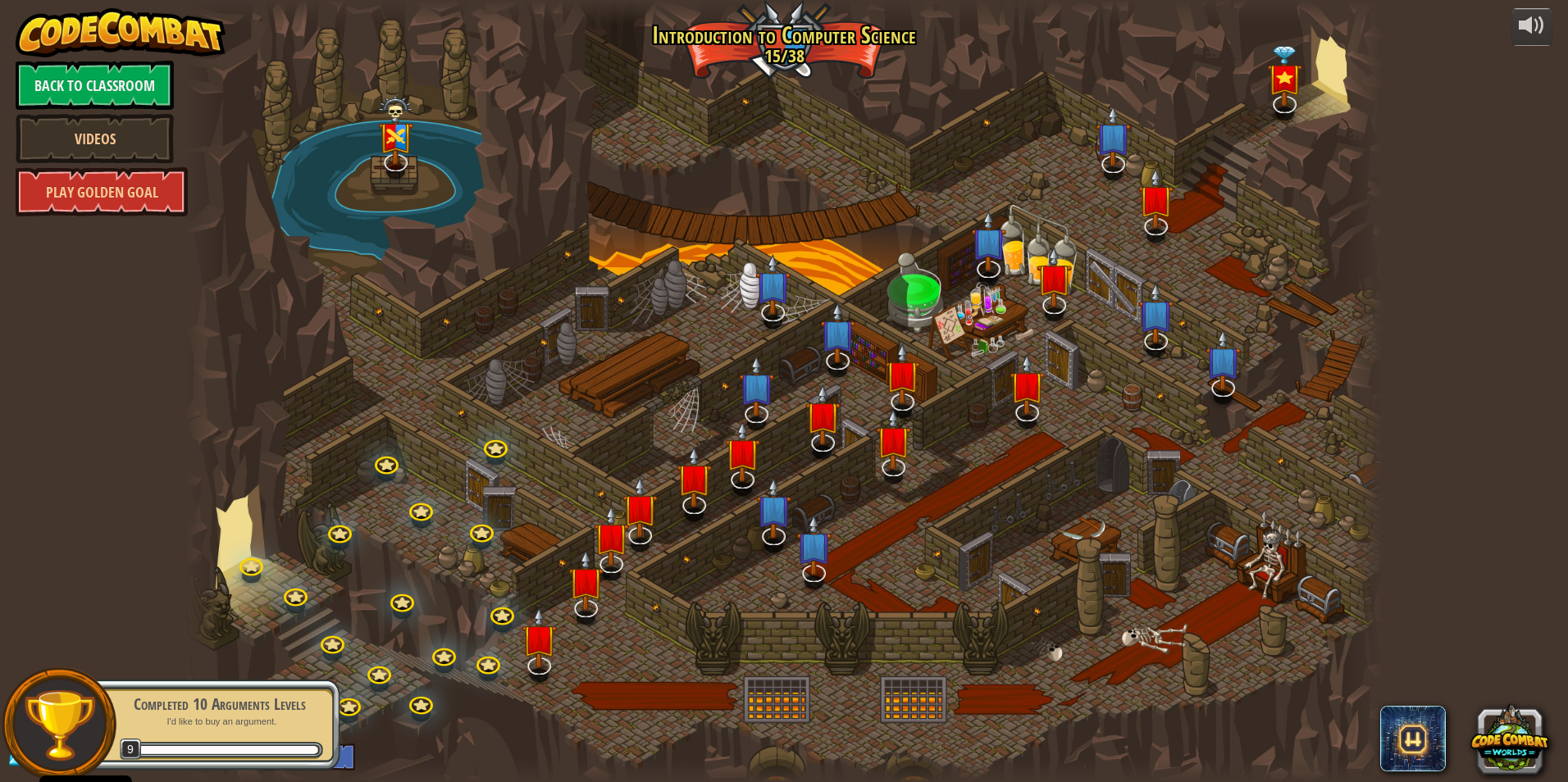
select select "en-[GEOGRAPHIC_DATA]"
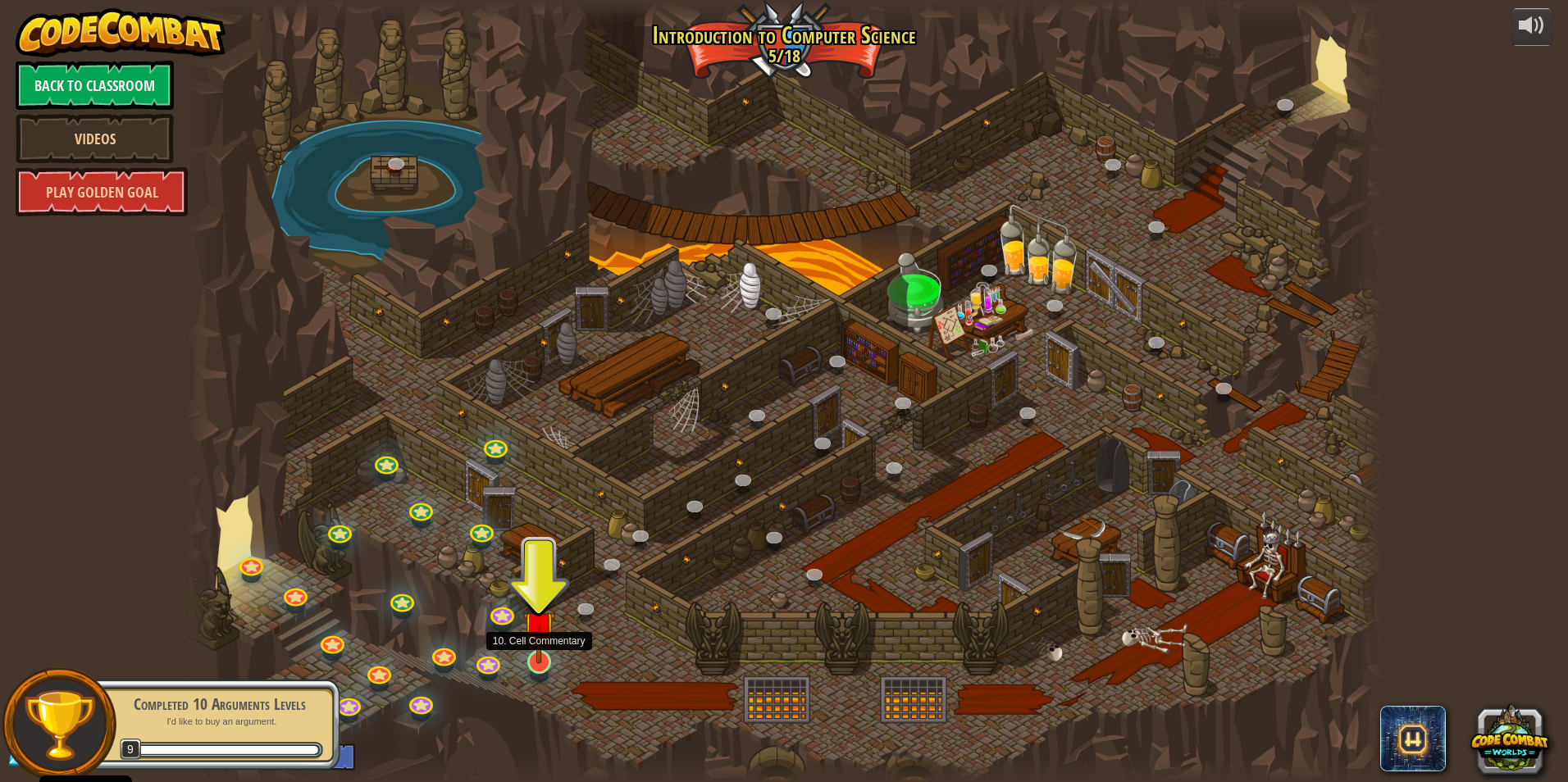
click at [530, 663] on img at bounding box center [539, 627] width 32 height 74
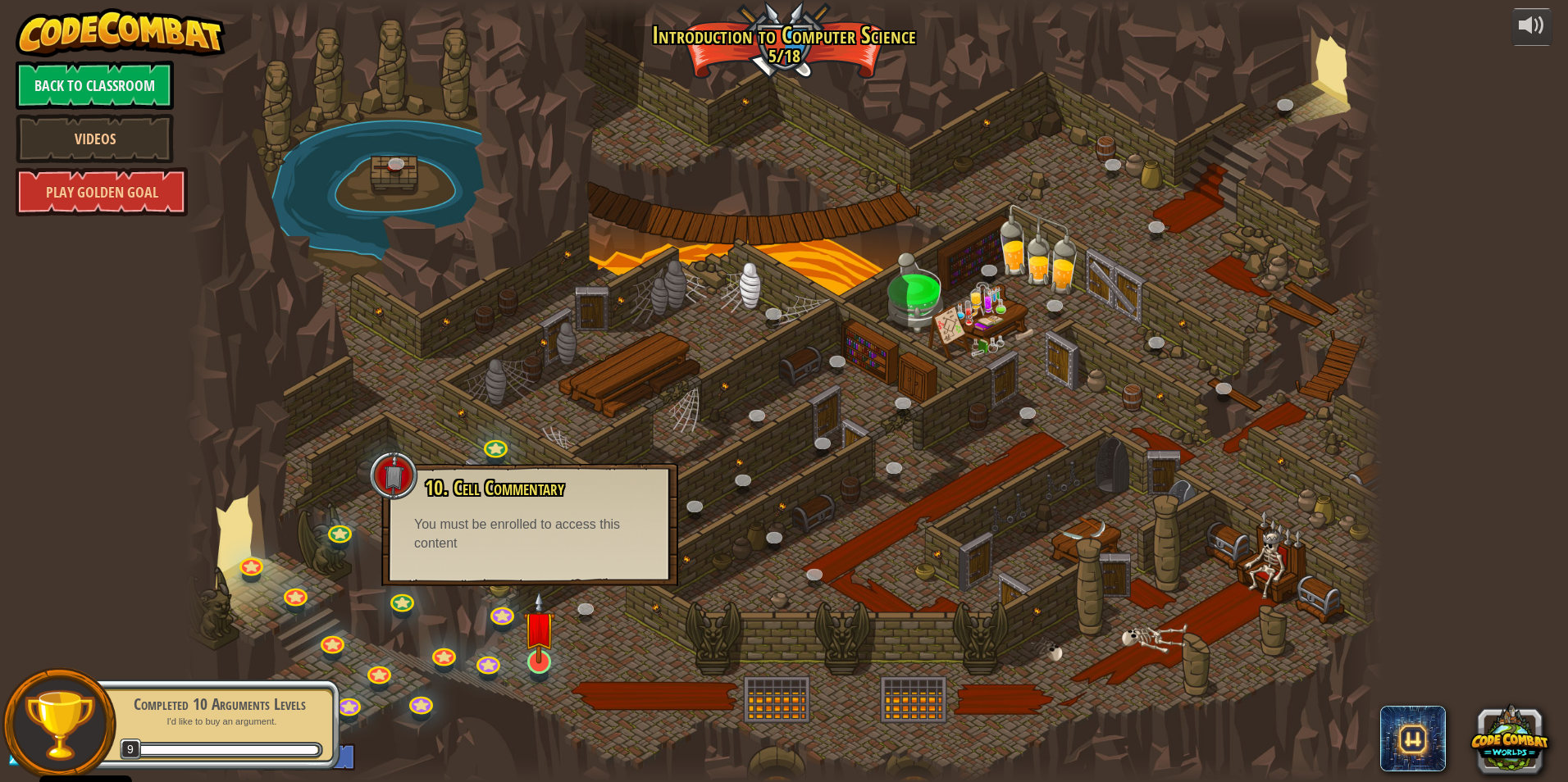
click at [552, 660] on img at bounding box center [539, 627] width 32 height 74
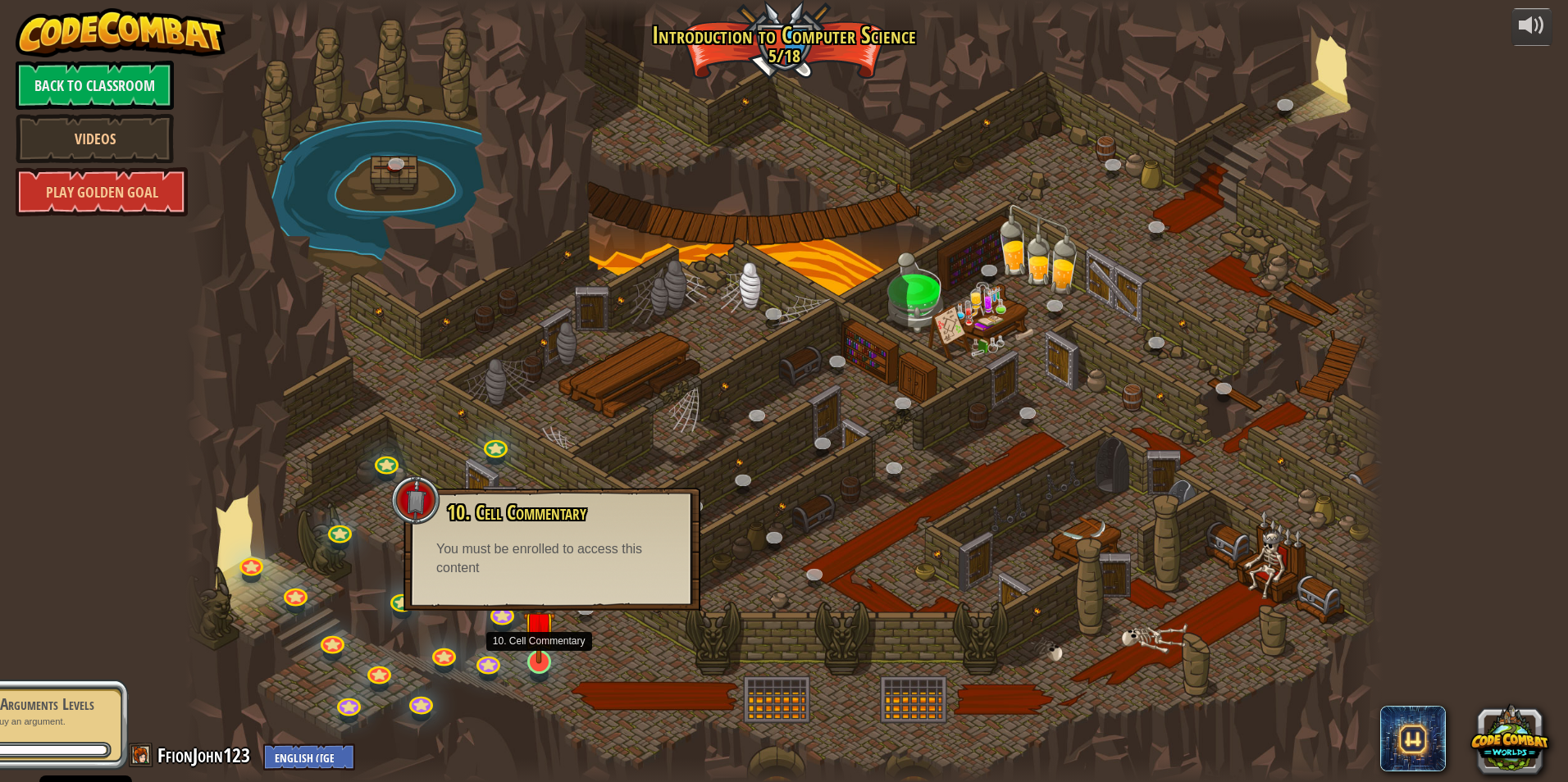
click at [546, 658] on img at bounding box center [539, 627] width 32 height 74
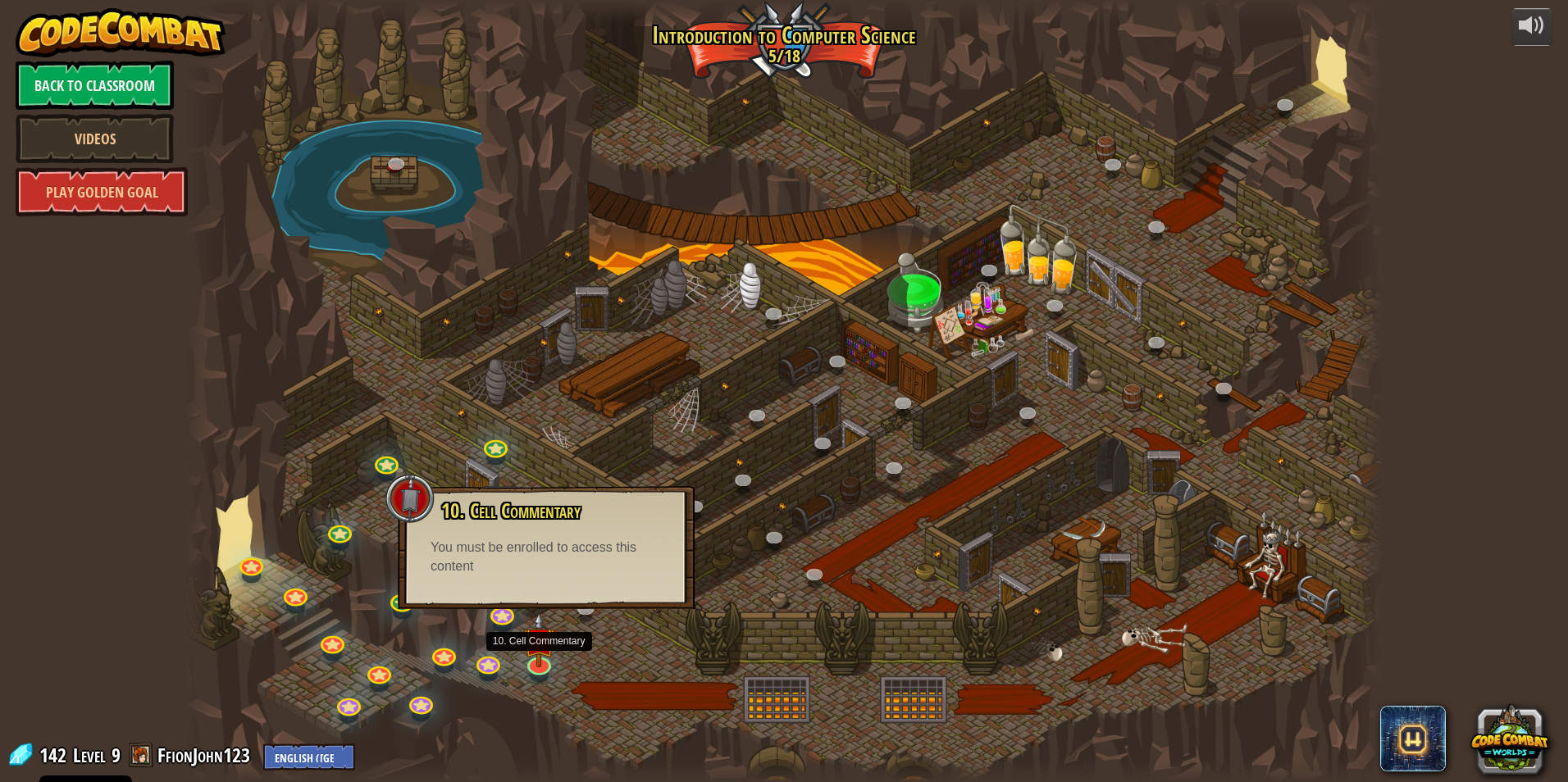
click at [593, 626] on div at bounding box center [783, 391] width 1197 height 782
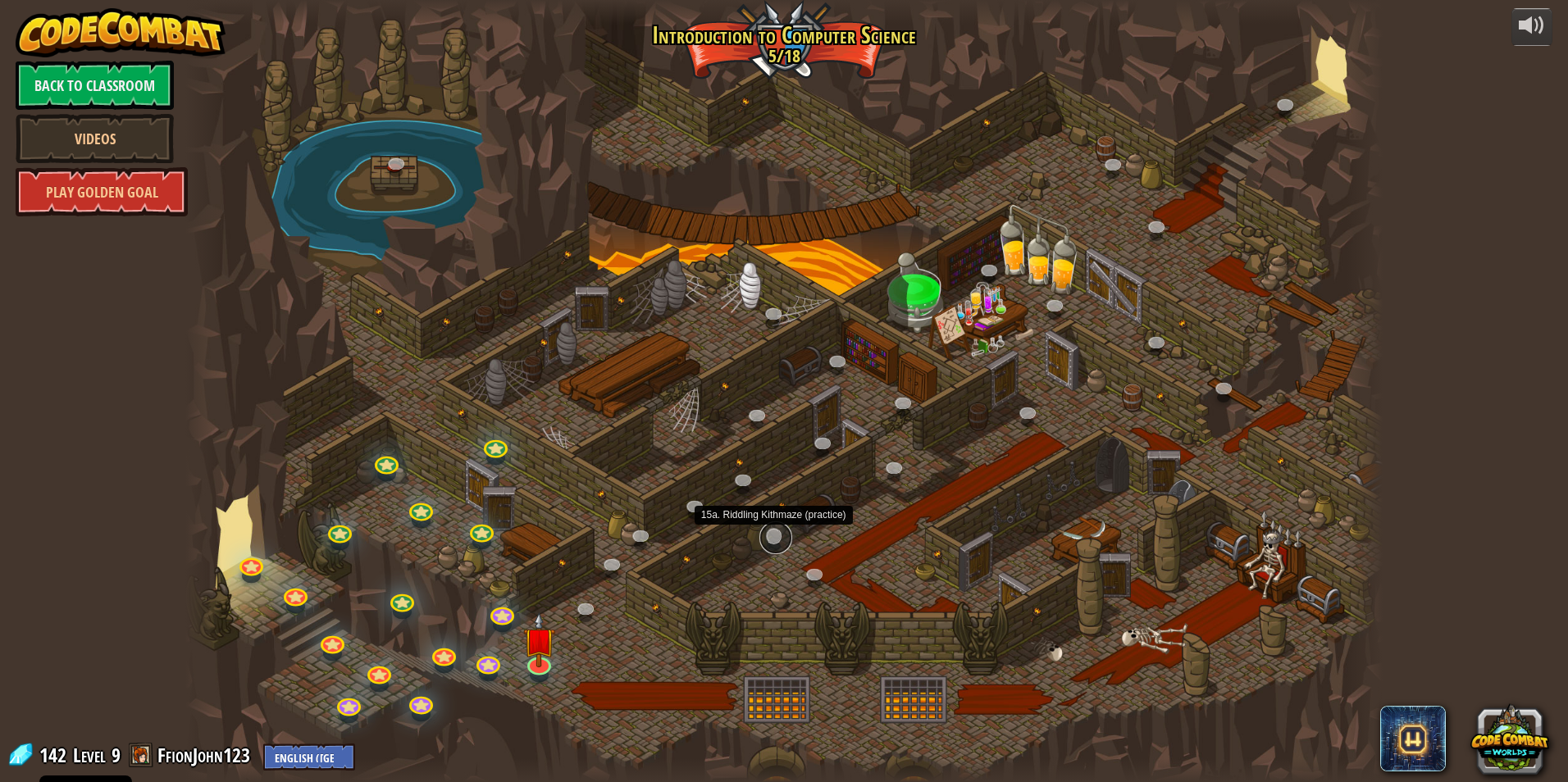
click at [772, 544] on link at bounding box center [775, 537] width 33 height 33
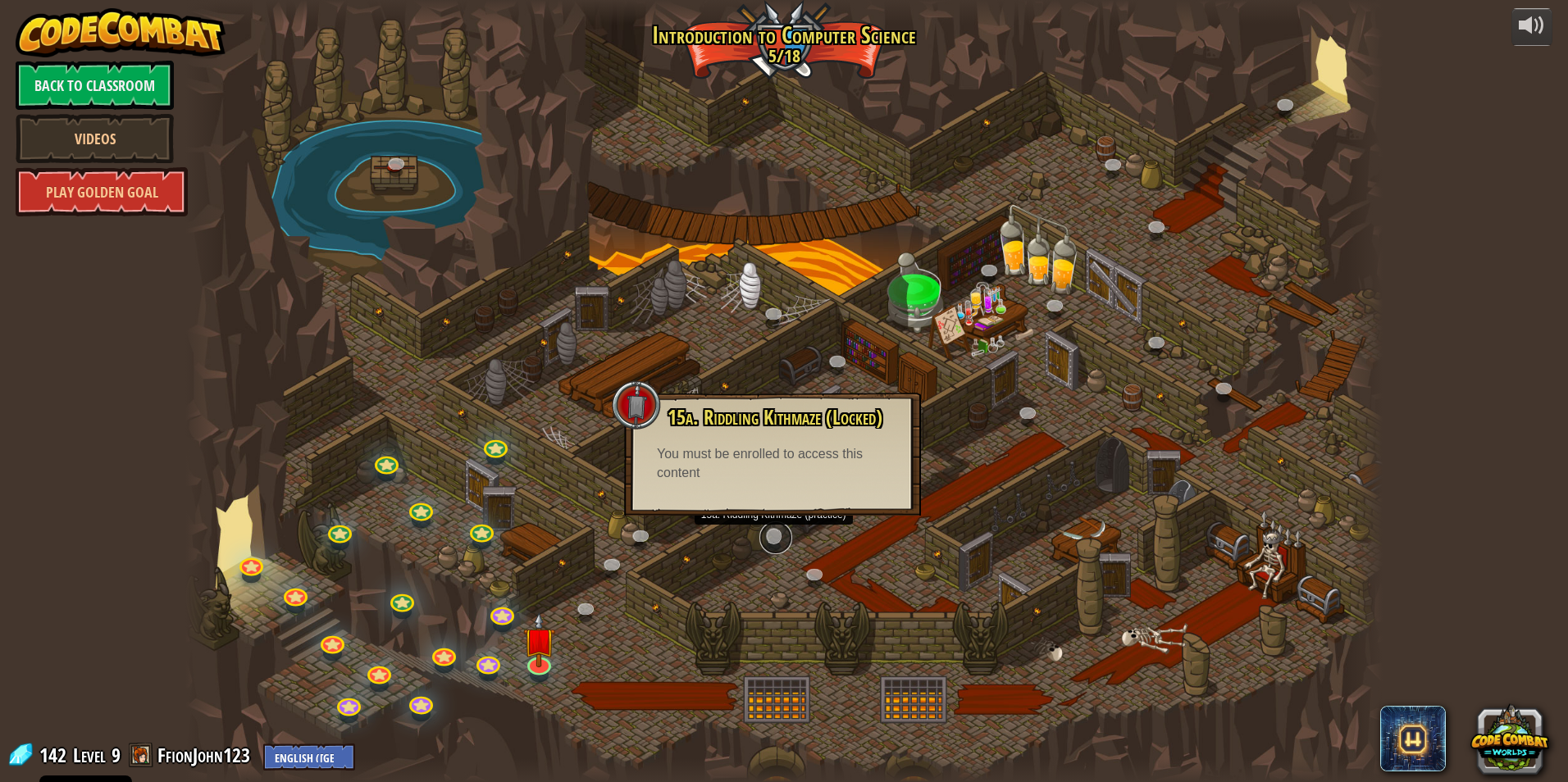
click at [772, 544] on link at bounding box center [775, 537] width 33 height 33
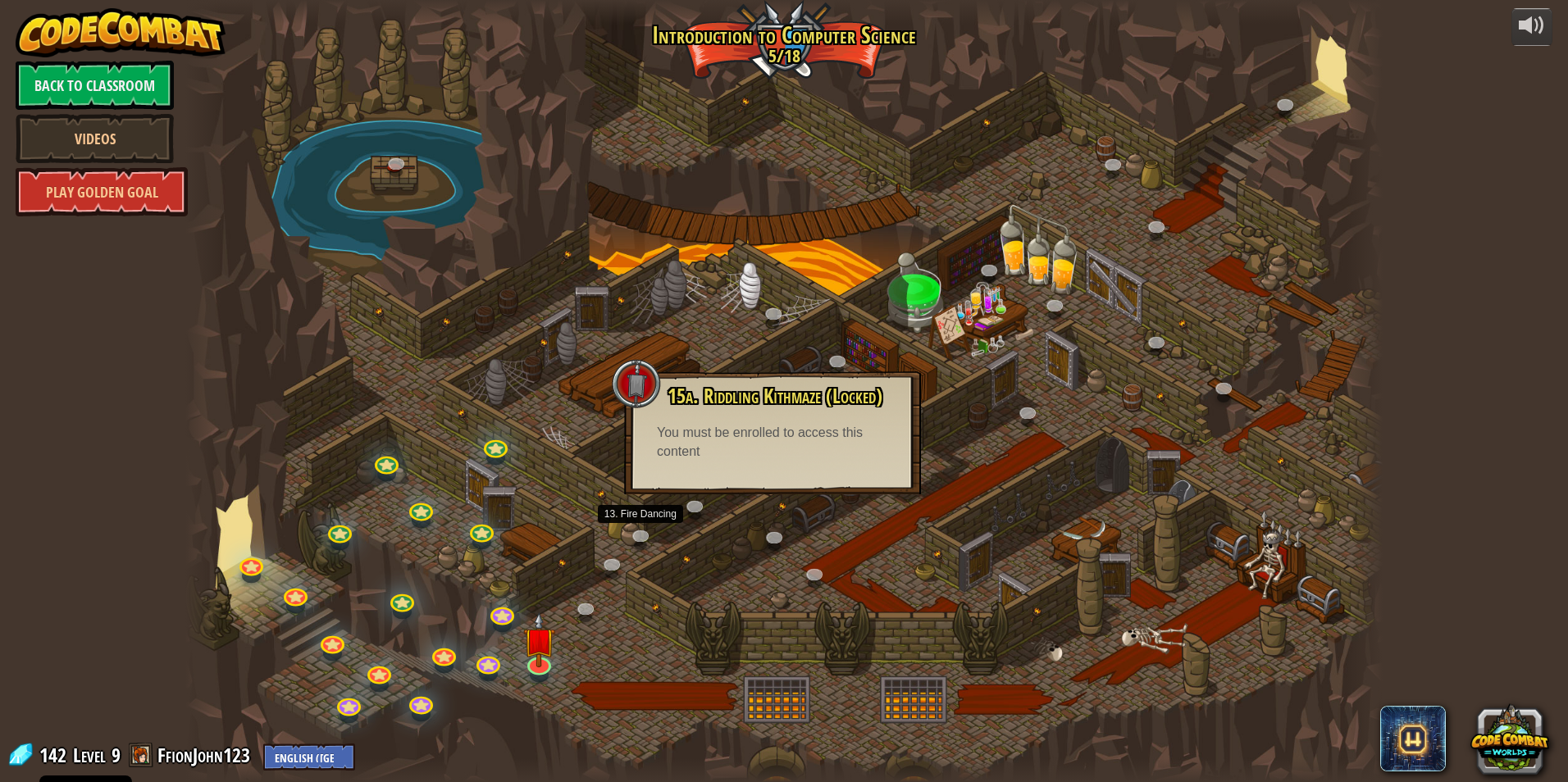
click at [618, 553] on div at bounding box center [783, 391] width 1197 height 782
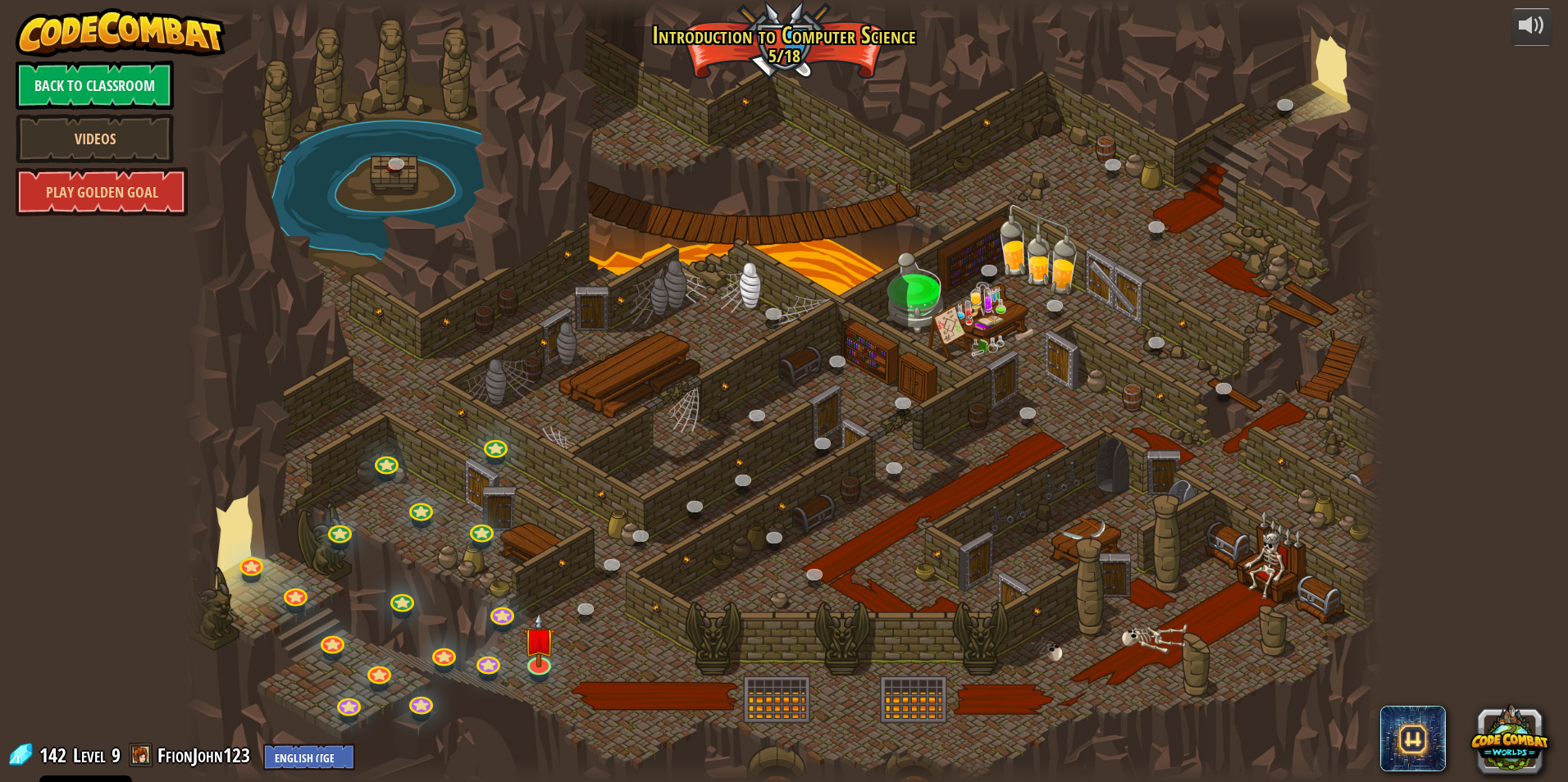
click at [630, 559] on div at bounding box center [783, 391] width 1197 height 782
click at [539, 664] on link at bounding box center [537, 660] width 33 height 33
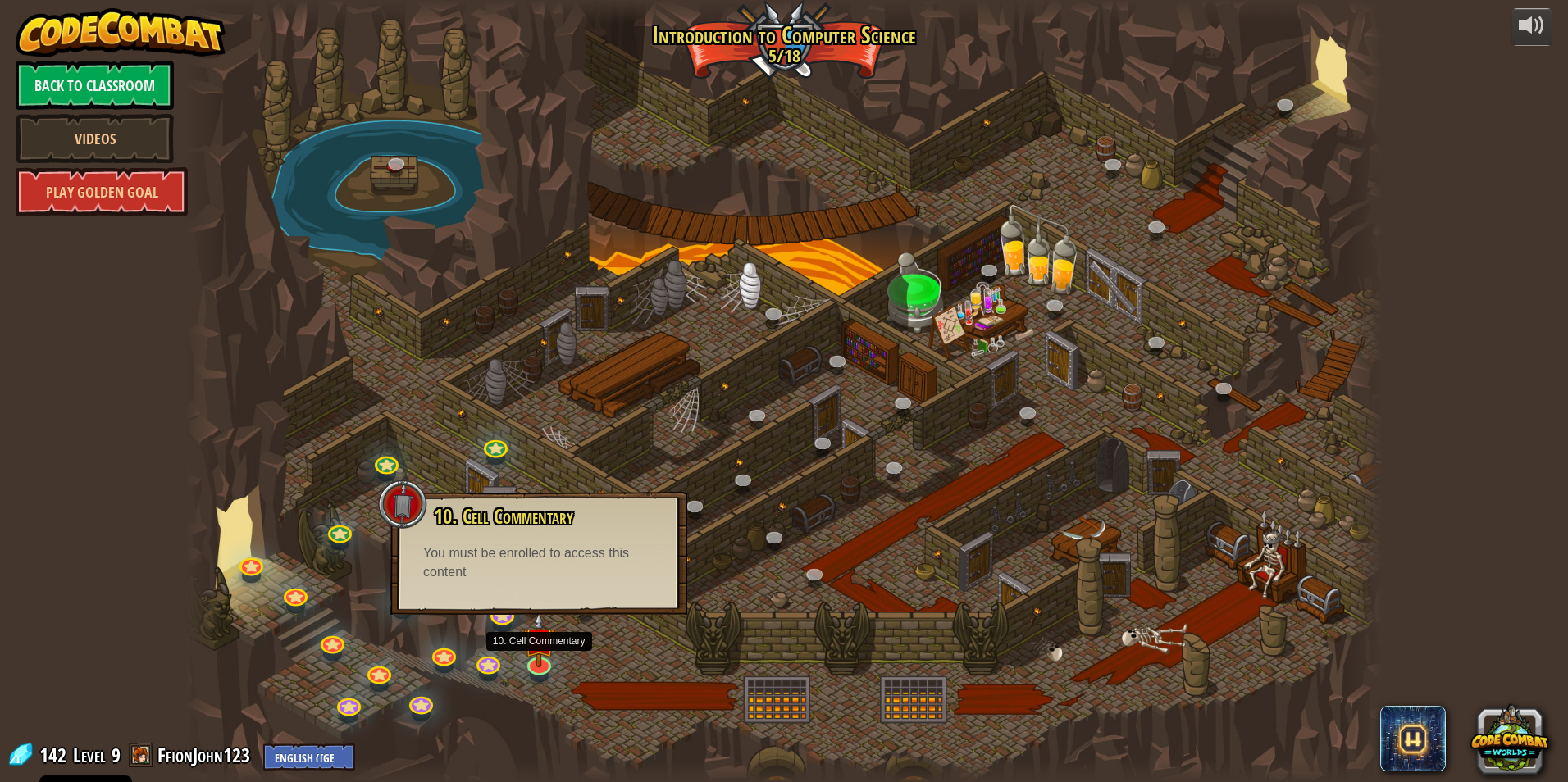
click at [607, 395] on div at bounding box center [783, 391] width 1197 height 782
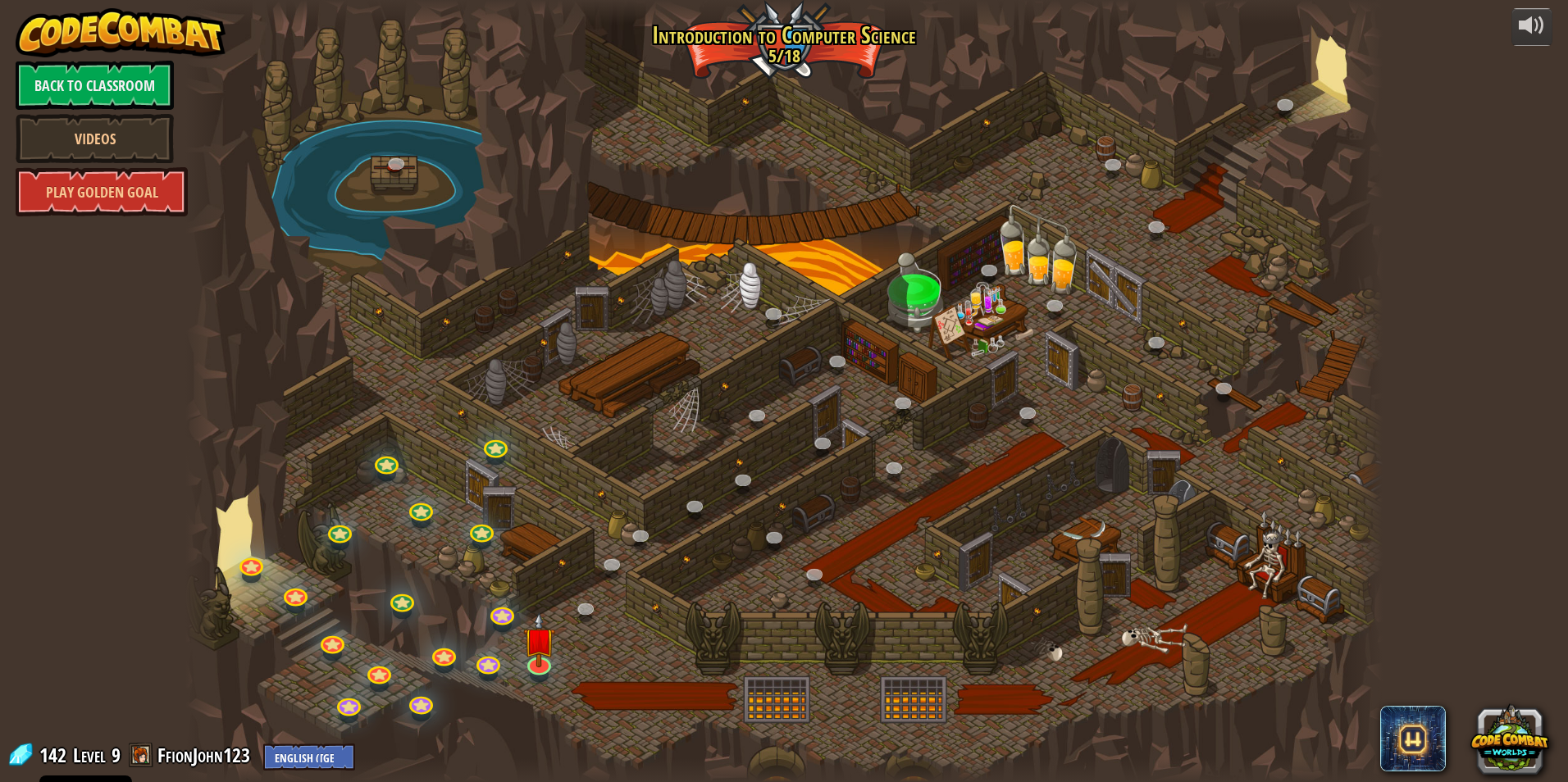
click at [675, 507] on div at bounding box center [783, 391] width 1197 height 782
click at [688, 503] on link at bounding box center [696, 506] width 33 height 33
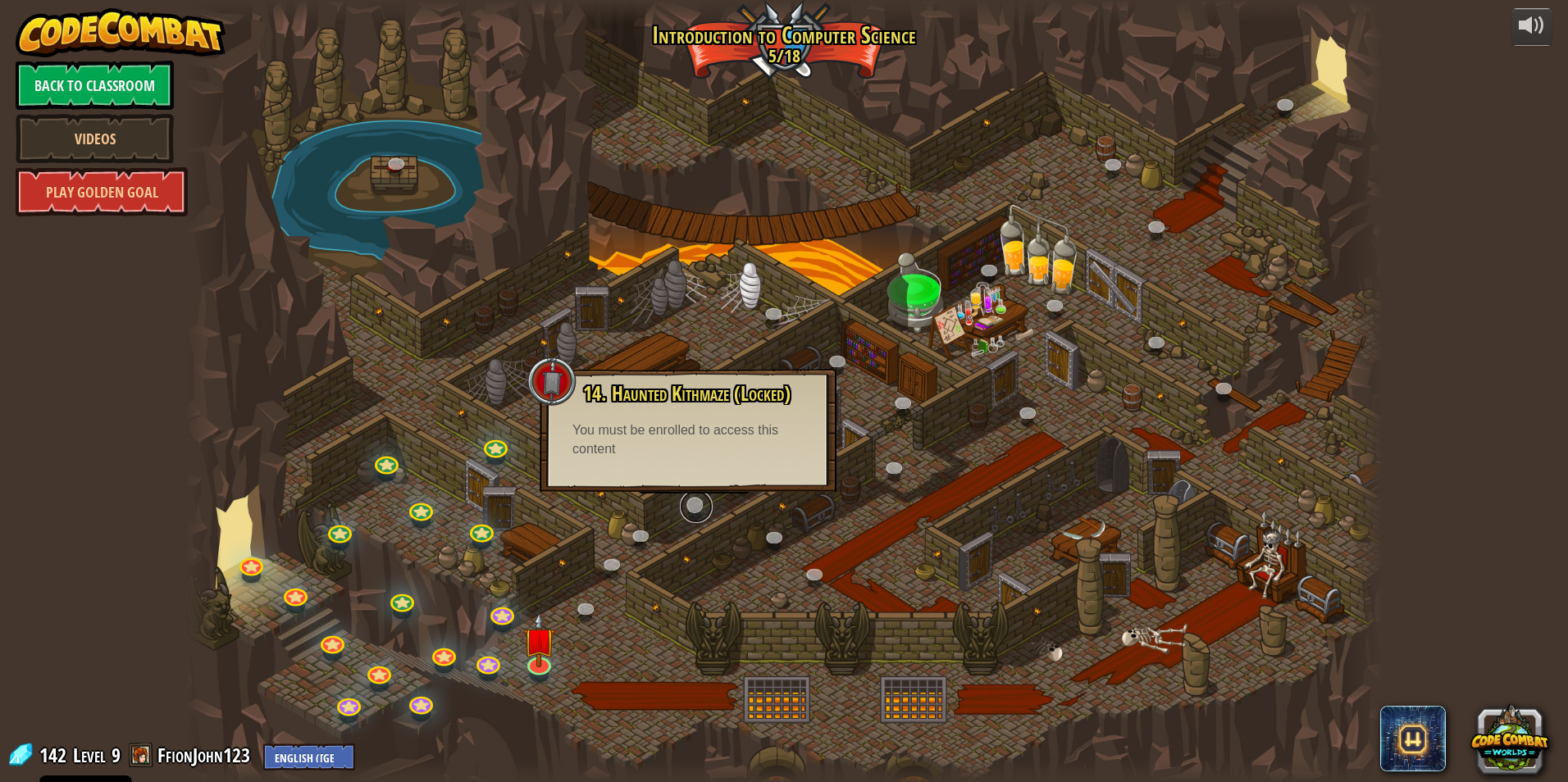
click at [688, 503] on link at bounding box center [696, 506] width 33 height 33
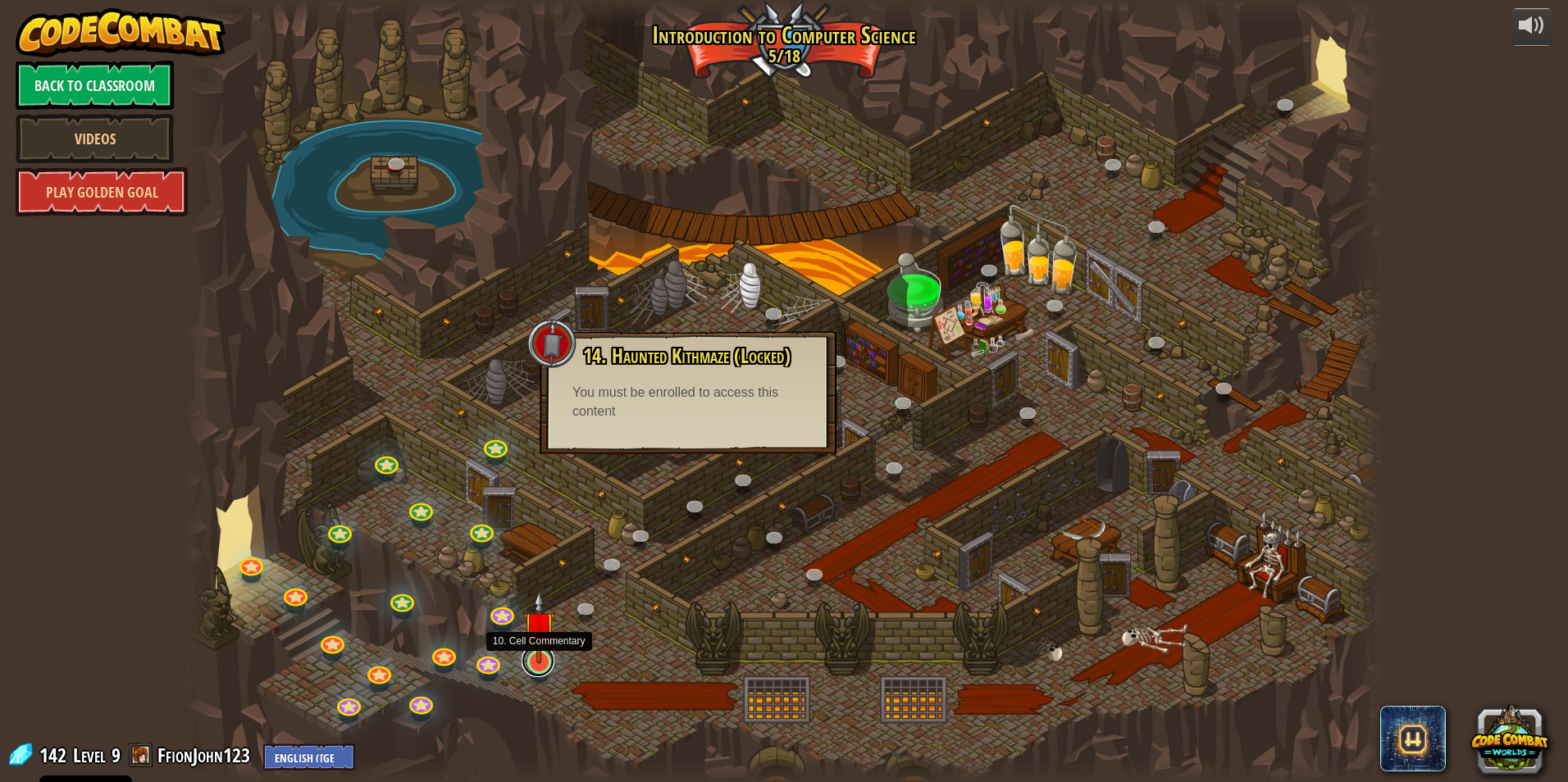
click at [544, 672] on link at bounding box center [537, 660] width 33 height 33
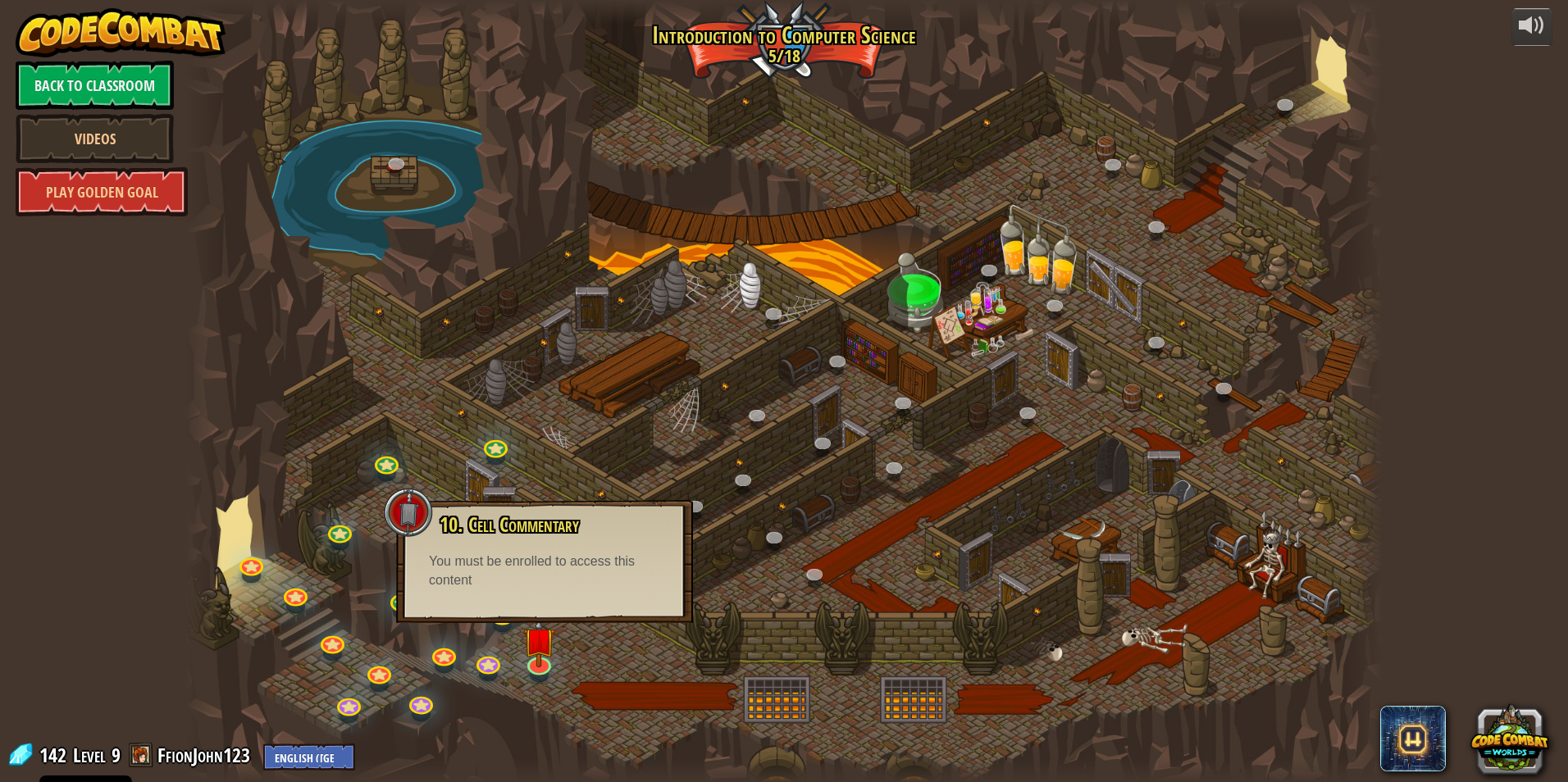
drag, startPoint x: 406, startPoint y: 503, endPoint x: 422, endPoint y: 507, distance: 16.9
click at [407, 502] on div at bounding box center [408, 512] width 49 height 49
drag, startPoint x: 513, startPoint y: 541, endPoint x: 595, endPoint y: 652, distance: 137.7
click at [595, 652] on div at bounding box center [783, 391] width 1197 height 782
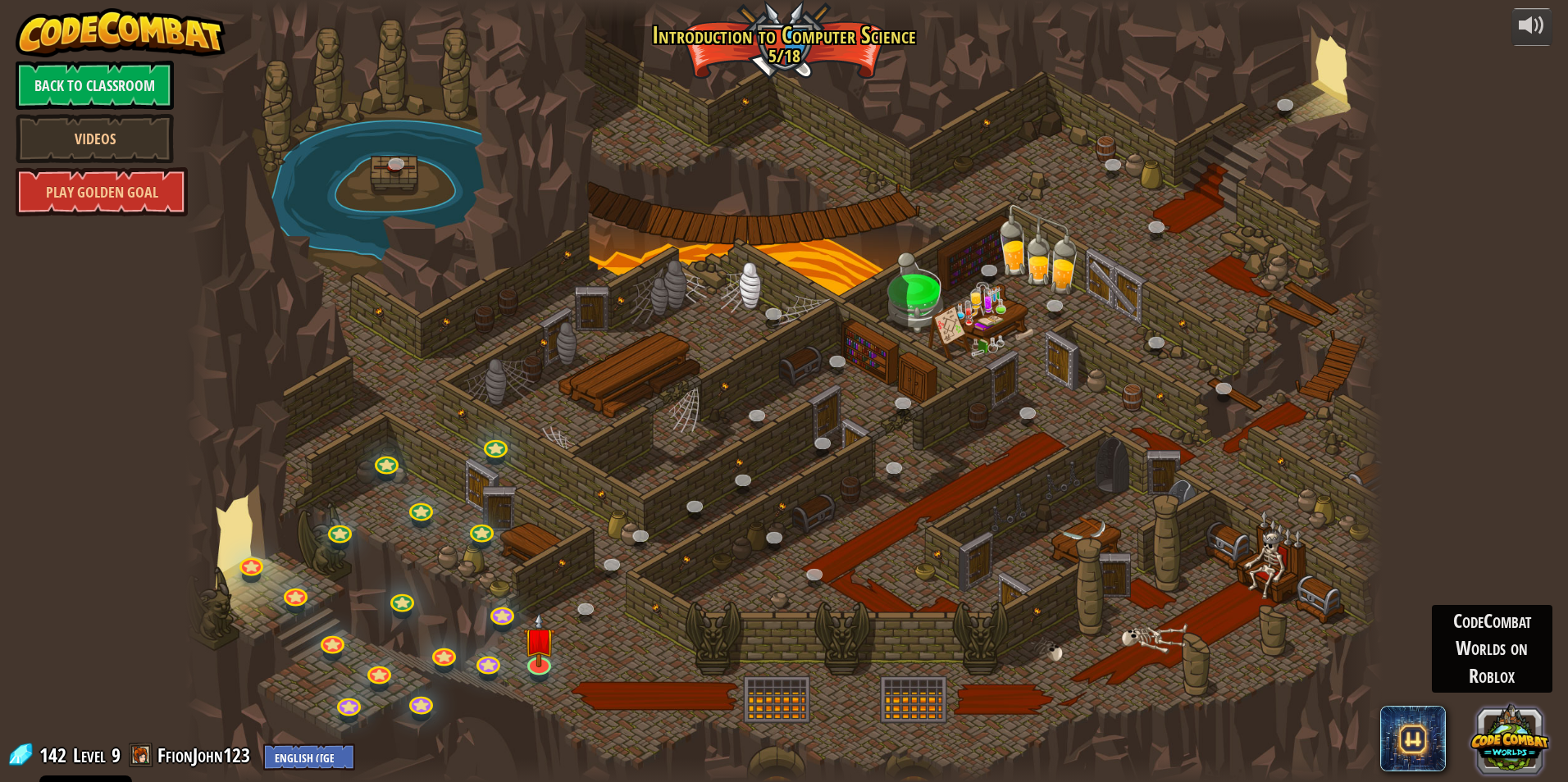
drag, startPoint x: 1530, startPoint y: 747, endPoint x: 1510, endPoint y: 721, distance: 32.1
drag, startPoint x: 1510, startPoint y: 721, endPoint x: 873, endPoint y: 561, distance: 657.0
click at [873, 561] on div at bounding box center [783, 391] width 1197 height 782
click at [846, 590] on div at bounding box center [783, 391] width 1197 height 782
click at [184, 199] on link "Play Golden Goal" at bounding box center [102, 191] width 172 height 49
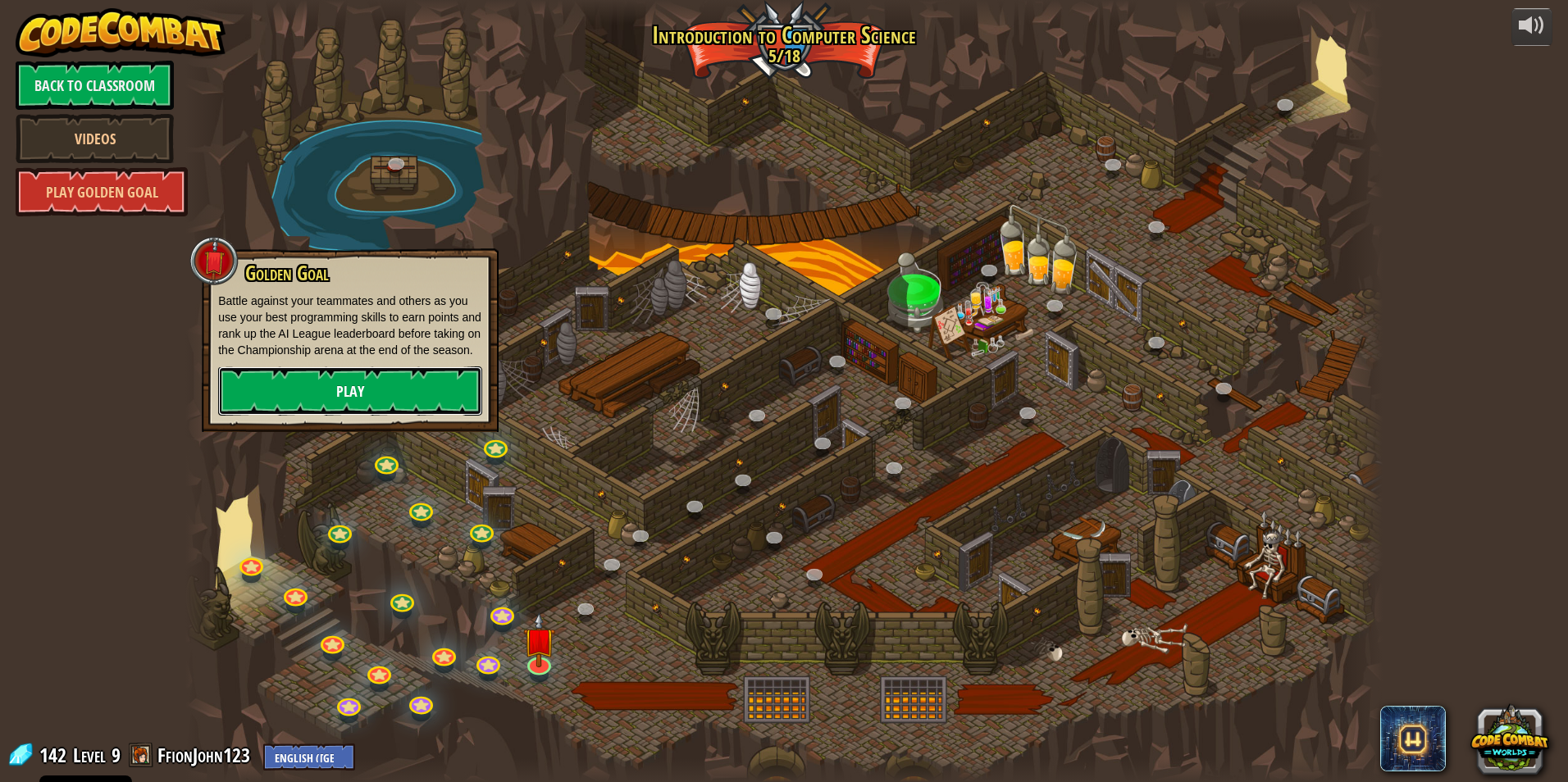
click at [370, 388] on link "Play" at bounding box center [350, 390] width 264 height 49
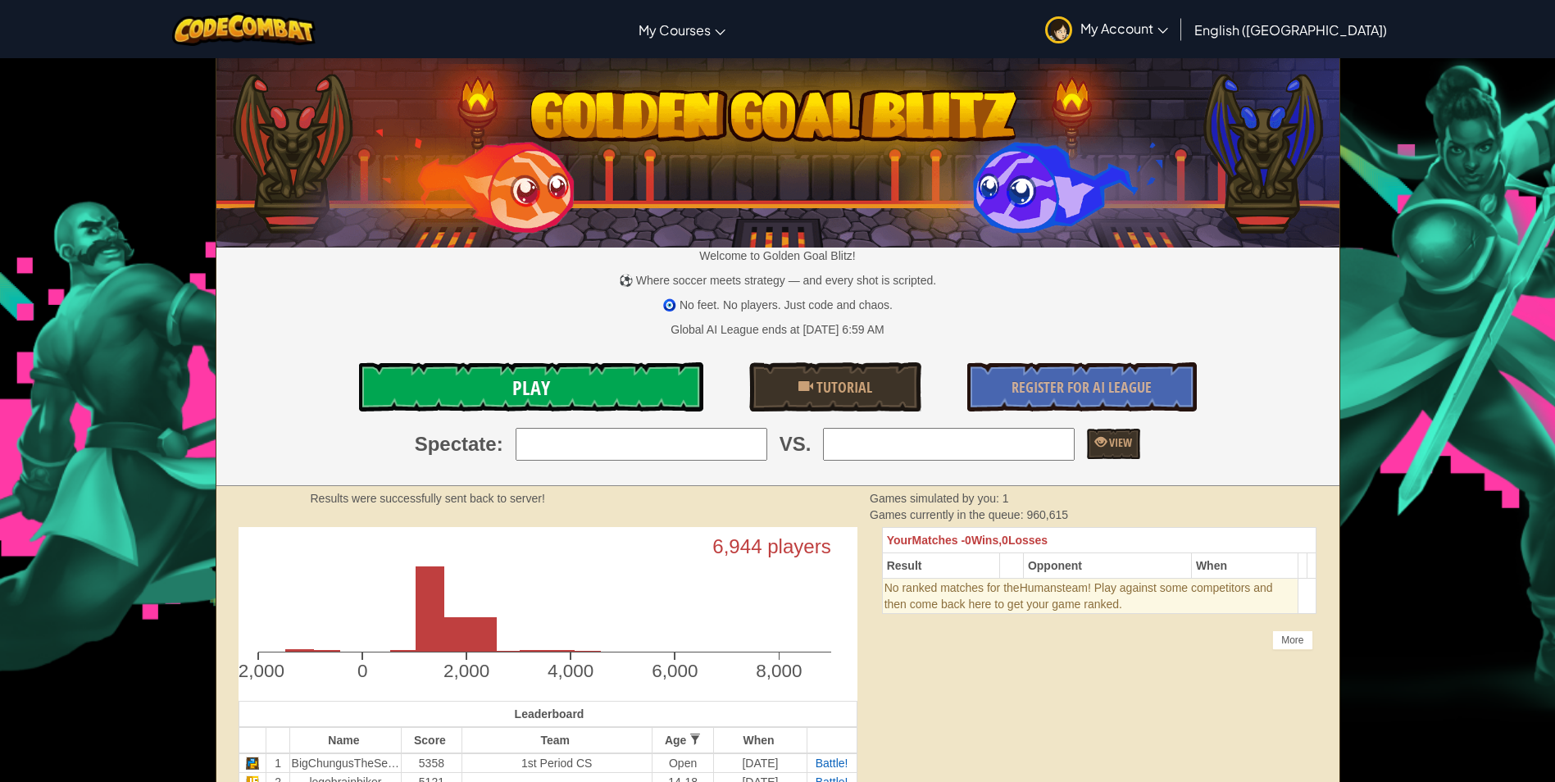
click at [598, 386] on link "Play" at bounding box center [531, 386] width 344 height 49
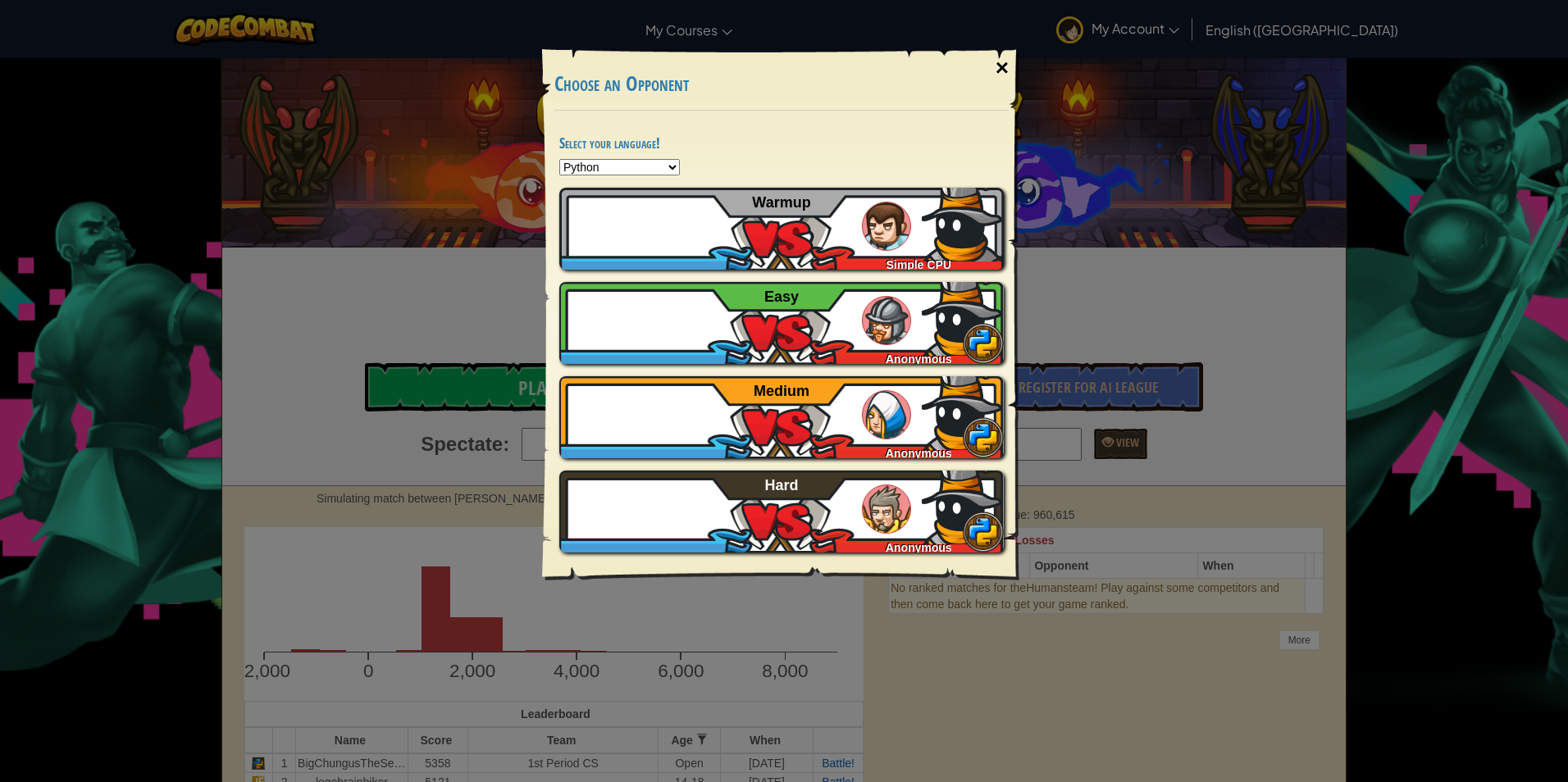
click at [999, 56] on div "×" at bounding box center [1002, 68] width 38 height 48
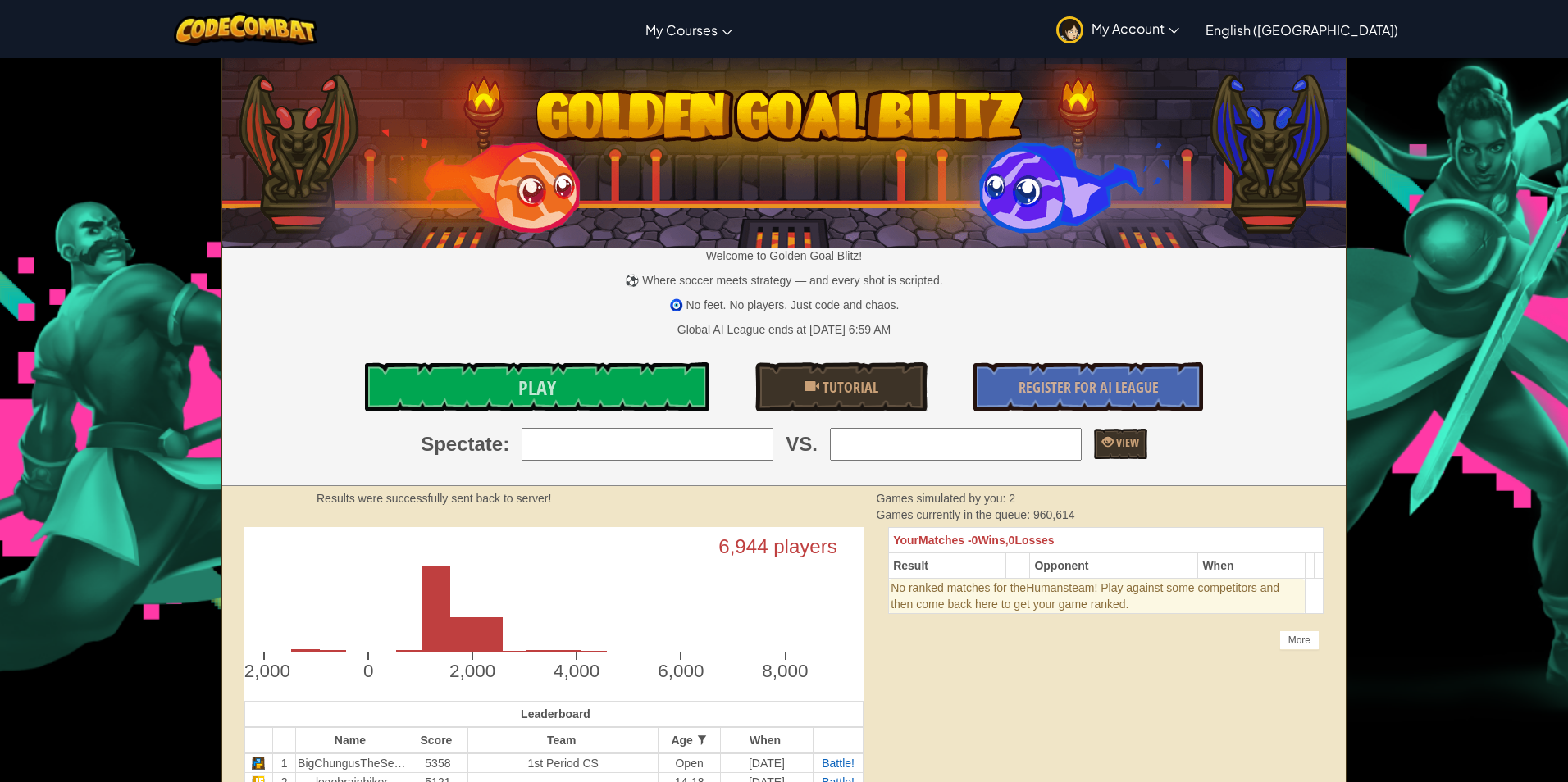
select select "en-[GEOGRAPHIC_DATA]"
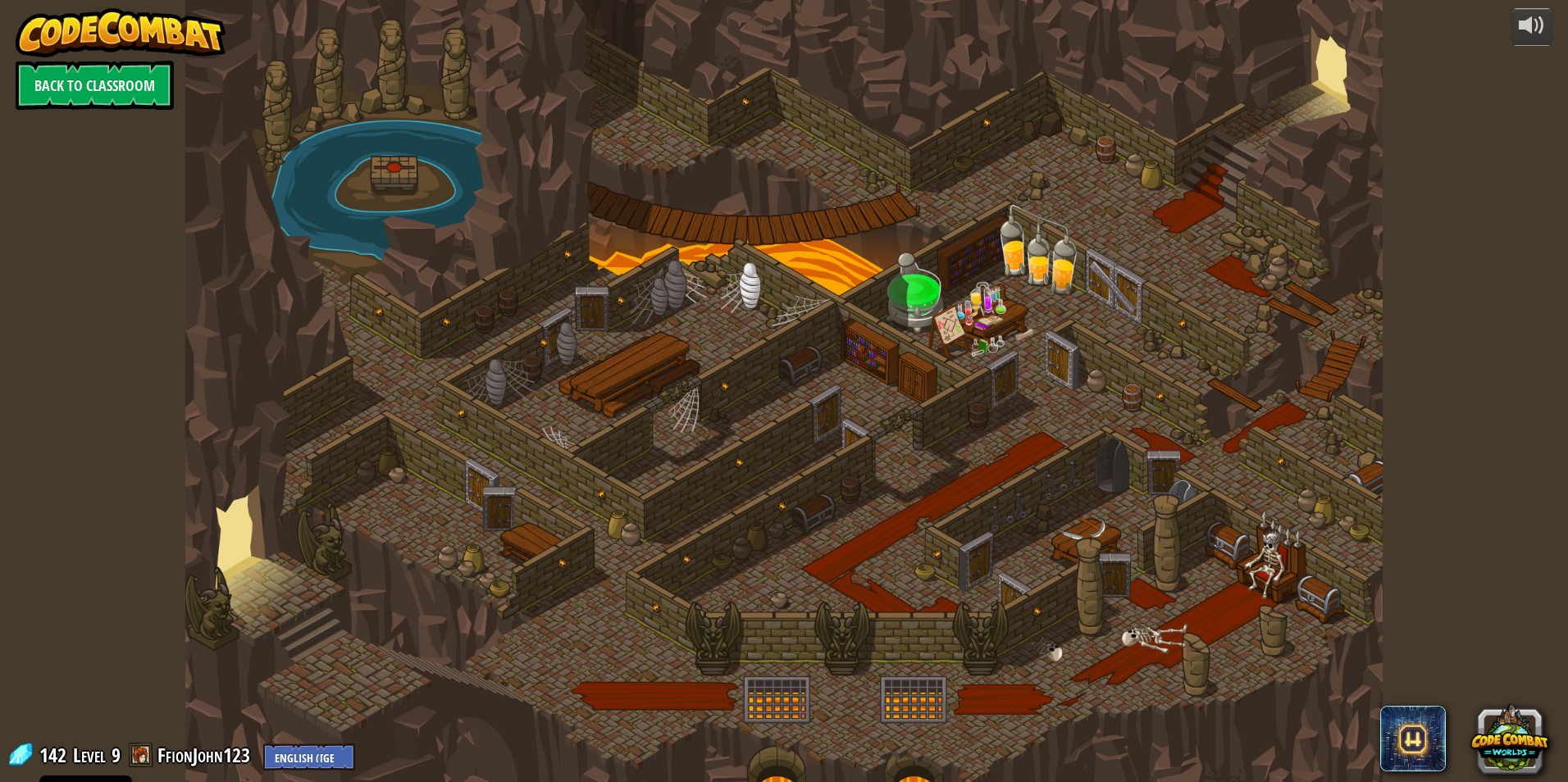
select select "en-[GEOGRAPHIC_DATA]"
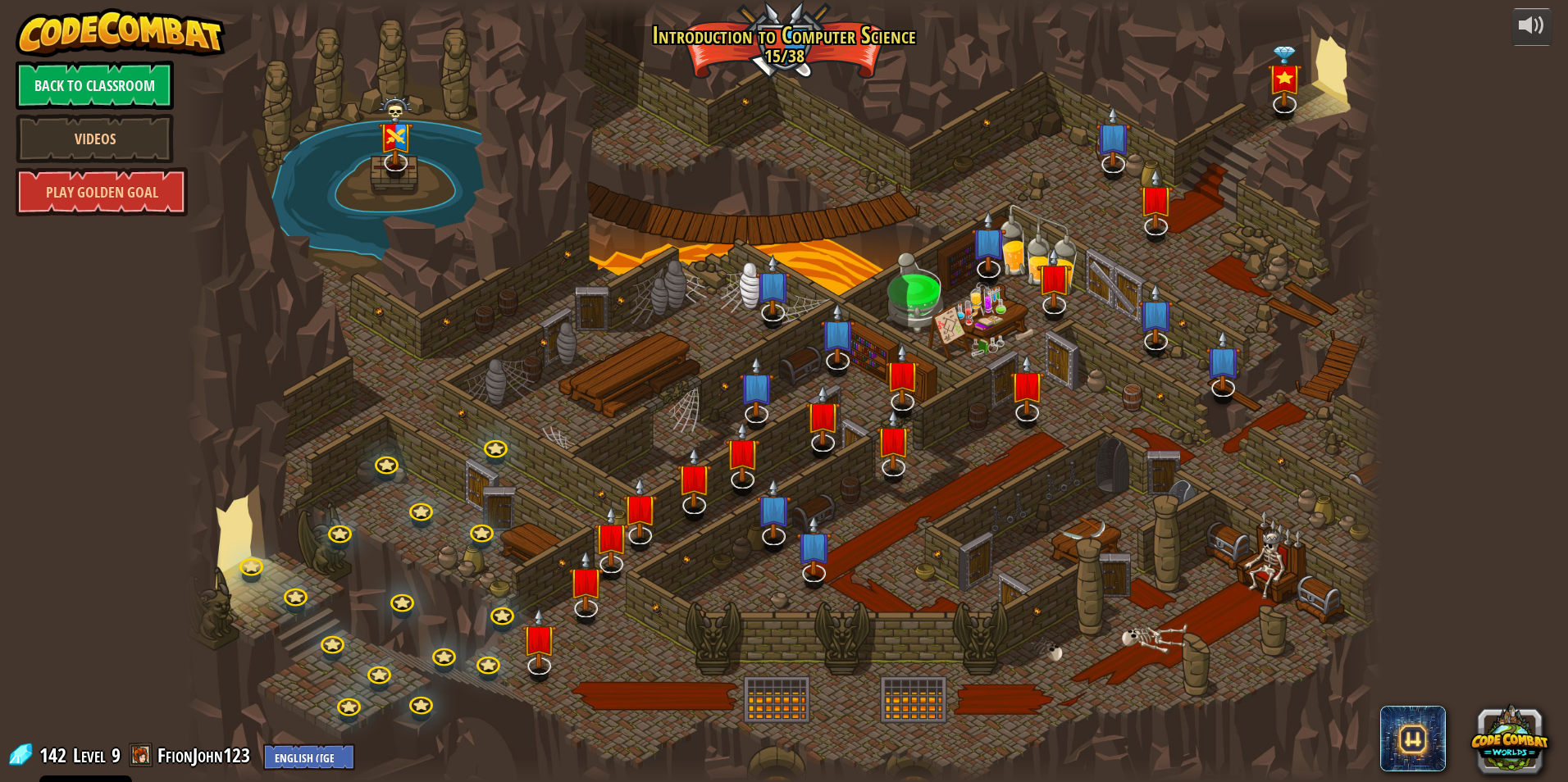
select select "en-[GEOGRAPHIC_DATA]"
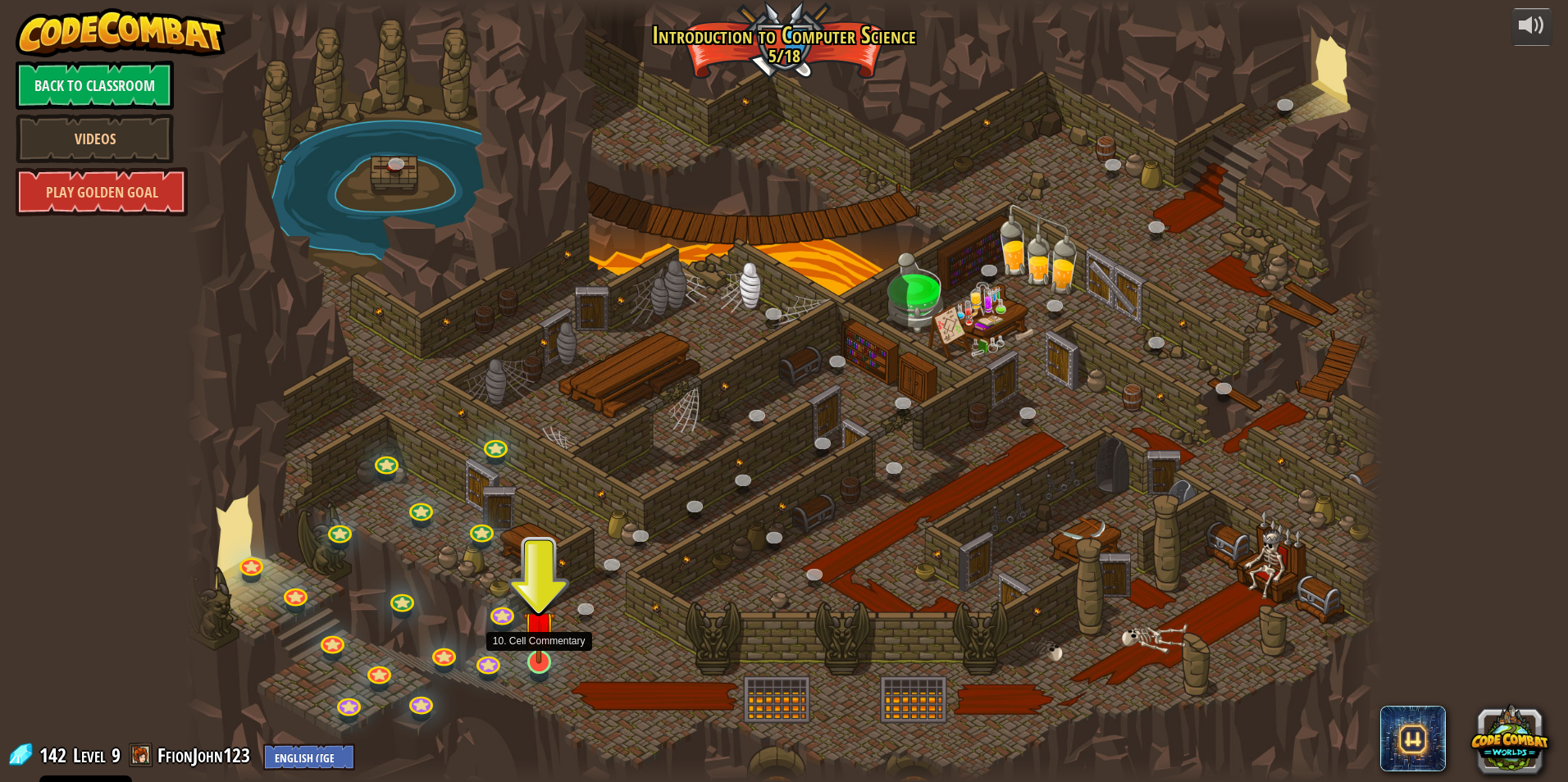
click at [525, 653] on img at bounding box center [539, 627] width 32 height 74
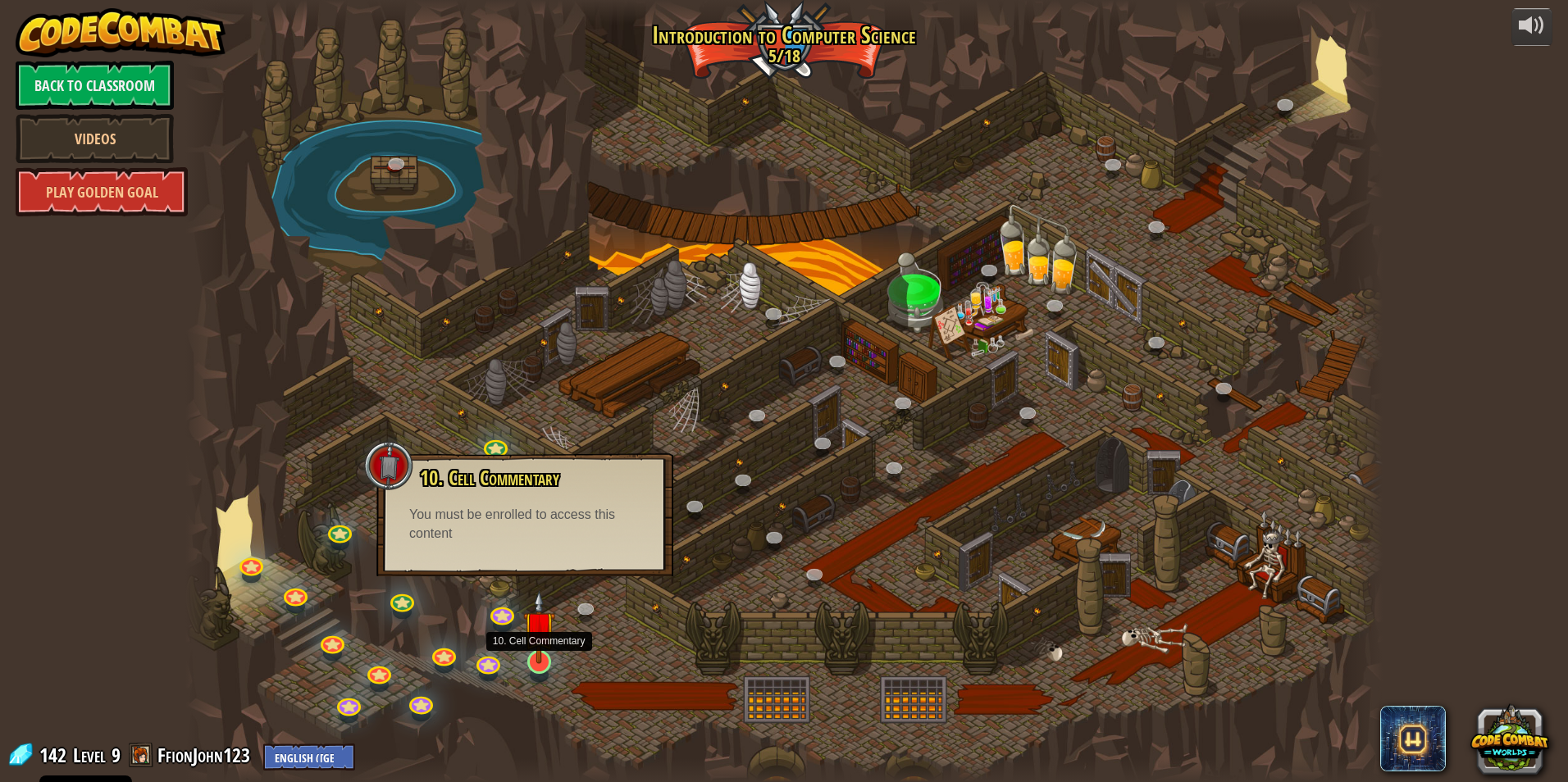
click at [544, 653] on img at bounding box center [539, 627] width 32 height 74
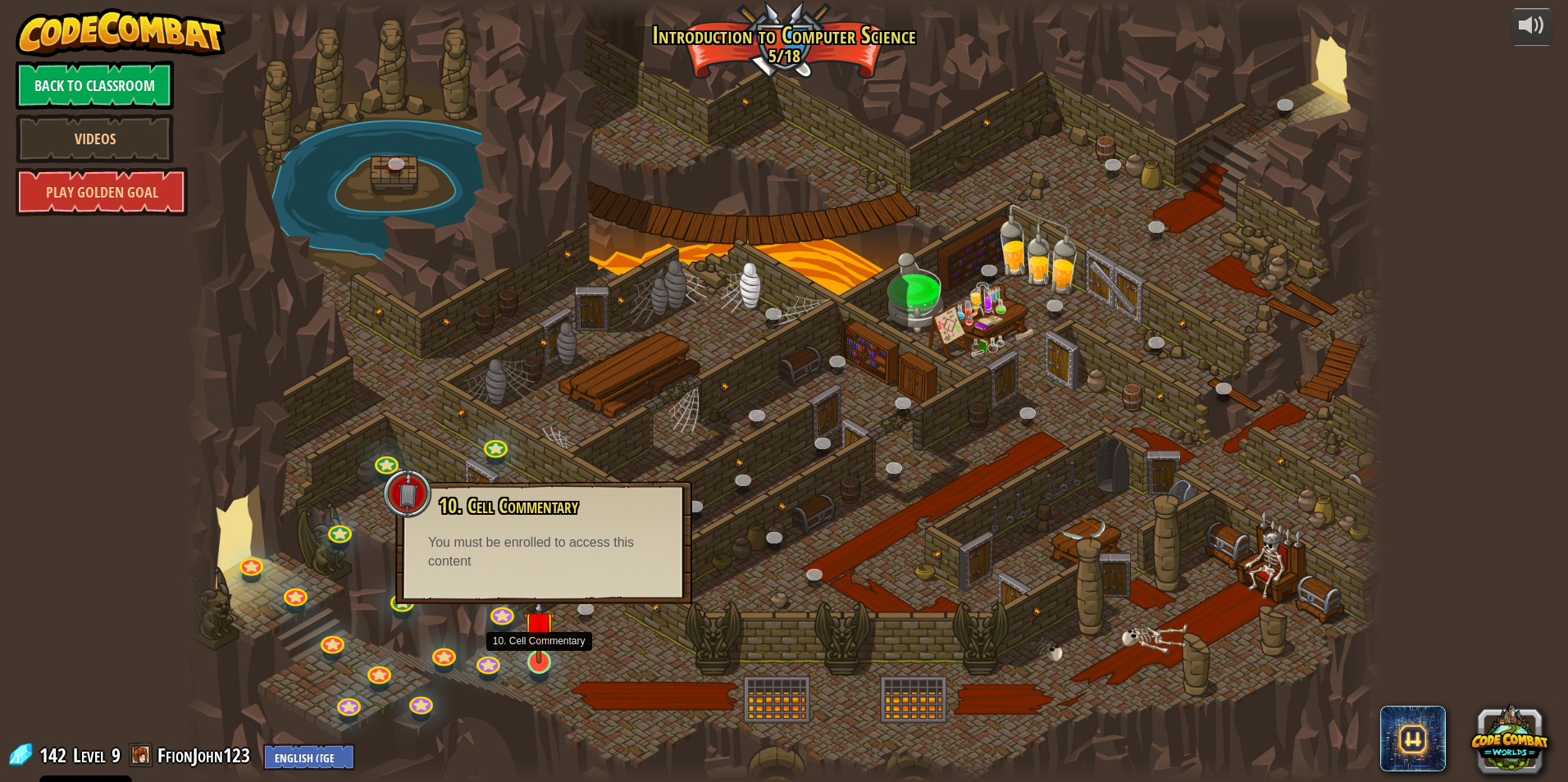
click at [540, 661] on img at bounding box center [539, 627] width 32 height 74
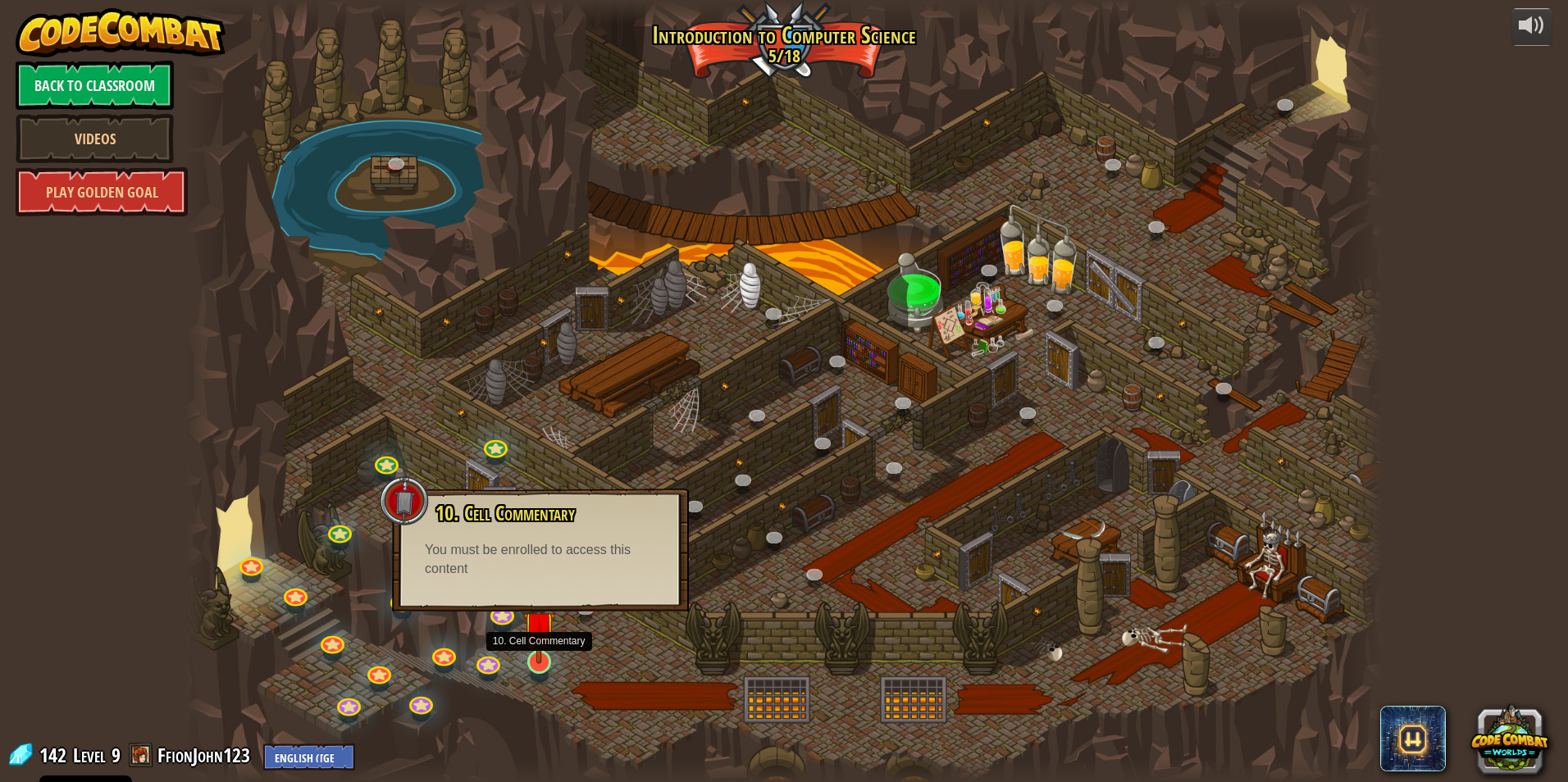
click at [540, 661] on img at bounding box center [539, 627] width 32 height 74
drag, startPoint x: 540, startPoint y: 661, endPoint x: 509, endPoint y: 653, distance: 32.2
click at [538, 656] on img at bounding box center [539, 640] width 32 height 56
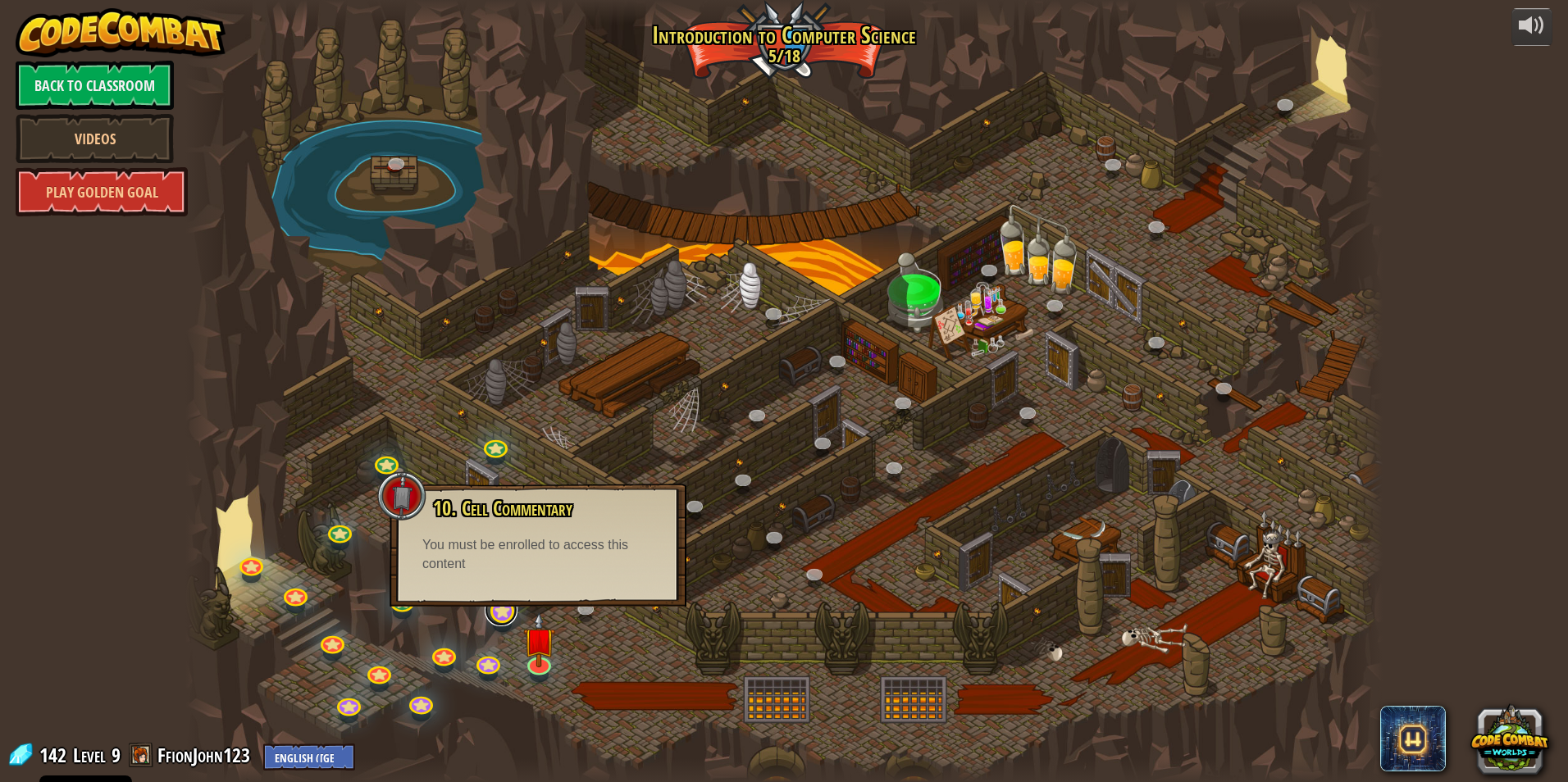
click at [501, 608] on link at bounding box center [501, 610] width 33 height 33
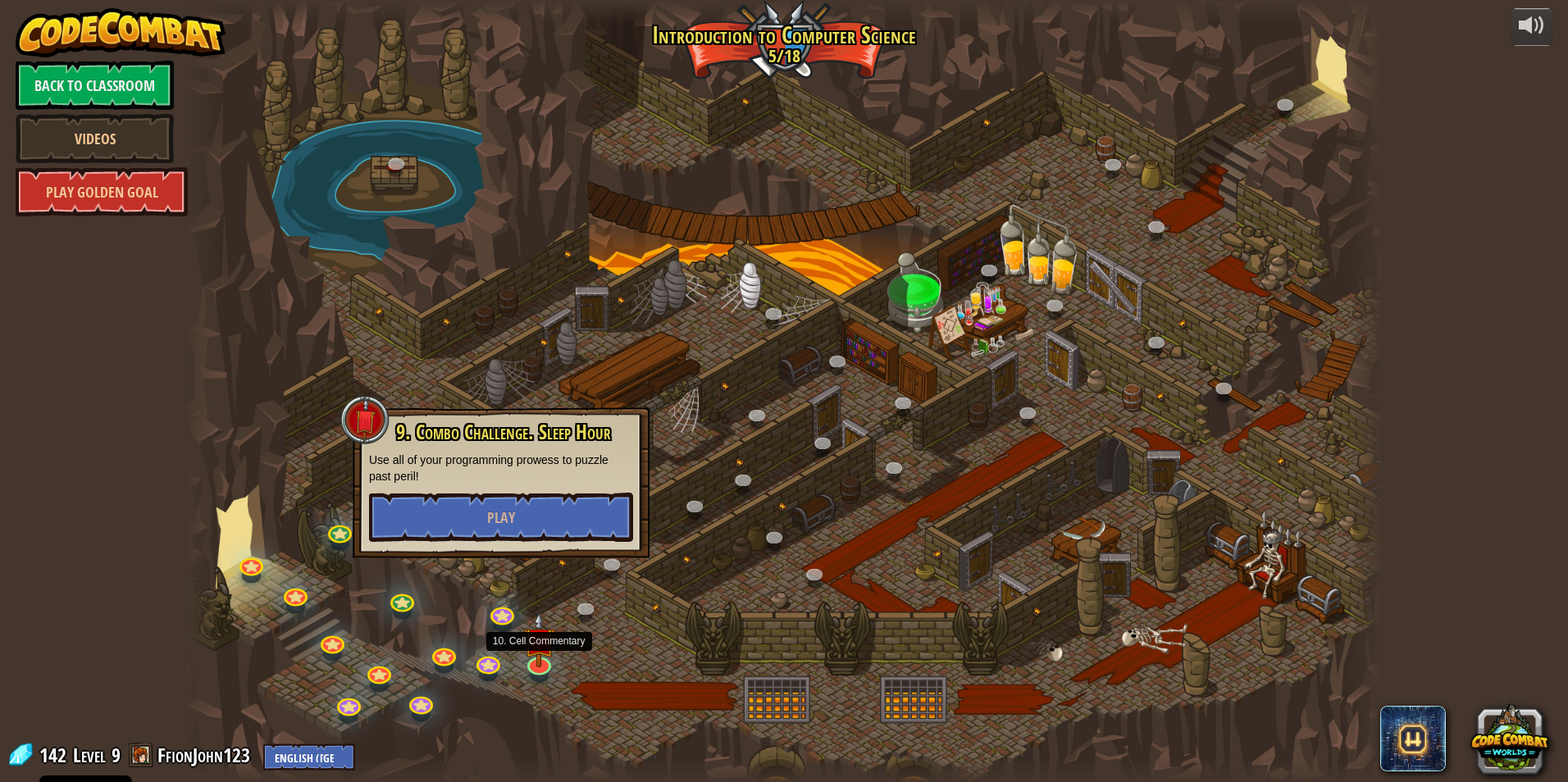
drag, startPoint x: 550, startPoint y: 597, endPoint x: 533, endPoint y: 588, distance: 19.4
click at [550, 596] on div at bounding box center [783, 391] width 1197 height 782
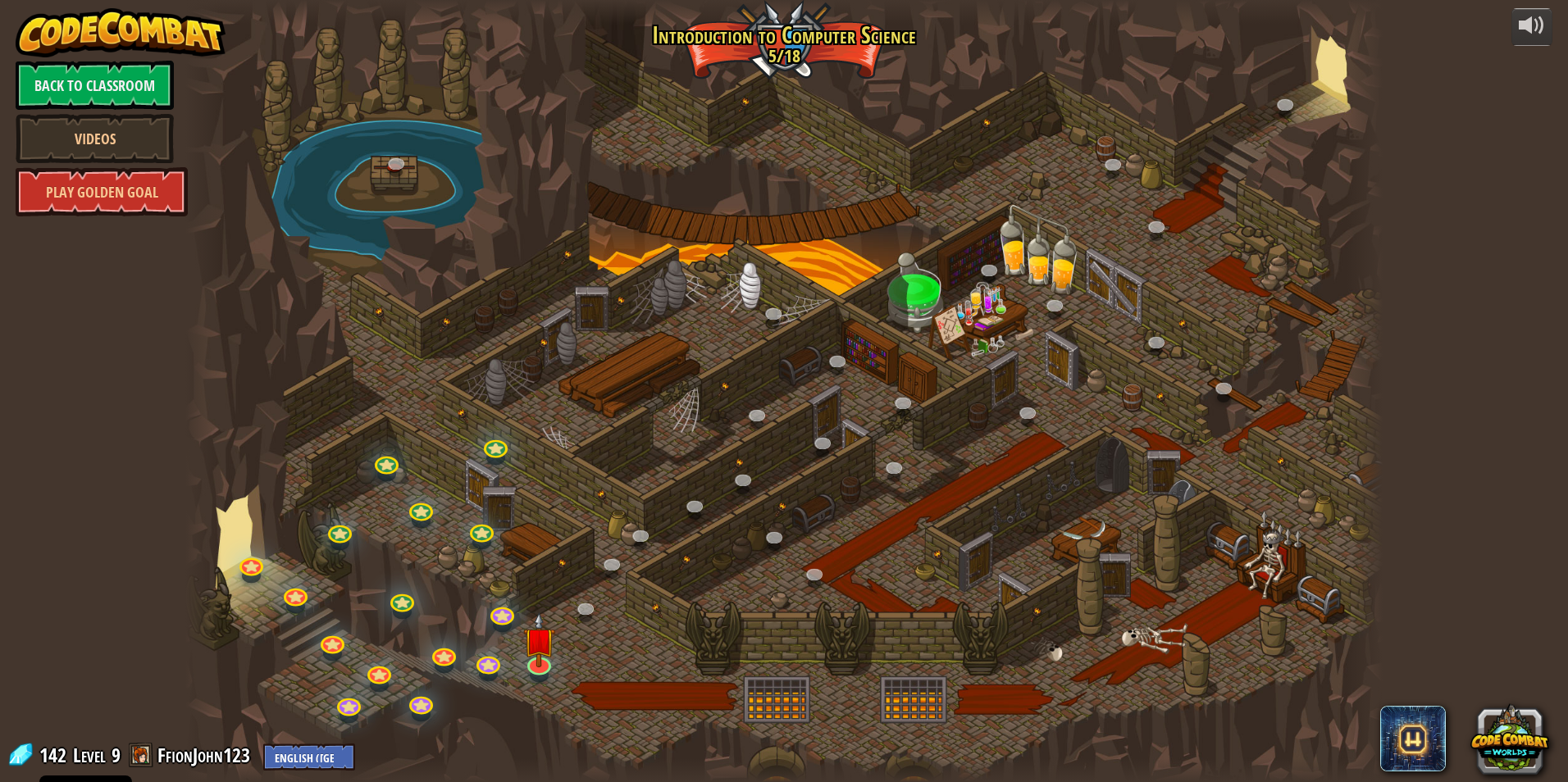
drag, startPoint x: 521, startPoint y: 517, endPoint x: 525, endPoint y: 531, distance: 14.5
click at [520, 517] on div at bounding box center [783, 391] width 1197 height 782
drag, startPoint x: 533, startPoint y: 553, endPoint x: 551, endPoint y: 653, distance: 100.8
click at [544, 590] on div at bounding box center [783, 391] width 1197 height 782
click at [537, 655] on img at bounding box center [539, 627] width 32 height 74
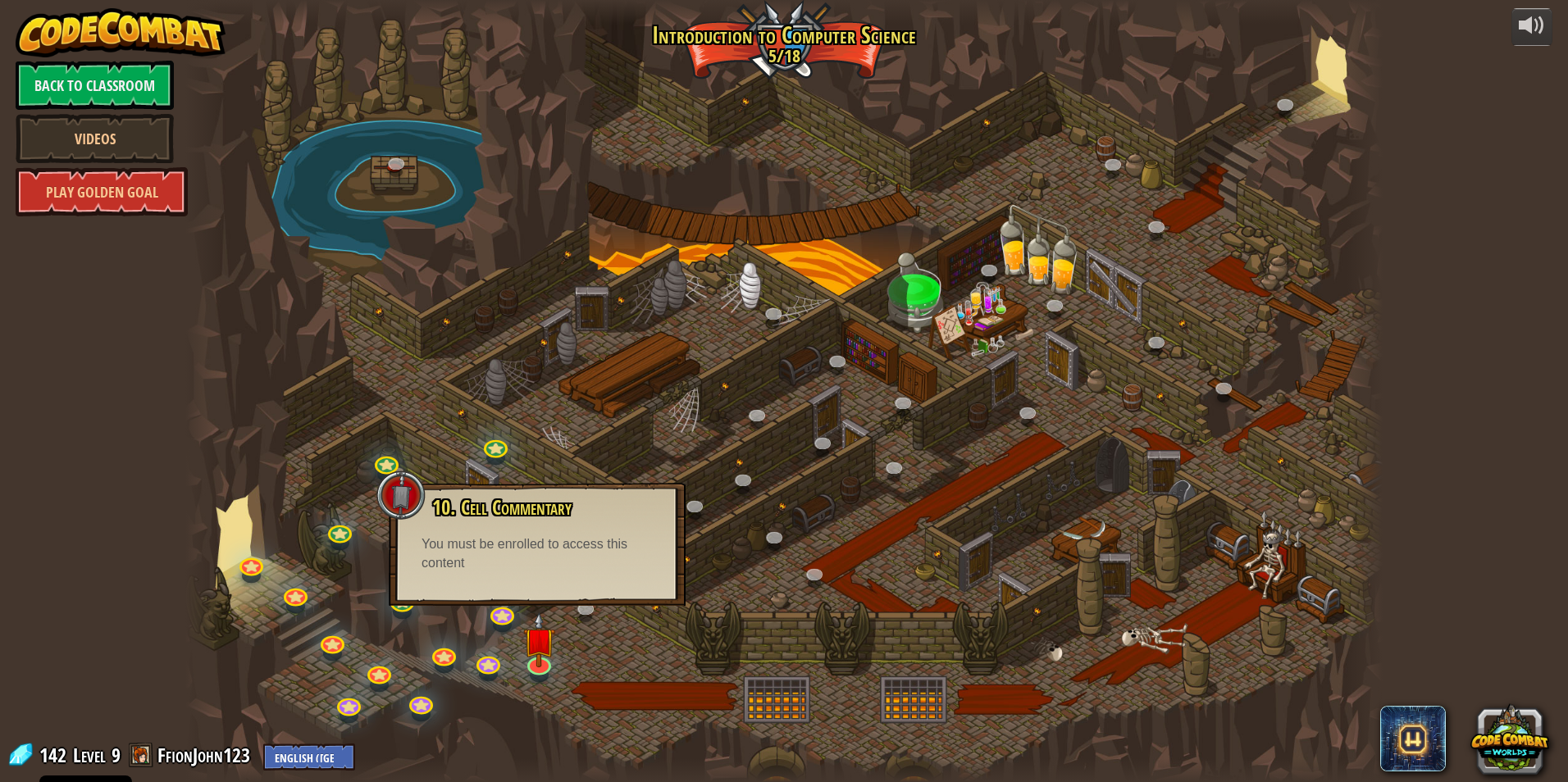
click at [531, 565] on div "10. Cell Commentary Trapped in a prison cell with the famous wizard! Say the pa…" at bounding box center [537, 544] width 297 height 123
click at [530, 567] on div "You must be enrolled to access this content" at bounding box center [536, 554] width 231 height 38
click at [532, 567] on div "You must be enrolled to access this content" at bounding box center [536, 554] width 231 height 38
click at [604, 726] on div at bounding box center [783, 391] width 1197 height 782
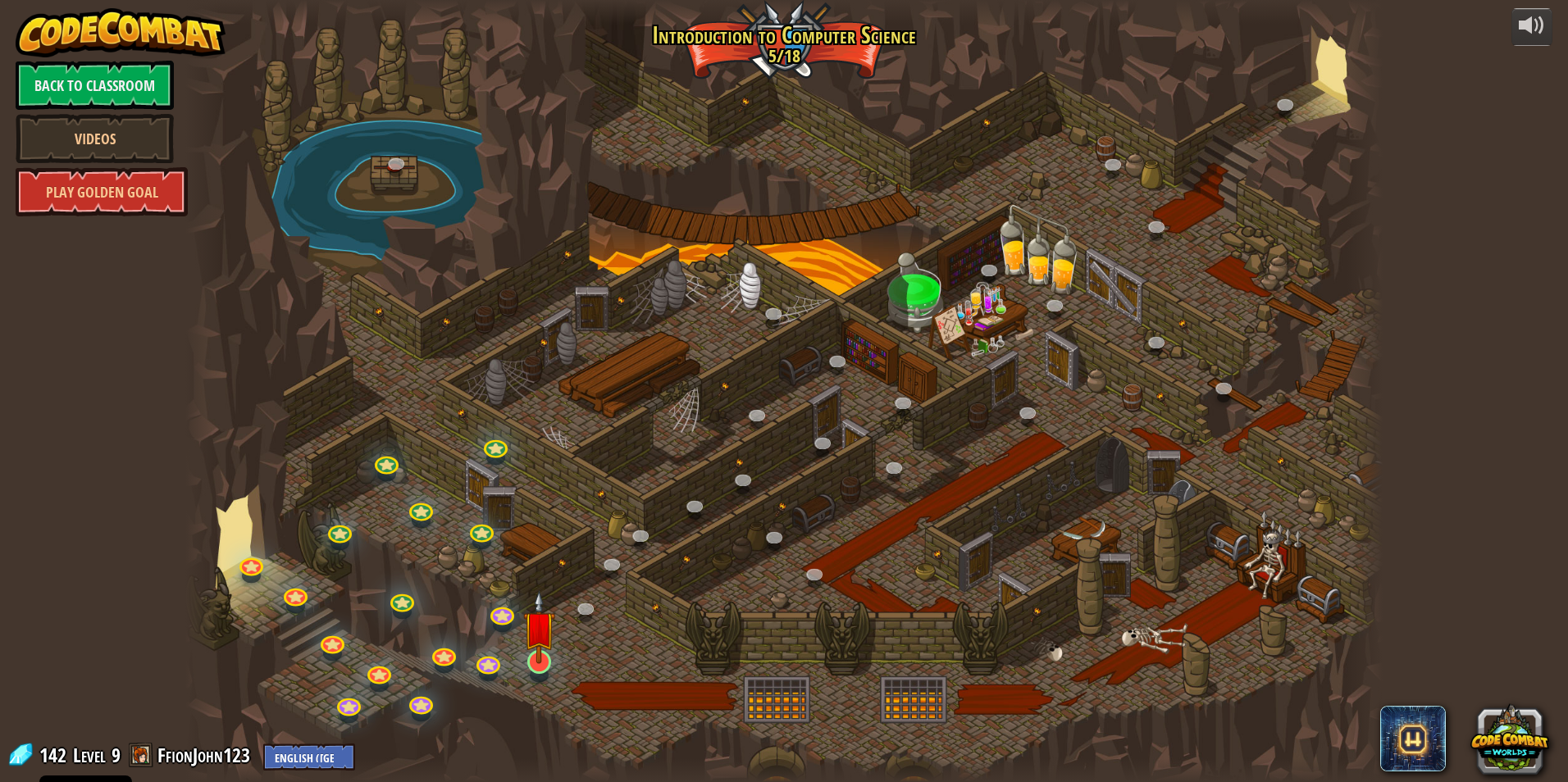
drag, startPoint x: 541, startPoint y: 671, endPoint x: 526, endPoint y: 671, distance: 14.8
click at [526, 671] on div "25. Kithgard Gates (Locked) Escape the Kithgard dungeons, and don't let the gua…" at bounding box center [783, 391] width 1197 height 782
click at [542, 664] on link at bounding box center [537, 660] width 33 height 33
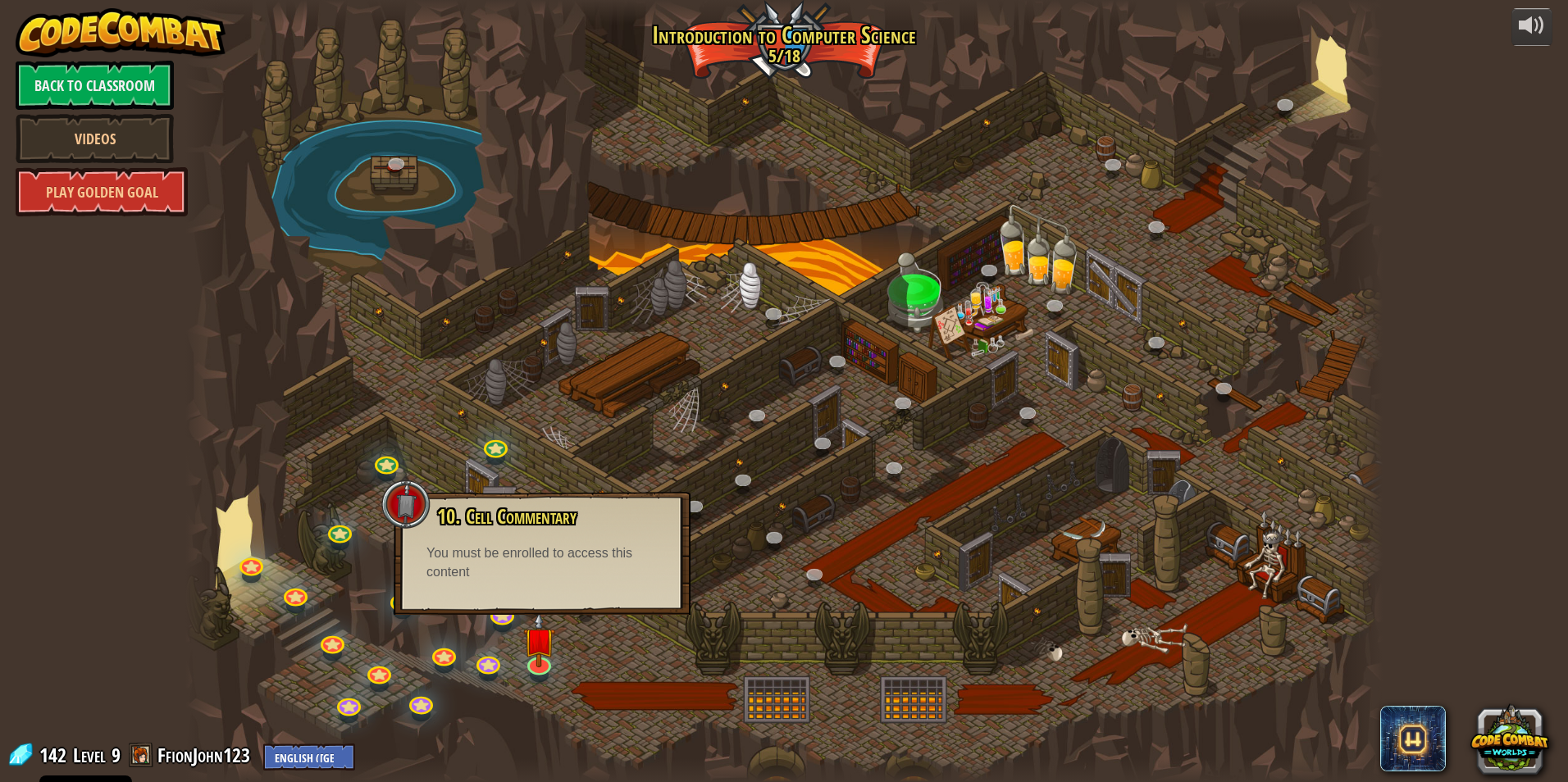
drag, startPoint x: 580, startPoint y: 551, endPoint x: 925, endPoint y: 526, distance: 346.0
drag, startPoint x: 925, startPoint y: 526, endPoint x: 865, endPoint y: 493, distance: 68.6
drag, startPoint x: 865, startPoint y: 493, endPoint x: 1424, endPoint y: 477, distance: 559.4
click at [1424, 477] on div "powered by Back to Classroom Videos Play Golden Goal 25. Kithgard Gates (Locked…" at bounding box center [784, 391] width 1568 height 782
click at [547, 658] on img at bounding box center [539, 627] width 32 height 74
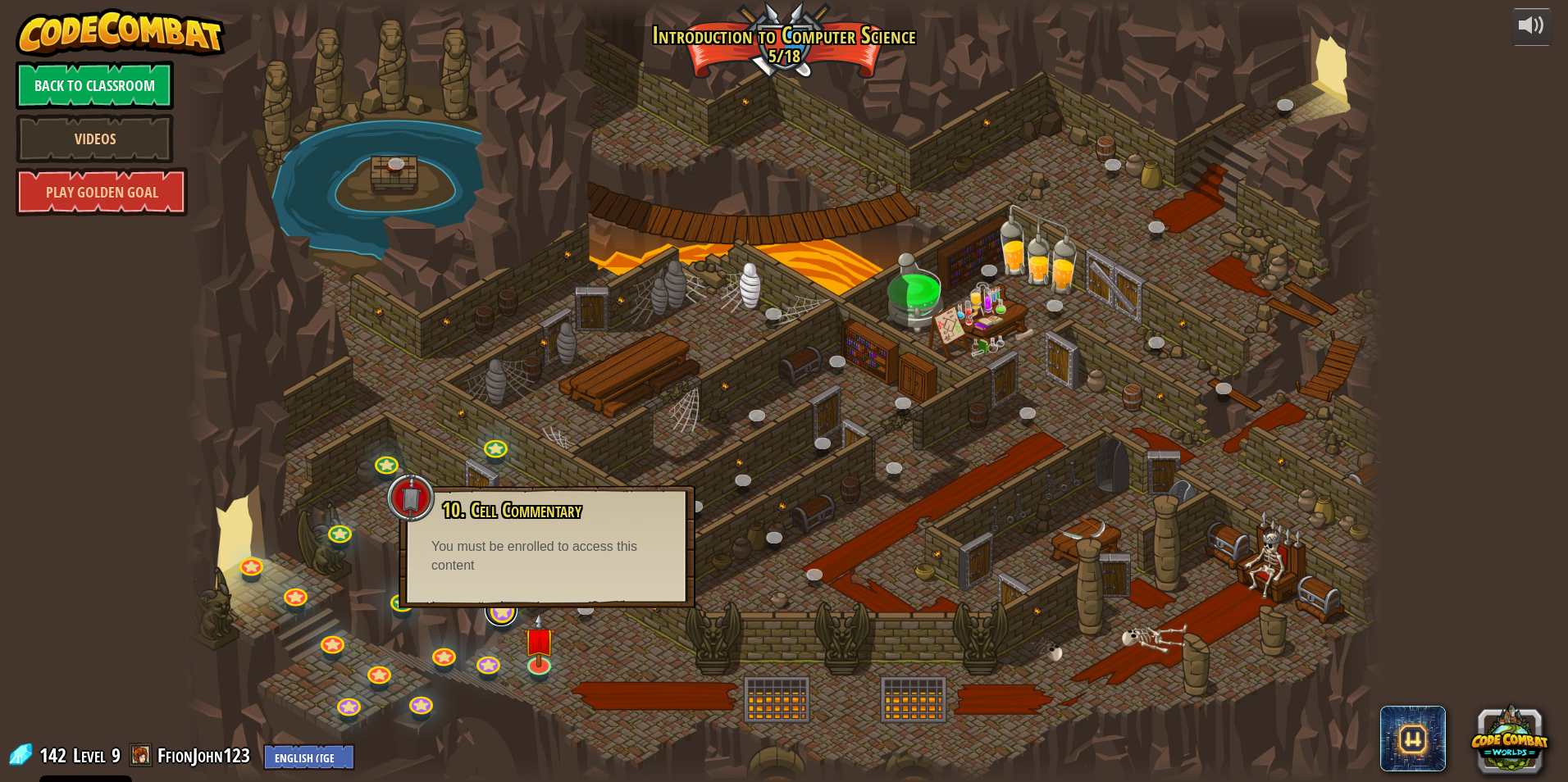
click at [501, 626] on link at bounding box center [501, 610] width 33 height 33
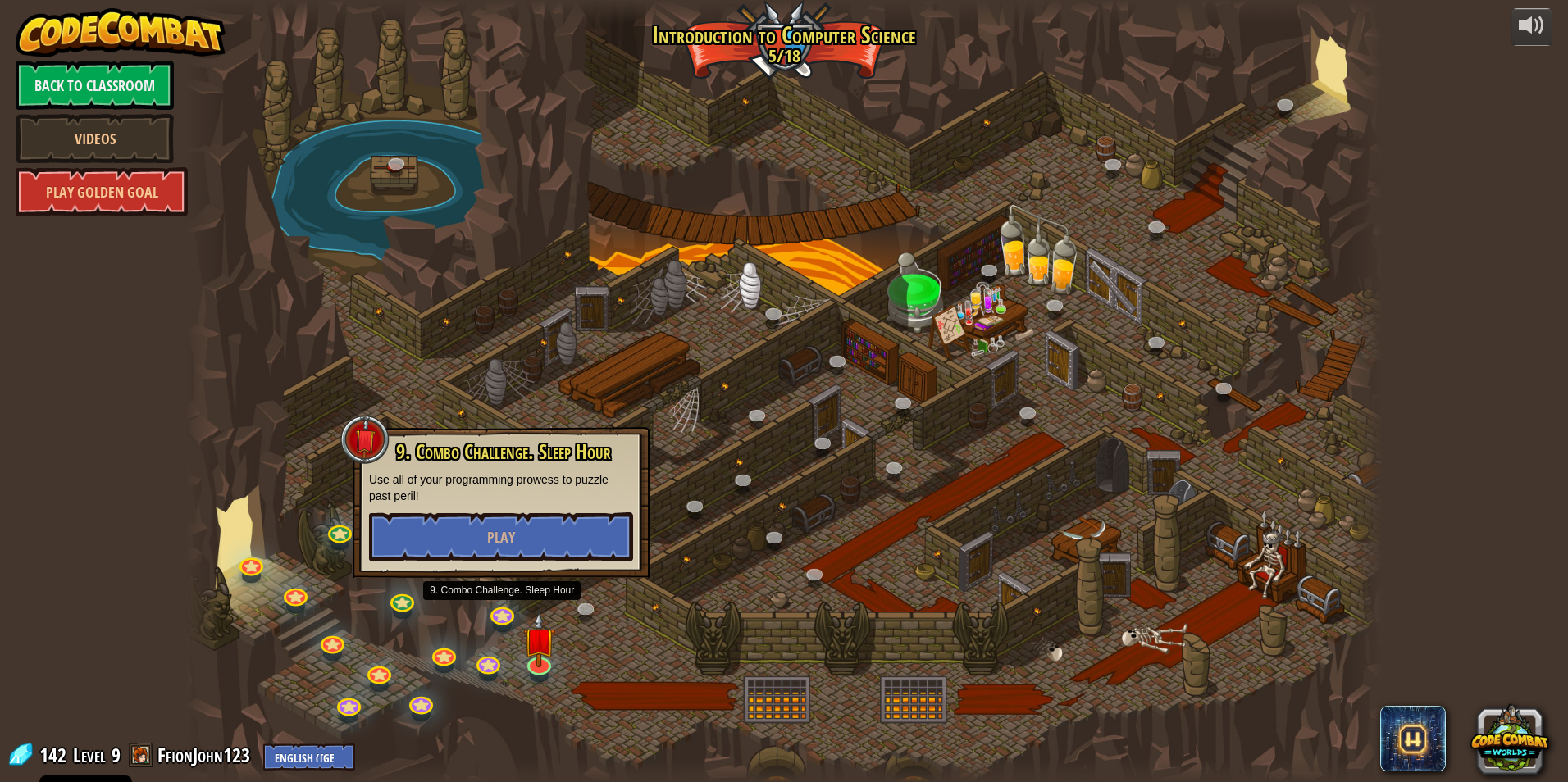
click at [577, 681] on div at bounding box center [783, 391] width 1197 height 782
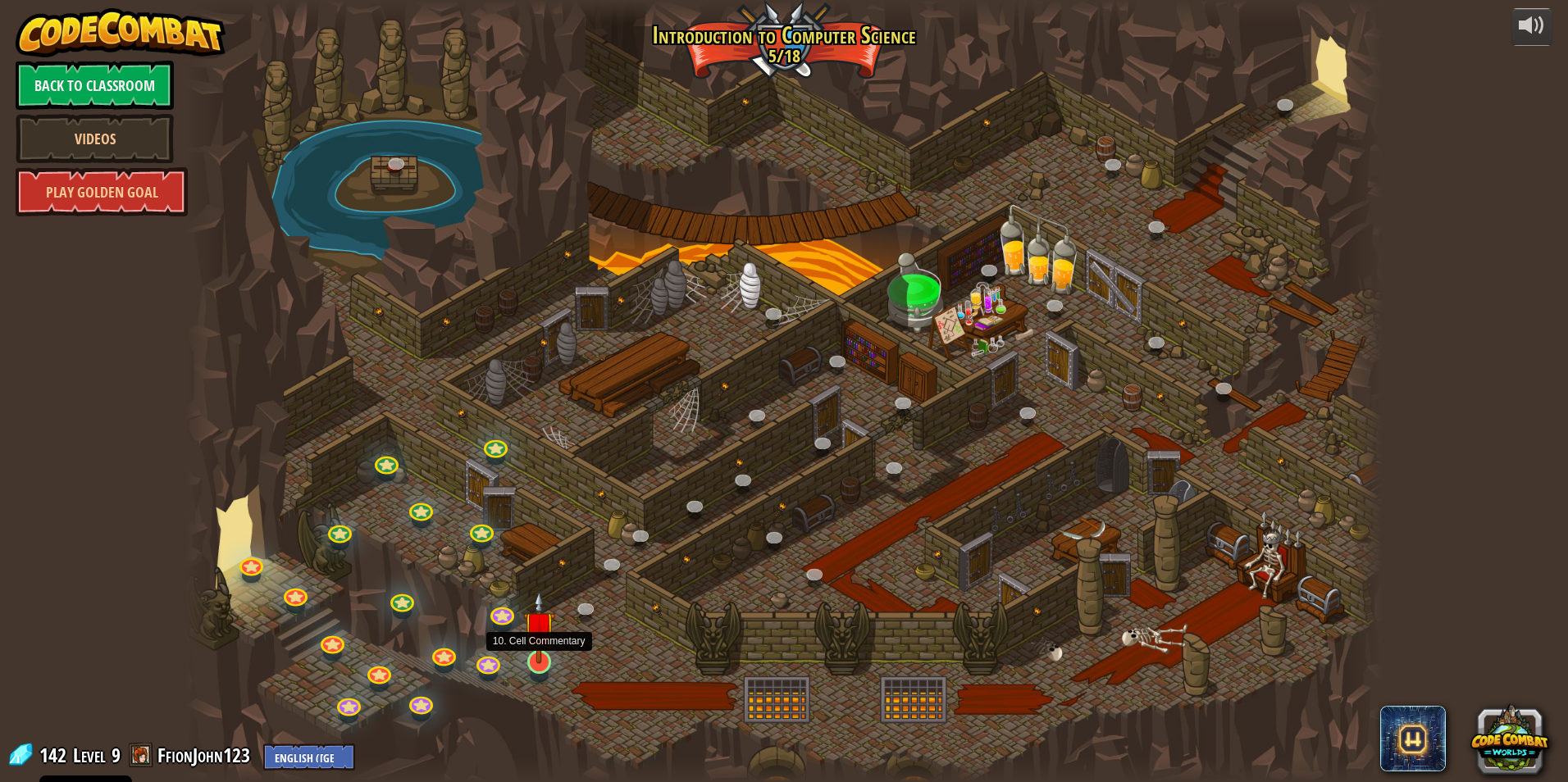
click at [531, 661] on img at bounding box center [539, 627] width 32 height 74
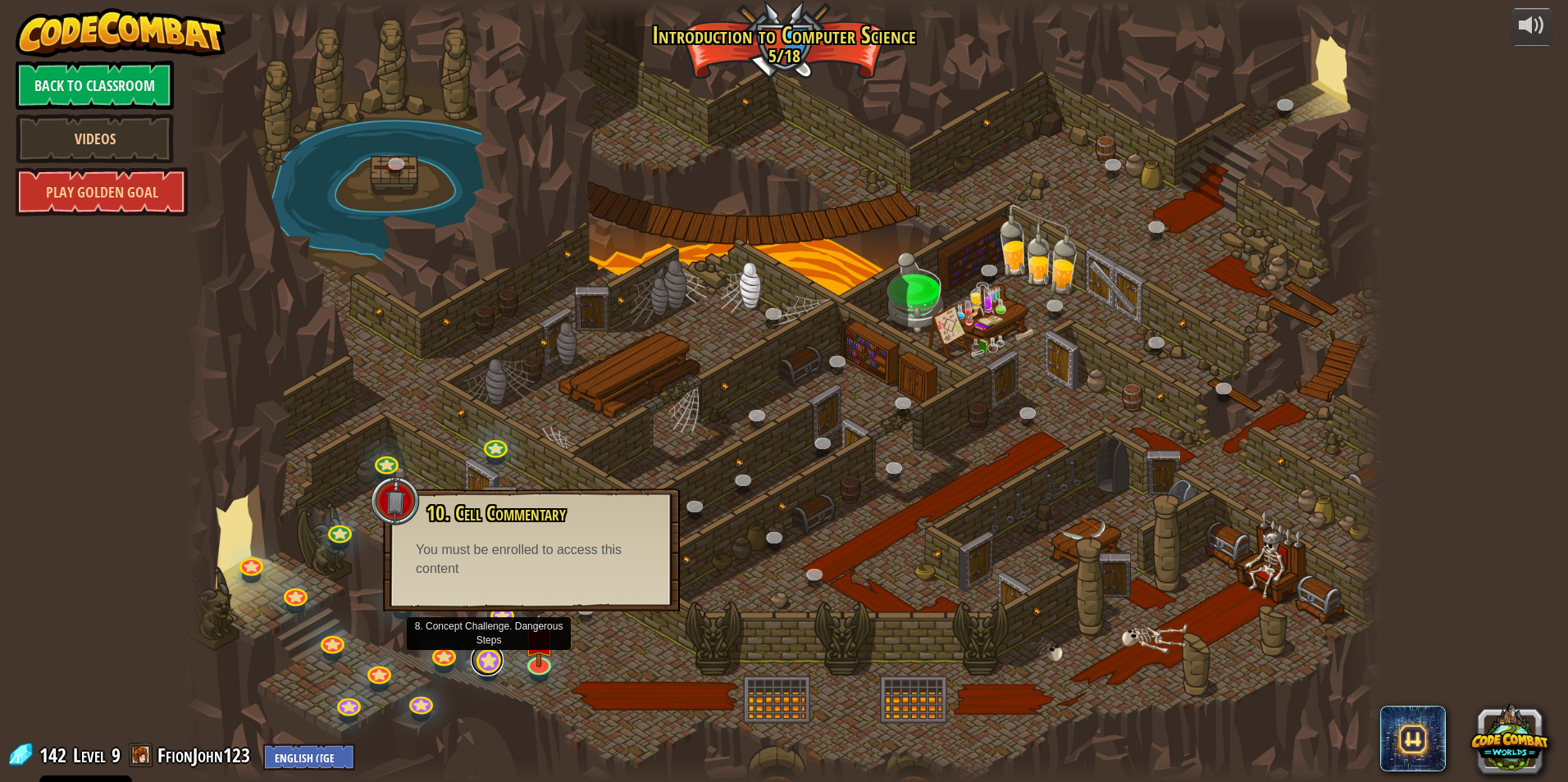
click at [492, 656] on link at bounding box center [487, 660] width 33 height 33
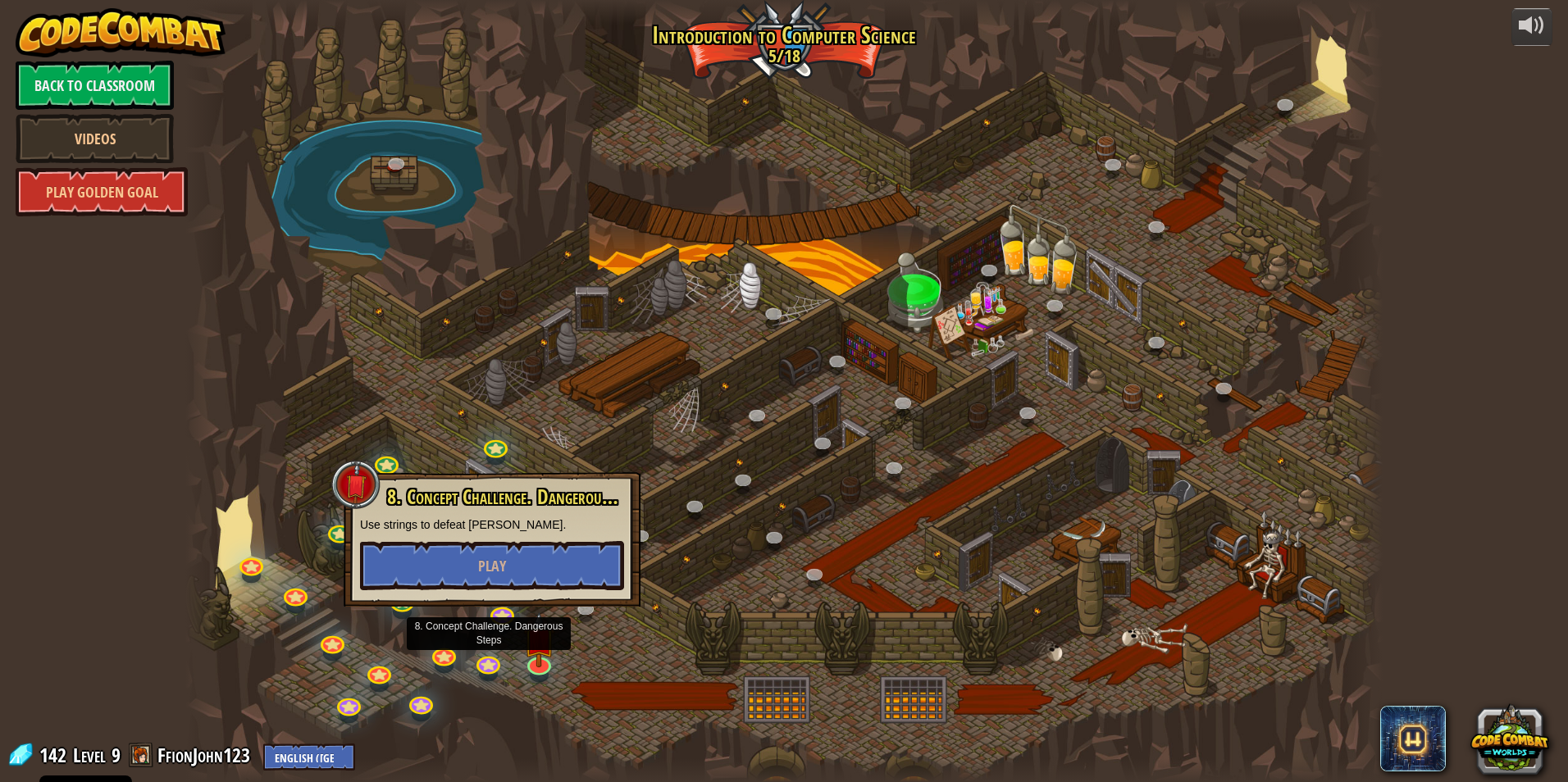
click at [535, 606] on div "8. Concept Challenge. Dangerous Steps Use strings to defeat ogres. Play" at bounding box center [492, 539] width 297 height 134
click at [505, 444] on link at bounding box center [494, 442] width 33 height 33
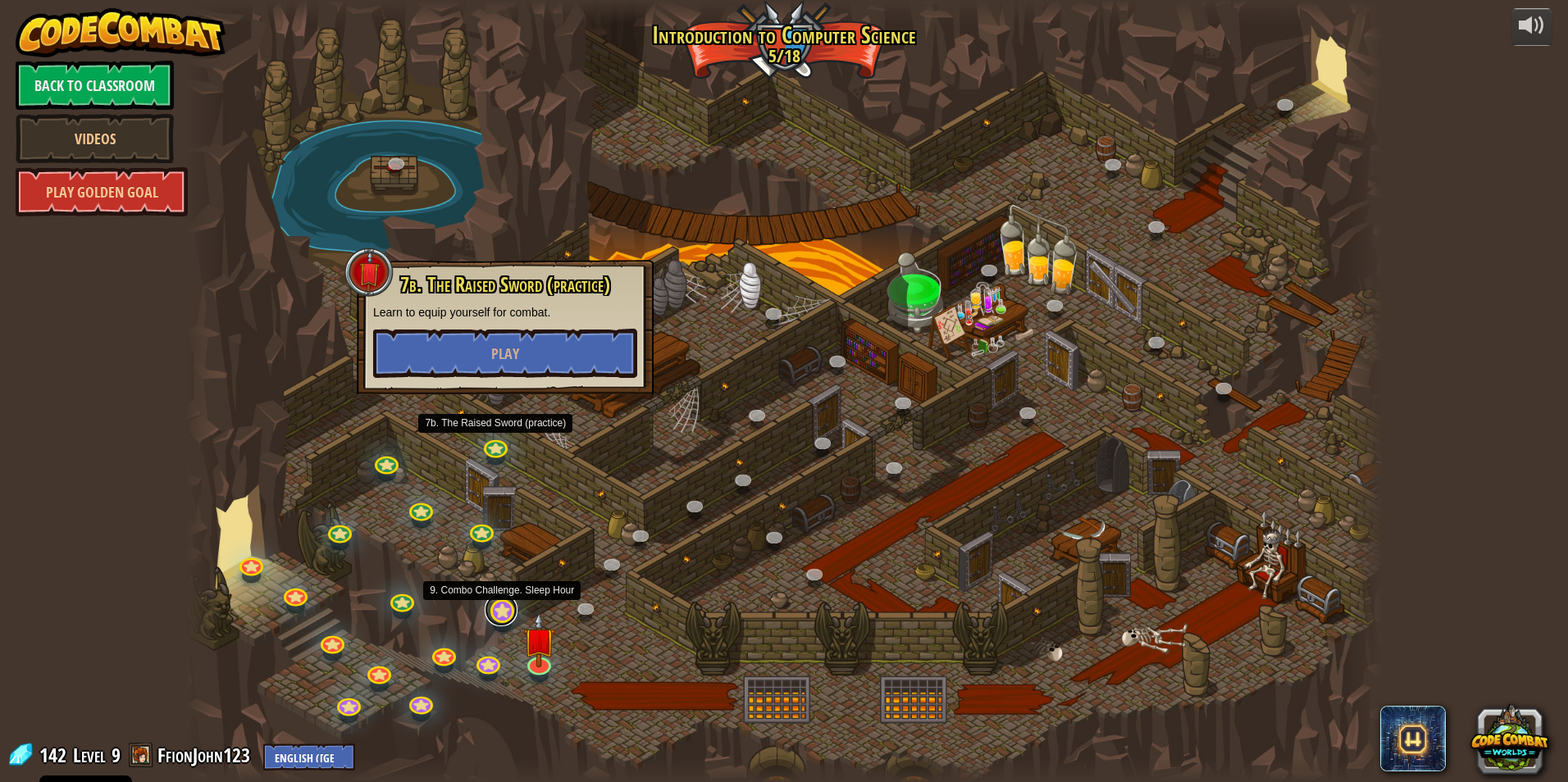
click at [509, 619] on link at bounding box center [501, 610] width 33 height 33
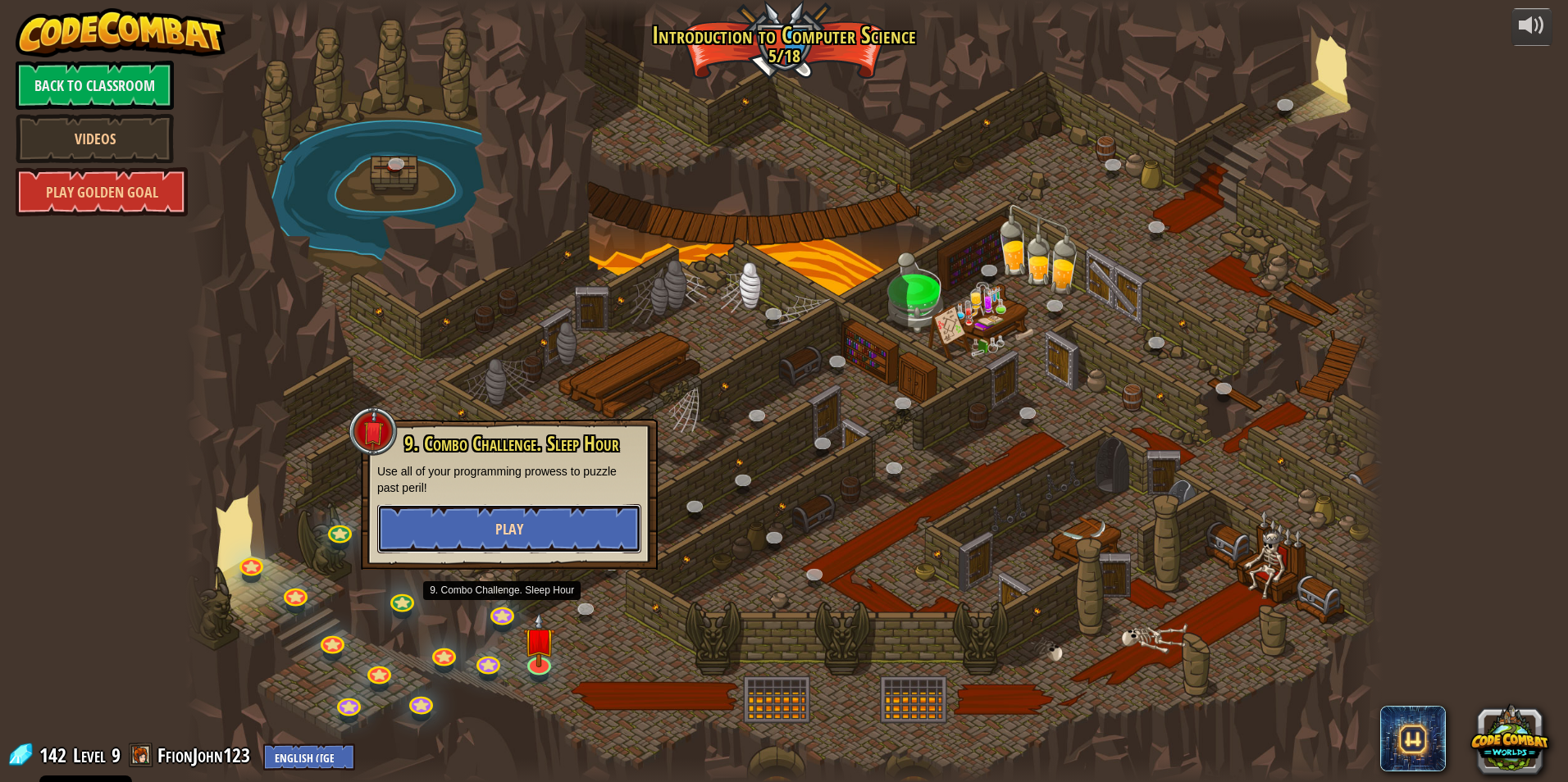
click at [501, 526] on span "Play" at bounding box center [509, 529] width 28 height 20
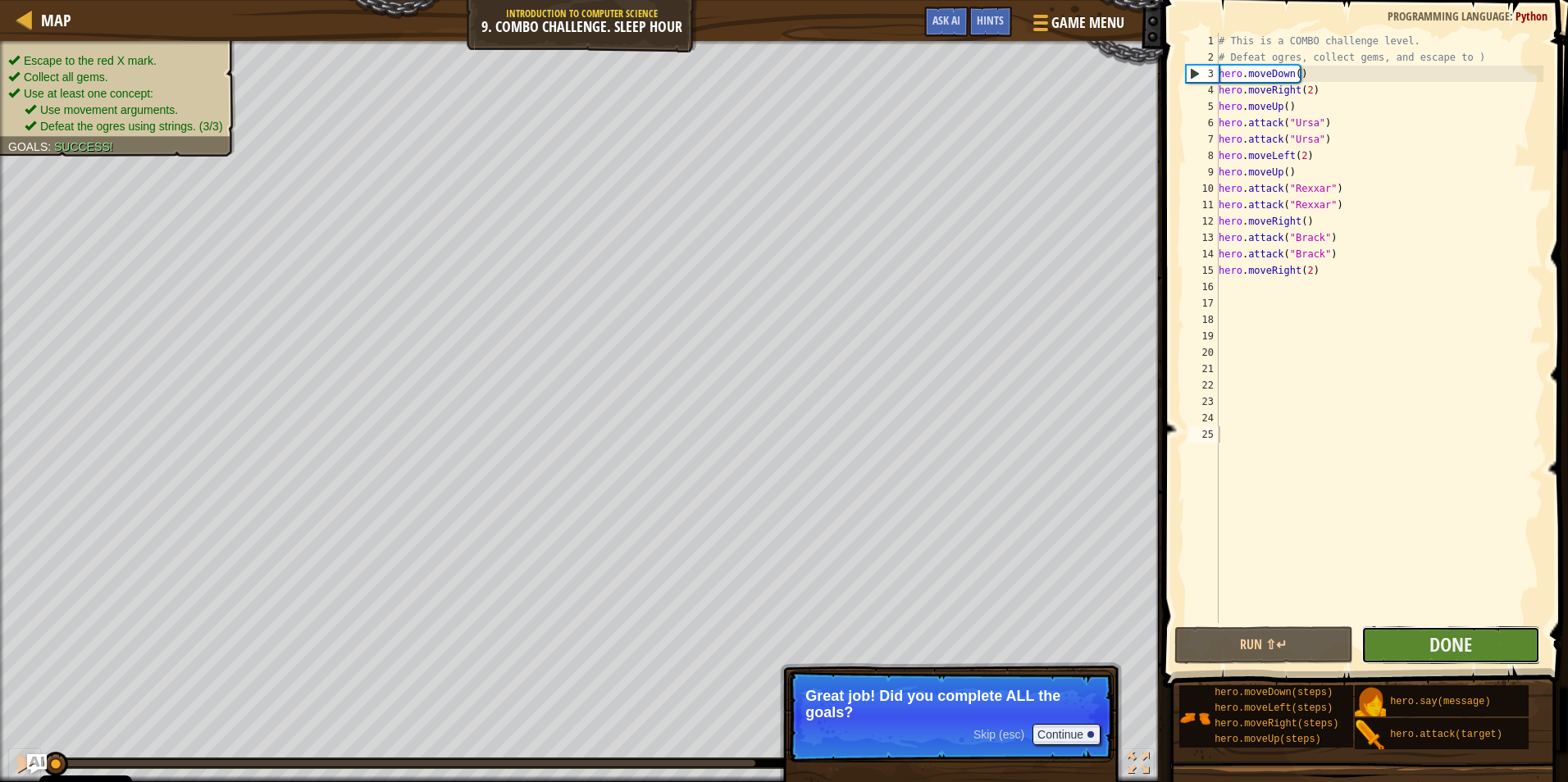
click at [1422, 654] on button "Done" at bounding box center [1450, 645] width 179 height 38
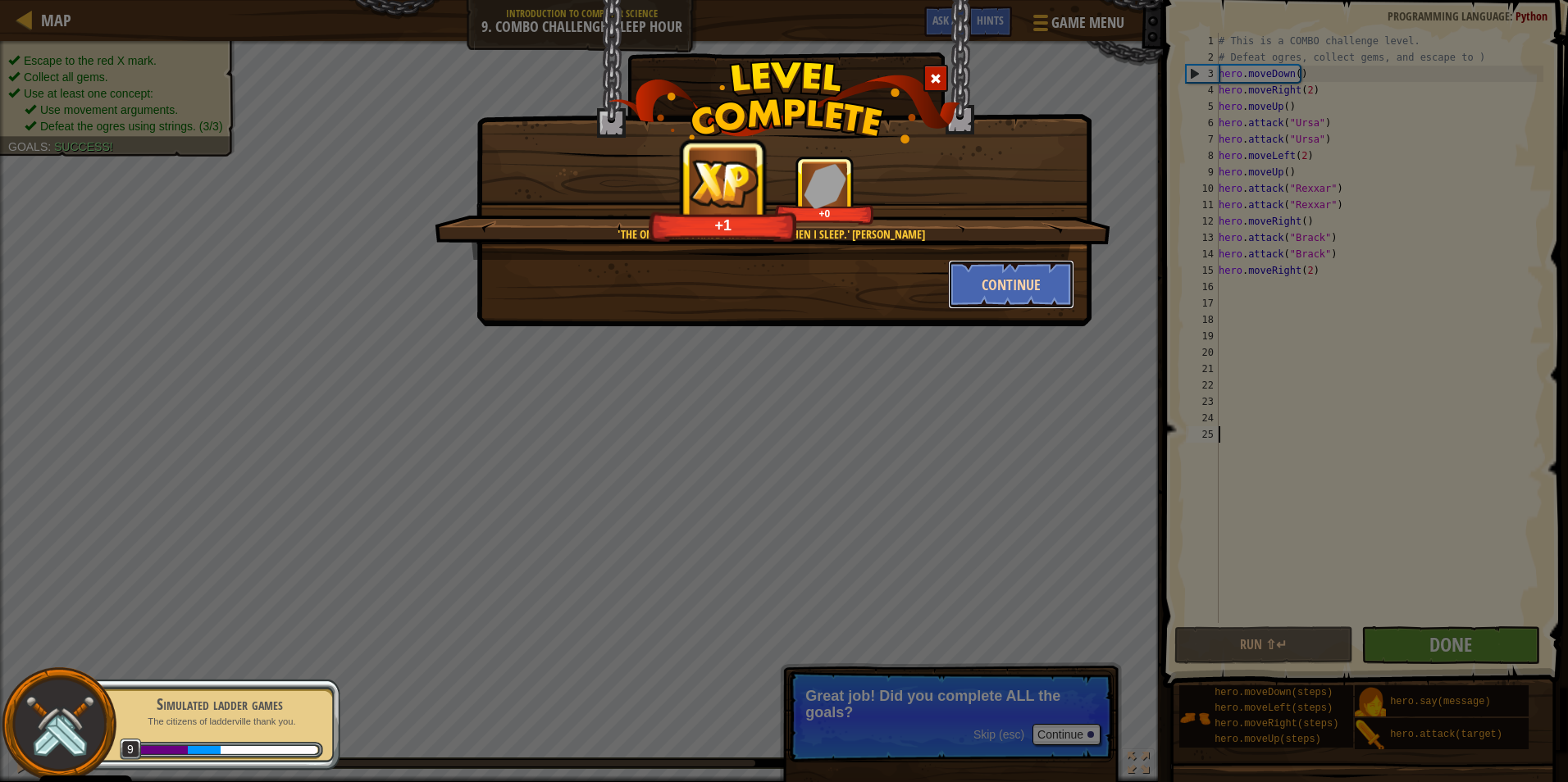
click at [1058, 280] on button "Continue" at bounding box center [1011, 284] width 127 height 49
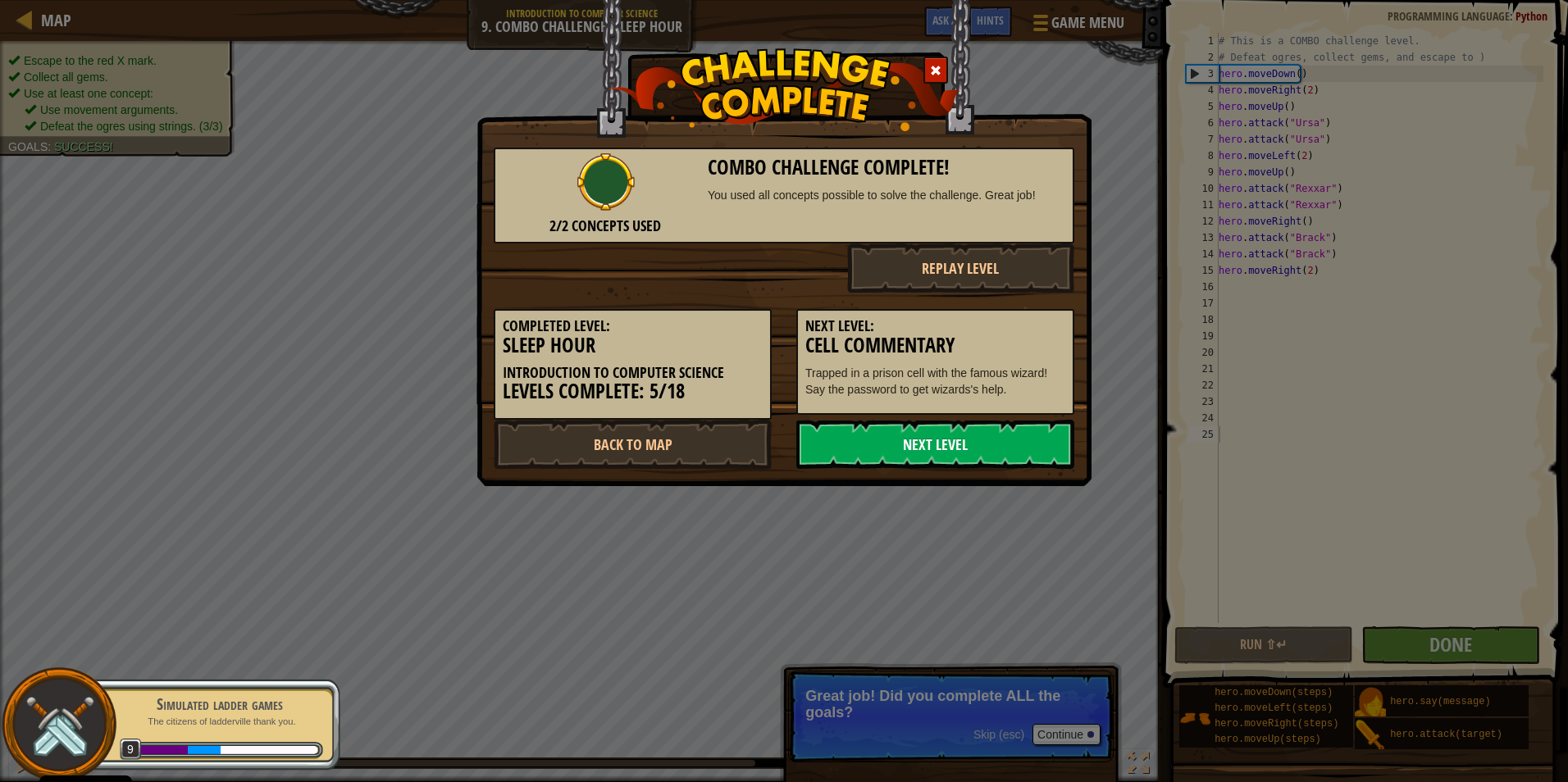
click at [959, 437] on link "Next Level" at bounding box center [935, 444] width 278 height 49
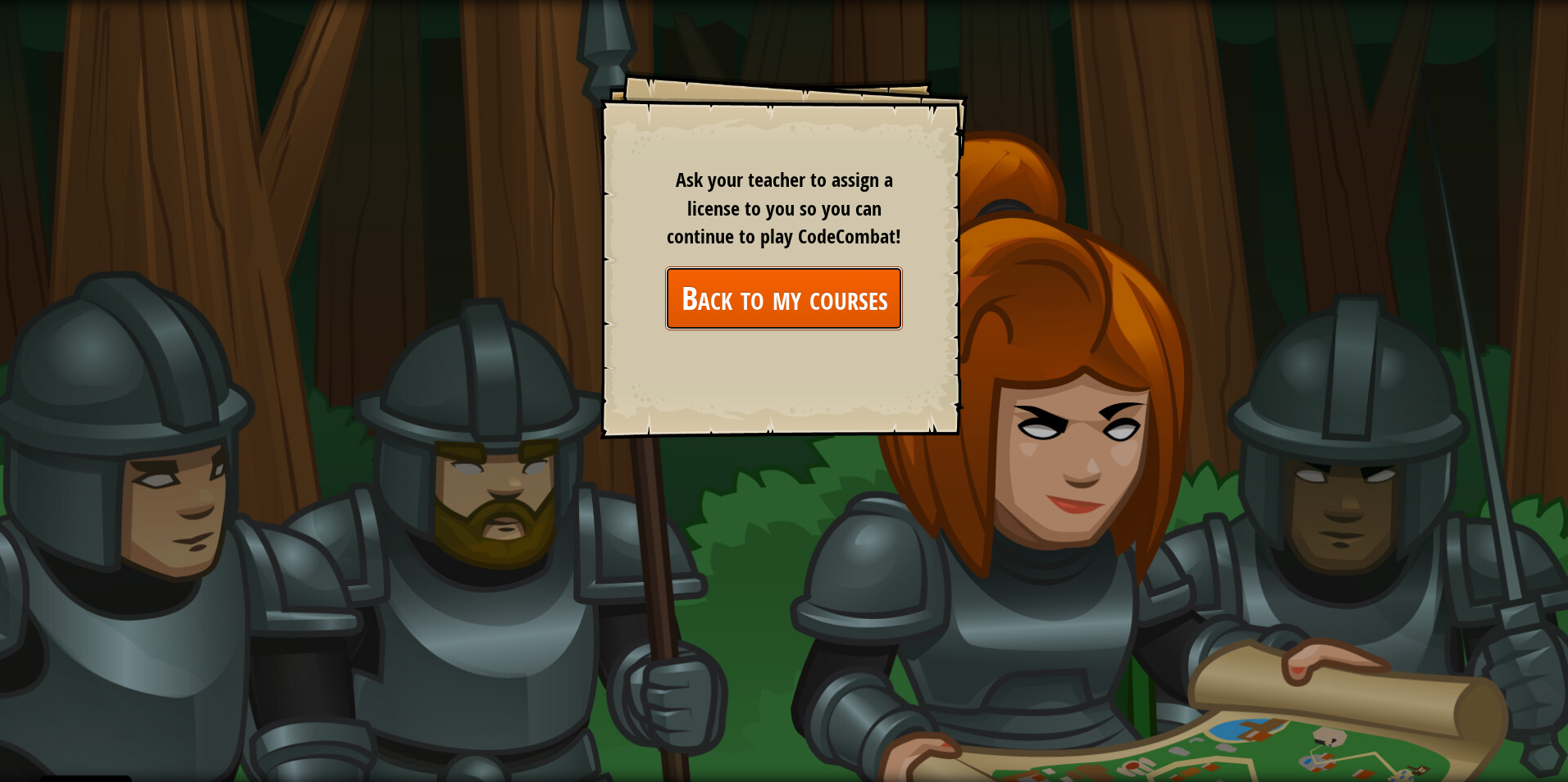
click at [776, 309] on link "Back to my courses" at bounding box center [784, 297] width 238 height 63
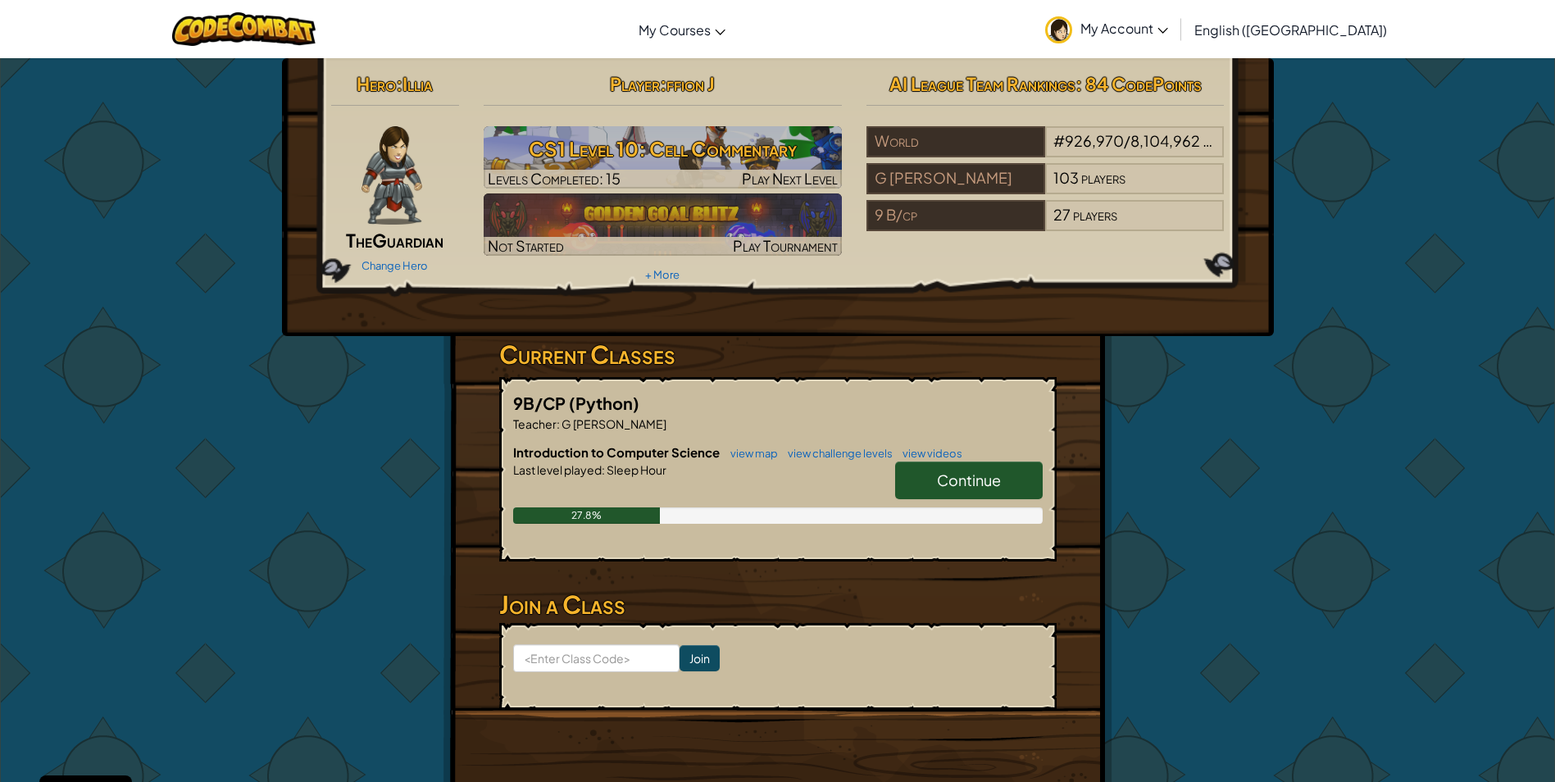
click at [998, 483] on span "Continue" at bounding box center [969, 480] width 64 height 19
select select "en-[GEOGRAPHIC_DATA]"
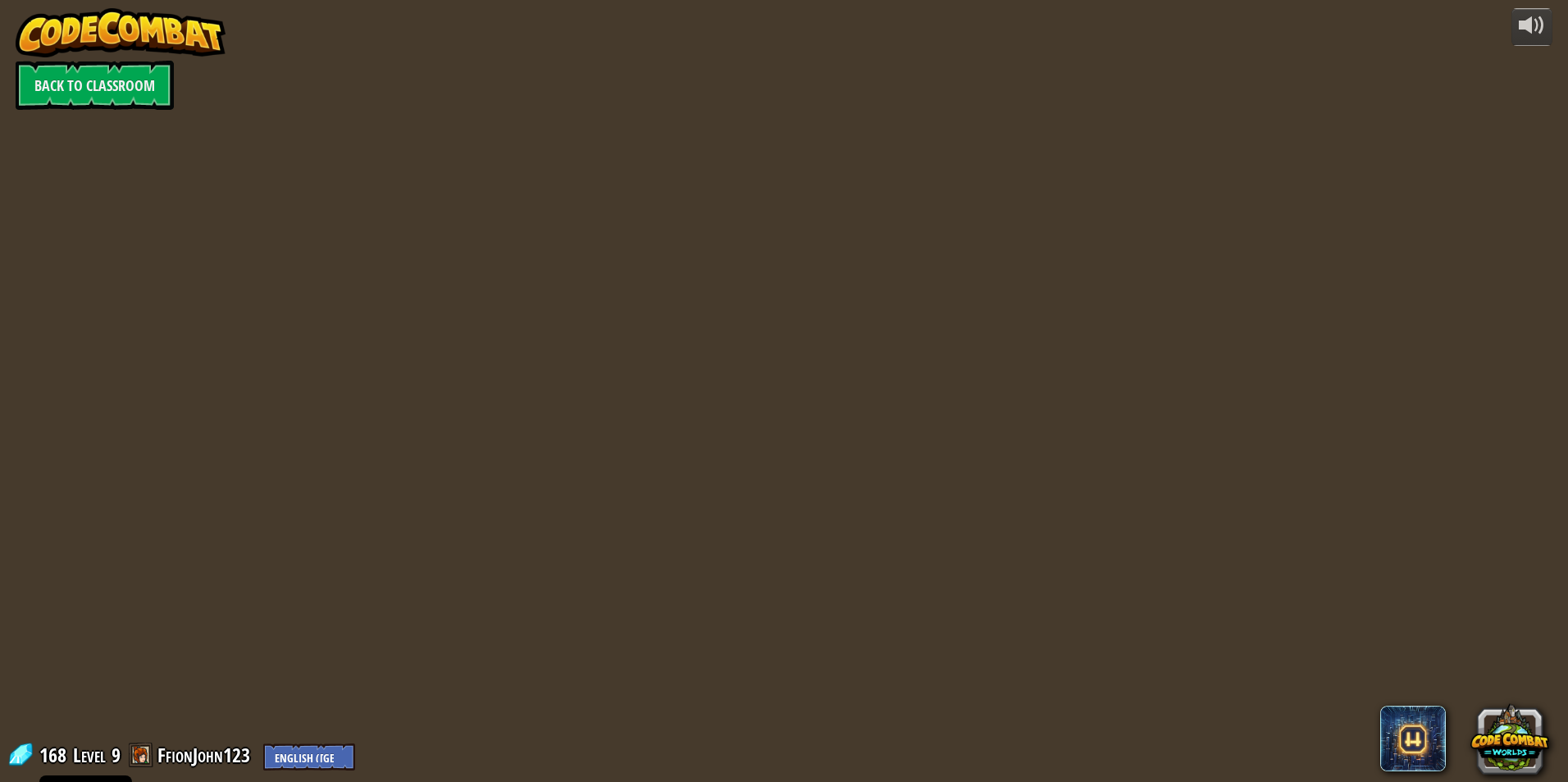
select select "en-[GEOGRAPHIC_DATA]"
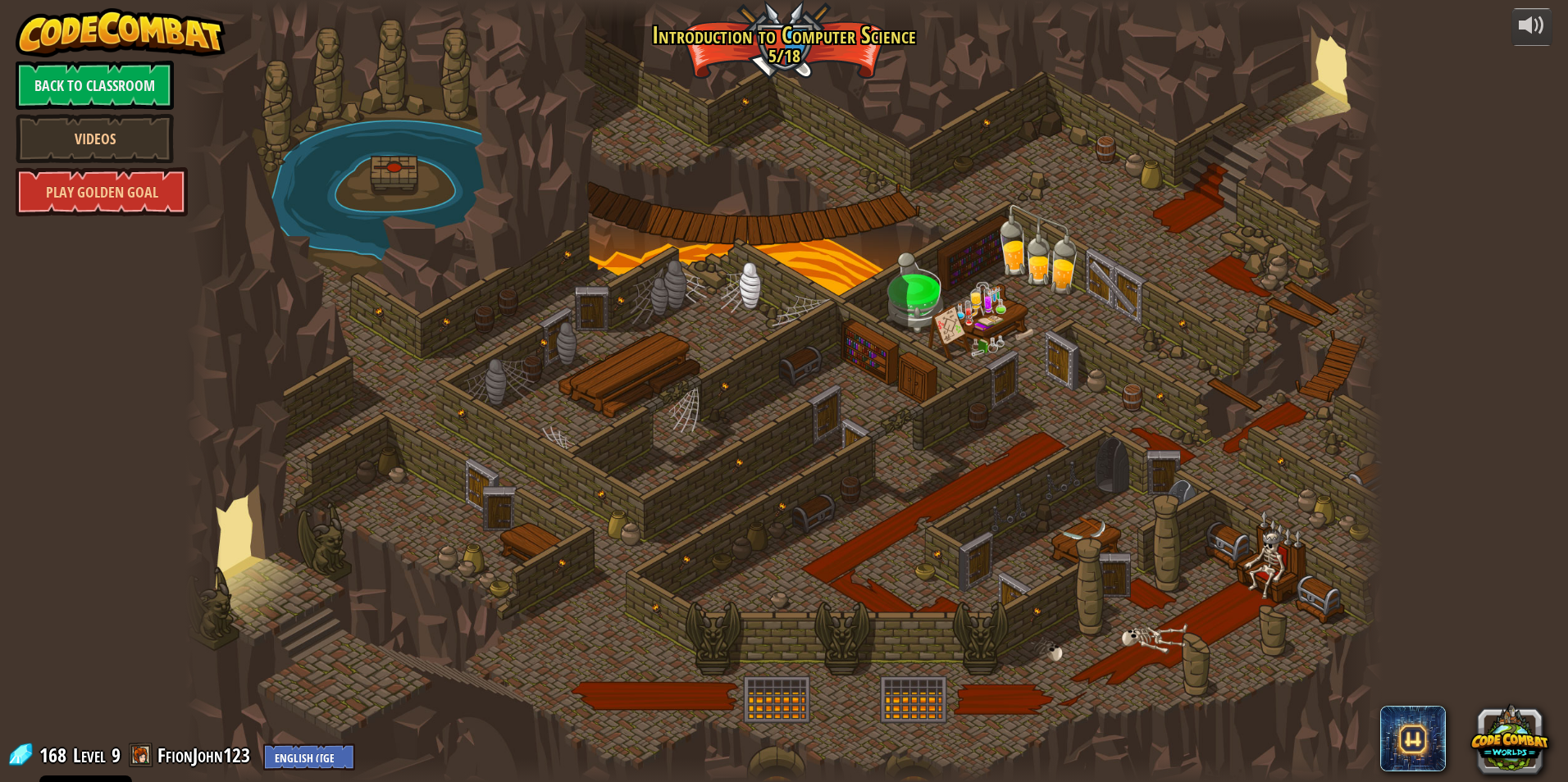
select select "en-[GEOGRAPHIC_DATA]"
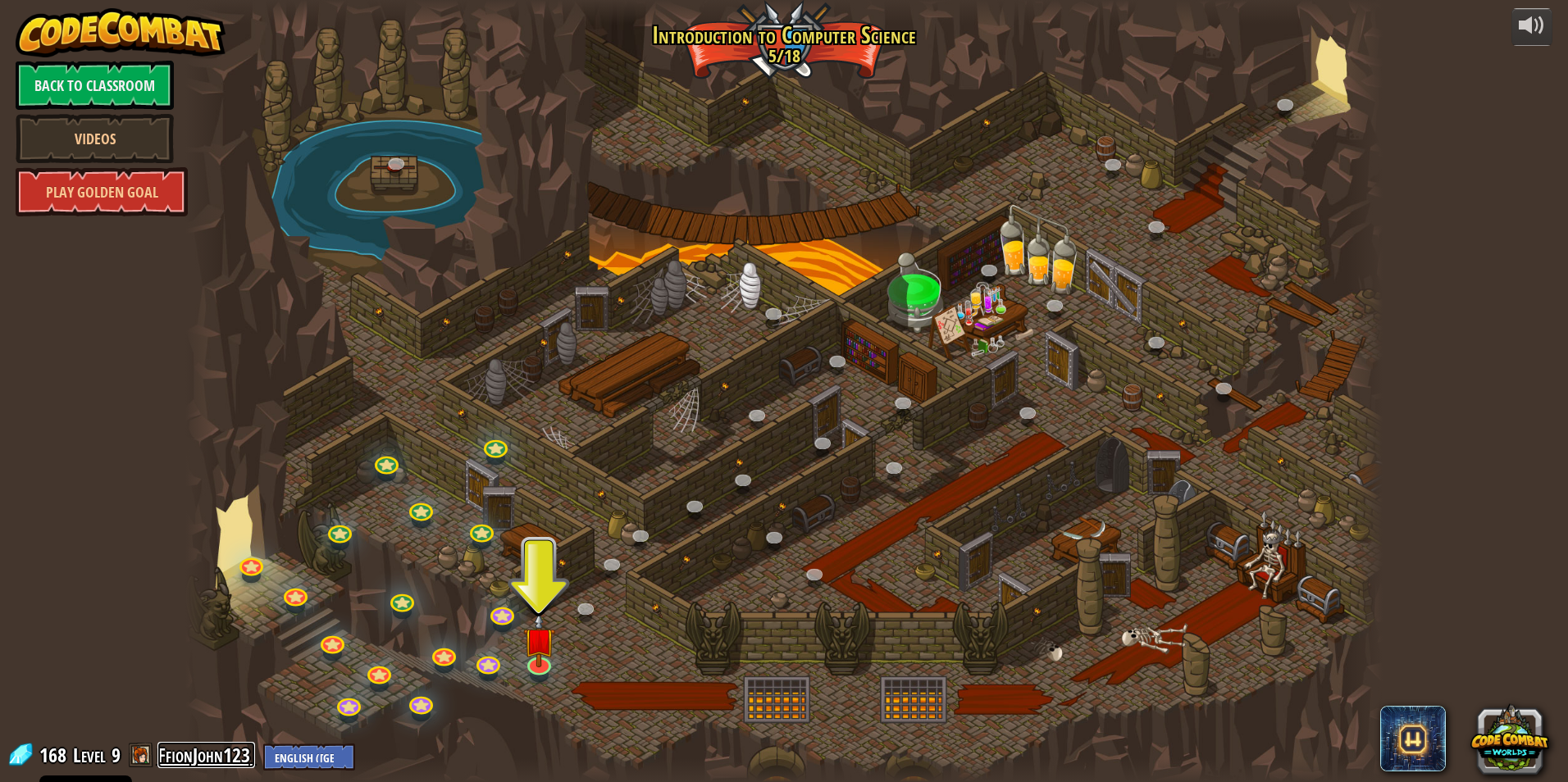
click at [185, 753] on link "FfionJohn123" at bounding box center [206, 755] width 98 height 26
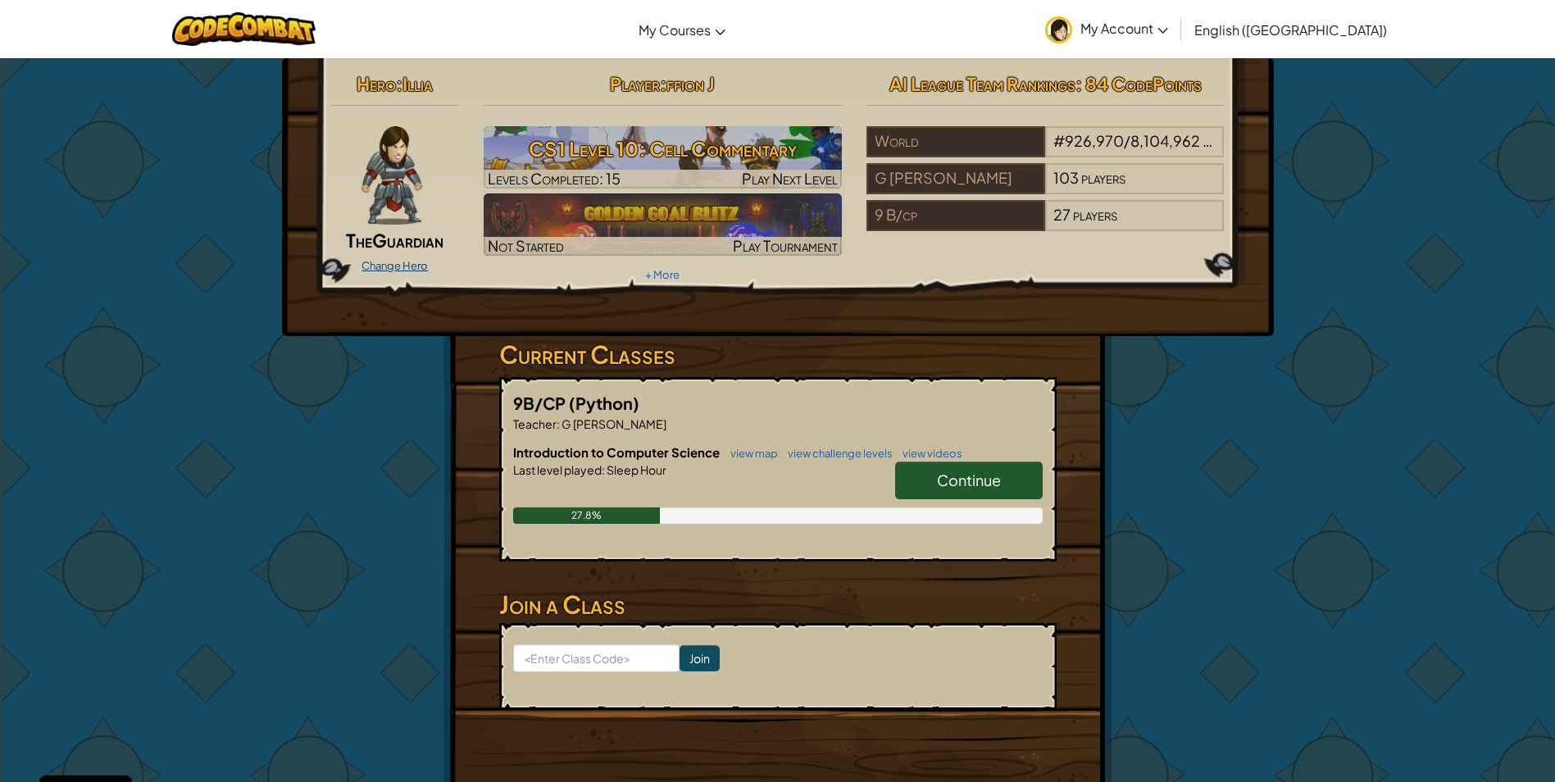
click at [406, 259] on link "Change Hero" at bounding box center [395, 265] width 66 height 13
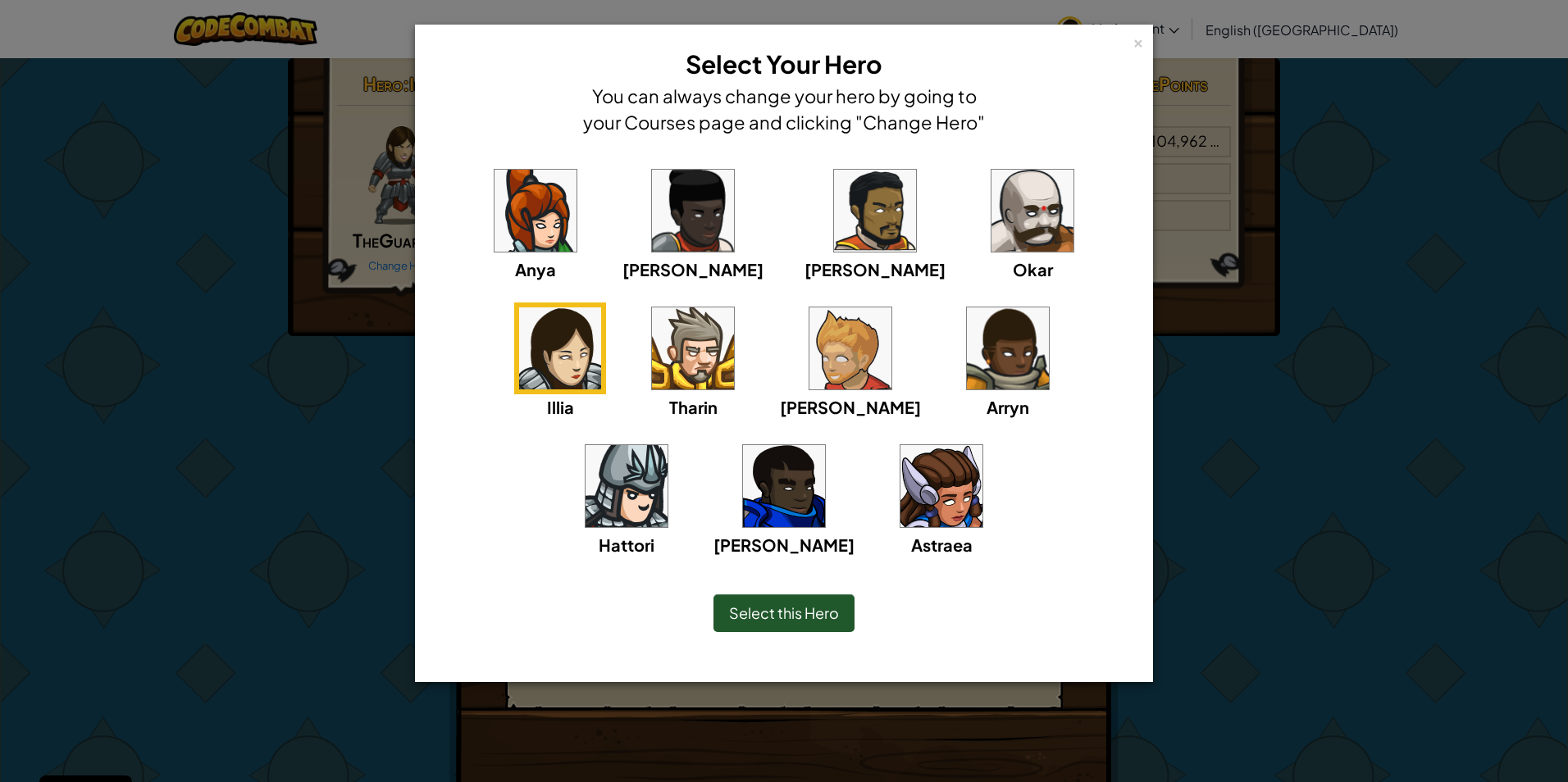
click at [1347, 466] on div "× Select Your Hero You can always change your hero by going to your Courses pag…" at bounding box center [784, 391] width 1568 height 782
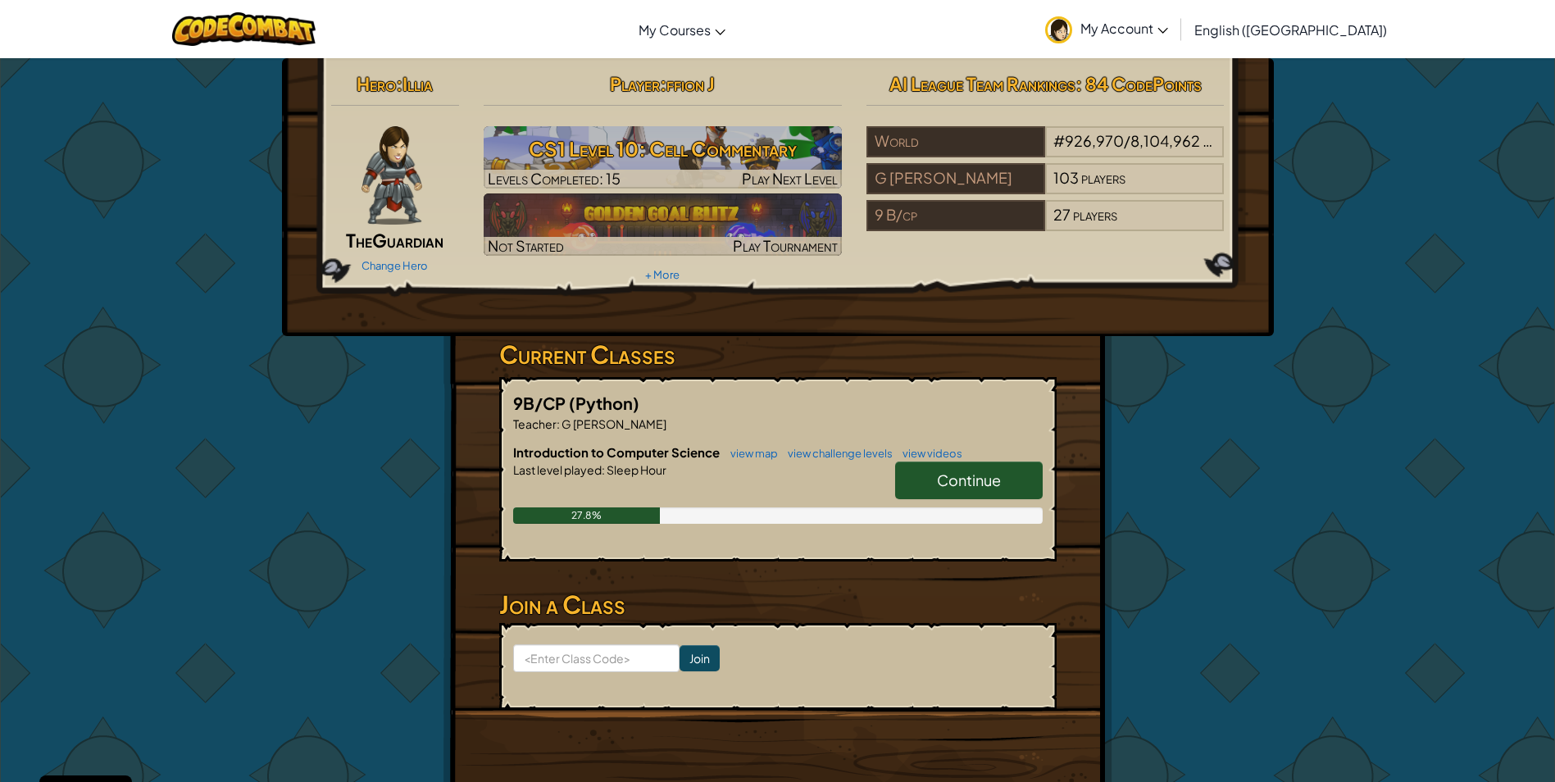
click at [1009, 489] on link "Continue" at bounding box center [969, 481] width 148 height 38
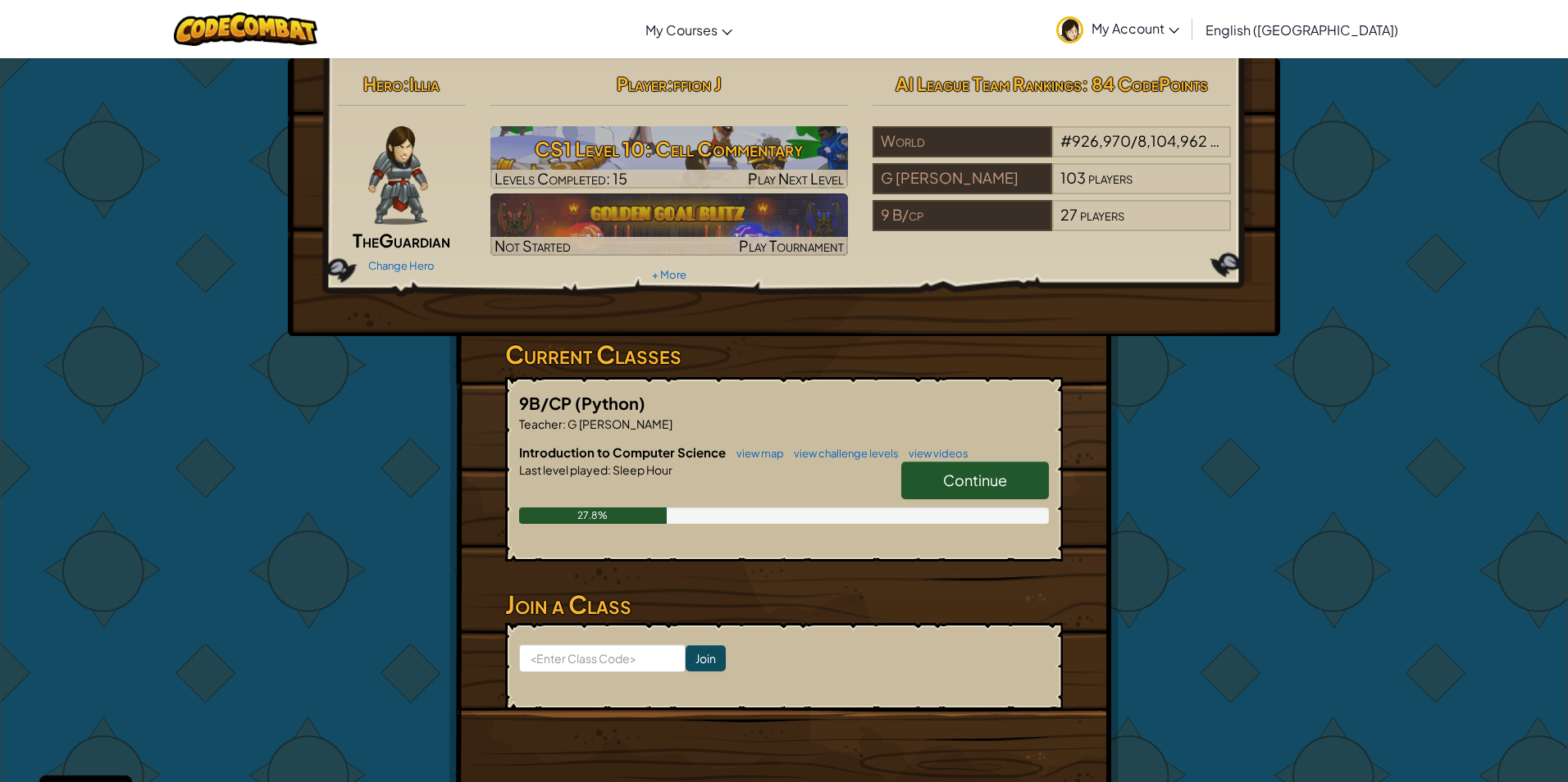
select select "en-[GEOGRAPHIC_DATA]"
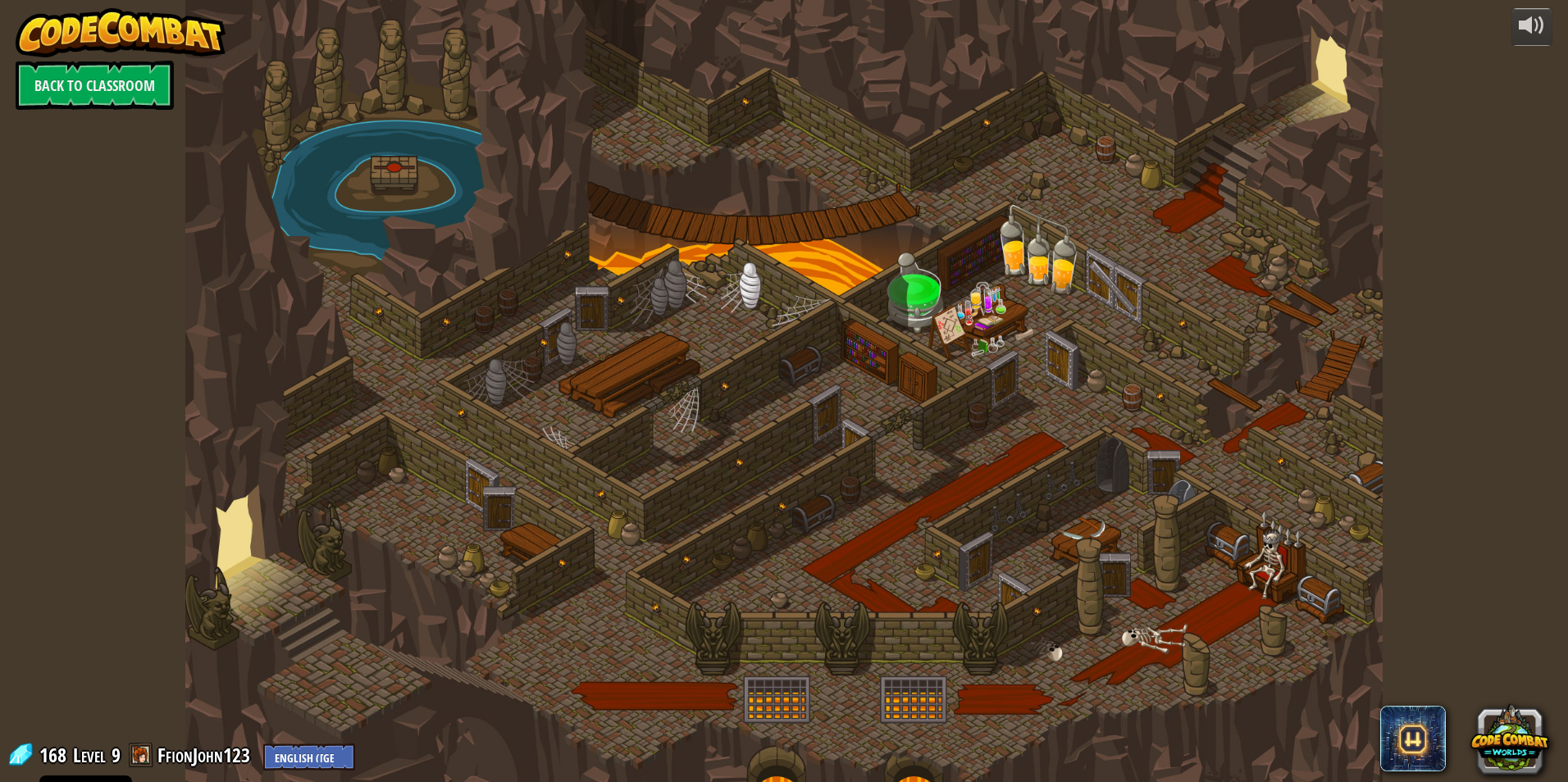
select select "en-[GEOGRAPHIC_DATA]"
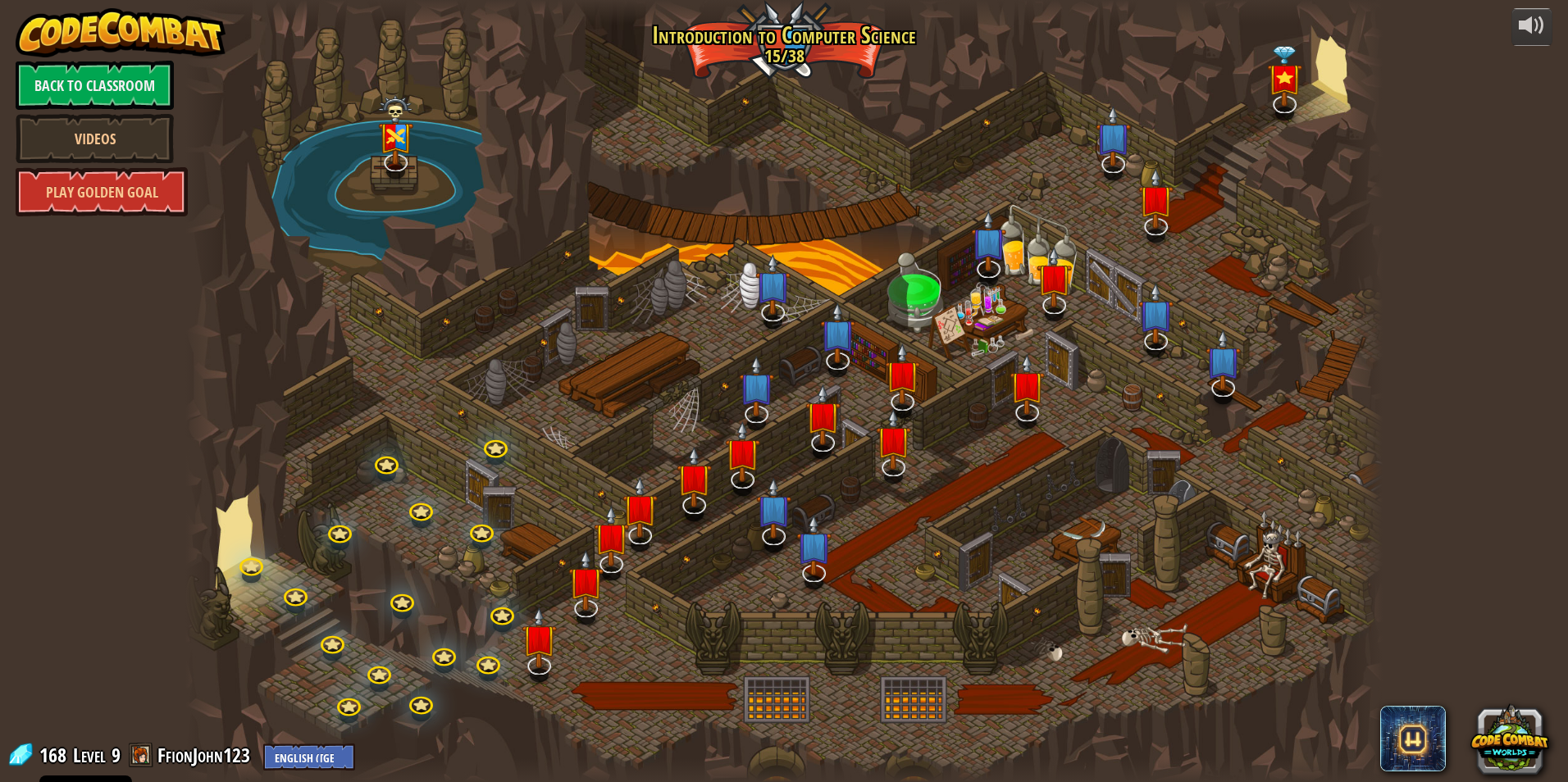
select select "en-[GEOGRAPHIC_DATA]"
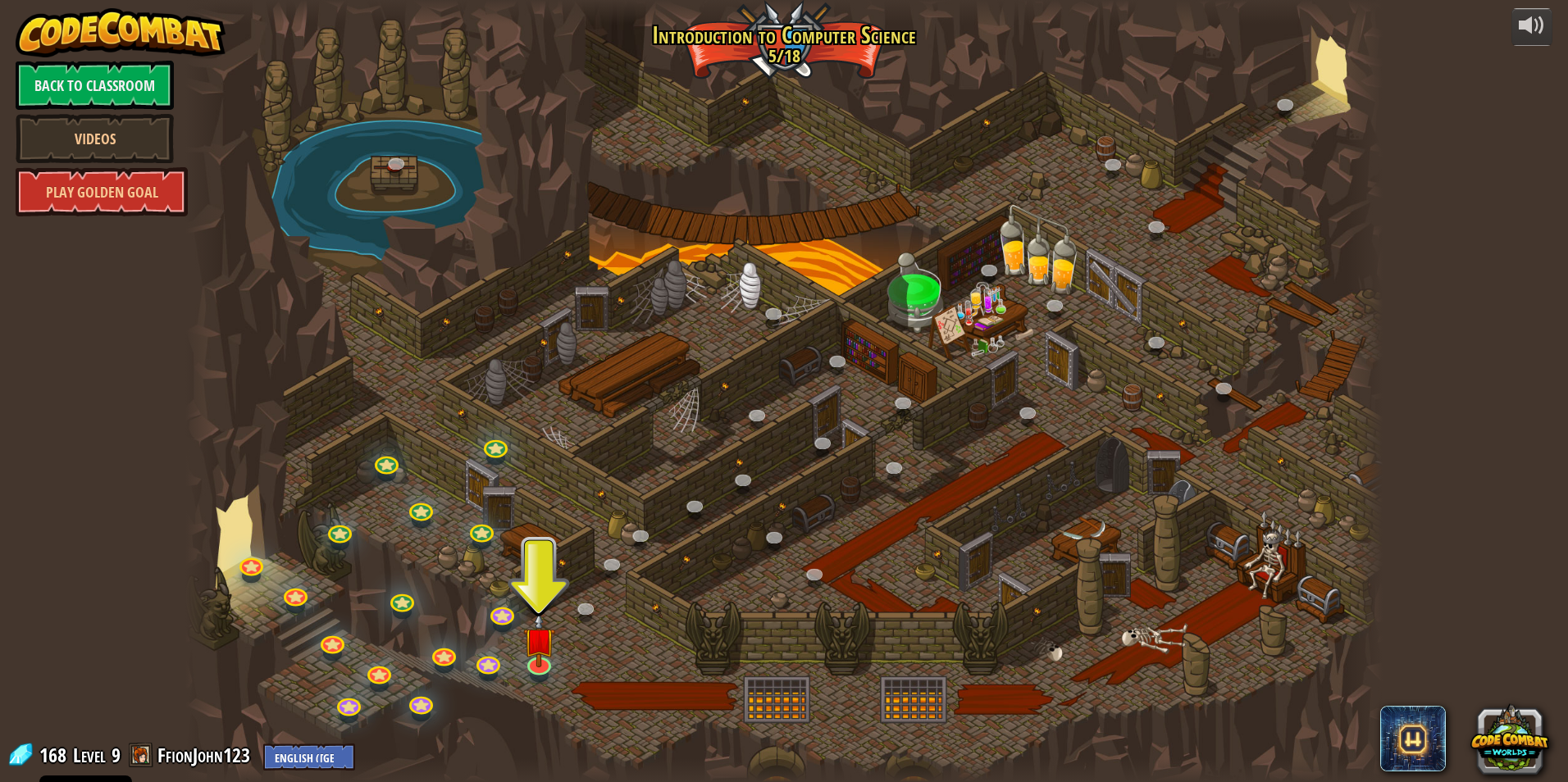
click at [56, 761] on span "168" at bounding box center [55, 755] width 32 height 26
click at [135, 749] on span at bounding box center [141, 755] width 25 height 25
click at [139, 753] on span at bounding box center [141, 755] width 25 height 25
click at [140, 753] on span at bounding box center [141, 755] width 25 height 25
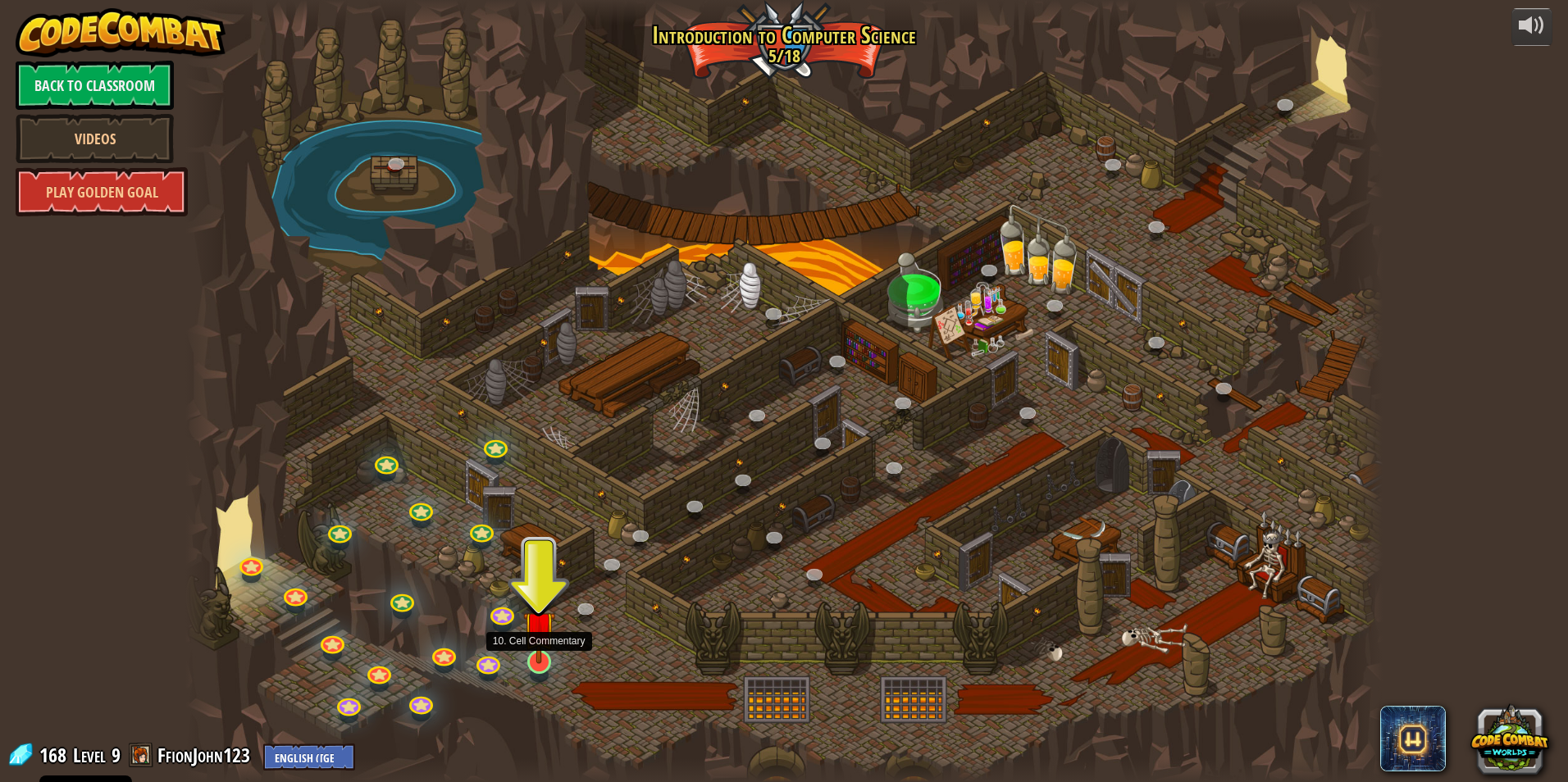
click at [536, 654] on img at bounding box center [539, 627] width 32 height 74
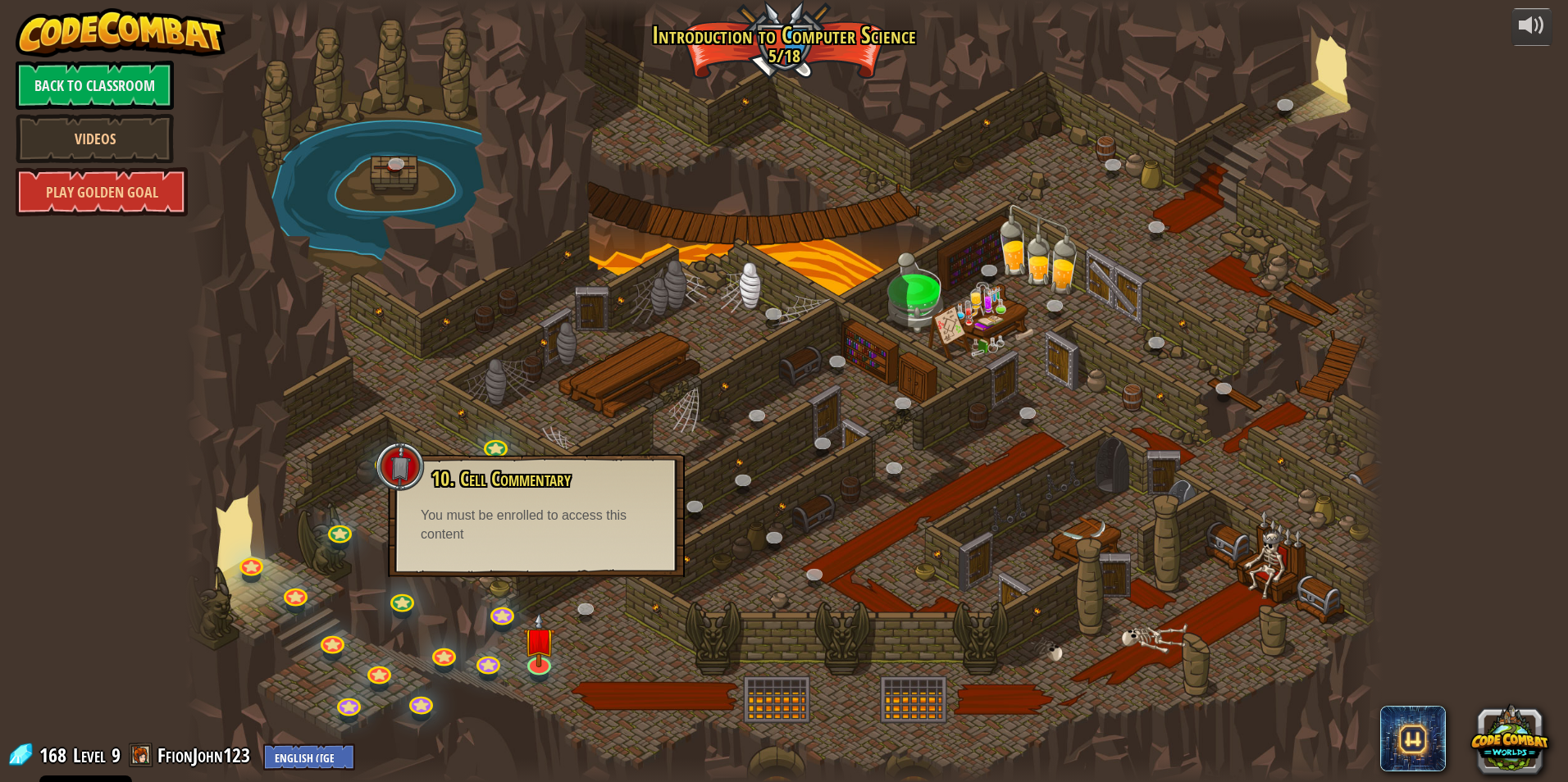
drag, startPoint x: 799, startPoint y: 83, endPoint x: 793, endPoint y: 34, distance: 48.7
click at [798, 76] on div at bounding box center [783, 391] width 1197 height 782
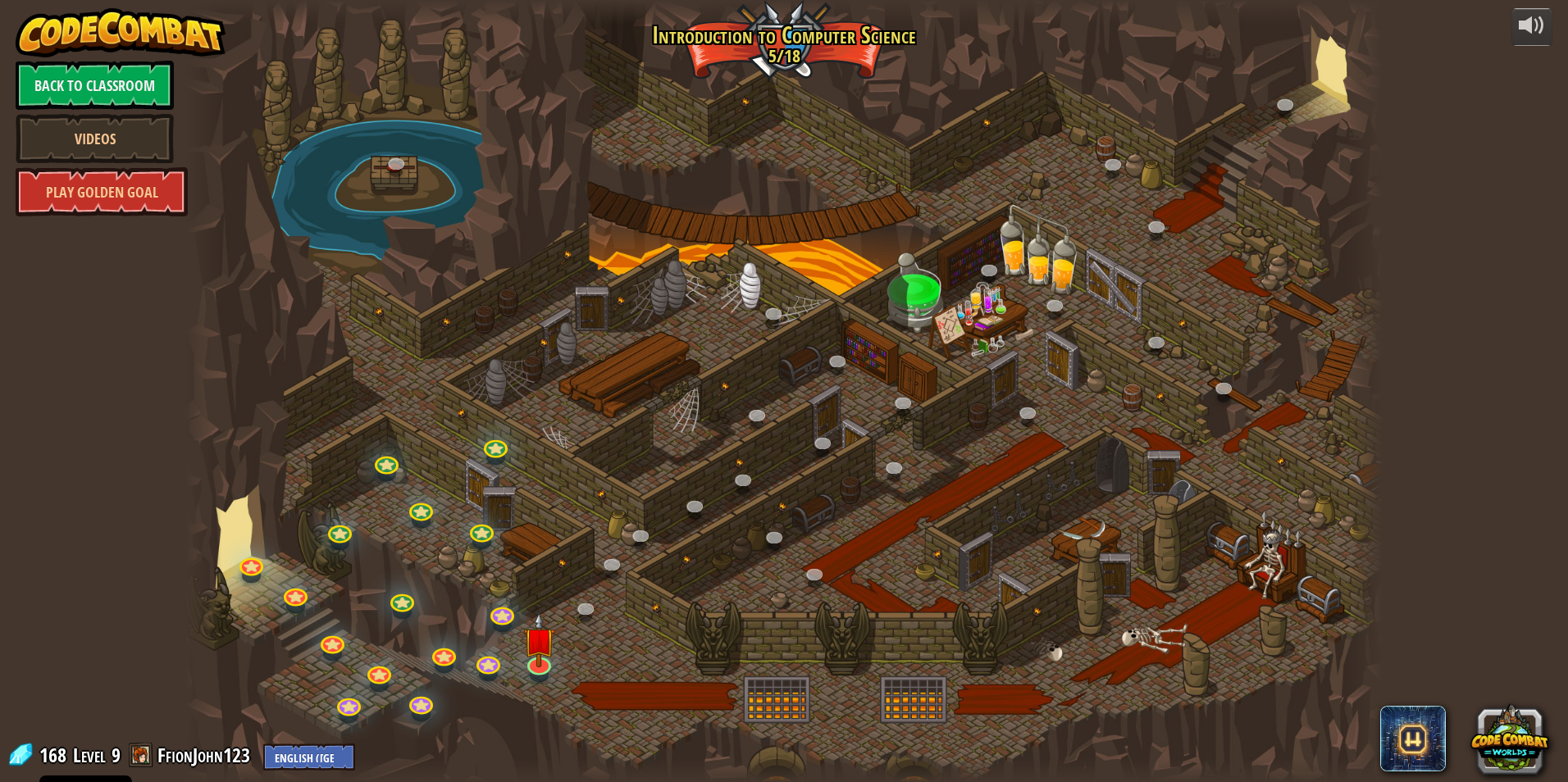
click at [806, 48] on div at bounding box center [783, 391] width 1197 height 782
click at [429, 511] on link at bounding box center [419, 506] width 33 height 33
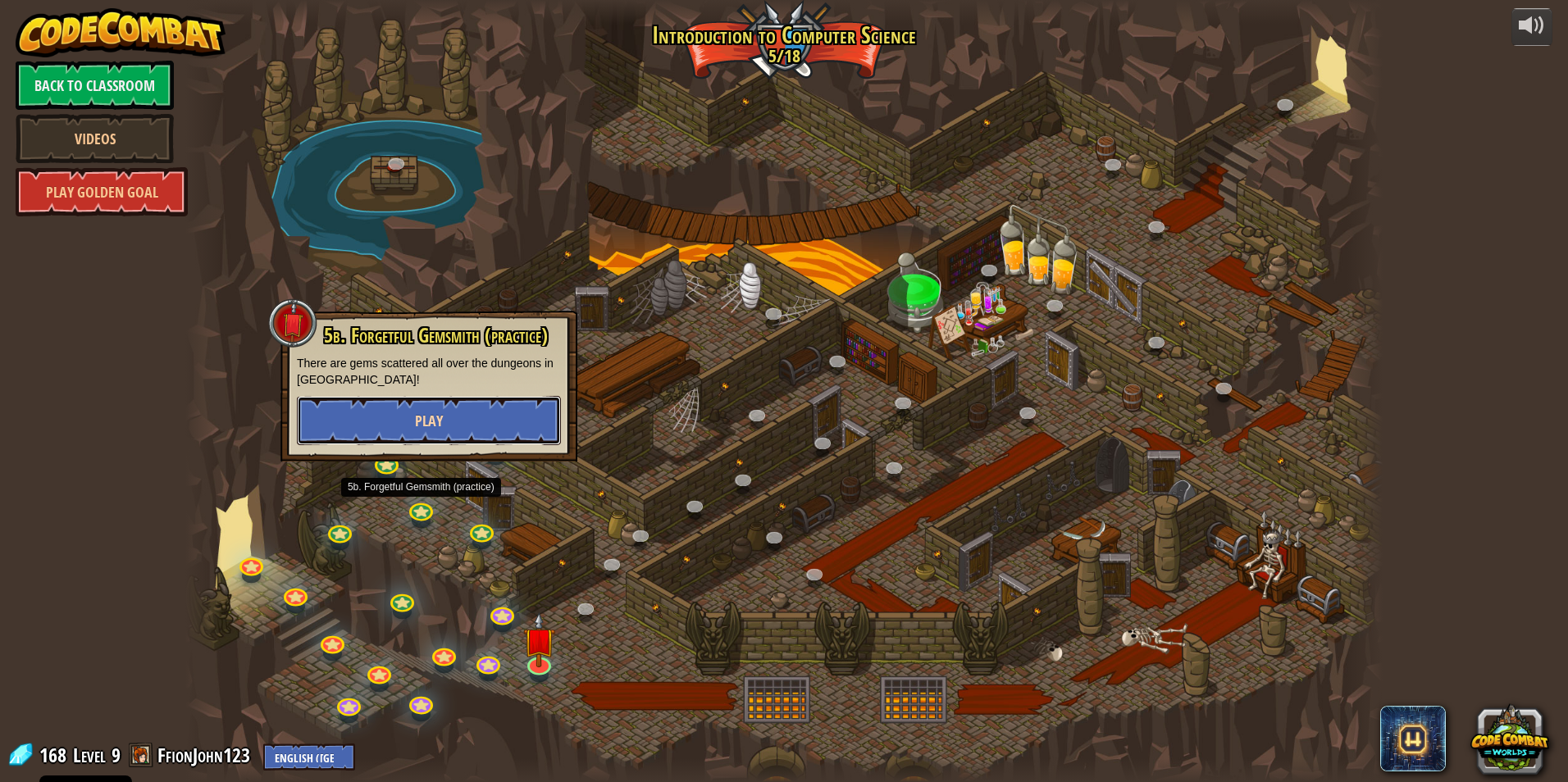
click at [462, 415] on button "Play" at bounding box center [429, 420] width 264 height 49
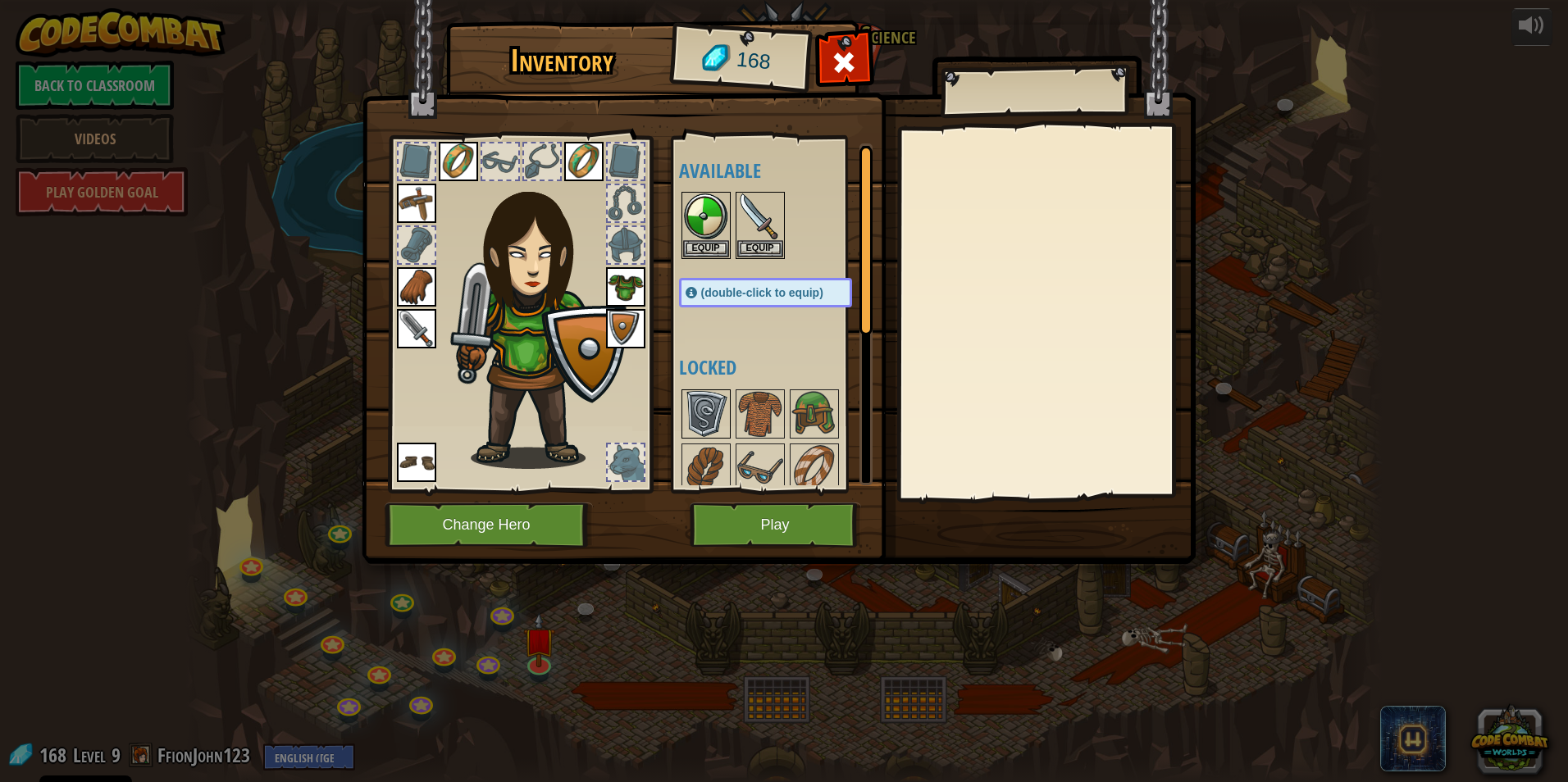
click at [721, 394] on img at bounding box center [706, 414] width 46 height 46
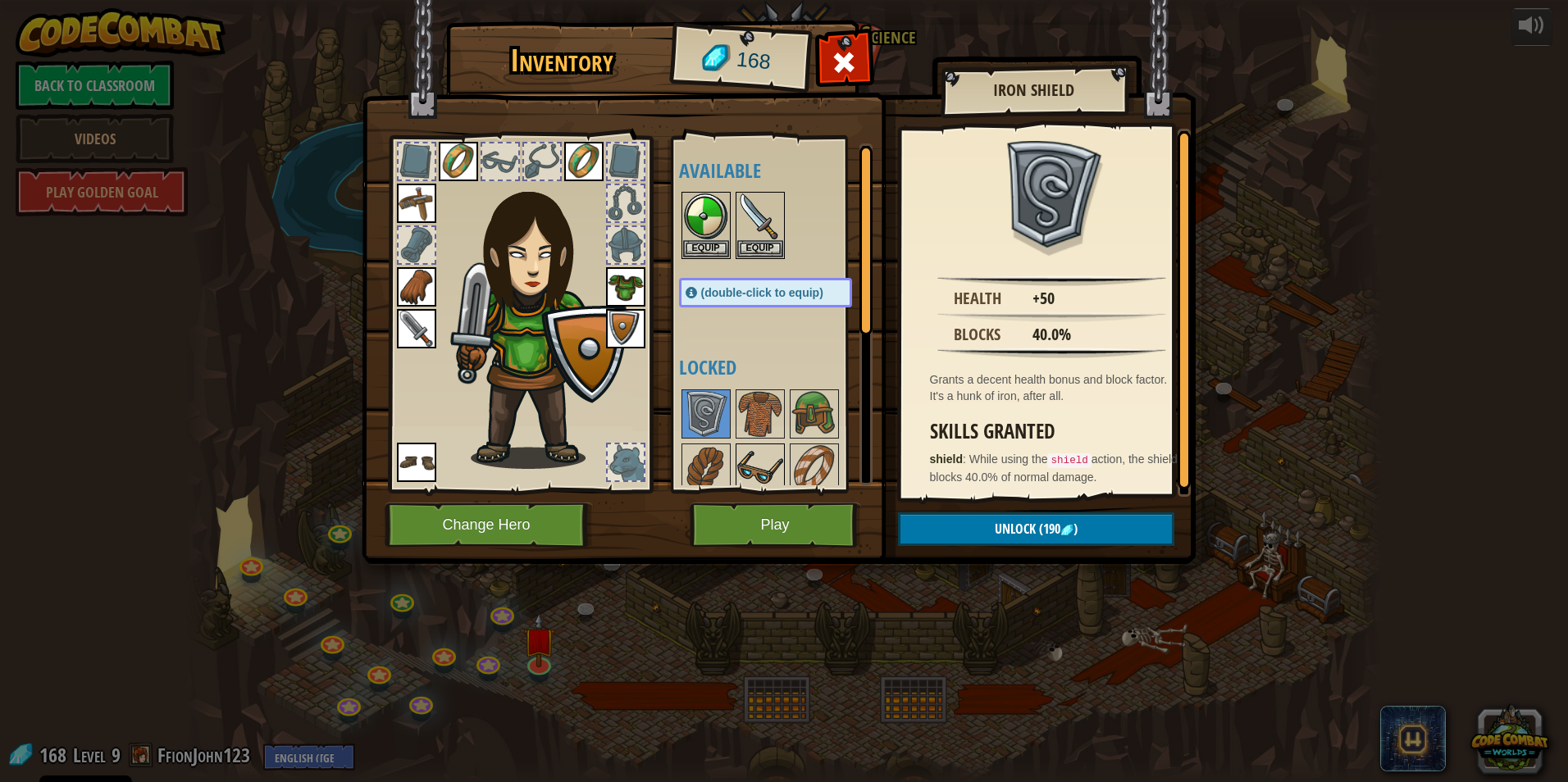
click at [762, 485] on img at bounding box center [760, 468] width 46 height 46
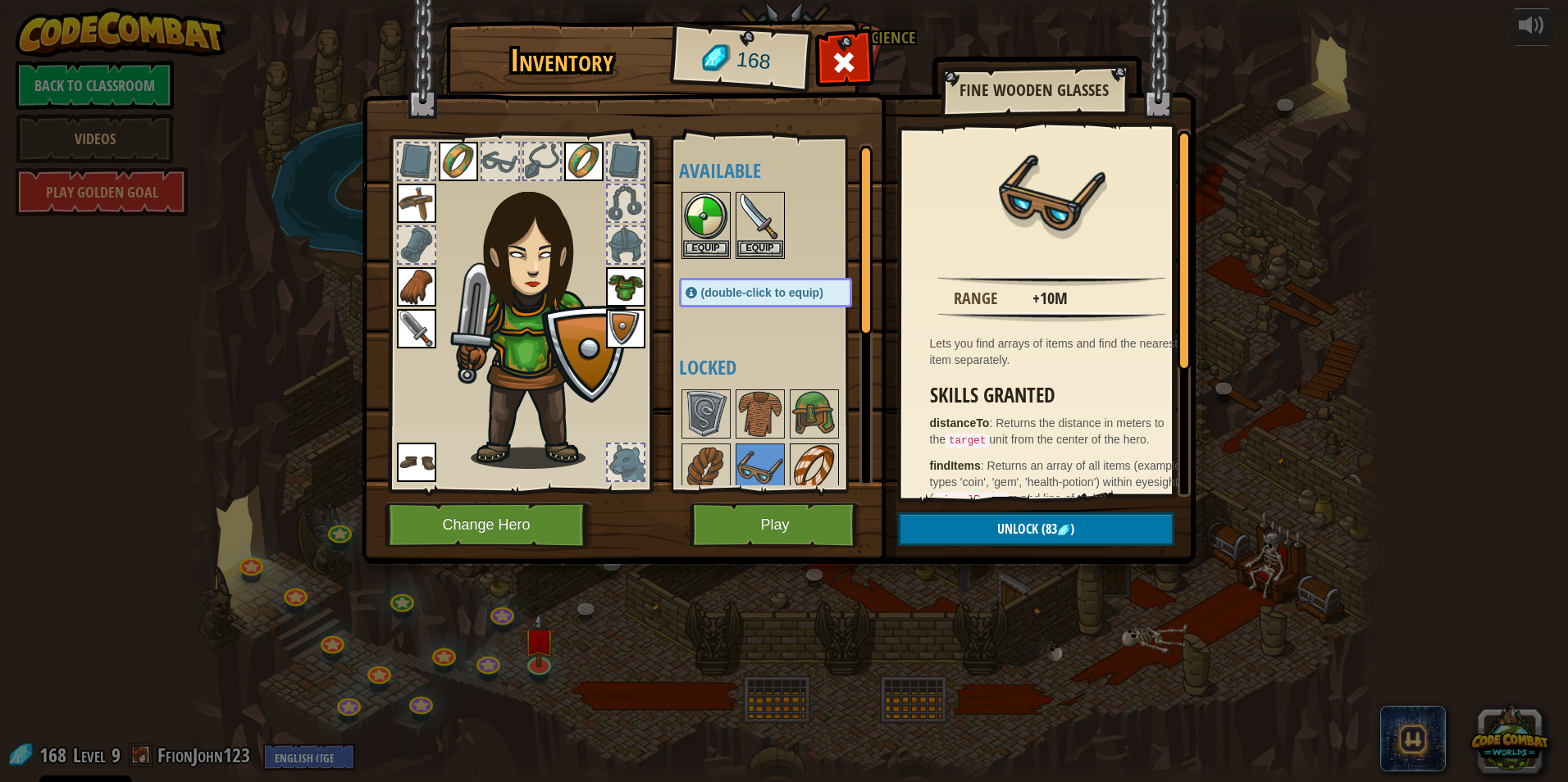
click at [815, 453] on img at bounding box center [814, 468] width 46 height 46
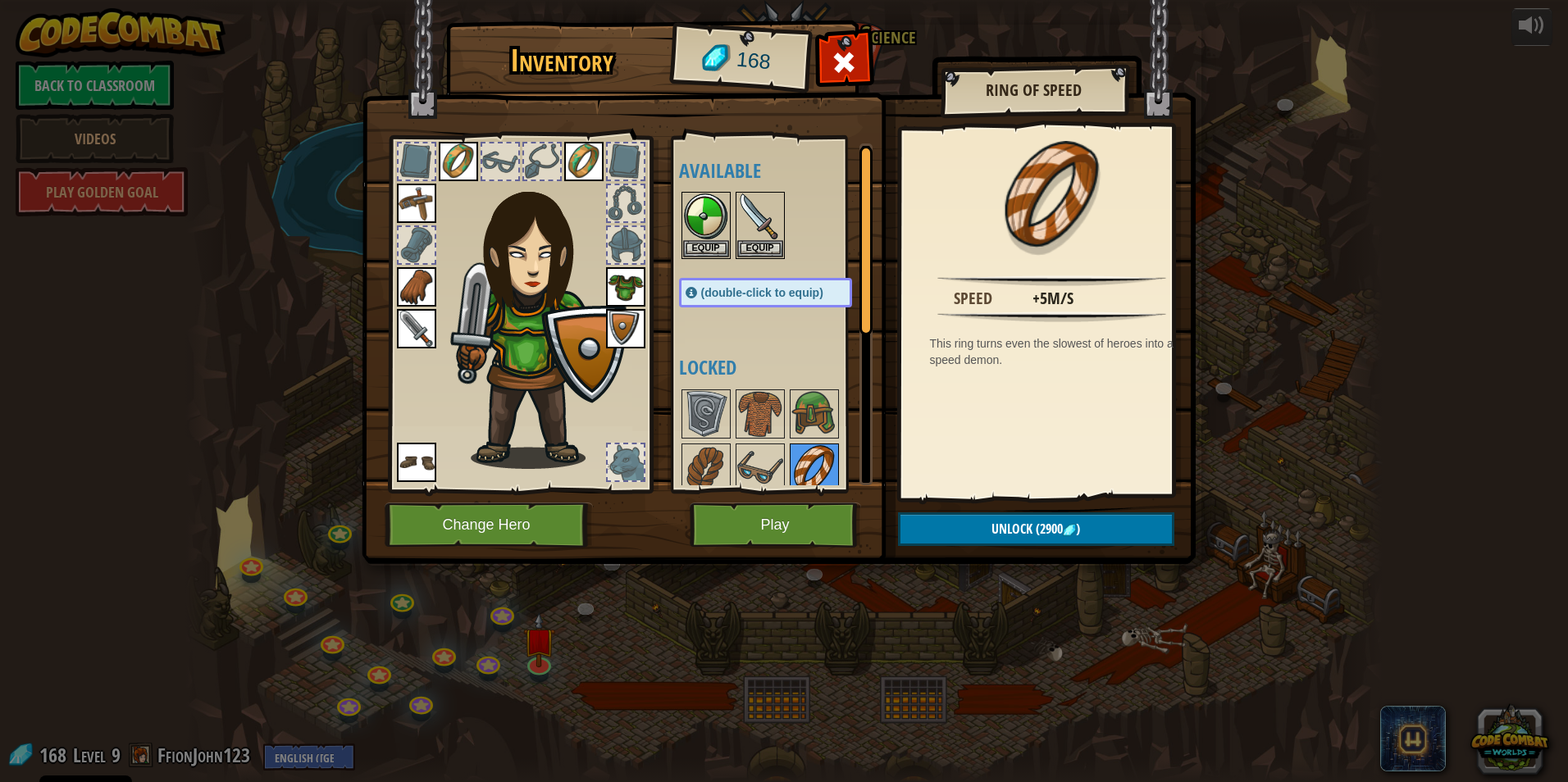
scroll to position [82, 0]
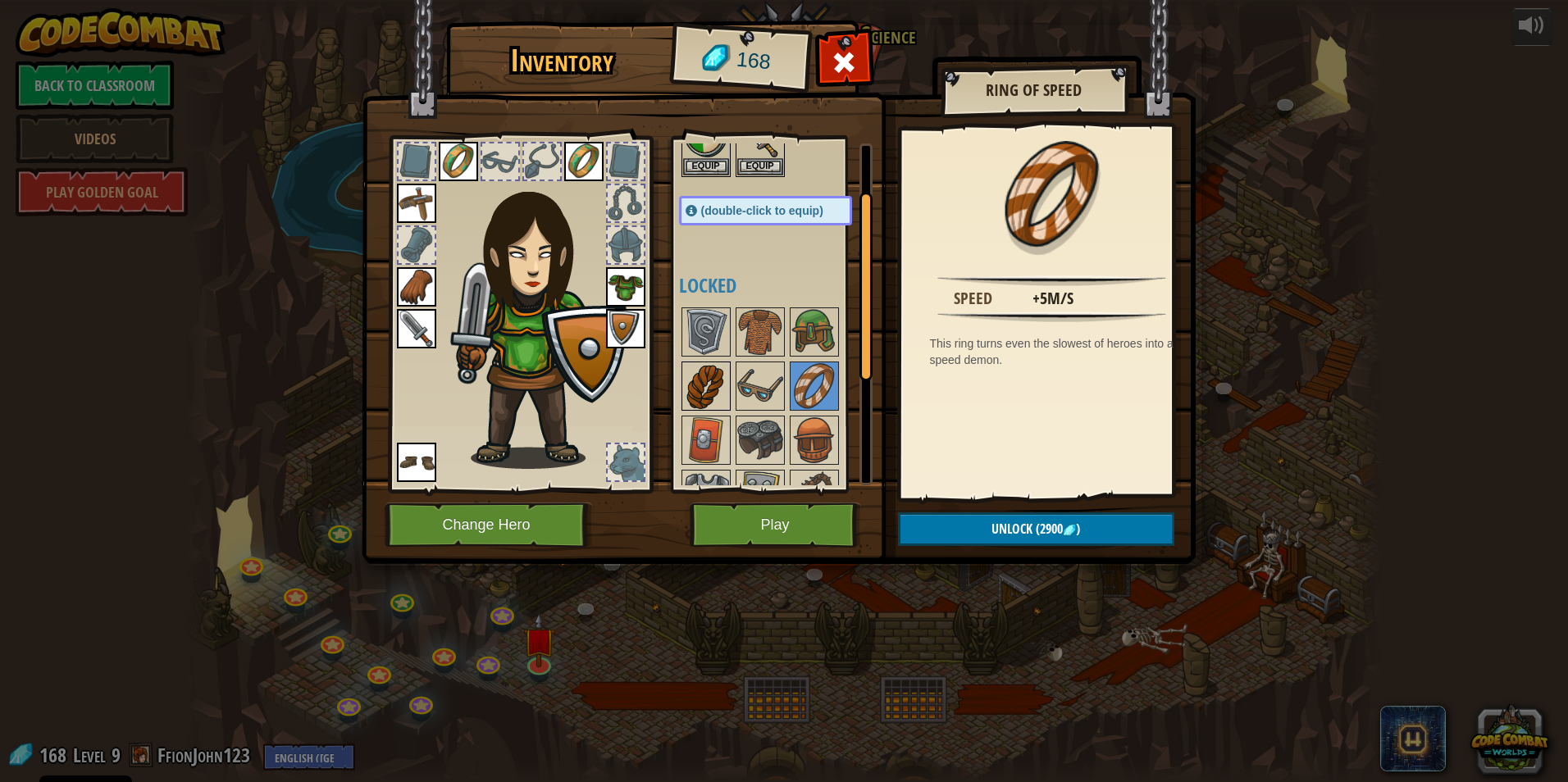
click at [716, 398] on img at bounding box center [706, 386] width 46 height 46
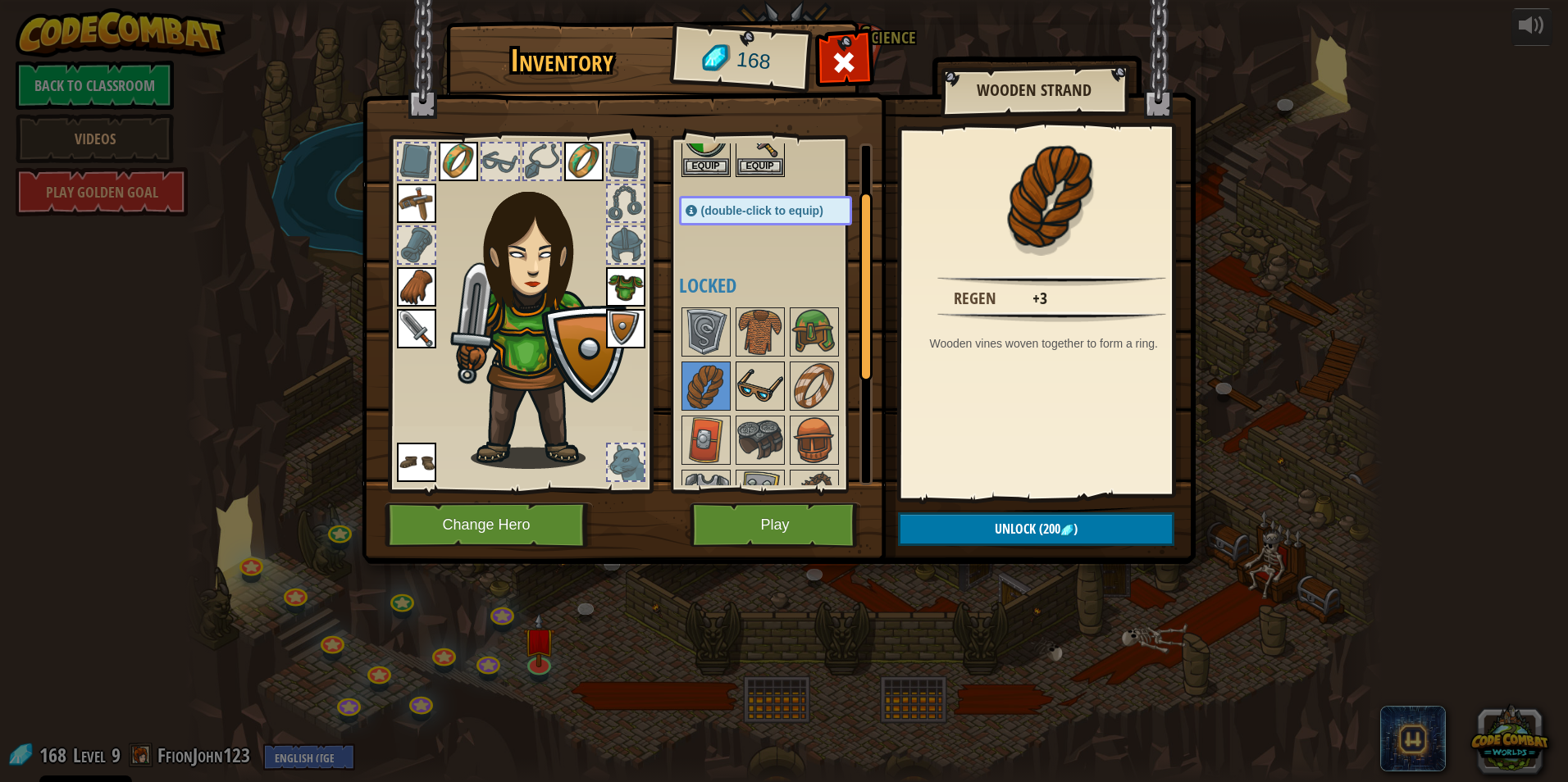
click at [757, 381] on img at bounding box center [760, 386] width 46 height 46
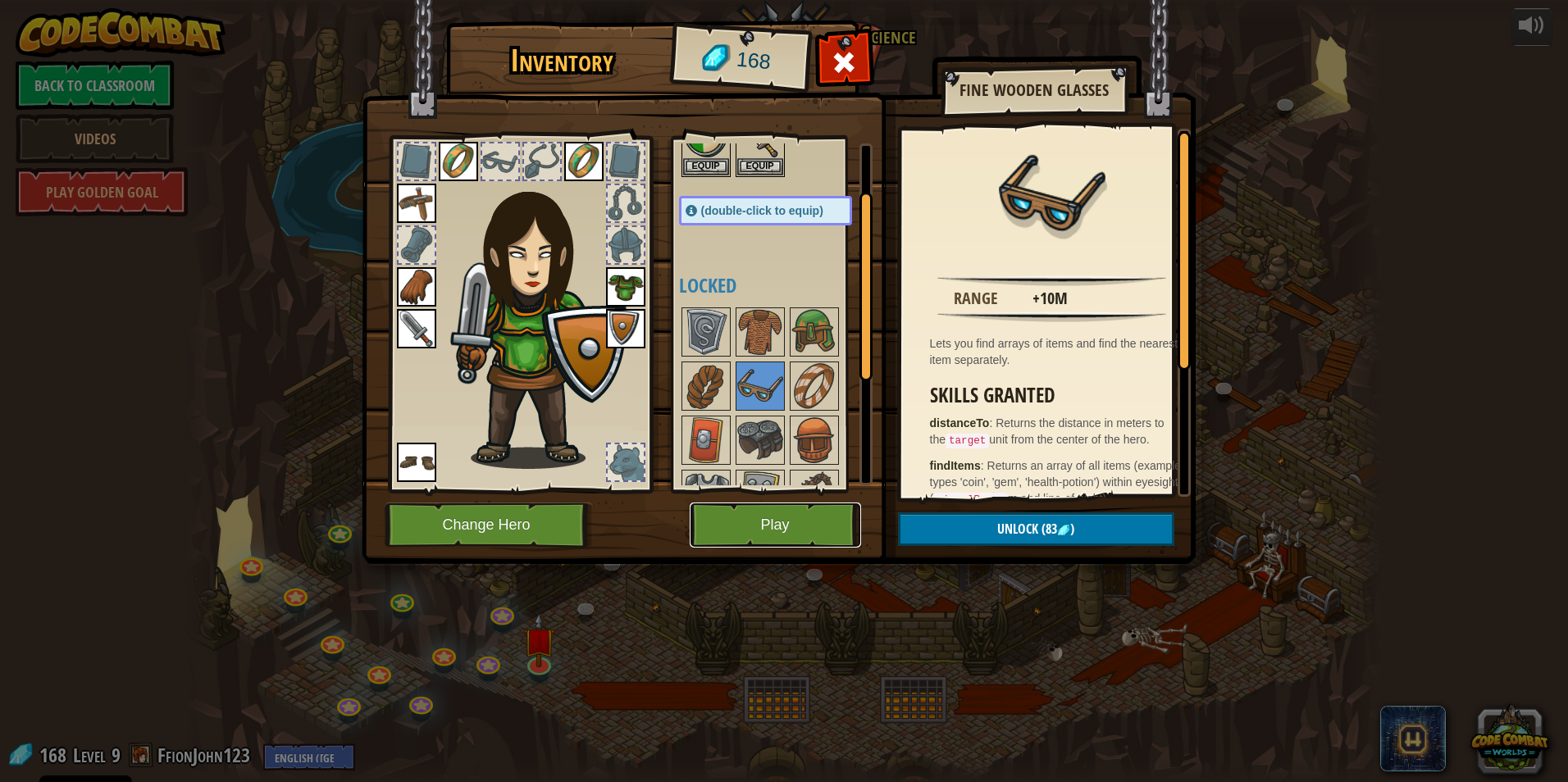
click at [760, 525] on button "Play" at bounding box center [774, 525] width 171 height 45
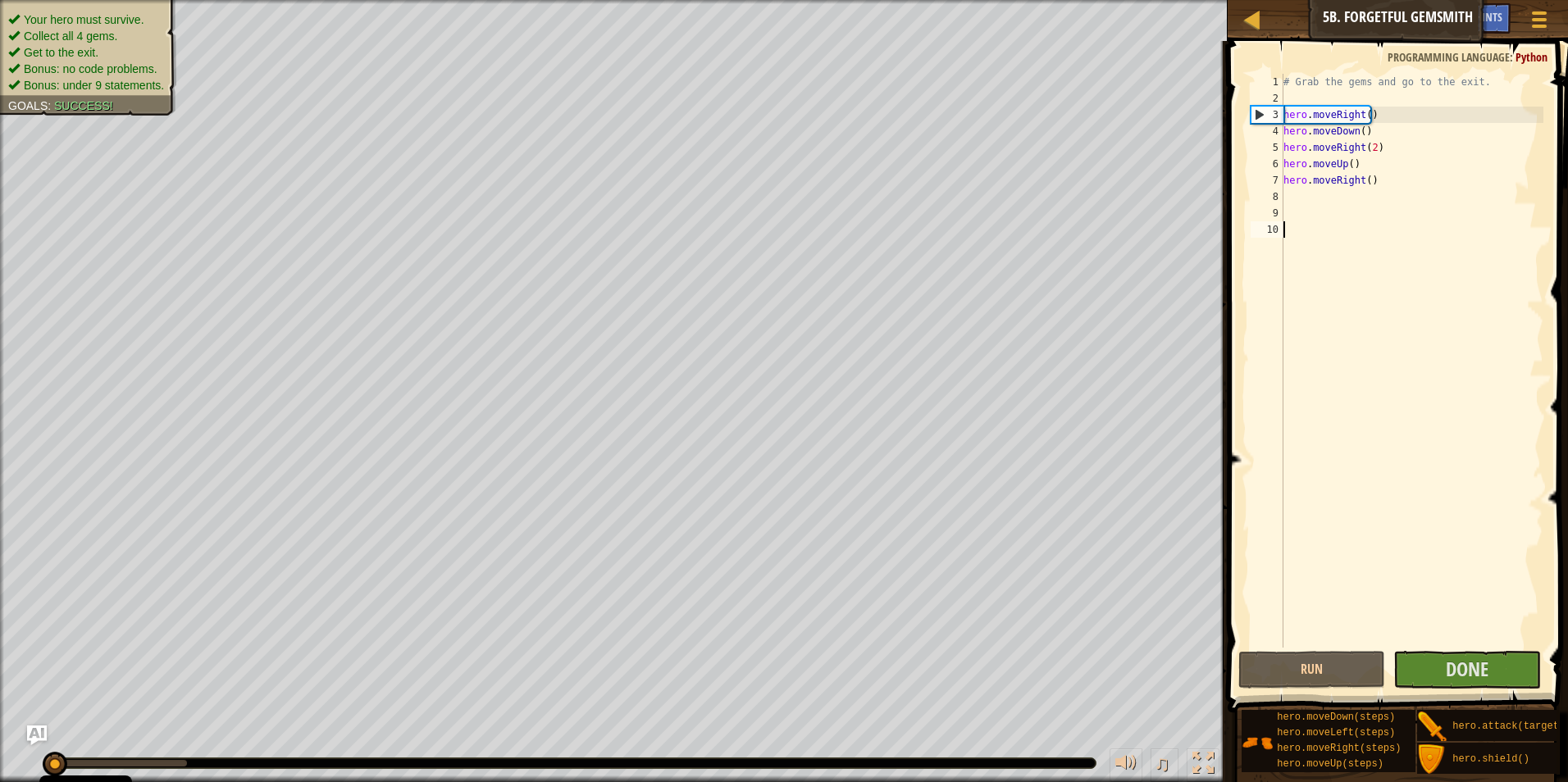
click at [1442, 548] on div "# Grab the gems and go to the exit. hero . moveRight ( ) hero . moveDown ( ) he…" at bounding box center [1411, 377] width 263 height 607
click at [1468, 681] on span "Done" at bounding box center [1466, 669] width 43 height 26
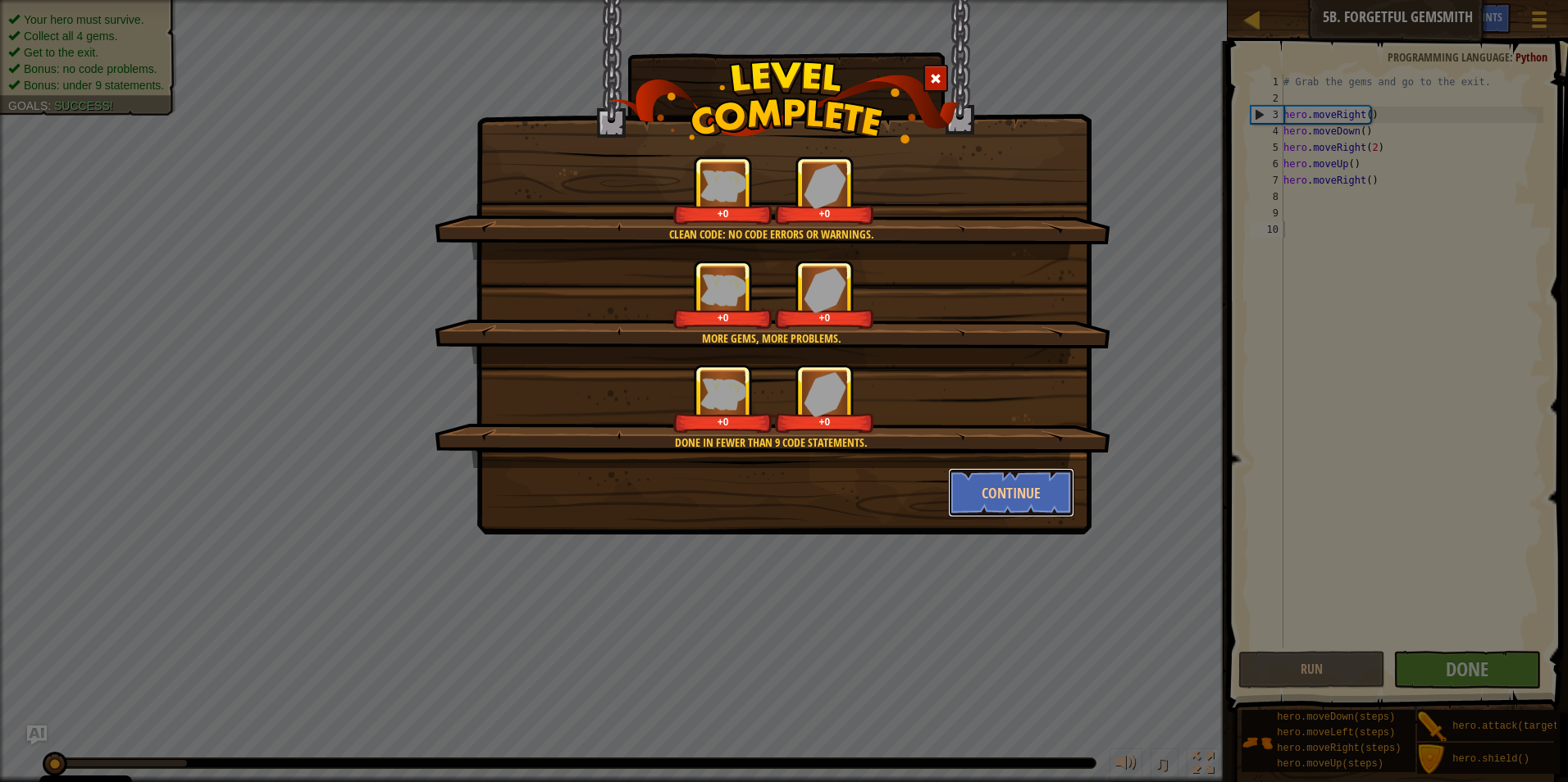
drag, startPoint x: 1022, startPoint y: 506, endPoint x: 1023, endPoint y: 497, distance: 9.1
click at [1023, 503] on button "Continue" at bounding box center [1011, 492] width 127 height 49
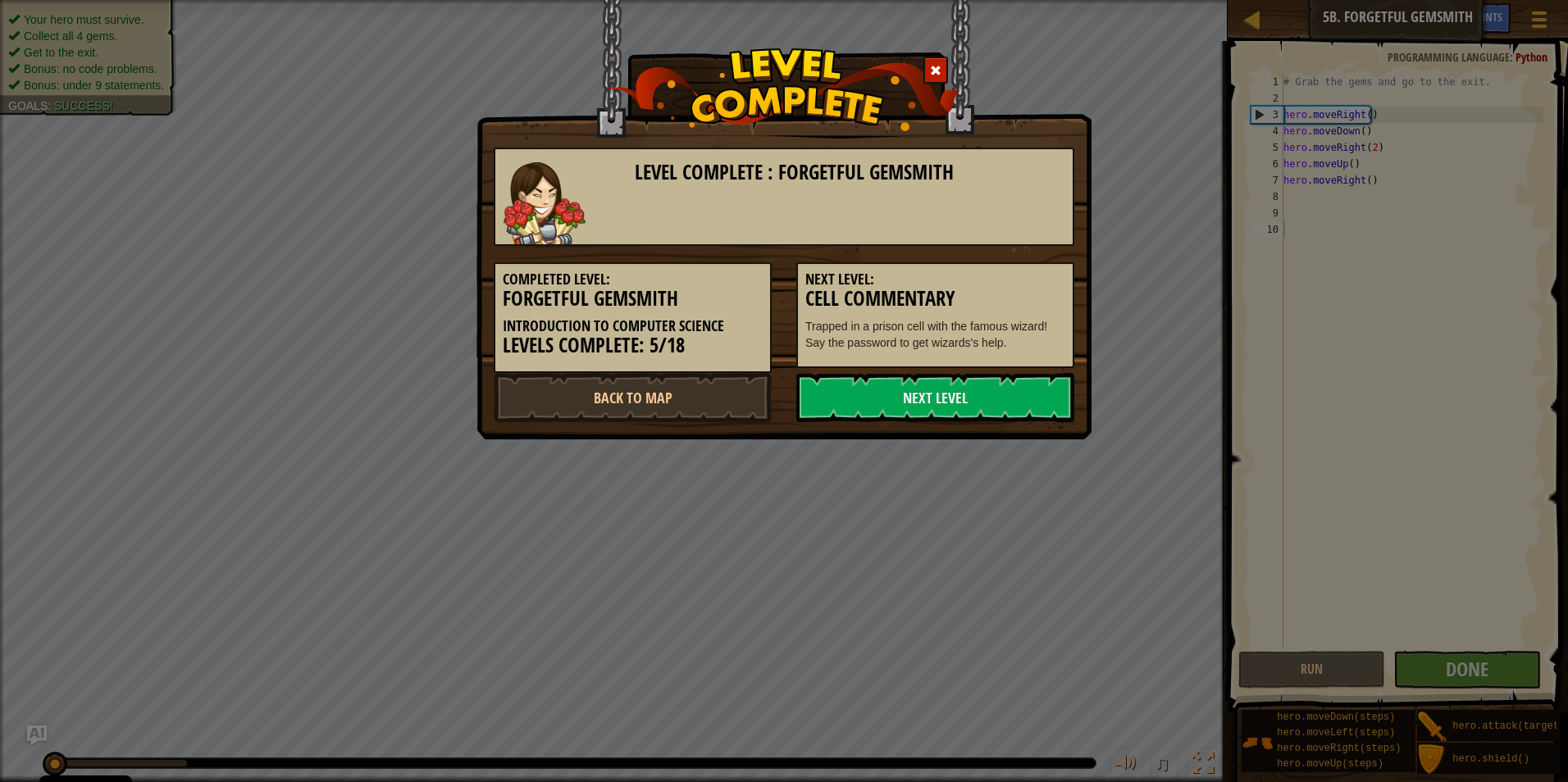
drag, startPoint x: 1023, startPoint y: 497, endPoint x: 1024, endPoint y: 489, distance: 8.2
click at [1025, 494] on div "Level Complete : Forgetful Gemsmith Completed Level: Forgetful Gemsmith Introdu…" at bounding box center [784, 391] width 1568 height 782
click at [653, 403] on link "Back to Map" at bounding box center [633, 397] width 278 height 49
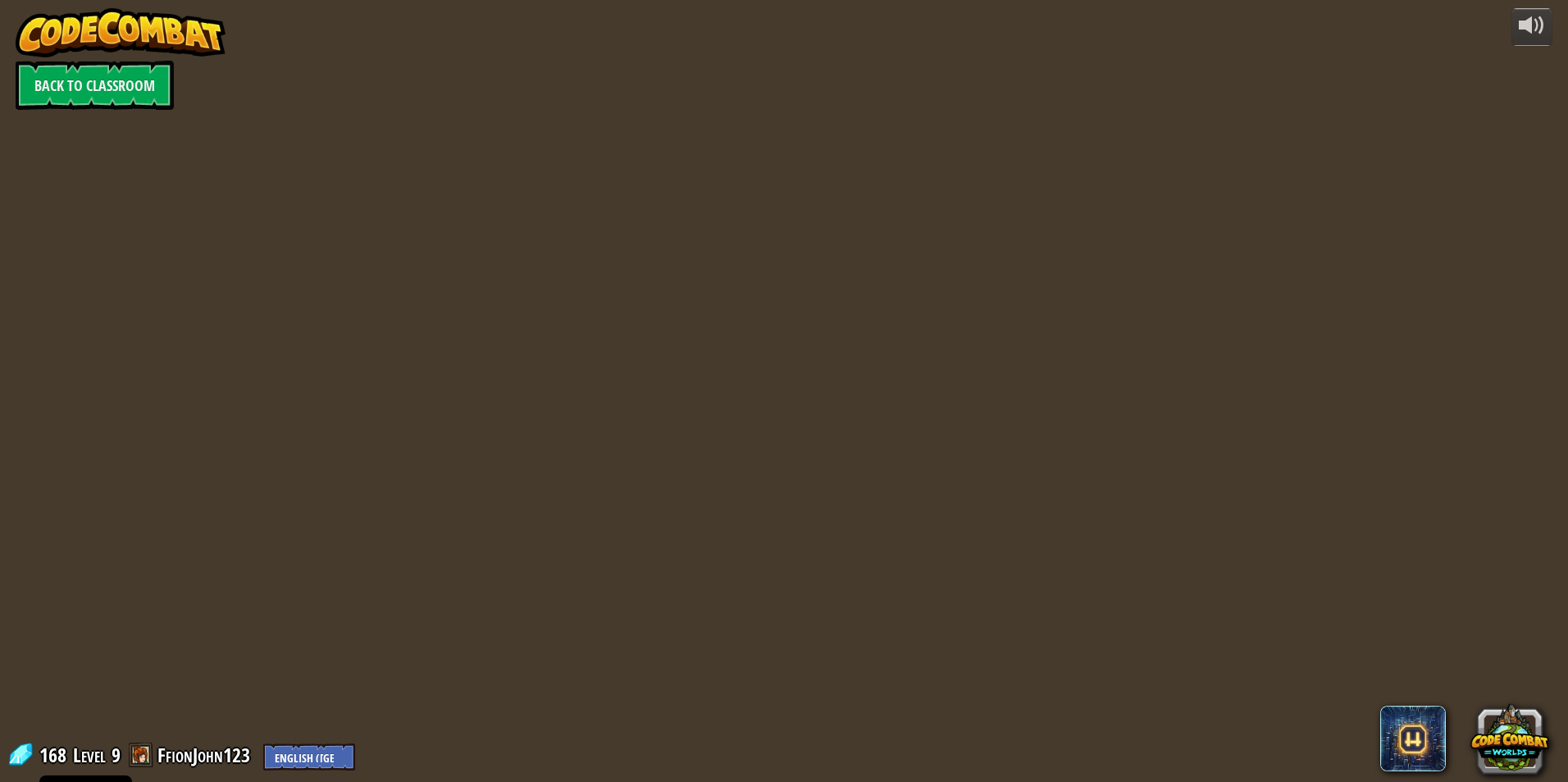
select select "en-[GEOGRAPHIC_DATA]"
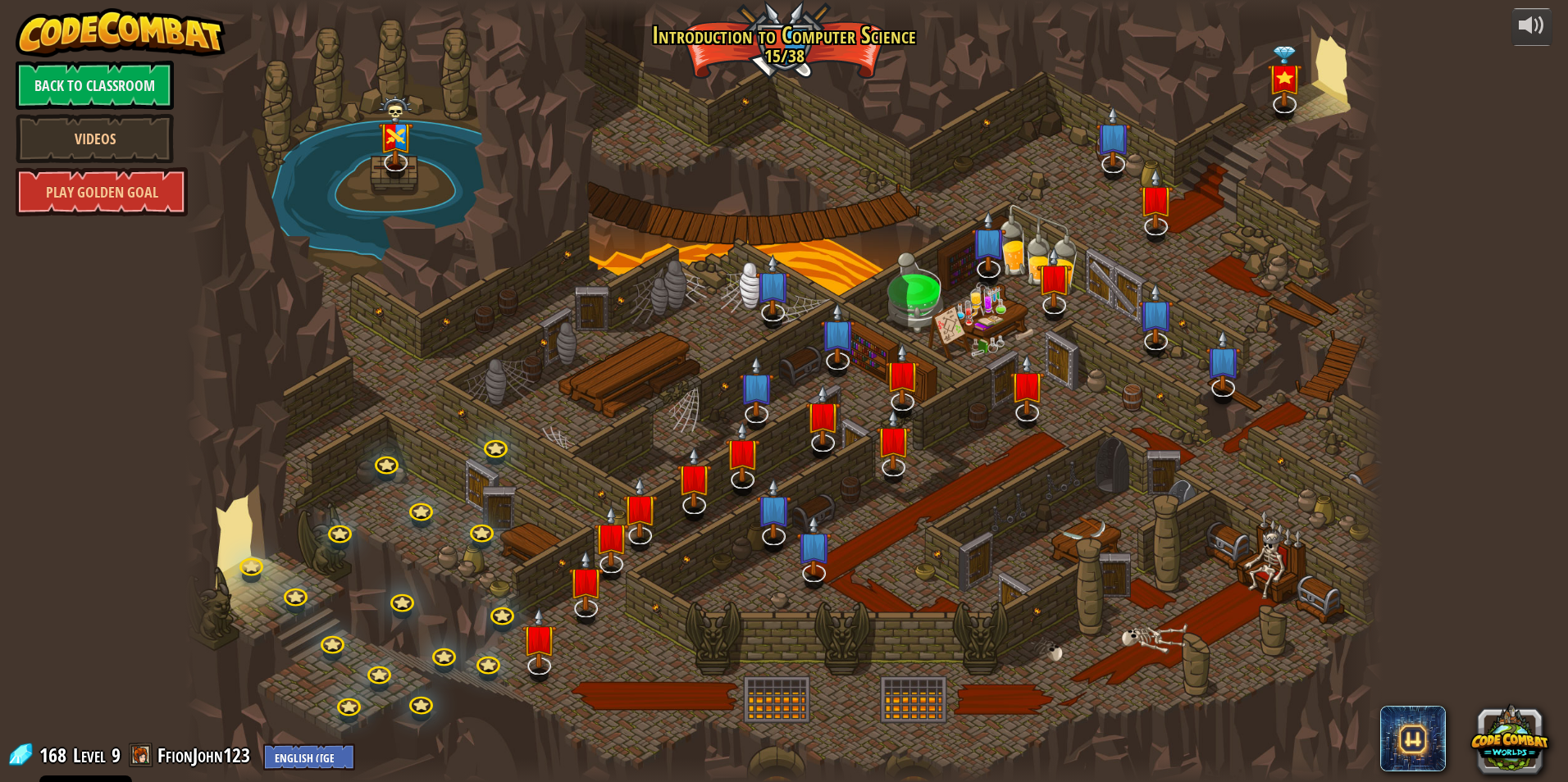
select select "en-[GEOGRAPHIC_DATA]"
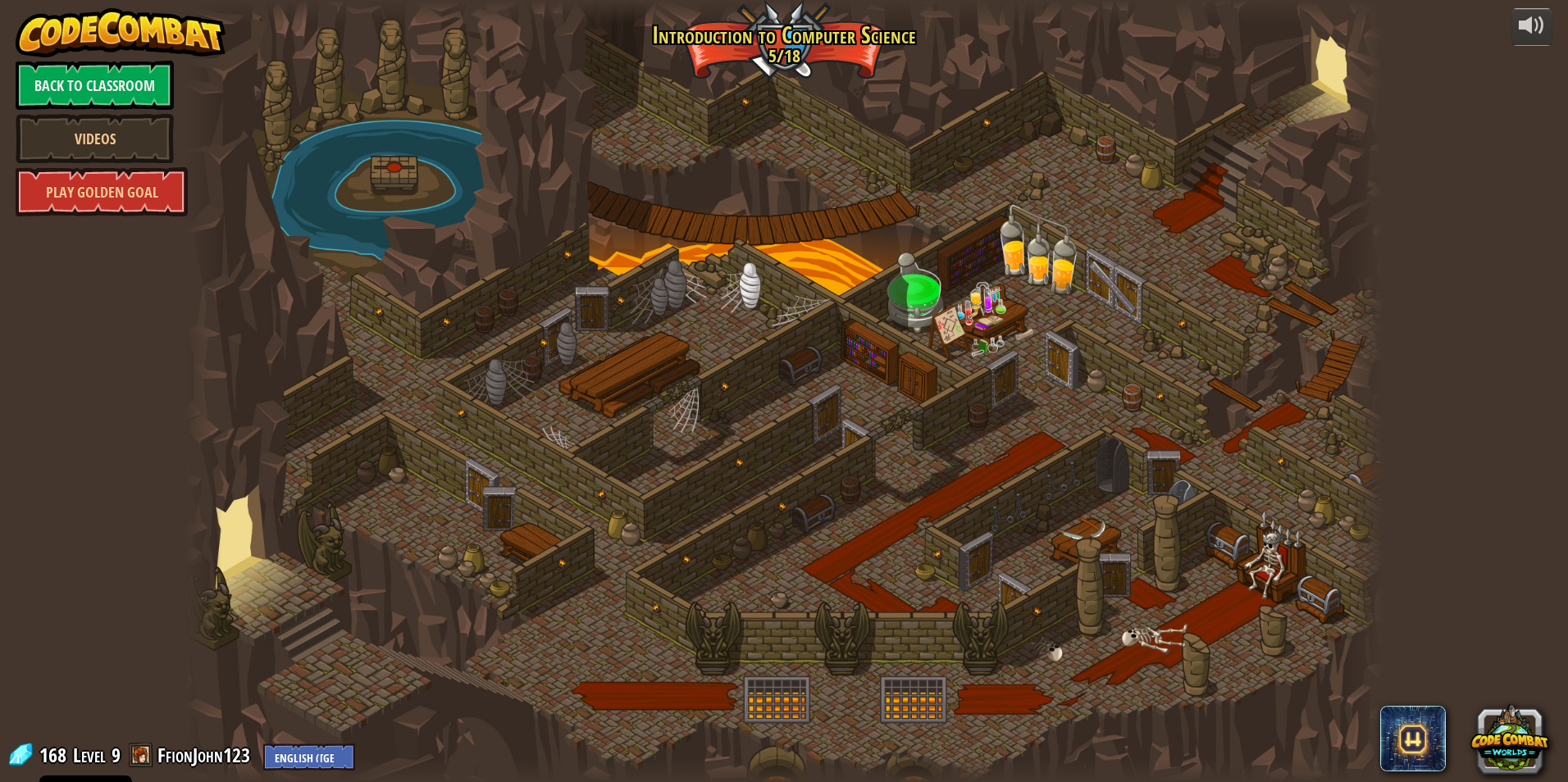
select select "en-[GEOGRAPHIC_DATA]"
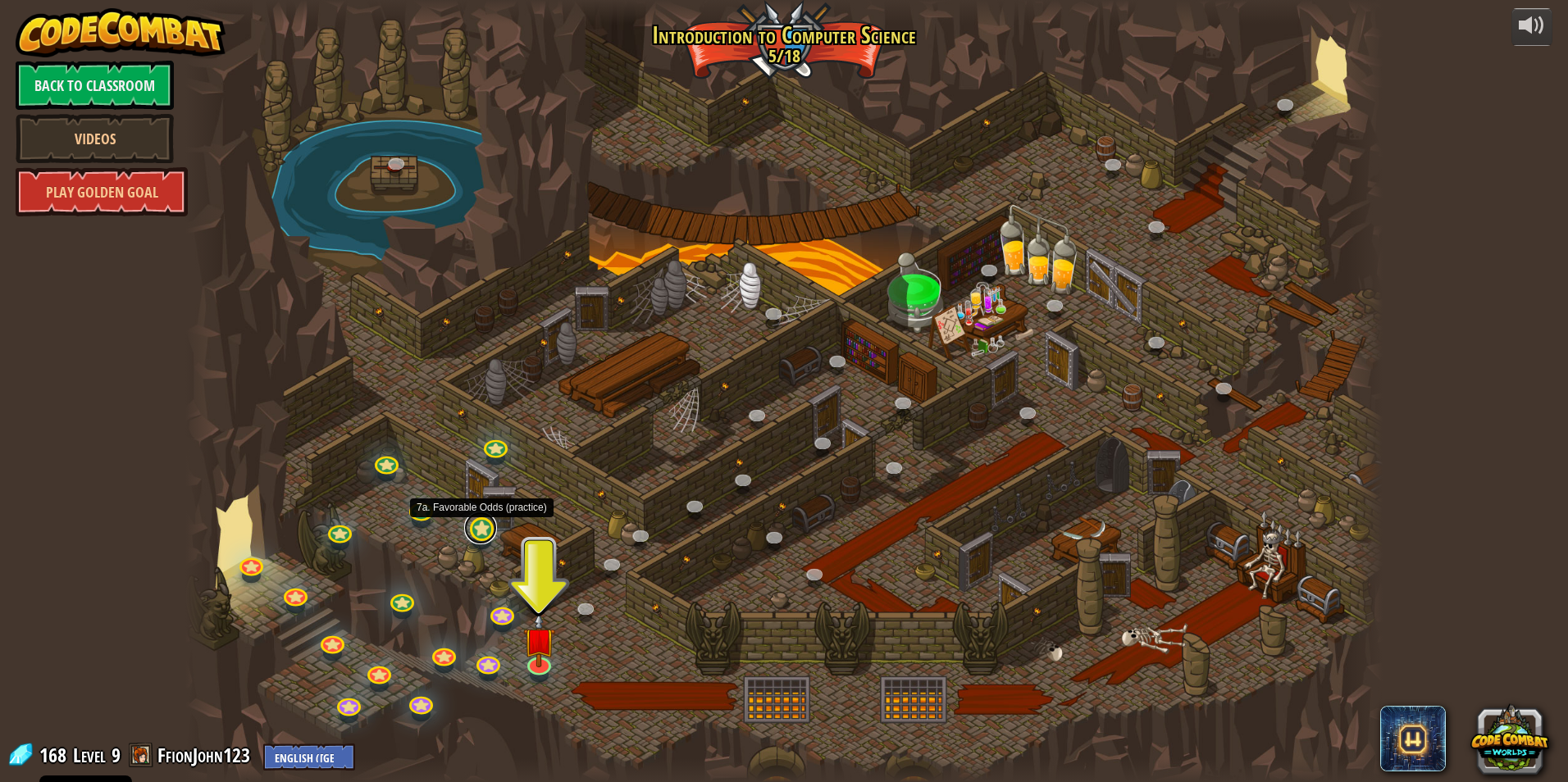
click at [488, 535] on link at bounding box center [480, 528] width 33 height 33
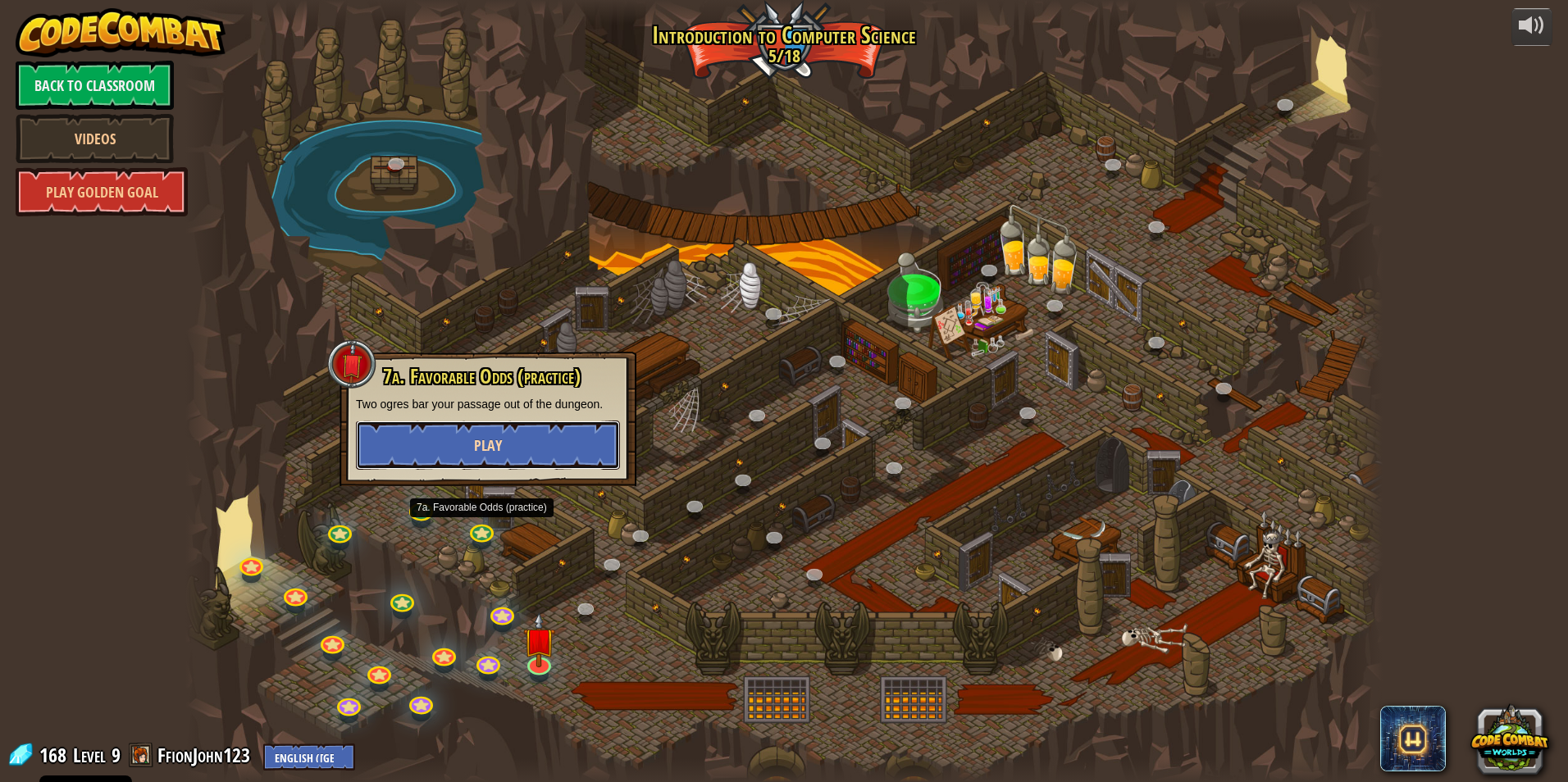
click at [518, 439] on button "Play" at bounding box center [488, 445] width 264 height 49
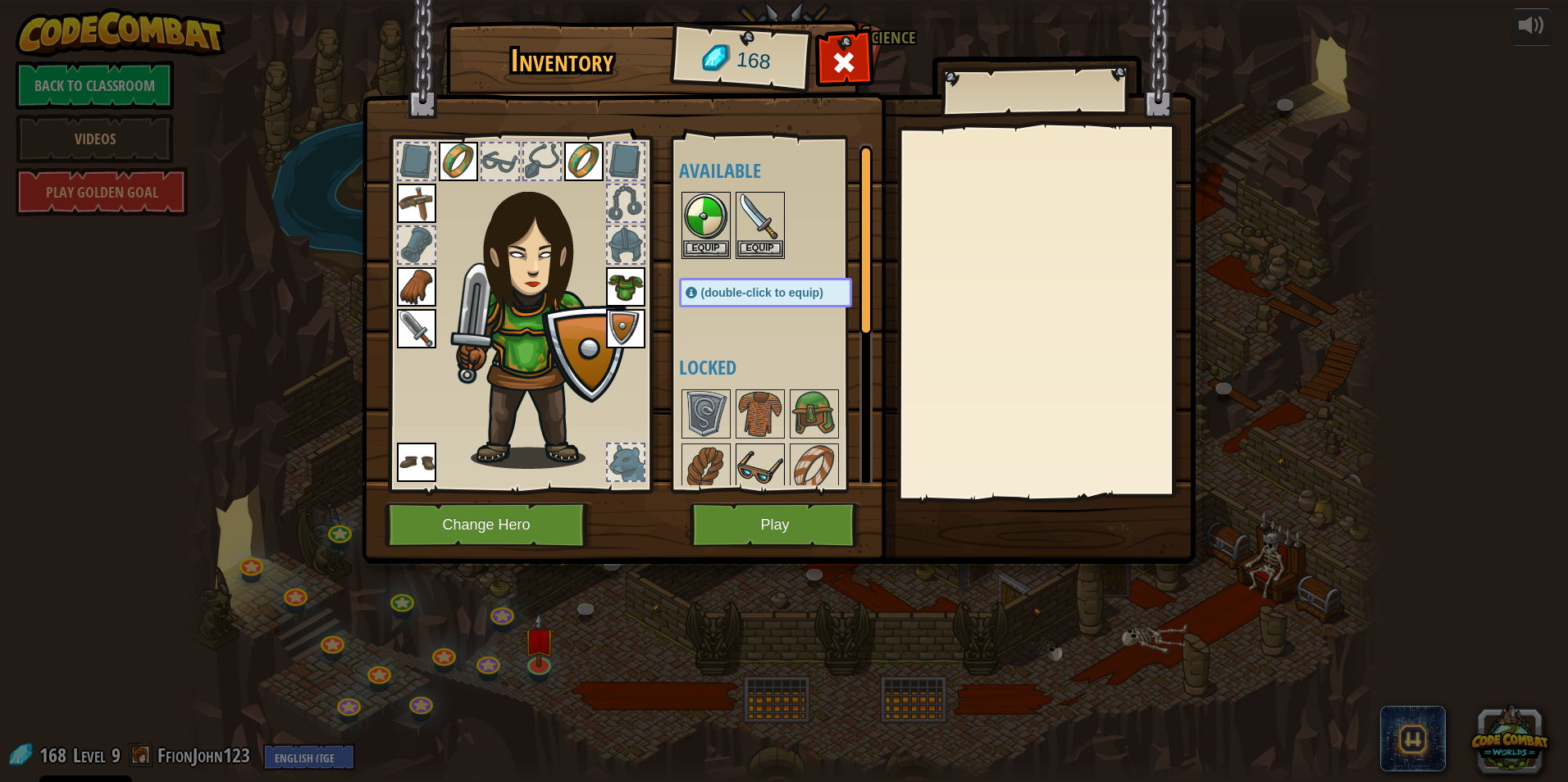
click at [764, 455] on img at bounding box center [760, 468] width 46 height 46
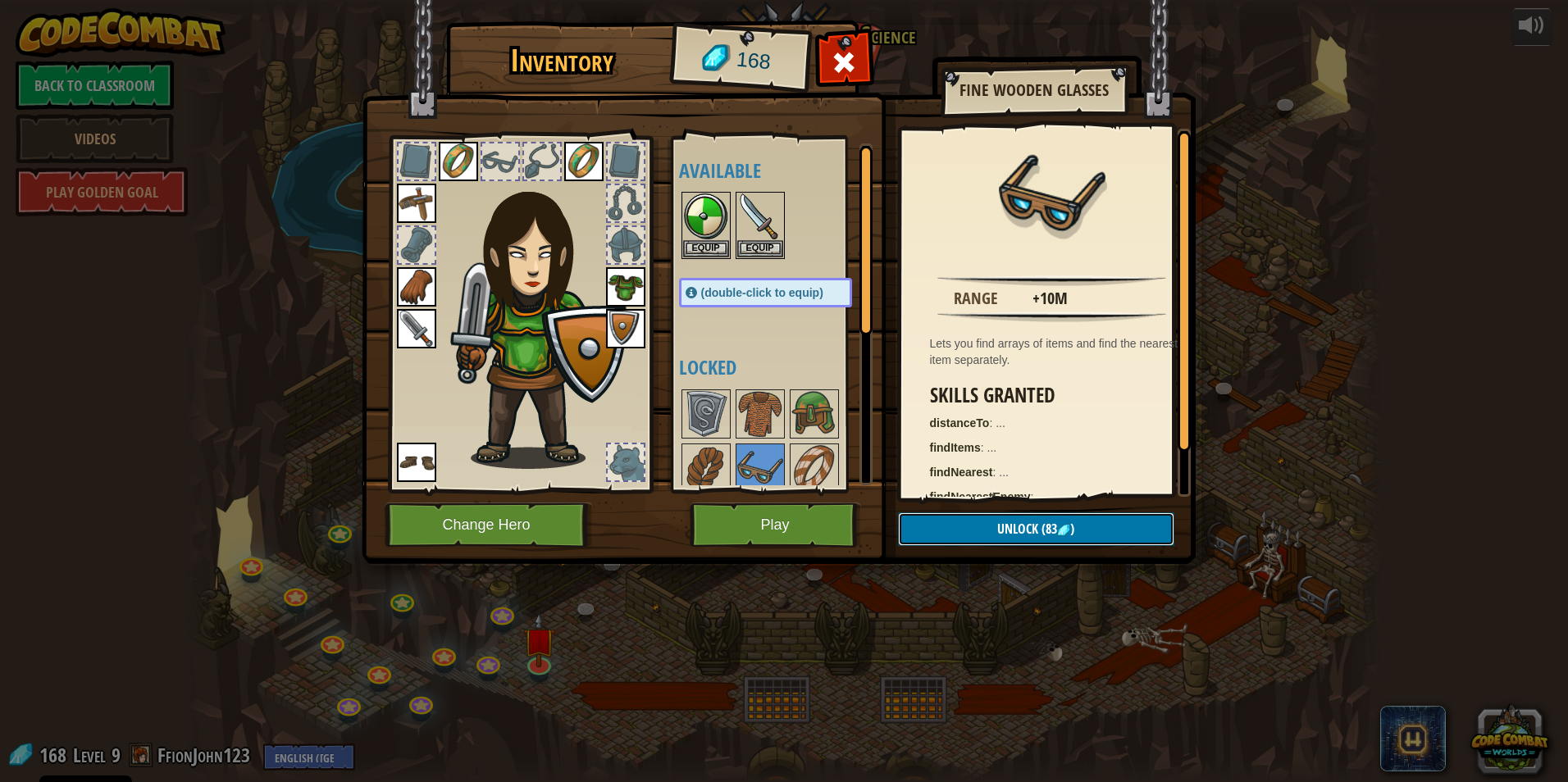
click at [1014, 529] on span "Unlock" at bounding box center [1017, 529] width 41 height 18
click at [1015, 527] on button "Confirm" at bounding box center [1036, 529] width 276 height 34
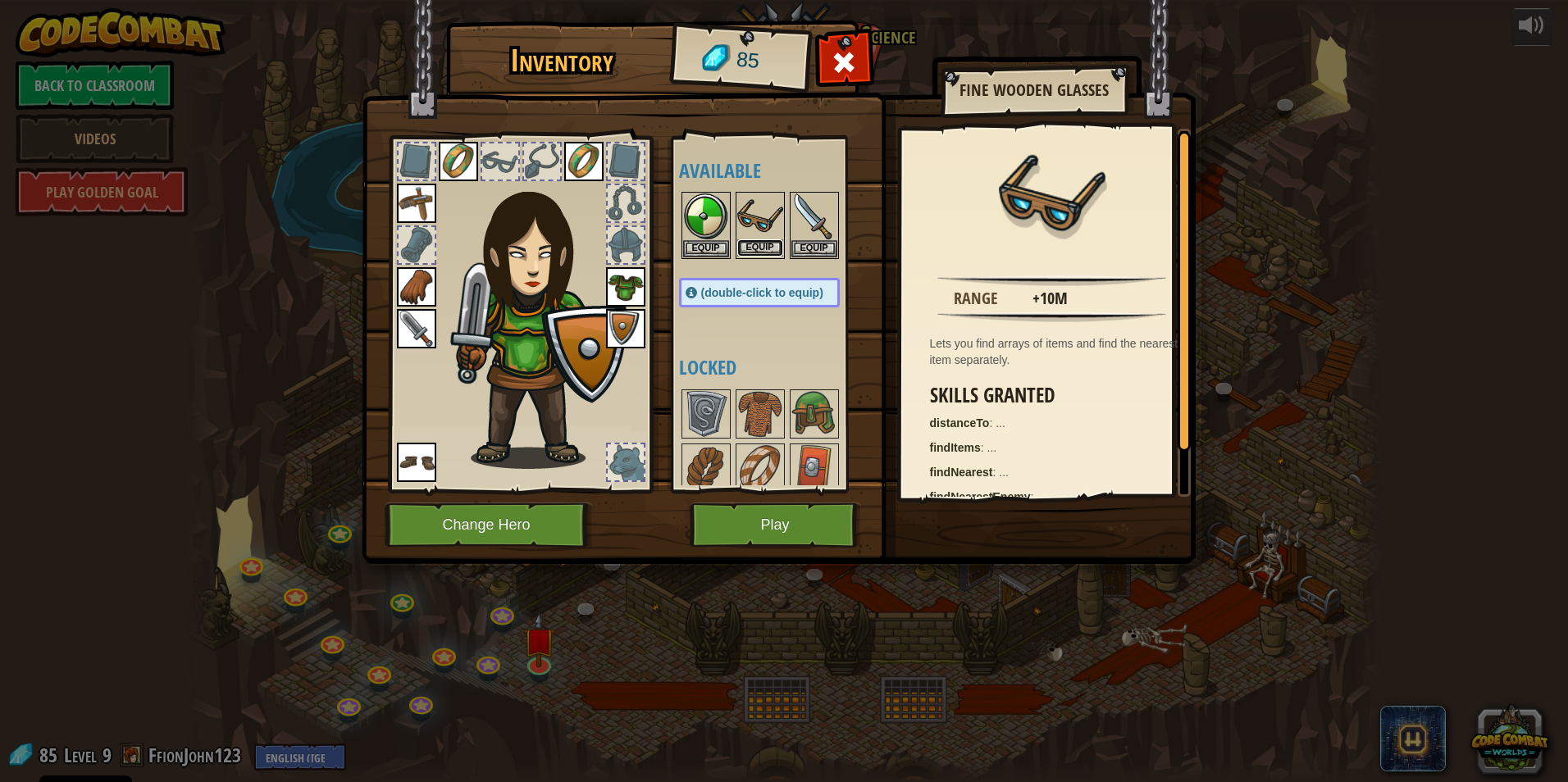
click at [753, 245] on button "Equip" at bounding box center [760, 247] width 46 height 17
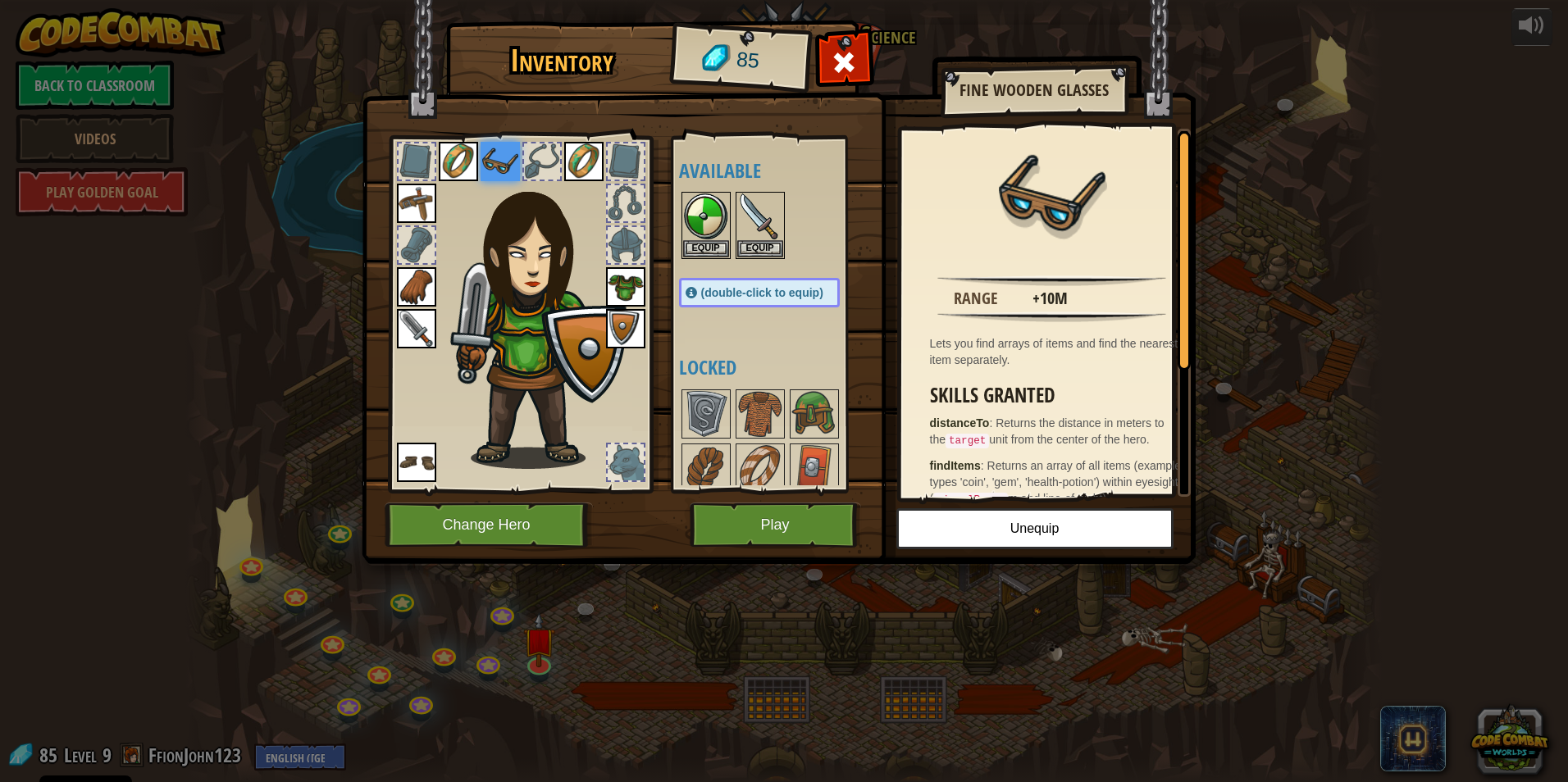
click at [495, 151] on img at bounding box center [499, 161] width 39 height 39
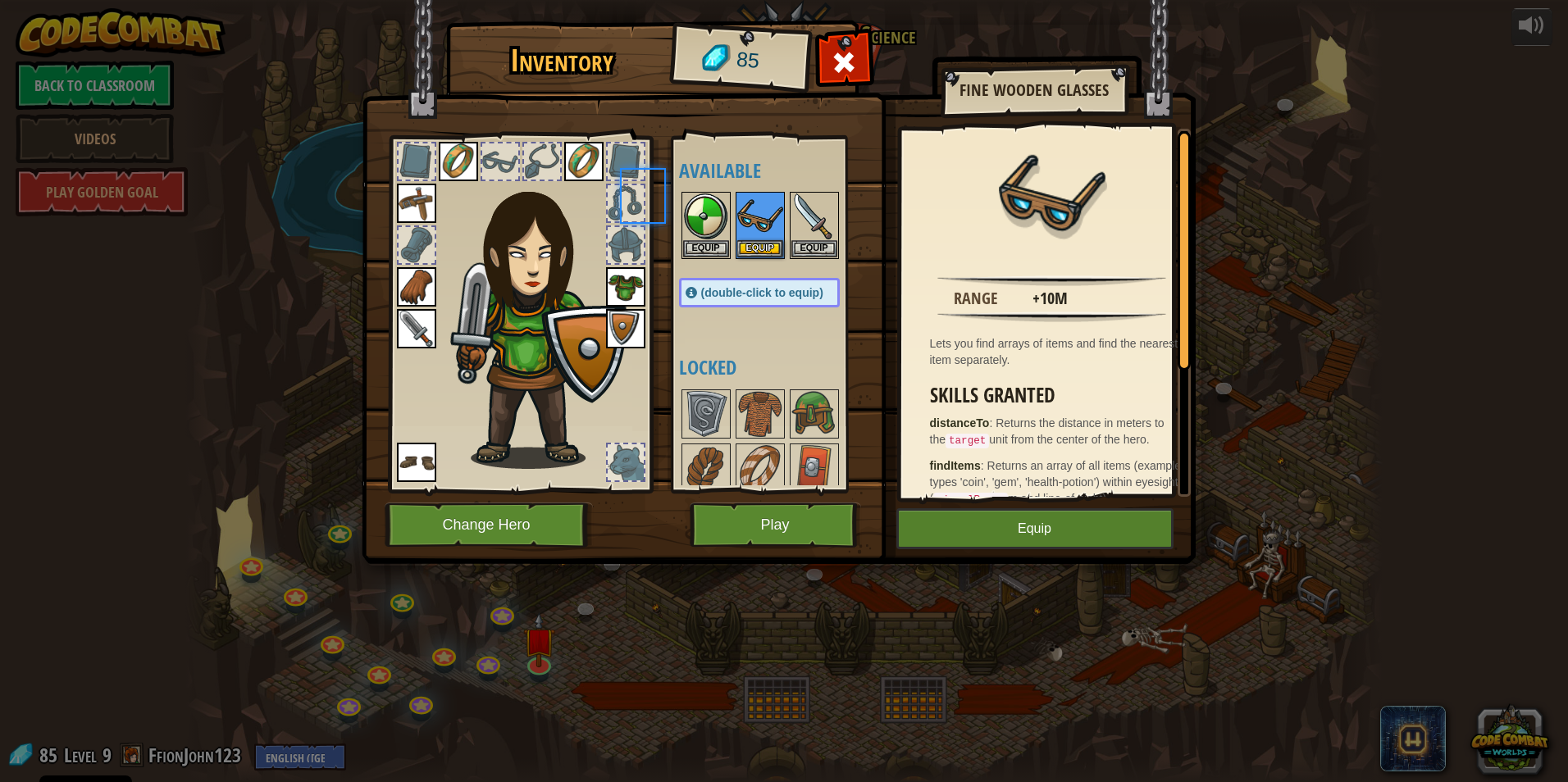
click at [495, 151] on div at bounding box center [500, 161] width 36 height 36
click at [495, 152] on div at bounding box center [500, 161] width 36 height 36
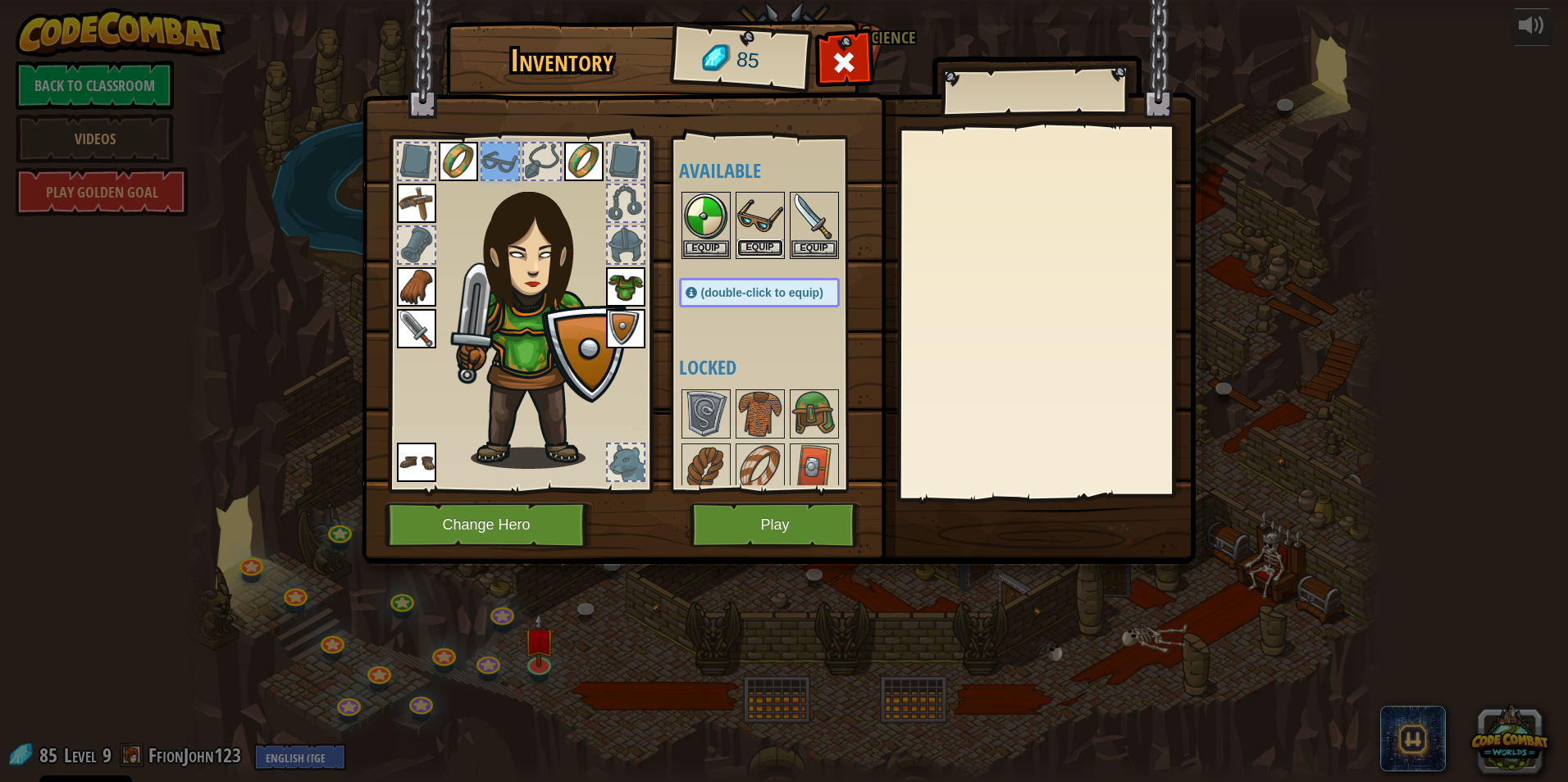
click at [771, 248] on button "Equip" at bounding box center [760, 247] width 46 height 17
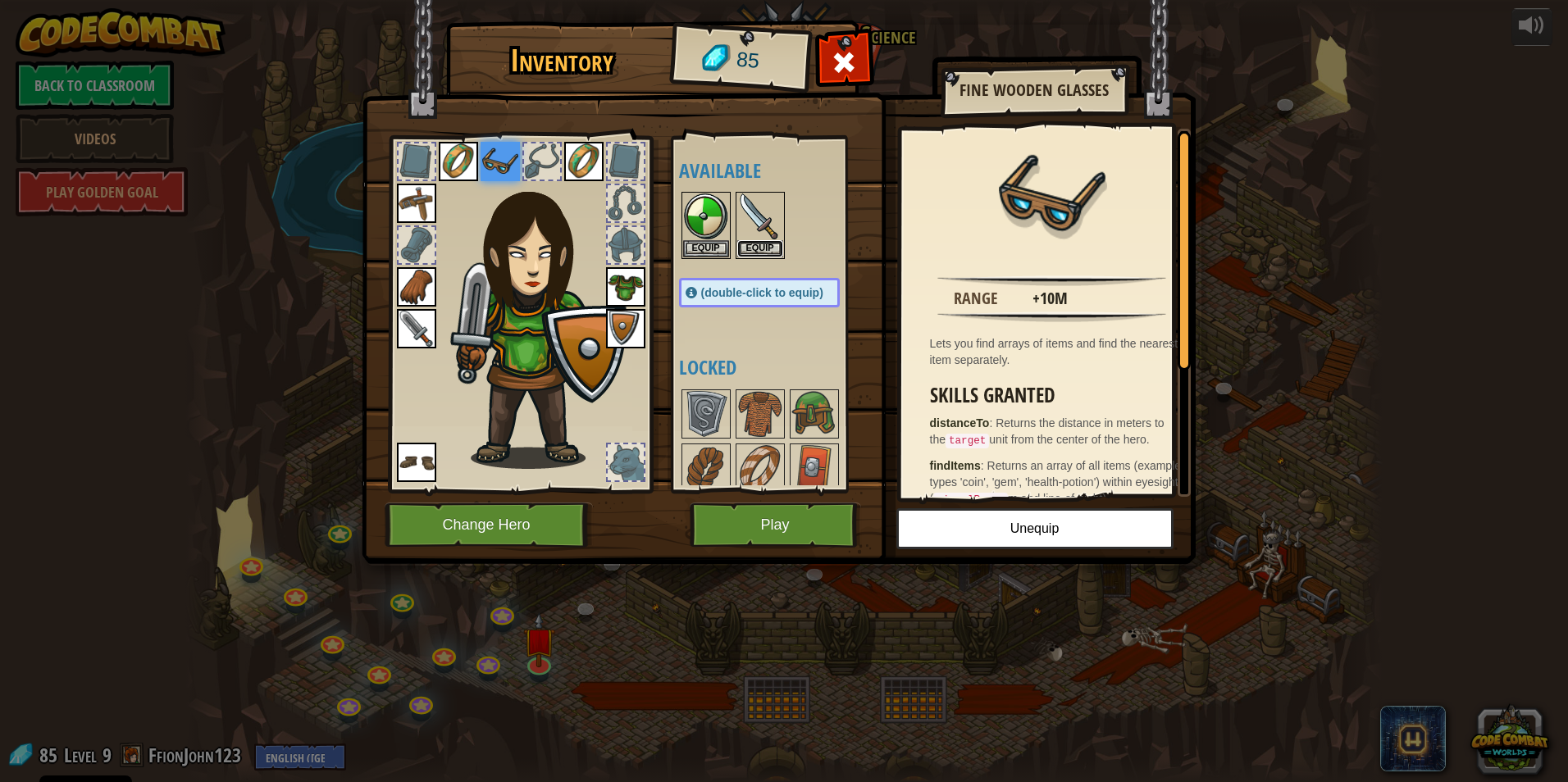
drag, startPoint x: 759, startPoint y: 239, endPoint x: 573, endPoint y: 219, distance: 187.1
click at [571, 217] on div "Inventory 85 Available Equip Equip Equip Equip Equip Equip Equip Equip Equip Eq…" at bounding box center [784, 295] width 834 height 541
click at [781, 252] on button "Equip" at bounding box center [760, 247] width 46 height 17
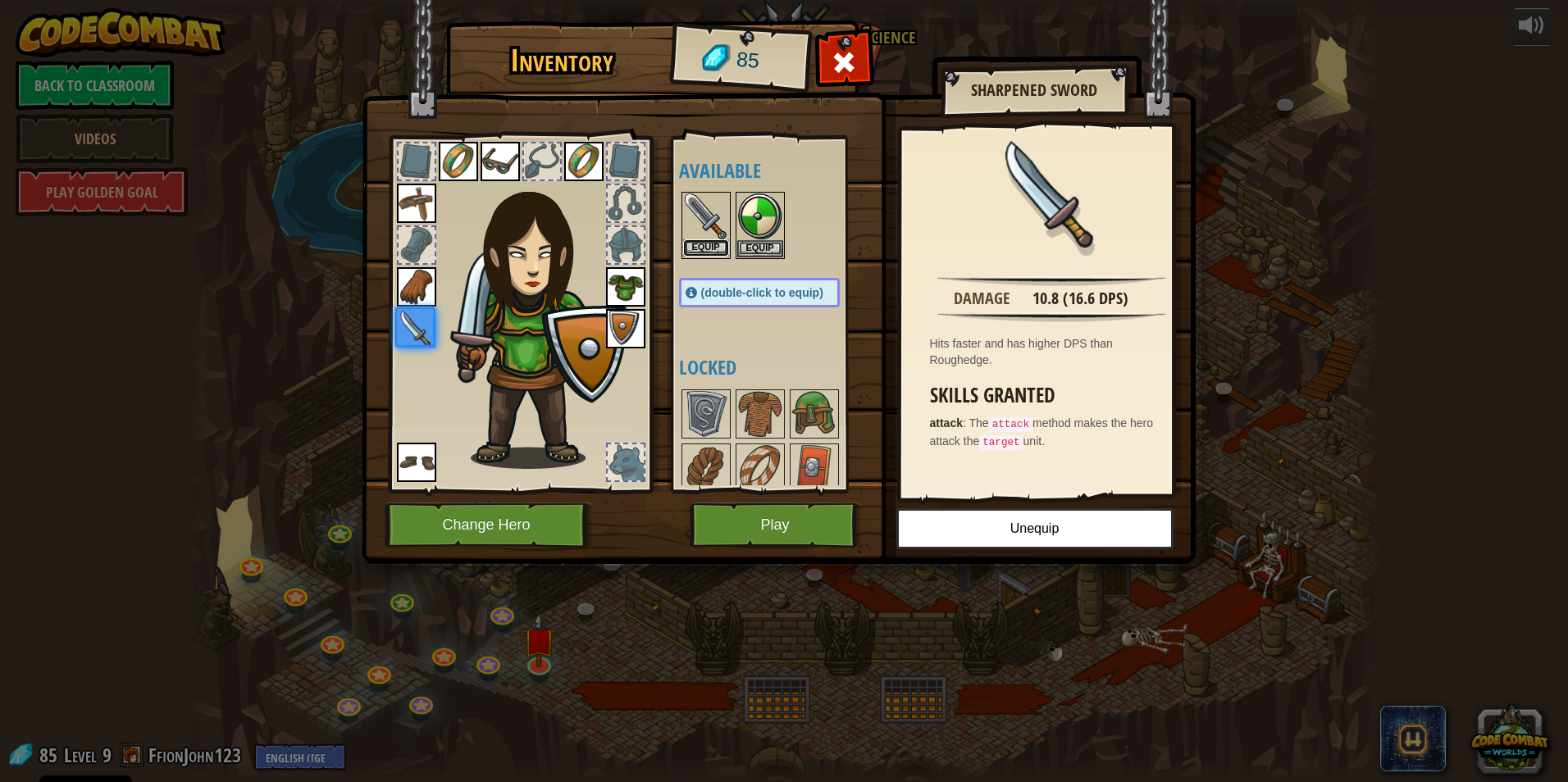
click at [697, 248] on button "Equip" at bounding box center [706, 247] width 46 height 17
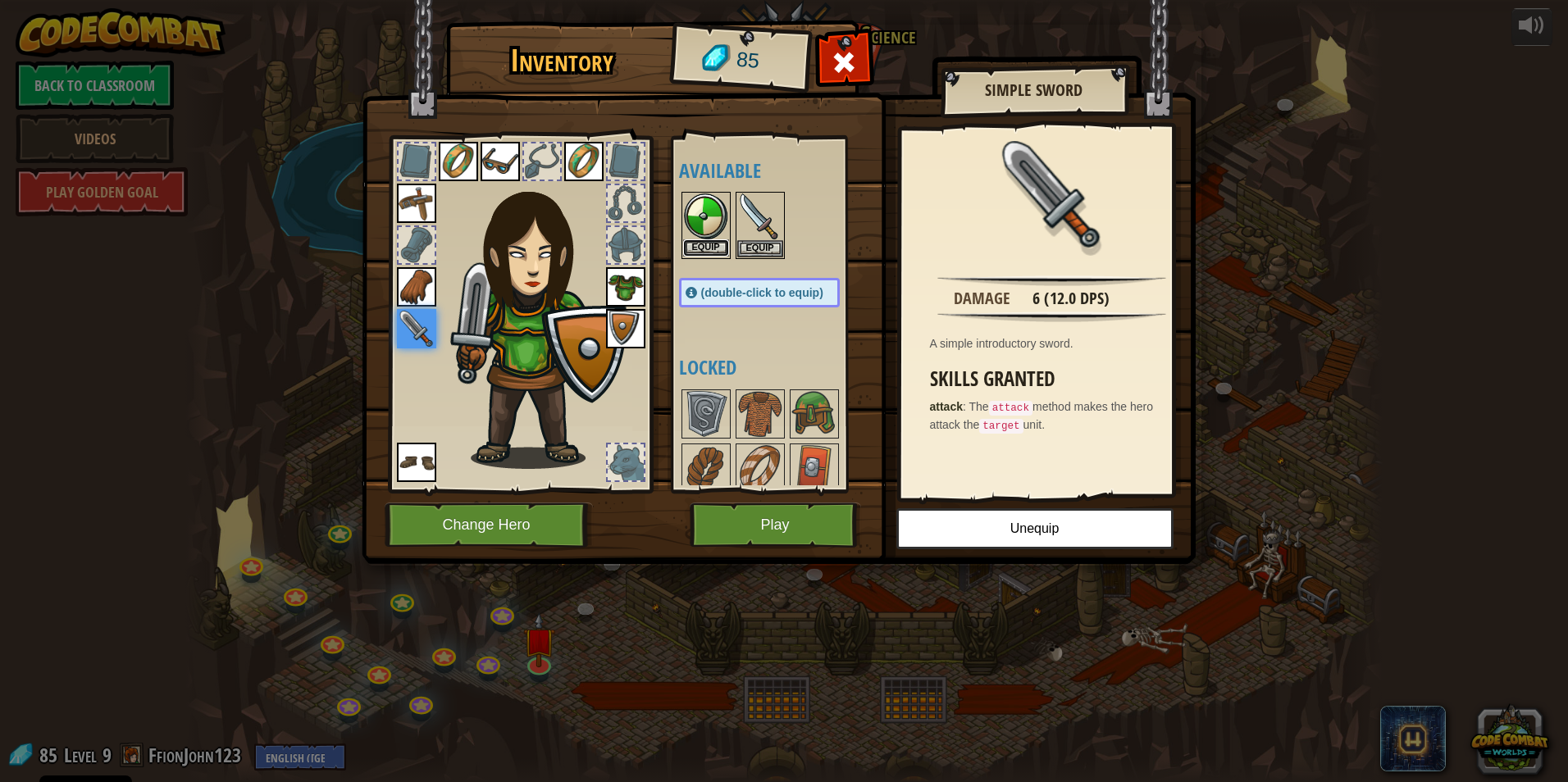
click at [704, 248] on button "Equip" at bounding box center [706, 247] width 46 height 17
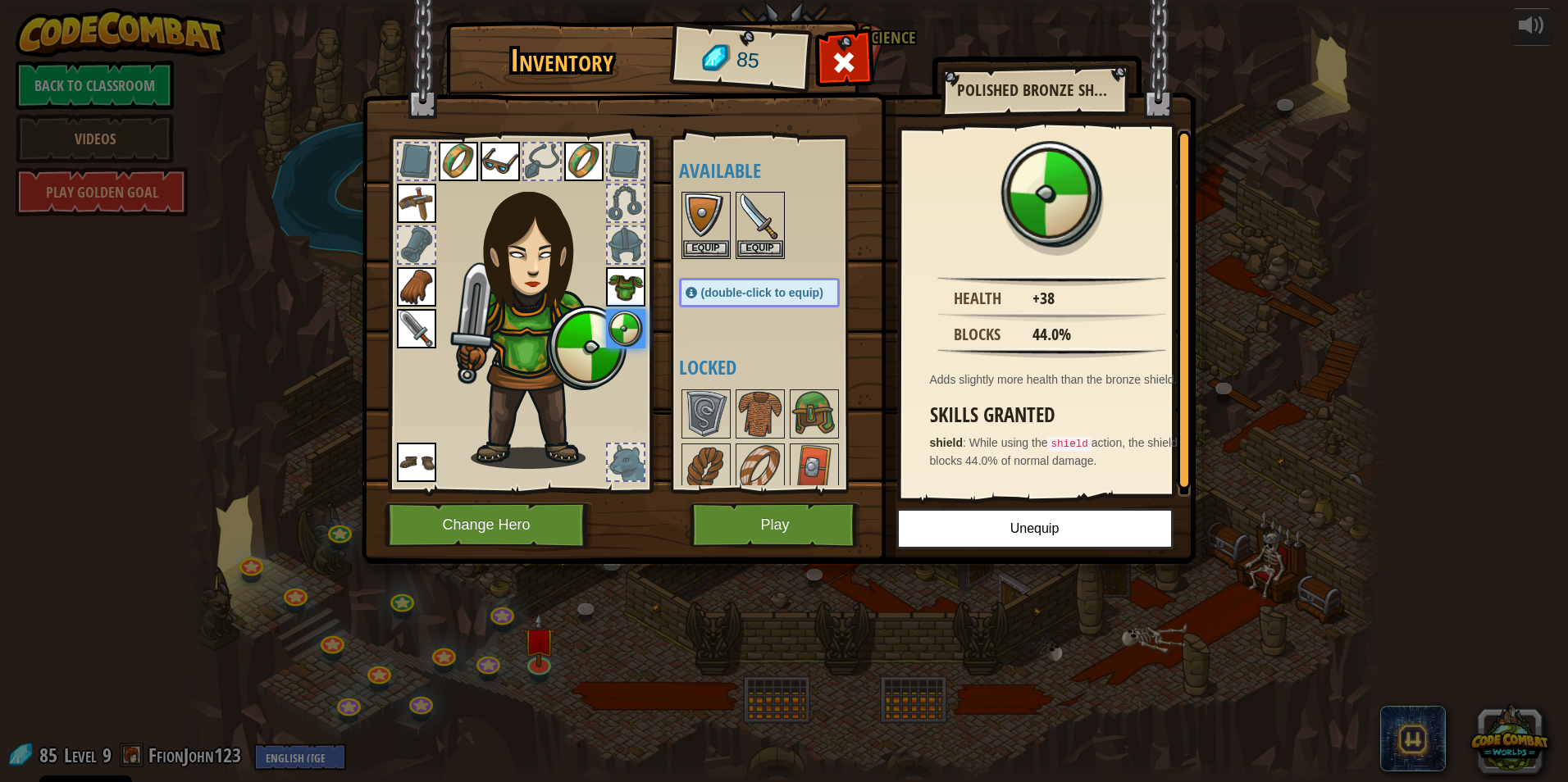
click at [508, 248] on img at bounding box center [538, 318] width 176 height 302
click at [514, 248] on img at bounding box center [538, 318] width 176 height 302
click at [526, 246] on img at bounding box center [538, 318] width 176 height 302
click at [493, 169] on img at bounding box center [499, 161] width 39 height 39
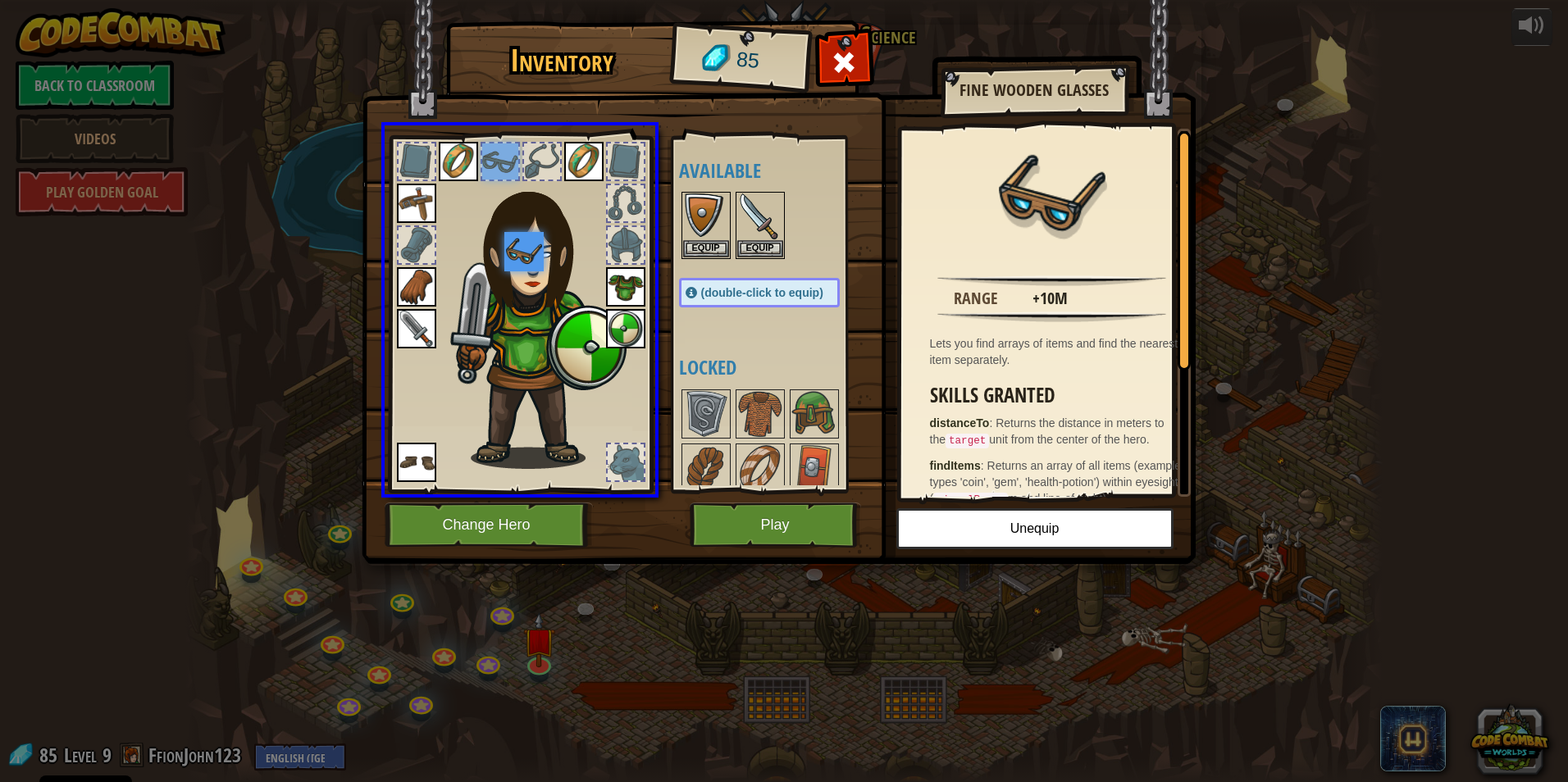
drag, startPoint x: 495, startPoint y: 172, endPoint x: 543, endPoint y: 256, distance: 96.2
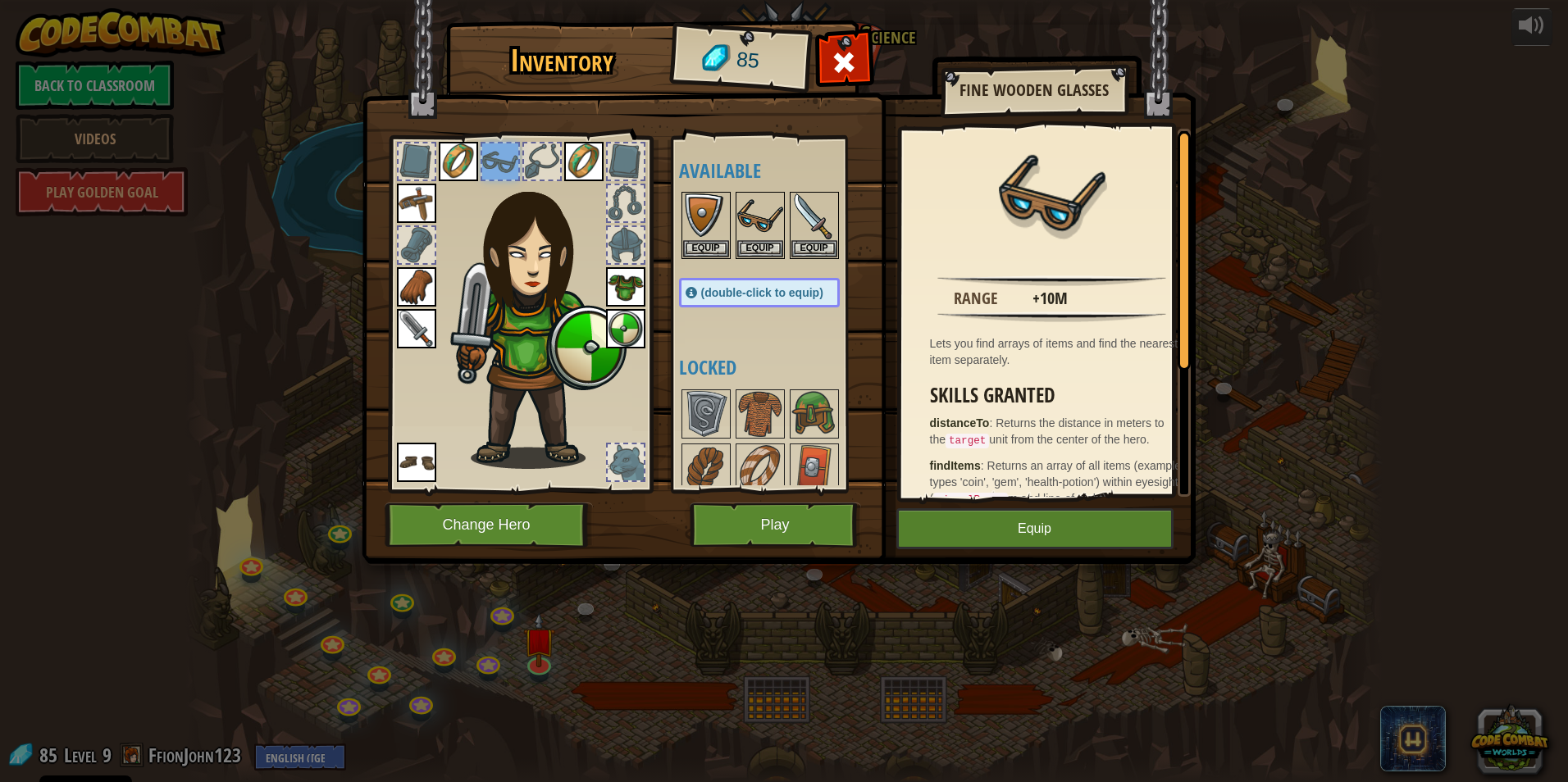
drag, startPoint x: 491, startPoint y: 159, endPoint x: 520, endPoint y: 234, distance: 79.9
click at [520, 234] on div at bounding box center [520, 309] width 271 height 369
click at [771, 239] on img at bounding box center [760, 216] width 46 height 46
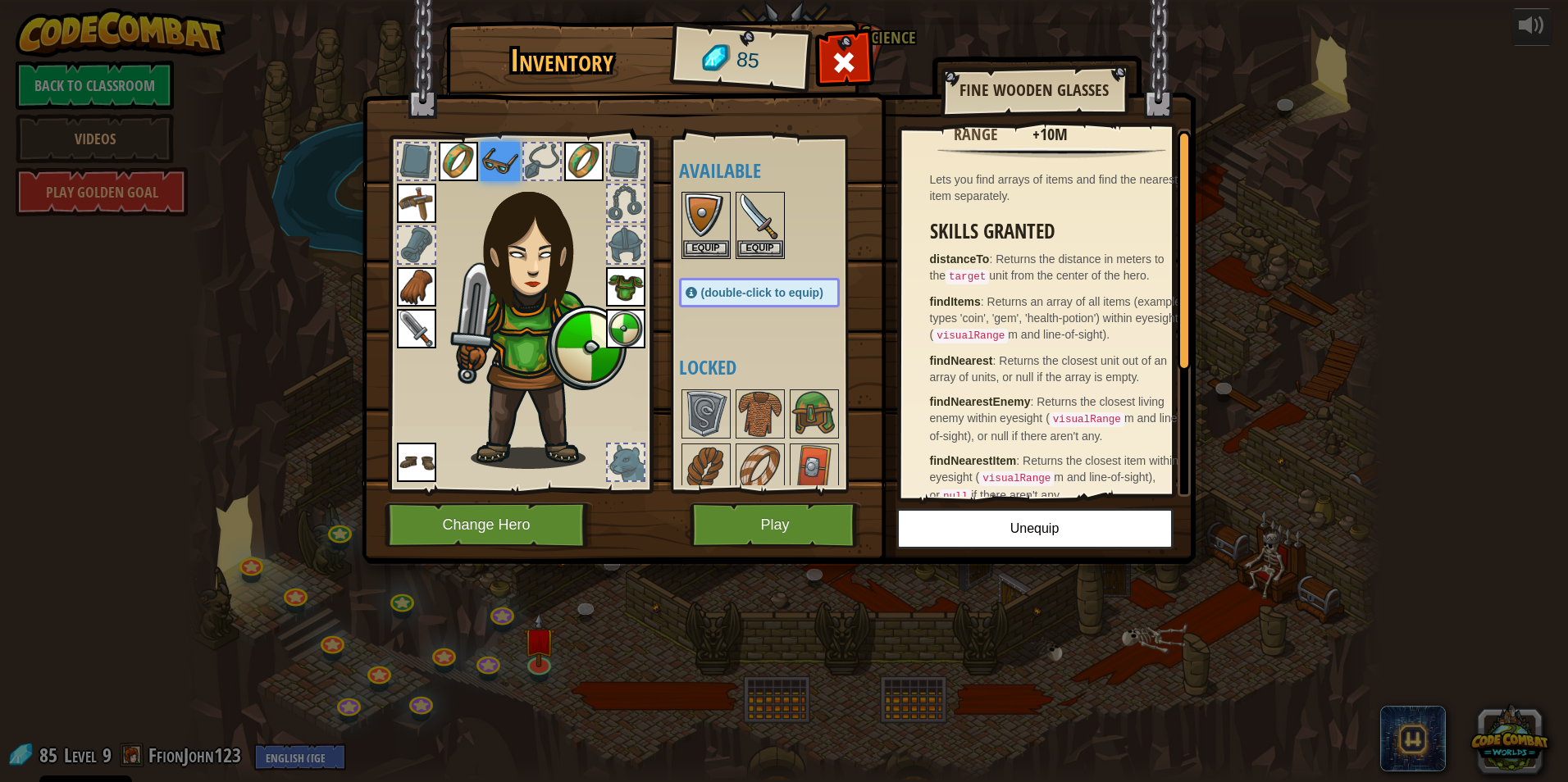
scroll to position [197, 0]
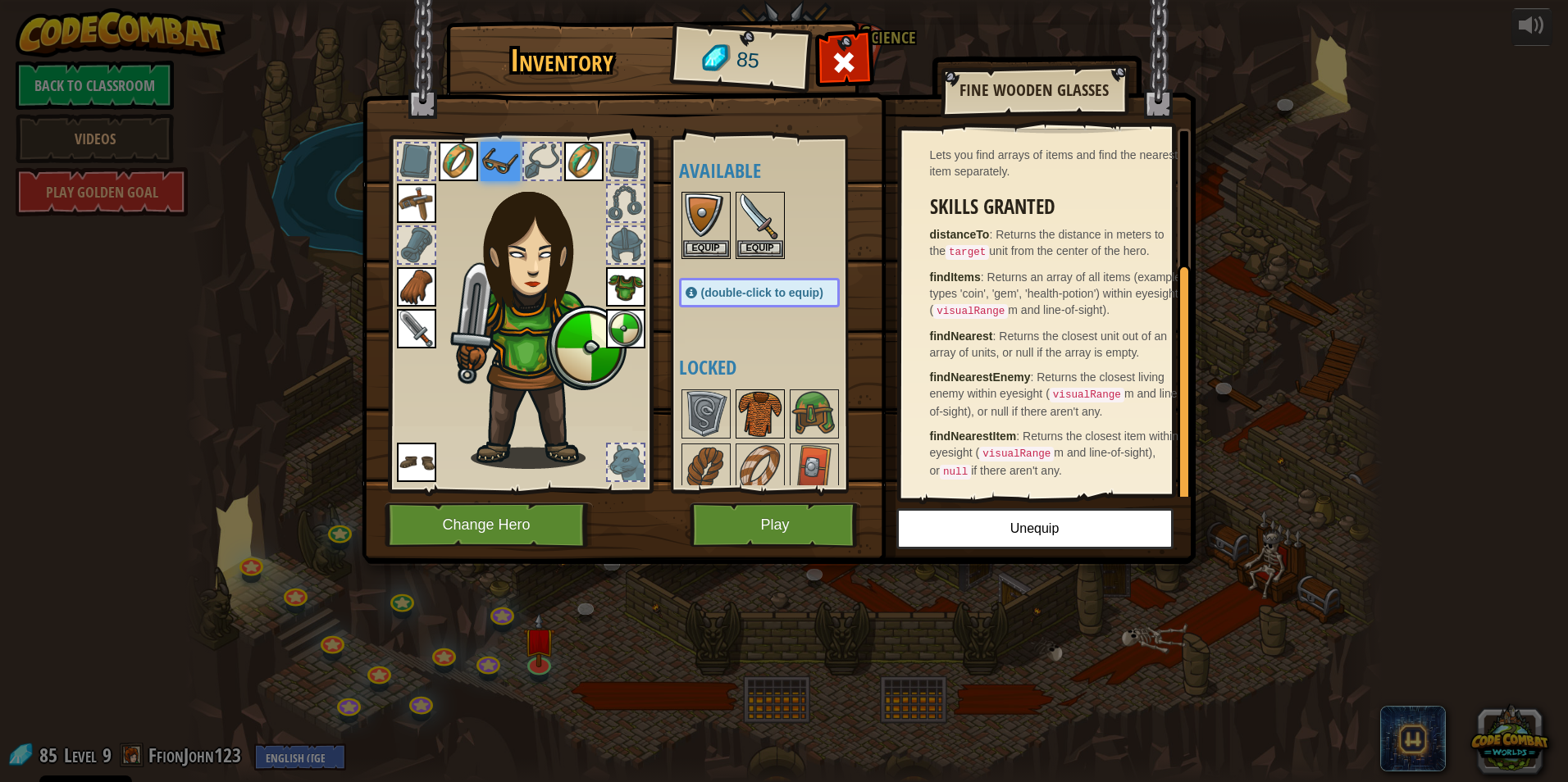
click at [752, 418] on img at bounding box center [760, 414] width 46 height 46
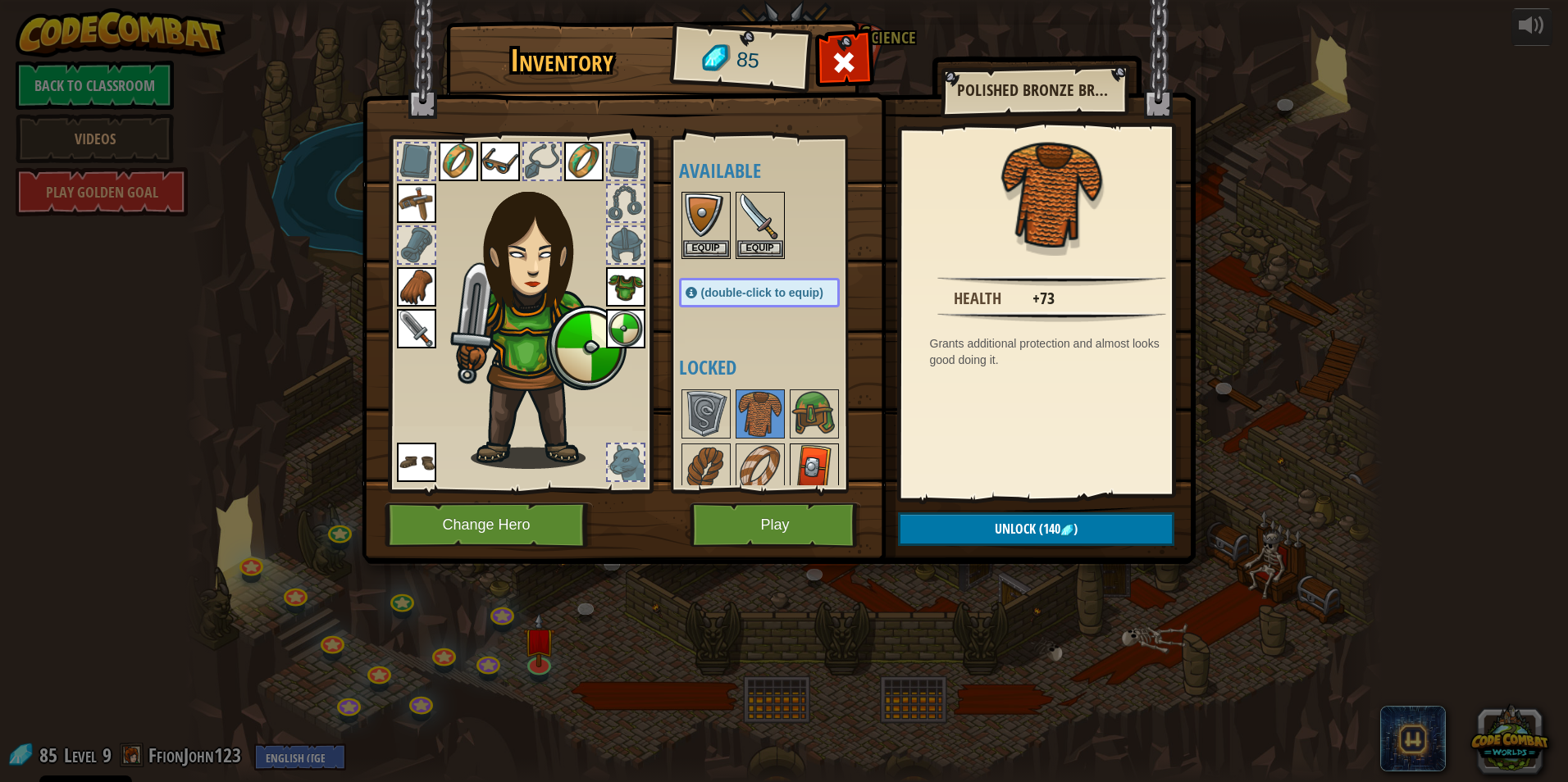
click at [817, 473] on img at bounding box center [814, 468] width 46 height 46
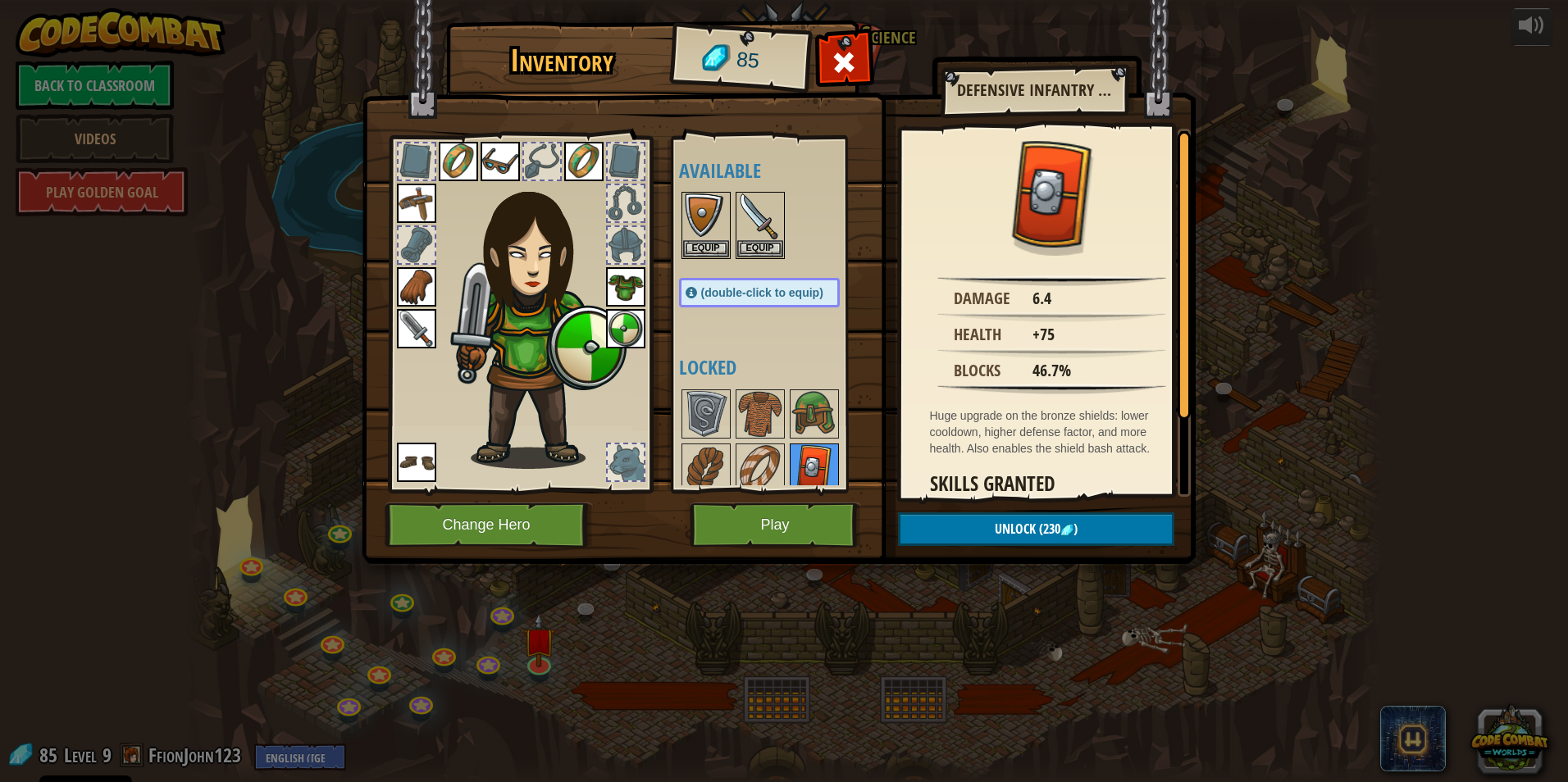
scroll to position [82, 0]
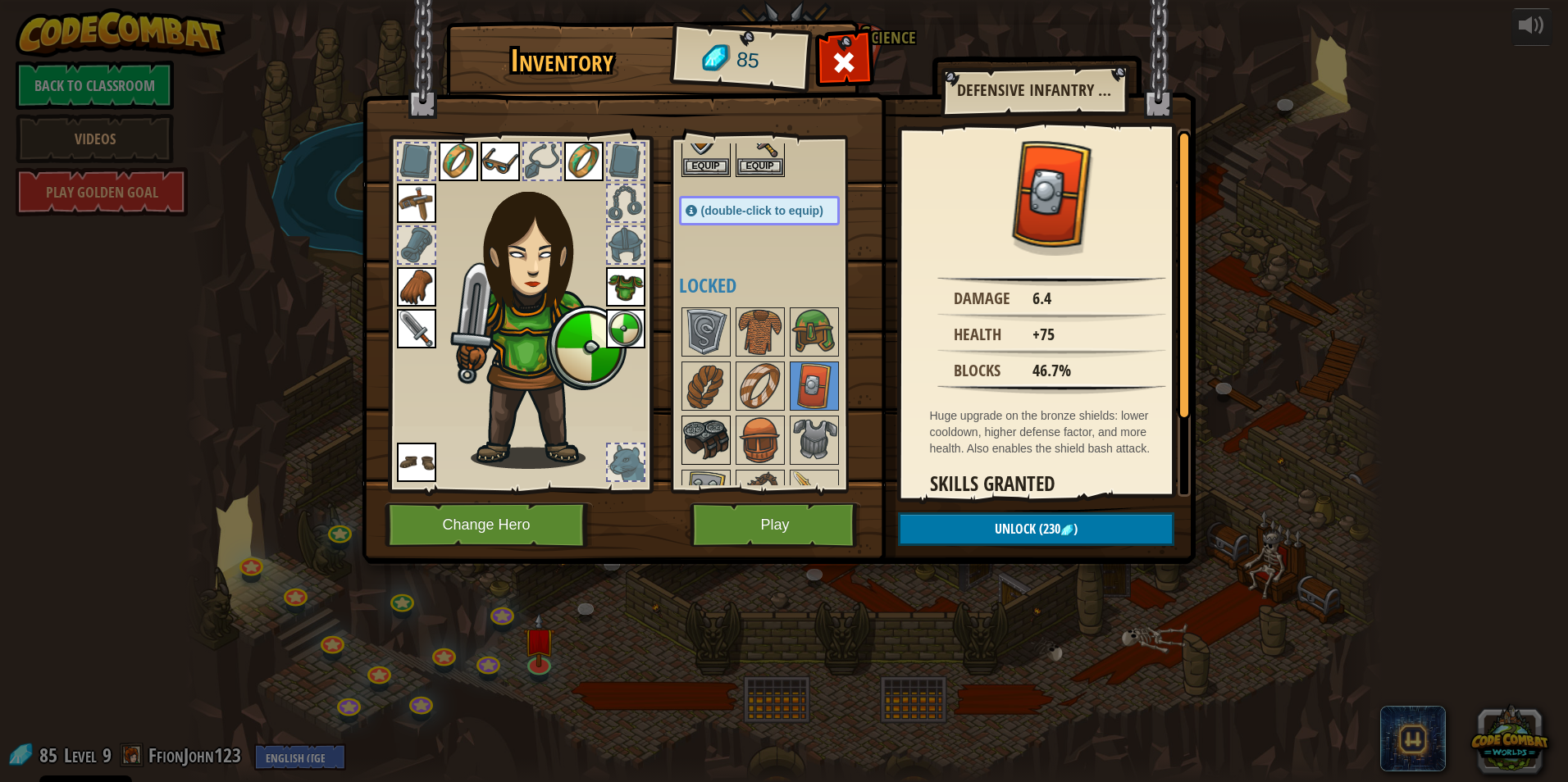
click at [707, 443] on img at bounding box center [706, 440] width 46 height 46
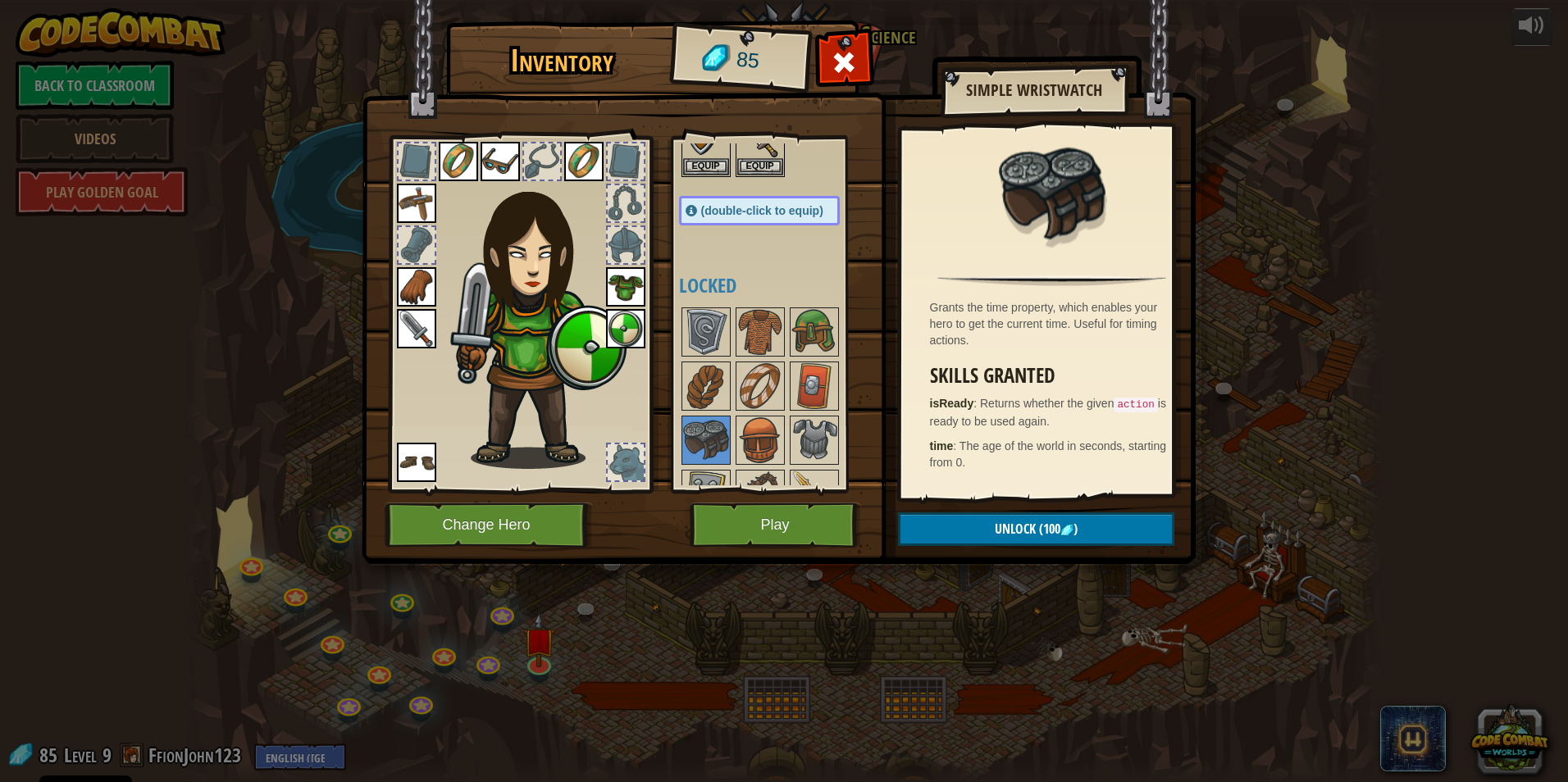
scroll to position [164, 0]
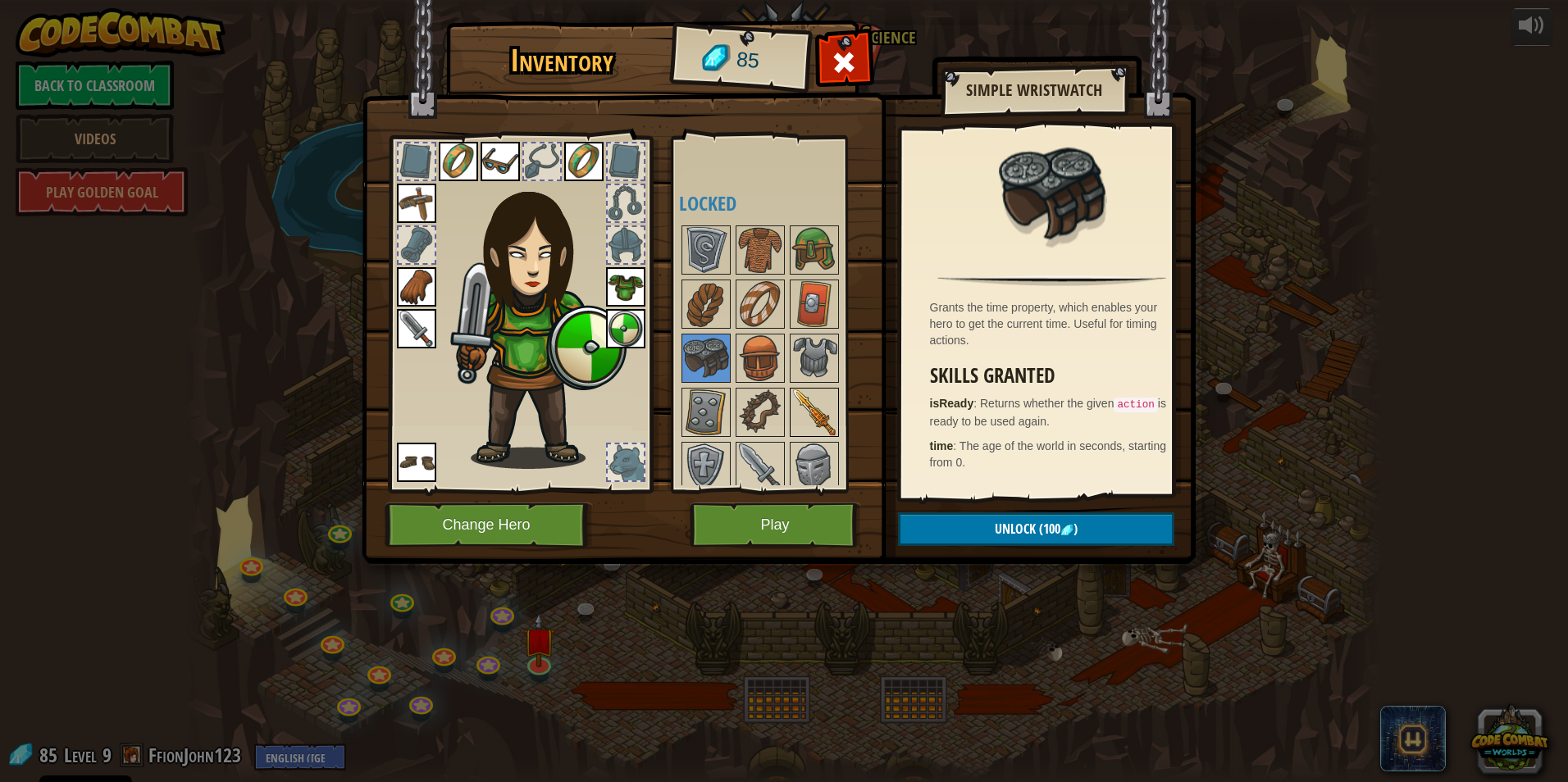
click at [812, 434] on div "Available Equip Equip Equip Equip Equip Equip Equip Equip Equip Equip (double-c…" at bounding box center [775, 314] width 193 height 342
click at [830, 424] on img at bounding box center [814, 412] width 46 height 46
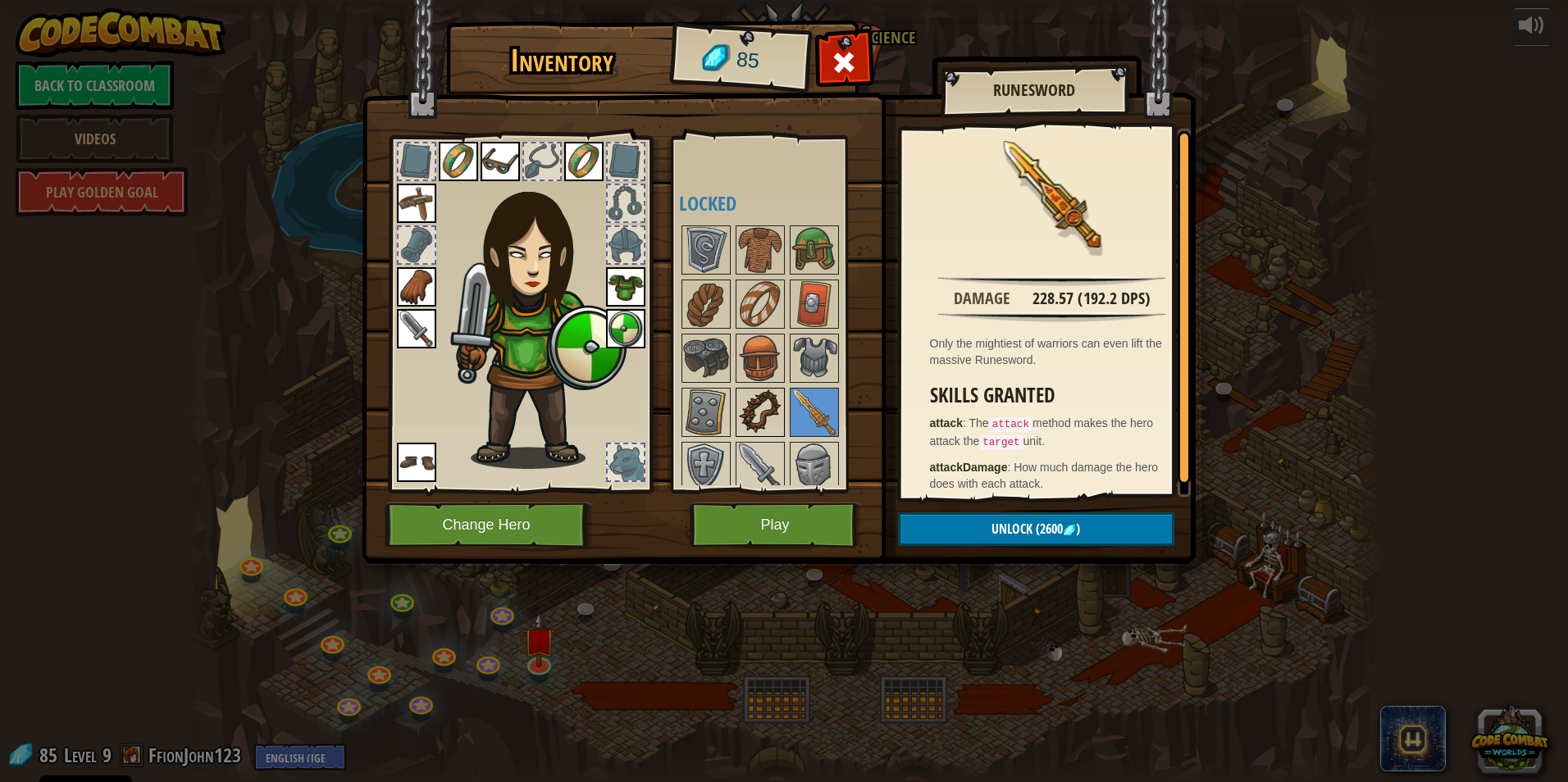
click at [778, 411] on img at bounding box center [760, 412] width 46 height 46
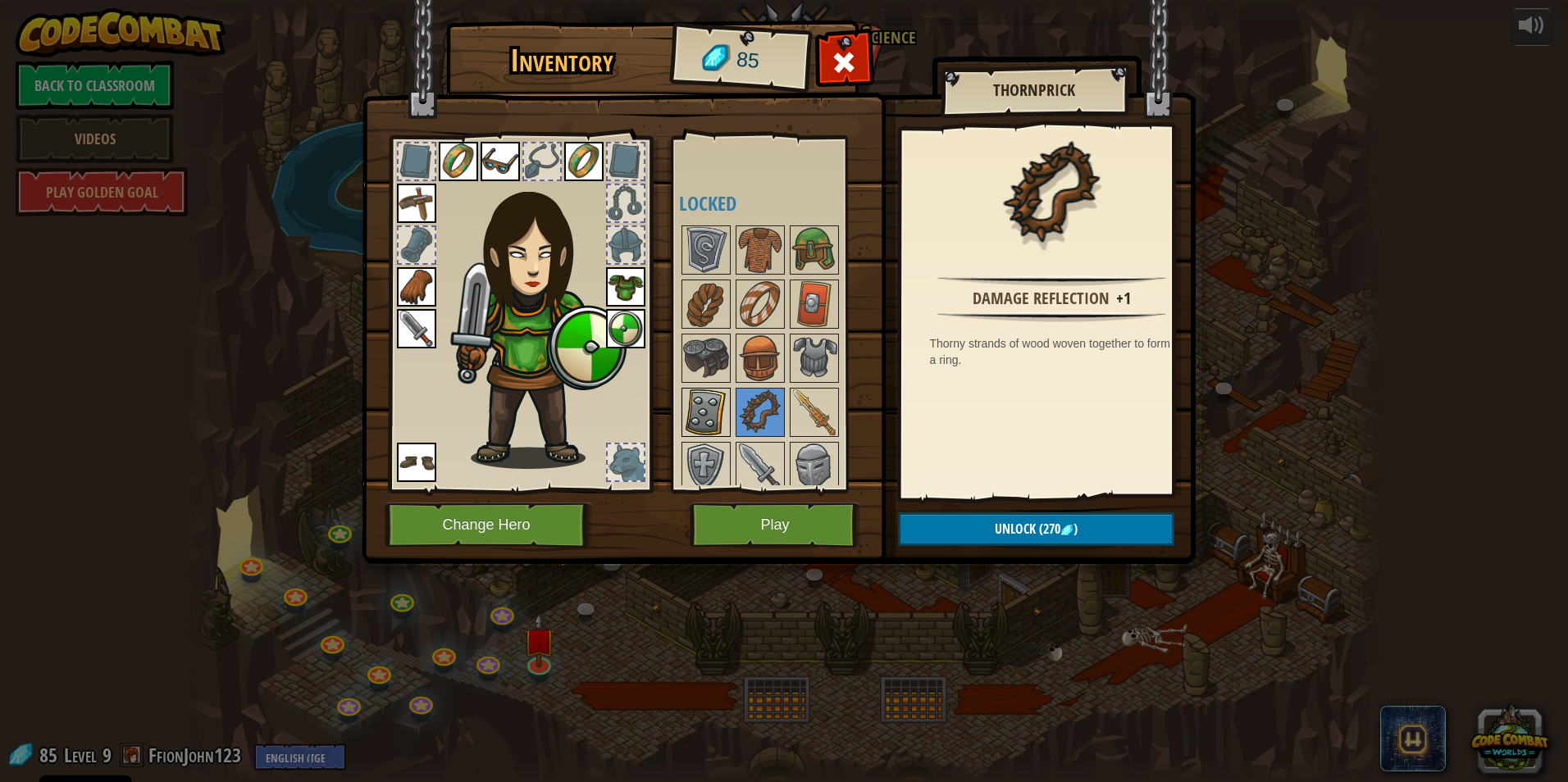
click at [712, 429] on img at bounding box center [706, 412] width 46 height 46
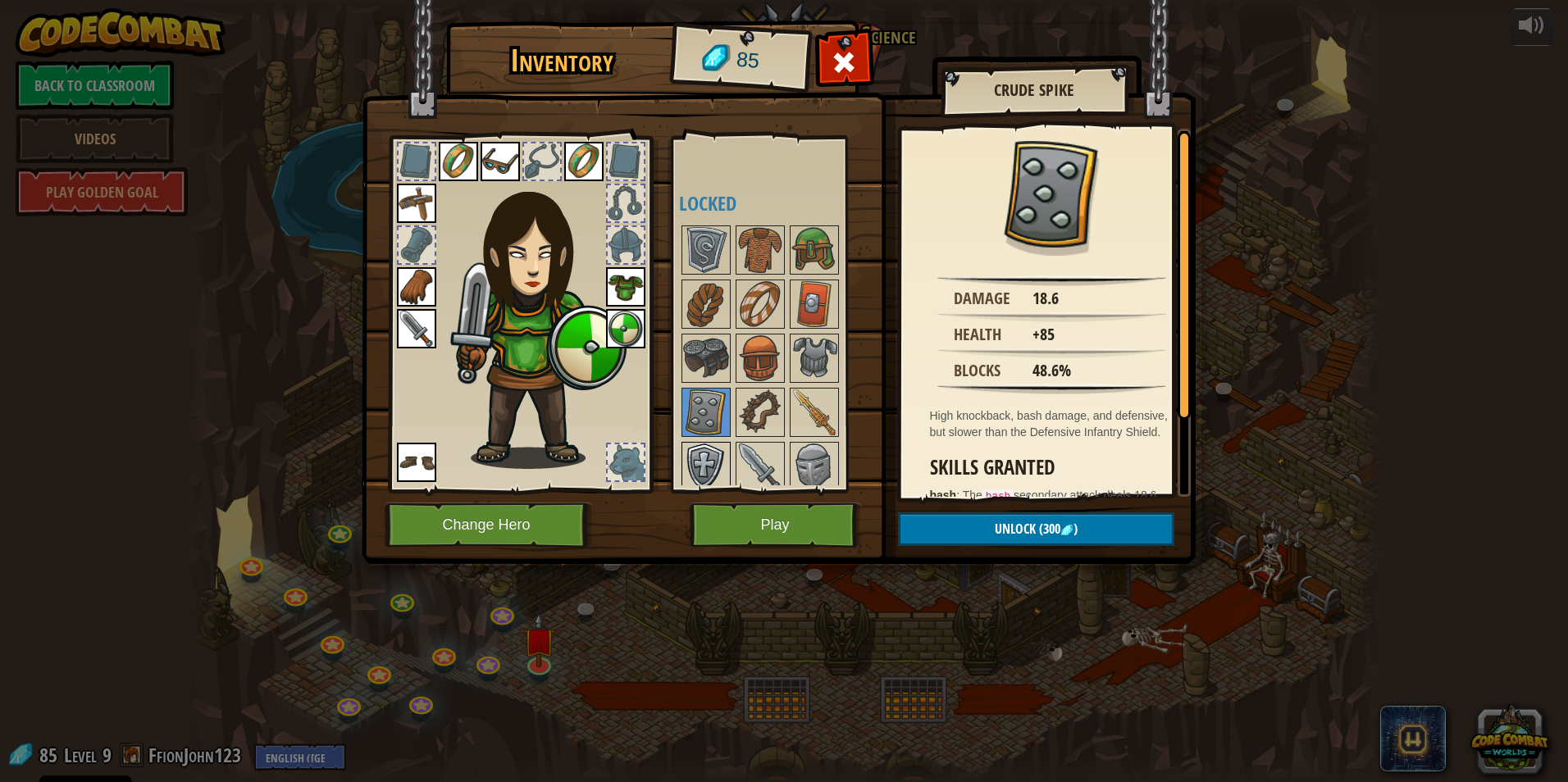
click at [696, 462] on img at bounding box center [706, 467] width 46 height 46
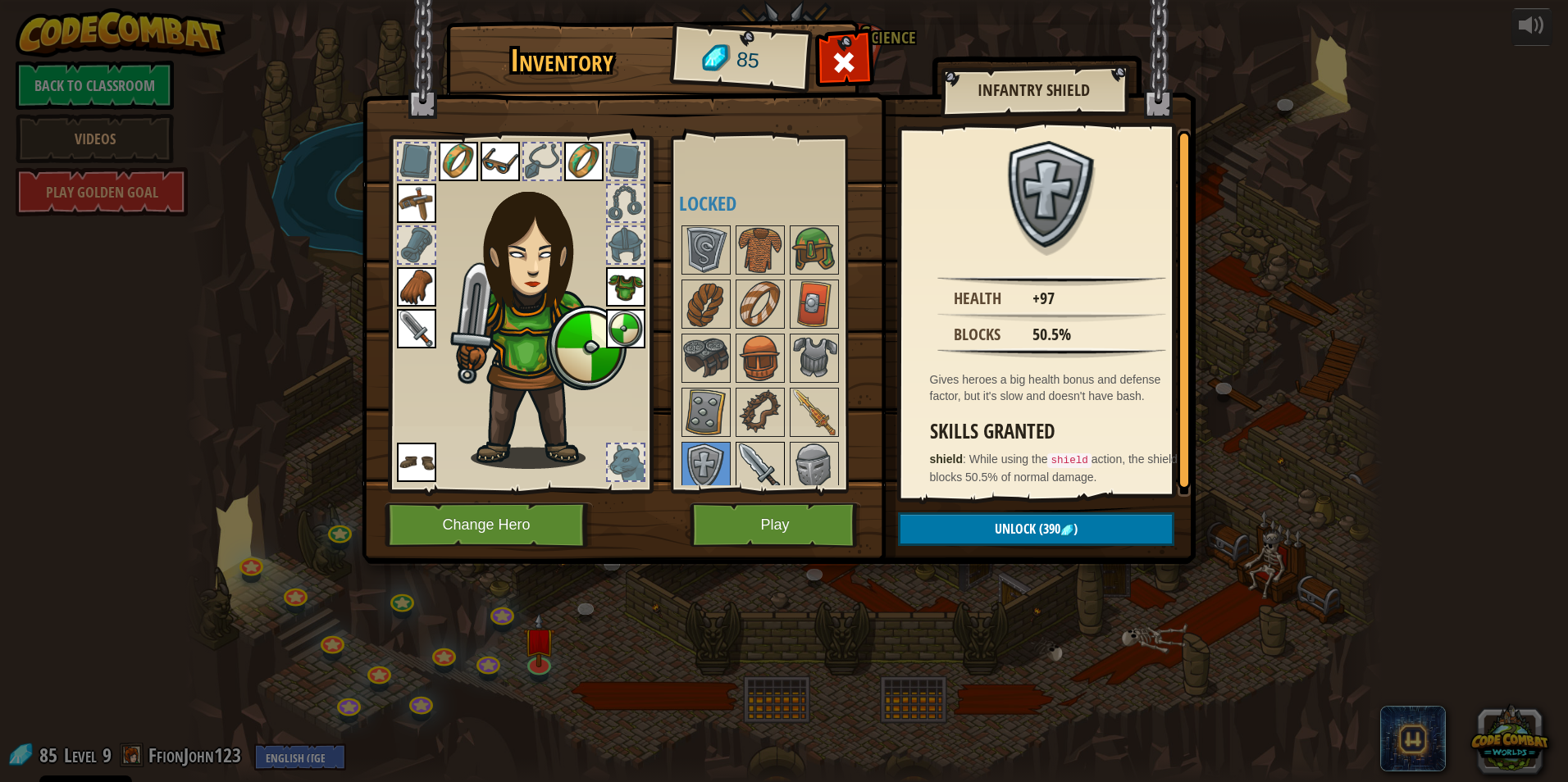
click at [763, 449] on img at bounding box center [760, 467] width 46 height 46
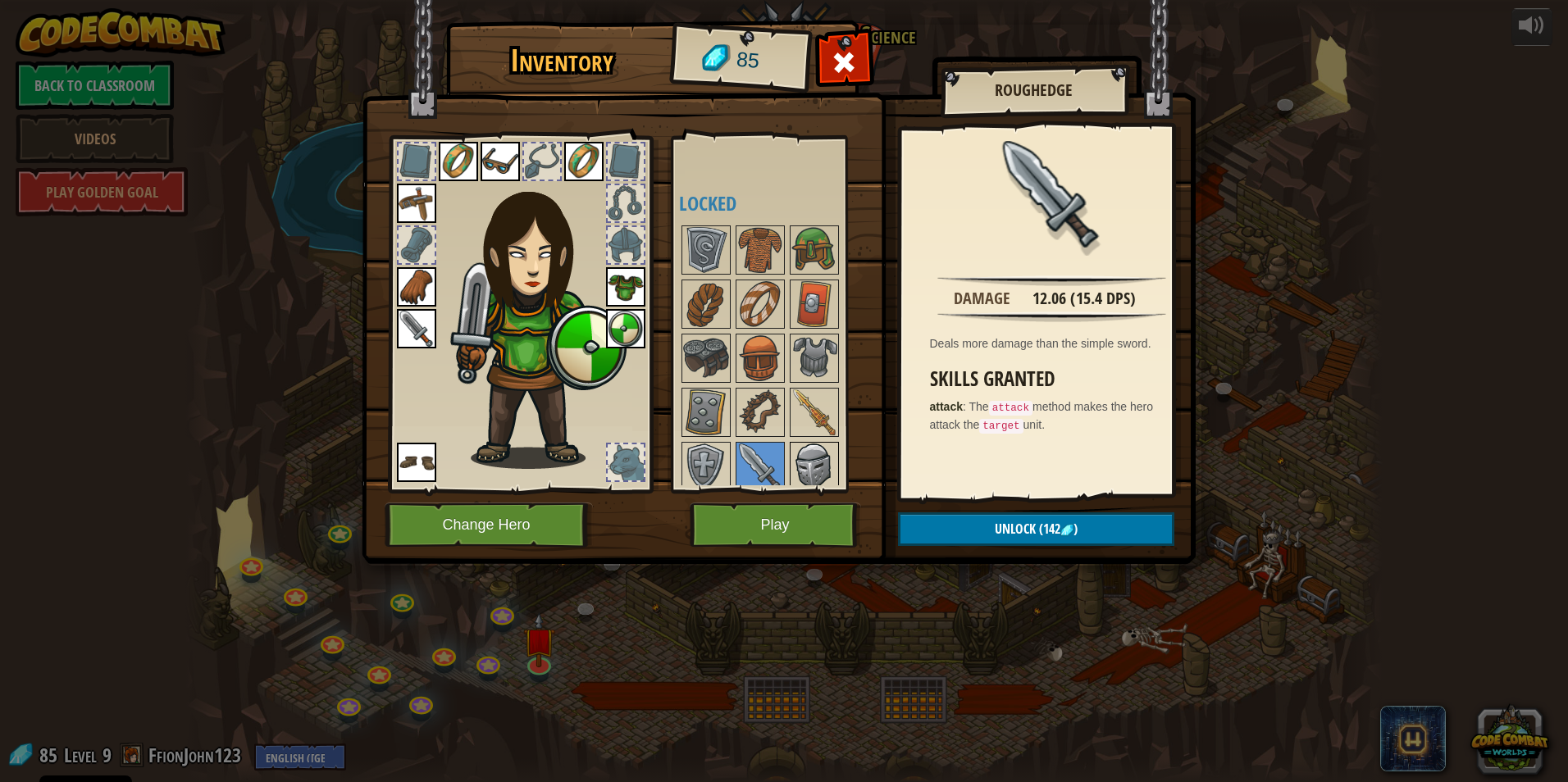
click at [793, 447] on img at bounding box center [814, 467] width 46 height 46
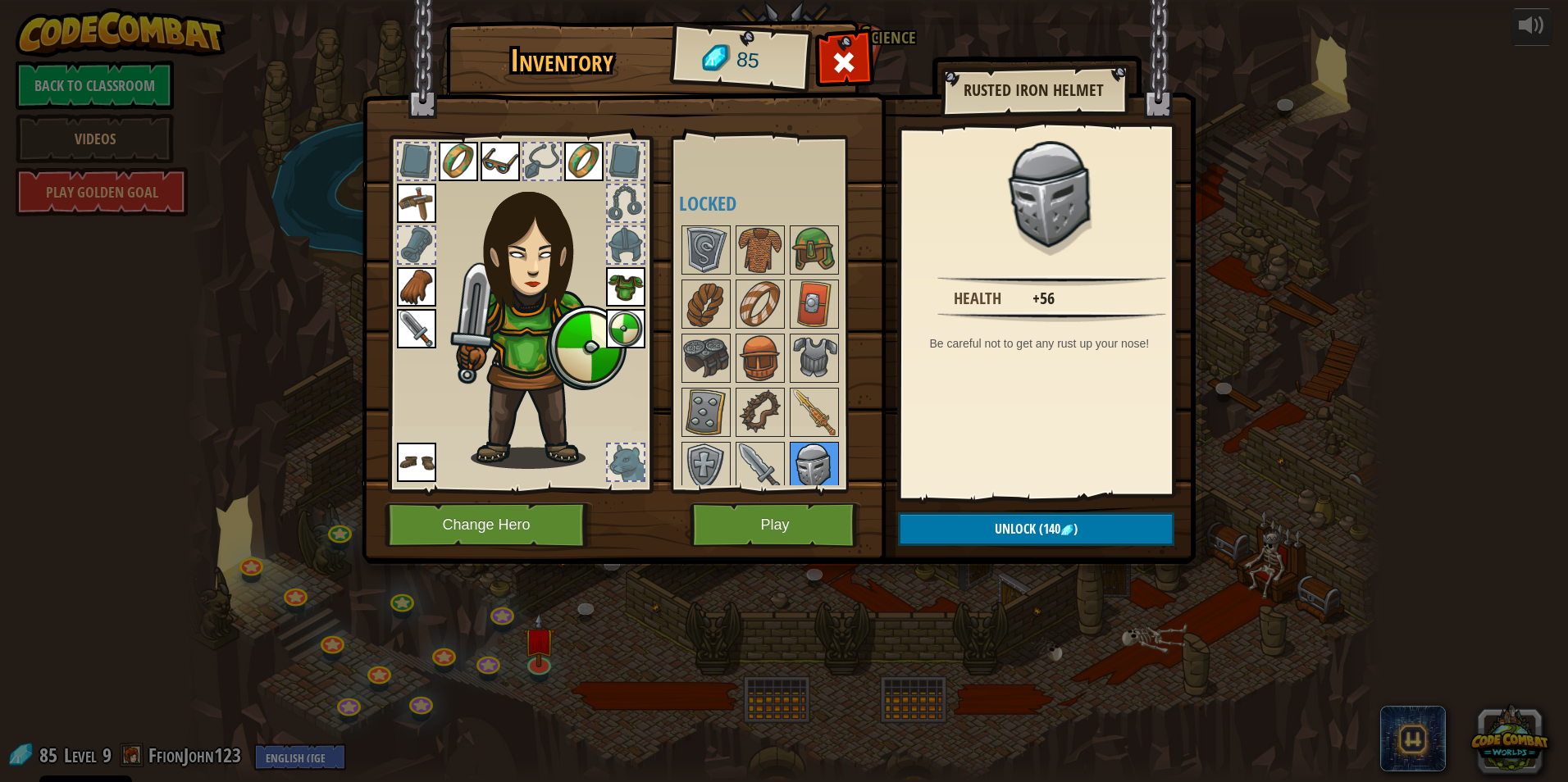
scroll to position [226, 0]
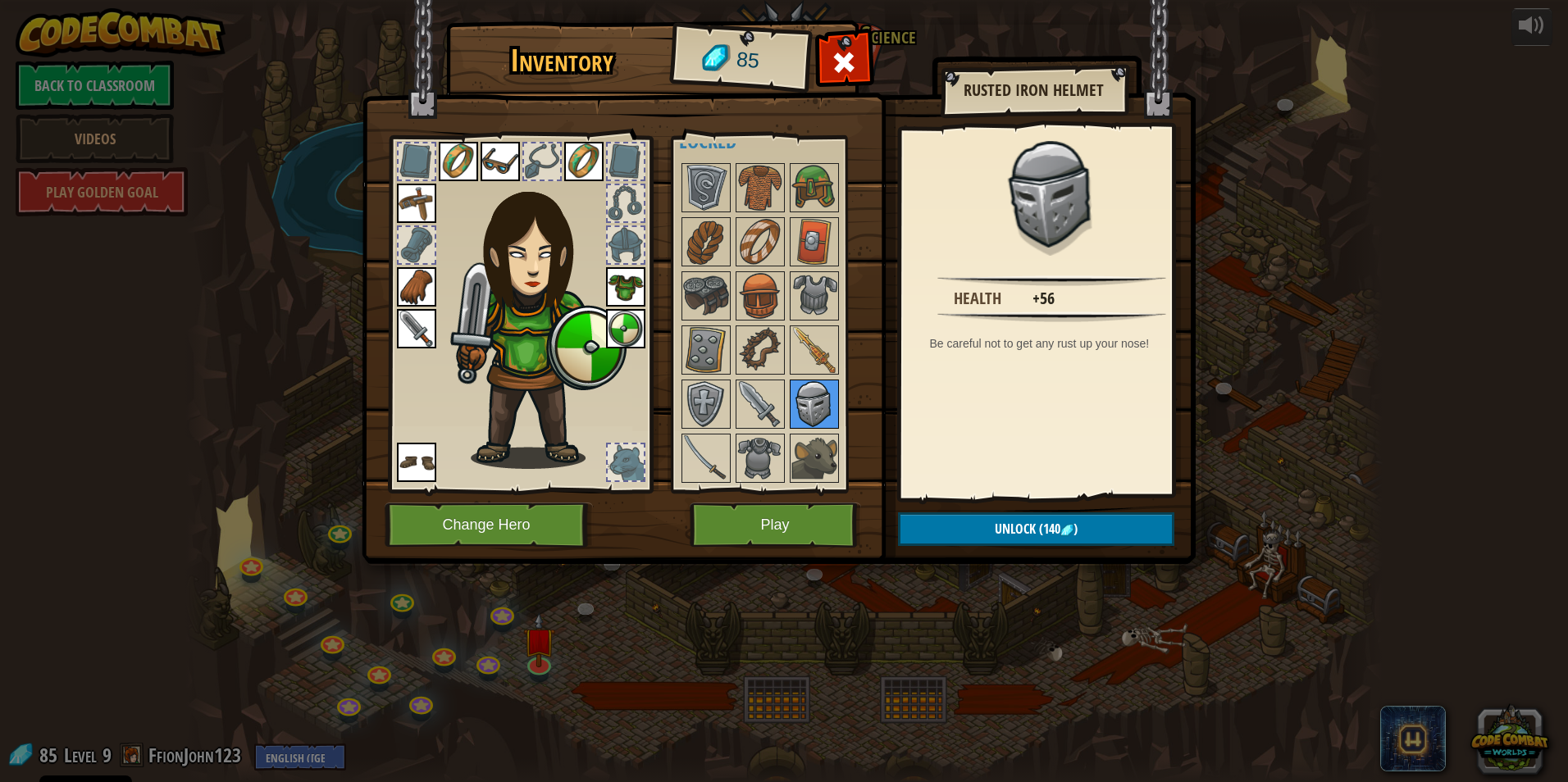
click at [793, 447] on img at bounding box center [814, 458] width 46 height 46
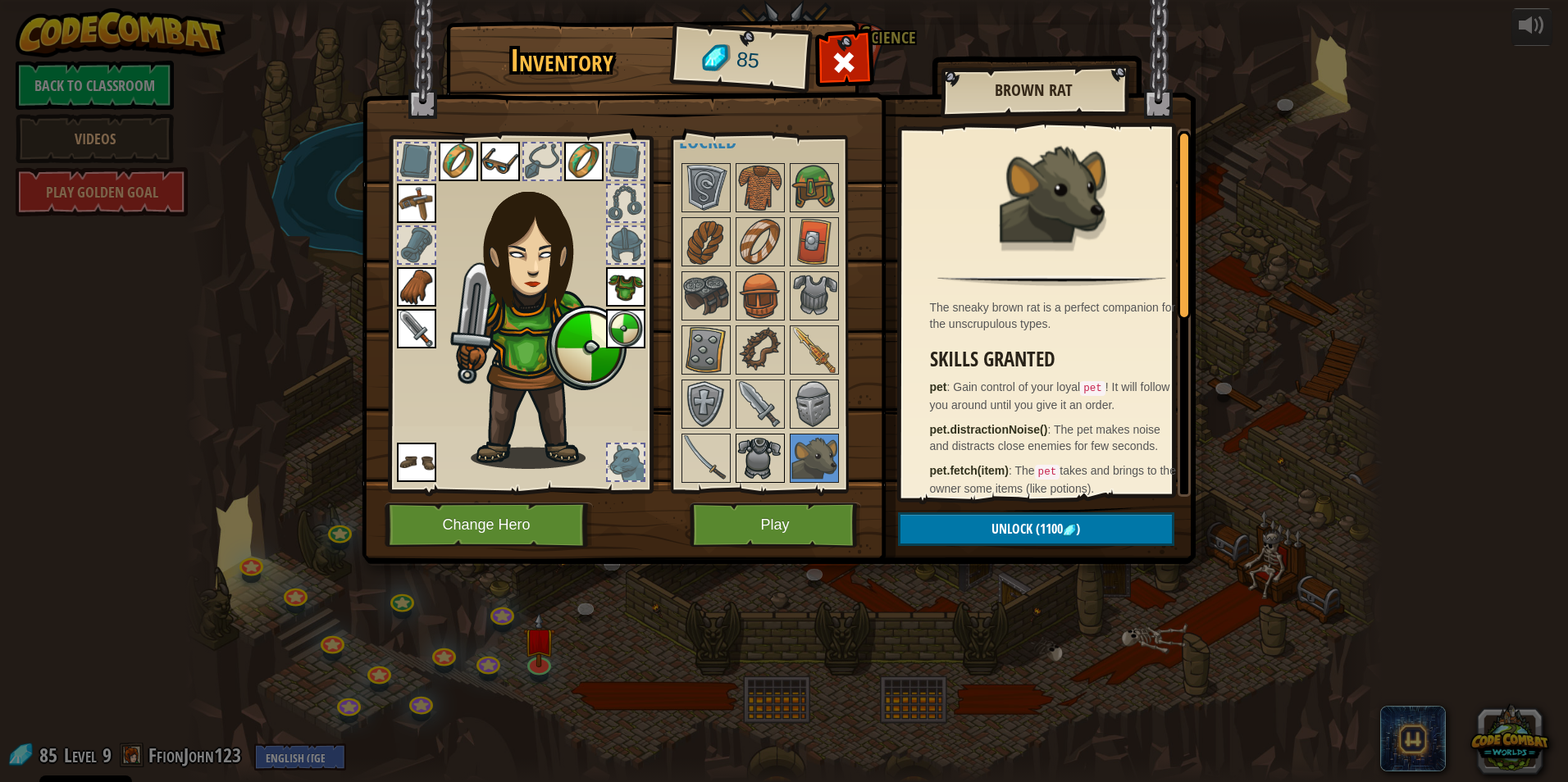
click at [753, 456] on img at bounding box center [760, 458] width 46 height 46
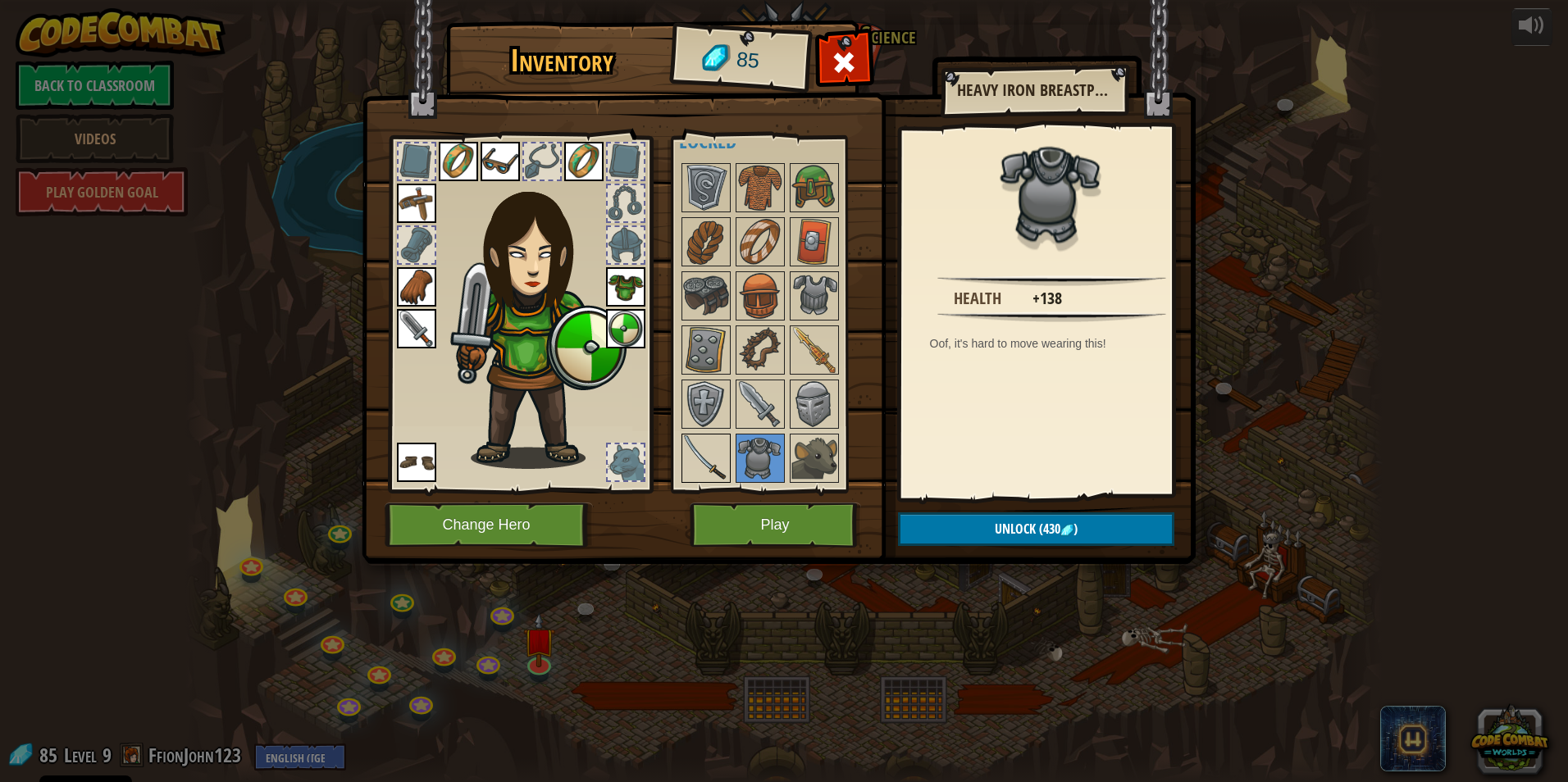
click at [721, 458] on img at bounding box center [706, 458] width 46 height 46
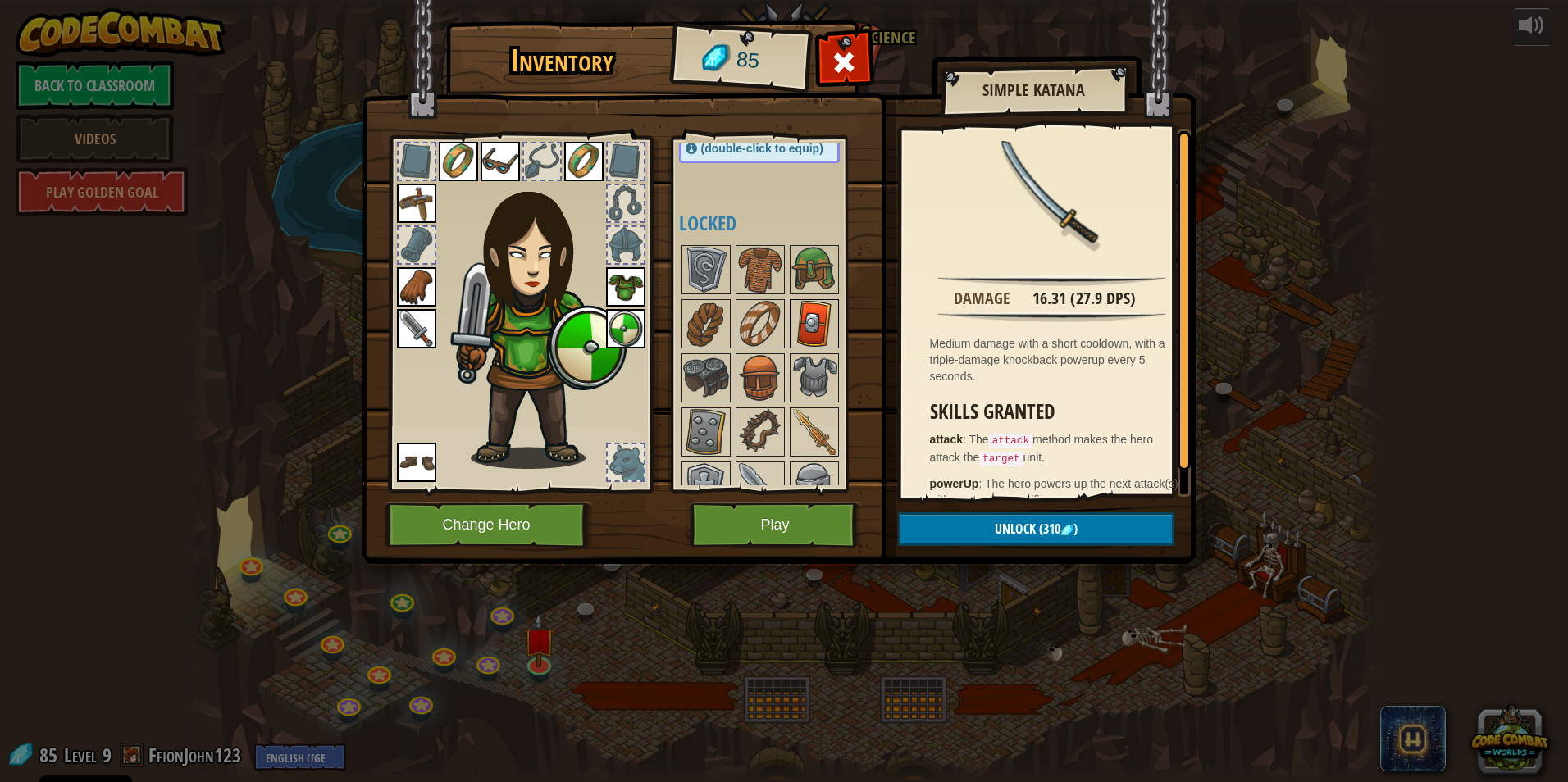
scroll to position [0, 0]
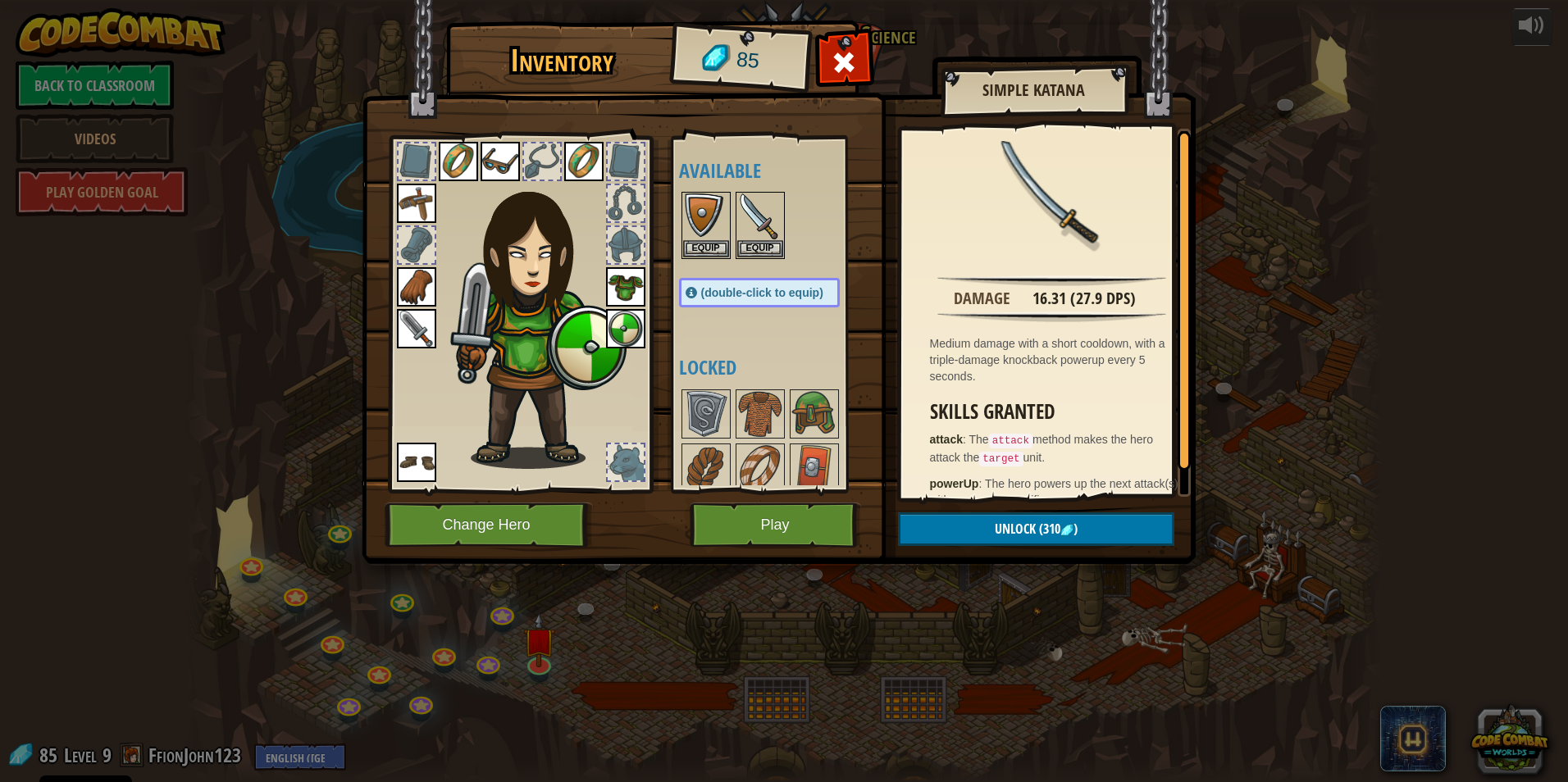
click at [859, 58] on div at bounding box center [844, 67] width 52 height 52
